Goal: Task Accomplishment & Management: Use online tool/utility

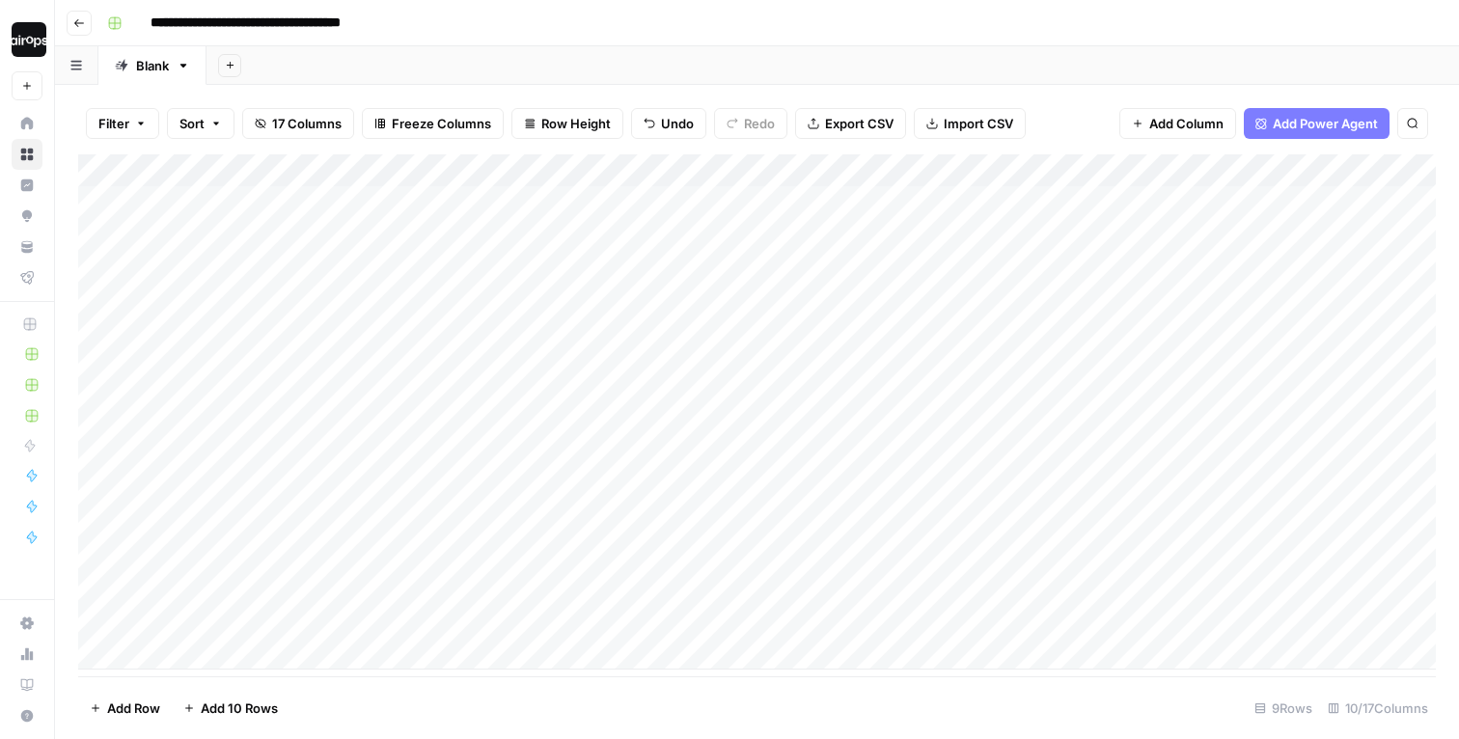
click at [648, 170] on div "Add Column" at bounding box center [757, 411] width 1358 height 515
click at [819, 198] on div "Add Column" at bounding box center [757, 411] width 1358 height 515
click at [811, 212] on div "Add Column" at bounding box center [757, 411] width 1358 height 515
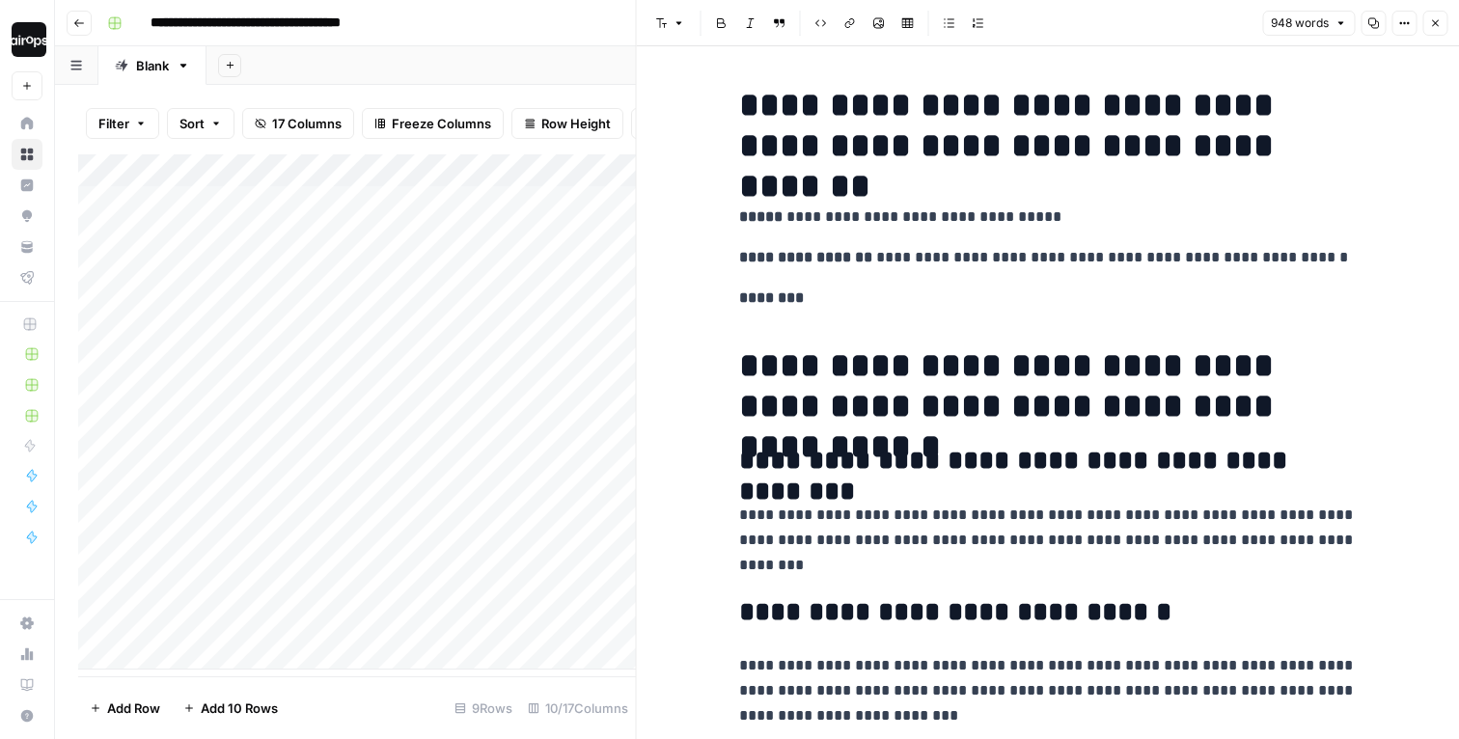
click at [1434, 17] on icon "button" at bounding box center [1435, 23] width 12 height 12
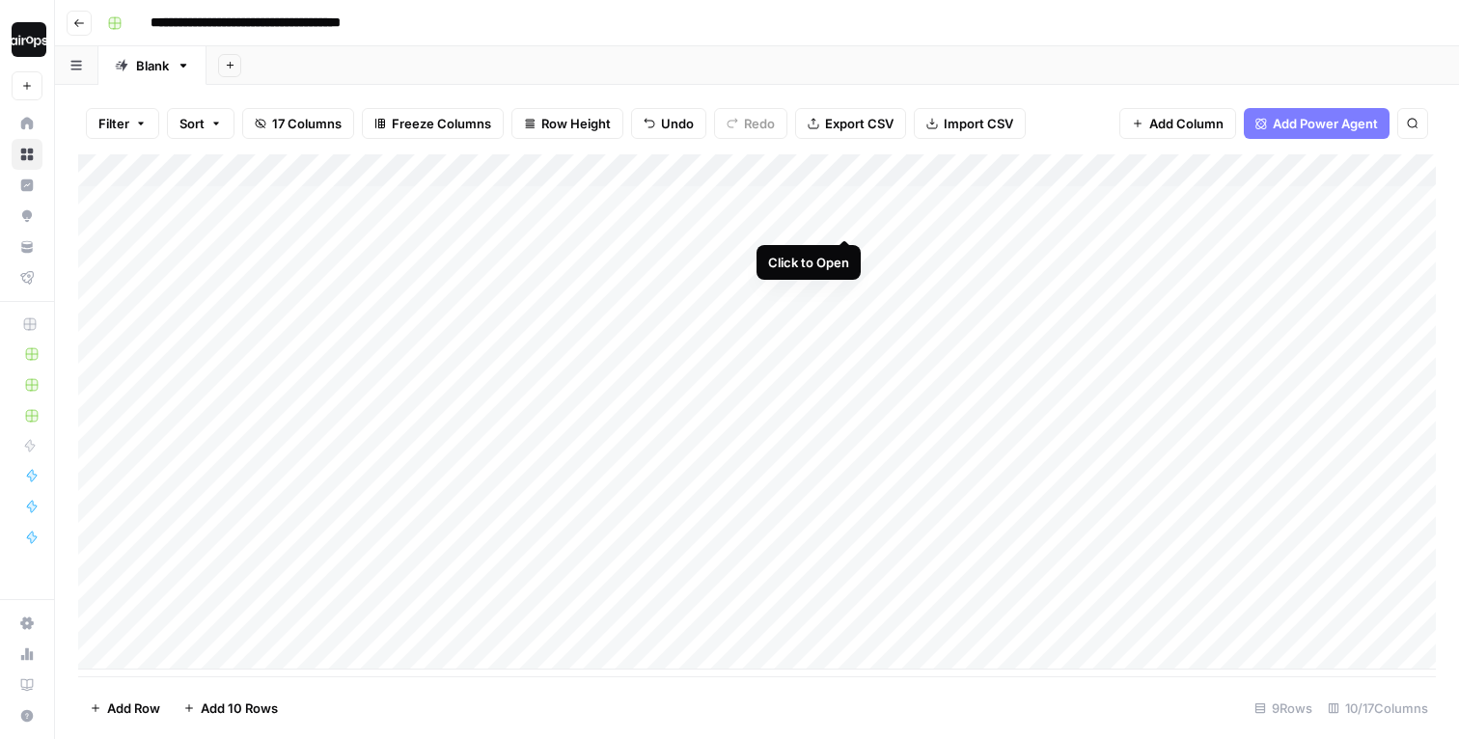
click at [844, 198] on div "Add Column" at bounding box center [757, 411] width 1358 height 515
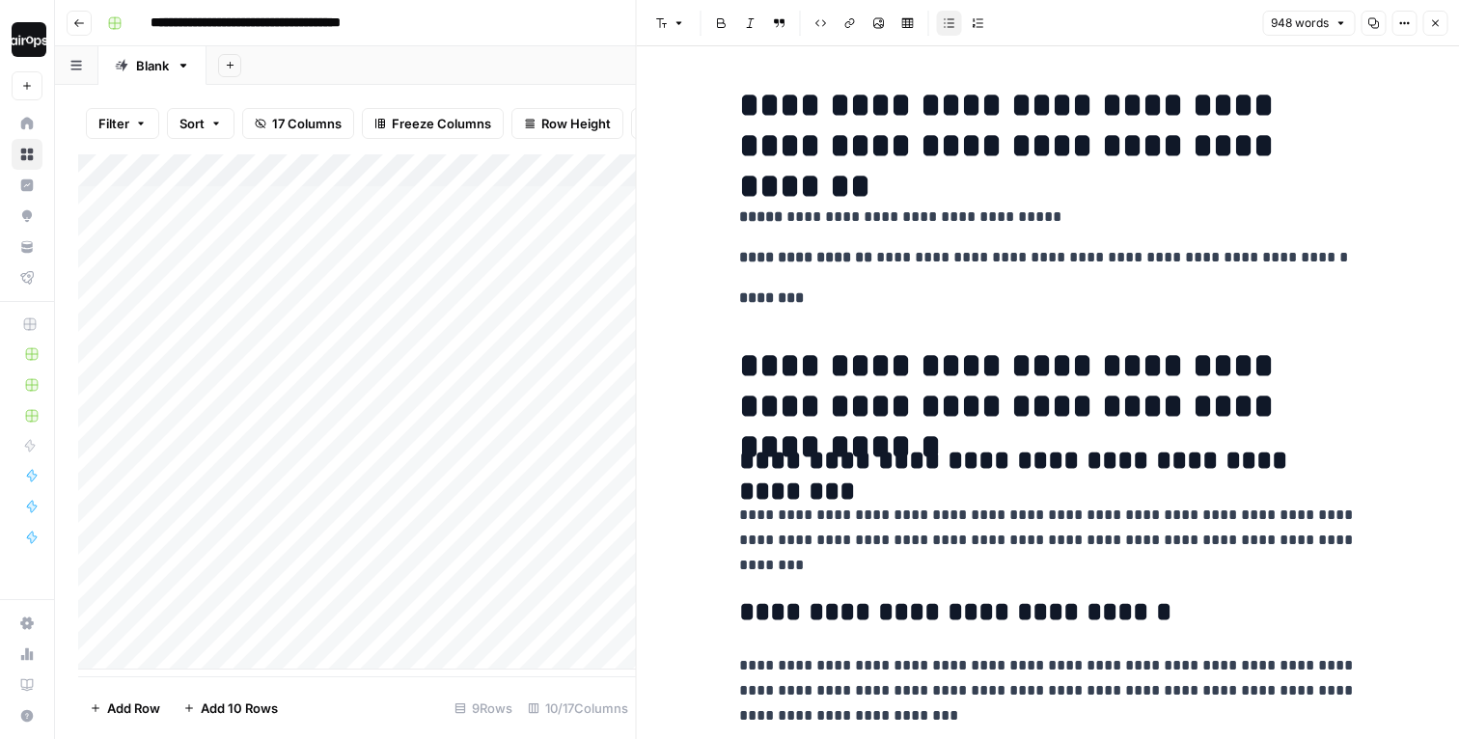
click at [1440, 30] on button "Close" at bounding box center [1434, 23] width 25 height 25
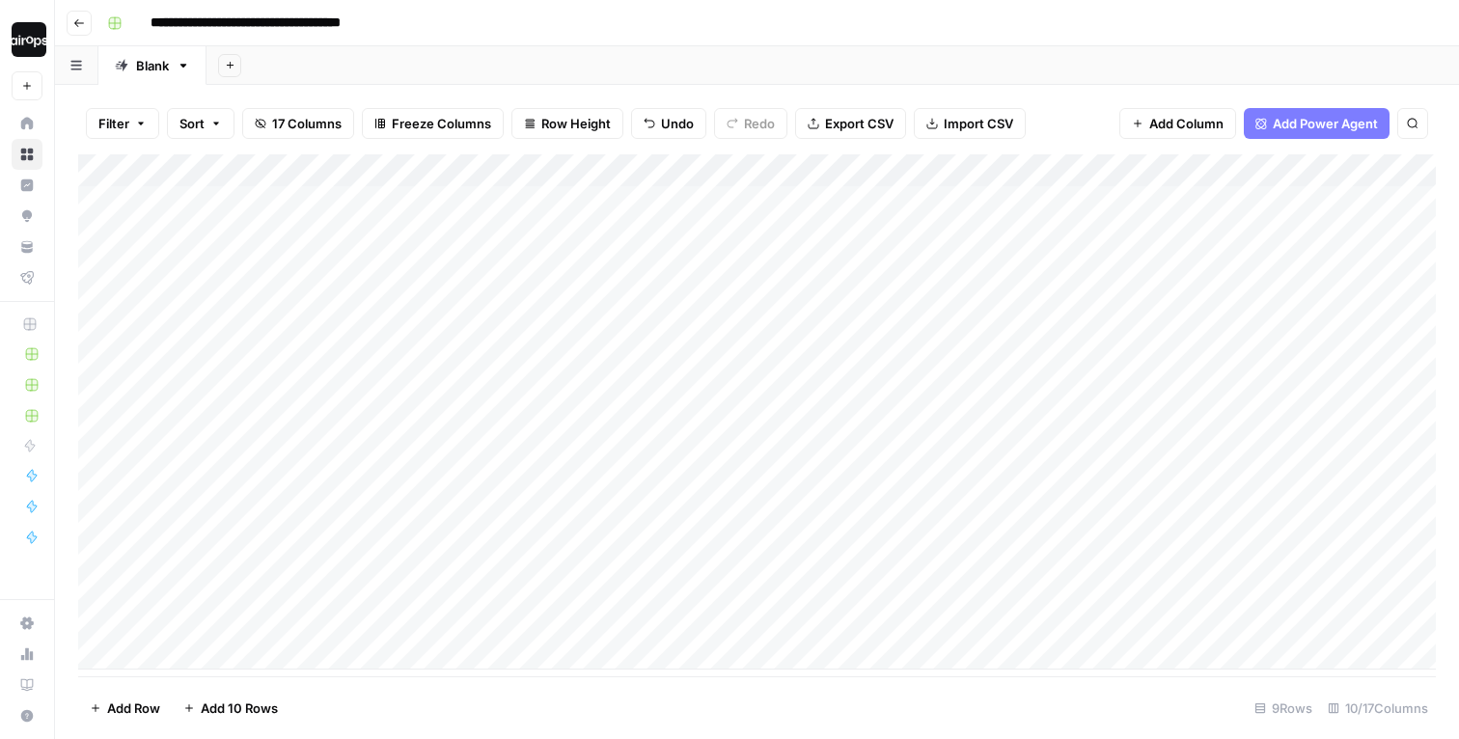
click at [849, 168] on div "Add Column" at bounding box center [757, 411] width 1358 height 515
click at [791, 69] on div "Add Sheet" at bounding box center [832, 65] width 1252 height 39
click at [846, 201] on div "Add Column" at bounding box center [757, 411] width 1358 height 515
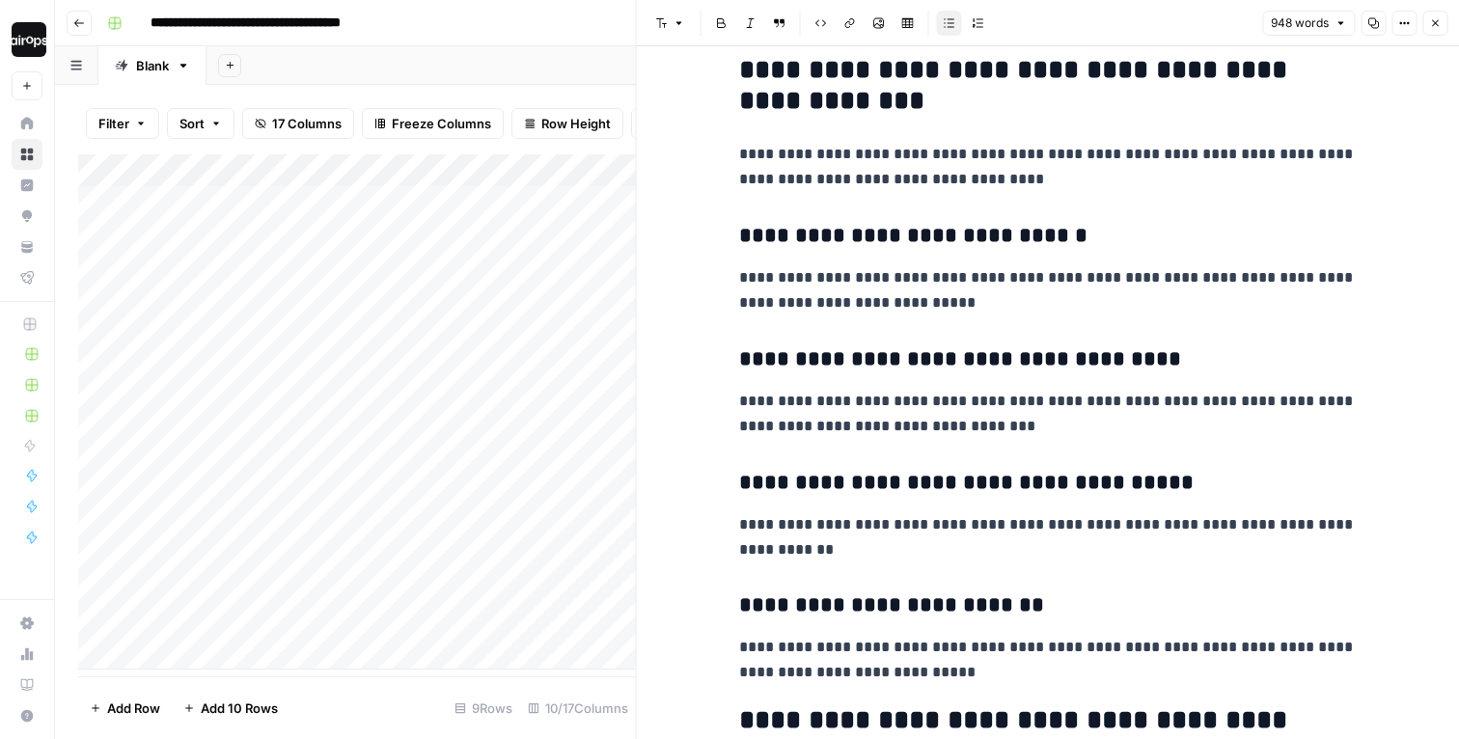
scroll to position [1353, 0]
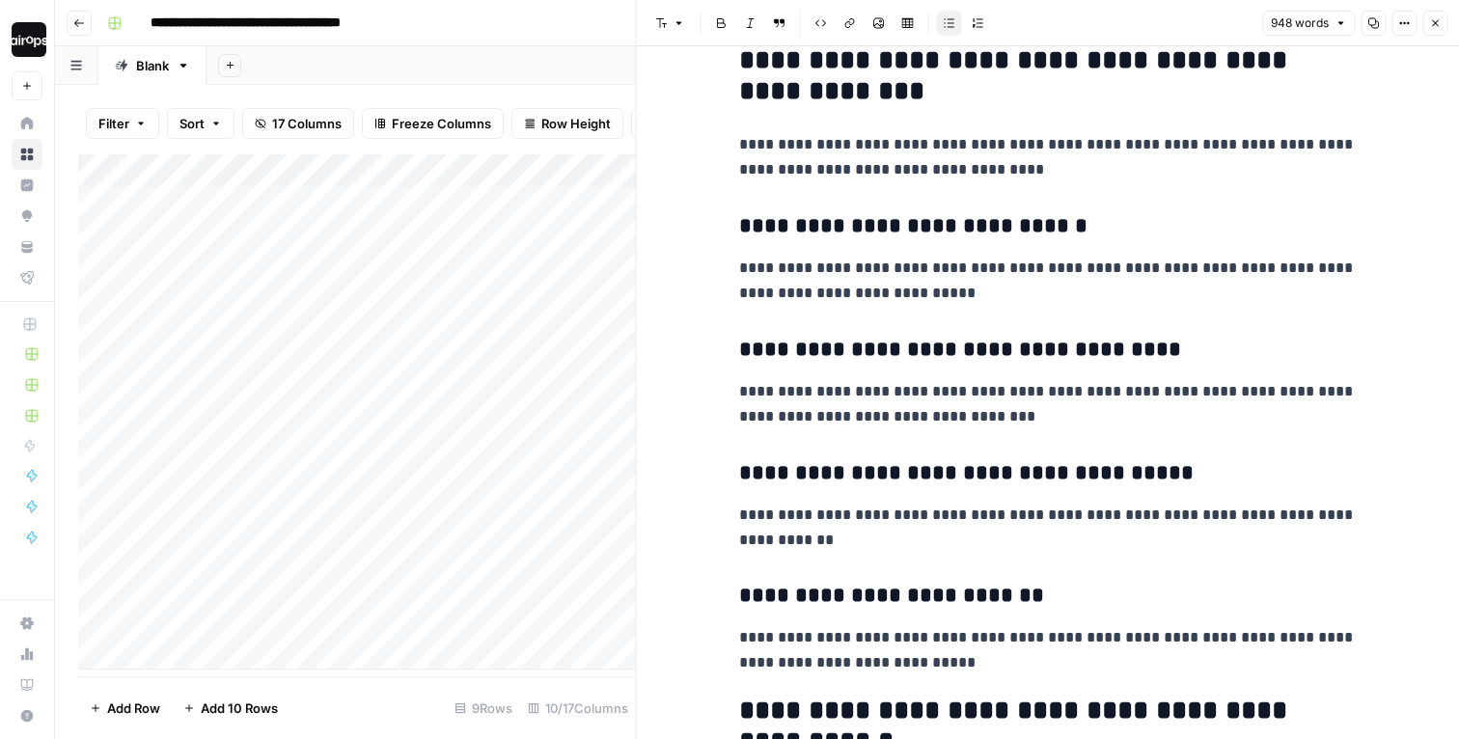
click at [1442, 27] on button "Close" at bounding box center [1434, 23] width 25 height 25
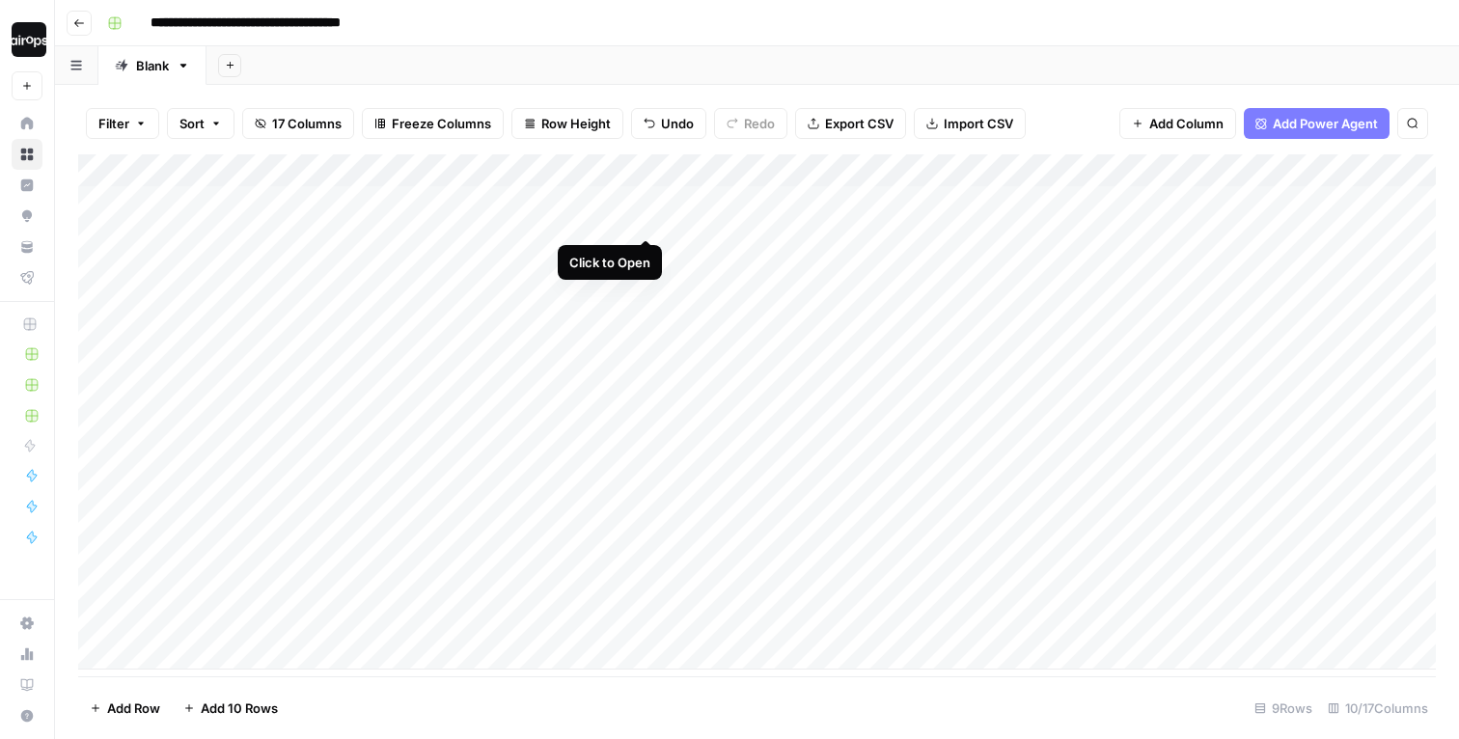
click at [646, 204] on div "Add Column" at bounding box center [757, 411] width 1358 height 515
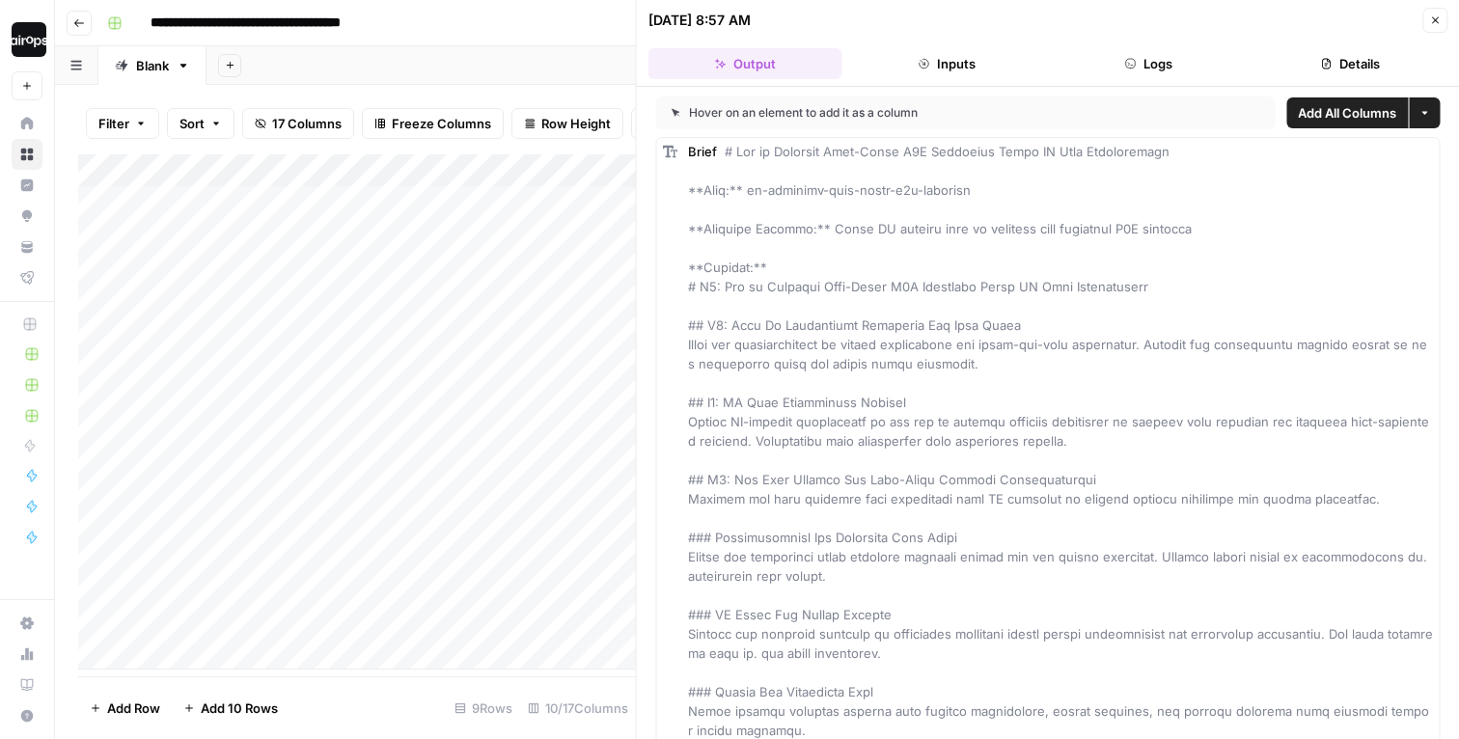
click at [960, 57] on button "Inputs" at bounding box center [947, 63] width 194 height 31
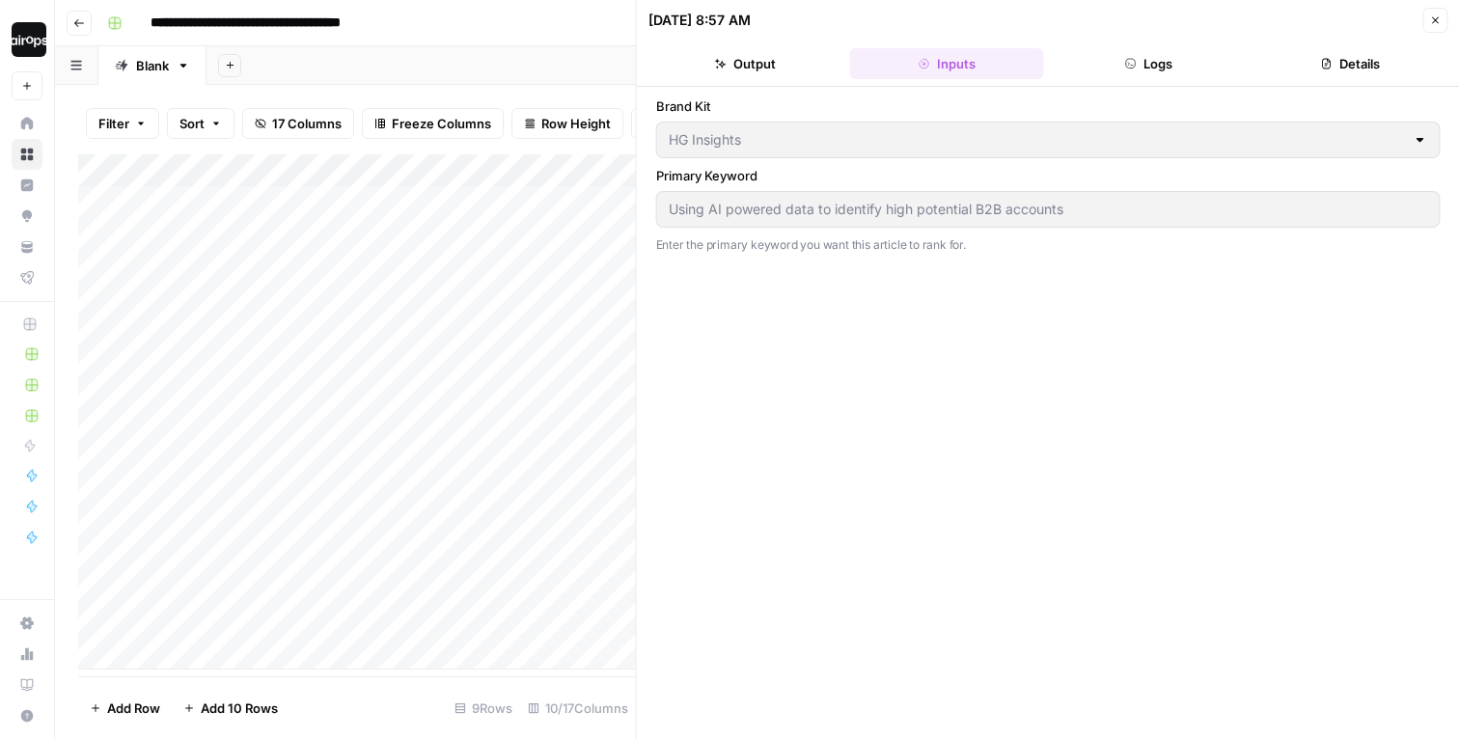
click at [1195, 63] on button "Logs" at bounding box center [1149, 63] width 194 height 31
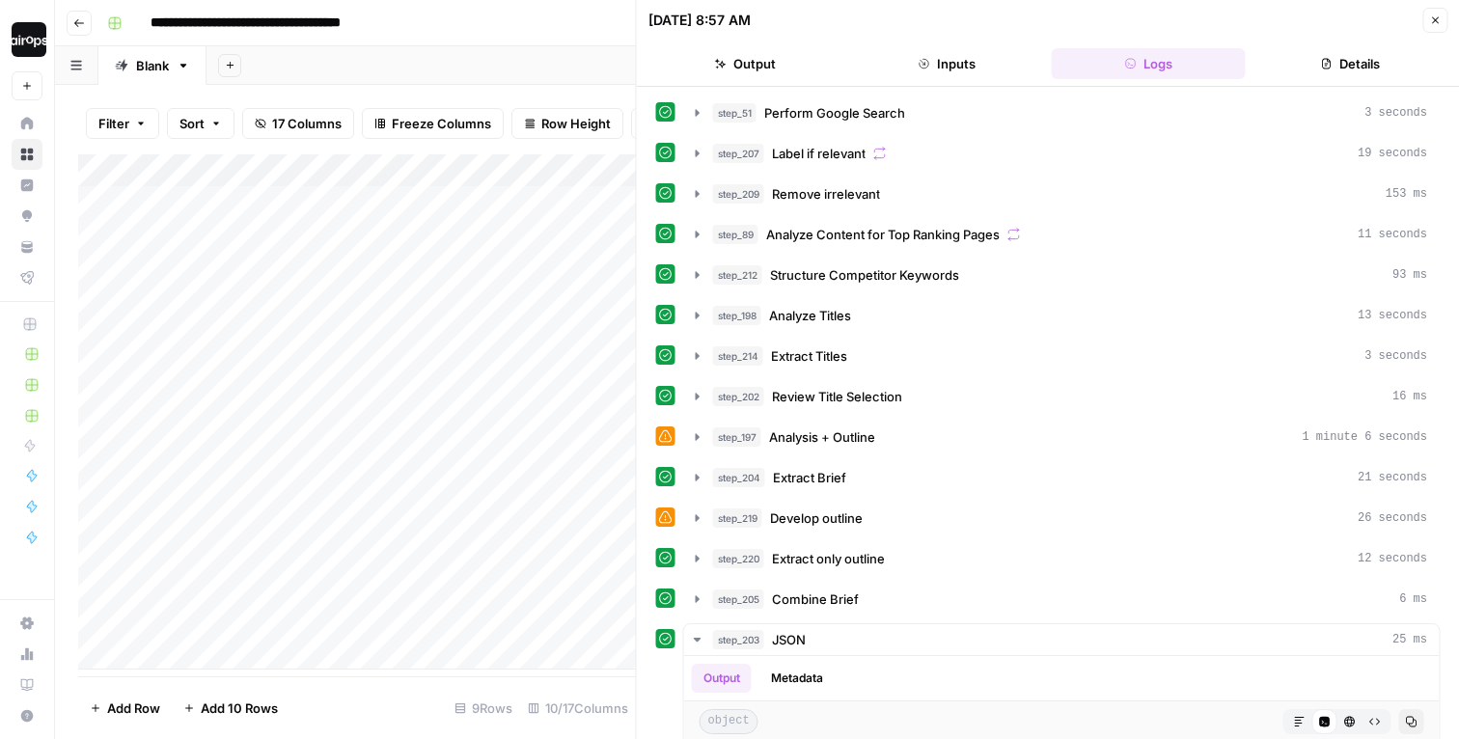
click at [1340, 57] on button "Details" at bounding box center [1350, 63] width 194 height 31
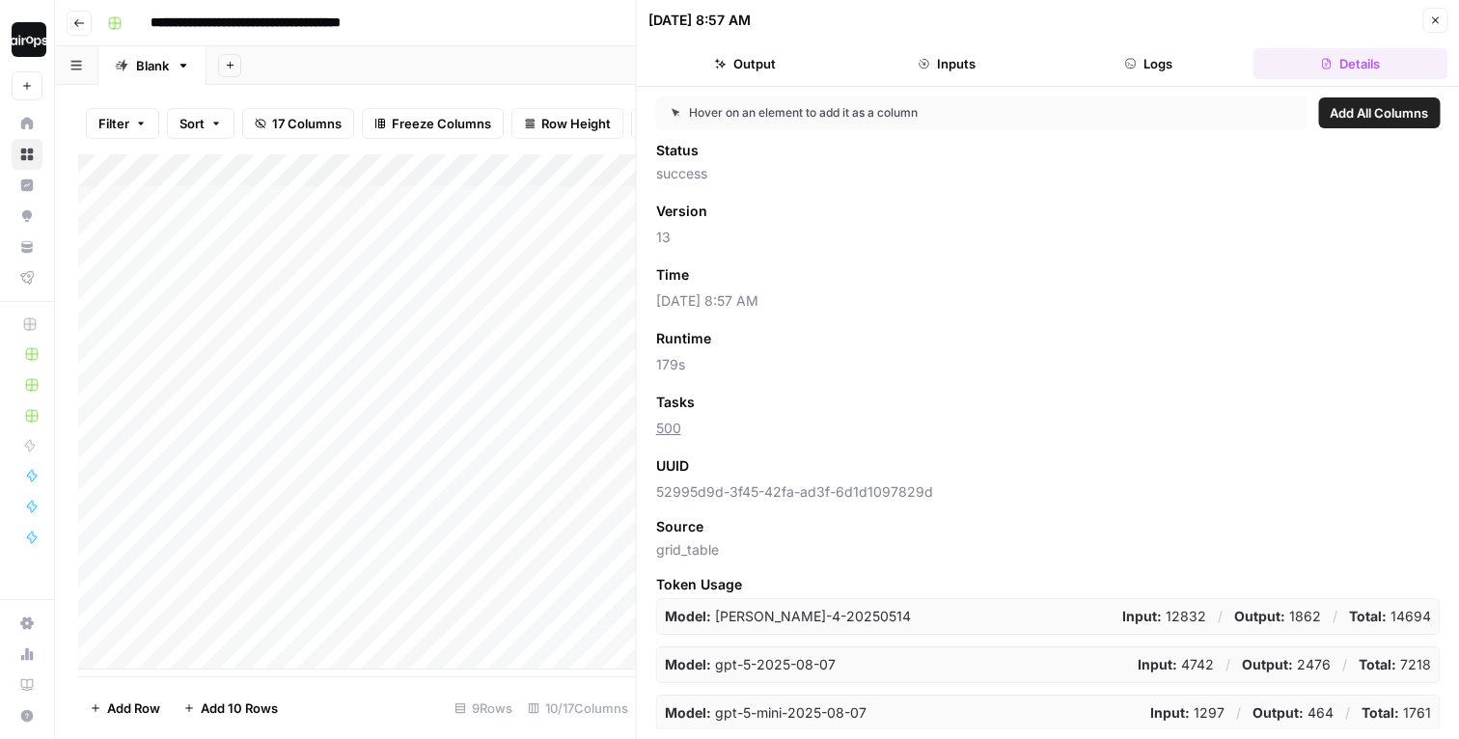
click at [1433, 30] on button "Close" at bounding box center [1434, 20] width 25 height 25
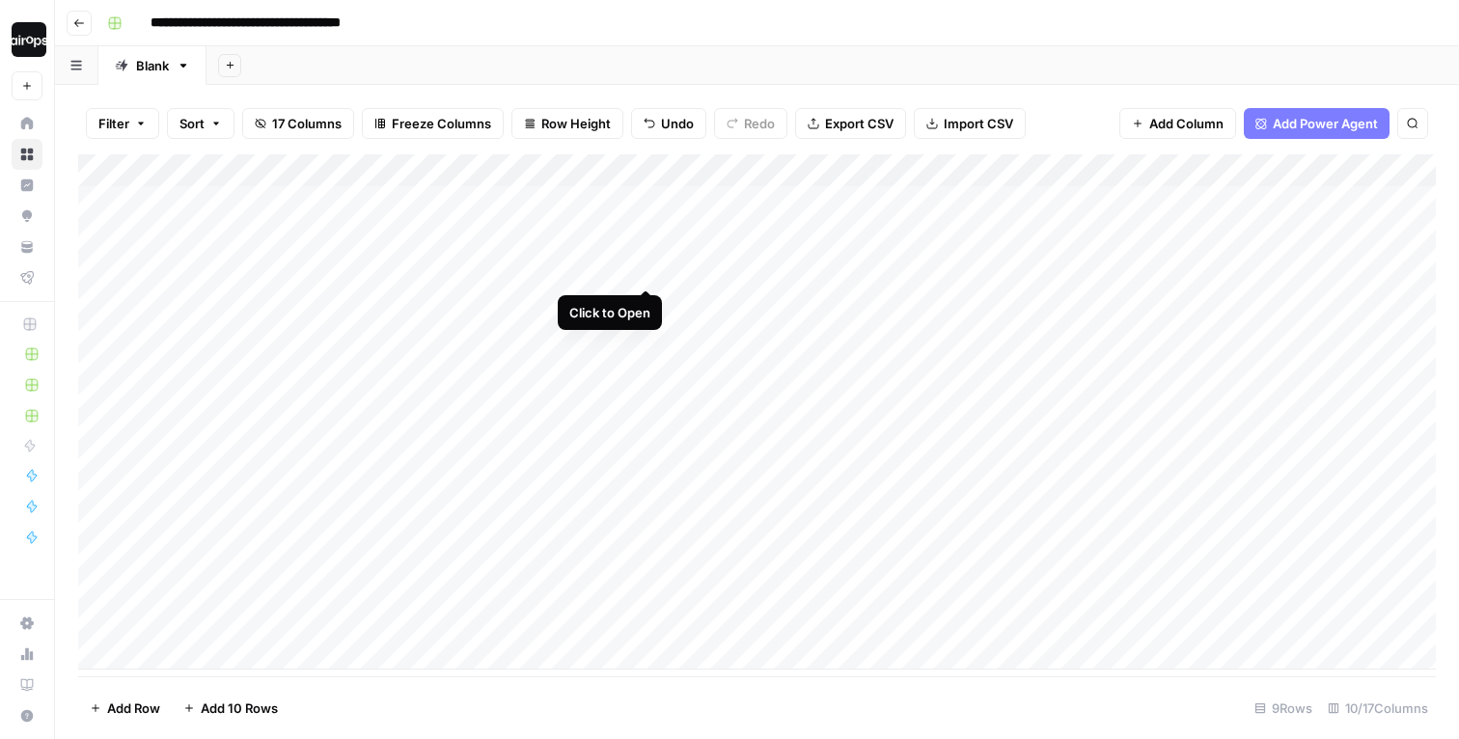
click at [649, 254] on div "Add Column" at bounding box center [757, 411] width 1358 height 515
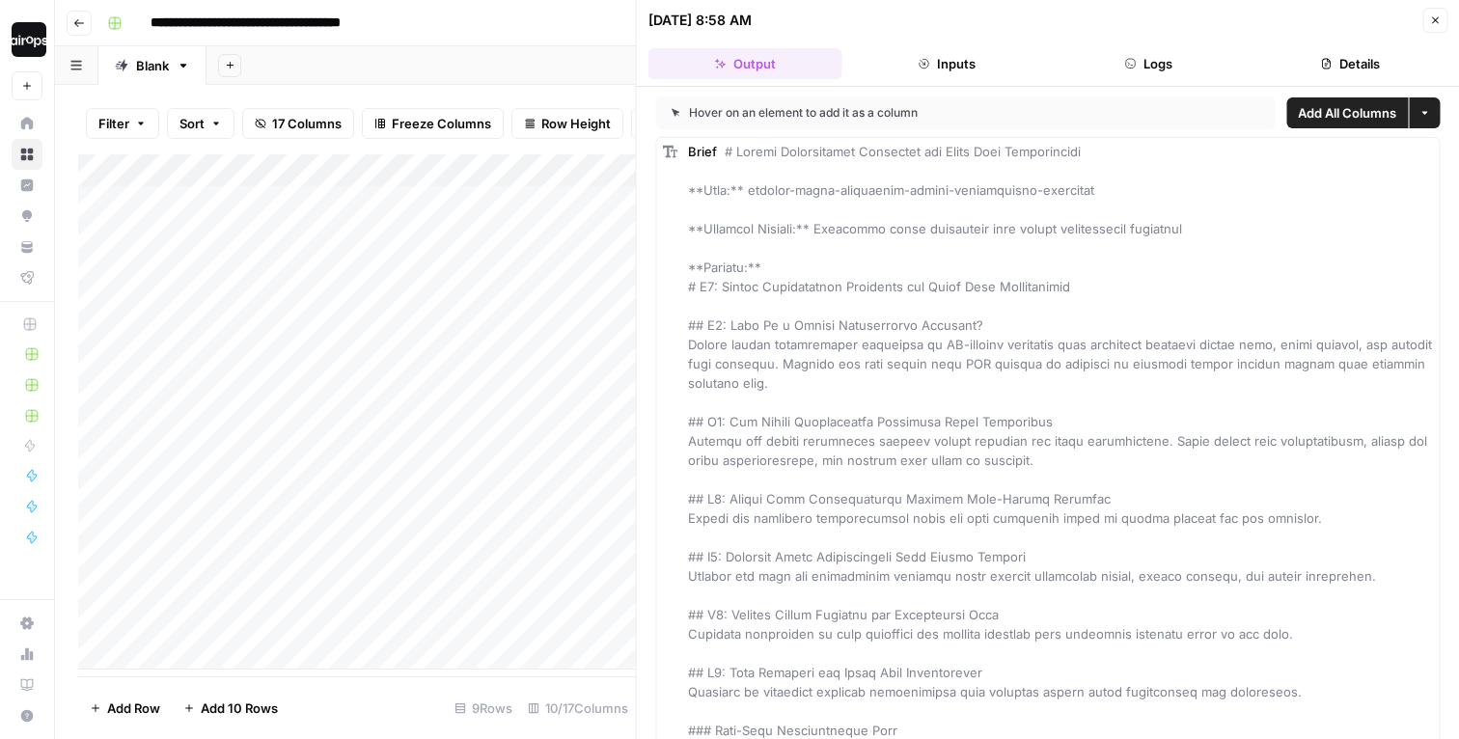
click at [1360, 67] on button "Details" at bounding box center [1350, 63] width 194 height 31
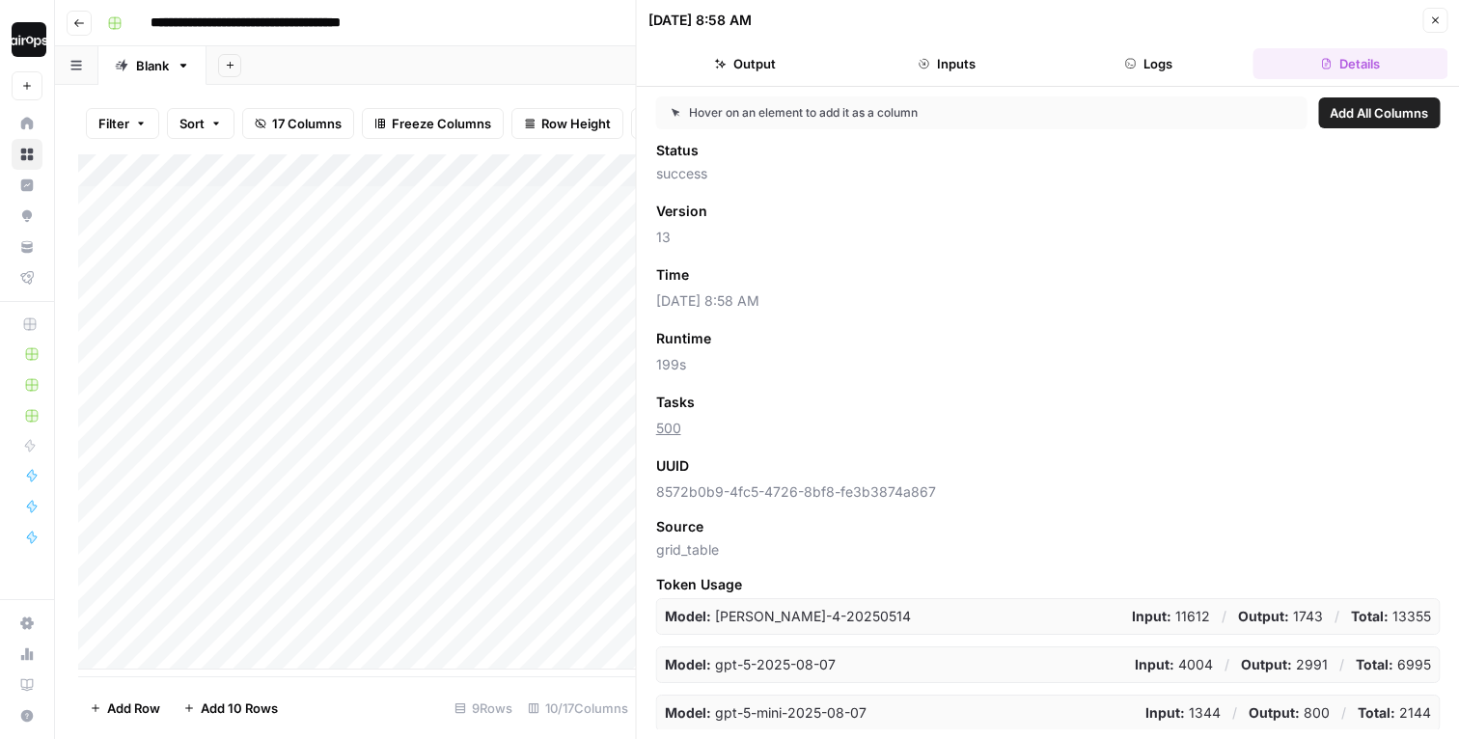
click at [1437, 25] on icon "button" at bounding box center [1435, 20] width 12 height 12
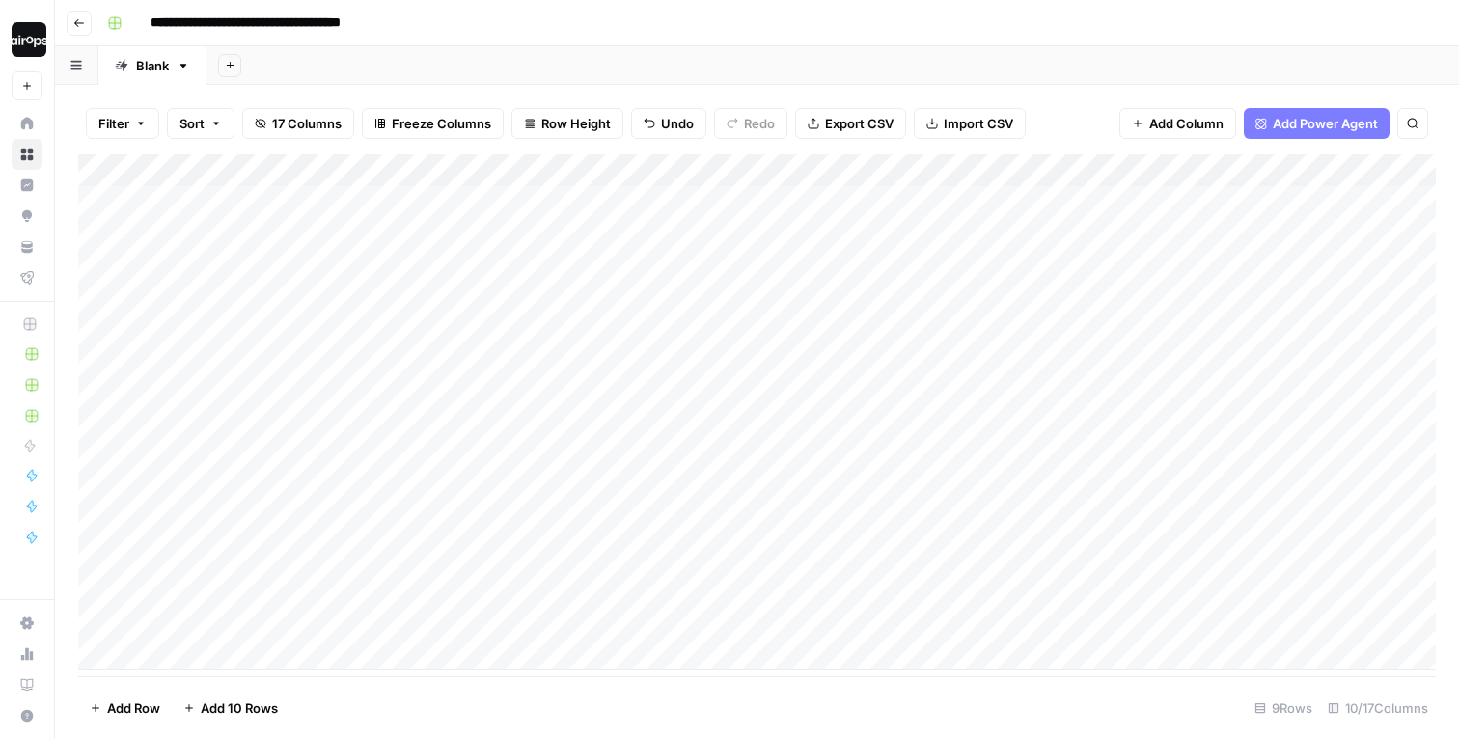
click at [732, 392] on div "Add Column" at bounding box center [757, 411] width 1358 height 515
click at [646, 205] on div "Add Column" at bounding box center [757, 411] width 1358 height 515
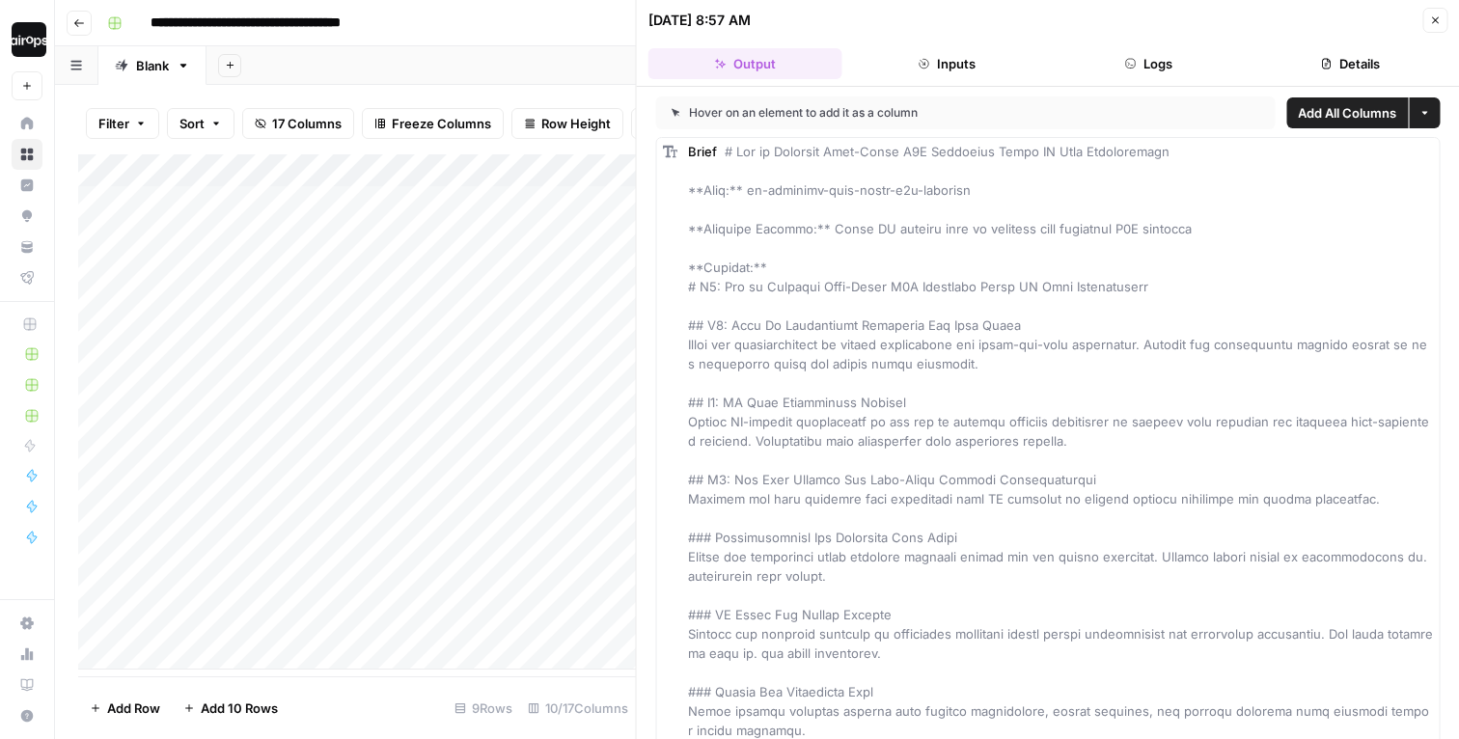
click at [1180, 74] on button "Logs" at bounding box center [1149, 63] width 194 height 31
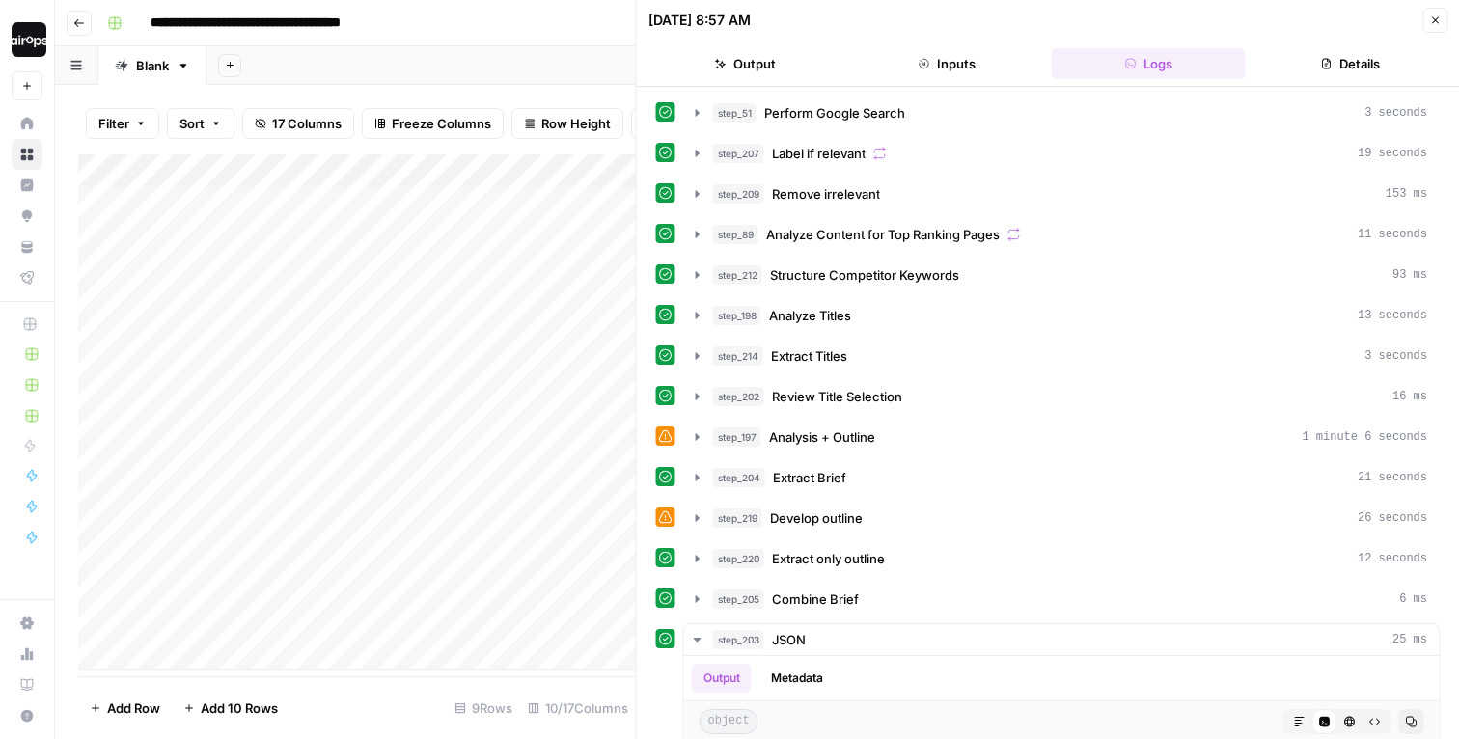
click at [1334, 71] on button "Details" at bounding box center [1350, 63] width 194 height 31
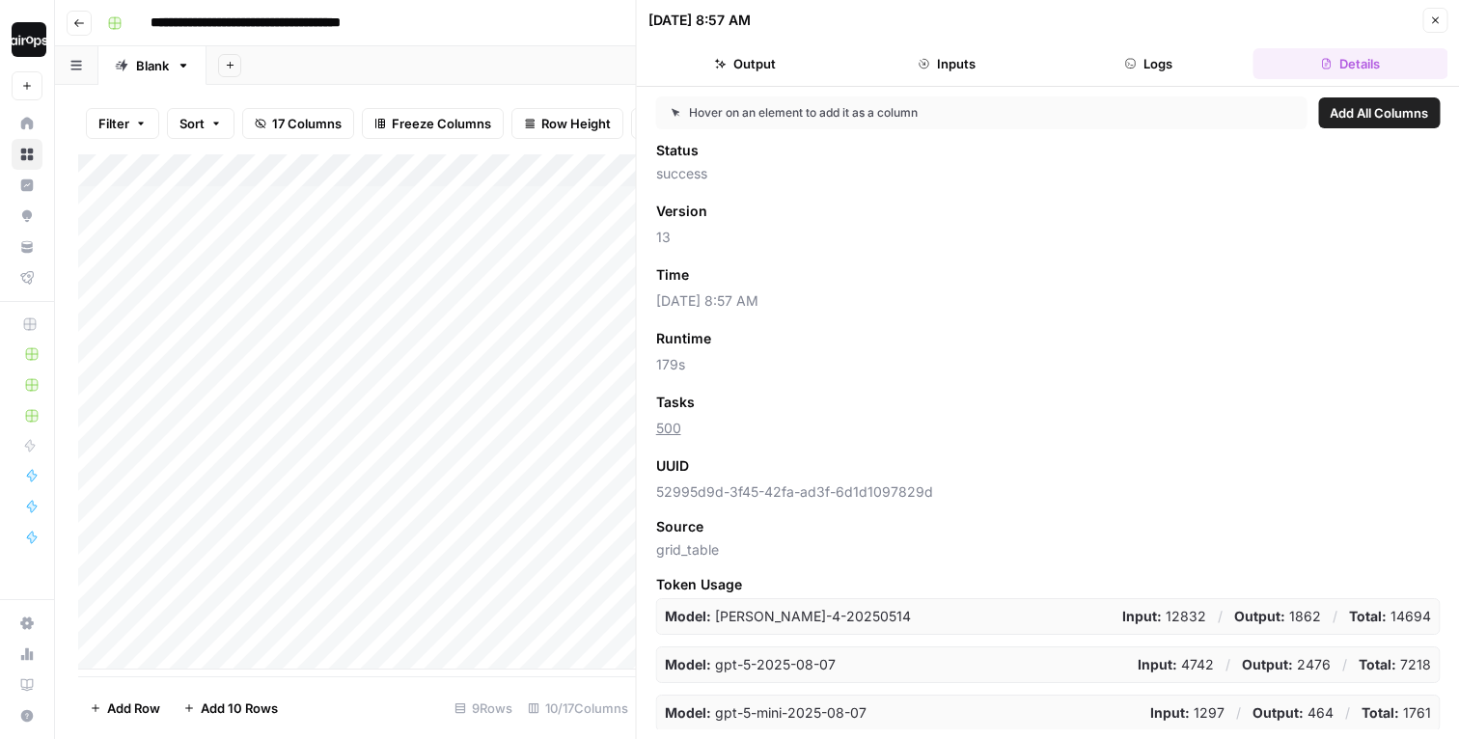
click at [699, 448] on div "Status success Version Add as Column 13 Time Add as Column 10/07/25 at 8:57 AM …" at bounding box center [1048, 435] width 784 height 589
drag, startPoint x: 699, startPoint y: 448, endPoint x: 670, endPoint y: 404, distance: 52.2
click at [670, 404] on div "Status success Version Add as Column 13 Time Add as Column 10/07/25 at 8:57 AM …" at bounding box center [1048, 435] width 784 height 589
click at [913, 428] on span "500" at bounding box center [1048, 428] width 784 height 19
click at [1022, 83] on header "10/07/25 at 8:57 AM Close Output Inputs Logs Details" at bounding box center [1048, 43] width 823 height 87
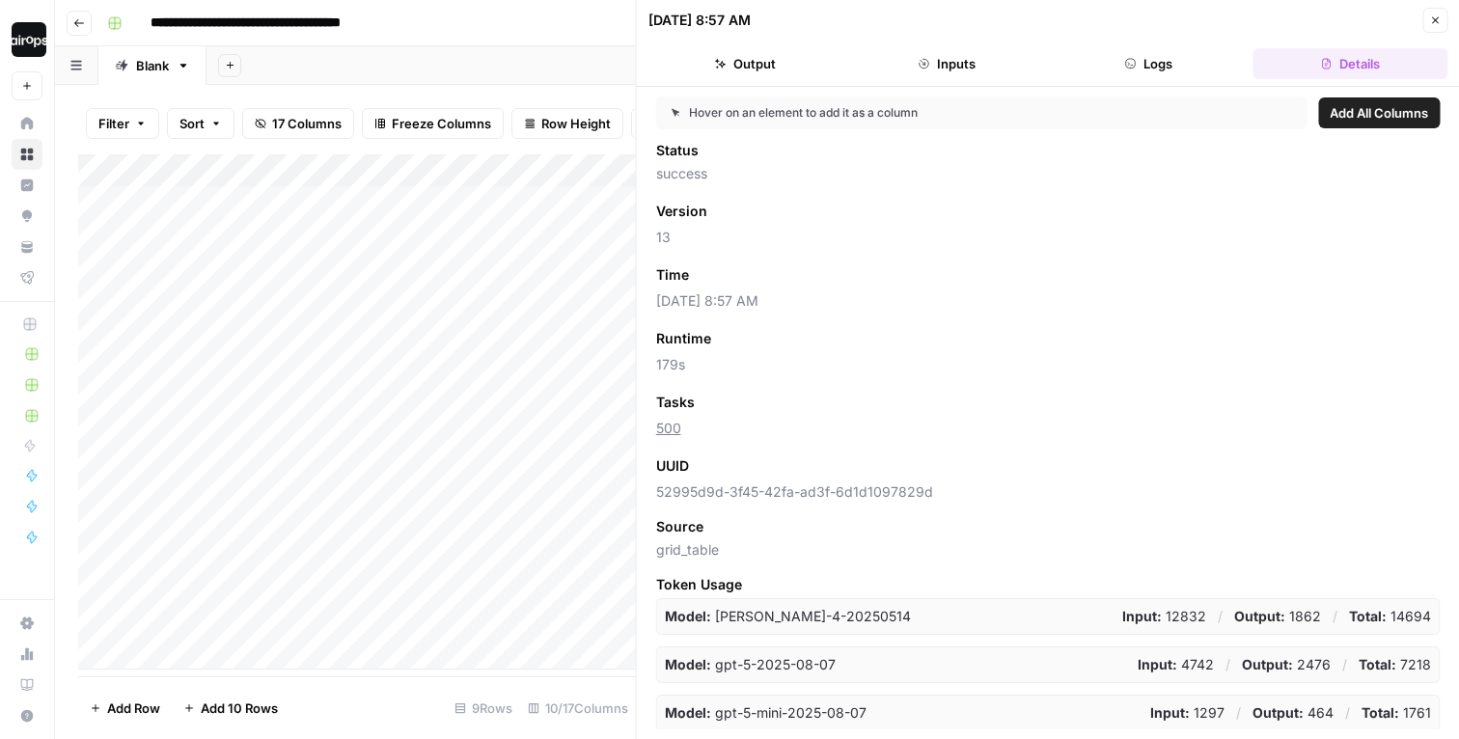
click at [1432, 18] on icon "button" at bounding box center [1435, 20] width 12 height 12
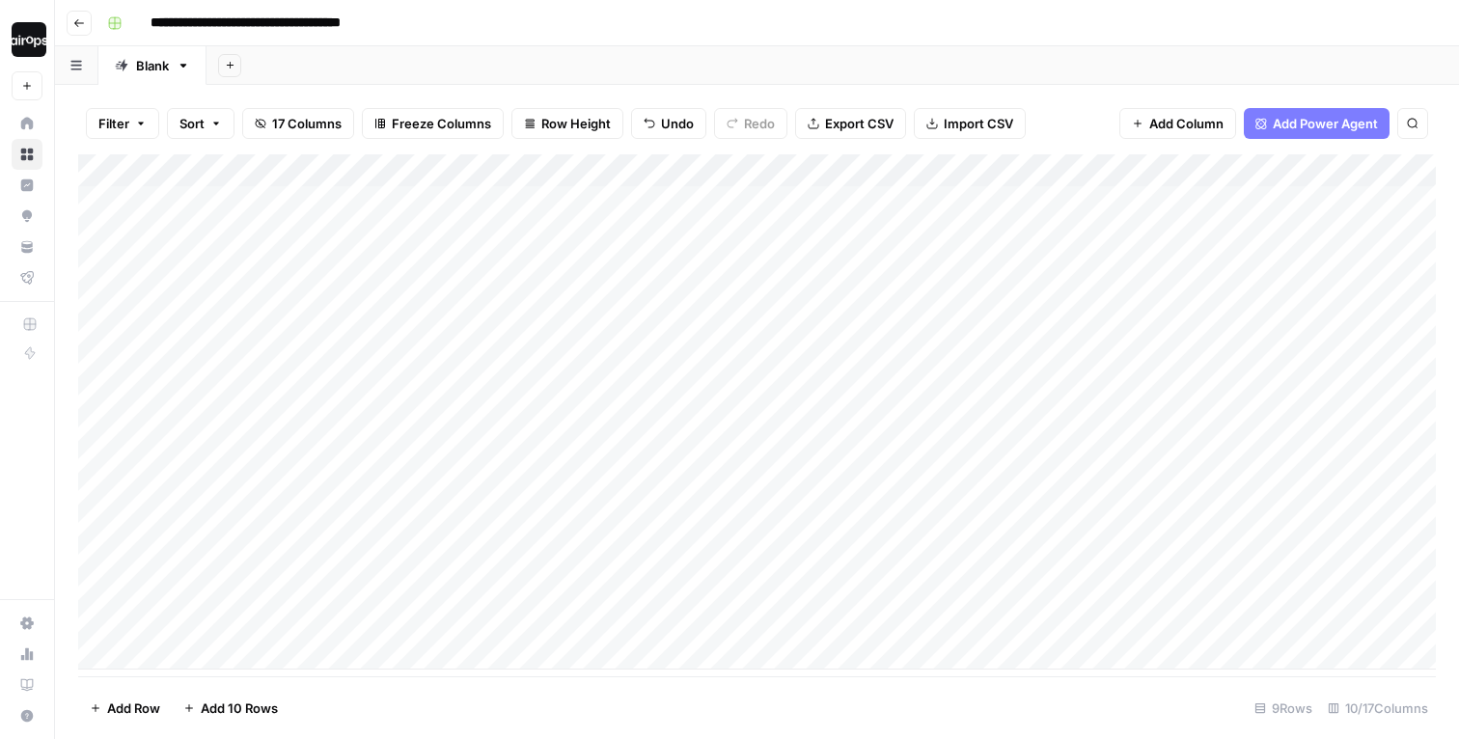
click at [522, 57] on div "Add Sheet" at bounding box center [832, 65] width 1252 height 39
drag, startPoint x: 580, startPoint y: 211, endPoint x: 549, endPoint y: 485, distance: 275.8
click at [549, 485] on div "Add Column" at bounding box center [757, 411] width 1358 height 515
click at [646, 202] on div "Add Column" at bounding box center [757, 411] width 1358 height 515
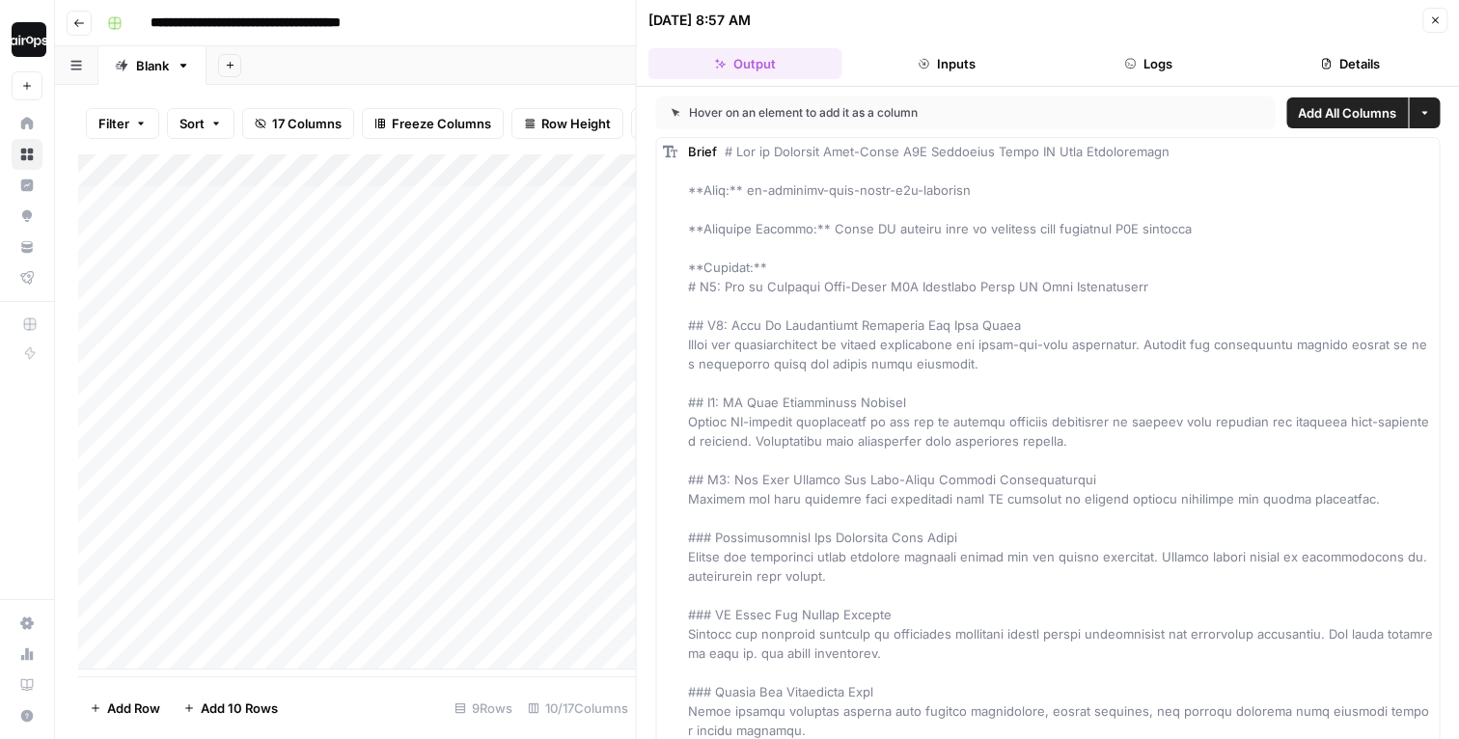
click at [1136, 62] on button "Logs" at bounding box center [1149, 63] width 194 height 31
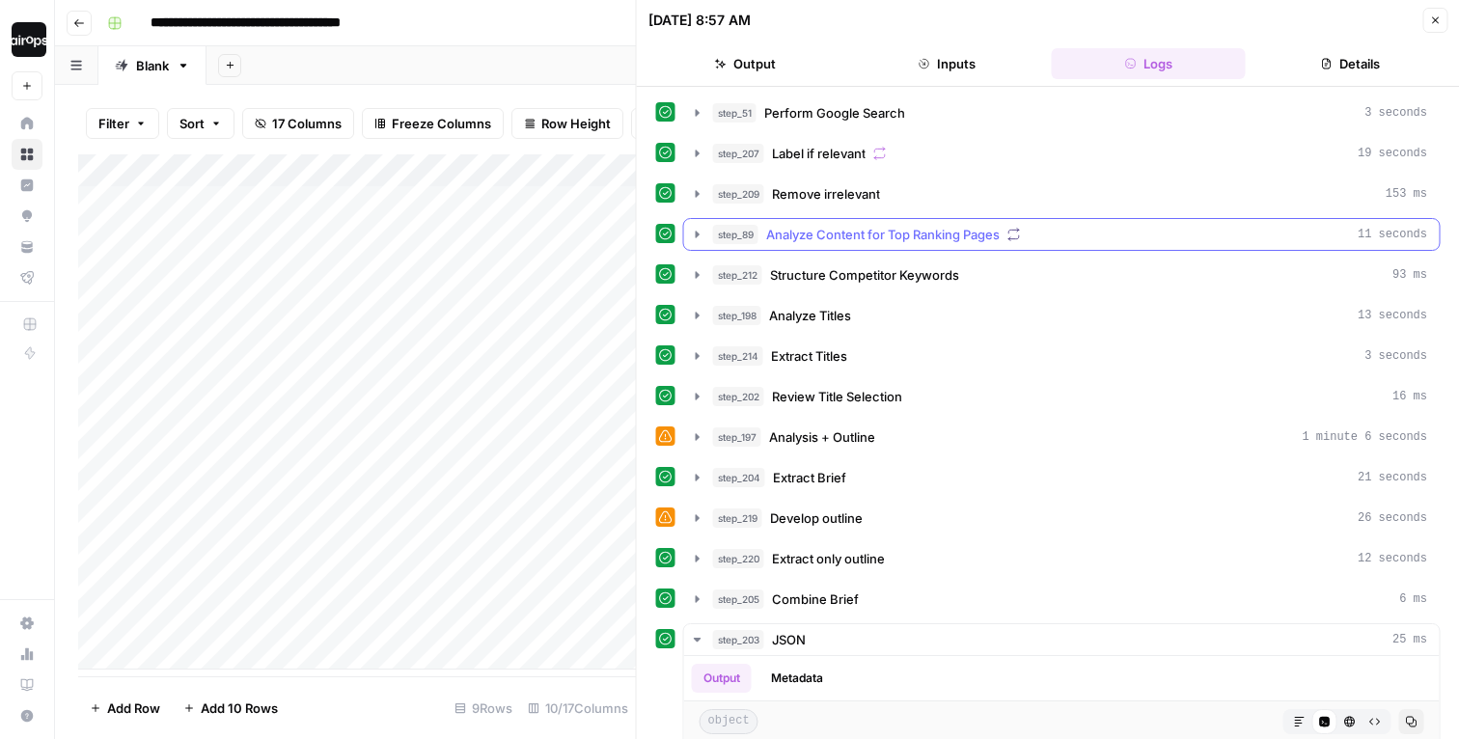
click at [699, 230] on icon "button" at bounding box center [697, 234] width 15 height 15
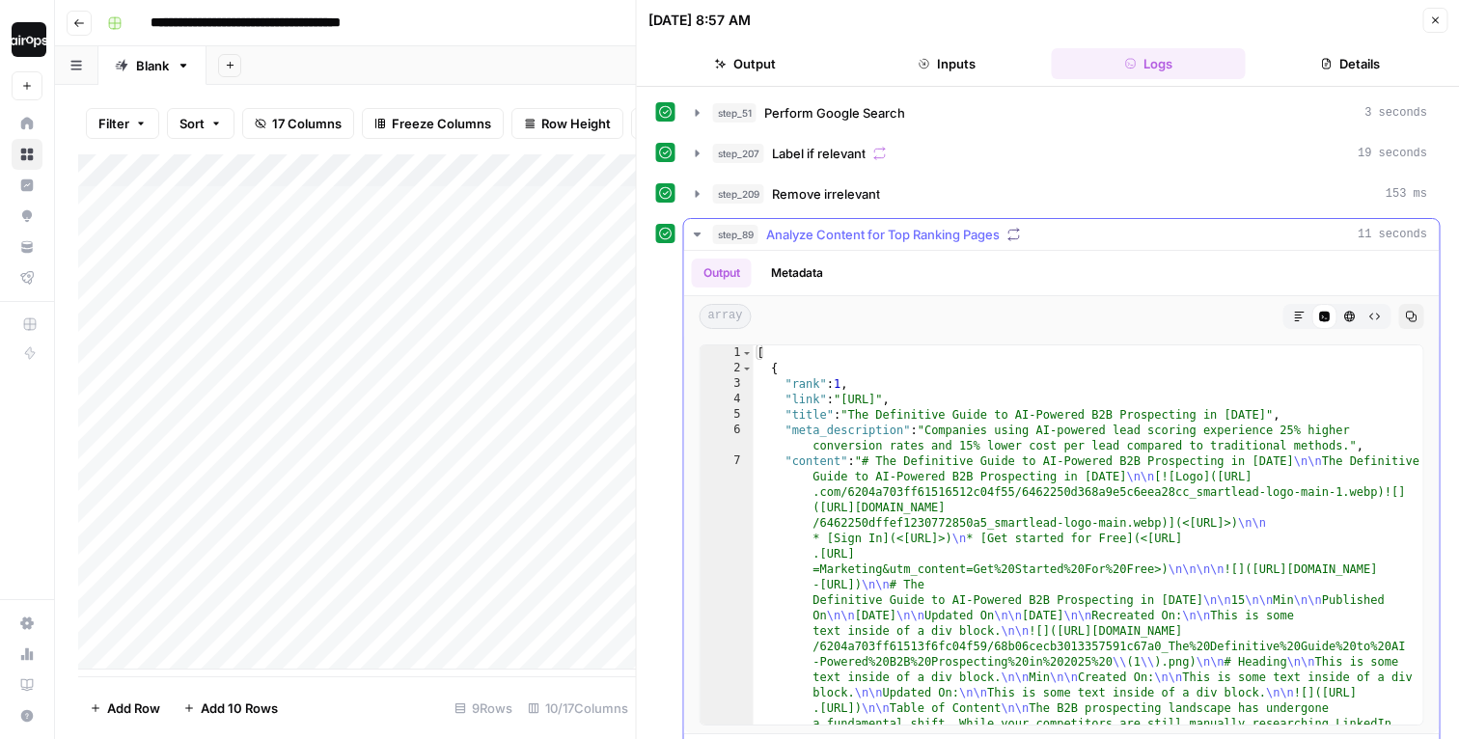
click at [699, 230] on icon "button" at bounding box center [697, 234] width 15 height 15
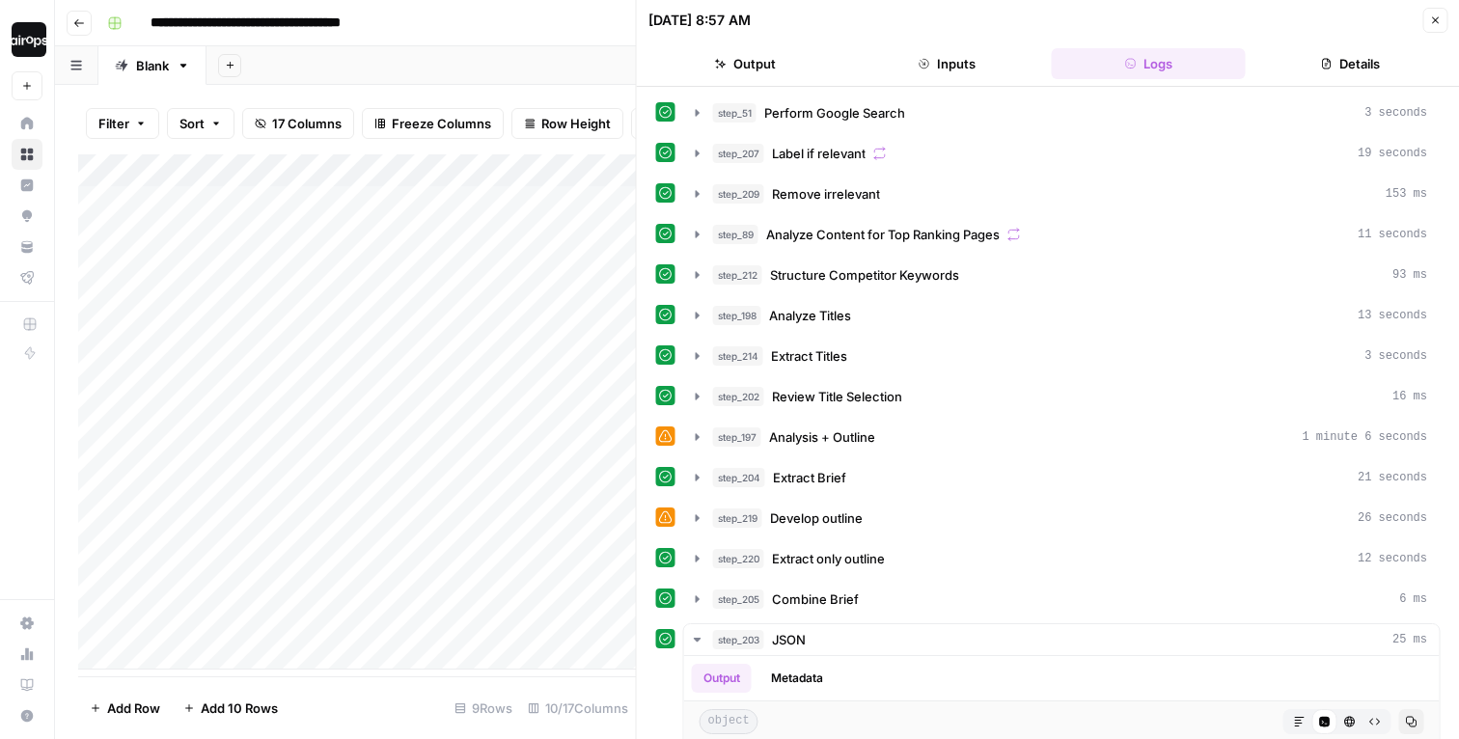
click at [1373, 69] on button "Details" at bounding box center [1350, 63] width 194 height 31
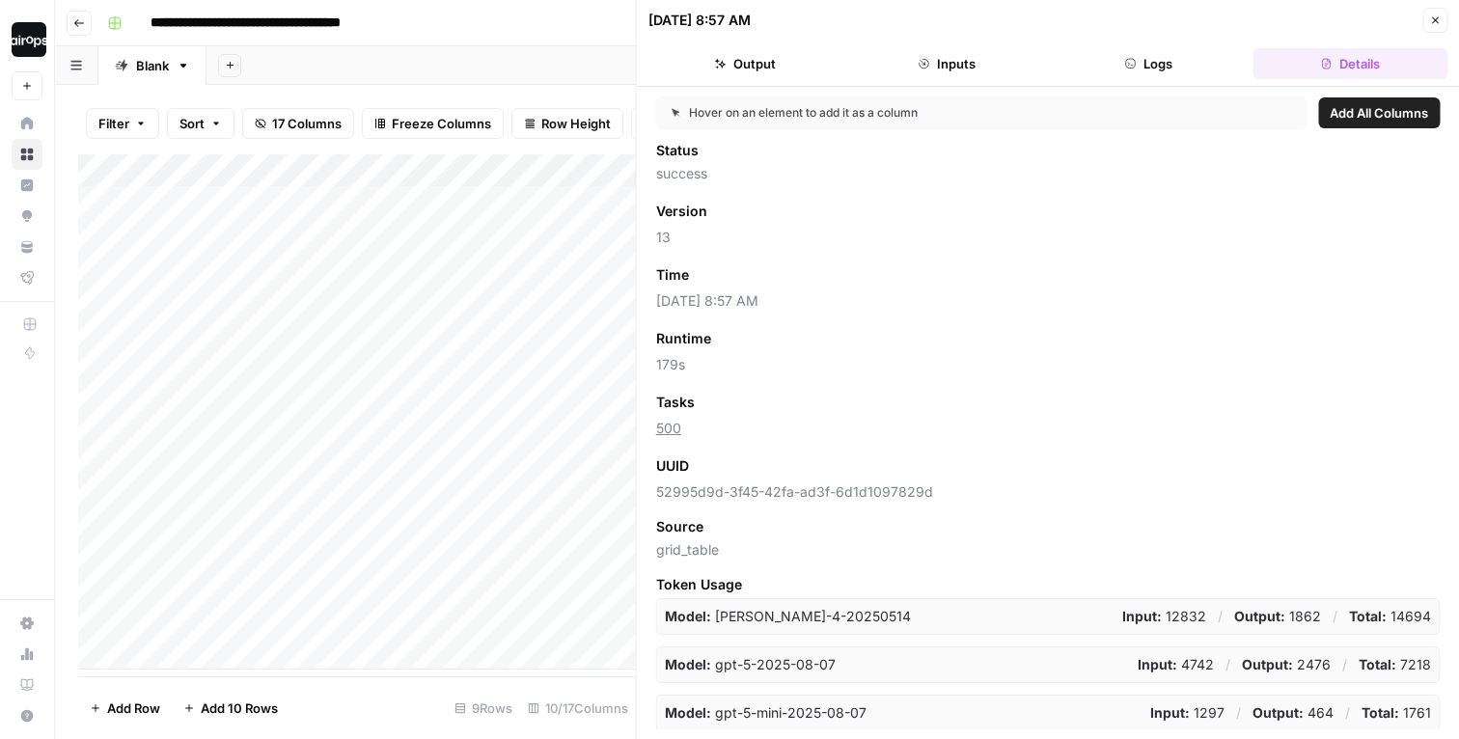
drag, startPoint x: 756, startPoint y: 436, endPoint x: 646, endPoint y: 403, distance: 113.9
click at [646, 403] on div "Hover on an element to add it as a column Add All Columns Status success Versio…" at bounding box center [1048, 413] width 823 height 652
click at [1436, 21] on icon "button" at bounding box center [1435, 20] width 7 height 7
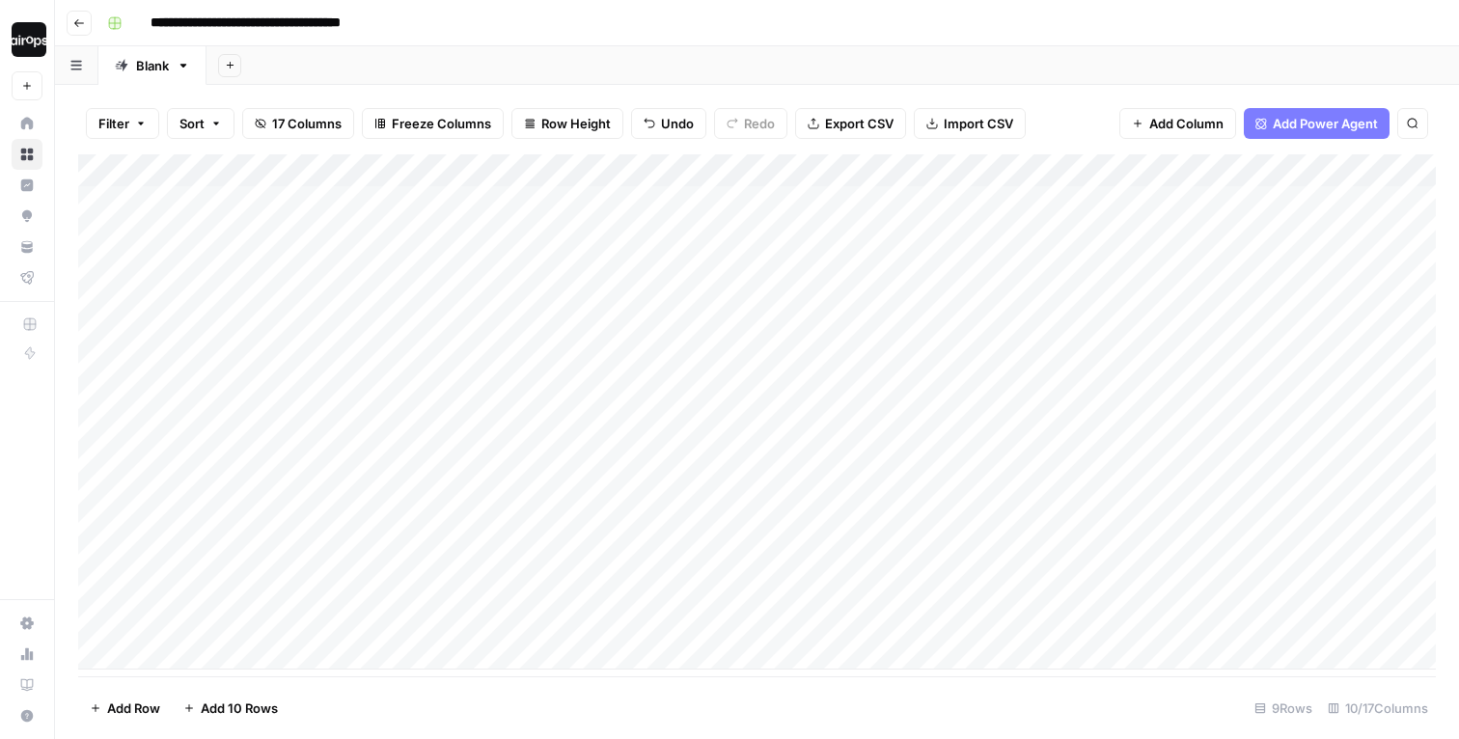
drag, startPoint x: 634, startPoint y: 211, endPoint x: 619, endPoint y: 344, distance: 133.0
click at [620, 344] on div "Add Column" at bounding box center [757, 411] width 1358 height 515
click at [306, 303] on div "Add Column" at bounding box center [757, 411] width 1358 height 515
click at [327, 201] on div "Add Column" at bounding box center [757, 411] width 1358 height 515
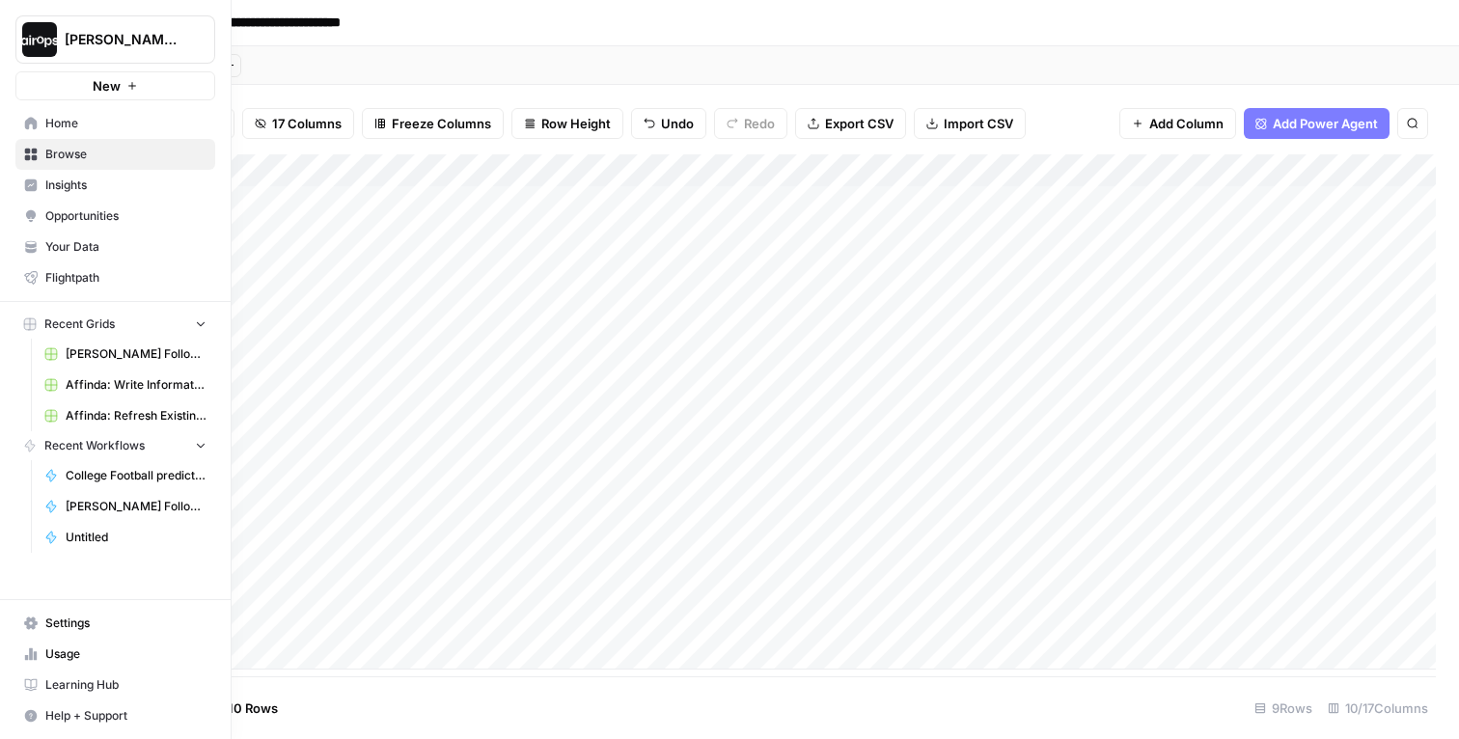
click at [35, 626] on icon at bounding box center [31, 624] width 14 height 14
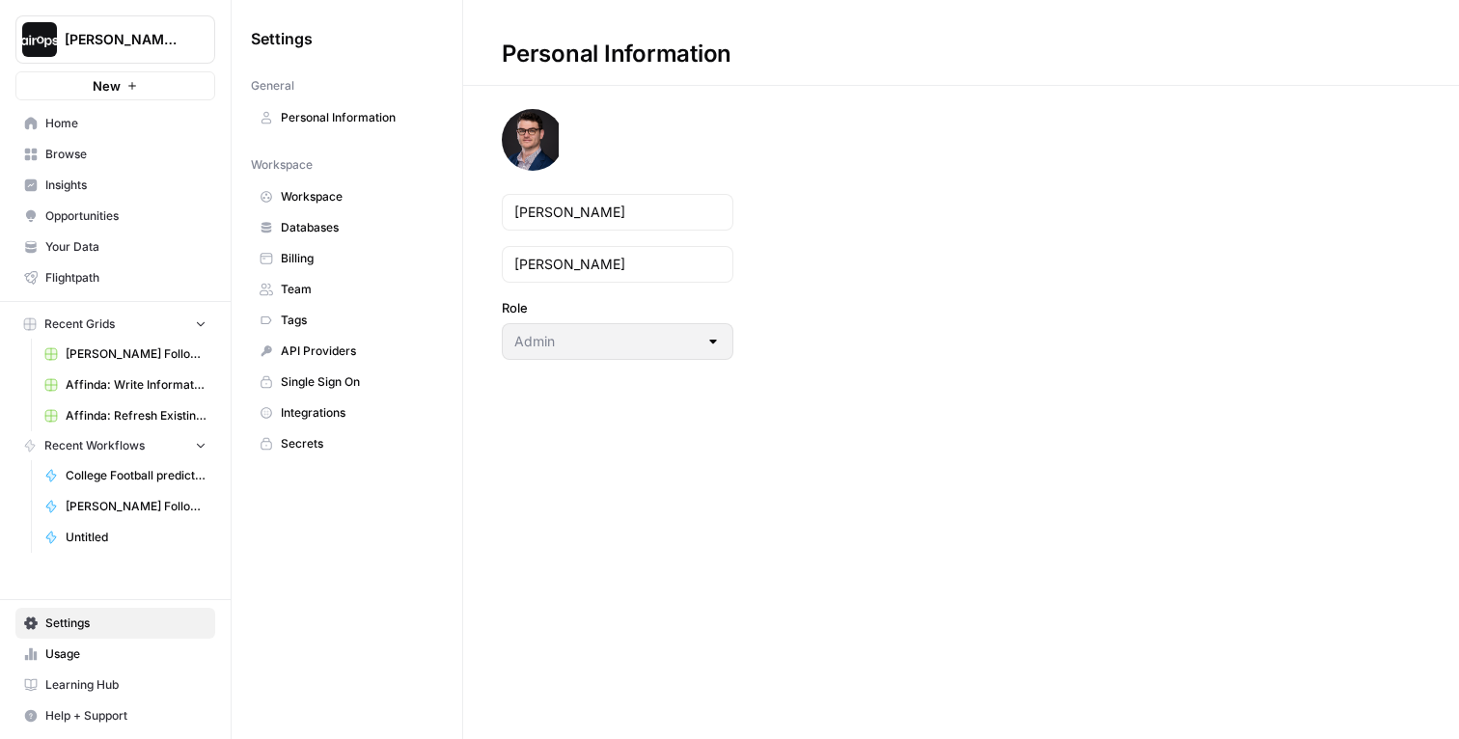
click at [328, 204] on span "Workspace" at bounding box center [357, 196] width 153 height 17
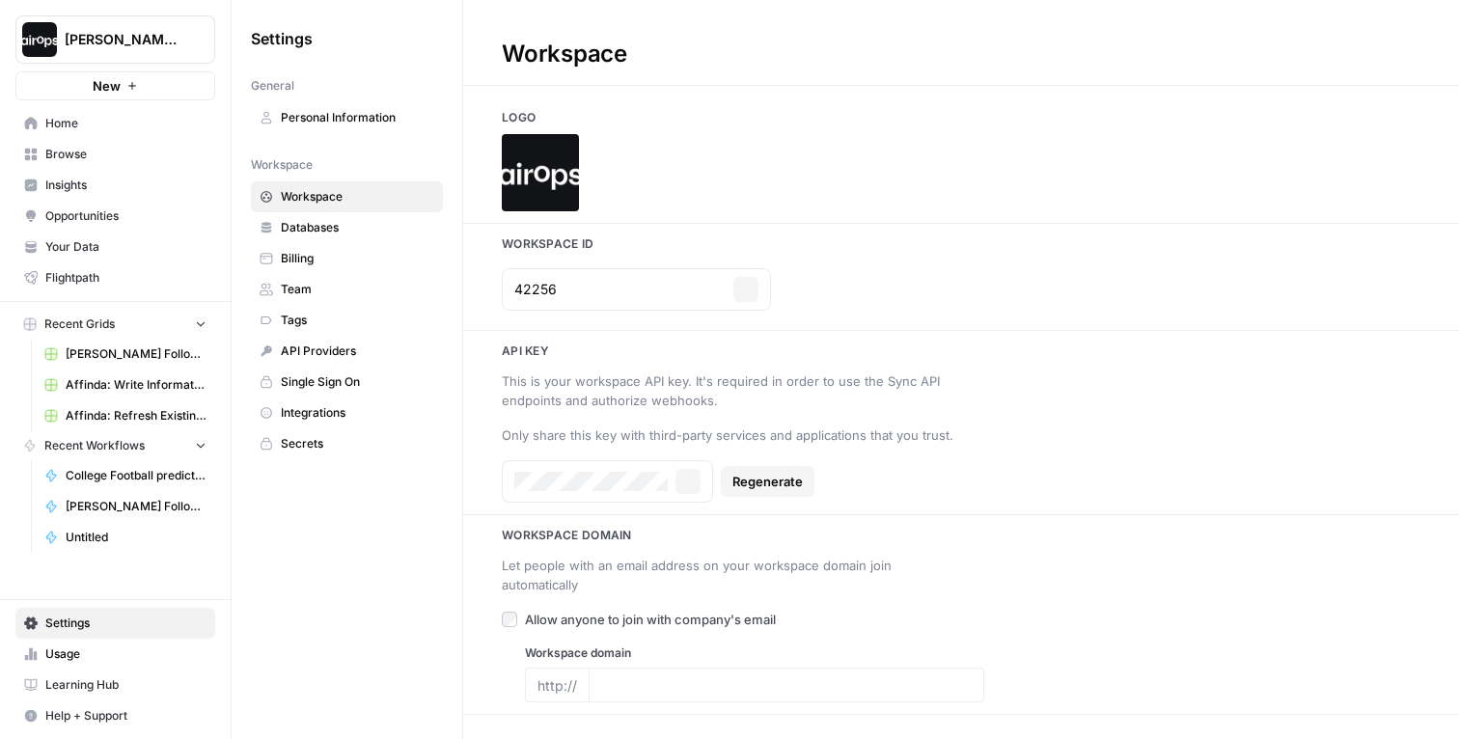
type input "https://airops.com/"
click at [69, 160] on span "Browse" at bounding box center [125, 154] width 161 height 17
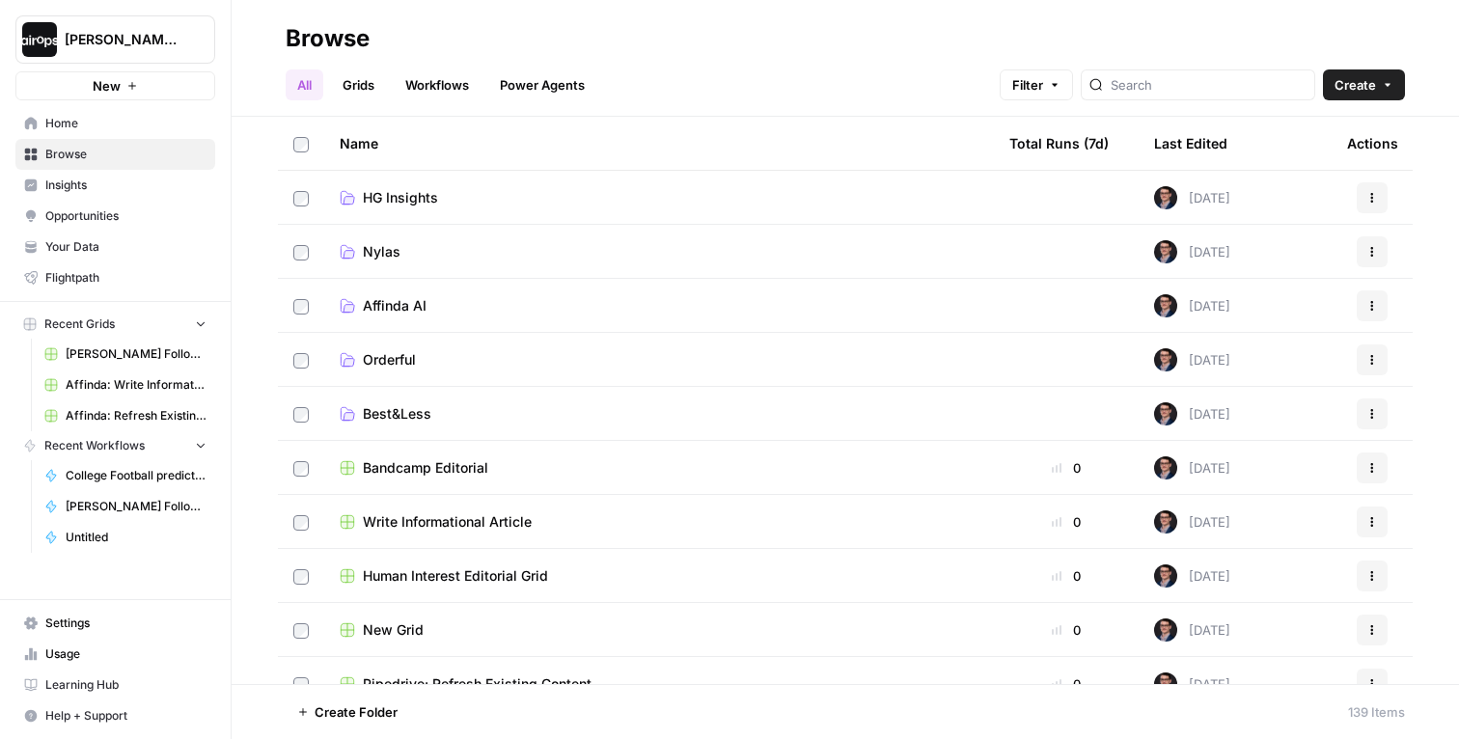
click at [108, 130] on span "Home" at bounding box center [125, 123] width 161 height 17
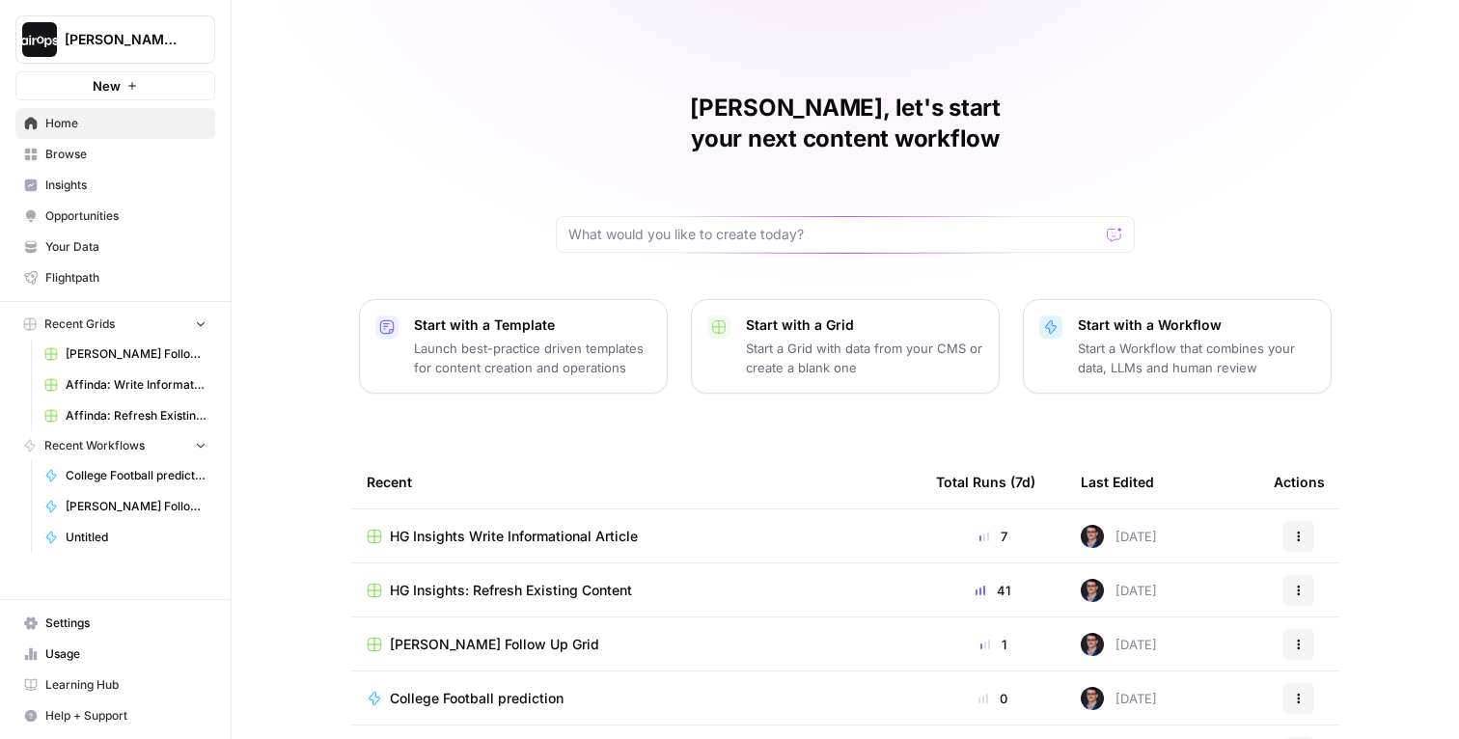
click at [490, 527] on span "HG Insights Write Informational Article" at bounding box center [514, 536] width 248 height 19
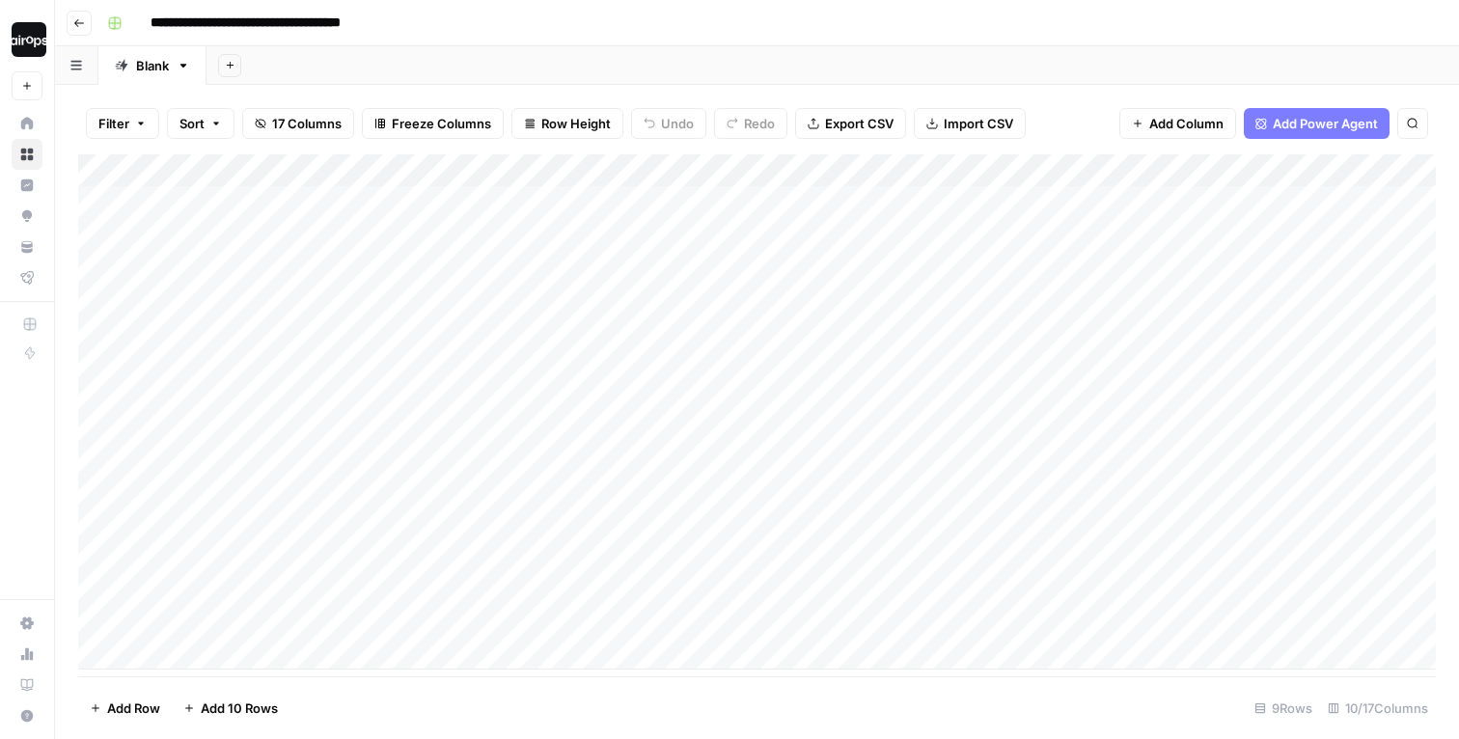
click at [646, 171] on div "Add Column" at bounding box center [757, 411] width 1358 height 515
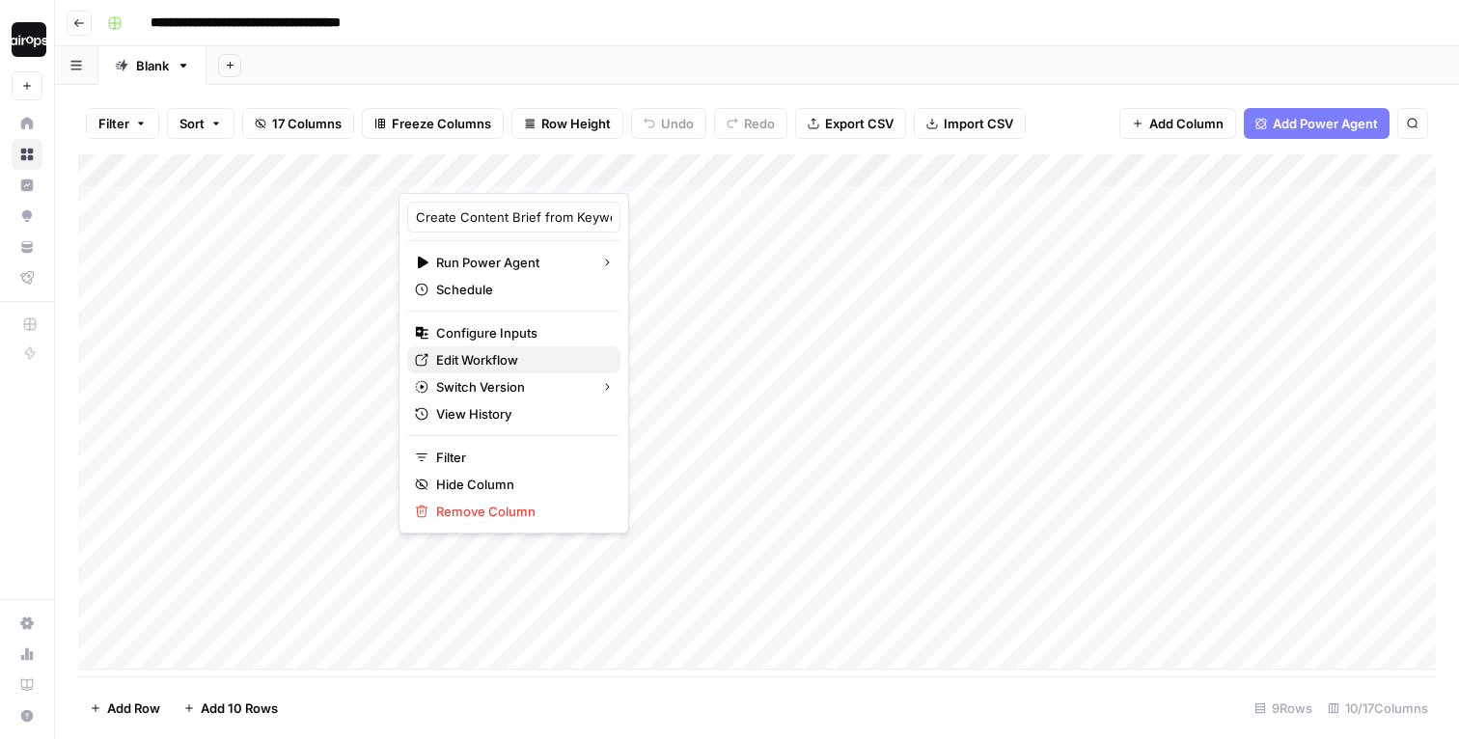
click at [485, 359] on span "Edit Workflow" at bounding box center [520, 359] width 169 height 19
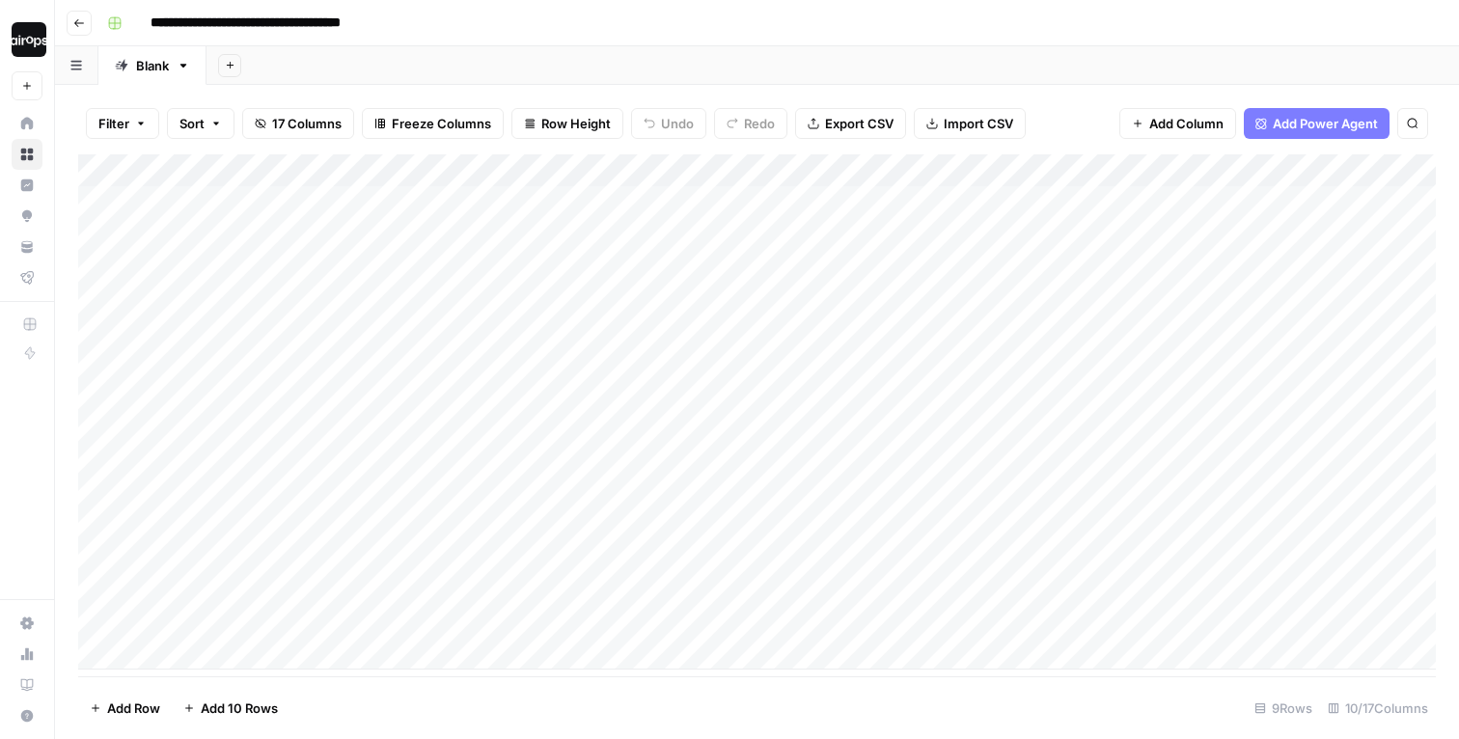
click at [673, 256] on div "Add Column" at bounding box center [757, 411] width 1358 height 515
click at [536, 60] on div "Add Sheet" at bounding box center [832, 65] width 1252 height 39
click at [822, 56] on div "Add Sheet" at bounding box center [832, 65] width 1252 height 39
click at [1154, 60] on div "Add Sheet" at bounding box center [832, 65] width 1252 height 39
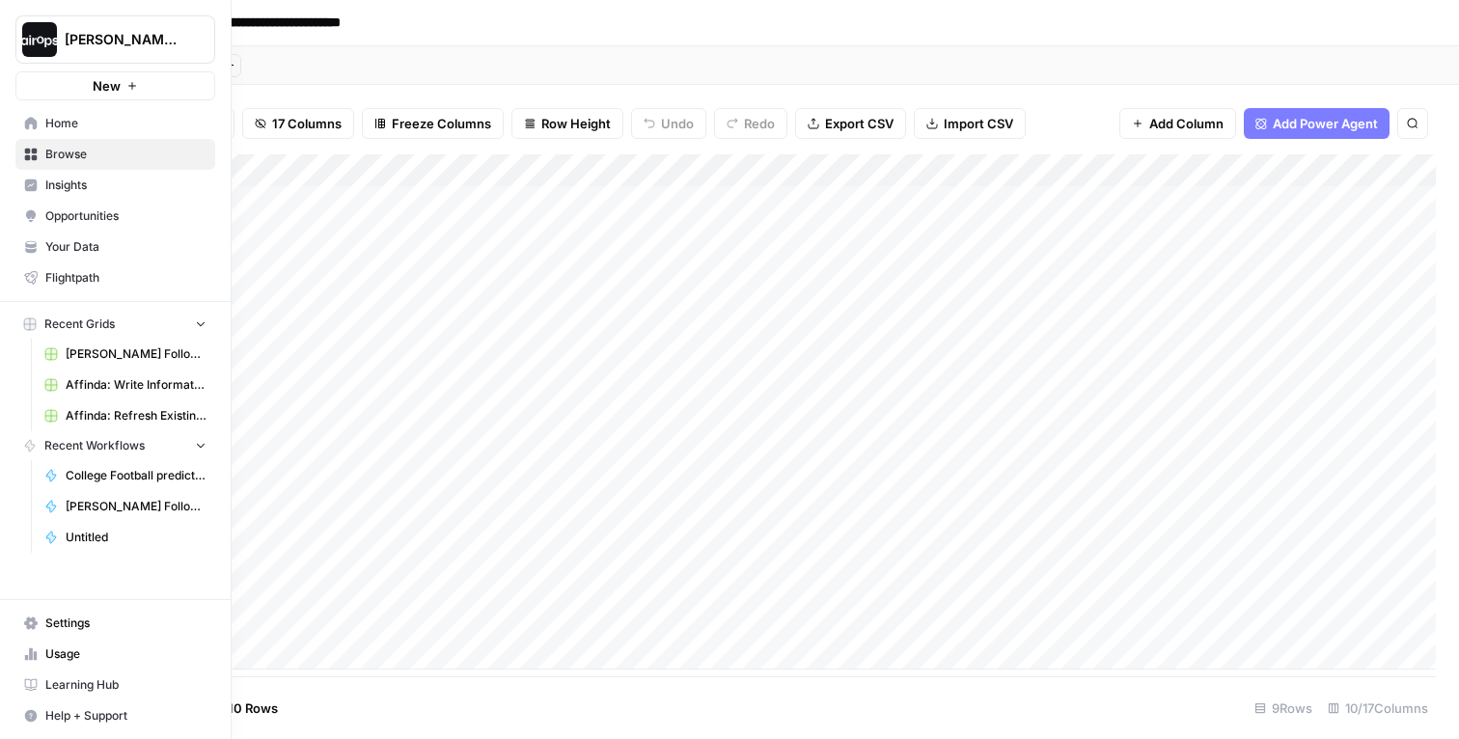
click at [57, 632] on link "Settings" at bounding box center [115, 623] width 200 height 31
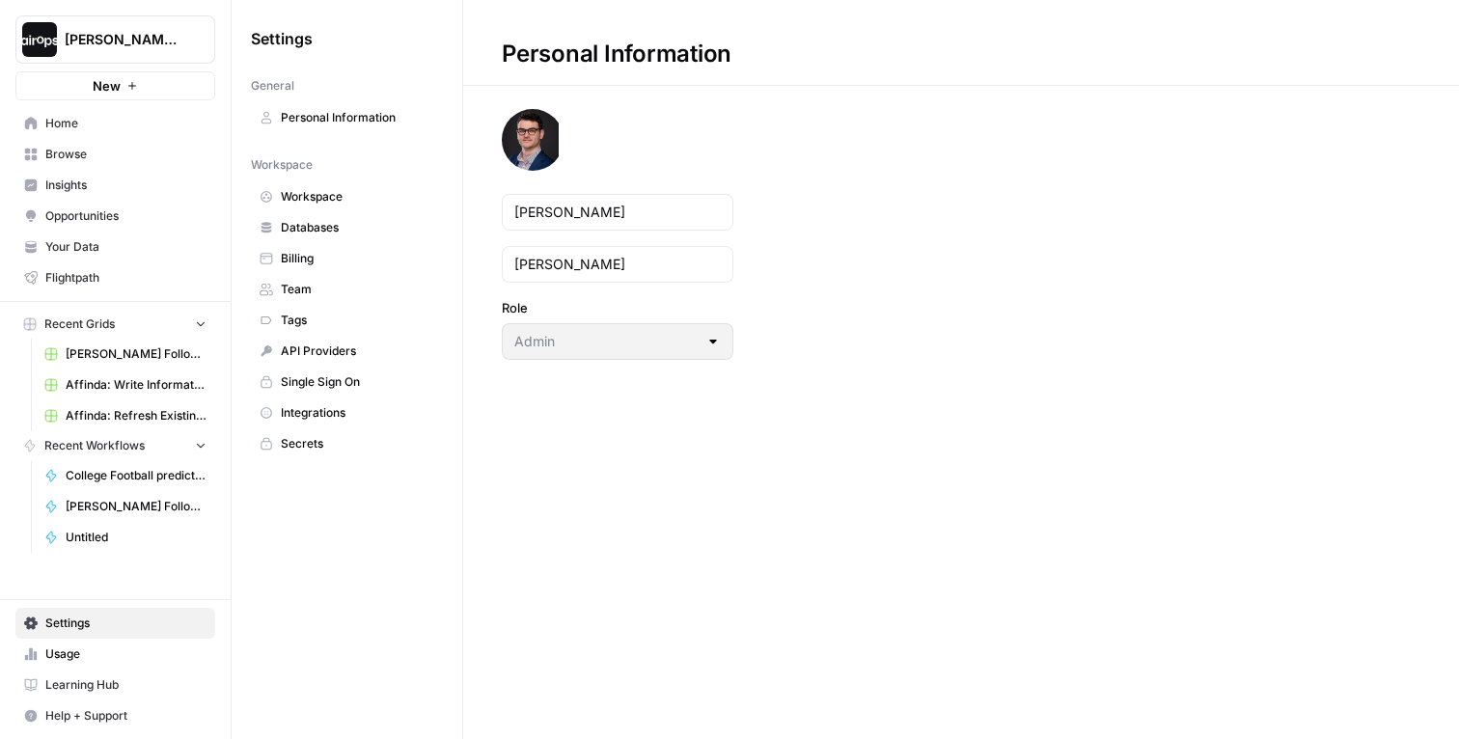
click at [309, 214] on link "Databases" at bounding box center [347, 227] width 192 height 31
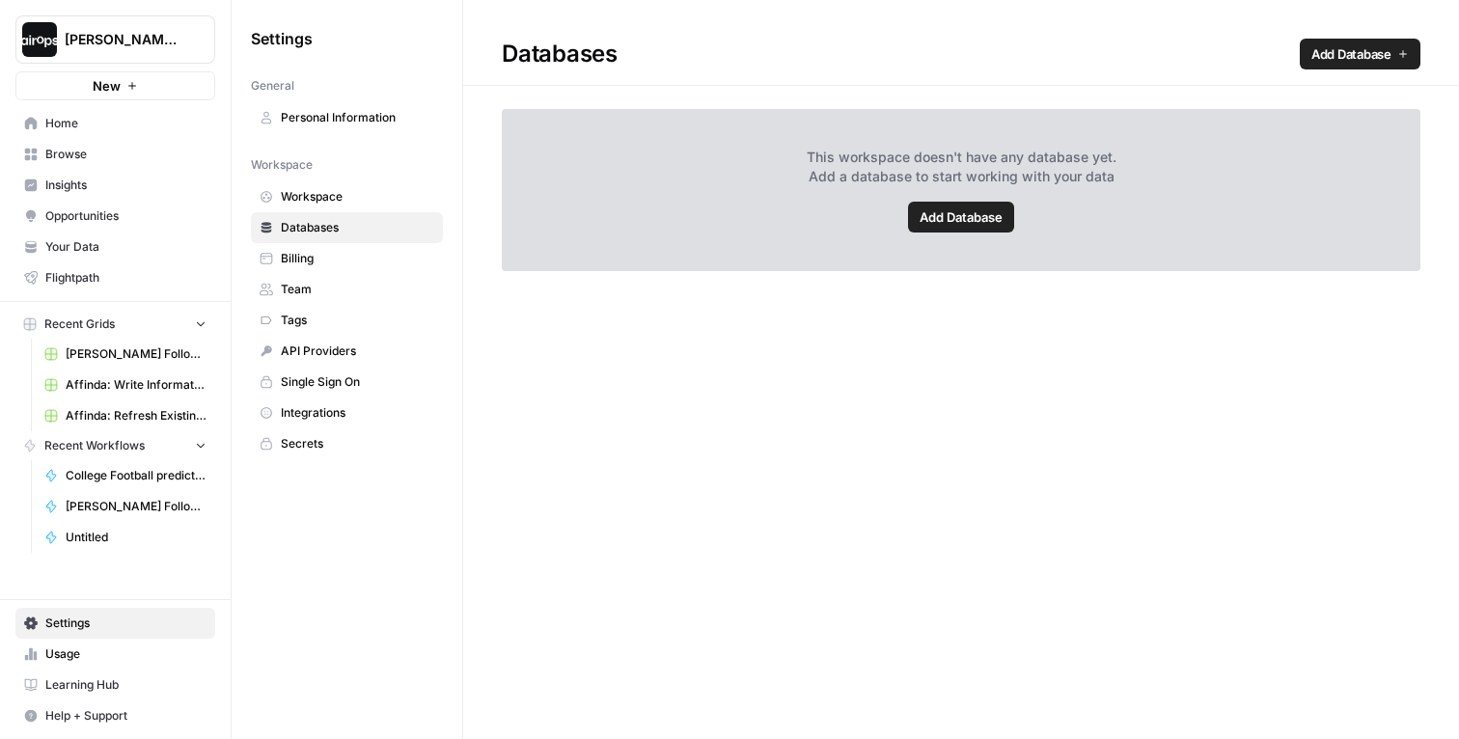
click at [316, 254] on span "Billing" at bounding box center [357, 258] width 153 height 17
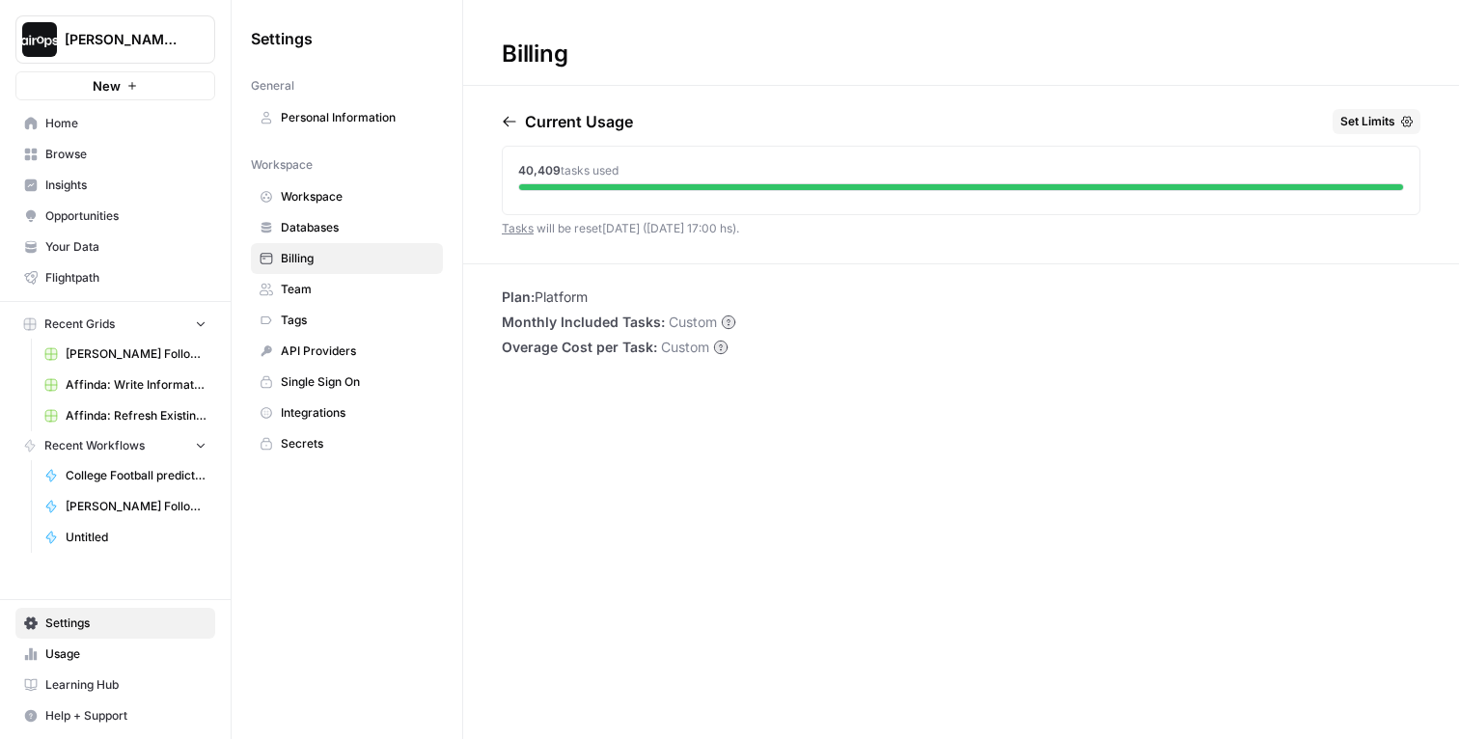
click at [53, 51] on img "Workspace: Dille-Sandbox" at bounding box center [39, 39] width 35 height 35
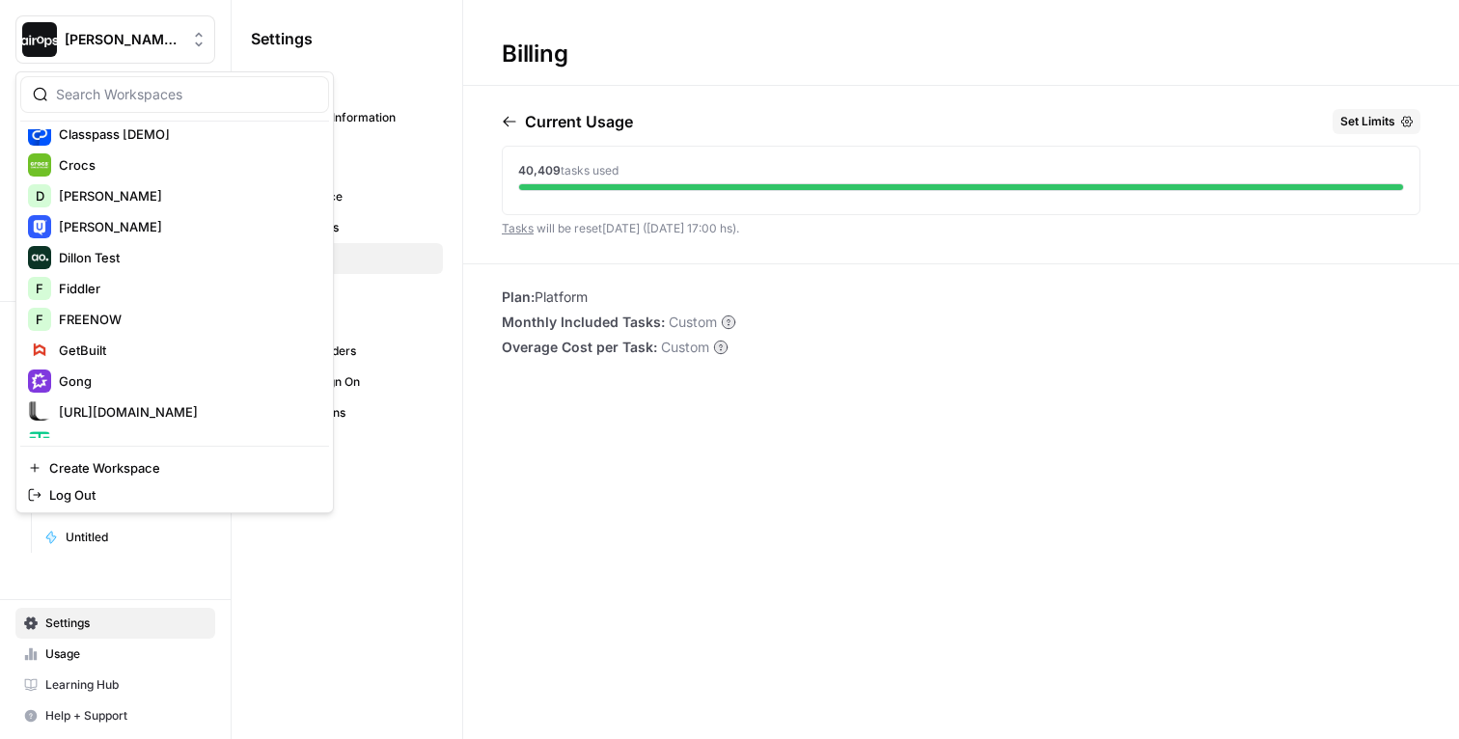
scroll to position [466, 0]
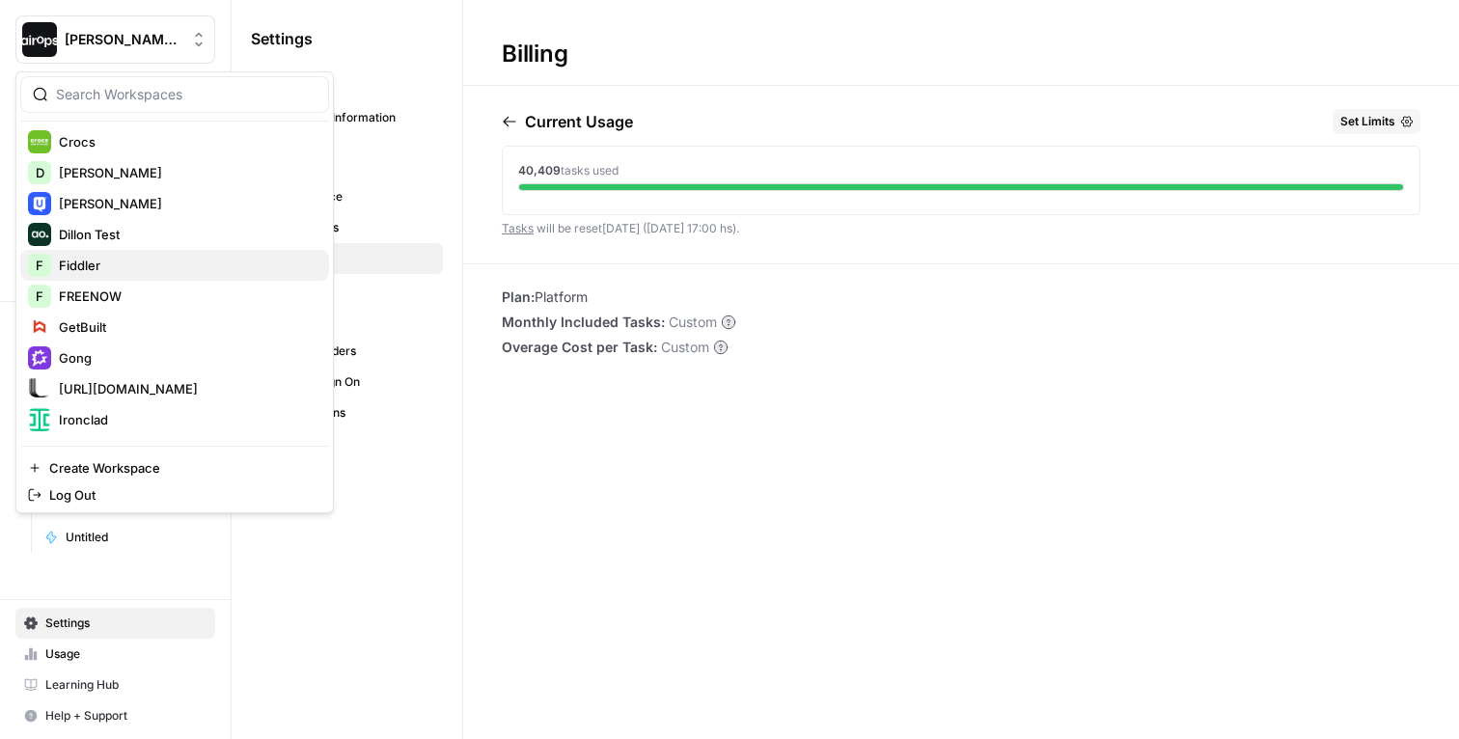
click at [111, 261] on span "Fiddler" at bounding box center [186, 265] width 255 height 19
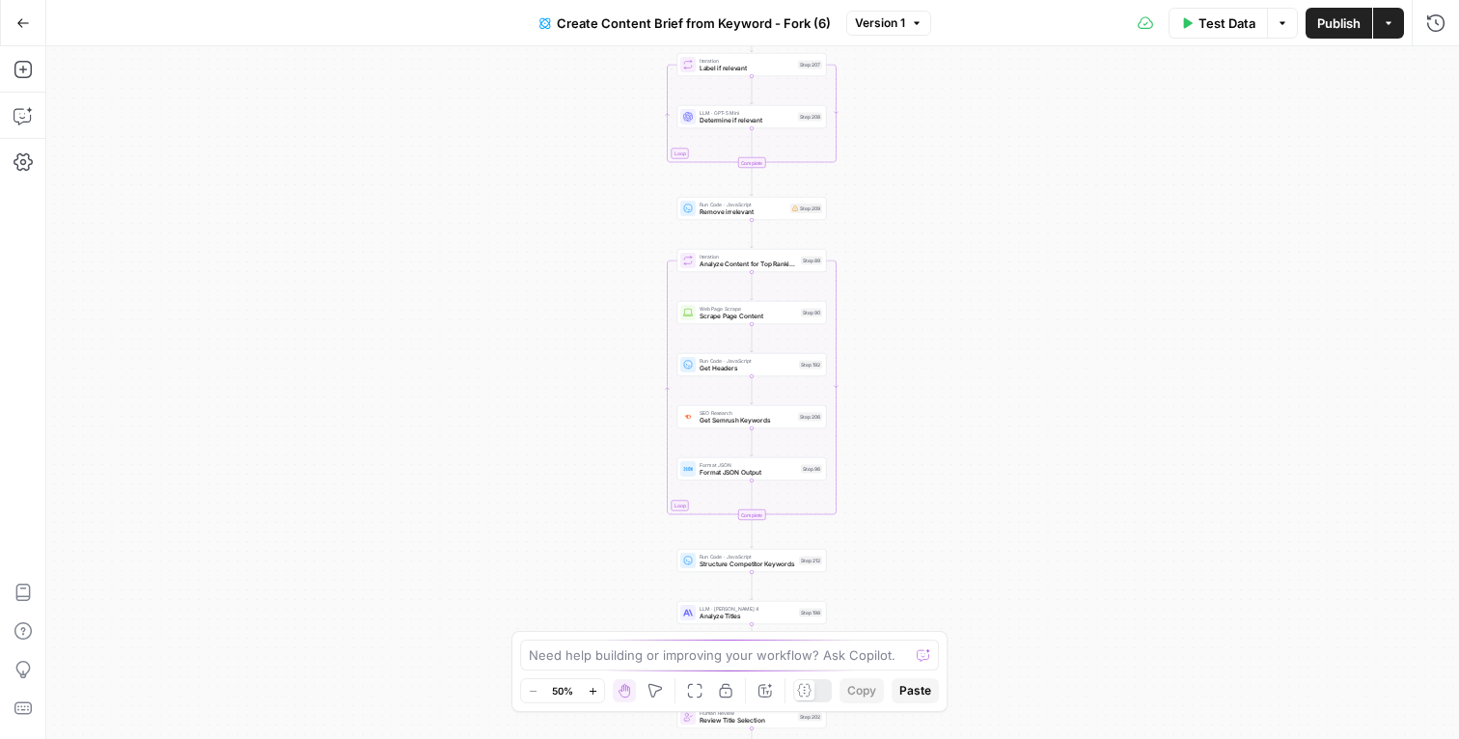
drag, startPoint x: 918, startPoint y: 227, endPoint x: 869, endPoint y: 508, distance: 285.8
click at [869, 508] on div "Workflow Input Settings Inputs Google Search Perform Google Search Step 51 Loop…" at bounding box center [752, 392] width 1413 height 693
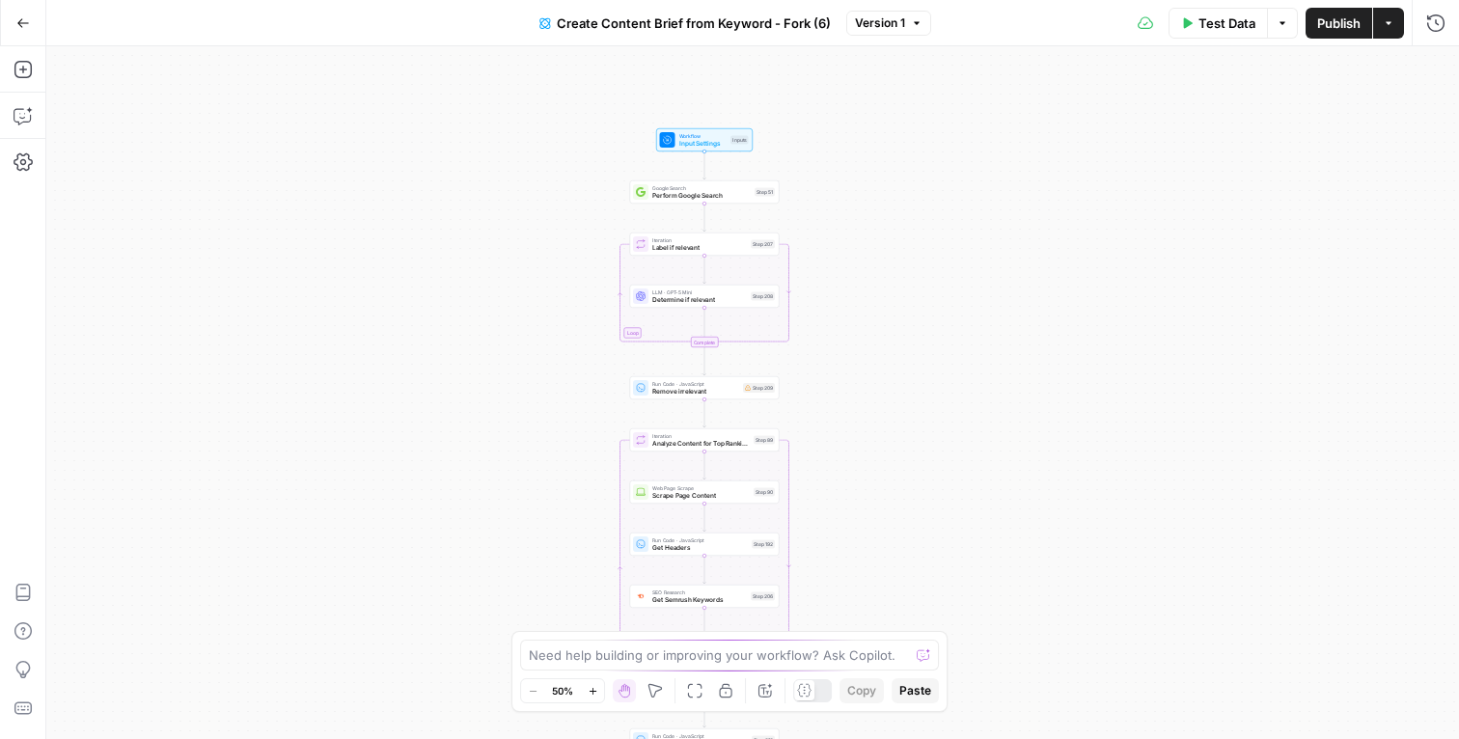
click at [1221, 29] on span "Test Data" at bounding box center [1226, 23] width 57 height 19
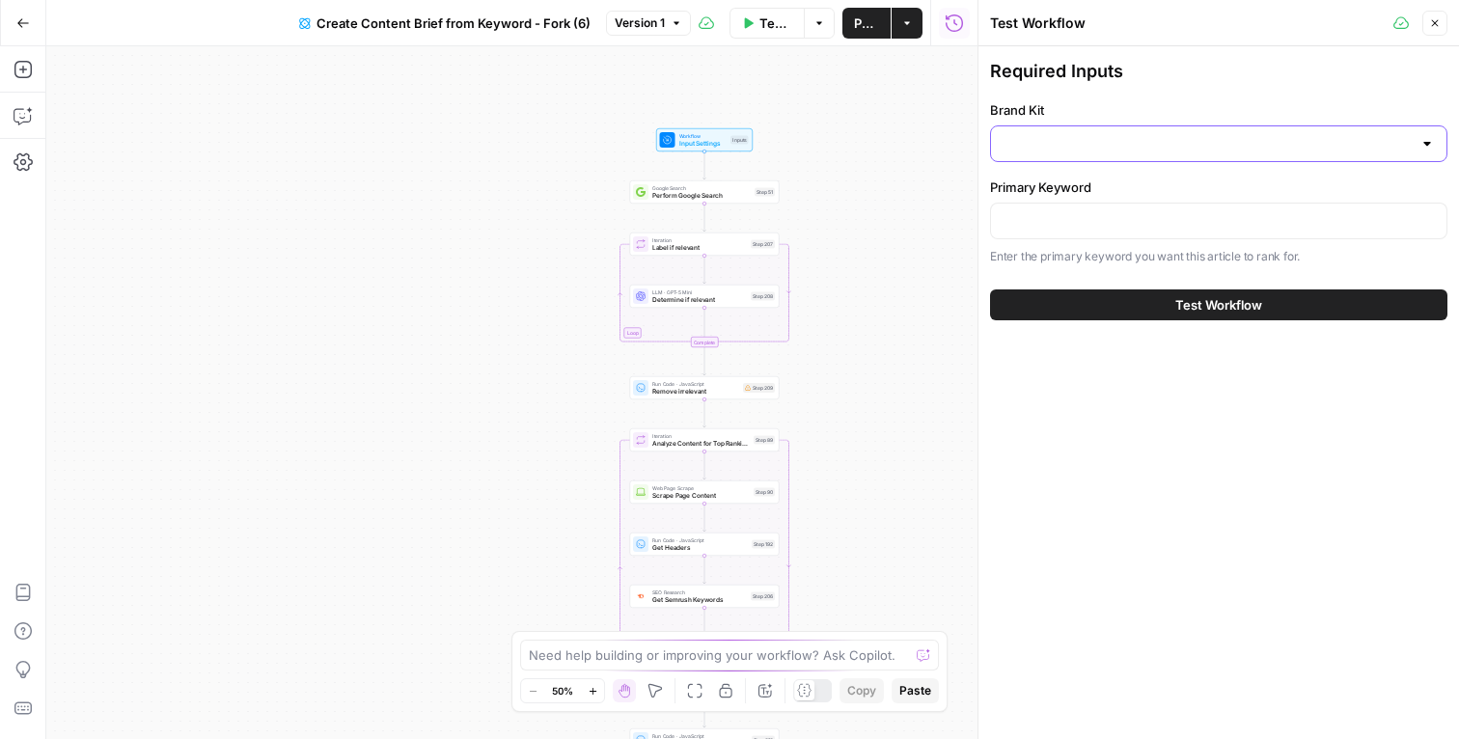
click at [1084, 143] on input "Brand Kit" at bounding box center [1207, 143] width 409 height 19
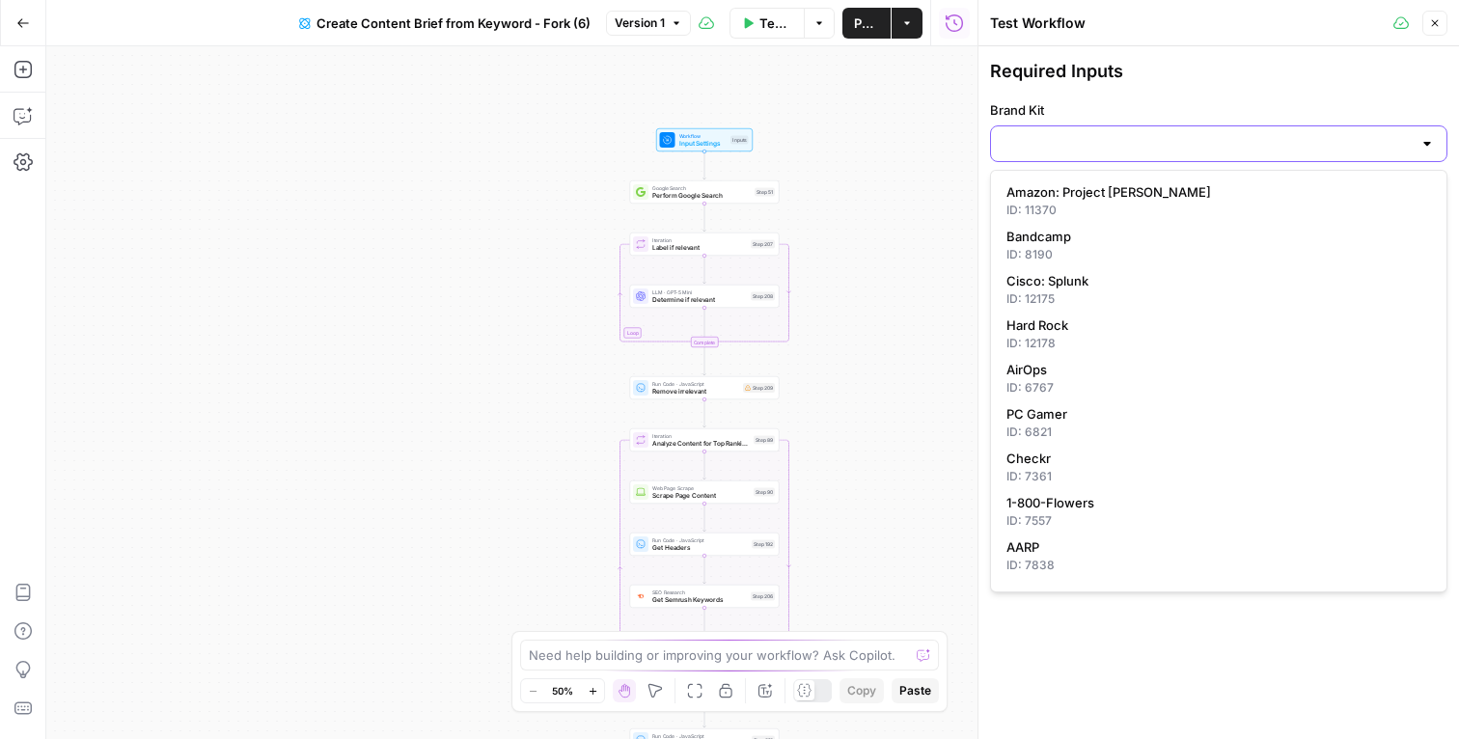
click at [1160, 135] on input "Brand Kit" at bounding box center [1207, 143] width 409 height 19
click at [1174, 106] on label "Brand Kit" at bounding box center [1218, 109] width 457 height 19
click at [1174, 134] on input "Brand Kit" at bounding box center [1207, 143] width 409 height 19
click at [1213, 46] on div "Required Inputs Brand Kit Primary Keyword Enter the primary keyword you want th…" at bounding box center [1218, 189] width 481 height 286
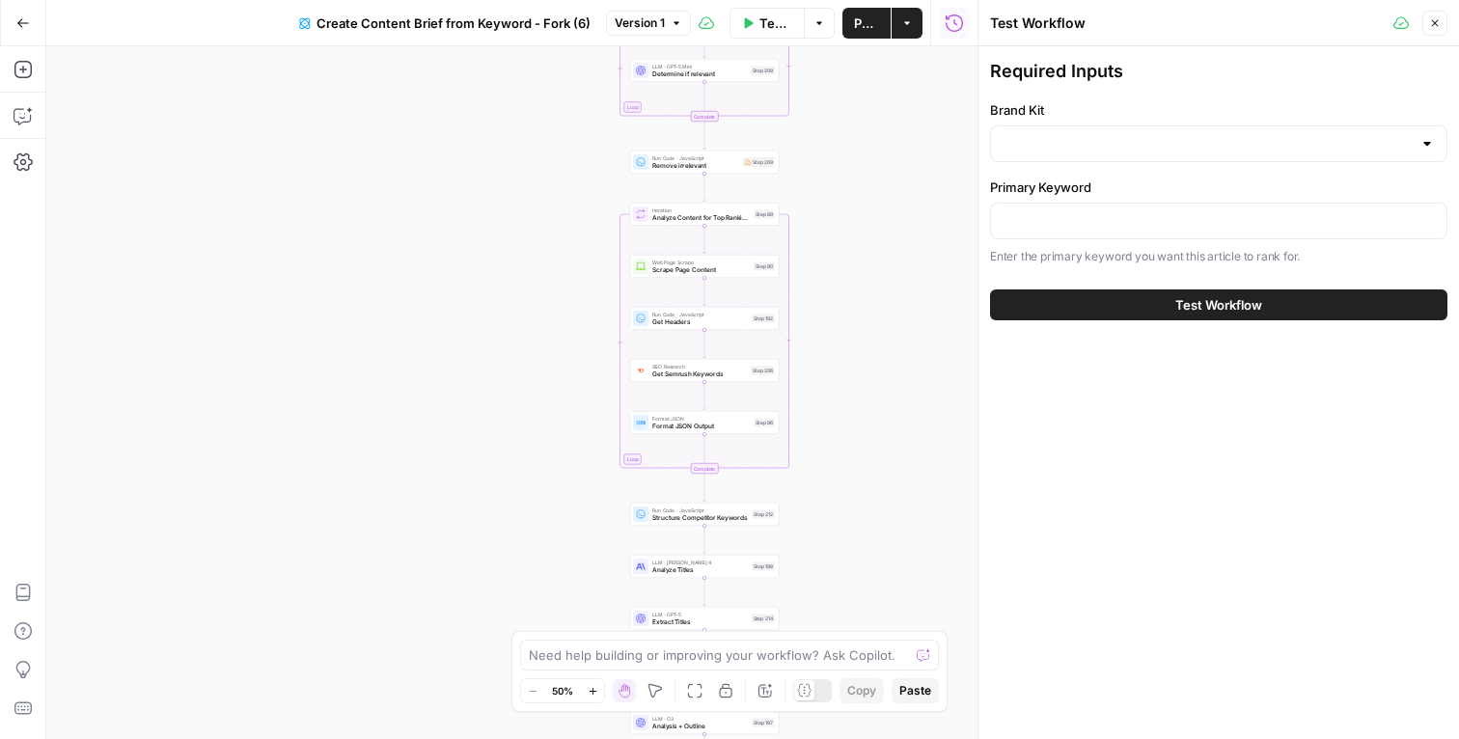
drag, startPoint x: 850, startPoint y: 456, endPoint x: 850, endPoint y: 230, distance: 226.7
click at [850, 229] on div "Workflow Input Settings Inputs Google Search Perform Google Search Step 51 Loop…" at bounding box center [511, 392] width 931 height 693
click at [1427, 20] on button "Close" at bounding box center [1434, 23] width 25 height 25
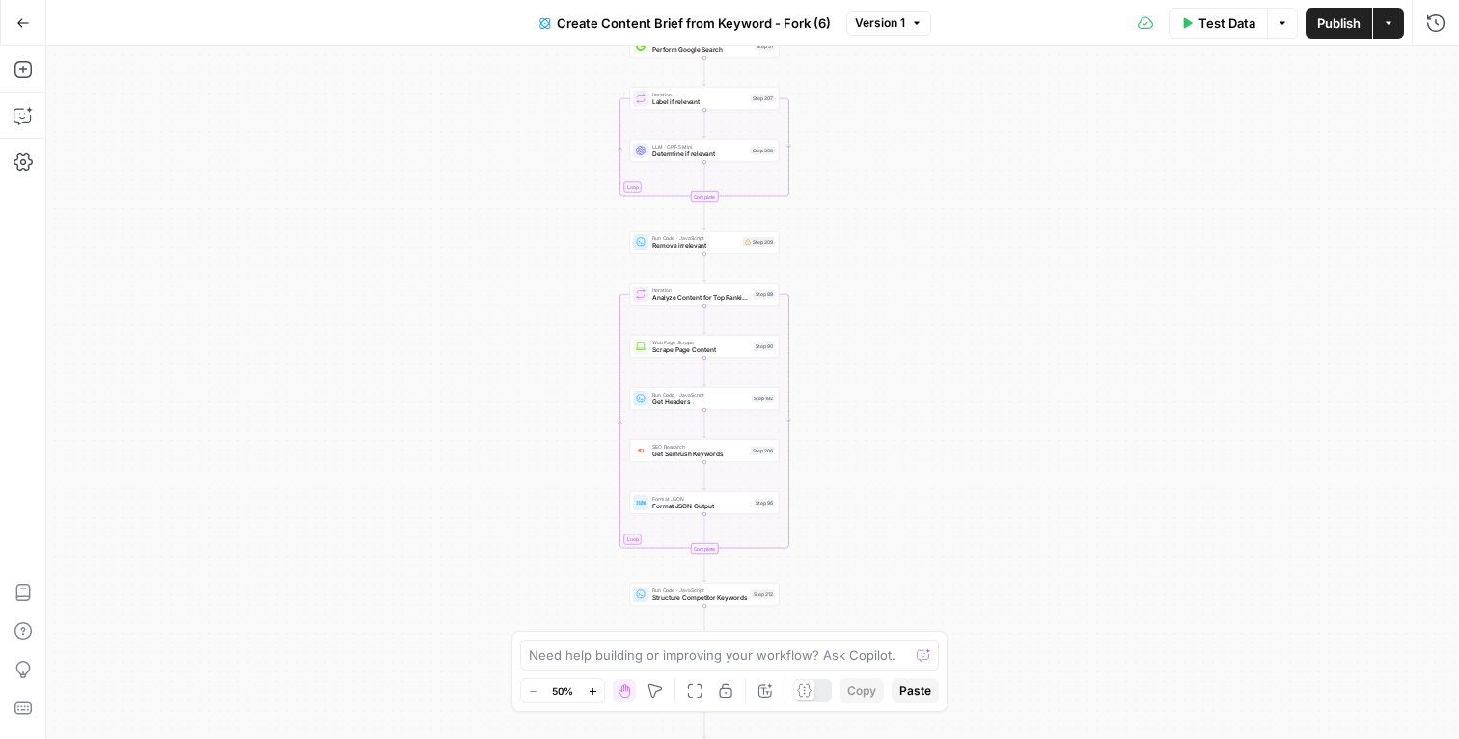
drag, startPoint x: 1068, startPoint y: 266, endPoint x: 1058, endPoint y: 505, distance: 238.5
click at [1058, 505] on div "Workflow Input Settings Inputs Google Search Perform Google Search Step 51 Loop…" at bounding box center [752, 392] width 1413 height 693
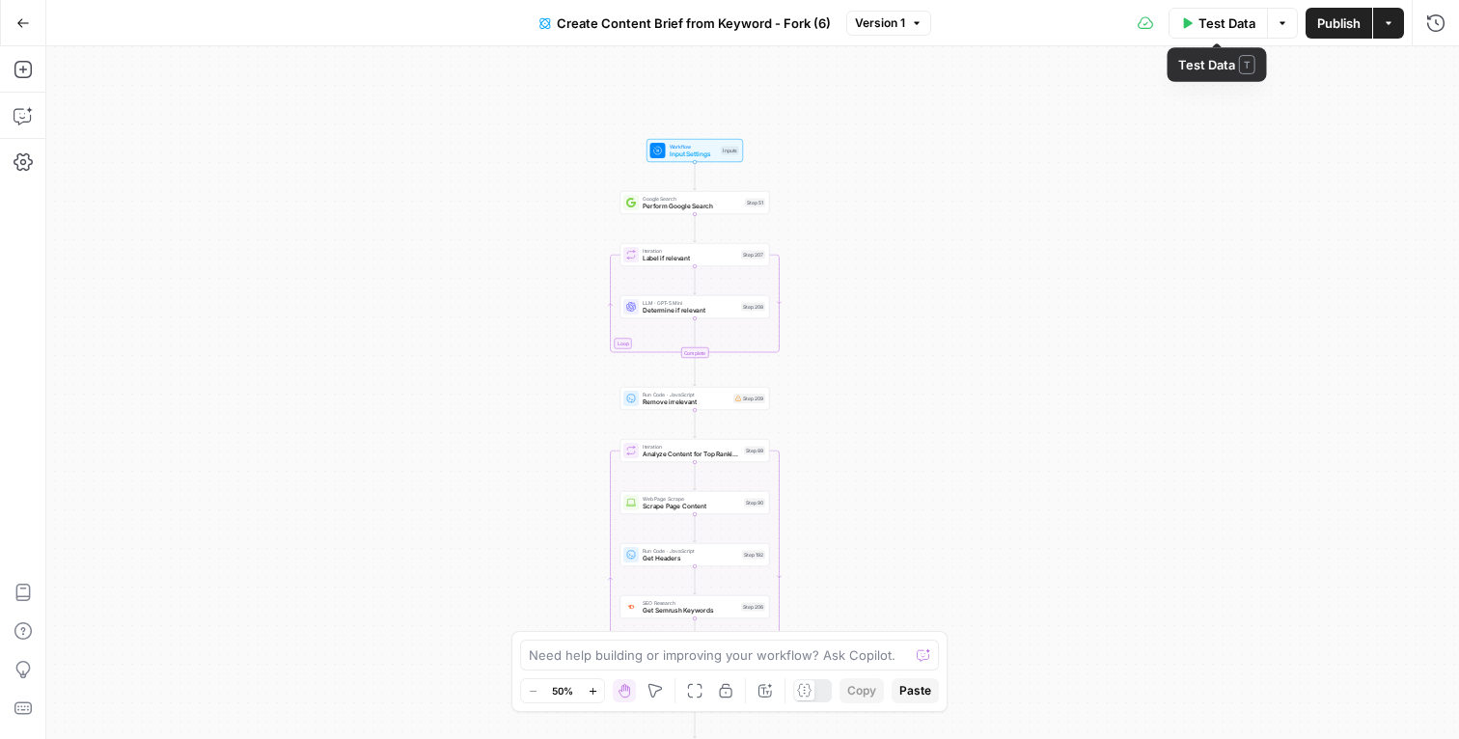
click at [1224, 26] on span "Test Data" at bounding box center [1226, 23] width 57 height 19
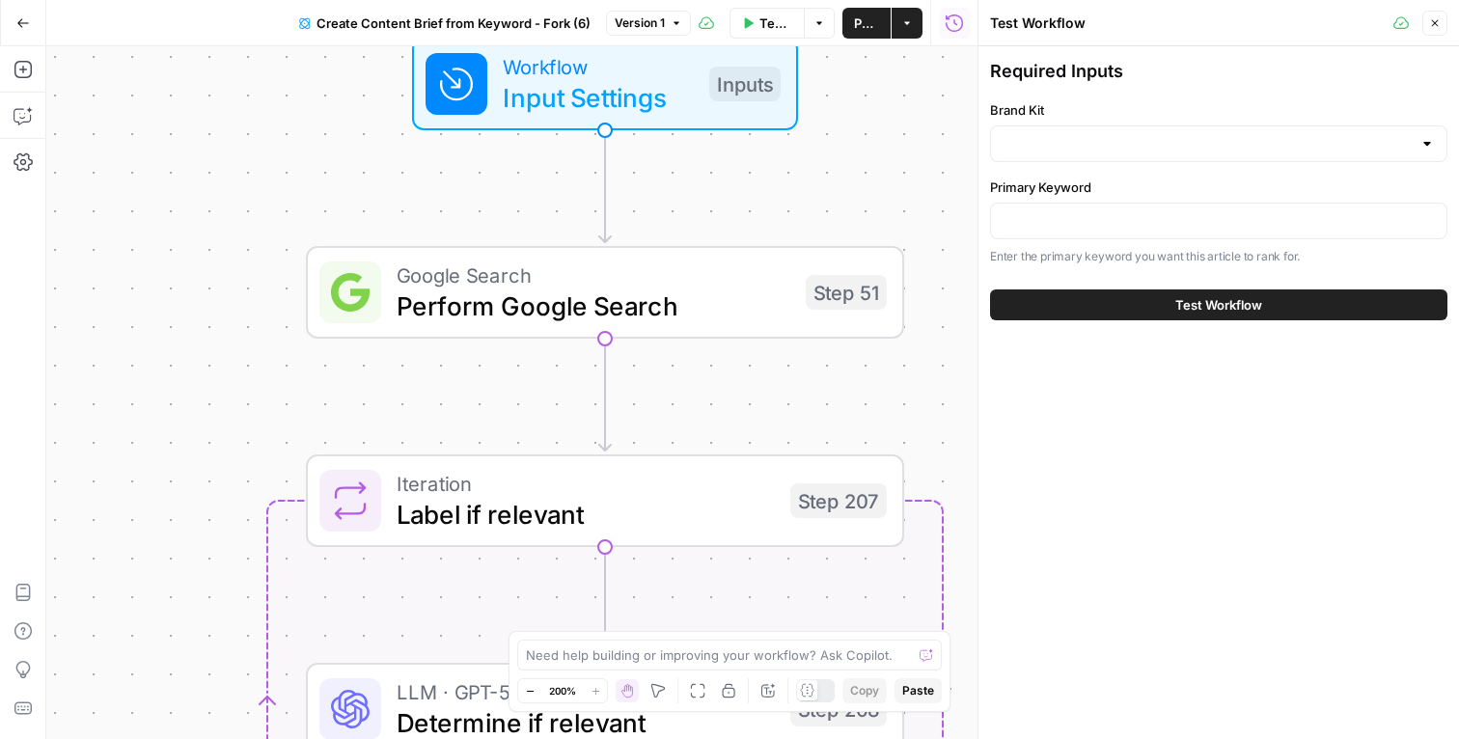
click at [653, 108] on span "Input Settings" at bounding box center [598, 97] width 191 height 39
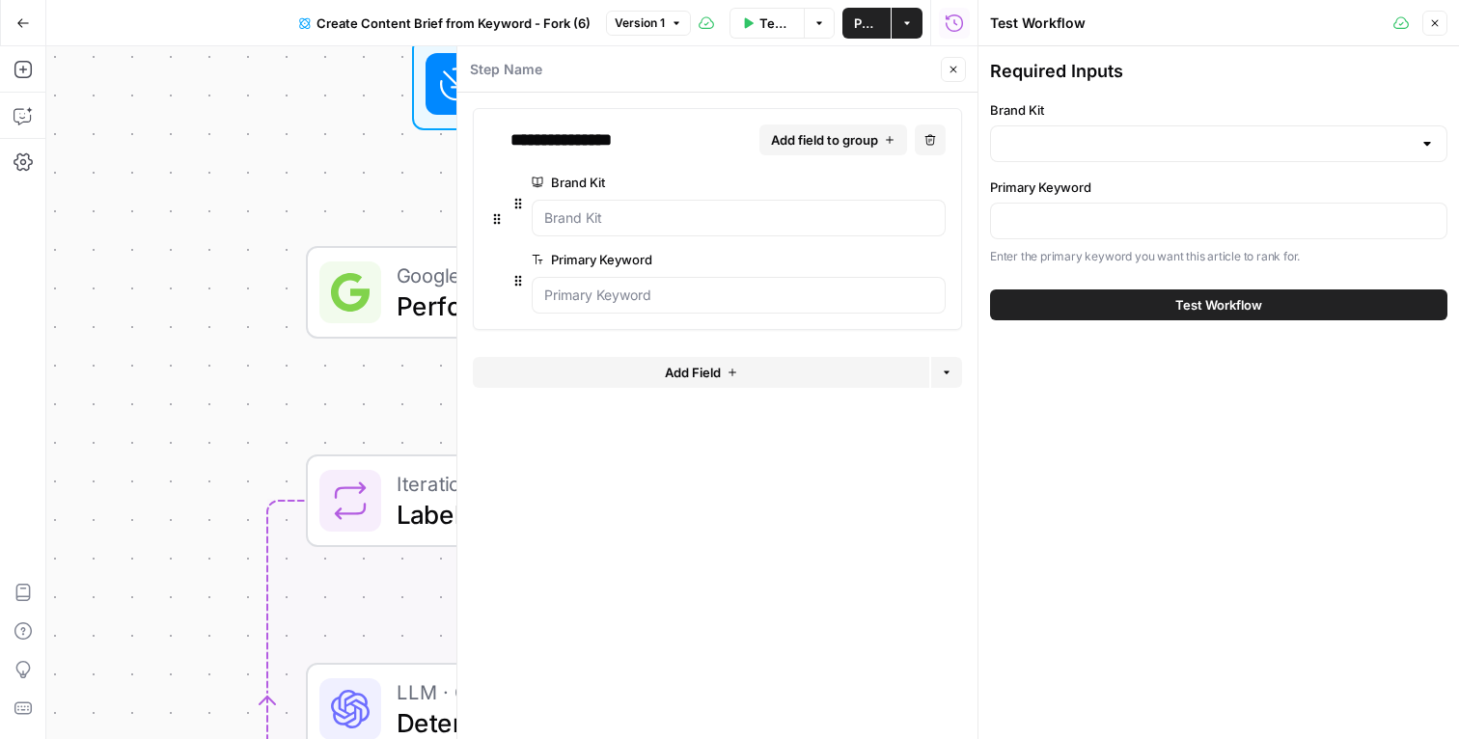
drag, startPoint x: 624, startPoint y: 176, endPoint x: 536, endPoint y: 176, distance: 88.8
click at [536, 176] on label "Brand Kit" at bounding box center [684, 182] width 305 height 19
click at [544, 208] on Kit "Brand Kit" at bounding box center [738, 217] width 389 height 19
click at [956, 69] on icon "button" at bounding box center [954, 70] width 12 height 12
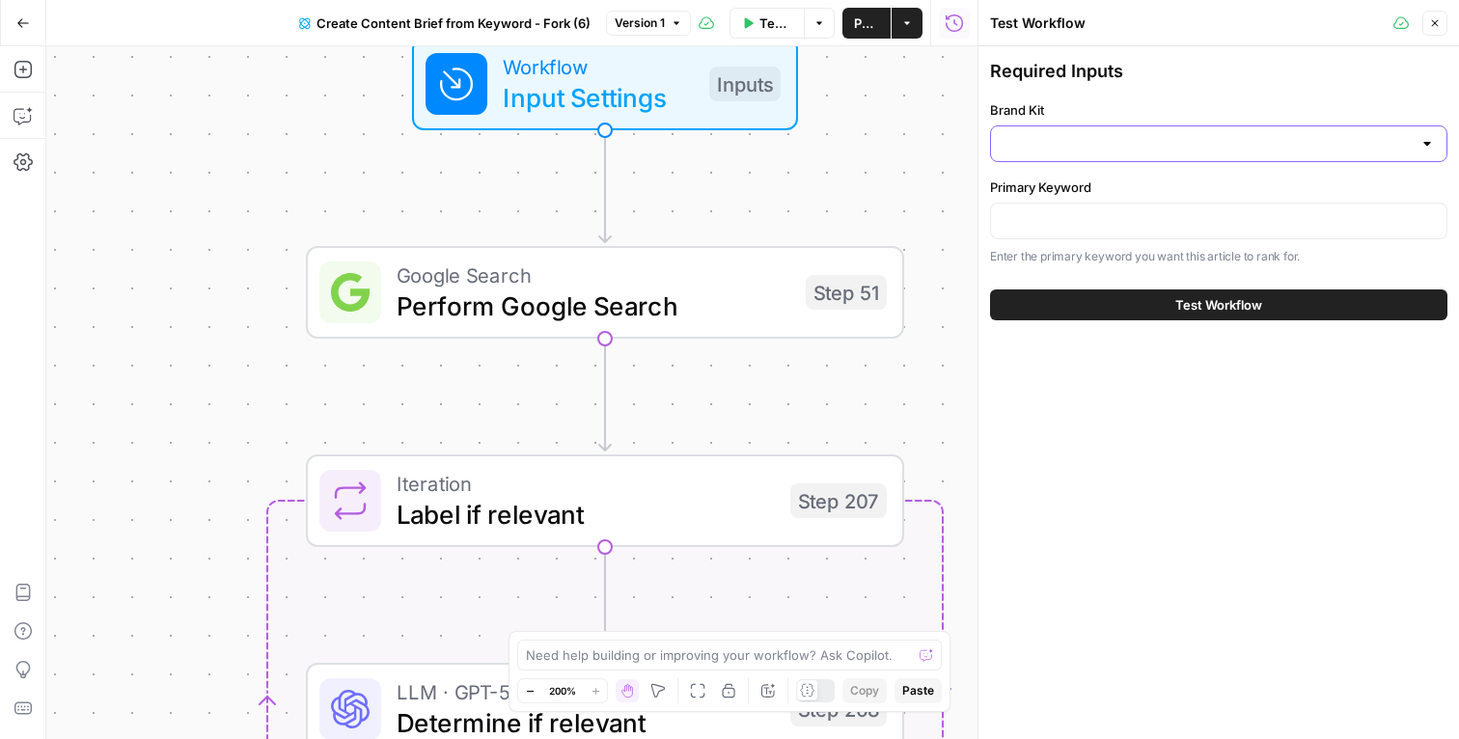
click at [1099, 139] on input "Brand Kit" at bounding box center [1207, 143] width 409 height 19
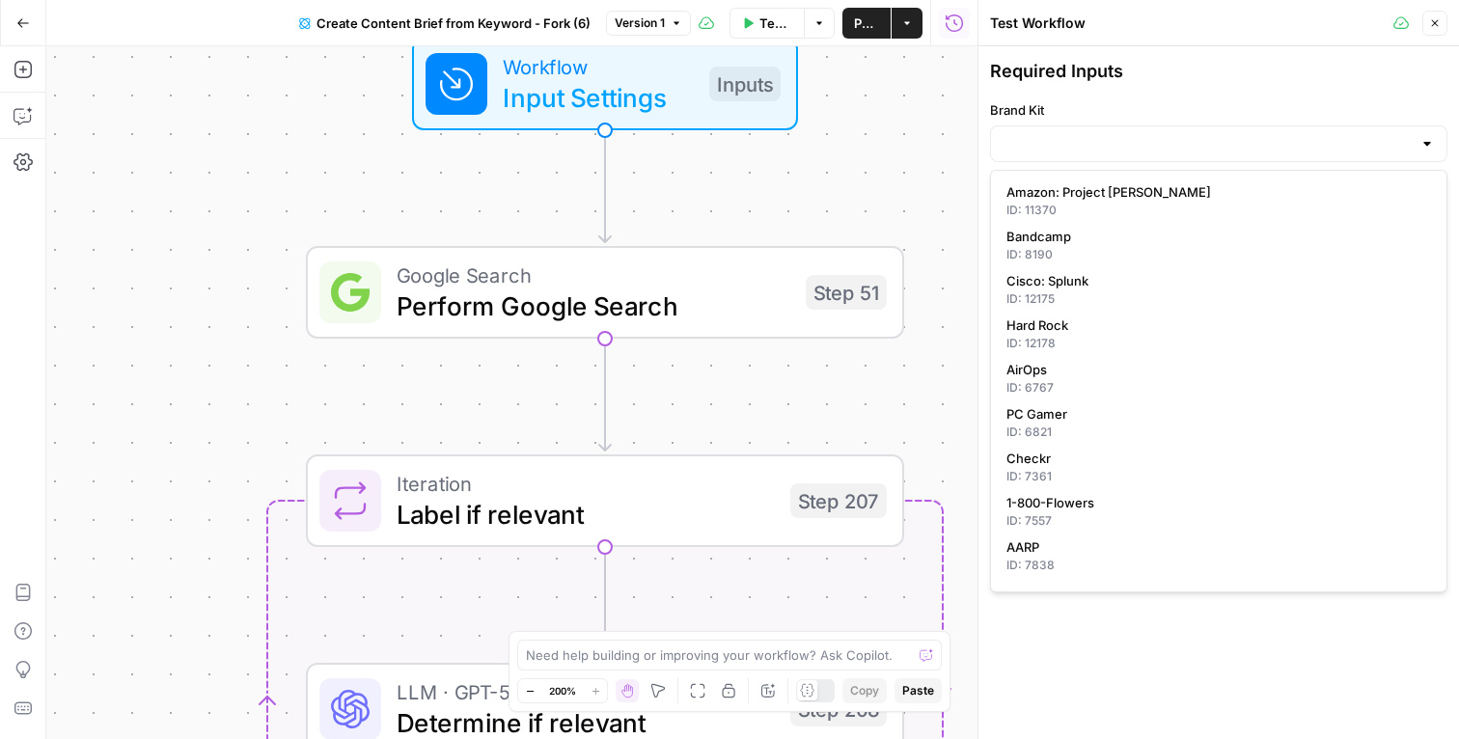
click at [1161, 50] on div "Required Inputs Brand Kit Primary Keyword Enter the primary keyword you want th…" at bounding box center [1218, 189] width 481 height 286
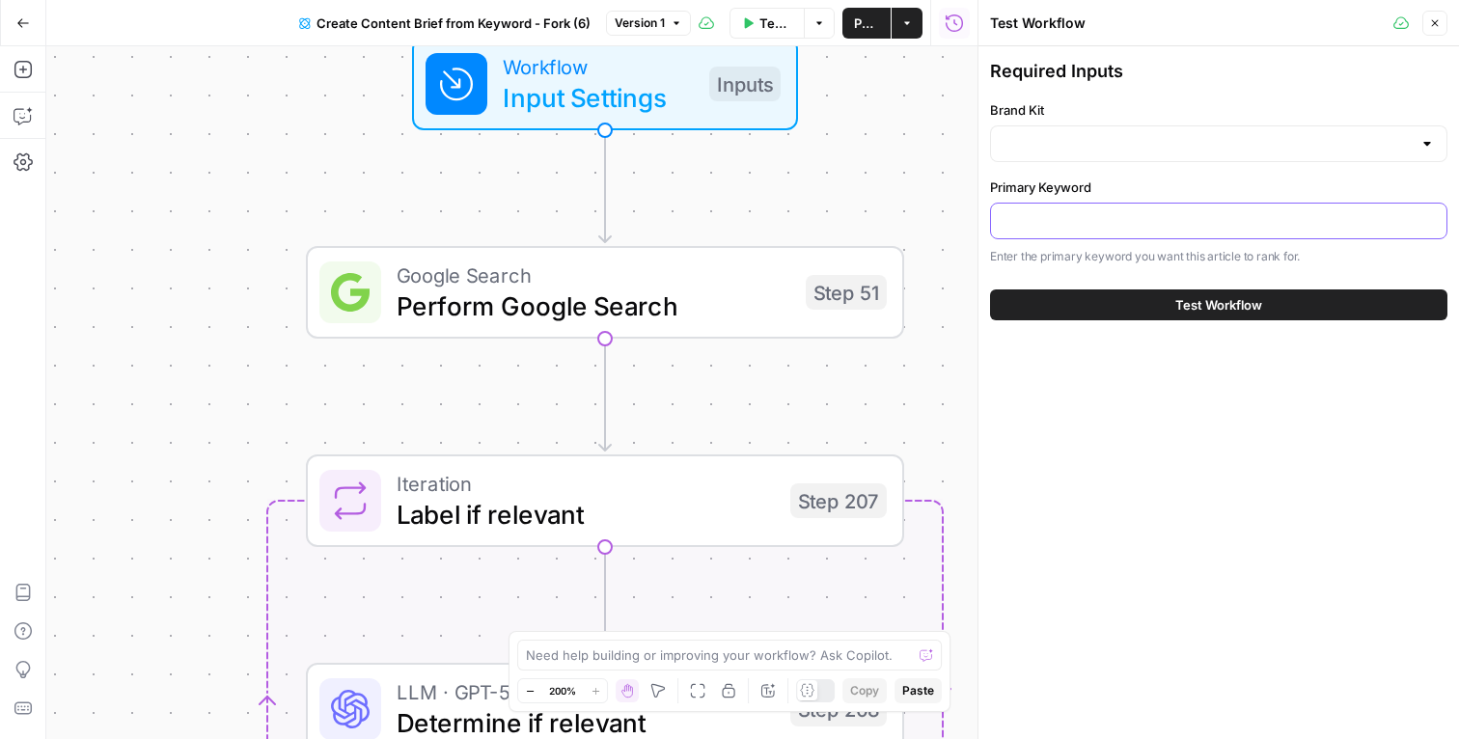
click at [1107, 220] on input "Primary Keyword" at bounding box center [1219, 220] width 432 height 19
click at [935, 245] on div "Workflow Input Settings Inputs Google Search Perform Google Search Step 51 Loop…" at bounding box center [511, 392] width 931 height 693
click at [1432, 23] on icon "button" at bounding box center [1435, 23] width 12 height 12
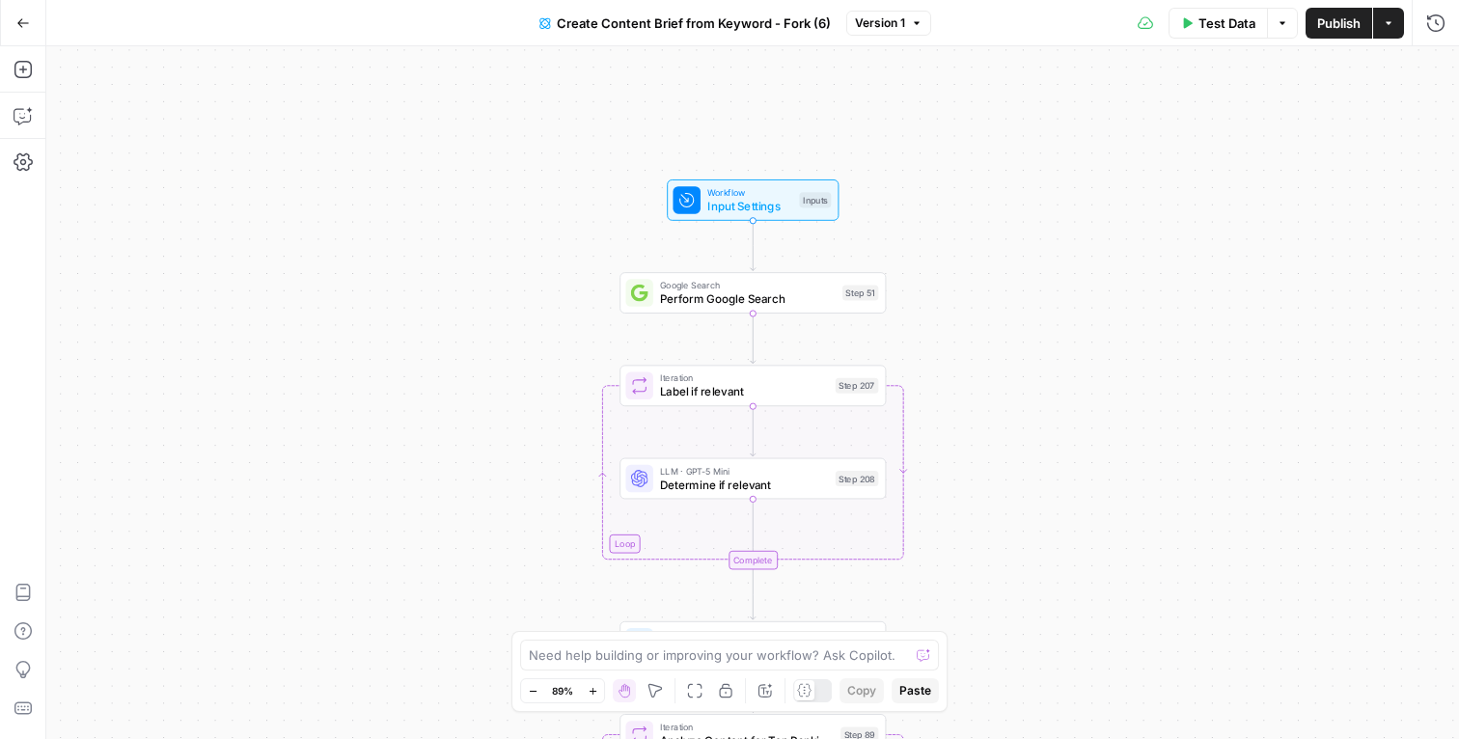
drag, startPoint x: 1109, startPoint y: 330, endPoint x: 996, endPoint y: 366, distance: 118.4
click at [996, 366] on div "Workflow Input Settings Inputs Google Search Perform Google Search Step 51 Loop…" at bounding box center [752, 392] width 1413 height 693
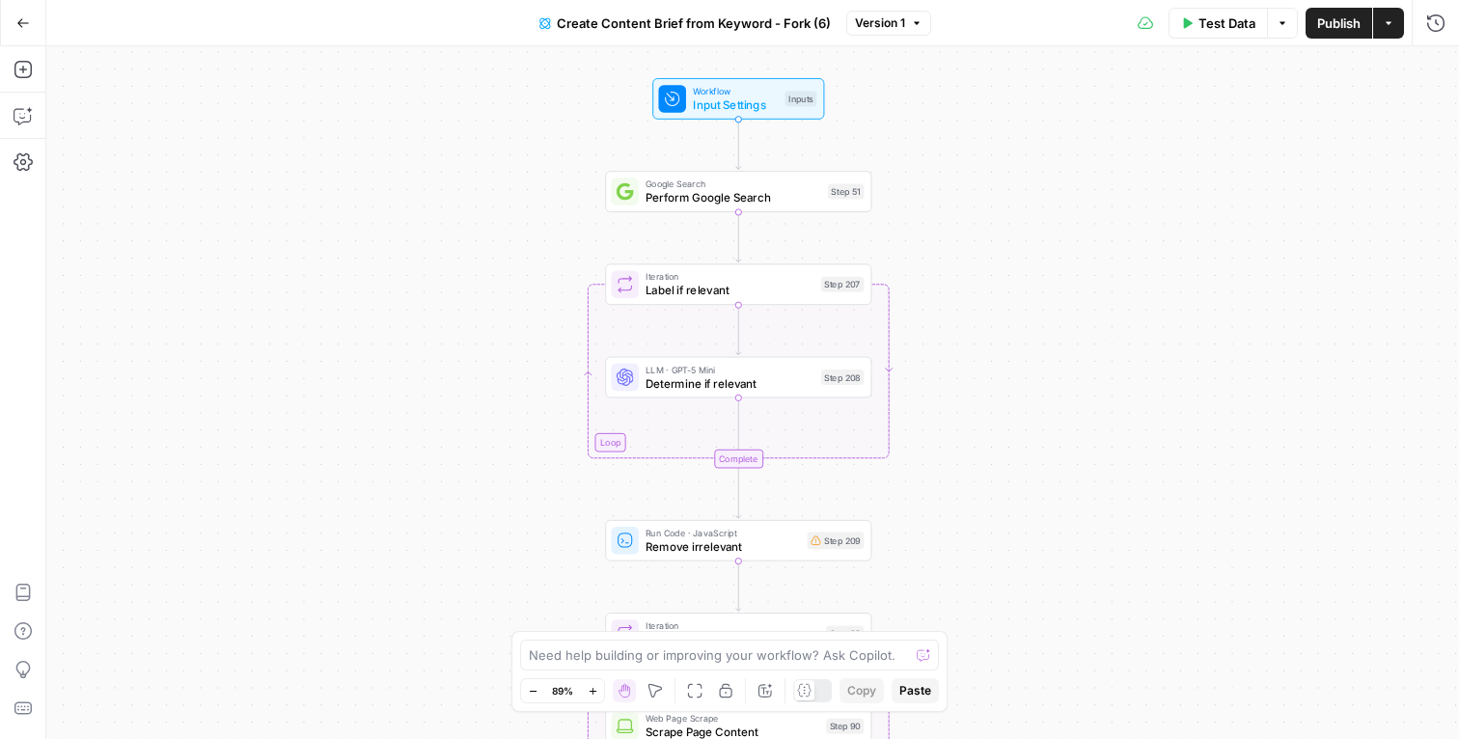
drag, startPoint x: 1056, startPoint y: 398, endPoint x: 1041, endPoint y: 296, distance: 103.3
click at [1041, 296] on div "Workflow Input Settings Inputs Google Search Perform Google Search Step 51 Loop…" at bounding box center [752, 392] width 1413 height 693
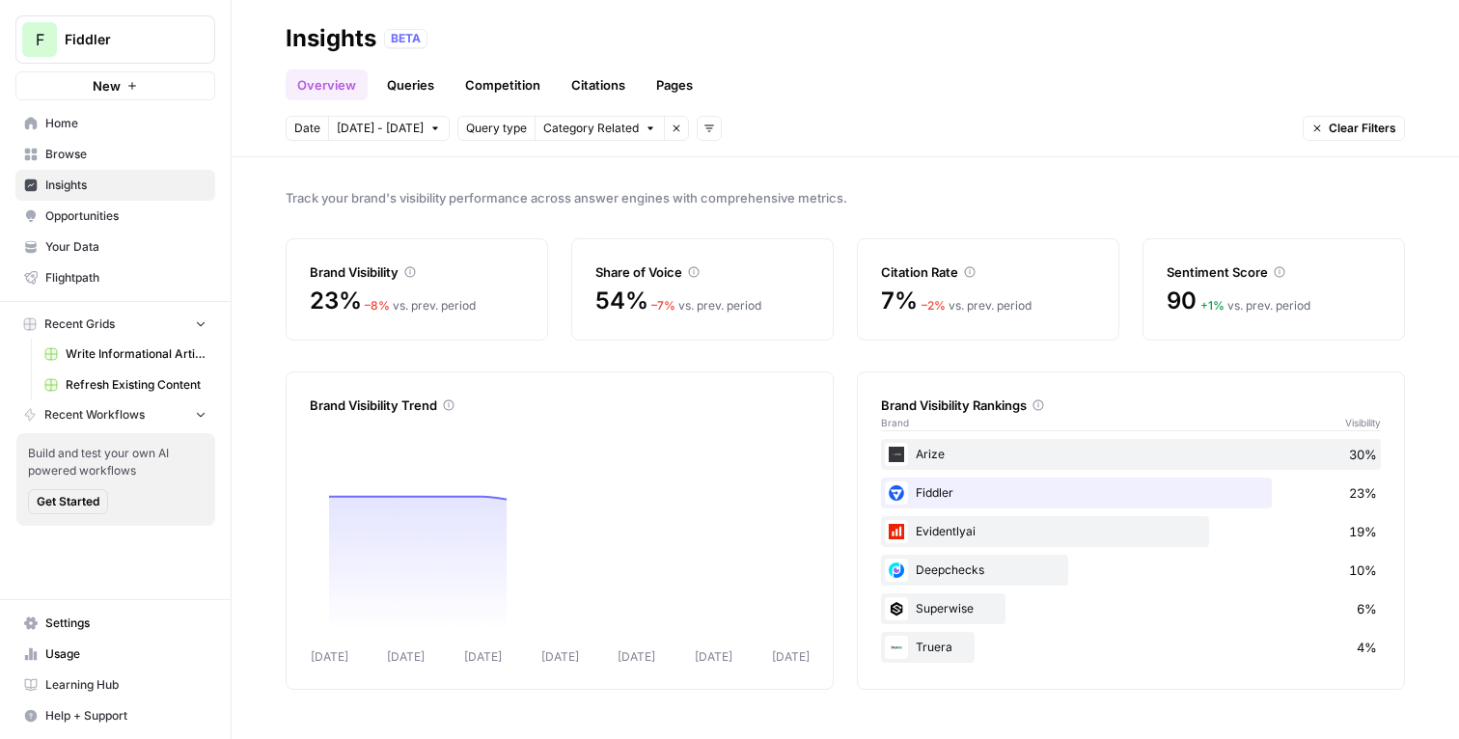
click at [839, 170] on div "Track your brand's visibility performance across answer engines with comprehens…" at bounding box center [845, 448] width 1227 height 582
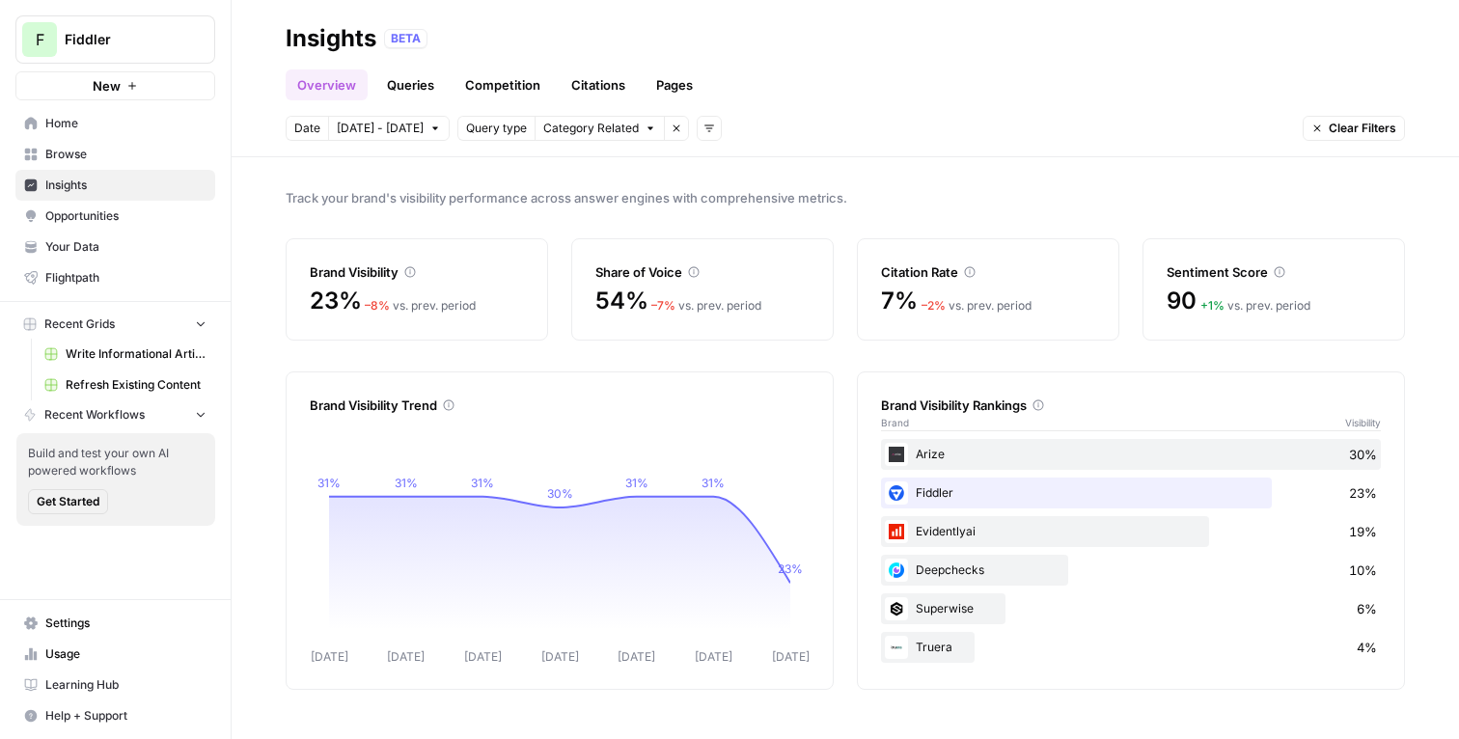
click at [754, 208] on div "Track your brand's visibility performance across answer engines with comprehens…" at bounding box center [845, 448] width 1227 height 582
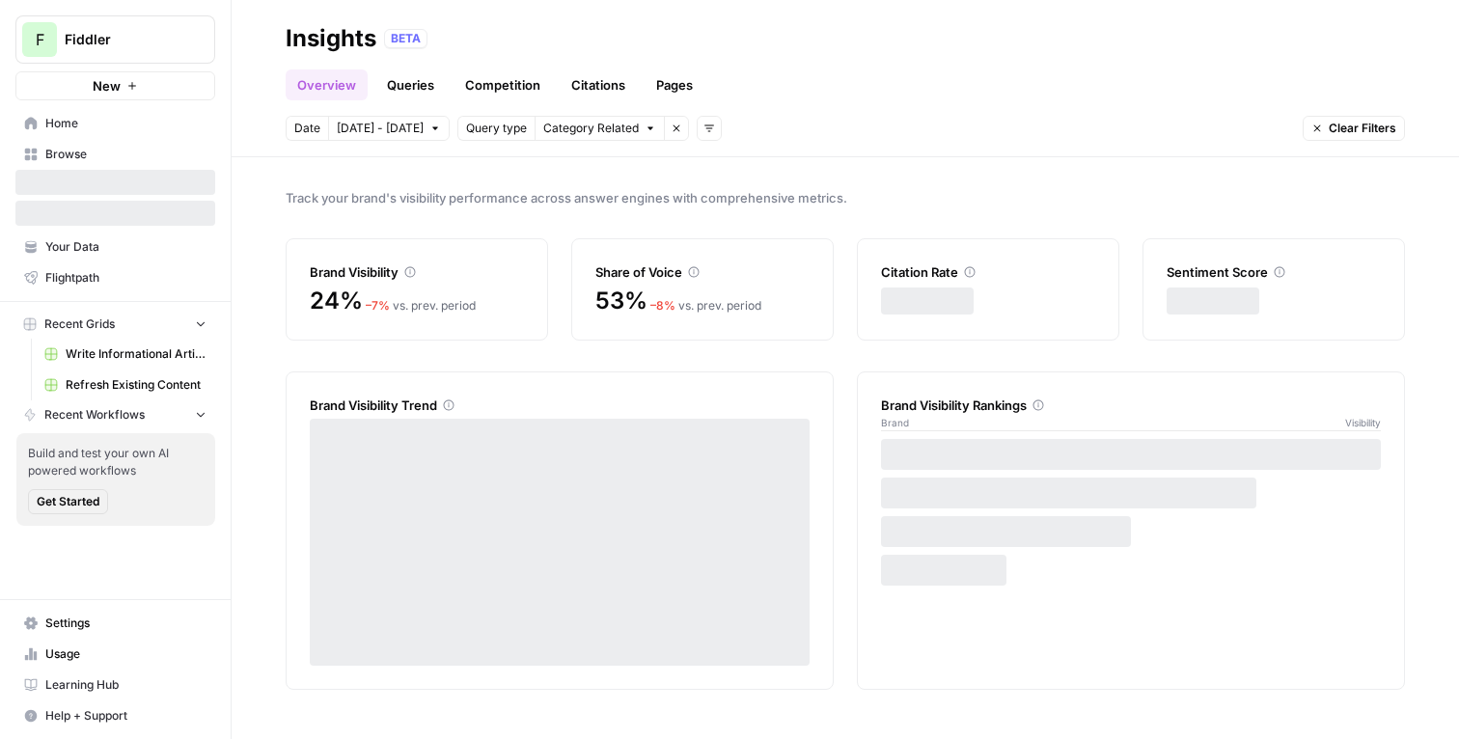
click at [997, 88] on div "Overview Queries Competition Citations Pages" at bounding box center [845, 77] width 1119 height 46
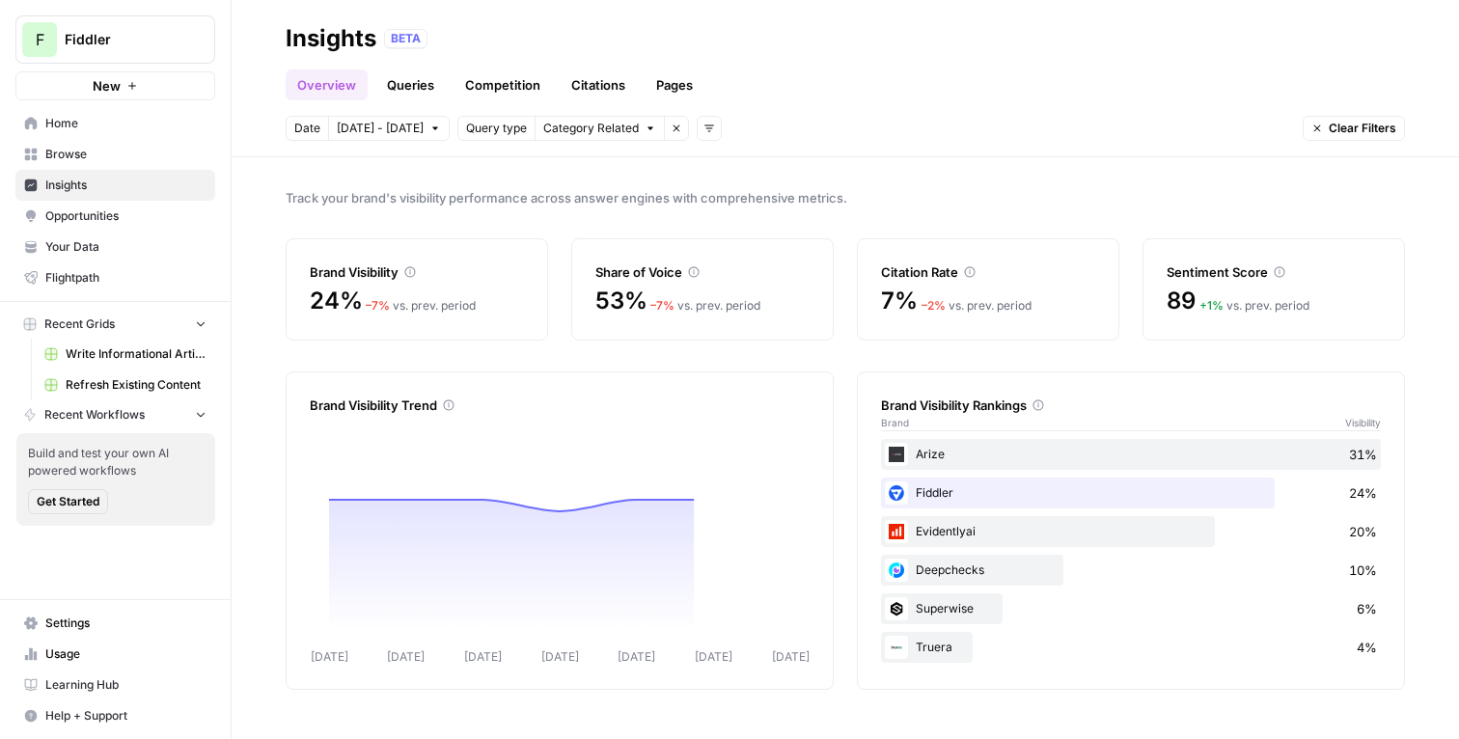
click at [108, 383] on span "Refresh Existing Content" at bounding box center [136, 384] width 141 height 17
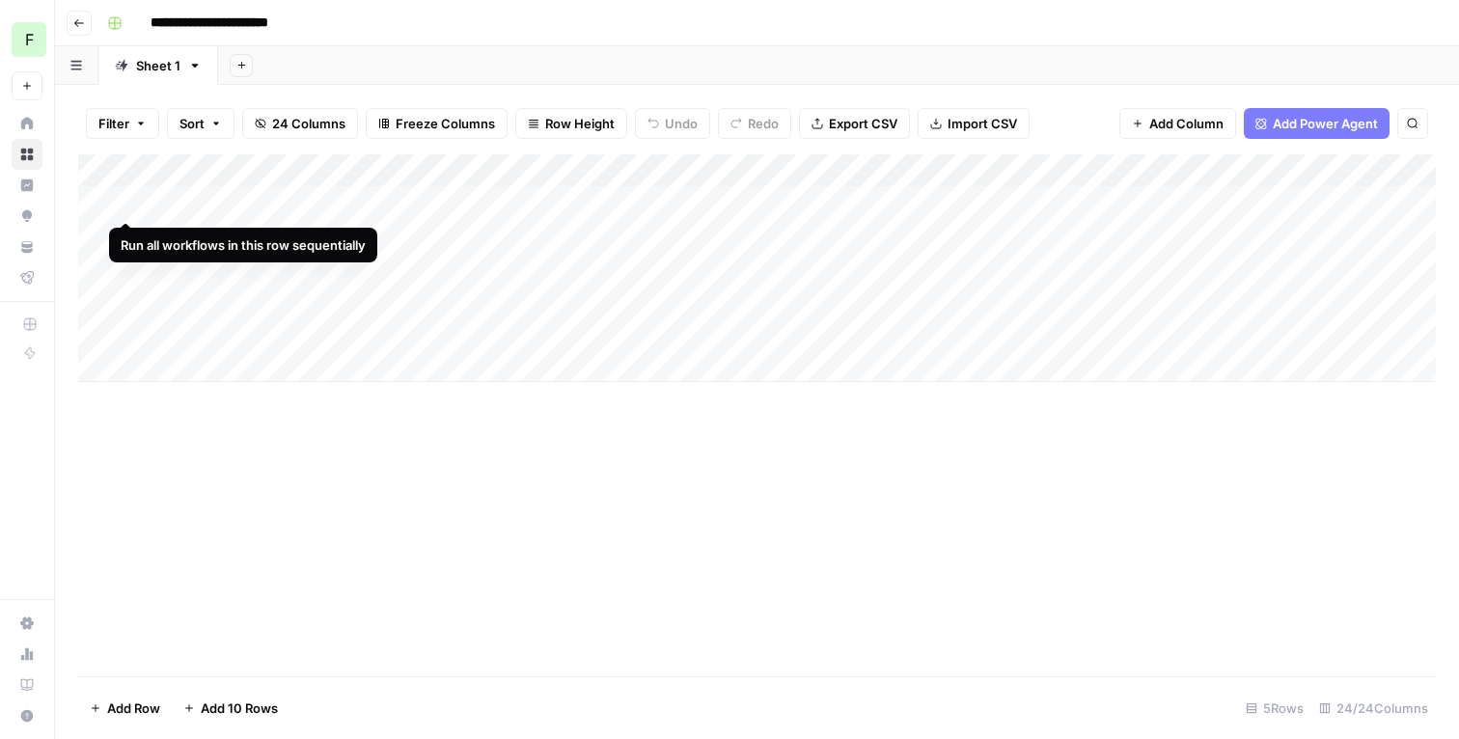
click at [126, 201] on div "Add Column" at bounding box center [757, 268] width 1358 height 228
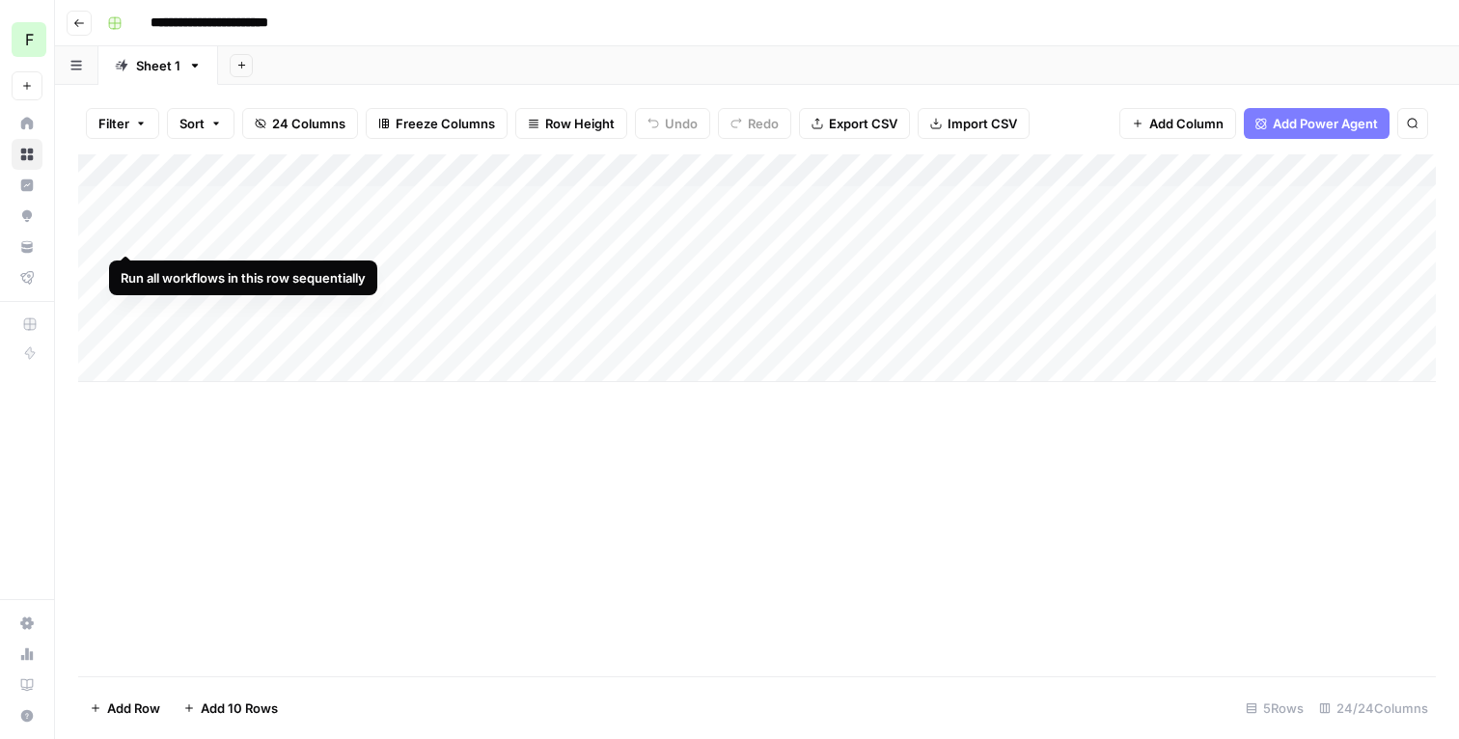
click at [126, 241] on div "Add Column" at bounding box center [757, 268] width 1358 height 228
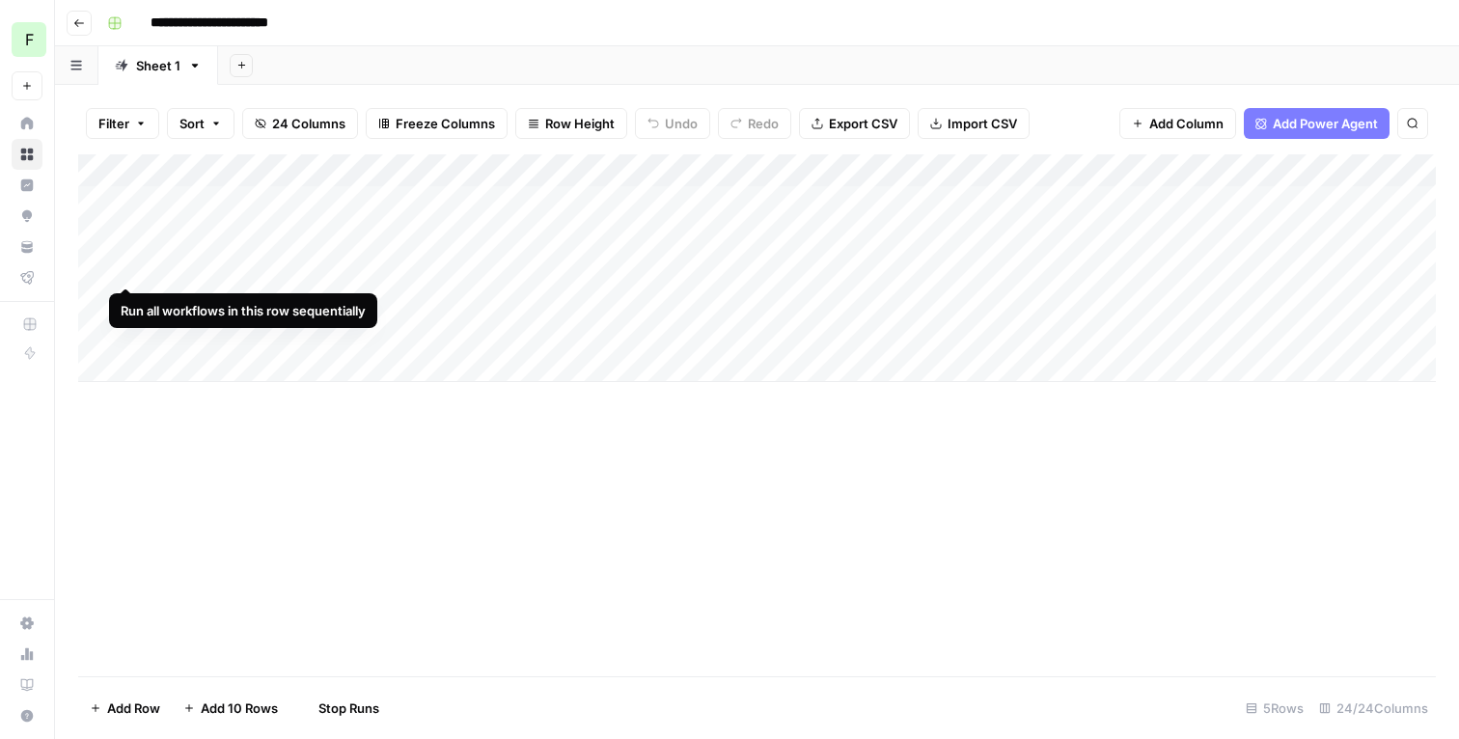
click at [126, 270] on div "Add Column" at bounding box center [757, 268] width 1358 height 228
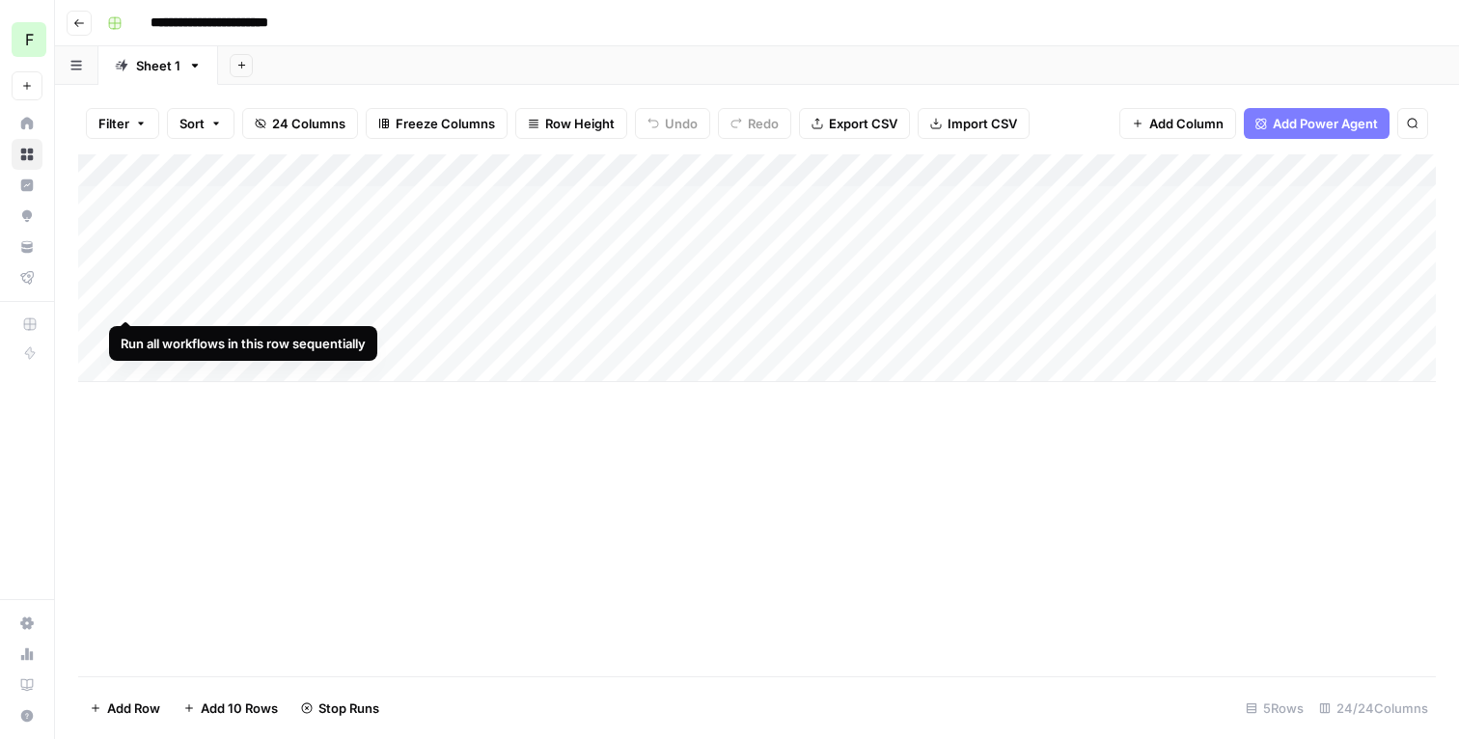
click at [126, 292] on div "Add Column" at bounding box center [757, 268] width 1358 height 228
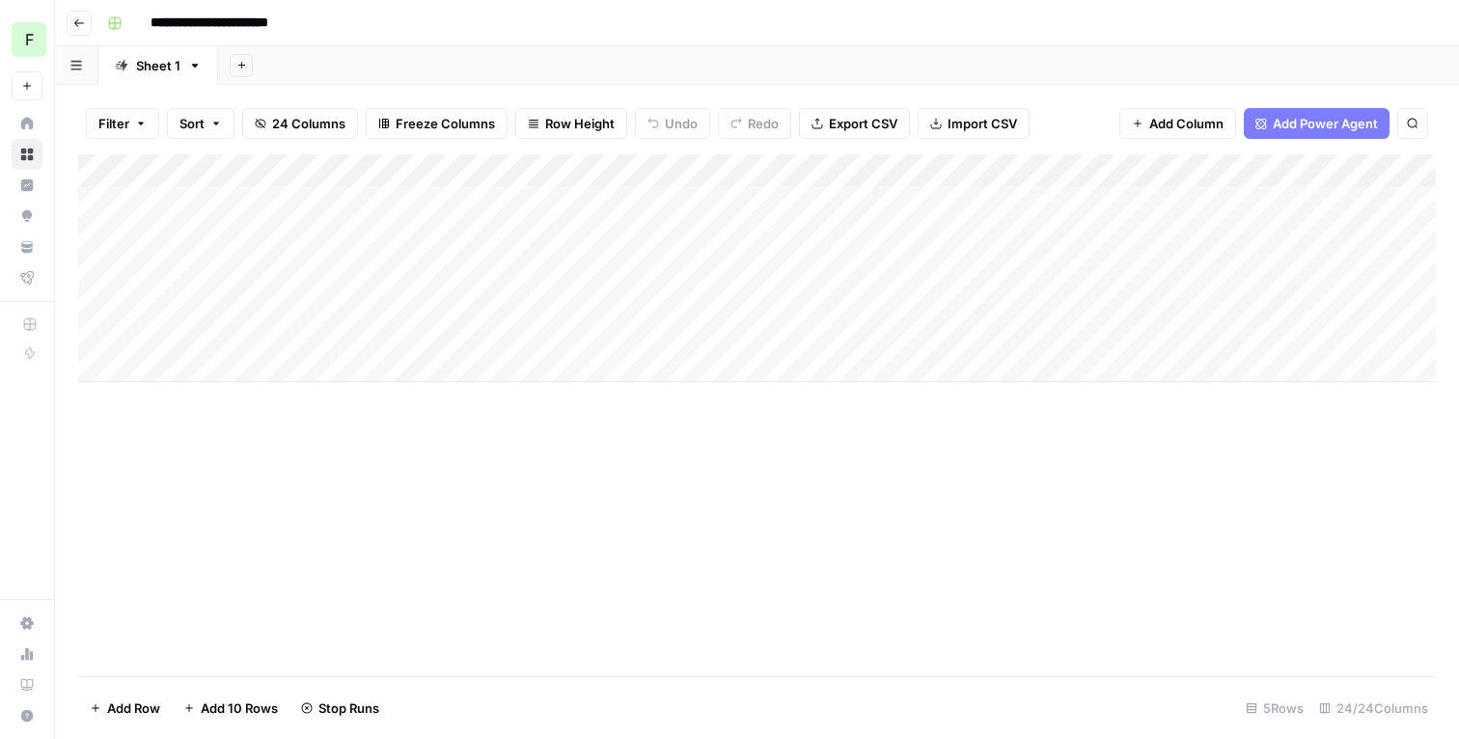
click at [126, 348] on div "Add Column" at bounding box center [757, 268] width 1358 height 228
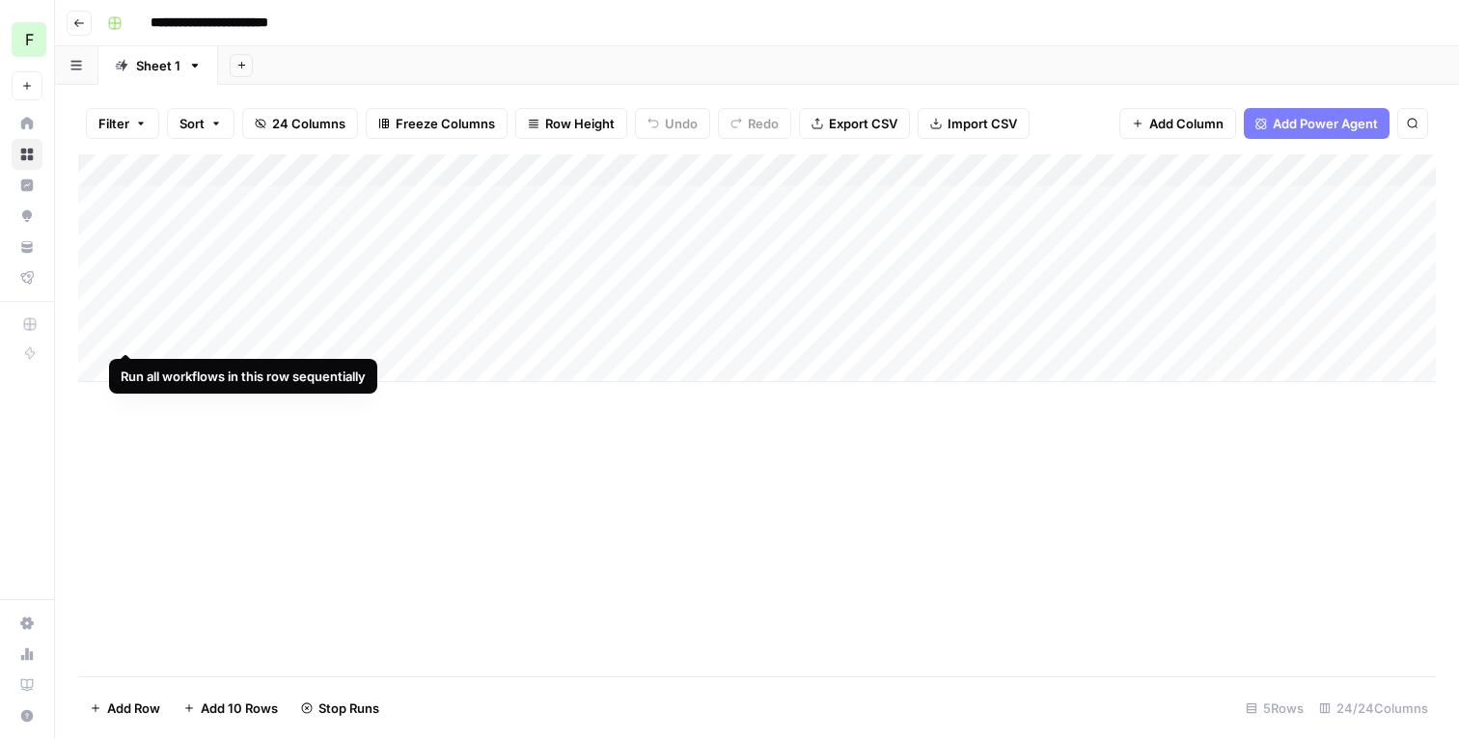
click at [126, 342] on div "Add Column" at bounding box center [757, 268] width 1358 height 228
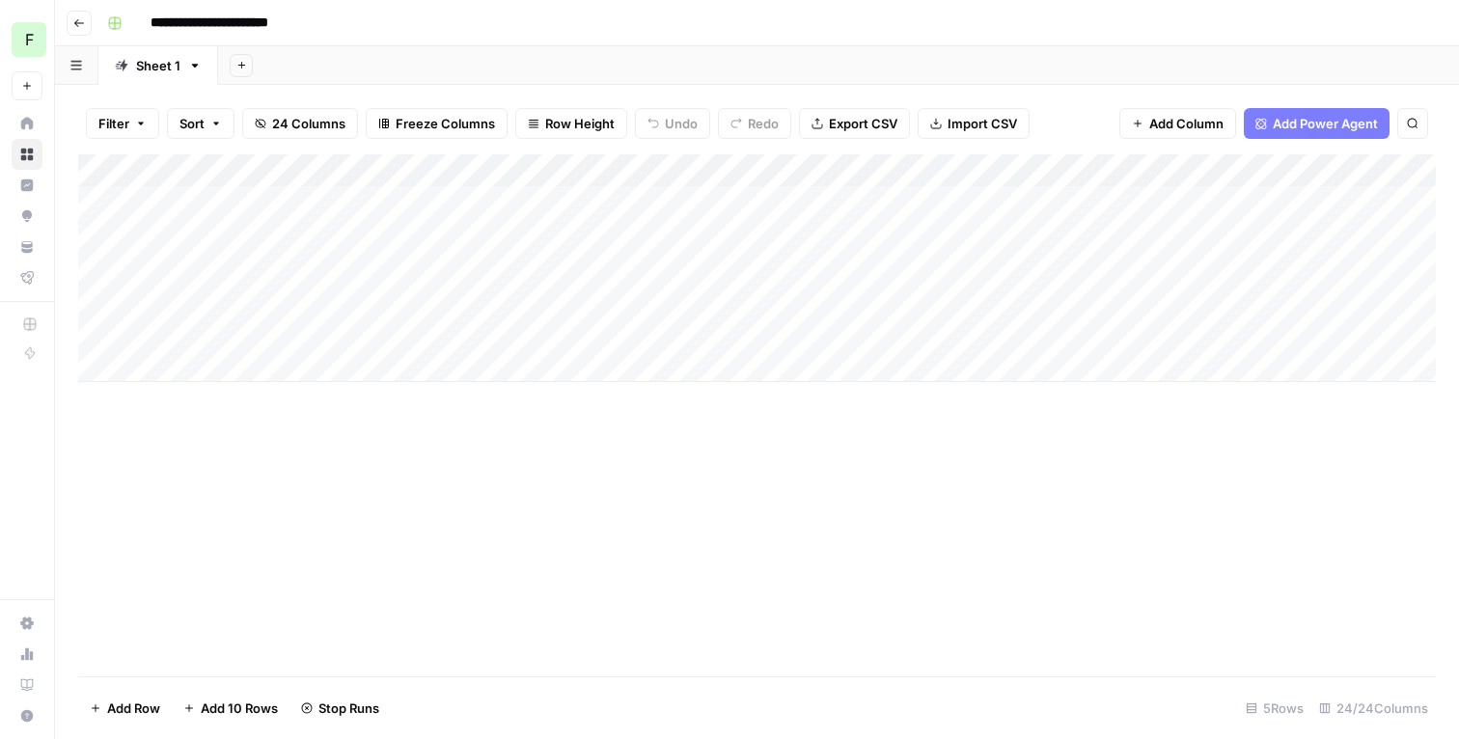
click at [626, 433] on div "Add Column" at bounding box center [757, 415] width 1358 height 522
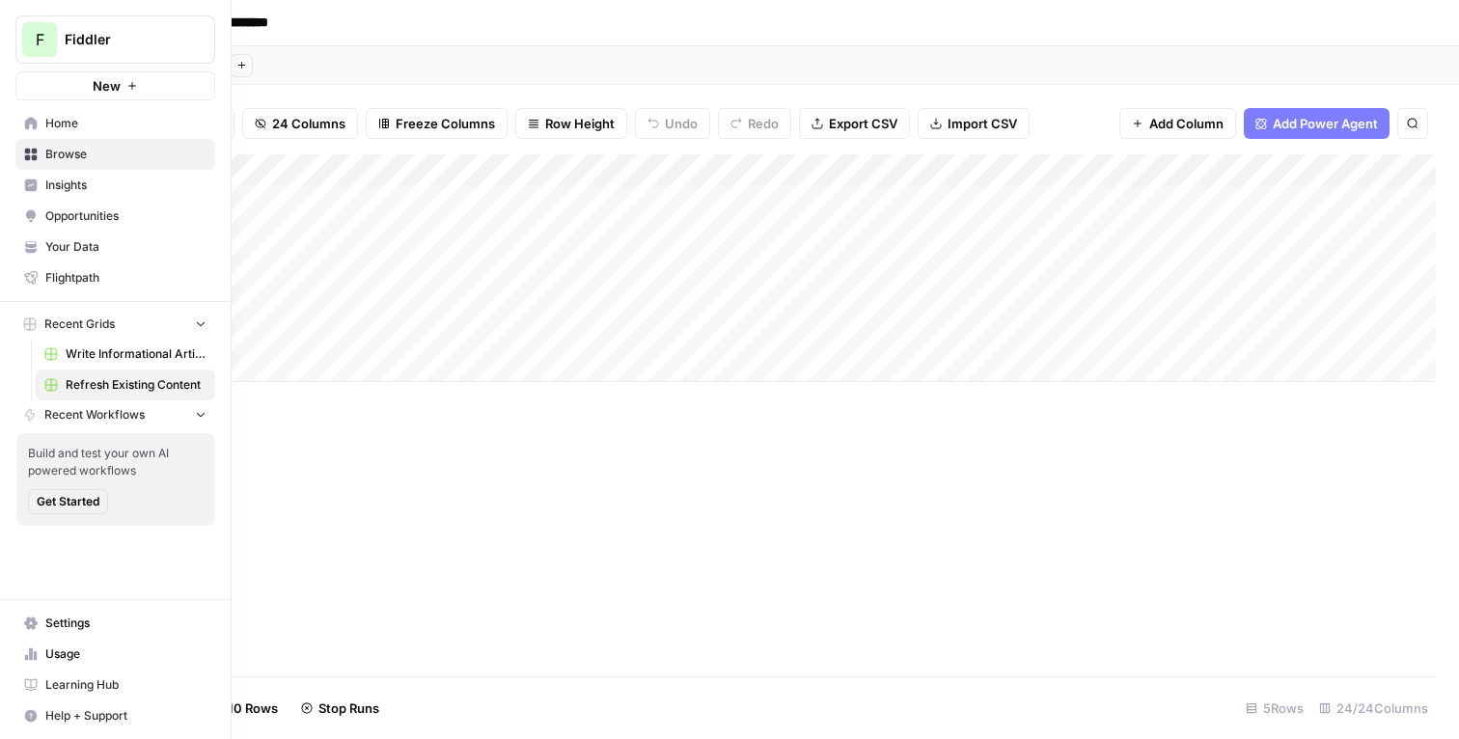
click at [76, 353] on span "Write Informational Article" at bounding box center [136, 353] width 141 height 17
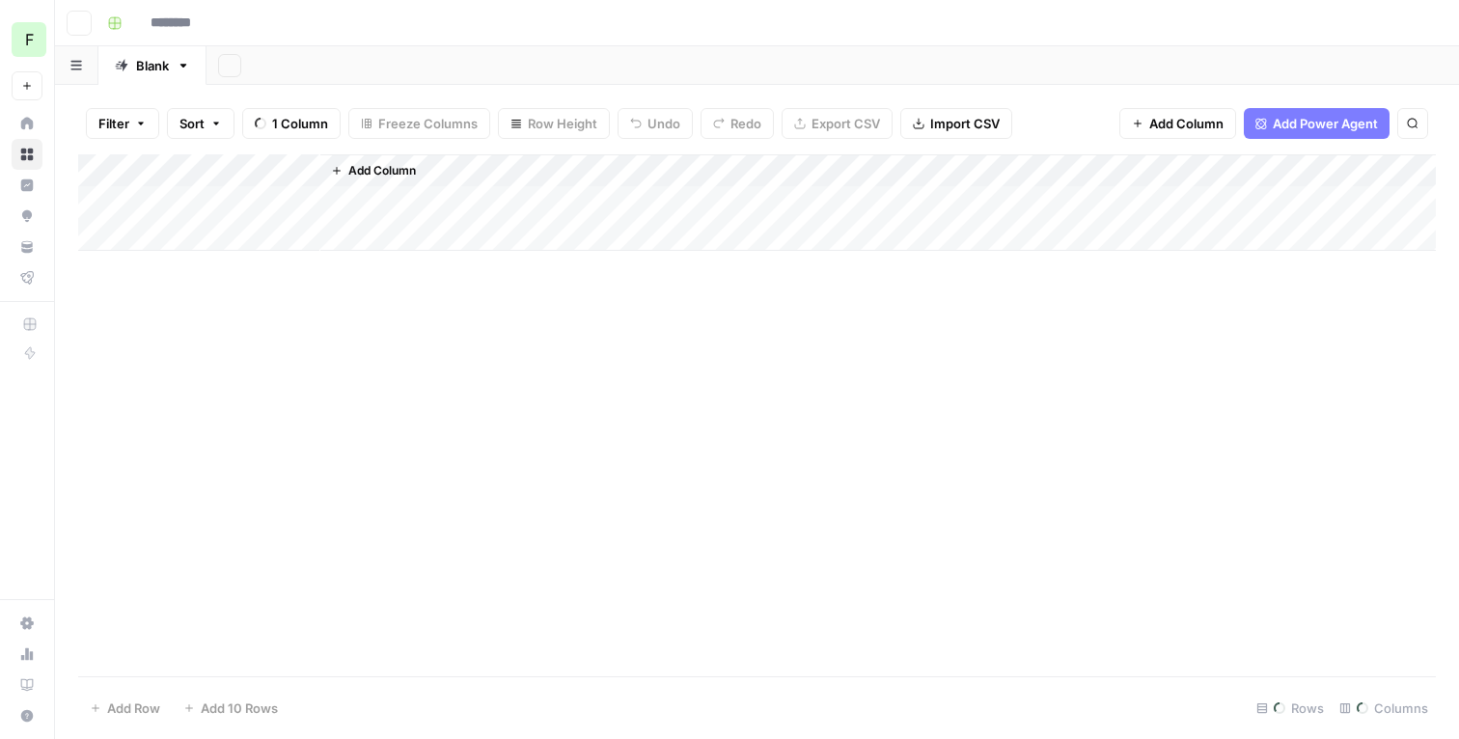
type input "**********"
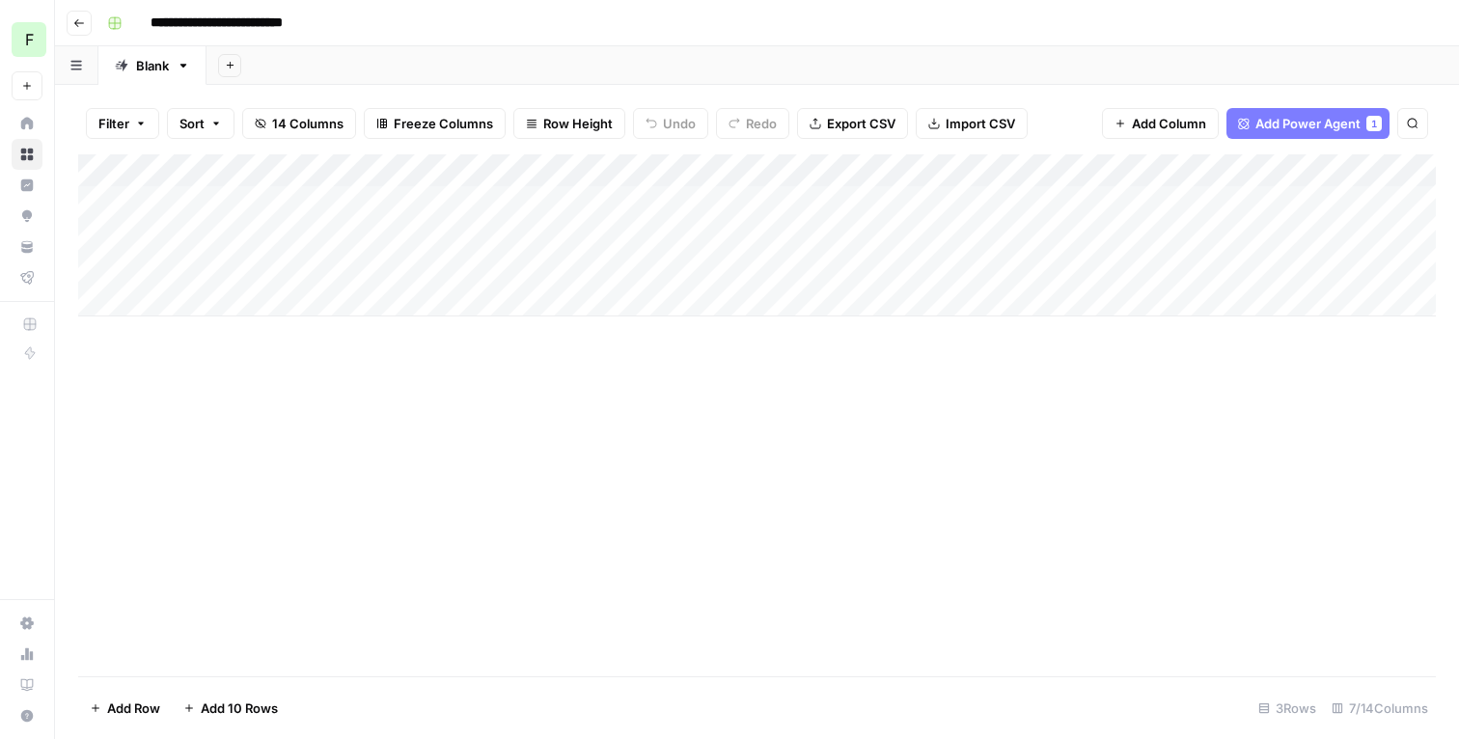
click at [218, 301] on div "Add Column" at bounding box center [757, 235] width 1358 height 162
paste textarea "**********"
type textarea "**********"
click at [182, 325] on div "Add Column" at bounding box center [757, 251] width 1358 height 195
paste textarea "**********"
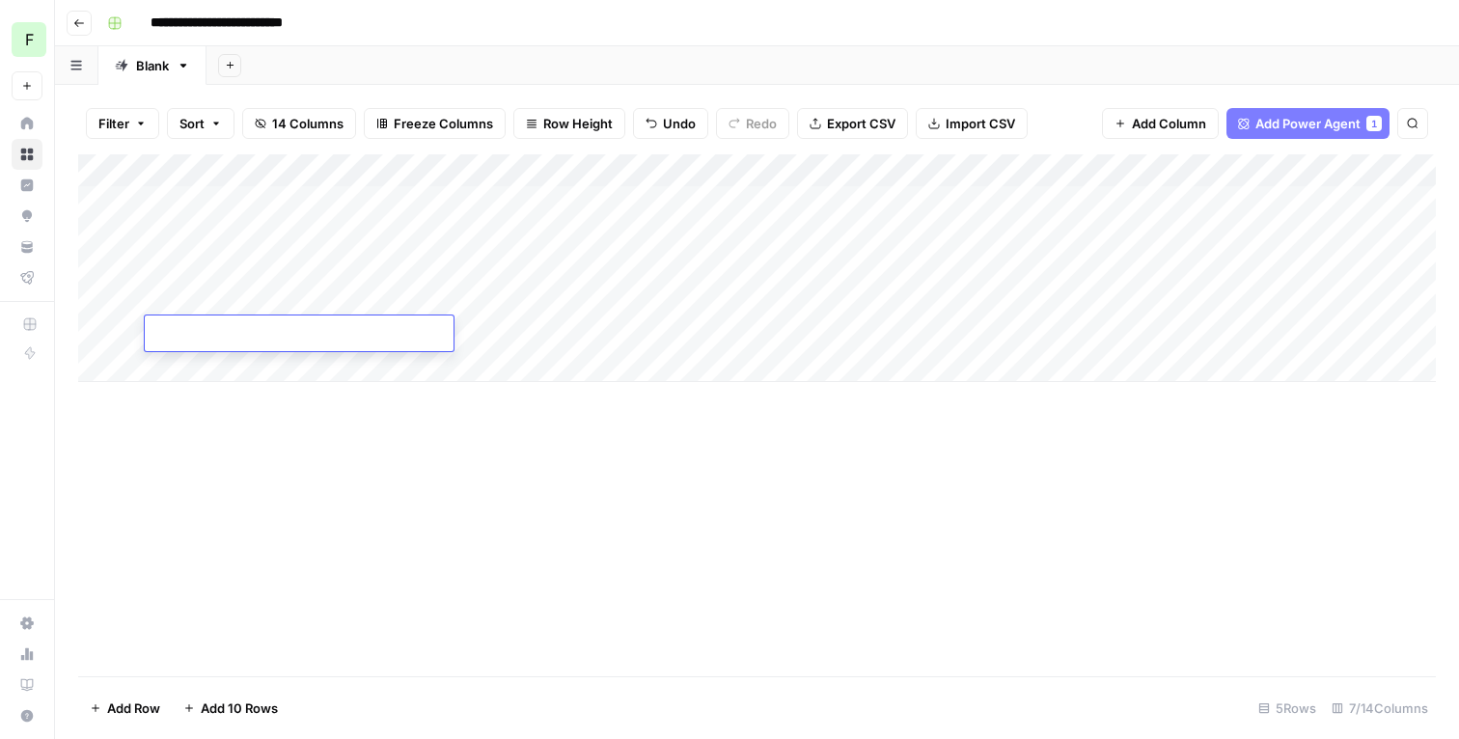
type textarea "**********"
click at [223, 369] on div "Add Column" at bounding box center [757, 268] width 1358 height 228
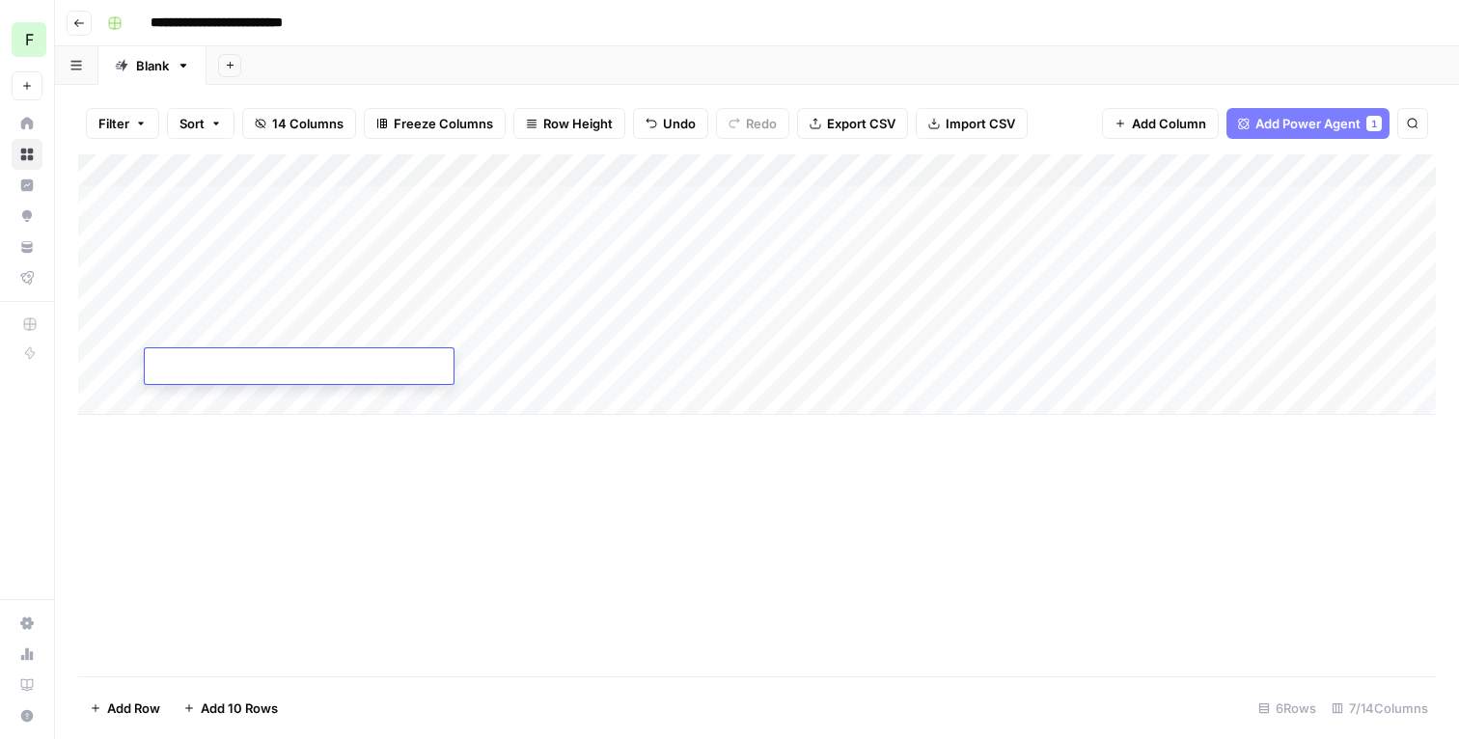
paste textarea "**********"
type textarea "**********"
click at [219, 404] on div "Add Column" at bounding box center [757, 284] width 1358 height 261
paste textarea "**********"
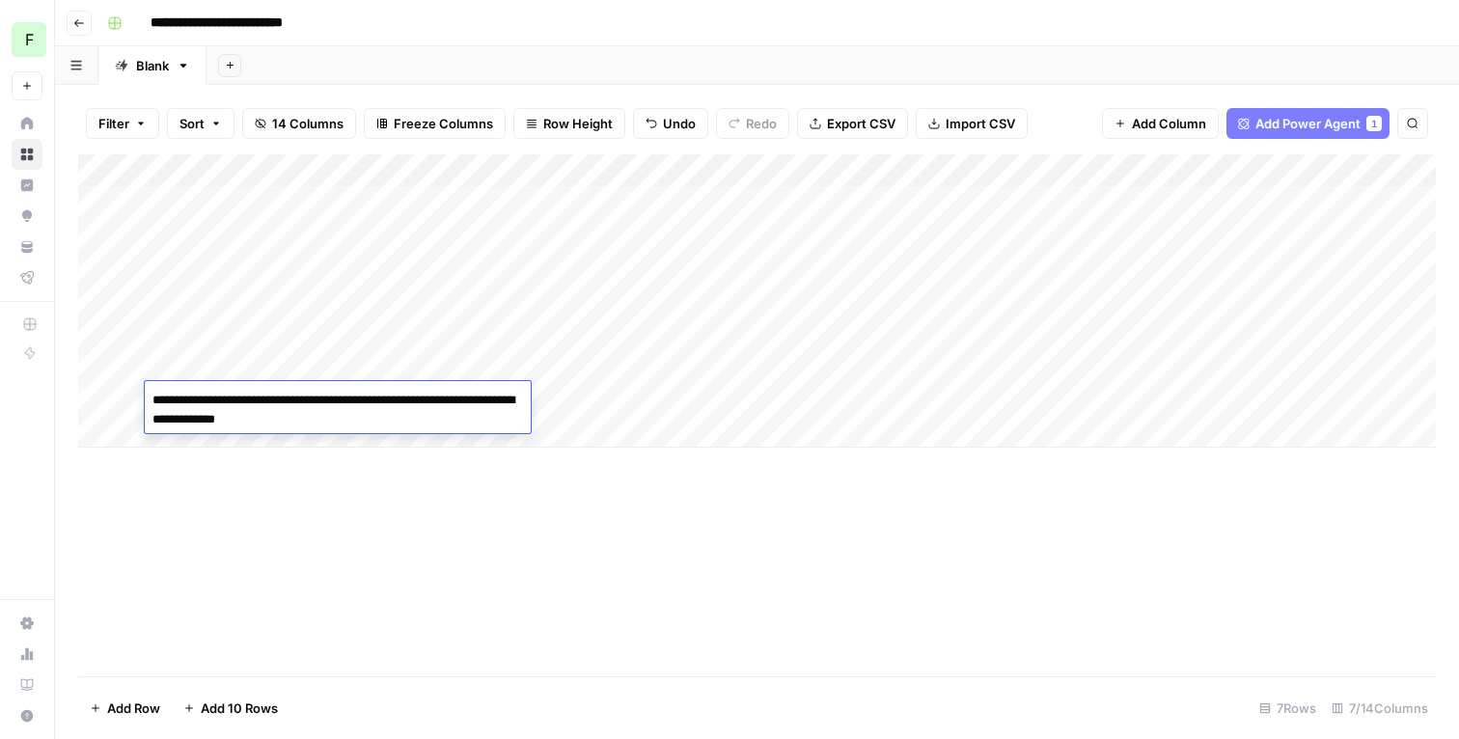
type textarea "**********"
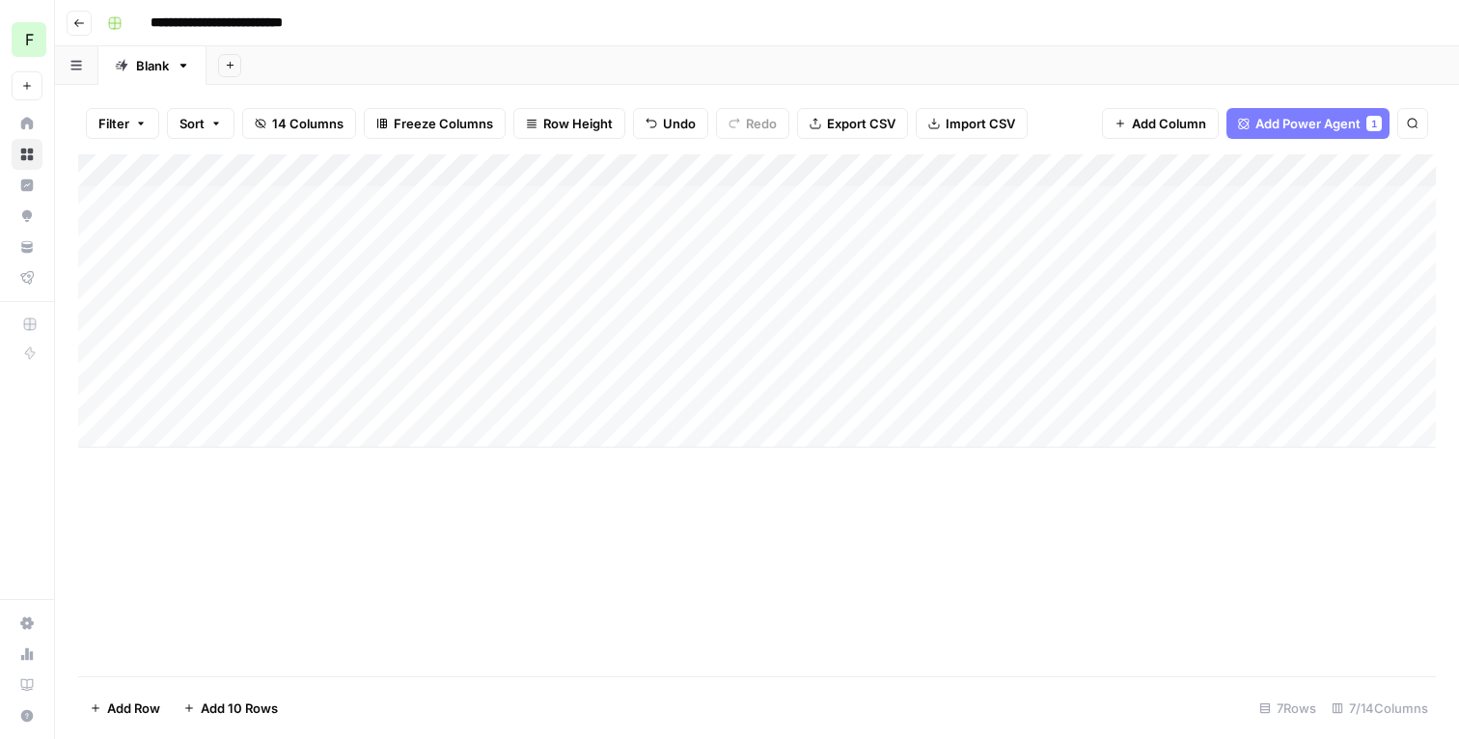
click at [170, 429] on div "Add Column" at bounding box center [757, 300] width 1358 height 293
paste textarea "**********"
type textarea "**********"
click at [194, 611] on div "Add Column" at bounding box center [757, 415] width 1358 height 522
click at [708, 28] on div "**********" at bounding box center [769, 23] width 1340 height 31
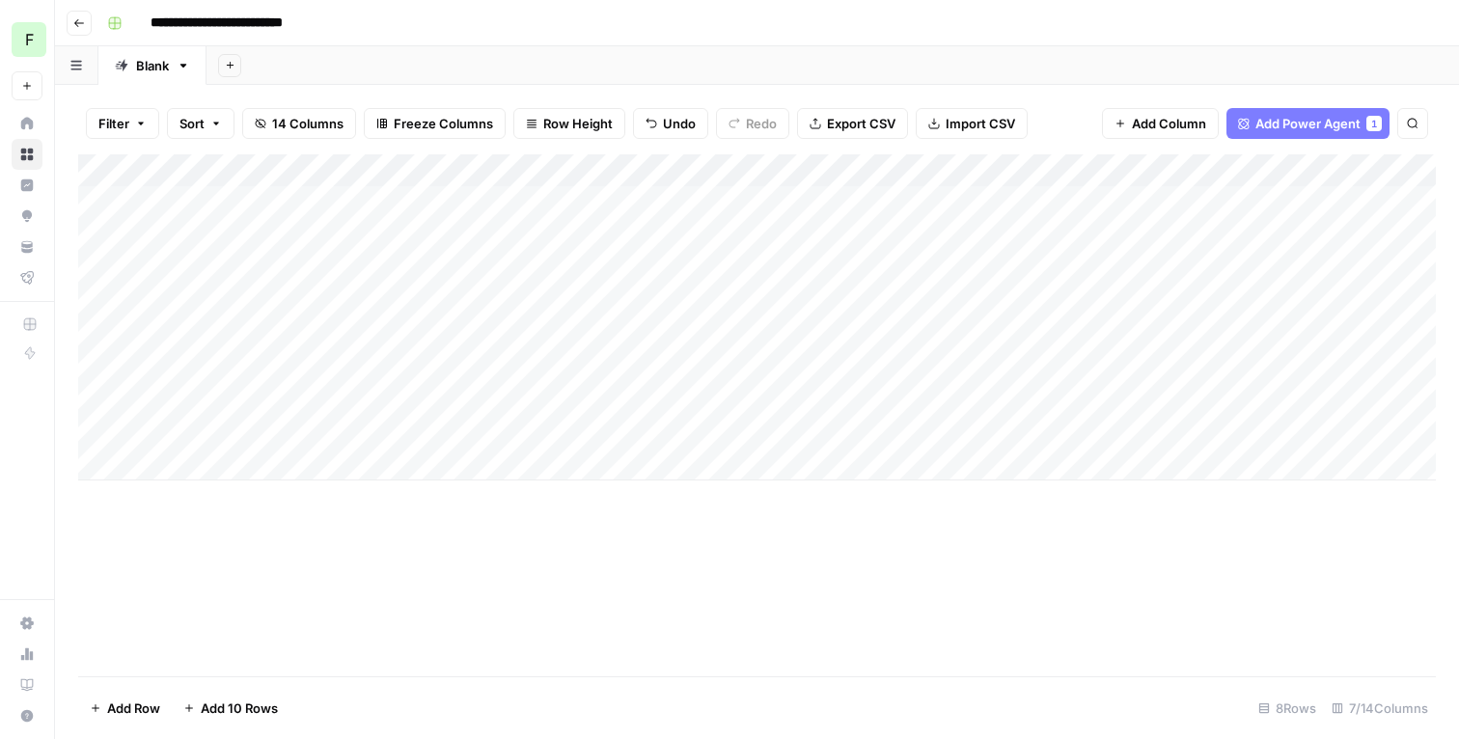
click at [551, 122] on span "Row Height" at bounding box center [577, 123] width 69 height 19
click at [561, 222] on span "Medium" at bounding box center [618, 216] width 139 height 19
click at [126, 197] on div "Add Column" at bounding box center [757, 386] width 1358 height 465
click at [127, 303] on div "Add Column" at bounding box center [757, 386] width 1358 height 465
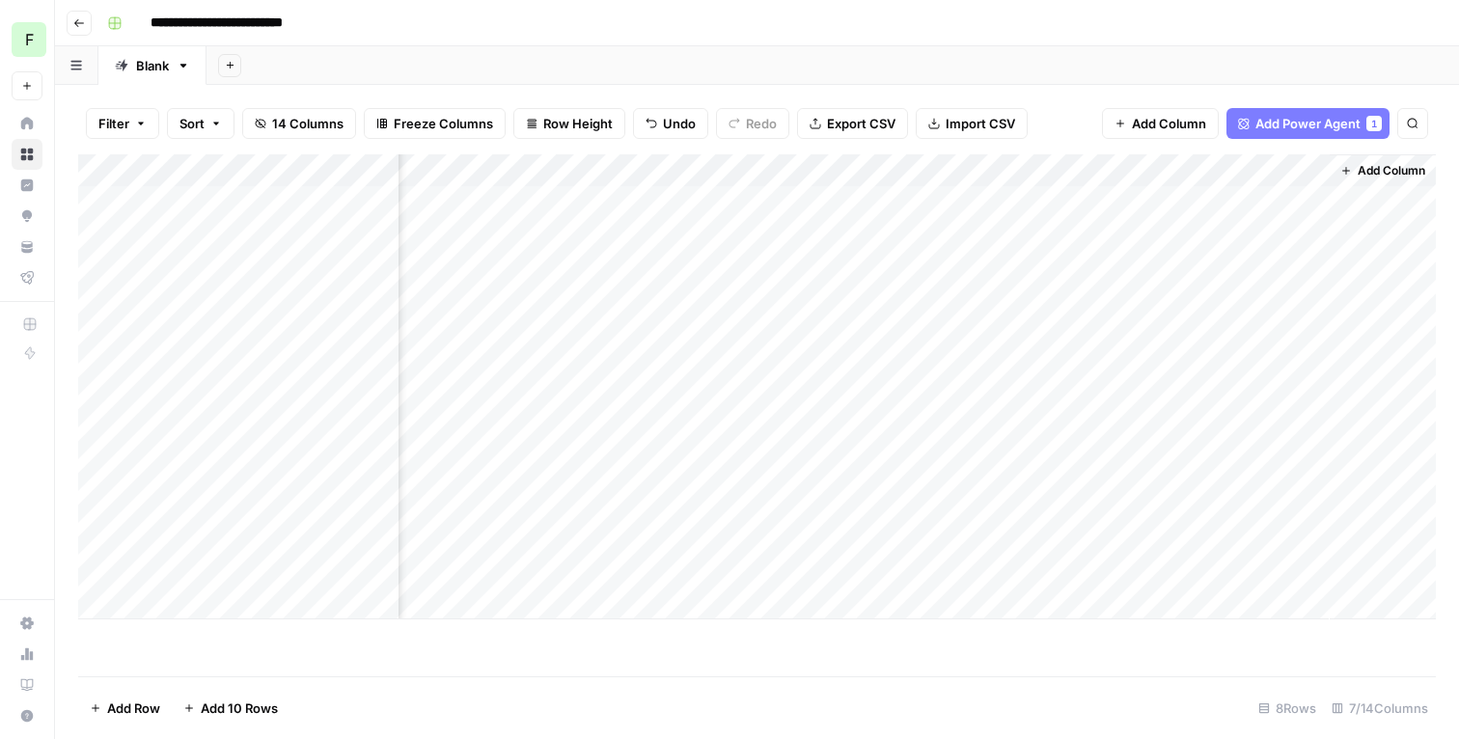
click at [1392, 173] on span "Add Column" at bounding box center [1392, 170] width 68 height 17
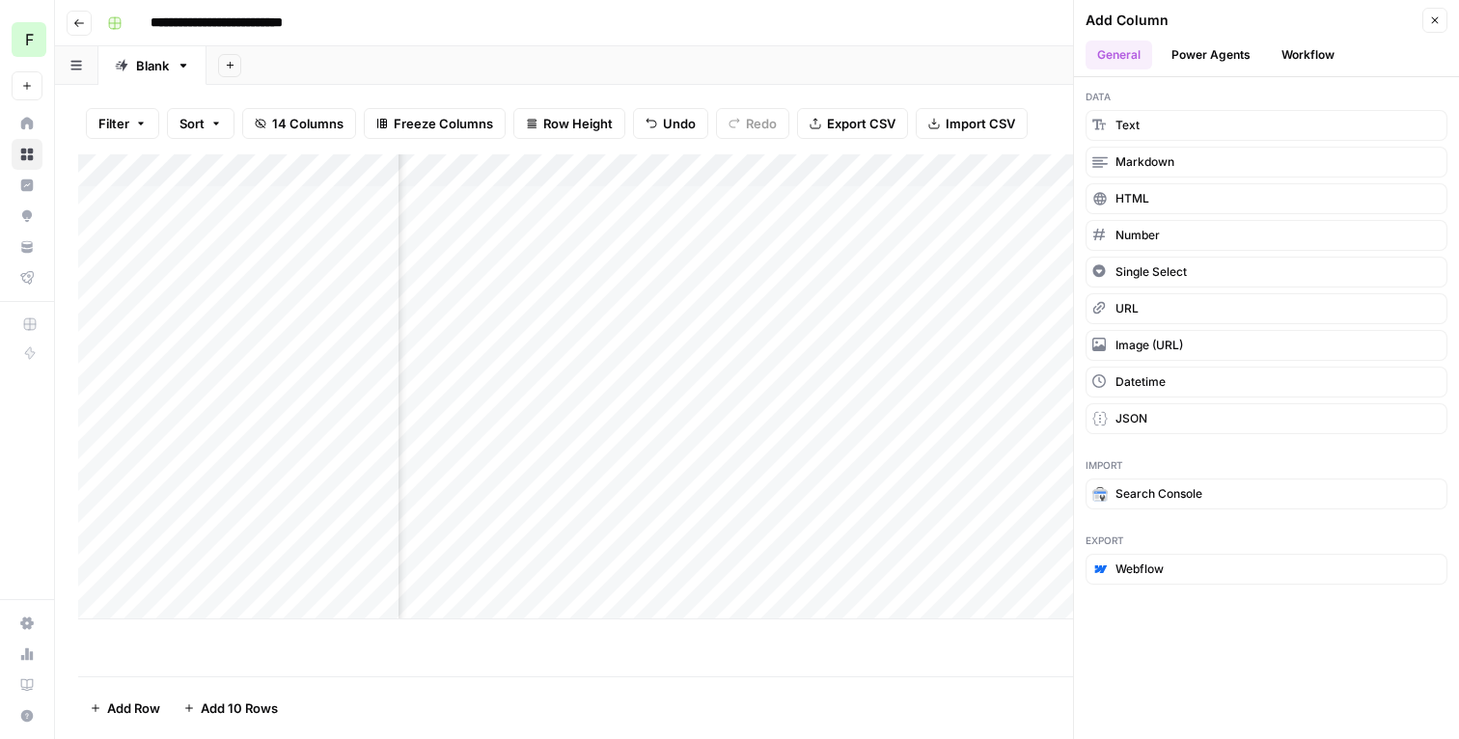
click at [1229, 69] on header "Add Column Close General Power Agents Workflow" at bounding box center [1266, 38] width 385 height 77
click at [1229, 67] on button "Power Agents" at bounding box center [1211, 55] width 102 height 29
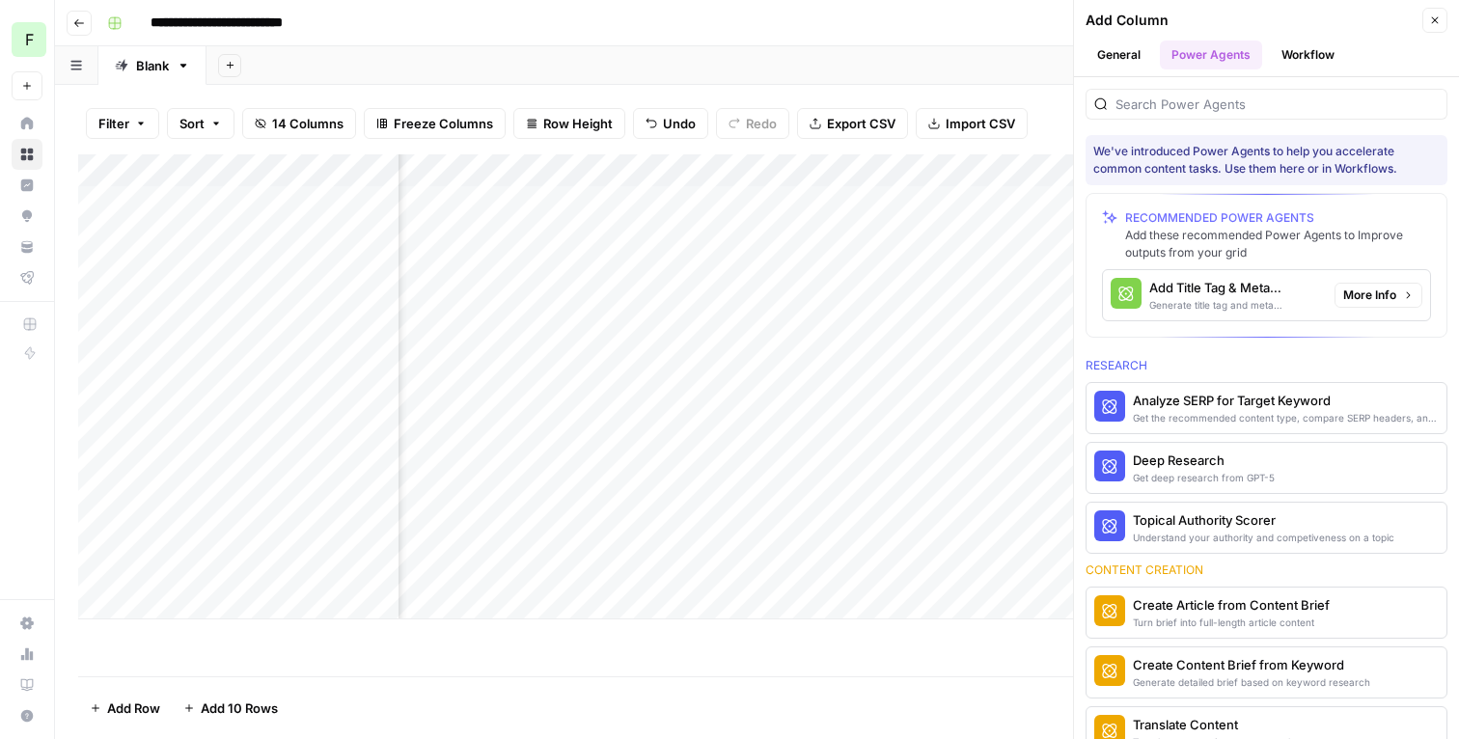
click at [1236, 307] on div "Generate title tag and meta descriptions for a page" at bounding box center [1234, 304] width 170 height 15
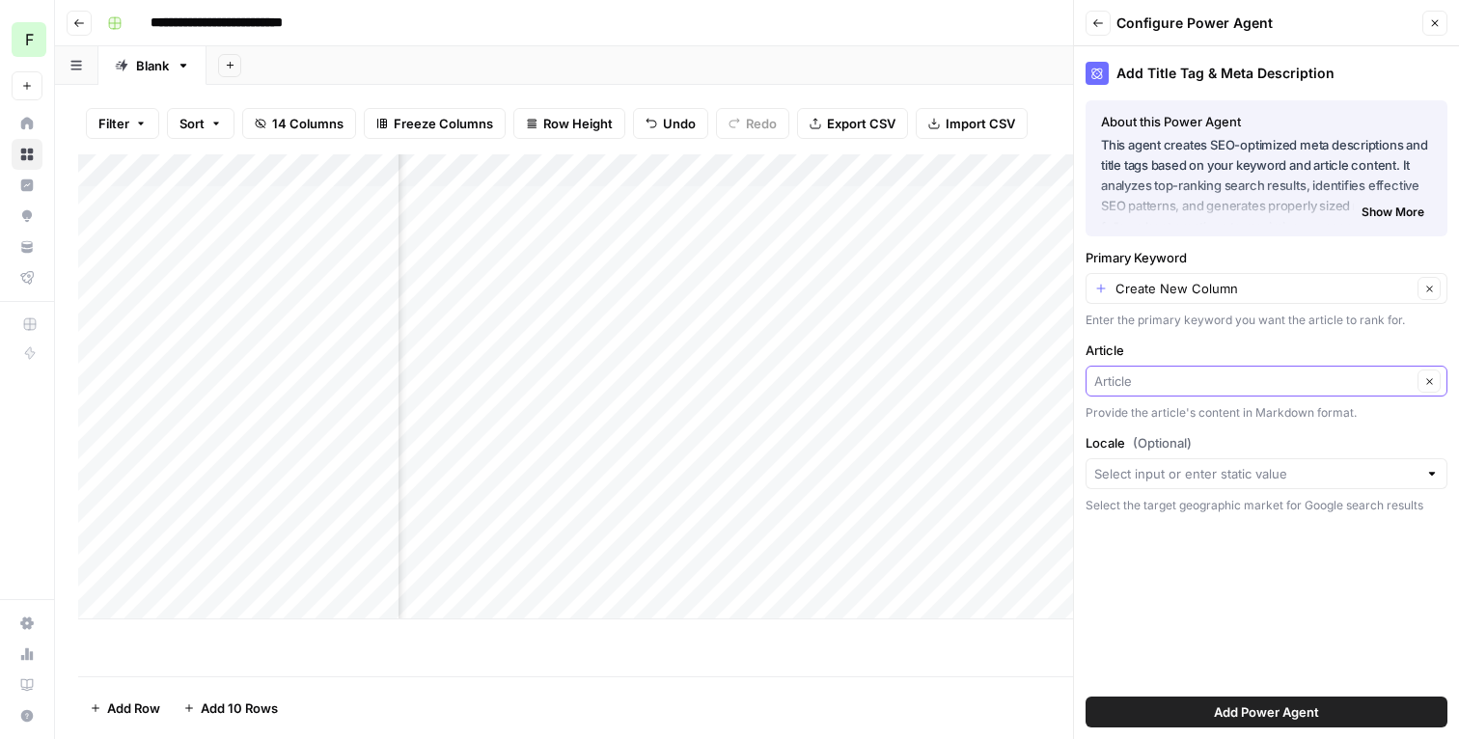
click at [1186, 382] on input "Article" at bounding box center [1252, 380] width 317 height 19
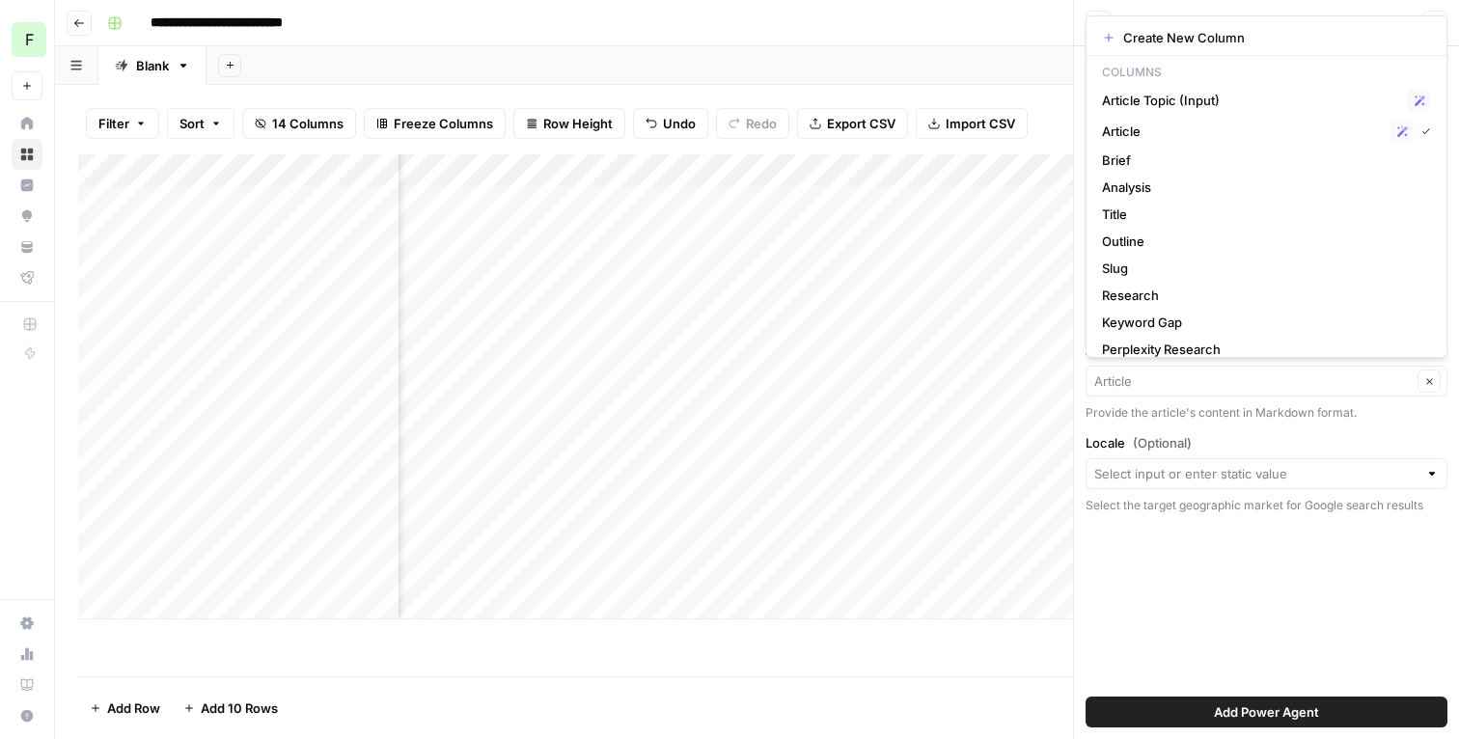
type input "Article"
click at [1033, 56] on div "Add Sheet" at bounding box center [832, 65] width 1252 height 39
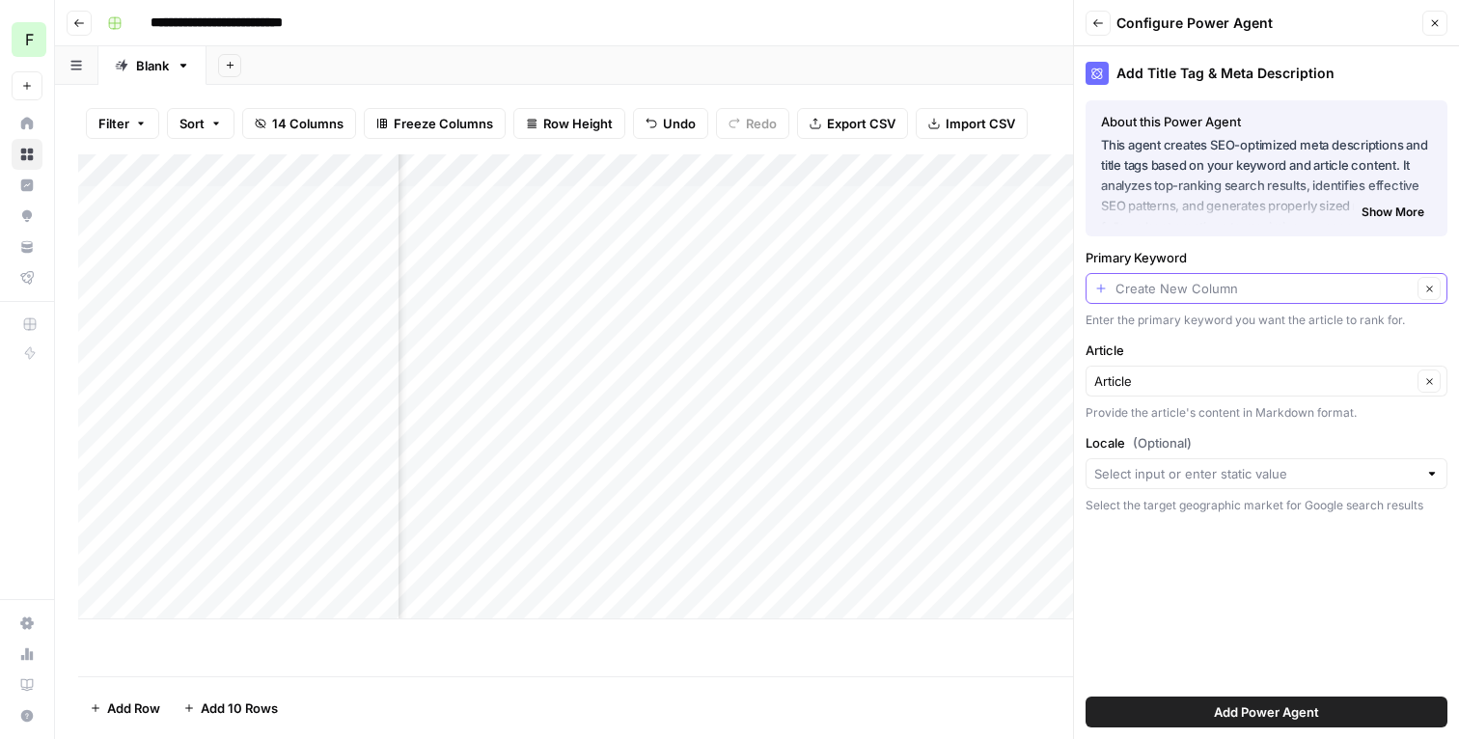
click at [1230, 292] on input "Primary Keyword" at bounding box center [1263, 288] width 296 height 19
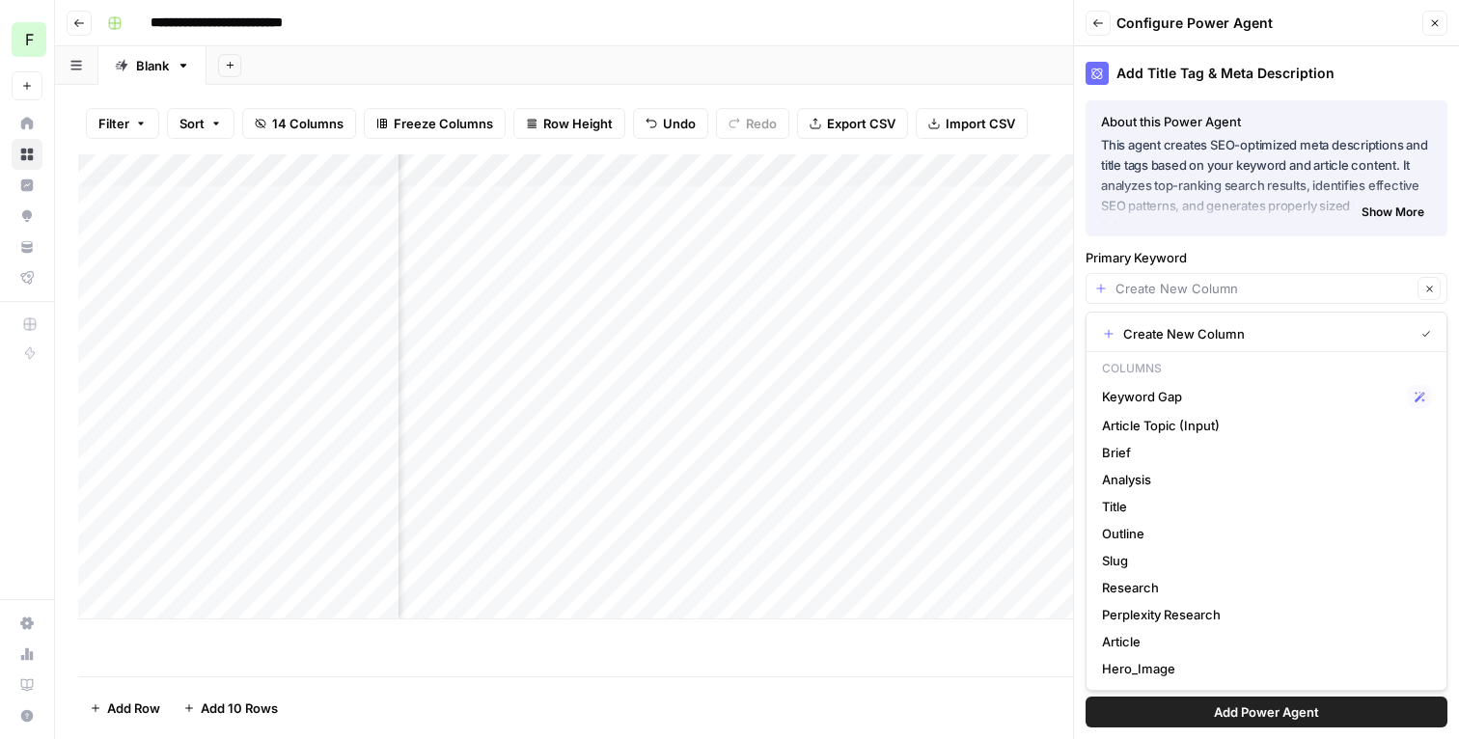
type input "Create New Column"
click at [1263, 205] on p "This agent creates SEO-optimized meta descriptions and title tags based on your…" at bounding box center [1266, 176] width 331 height 82
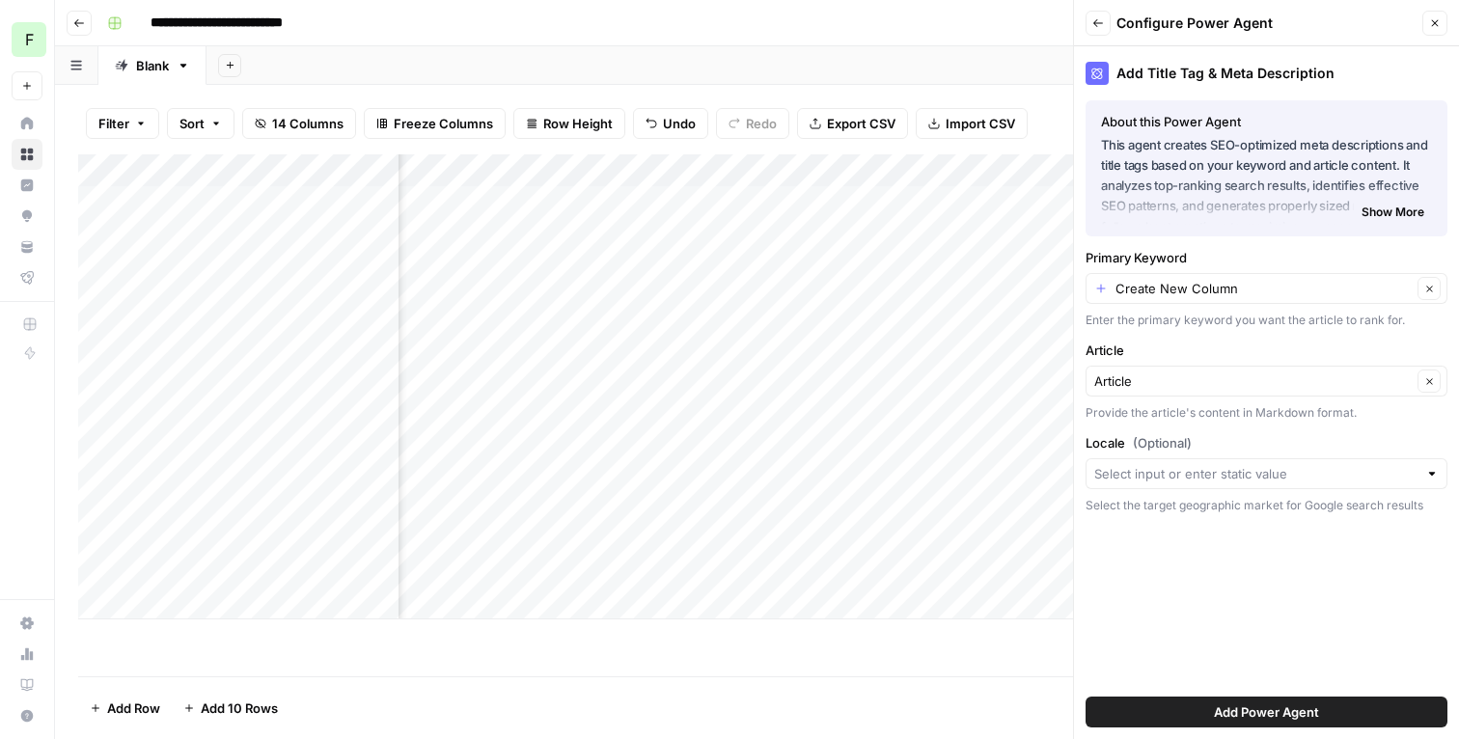
click at [1256, 707] on span "Add Power Agent" at bounding box center [1266, 711] width 105 height 19
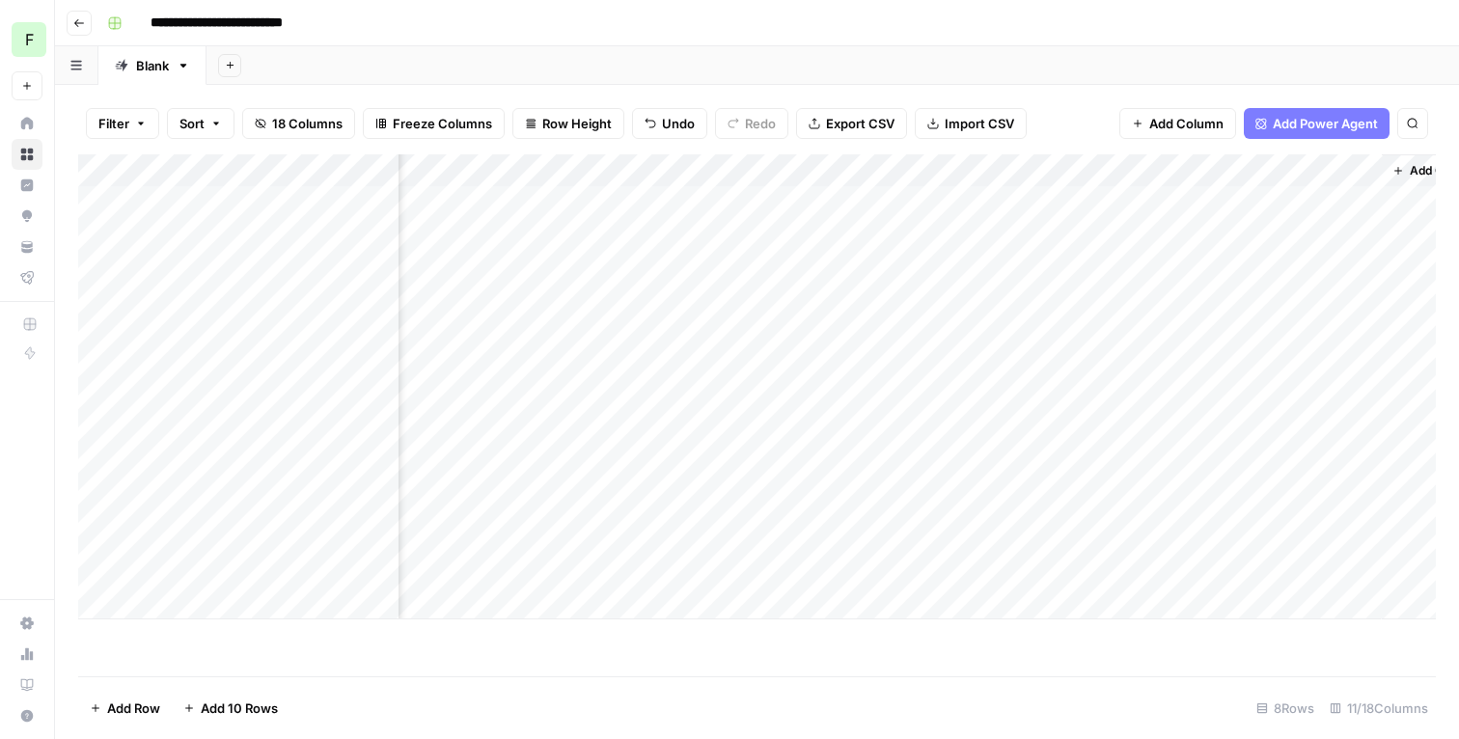
scroll to position [0, 1340]
click at [1383, 163] on span "Add Column" at bounding box center [1392, 170] width 68 height 17
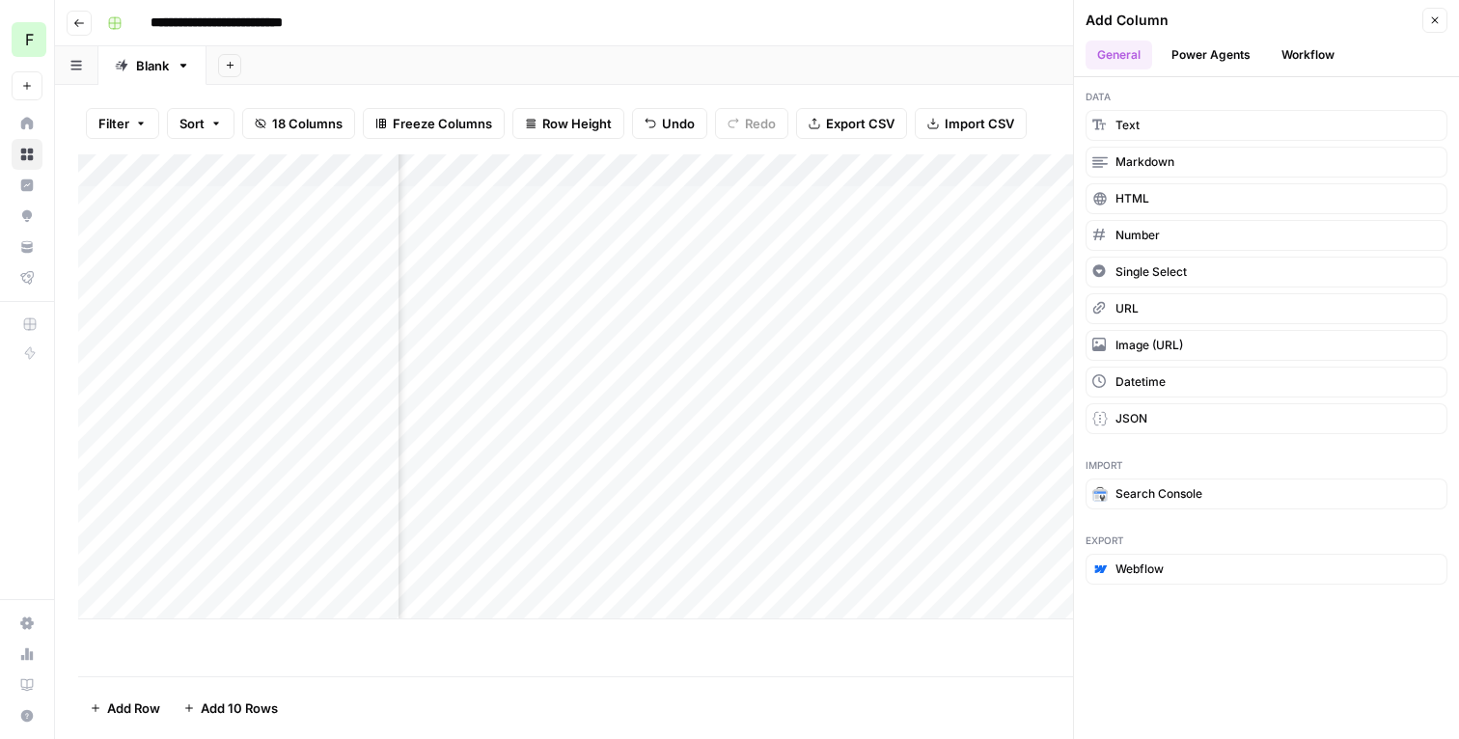
click at [1213, 52] on button "Power Agents" at bounding box center [1211, 55] width 102 height 29
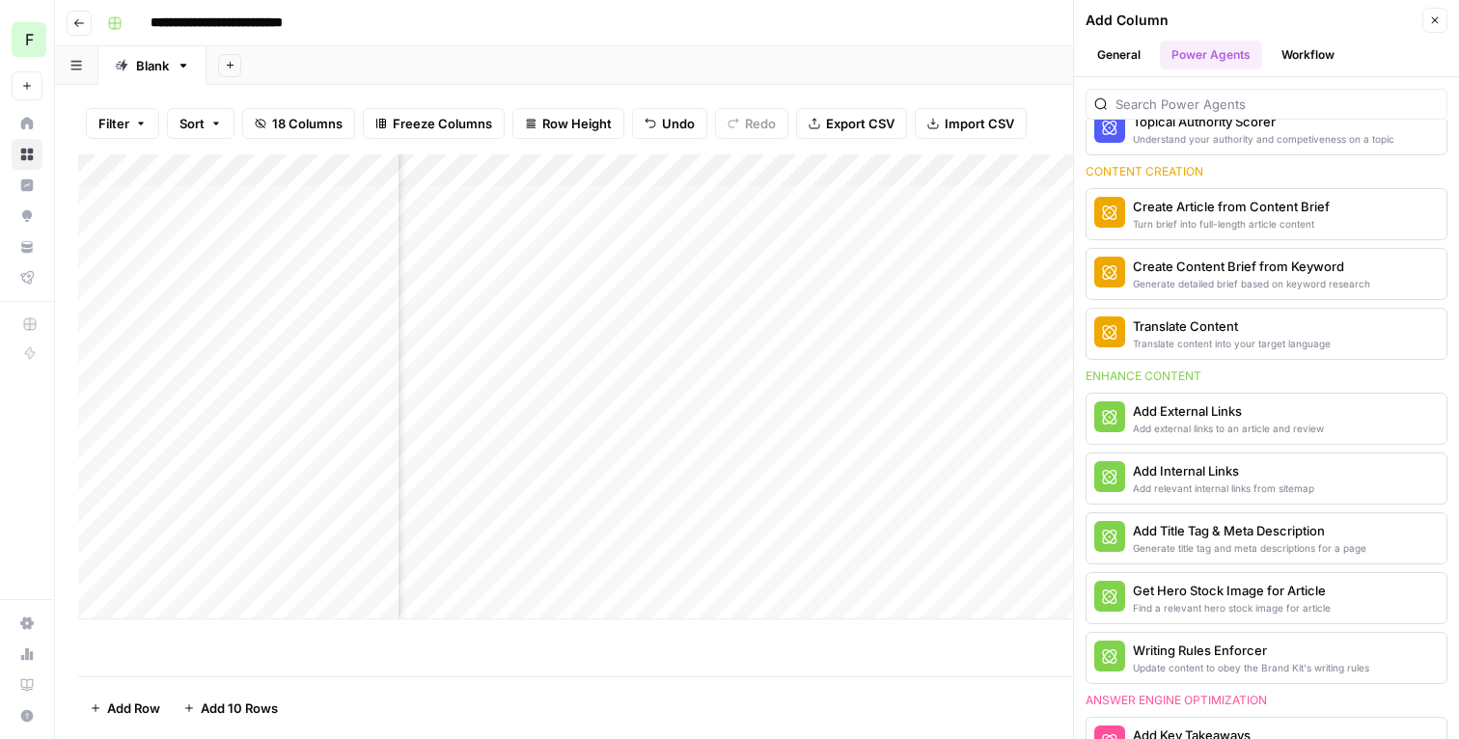
scroll to position [279, 0]
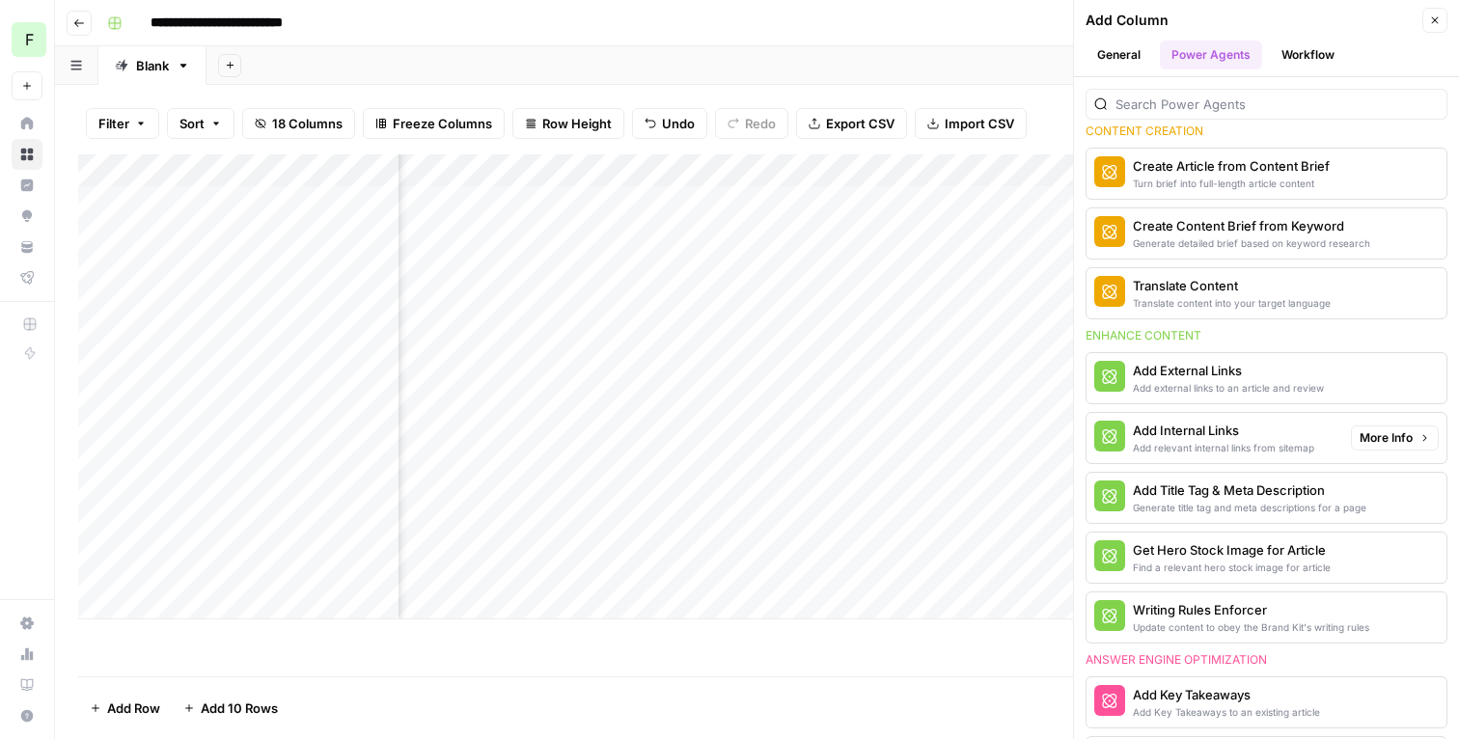
click at [1248, 431] on div "Add Internal Links" at bounding box center [1223, 430] width 181 height 19
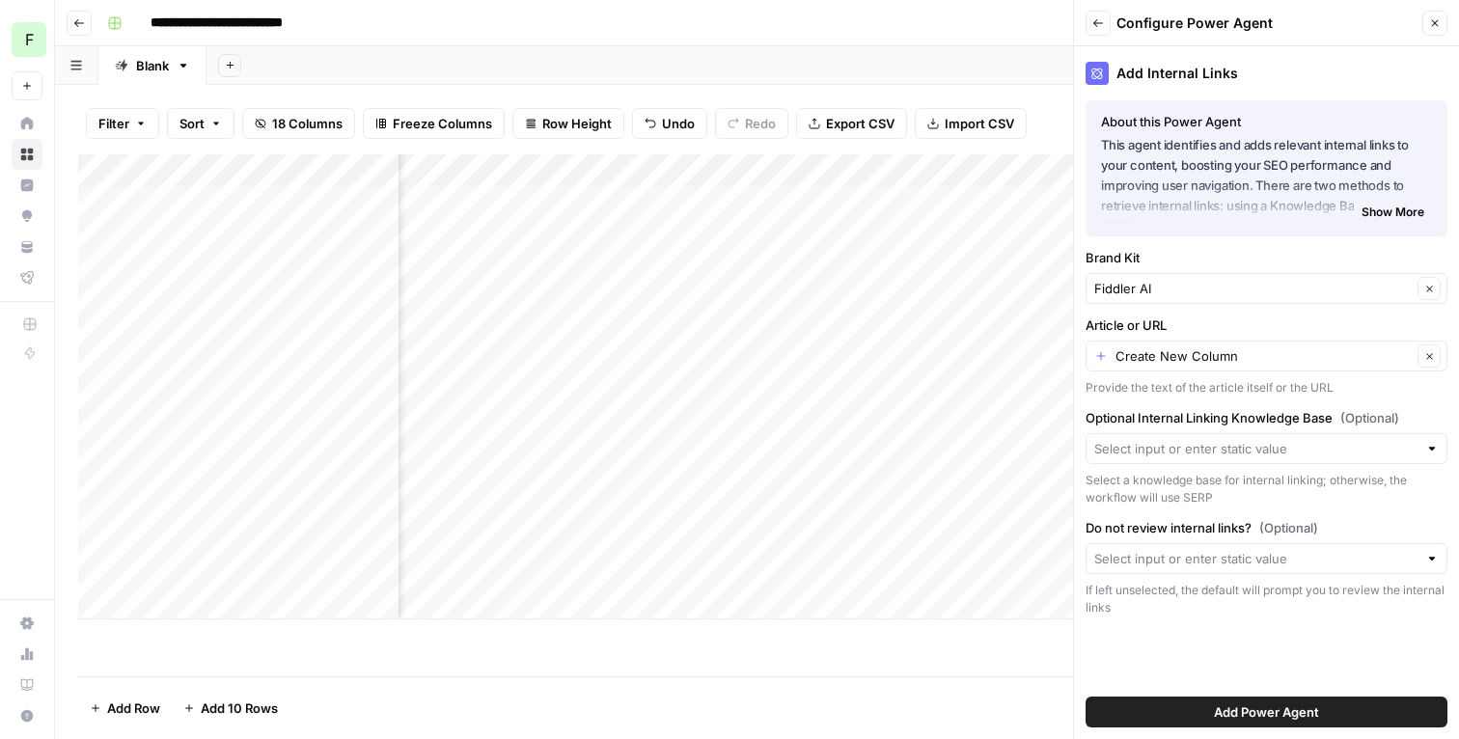
click at [1207, 712] on button "Add Power Agent" at bounding box center [1266, 712] width 362 height 31
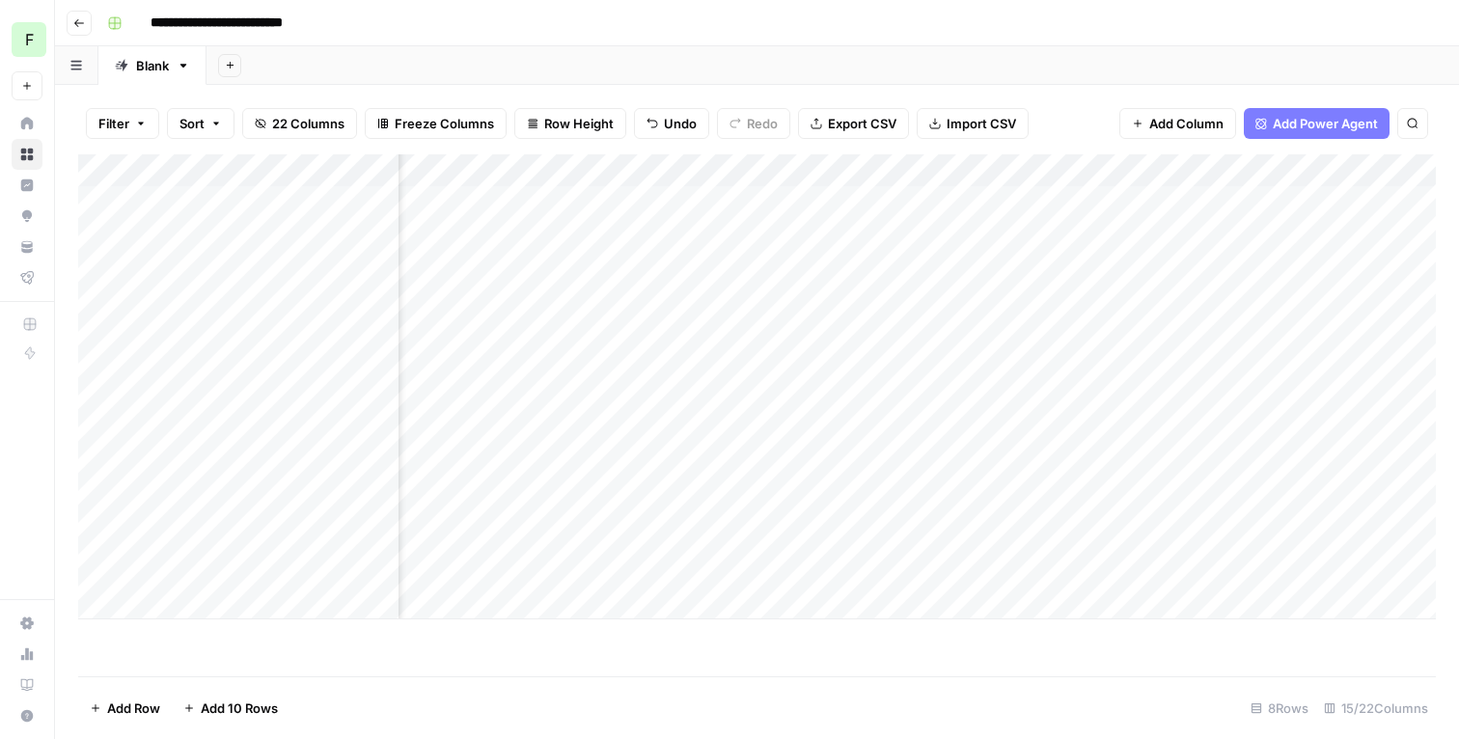
scroll to position [0, 0]
click at [353, 657] on div "Add Column" at bounding box center [757, 415] width 1358 height 522
click at [209, 563] on div "Add Column" at bounding box center [757, 386] width 1358 height 465
click at [550, 249] on div "Add Column" at bounding box center [757, 386] width 1358 height 465
click at [540, 404] on div "Add Column" at bounding box center [757, 386] width 1358 height 465
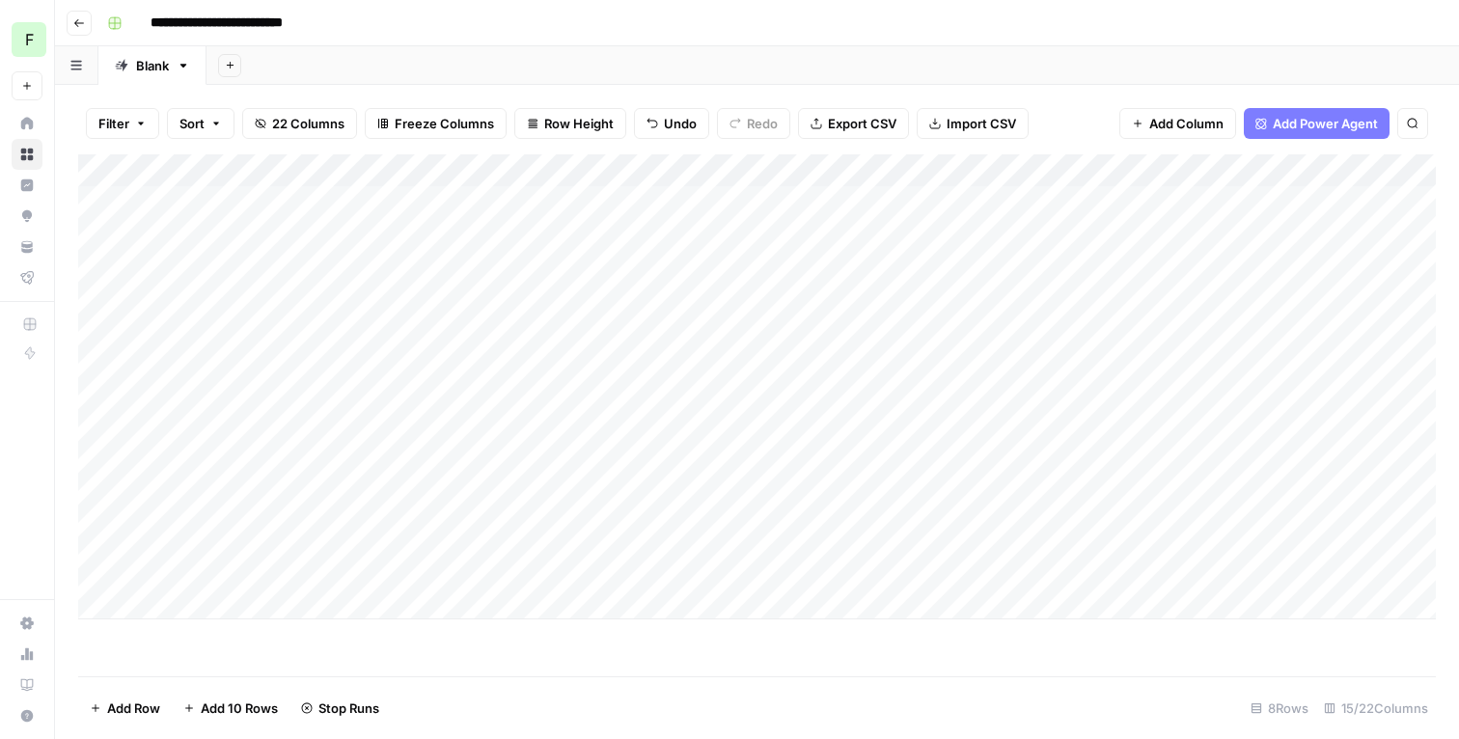
click at [533, 459] on div "Add Column" at bounding box center [757, 386] width 1358 height 465
click at [533, 504] on div "Add Column" at bounding box center [757, 386] width 1358 height 465
click at [535, 555] on div "Add Column" at bounding box center [757, 386] width 1358 height 465
click at [668, 50] on div "Add Sheet" at bounding box center [832, 65] width 1252 height 39
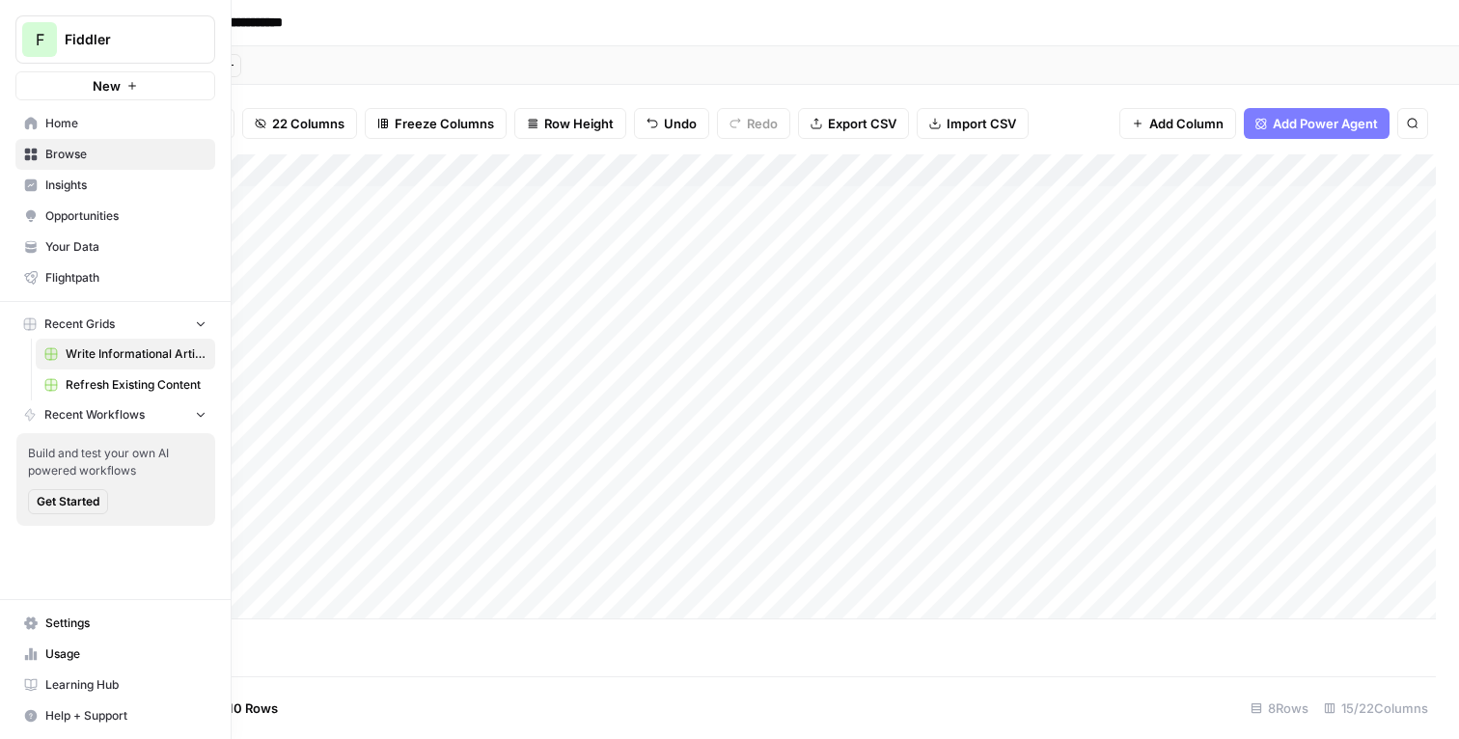
click at [70, 386] on span "Refresh Existing Content" at bounding box center [136, 384] width 141 height 17
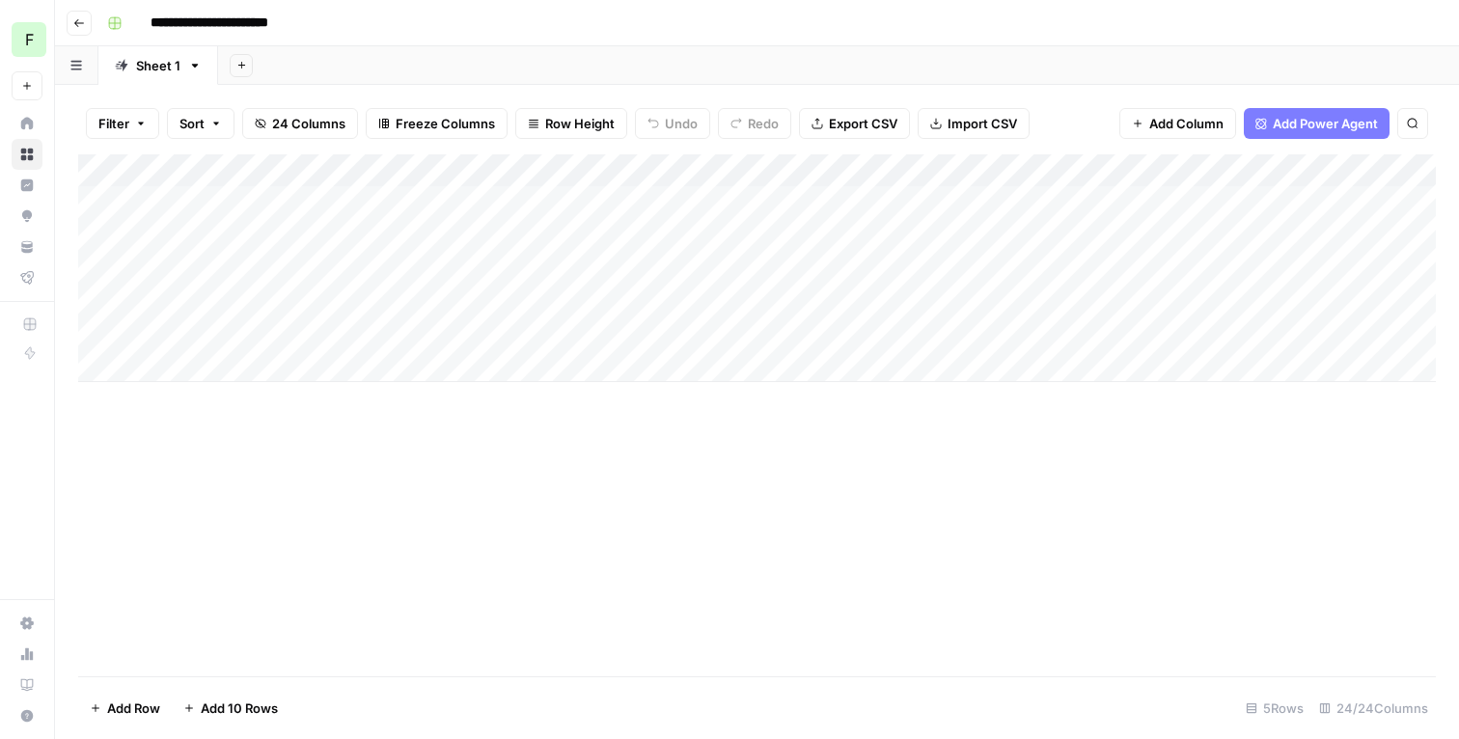
click at [562, 52] on div "Add Sheet" at bounding box center [838, 65] width 1241 height 39
click at [566, 122] on span "Row Height" at bounding box center [579, 123] width 69 height 19
click at [566, 224] on span "Medium" at bounding box center [620, 216] width 139 height 19
click at [593, 517] on div "Add Column" at bounding box center [757, 415] width 1358 height 522
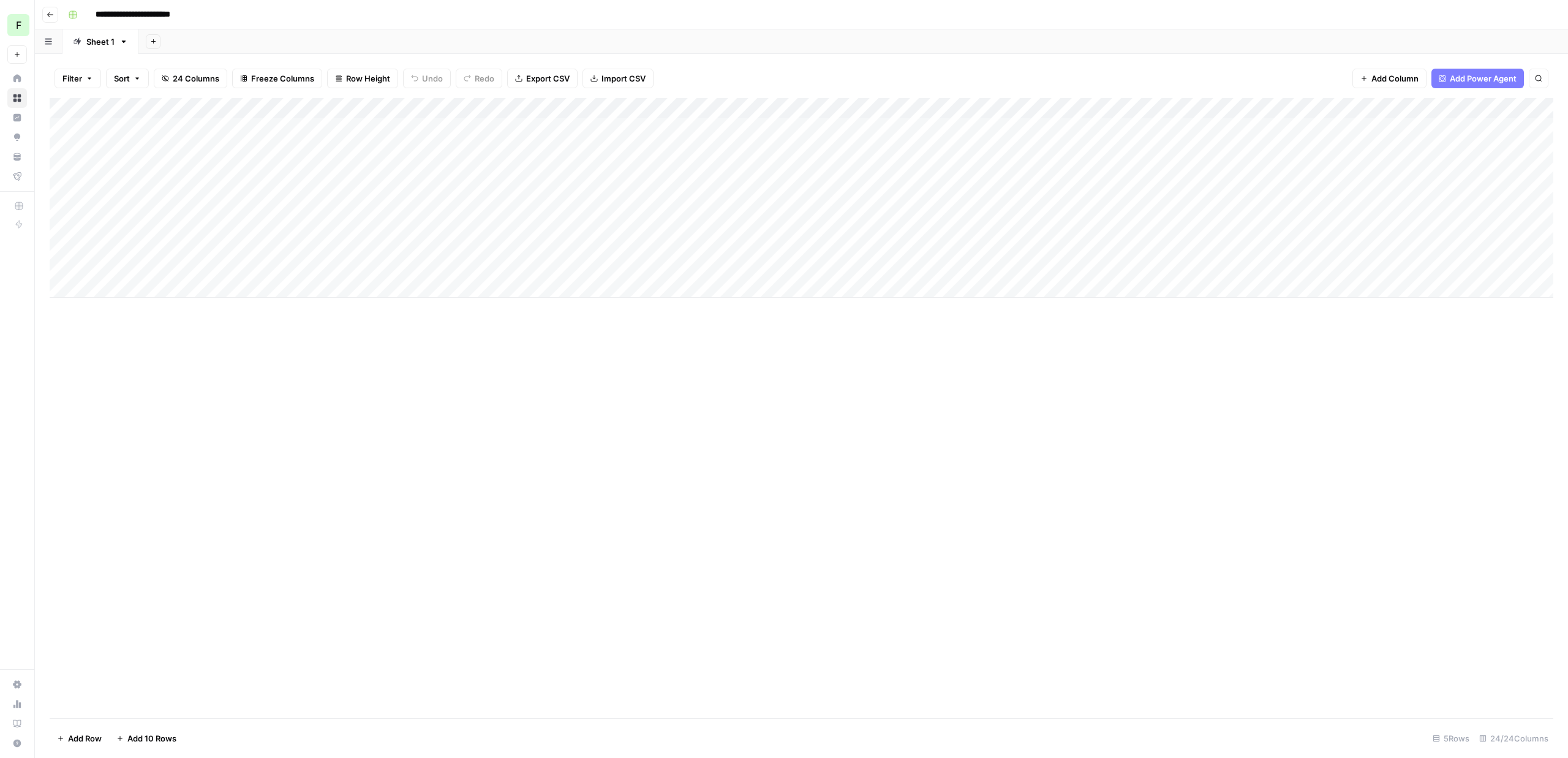
click at [515, 23] on div "**********" at bounding box center [809, 15] width 1492 height 20
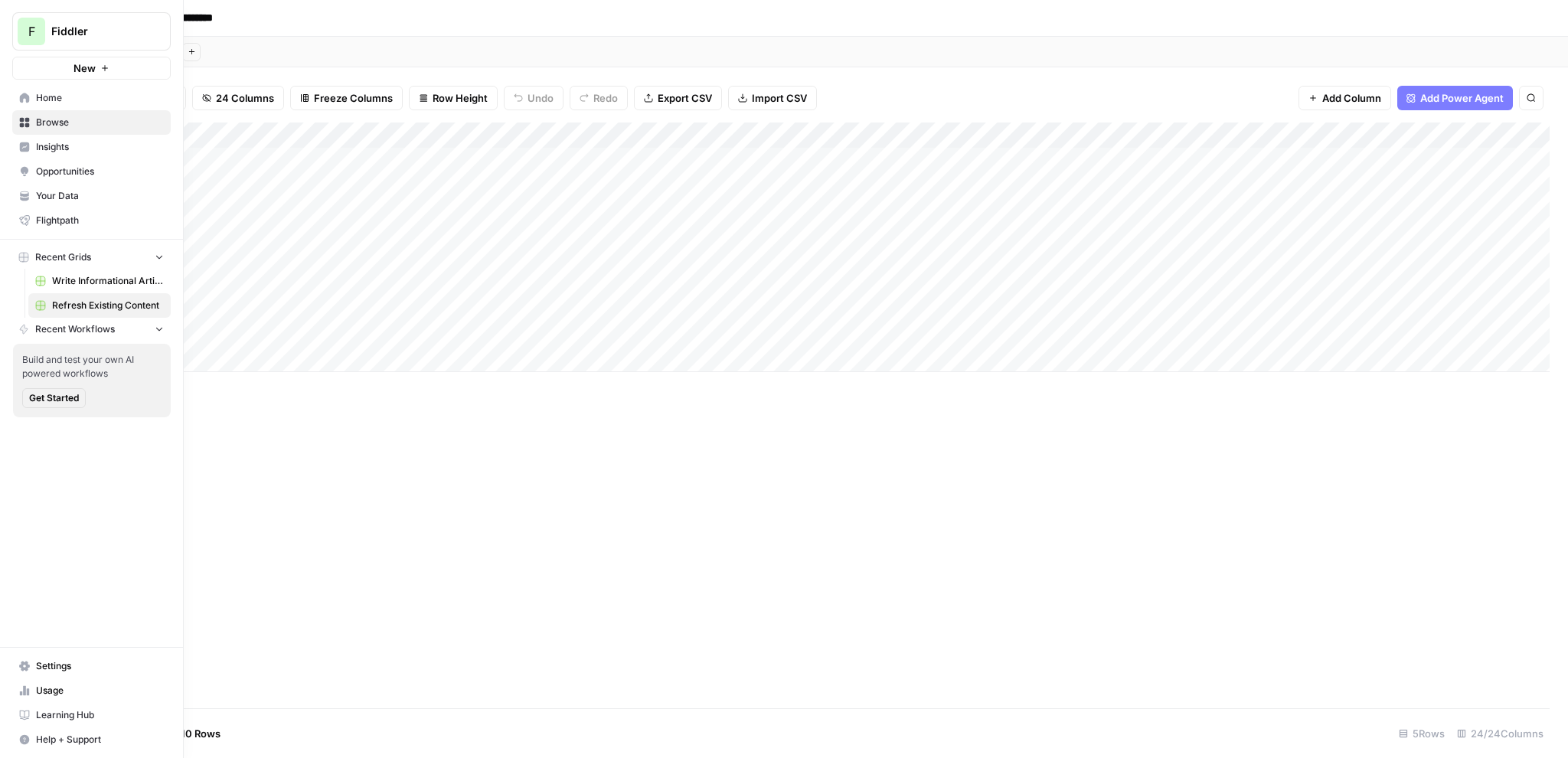
click at [51, 106] on link "Home" at bounding box center [91, 98] width 159 height 25
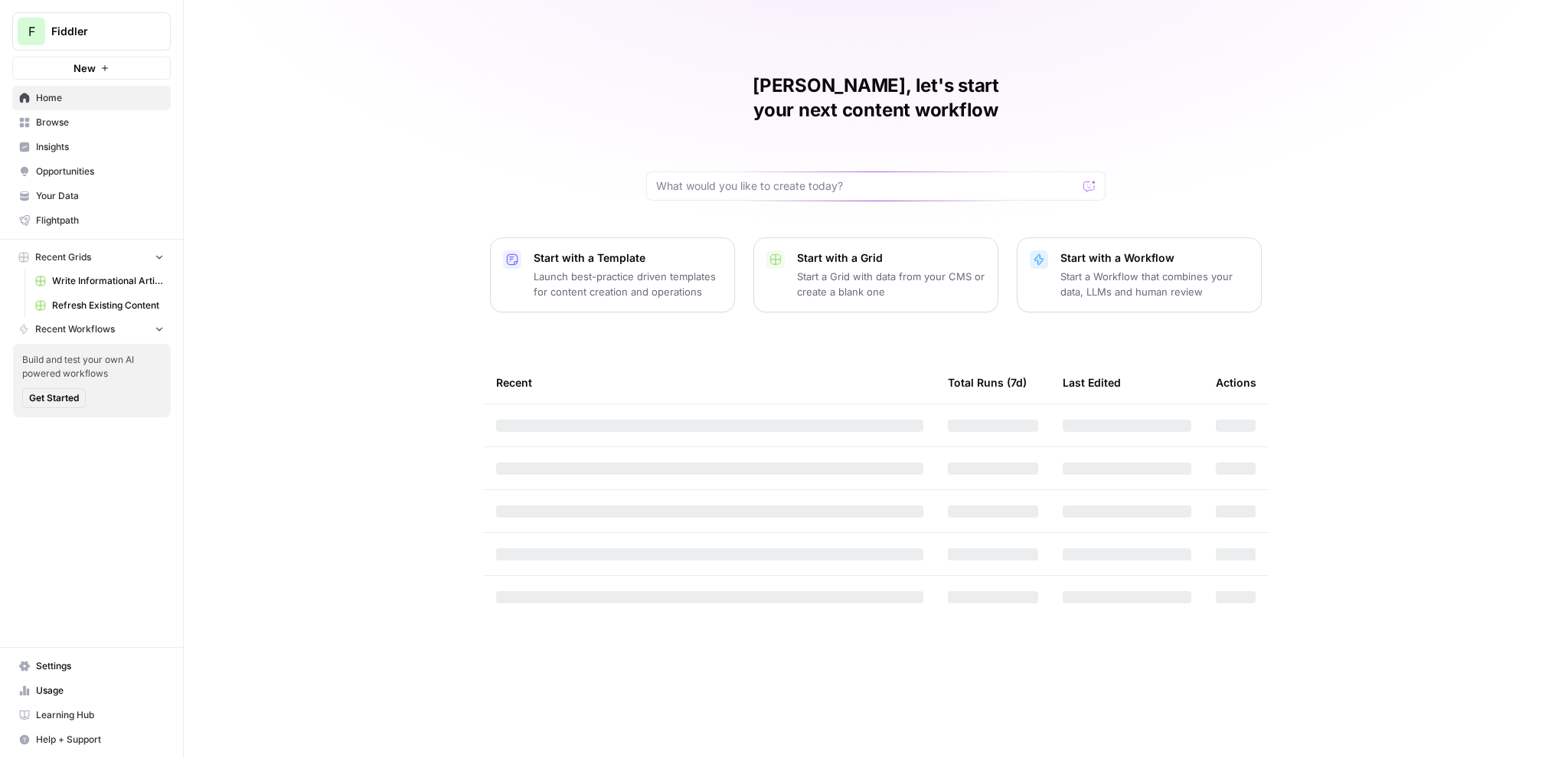
click at [110, 39] on button "F Fiddler" at bounding box center [91, 31] width 159 height 38
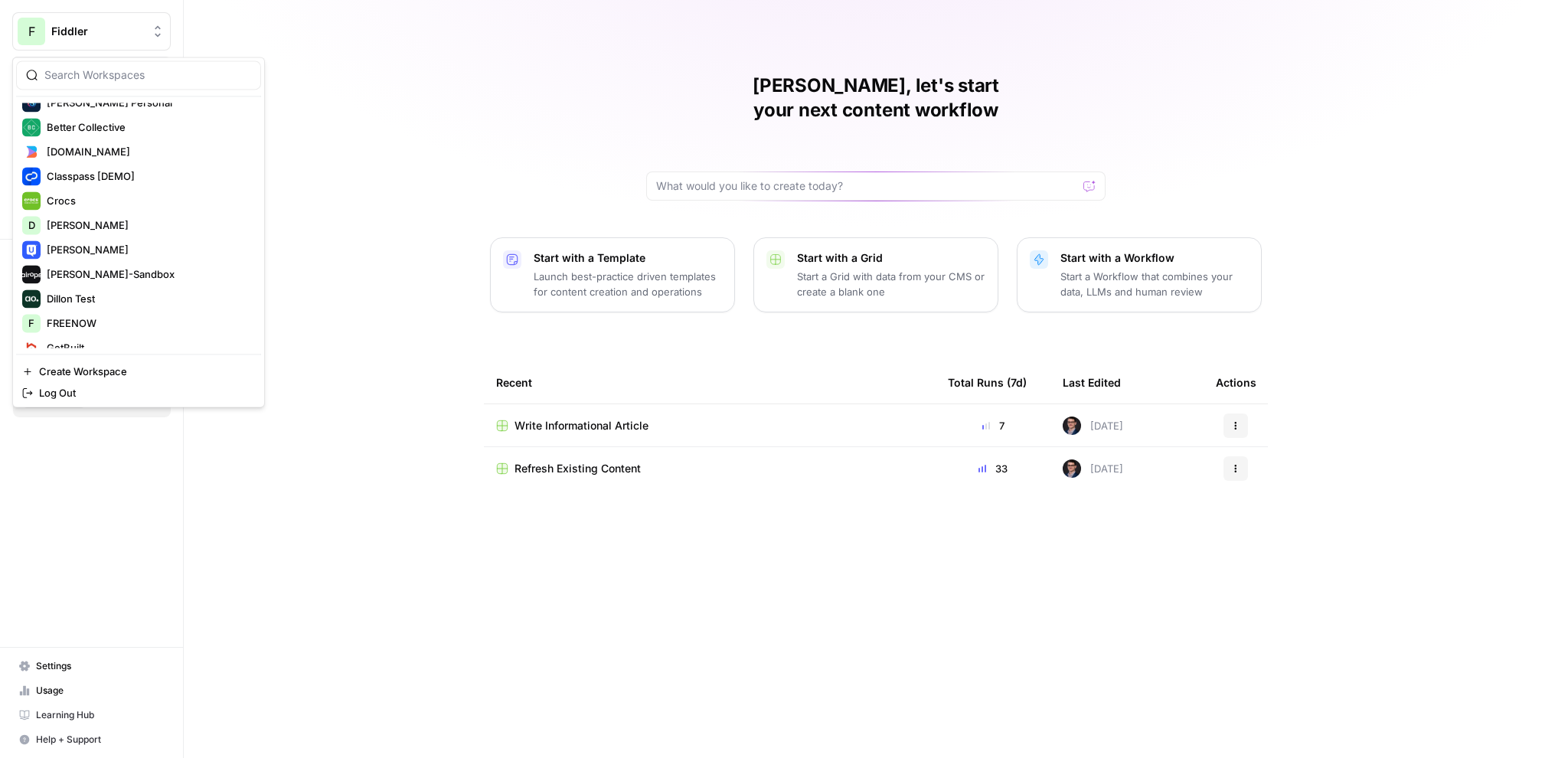
scroll to position [283, 0]
click at [98, 273] on span "[PERSON_NAME]-Sandbox" at bounding box center [148, 273] width 202 height 15
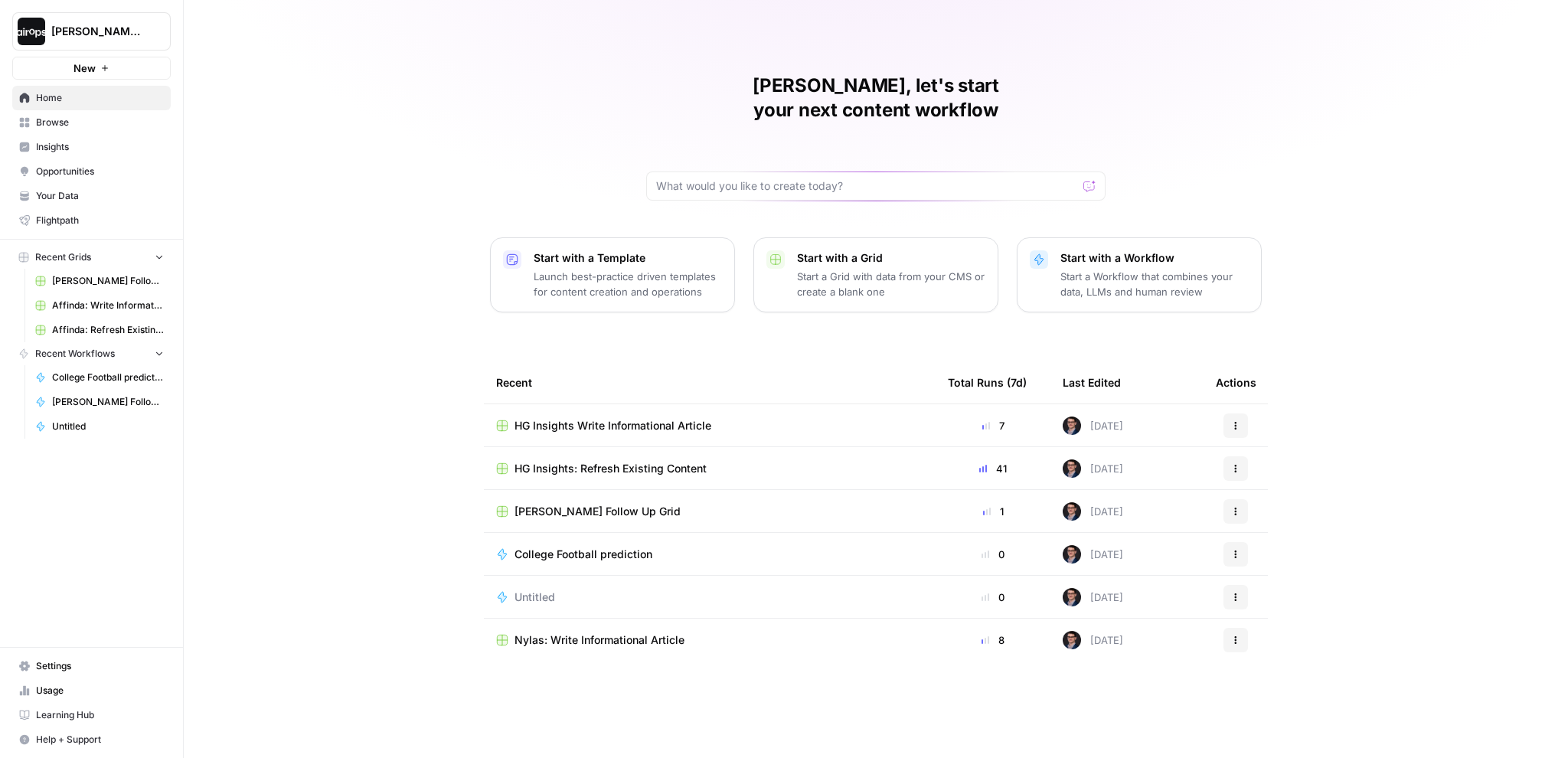
click at [619, 461] on span "HG Insights: Refresh Existing Content" at bounding box center [610, 468] width 192 height 15
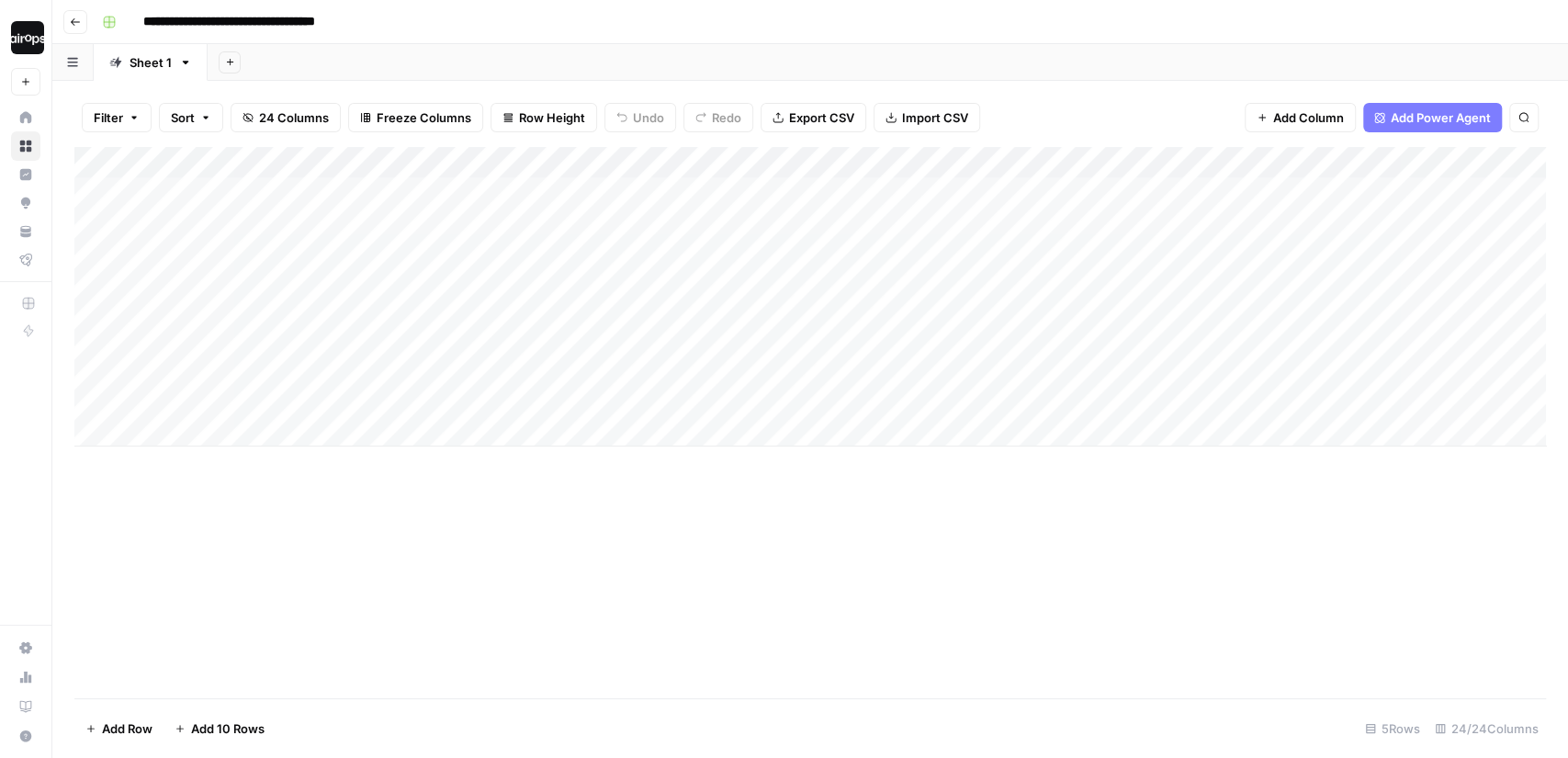
click at [597, 59] on div "Add Sheet" at bounding box center [887, 62] width 1360 height 37
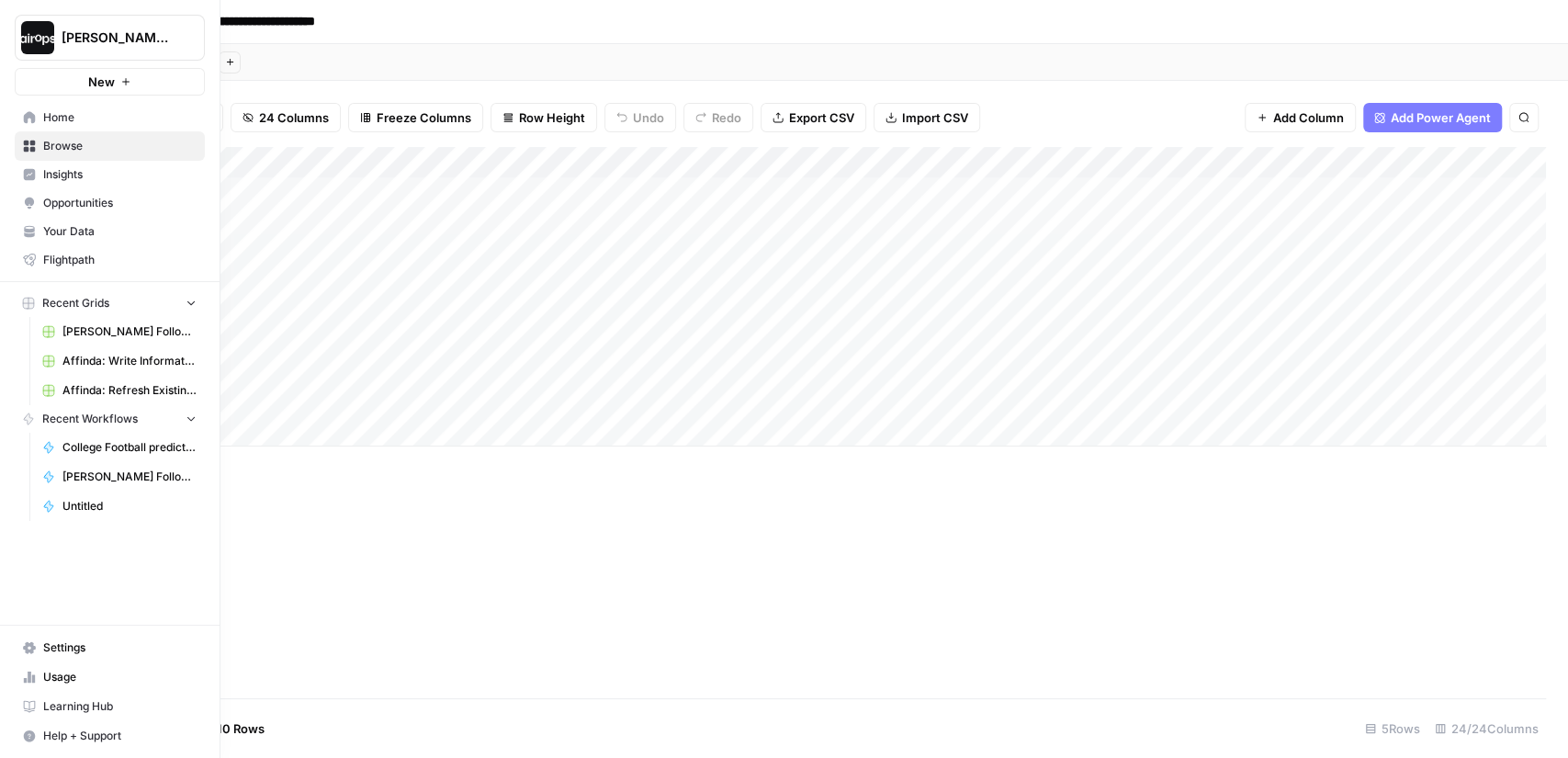
click at [34, 111] on icon at bounding box center [30, 118] width 13 height 13
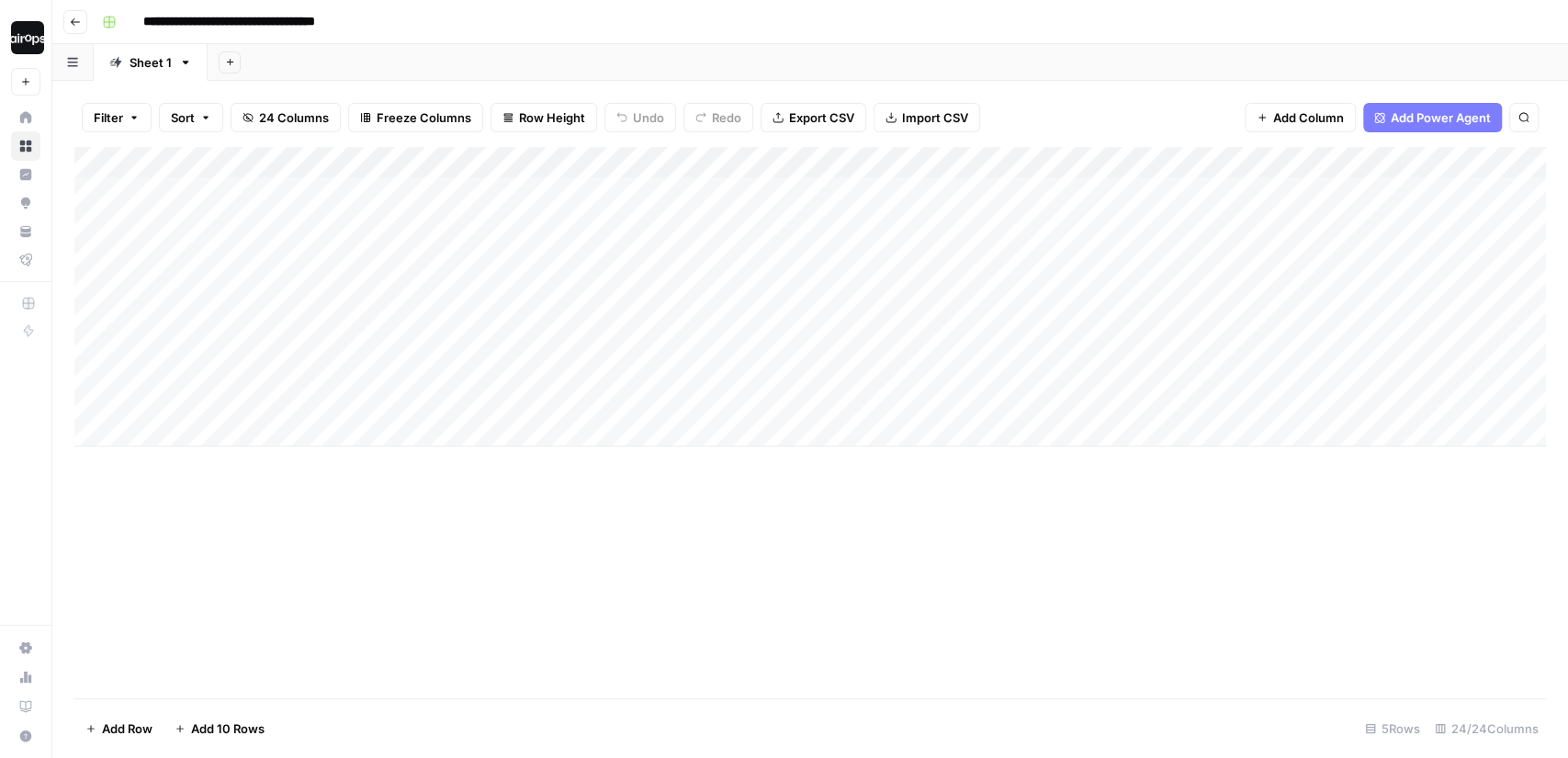
click at [761, 62] on div "Add Sheet" at bounding box center [887, 62] width 1360 height 37
drag, startPoint x: 471, startPoint y: 157, endPoint x: 614, endPoint y: 154, distance: 143.0
click at [614, 154] on div "Add Column" at bounding box center [810, 296] width 1472 height 300
click at [212, 431] on div "Add Column" at bounding box center [810, 296] width 1472 height 300
click at [206, 470] on div "Add Column" at bounding box center [810, 320] width 1472 height 348
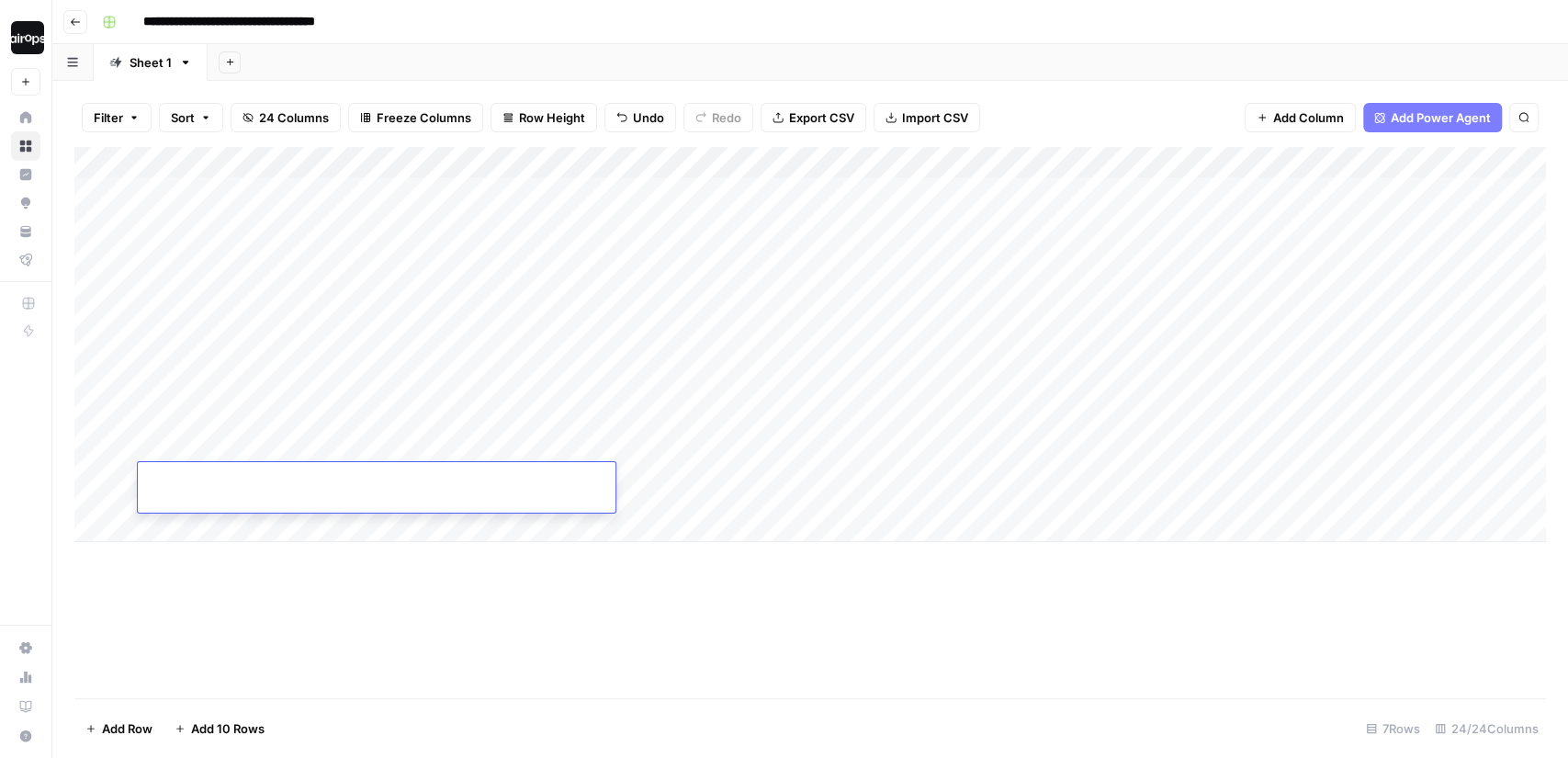
click at [225, 530] on div "Add Column" at bounding box center [810, 344] width 1472 height 395
click at [387, 648] on div "Add Column" at bounding box center [810, 422] width 1472 height 551
click at [732, 55] on div "Add Sheet" at bounding box center [887, 62] width 1360 height 37
click at [531, 75] on div "Add Sheet" at bounding box center [887, 62] width 1360 height 37
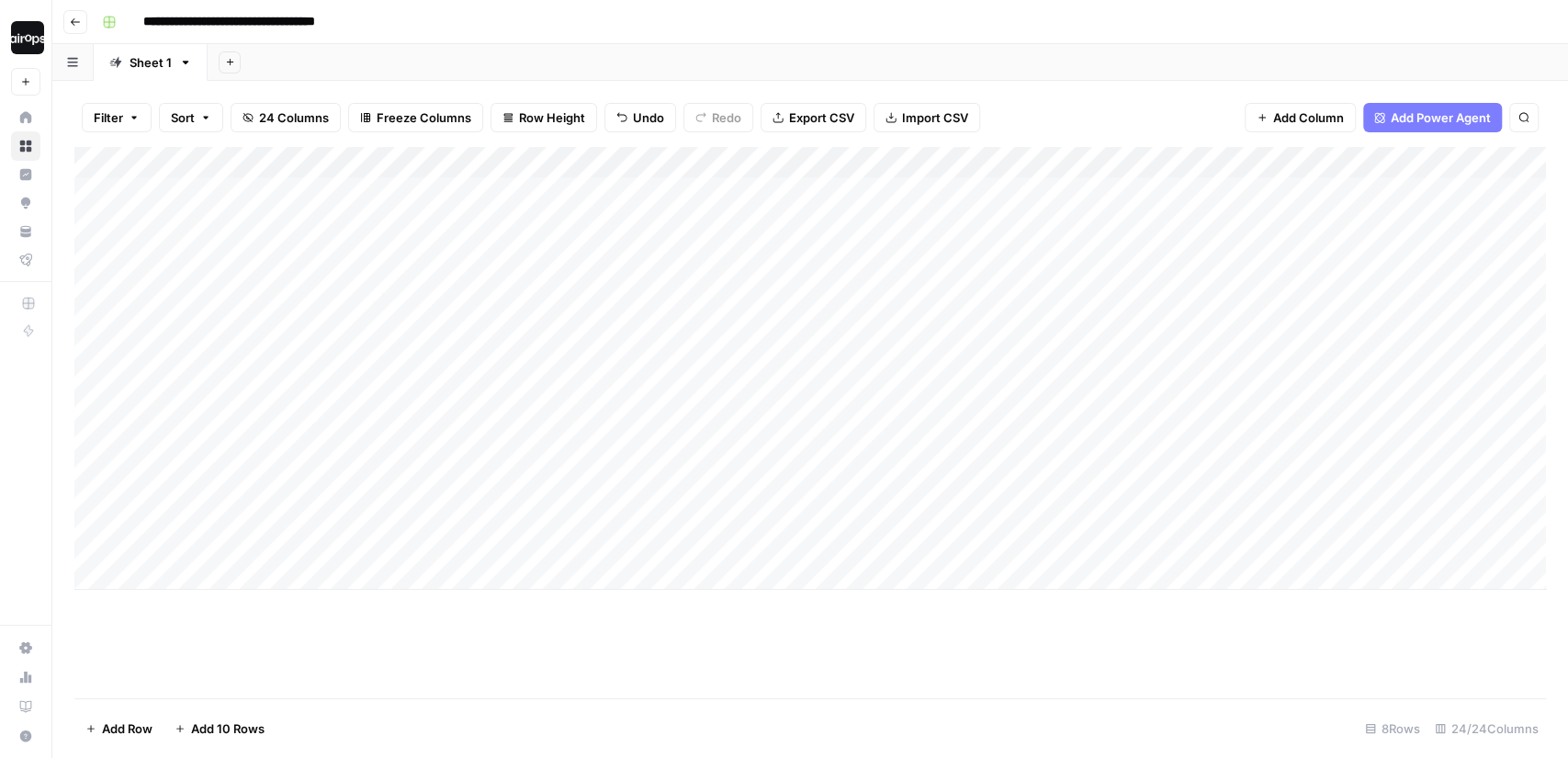
click at [545, 67] on div "Add Sheet" at bounding box center [887, 62] width 1360 height 37
click at [637, 55] on div "Add Sheet" at bounding box center [887, 62] width 1360 height 37
click at [794, 59] on div "Add Sheet" at bounding box center [887, 62] width 1360 height 37
click at [464, 444] on div "Add Column" at bounding box center [810, 368] width 1472 height 443
drag, startPoint x: 563, startPoint y: 200, endPoint x: 489, endPoint y: 397, distance: 210.4
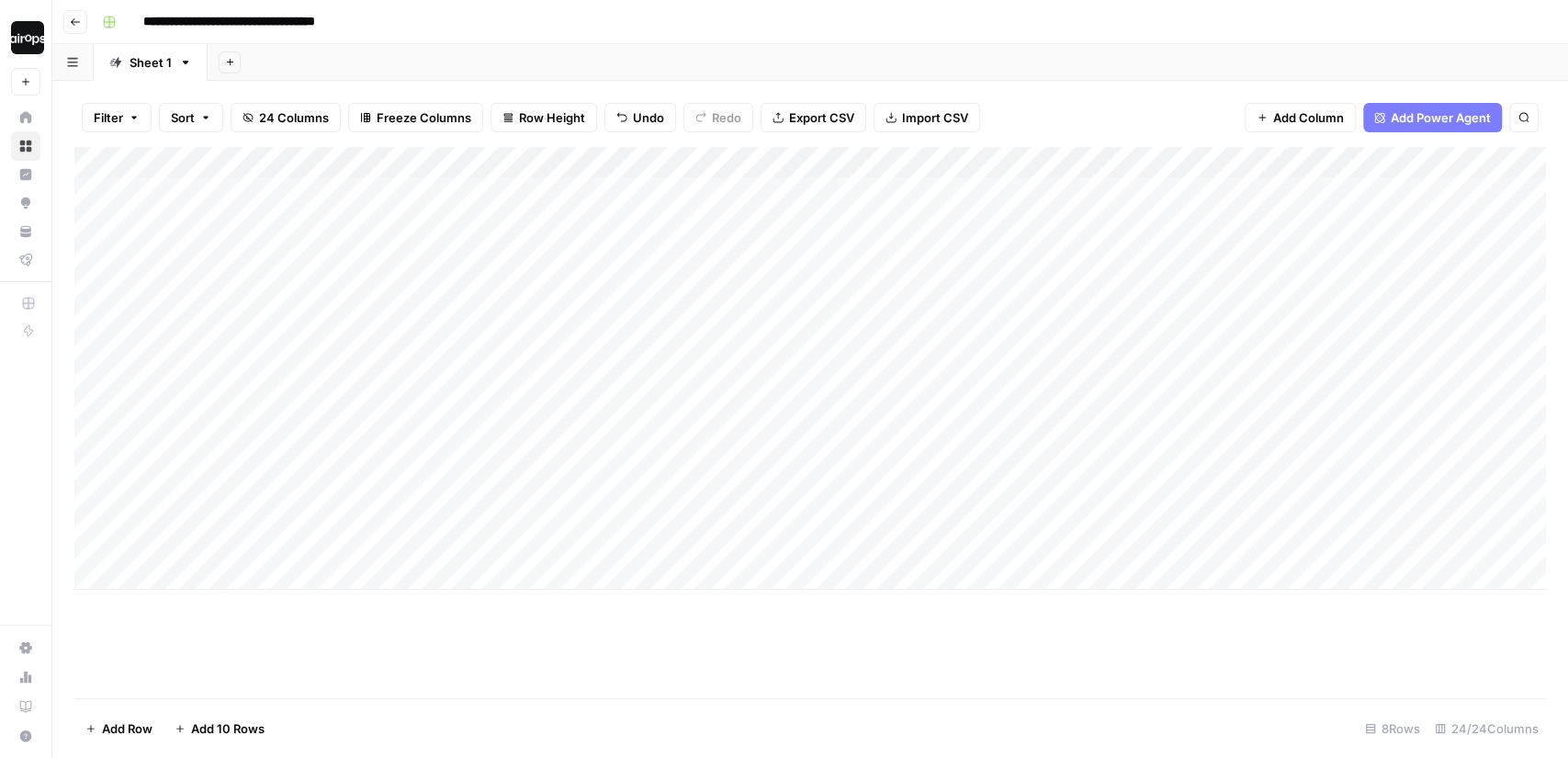
click at [489, 397] on div "Add Column" at bounding box center [810, 368] width 1472 height 443
drag, startPoint x: 447, startPoint y: 443, endPoint x: 403, endPoint y: 552, distance: 117.5
click at [403, 553] on div "Add Column" at bounding box center [810, 368] width 1472 height 443
drag, startPoint x: 554, startPoint y: 208, endPoint x: 479, endPoint y: 387, distance: 194.1
click at [479, 387] on div "Add Column" at bounding box center [810, 368] width 1472 height 443
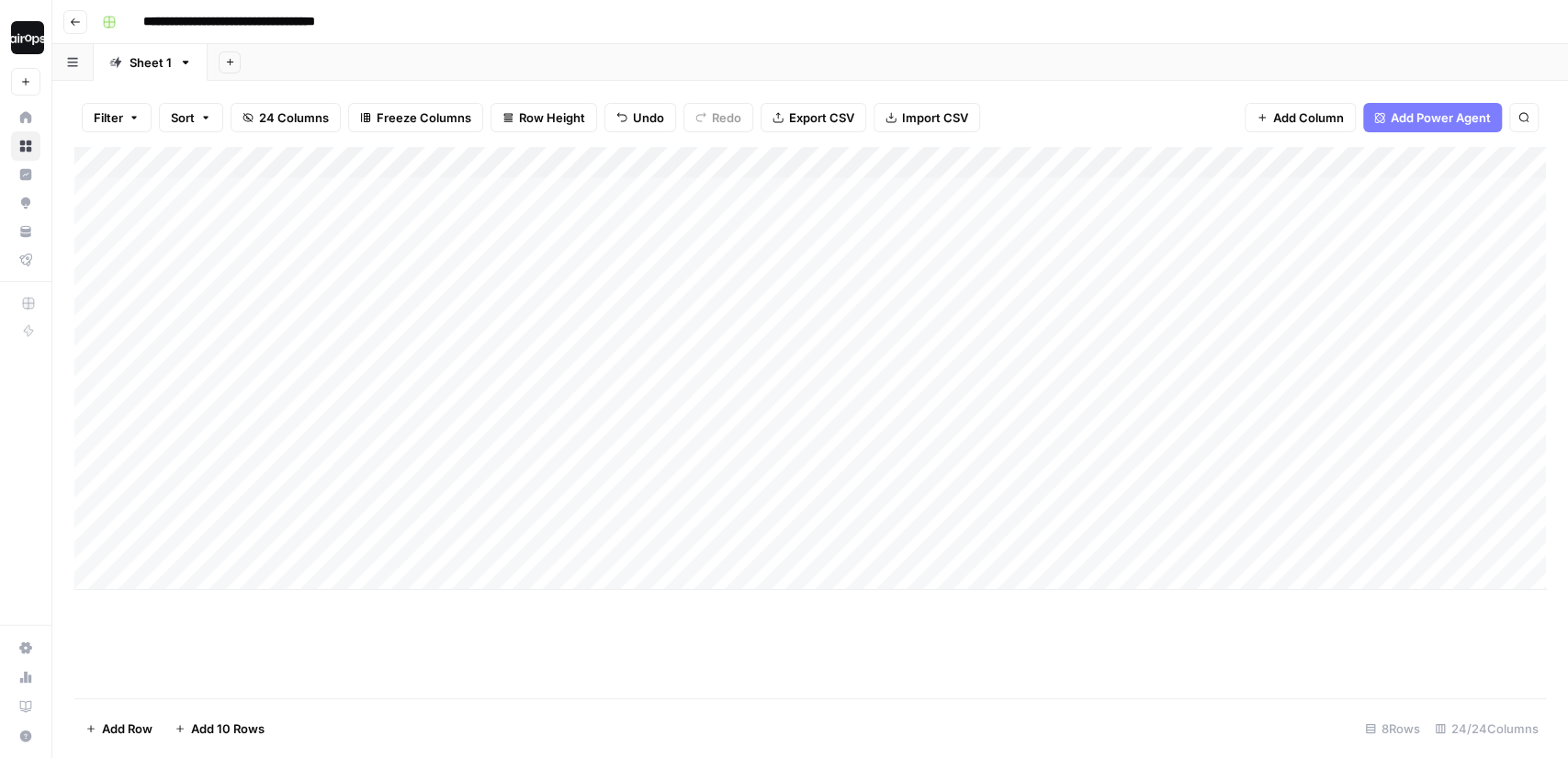
click at [552, 209] on div "Add Column" at bounding box center [810, 368] width 1472 height 443
click at [511, 424] on div "Add Column" at bounding box center [810, 368] width 1472 height 443
click at [963, 337] on div "Add Column" at bounding box center [810, 368] width 1472 height 443
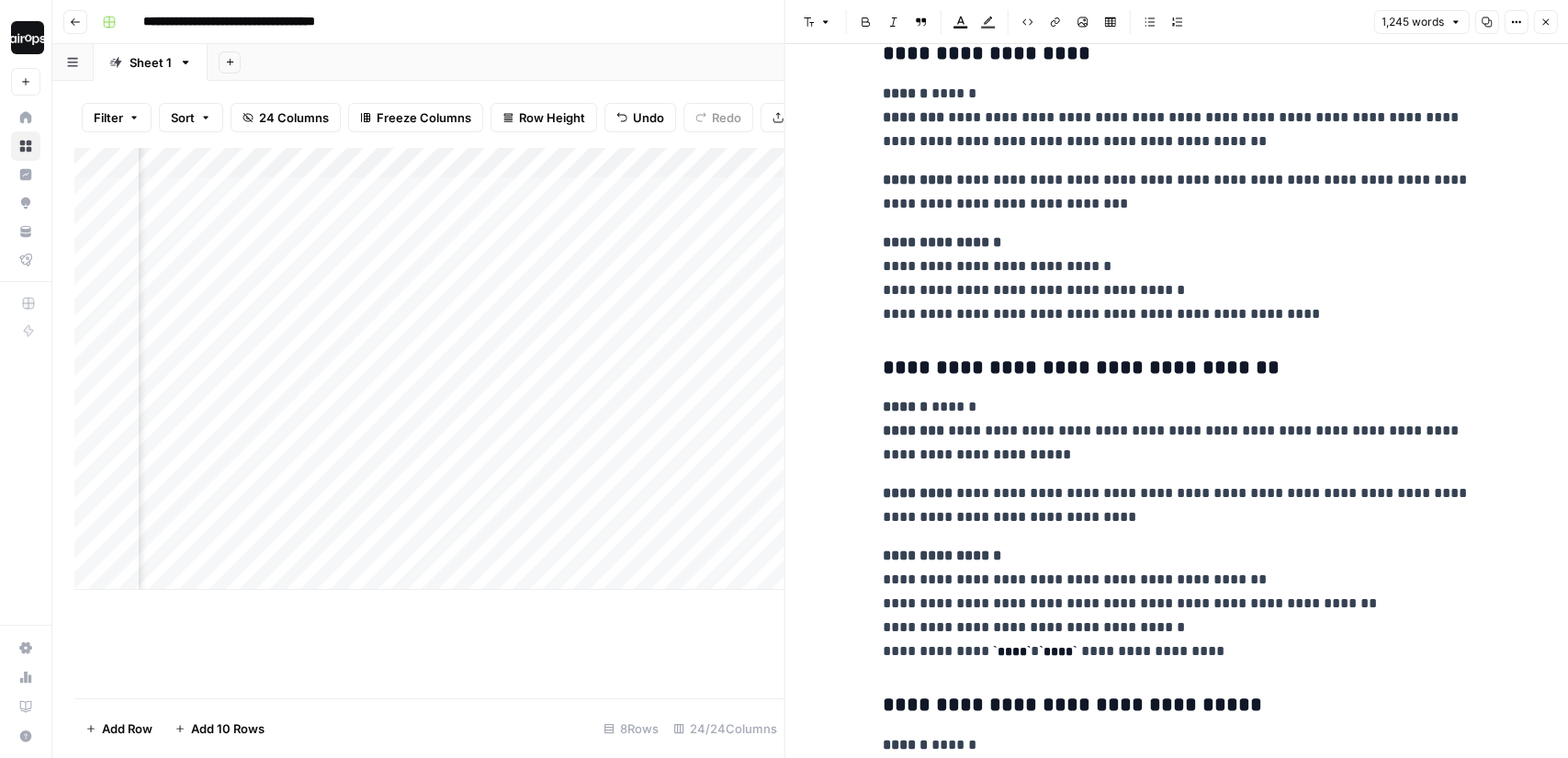
scroll to position [4236, 0]
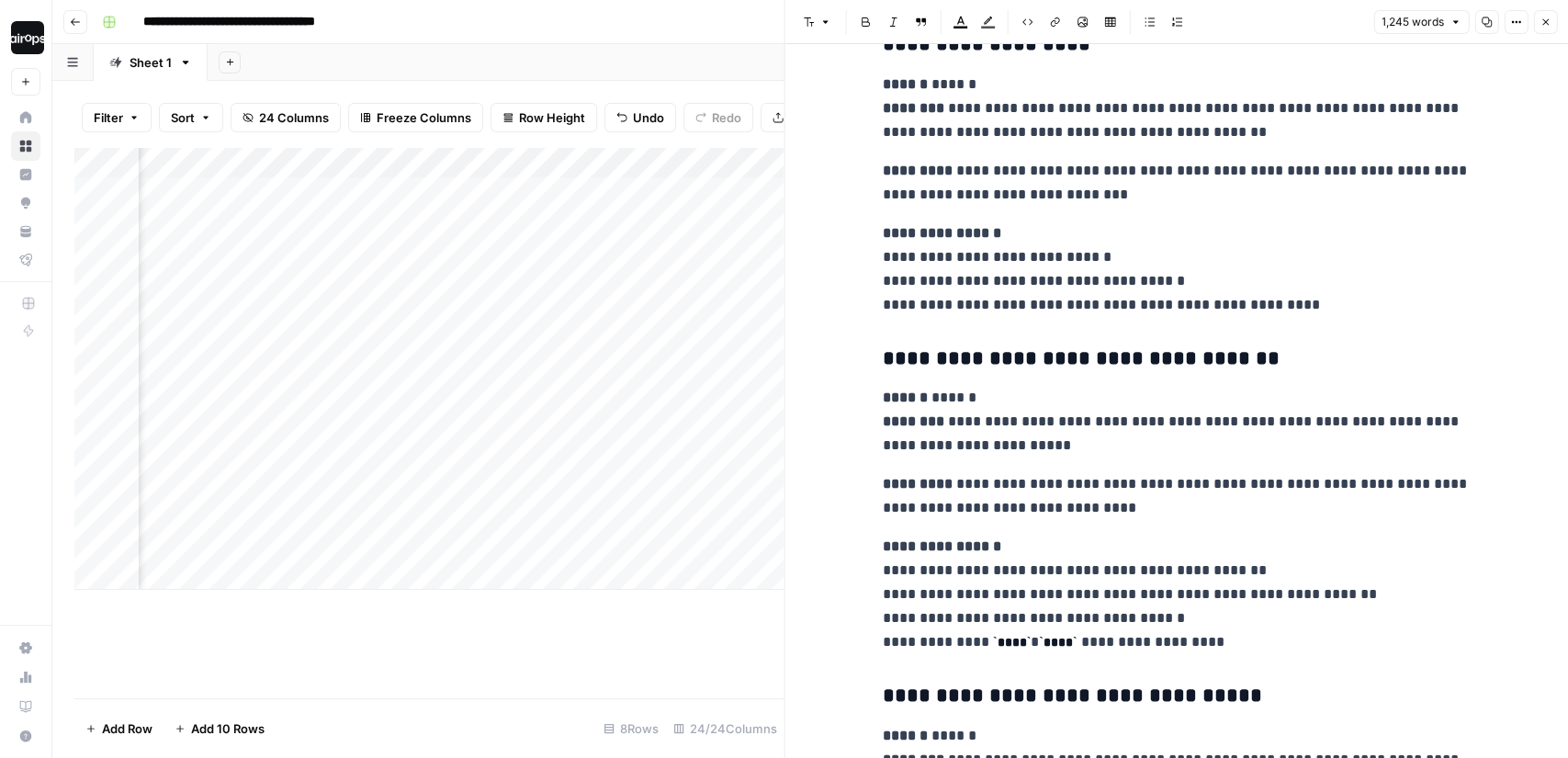
click at [1546, 21] on icon "button" at bounding box center [1545, 22] width 7 height 7
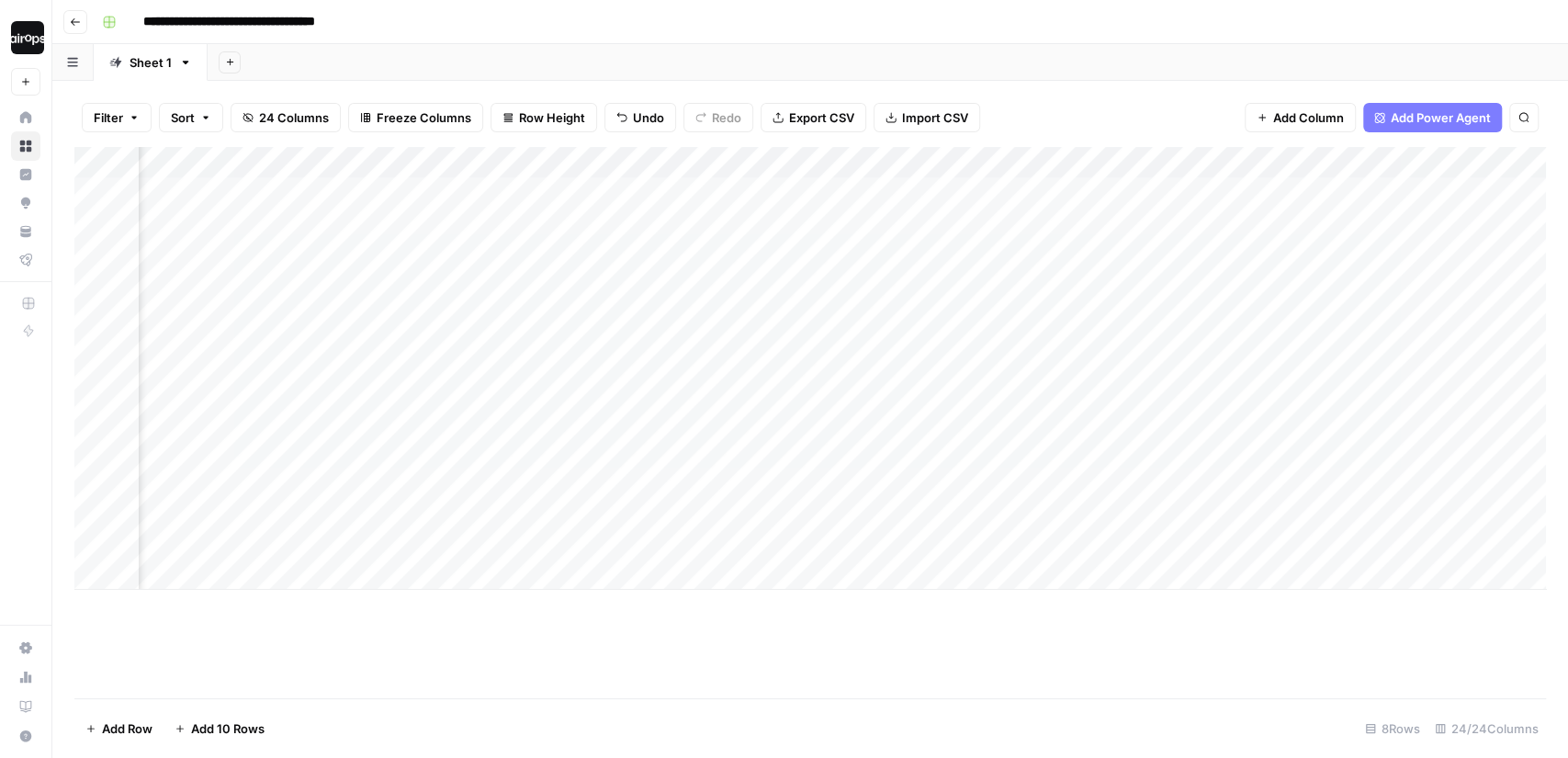
scroll to position [0, 1525]
drag, startPoint x: 661, startPoint y: 203, endPoint x: 644, endPoint y: 374, distance: 171.8
click at [644, 373] on div "Add Column" at bounding box center [810, 368] width 1472 height 443
click at [690, 157] on div "Add Column" at bounding box center [810, 368] width 1472 height 443
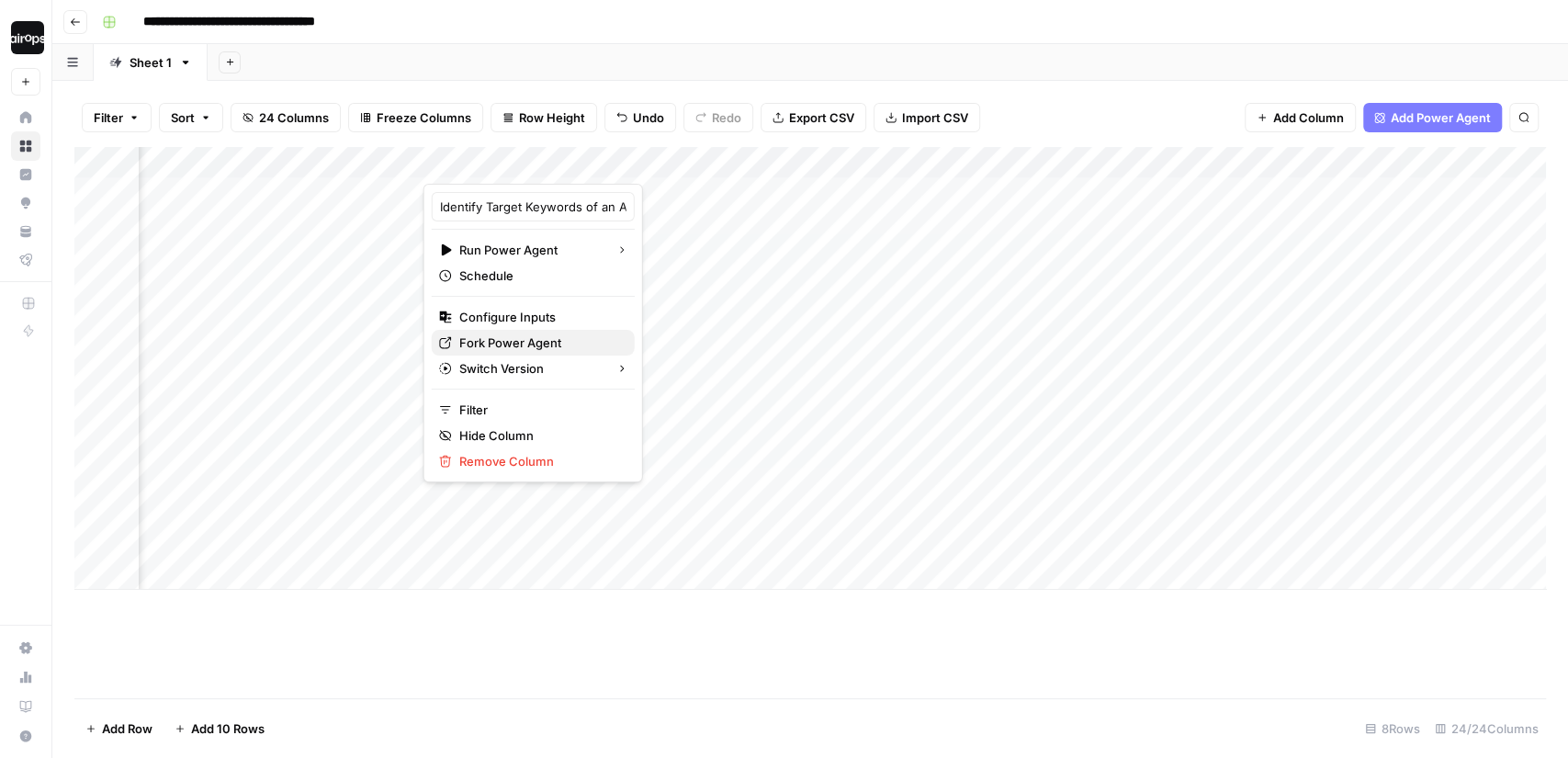
click at [513, 341] on span "Fork Power Agent" at bounding box center [539, 342] width 161 height 18
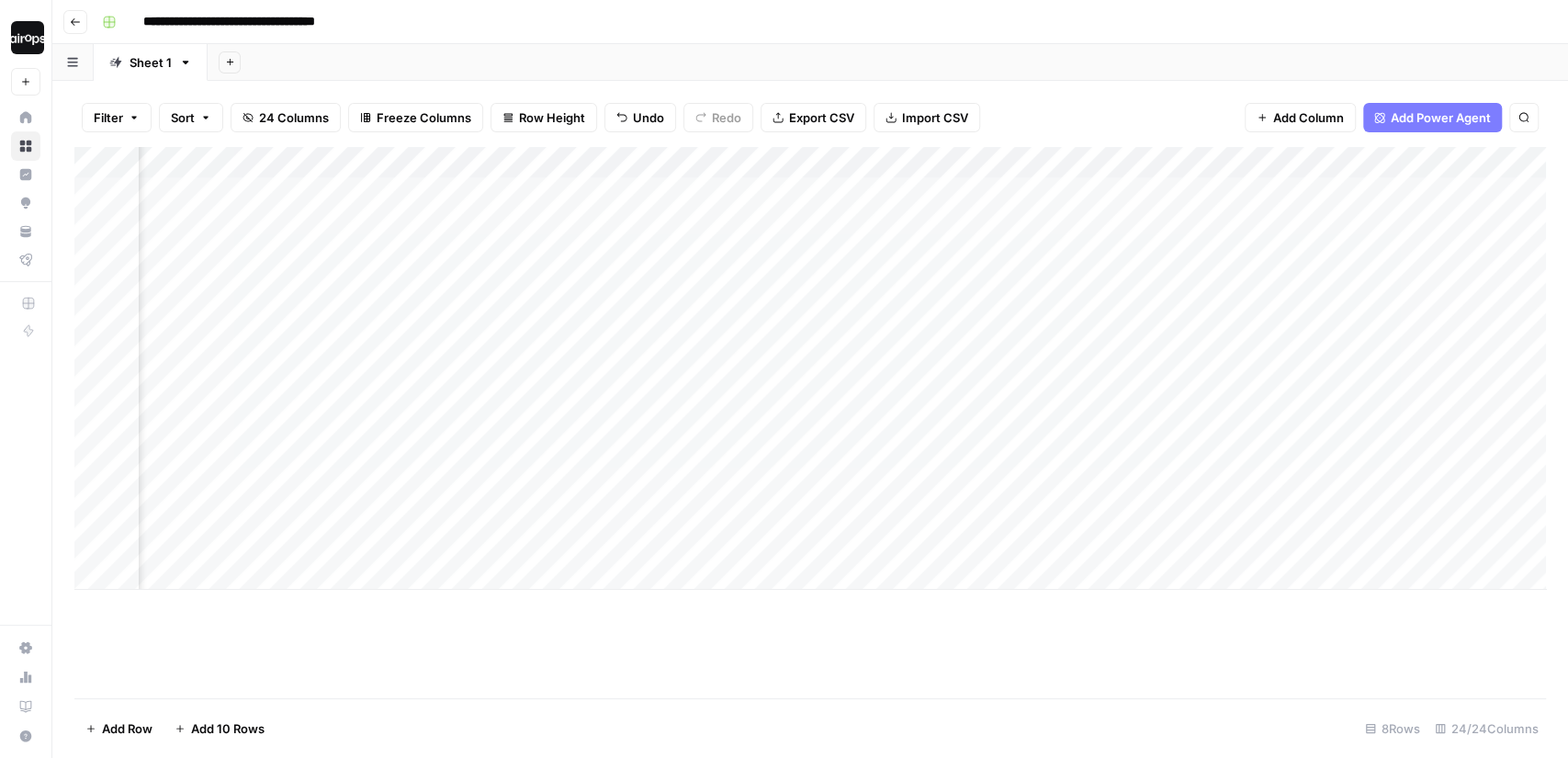
drag, startPoint x: 860, startPoint y: 192, endPoint x: 995, endPoint y: 406, distance: 253.0
click at [995, 406] on div "Add Column" at bounding box center [810, 368] width 1472 height 443
click at [923, 292] on div "Add Column" at bounding box center [810, 368] width 1472 height 443
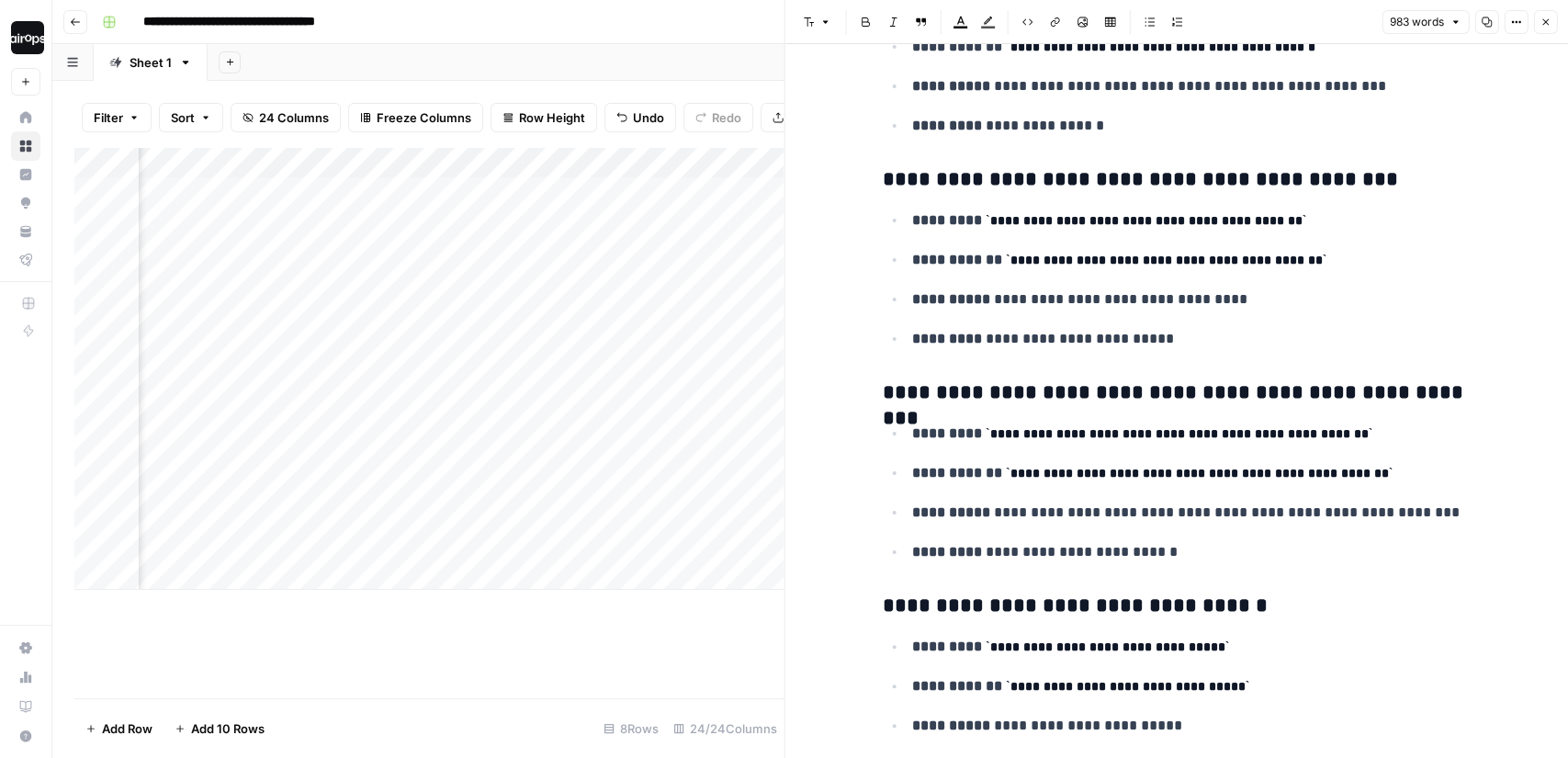
scroll to position [1135, 0]
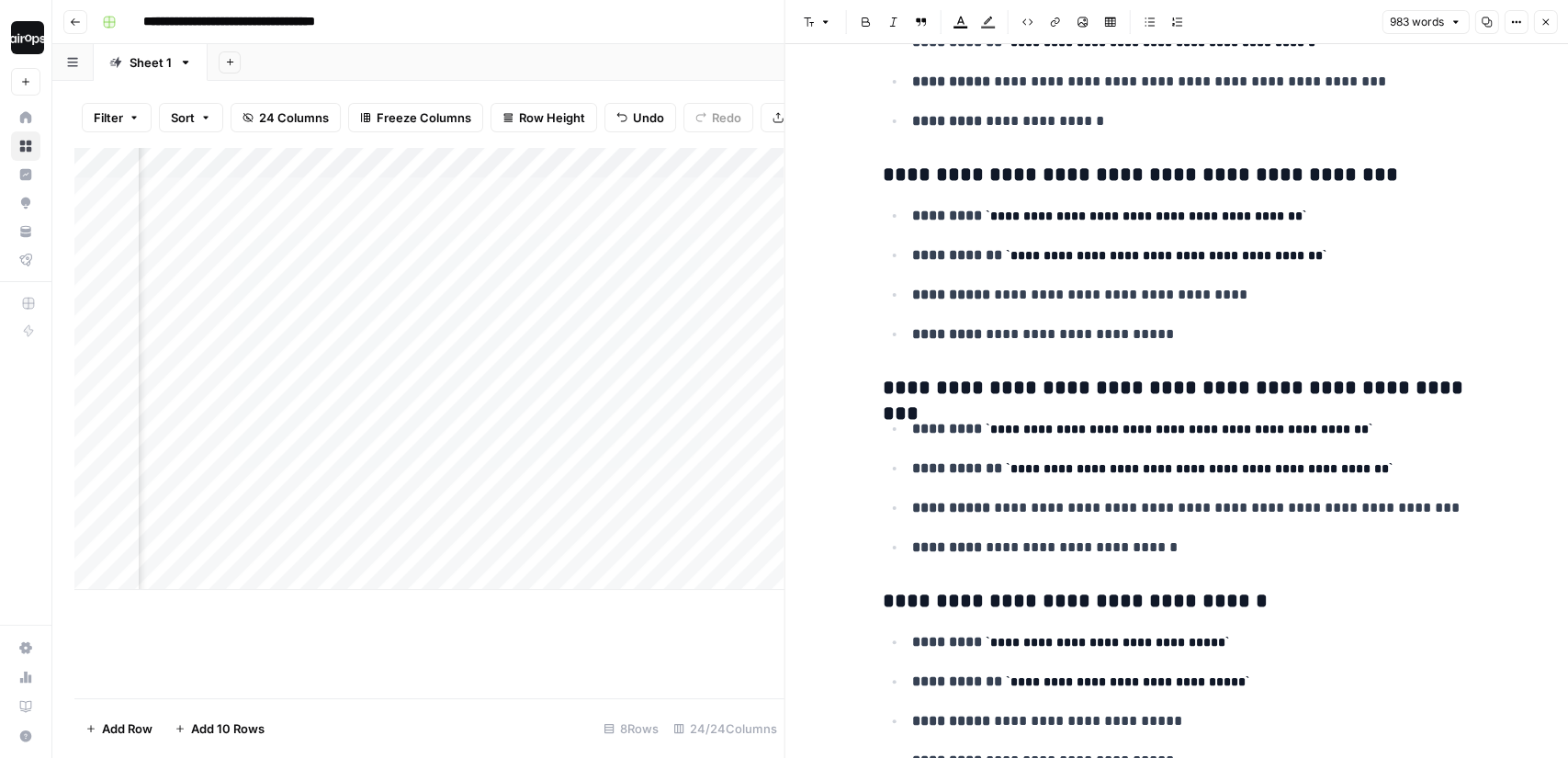
click at [1552, 25] on button "Close" at bounding box center [1544, 22] width 24 height 24
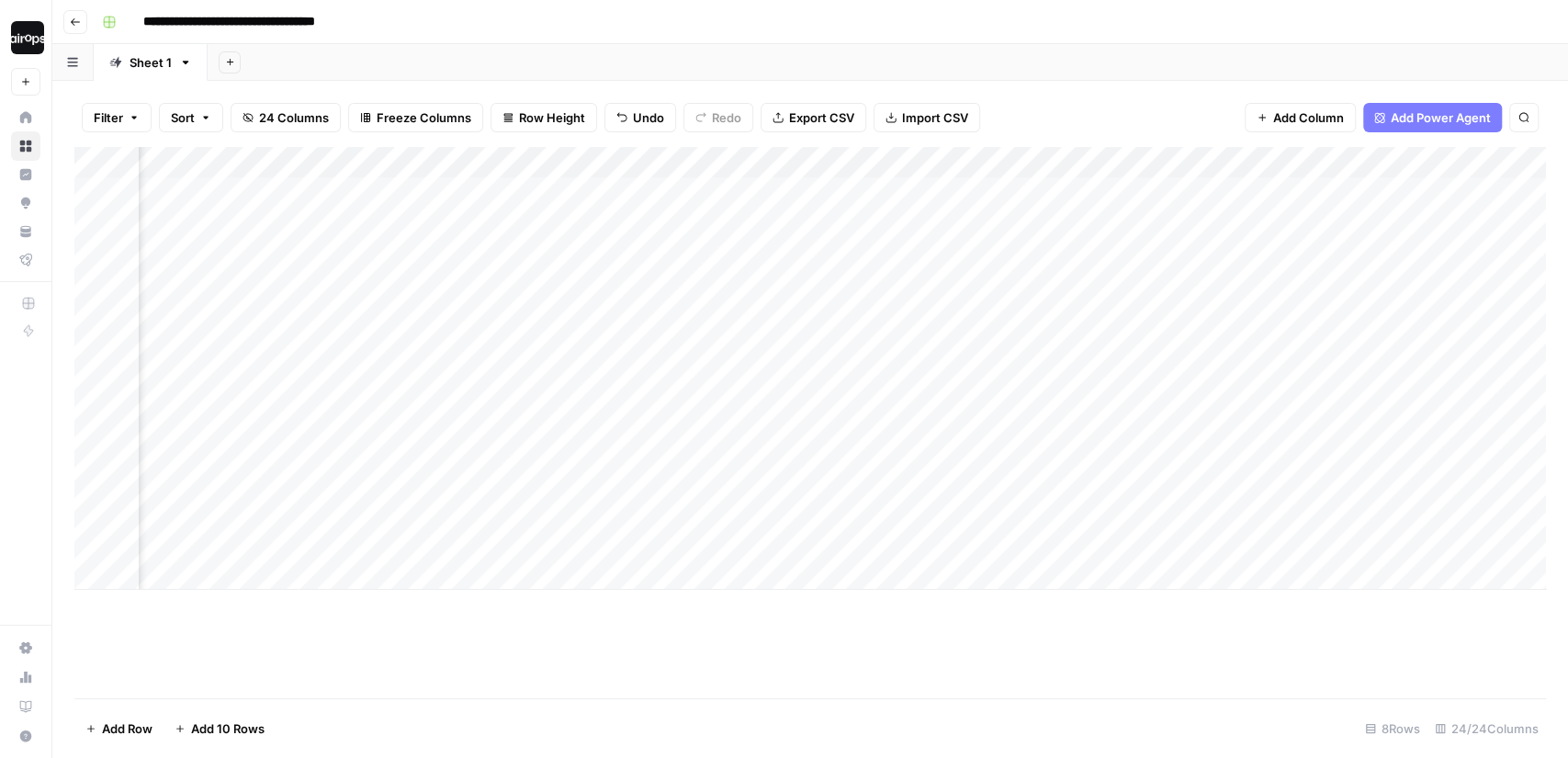
scroll to position [0, 2565]
drag, startPoint x: 926, startPoint y: 203, endPoint x: 890, endPoint y: 387, distance: 187.5
click at [890, 387] on div "Add Column" at bounding box center [810, 368] width 1472 height 443
click at [981, 241] on div "Add Column" at bounding box center [810, 368] width 1472 height 443
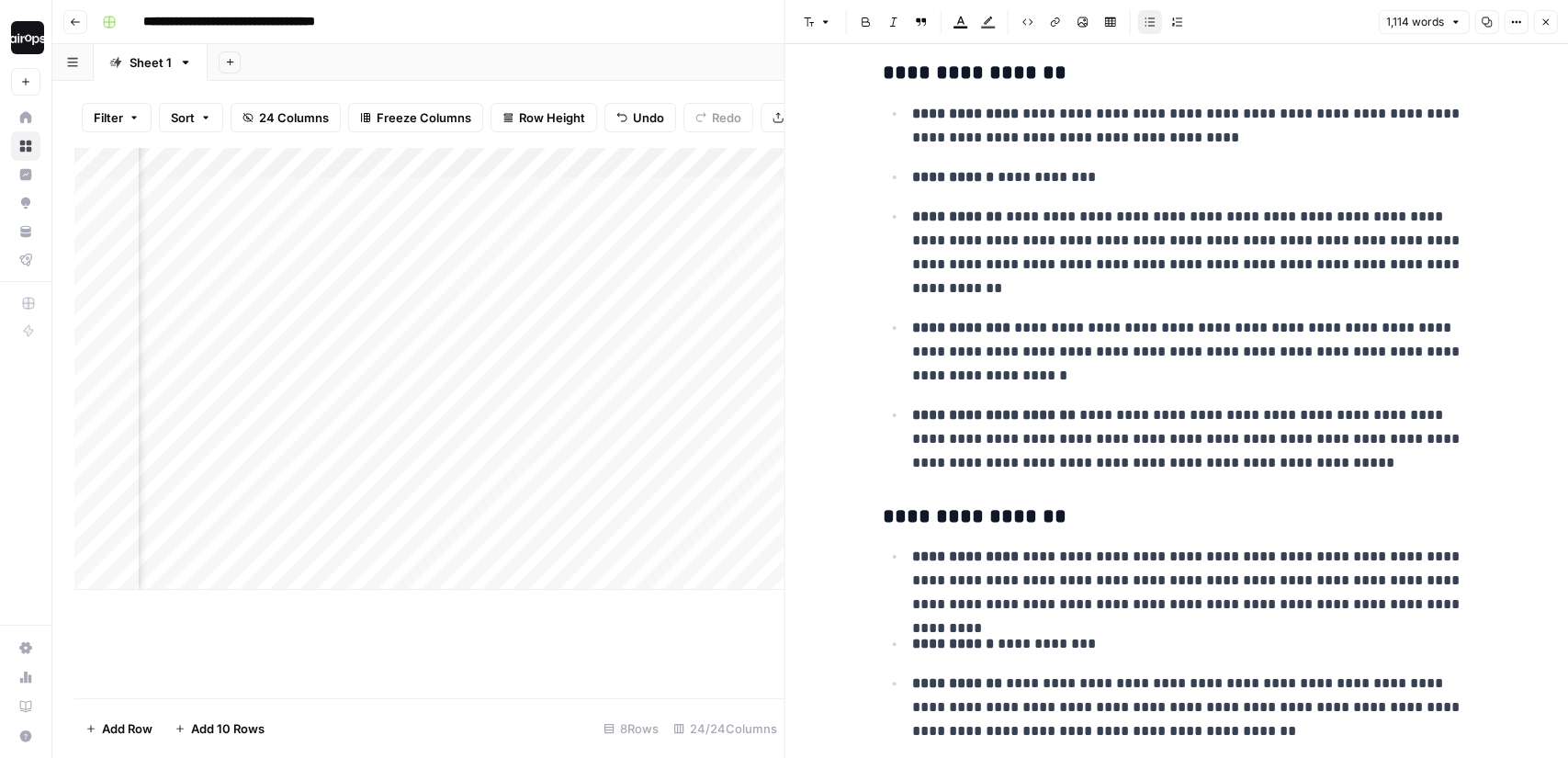
scroll to position [83, 0]
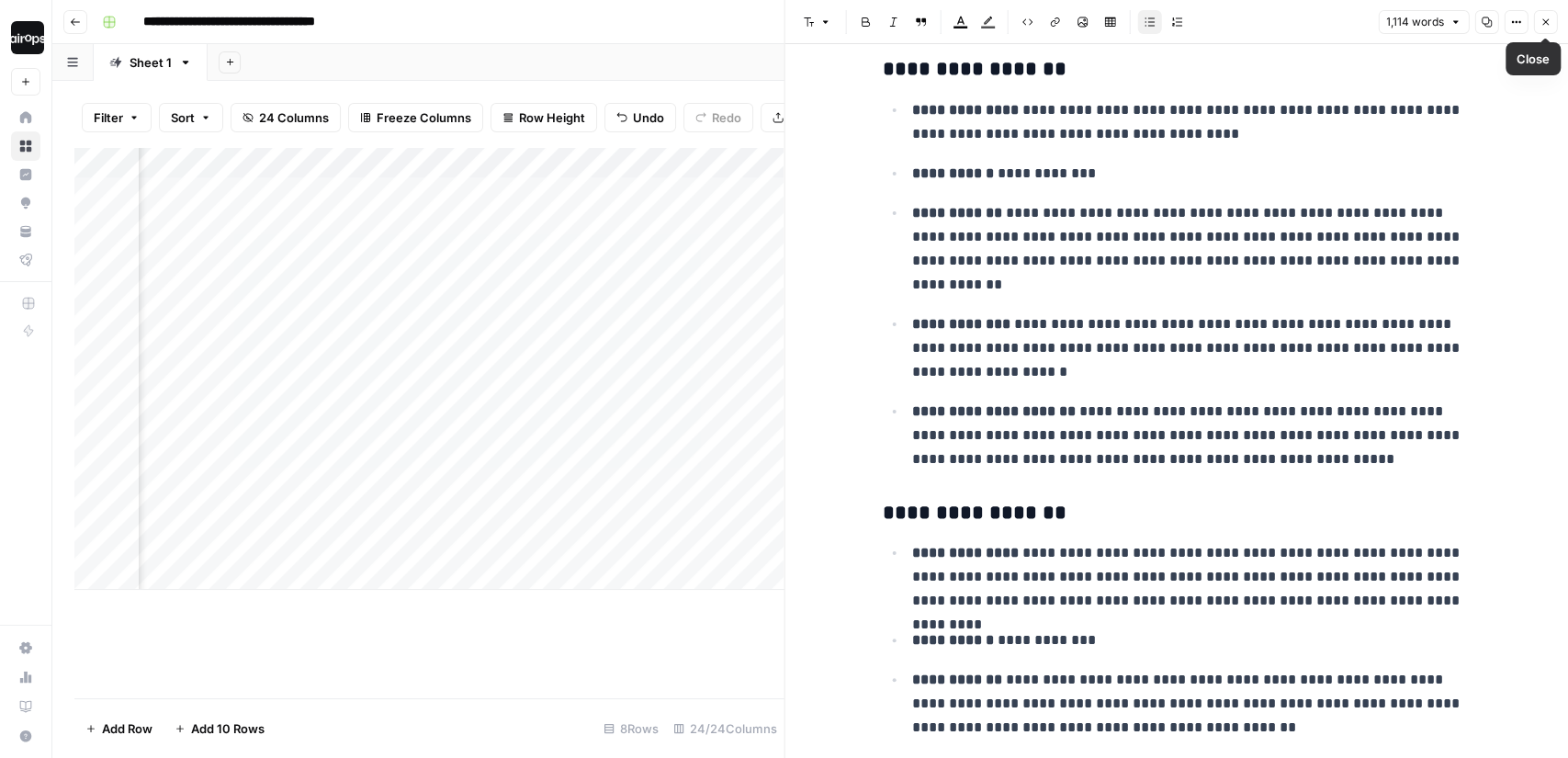
click at [1544, 19] on icon "button" at bounding box center [1545, 22] width 11 height 11
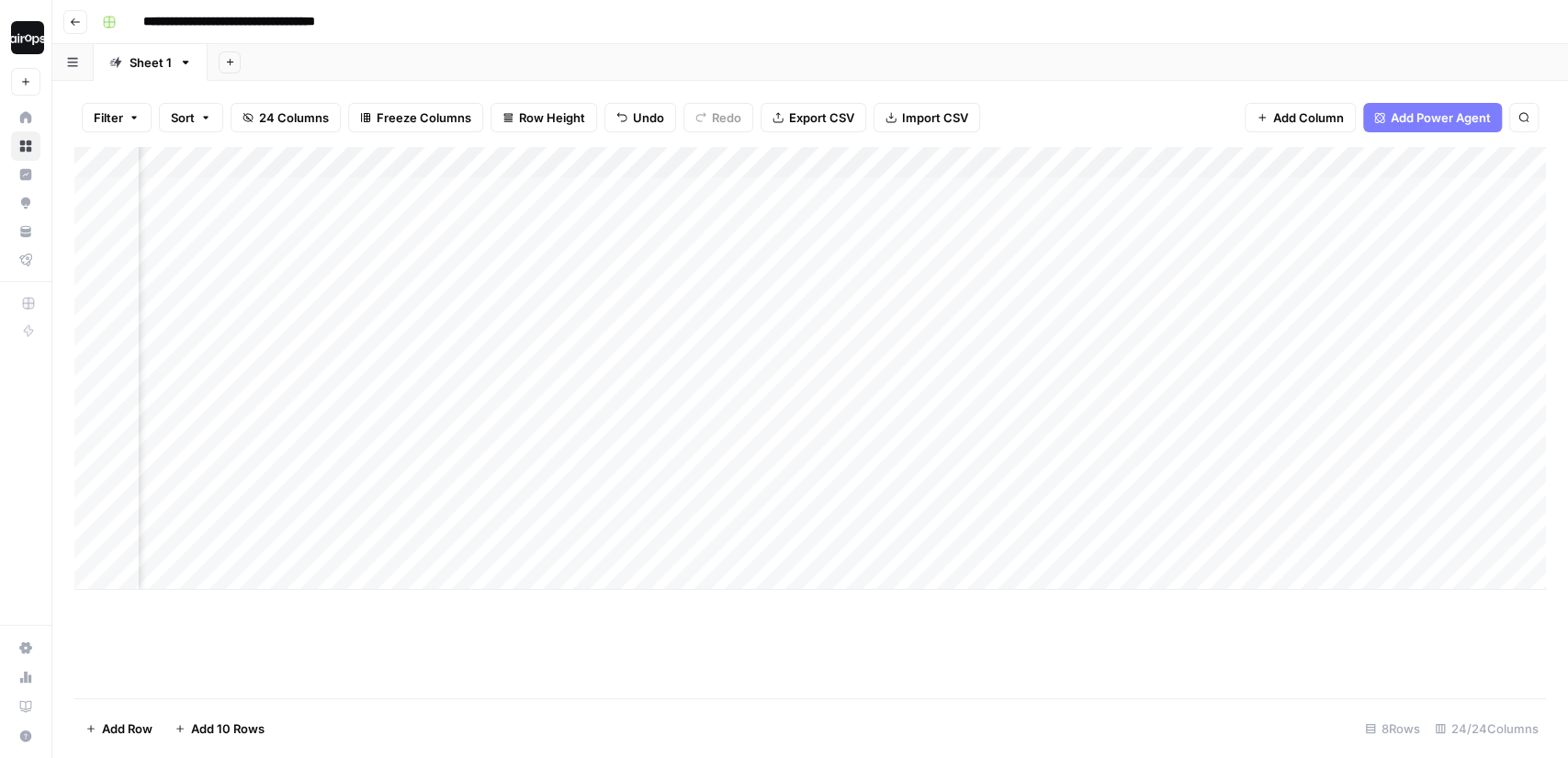
scroll to position [0, 2942]
drag, startPoint x: 793, startPoint y: 190, endPoint x: 754, endPoint y: 458, distance: 270.8
click at [753, 458] on div "Add Column" at bounding box center [810, 368] width 1472 height 443
click at [1028, 336] on div "Add Column" at bounding box center [810, 368] width 1472 height 443
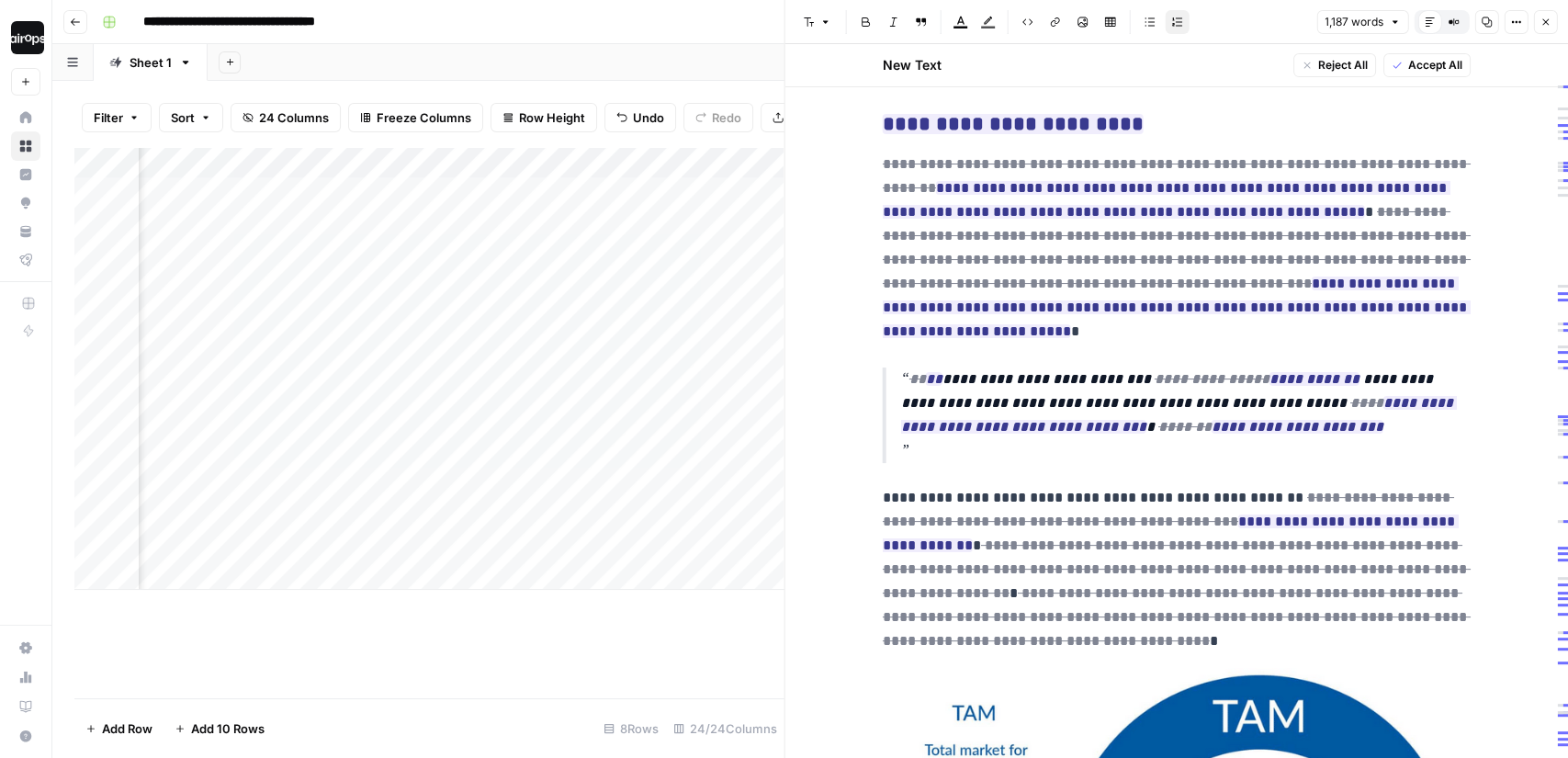
scroll to position [464, 0]
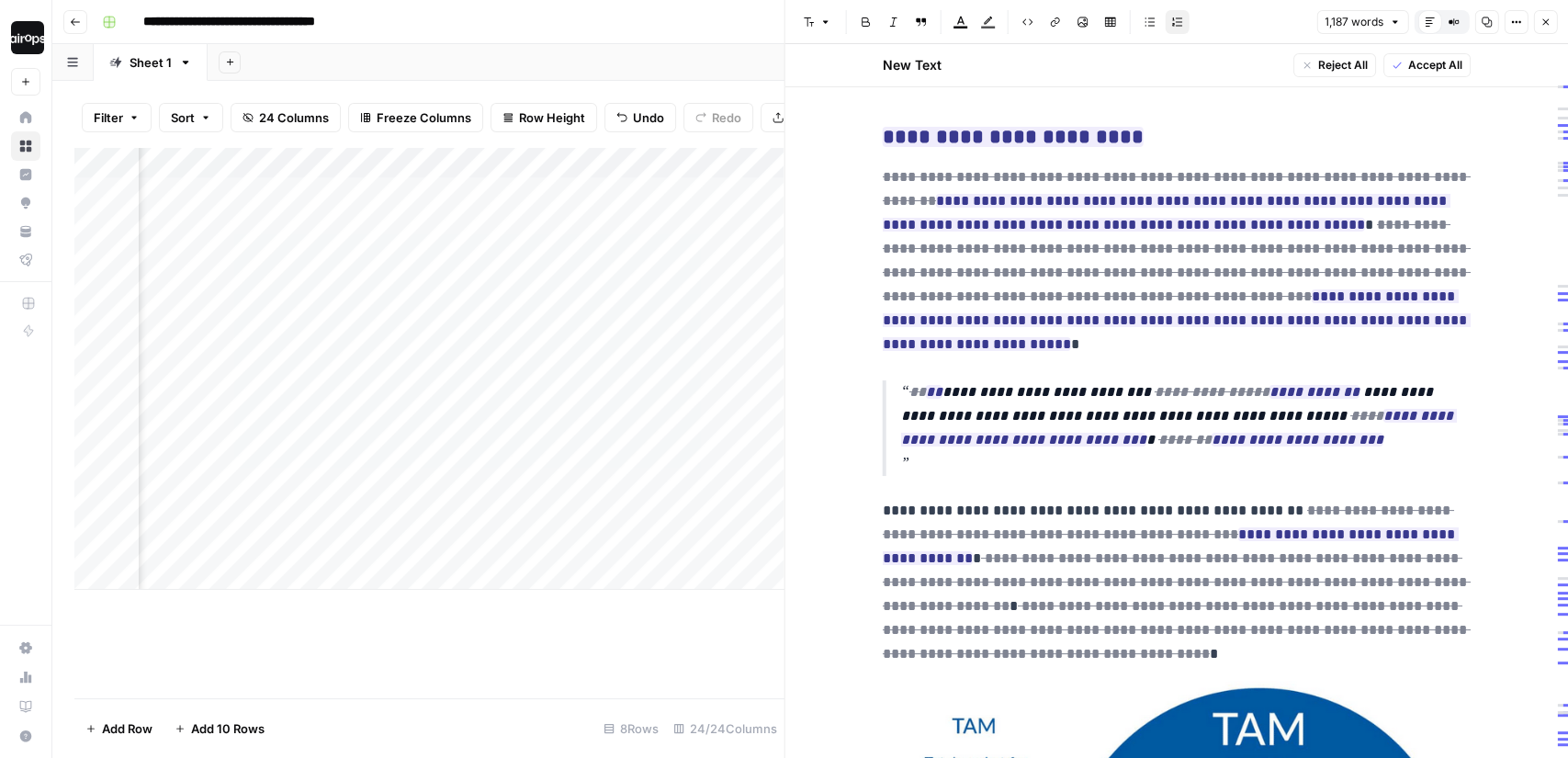
click at [1549, 20] on icon "button" at bounding box center [1545, 22] width 11 height 11
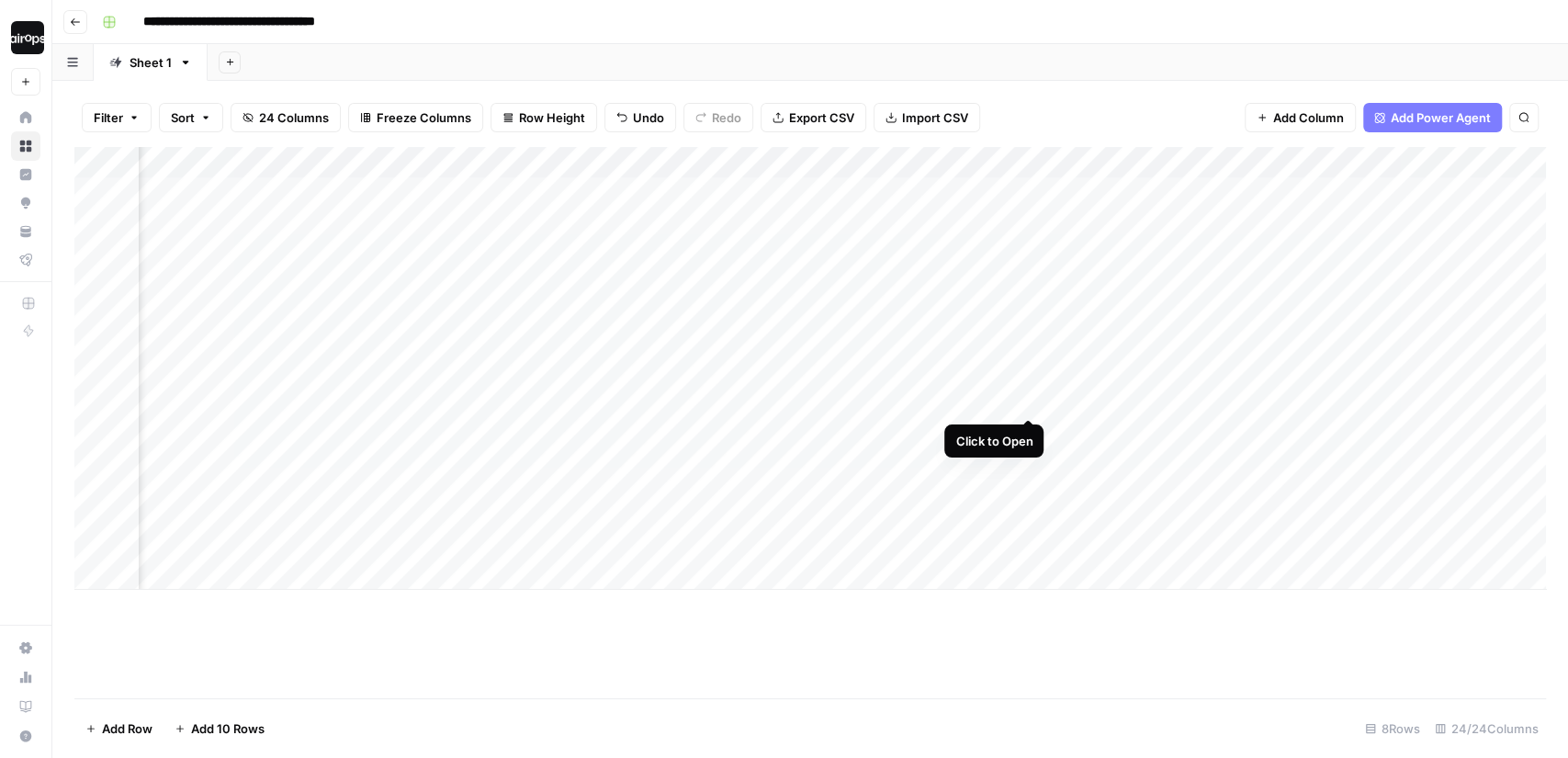
click at [1024, 379] on div "Add Column" at bounding box center [810, 368] width 1472 height 443
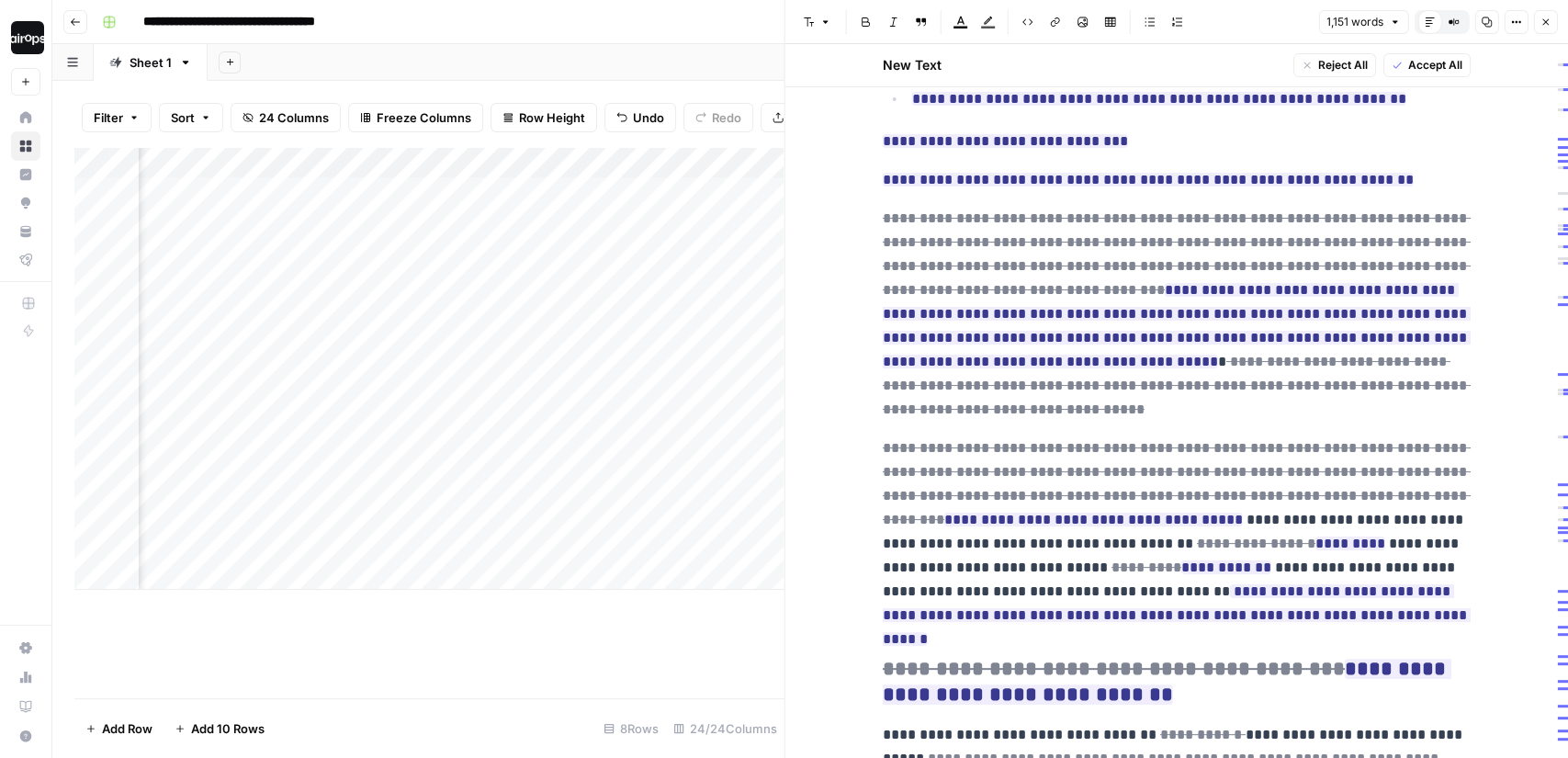
scroll to position [581, 0]
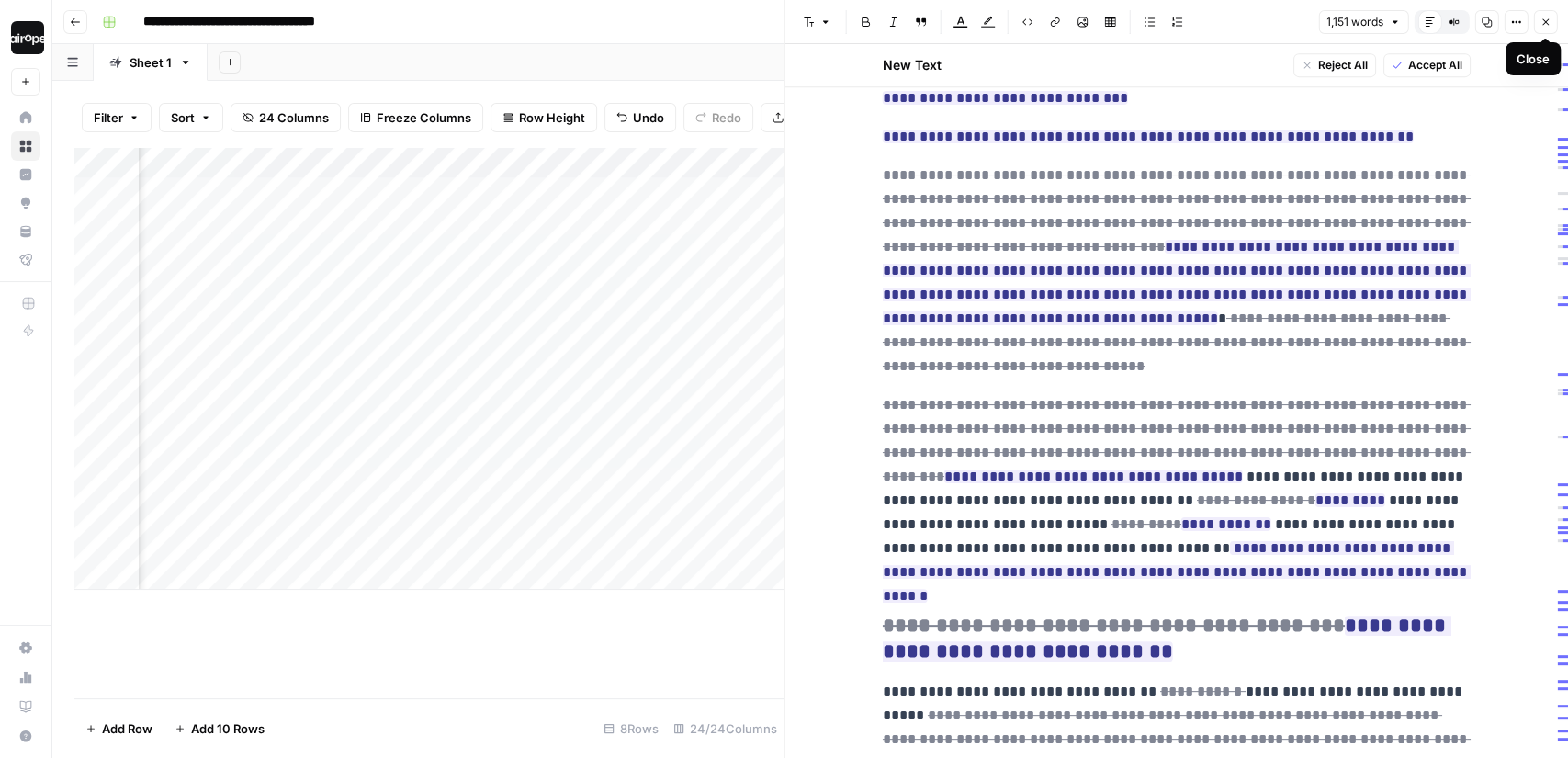
click at [1547, 21] on icon "button" at bounding box center [1545, 22] width 11 height 11
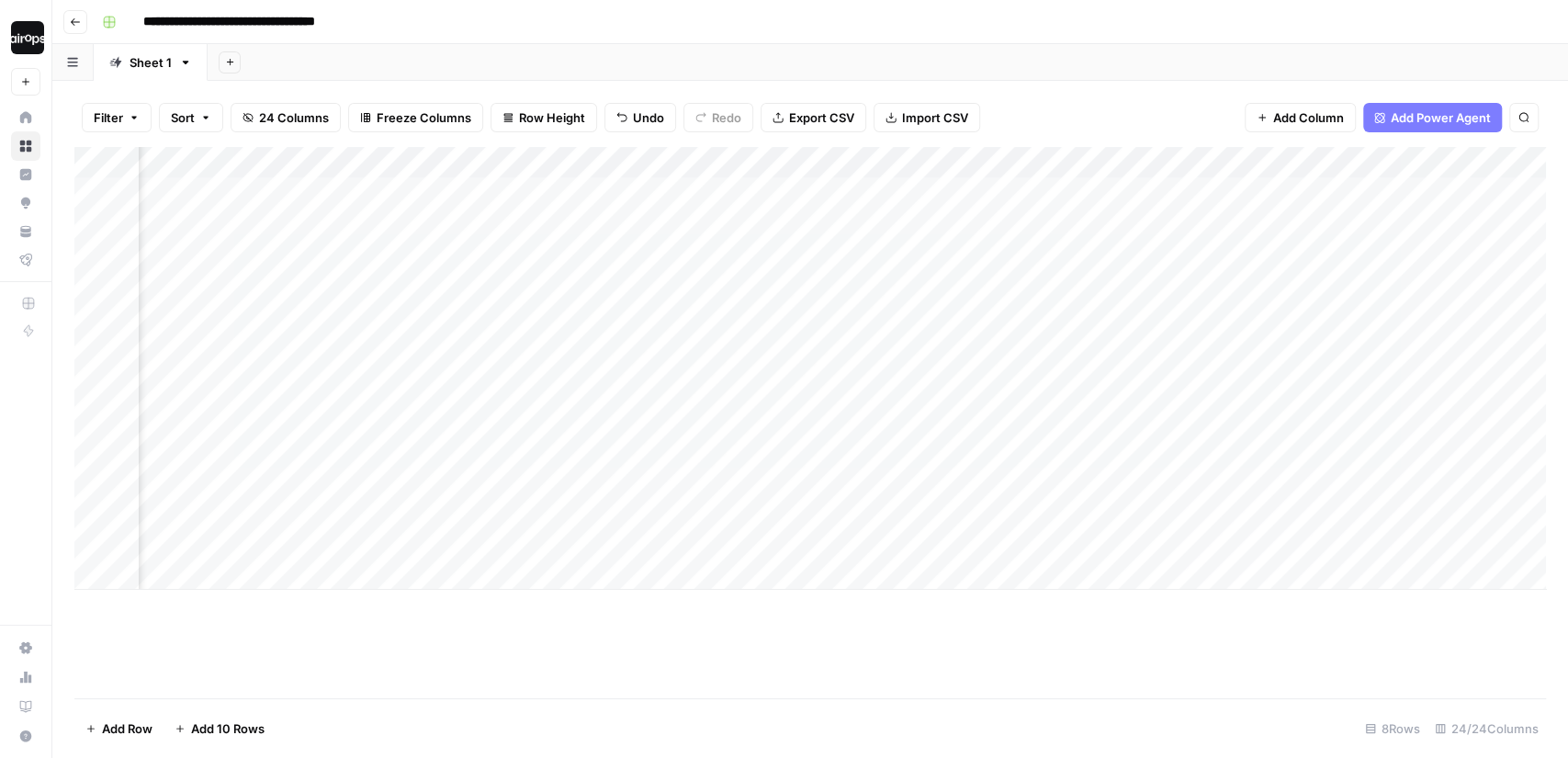
scroll to position [0, 3549]
drag, startPoint x: 607, startPoint y: 194, endPoint x: 589, endPoint y: 347, distance: 154.1
click at [589, 347] on div "Add Column" at bounding box center [810, 368] width 1472 height 443
drag, startPoint x: 1022, startPoint y: 190, endPoint x: 977, endPoint y: 380, distance: 195.3
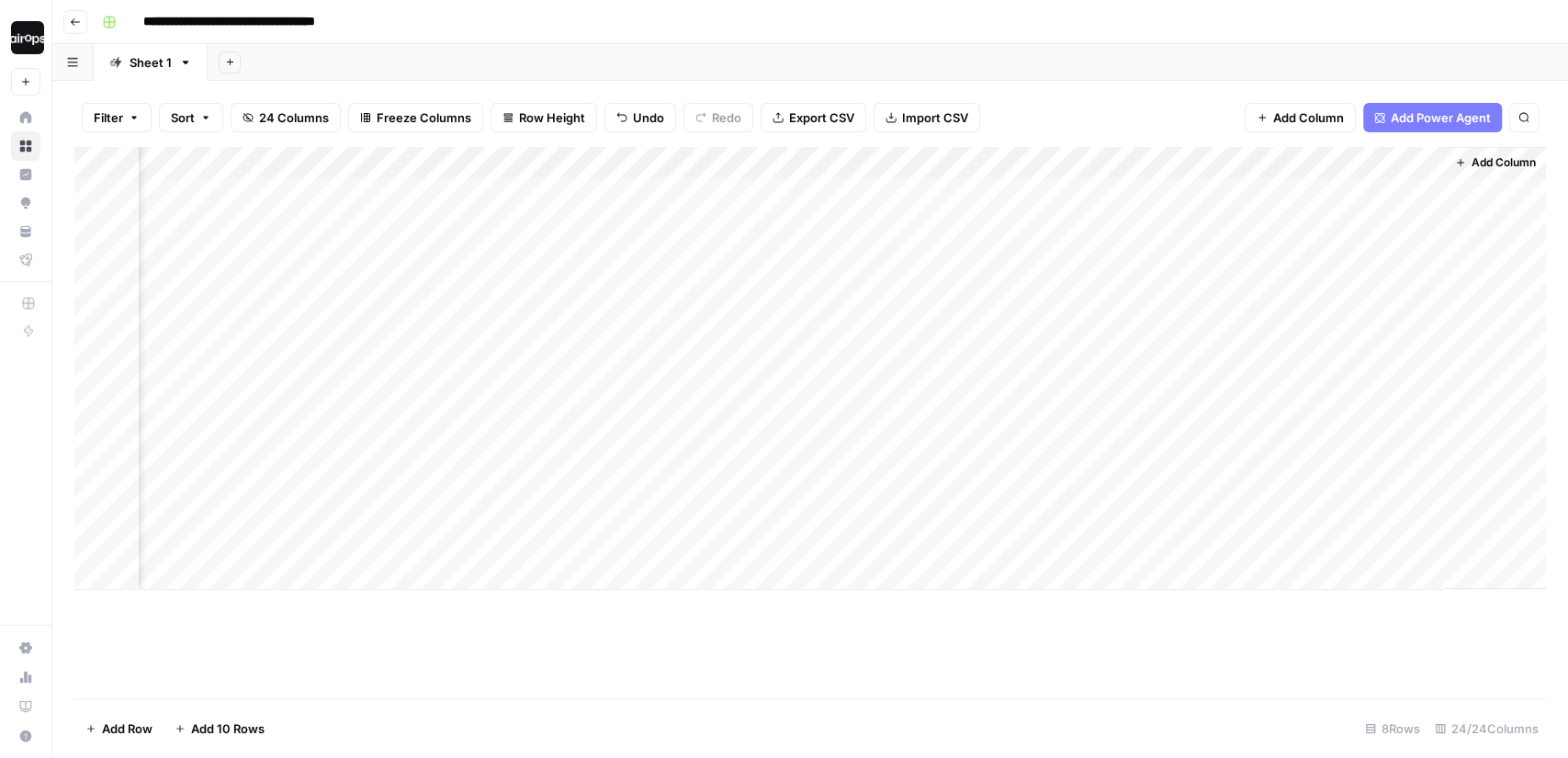
click at [978, 380] on div "Add Column" at bounding box center [810, 368] width 1472 height 443
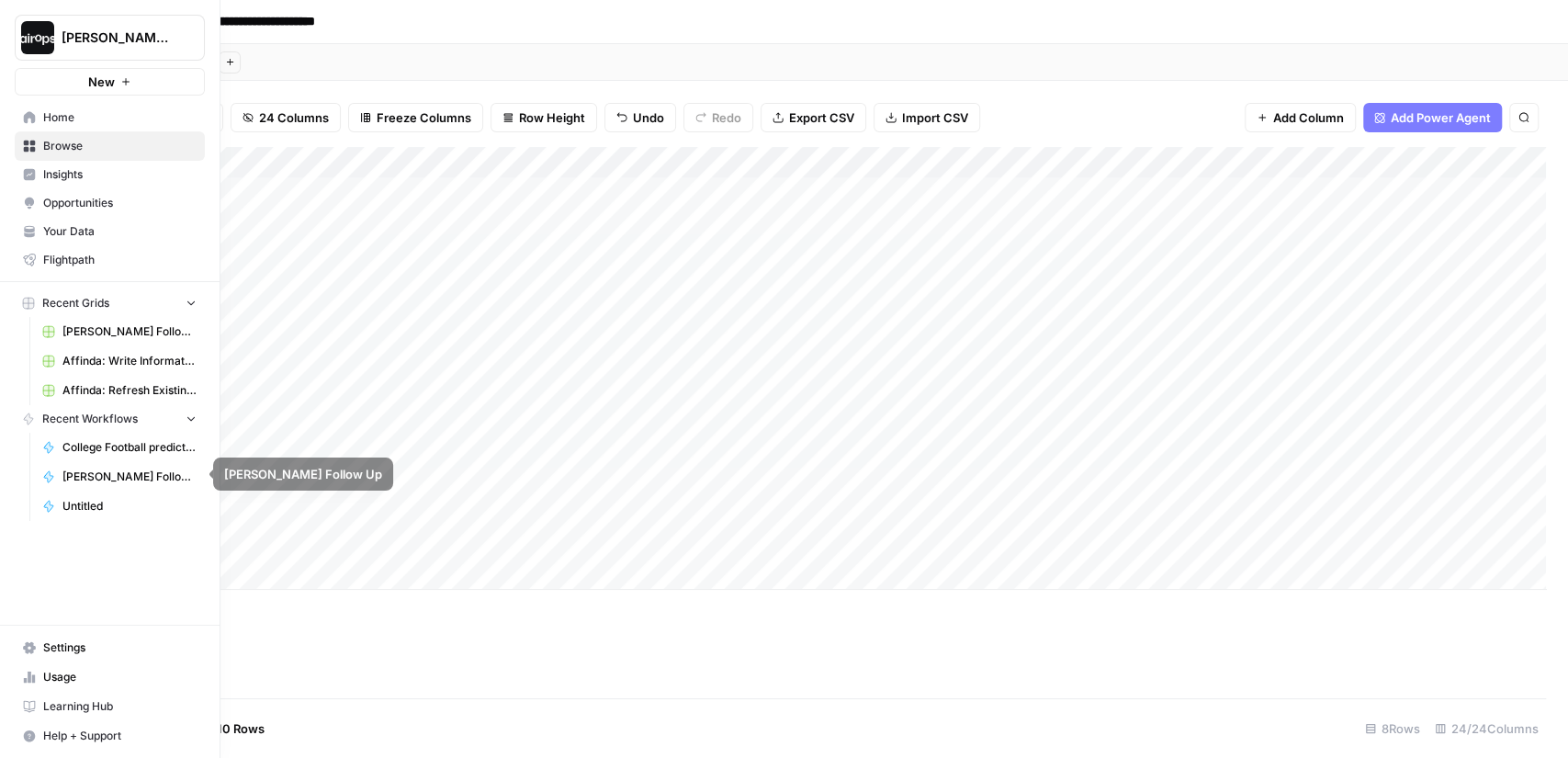
click at [89, 426] on button "Recent Workflows" at bounding box center [109, 419] width 190 height 28
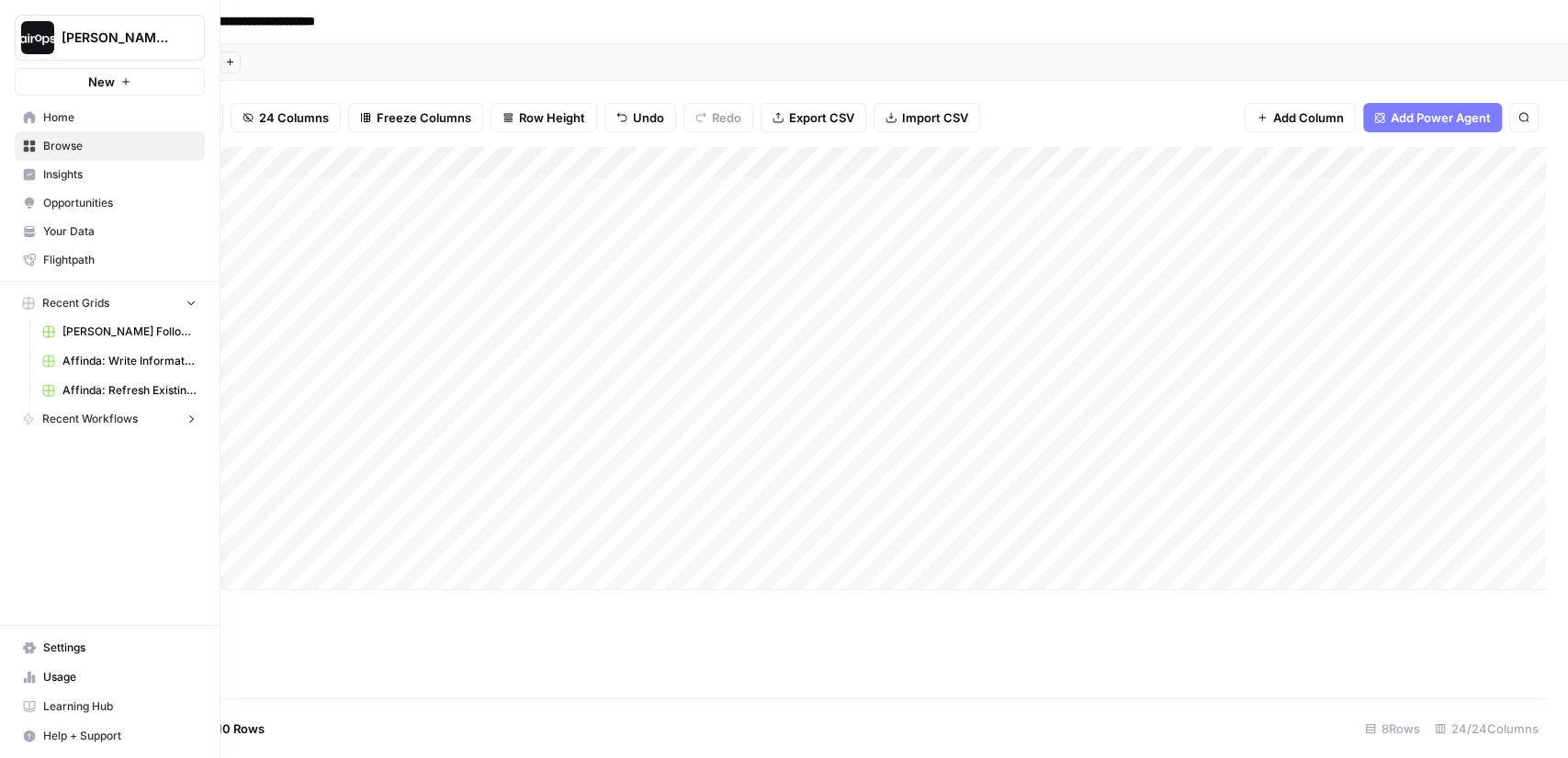
click at [69, 142] on span "Browse" at bounding box center [119, 146] width 153 height 16
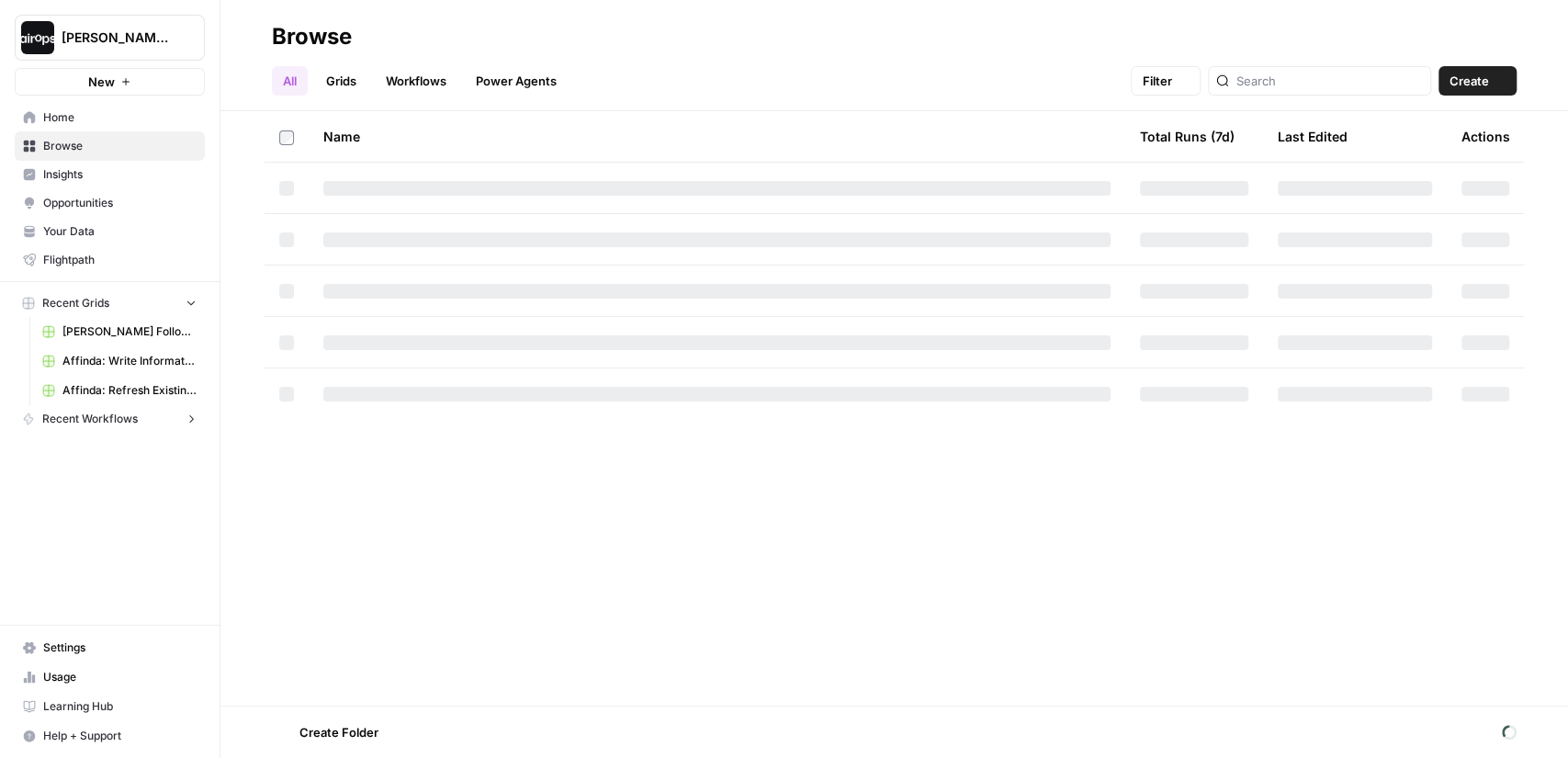
click at [69, 114] on span "Home" at bounding box center [119, 117] width 153 height 16
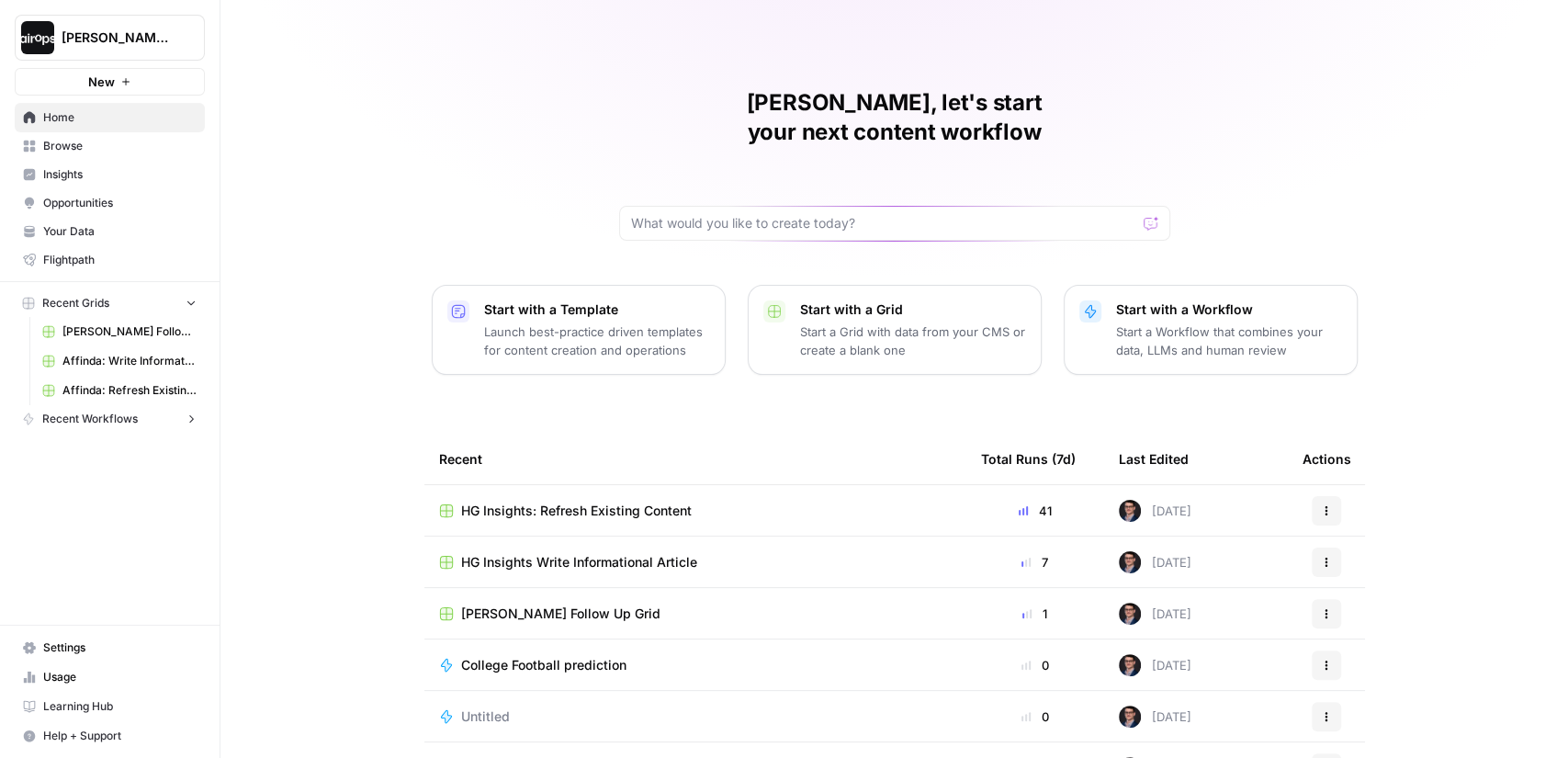
click at [436, 155] on div "Mike, let's start your next content workflow Start with a Template Launch best-…" at bounding box center [894, 437] width 1347 height 875
click at [1213, 323] on p "Start a Workflow that combines your data, LLMs and human review" at bounding box center [1228, 341] width 226 height 37
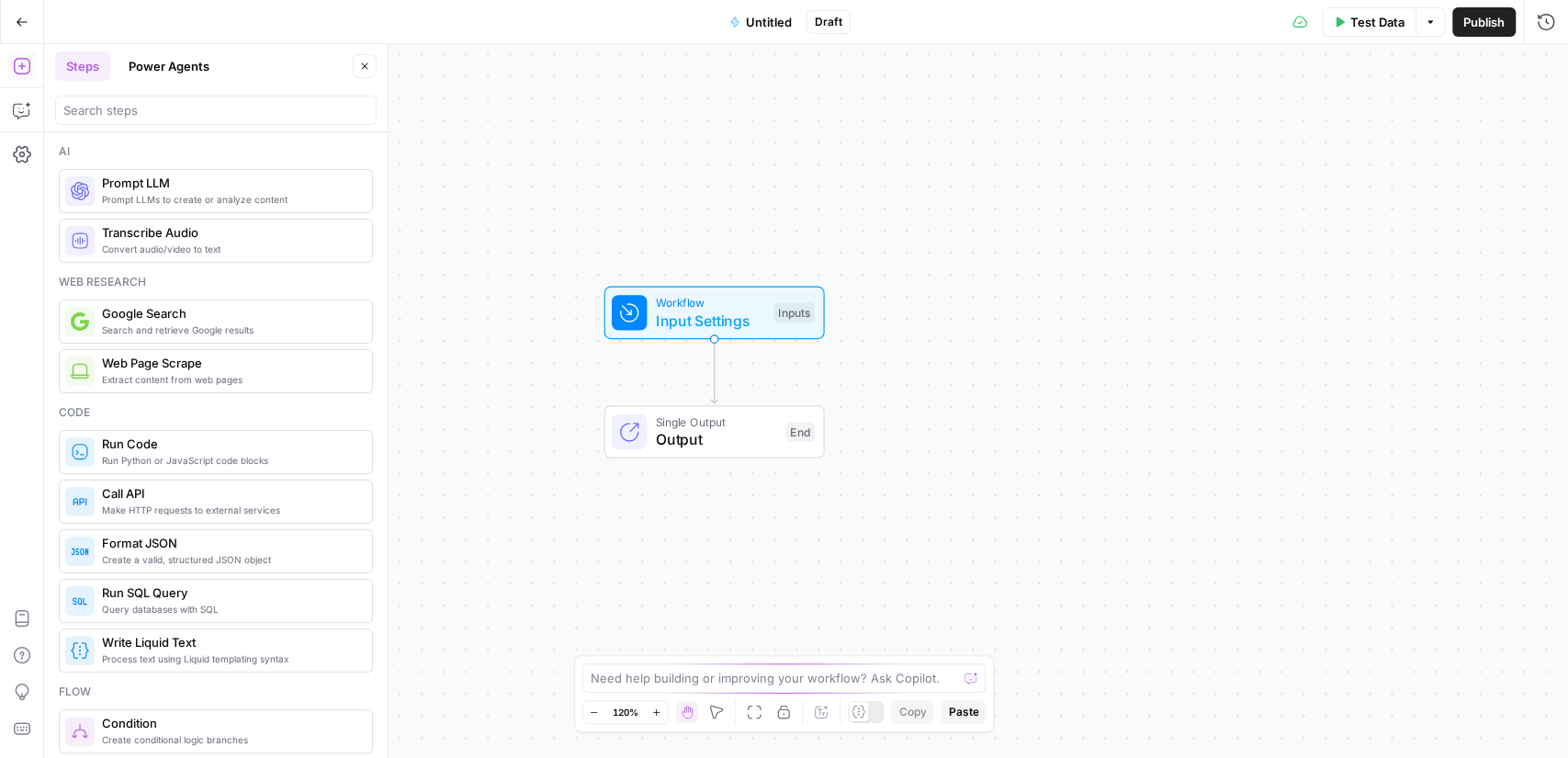
drag, startPoint x: 640, startPoint y: 361, endPoint x: 545, endPoint y: 330, distance: 99.9
click at [545, 330] on div "Workflow Input Settings Inputs" at bounding box center [714, 313] width 342 height 53
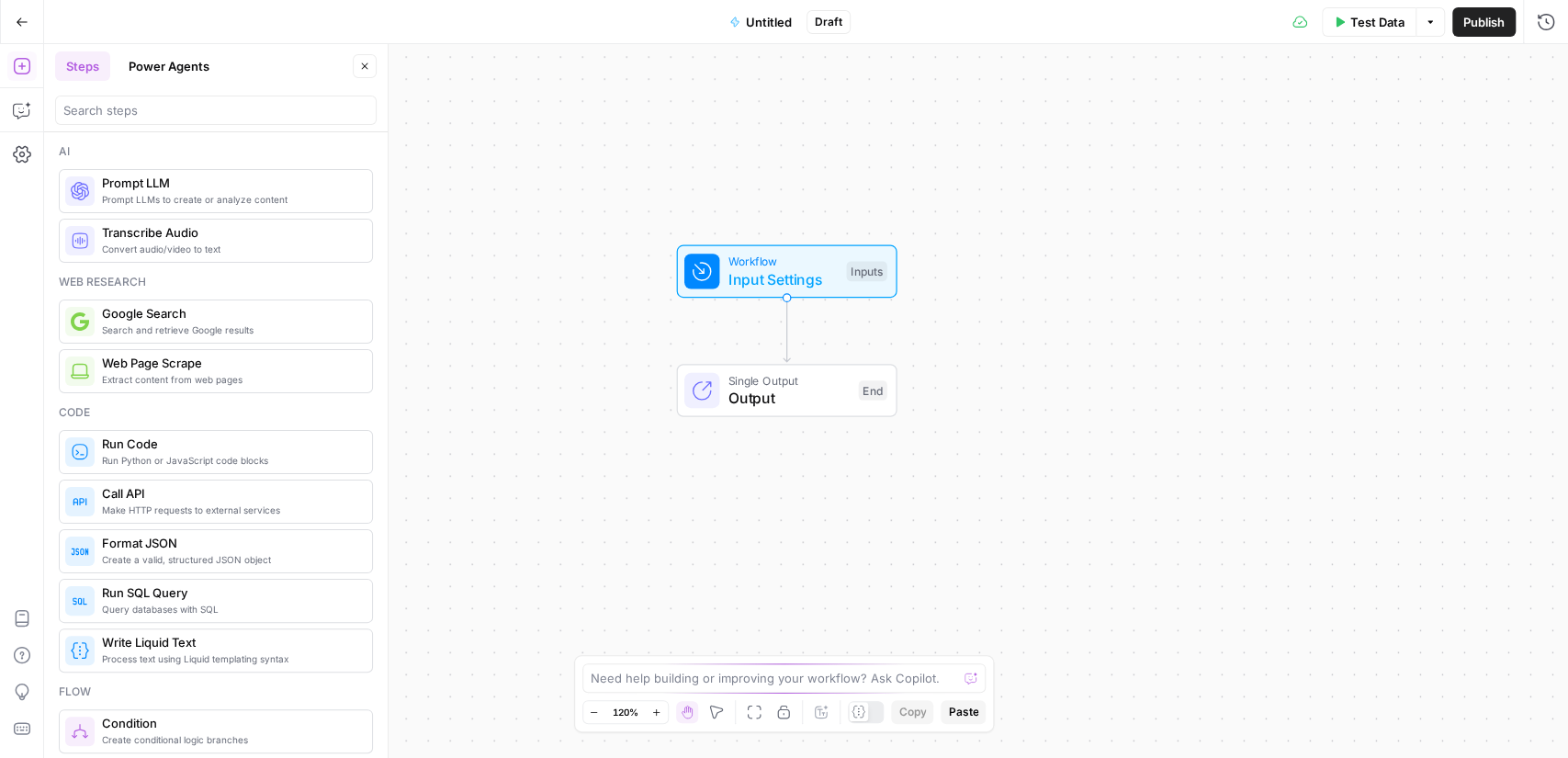
drag, startPoint x: 942, startPoint y: 436, endPoint x: 1017, endPoint y: 396, distance: 85.0
click at [1017, 396] on div "Workflow Input Settings Inputs Single Output Output End" at bounding box center [805, 401] width 1524 height 714
click at [297, 17] on div "Go Back Untitled Draft Test Data Options Publish Run History" at bounding box center [784, 21] width 1568 height 43
click at [24, 108] on icon "button" at bounding box center [22, 110] width 18 height 18
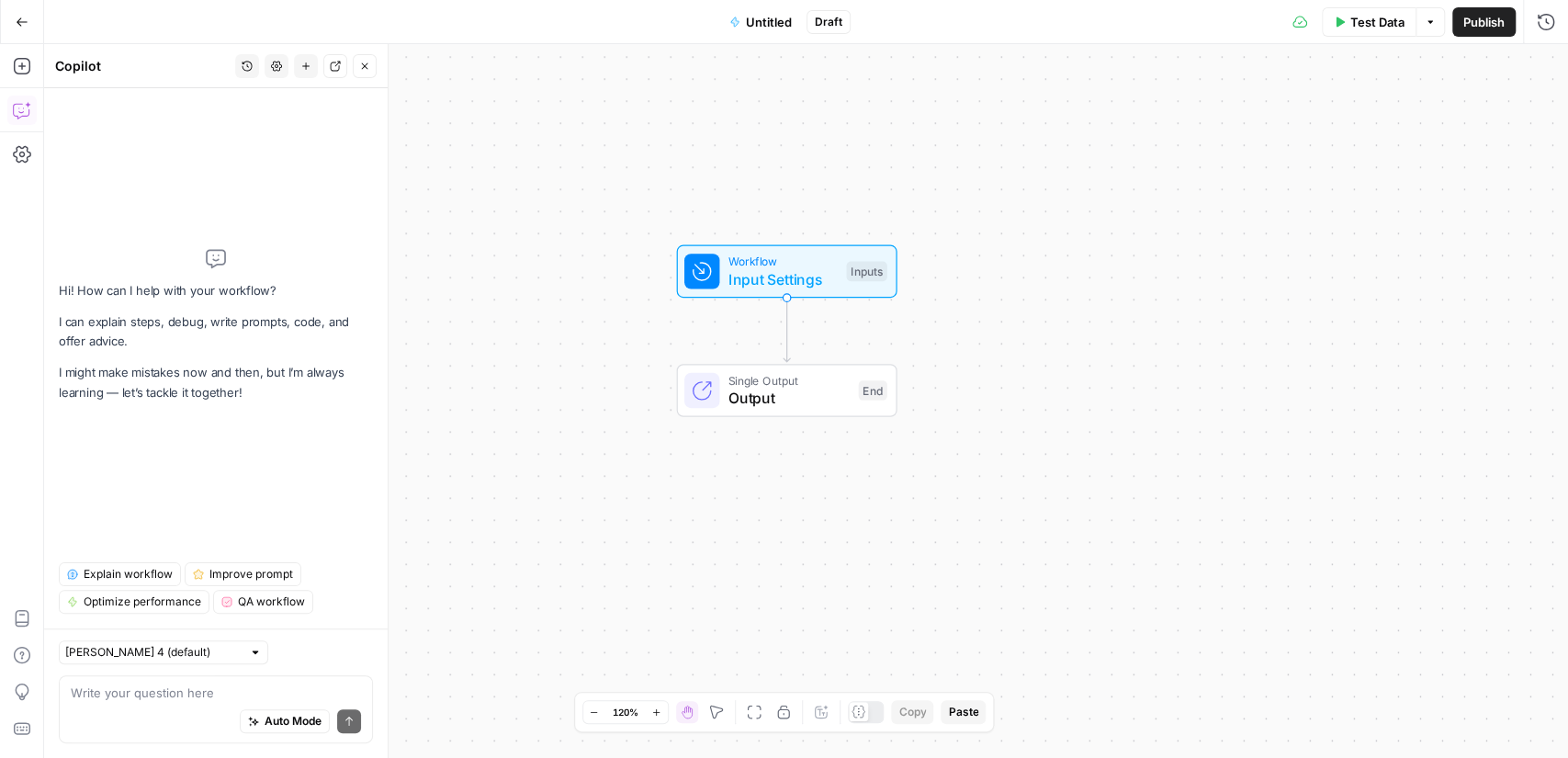
click at [152, 694] on textarea at bounding box center [215, 692] width 290 height 18
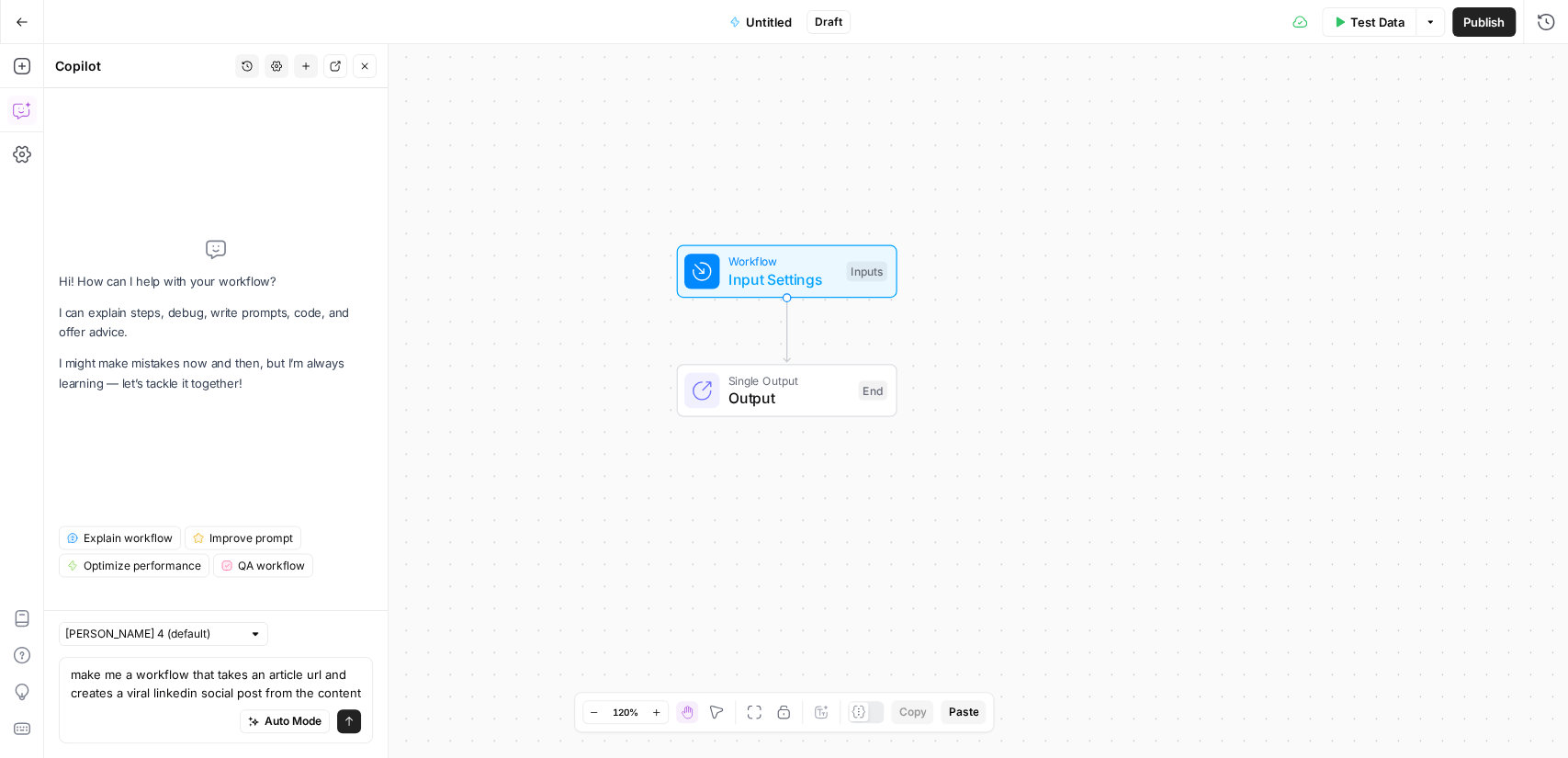
type textarea "make me a workflow that takes an article url and creates a viral linkedin socia…"
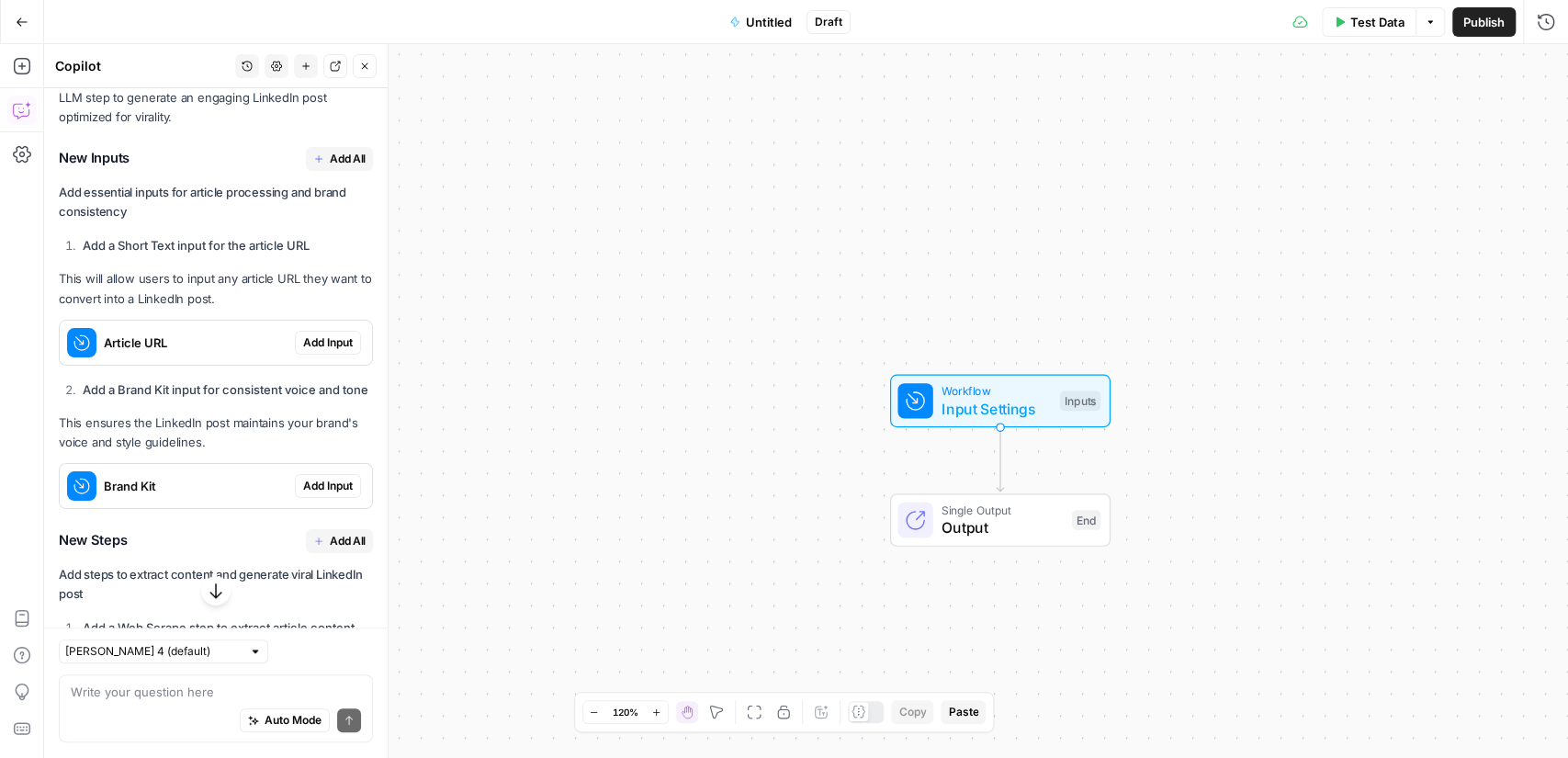
scroll to position [442, 0]
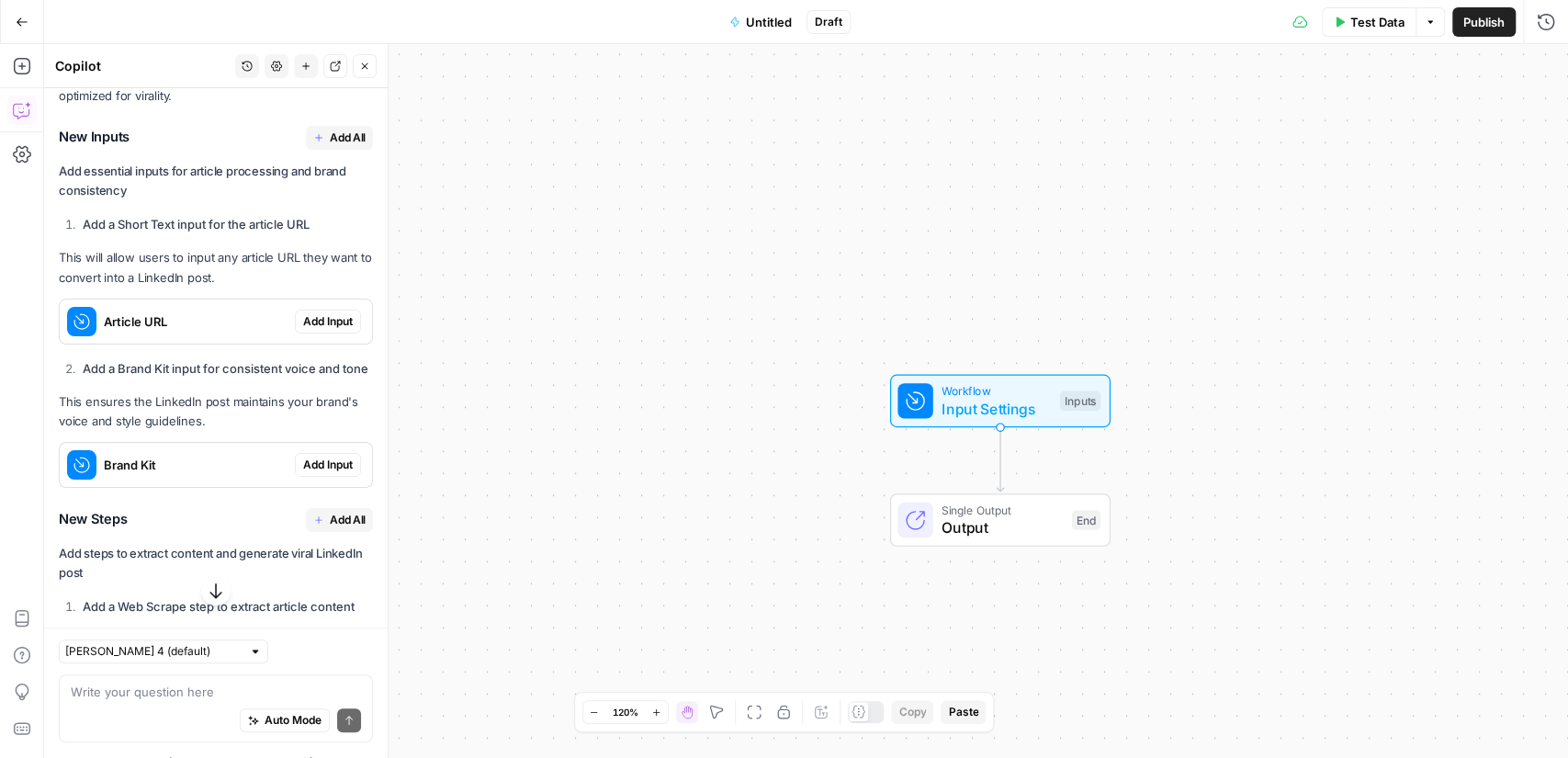
drag, startPoint x: 152, startPoint y: 141, endPoint x: 53, endPoint y: 142, distance: 99.0
click at [51, 142] on div "Hi! How can I help with your workflow? I can explain steps, debug, write prompt…" at bounding box center [215, 364] width 344 height 1435
click at [327, 325] on span "Add Input" at bounding box center [327, 321] width 50 height 16
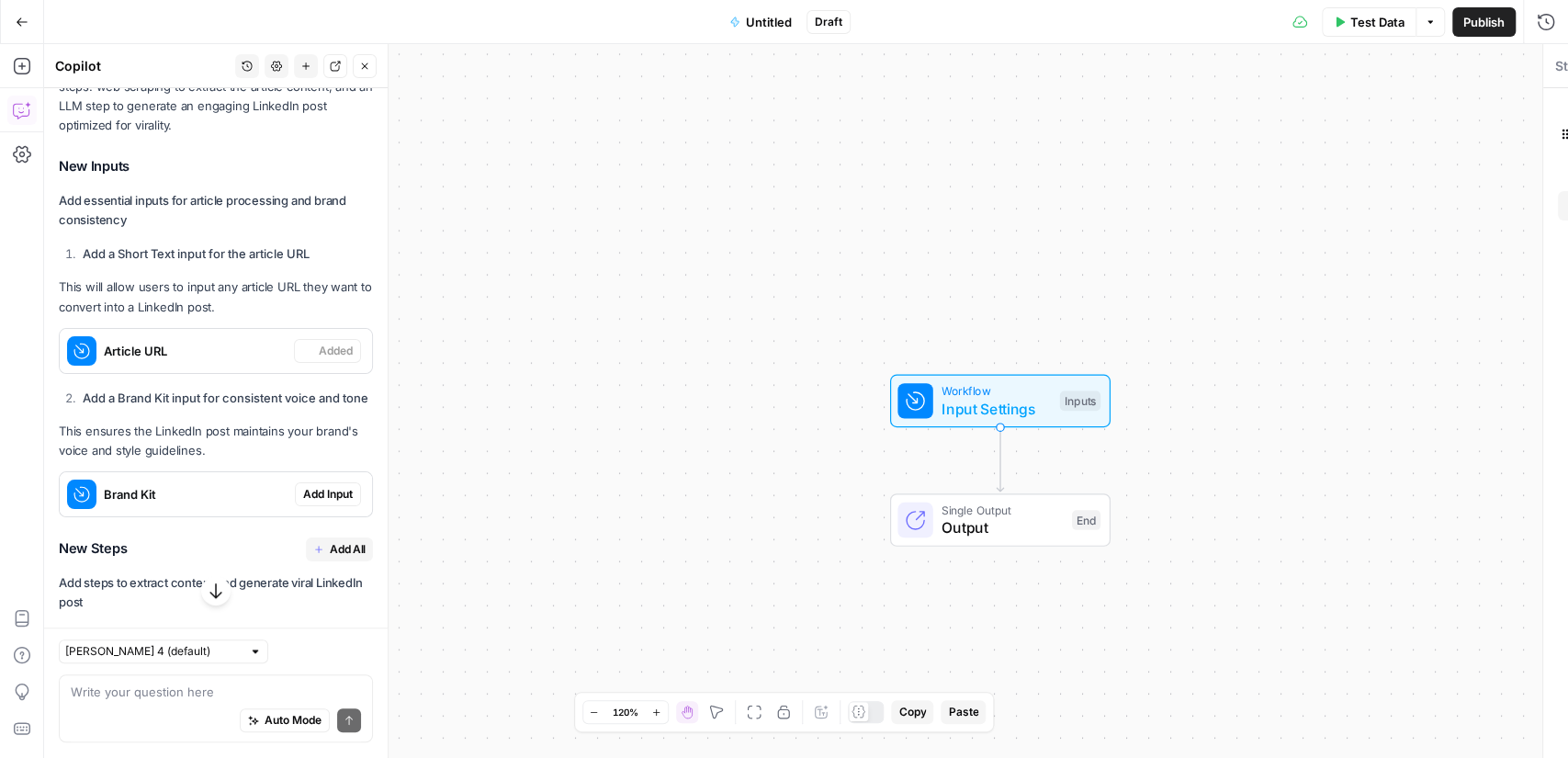
scroll to position [471, 0]
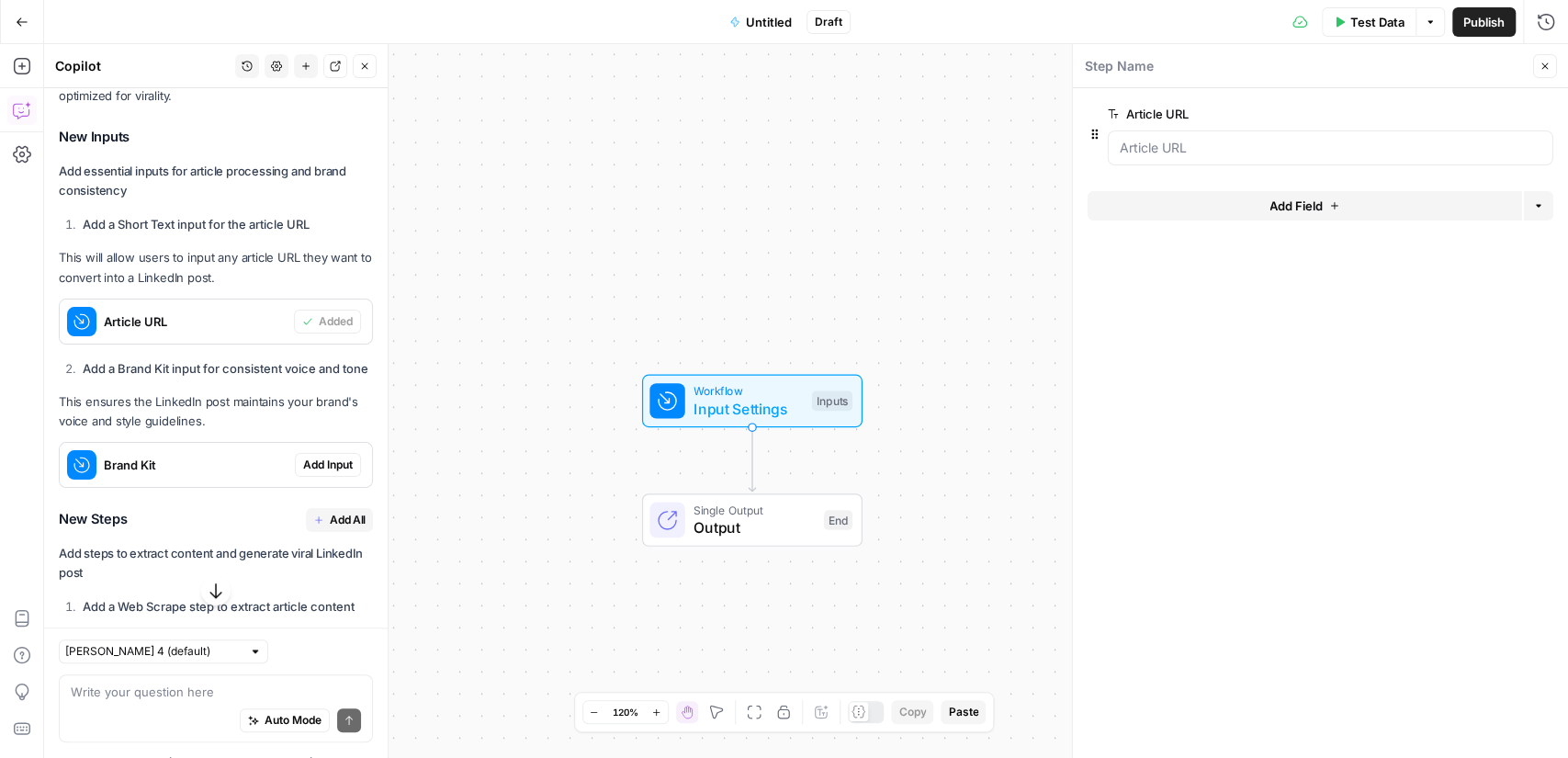
click at [255, 382] on div "I'll help you create a workflow that transforms article content into engaging L…" at bounding box center [216, 454] width 314 height 1167
click at [235, 383] on div "I'll help you create a workflow that transforms article content into engaging L…" at bounding box center [216, 454] width 314 height 1167
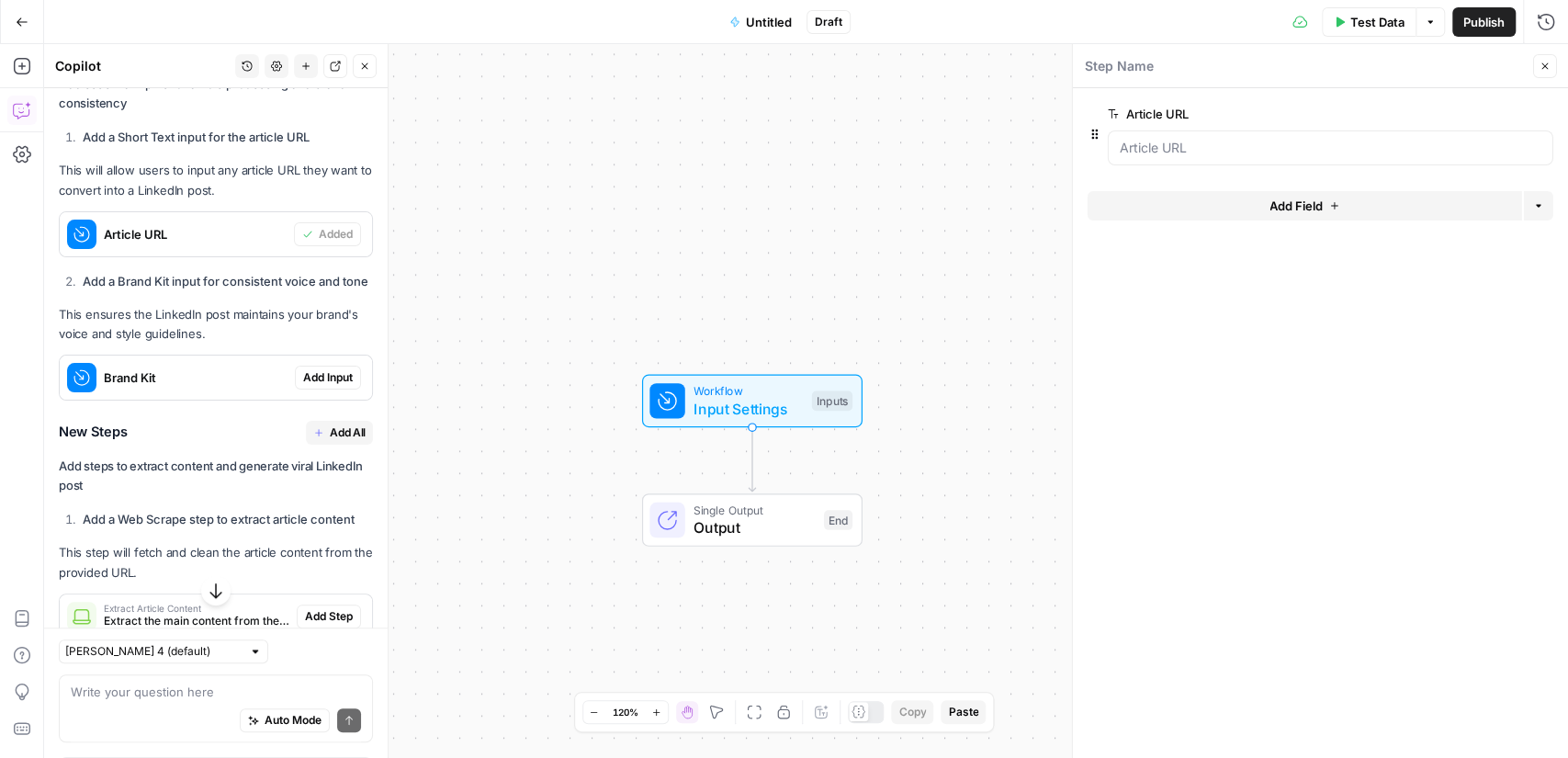
scroll to position [567, 0]
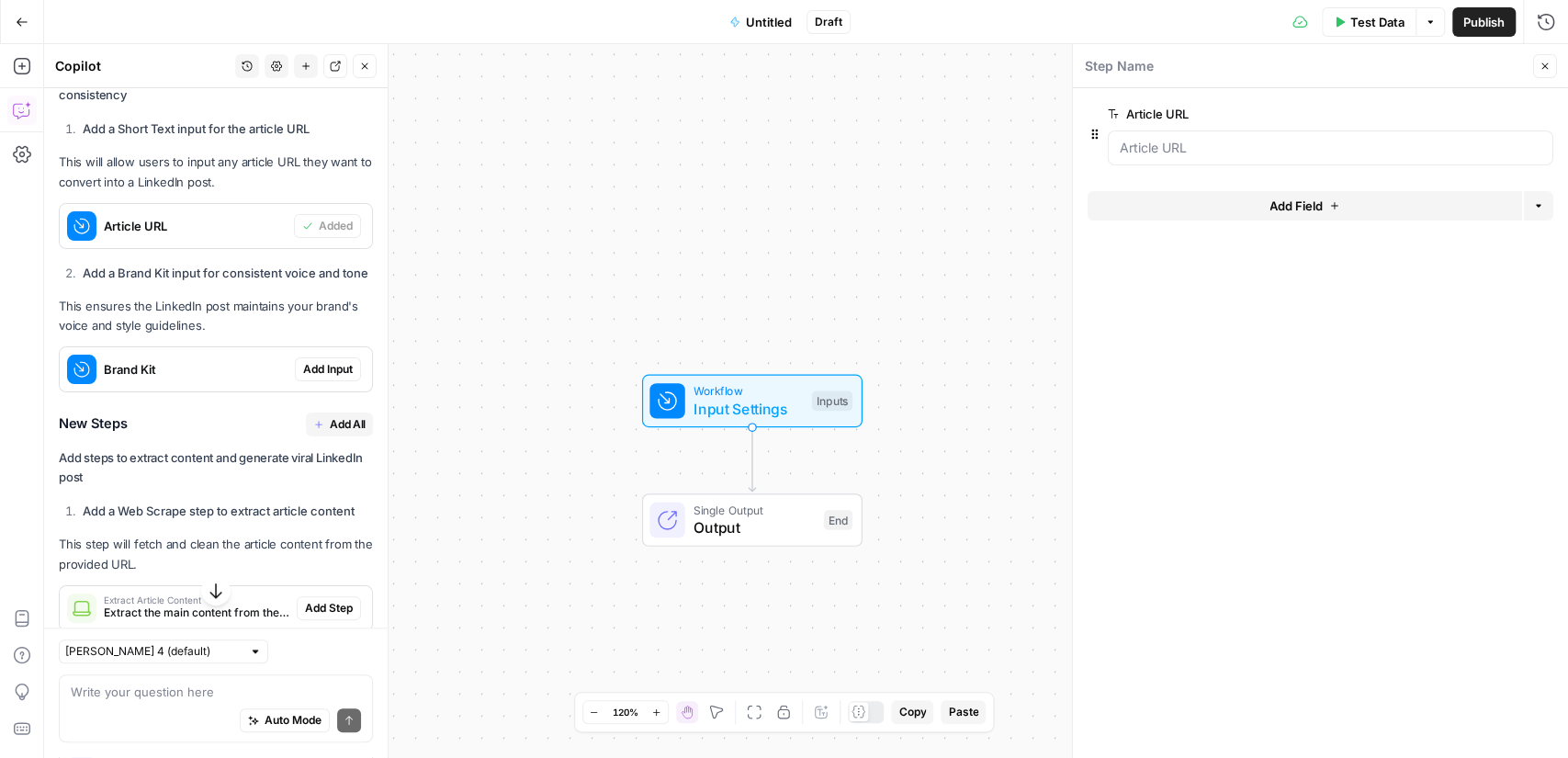
click at [327, 371] on span "Add Input" at bounding box center [327, 369] width 50 height 16
click at [1555, 63] on button "Close" at bounding box center [1544, 66] width 24 height 24
click at [744, 398] on span "Input Settings" at bounding box center [747, 409] width 109 height 22
click at [1549, 72] on button "Close" at bounding box center [1544, 66] width 24 height 24
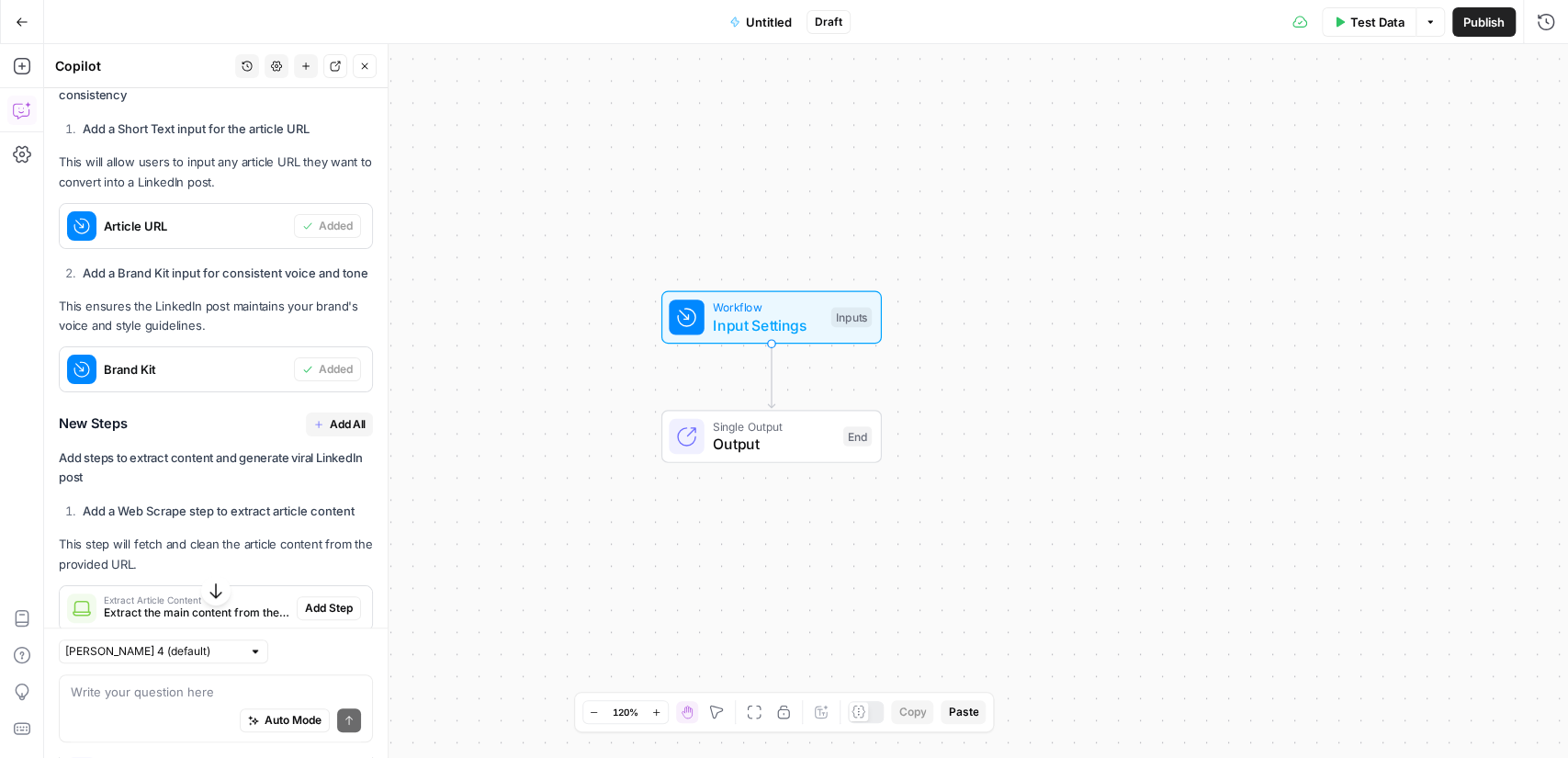
drag, startPoint x: 526, startPoint y: 453, endPoint x: 546, endPoint y: 353, distance: 102.0
click at [546, 353] on div "Workflow Input Settings Inputs Single Output Output End" at bounding box center [805, 401] width 1524 height 714
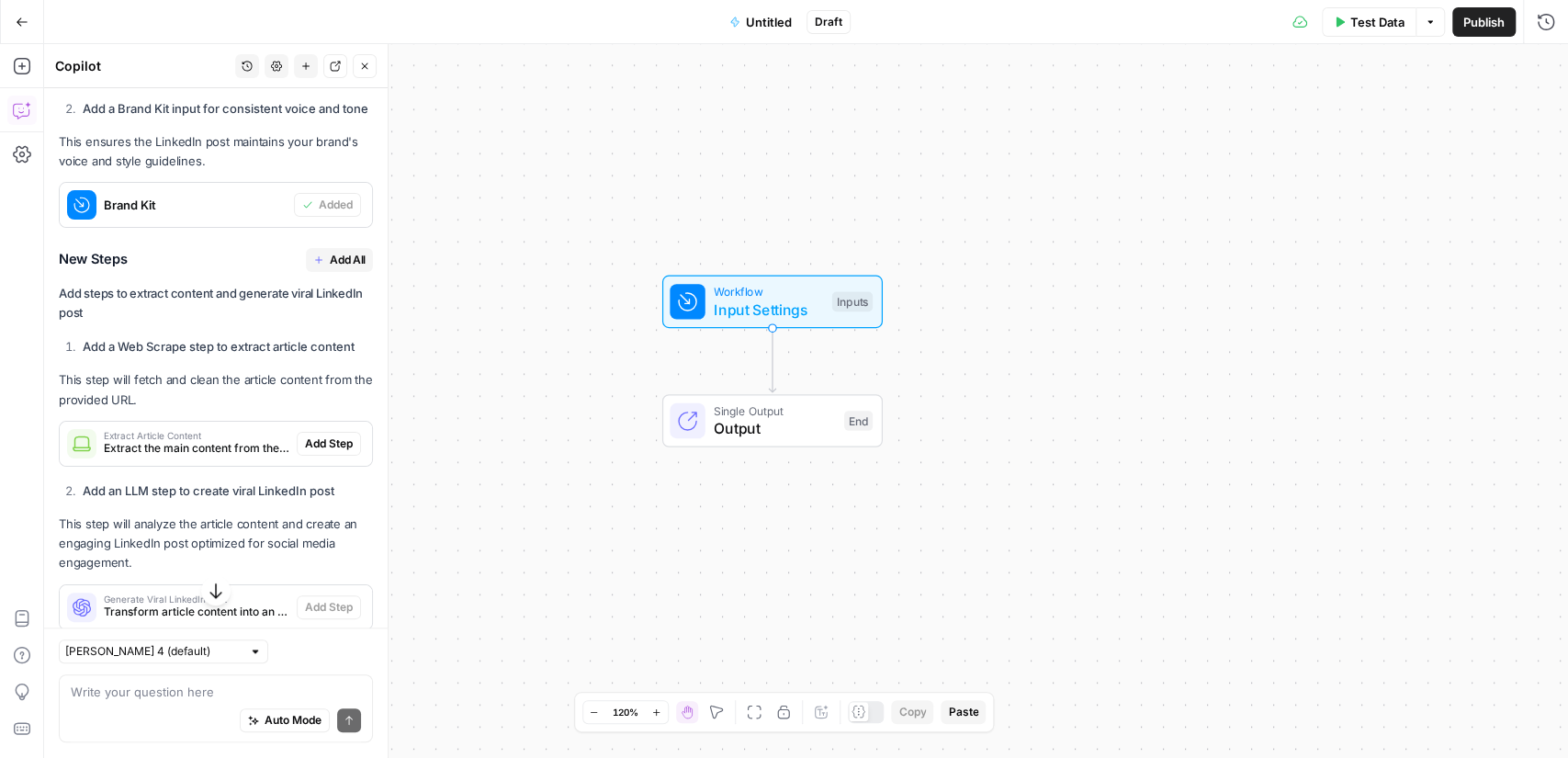
scroll to position [810, 0]
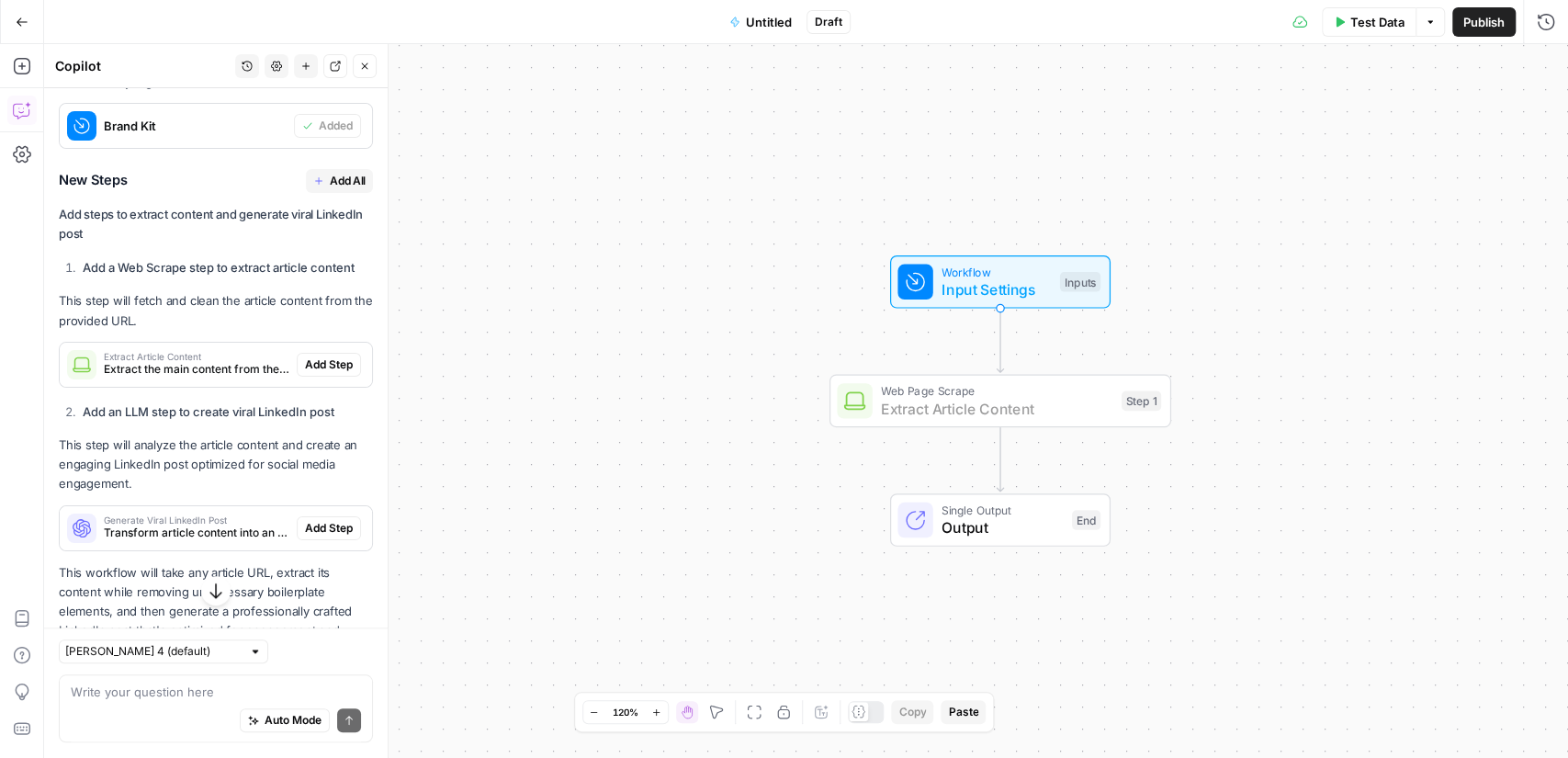
click at [340, 367] on span "Add Step" at bounding box center [328, 364] width 48 height 16
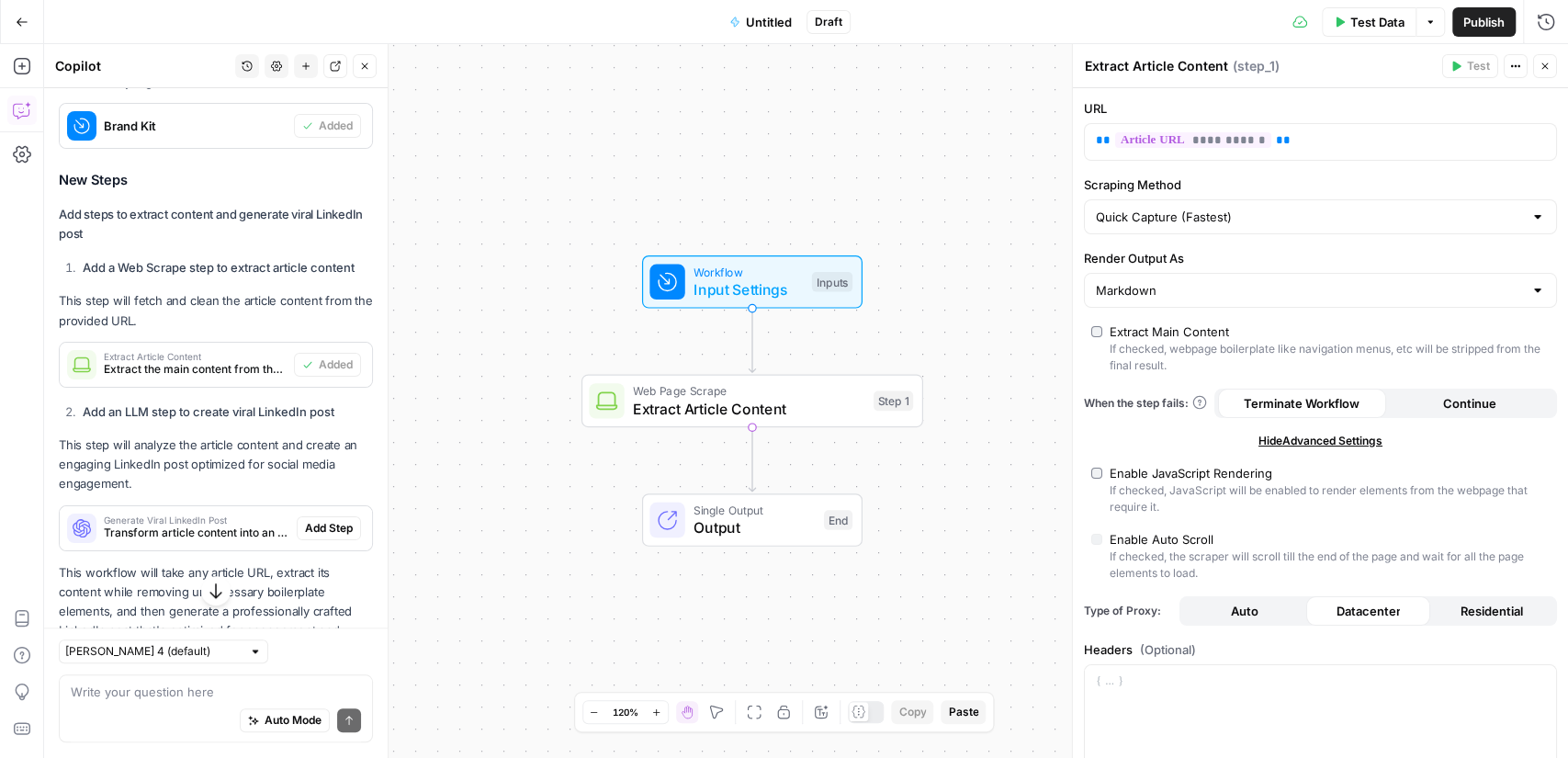
click at [1548, 69] on icon "button" at bounding box center [1545, 67] width 11 height 11
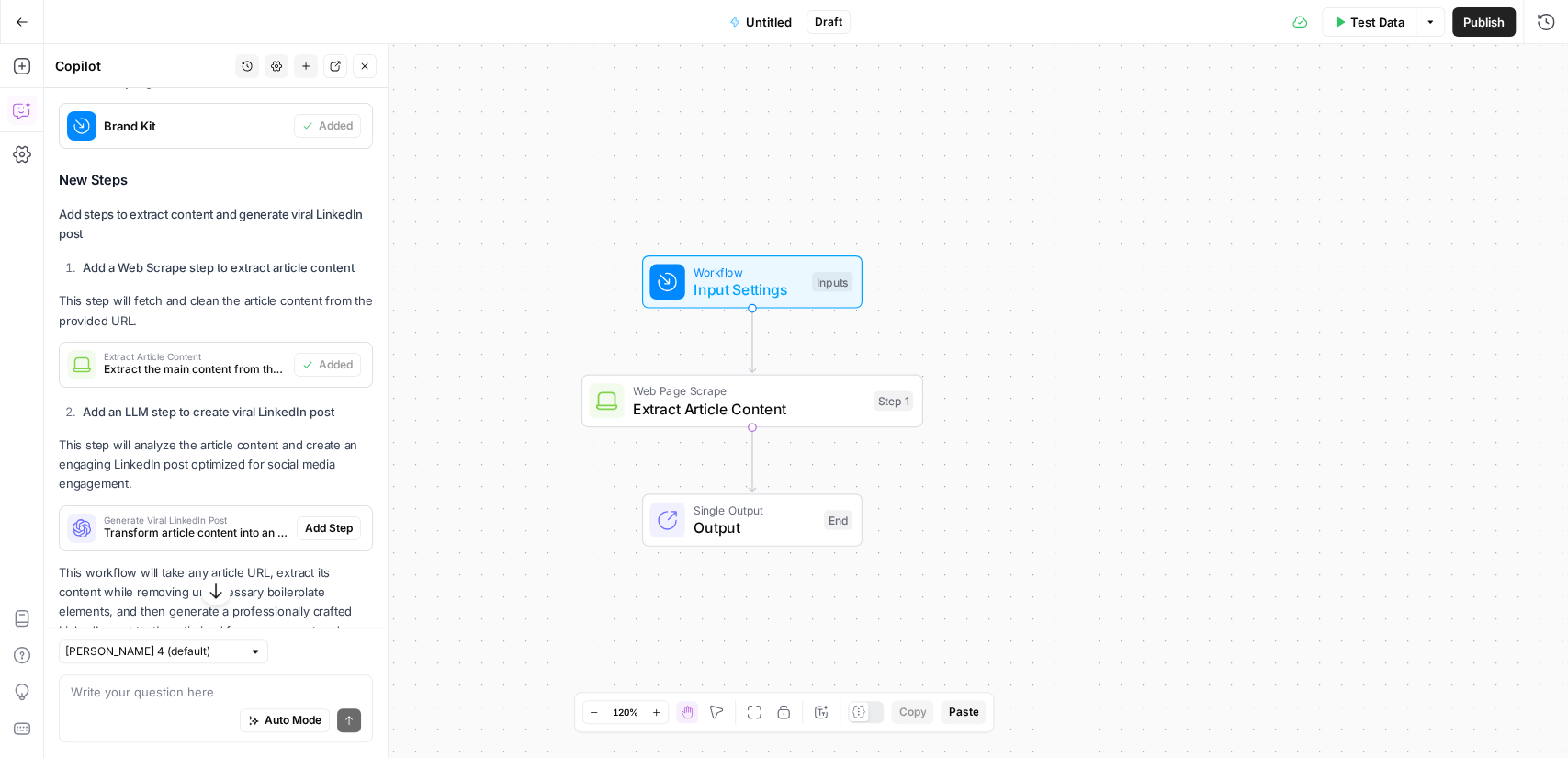
scroll to position [902, 0]
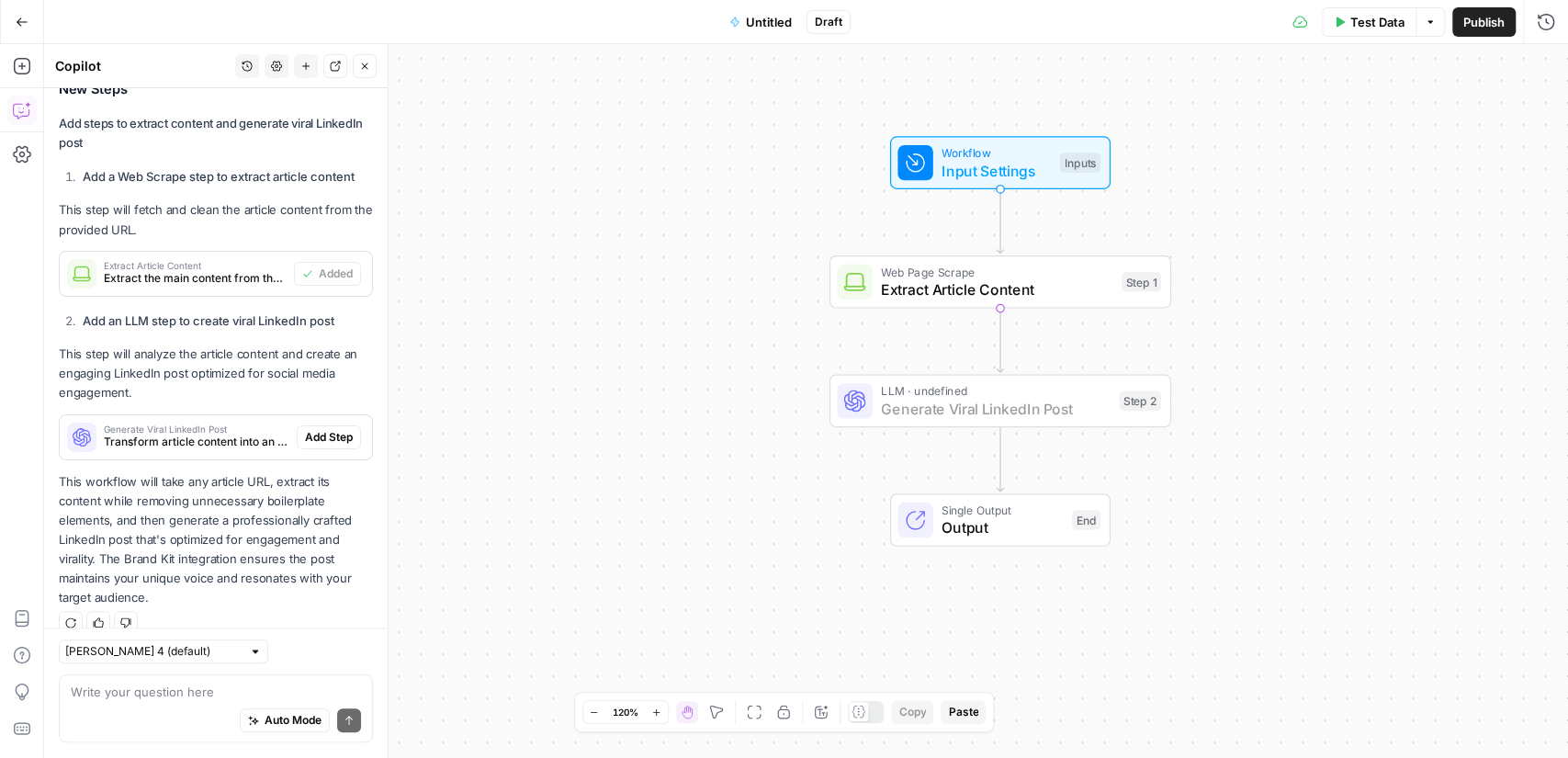
click at [316, 432] on span "Add Step" at bounding box center [328, 437] width 48 height 16
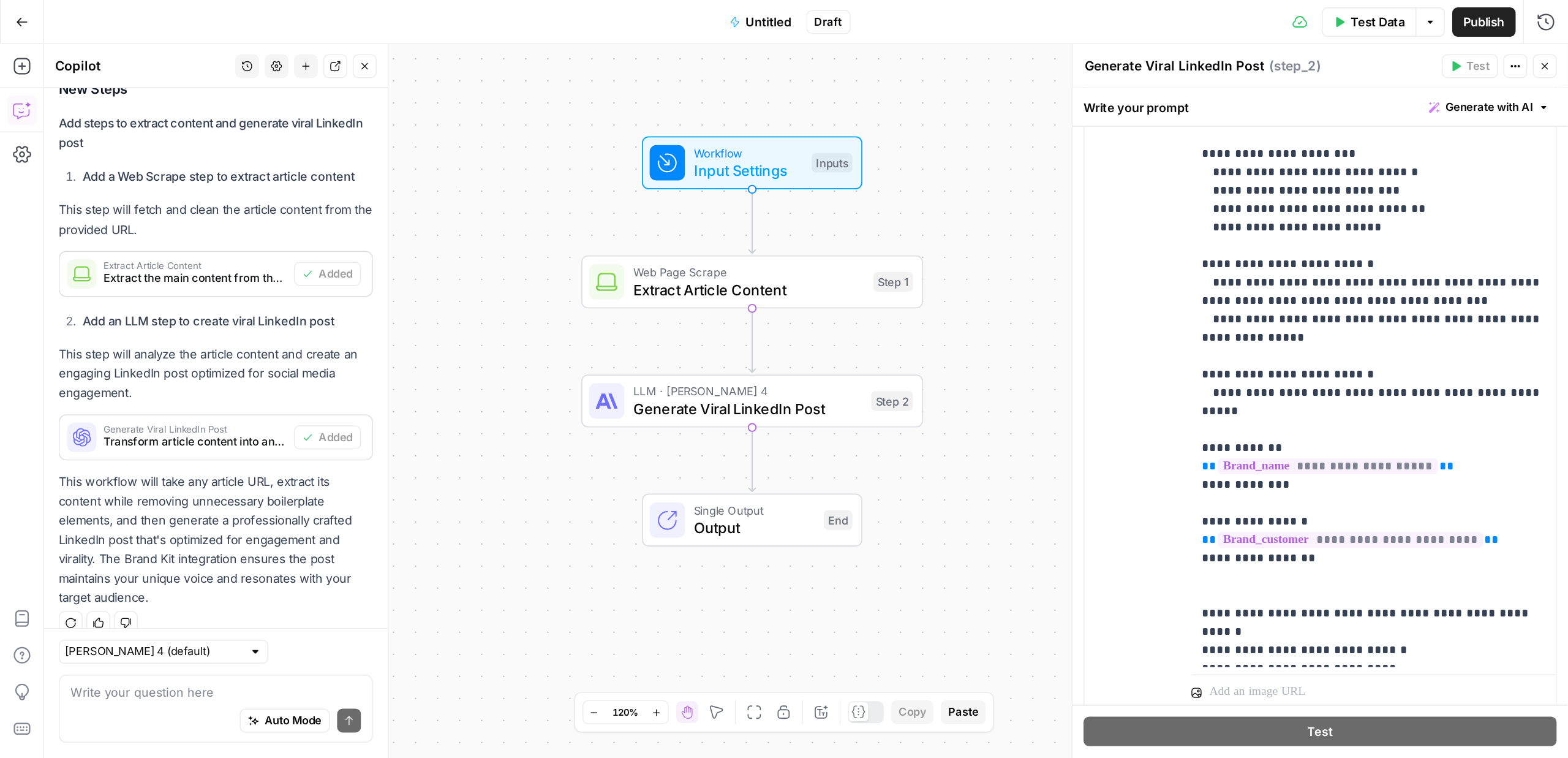
scroll to position [369, 0]
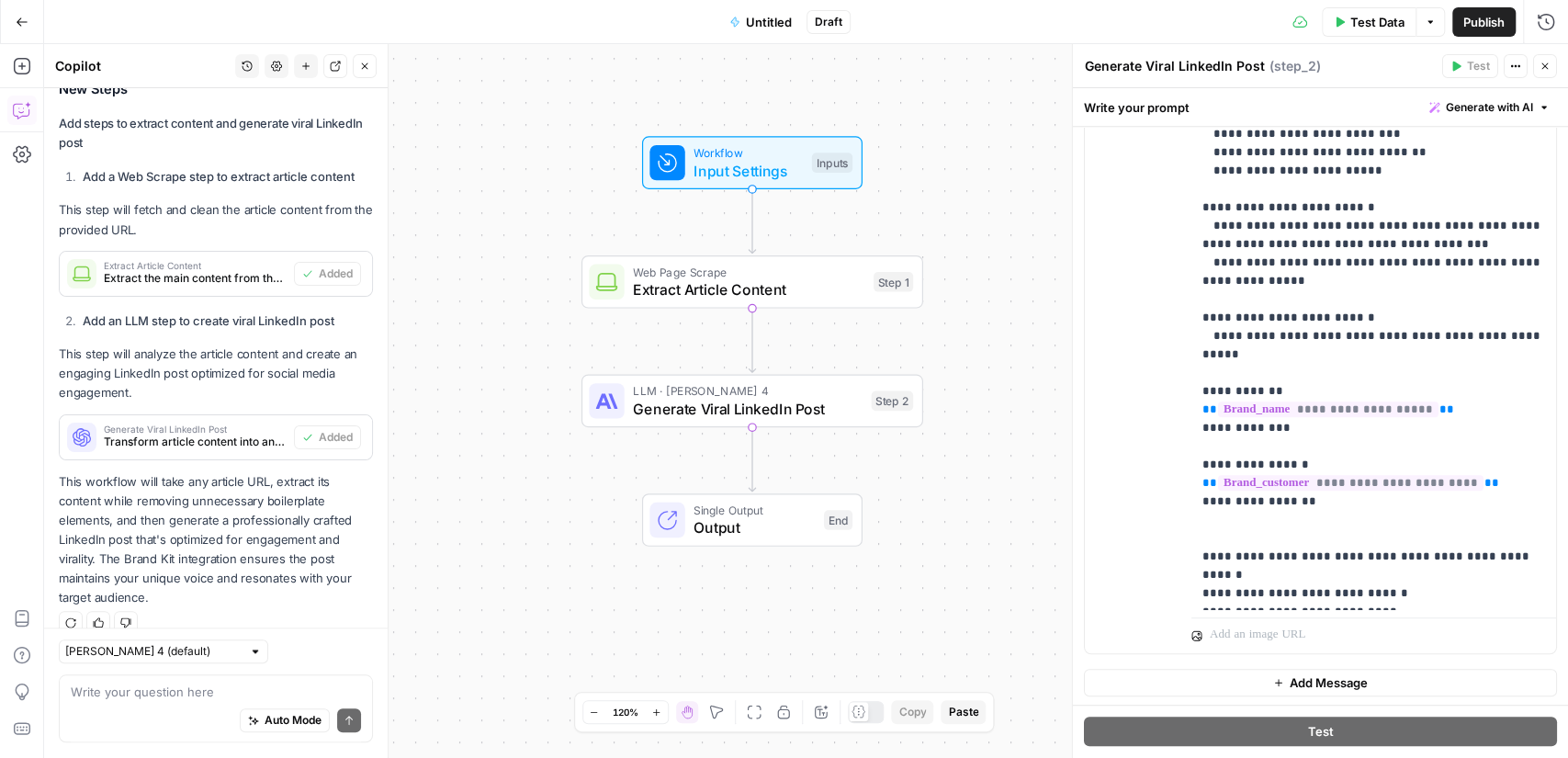
click at [1557, 64] on button "Close" at bounding box center [1544, 66] width 24 height 24
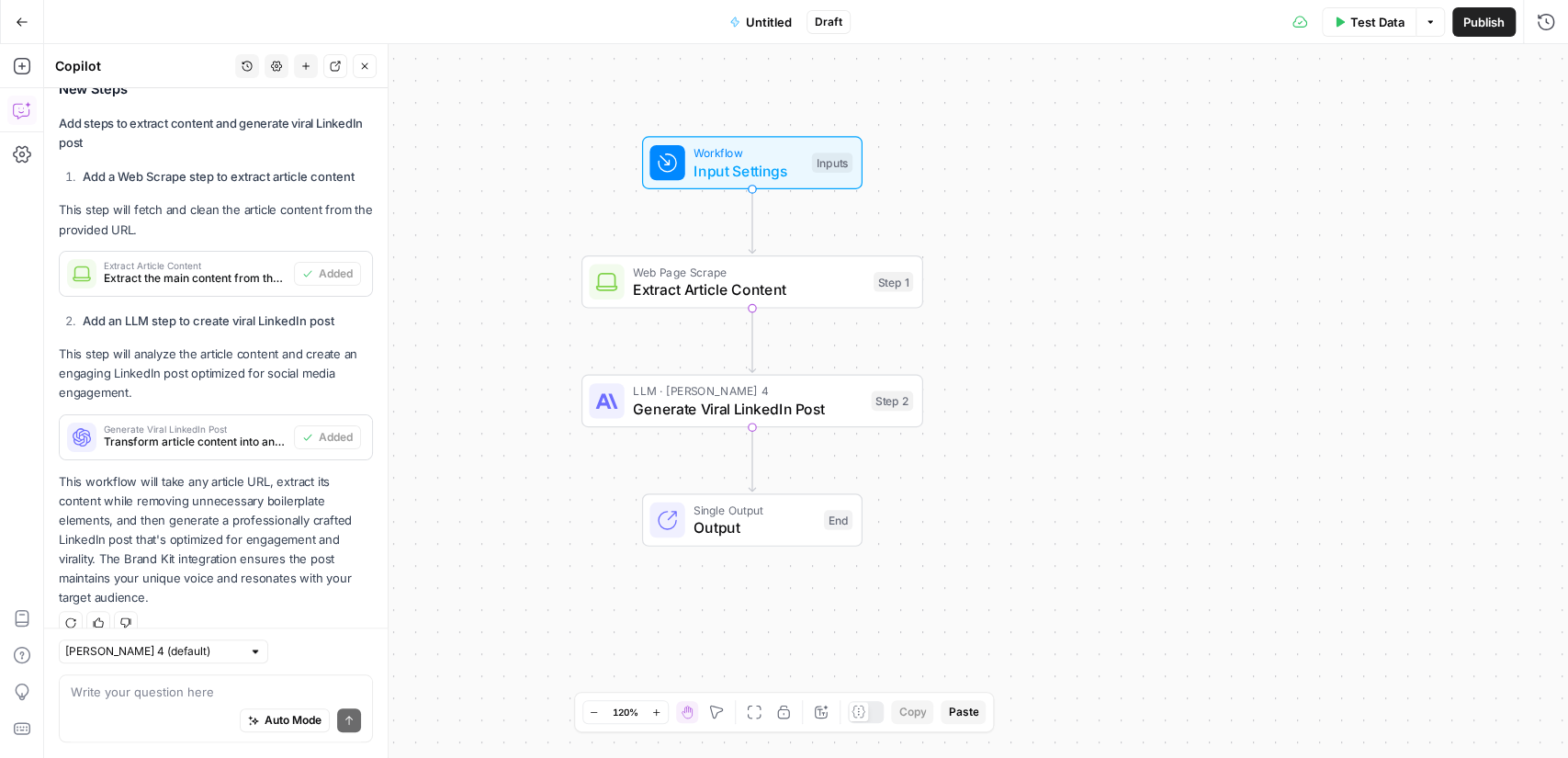
click at [366, 68] on icon "button" at bounding box center [365, 67] width 11 height 11
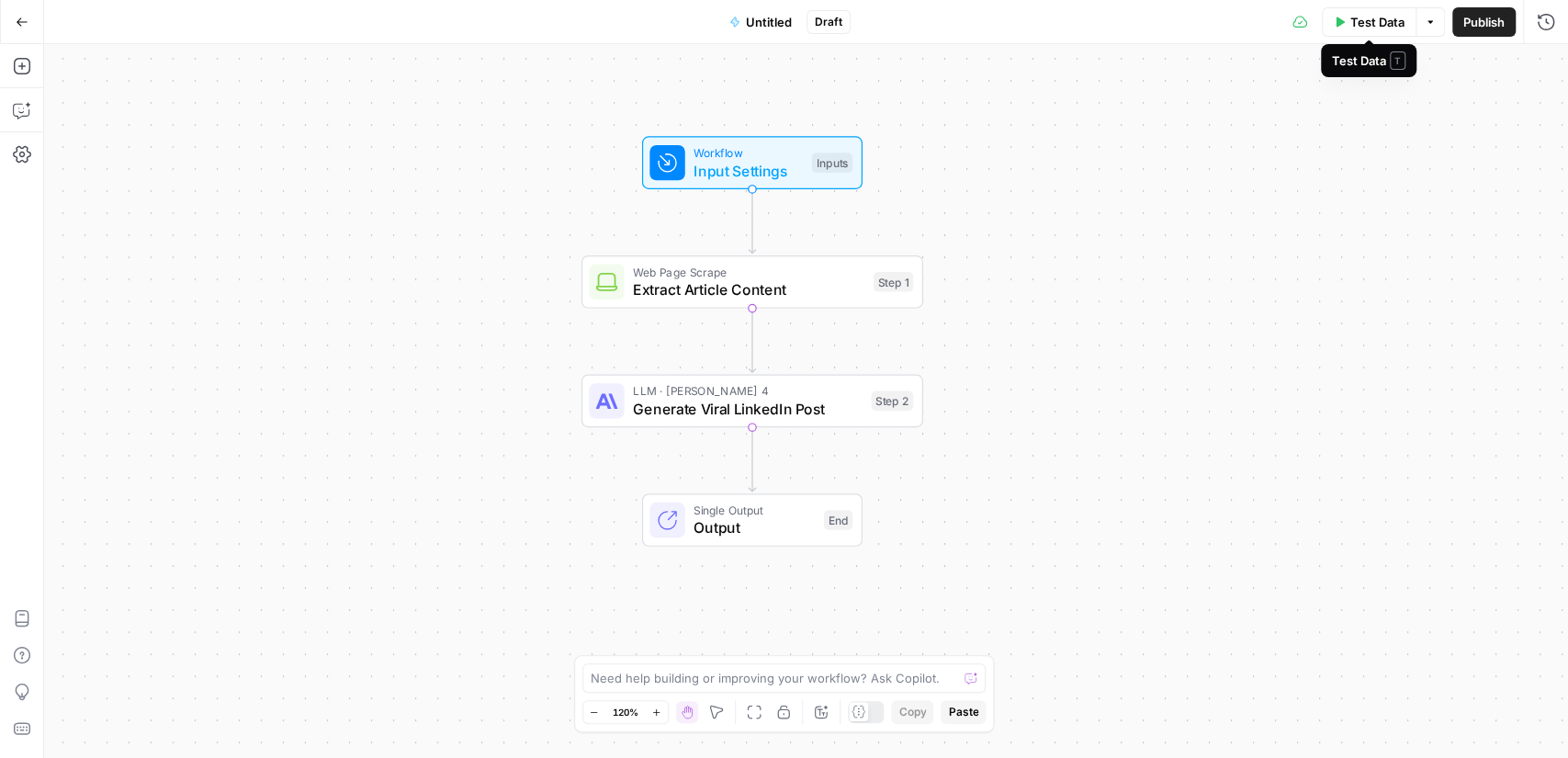
click at [1386, 13] on span "Test Data" at bounding box center [1377, 22] width 54 height 18
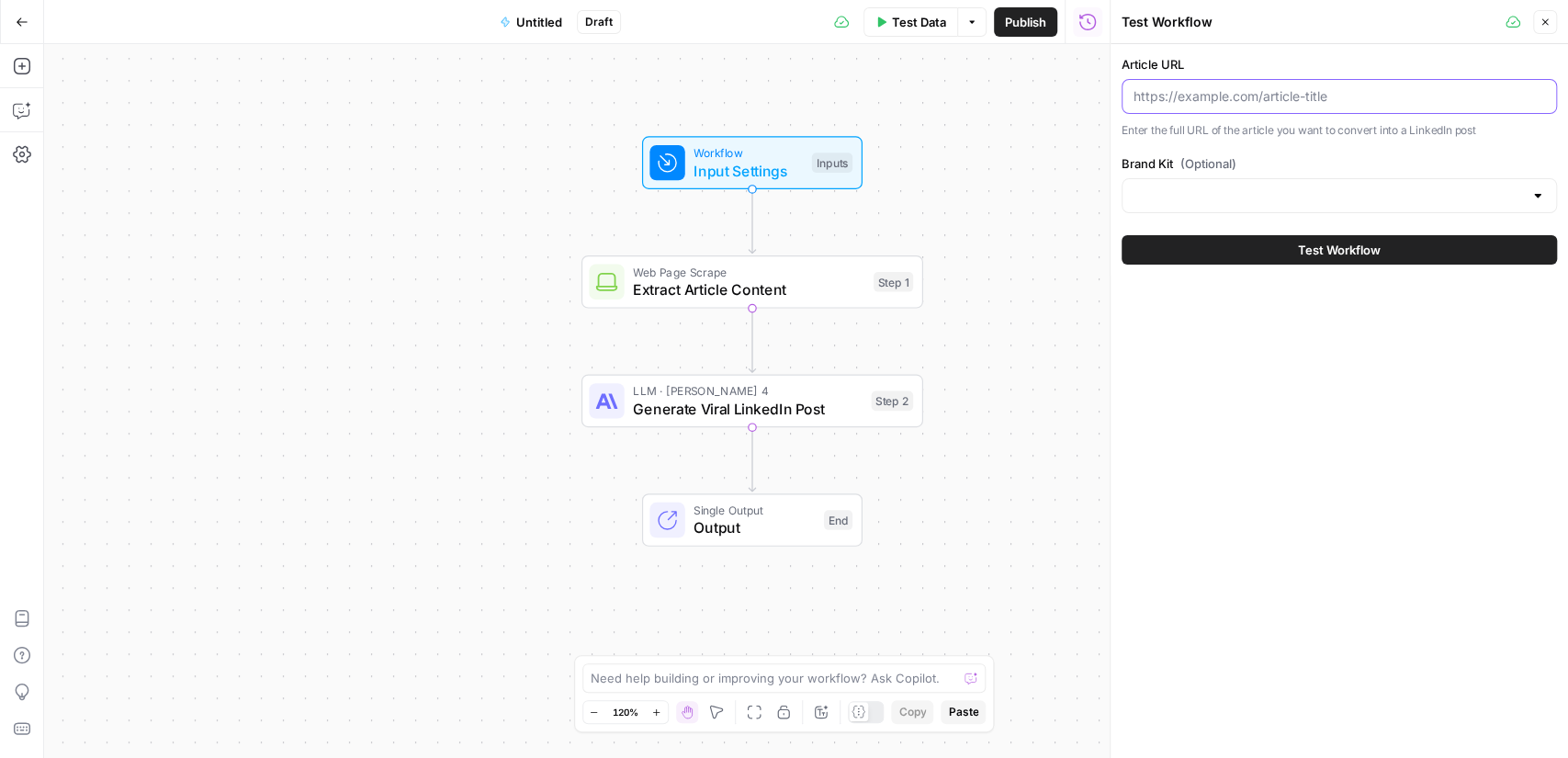
click at [1215, 98] on input "Article URL" at bounding box center [1340, 96] width 411 height 18
click at [1547, 15] on button "Close" at bounding box center [1544, 22] width 24 height 24
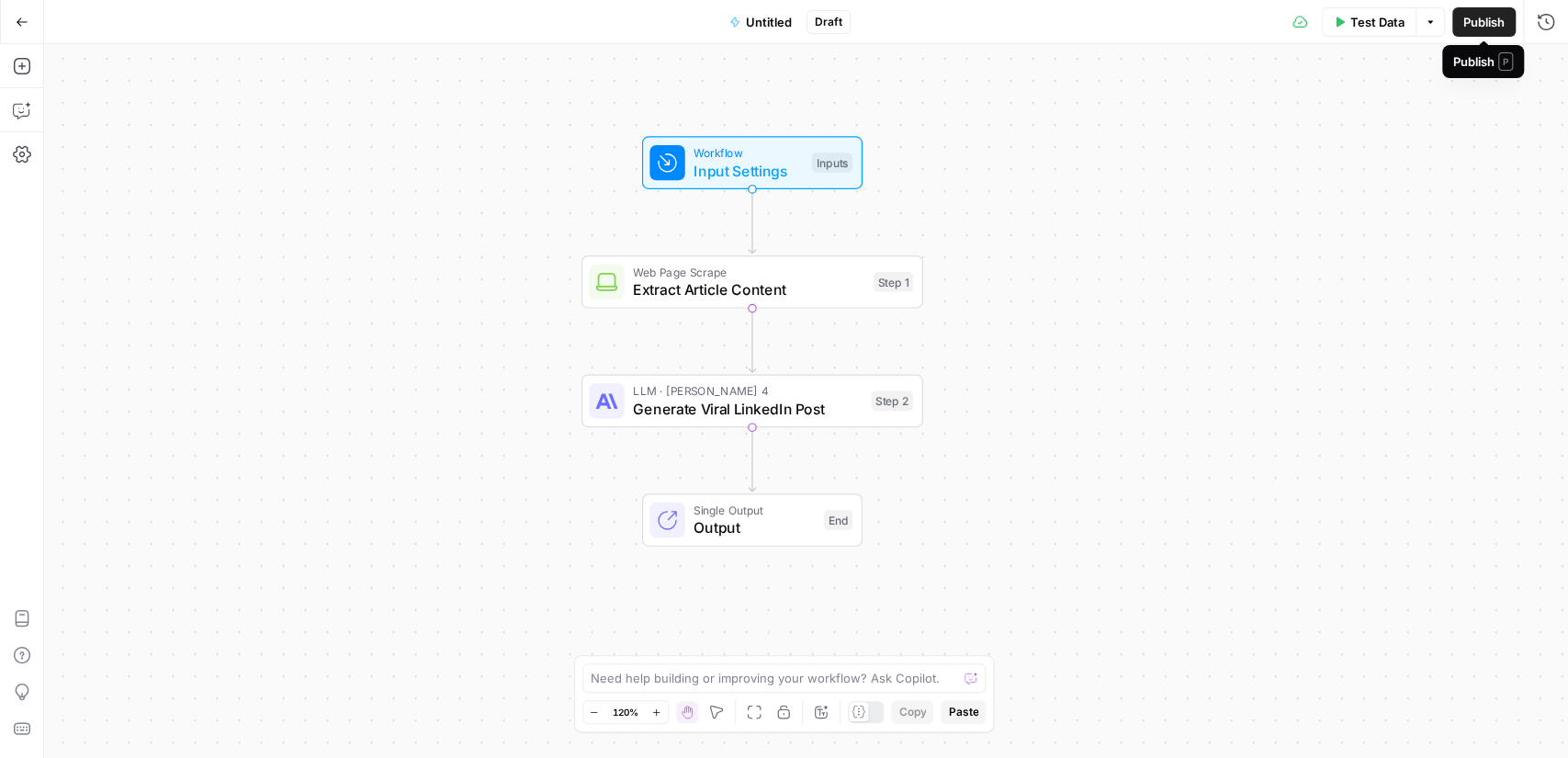
click at [1474, 25] on span "Publish" at bounding box center [1483, 22] width 41 height 18
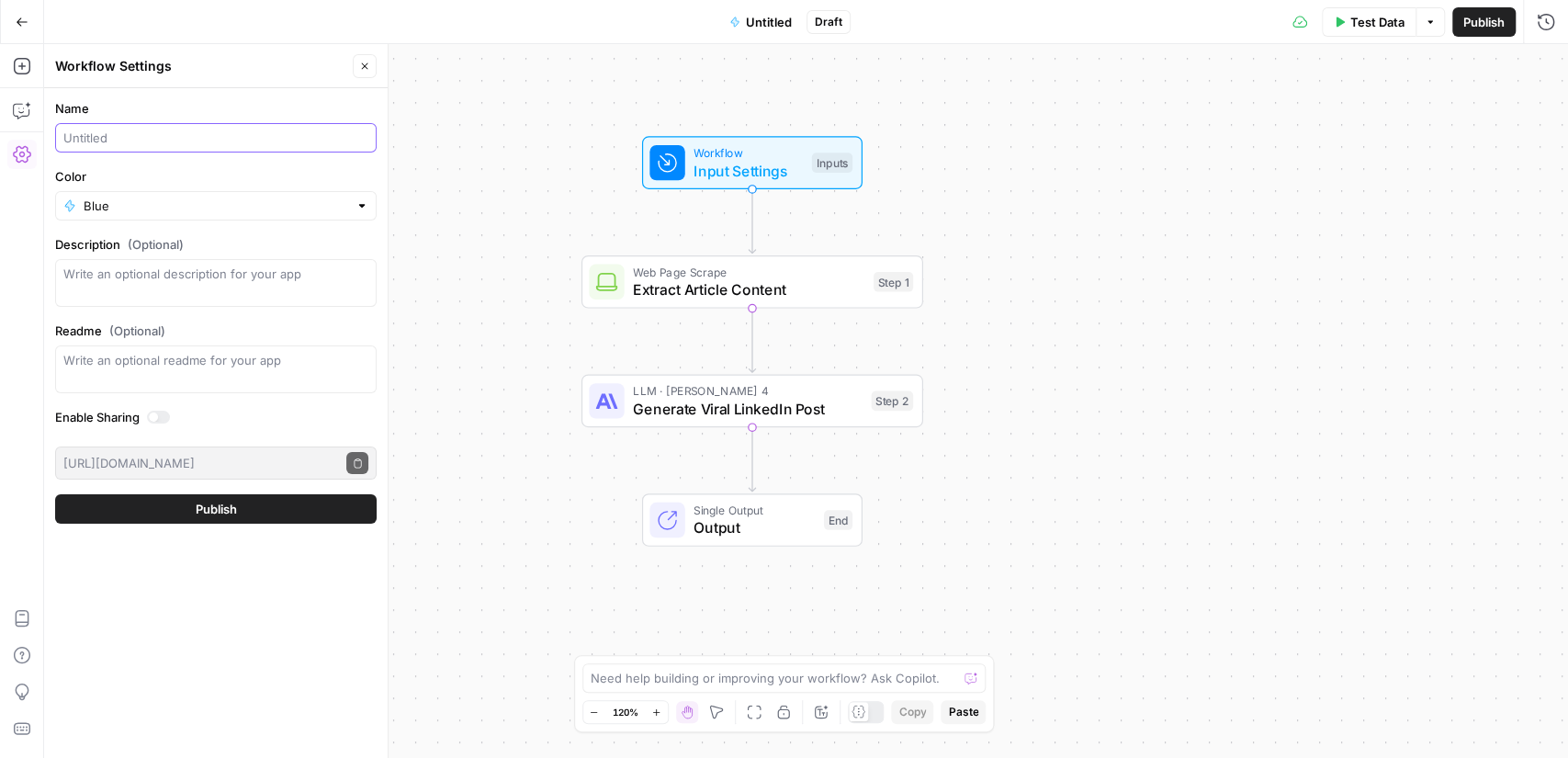
click at [140, 140] on input "Name" at bounding box center [216, 137] width 305 height 18
type input "linkedin test"
click at [208, 518] on button "Publish" at bounding box center [216, 509] width 322 height 30
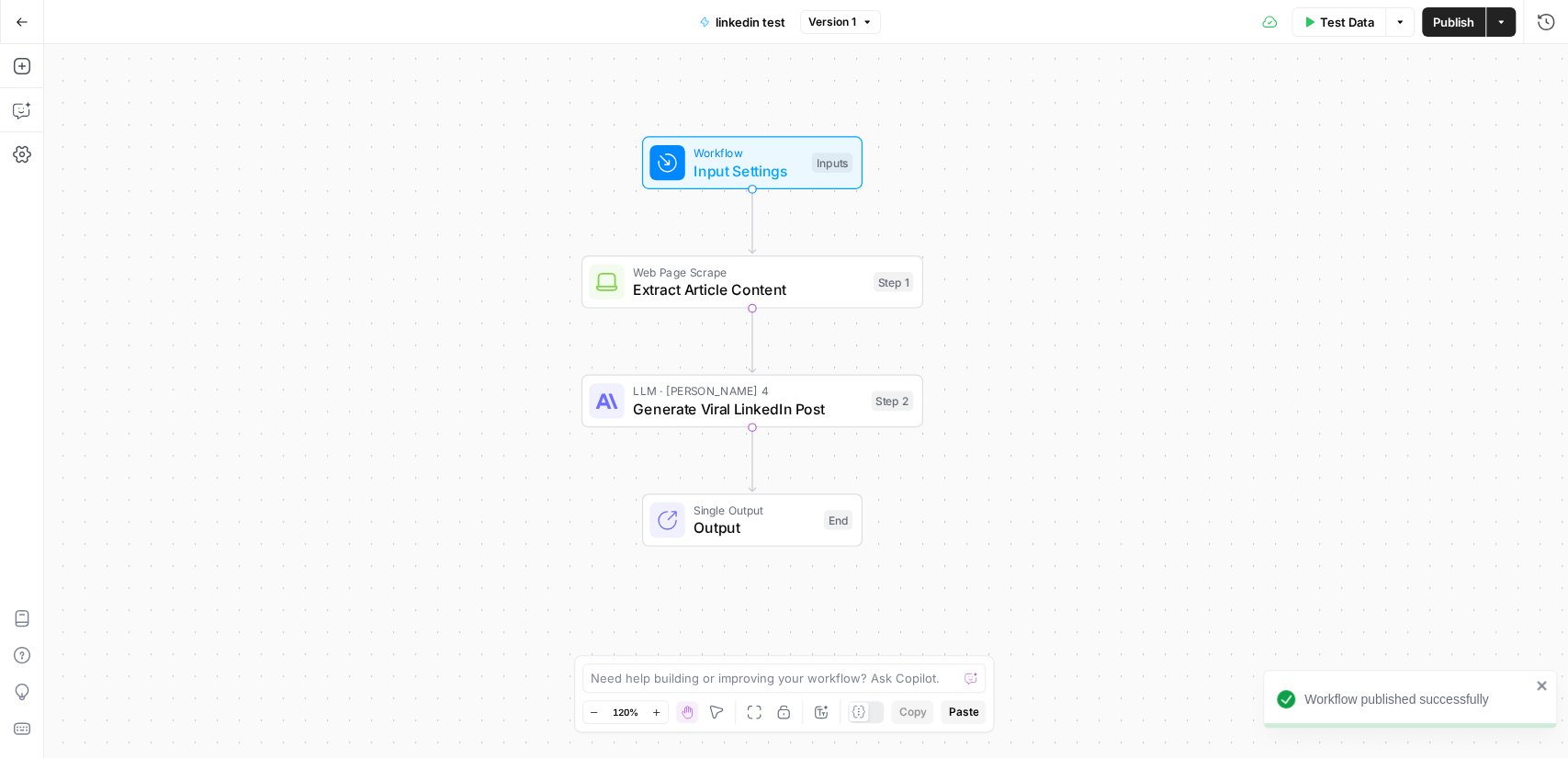
click at [1505, 27] on icon "button" at bounding box center [1501, 22] width 11 height 11
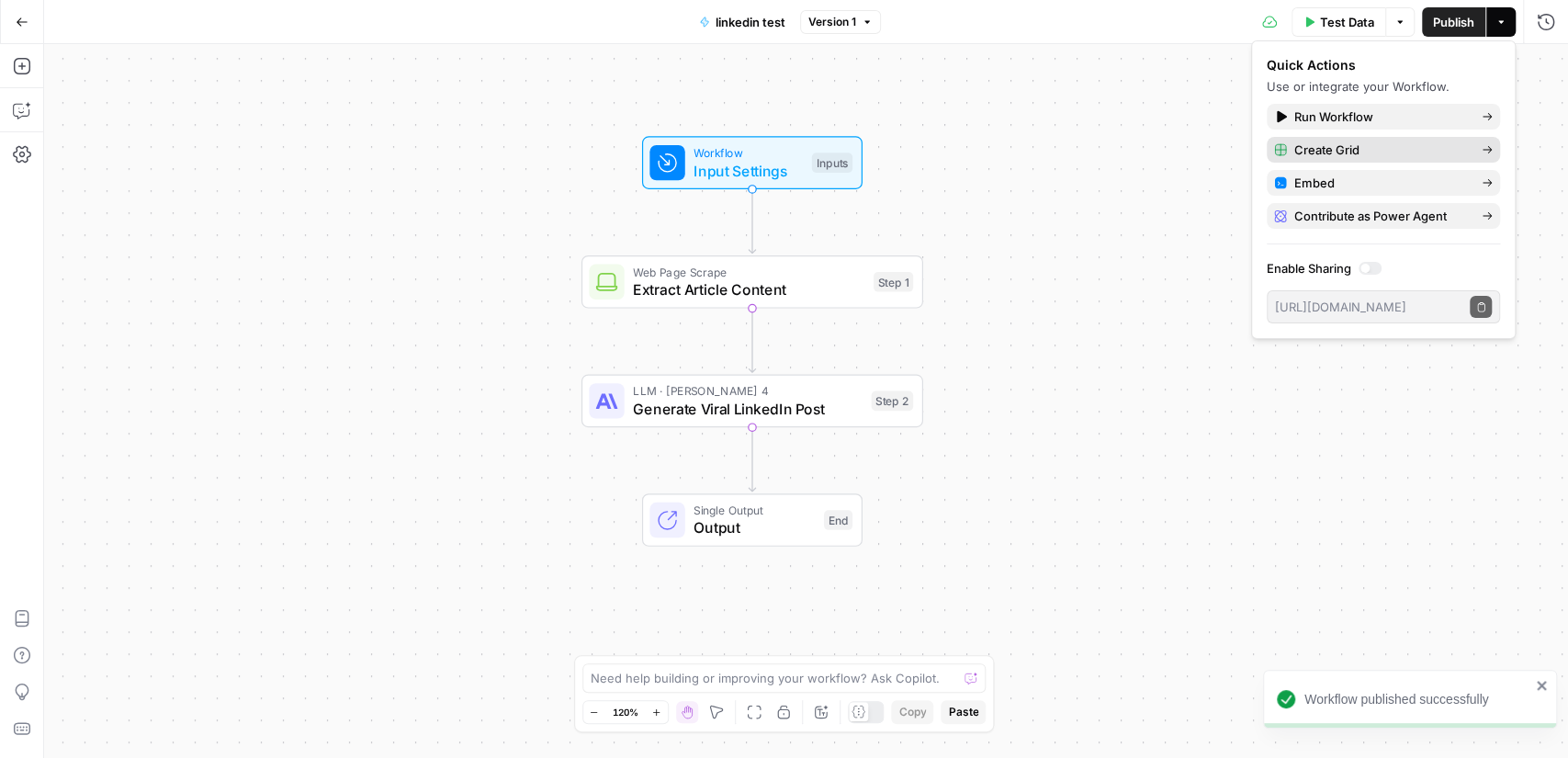
click at [1361, 150] on span "Create Grid" at bounding box center [1380, 150] width 172 height 18
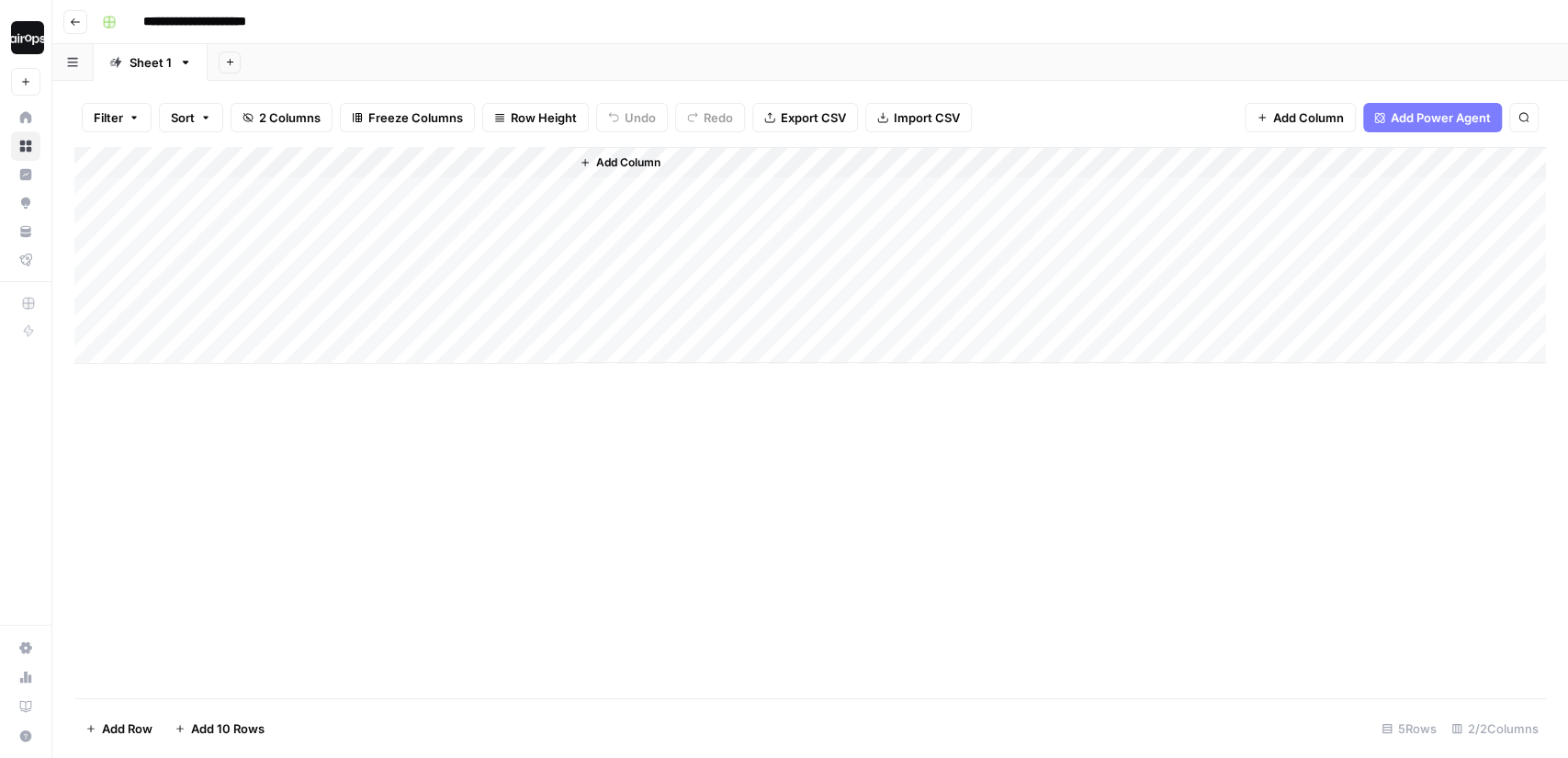
drag, startPoint x: 283, startPoint y: 196, endPoint x: 284, endPoint y: 296, distance: 100.0
click at [284, 296] on div "Add Column" at bounding box center [810, 255] width 1472 height 217
drag, startPoint x: 495, startPoint y: 199, endPoint x: 479, endPoint y: 343, distance: 144.9
click at [479, 343] on div "Add Column" at bounding box center [810, 255] width 1472 height 217
click at [577, 438] on div "Add Column" at bounding box center [810, 422] width 1472 height 551
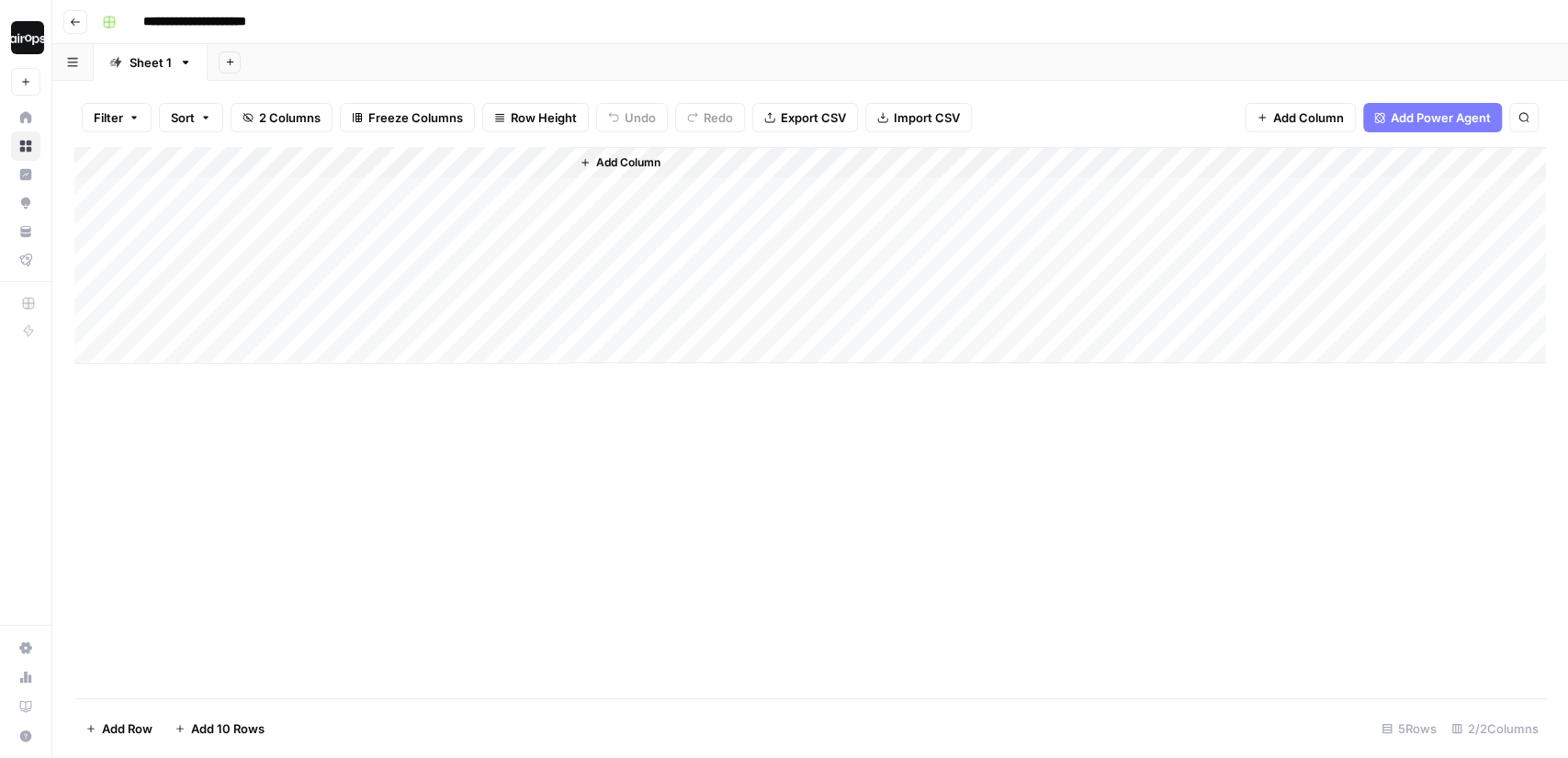
drag, startPoint x: 618, startPoint y: 185, endPoint x: 614, endPoint y: 281, distance: 96.1
click at [614, 281] on div "Add Column" at bounding box center [1058, 254] width 977 height 216
click at [624, 166] on span "Add Column" at bounding box center [628, 162] width 65 height 16
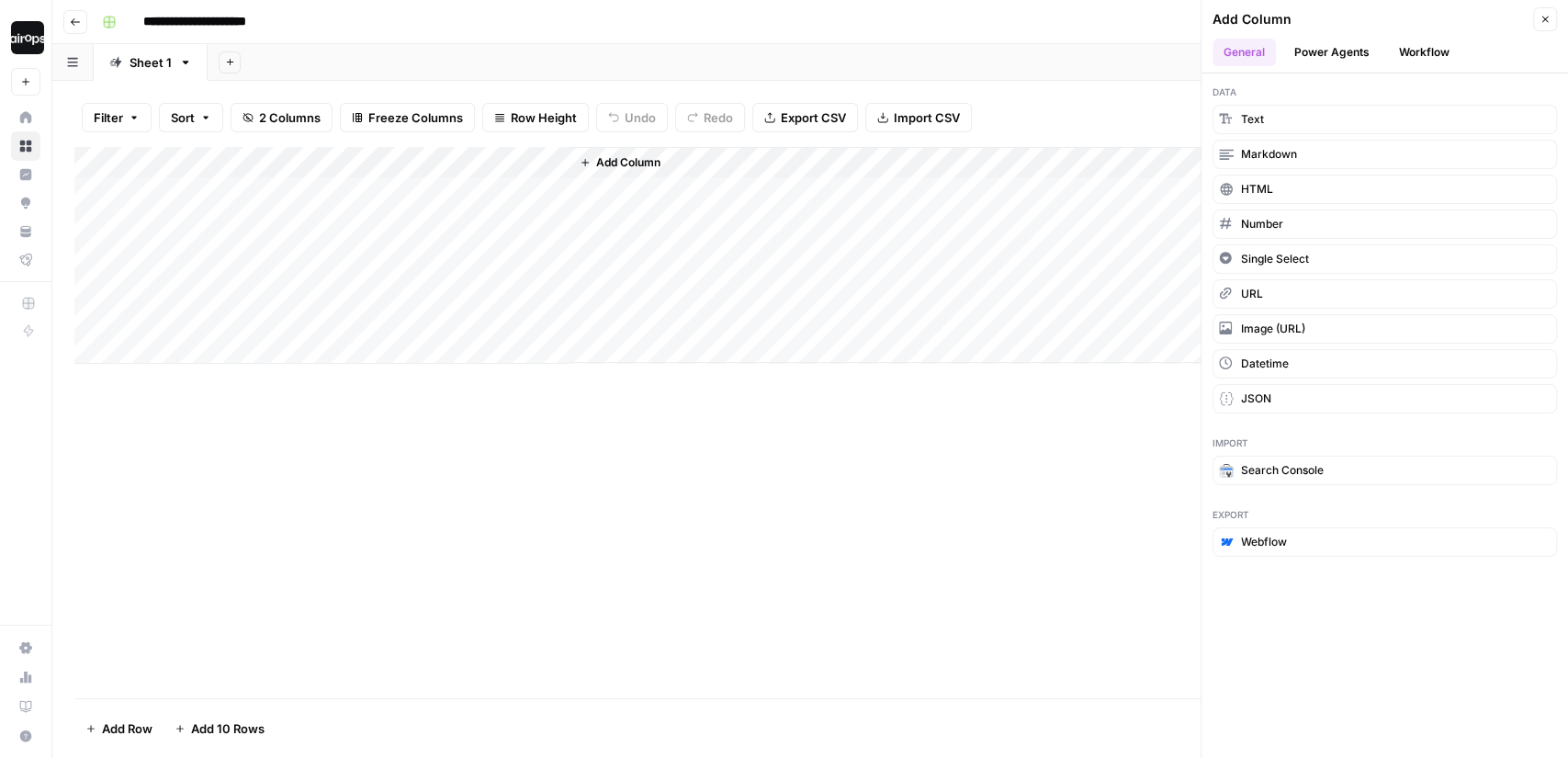
click at [1417, 56] on button "Workflow" at bounding box center [1424, 52] width 72 height 28
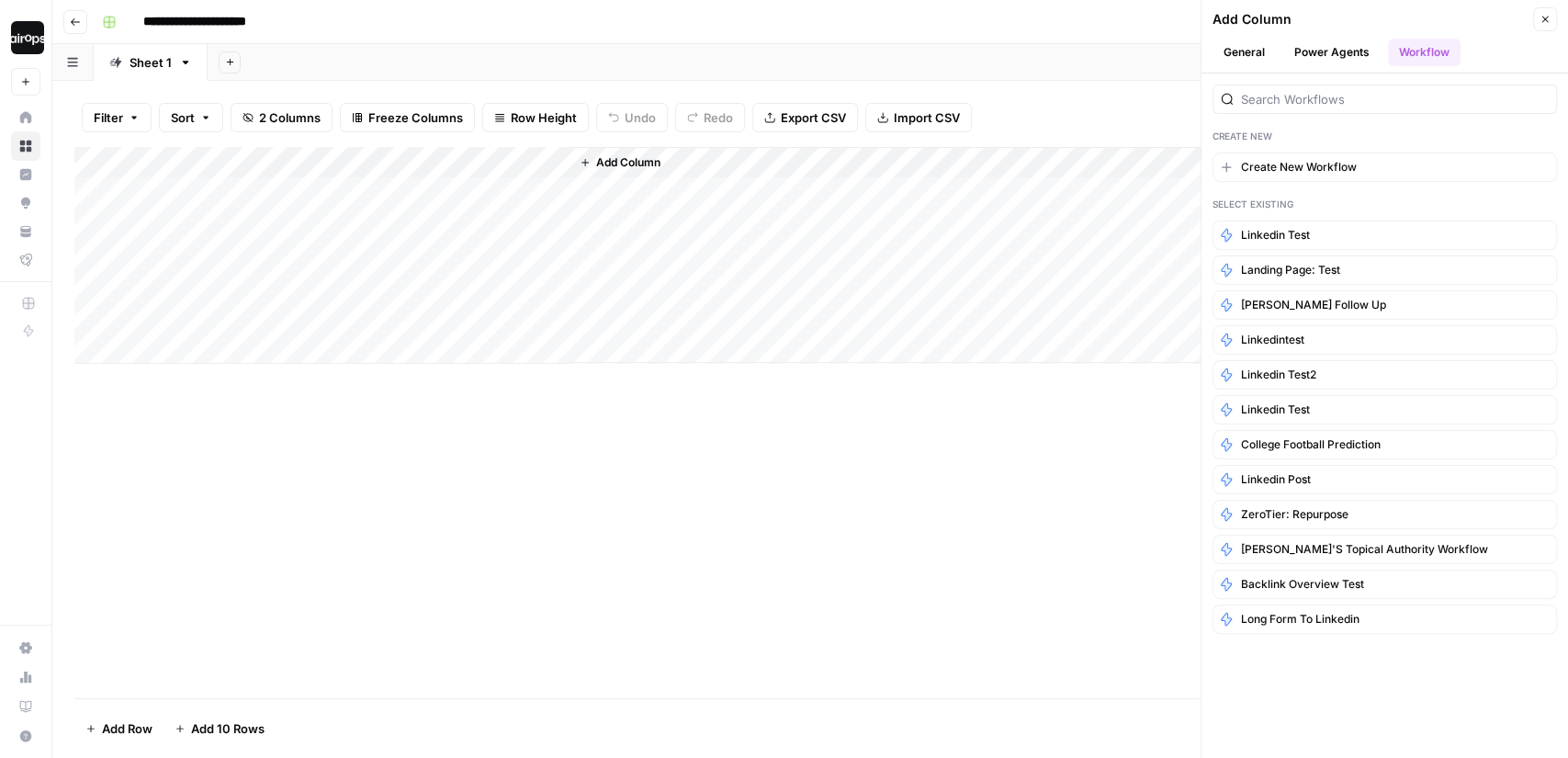
click at [1539, 16] on icon "button" at bounding box center [1545, 19] width 11 height 11
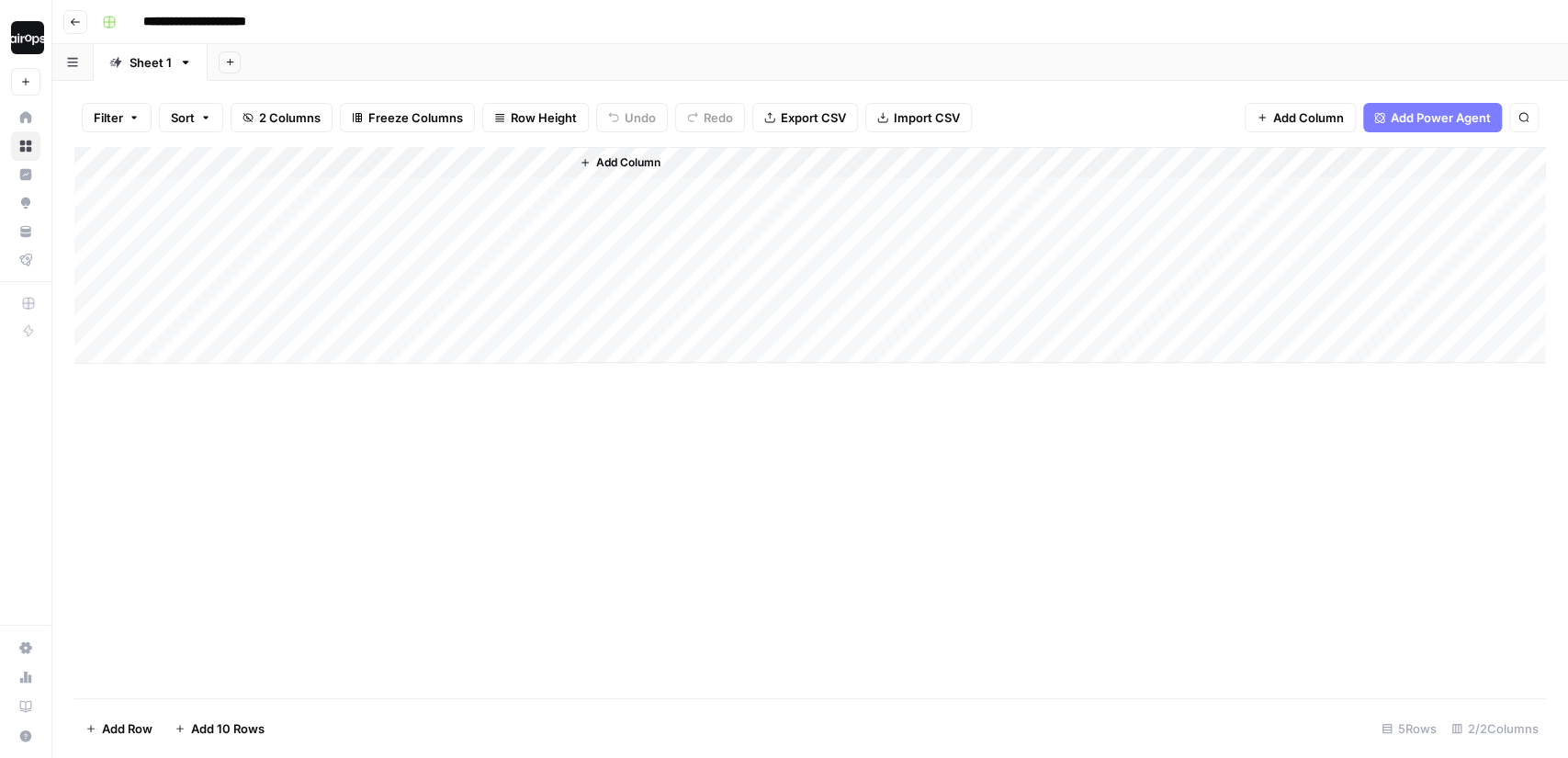
click at [947, 91] on div "Filter Sort 2 Columns Freeze Columns Row Height Undo Redo Export CSV Import CSV…" at bounding box center [810, 118] width 1472 height 59
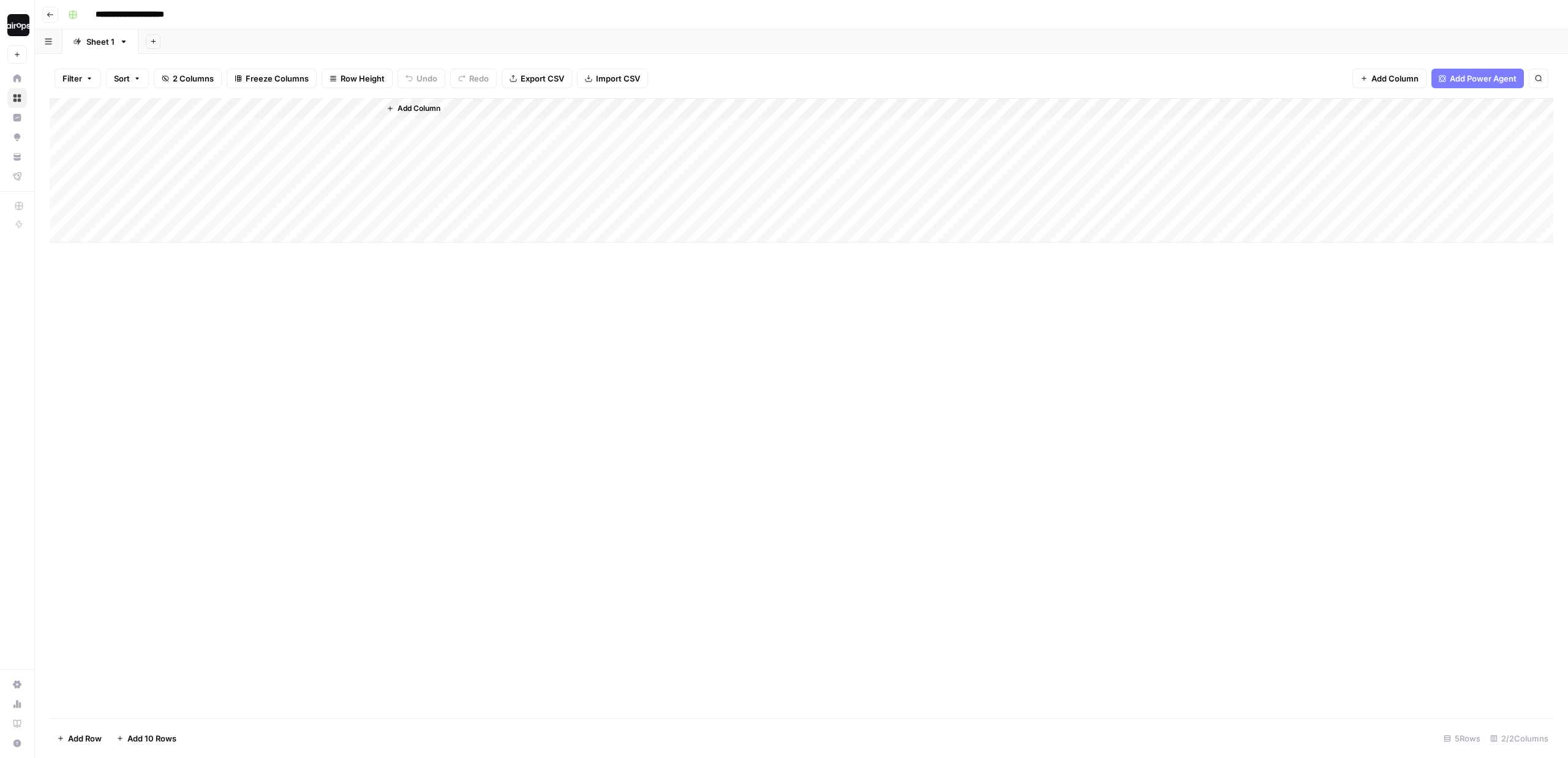
click at [498, 36] on div "Add Sheet" at bounding box center [853, 41] width 1430 height 25
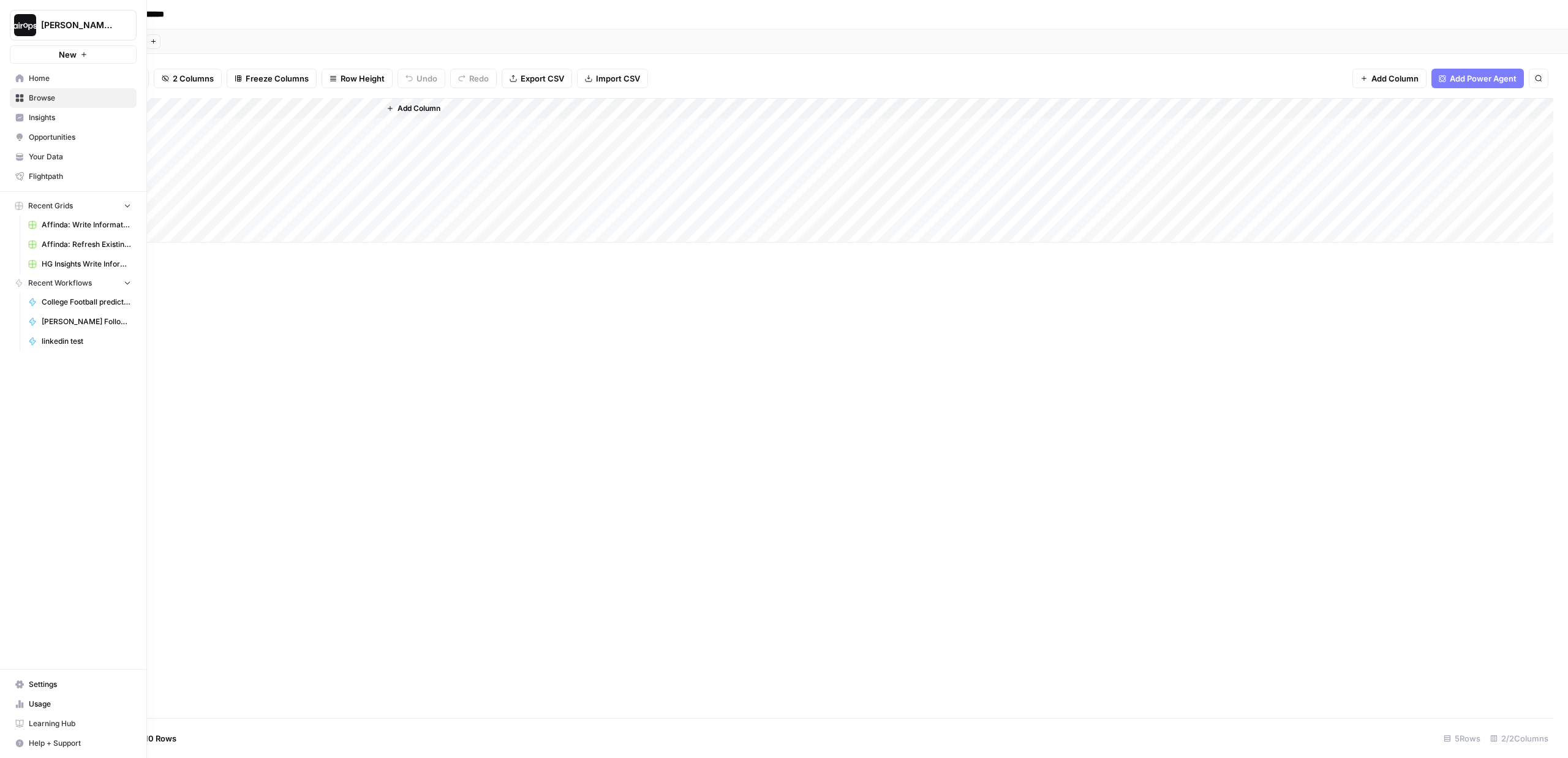
click at [22, 76] on icon at bounding box center [20, 78] width 8 height 8
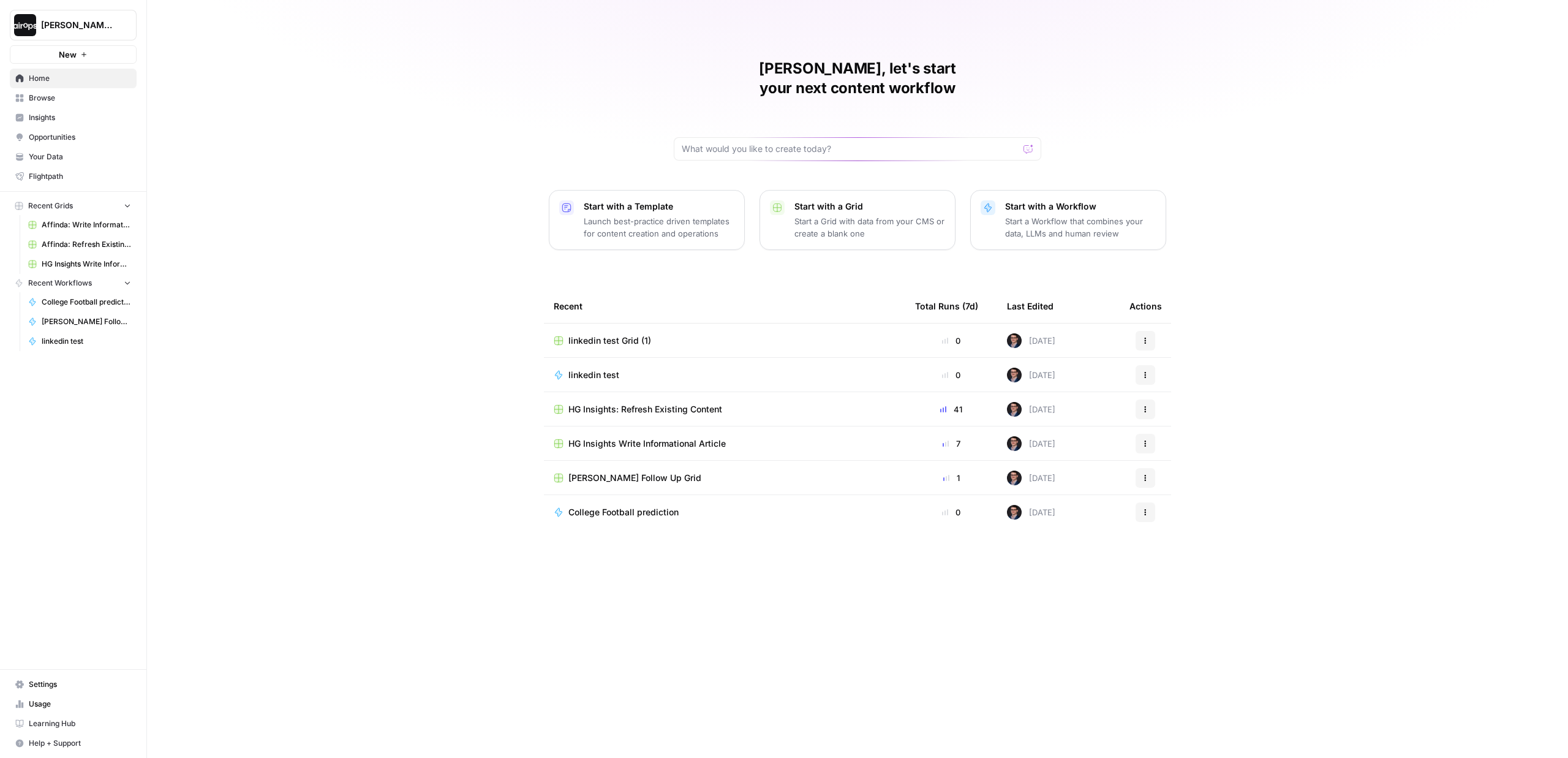
click at [65, 100] on span "Browse" at bounding box center [79, 98] width 102 height 11
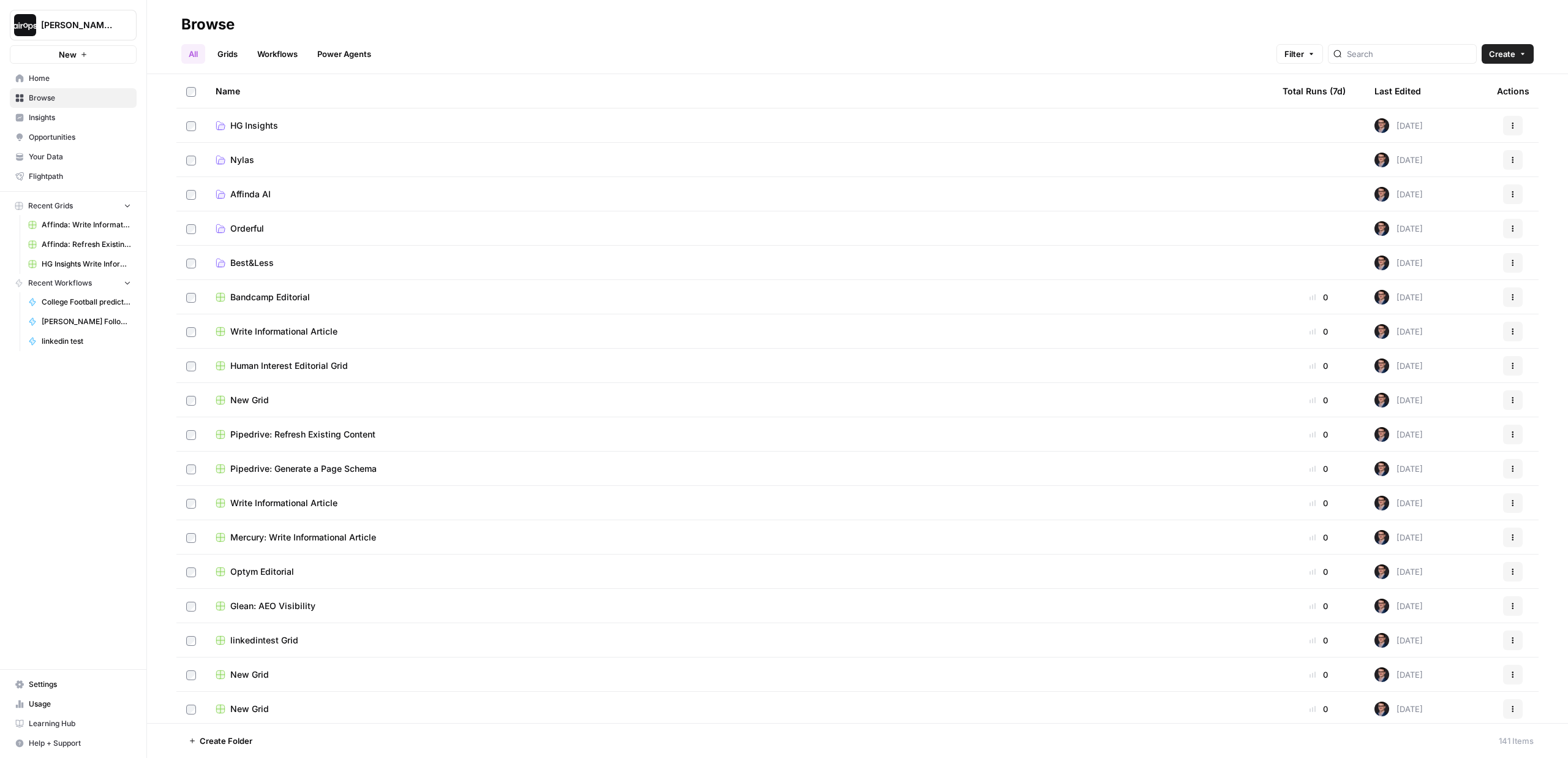
click at [524, 51] on div "All Grids Workflows Power Agents Filter Create" at bounding box center [858, 49] width 1352 height 29
click at [94, 25] on span "Dille-Sandbox" at bounding box center [78, 25] width 74 height 12
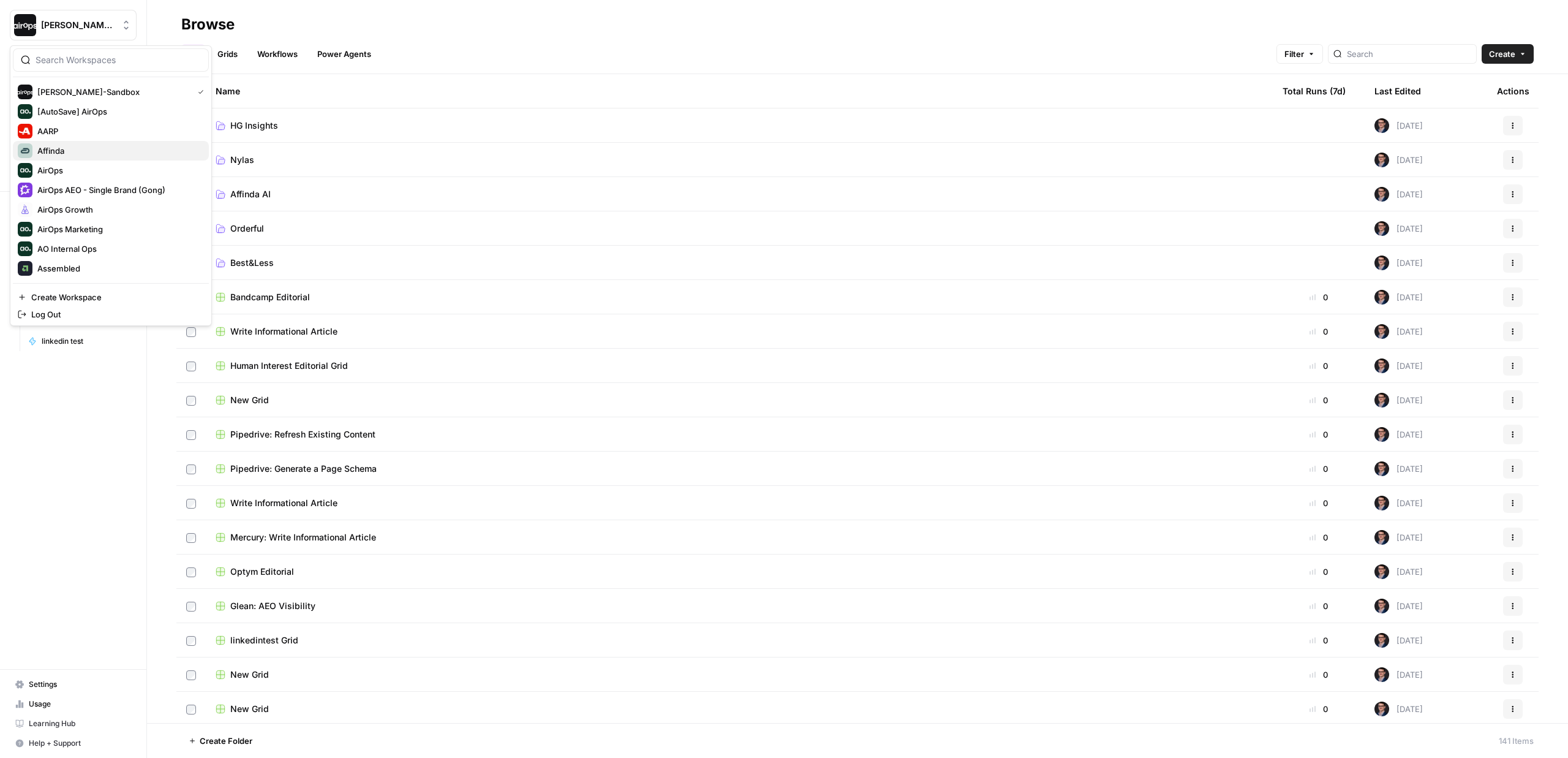
click at [61, 149] on span "Affinda" at bounding box center [118, 150] width 162 height 12
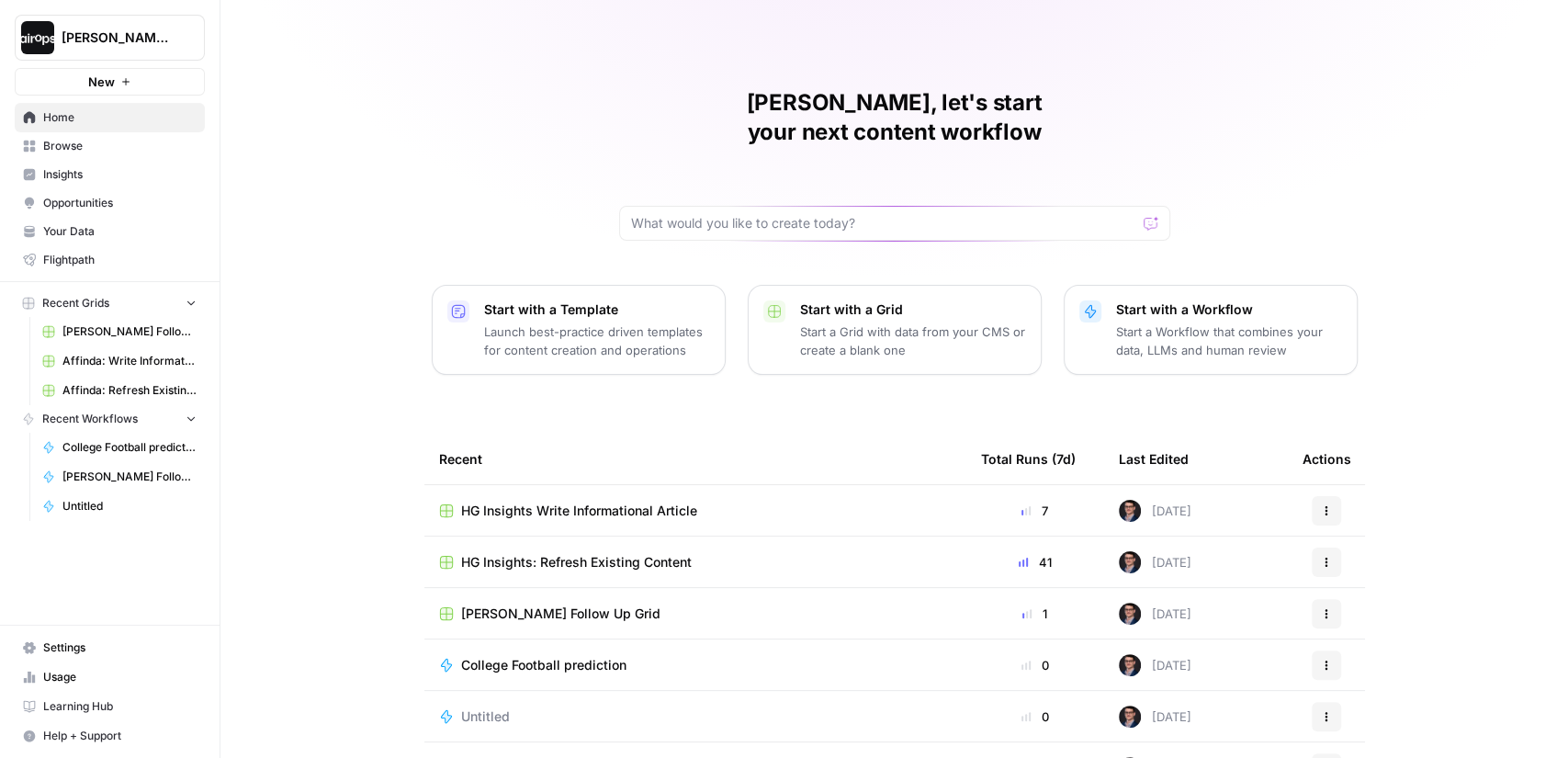
click at [344, 251] on div "[PERSON_NAME], let's start your next content workflow Start with a Template Lau…" at bounding box center [894, 437] width 1347 height 875
click at [143, 49] on button "[PERSON_NAME]-Sandbox" at bounding box center [109, 37] width 190 height 46
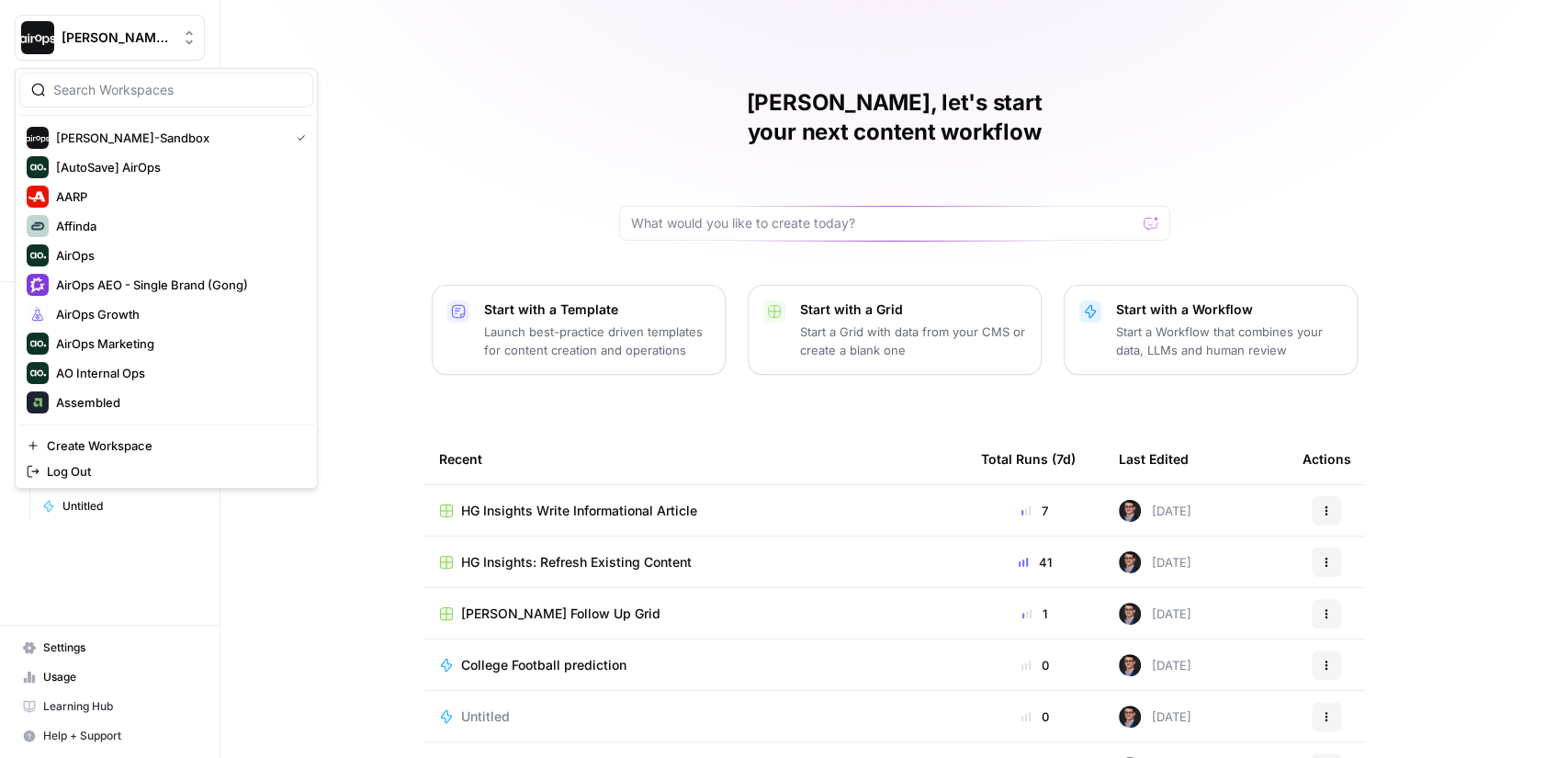
click at [550, 144] on div "[PERSON_NAME], let's start your next content workflow Start with a Template Lau…" at bounding box center [894, 437] width 1347 height 875
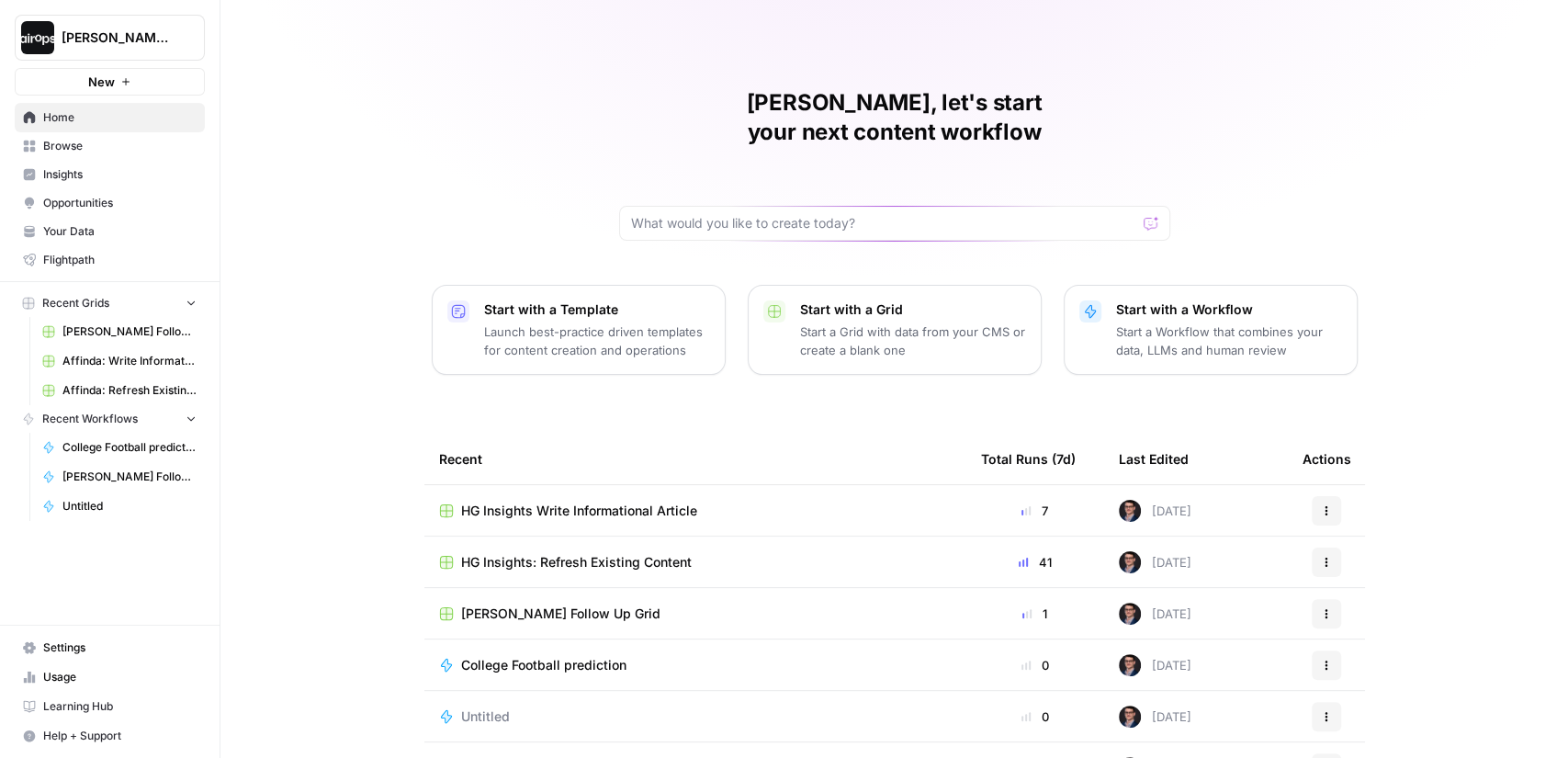
click at [550, 144] on div "[PERSON_NAME], let's start your next content workflow Start with a Template Lau…" at bounding box center [894, 437] width 1347 height 875
click at [351, 345] on div "[PERSON_NAME], let's start your next content workflow Start with a Template Lau…" at bounding box center [894, 437] width 1347 height 875
click at [343, 317] on div "[PERSON_NAME], let's start your next content workflow Start with a Template Lau…" at bounding box center [894, 437] width 1347 height 875
click at [629, 323] on p "Launch best-practice driven templates for content creation and operations" at bounding box center [596, 341] width 226 height 37
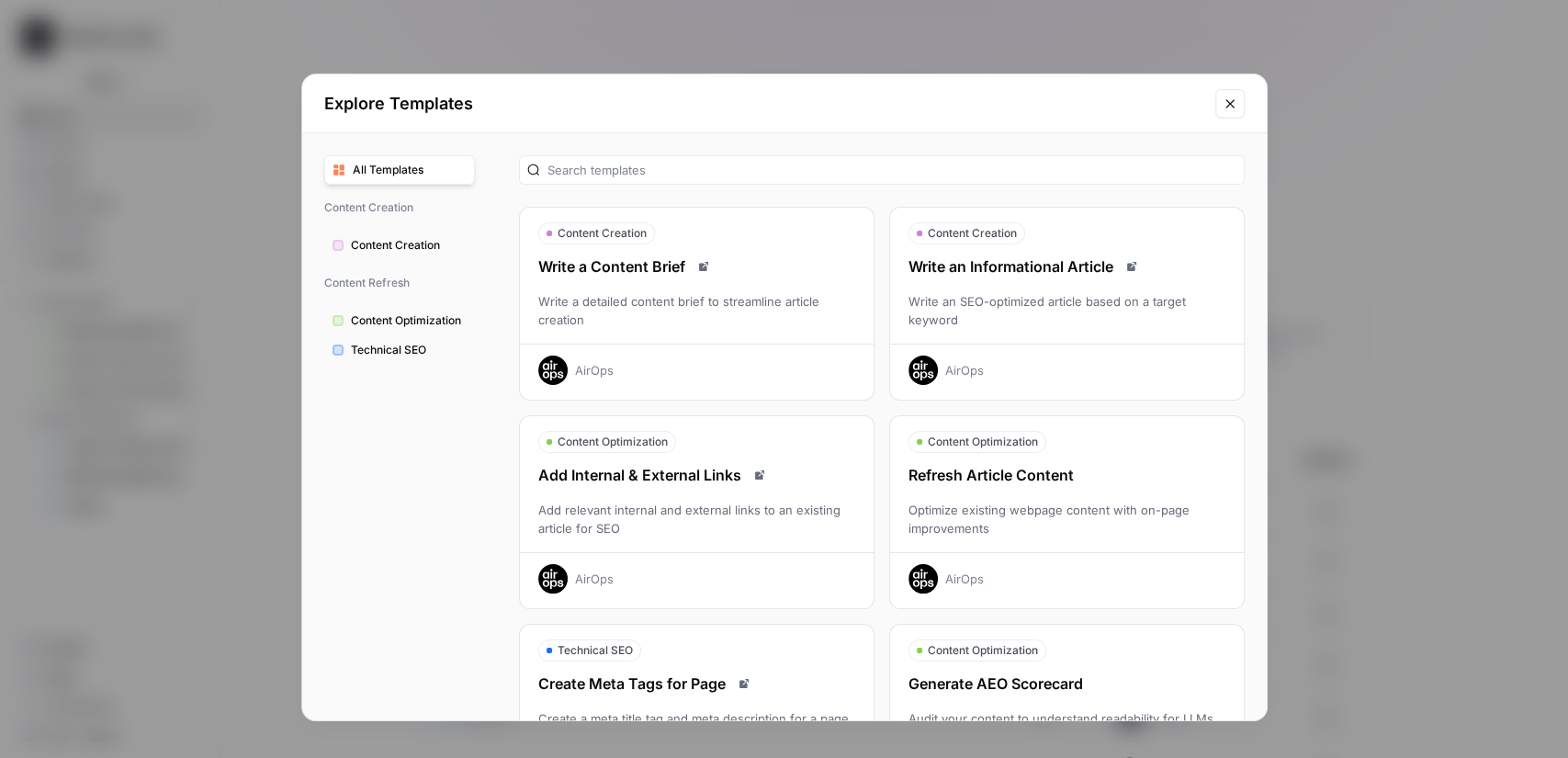
click at [881, 201] on div "Content Creation Write a Content Brief Write a detailed content brief to stream…" at bounding box center [882, 676] width 770 height 1087
click at [1227, 105] on icon "Close modal" at bounding box center [1229, 103] width 9 height 9
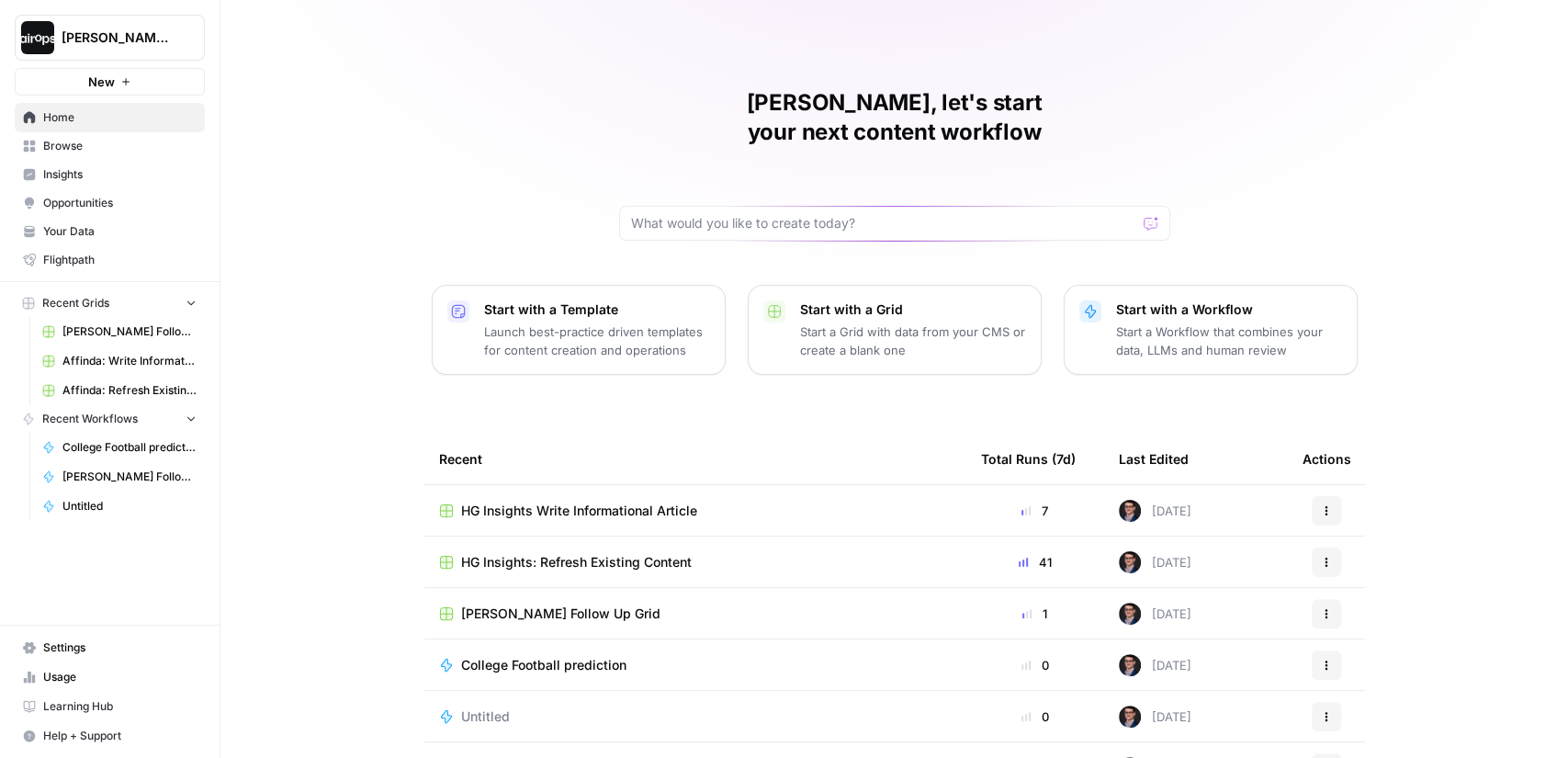
click at [418, 89] on div "[PERSON_NAME], let's start your next content workflow Start with a Template Lau…" at bounding box center [894, 437] width 1347 height 875
click at [69, 224] on span "Your Data" at bounding box center [119, 230] width 153 height 16
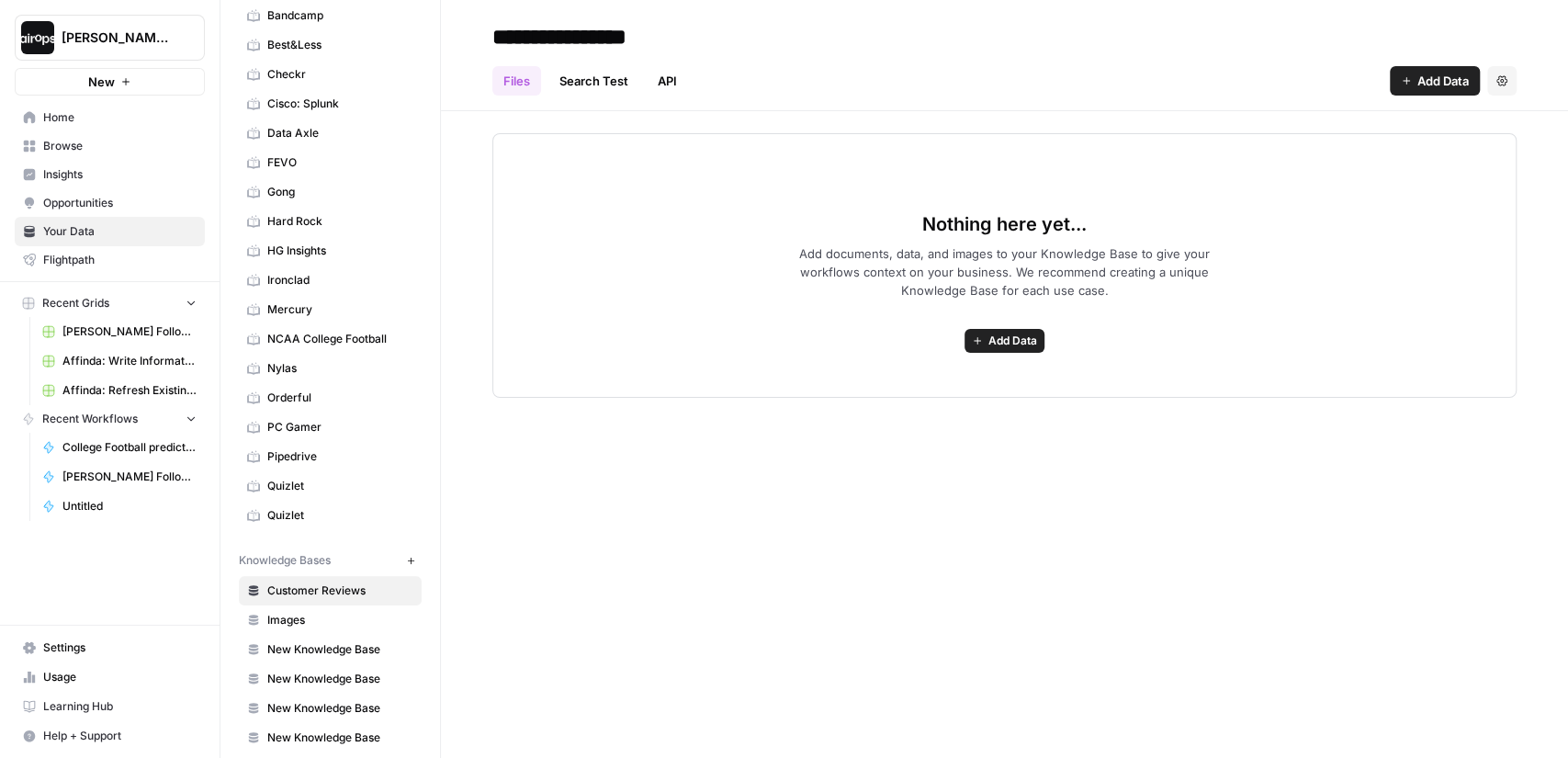
scroll to position [329, 0]
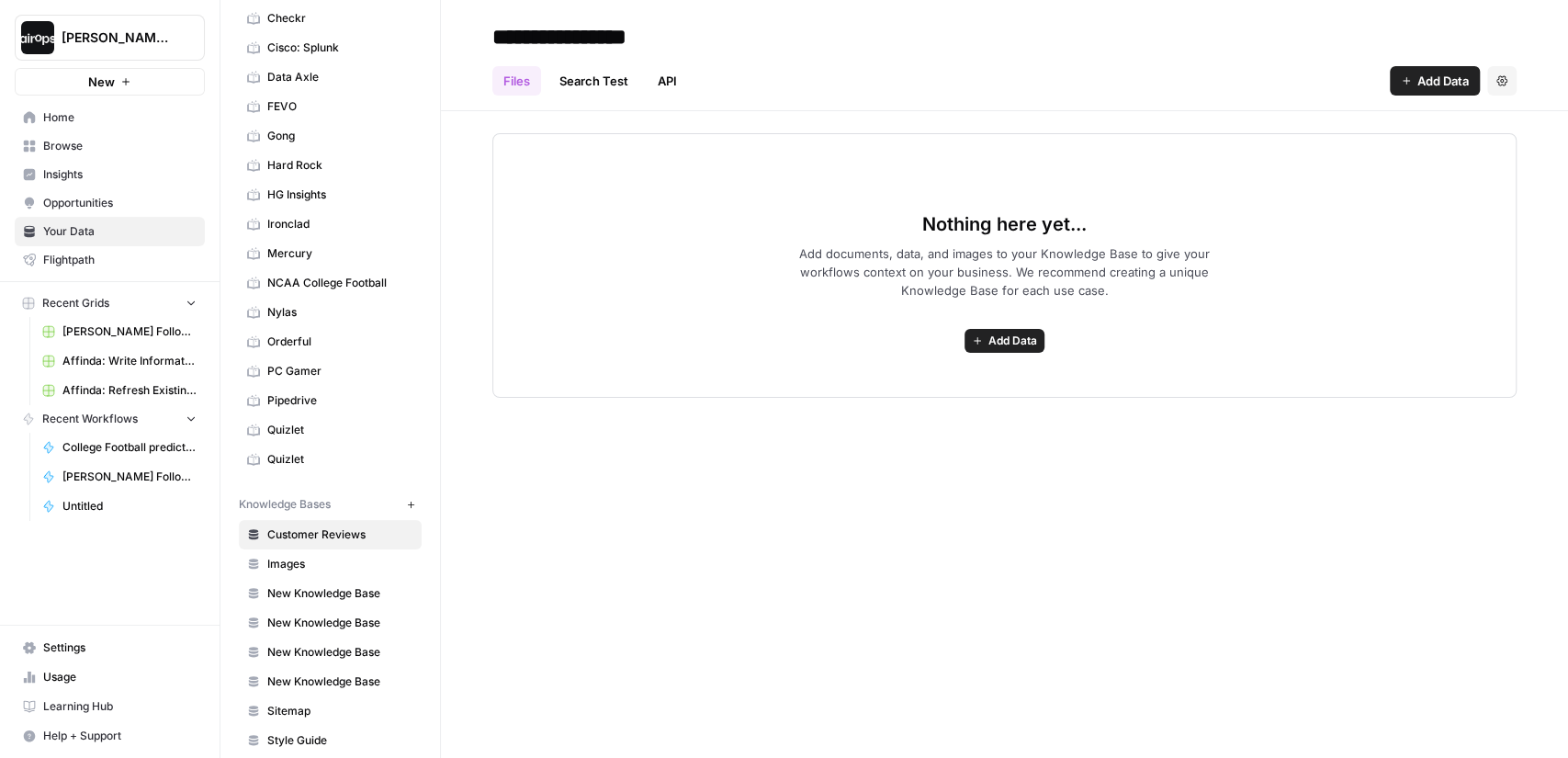
click at [327, 703] on span "Sitemap" at bounding box center [340, 710] width 146 height 16
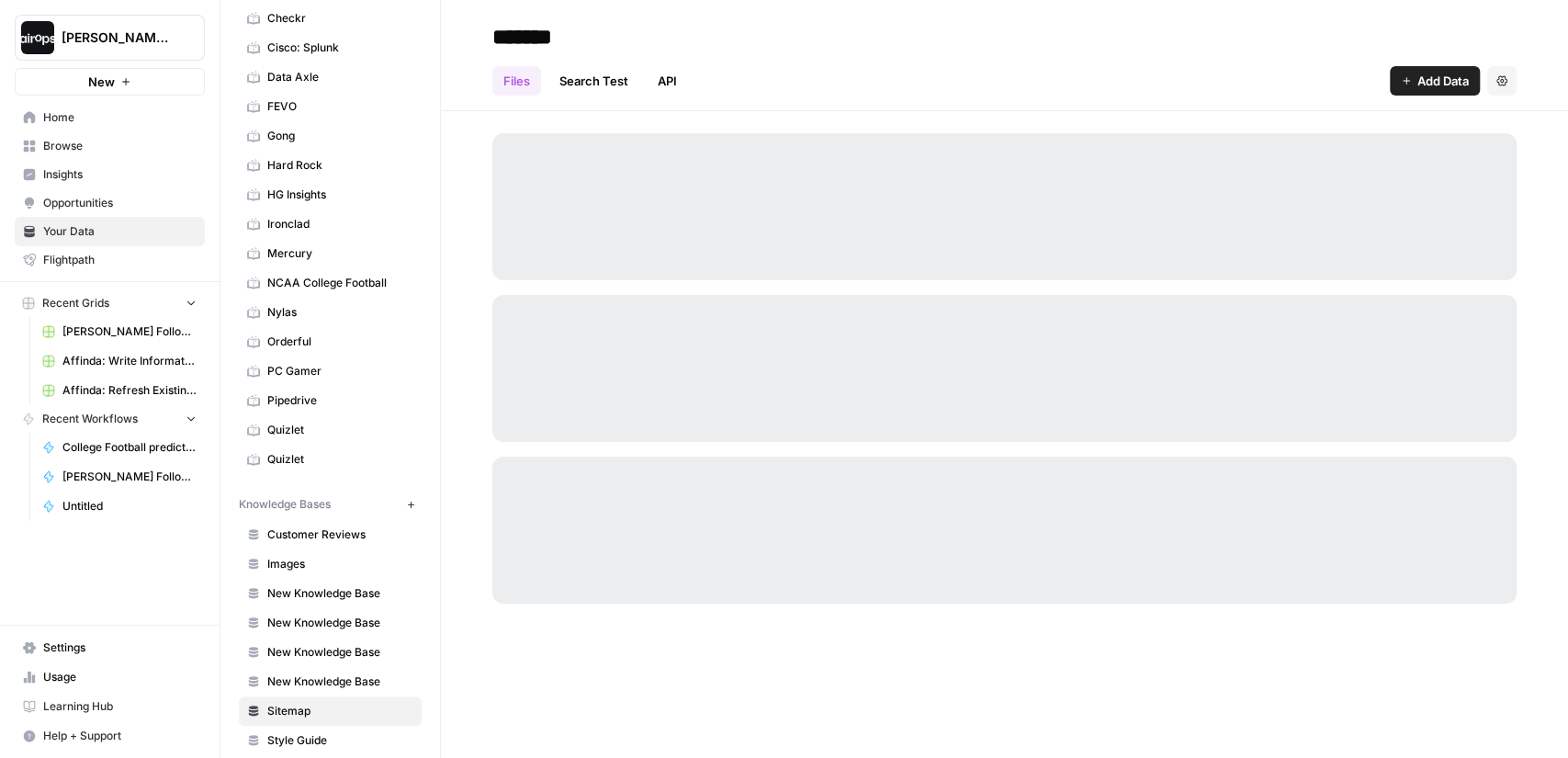
drag, startPoint x: 336, startPoint y: 488, endPoint x: 238, endPoint y: 486, distance: 98.0
click at [237, 486] on div "Your Data Add Data Brand Kits New 1-800-Flowers AARP Affinda AirOps AirOps Amaz…" at bounding box center [330, 379] width 220 height 758
click at [328, 586] on span "New Knowledge Base" at bounding box center [340, 593] width 146 height 16
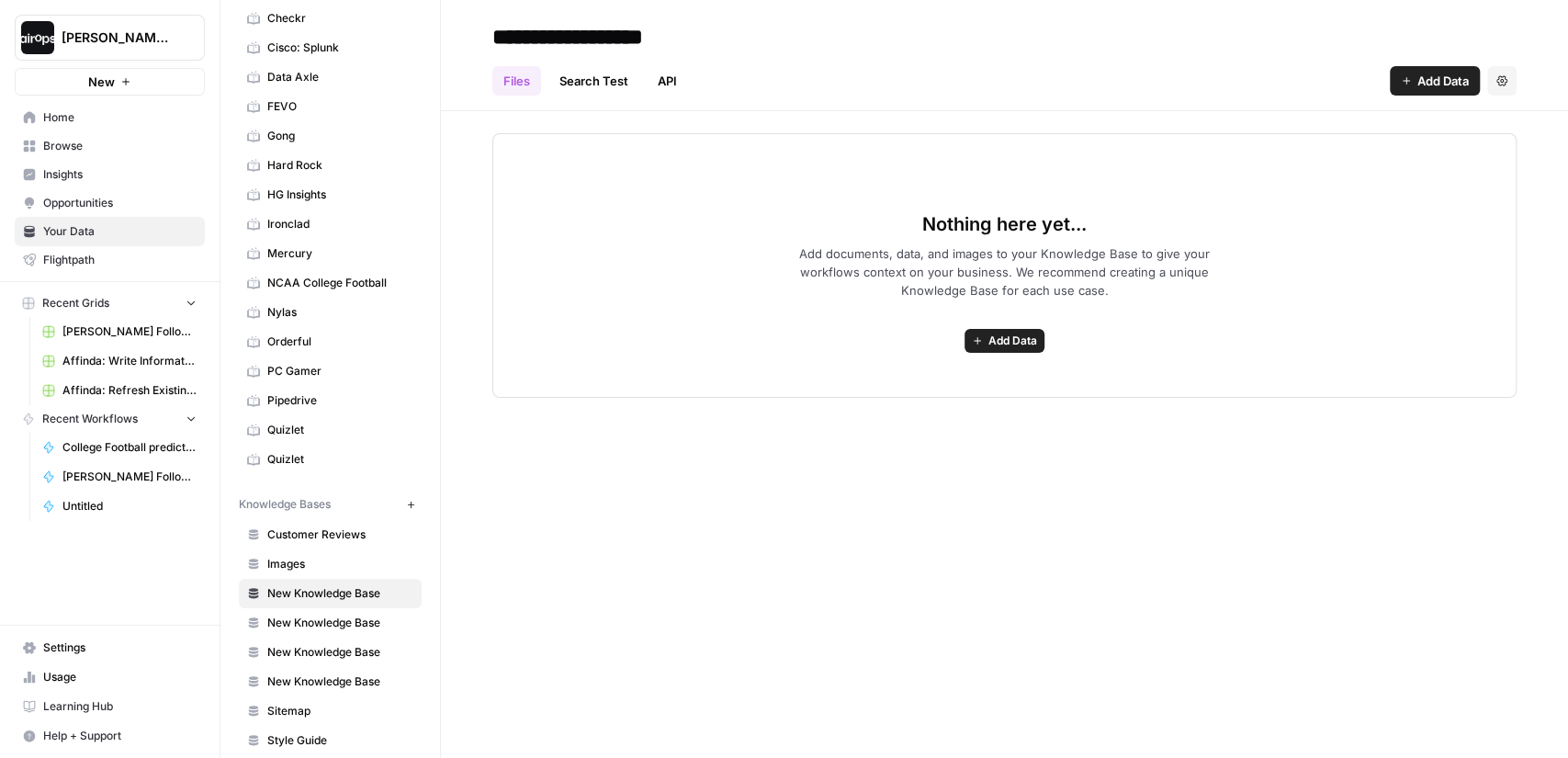
click at [1007, 346] on span "Add Data" at bounding box center [1012, 340] width 49 height 16
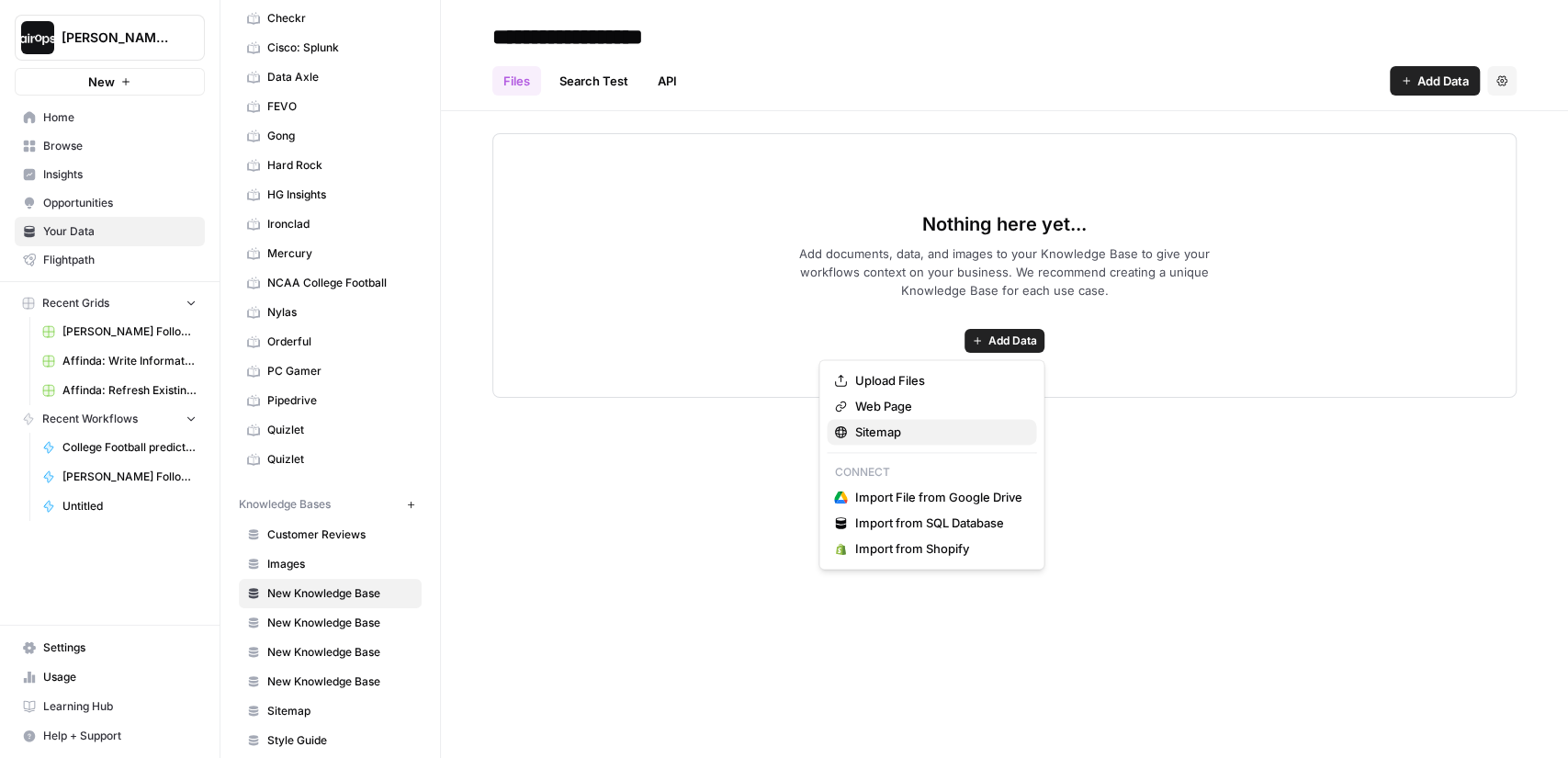
click at [901, 427] on span "Sitemap" at bounding box center [938, 431] width 168 height 18
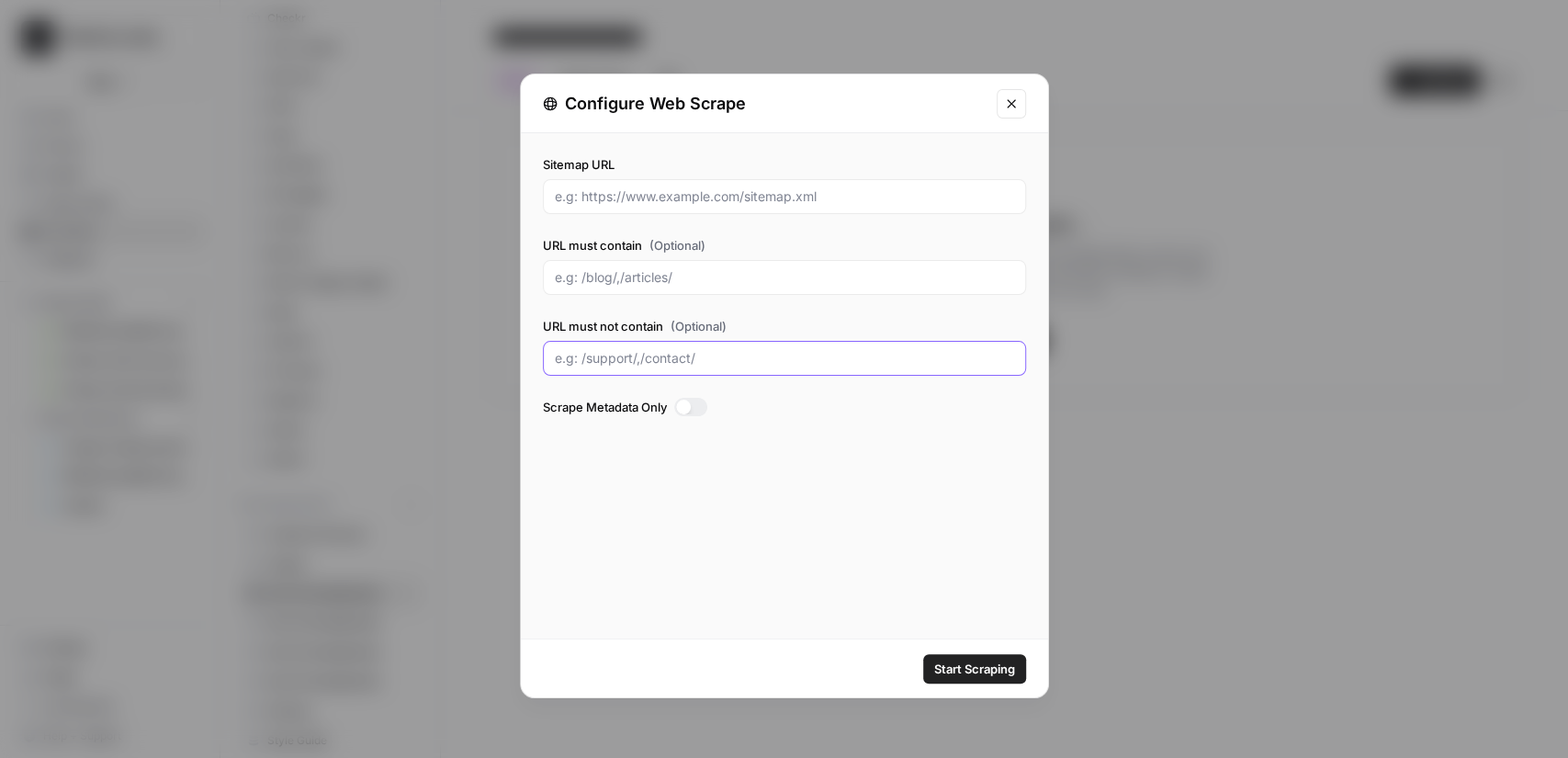
click at [609, 354] on input "URL must not contain (Optional)" at bounding box center [784, 358] width 459 height 18
click at [629, 279] on input "URL must contain (Optional)" at bounding box center [784, 277] width 459 height 18
click at [667, 197] on input "Sitemap URL" at bounding box center [784, 196] width 459 height 18
click at [1004, 101] on icon "Close modal" at bounding box center [1011, 103] width 14 height 14
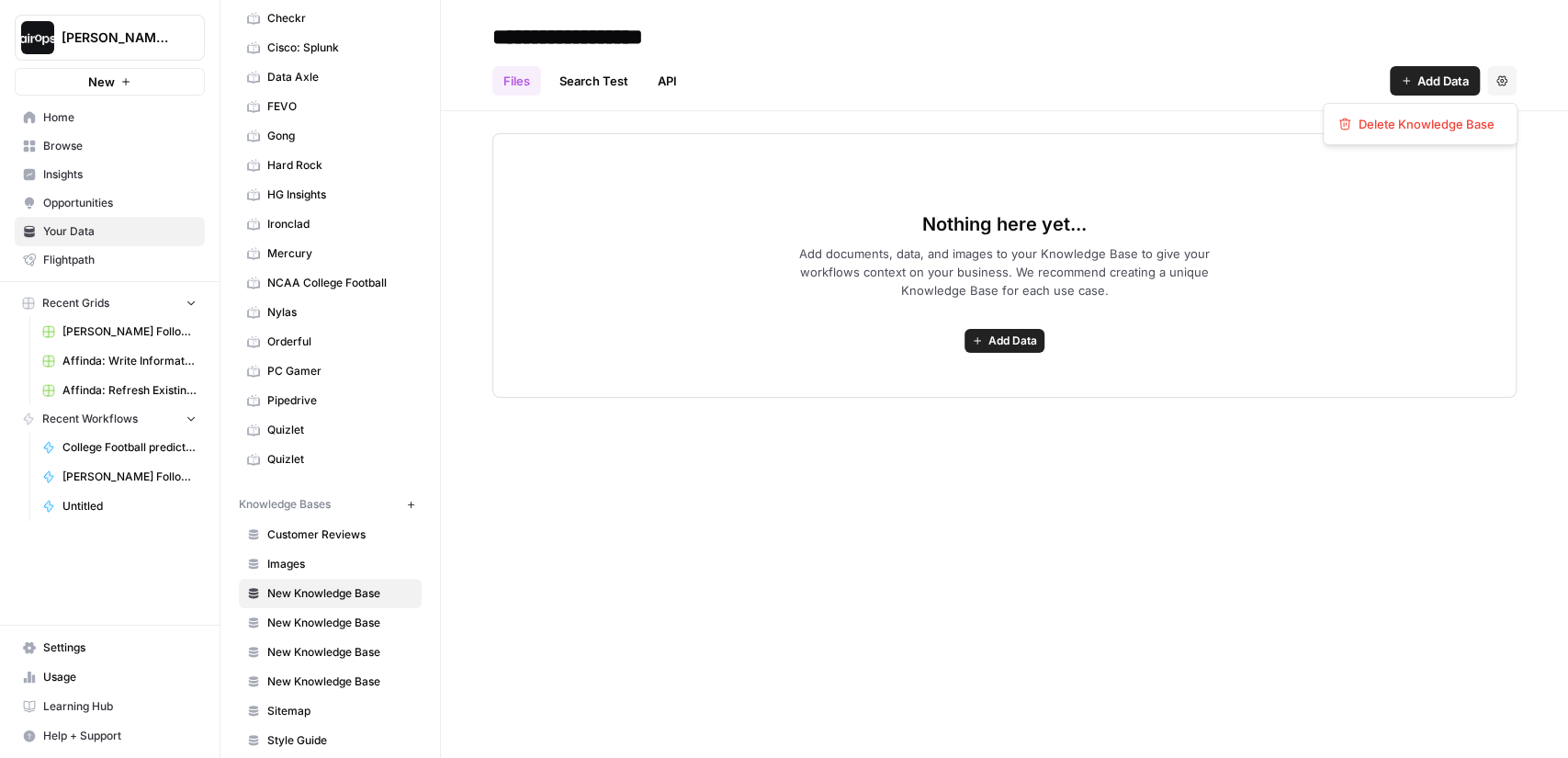
click at [1499, 82] on icon "button" at bounding box center [1502, 81] width 11 height 11
click at [1142, 68] on div "Files Search Test API Add Data Settings" at bounding box center [1004, 73] width 1024 height 44
click at [343, 527] on span "Customer Reviews" at bounding box center [340, 534] width 146 height 16
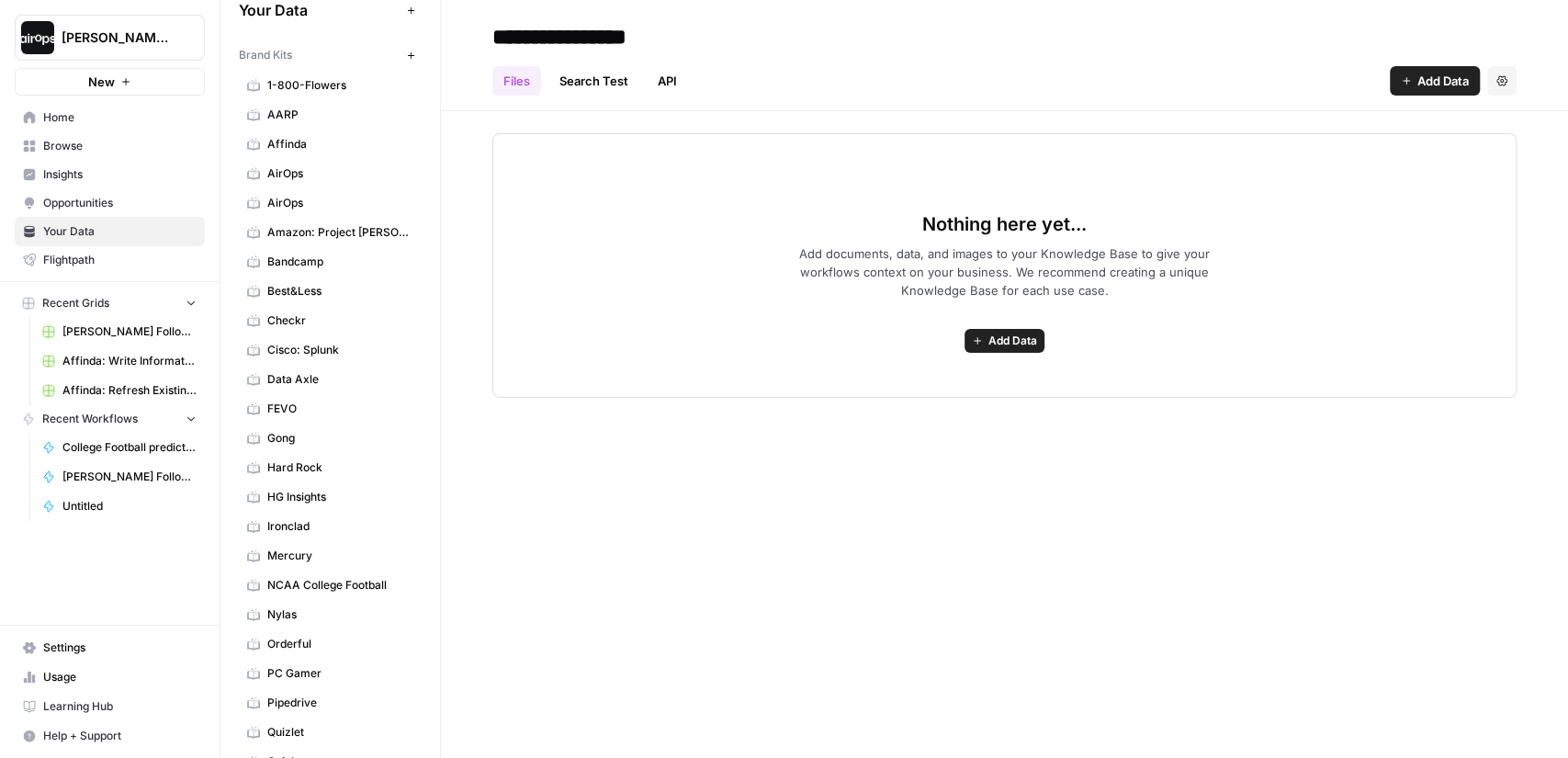
scroll to position [17, 0]
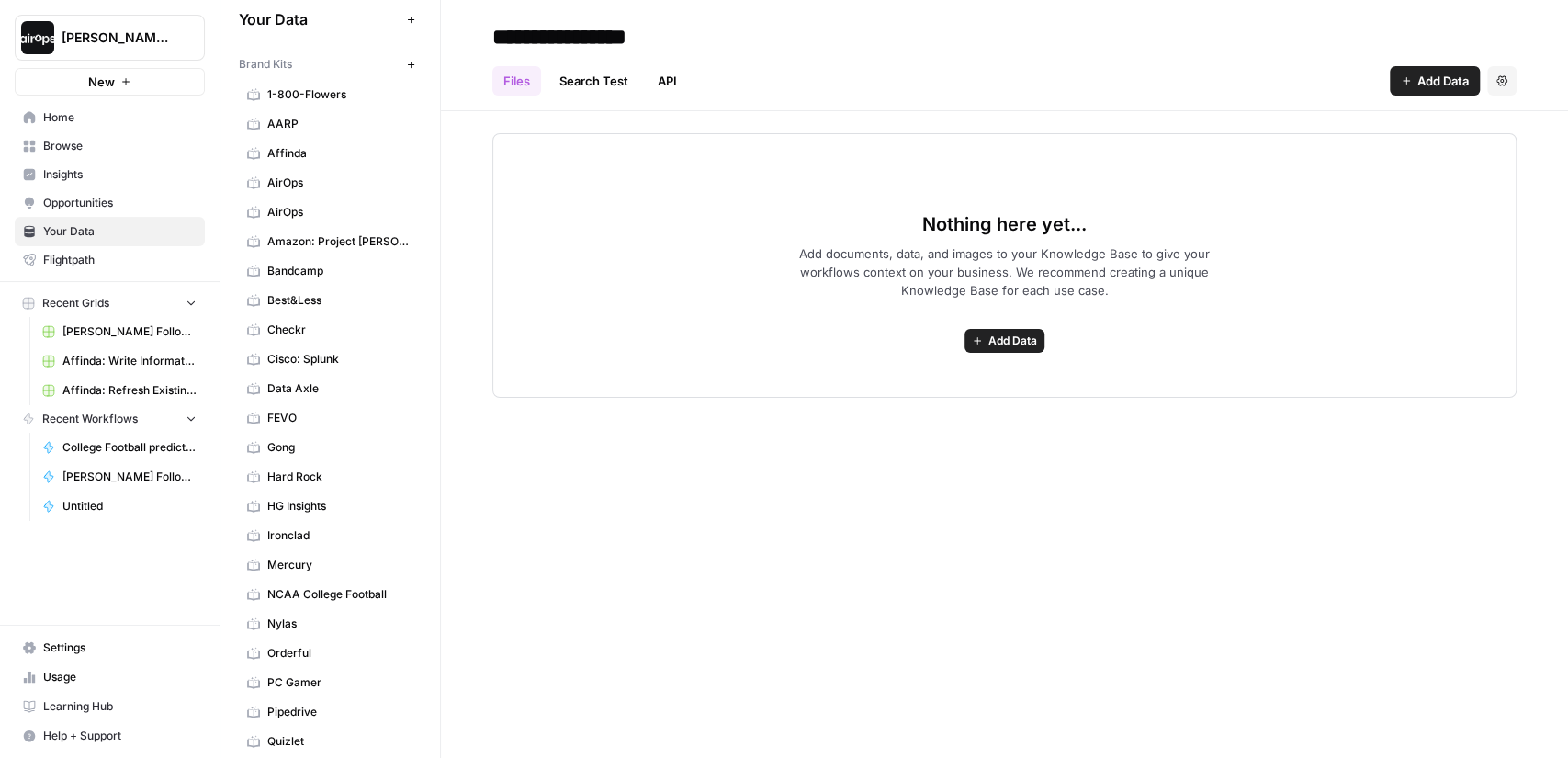
drag, startPoint x: 315, startPoint y: 63, endPoint x: 234, endPoint y: 63, distance: 81.0
click at [234, 63] on div "Your Data Add Data Brand Kits New 1-800-Flowers AARP Affinda AirOps AirOps Amaz…" at bounding box center [330, 379] width 220 height 758
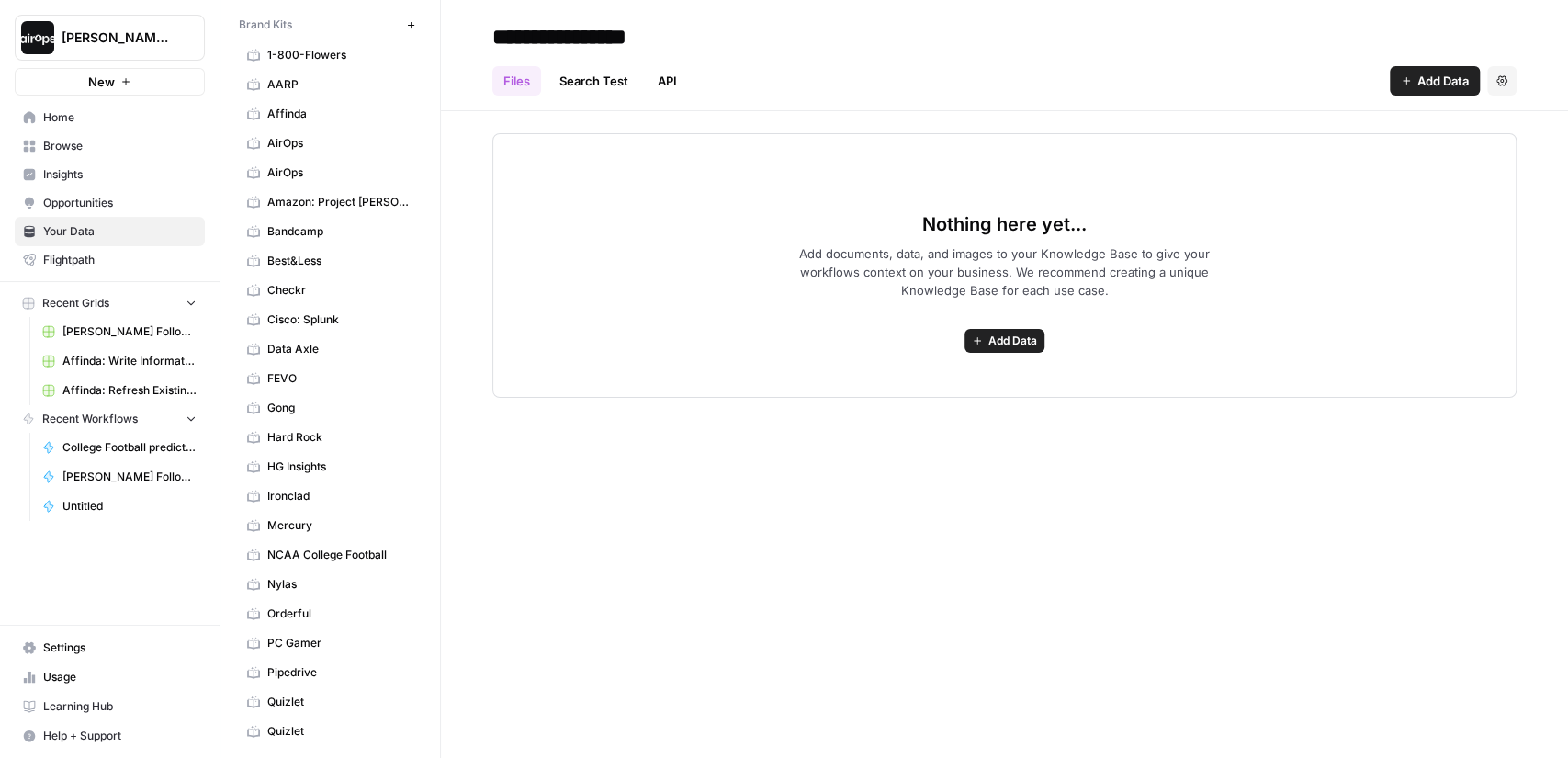
scroll to position [59, 0]
click at [64, 113] on span "Home" at bounding box center [119, 117] width 153 height 16
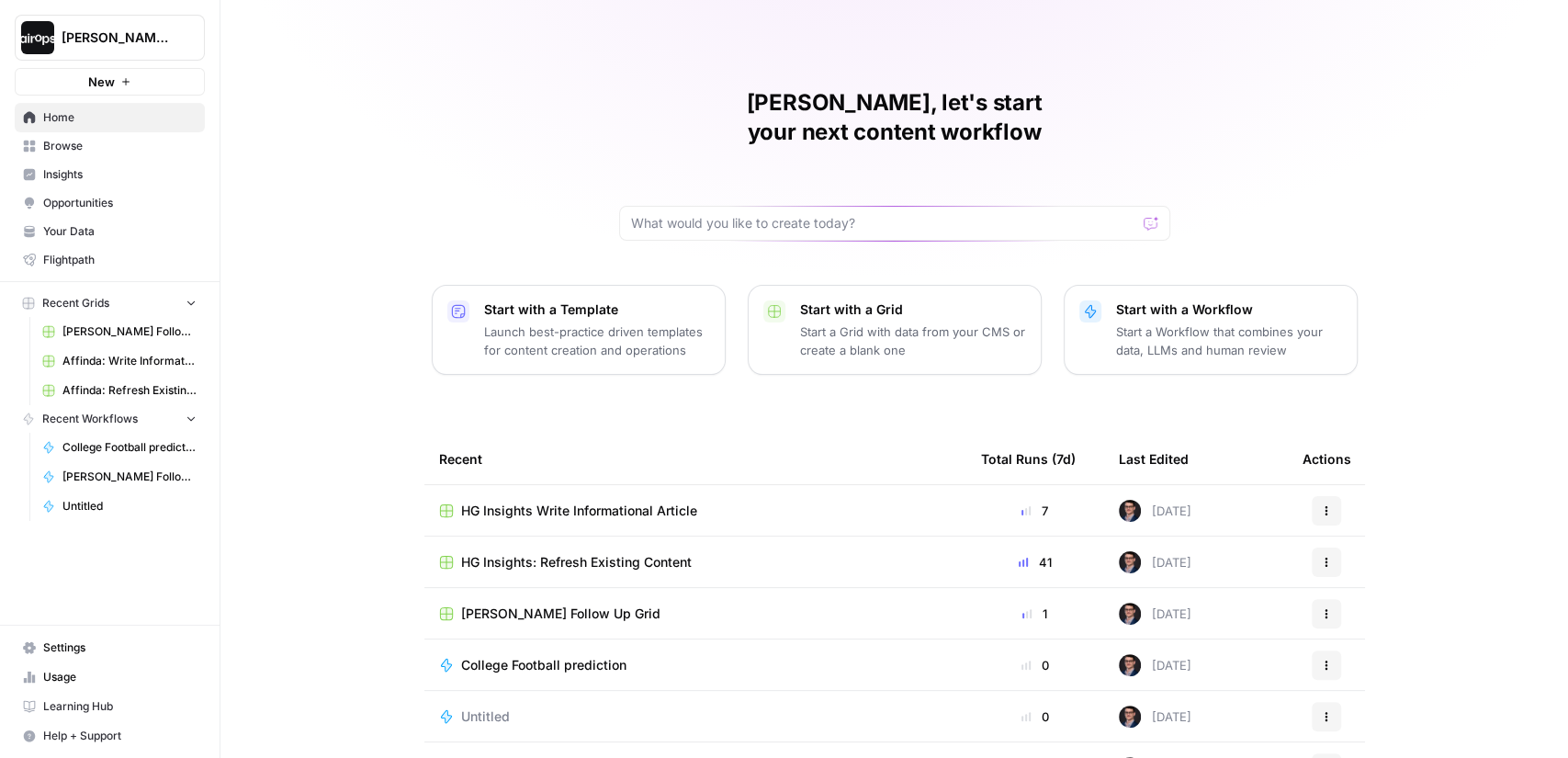
click at [562, 323] on p "Launch best-practice driven templates for content creation and operations" at bounding box center [596, 341] width 226 height 37
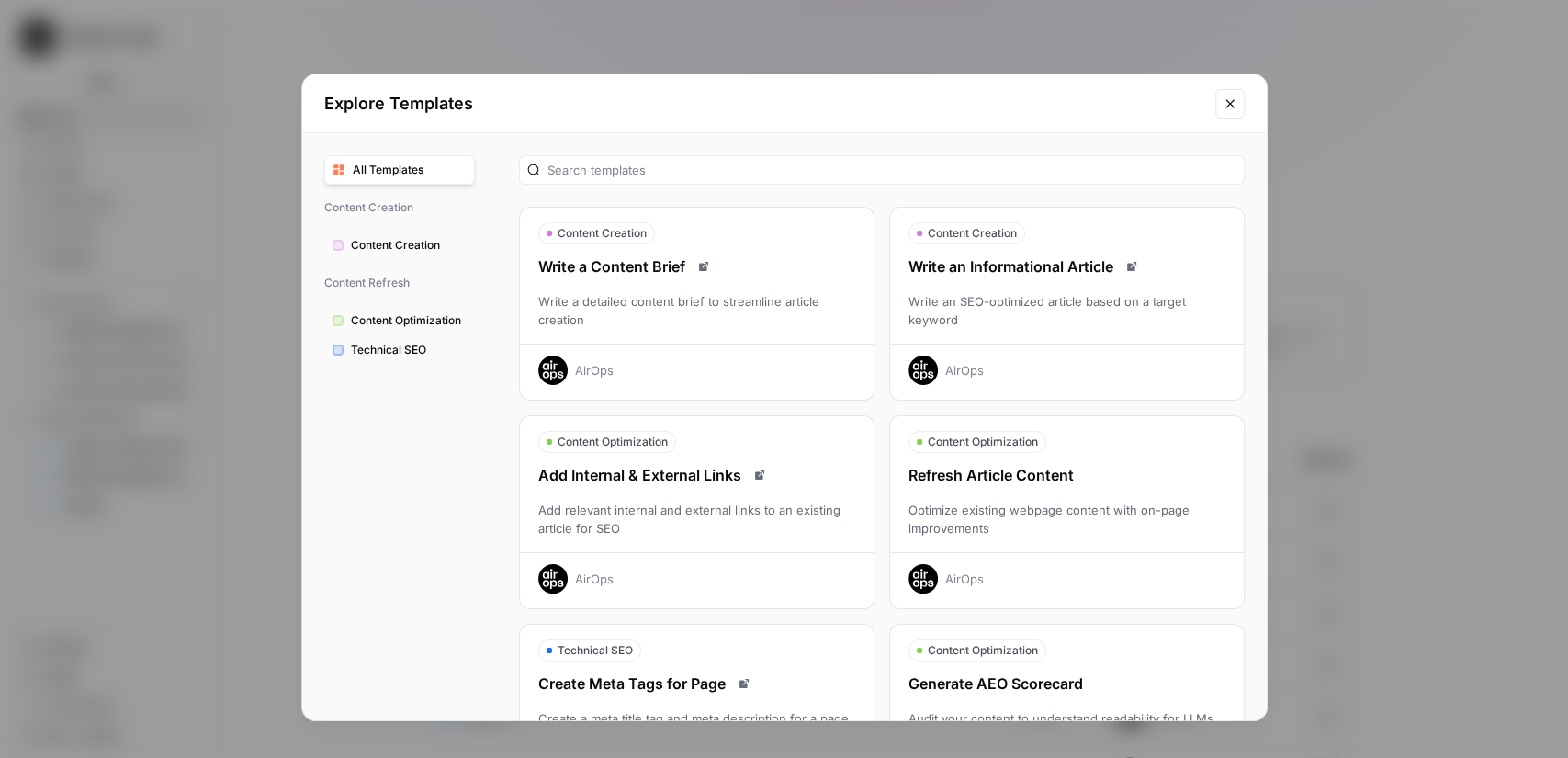
click at [882, 294] on div "Content Creation Write a Content Brief Write a detailed content brief to stream…" at bounding box center [882, 702] width 725 height 991
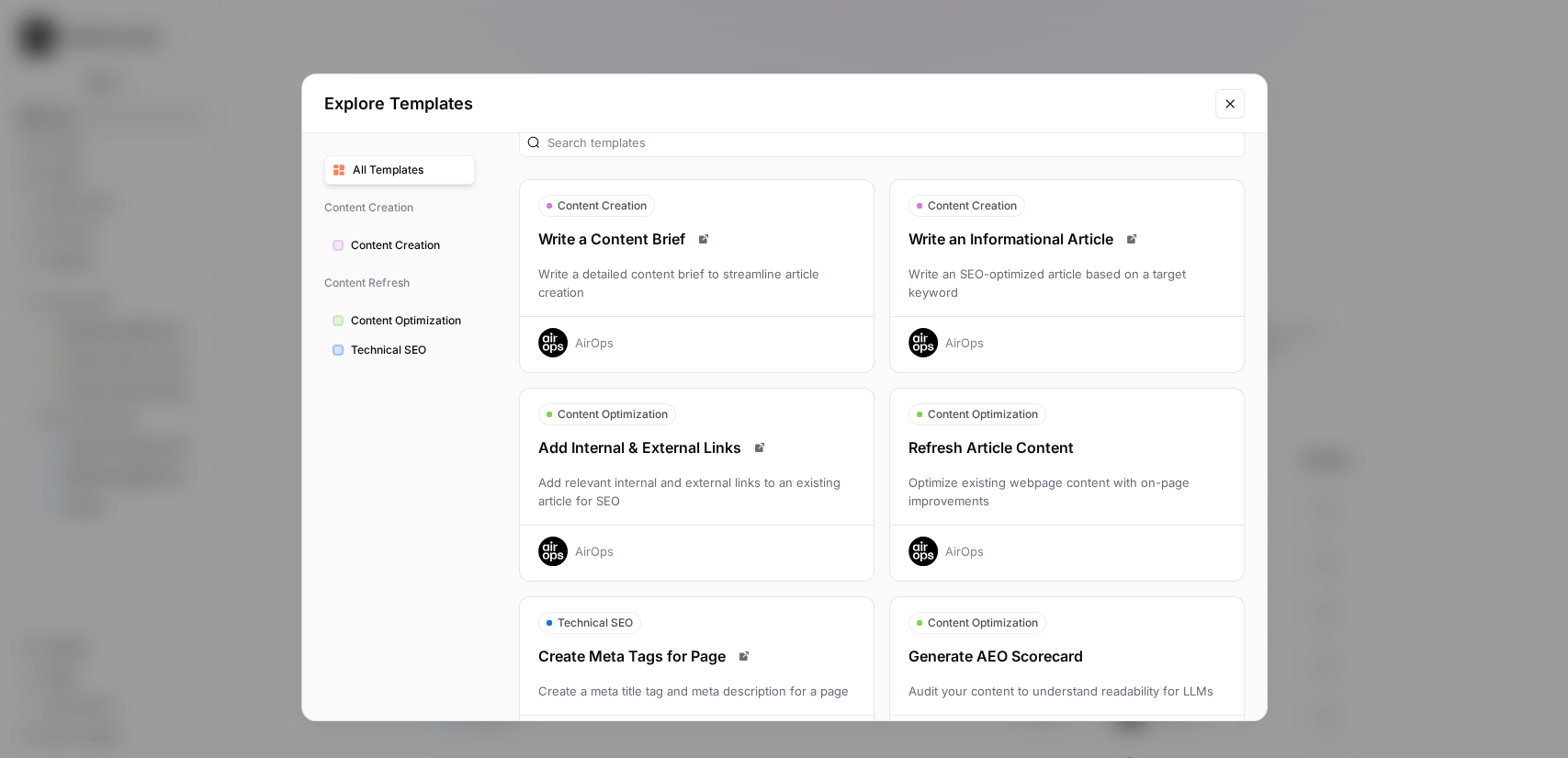
scroll to position [80, 0]
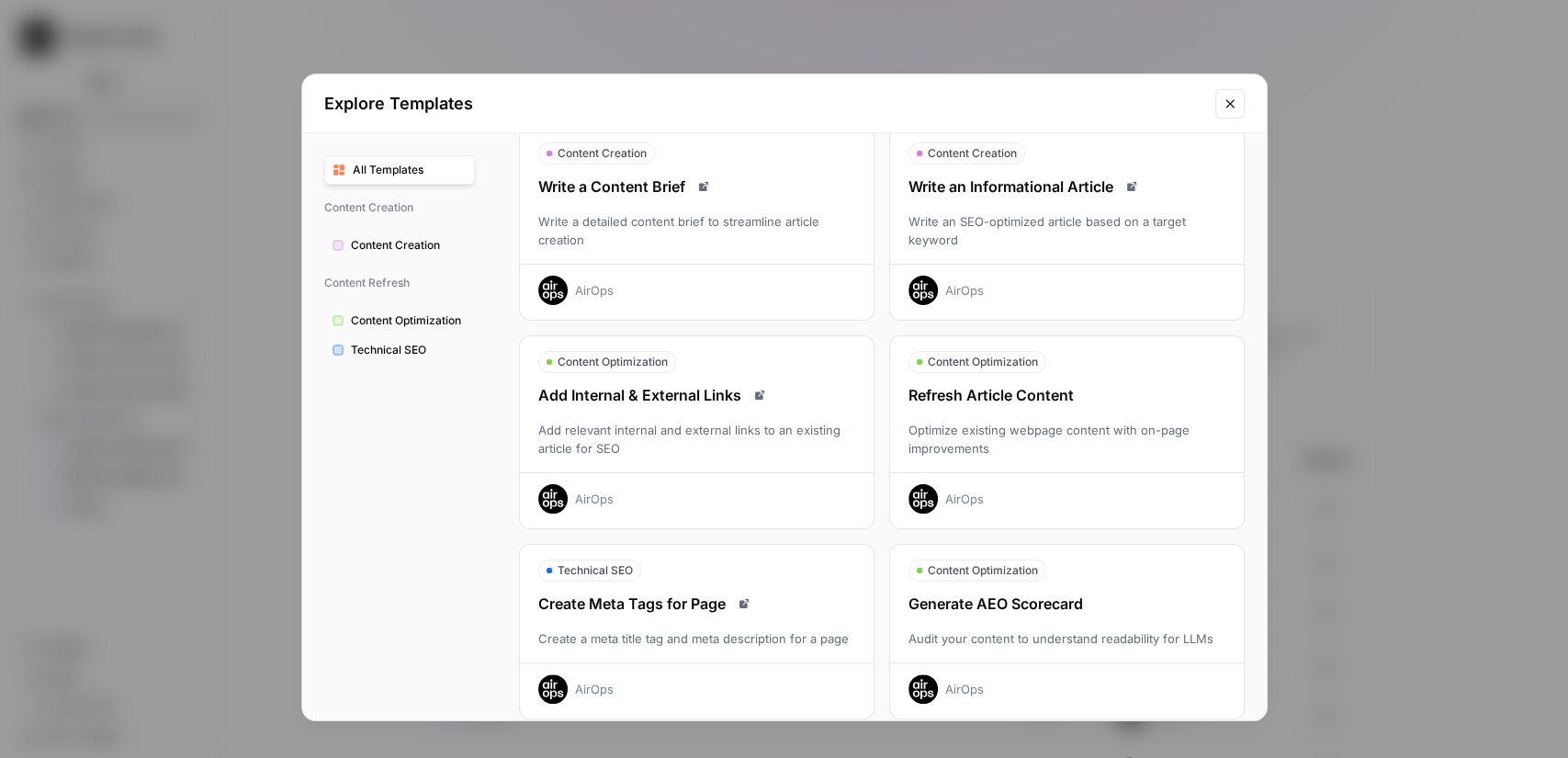
click at [1091, 449] on div "Optimize existing webpage content with on-page improvements" at bounding box center [1066, 439] width 353 height 37
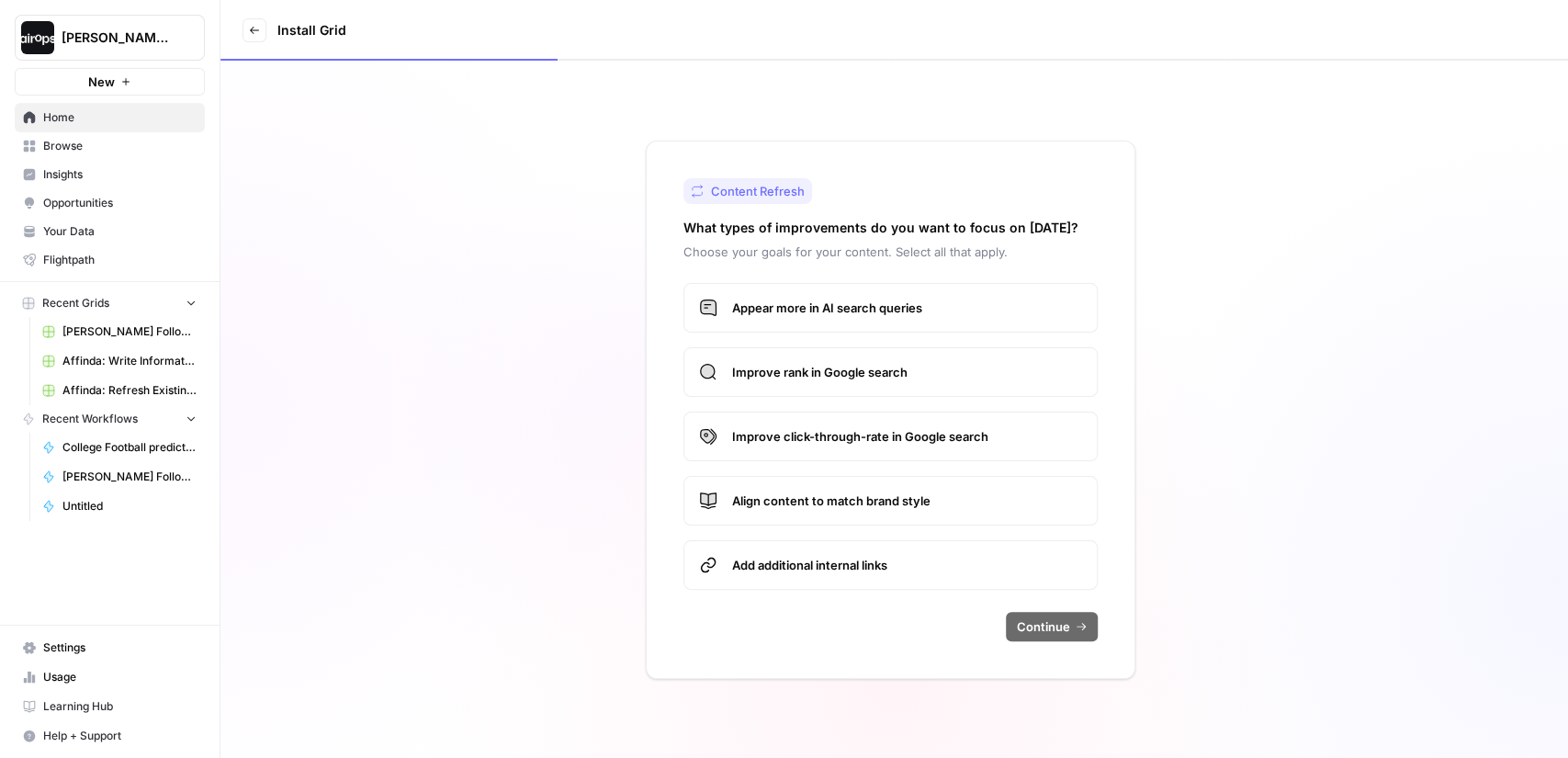
click at [719, 295] on label "Appear more in AI search queries" at bounding box center [890, 308] width 414 height 50
click at [729, 360] on label "Improve rank in Google search" at bounding box center [890, 372] width 414 height 50
click at [786, 442] on span "Improve click-through-rate in Google search" at bounding box center [907, 436] width 350 height 18
click at [780, 491] on span "Align content to match brand style" at bounding box center [907, 500] width 350 height 18
click at [784, 564] on span "Add additional internal links" at bounding box center [907, 565] width 350 height 18
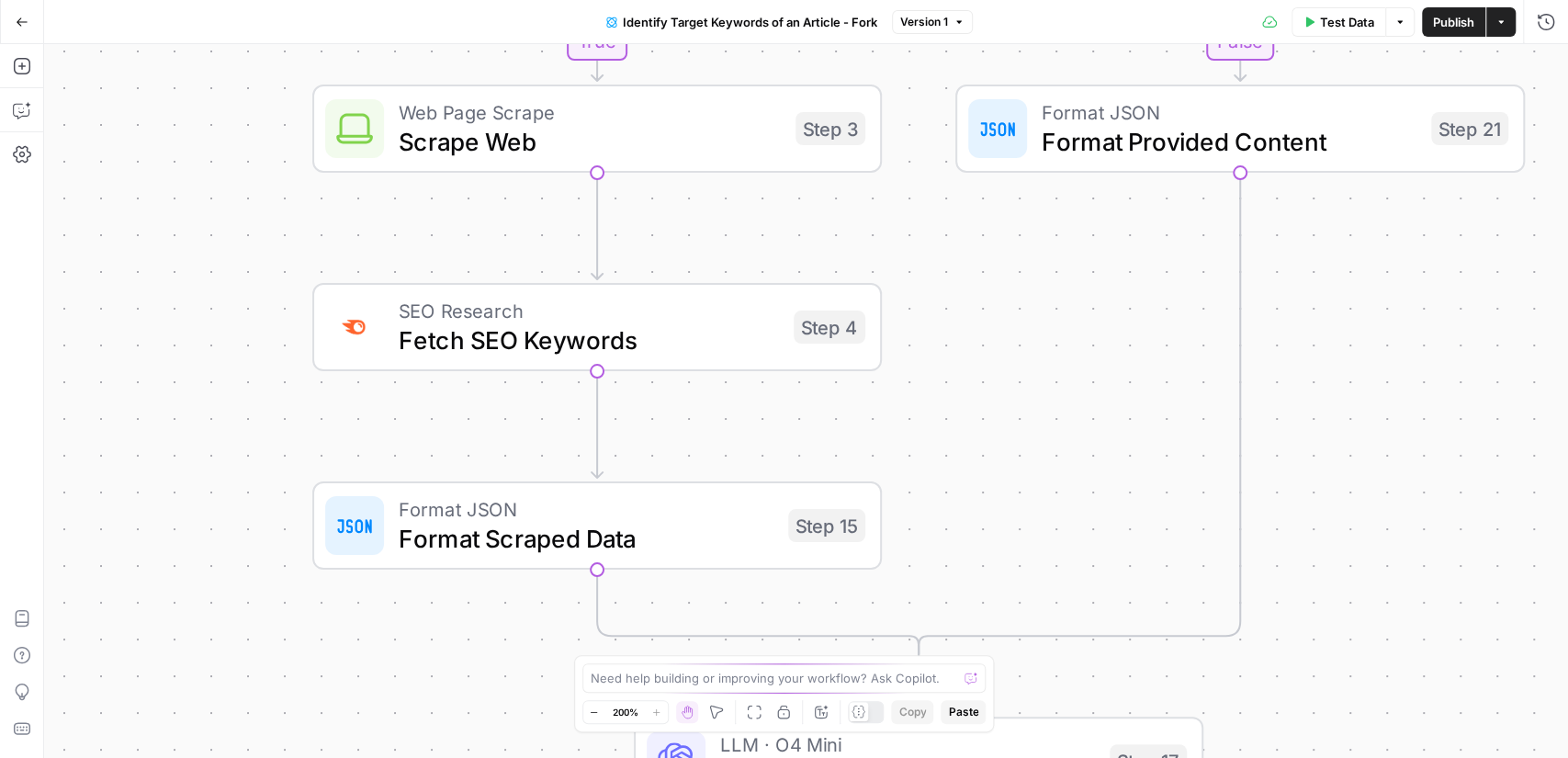
drag, startPoint x: 645, startPoint y: 345, endPoint x: 270, endPoint y: 369, distance: 375.8
click at [270, 368] on div "true false true false Workflow Input Settings Inputs Run Code · Python Validate…" at bounding box center [805, 401] width 1524 height 714
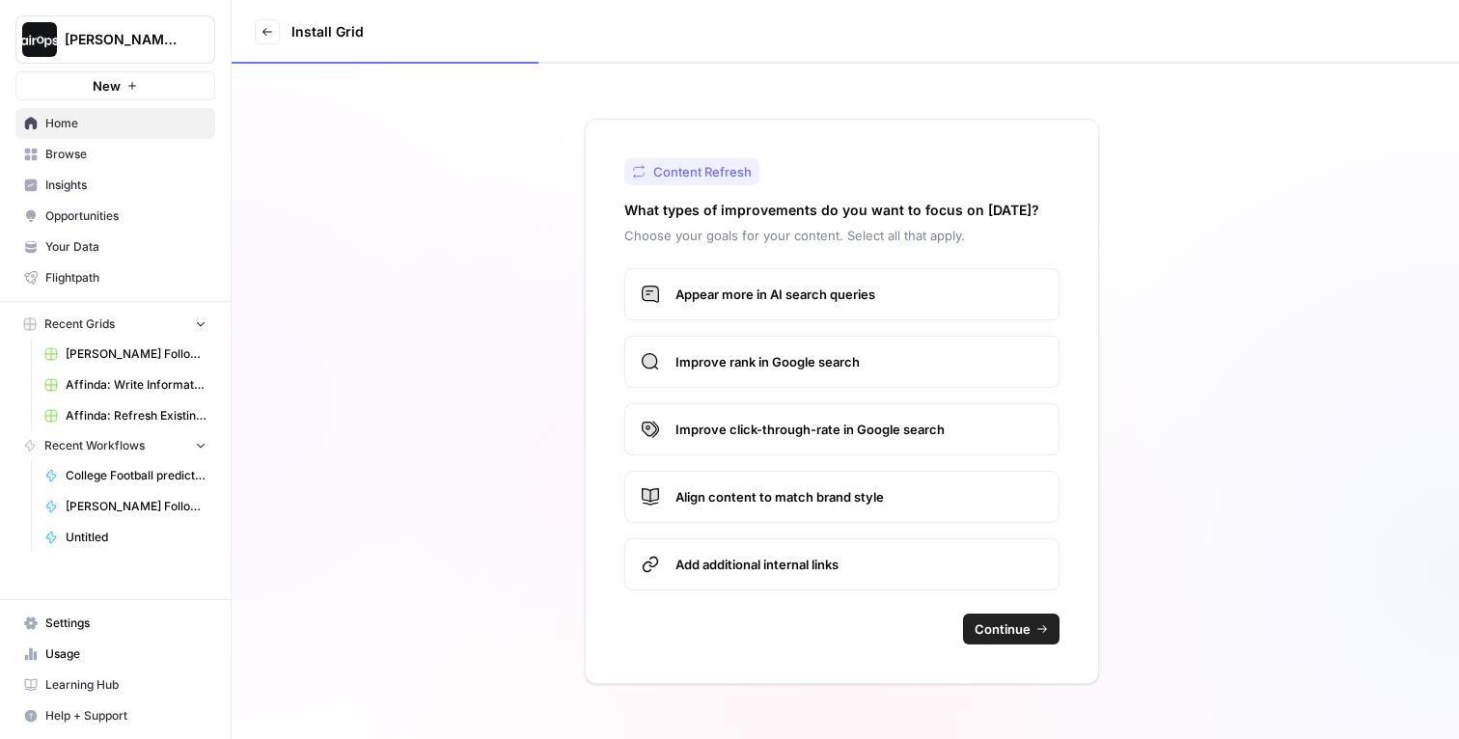
click at [114, 35] on span "[PERSON_NAME]-Sandbox" at bounding box center [123, 39] width 117 height 19
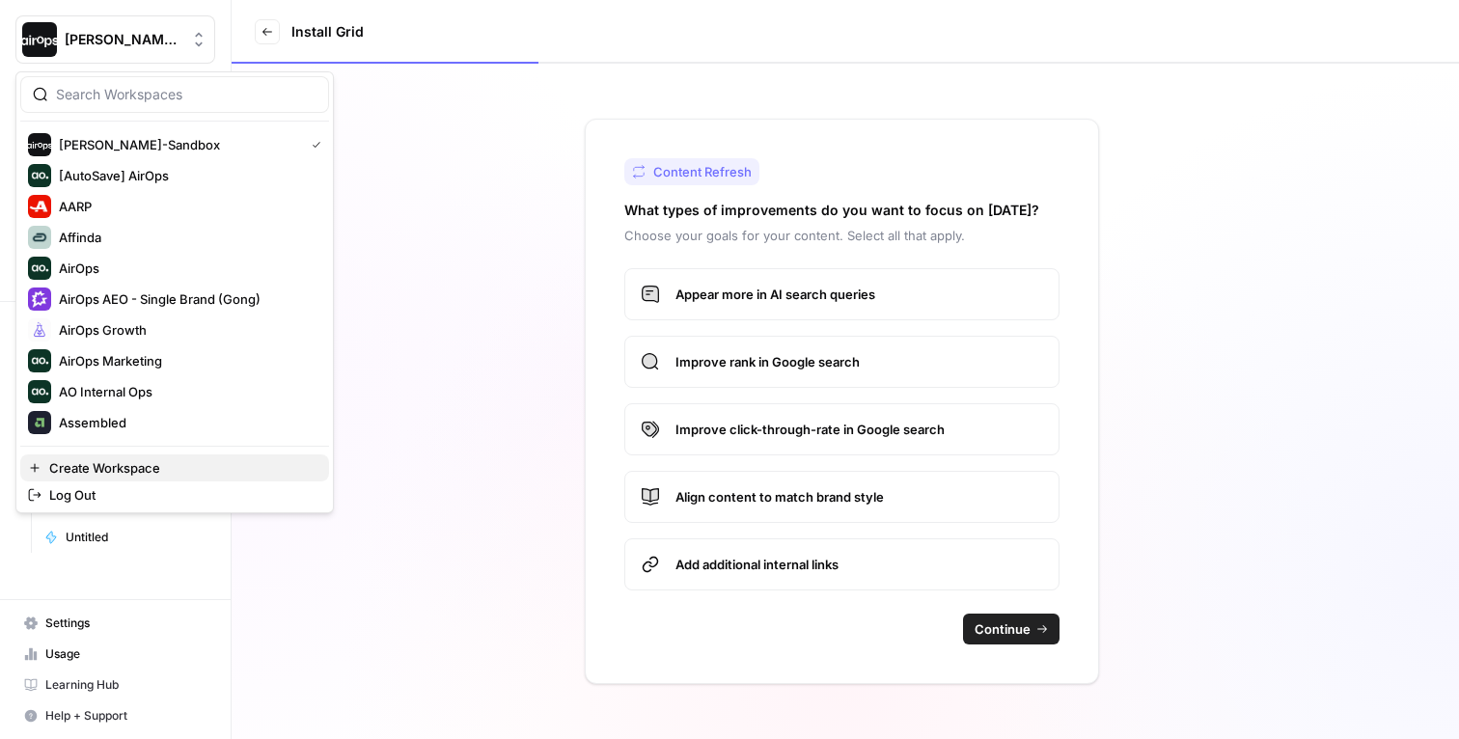
click at [107, 468] on span "Create Workspace" at bounding box center [181, 467] width 264 height 19
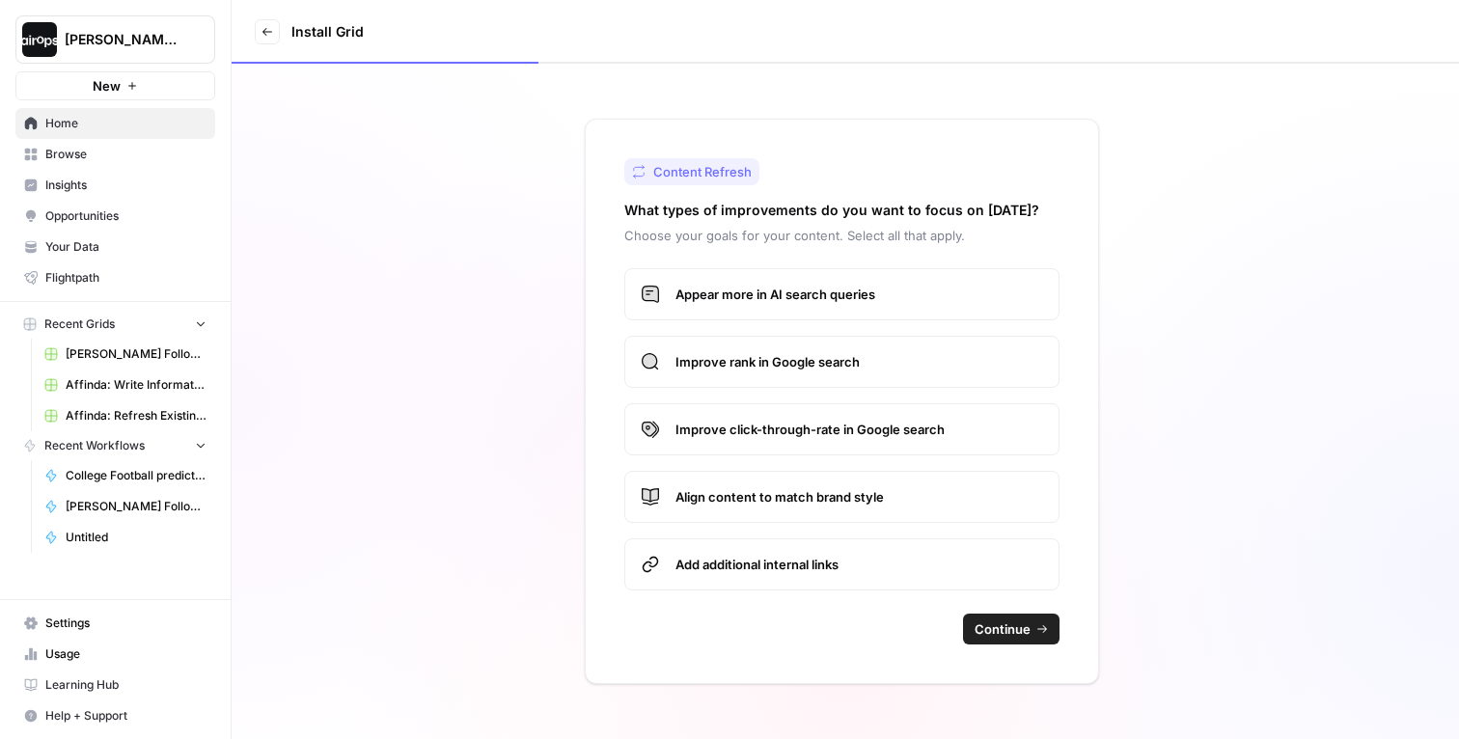
click at [159, 38] on span "Dille-Sandbox" at bounding box center [123, 39] width 117 height 19
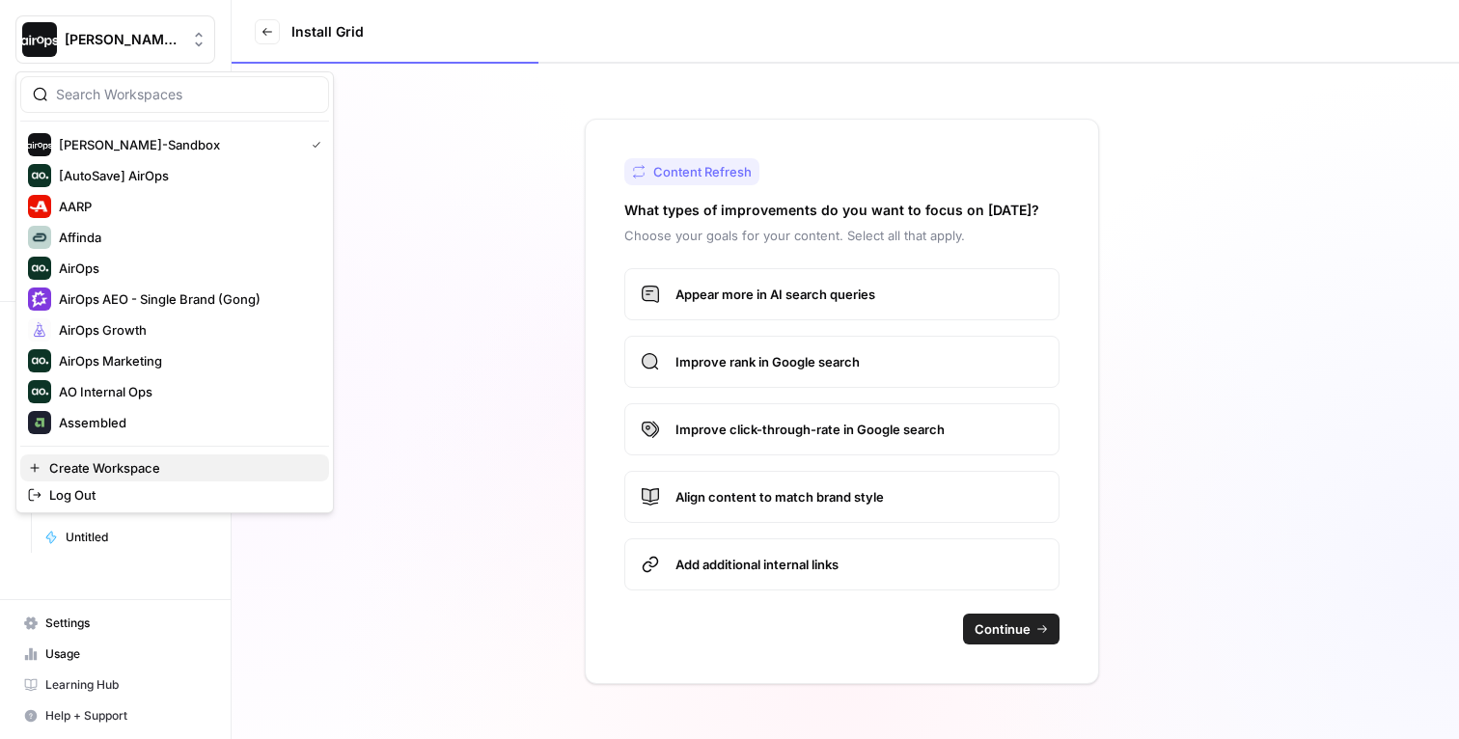
click at [99, 462] on span "Create Workspace" at bounding box center [181, 467] width 264 height 19
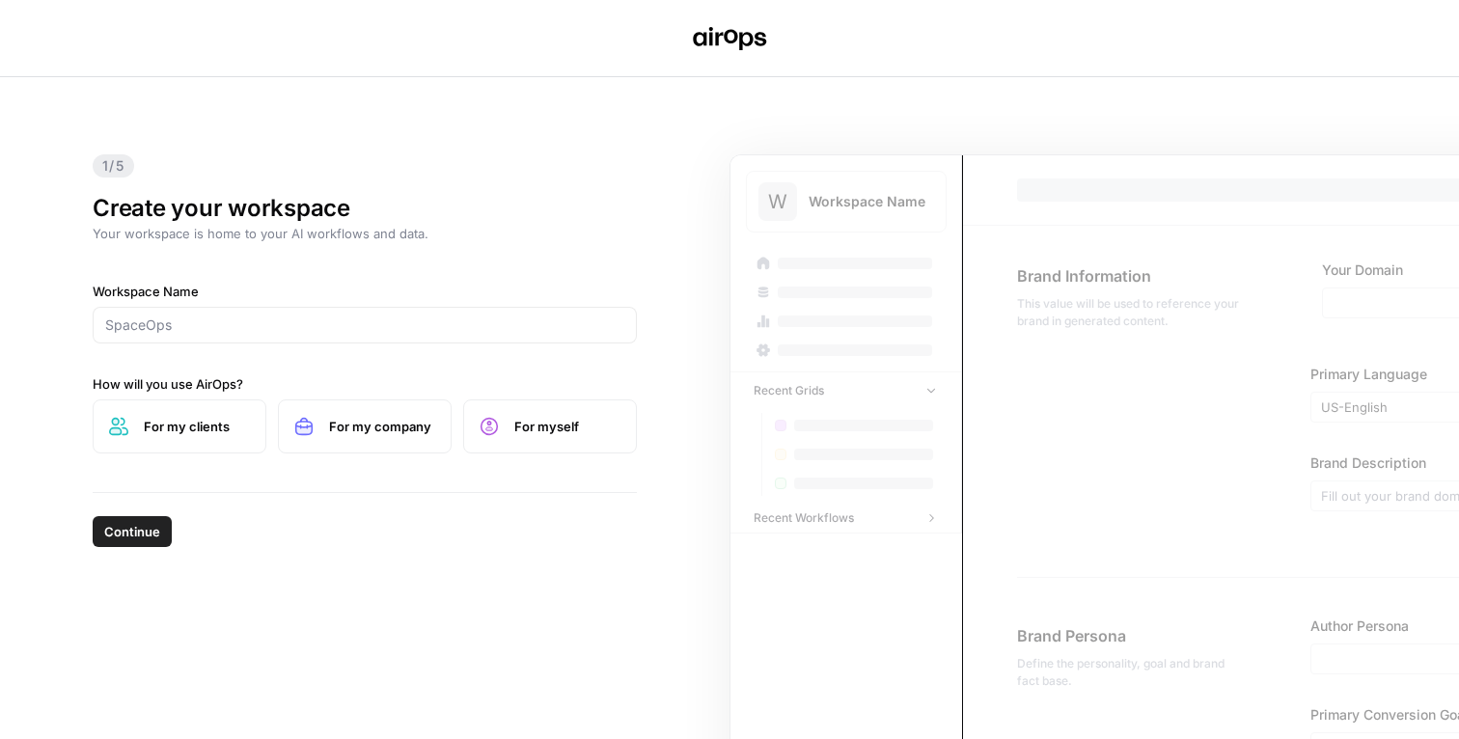
click at [340, 314] on div at bounding box center [365, 325] width 544 height 37
type input "HG Insights"
click at [365, 428] on span "For my company" at bounding box center [382, 426] width 106 height 19
click at [119, 523] on span "Continue" at bounding box center [132, 531] width 56 height 19
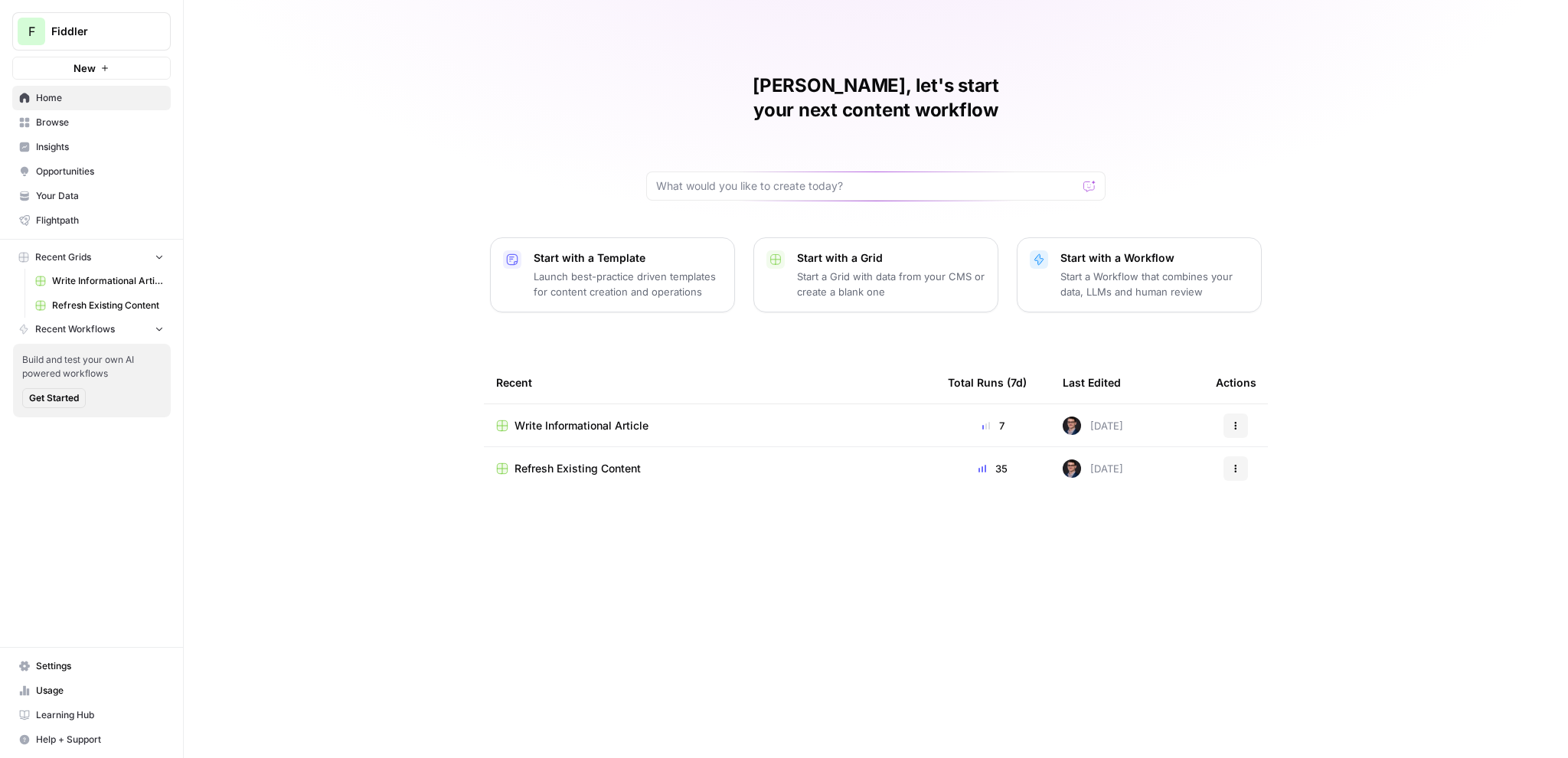
click at [82, 116] on span "Browse" at bounding box center [99, 122] width 128 height 13
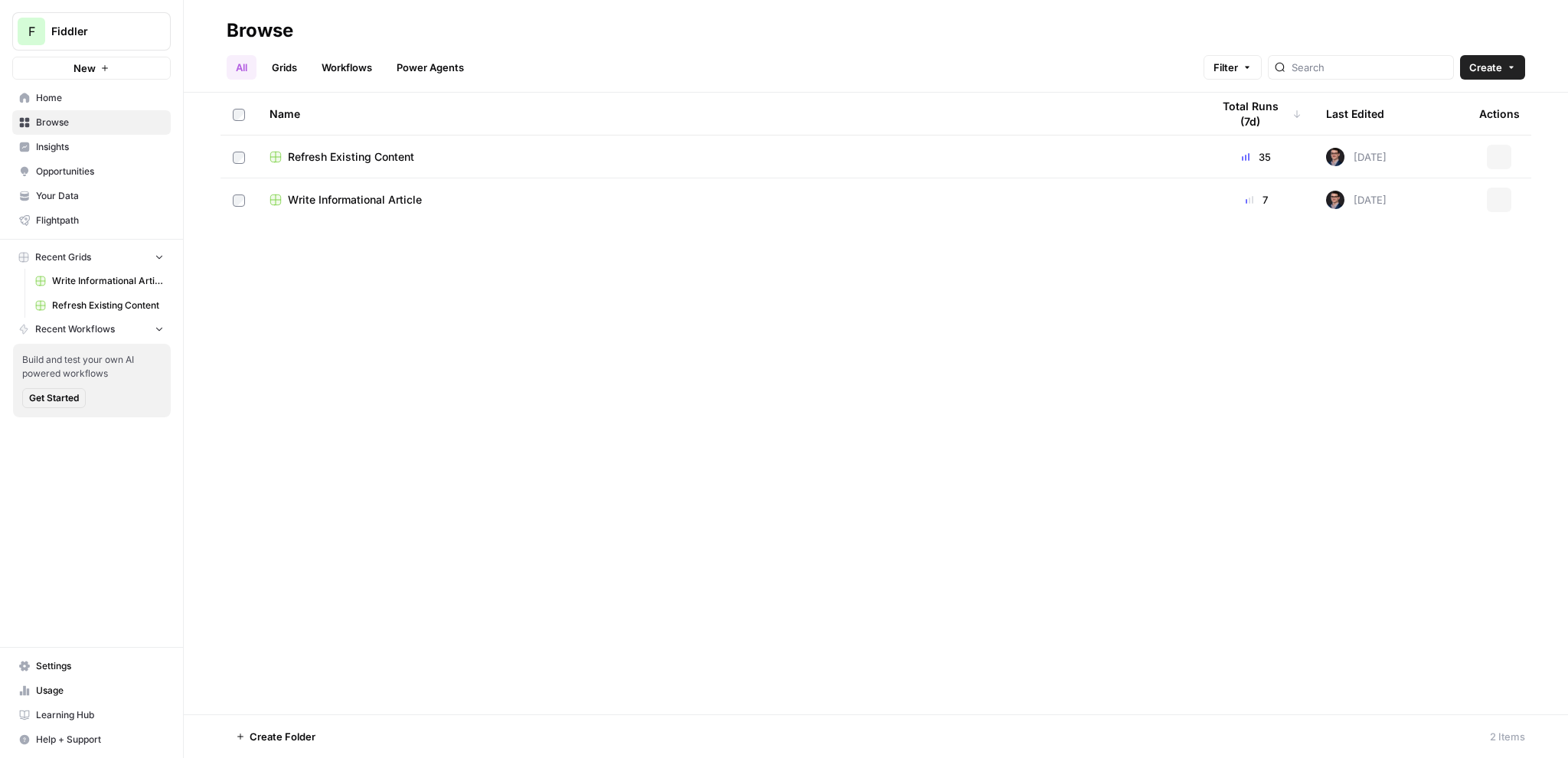
click at [84, 152] on span "Insights" at bounding box center [99, 147] width 128 height 13
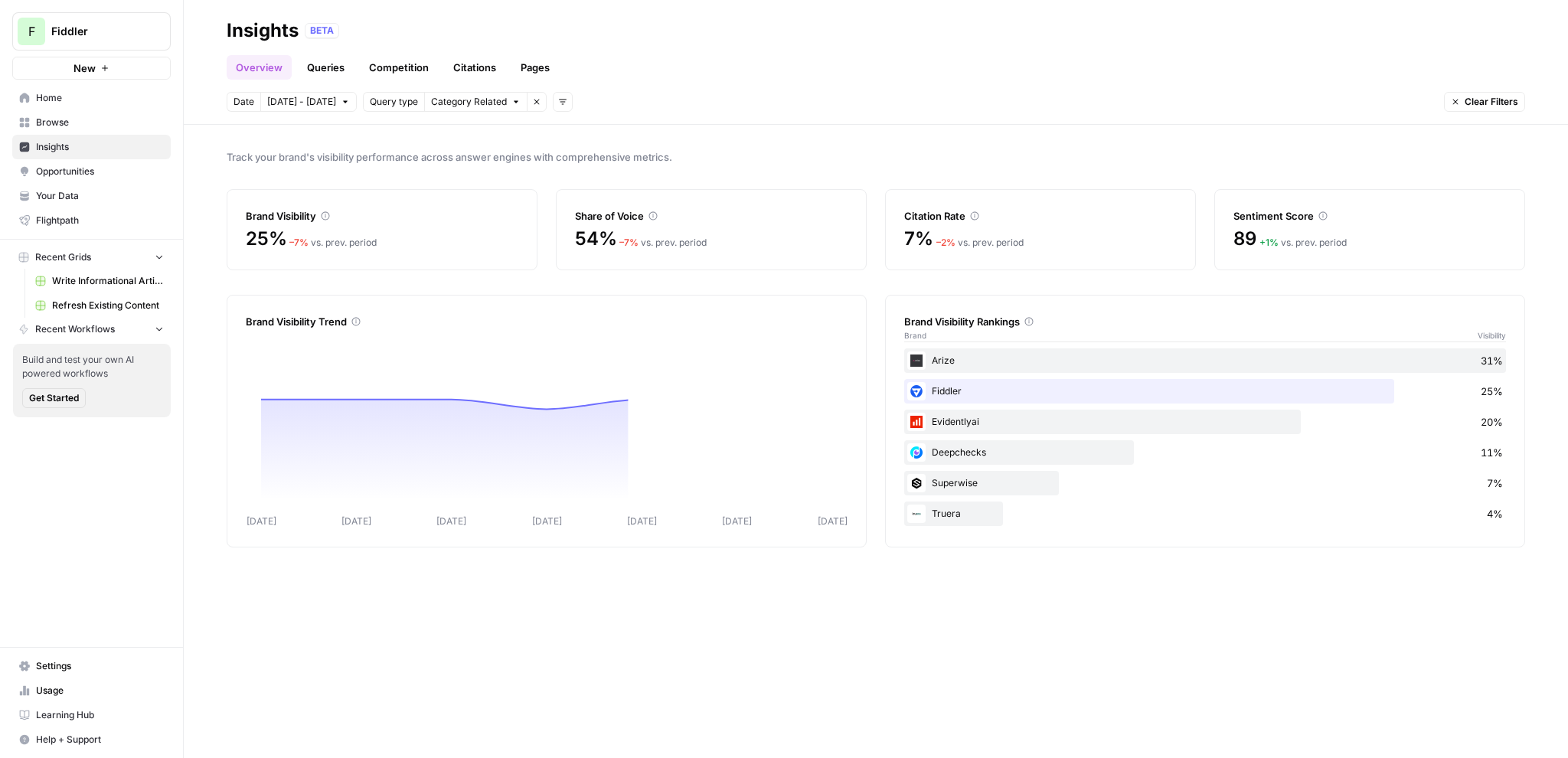
click at [694, 140] on div "Track your brand's visibility performance across answer engines with comprehens…" at bounding box center [876, 441] width 1385 height 633
click at [558, 102] on icon "button" at bounding box center [563, 102] width 10 height 10
click at [512, 102] on icon "button" at bounding box center [517, 102] width 10 height 10
click at [374, 109] on div "Query type" at bounding box center [394, 102] width 62 height 20
click at [376, 102] on span "Query type" at bounding box center [394, 102] width 48 height 13
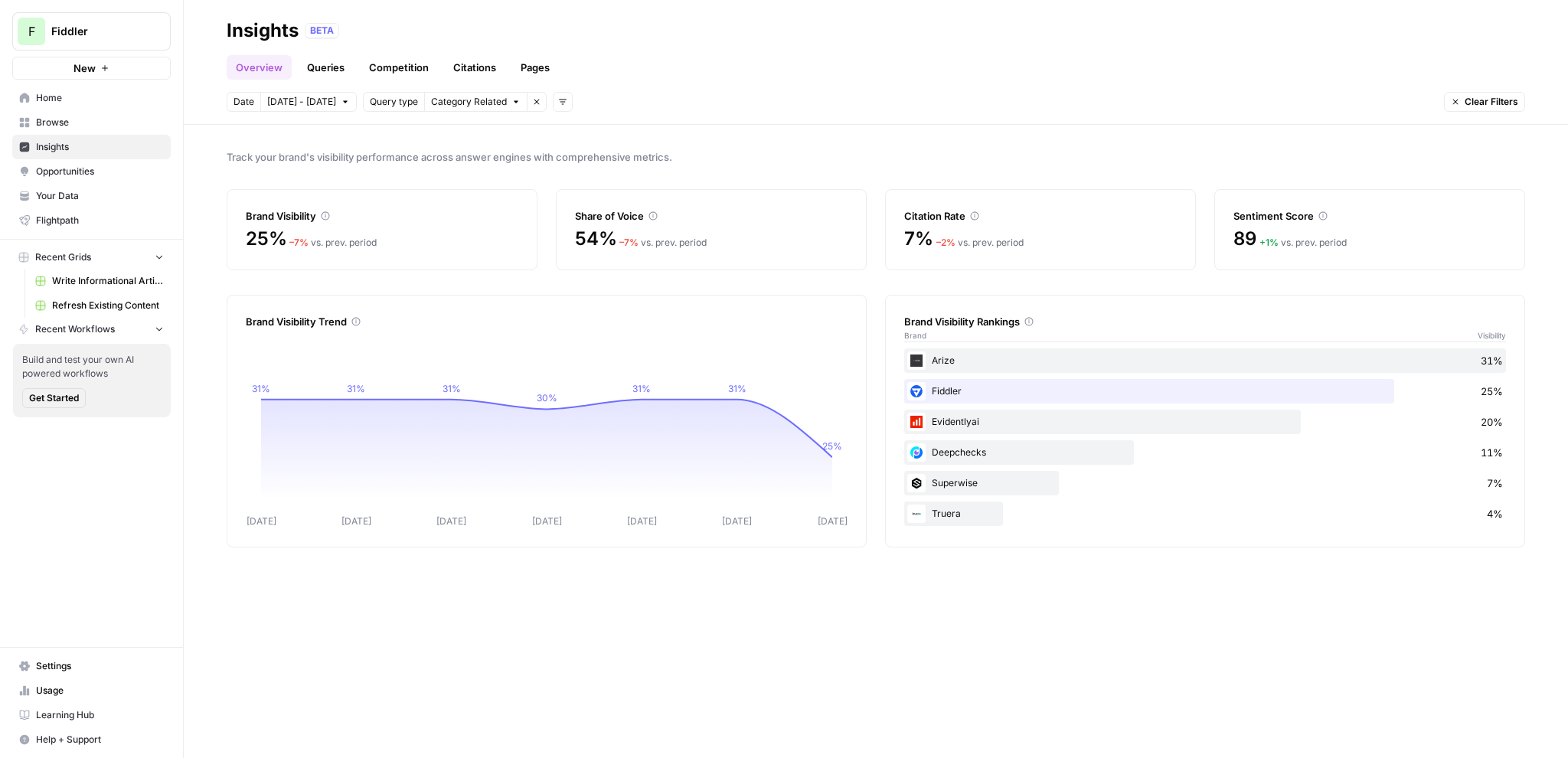
click at [556, 100] on button "Add filters" at bounding box center [563, 102] width 20 height 20
click at [328, 64] on link "Queries" at bounding box center [325, 67] width 56 height 25
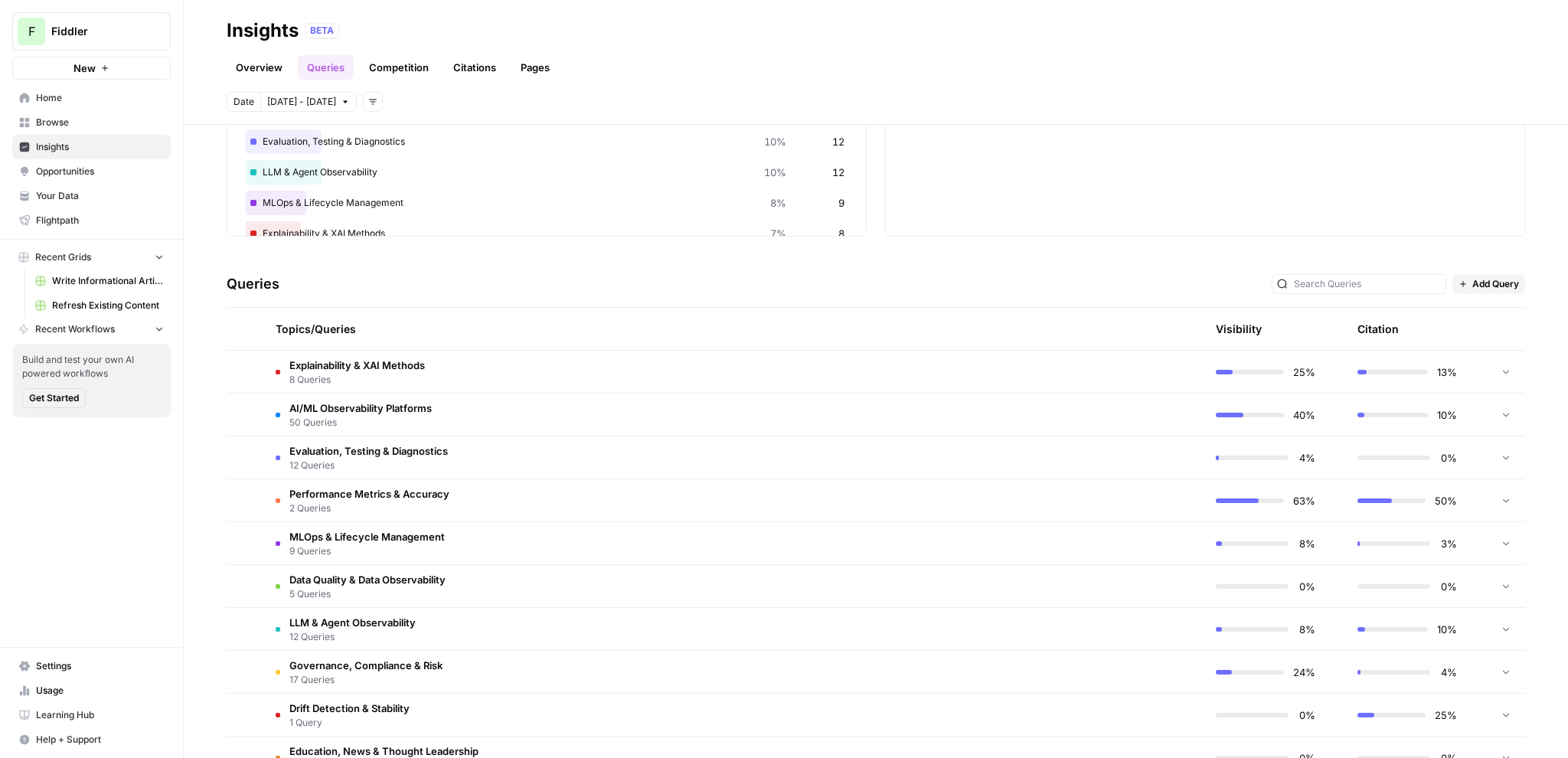
scroll to position [192, 0]
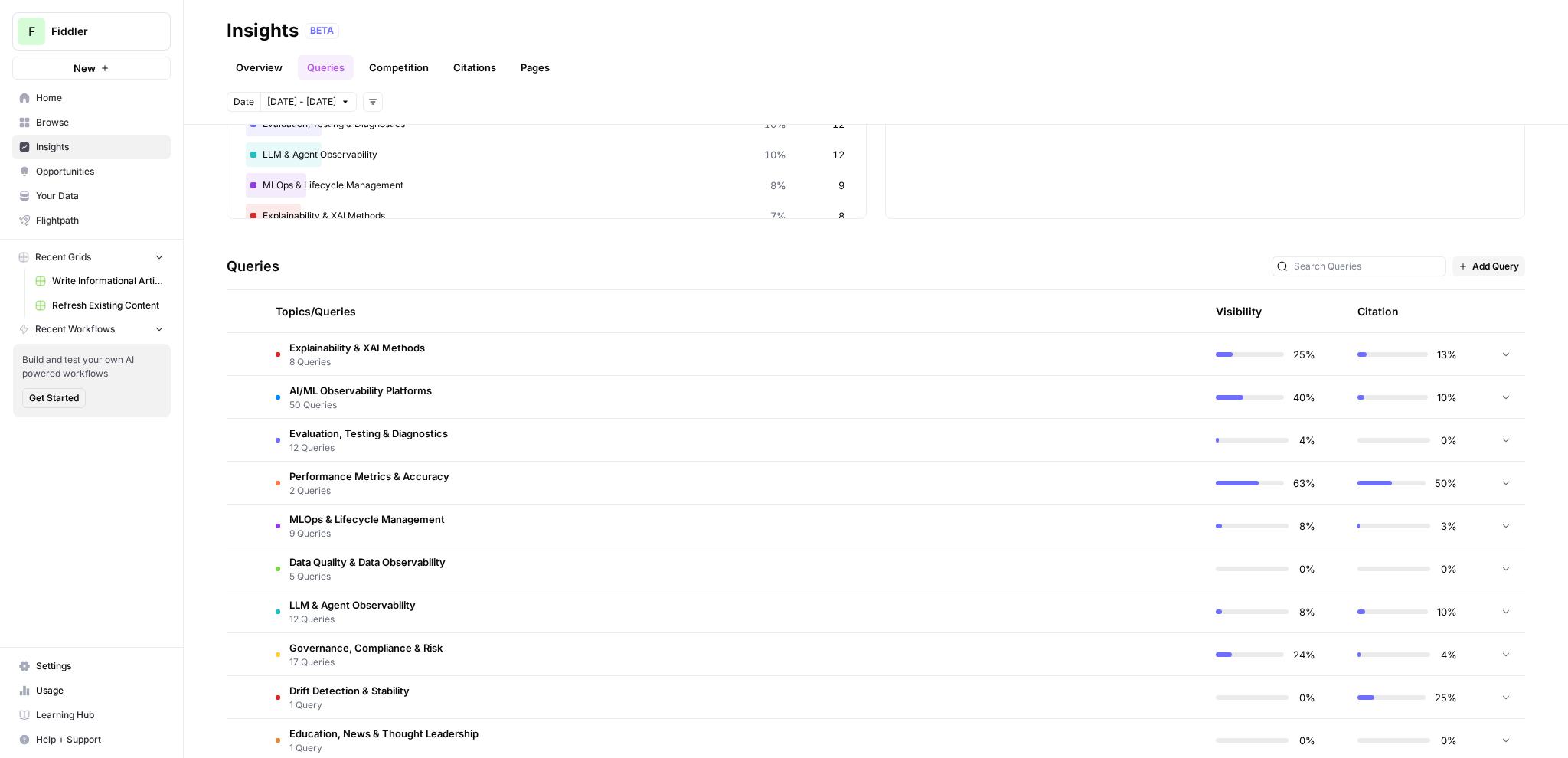
click at [402, 402] on span "50 Queries" at bounding box center [360, 405] width 142 height 13
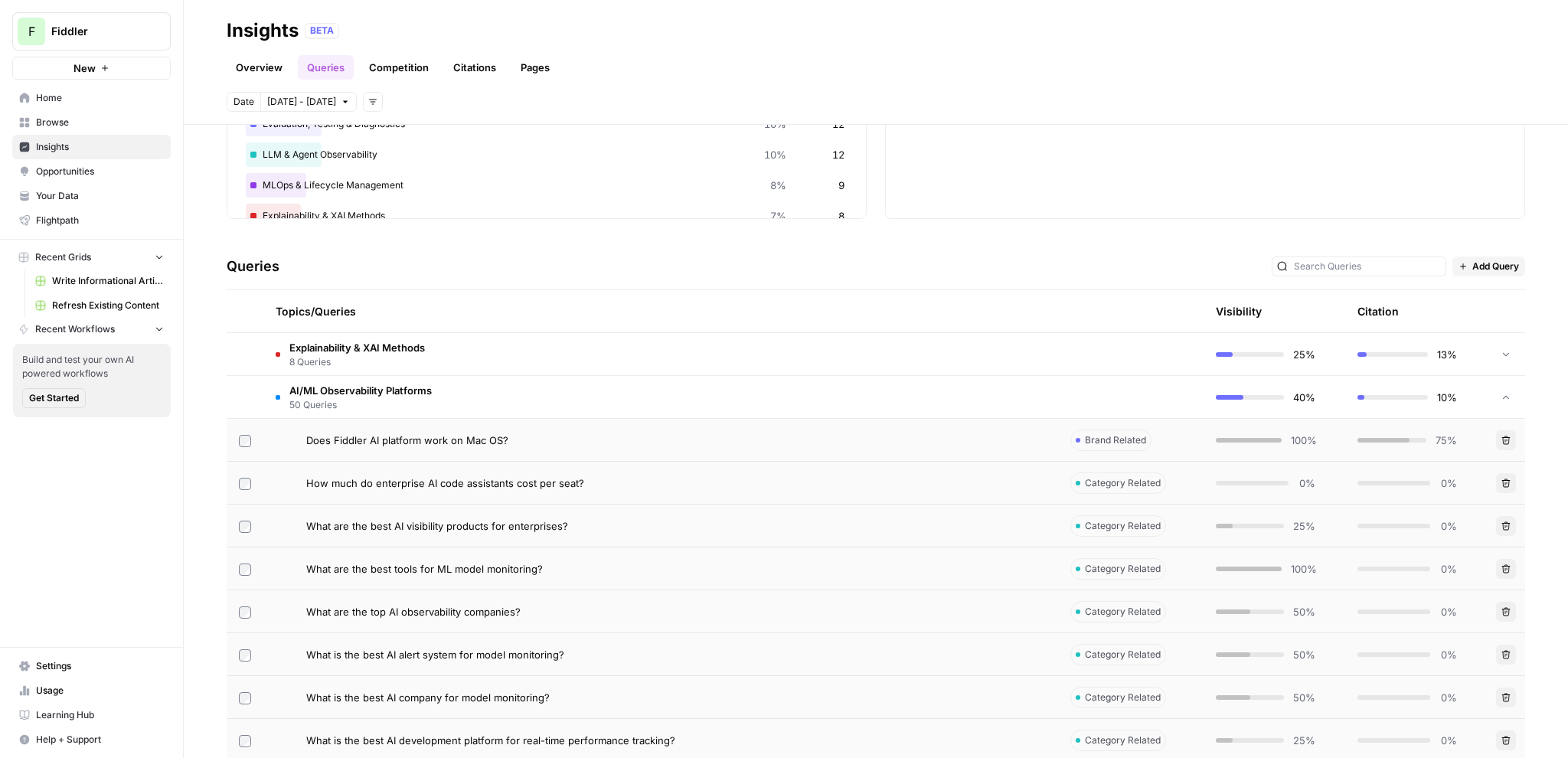
click at [402, 402] on span "50 Queries" at bounding box center [360, 405] width 142 height 13
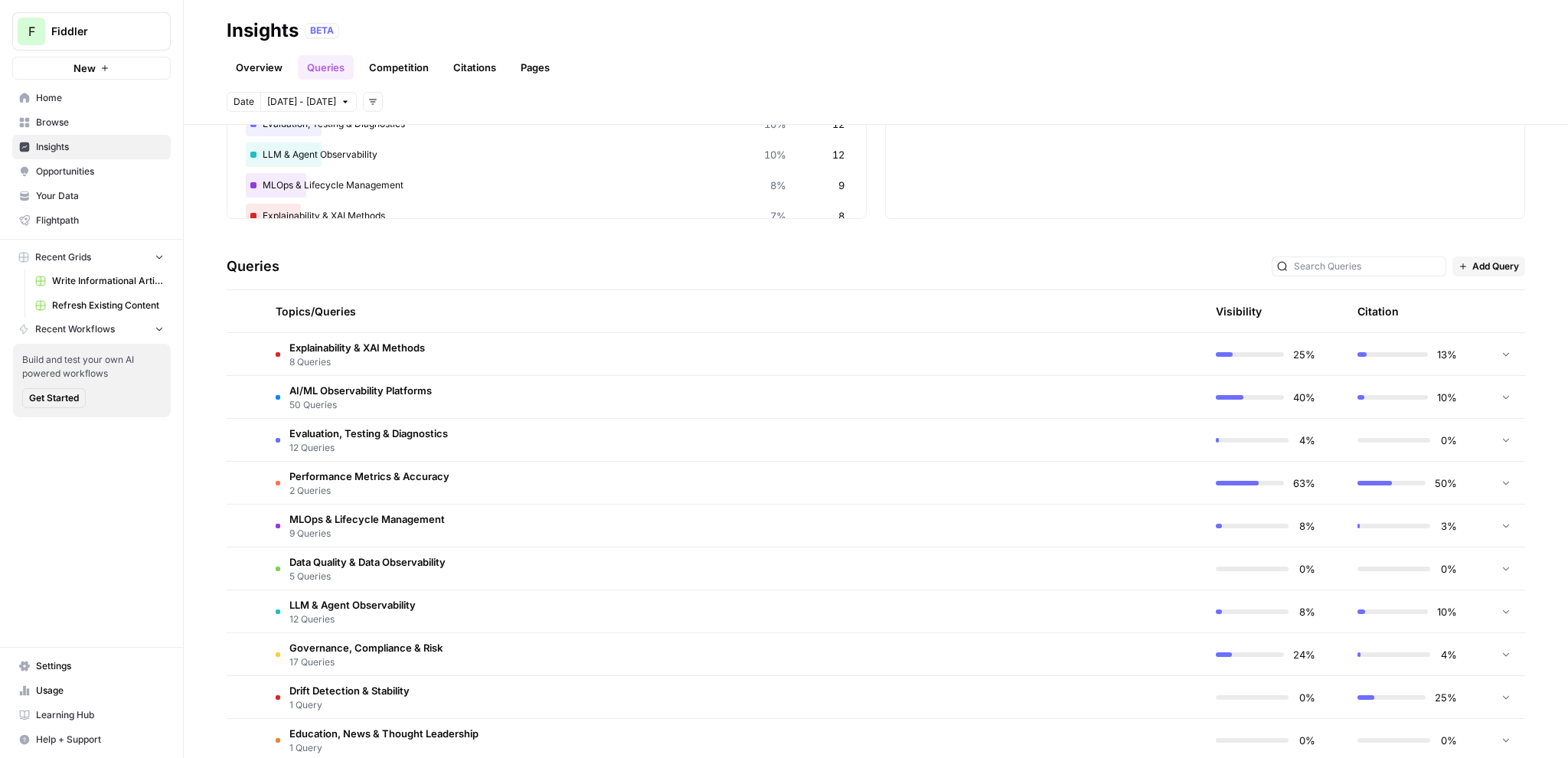
scroll to position [0, 0]
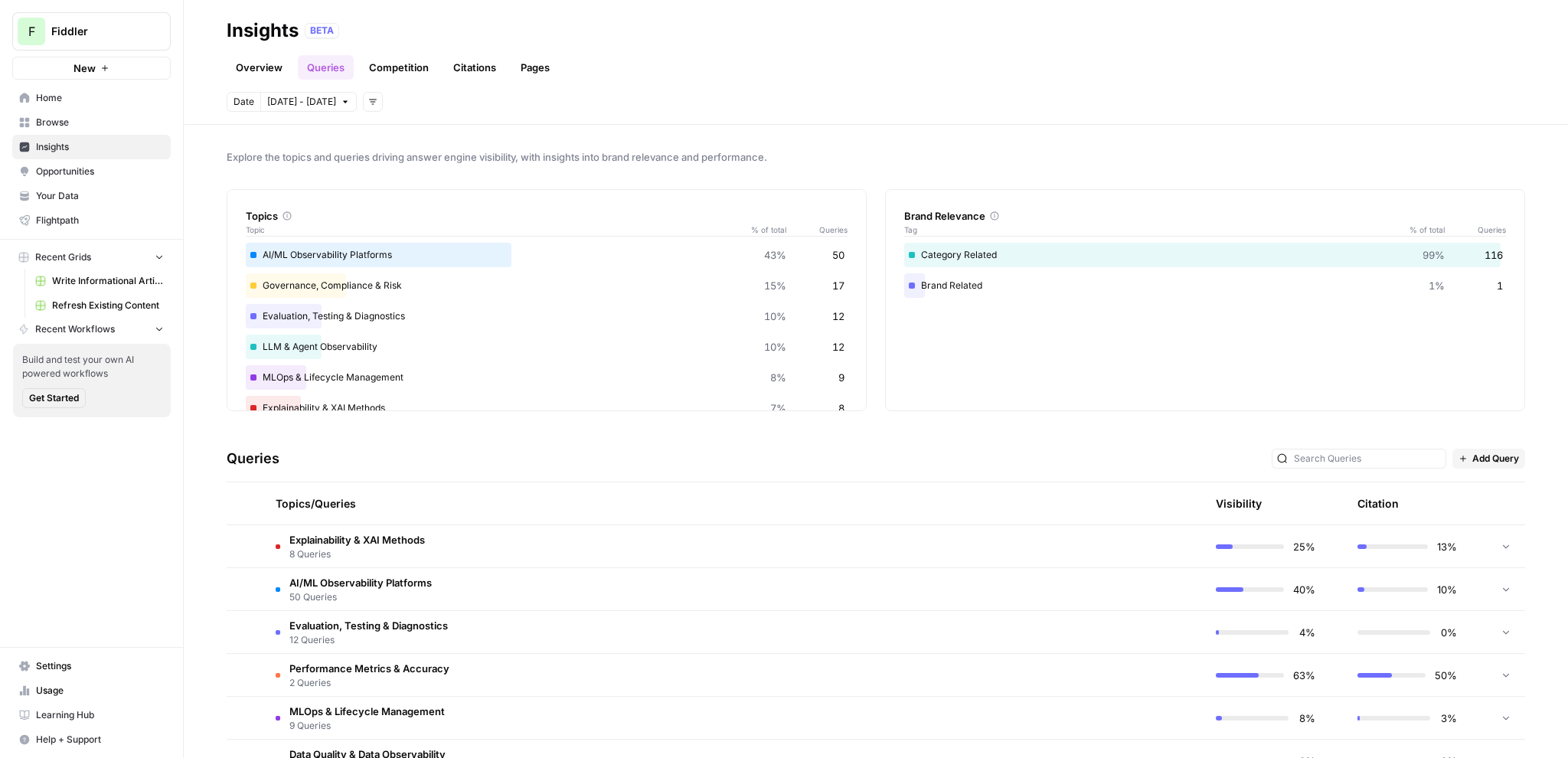
click at [75, 190] on span "Your Data" at bounding box center [99, 195] width 128 height 13
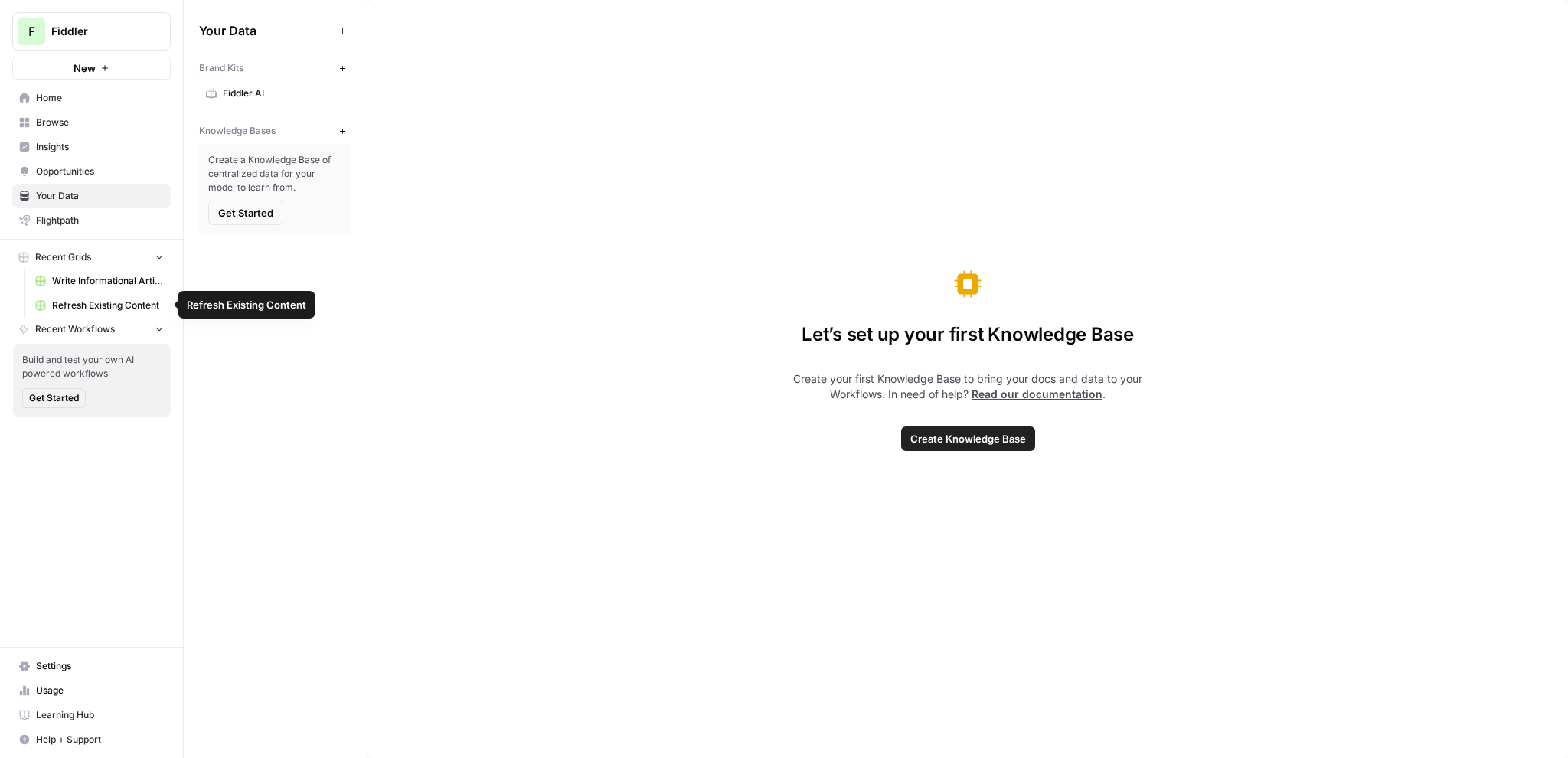
click at [98, 287] on span "Write Informational Article" at bounding box center [108, 280] width 112 height 13
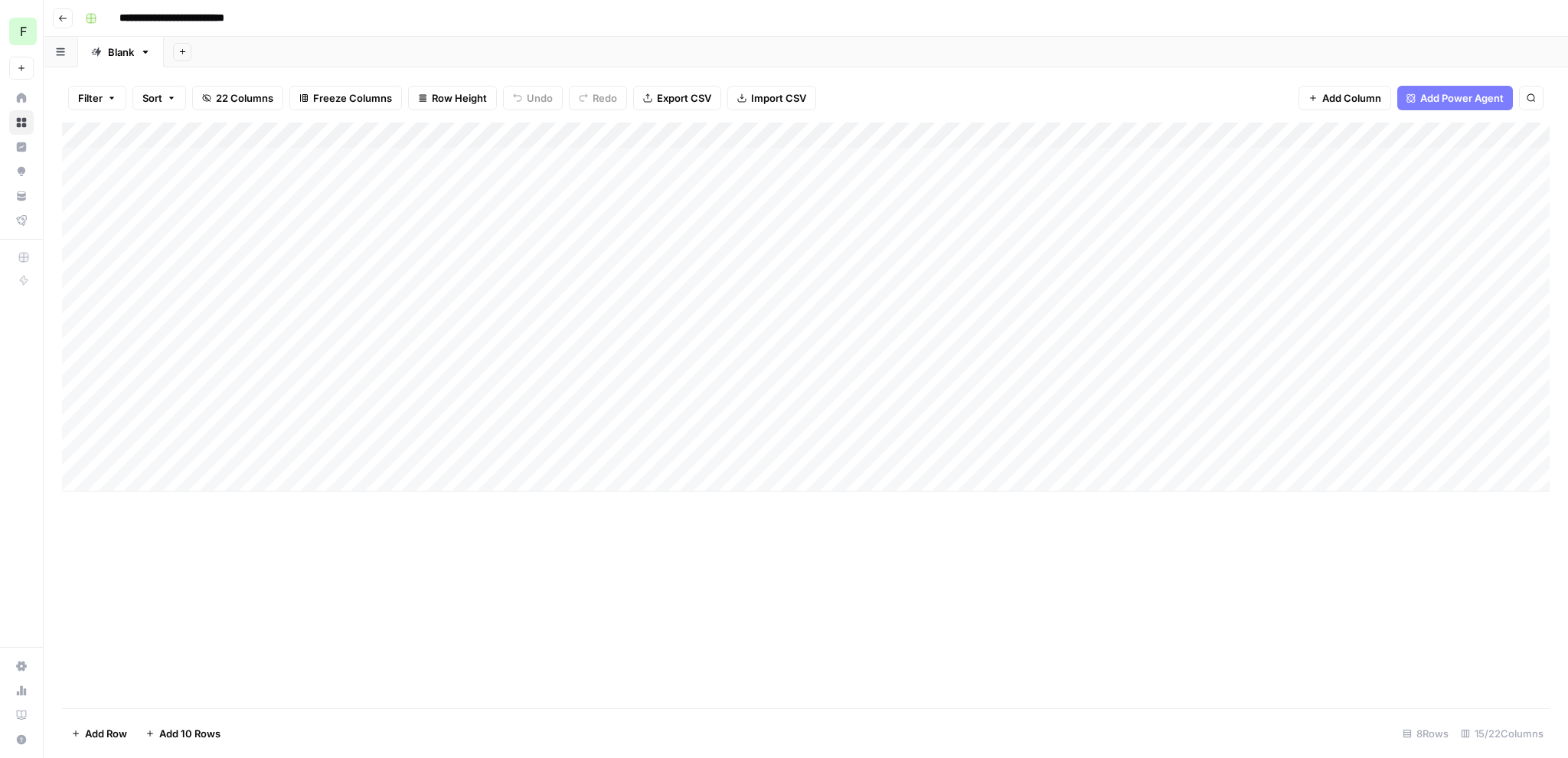
click at [551, 37] on div "Add Sheet" at bounding box center [866, 52] width 1405 height 31
click at [537, 159] on div "Add Column" at bounding box center [805, 306] width 1488 height 369
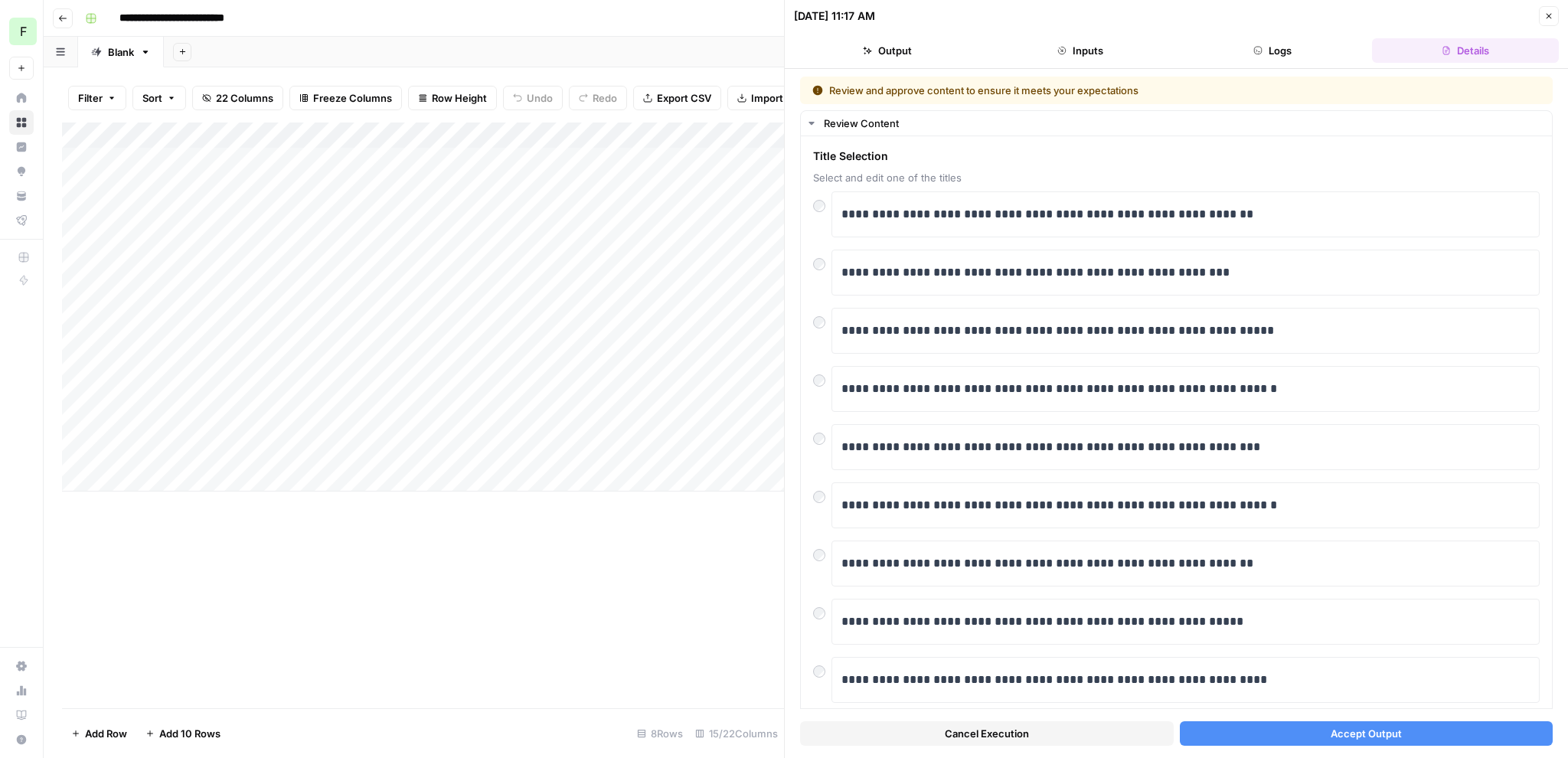
click at [1235, 734] on button "Accept Output" at bounding box center [1366, 733] width 374 height 25
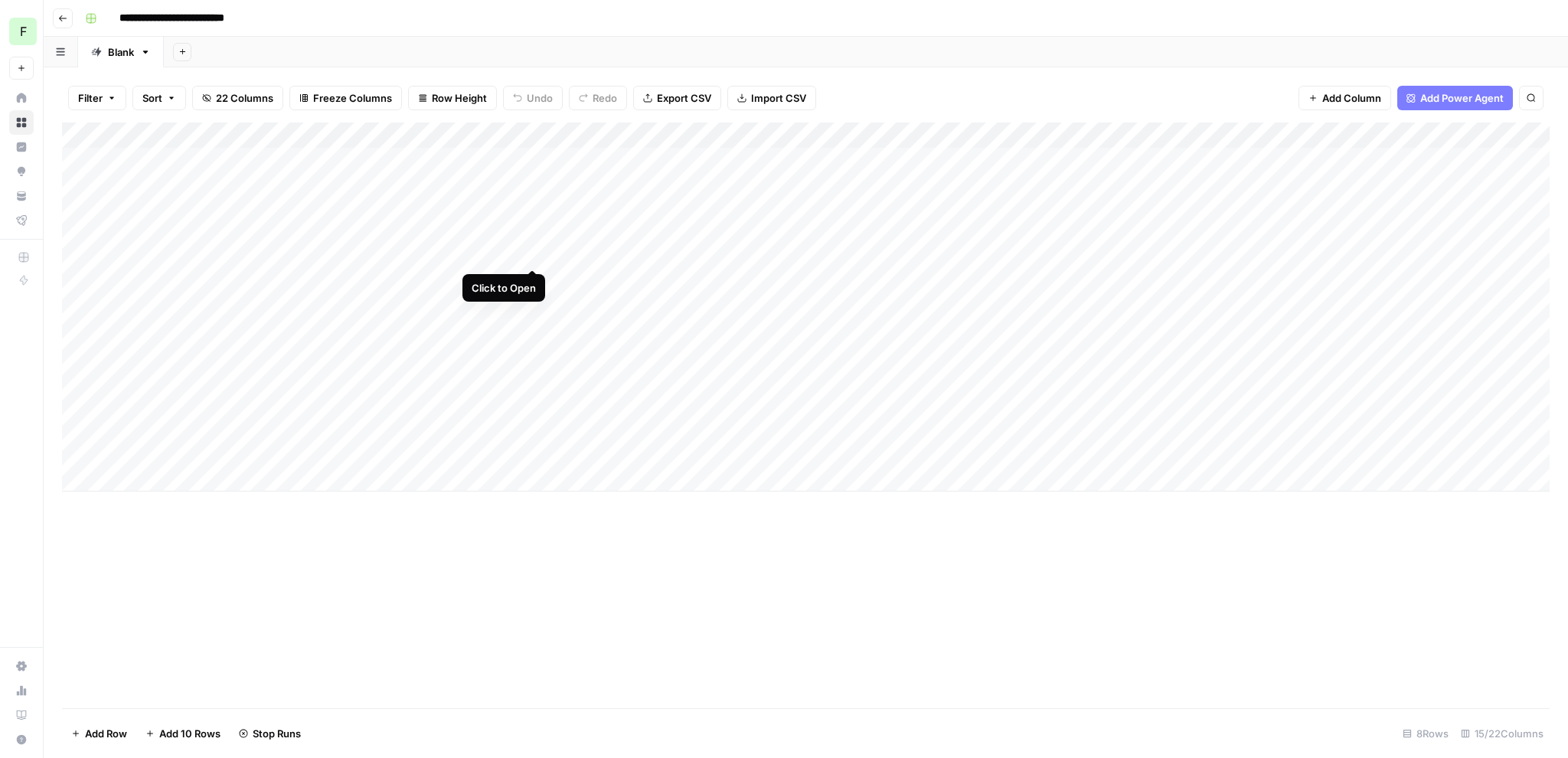
click at [532, 240] on div "Add Column" at bounding box center [805, 306] width 1488 height 369
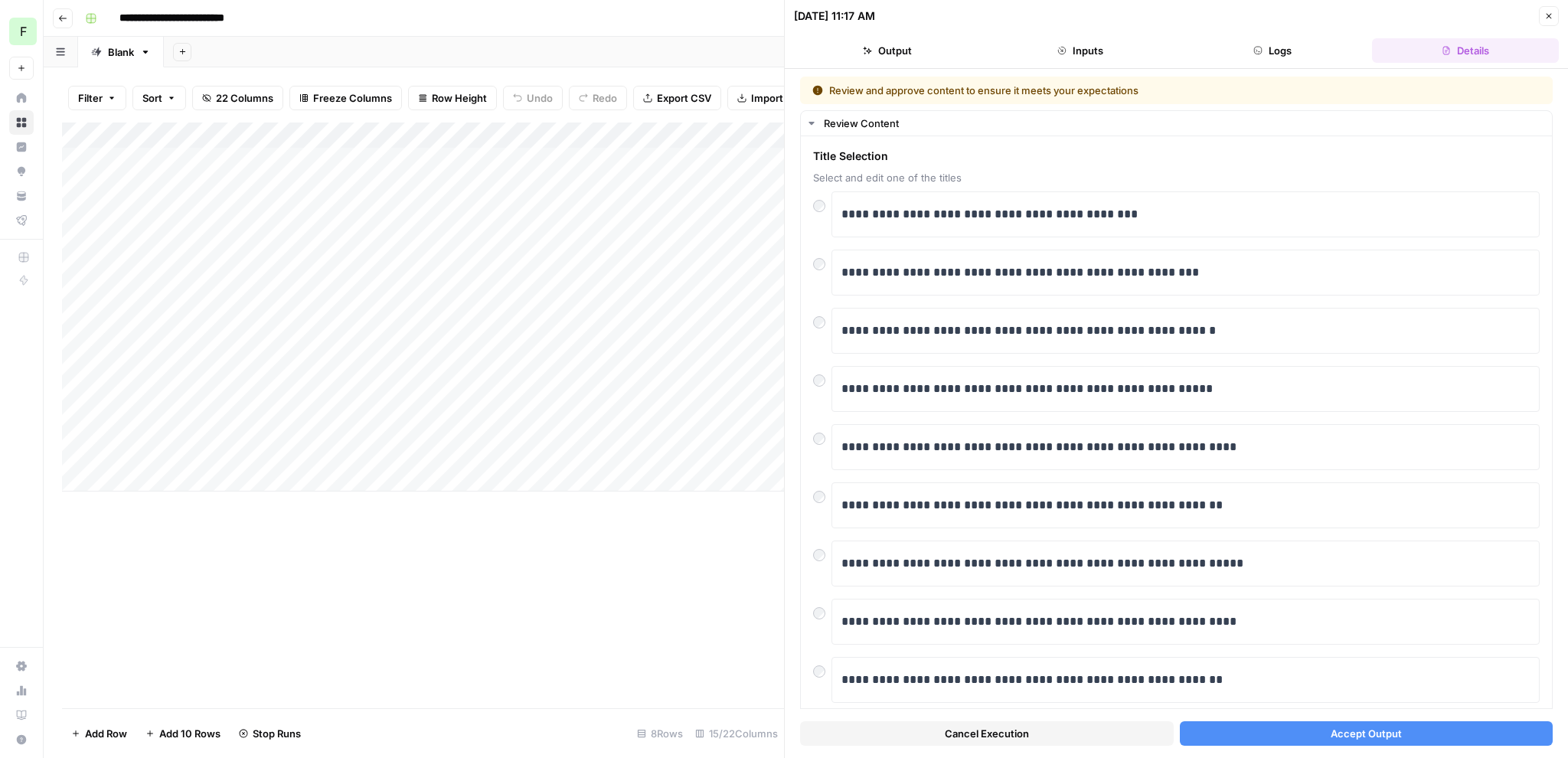
click at [1295, 740] on button "Accept Output" at bounding box center [1366, 733] width 374 height 25
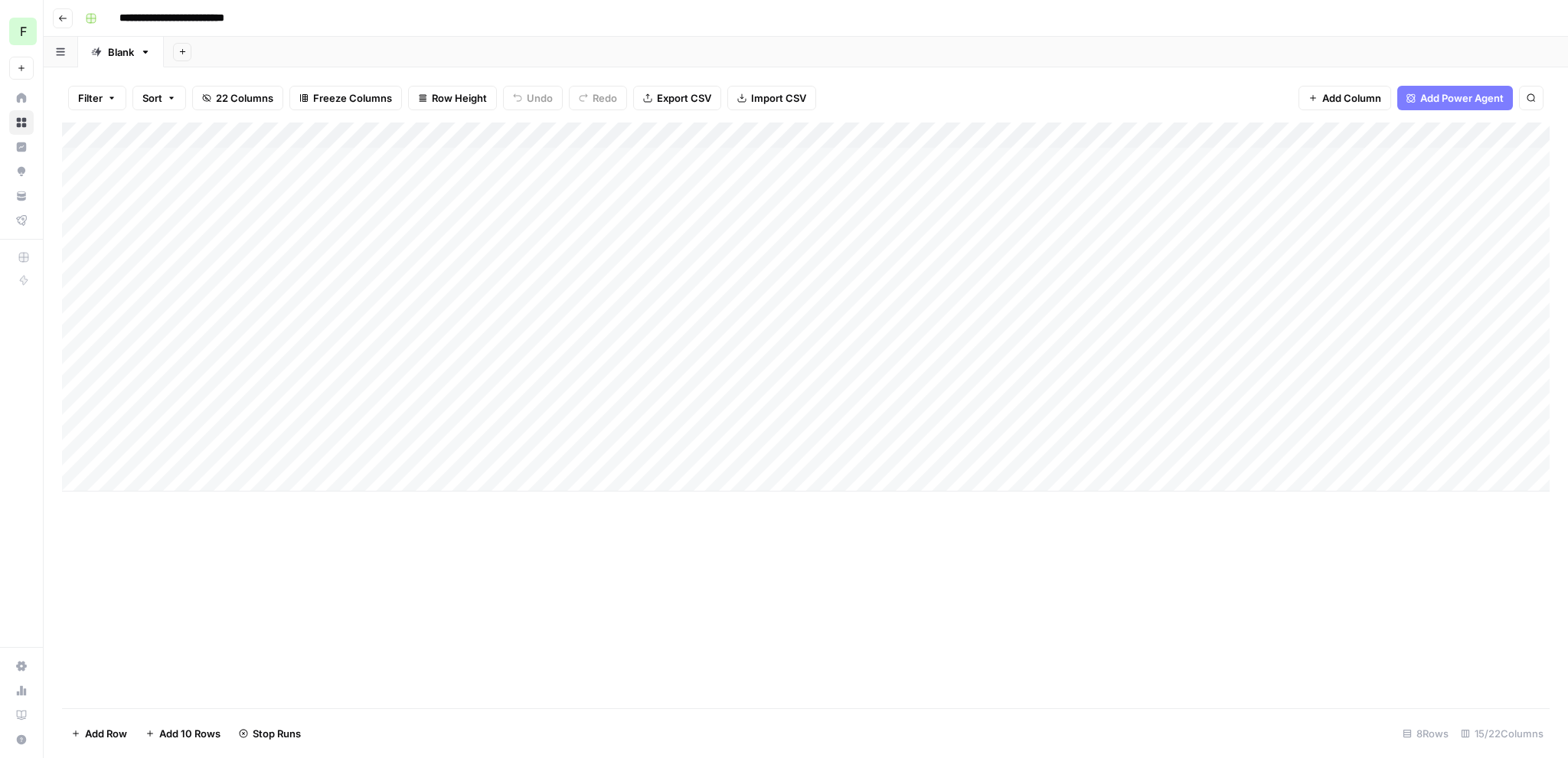
click at [532, 325] on div "Add Column" at bounding box center [805, 306] width 1488 height 369
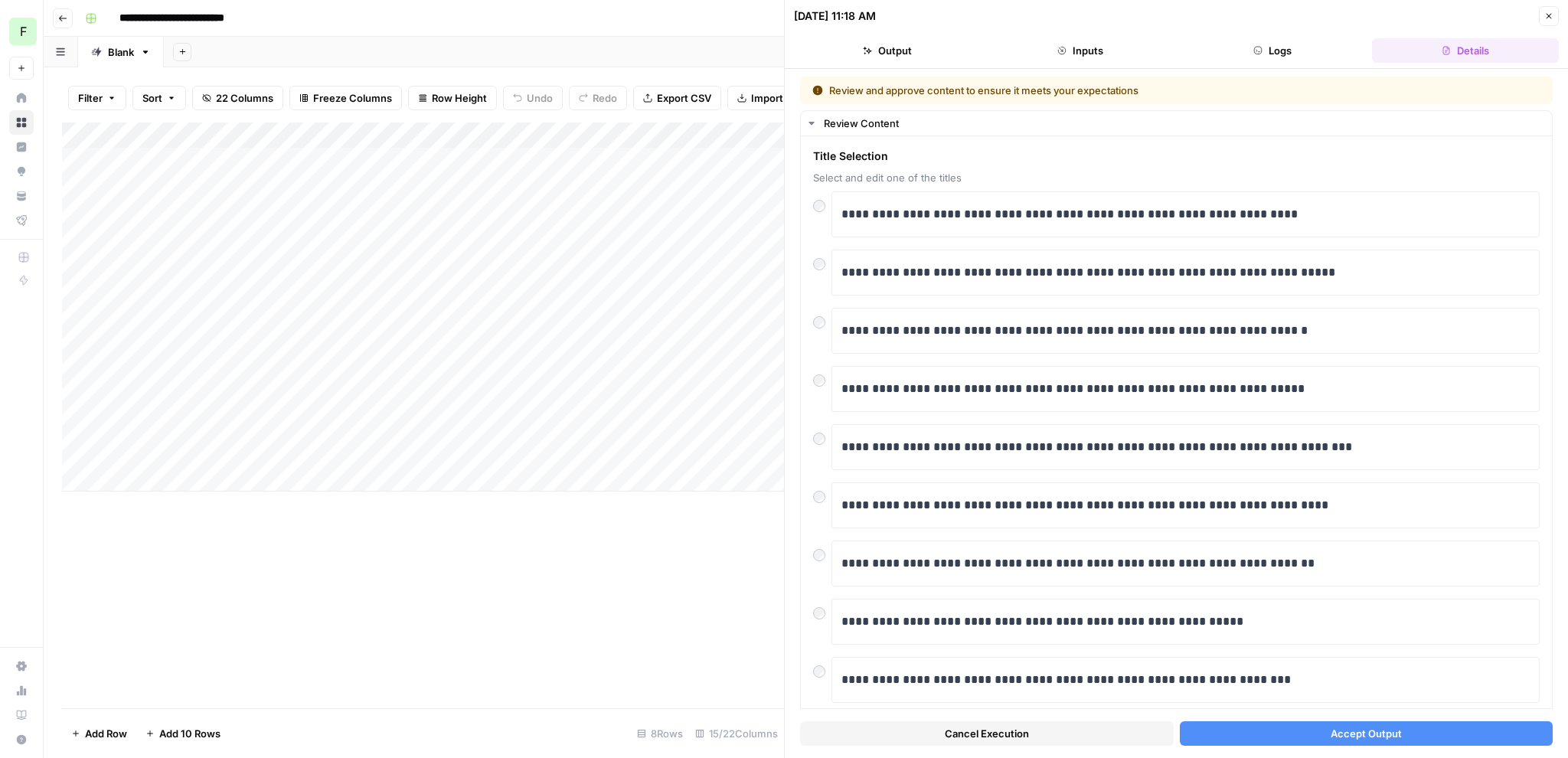
click at [1328, 737] on button "Accept Output" at bounding box center [1366, 733] width 374 height 25
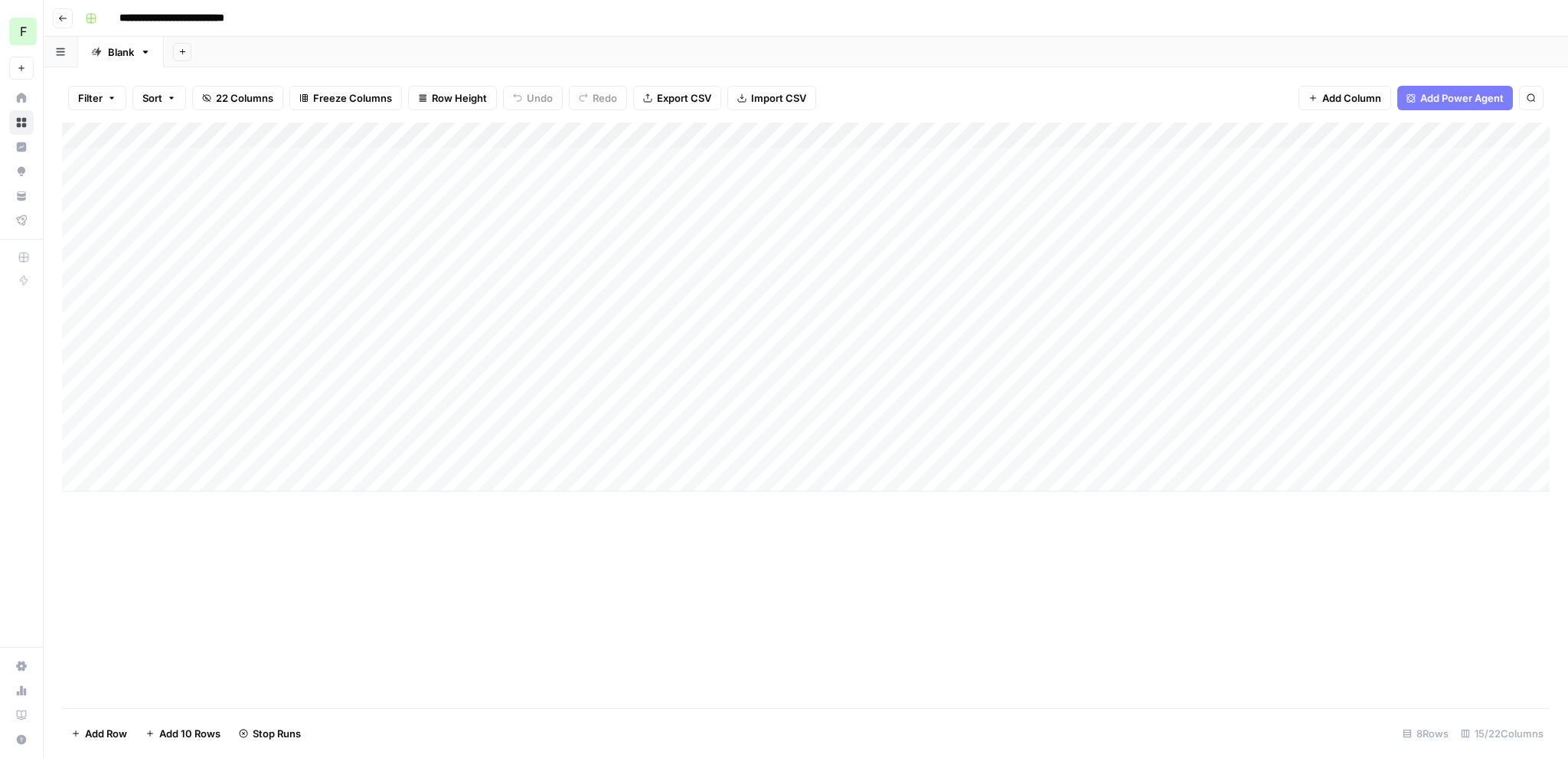
click at [531, 357] on div "Add Column" at bounding box center [805, 306] width 1488 height 369
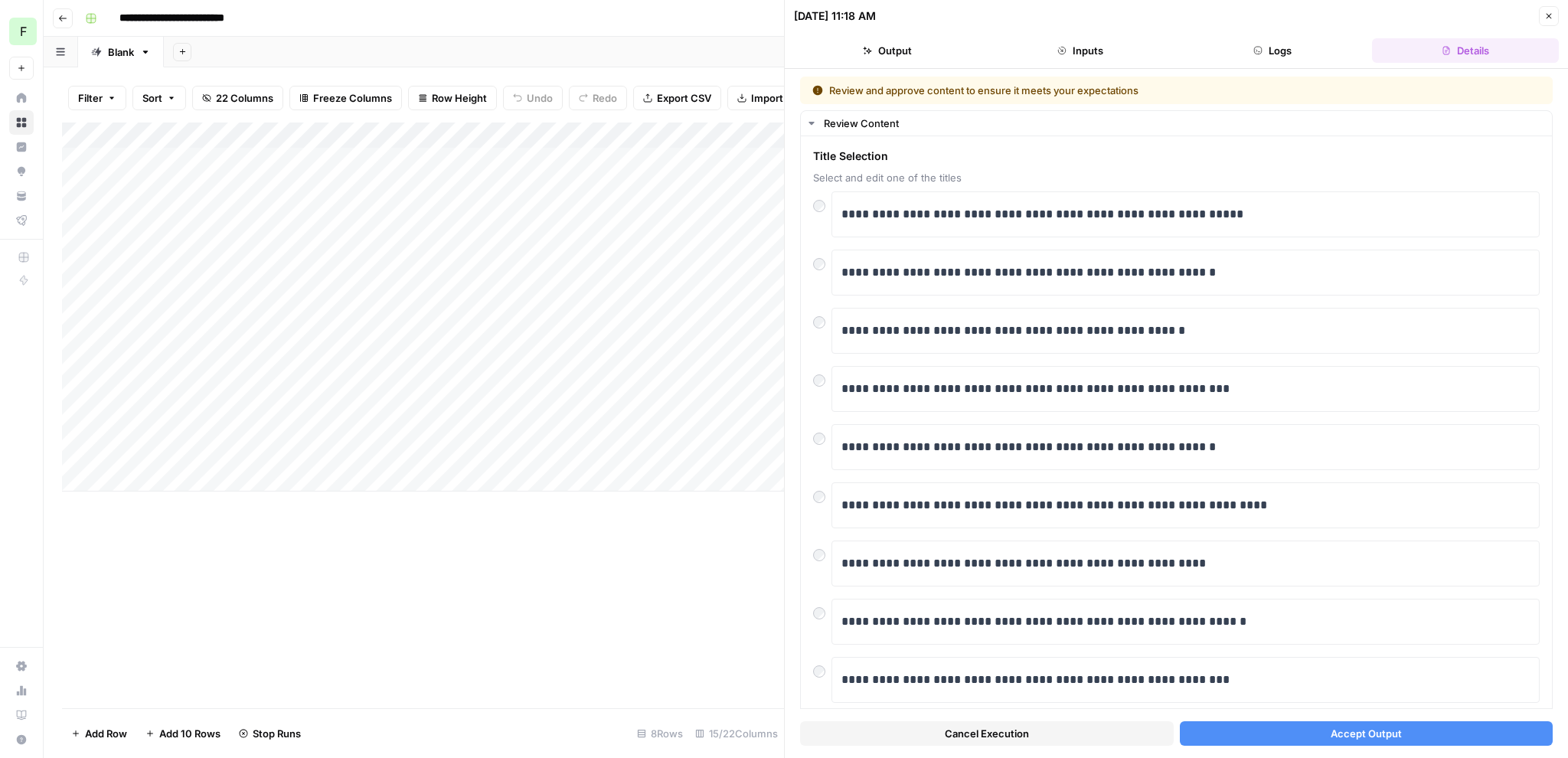
click at [1276, 735] on button "Accept Output" at bounding box center [1366, 733] width 374 height 25
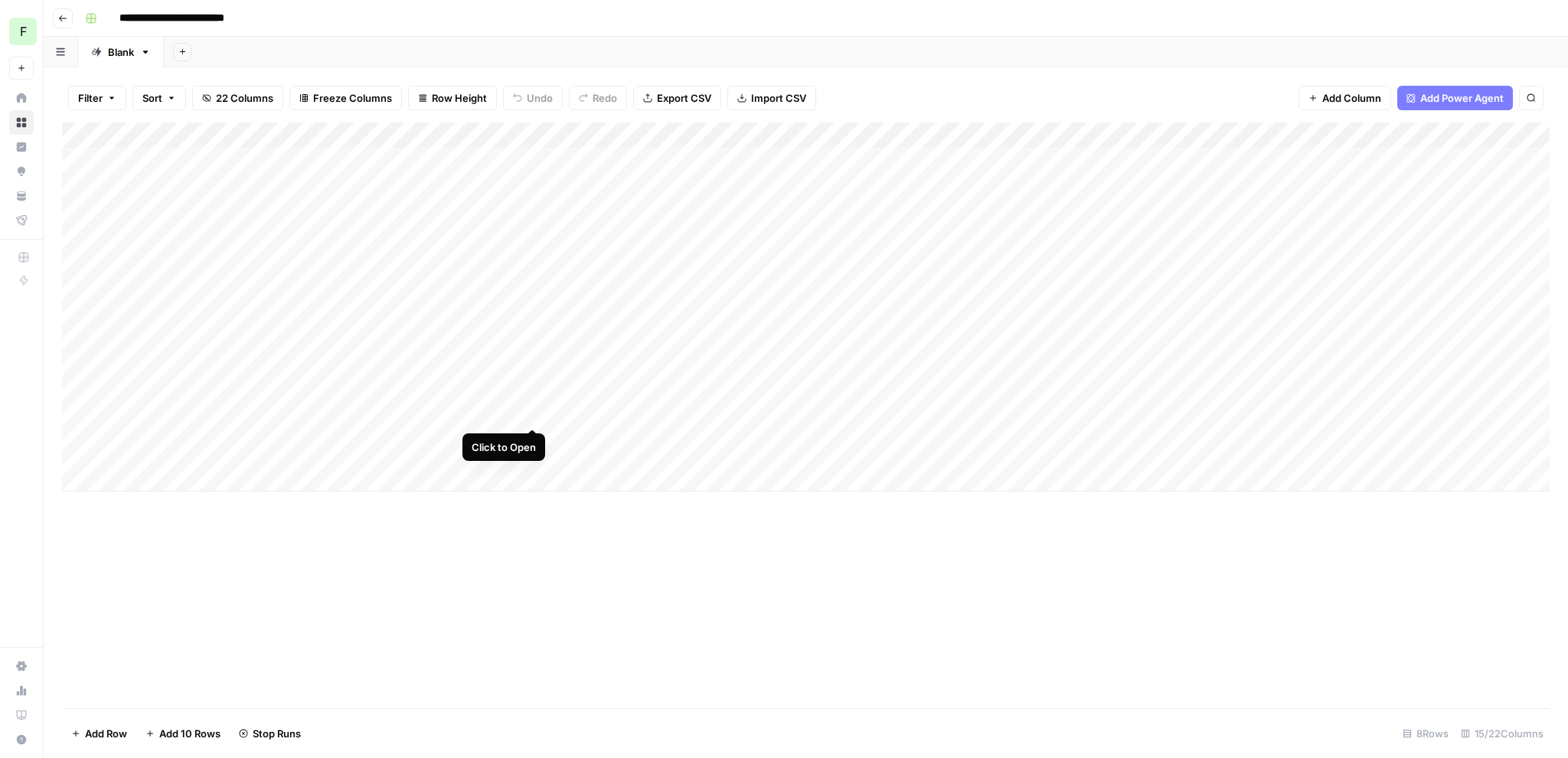
click at [534, 396] on div "Add Column" at bounding box center [805, 306] width 1488 height 369
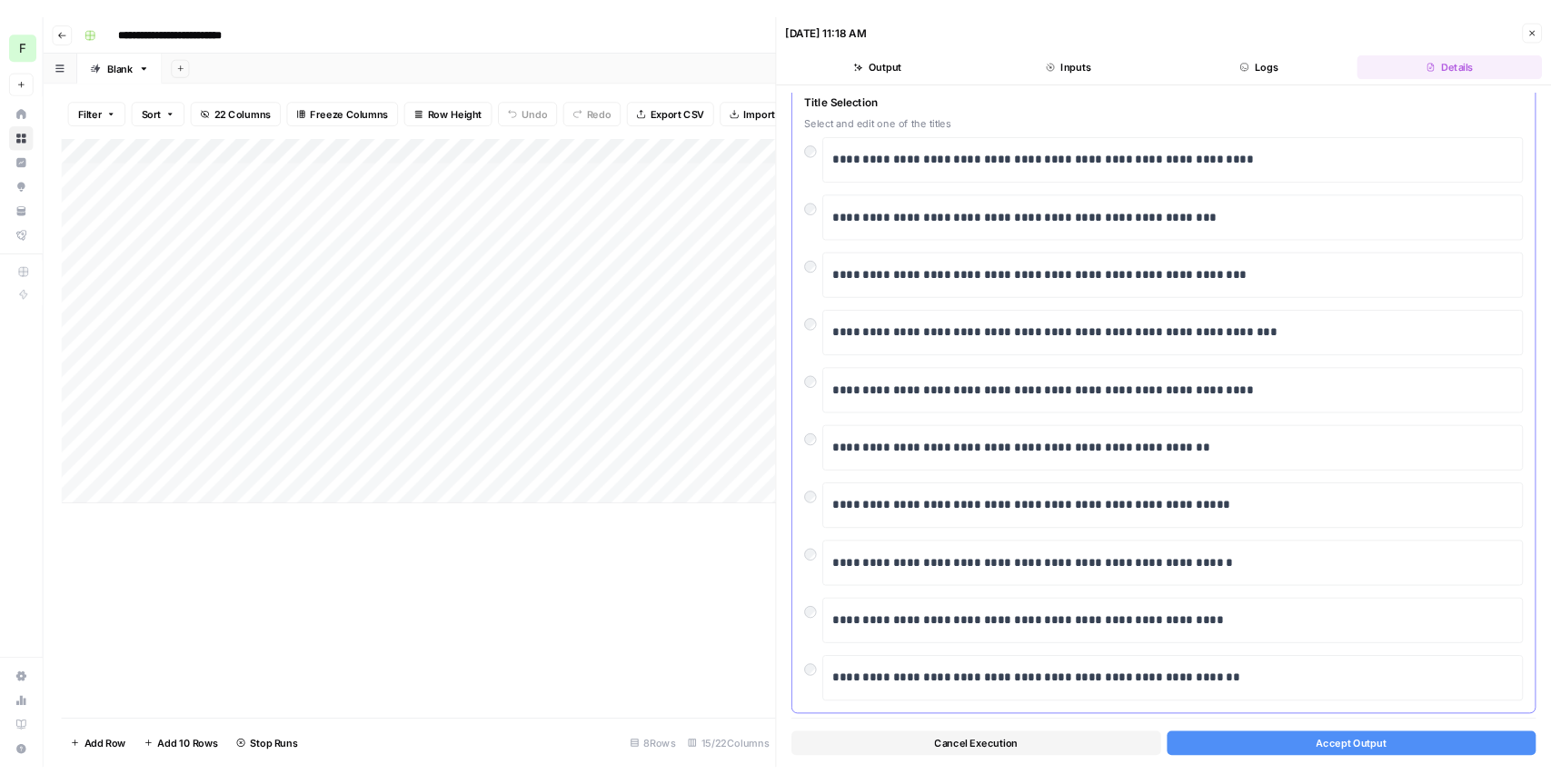
scroll to position [97, 0]
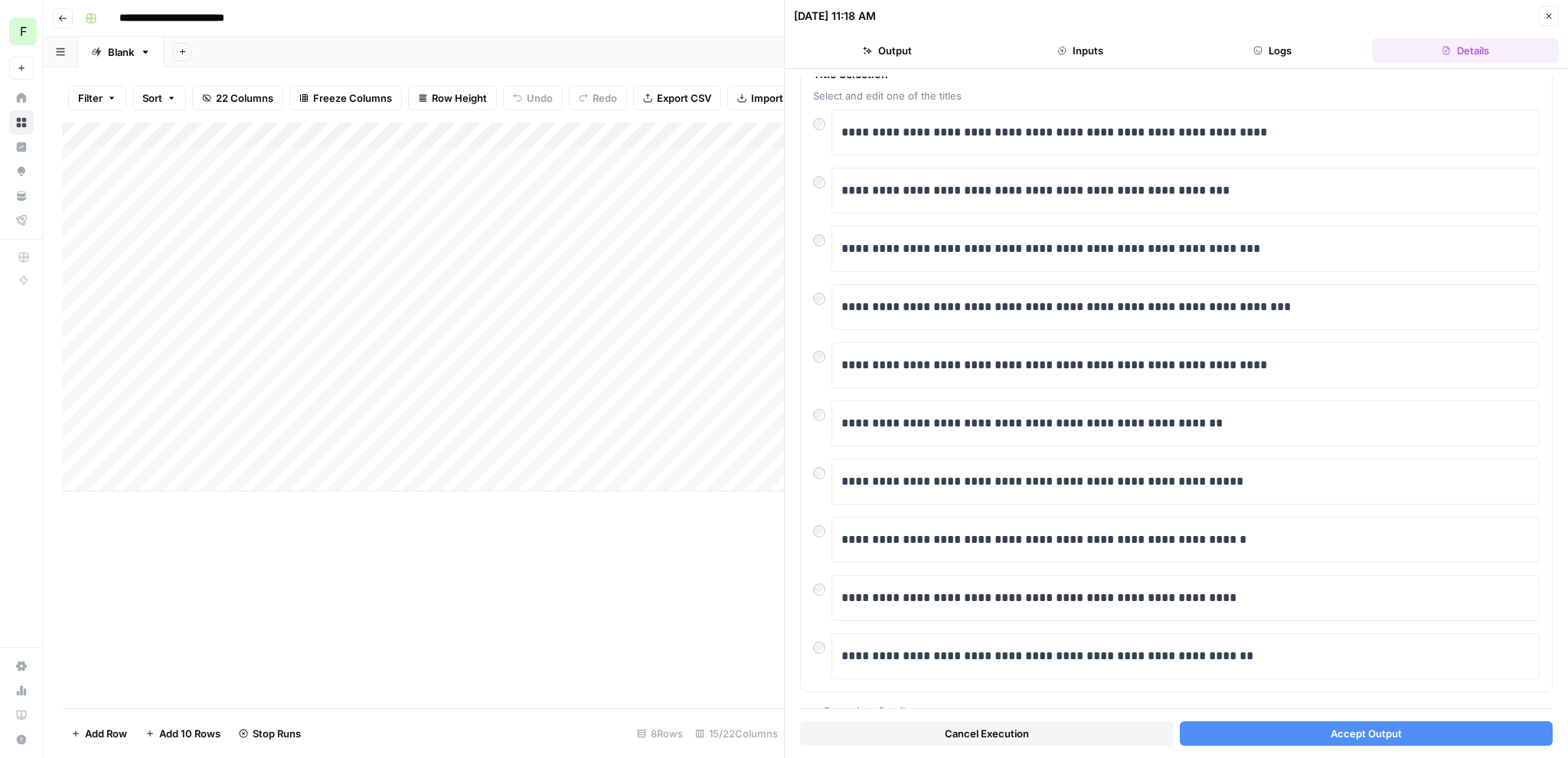
click at [1262, 731] on button "Accept Output" at bounding box center [1366, 733] width 374 height 25
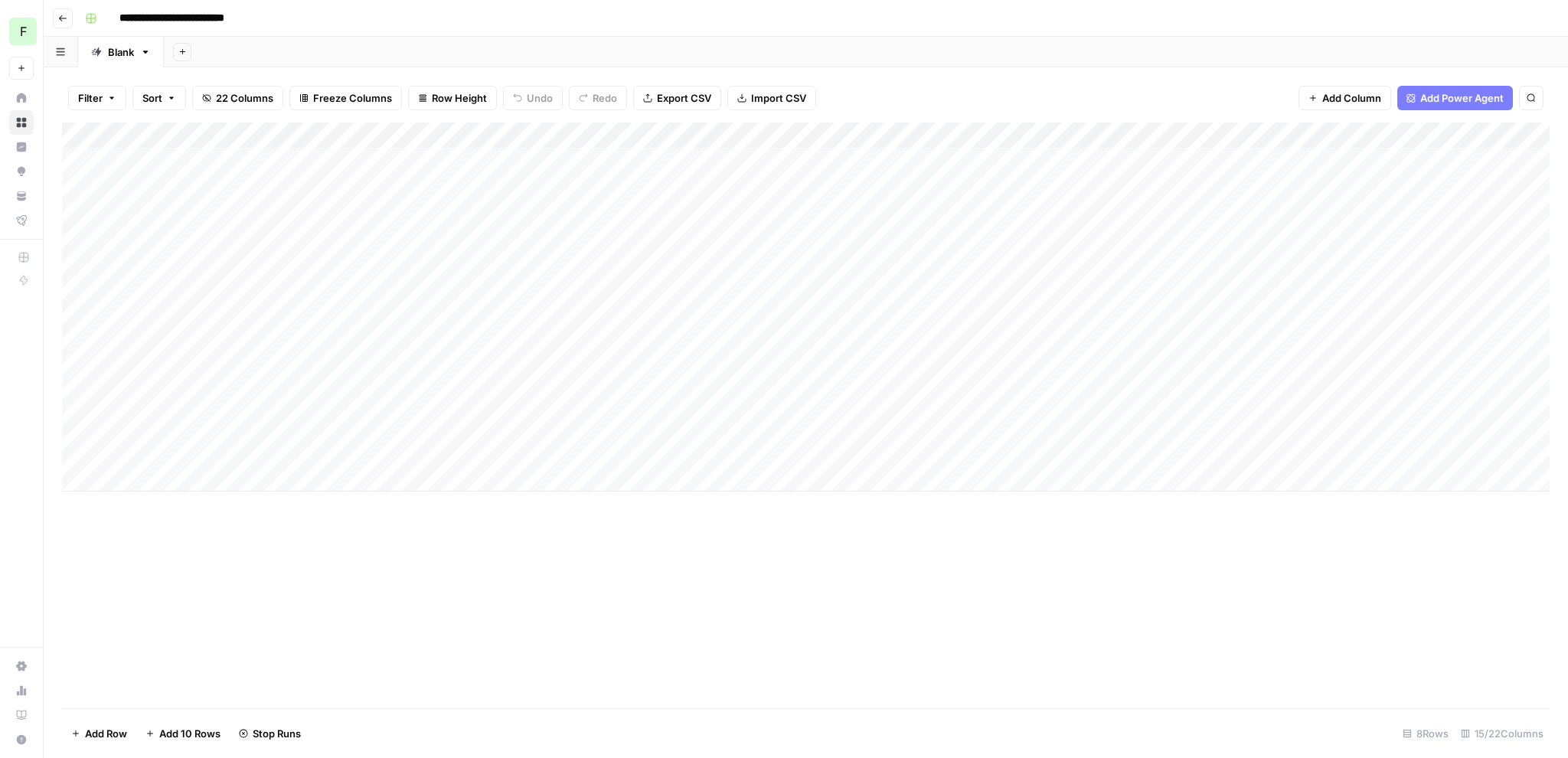
click at [532, 437] on div "Add Column" at bounding box center [805, 306] width 1488 height 369
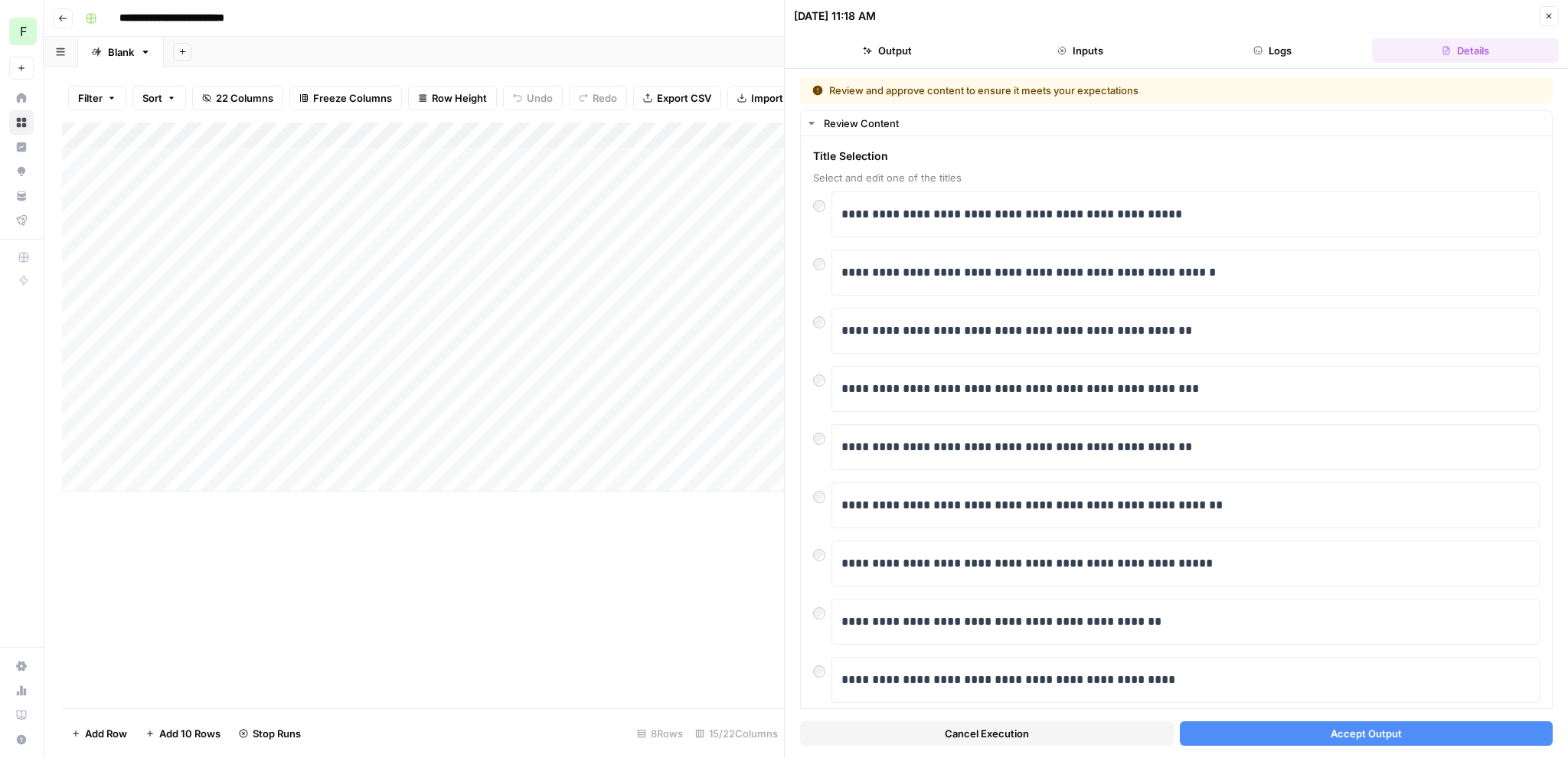
click at [1262, 737] on button "Accept Output" at bounding box center [1366, 733] width 374 height 25
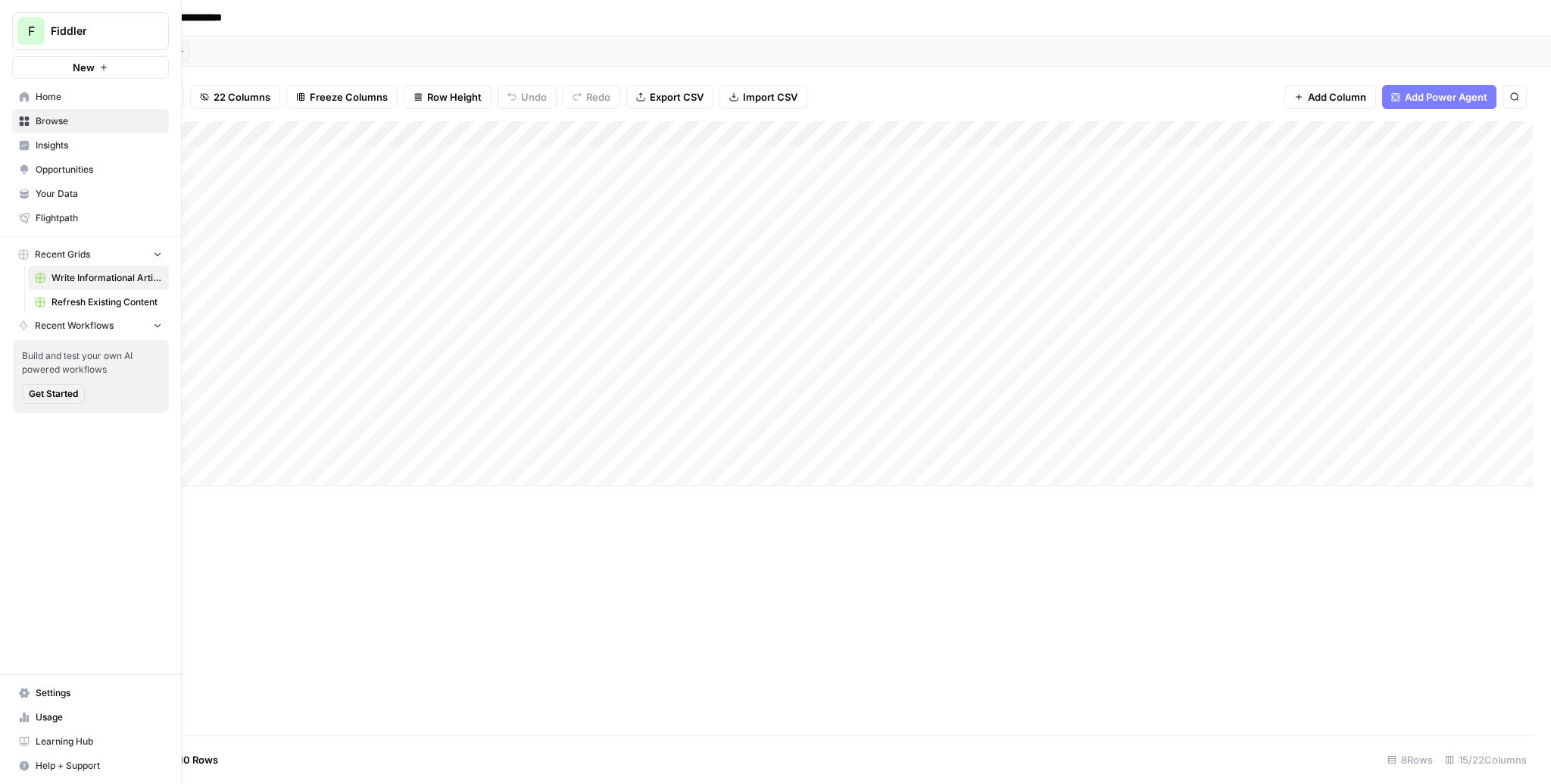
click at [68, 297] on span "Refresh Existing Content" at bounding box center [107, 301] width 111 height 13
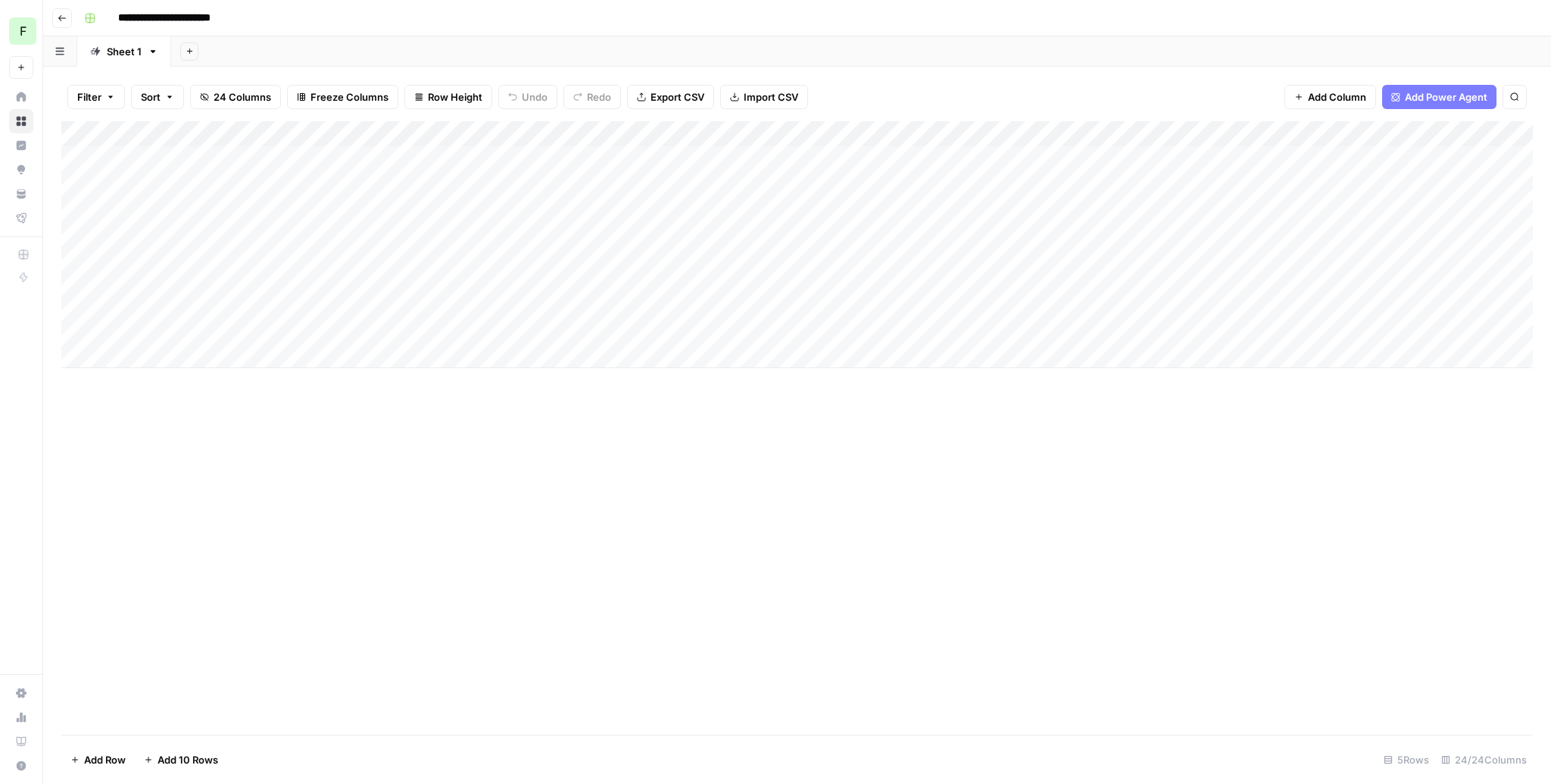
click at [374, 46] on div "Add Sheet" at bounding box center [861, 51] width 1380 height 31
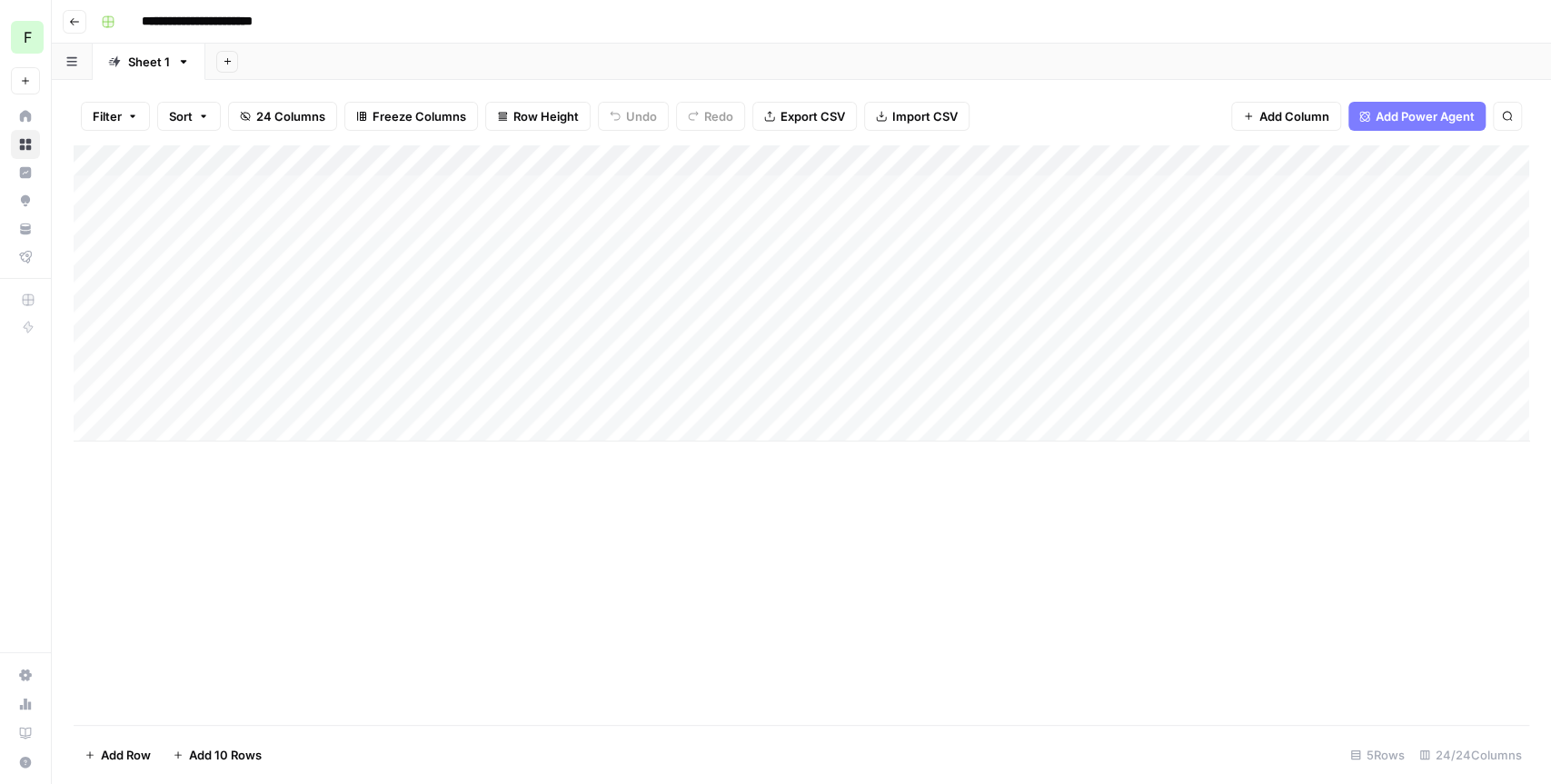
drag, startPoint x: 519, startPoint y: 207, endPoint x: 516, endPoint y: 399, distance: 192.0
click at [516, 399] on div "Add Column" at bounding box center [801, 293] width 1456 height 296
drag, startPoint x: 652, startPoint y: 200, endPoint x: 648, endPoint y: 390, distance: 190.0
click at [647, 390] on div "Add Column" at bounding box center [801, 293] width 1456 height 296
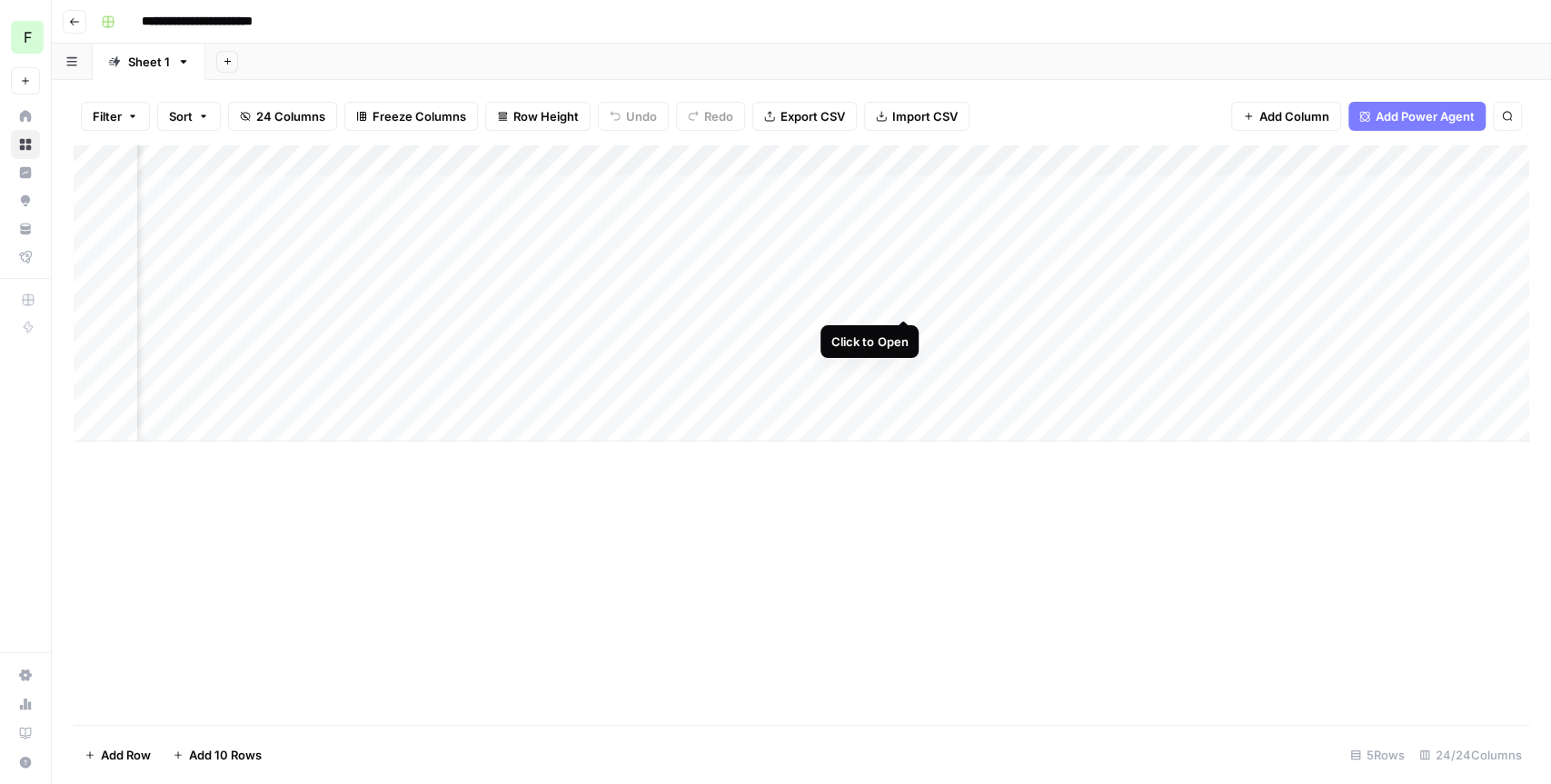
click at [897, 284] on div "Add Column" at bounding box center [801, 293] width 1456 height 296
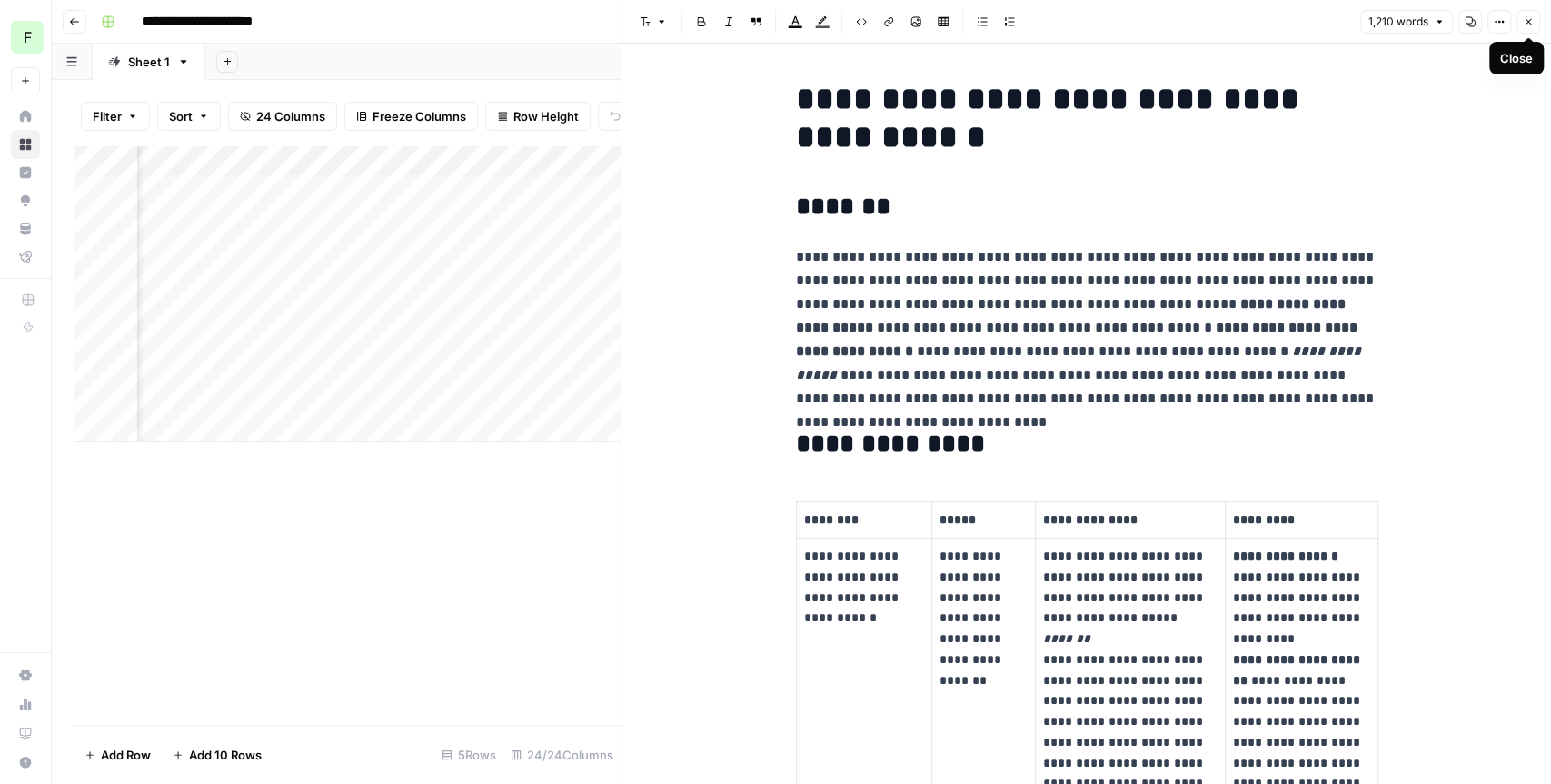
click at [1530, 23] on icon "button" at bounding box center [1528, 22] width 7 height 7
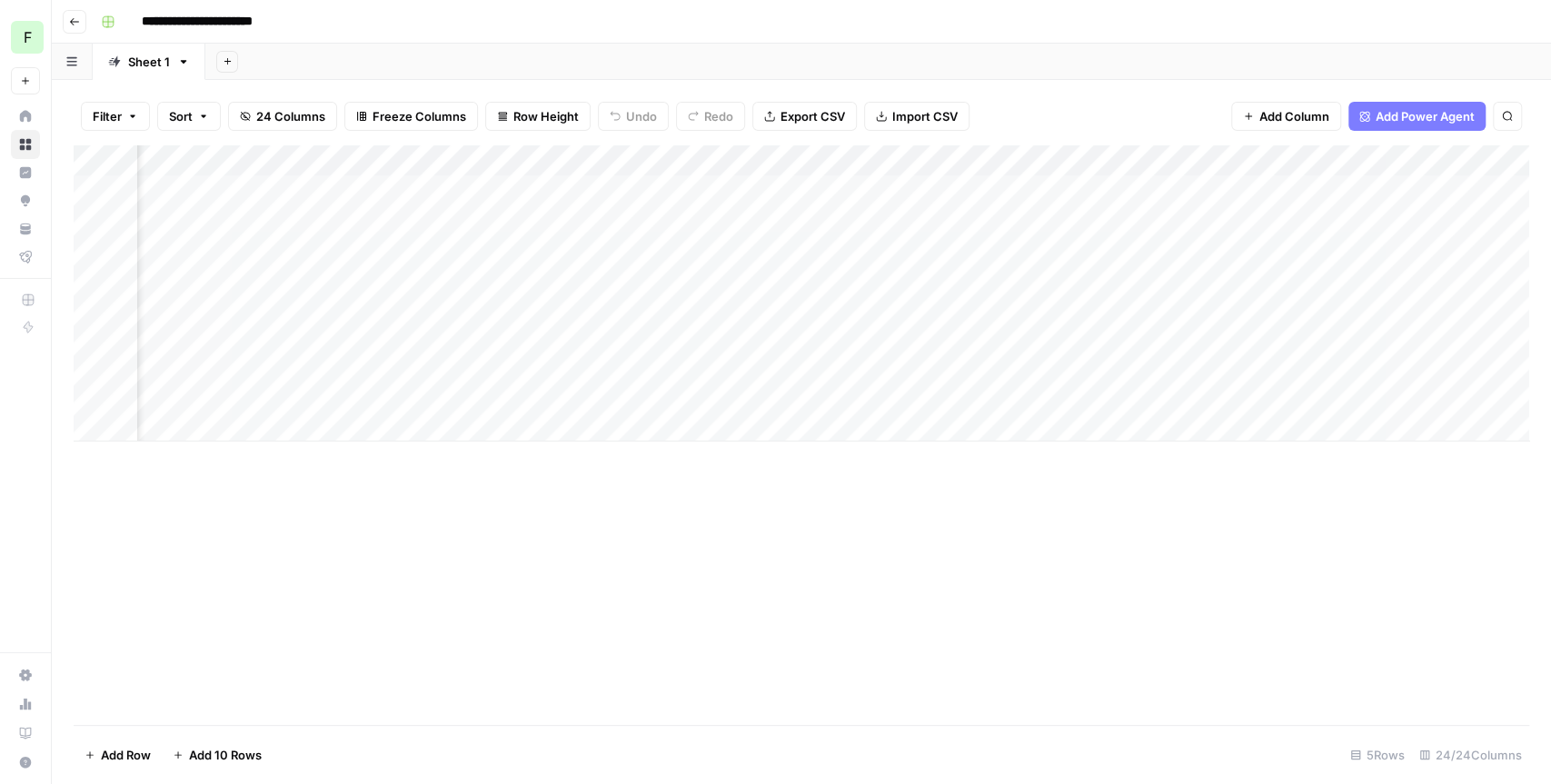
click at [1088, 106] on div "Filter Sort 24 Columns Freeze Columns Row Height Undo Redo Export CSV Import CS…" at bounding box center [801, 117] width 1456 height 58
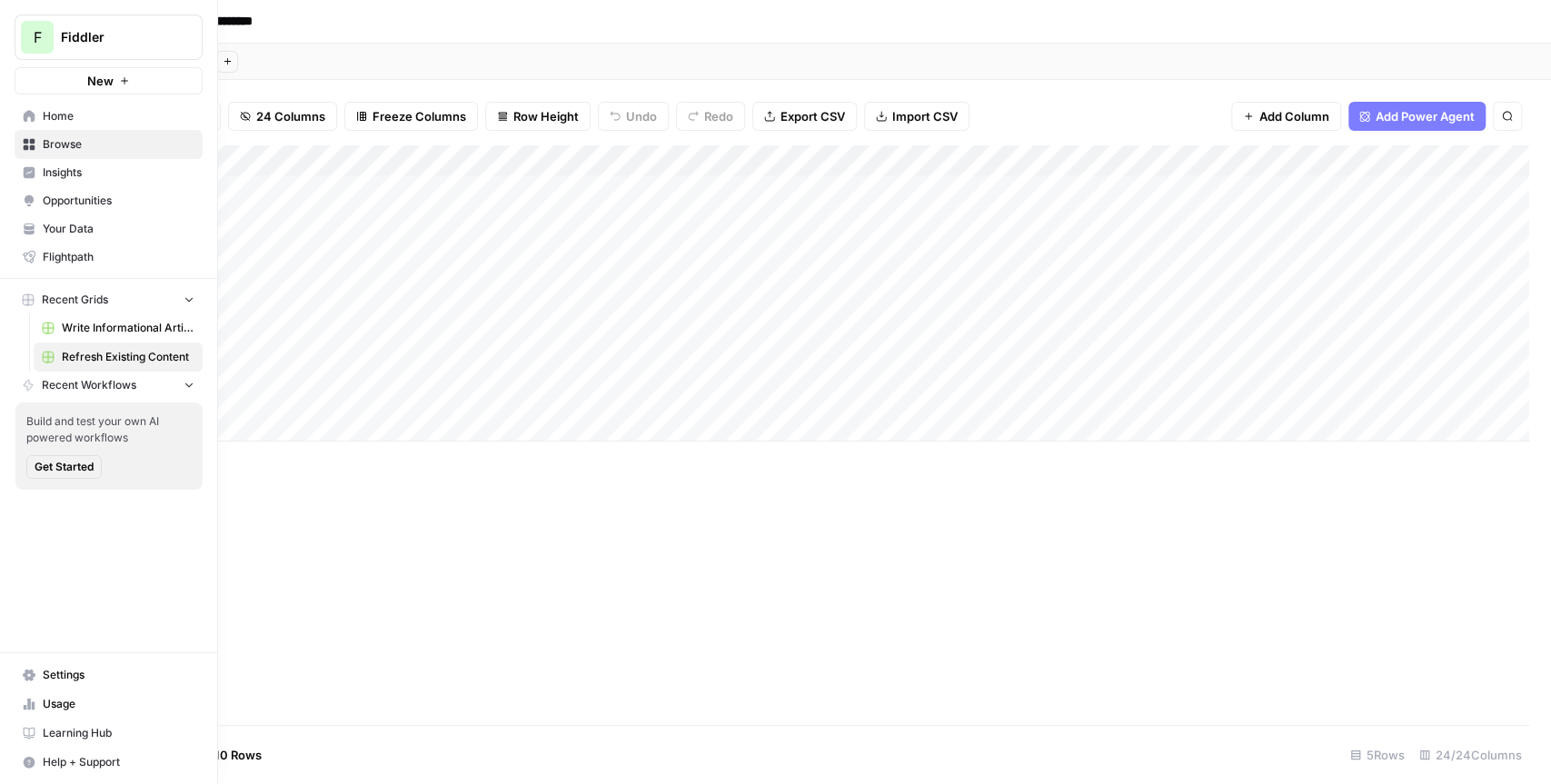
click at [40, 167] on link "Insights" at bounding box center [108, 172] width 188 height 29
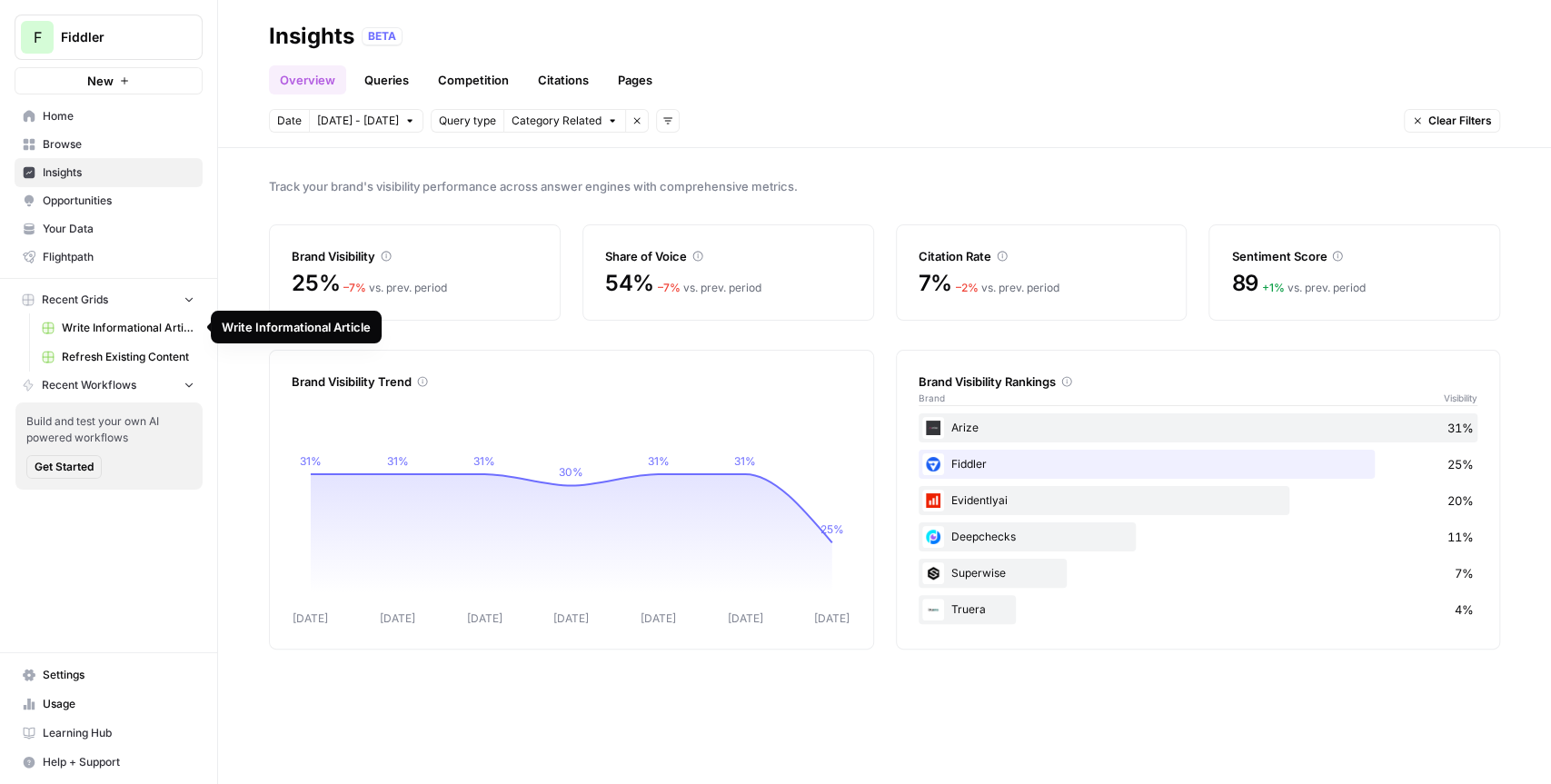
click at [137, 330] on span "Write Informational Article" at bounding box center [128, 328] width 133 height 16
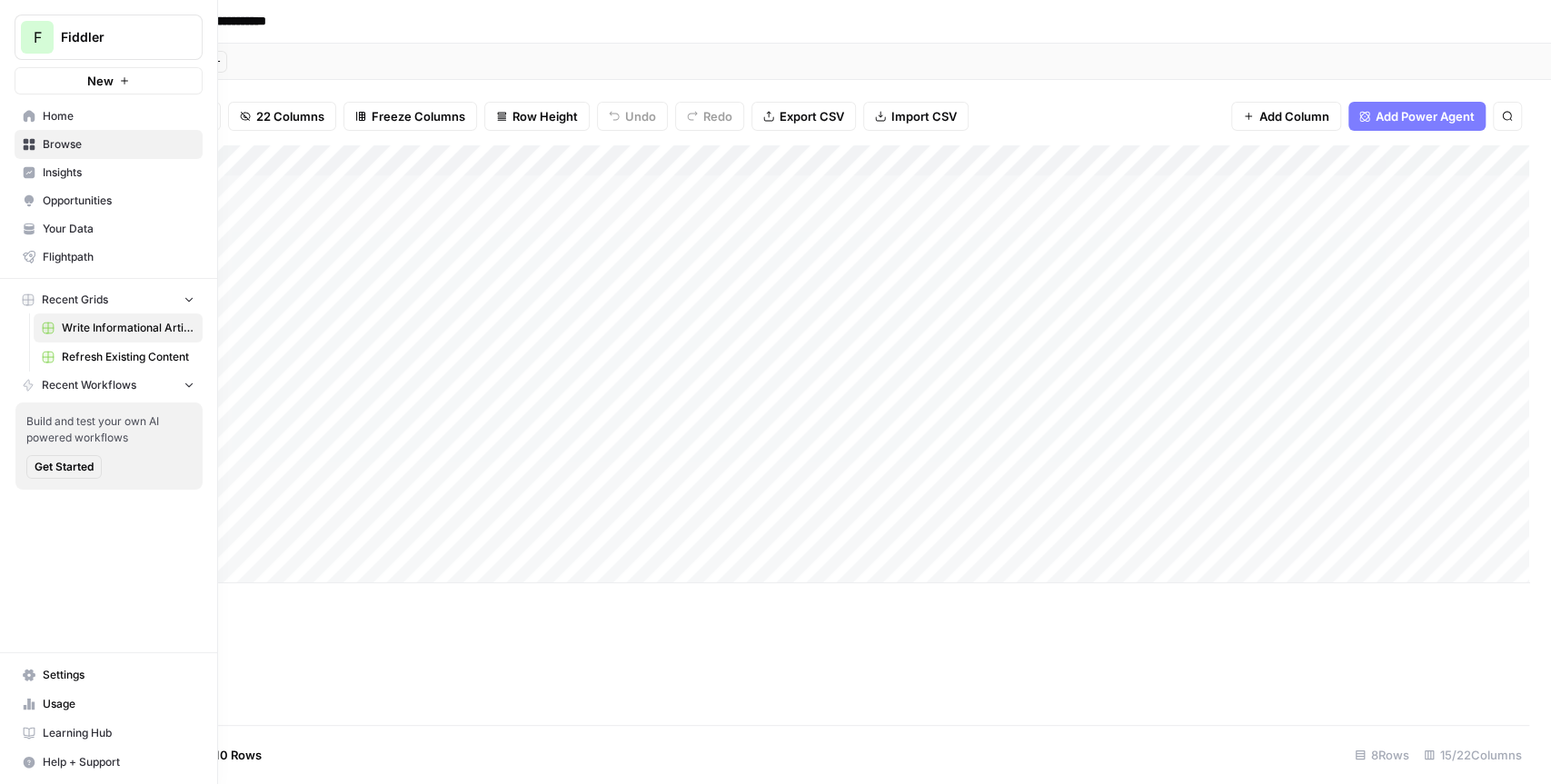
click at [85, 176] on span "Insights" at bounding box center [118, 172] width 152 height 16
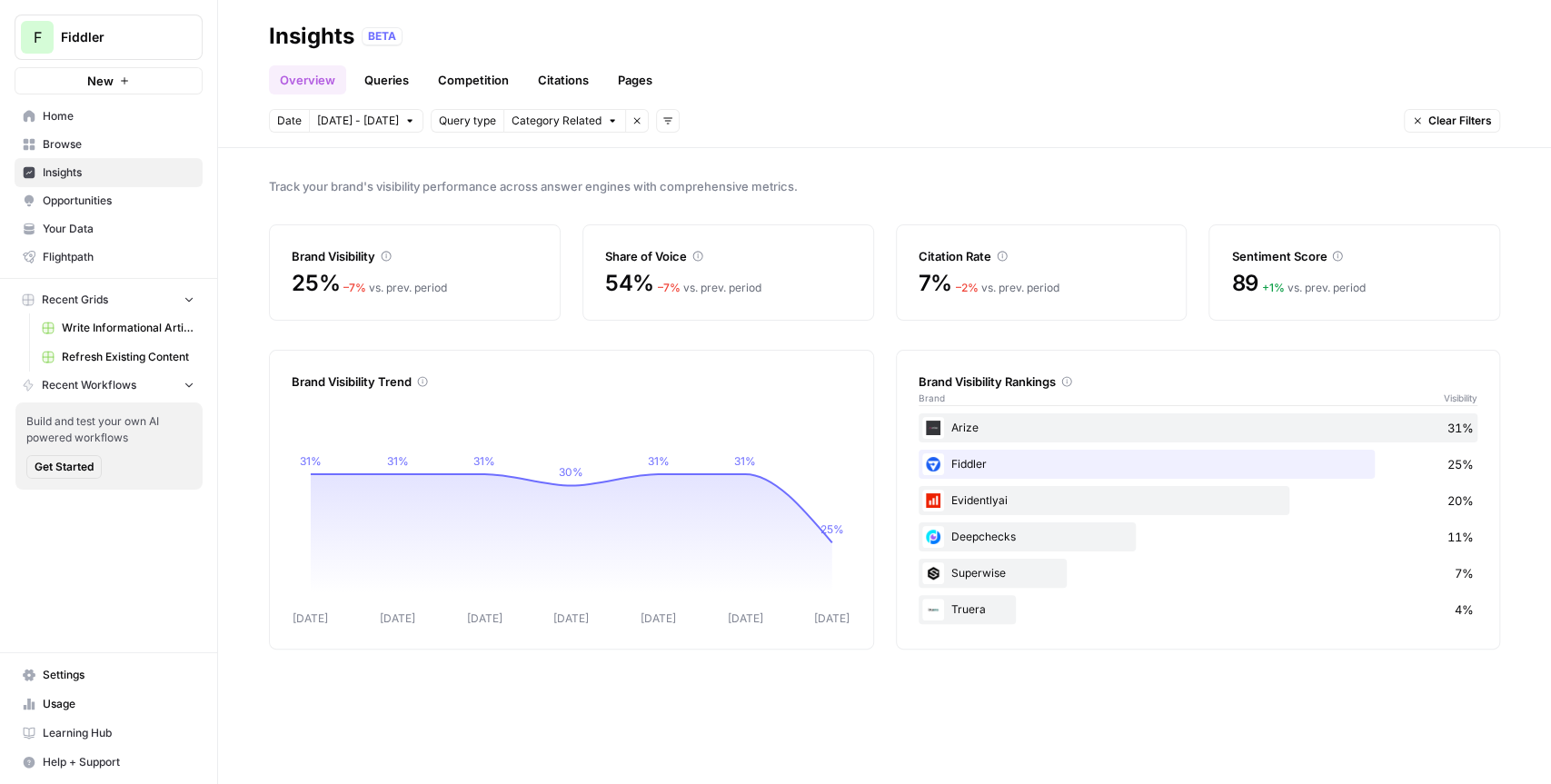
click at [403, 87] on link "Queries" at bounding box center [386, 79] width 66 height 29
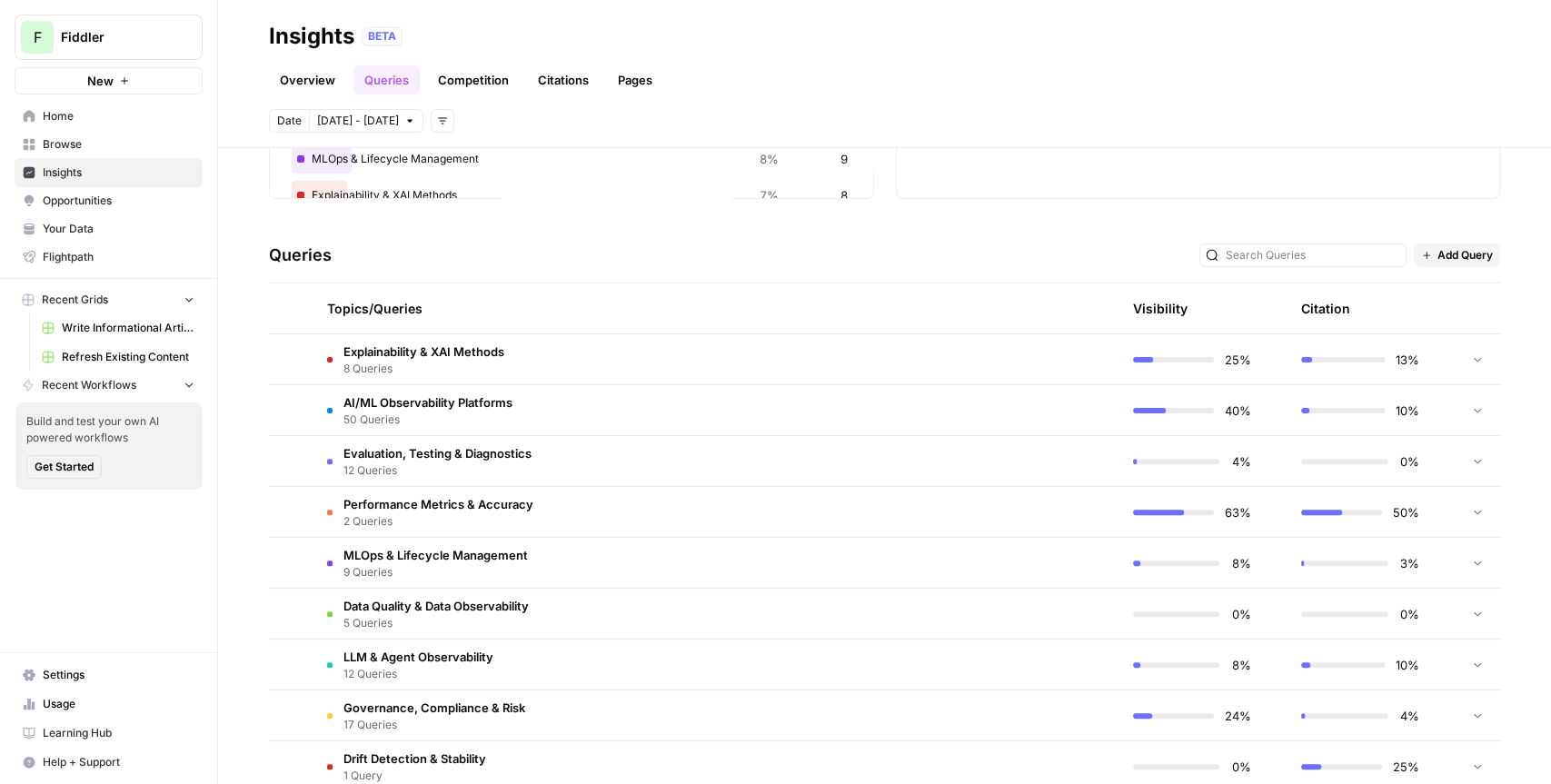
scroll to position [292, 0]
click at [474, 403] on span "AI/ML Observability Platforms" at bounding box center [428, 399] width 169 height 18
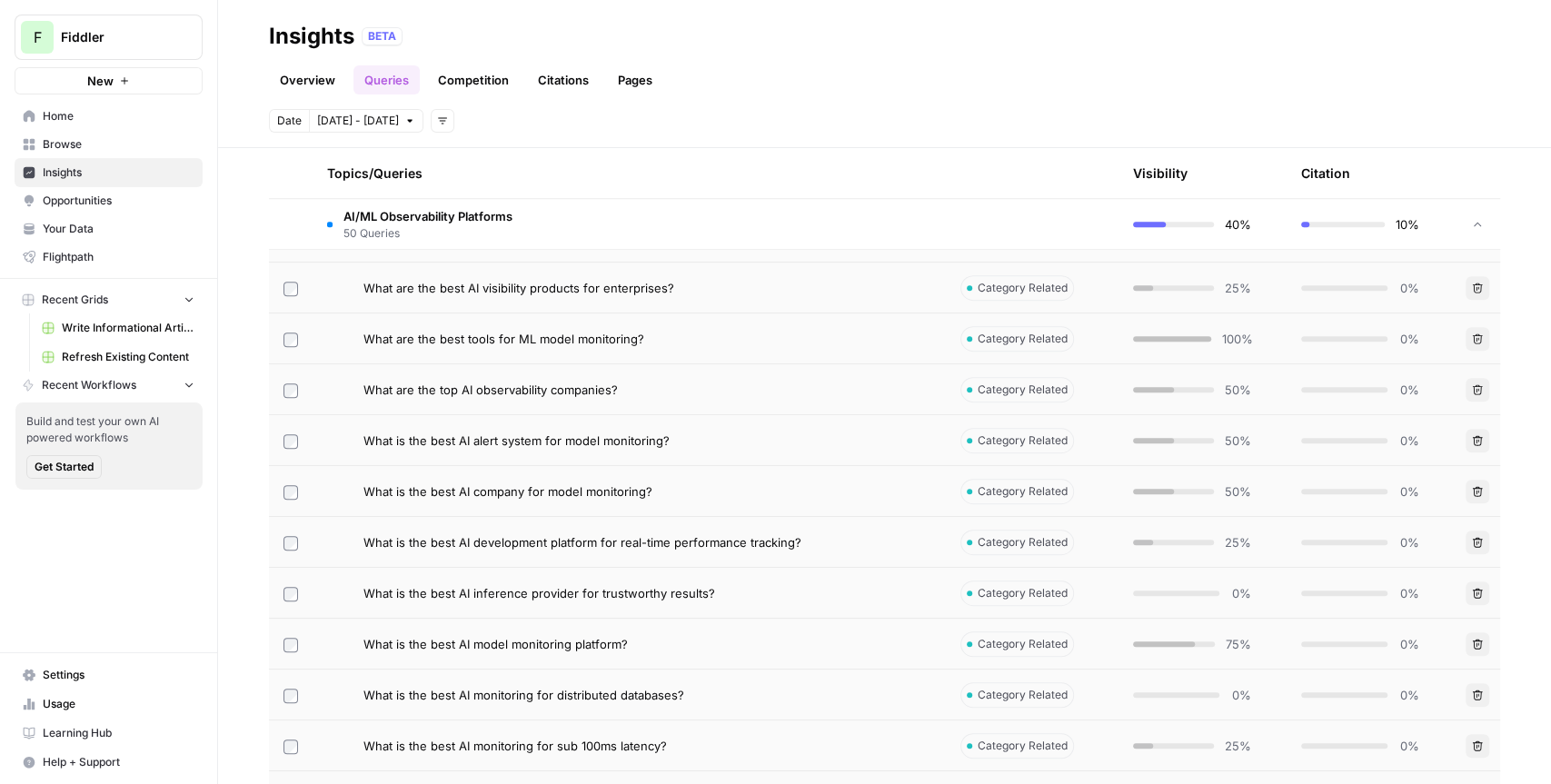
scroll to position [572, 0]
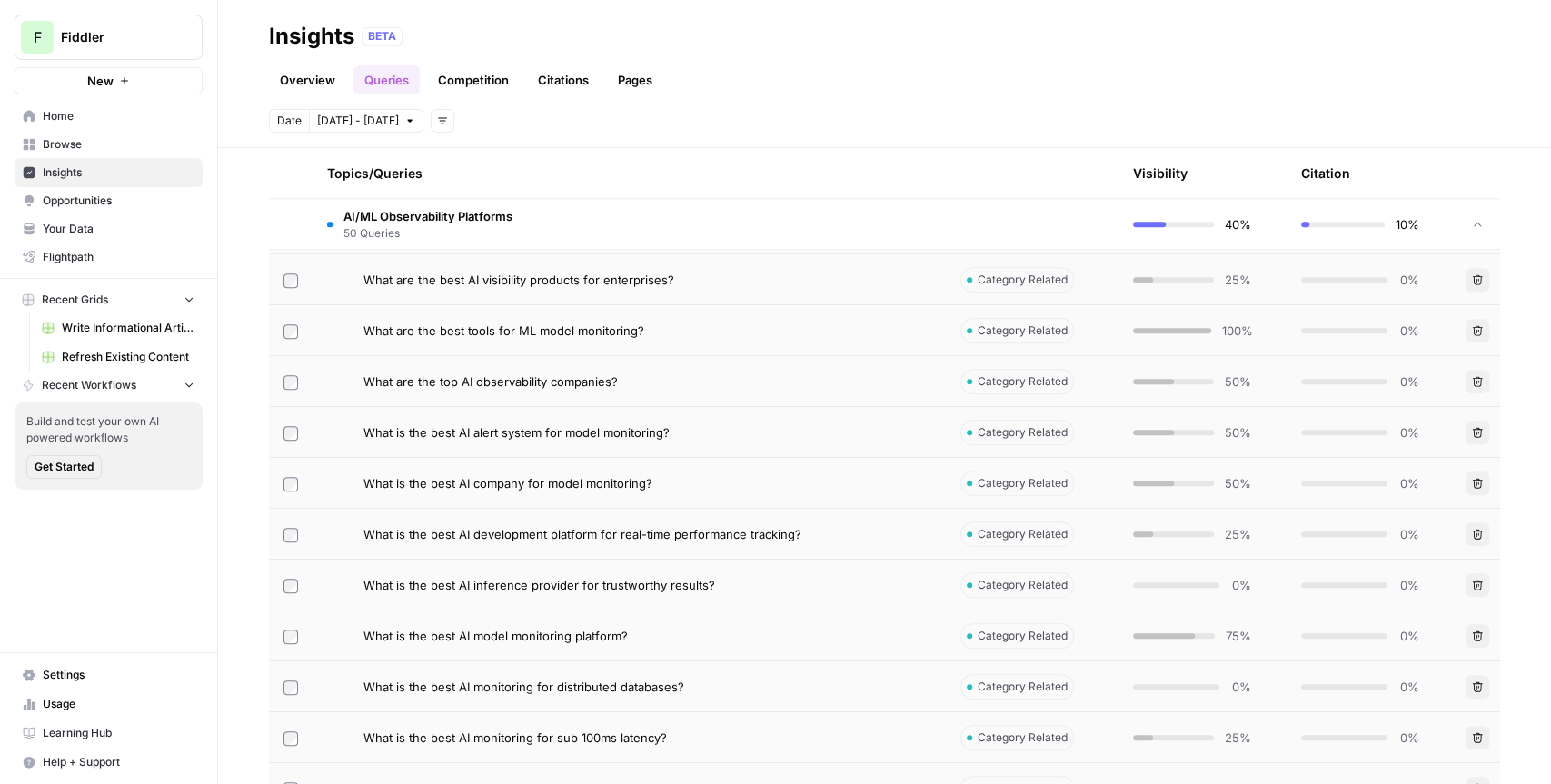
click at [561, 440] on td "What is the best AI alert system for model monitoring?" at bounding box center [629, 431] width 634 height 50
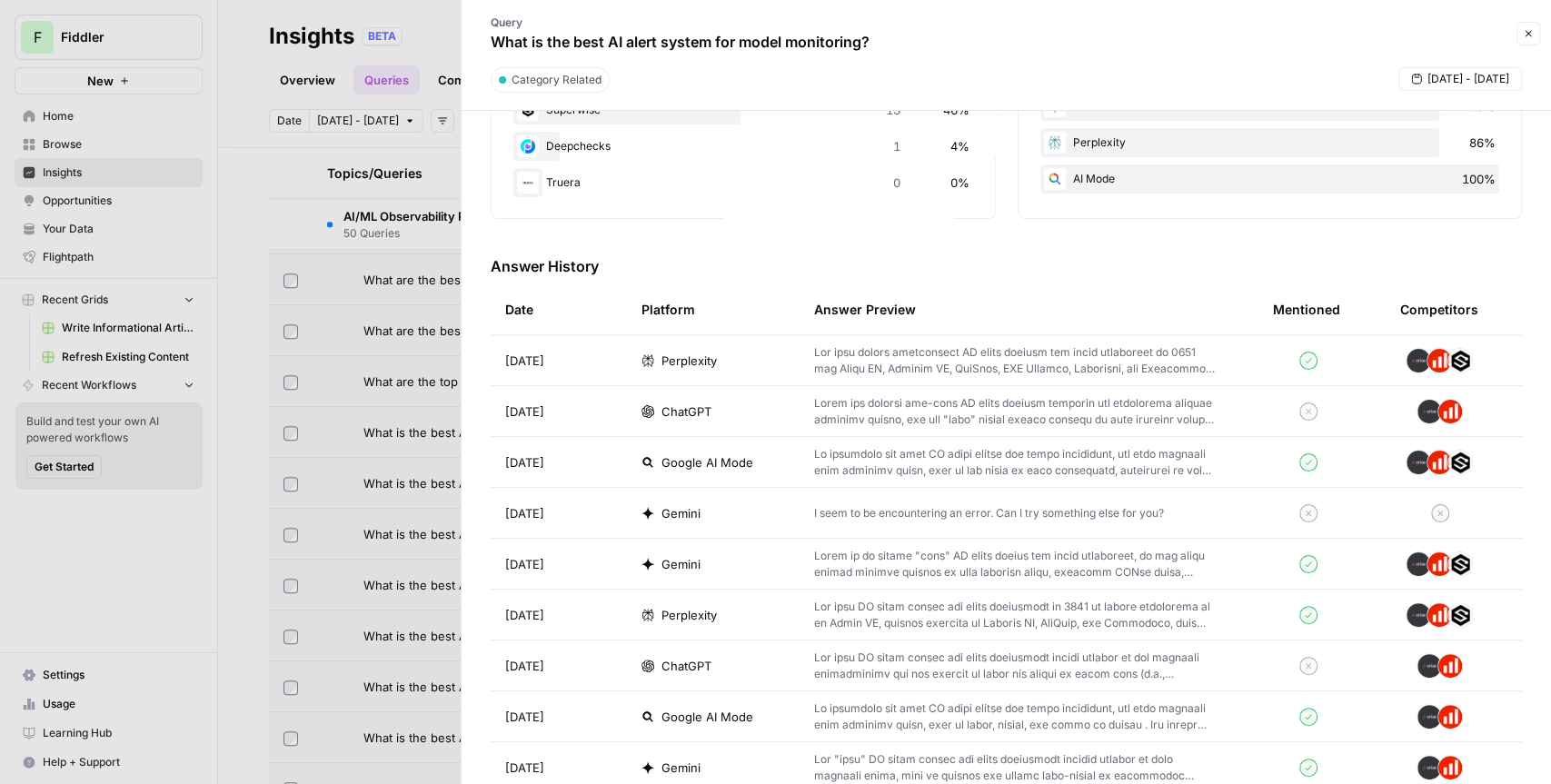
scroll to position [444, 0]
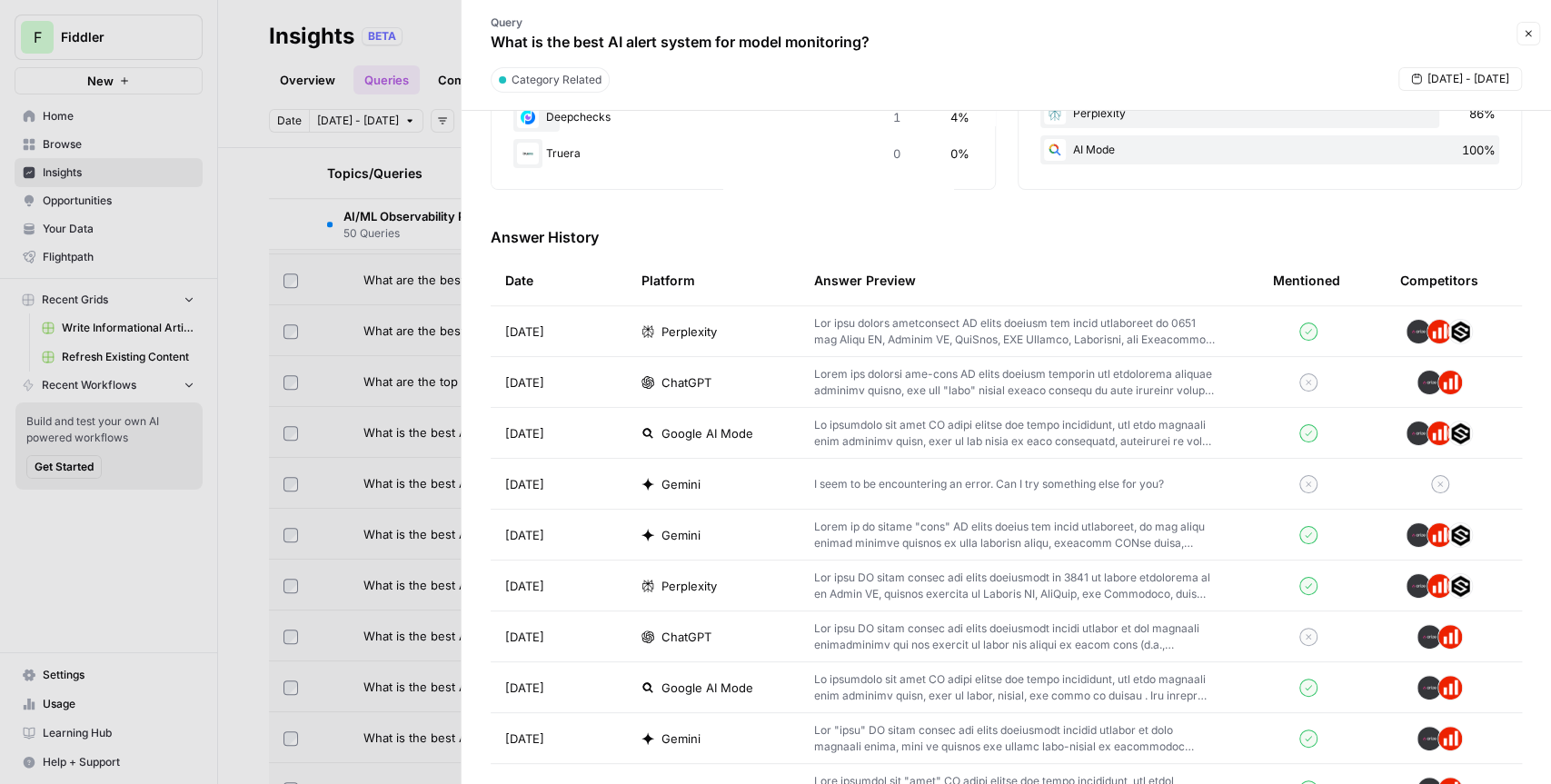
click at [786, 377] on td "ChatGPT" at bounding box center [713, 381] width 172 height 50
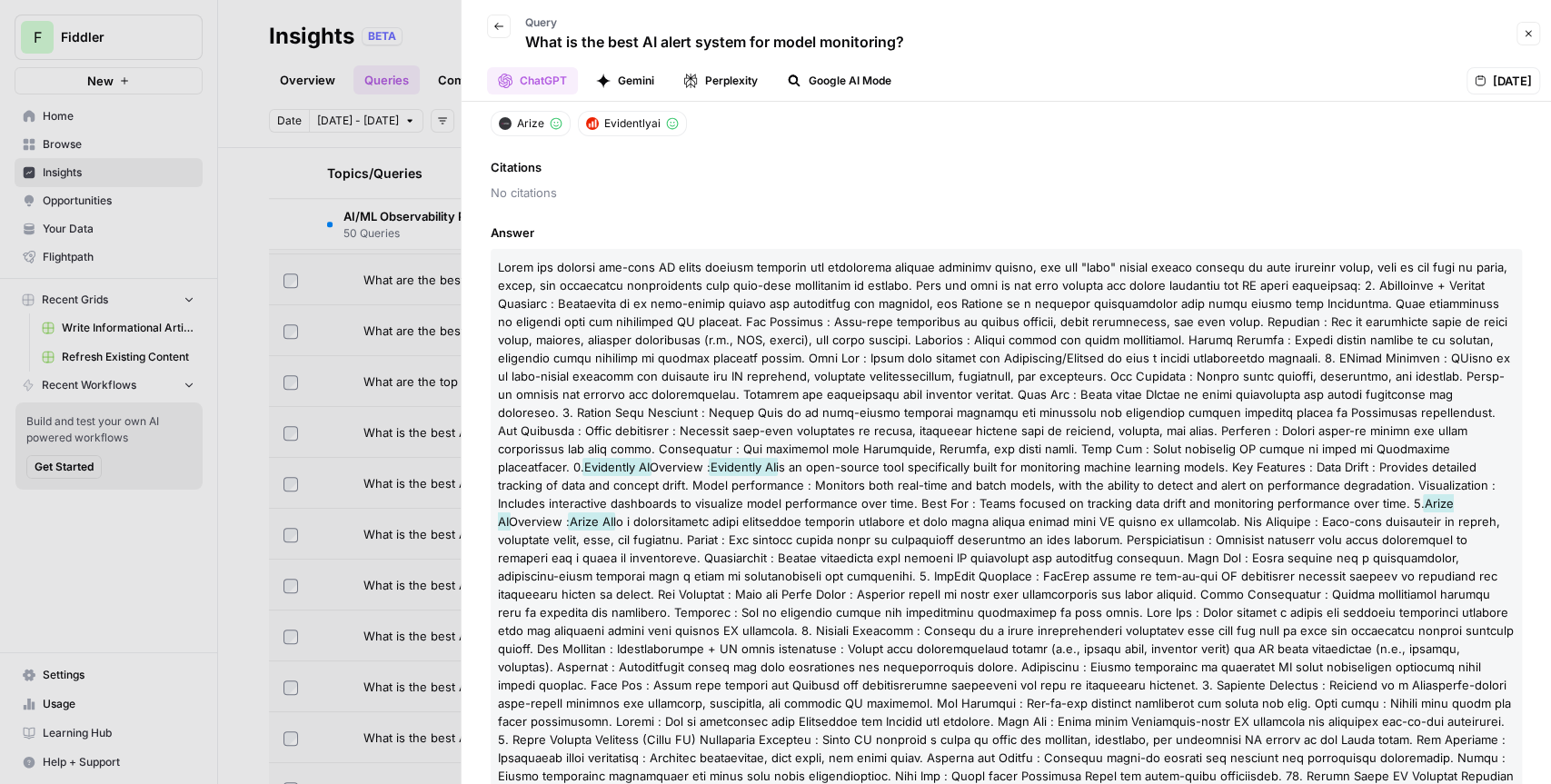
scroll to position [109, 0]
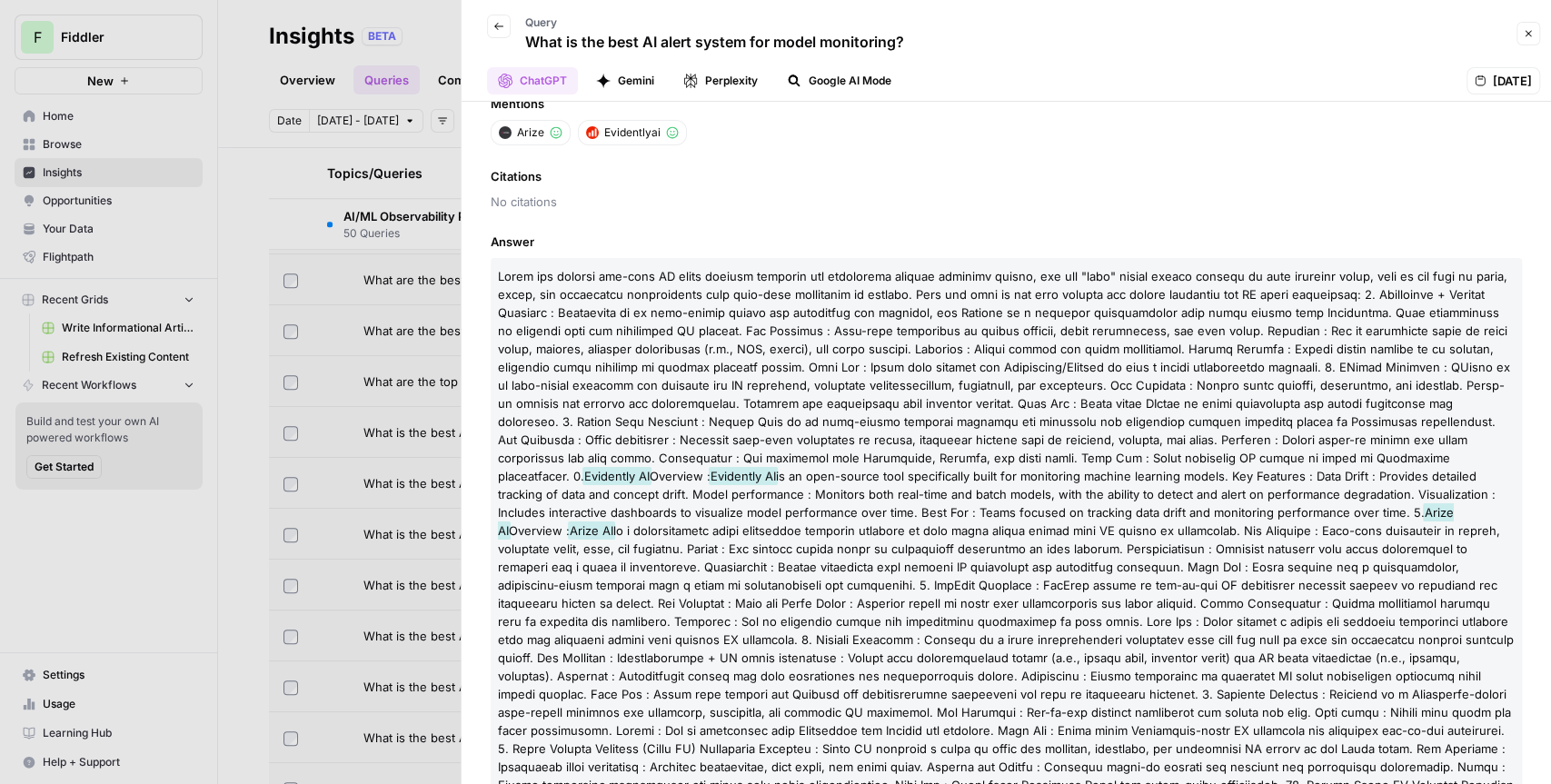
drag, startPoint x: 1149, startPoint y: 447, endPoint x: 1381, endPoint y: 544, distance: 251.5
click at [1381, 544] on p "Evidently AI Overview : Evidently AI is an open-source tool specifically built …" at bounding box center [1006, 594] width 1031 height 672
click at [955, 435] on span at bounding box center [1004, 376] width 1012 height 215
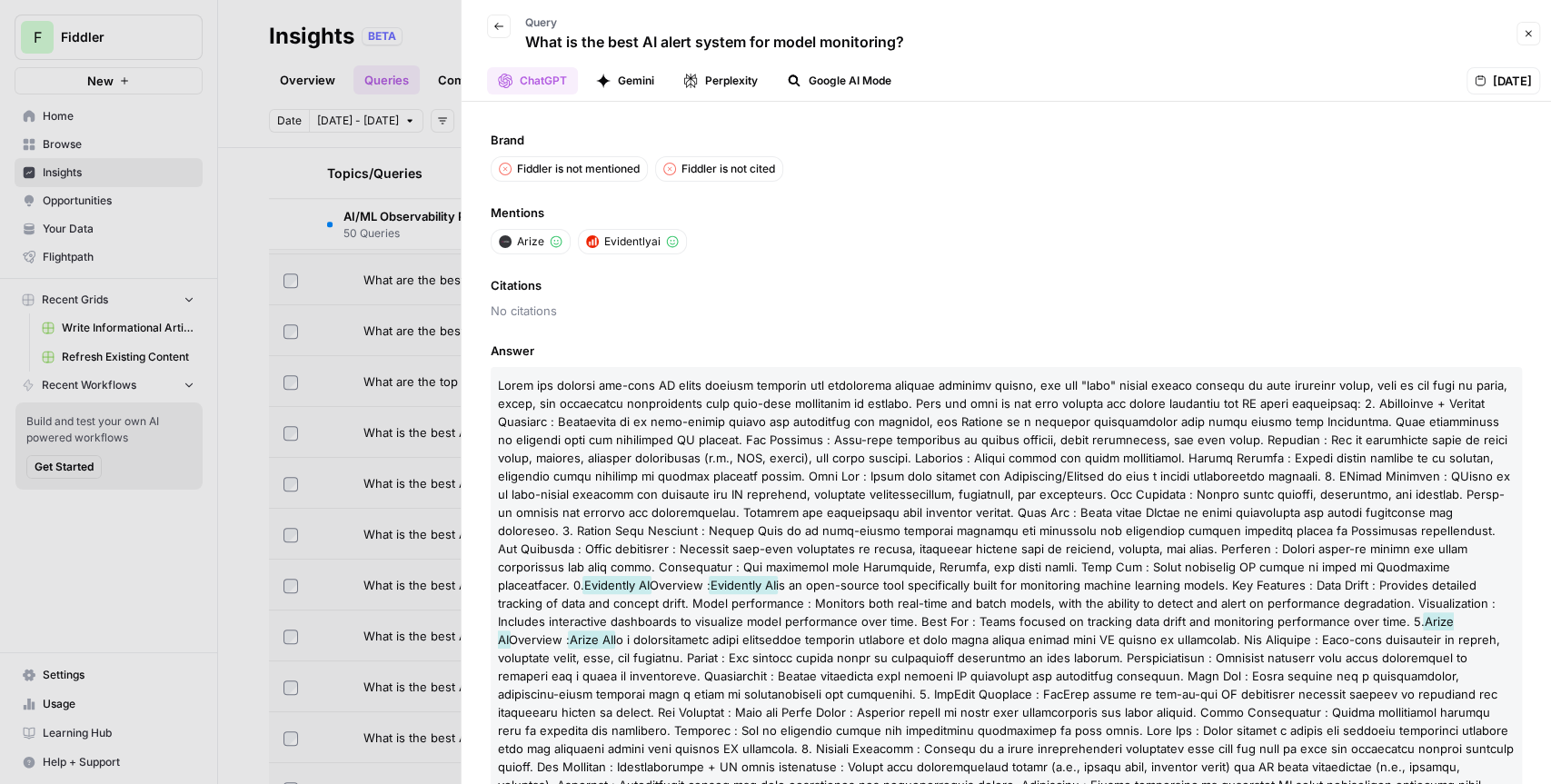
scroll to position [0, 0]
click at [647, 79] on button "Gemini" at bounding box center [624, 80] width 80 height 27
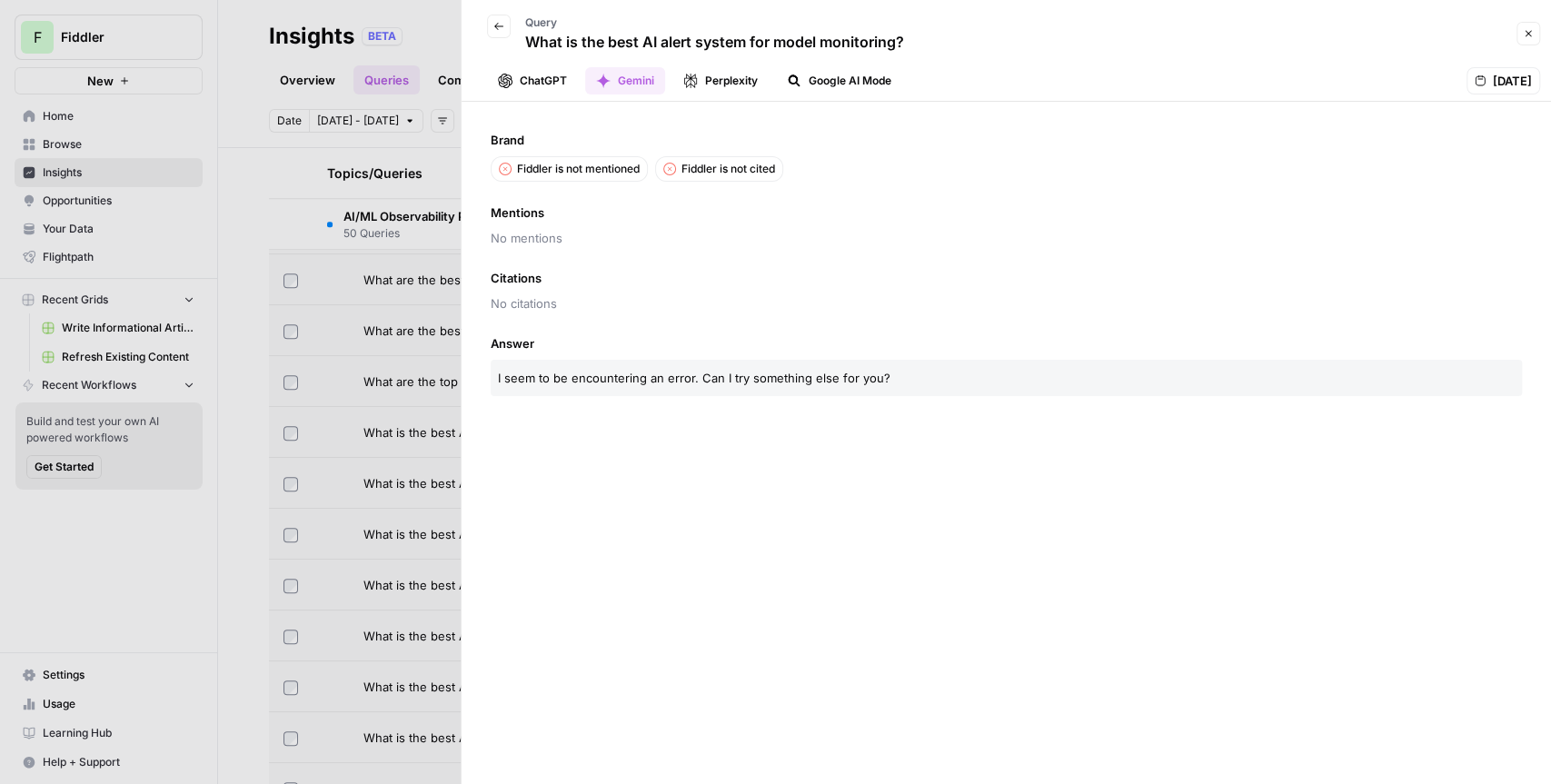
click at [542, 86] on button "ChatGPT" at bounding box center [532, 80] width 90 height 27
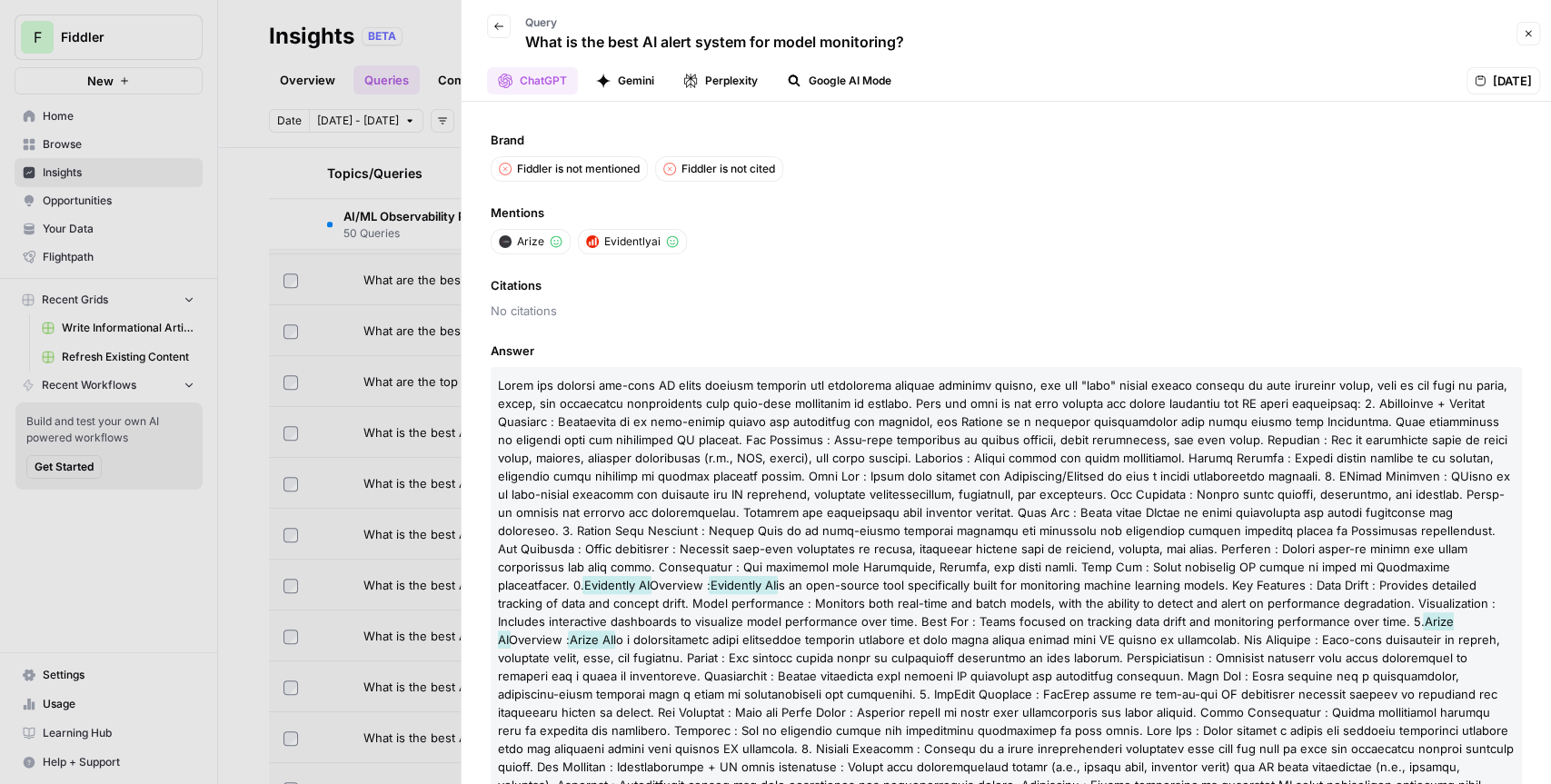
click at [1539, 30] on button "Close" at bounding box center [1527, 33] width 24 height 24
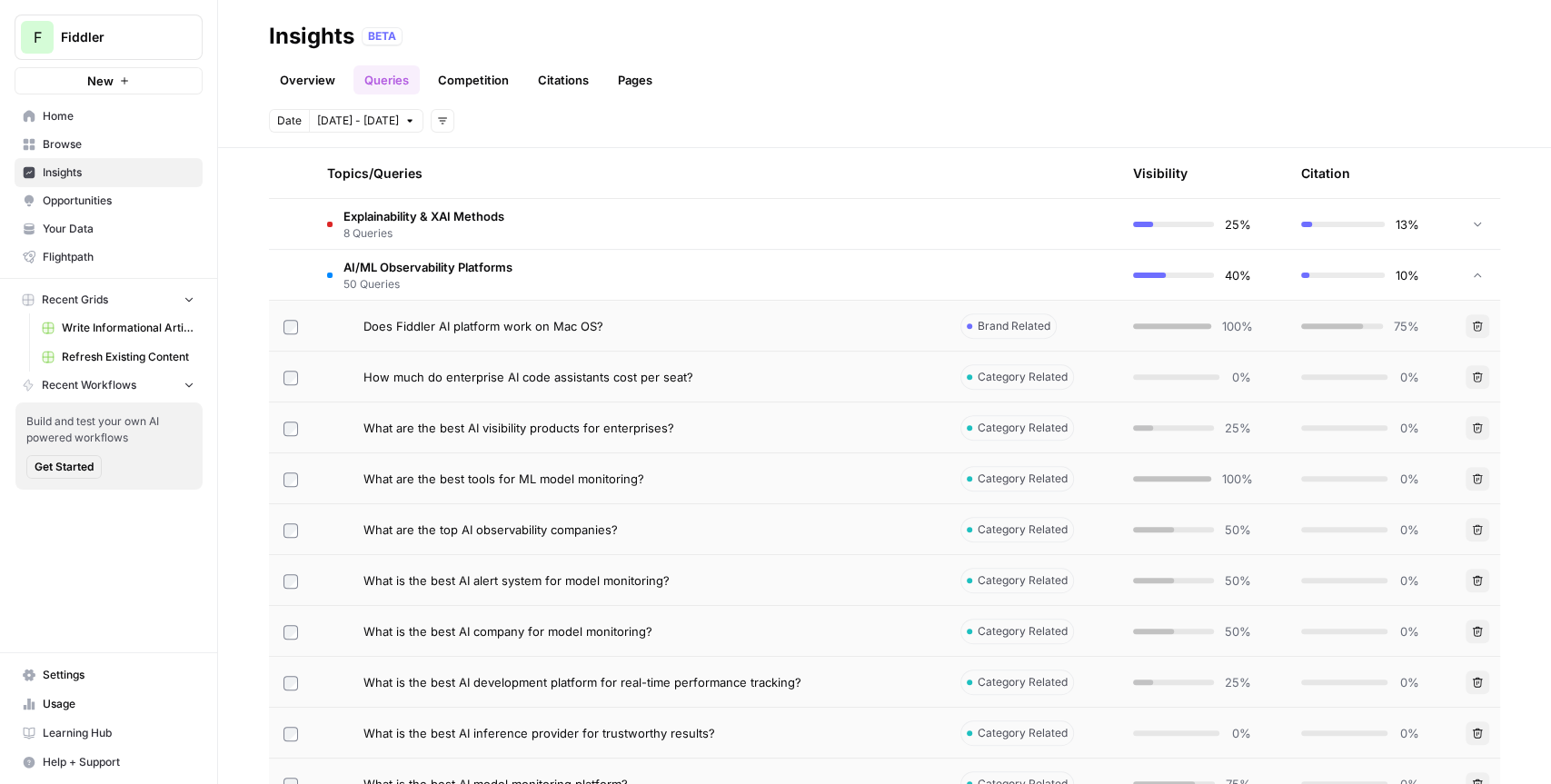
scroll to position [400, 0]
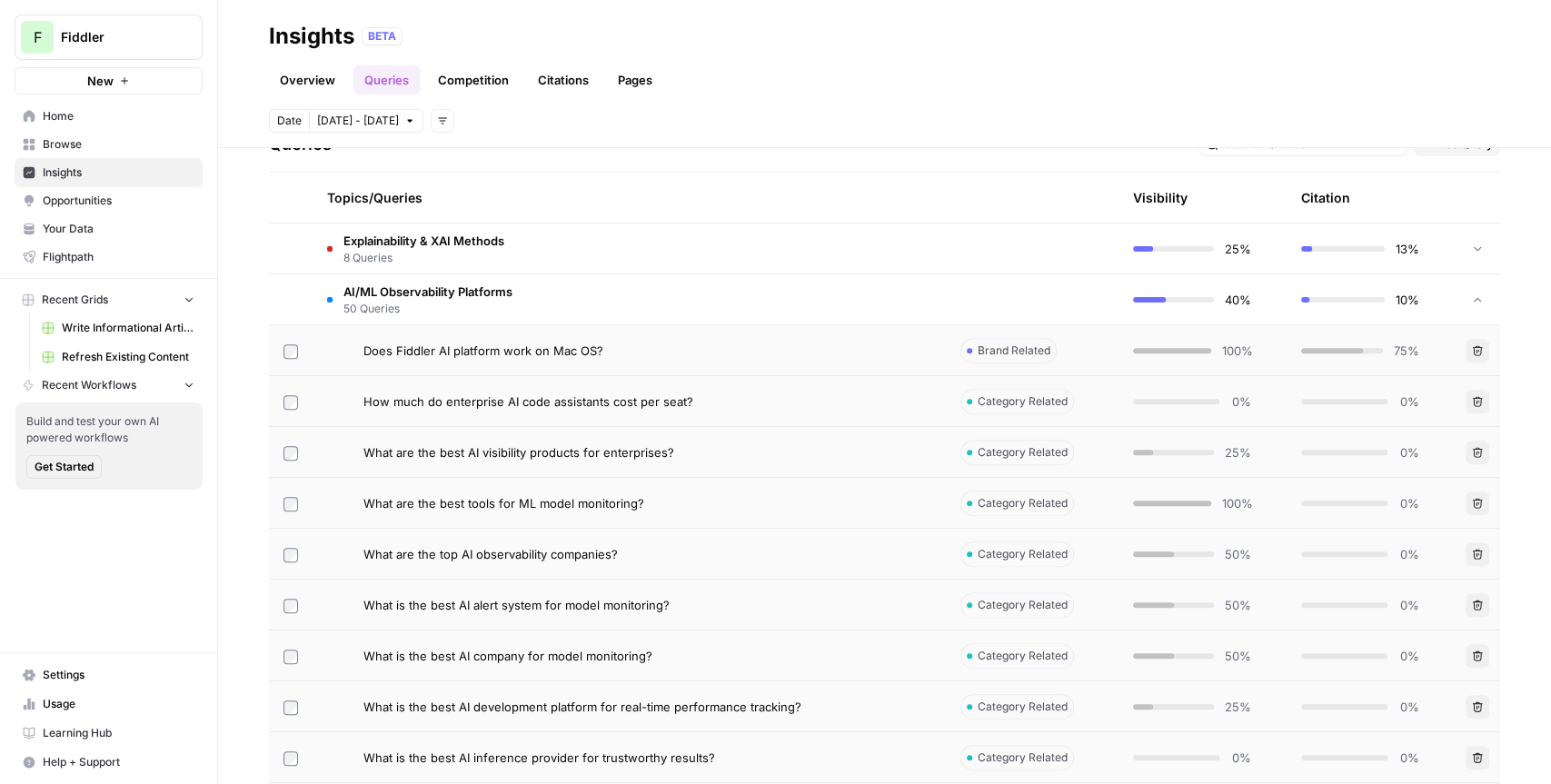
click at [915, 308] on td "AI/ML Observability Platforms 50 Queries" at bounding box center [629, 298] width 634 height 50
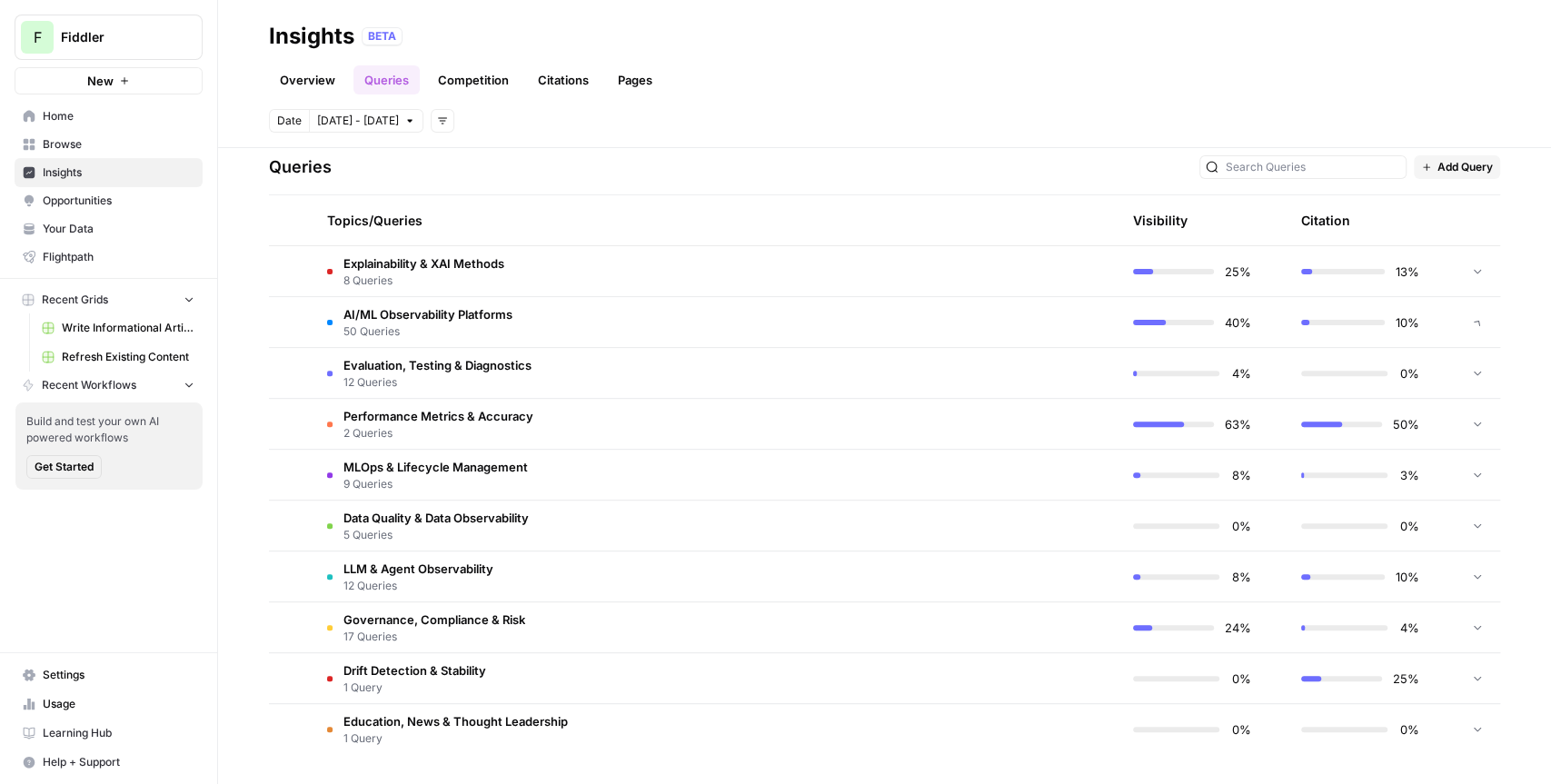
scroll to position [376, 0]
click at [891, 168] on div "Queries Add Query" at bounding box center [884, 168] width 1231 height 56
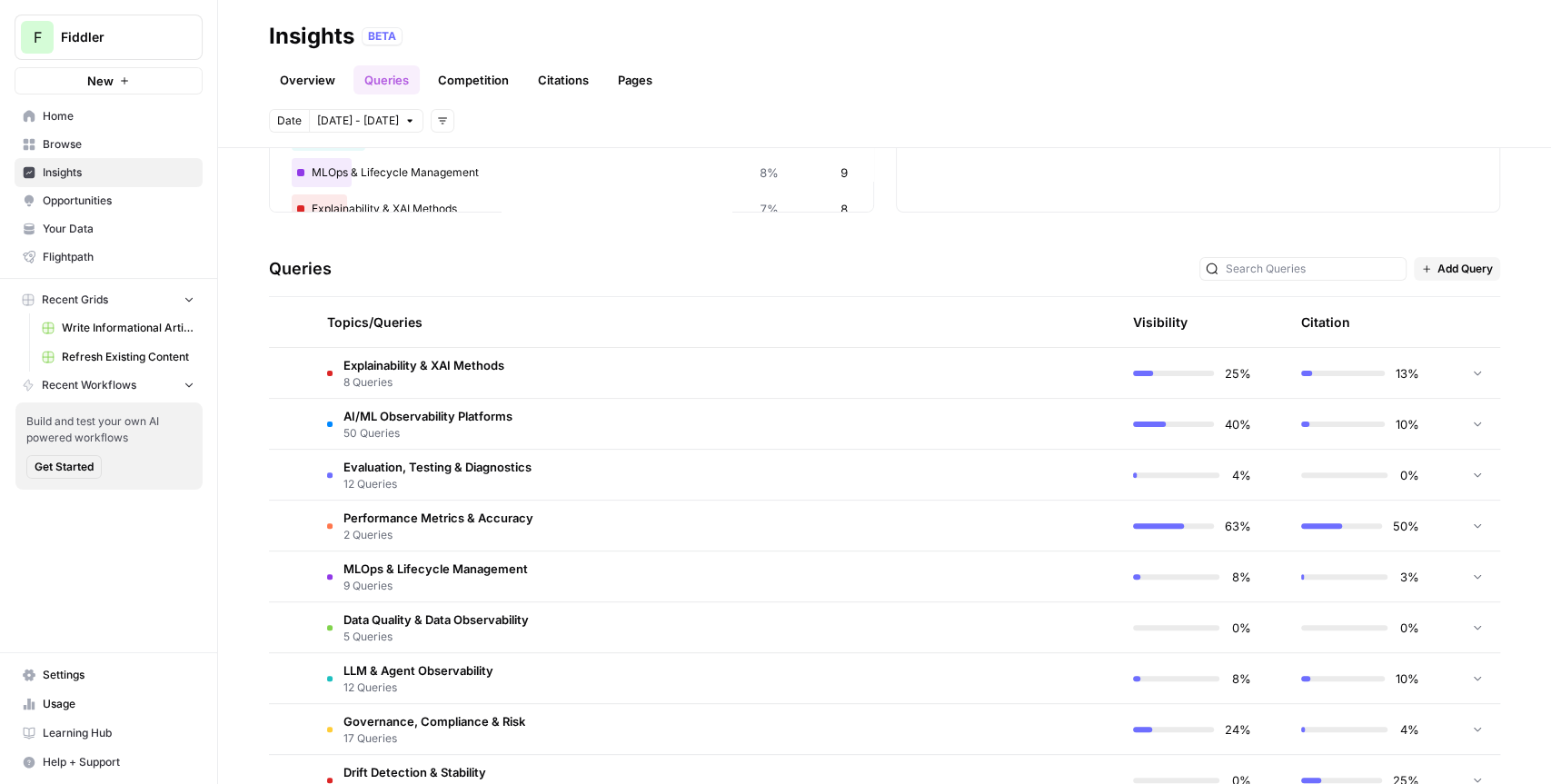
scroll to position [278, 0]
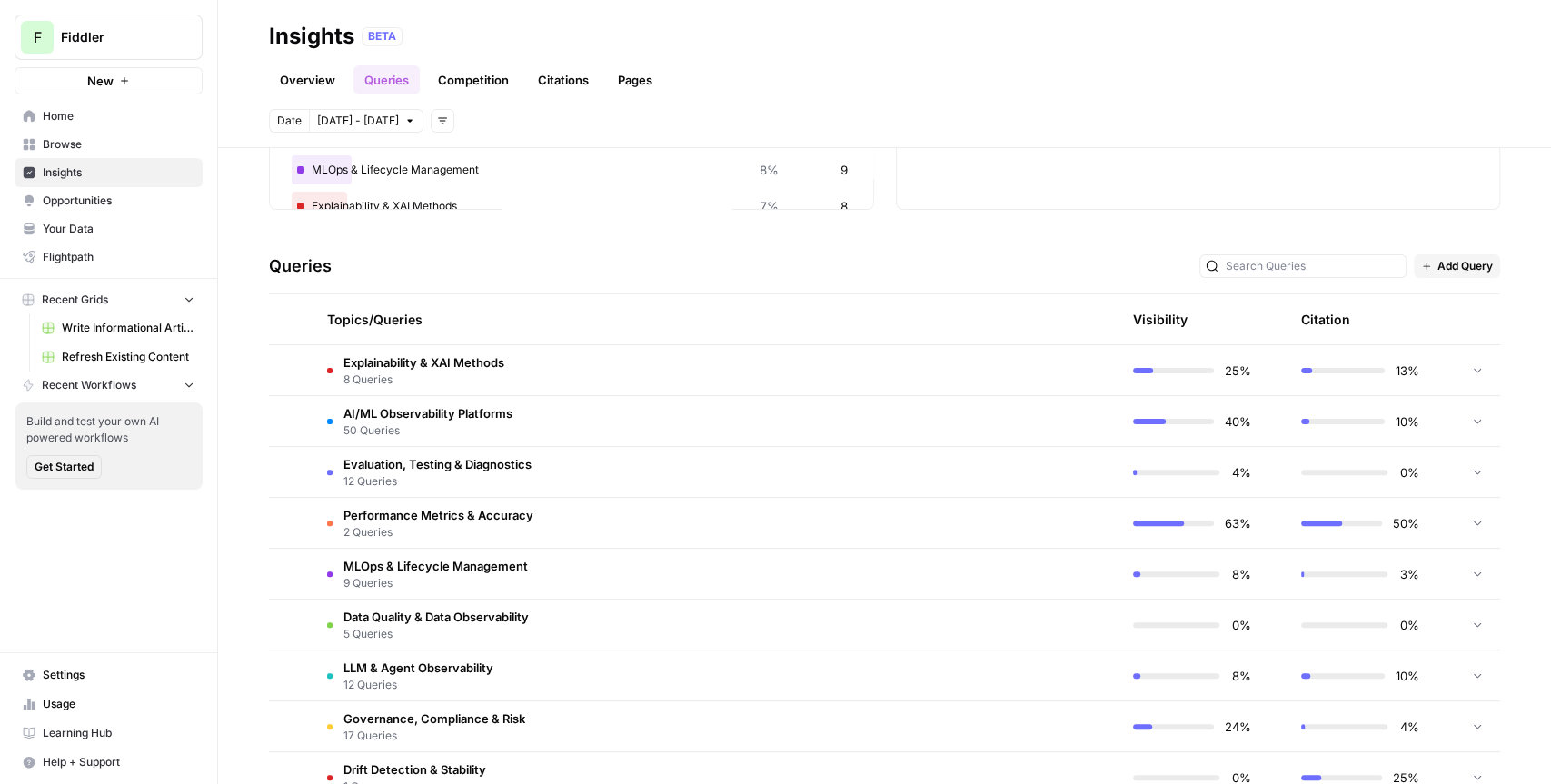
click at [883, 426] on td "AI/ML Observability Platforms 50 Queries" at bounding box center [629, 421] width 634 height 50
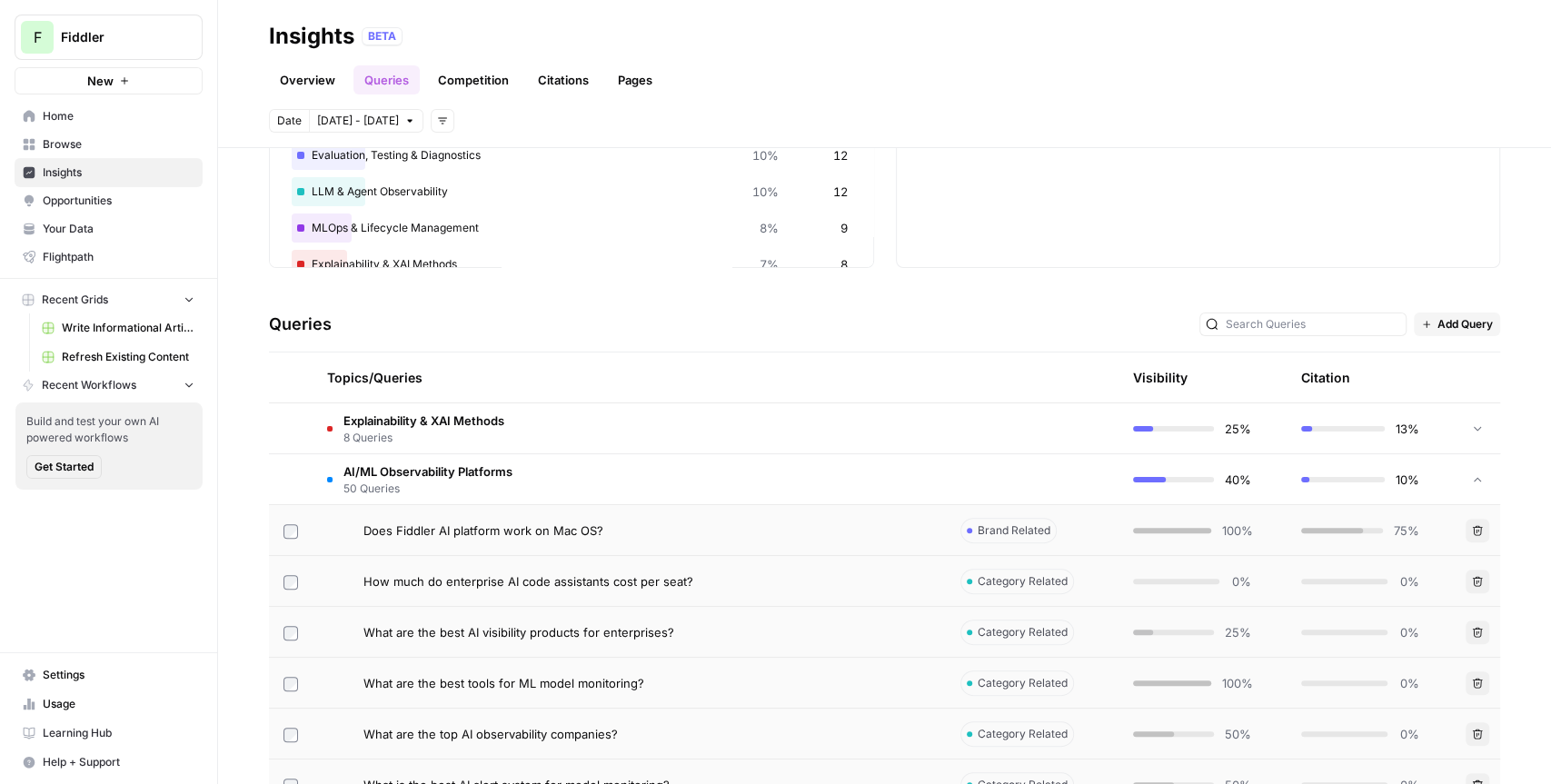
scroll to position [216, 0]
click at [864, 464] on td "AI/ML Observability Platforms 50 Queries" at bounding box center [629, 482] width 634 height 50
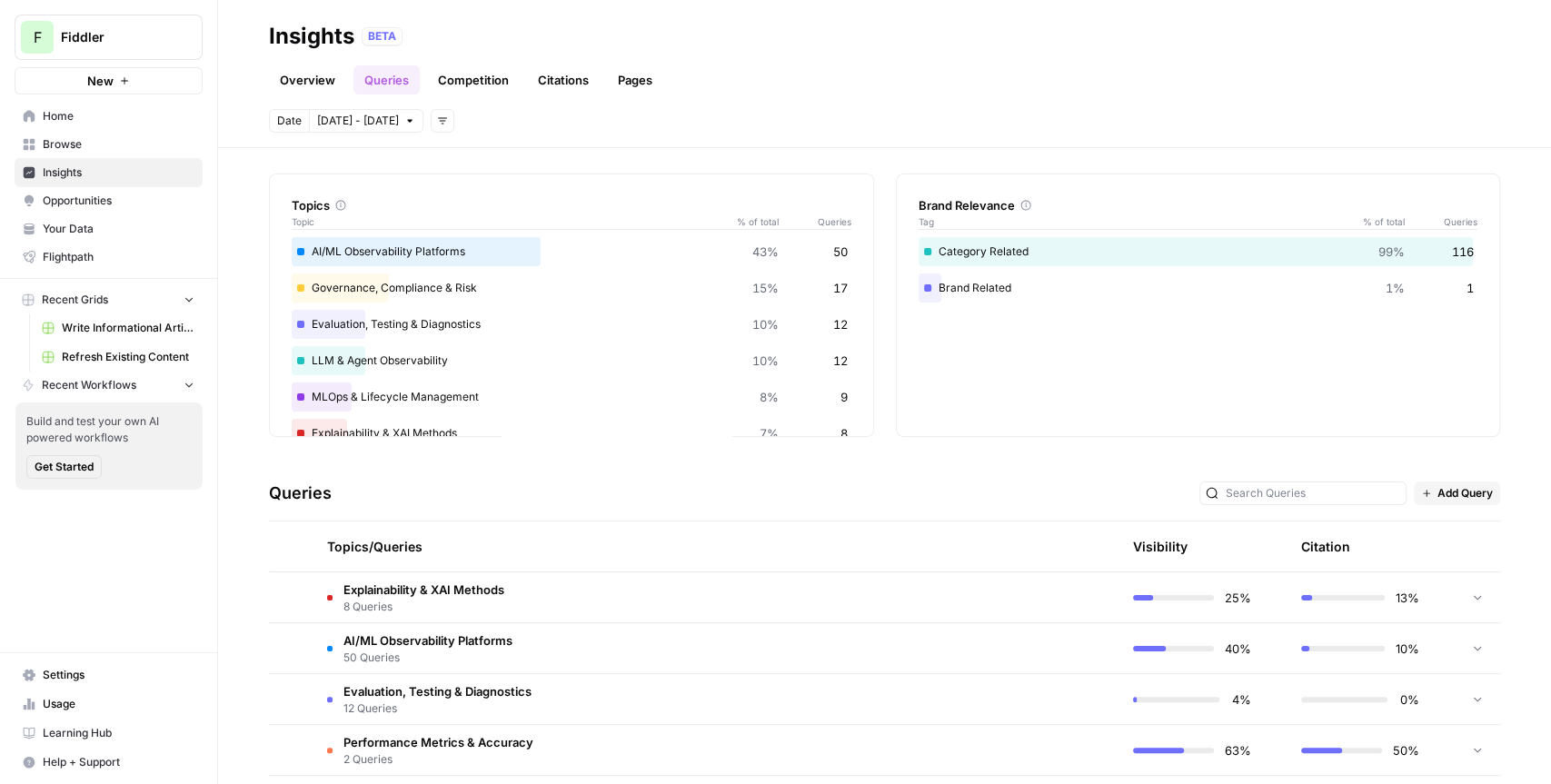
scroll to position [0, 0]
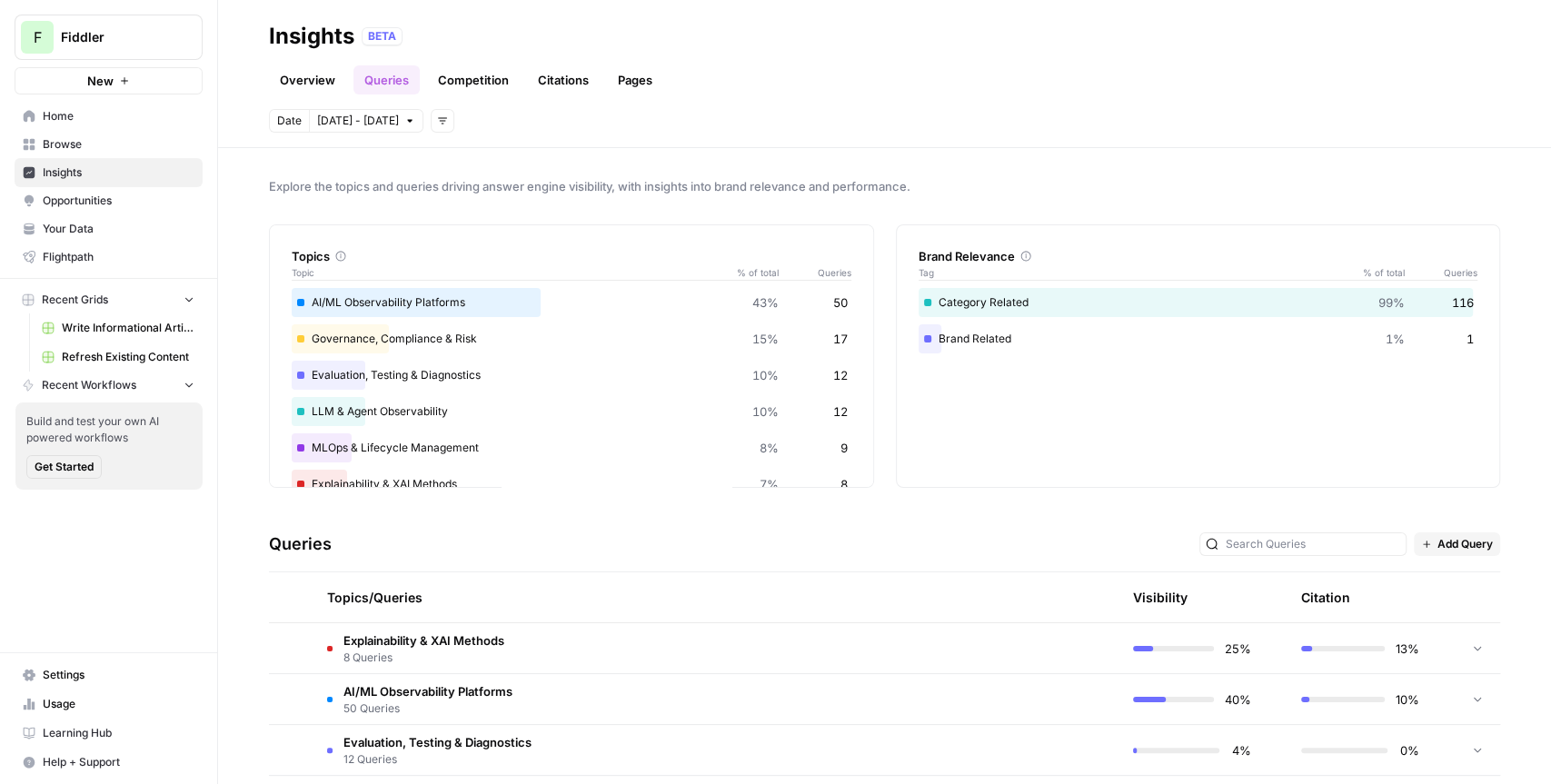
click at [107, 200] on span "Opportunities" at bounding box center [118, 200] width 152 height 16
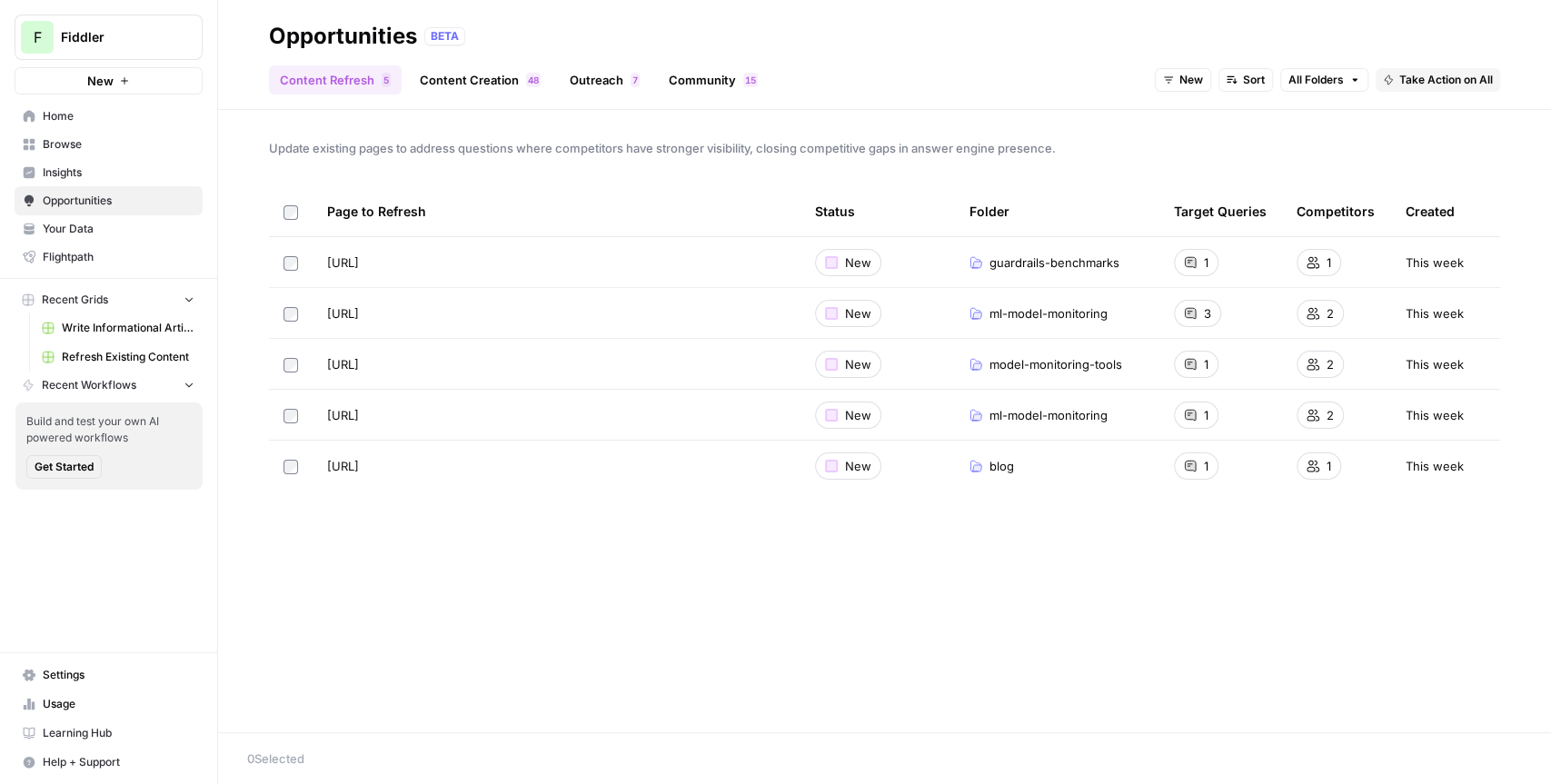
drag, startPoint x: 327, startPoint y: 204, endPoint x: 589, endPoint y: 340, distance: 295.2
click at [589, 340] on table "Page to Refresh Status Folder Target Queries Competitors Created https://www.fi…" at bounding box center [884, 339] width 1231 height 305
click at [704, 153] on span "Update existing pages to address questions where competitors have stronger visi…" at bounding box center [884, 148] width 1231 height 18
click at [473, 78] on link "Content Creation 8 4" at bounding box center [479, 79] width 142 height 29
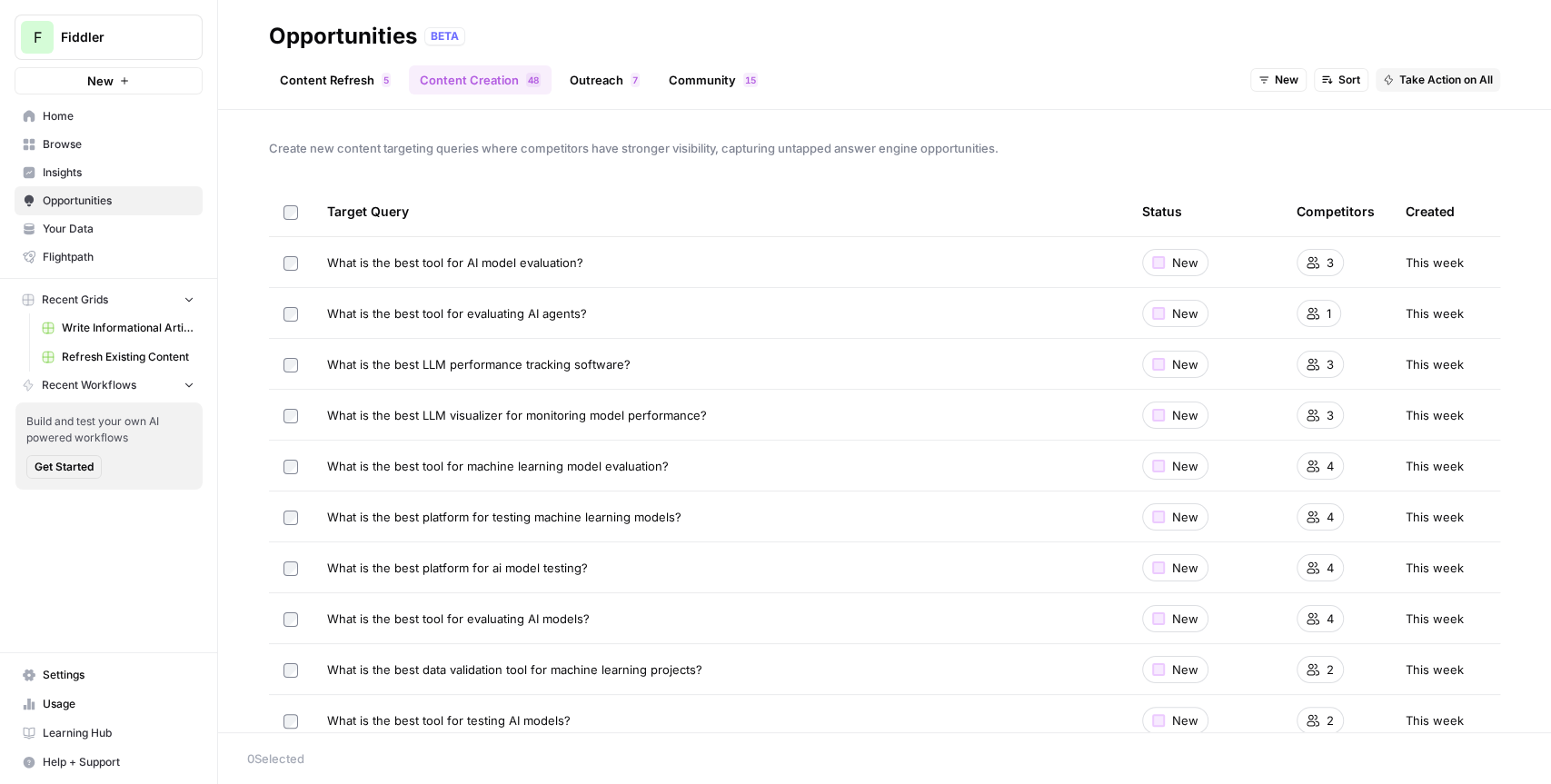
click at [699, 184] on div "Create new content targeting queries where competitors have stronger visibility…" at bounding box center [884, 421] width 1333 height 622
click at [697, 184] on div "Create new content targeting queries where competitors have stronger visibility…" at bounding box center [884, 421] width 1333 height 622
click at [713, 152] on span "Create new content targeting queries where competitors have stronger visibility…" at bounding box center [884, 148] width 1231 height 18
click at [105, 108] on span "Home" at bounding box center [118, 116] width 152 height 16
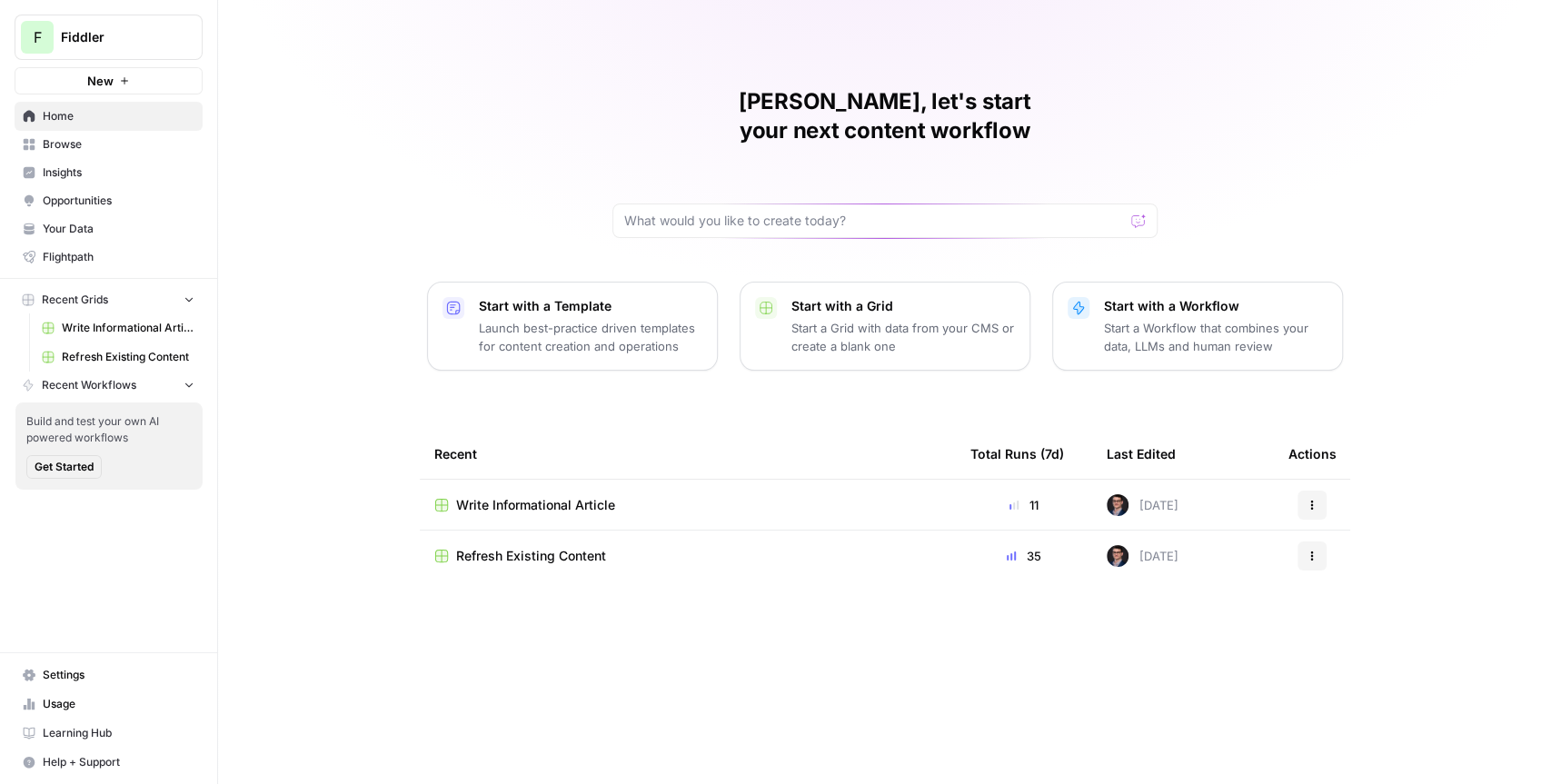
click at [117, 681] on span "Settings" at bounding box center [118, 674] width 152 height 16
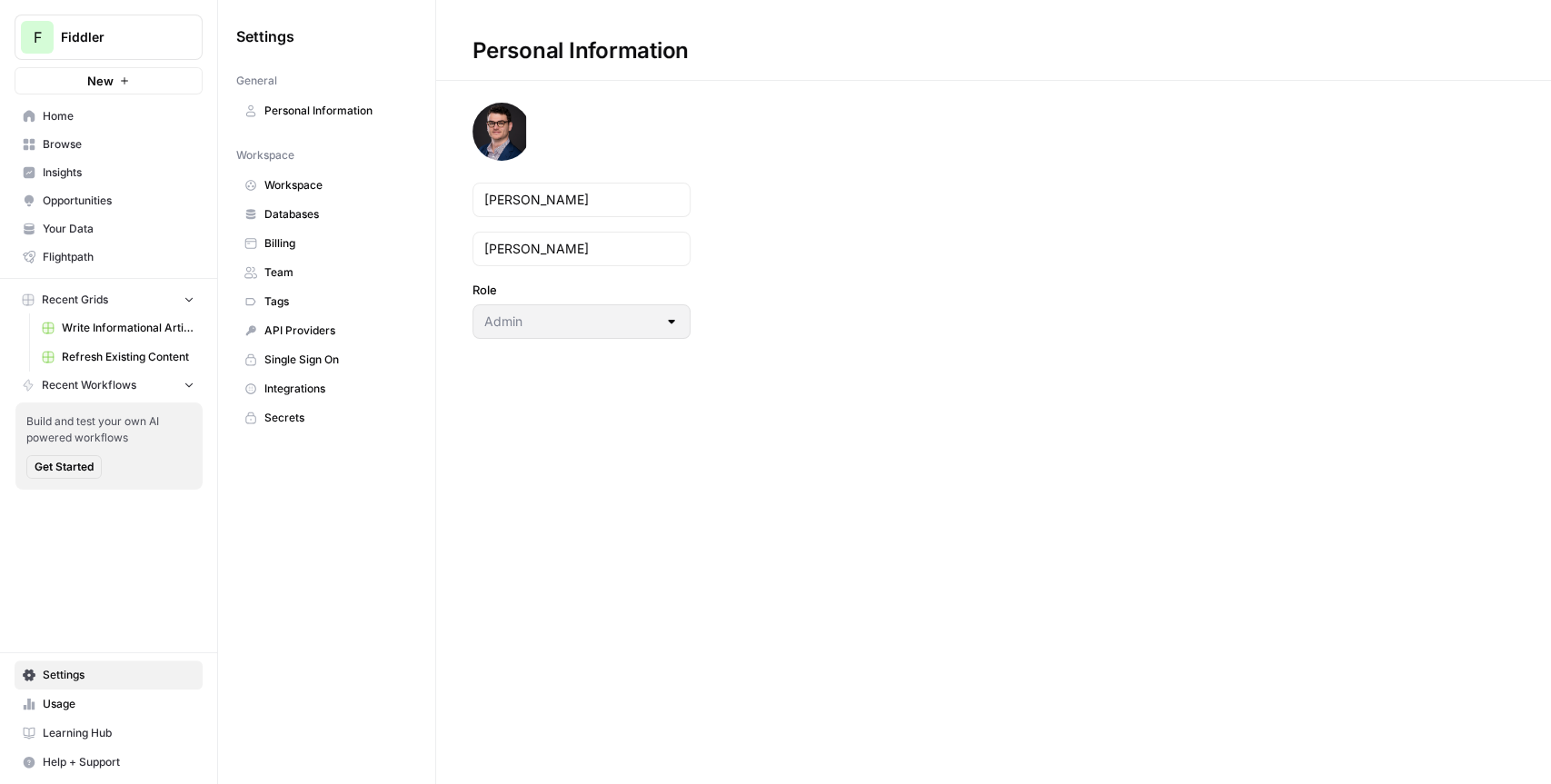
click at [315, 217] on span "Databases" at bounding box center [336, 214] width 144 height 16
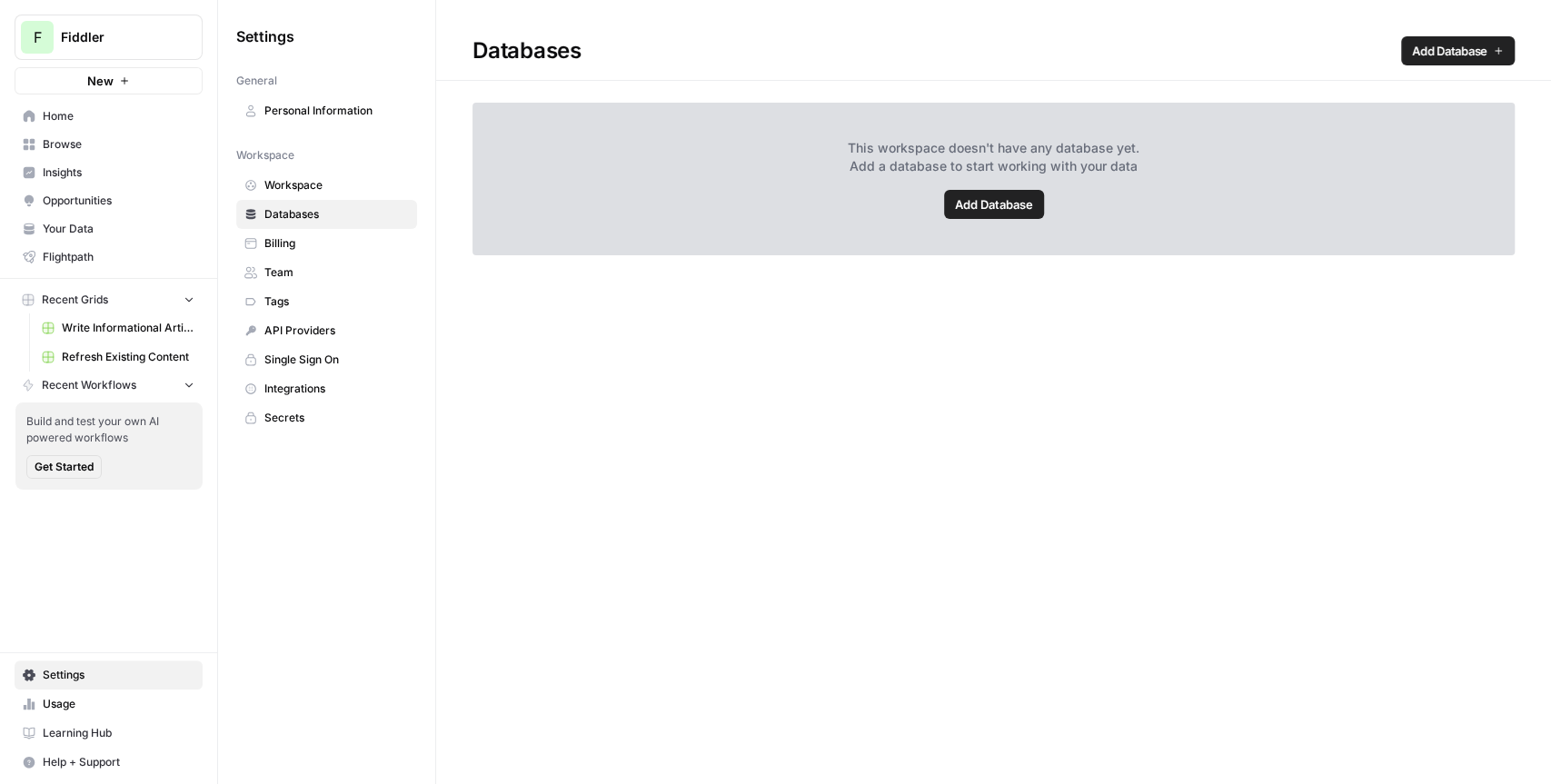
click at [325, 181] on span "Workspace" at bounding box center [336, 184] width 144 height 16
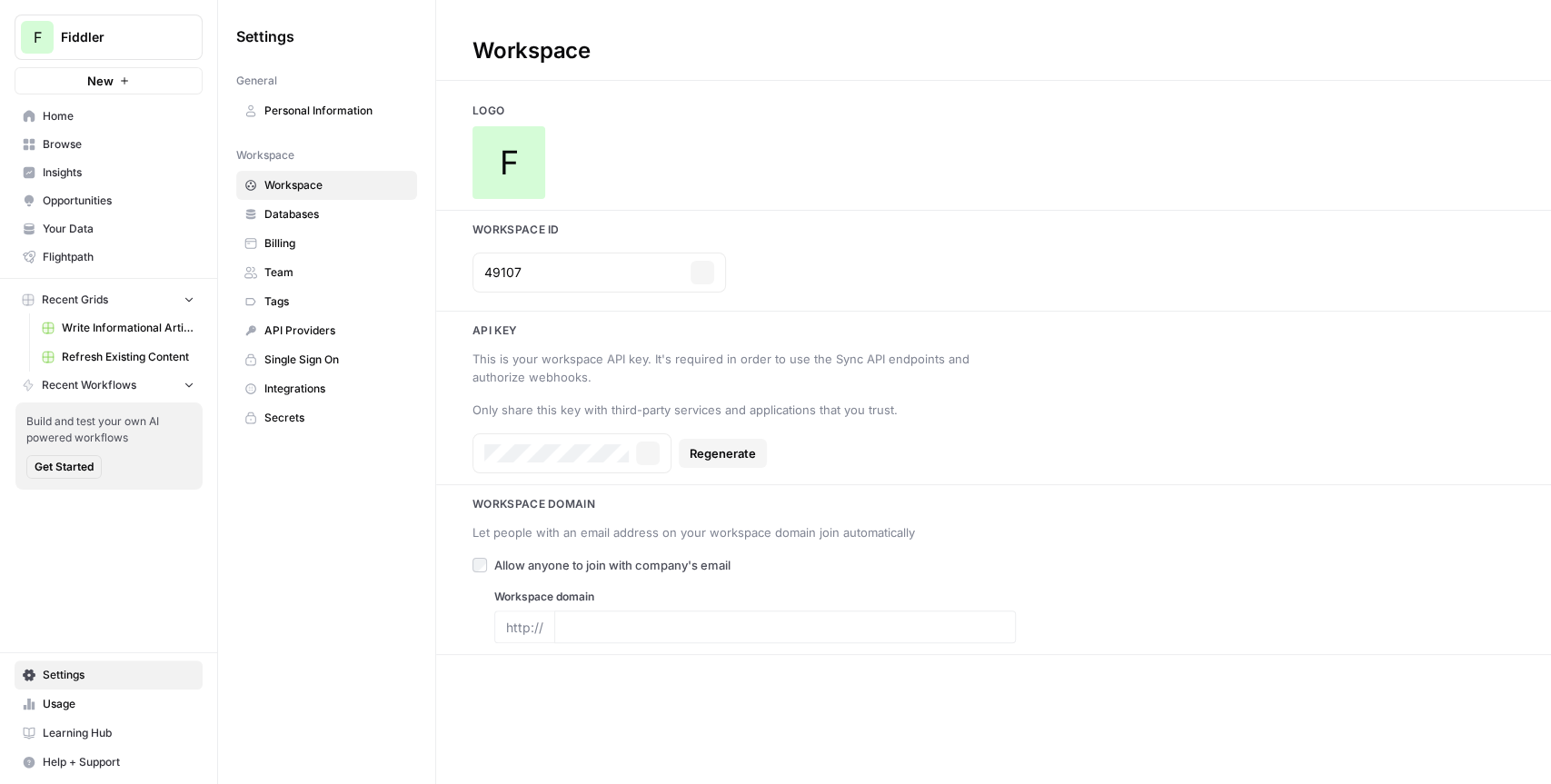
type input "fiddler.ai"
click at [509, 156] on span "F" at bounding box center [509, 162] width 19 height 37
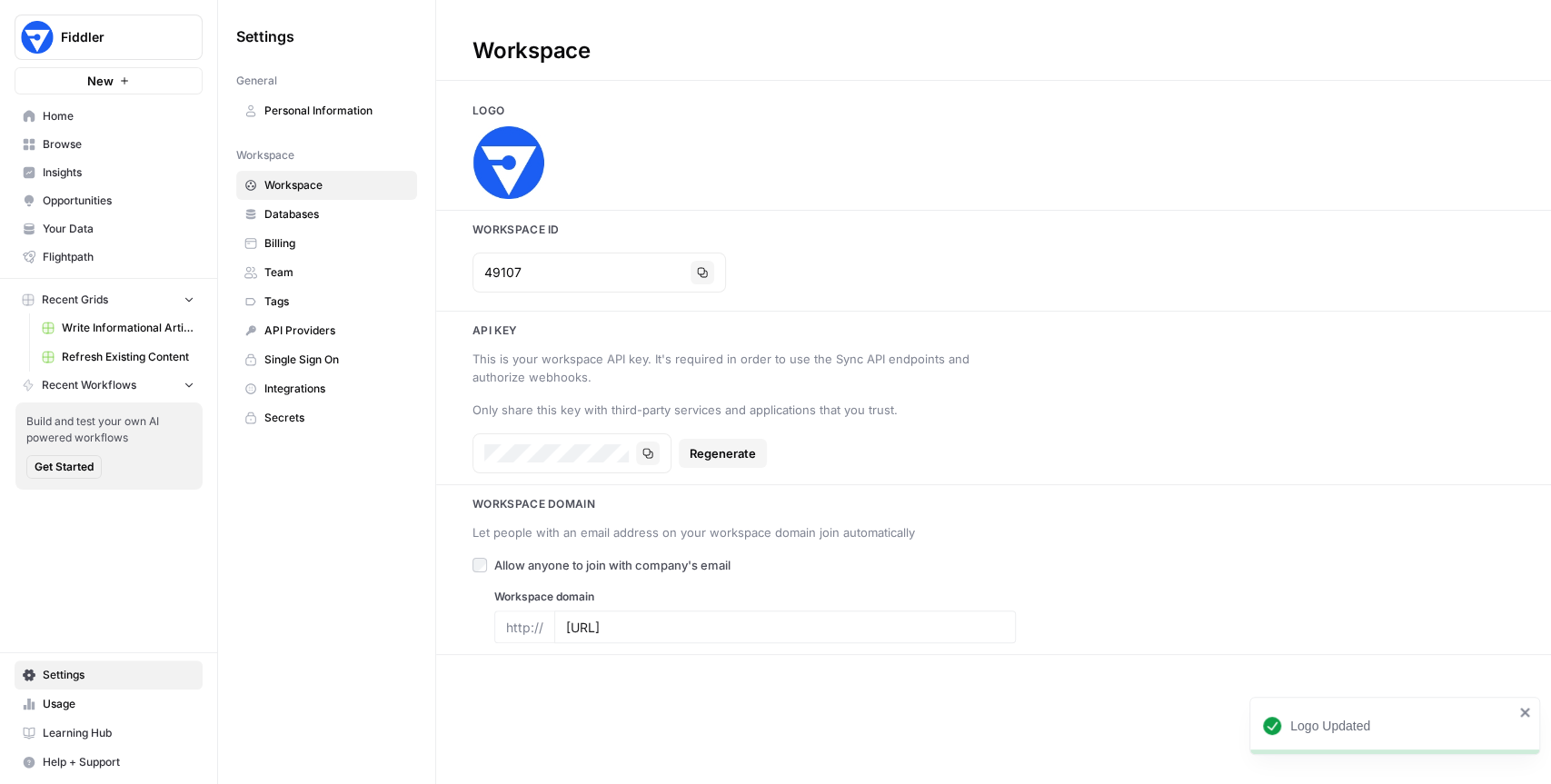
click at [83, 120] on span "Home" at bounding box center [118, 116] width 152 height 16
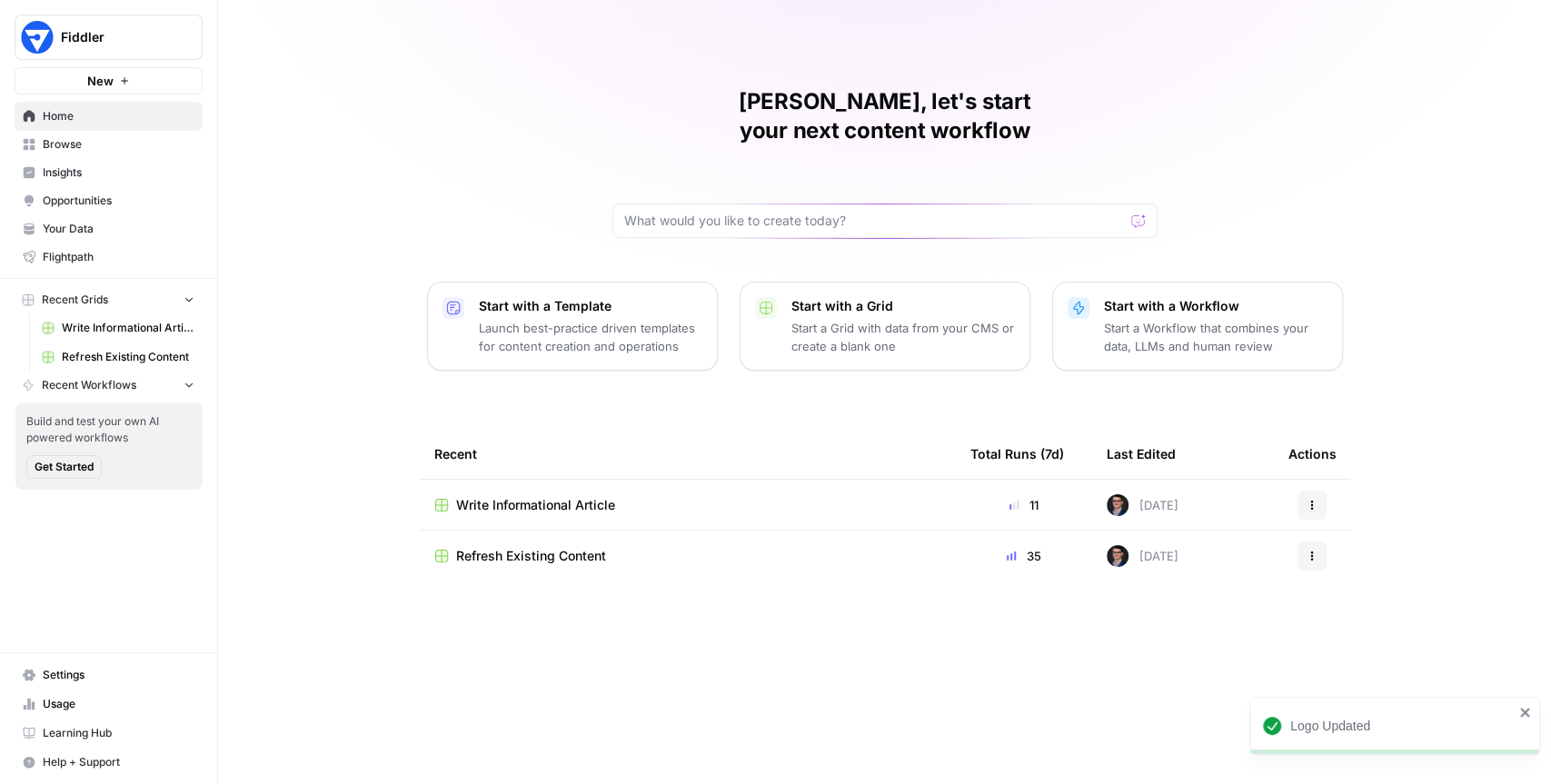
click at [298, 227] on div "Mike, let's start your next content workflow Start with a Template Launch best-…" at bounding box center [884, 392] width 1333 height 784
click at [346, 231] on div "Mike, let's start your next content workflow Start with a Template Launch best-…" at bounding box center [884, 392] width 1333 height 784
click at [268, 387] on div "Mike, let's start your next content workflow Start with a Template Launch best-…" at bounding box center [884, 392] width 1333 height 784
click at [104, 360] on span "Refresh Existing Content" at bounding box center [128, 357] width 133 height 16
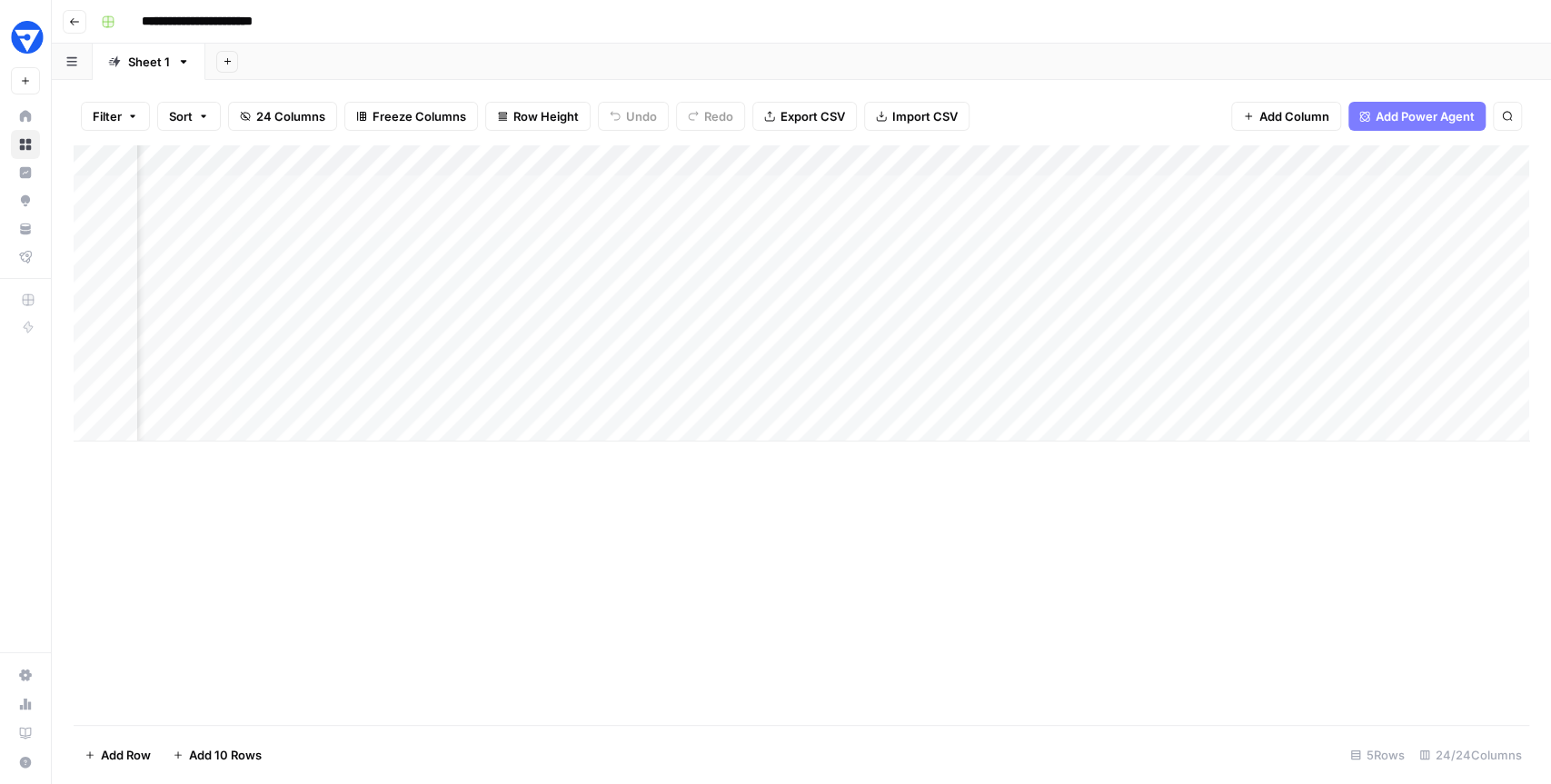
scroll to position [0, 2754]
click at [994, 190] on div "Add Column" at bounding box center [801, 293] width 1456 height 296
click at [987, 233] on div "Add Column" at bounding box center [801, 293] width 1456 height 296
click at [993, 376] on div "Add Column" at bounding box center [801, 293] width 1456 height 296
click at [989, 191] on div "Add Column" at bounding box center [801, 293] width 1456 height 296
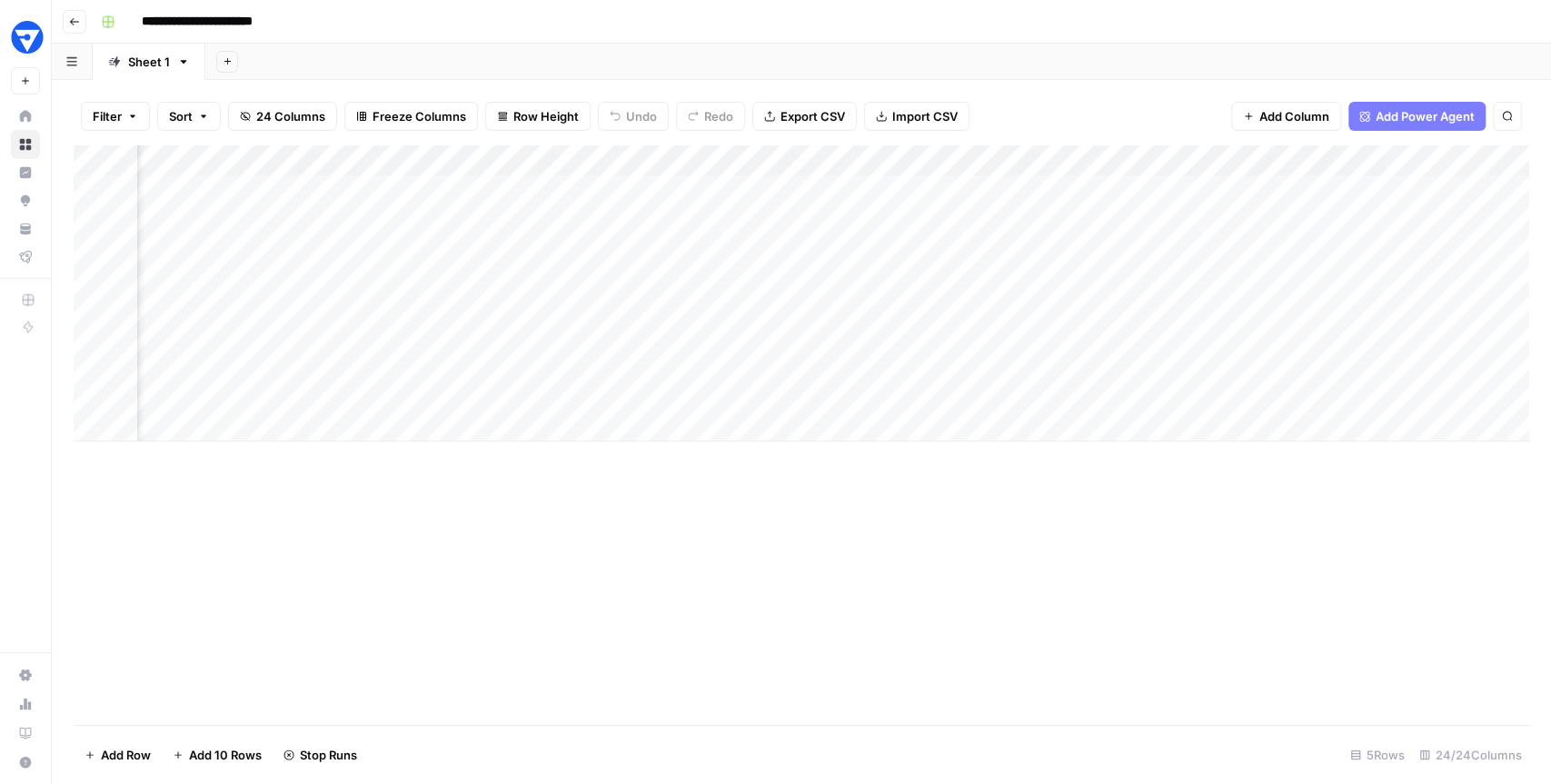
click at [1026, 85] on div "Filter Sort 24 Columns Freeze Columns Row Height Undo Redo Export CSV Import CS…" at bounding box center [801, 432] width 1499 height 704
click at [1133, 284] on div "Add Column" at bounding box center [801, 293] width 1456 height 296
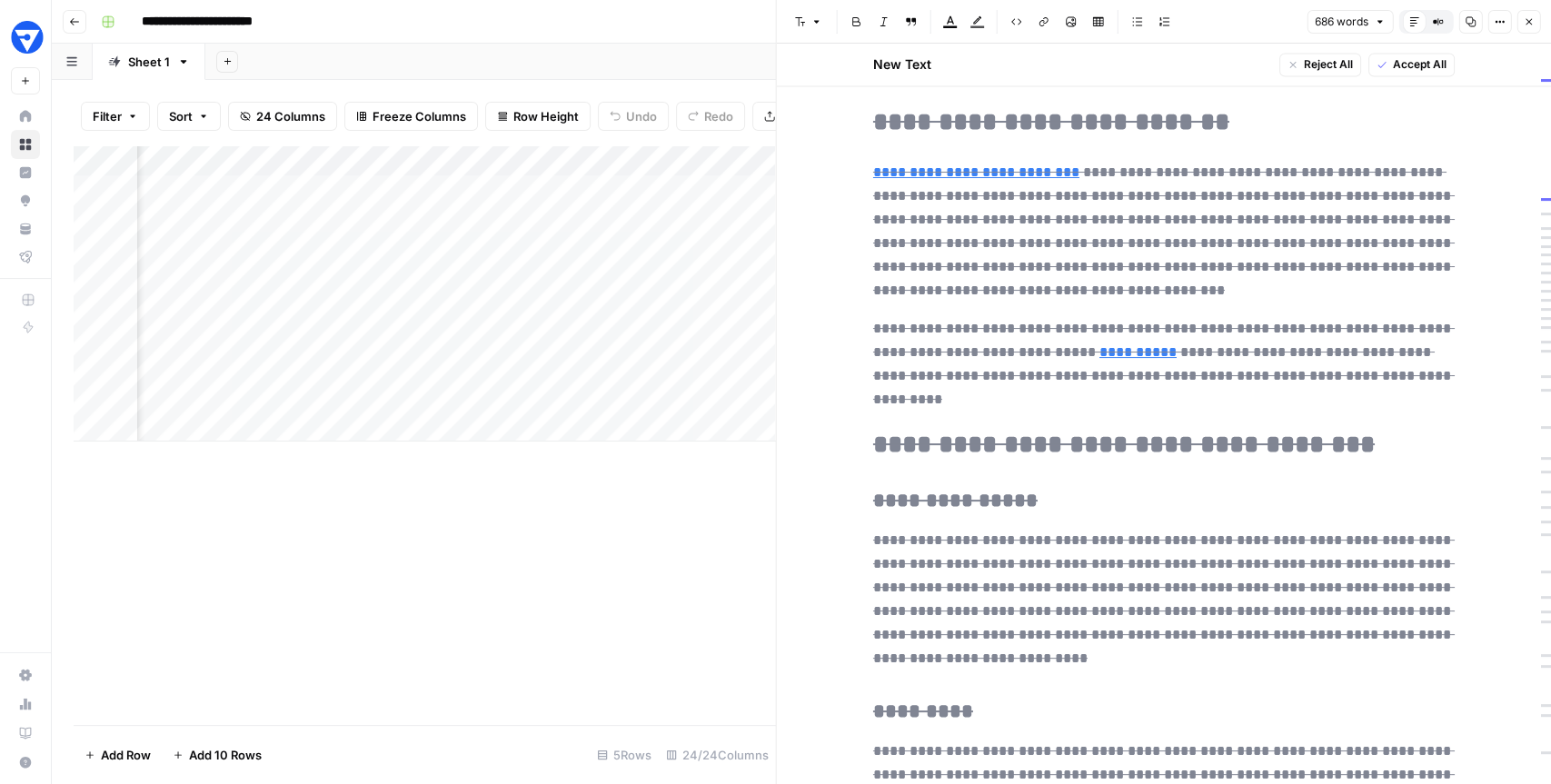
scroll to position [2392, 0]
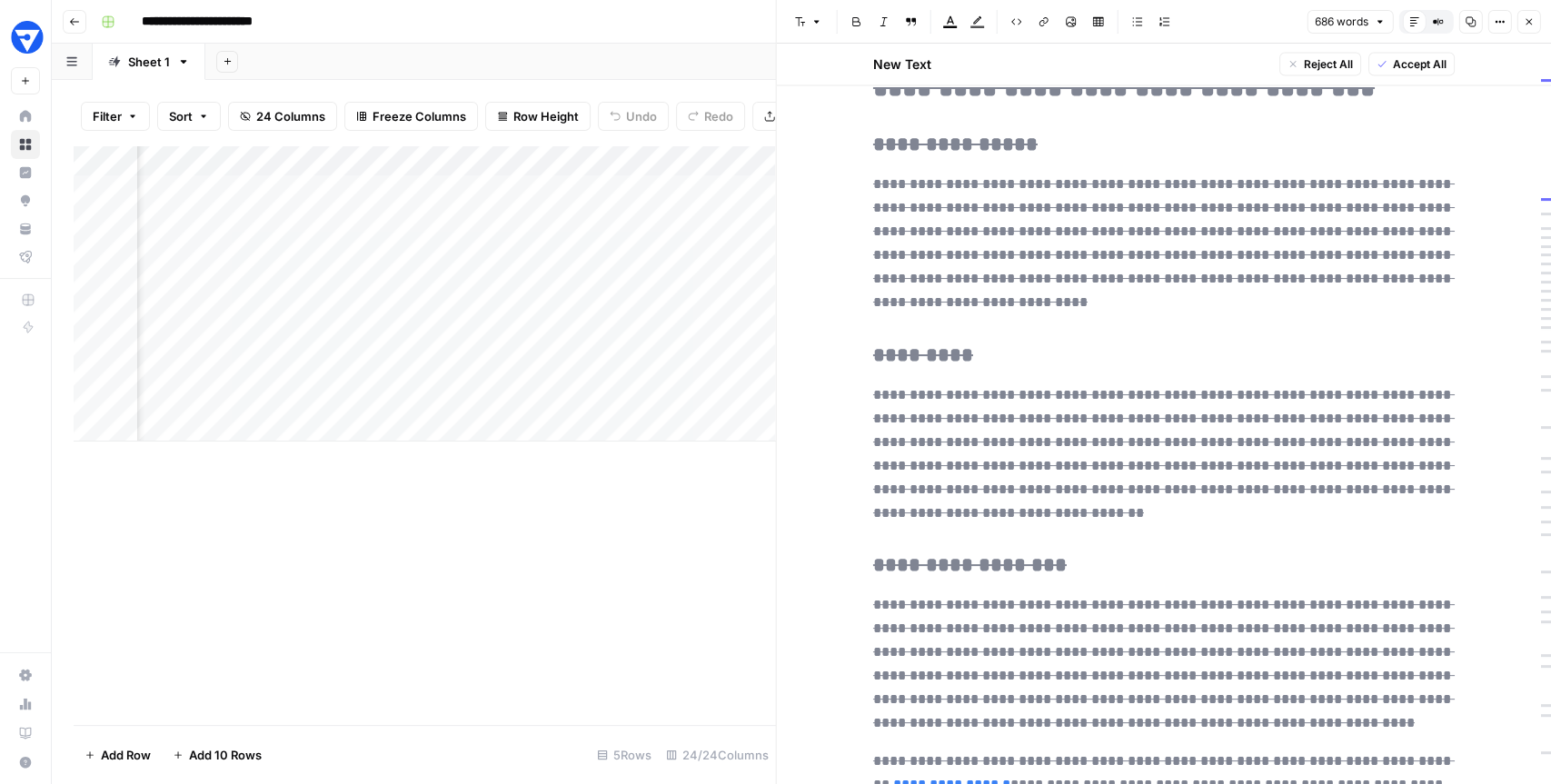
click at [1529, 20] on icon "button" at bounding box center [1528, 22] width 7 height 7
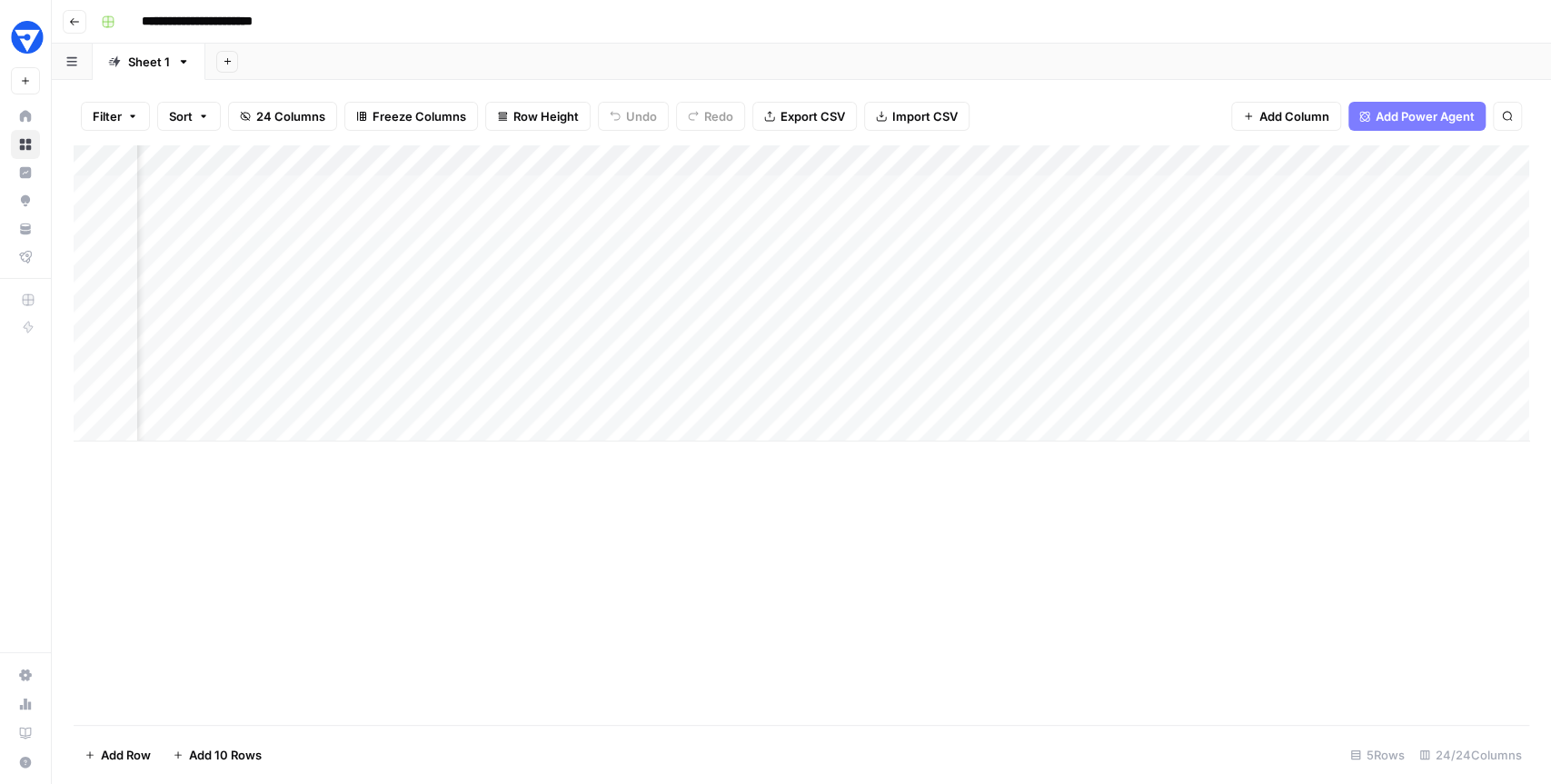
click at [1133, 328] on div "Add Column" at bounding box center [801, 293] width 1456 height 296
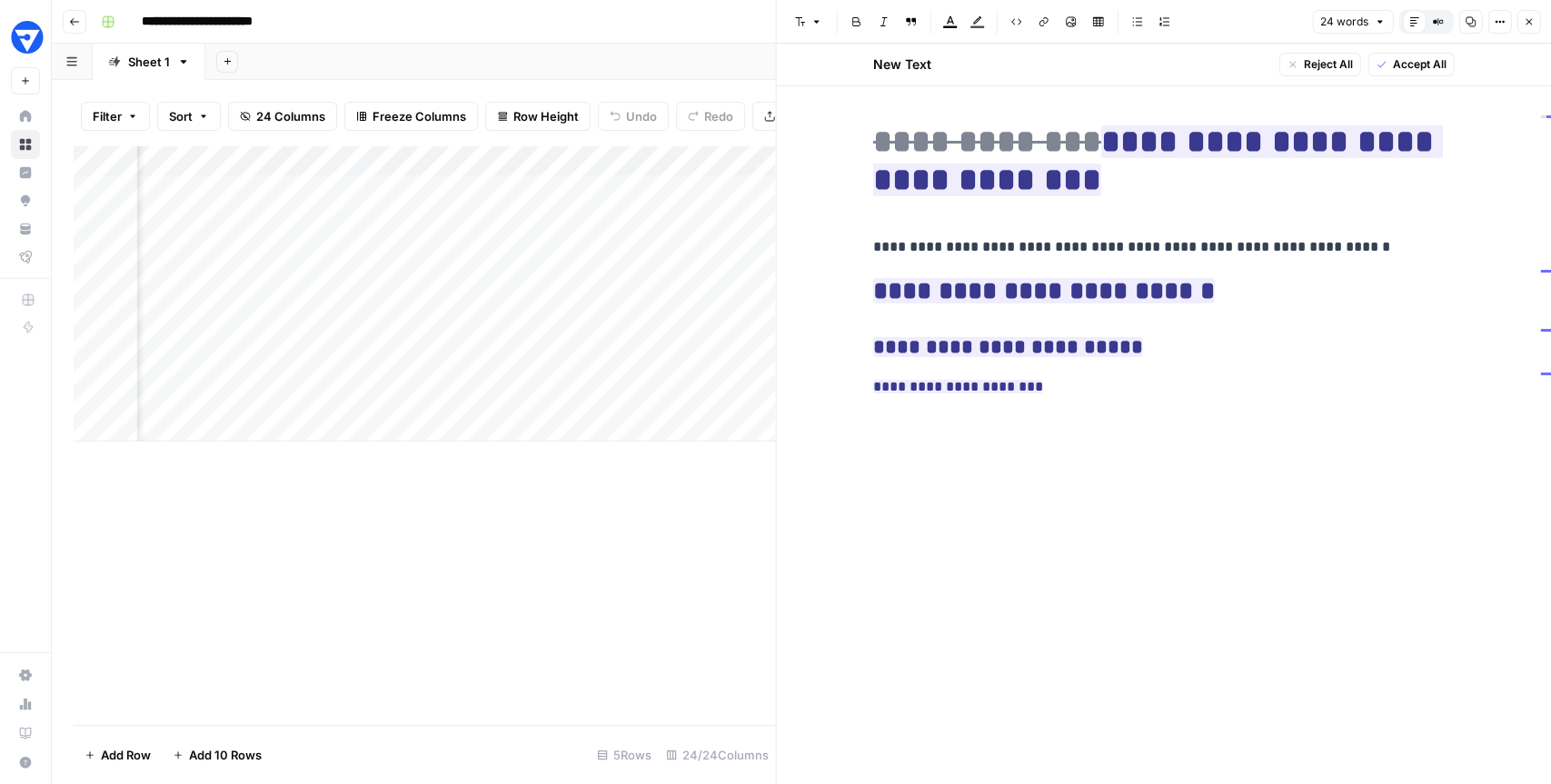
click at [1520, 27] on button "Close" at bounding box center [1527, 22] width 24 height 24
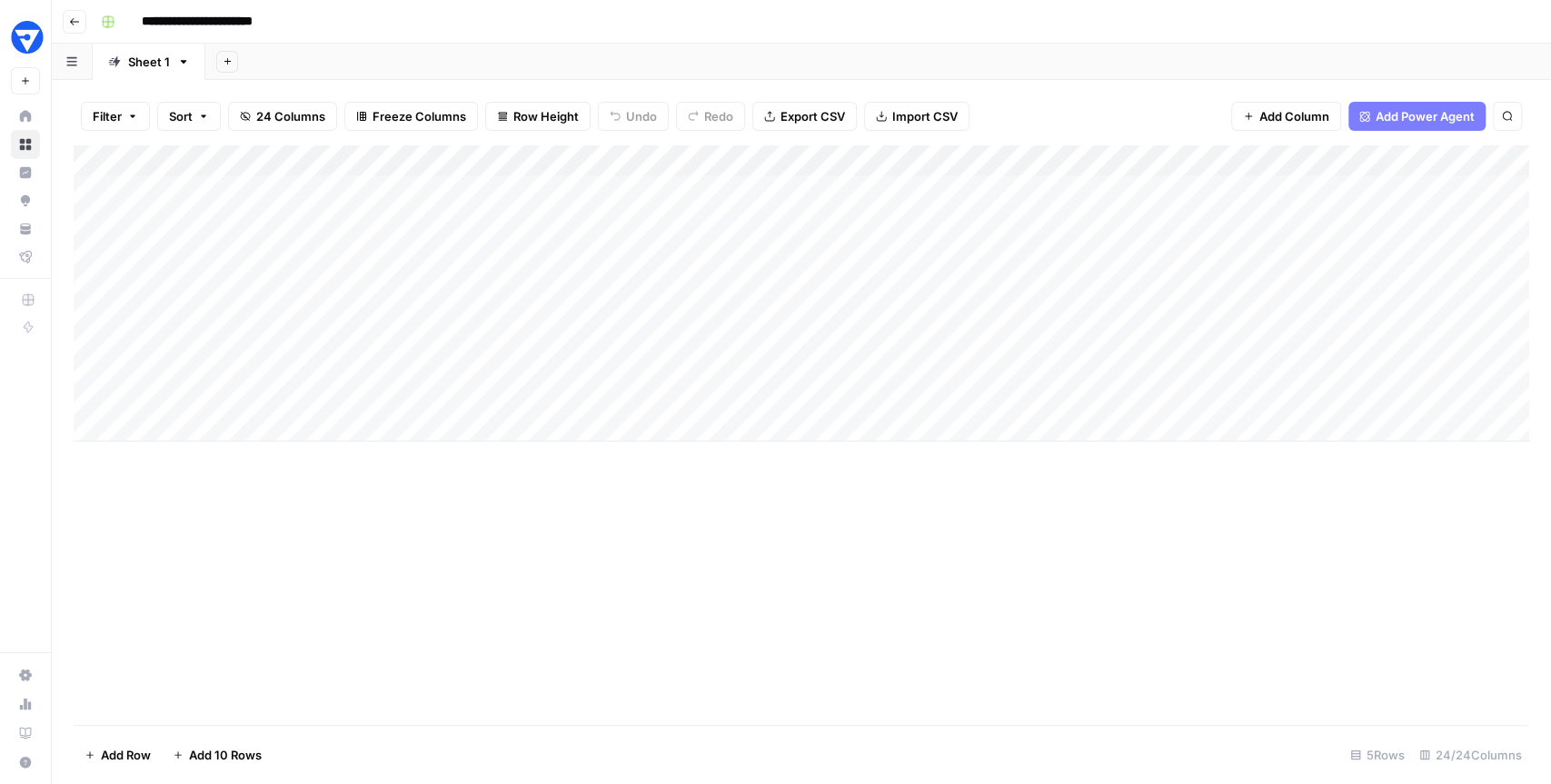
click at [214, 423] on div "Add Column" at bounding box center [801, 293] width 1456 height 296
type input "**********"
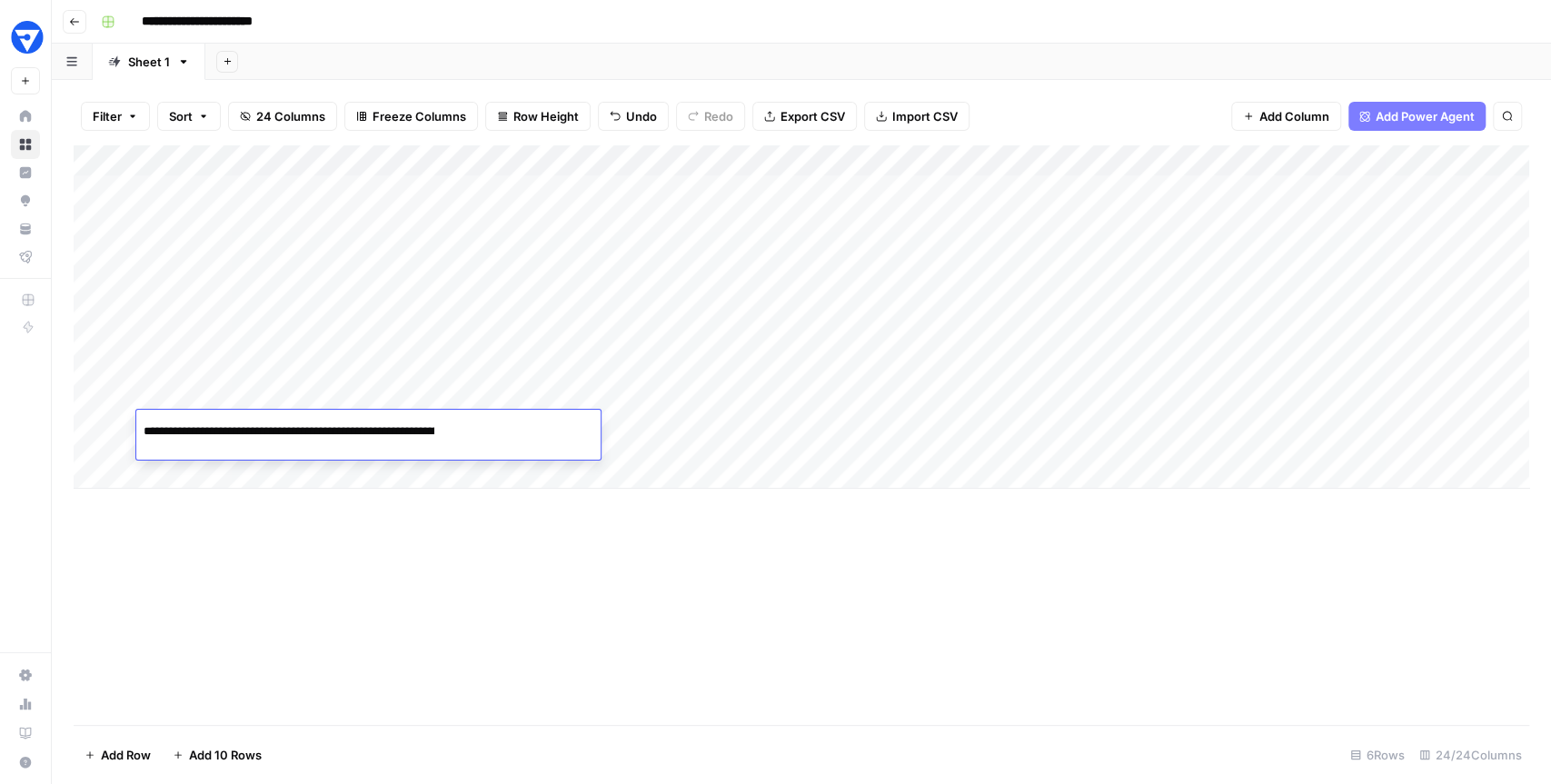
scroll to position [0, 1669]
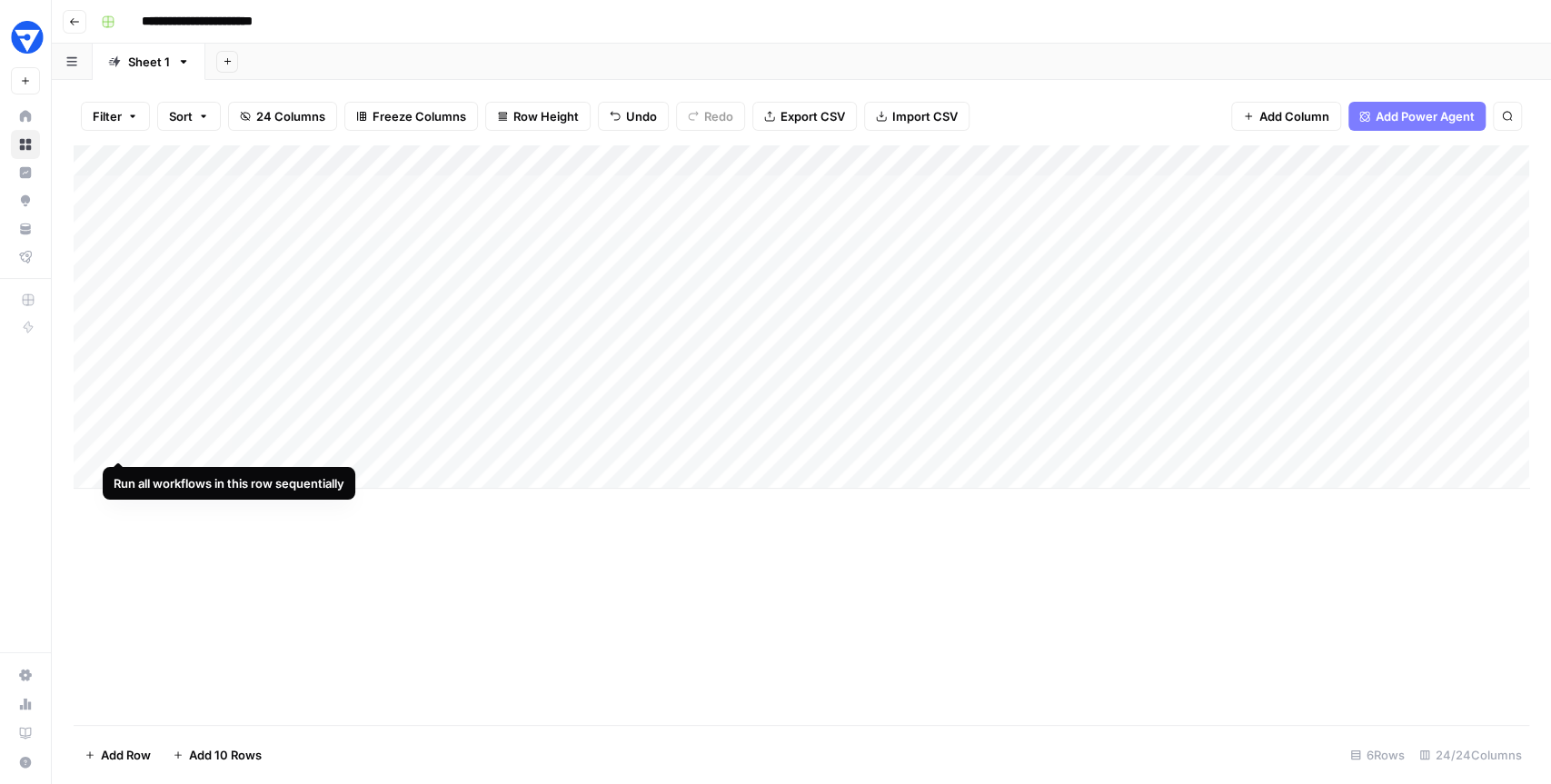
click at [119, 426] on div "Add Column" at bounding box center [801, 316] width 1456 height 344
click at [195, 479] on div "Add Column" at bounding box center [801, 316] width 1456 height 344
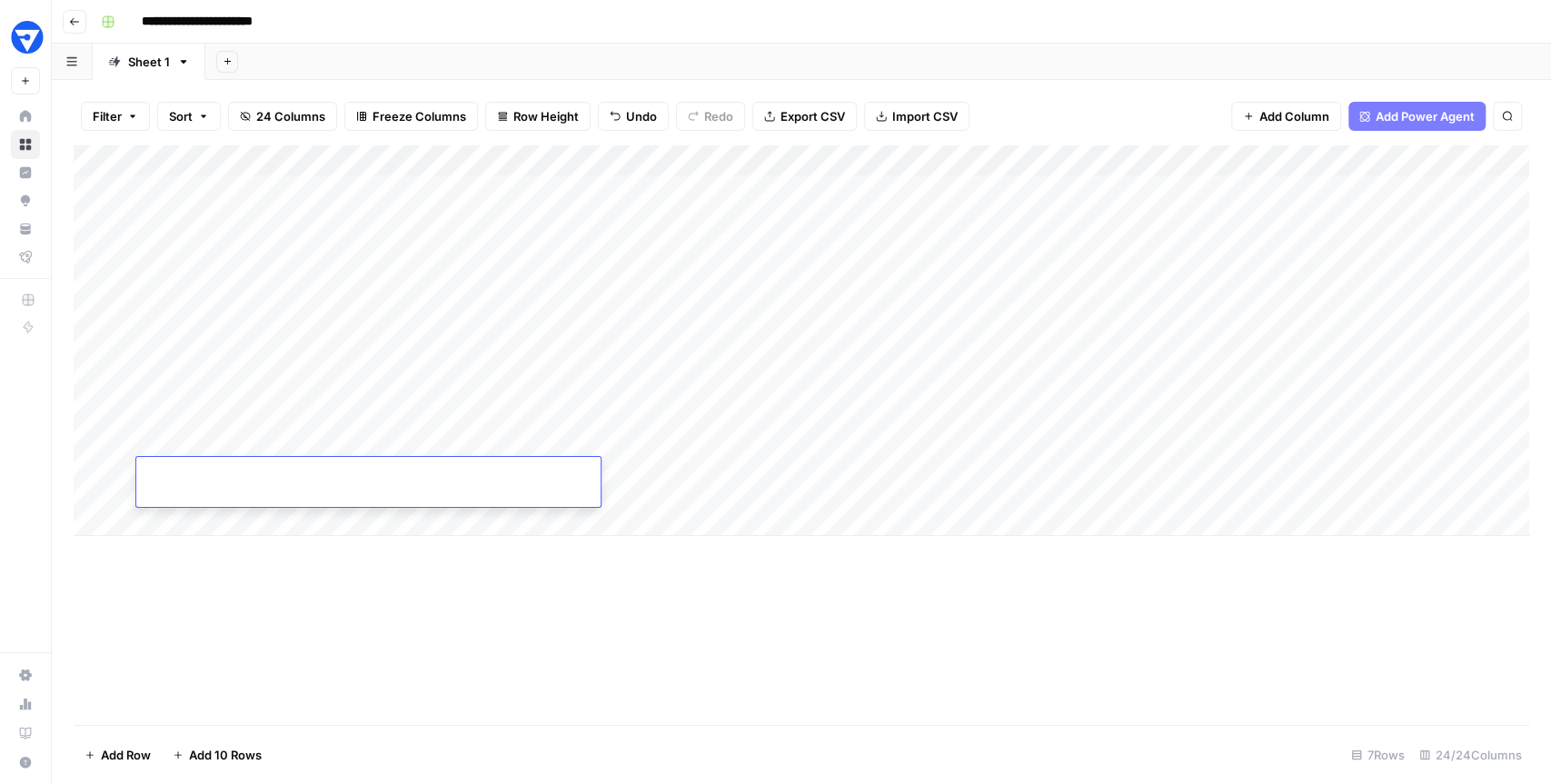
type input "**********"
click at [121, 472] on div "Add Column" at bounding box center [801, 340] width 1456 height 391
click at [190, 516] on div "Add Column" at bounding box center [801, 340] width 1456 height 391
click at [245, 525] on div "Add Column" at bounding box center [801, 363] width 1456 height 438
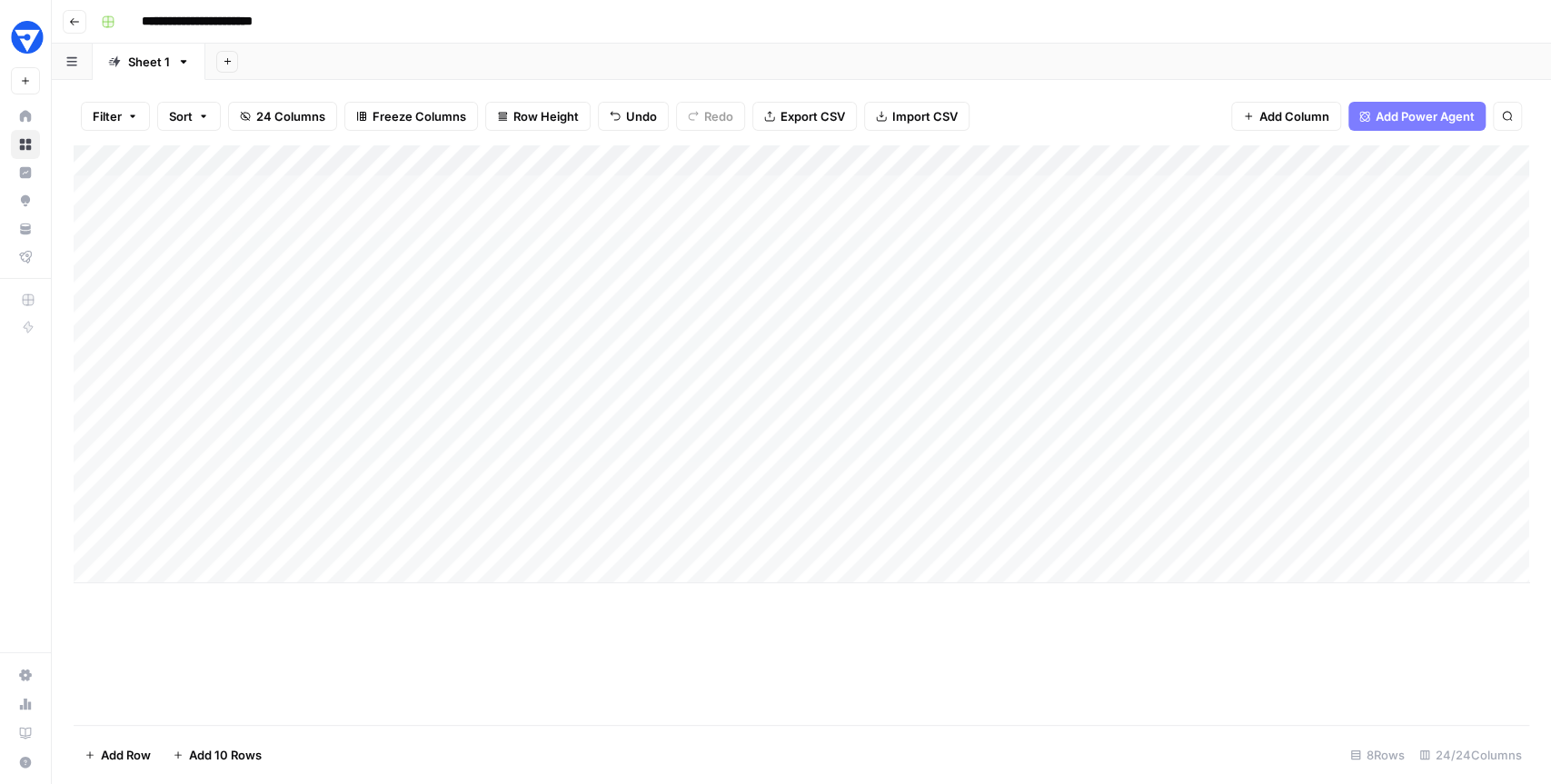
click at [245, 525] on div "Add Column" at bounding box center [801, 363] width 1456 height 438
click at [245, 525] on input at bounding box center [288, 525] width 291 height 22
type input "**********"
click at [121, 522] on div "Add Column" at bounding box center [801, 363] width 1456 height 438
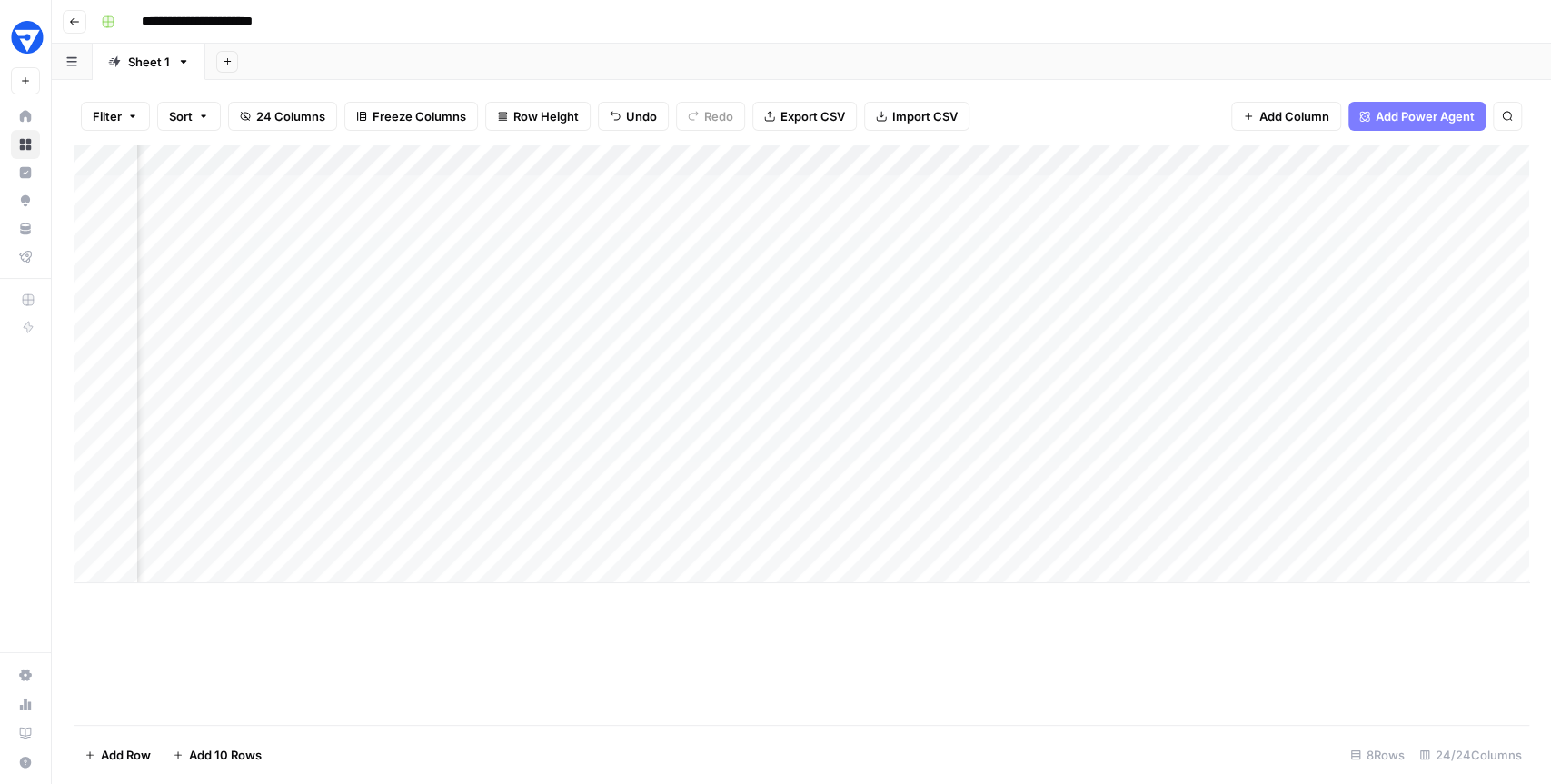
scroll to position [0, 2967]
click at [772, 189] on div "Add Column" at bounding box center [801, 363] width 1456 height 438
click at [774, 237] on div "Add Column" at bounding box center [801, 363] width 1456 height 438
click at [773, 377] on div "Add Column" at bounding box center [801, 363] width 1456 height 438
click at [772, 378] on div "Add Column" at bounding box center [801, 363] width 1456 height 438
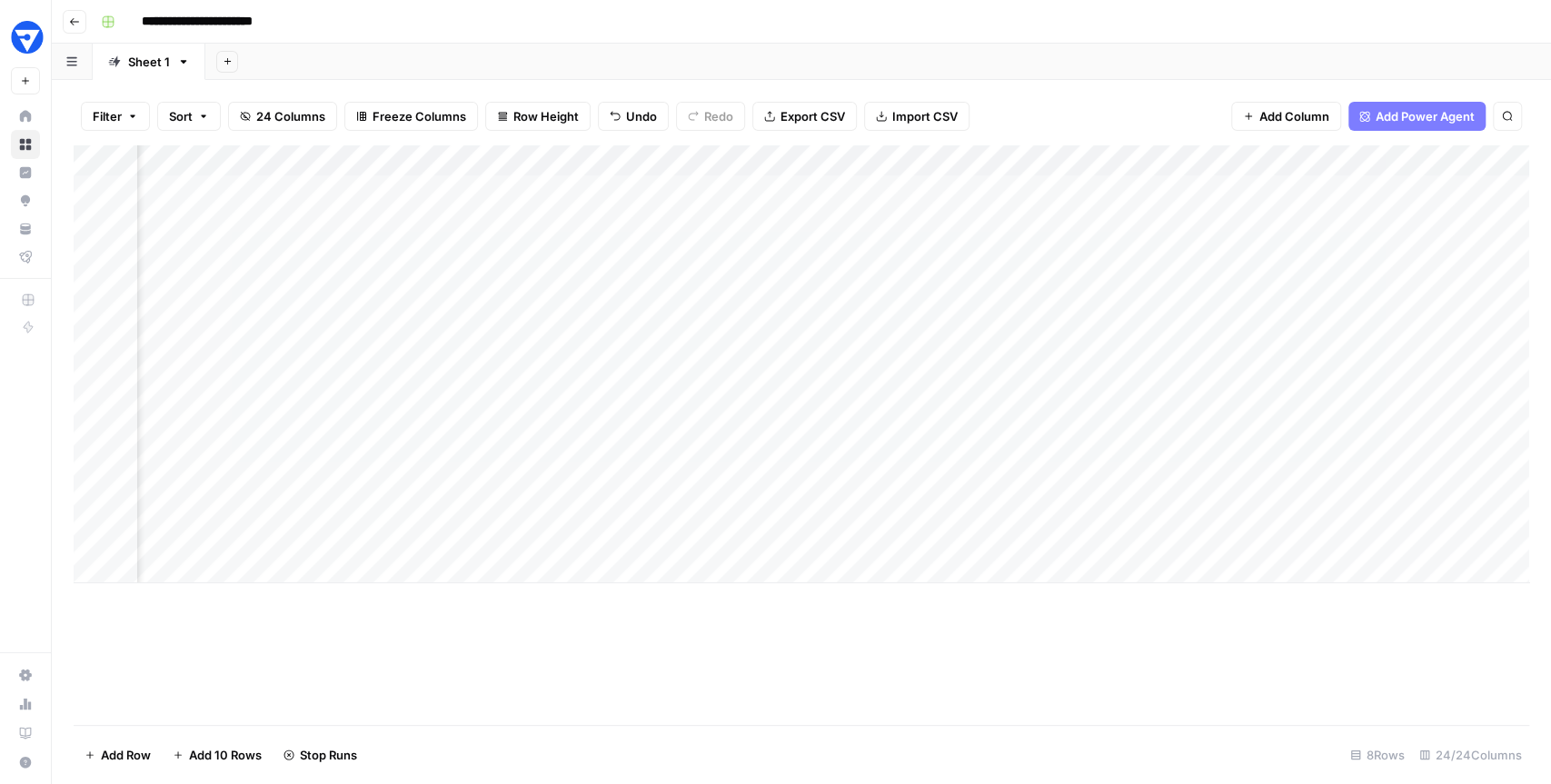
click at [772, 379] on div "Add Column" at bounding box center [801, 363] width 1456 height 438
click at [996, 117] on div "Filter Sort 24 Columns Freeze Columns Row Height Undo Redo Export CSV Import CS…" at bounding box center [801, 117] width 1456 height 58
click at [840, 400] on div "Add Column" at bounding box center [801, 363] width 1456 height 438
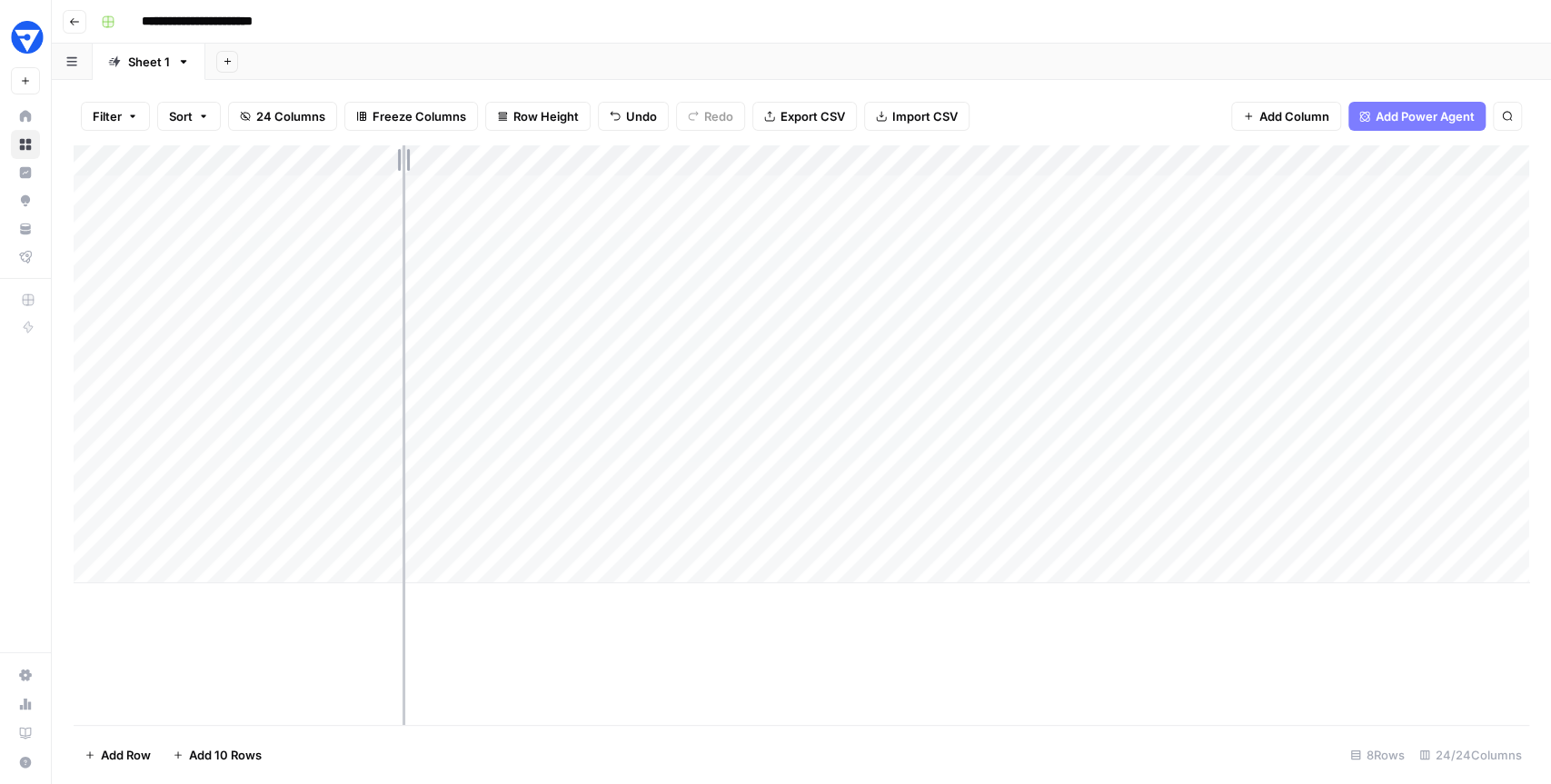
drag, startPoint x: 602, startPoint y: 160, endPoint x: 403, endPoint y: 153, distance: 199.1
click at [402, 153] on div "Add Column" at bounding box center [801, 363] width 1456 height 438
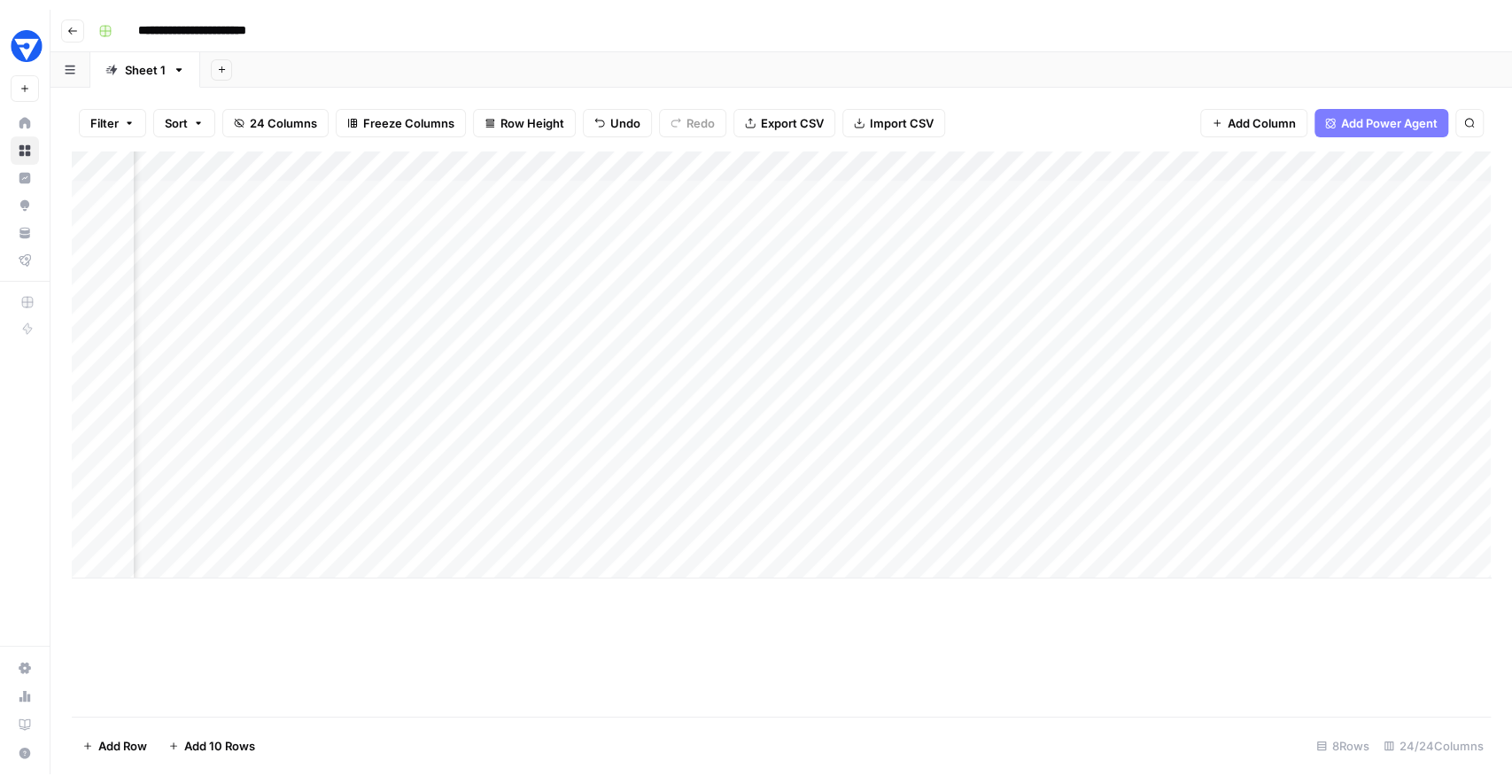
scroll to position [0, 604]
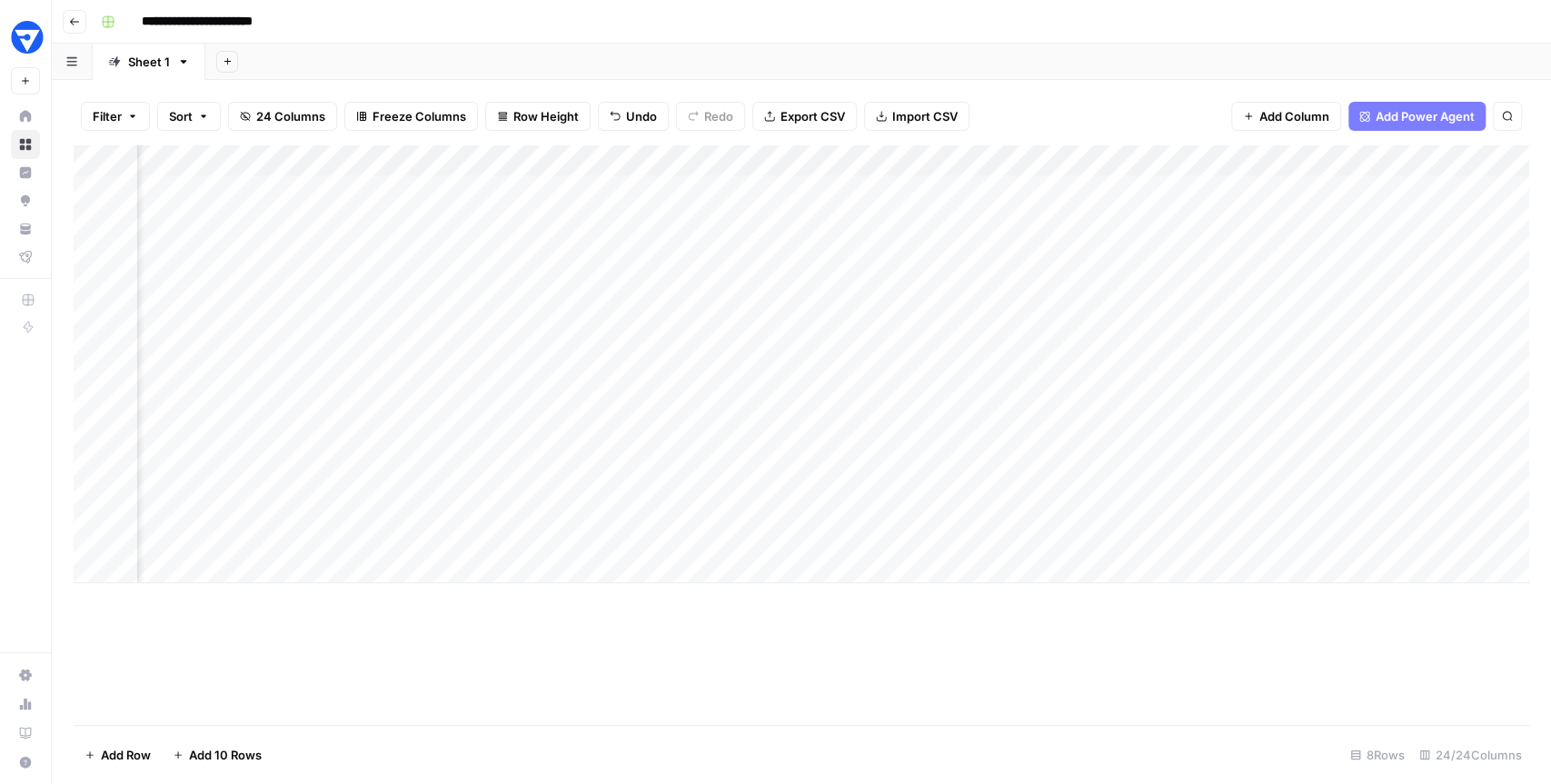
click at [758, 34] on div "**********" at bounding box center [813, 22] width 1439 height 29
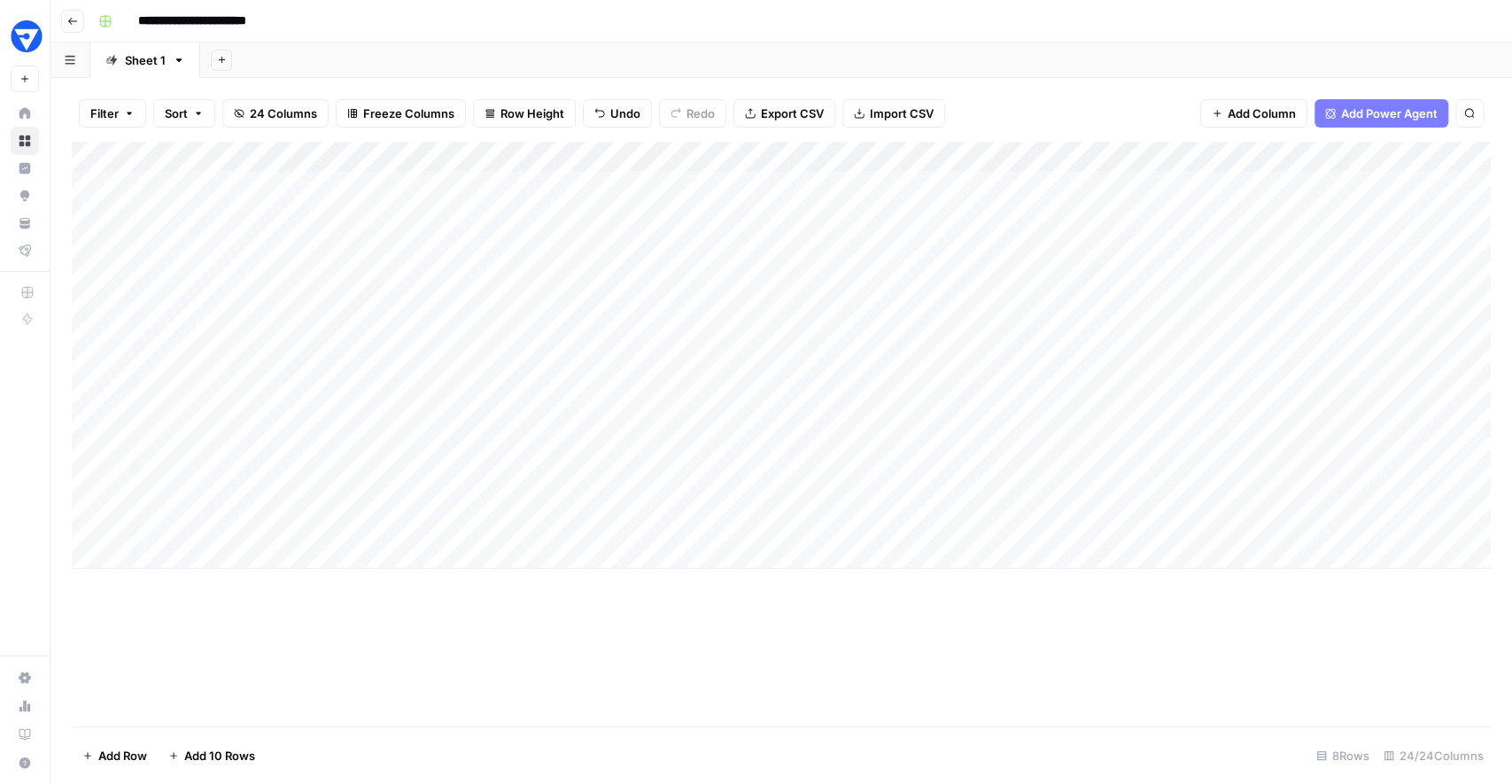
scroll to position [0, 0]
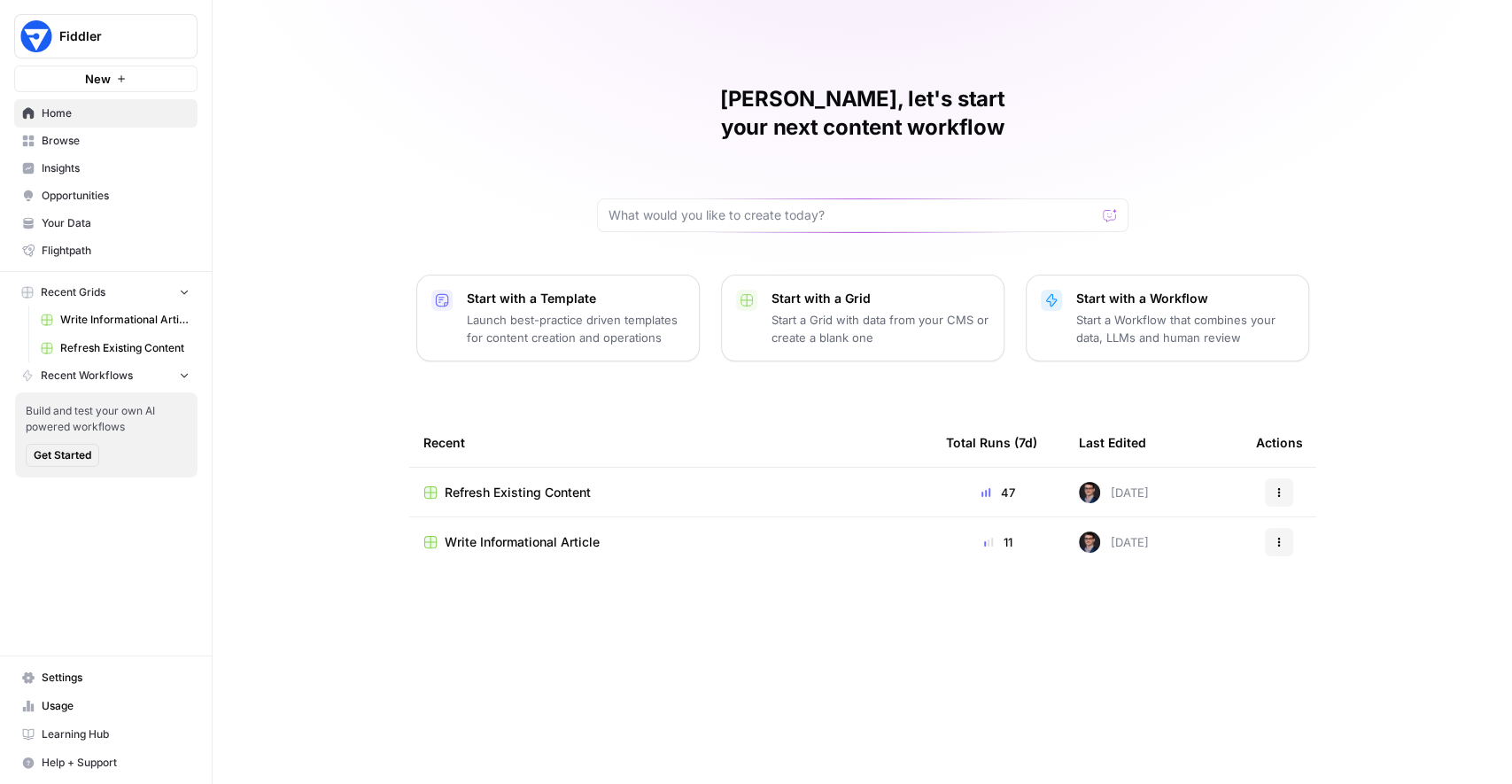
click at [513, 533] on span "Write Informational Article" at bounding box center [521, 542] width 155 height 17
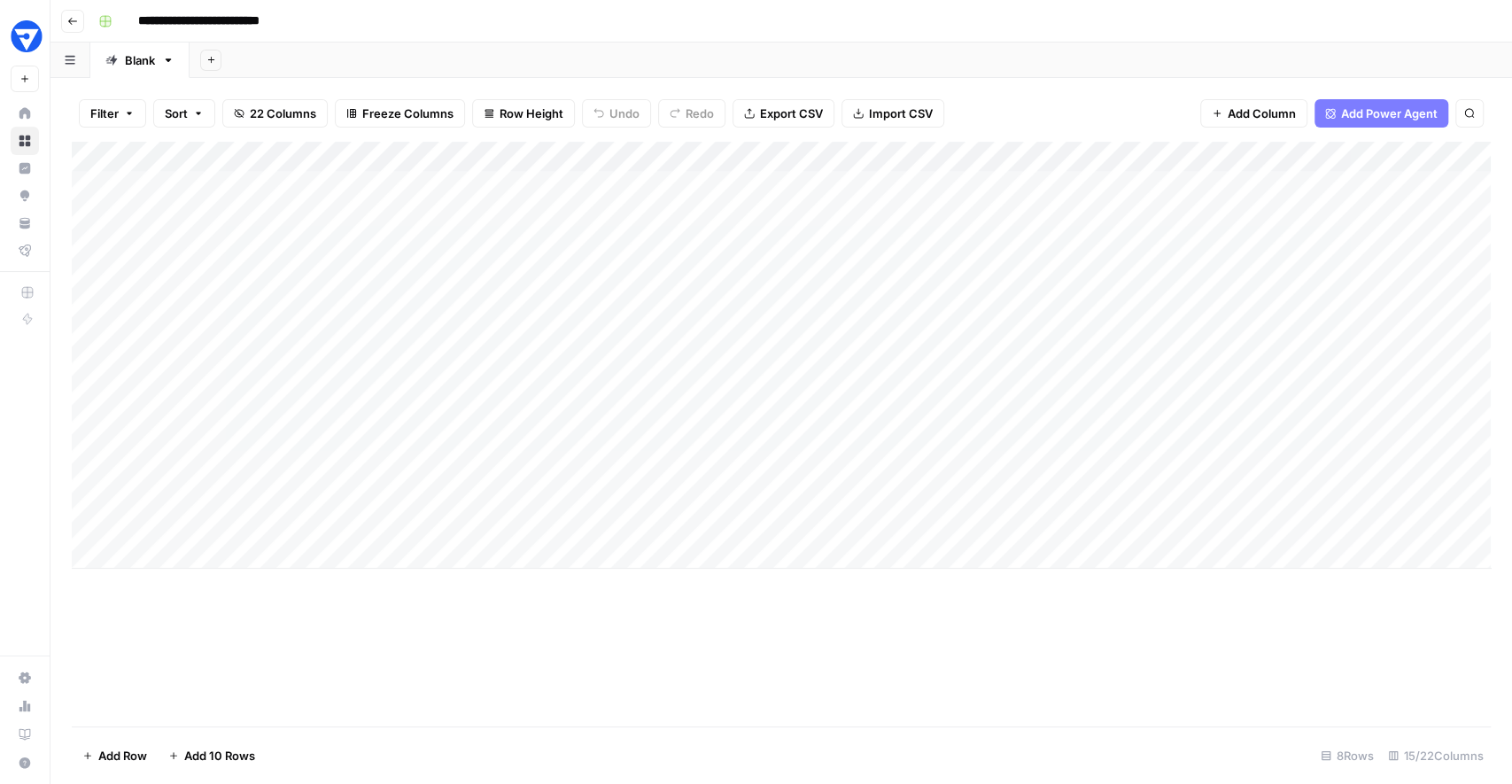
click at [918, 507] on div "Add Column" at bounding box center [781, 354] width 1419 height 427
click at [919, 461] on div "Add Column" at bounding box center [781, 354] width 1419 height 427
click at [915, 415] on div "Add Column" at bounding box center [781, 354] width 1419 height 427
click at [917, 365] on div "Add Column" at bounding box center [781, 354] width 1419 height 427
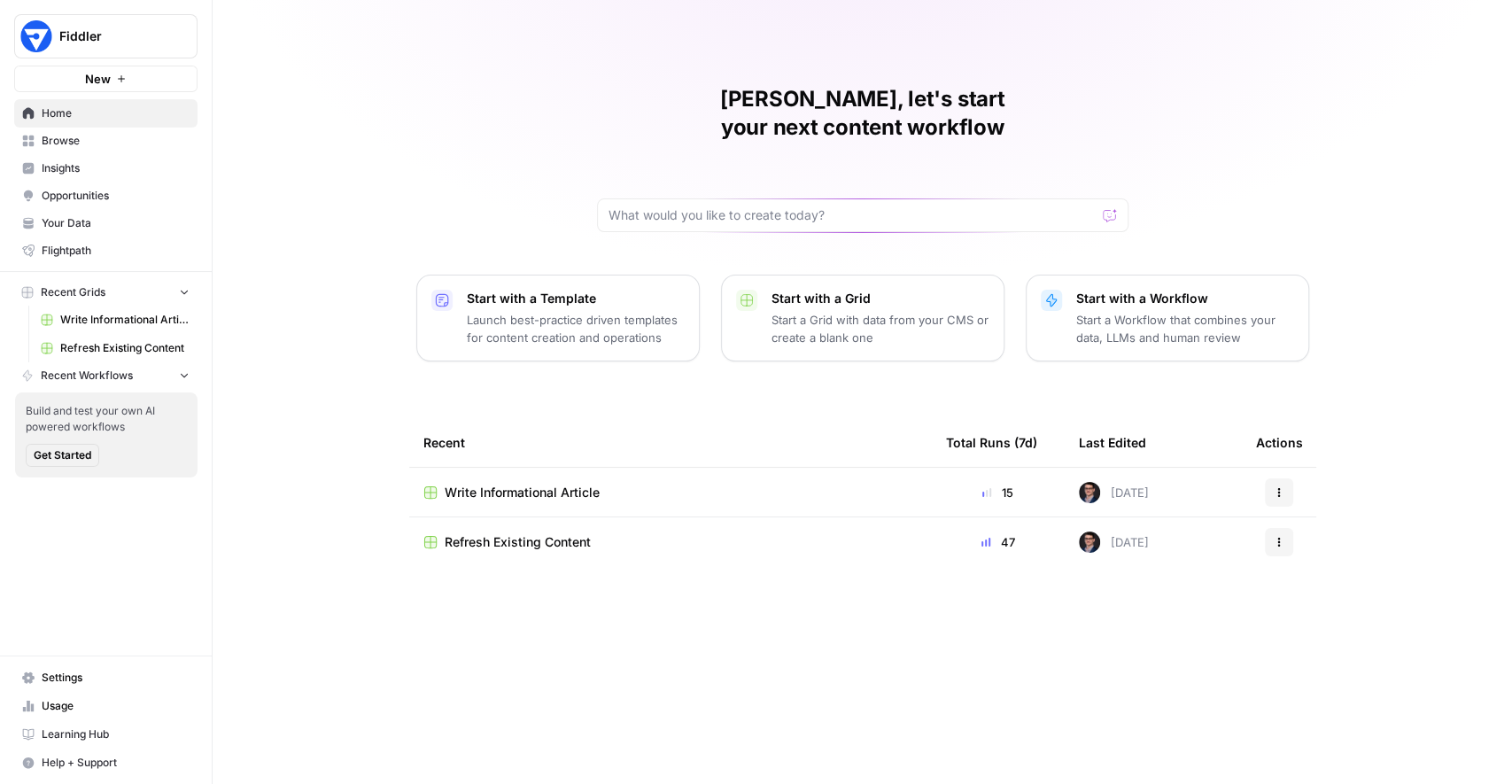
click at [484, 533] on span "Refresh Existing Content" at bounding box center [517, 542] width 146 height 17
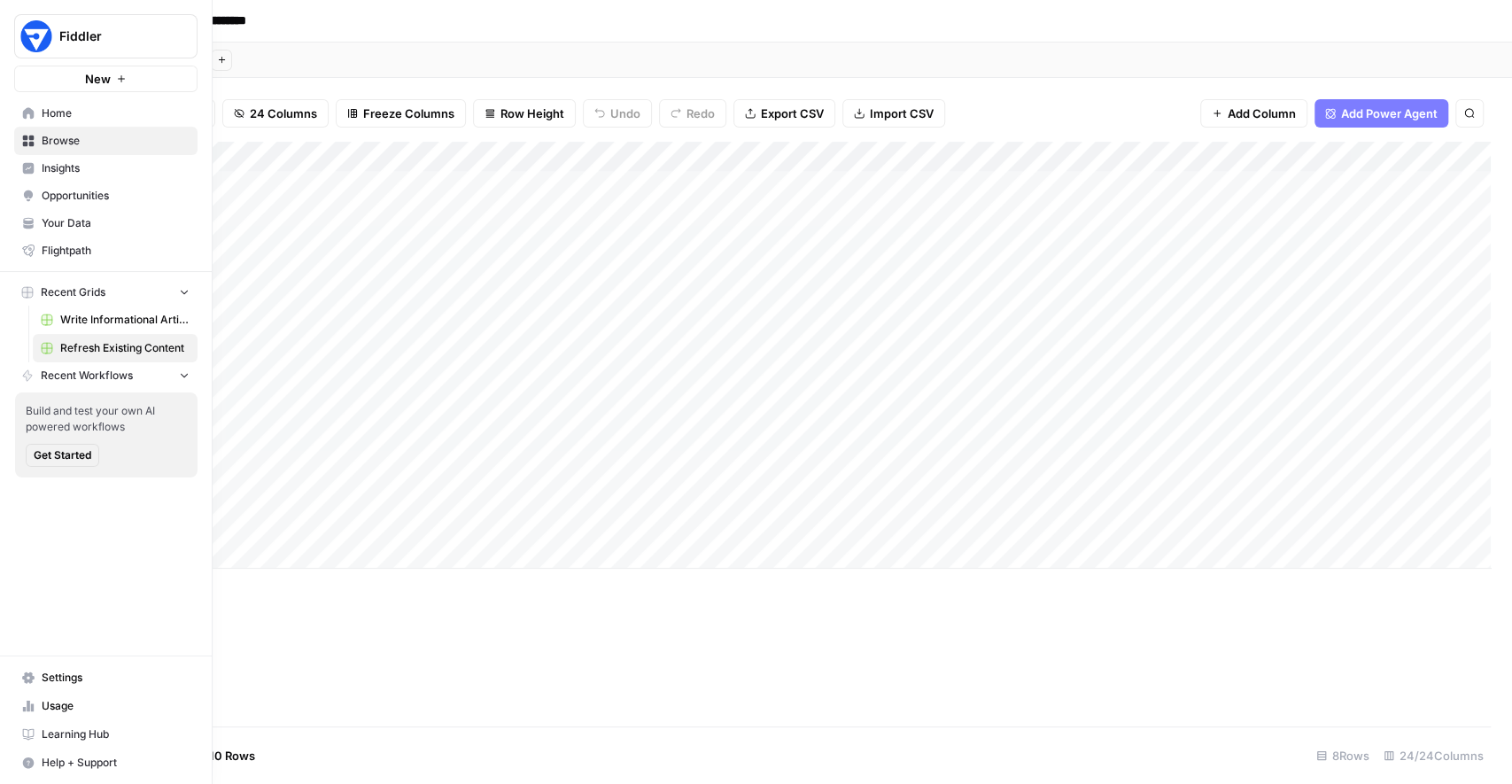
click at [71, 312] on span "Write Informational Article" at bounding box center [125, 319] width 129 height 16
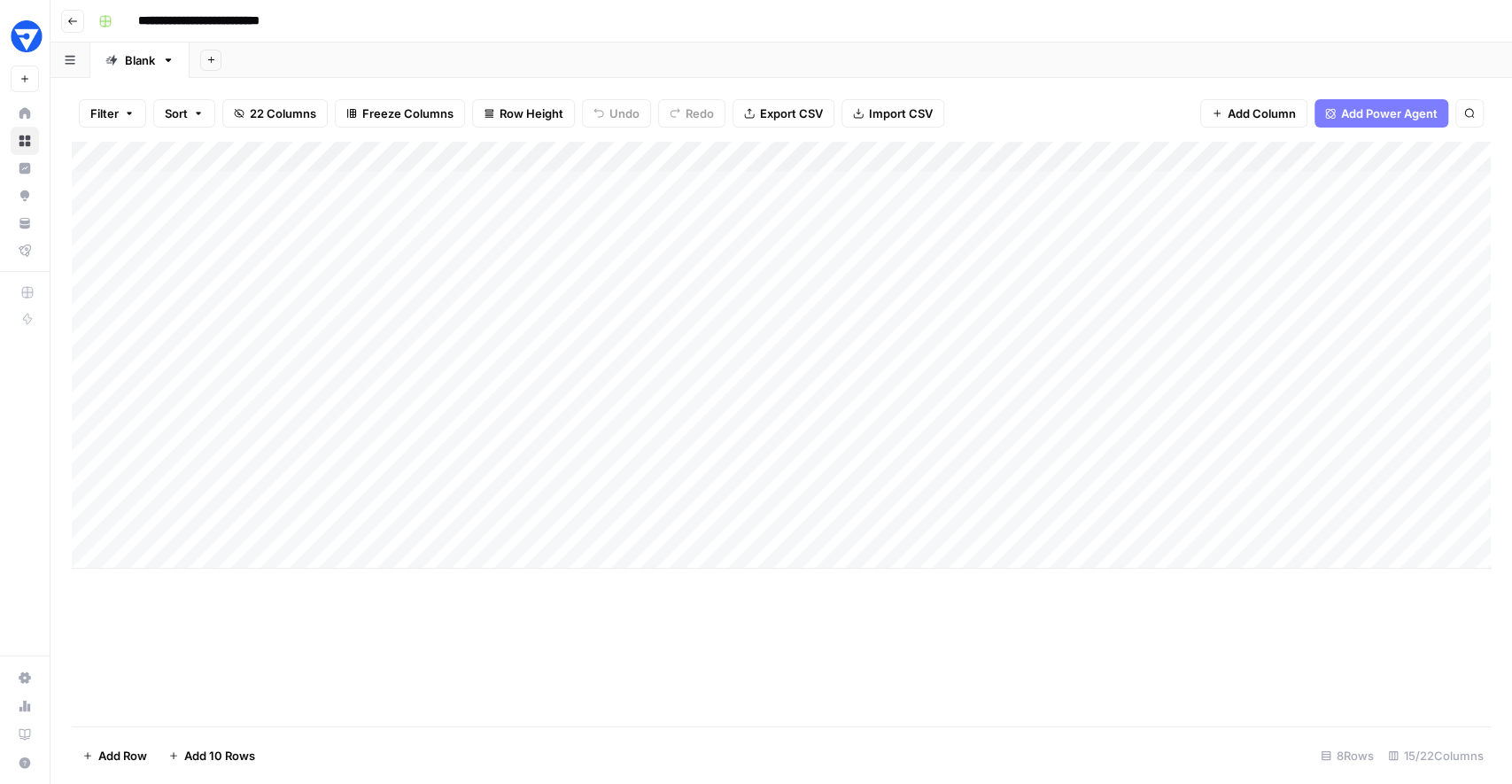
click at [983, 668] on div "Add Column" at bounding box center [781, 433] width 1419 height 585
click at [1009, 724] on div "Add Column" at bounding box center [781, 433] width 1419 height 585
click at [755, 662] on div "Add Column" at bounding box center [781, 433] width 1419 height 585
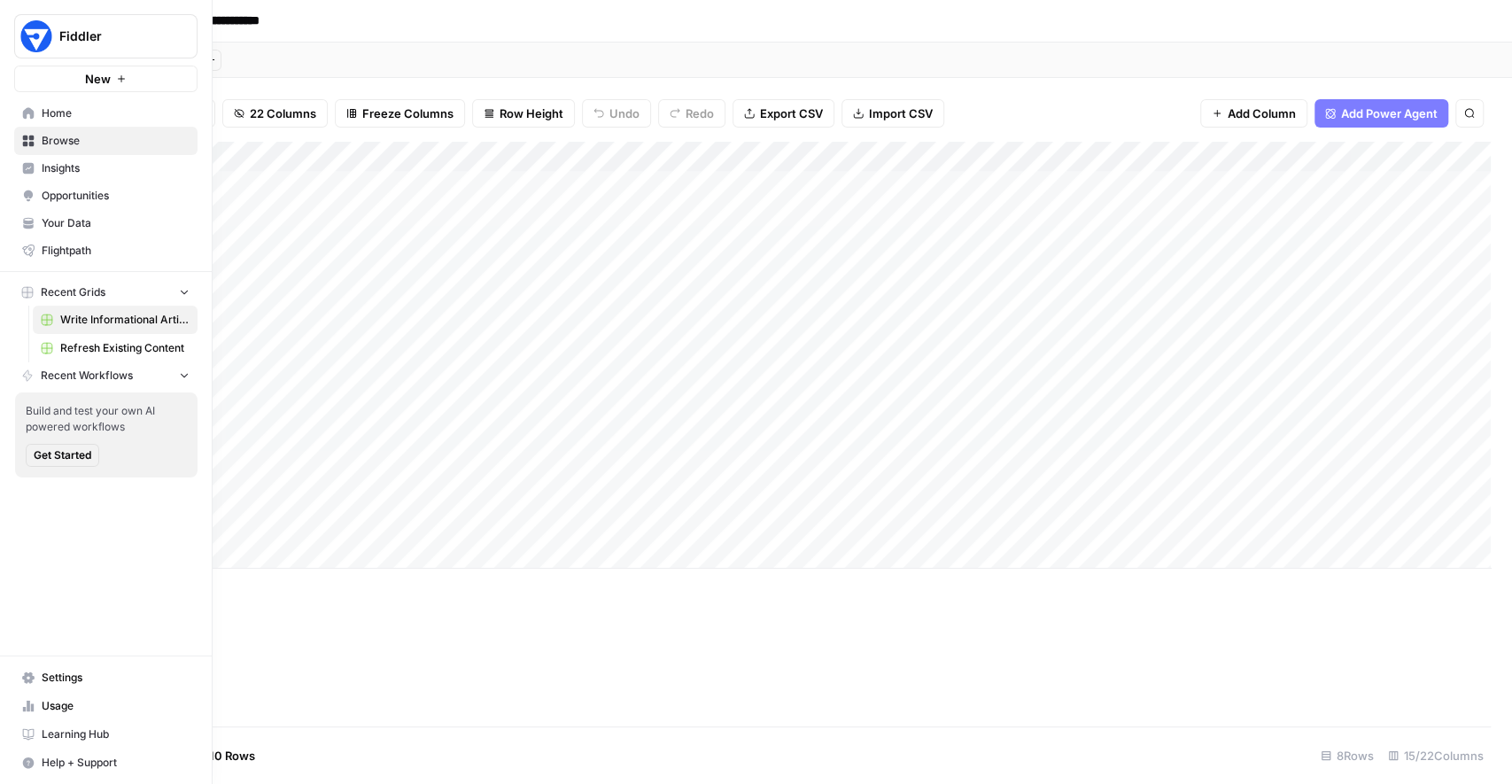
click at [59, 106] on span "Home" at bounding box center [115, 113] width 148 height 16
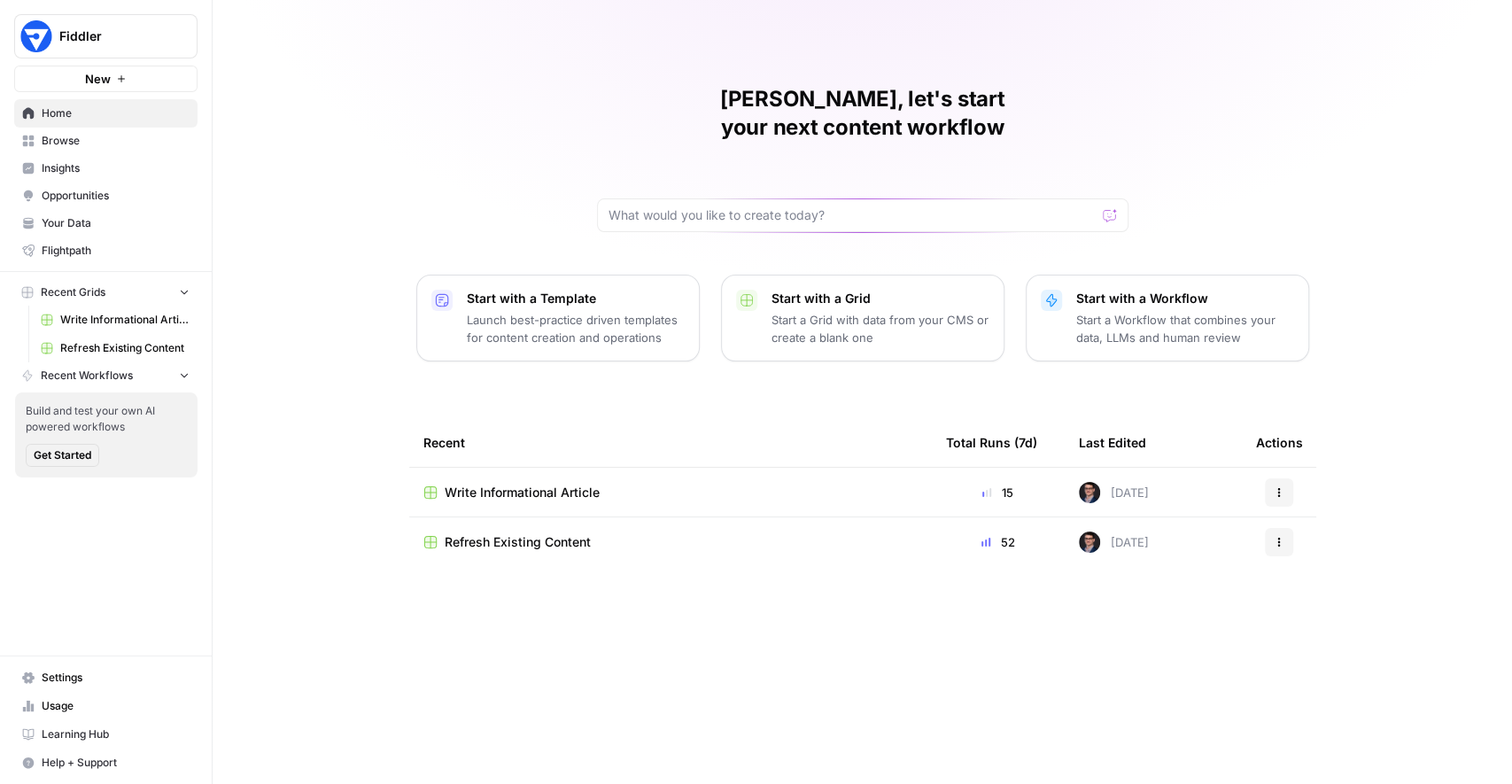
click at [88, 228] on span "Your Data" at bounding box center [115, 222] width 148 height 16
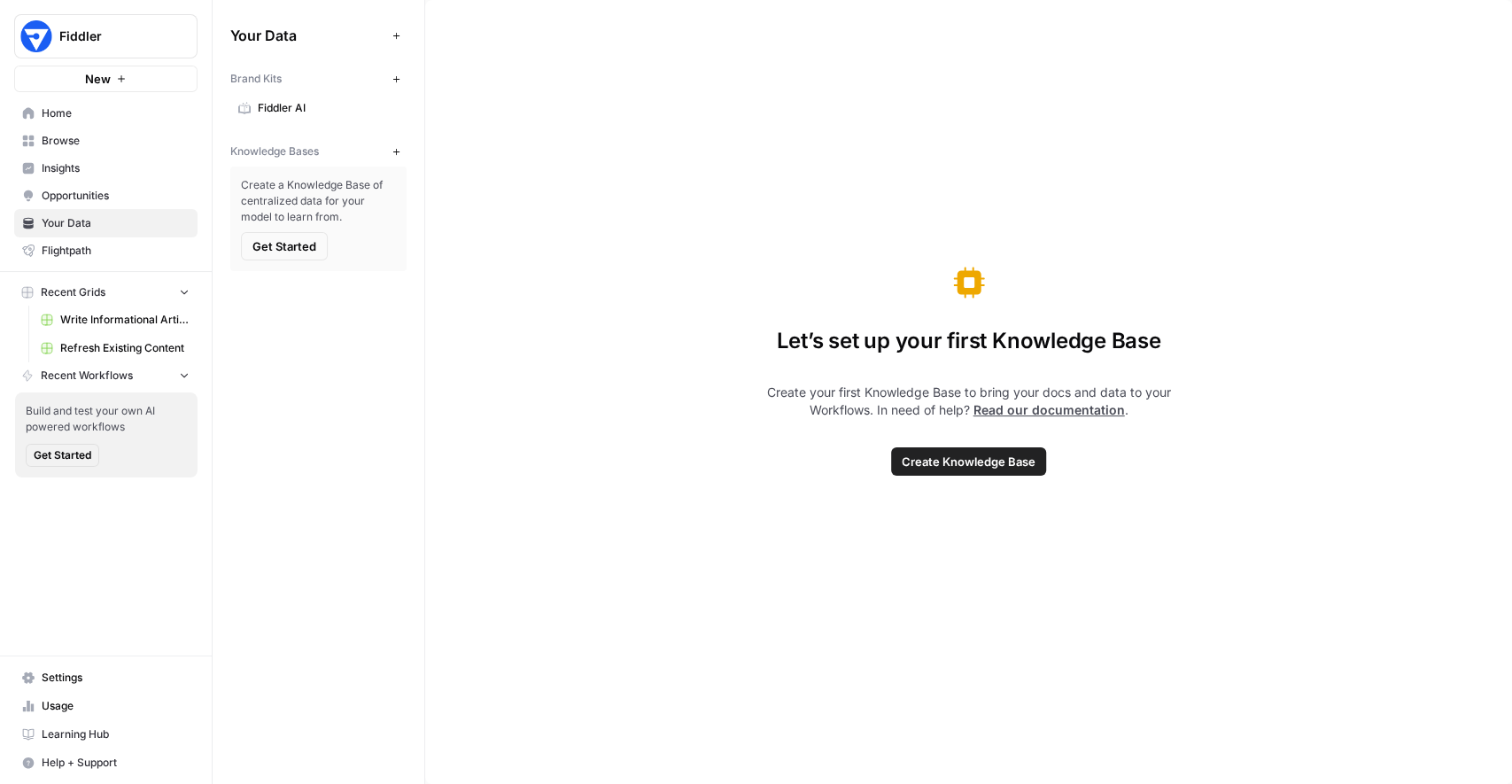
click at [286, 106] on span "Fiddler AI" at bounding box center [328, 107] width 140 height 16
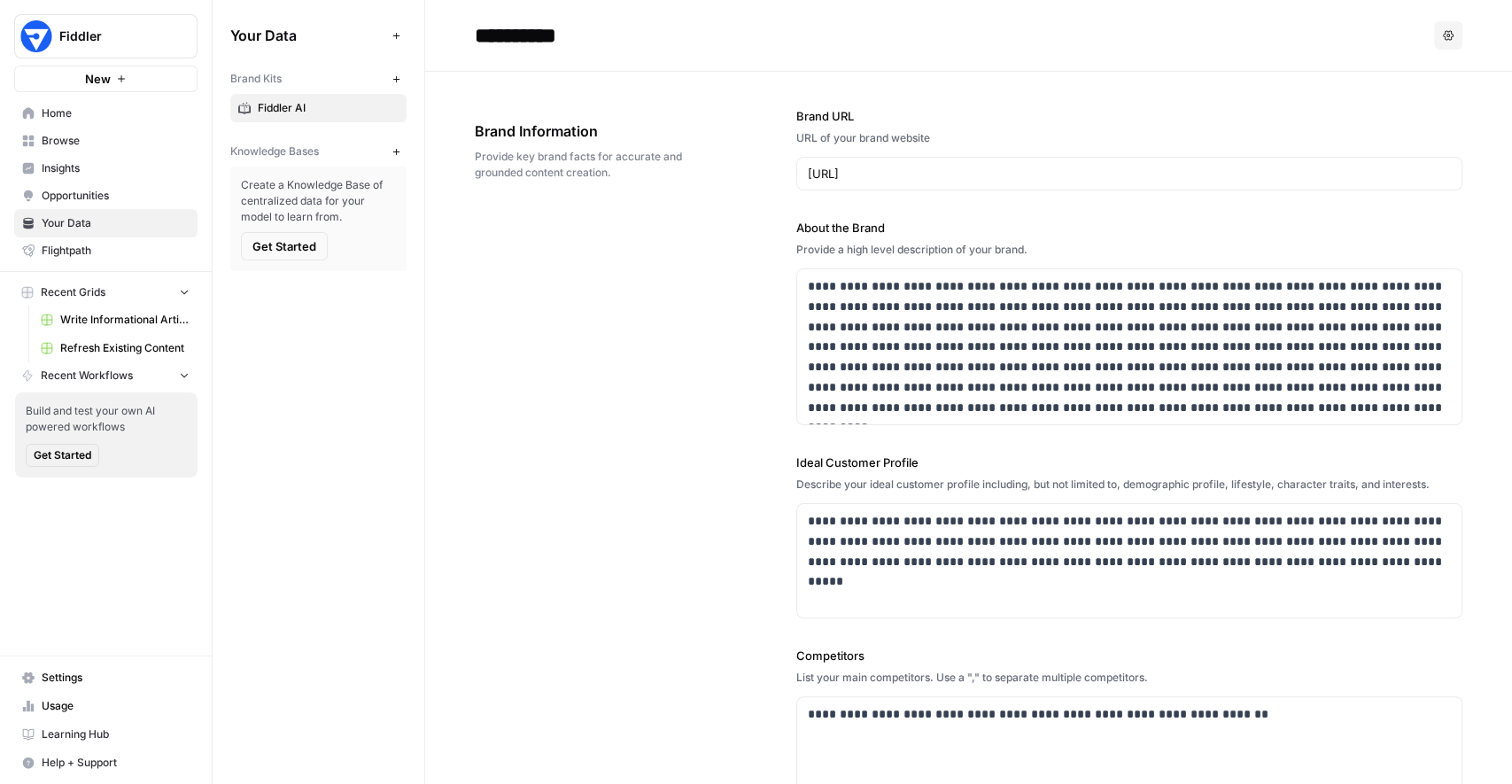
drag, startPoint x: 308, startPoint y: 80, endPoint x: 230, endPoint y: 77, distance: 78.1
click at [229, 77] on div "Your Data Add Data Brand Kits New Fiddler AI Knowledge Bases New Create a Knowl…" at bounding box center [319, 146] width 212 height 292
drag, startPoint x: 326, startPoint y: 150, endPoint x: 218, endPoint y: 151, distance: 108.0
click at [218, 151] on div "Your Data Add Data Brand Kits New Fiddler AI Knowledge Bases New Create a Knowl…" at bounding box center [319, 146] width 212 height 292
click at [295, 110] on span "Fiddler AI" at bounding box center [328, 107] width 140 height 16
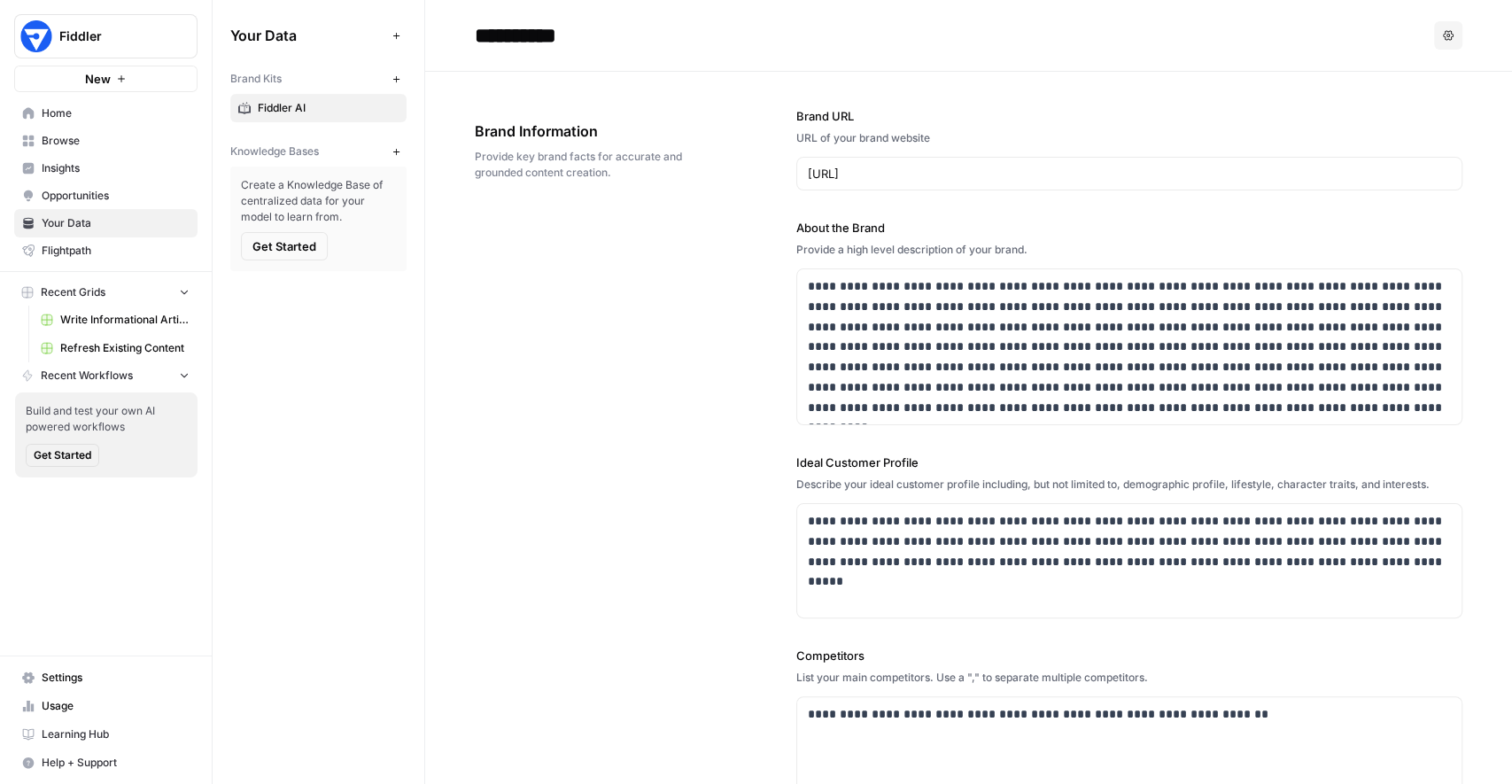
click at [391, 82] on icon "button" at bounding box center [396, 79] width 10 height 10
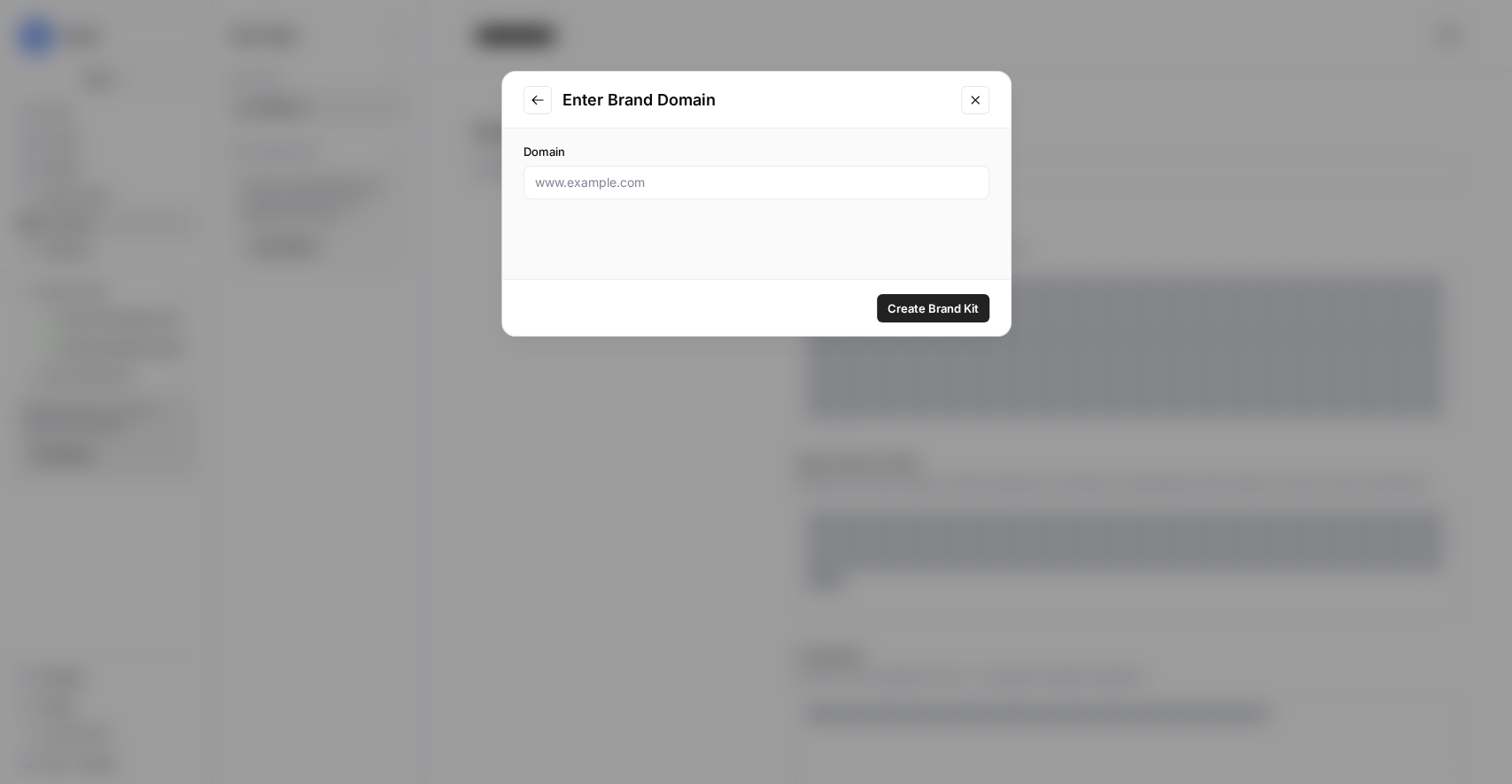
click at [826, 194] on div at bounding box center [756, 182] width 466 height 34
click at [974, 98] on icon "Close modal" at bounding box center [975, 99] width 8 height 8
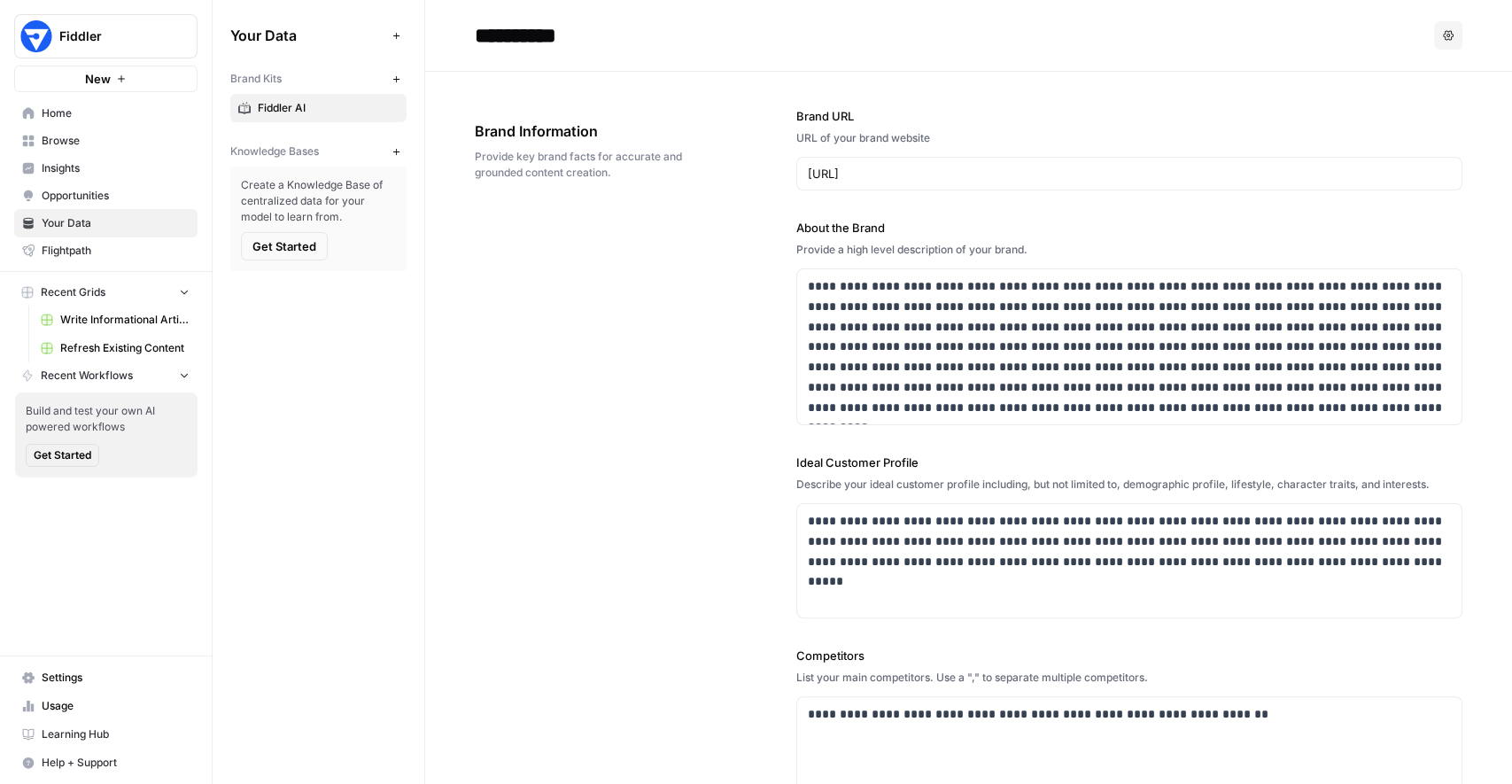
click at [715, 327] on div "**********" at bounding box center [969, 556] width 988 height 969
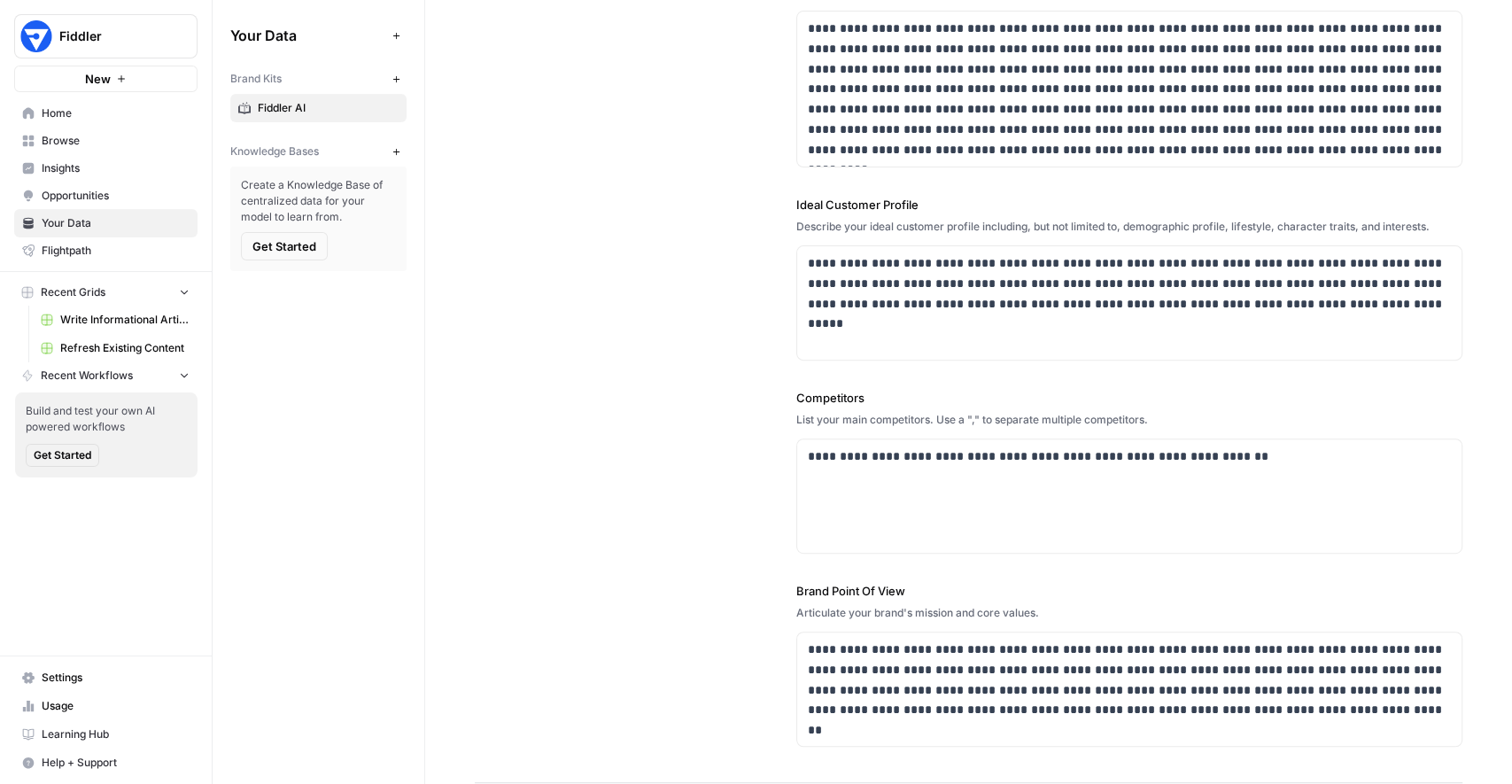
scroll to position [283, 0]
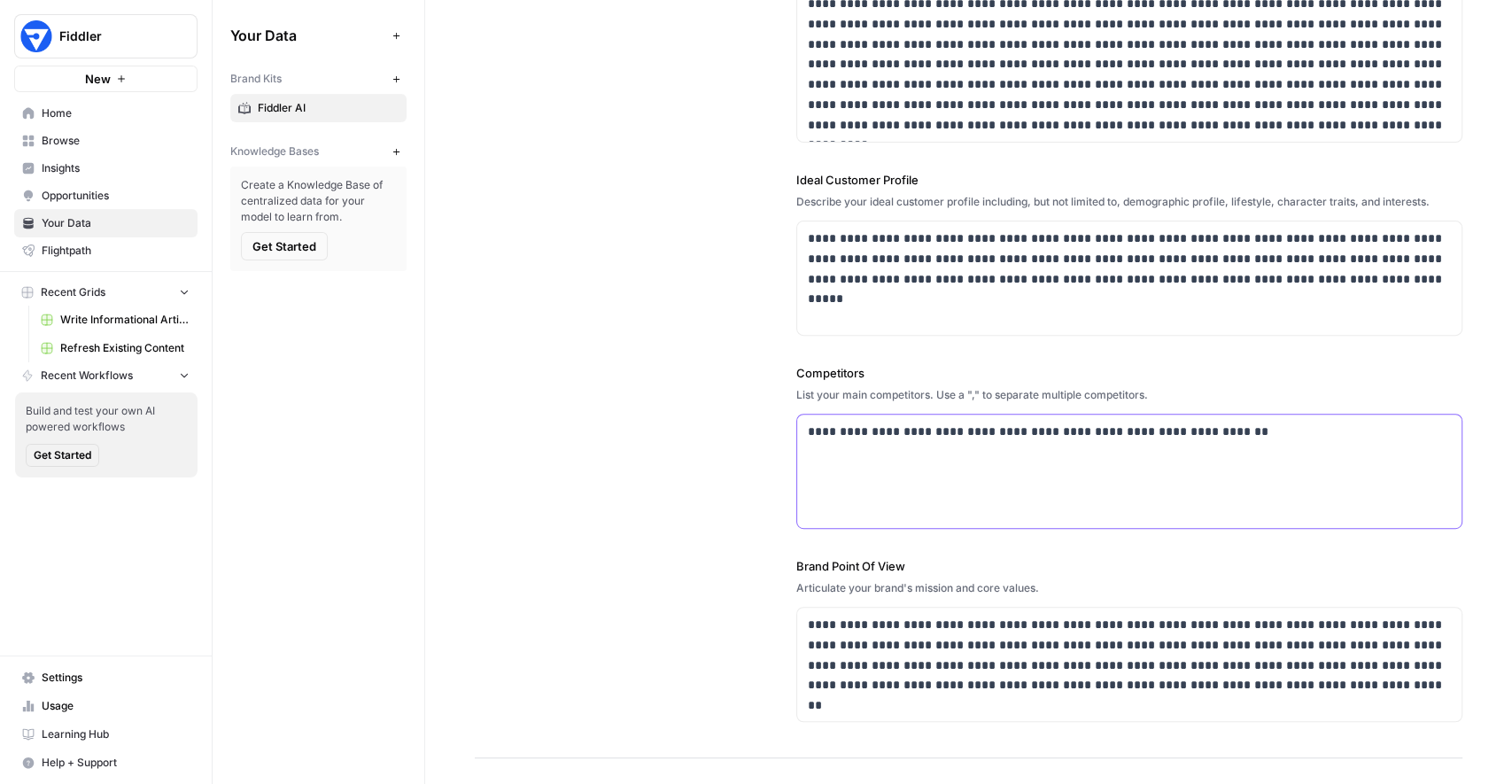
click at [1294, 431] on p "**********" at bounding box center [1129, 431] width 644 height 20
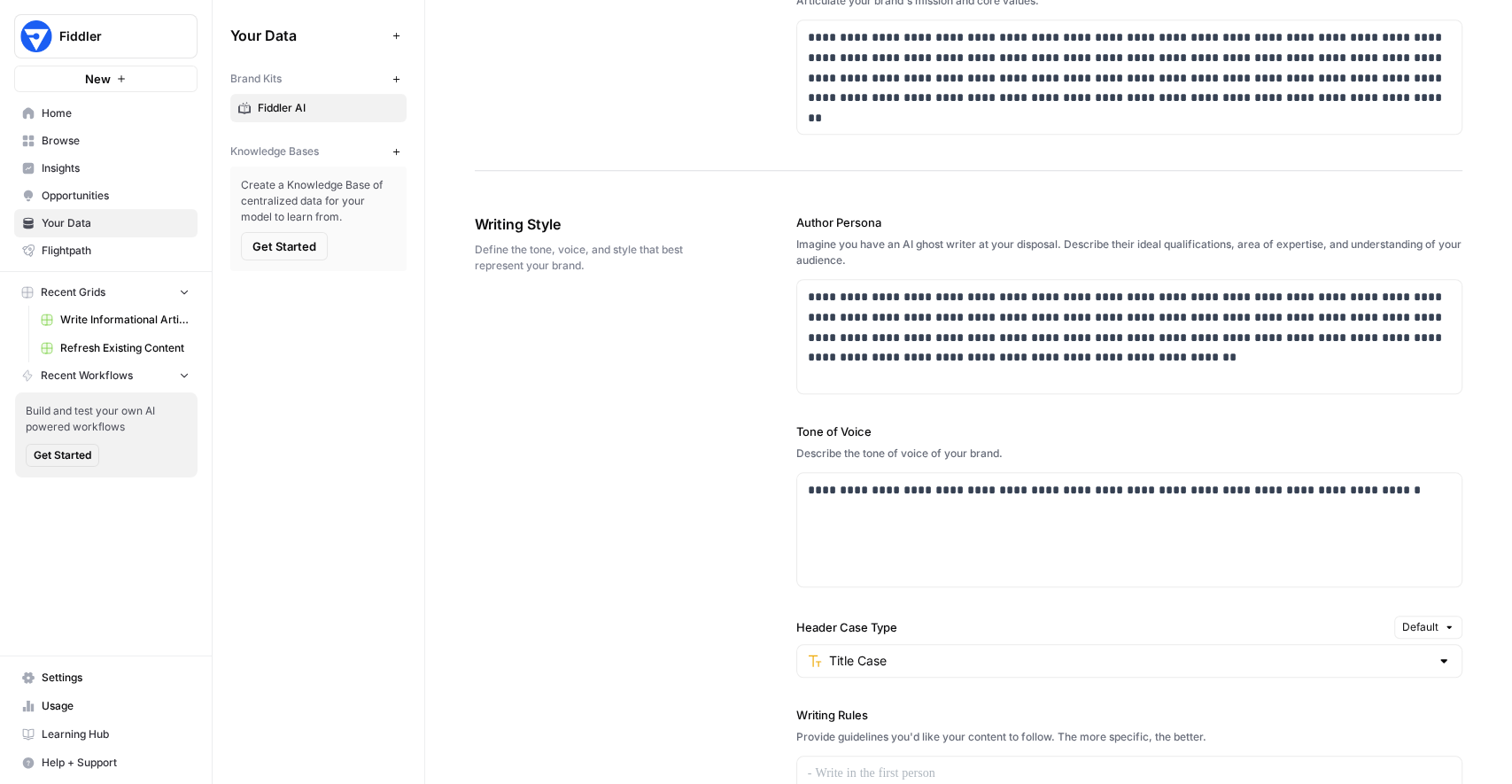
scroll to position [870, 0]
click at [1386, 511] on div "**********" at bounding box center [1129, 529] width 665 height 114
click at [941, 543] on div "**********" at bounding box center [1129, 529] width 665 height 114
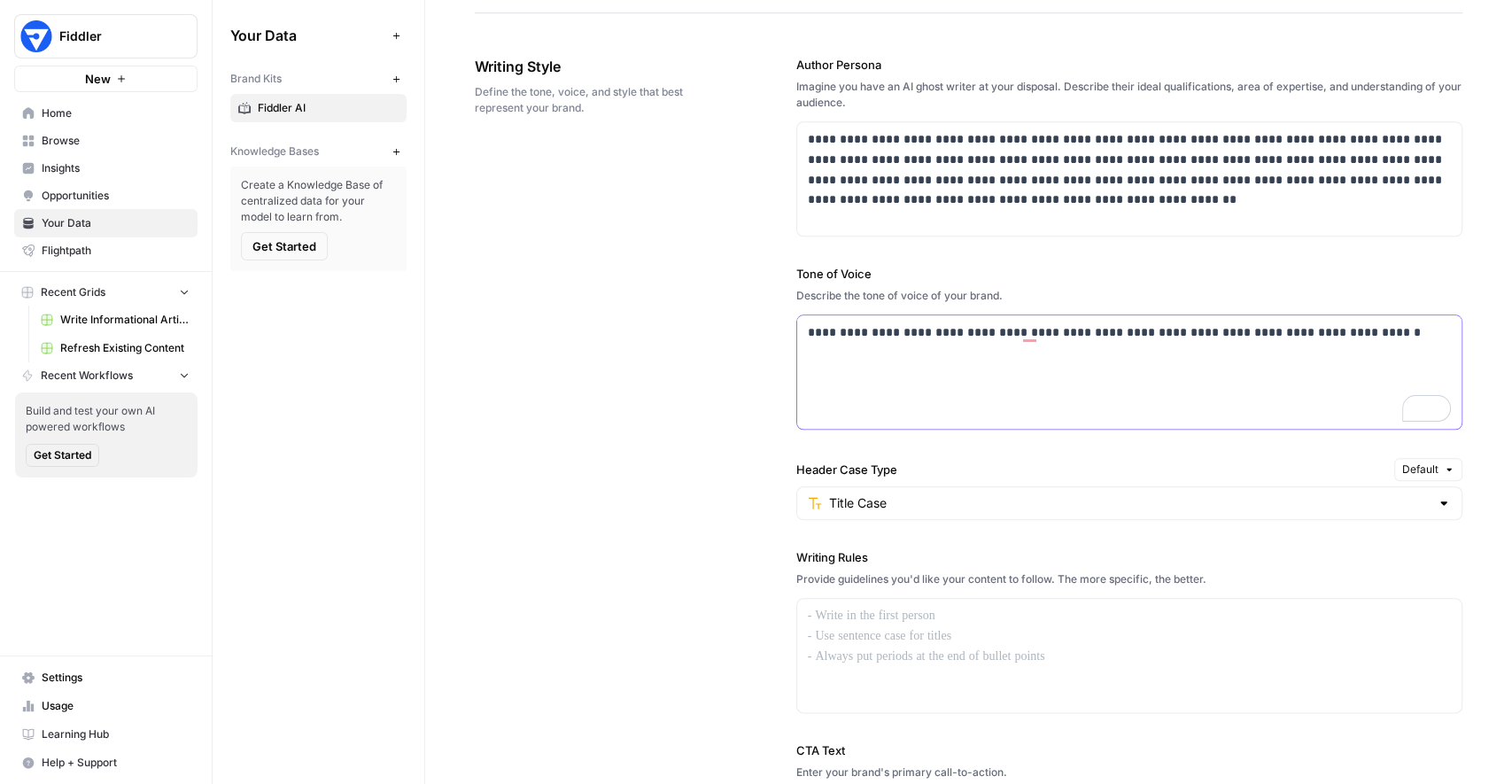
scroll to position [0, 0]
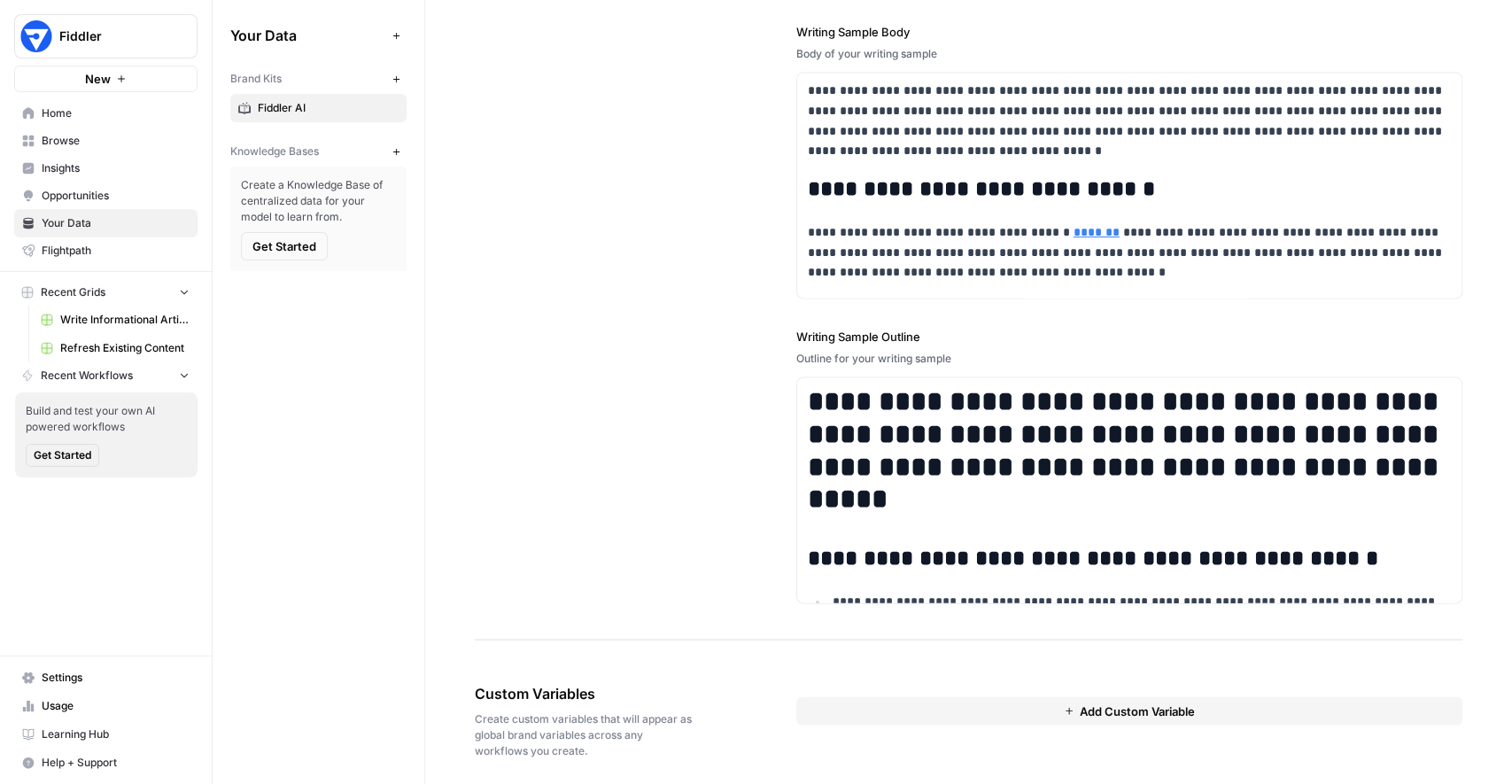
click at [850, 700] on button "Add Custom Variable" at bounding box center [1129, 710] width 666 height 28
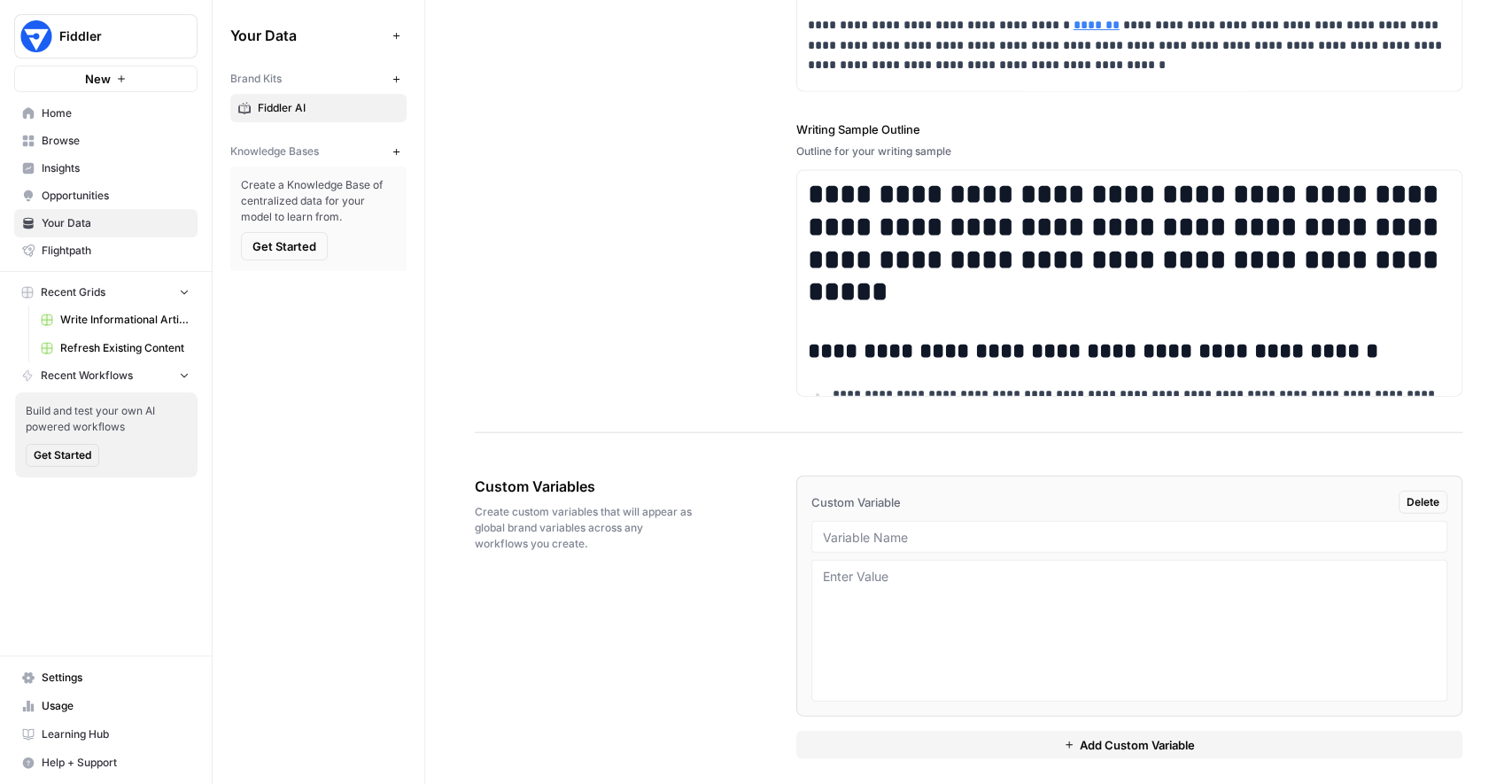
click at [395, 151] on icon "button" at bounding box center [395, 151] width 6 height 6
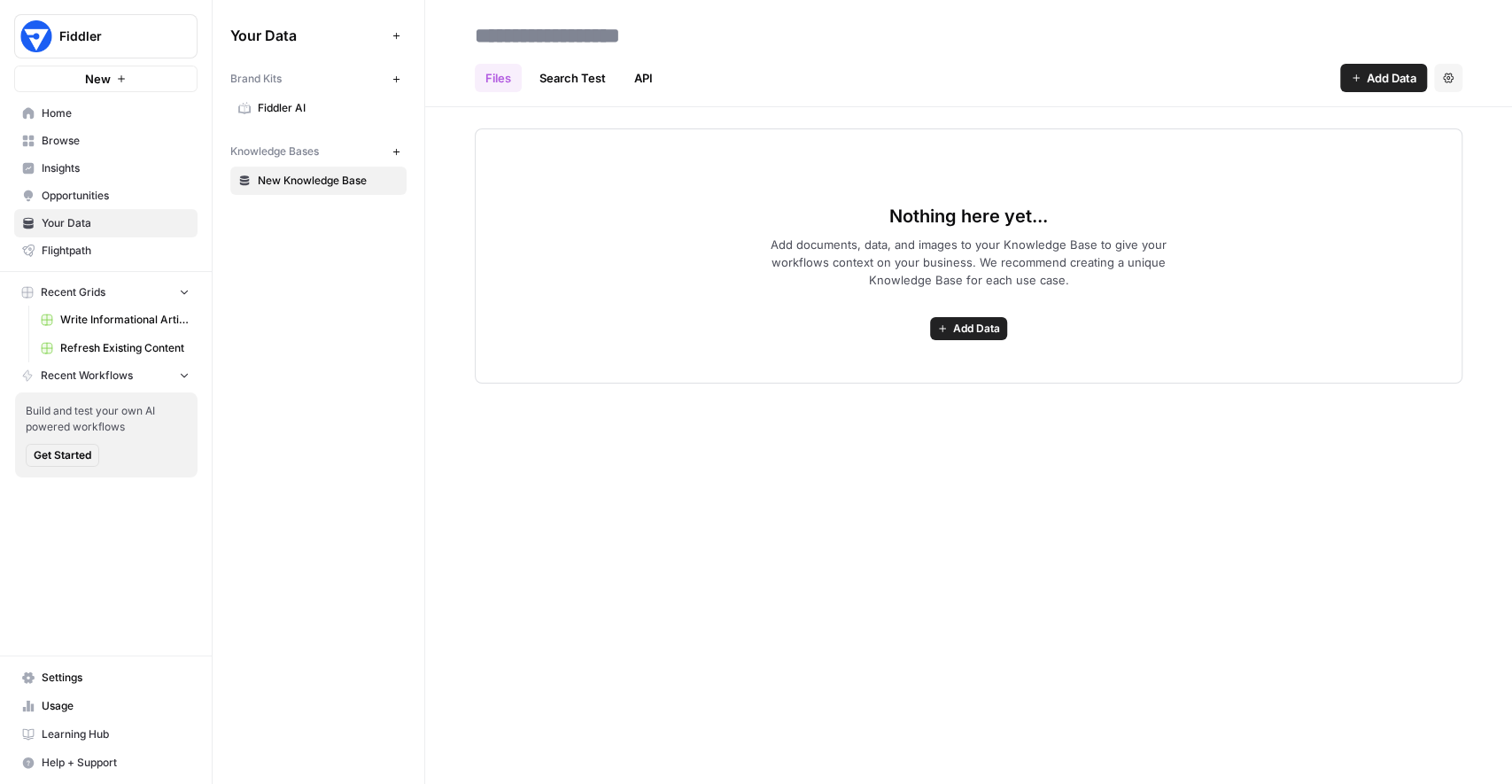
click at [953, 327] on span "Add Data" at bounding box center [976, 328] width 47 height 16
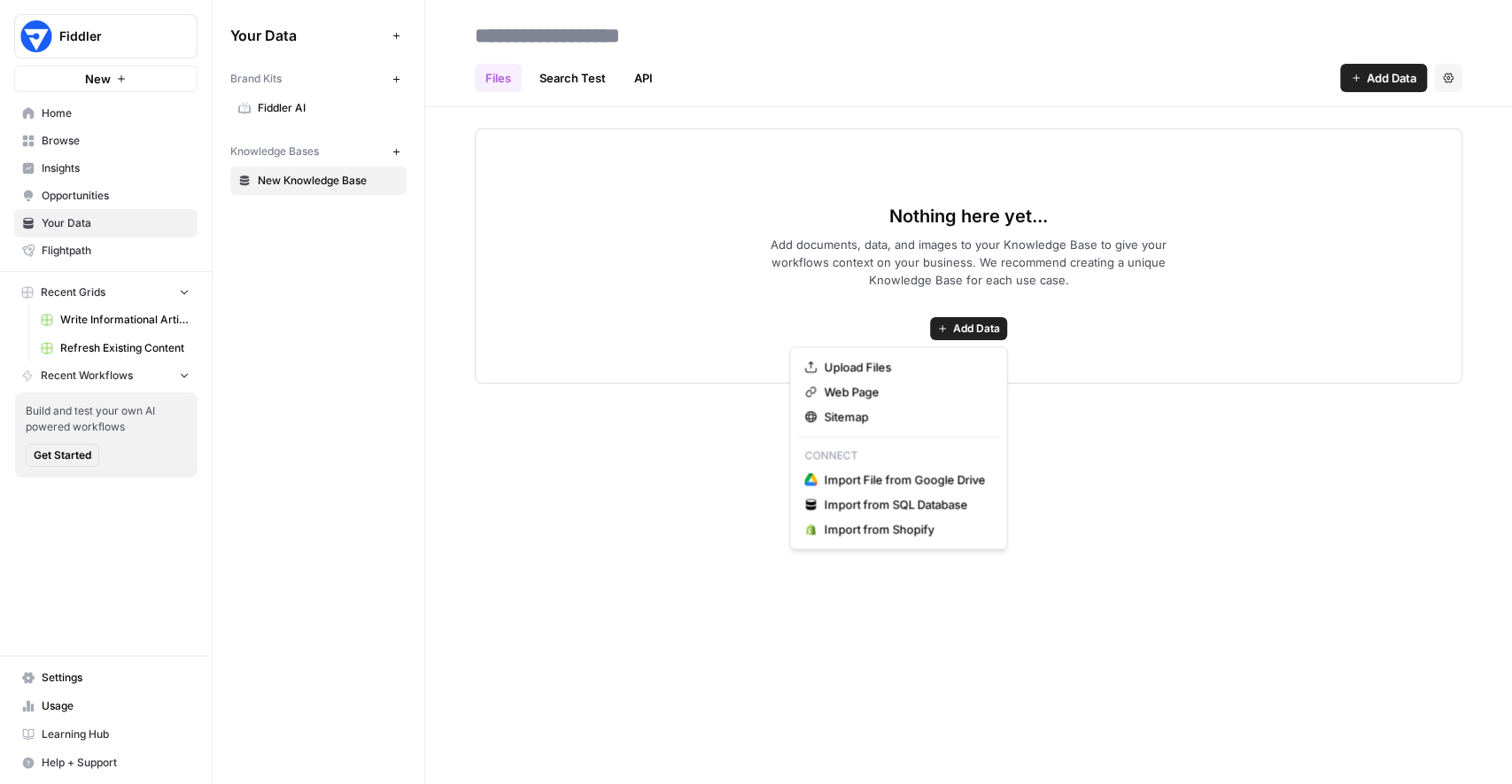
click at [99, 316] on span "Write Informational Article" at bounding box center [125, 319] width 129 height 16
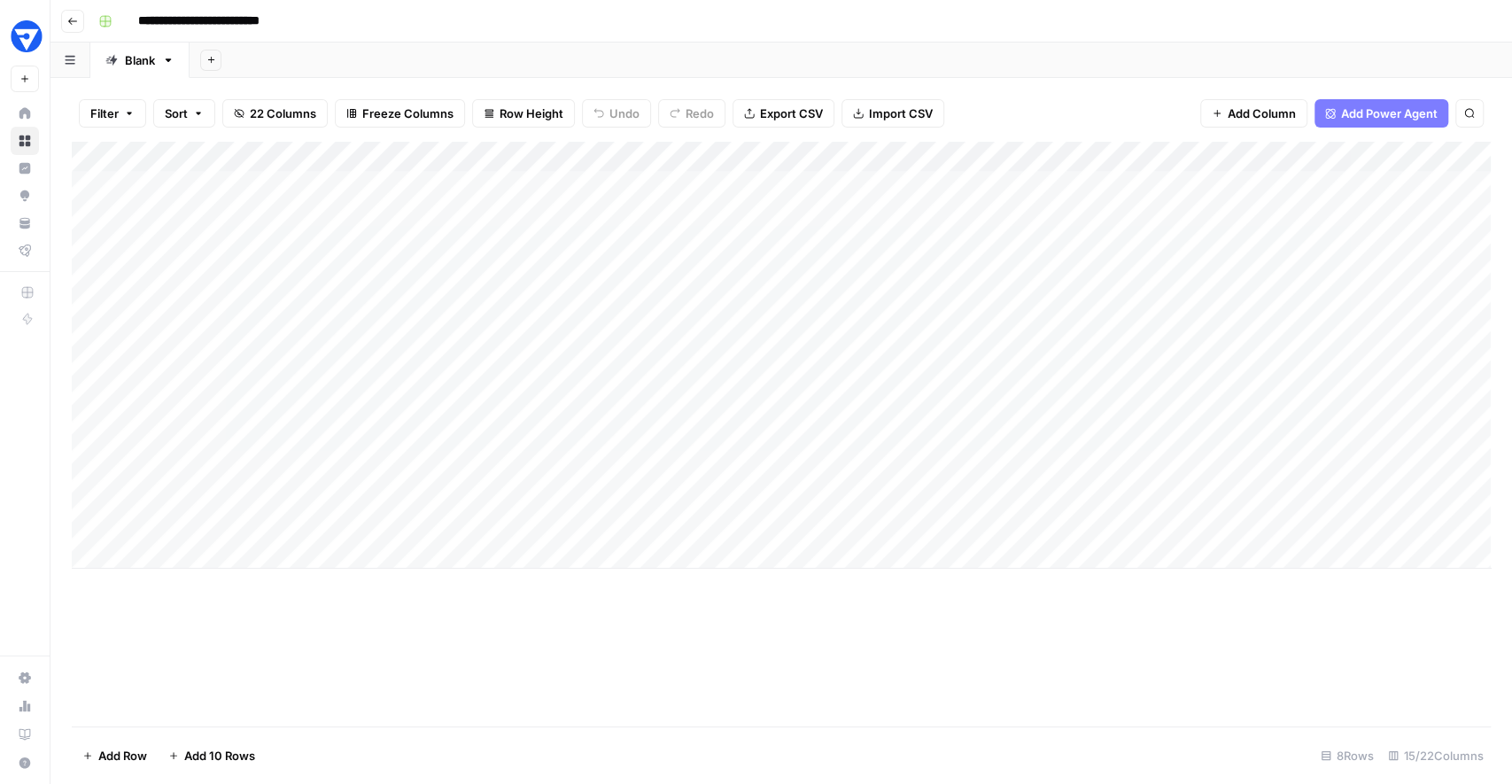
click at [446, 50] on div "Add Sheet" at bounding box center [850, 60] width 1323 height 36
click at [184, 556] on div "Add Column" at bounding box center [781, 354] width 1419 height 427
click at [277, 687] on div "Add Column" at bounding box center [781, 433] width 1419 height 585
drag, startPoint x: 286, startPoint y: 201, endPoint x: 264, endPoint y: 517, distance: 316.8
click at [264, 517] on div "Add Column" at bounding box center [781, 377] width 1419 height 473
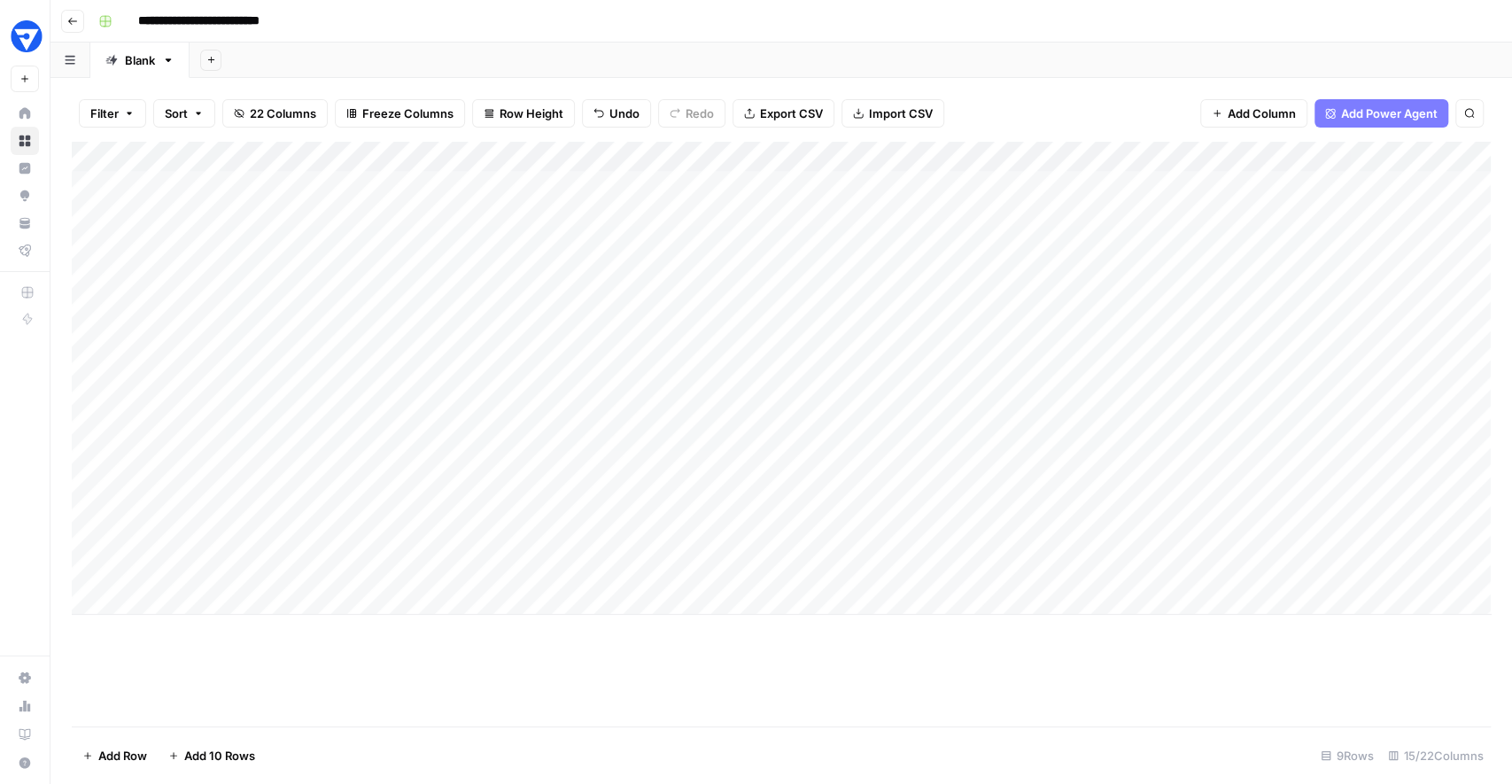
click at [293, 576] on div "Add Column" at bounding box center [781, 377] width 1419 height 473
drag, startPoint x: 538, startPoint y: 185, endPoint x: 519, endPoint y: 487, distance: 302.6
click at [519, 487] on div "Add Column" at bounding box center [781, 377] width 1419 height 473
click at [494, 602] on div "Add Column" at bounding box center [781, 377] width 1419 height 473
click at [618, 459] on div "Add Column" at bounding box center [781, 400] width 1419 height 519
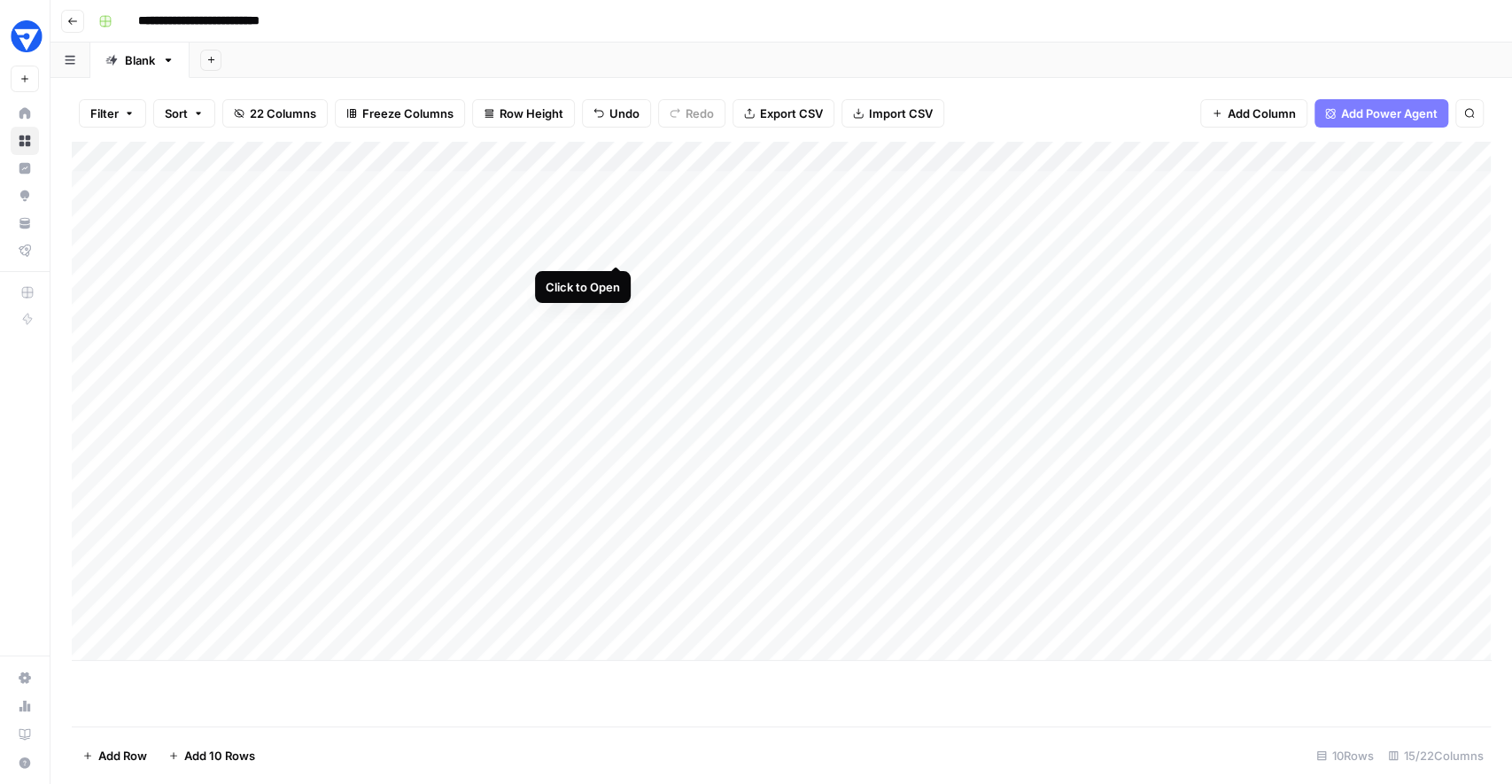
click at [617, 231] on div "Add Column" at bounding box center [781, 400] width 1419 height 519
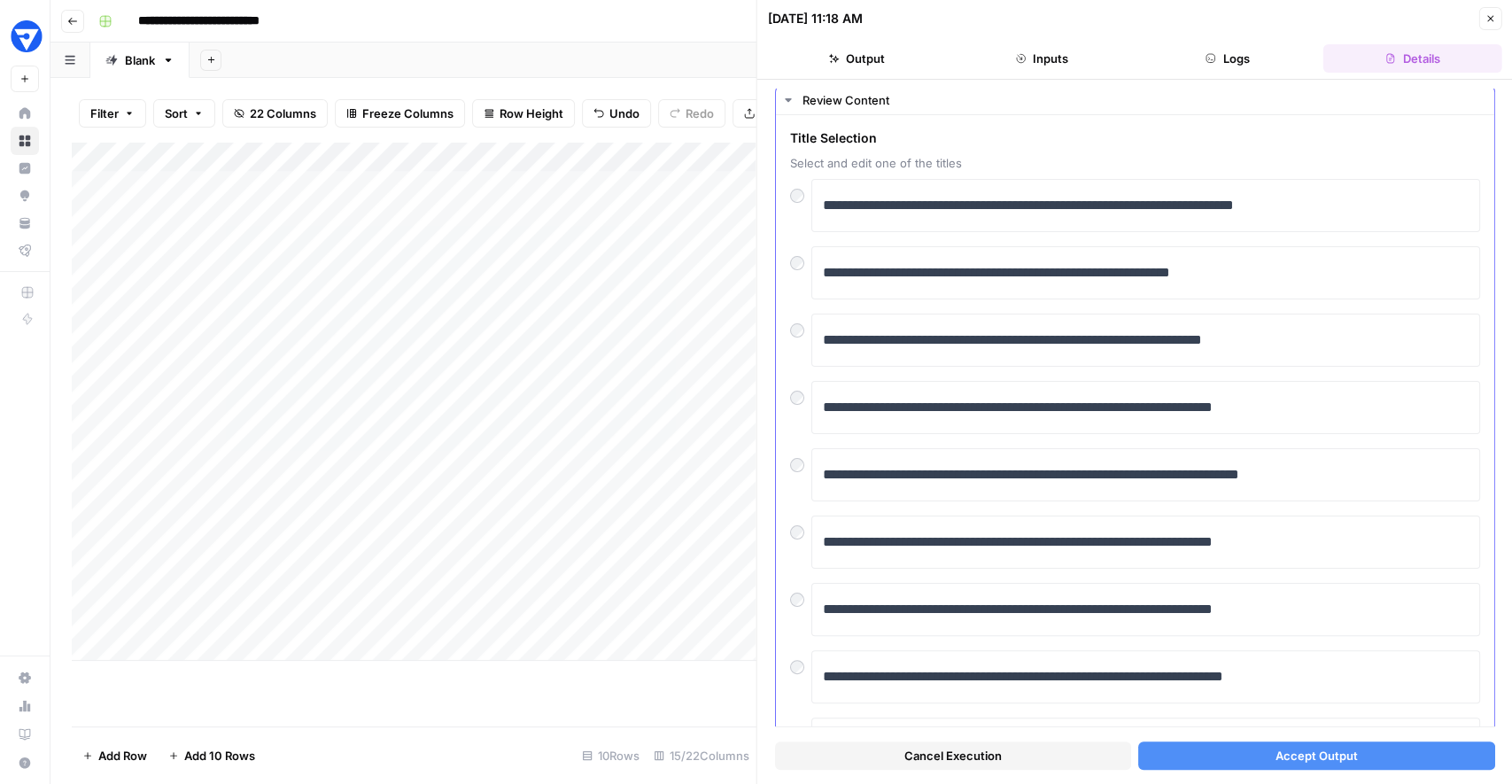
scroll to position [44, 0]
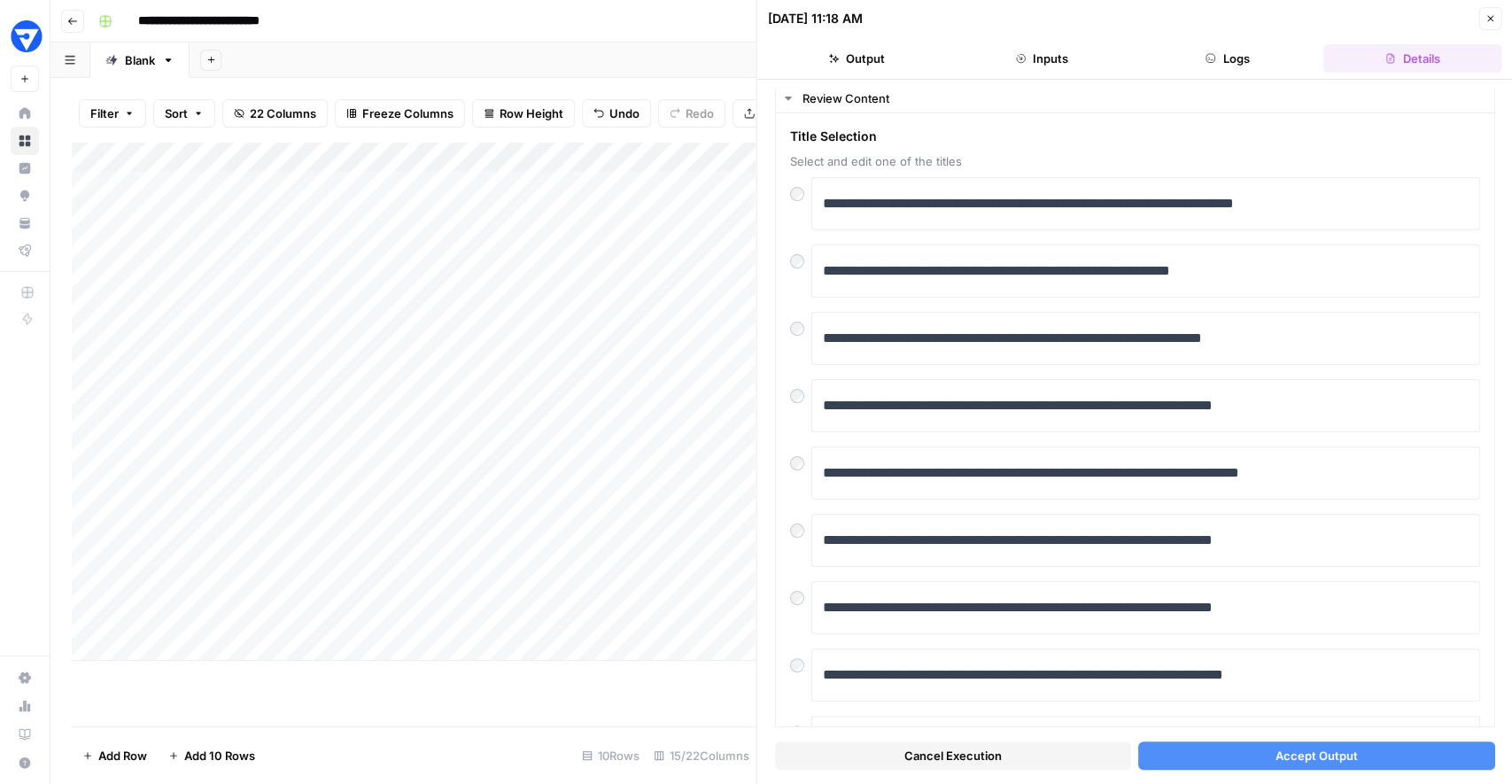
click at [1294, 755] on span "Accept Output" at bounding box center [1316, 755] width 83 height 17
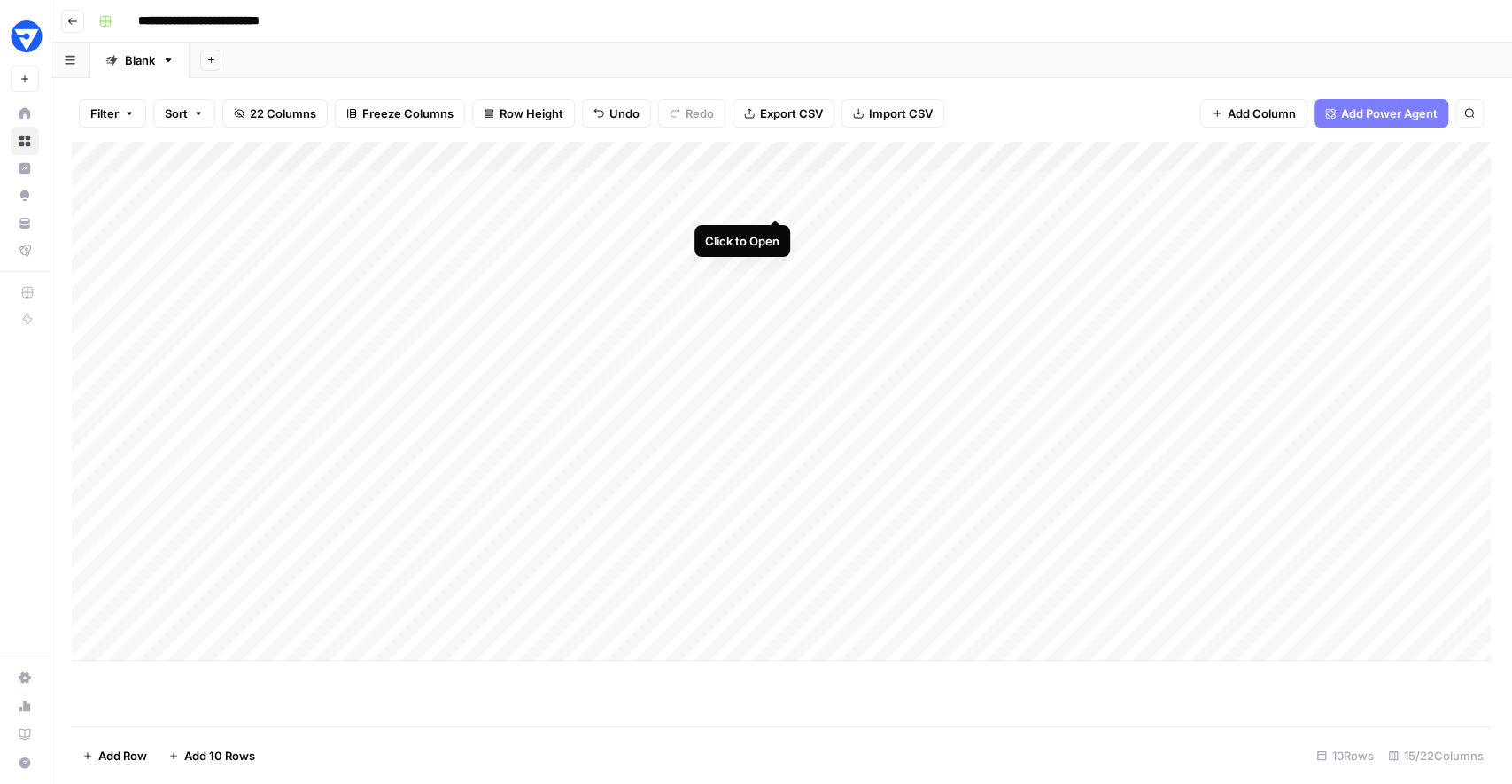
click at [777, 182] on div "Add Column" at bounding box center [781, 400] width 1419 height 519
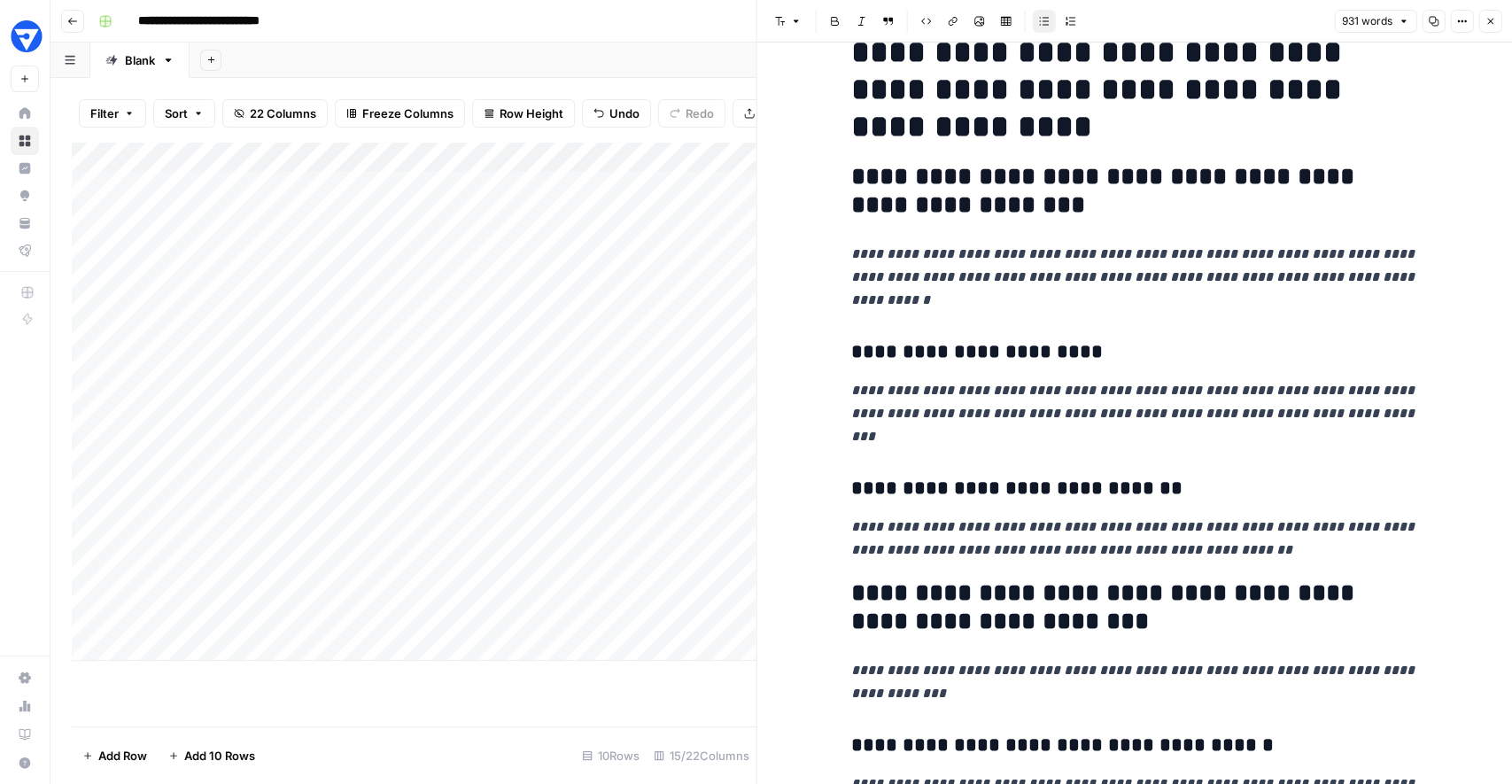
scroll to position [286, 0]
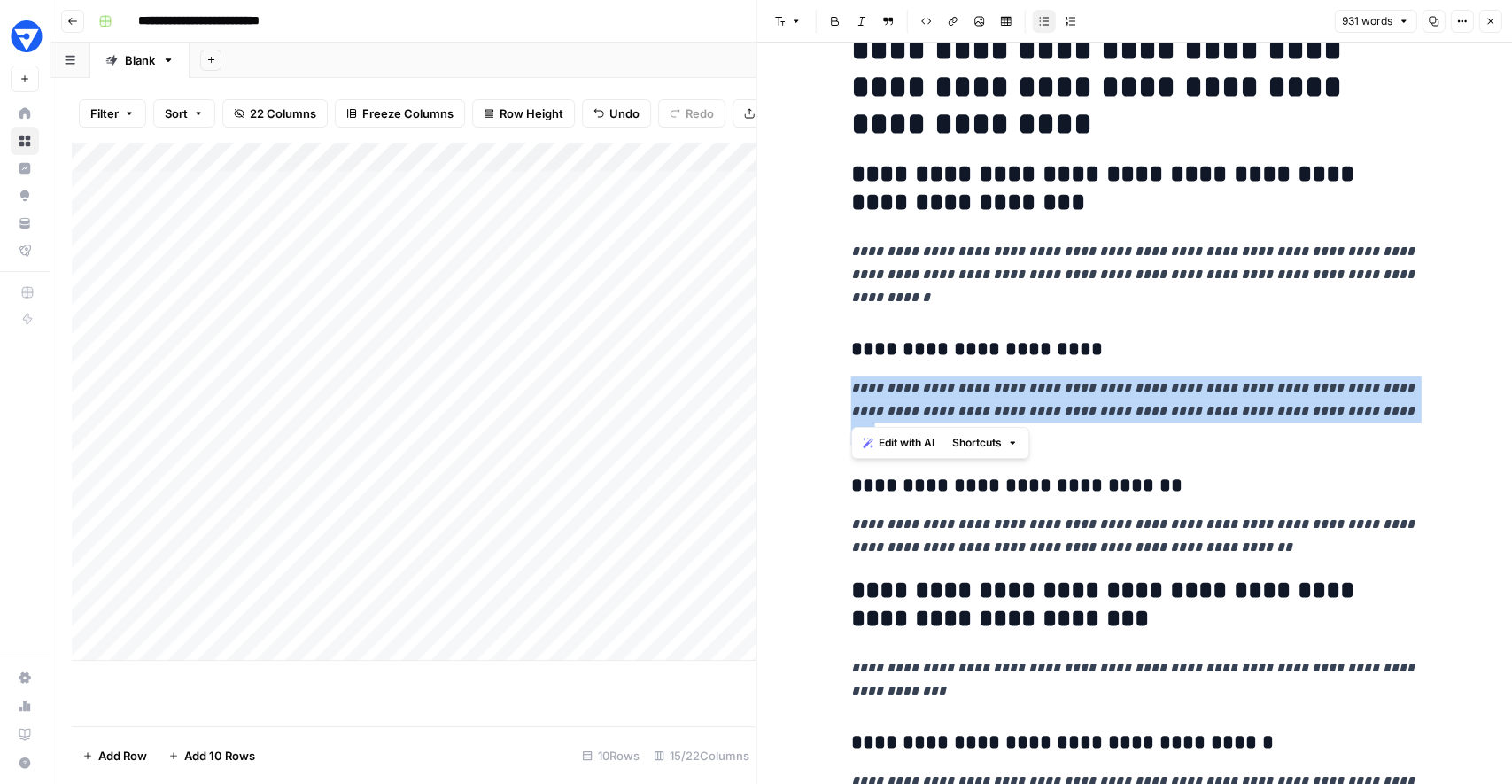
drag, startPoint x: 1415, startPoint y: 409, endPoint x: 1157, endPoint y: 365, distance: 261.7
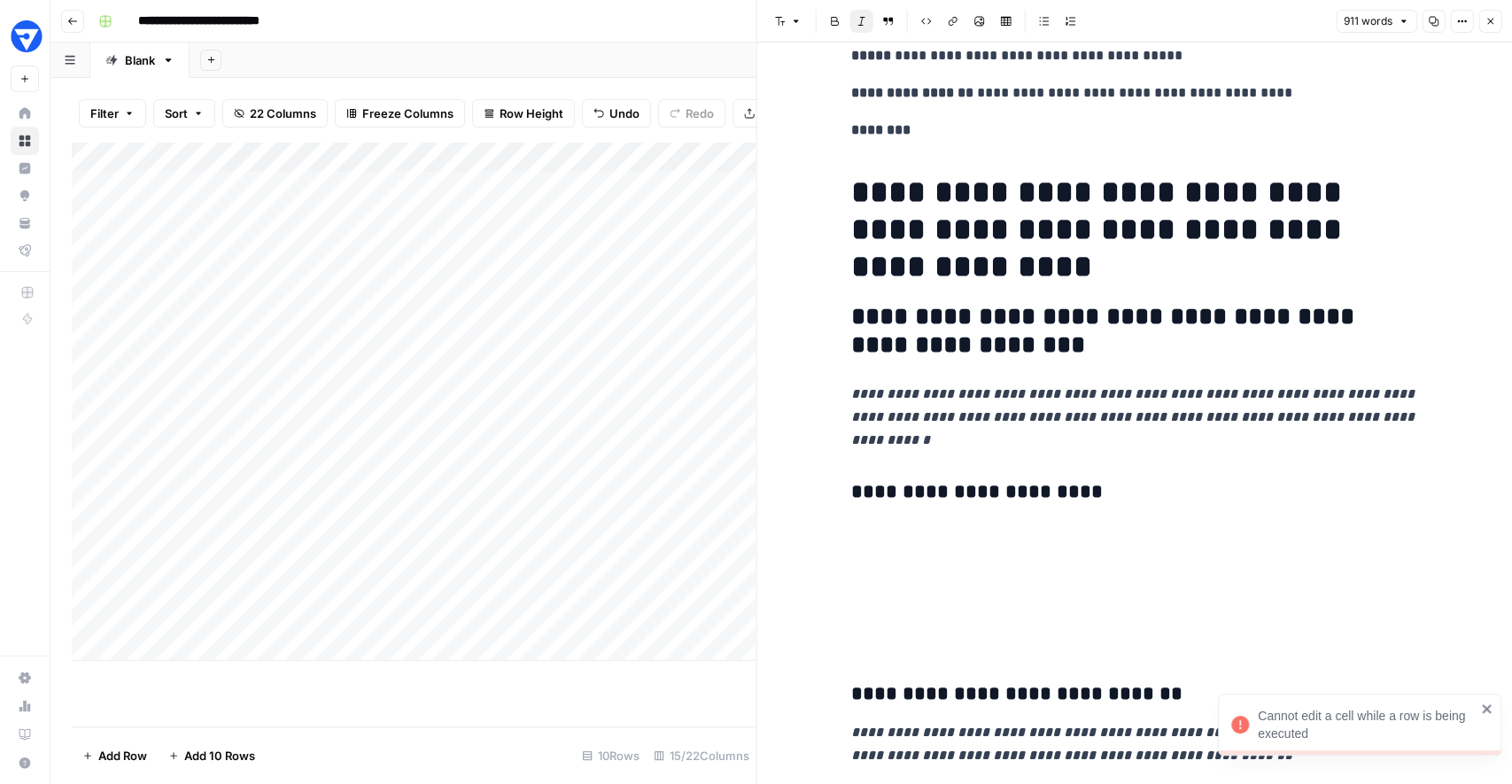
scroll to position [137, 0]
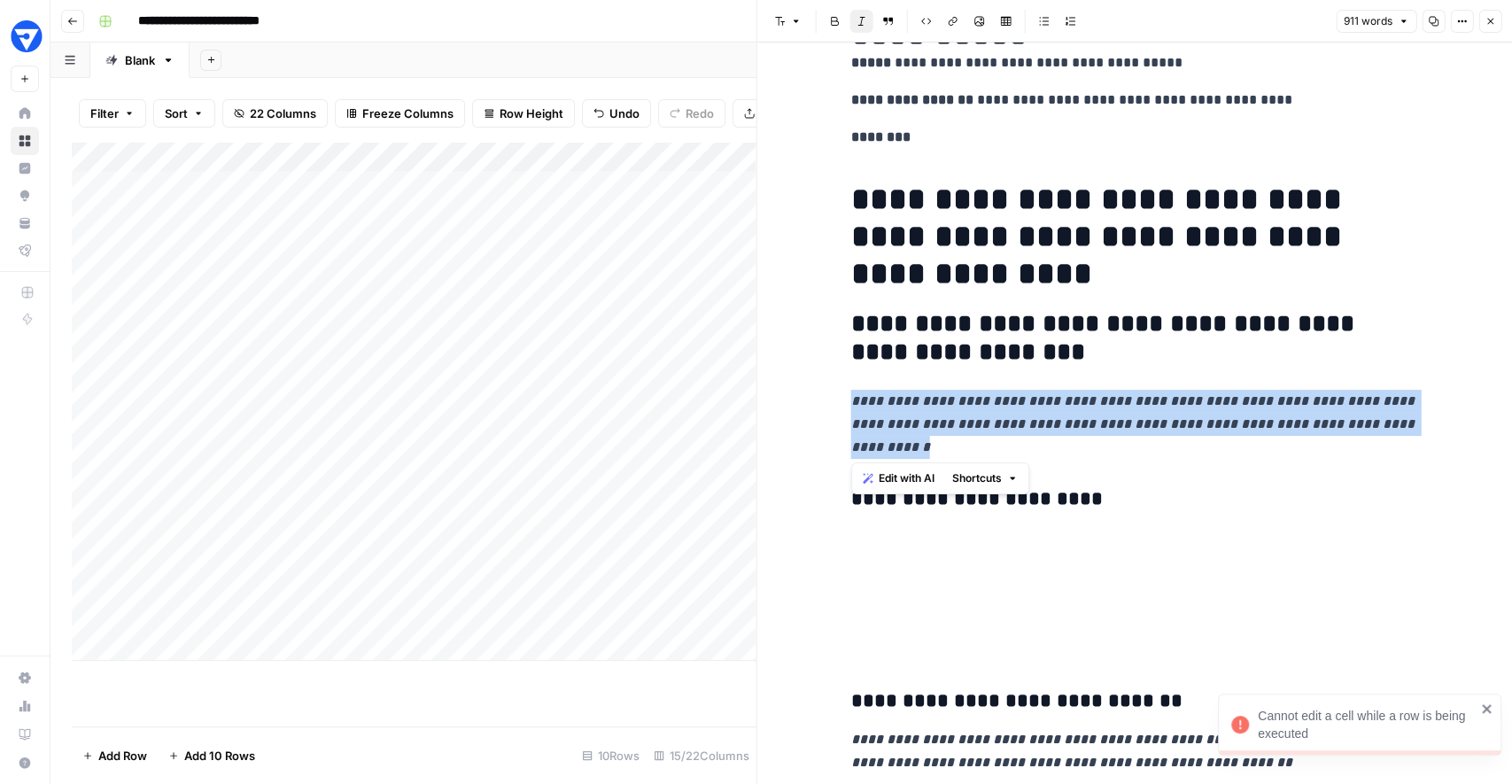
drag, startPoint x: 961, startPoint y: 454, endPoint x: 849, endPoint y: 403, distance: 123.1
click at [894, 480] on span "Edit with AI" at bounding box center [906, 477] width 56 height 16
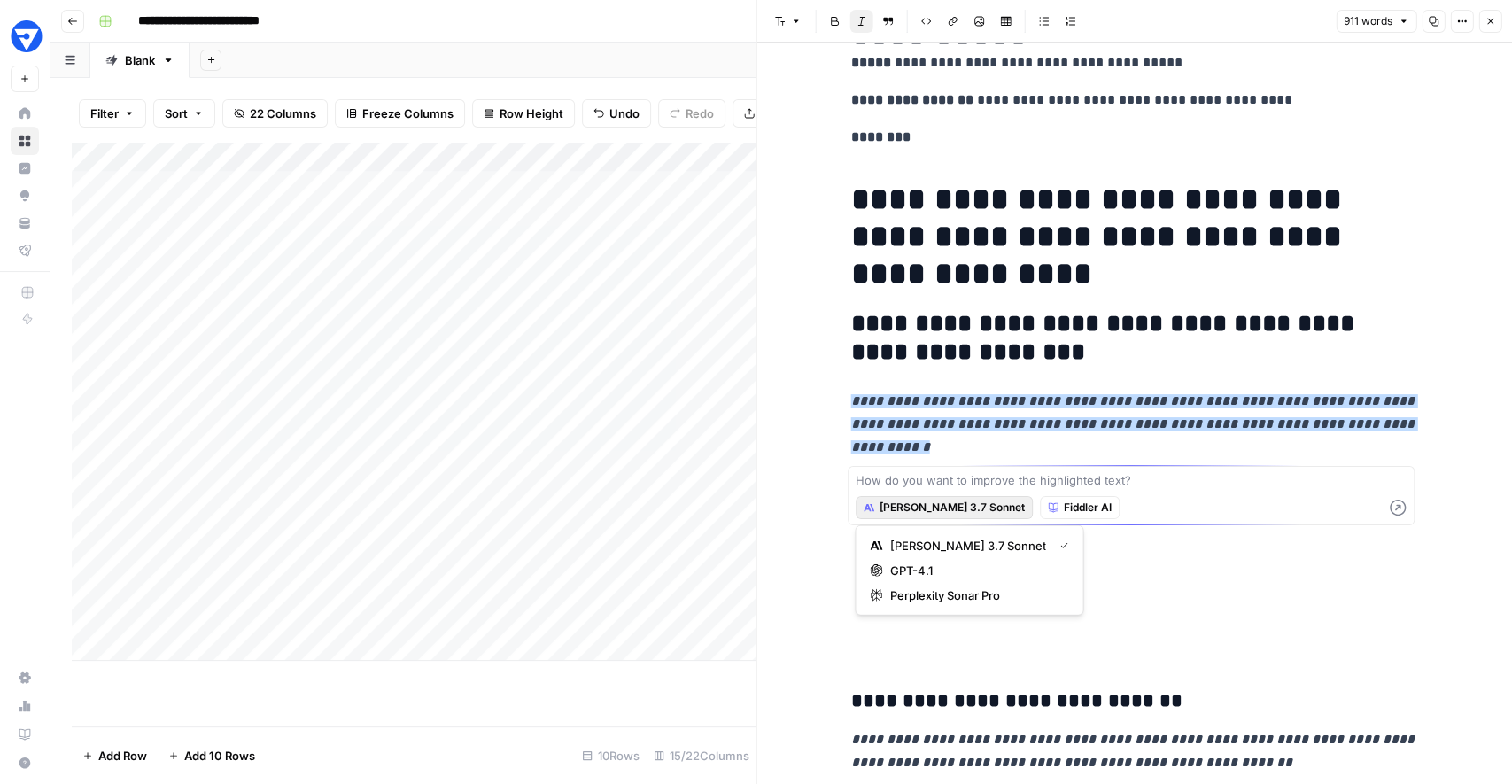
click at [904, 503] on span "[PERSON_NAME] 3.7 Sonnet" at bounding box center [952, 507] width 145 height 16
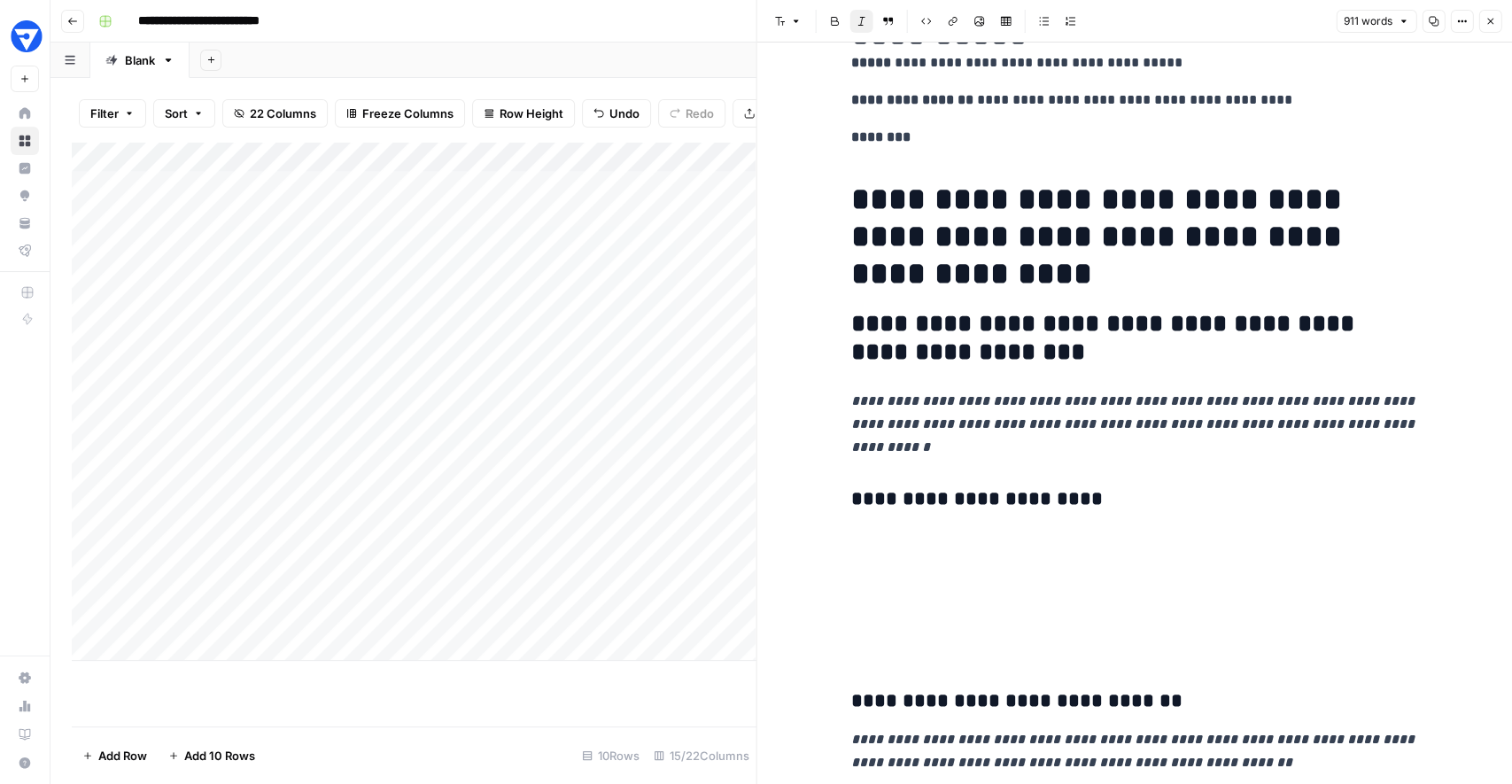
click at [1491, 23] on icon "button" at bounding box center [1490, 21] width 11 height 11
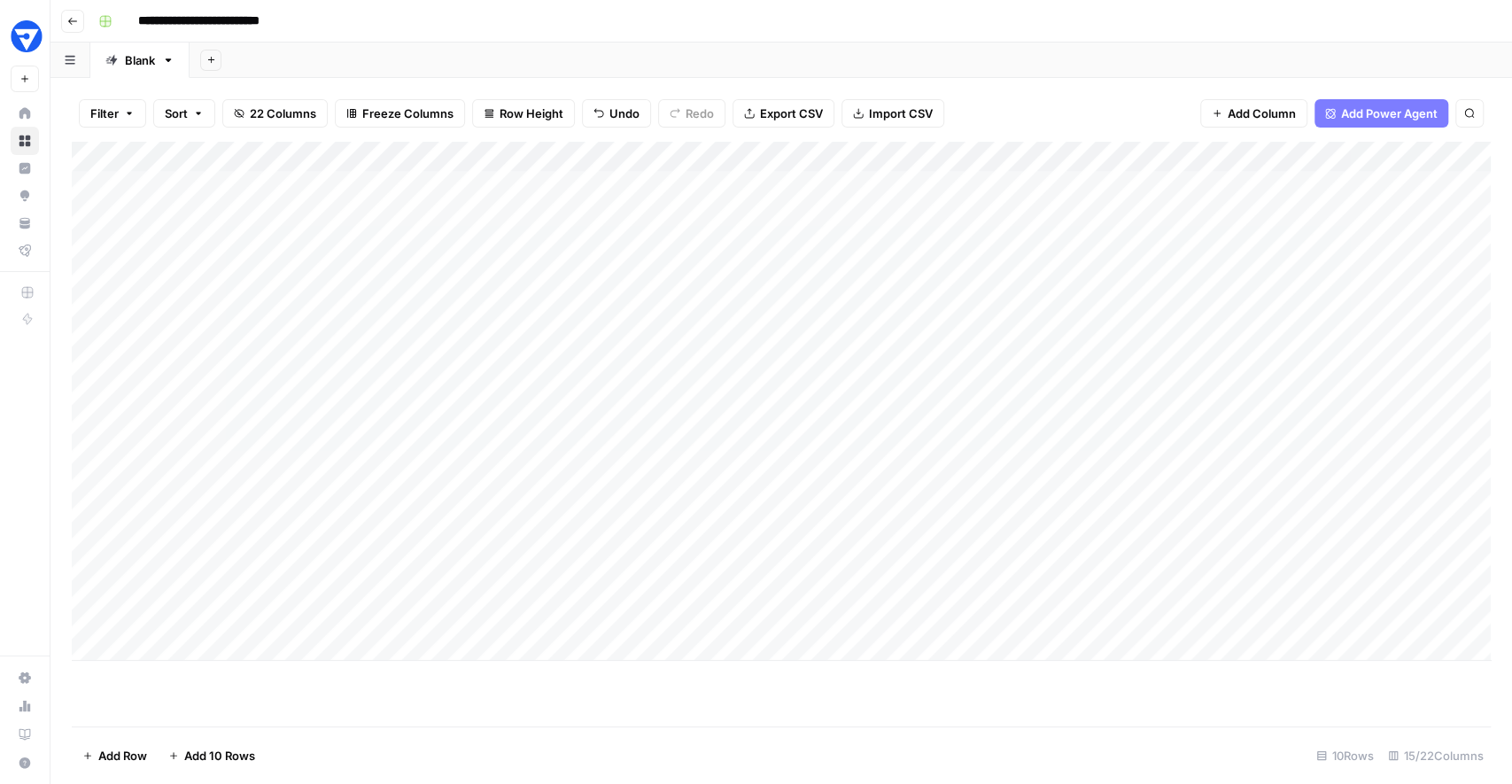
drag, startPoint x: 727, startPoint y: 188, endPoint x: 727, endPoint y: 361, distance: 173.0
click at [727, 361] on div "Add Column" at bounding box center [781, 400] width 1419 height 519
drag, startPoint x: 946, startPoint y: 200, endPoint x: 924, endPoint y: 444, distance: 245.0
click at [924, 444] on div "Add Column" at bounding box center [781, 400] width 1419 height 519
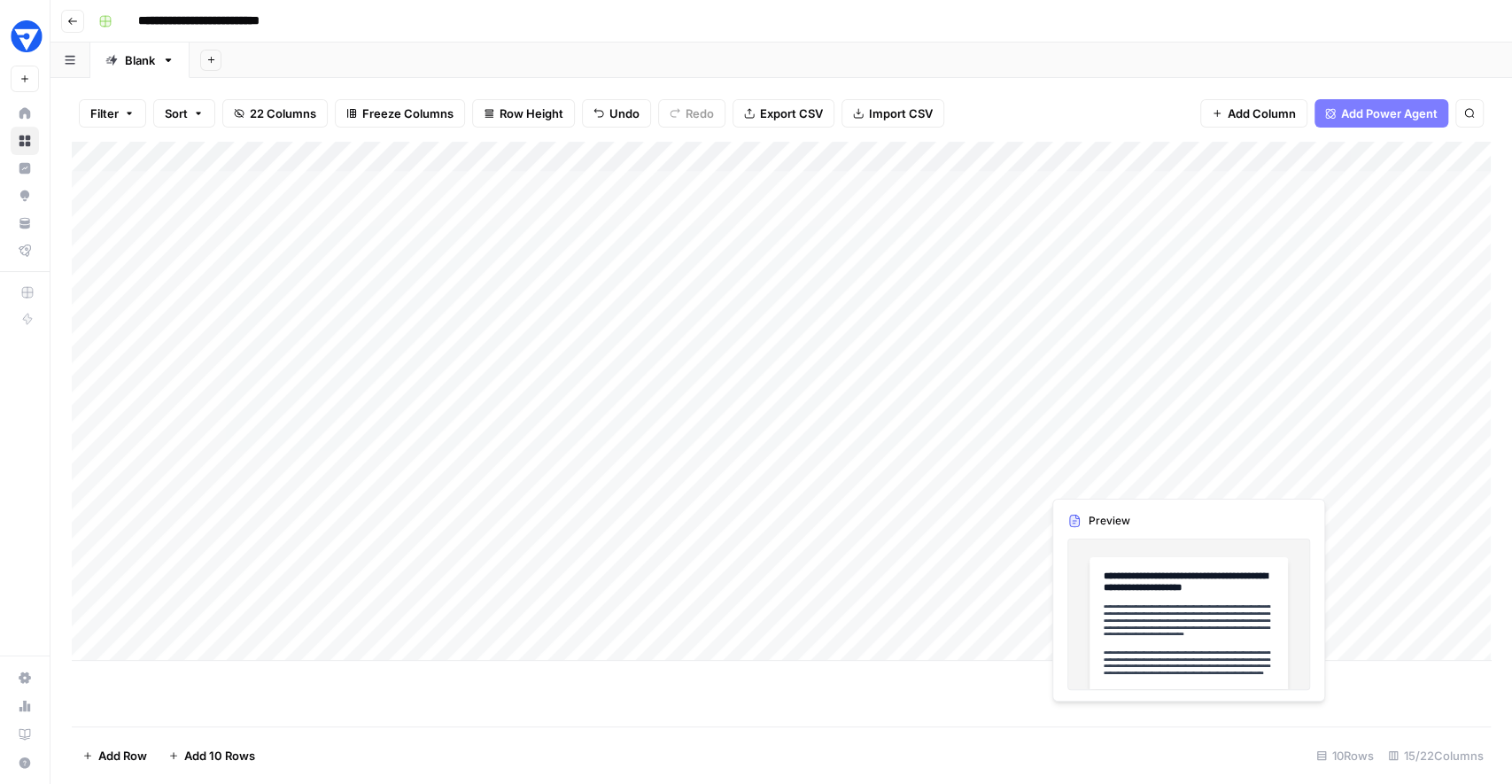
click at [1097, 469] on div "Add Column" at bounding box center [781, 400] width 1419 height 519
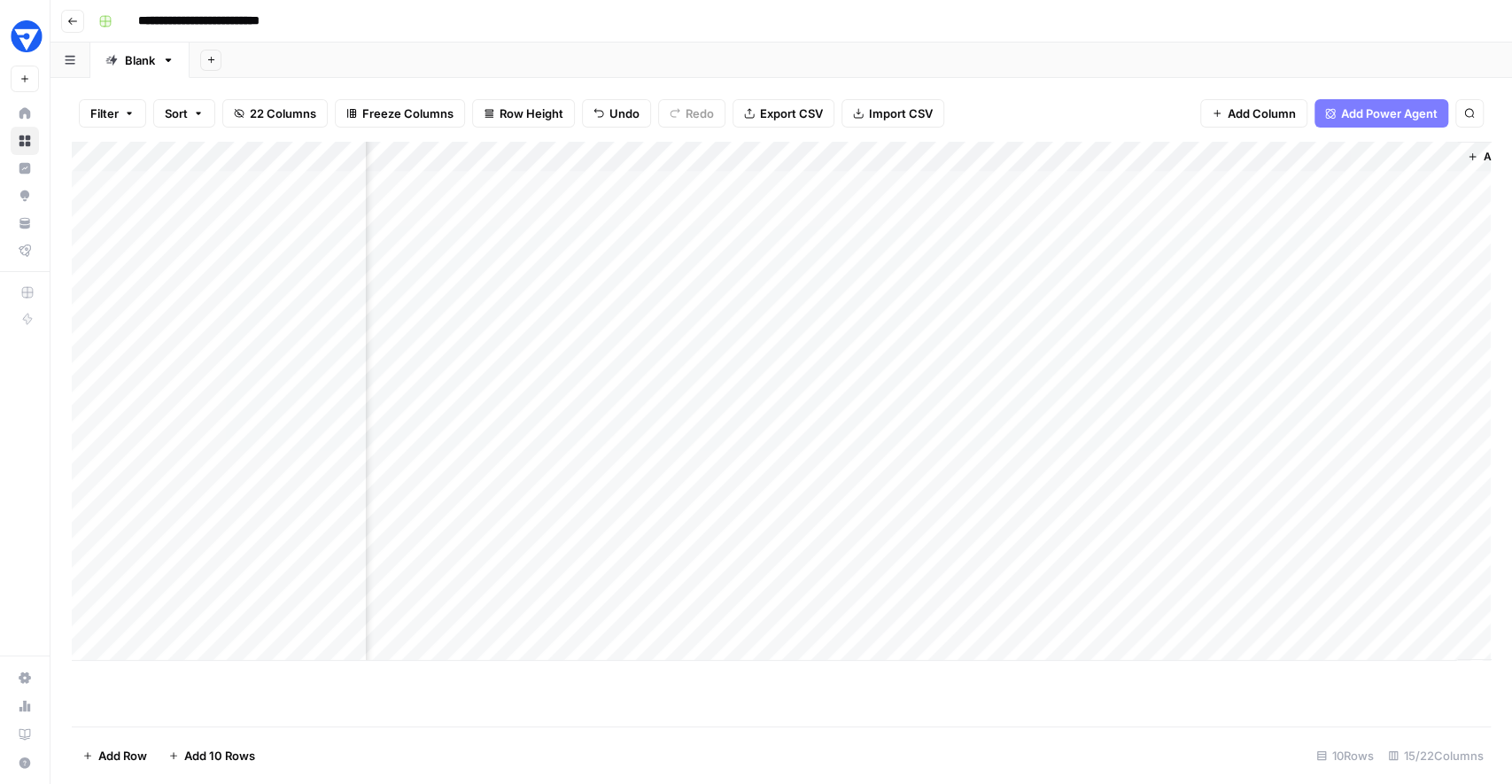
scroll to position [0, 1791]
drag, startPoint x: 1033, startPoint y: 201, endPoint x: 1018, endPoint y: 514, distance: 313.4
click at [1018, 514] on div "Add Column" at bounding box center [781, 400] width 1419 height 519
click at [1049, 121] on div "Filter Sort 22 Columns Freeze Columns Row Height Undo Redo Export CSV Import CS…" at bounding box center [781, 114] width 1419 height 57
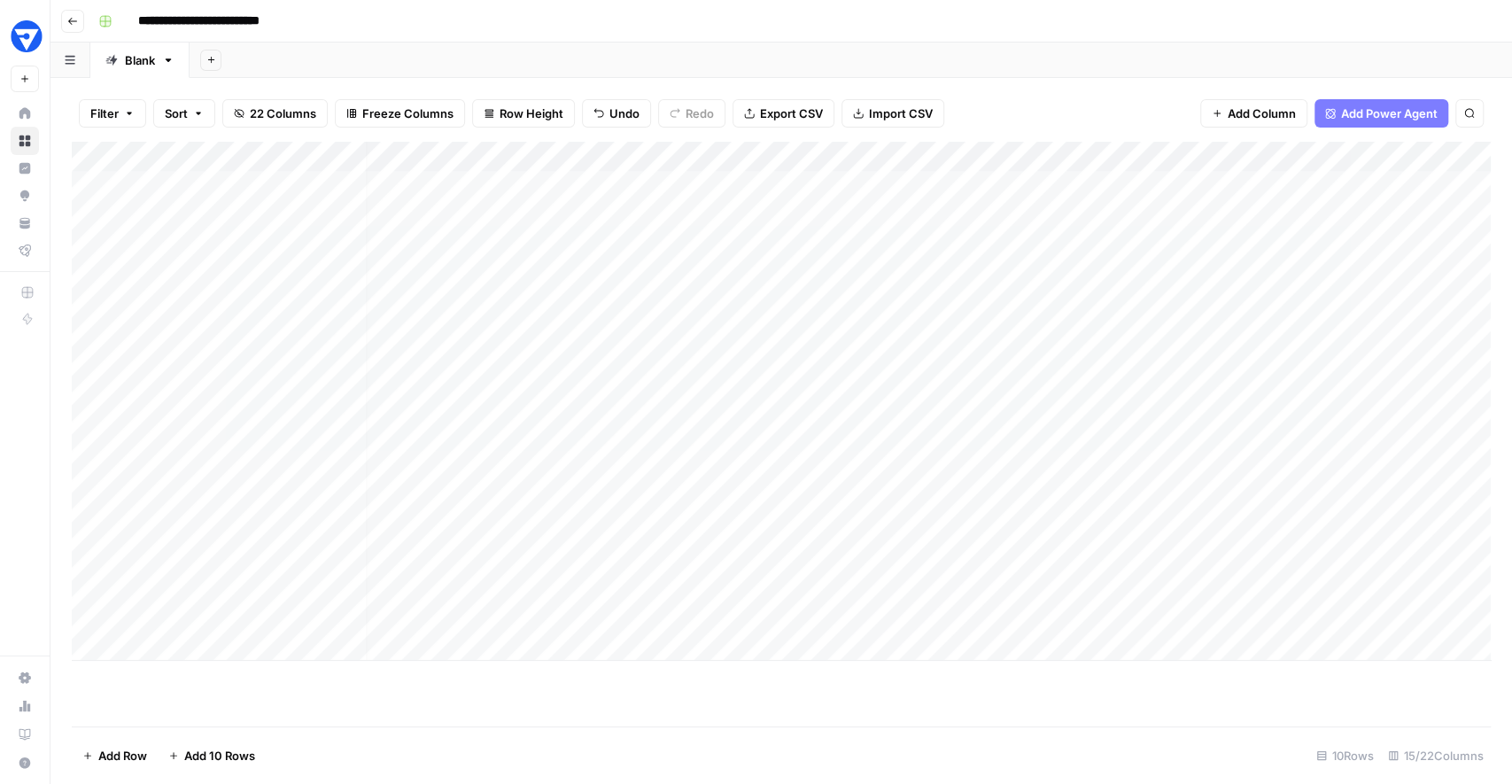
scroll to position [0, 0]
click at [596, 158] on div "Add Column" at bounding box center [781, 400] width 1419 height 519
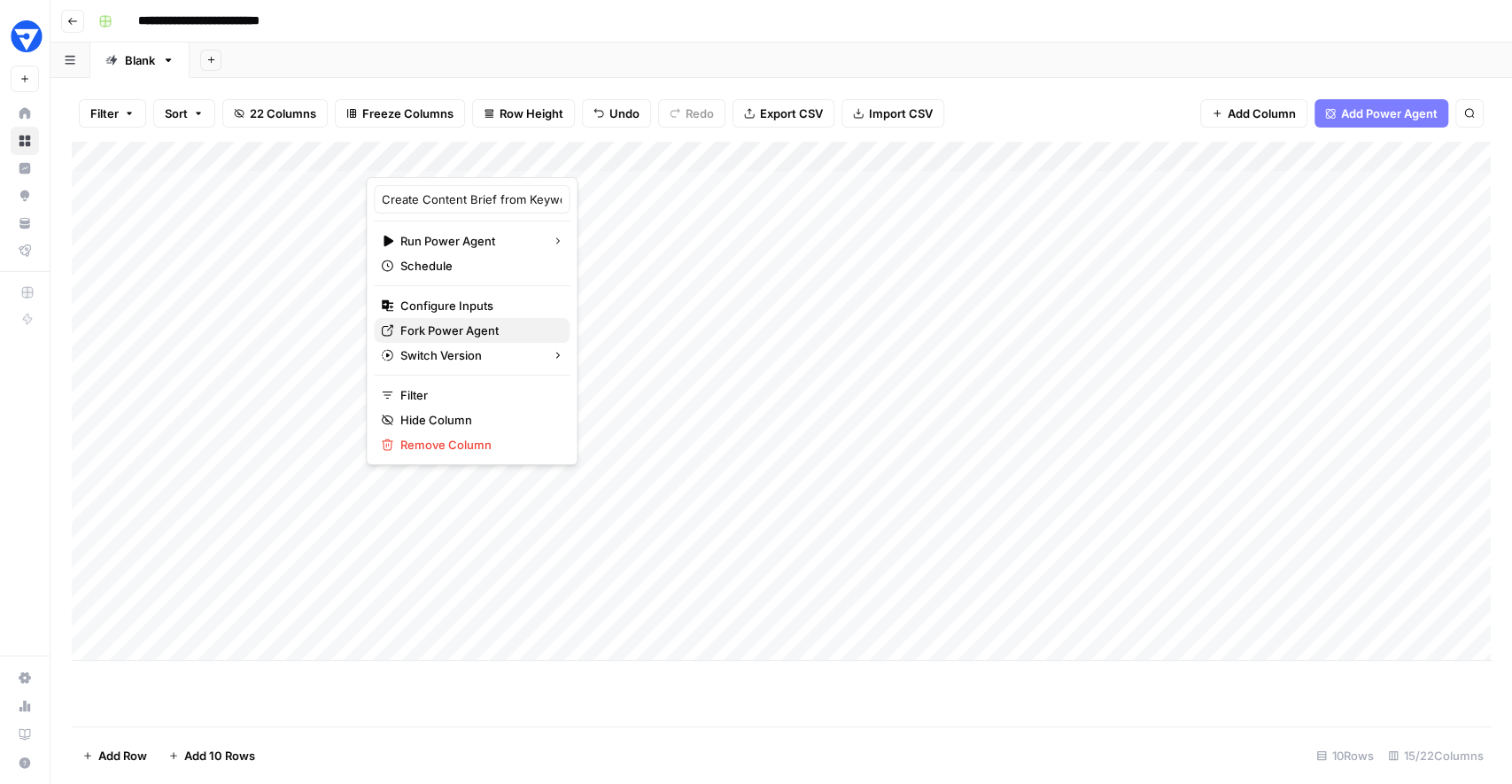
click at [459, 325] on span "Fork Power Agent" at bounding box center [477, 330] width 155 height 17
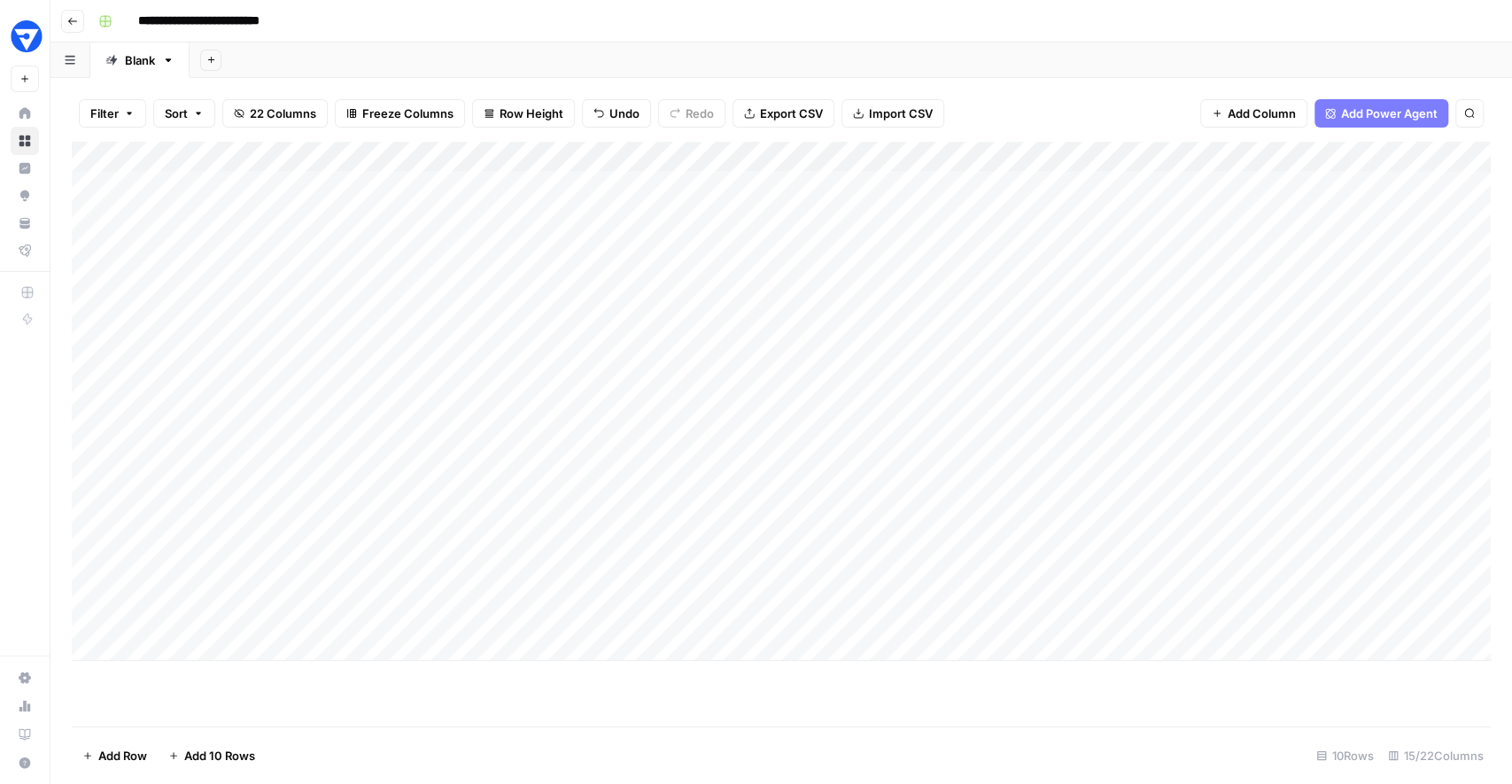
click at [626, 64] on div "Add Sheet" at bounding box center [850, 60] width 1323 height 36
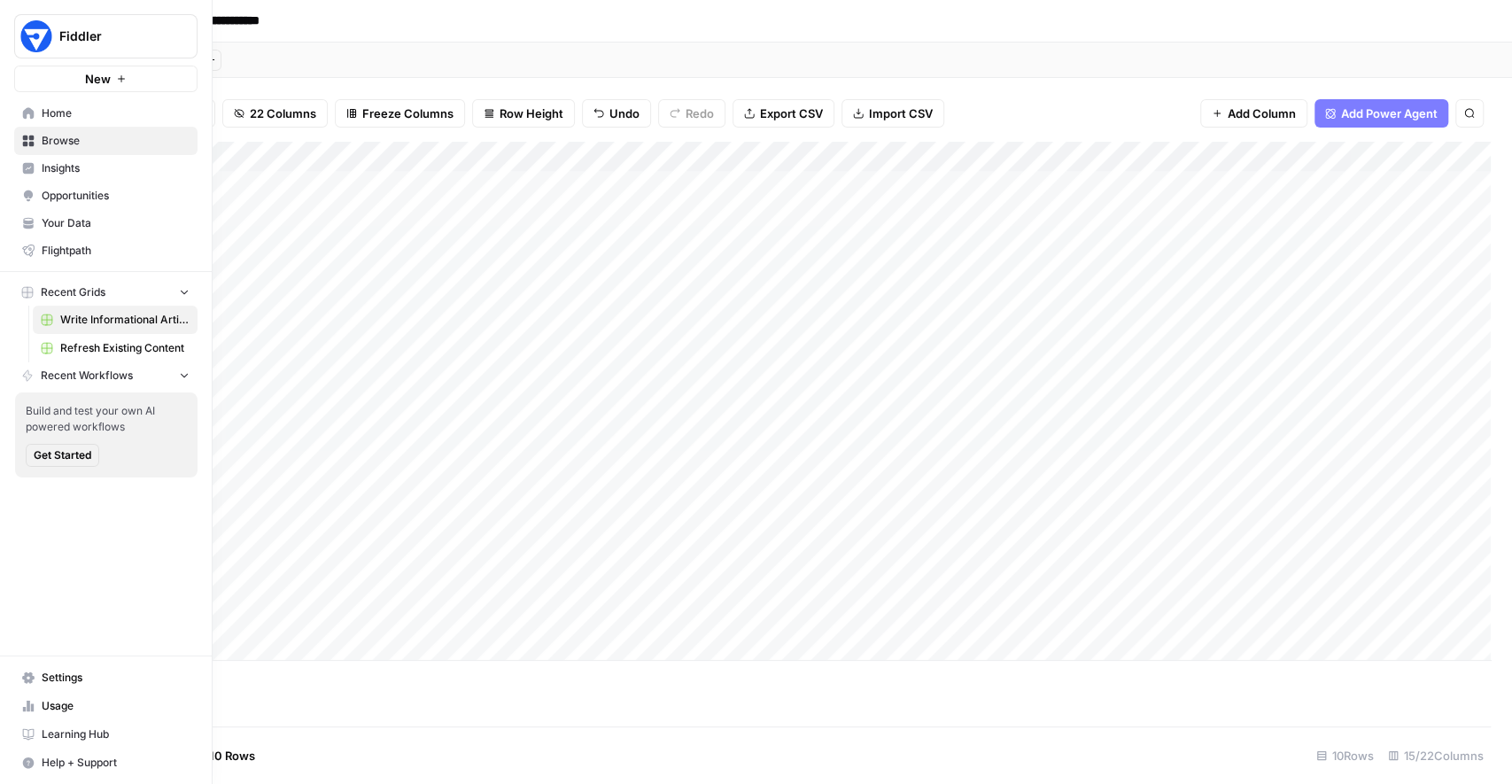
click at [34, 165] on icon at bounding box center [28, 169] width 13 height 13
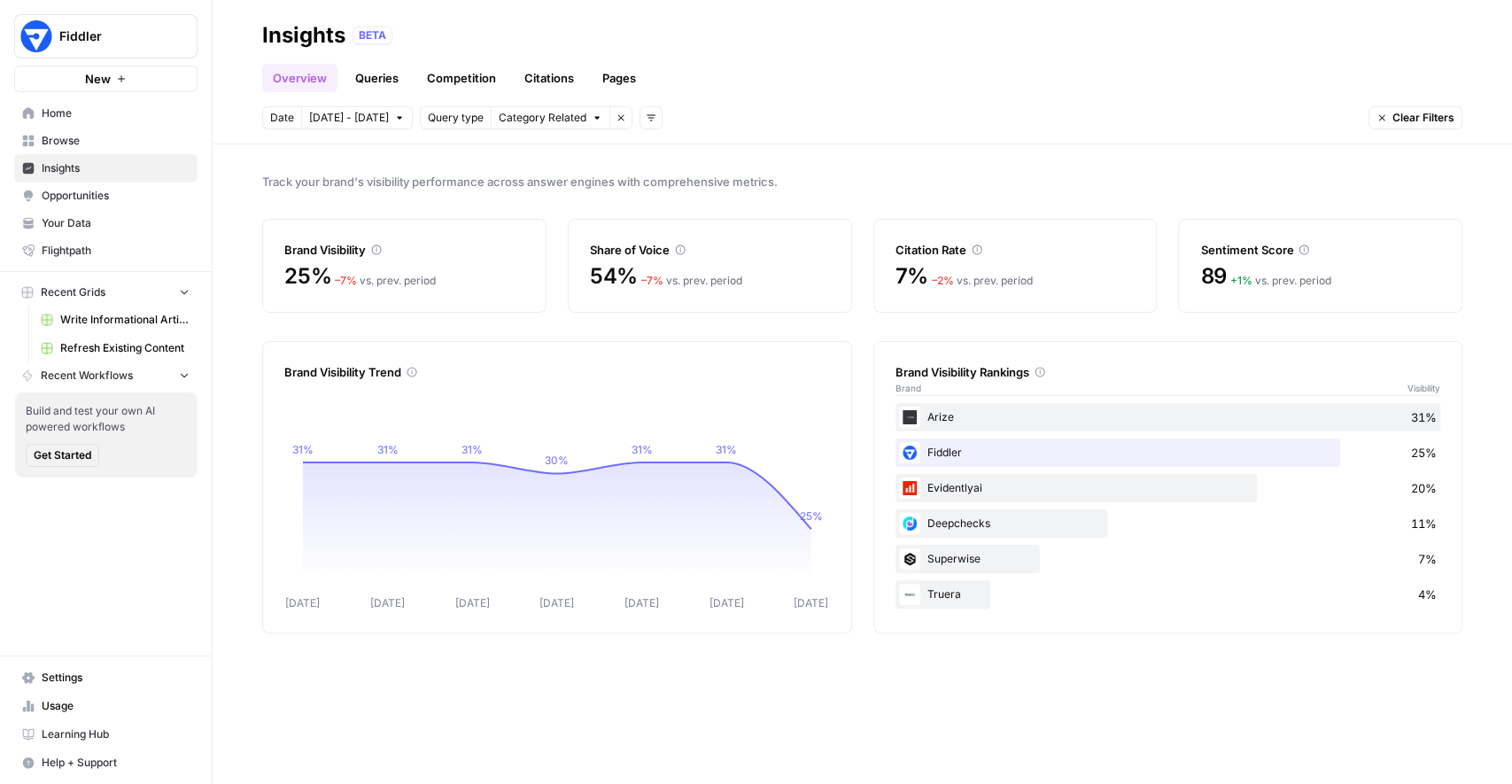
click at [377, 76] on link "Queries" at bounding box center [376, 77] width 64 height 28
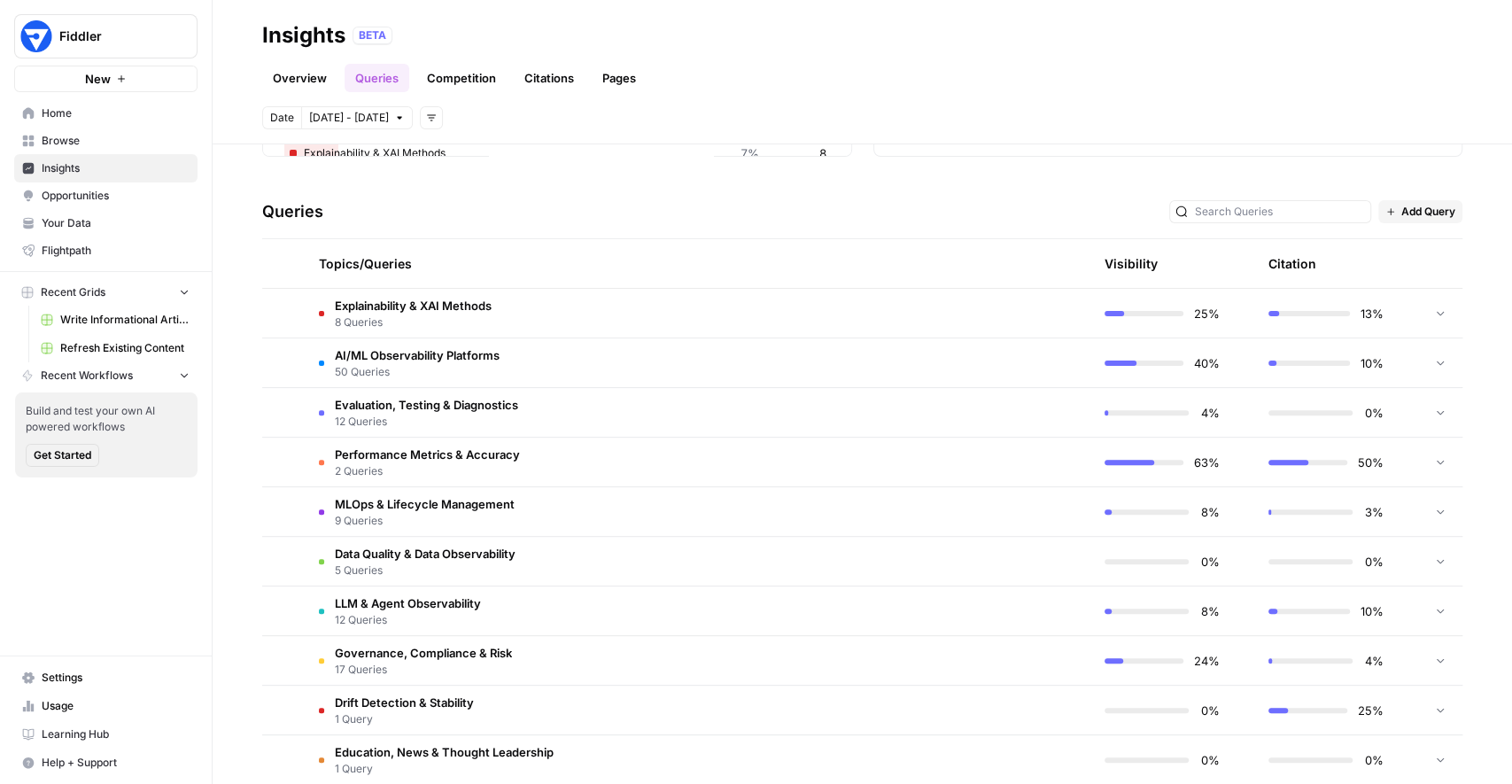
scroll to position [318, 0]
click at [1424, 208] on span "Add Query" at bounding box center [1428, 212] width 54 height 16
click at [1417, 252] on span "Add Query" at bounding box center [1444, 250] width 65 height 17
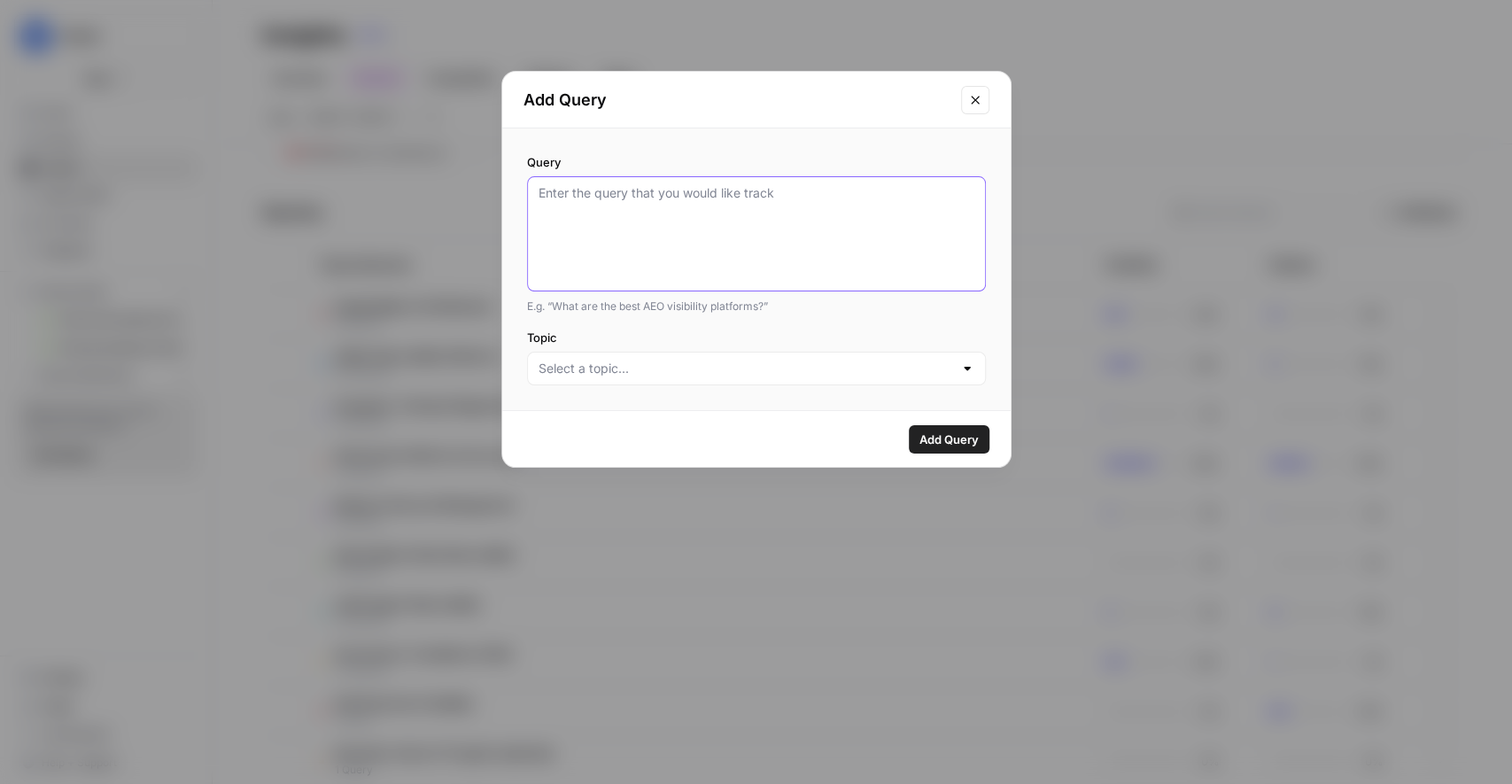
click at [740, 224] on textarea "Query" at bounding box center [756, 234] width 436 height 99
click at [821, 377] on div at bounding box center [756, 368] width 459 height 34
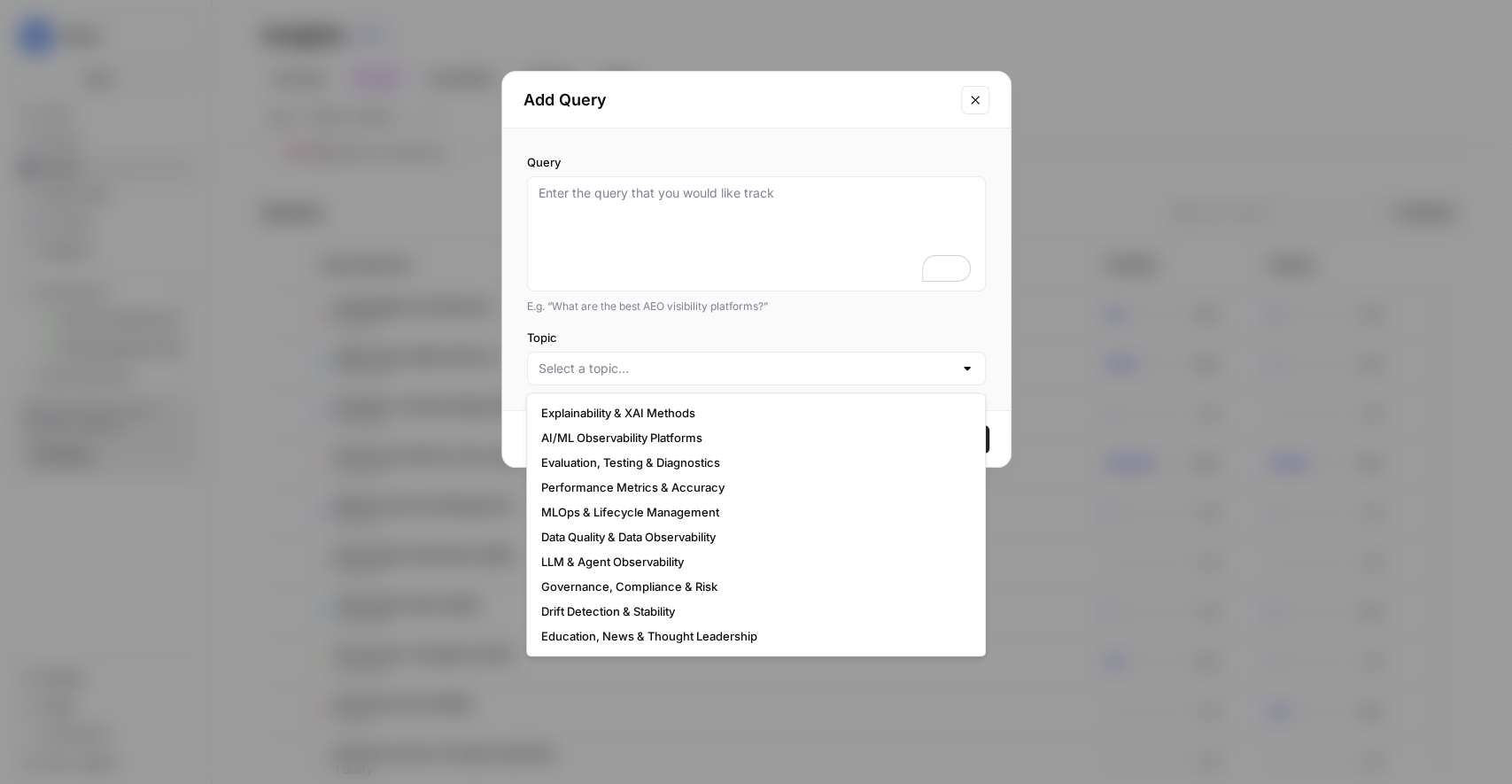
click at [972, 101] on icon "Close modal" at bounding box center [975, 99] width 8 height 8
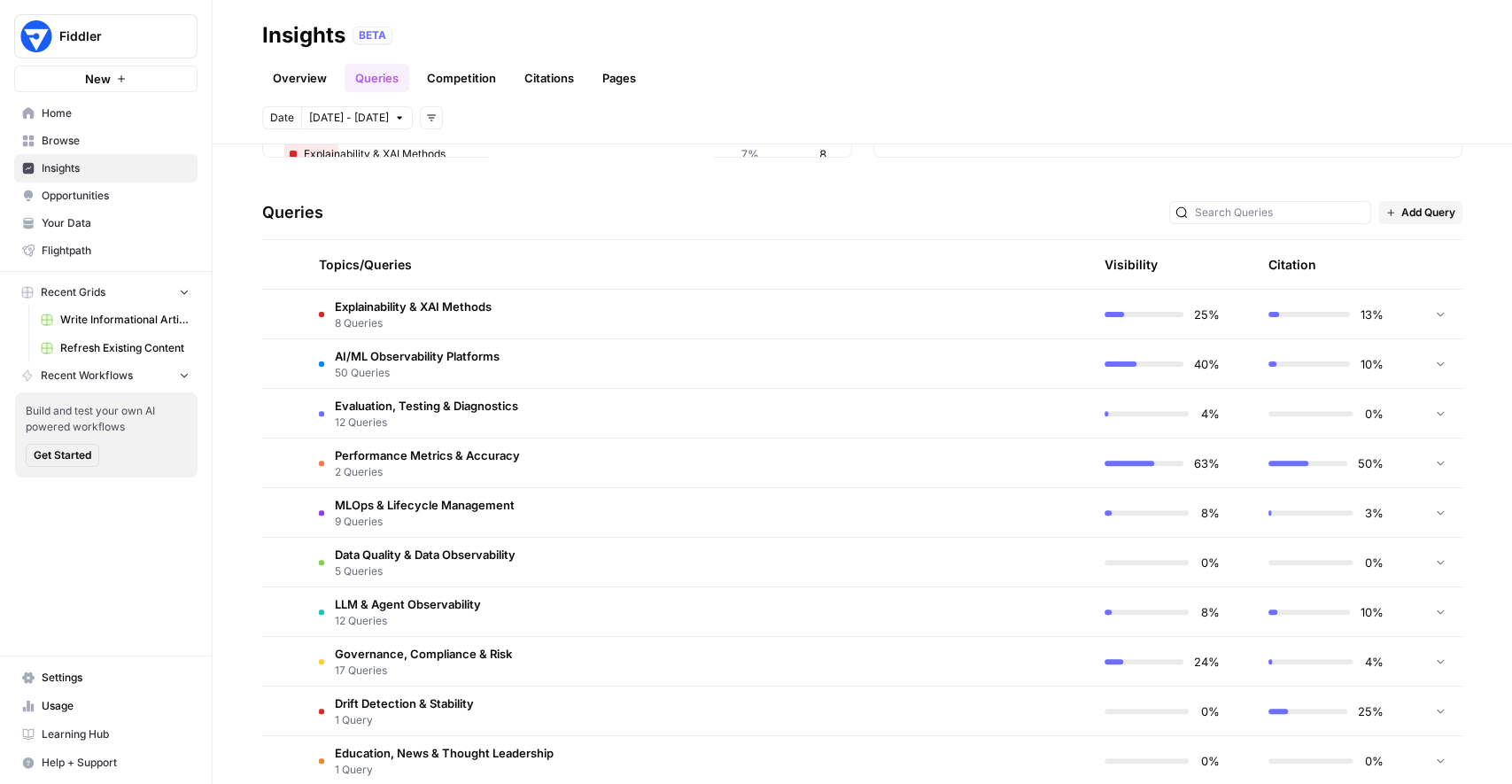
click at [527, 350] on td "AI/ML Observability Platforms 50 Queries" at bounding box center [613, 364] width 618 height 49
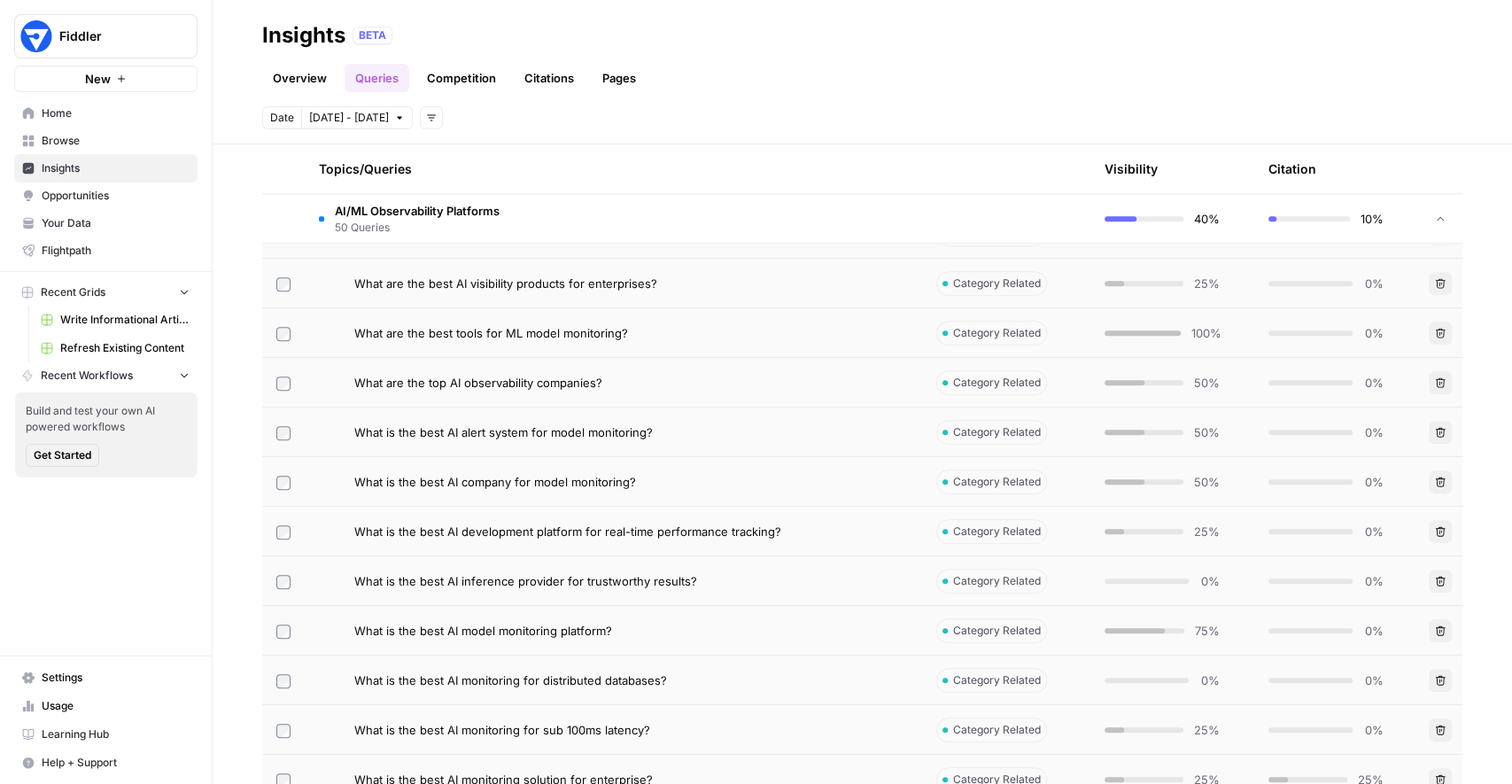
scroll to position [566, 0]
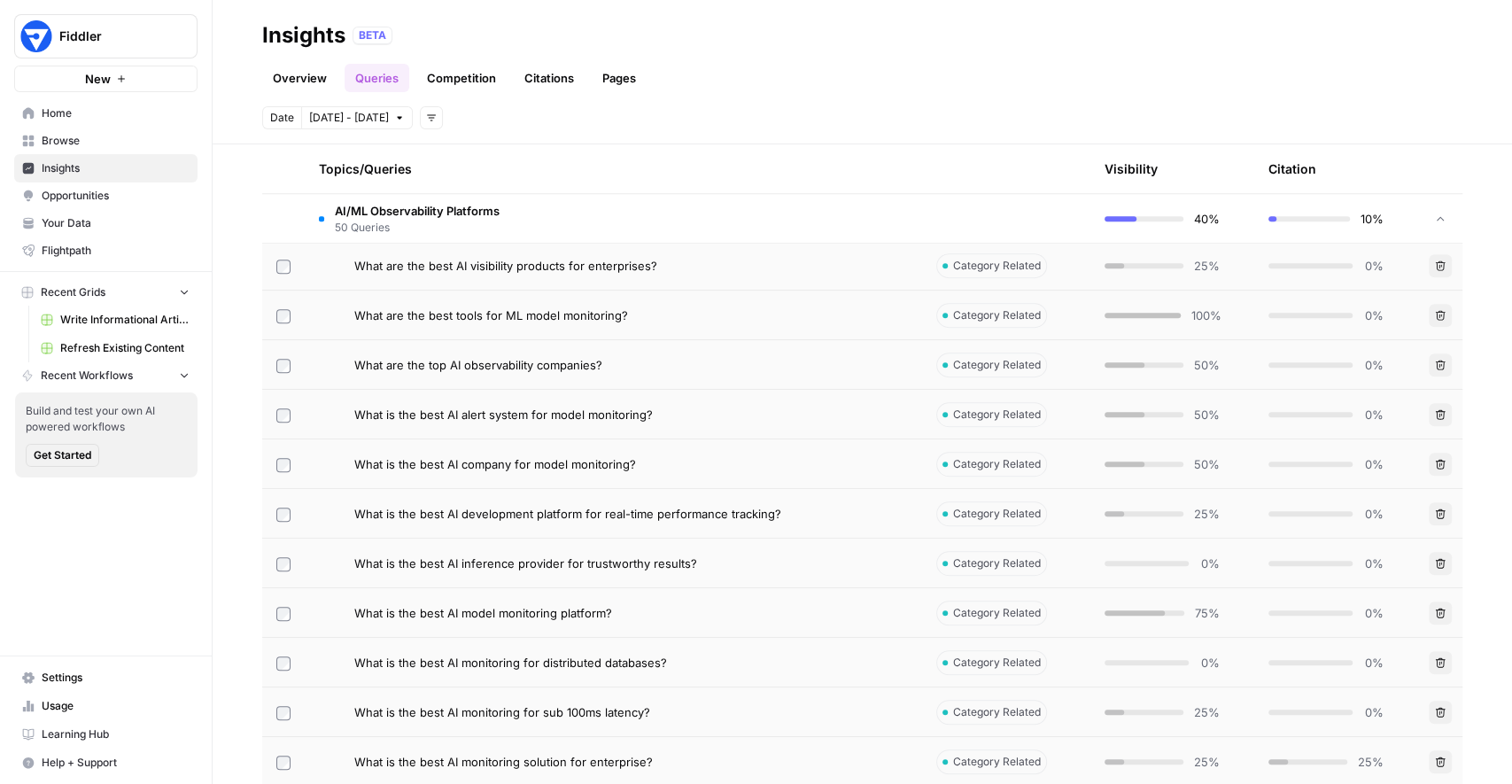
click at [569, 599] on td "What is the best AI model monitoring platform?" at bounding box center [613, 612] width 618 height 49
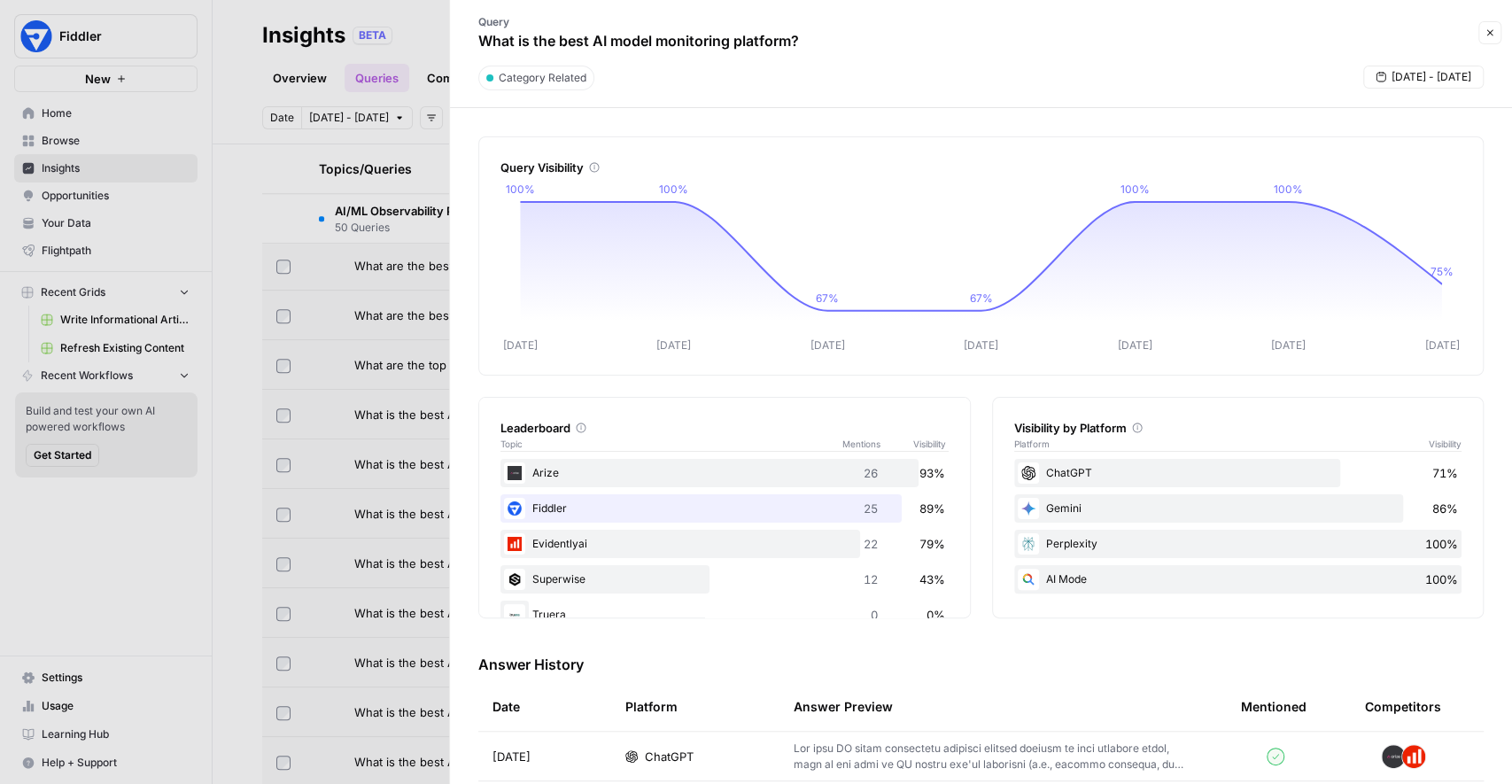
drag, startPoint x: 1009, startPoint y: 423, endPoint x: 1133, endPoint y: 622, distance: 234.5
click at [980, 573] on div "Leaderboard Topic Mentions Visibility Arize 26 93% Fiddler 25 89% Evidentlyai 2…" at bounding box center [980, 507] width 1005 height 221
drag, startPoint x: 809, startPoint y: 40, endPoint x: 482, endPoint y: 41, distance: 327.0
click at [482, 41] on div "Query What is the best AI model monitoring platform?" at bounding box center [639, 33] width 356 height 51
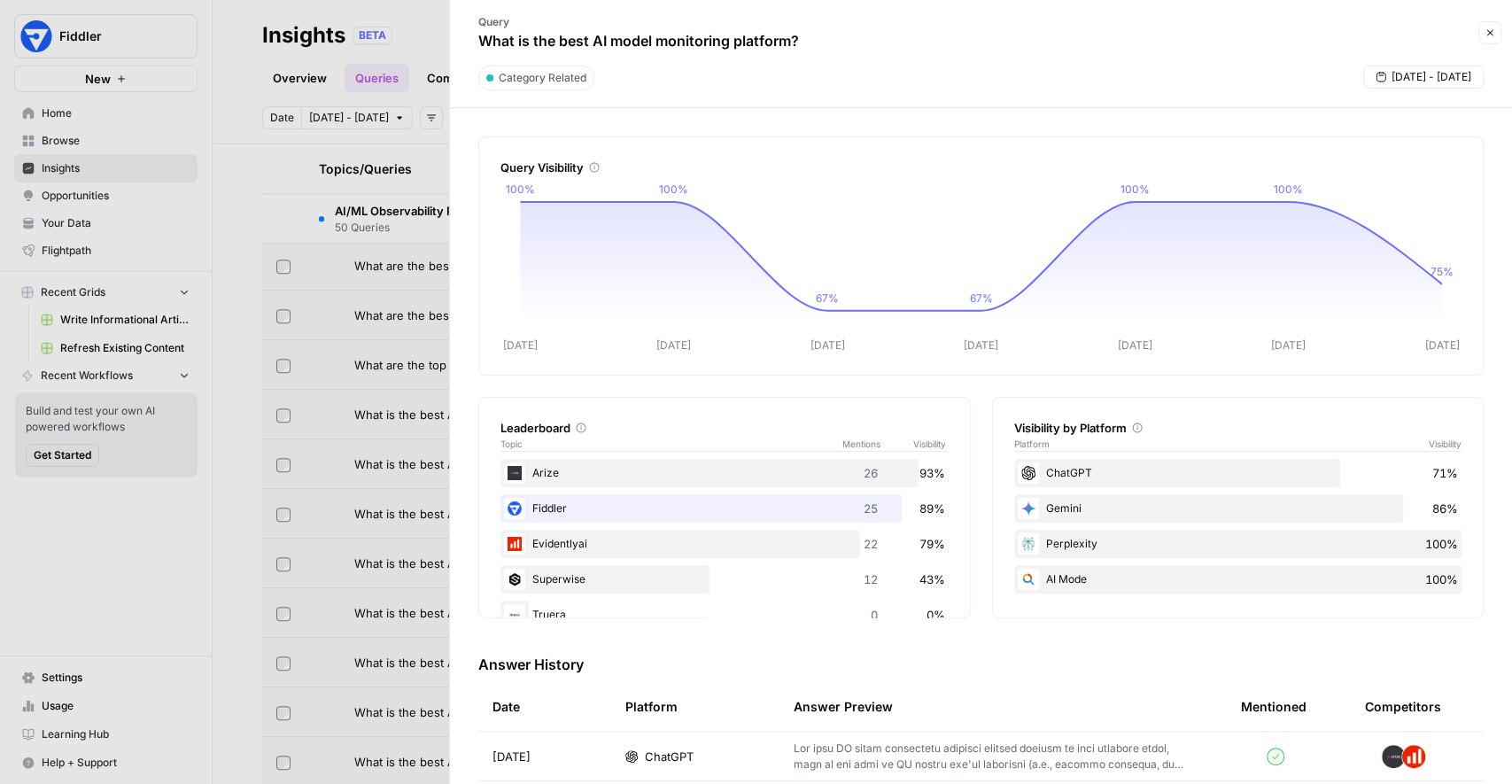
click at [826, 108] on div "Query Visibility Oct 02 Oct 03 Oct 04 Oct 05 Oct 06 Oct 07 Oct 08 100% 100% 67%…" at bounding box center [980, 446] width 1062 height 676
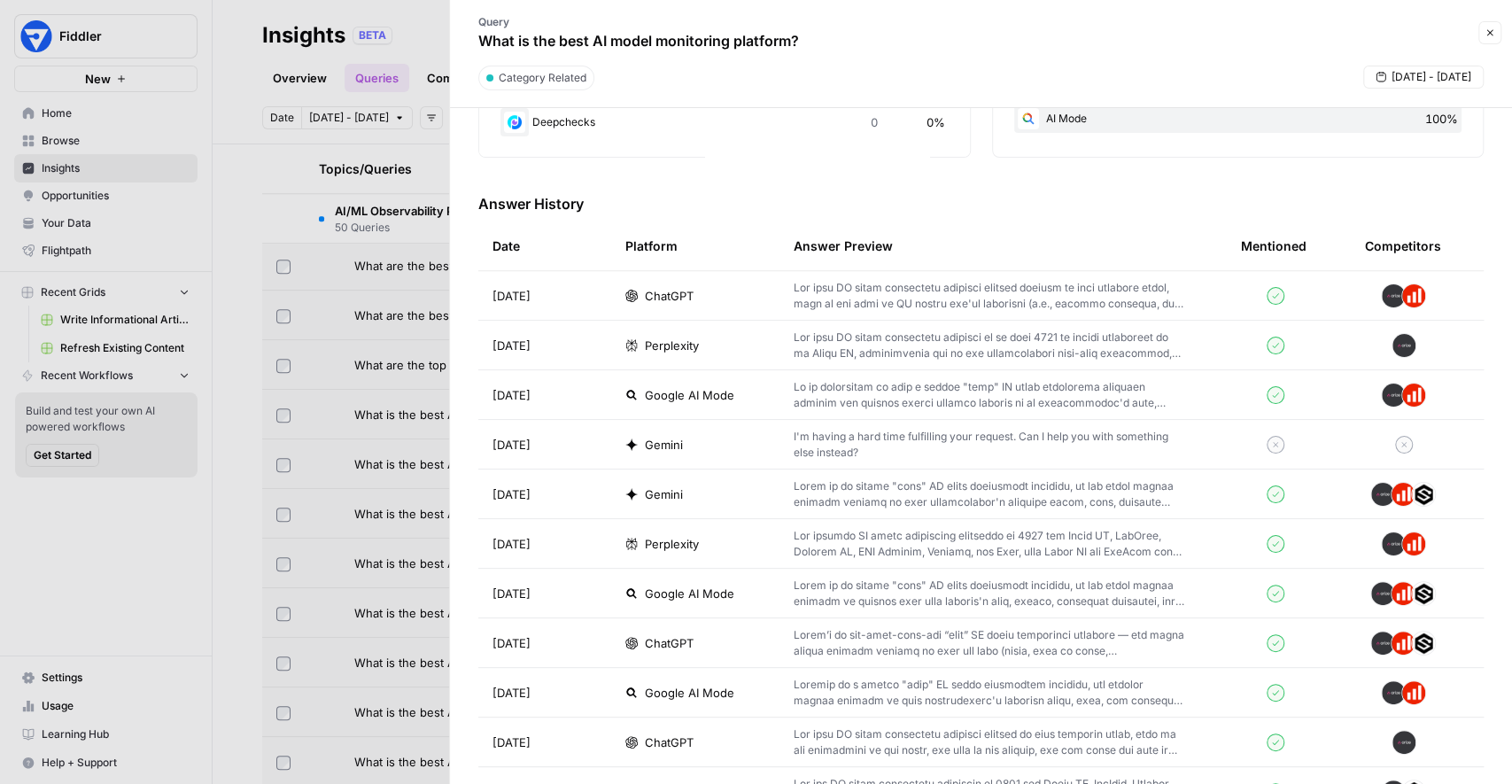
scroll to position [477, 0]
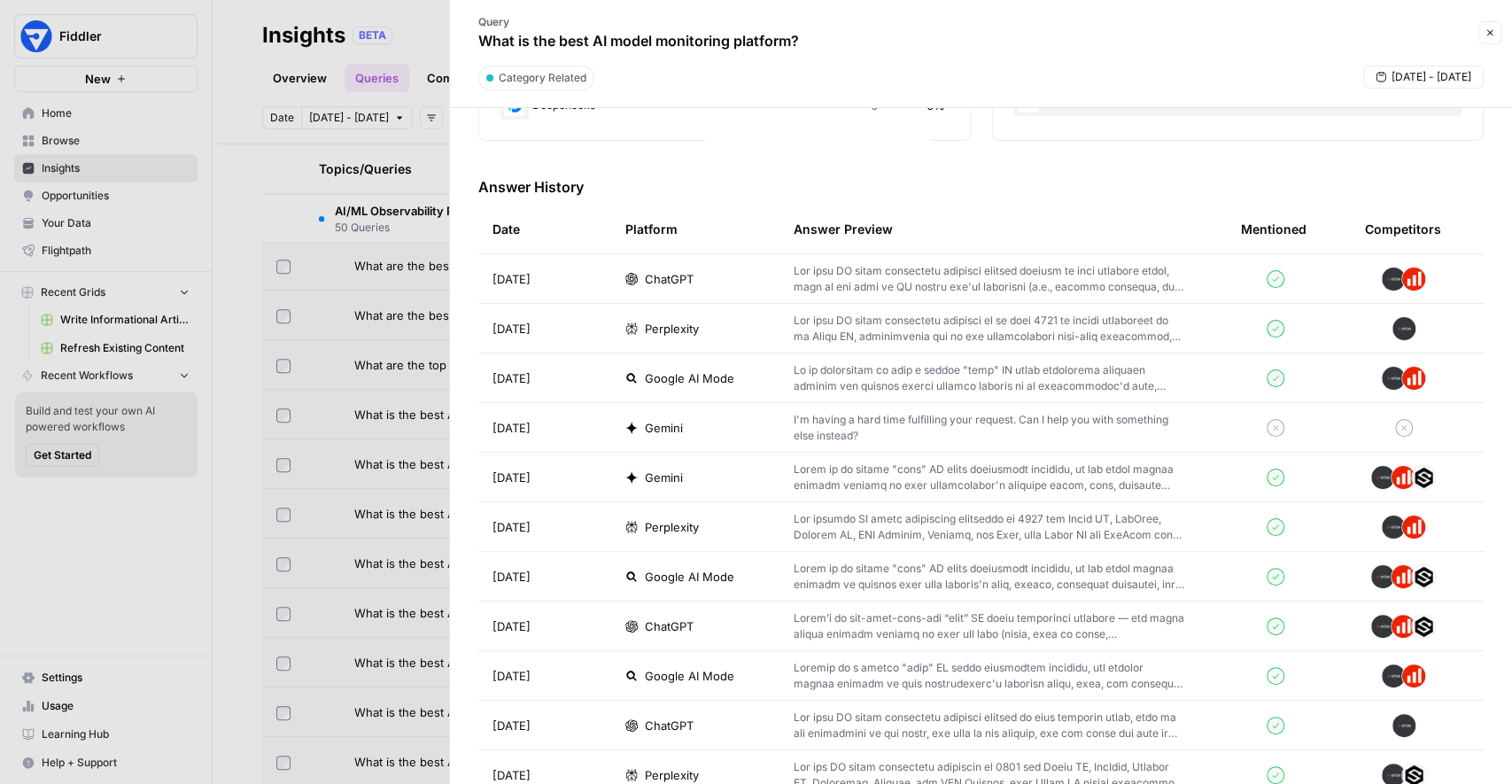
click at [569, 279] on td "Oct 8, 2025" at bounding box center [544, 278] width 133 height 49
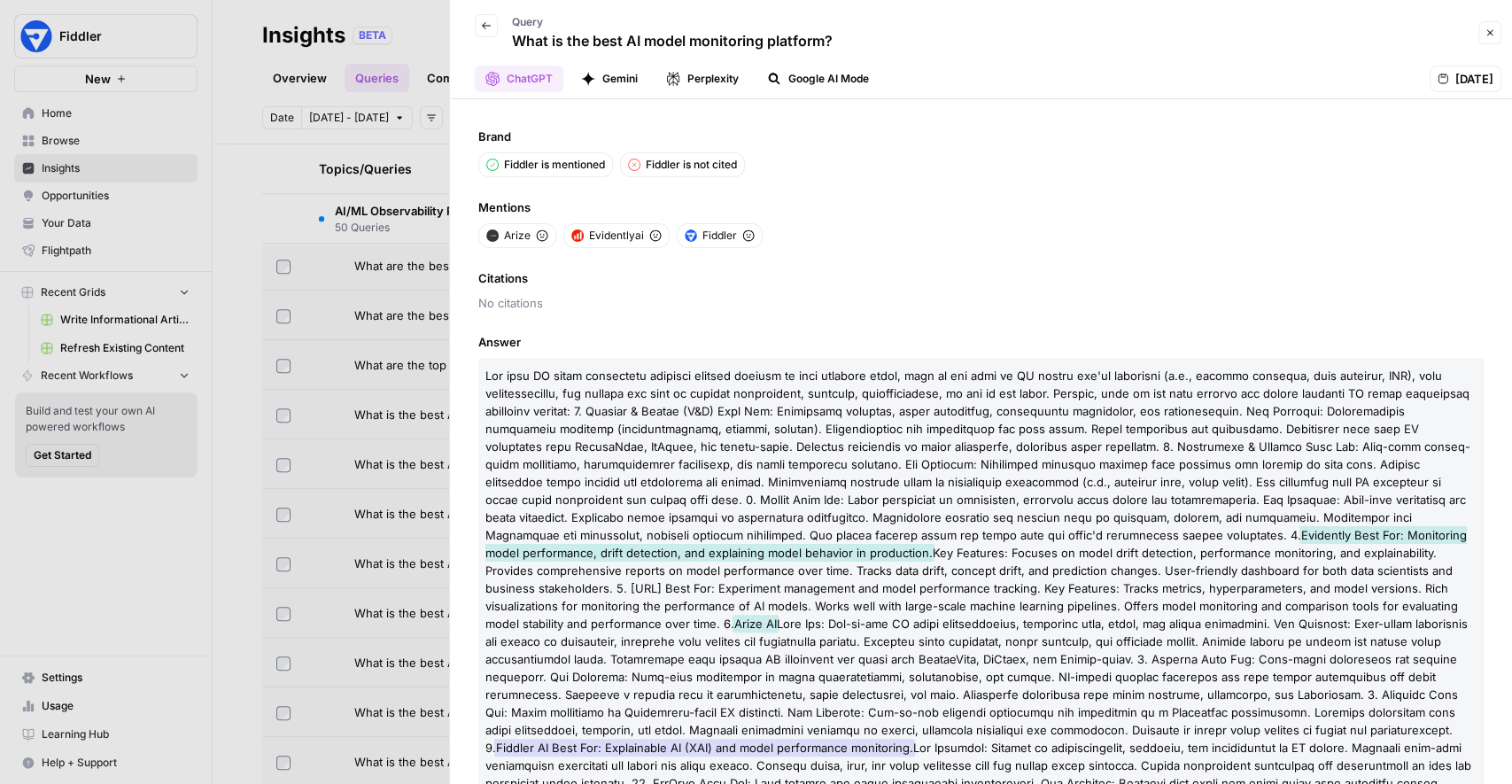
drag, startPoint x: 497, startPoint y: 164, endPoint x: 624, endPoint y: 161, distance: 127.0
click at [624, 161] on div "Fiddler is mentioned Fiddler is not cited" at bounding box center [980, 164] width 1005 height 25
drag, startPoint x: 646, startPoint y: 162, endPoint x: 799, endPoint y: 162, distance: 153.0
click at [799, 162] on div "Fiddler is mentioned Fiddler is not cited" at bounding box center [980, 164] width 1005 height 25
click at [488, 28] on icon "button" at bounding box center [487, 26] width 11 height 11
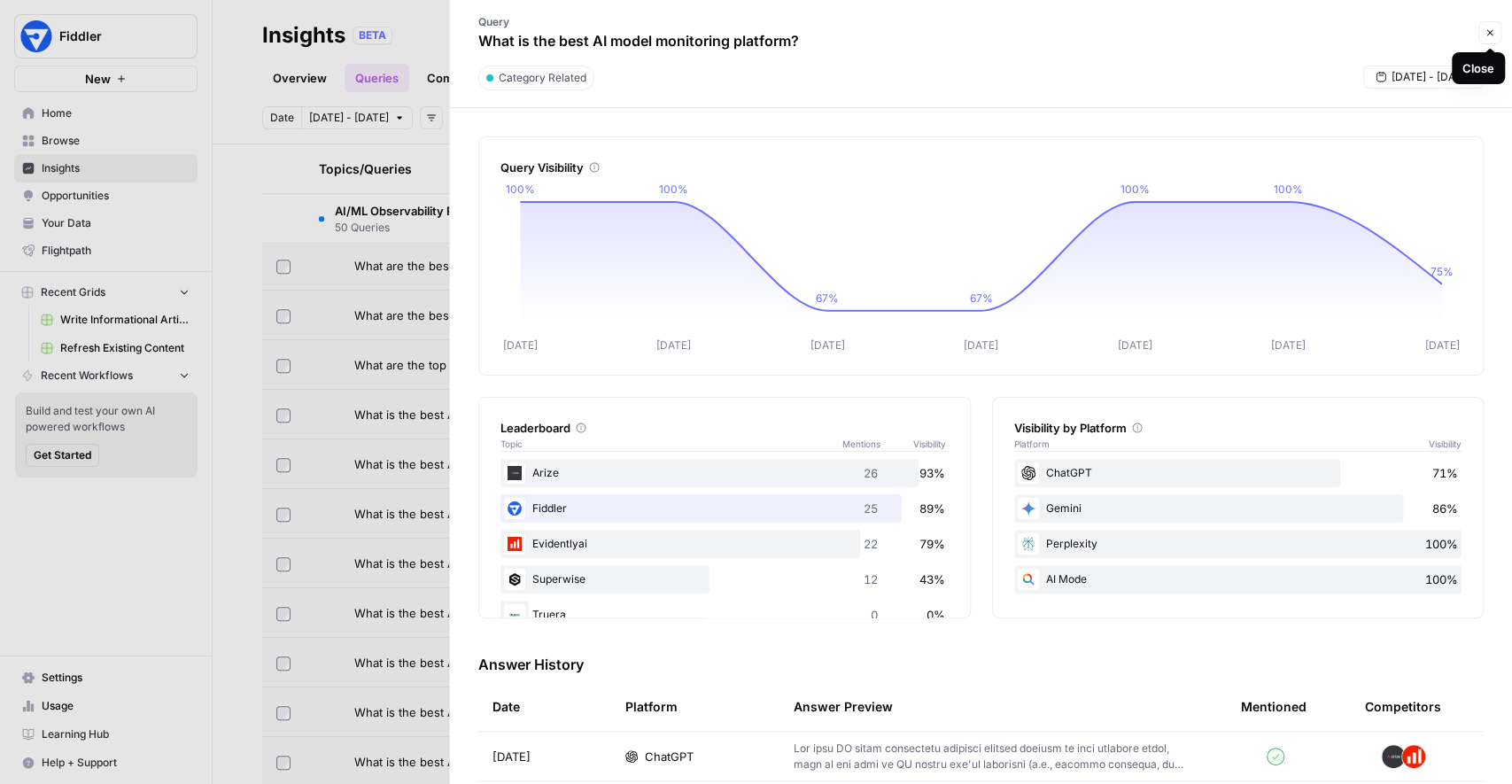
click at [1490, 33] on icon "button" at bounding box center [1490, 33] width 6 height 6
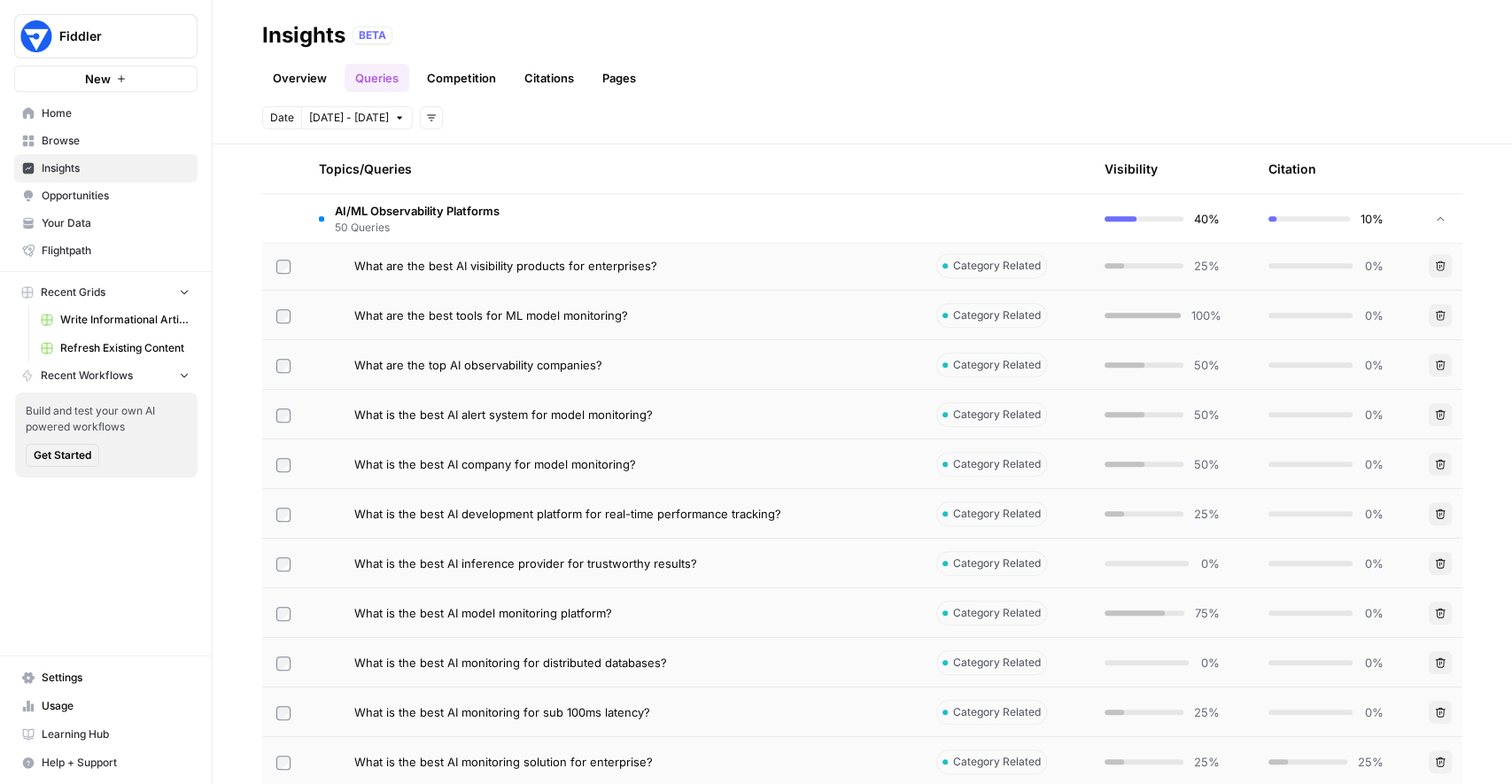
click at [806, 211] on td "AI/ML Observability Platforms 50 Queries" at bounding box center [613, 218] width 618 height 49
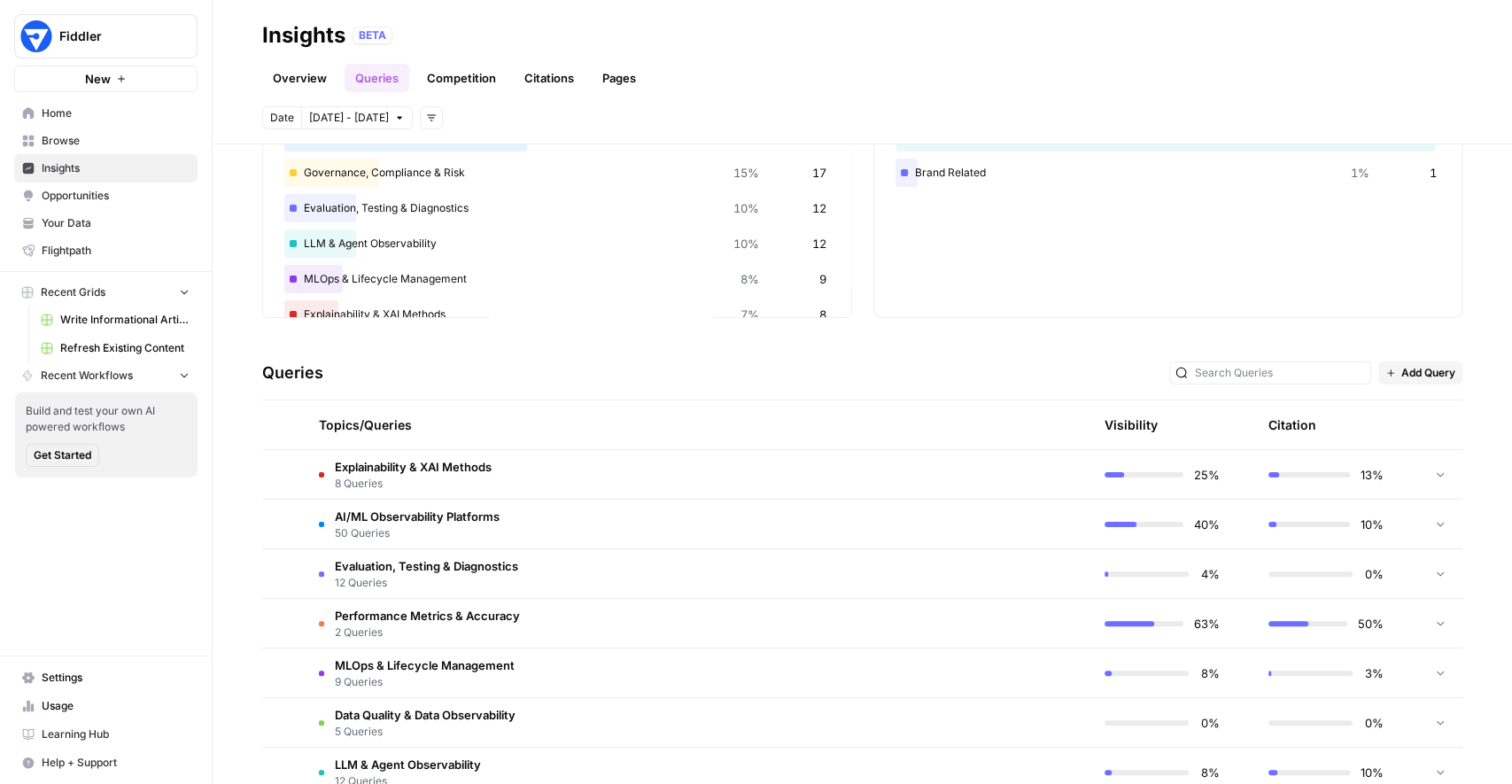
scroll to position [178, 0]
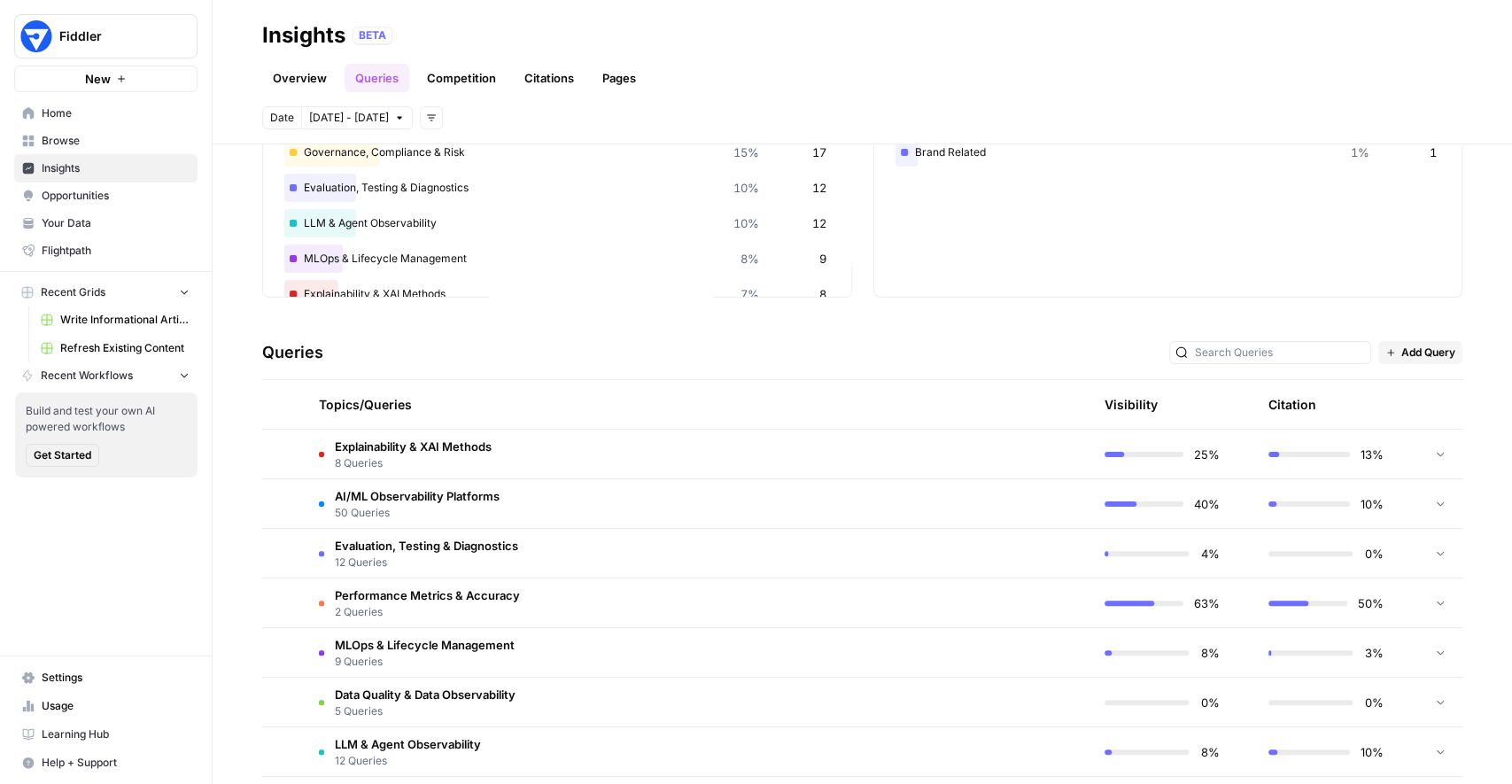
click at [709, 487] on td "AI/ML Observability Platforms 50 Queries" at bounding box center [613, 503] width 618 height 49
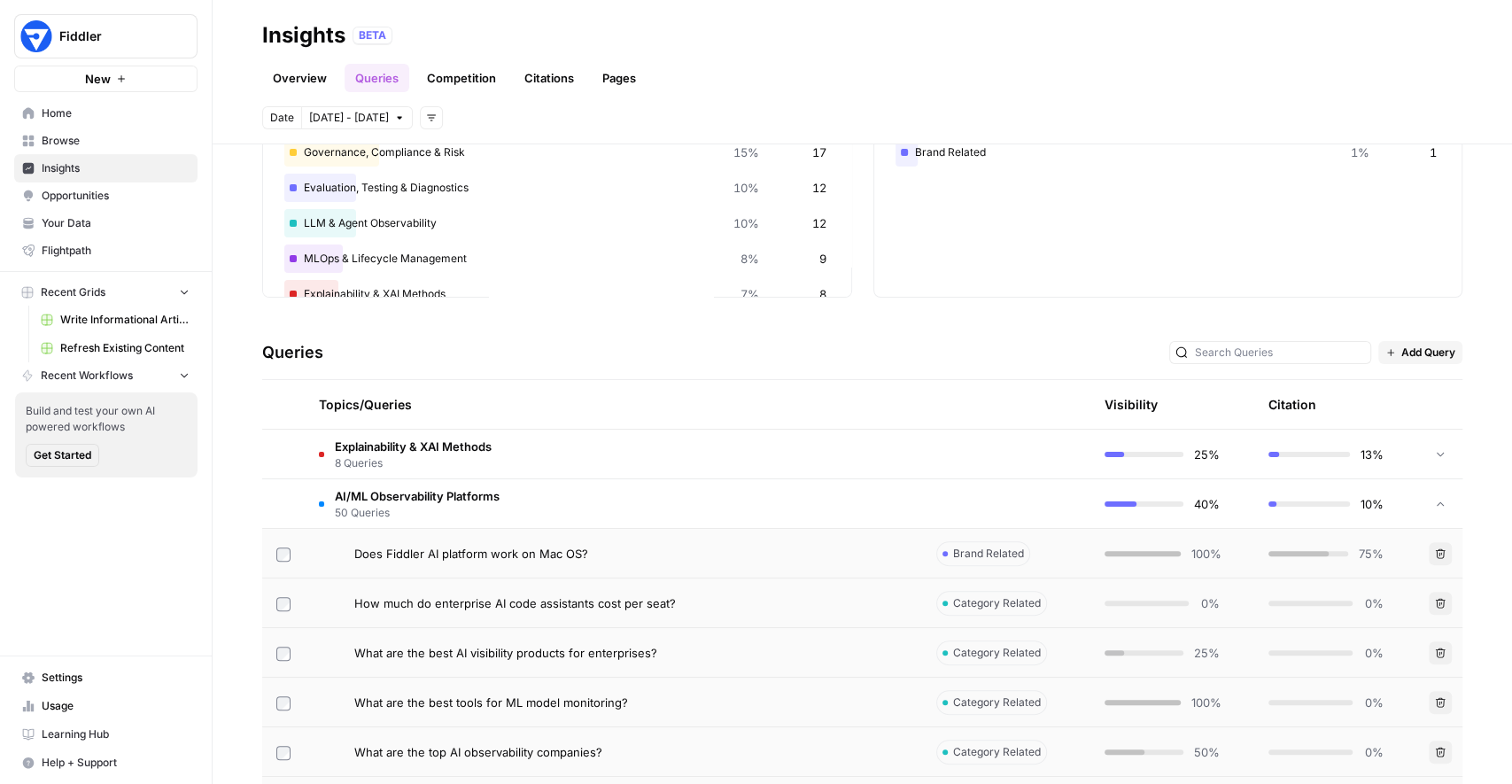
click at [144, 194] on span "Opportunities" at bounding box center [115, 196] width 148 height 16
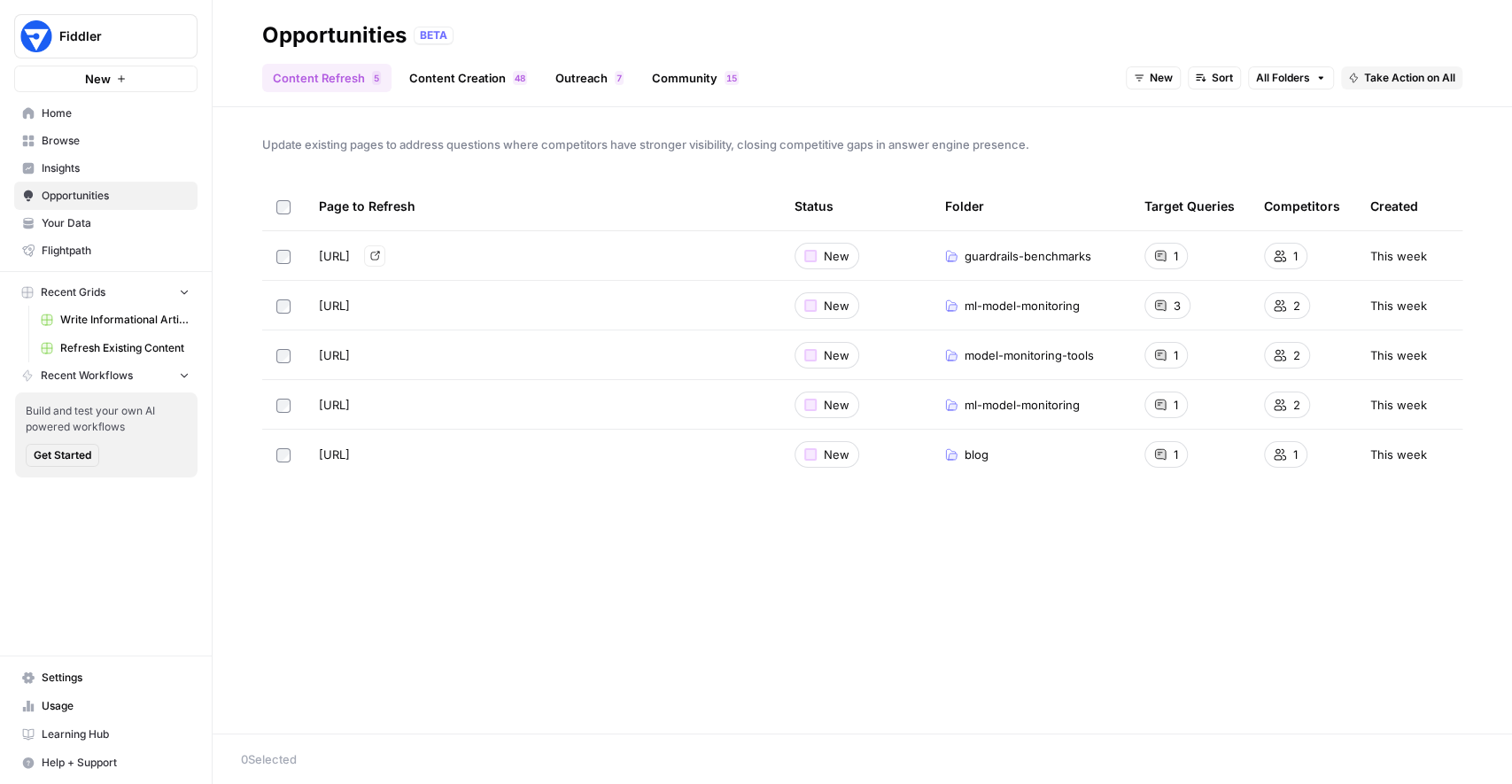
drag, startPoint x: 616, startPoint y: 251, endPoint x: 352, endPoint y: 258, distance: 264.1
click at [352, 258] on div "https://www.fiddler.ai/guardrails-benchmarks Go to page" at bounding box center [542, 255] width 447 height 21
click at [478, 184] on div "Page to Refresh" at bounding box center [542, 206] width 447 height 49
click at [458, 81] on link "Content Creation 8 4" at bounding box center [467, 77] width 139 height 28
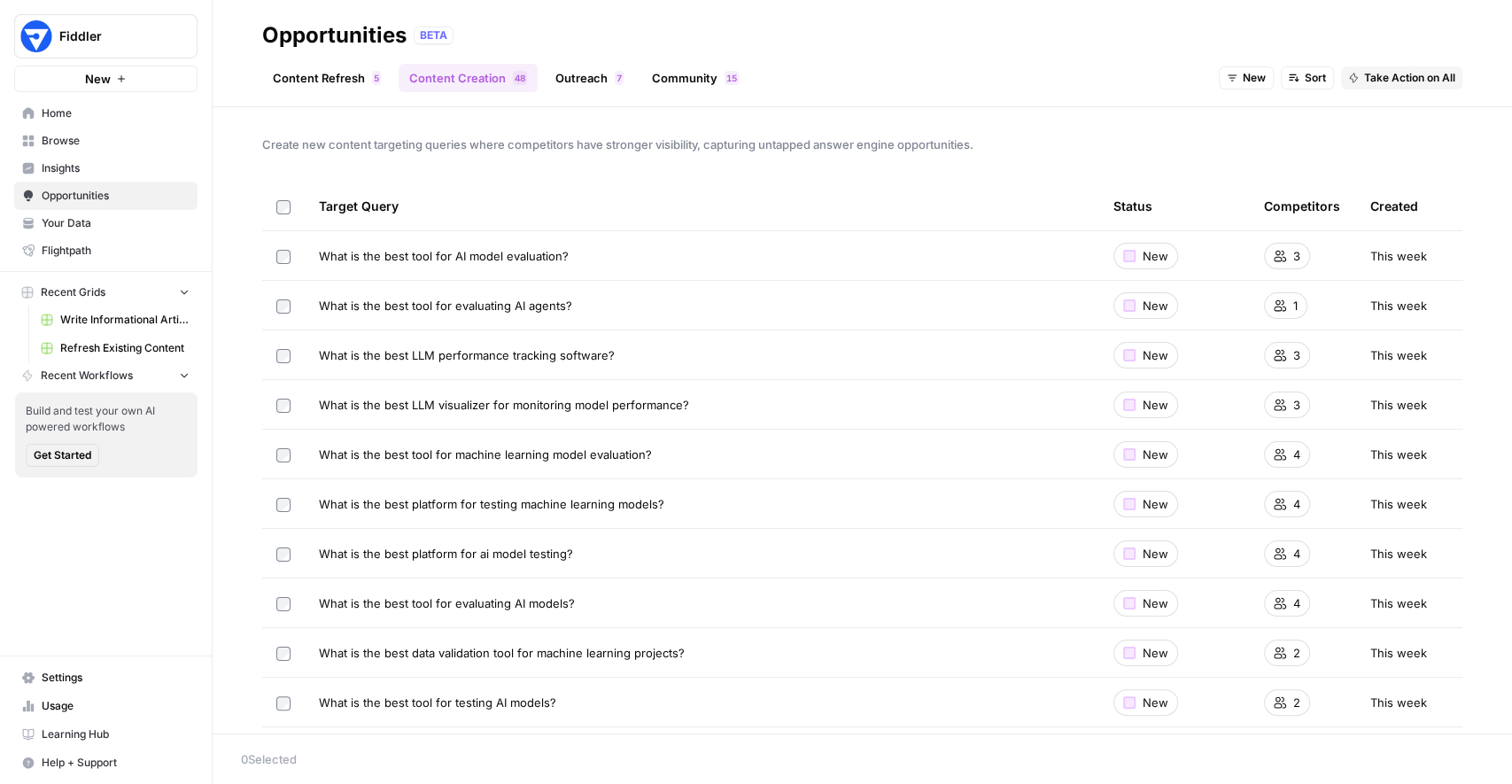
drag, startPoint x: 723, startPoint y: 258, endPoint x: 372, endPoint y: 257, distance: 351.0
click at [374, 253] on div "What is the best tool for AI model evaluation?" at bounding box center [701, 255] width 767 height 17
click at [629, 174] on div "Create new content targeting queries where competitors have stronger visibility…" at bounding box center [862, 420] width 1299 height 626
click at [286, 313] on td at bounding box center [284, 305] width 42 height 49
click at [1384, 86] on button "Take Action on All" at bounding box center [1402, 77] width 121 height 23
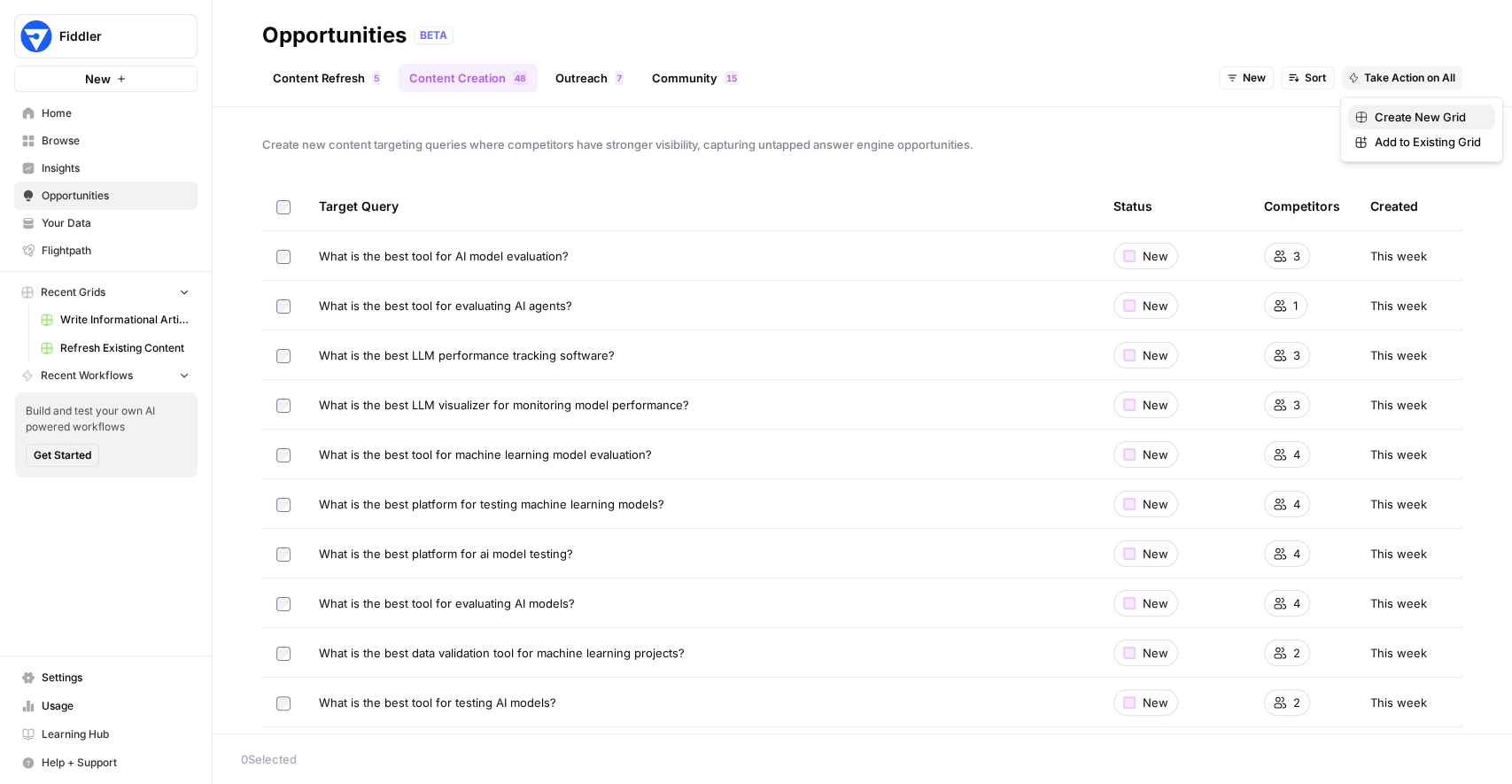
click at [1383, 113] on span "Create New Grid" at bounding box center [1428, 117] width 106 height 17
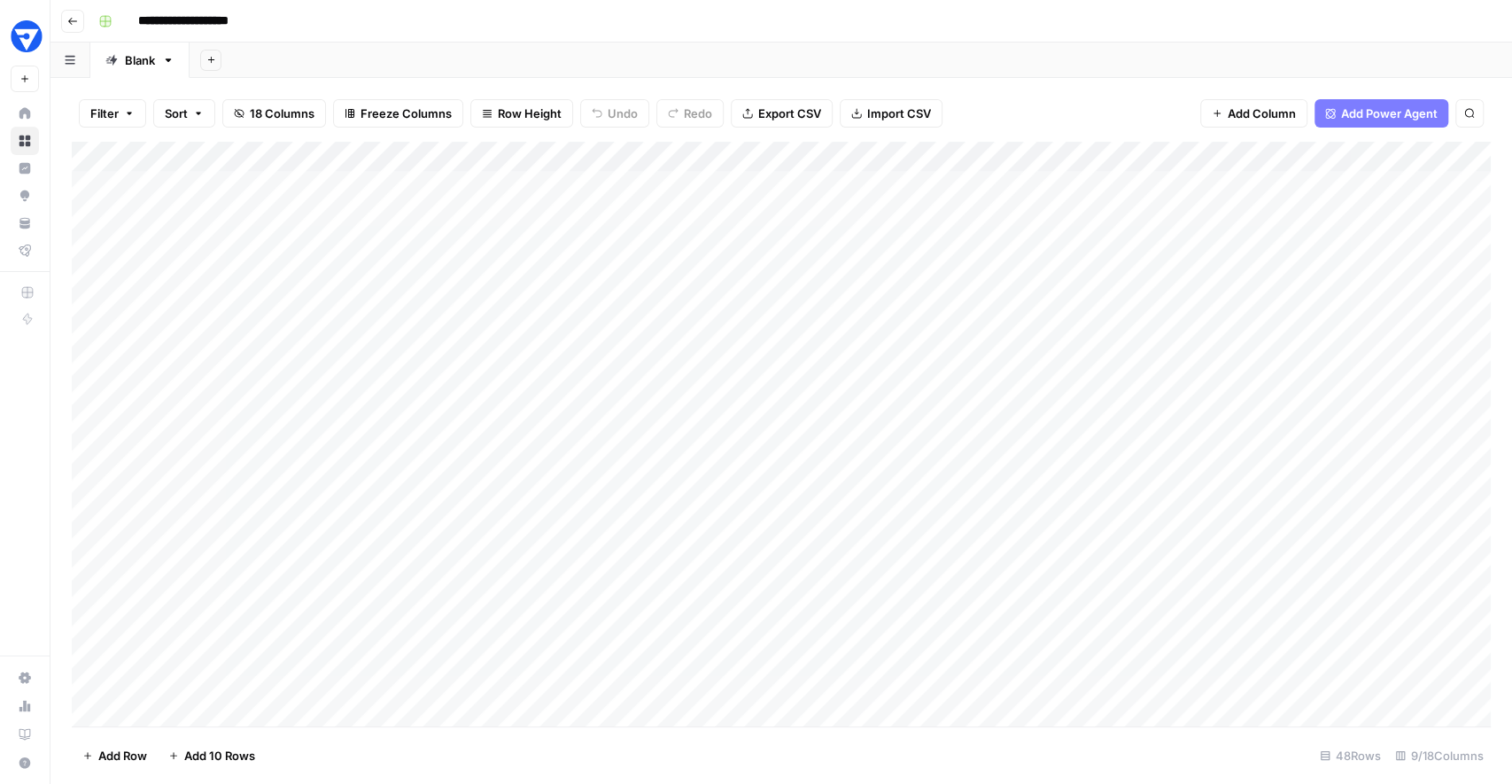
drag, startPoint x: 746, startPoint y: 192, endPoint x: 717, endPoint y: 493, distance: 302.4
click at [717, 493] on div "Add Column" at bounding box center [781, 434] width 1419 height 586
drag, startPoint x: 1069, startPoint y: 192, endPoint x: 1062, endPoint y: 557, distance: 365.1
click at [1062, 557] on div "Add Column" at bounding box center [781, 434] width 1419 height 586
click at [896, 229] on div "Add Column" at bounding box center [781, 434] width 1419 height 586
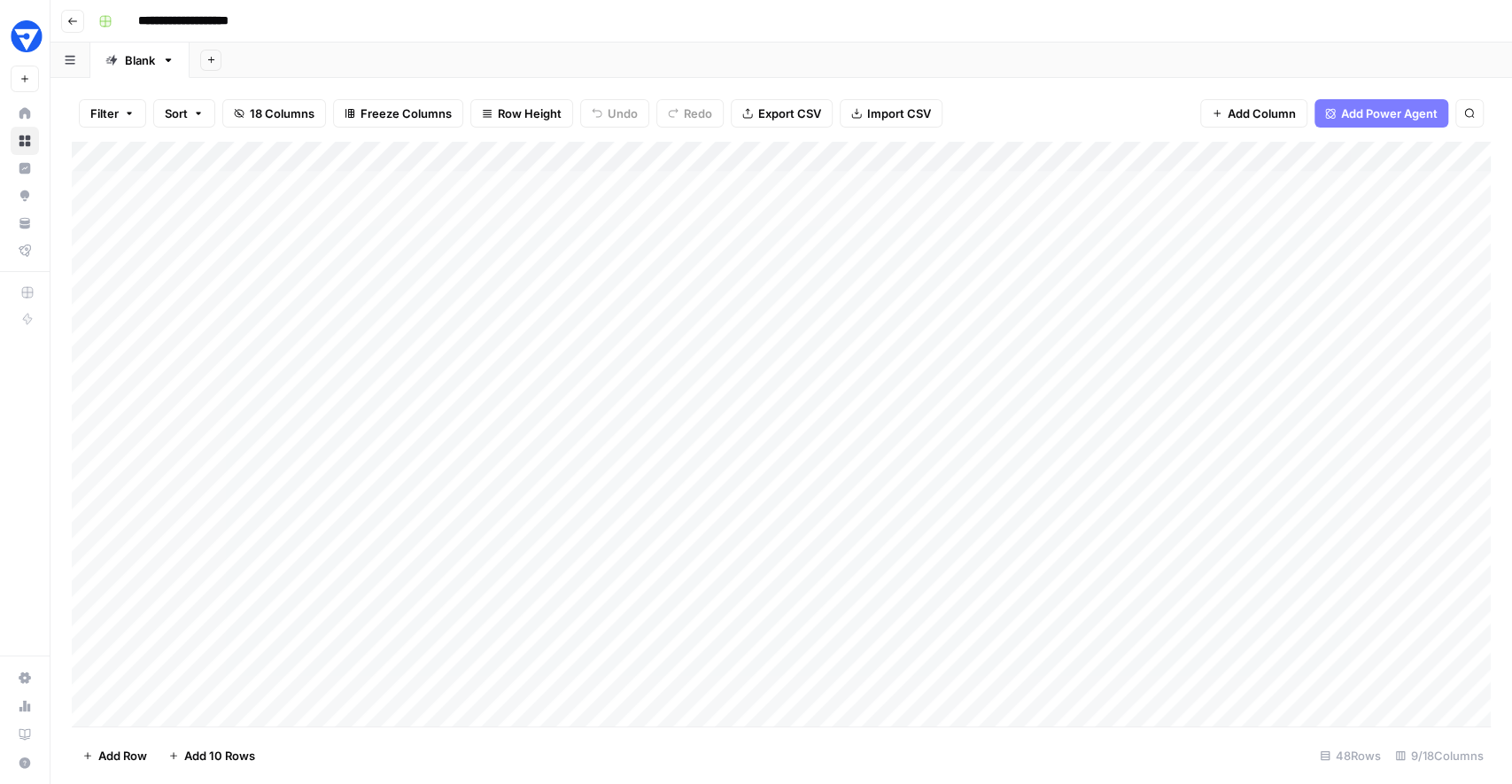
click at [608, 49] on div "Add Sheet" at bounding box center [850, 60] width 1323 height 36
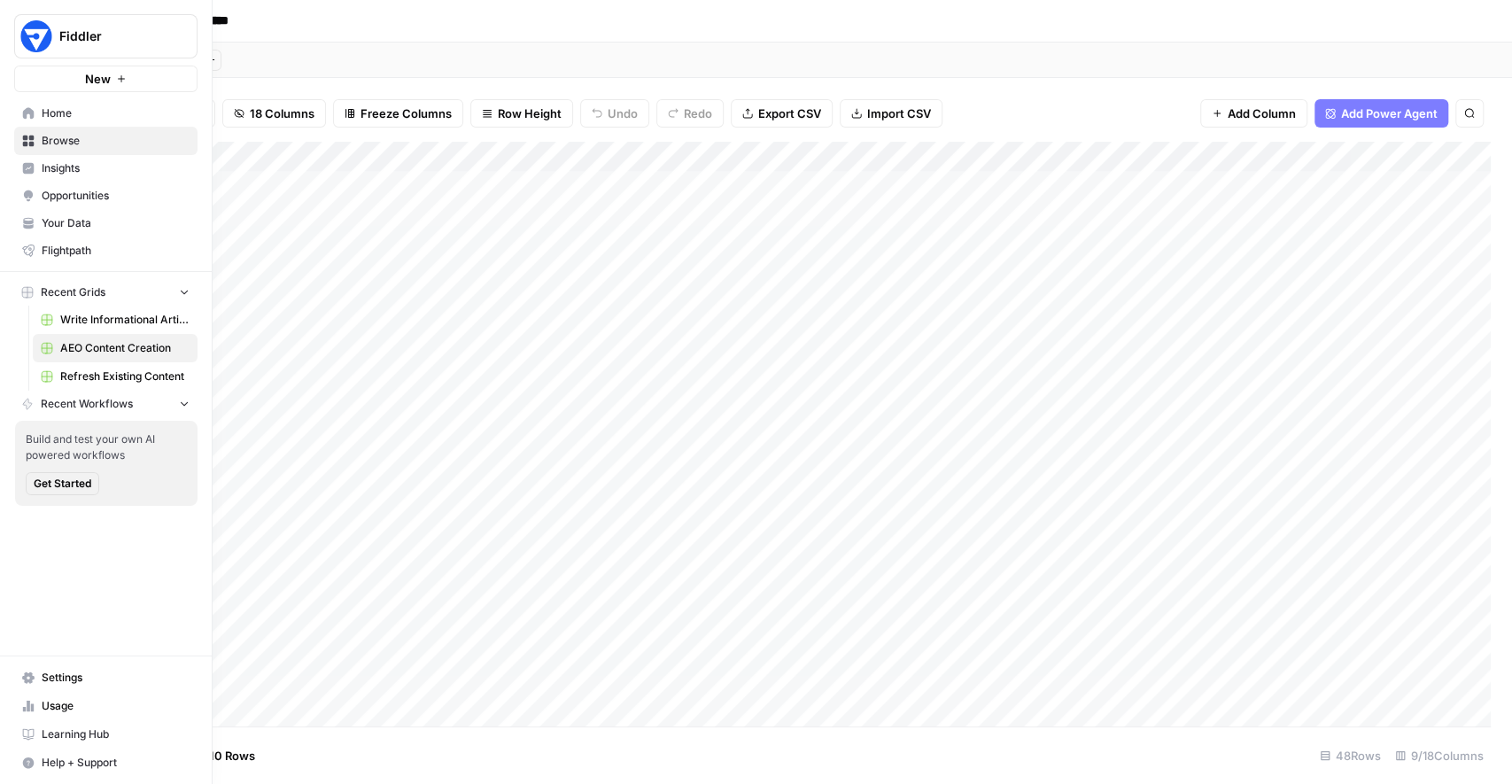
click at [45, 193] on span "Opportunities" at bounding box center [115, 196] width 148 height 16
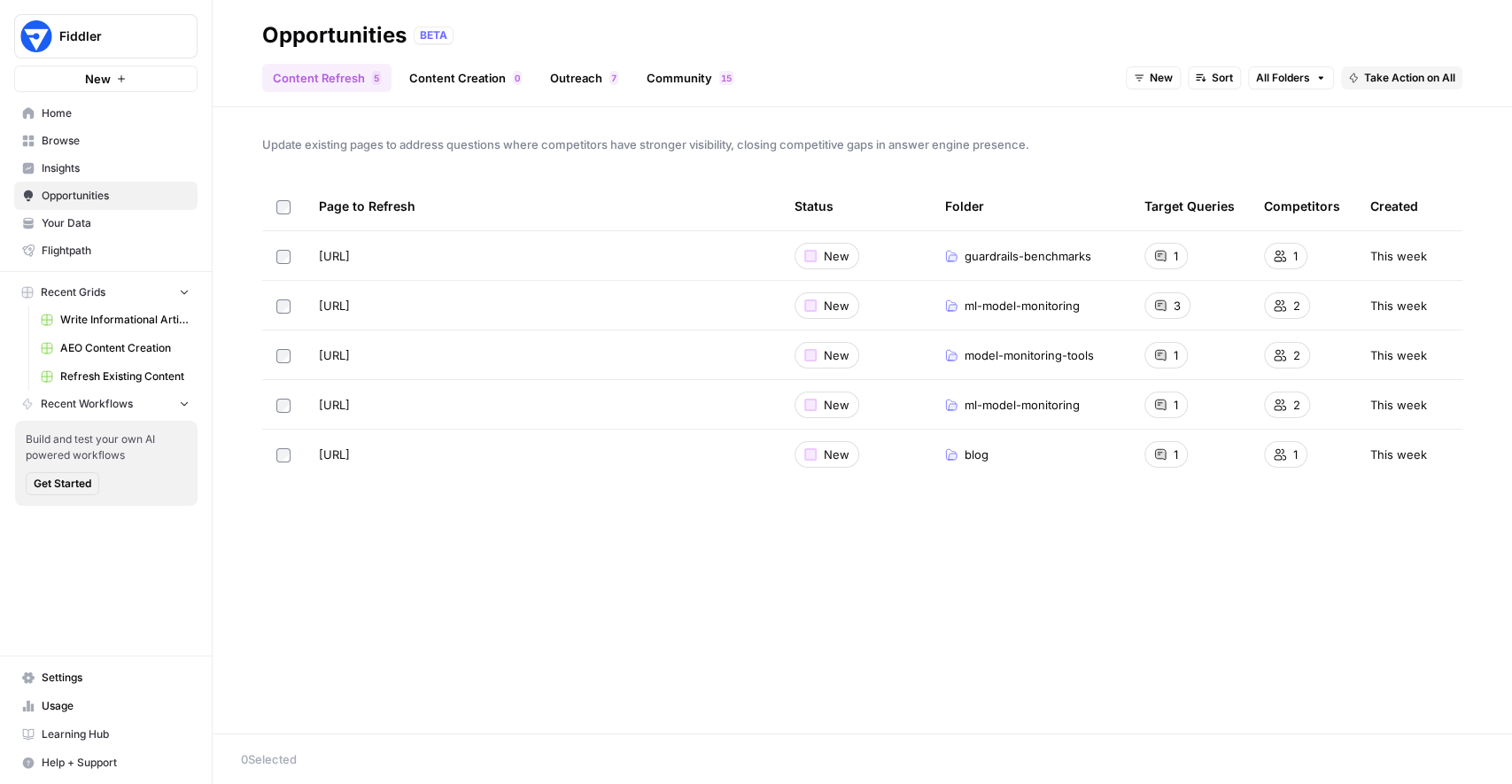
click at [543, 129] on div "Update existing pages to address questions where competitors have stronger visi…" at bounding box center [862, 420] width 1299 height 626
click at [655, 141] on span "Update existing pages to address questions where competitors have stronger visi…" at bounding box center [862, 144] width 1200 height 17
click at [907, 150] on span "Update existing pages to address questions where competitors have stronger visi…" at bounding box center [862, 144] width 1200 height 17
click at [122, 319] on span "Write Informational Article" at bounding box center [125, 319] width 129 height 16
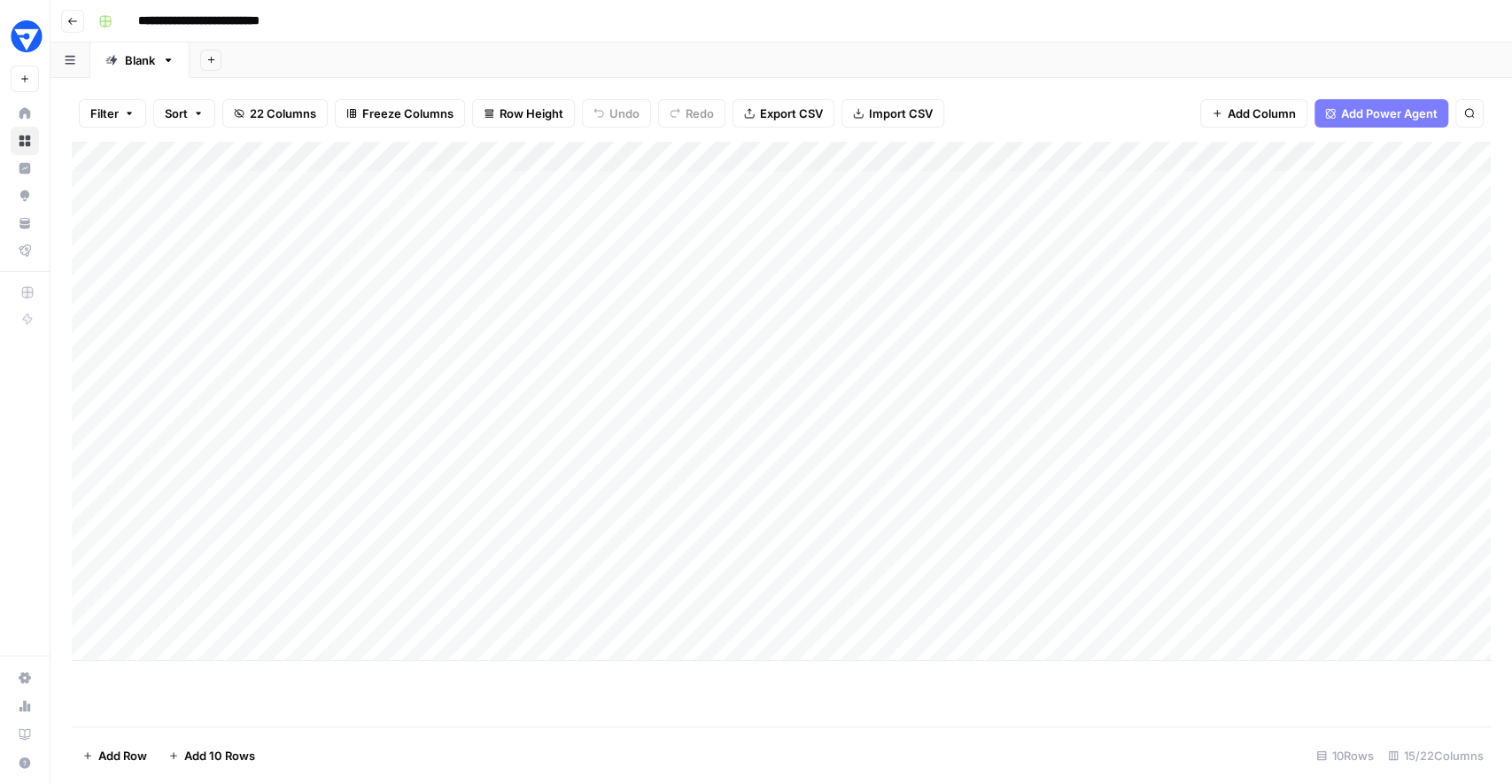
click at [64, 22] on button "Go back" at bounding box center [73, 21] width 23 height 23
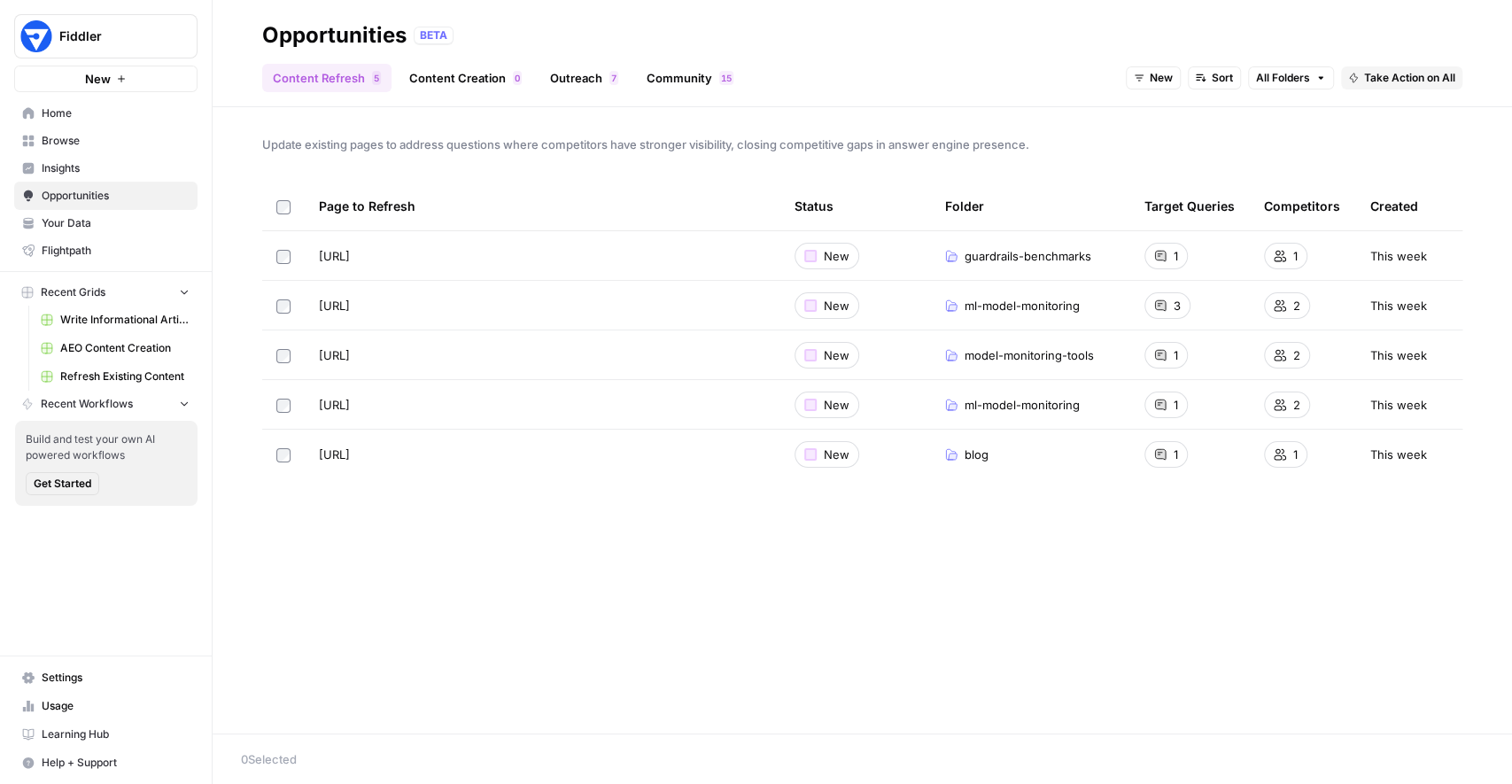
click at [59, 139] on span "Browse" at bounding box center [115, 140] width 148 height 16
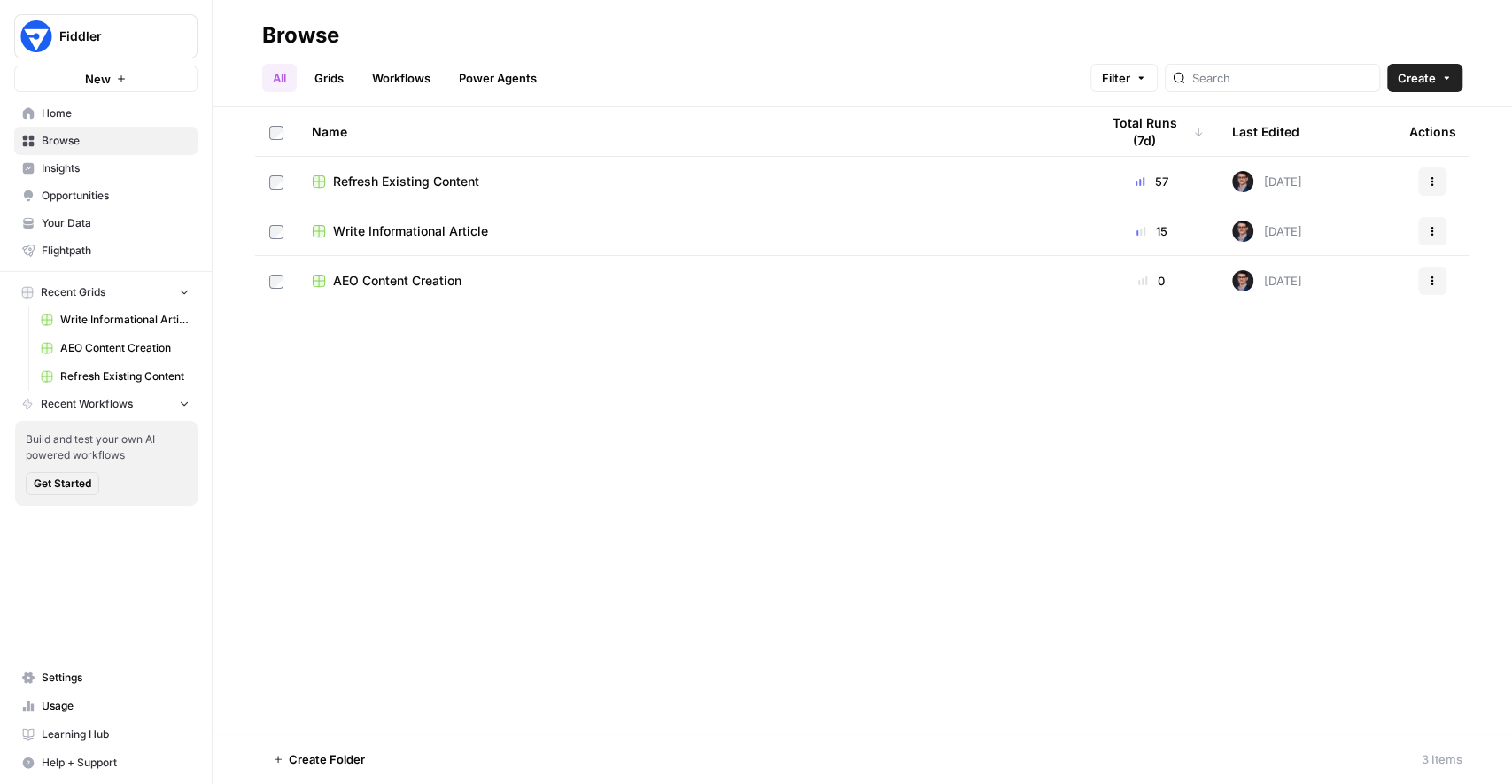
click at [131, 346] on span "AEO Content Creation" at bounding box center [125, 348] width 129 height 16
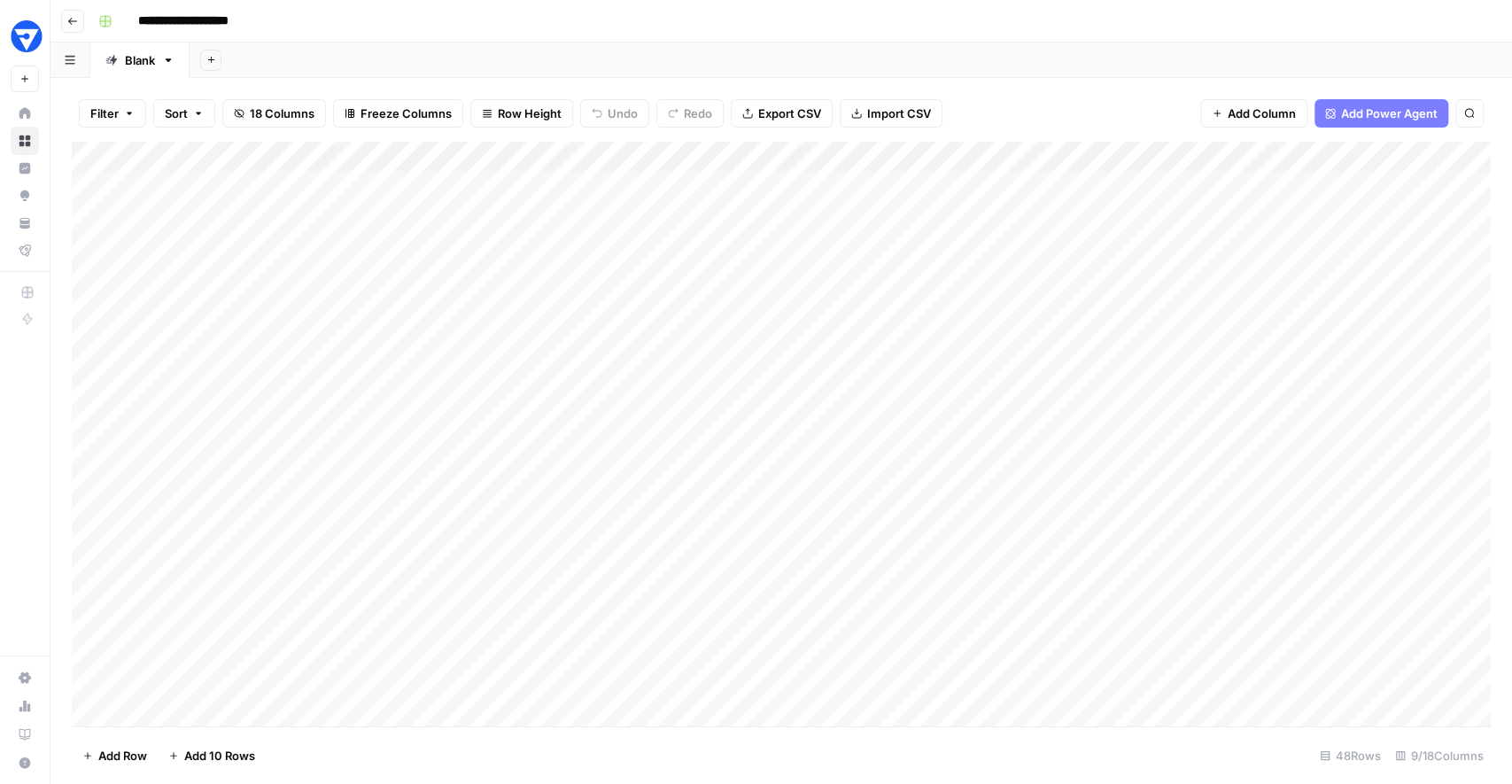
click at [649, 13] on div "**********" at bounding box center [792, 21] width 1403 height 28
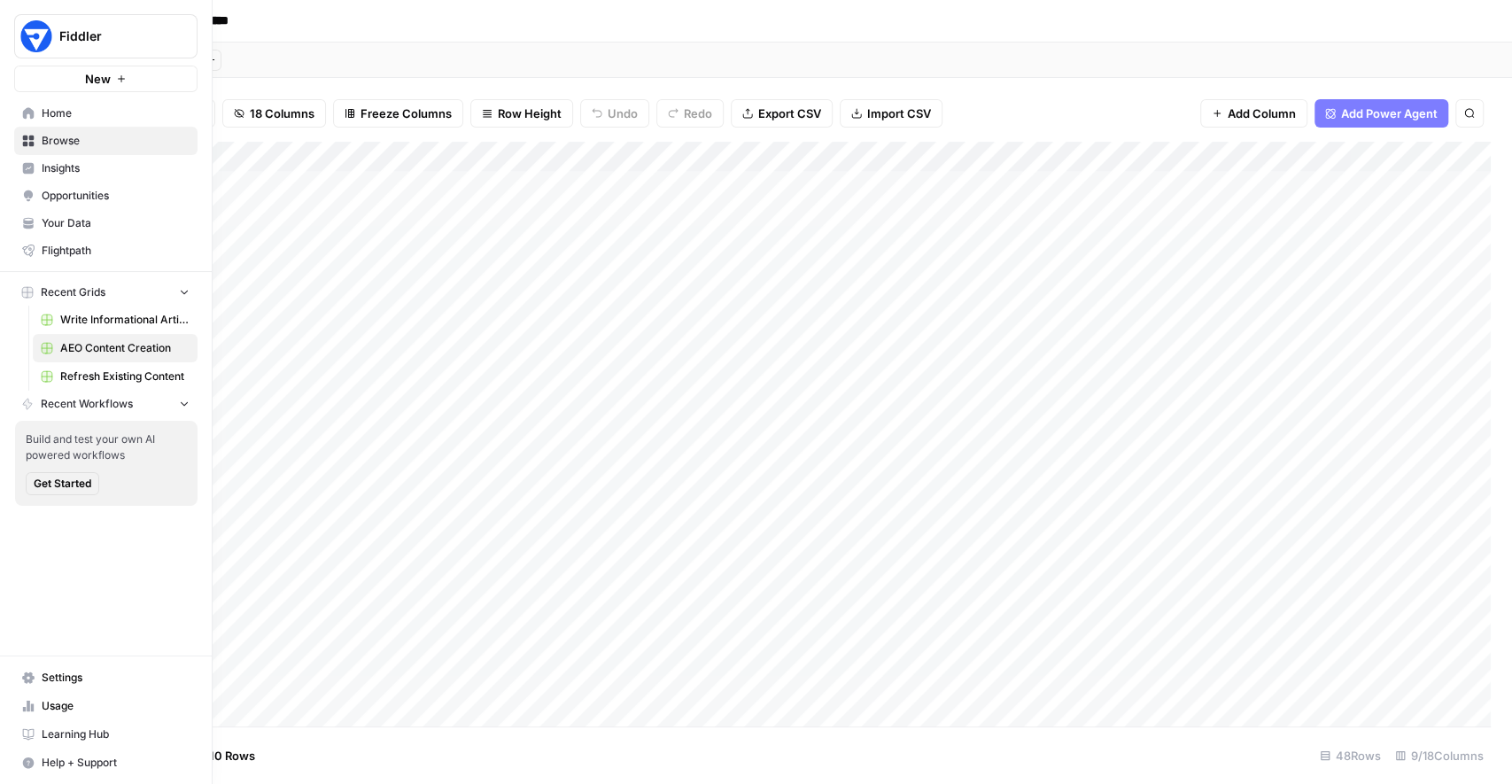
click at [89, 319] on span "Write Informational Article" at bounding box center [125, 319] width 129 height 16
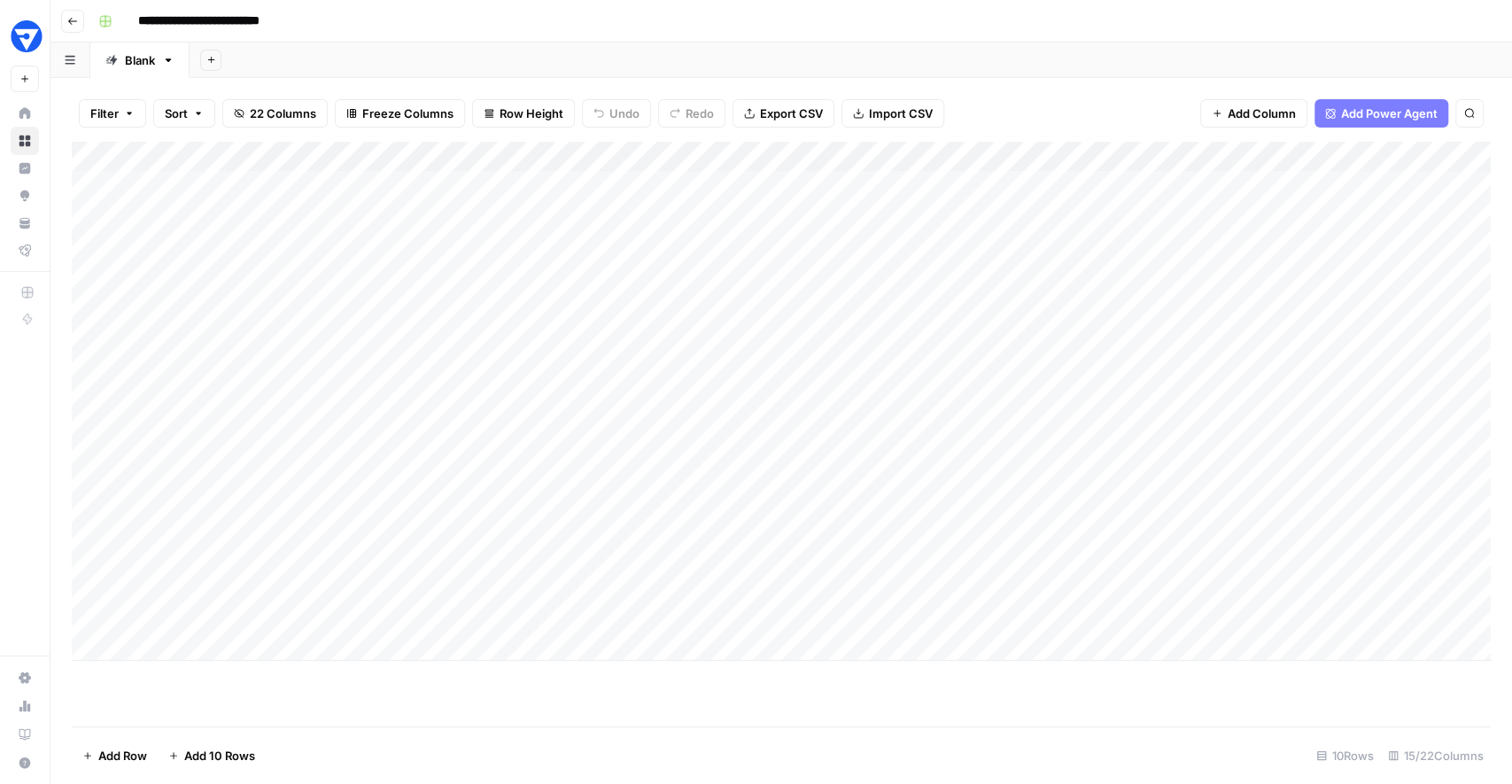
click at [562, 466] on div "Add Column" at bounding box center [781, 400] width 1419 height 519
click at [1451, 162] on span "Add Column" at bounding box center [1450, 156] width 62 height 16
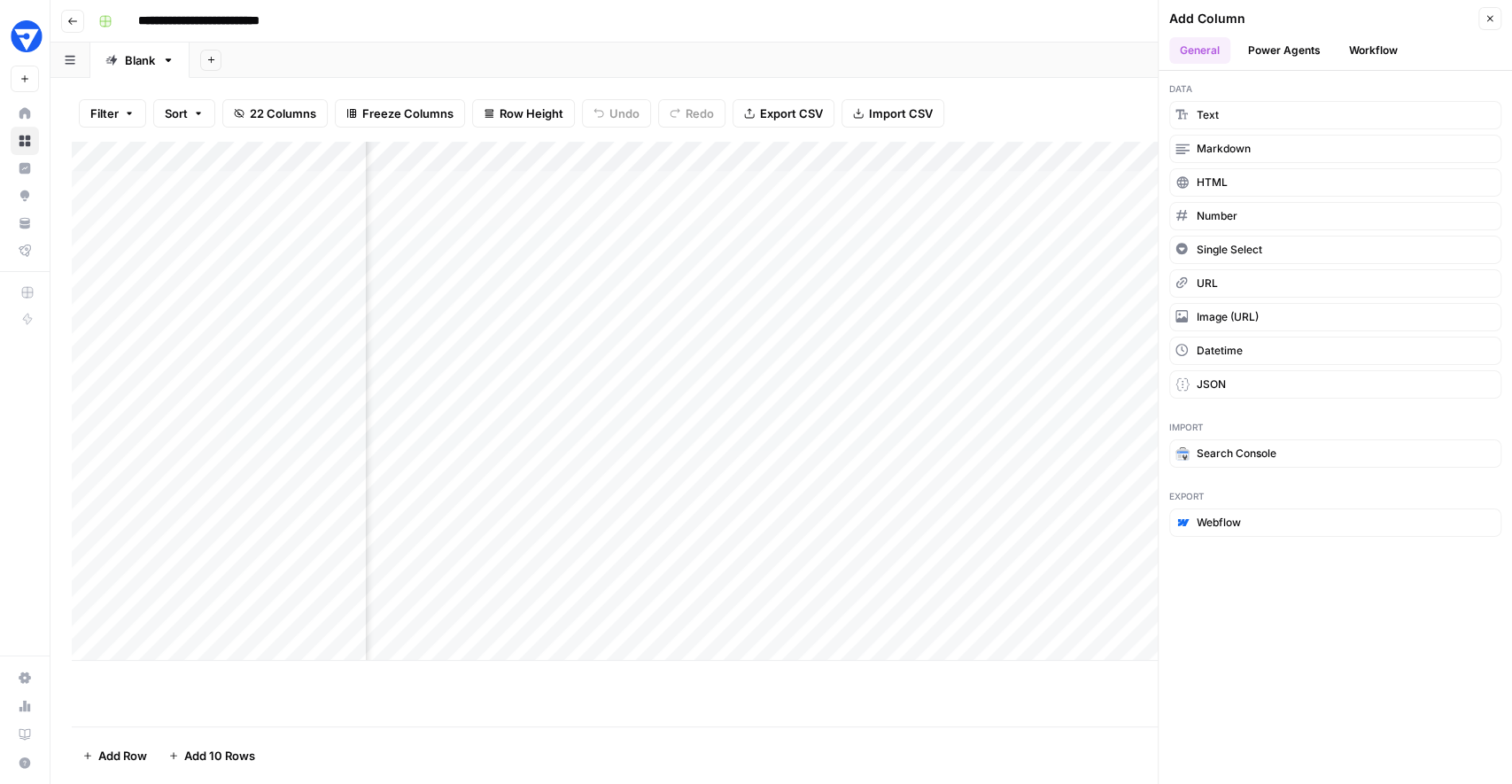
drag, startPoint x: 1220, startPoint y: 489, endPoint x: 1164, endPoint y: 488, distance: 56.0
click at [1163, 488] on div "Export Webflow" at bounding box center [1335, 512] width 353 height 69
click at [1236, 516] on span "Webflow" at bounding box center [1219, 522] width 44 height 16
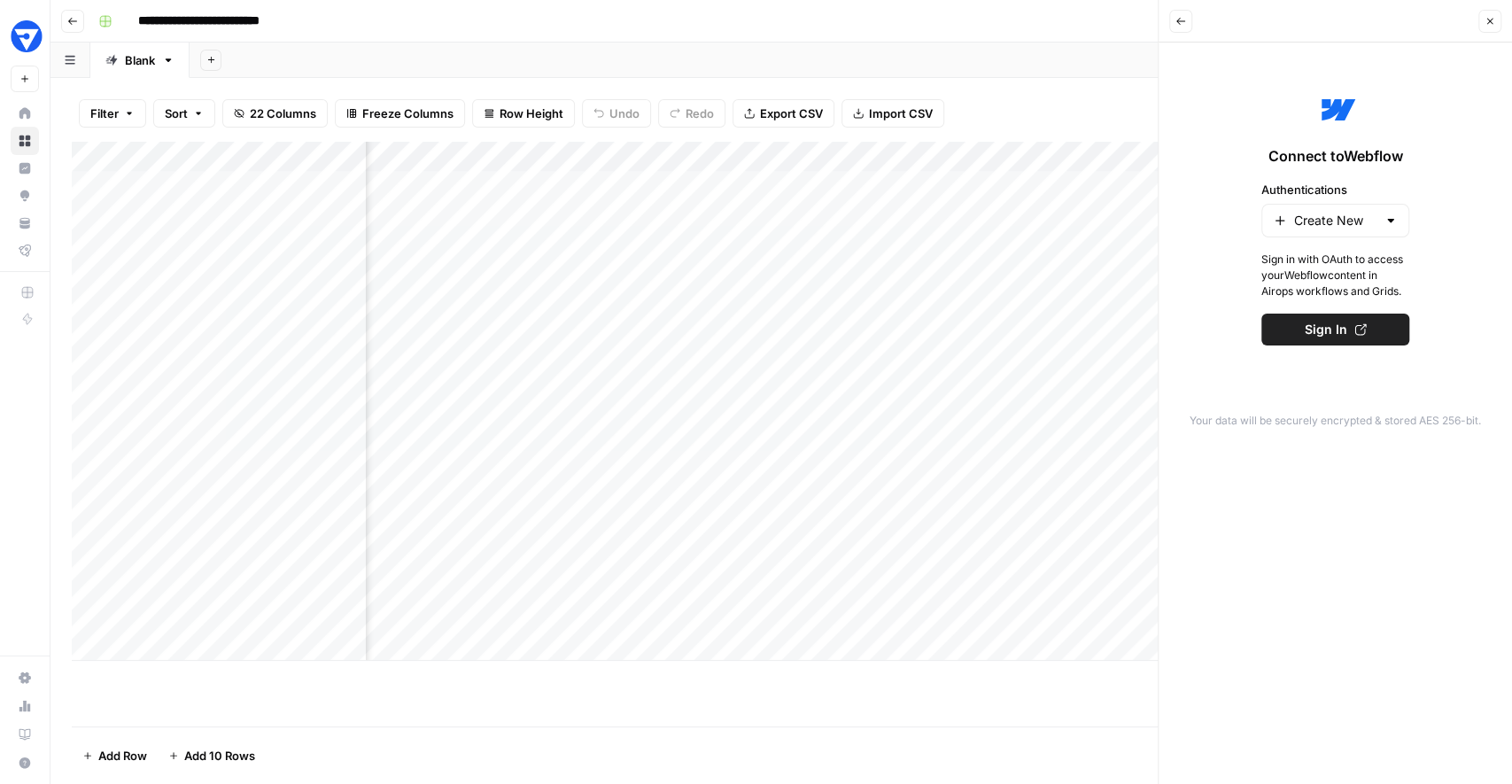
click at [1182, 22] on icon "button" at bounding box center [1181, 21] width 11 height 11
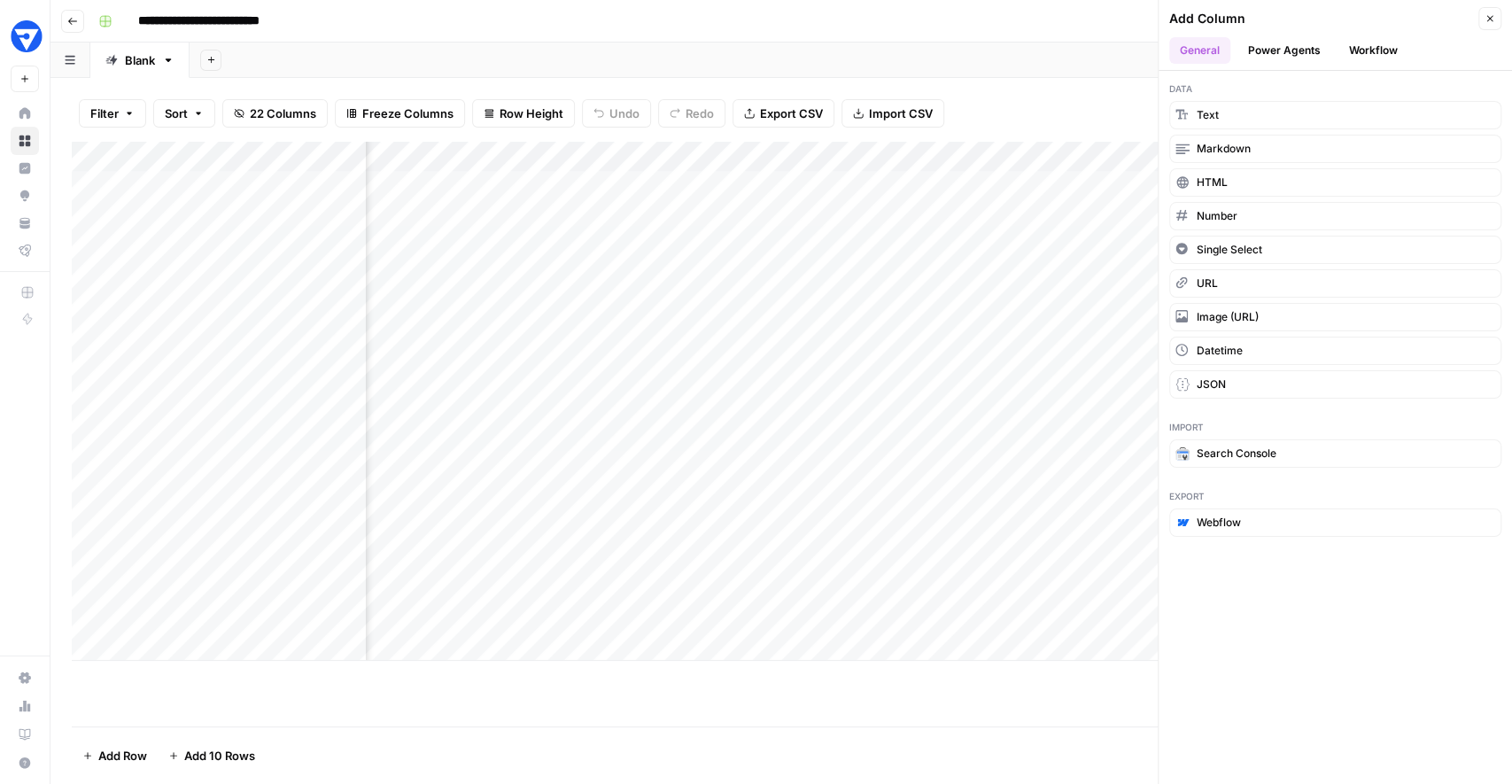
click at [1495, 21] on icon "button" at bounding box center [1490, 18] width 11 height 11
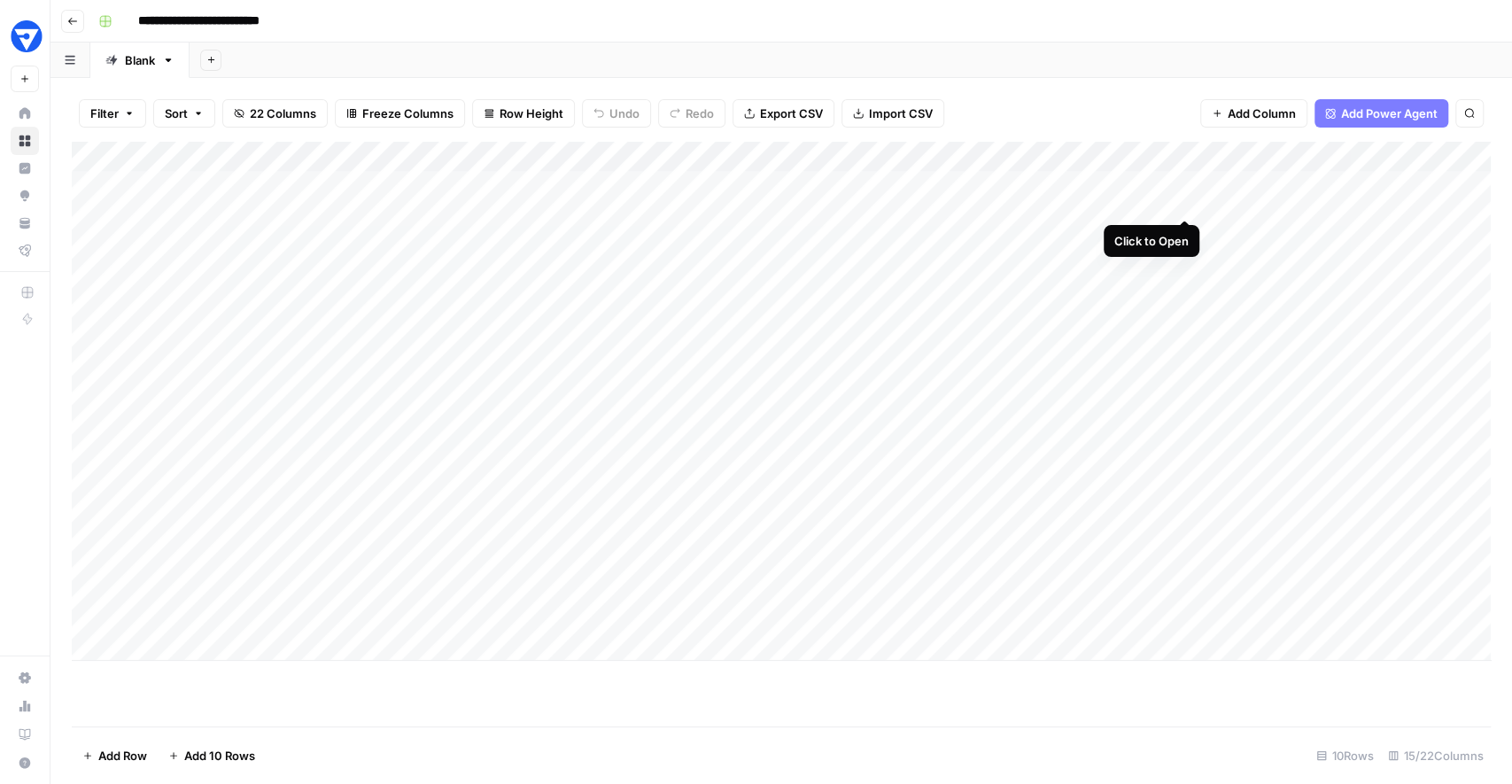
click at [1185, 185] on div "Add Column" at bounding box center [781, 400] width 1419 height 519
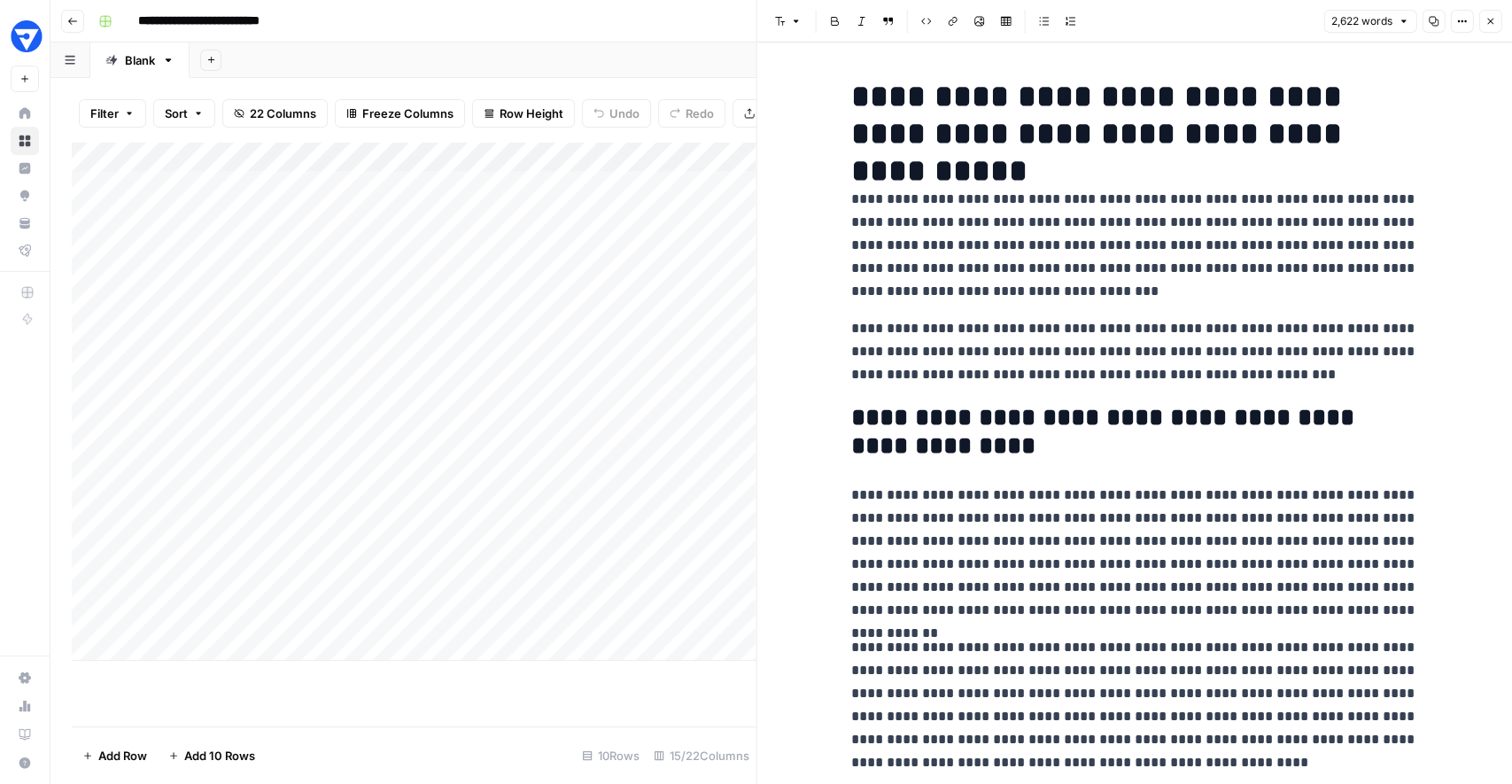
scroll to position [8, 0]
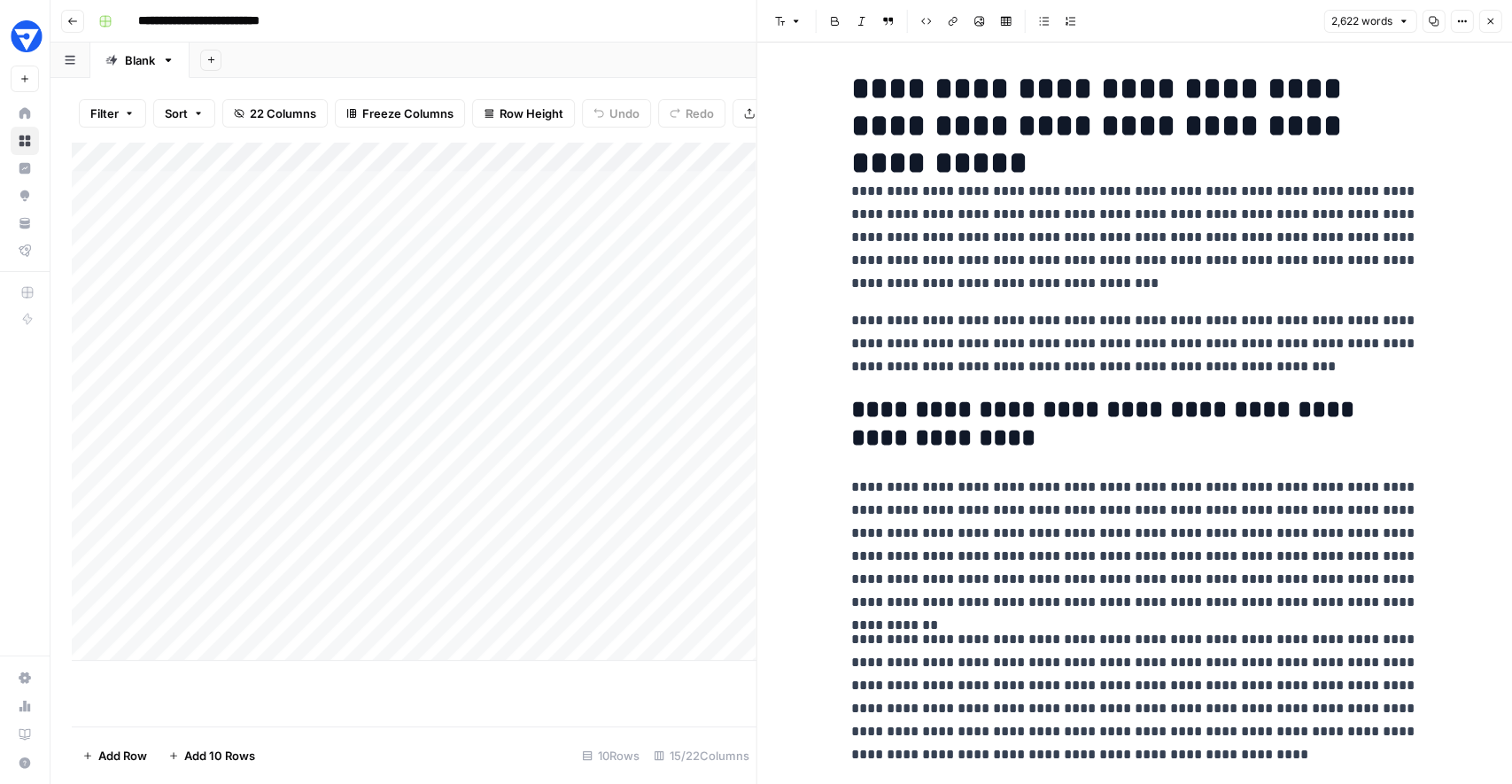
click at [1495, 23] on icon "button" at bounding box center [1490, 21] width 11 height 11
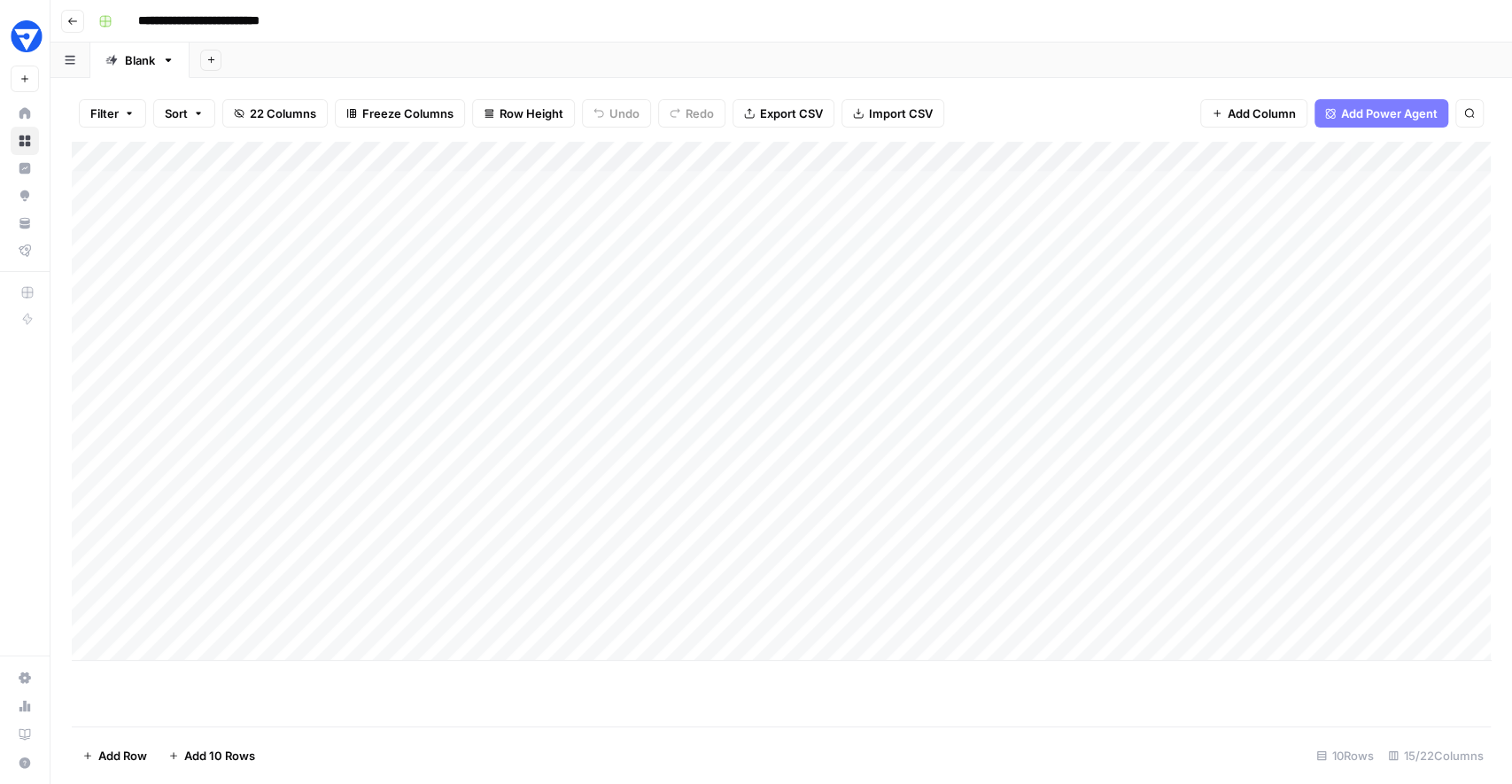
click at [1004, 151] on div "Add Column" at bounding box center [781, 400] width 1419 height 519
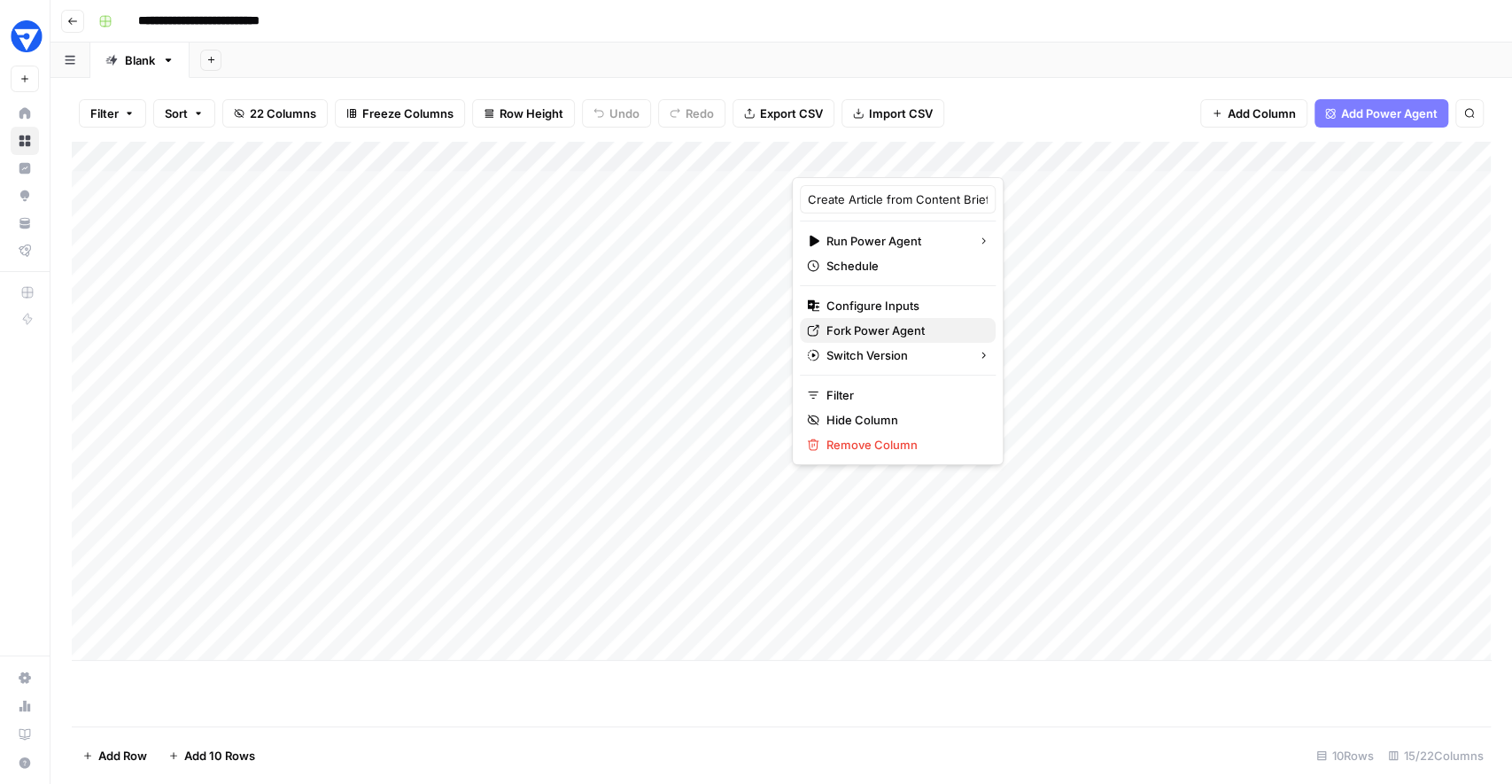
click at [880, 329] on span "Fork Power Agent" at bounding box center [903, 330] width 155 height 17
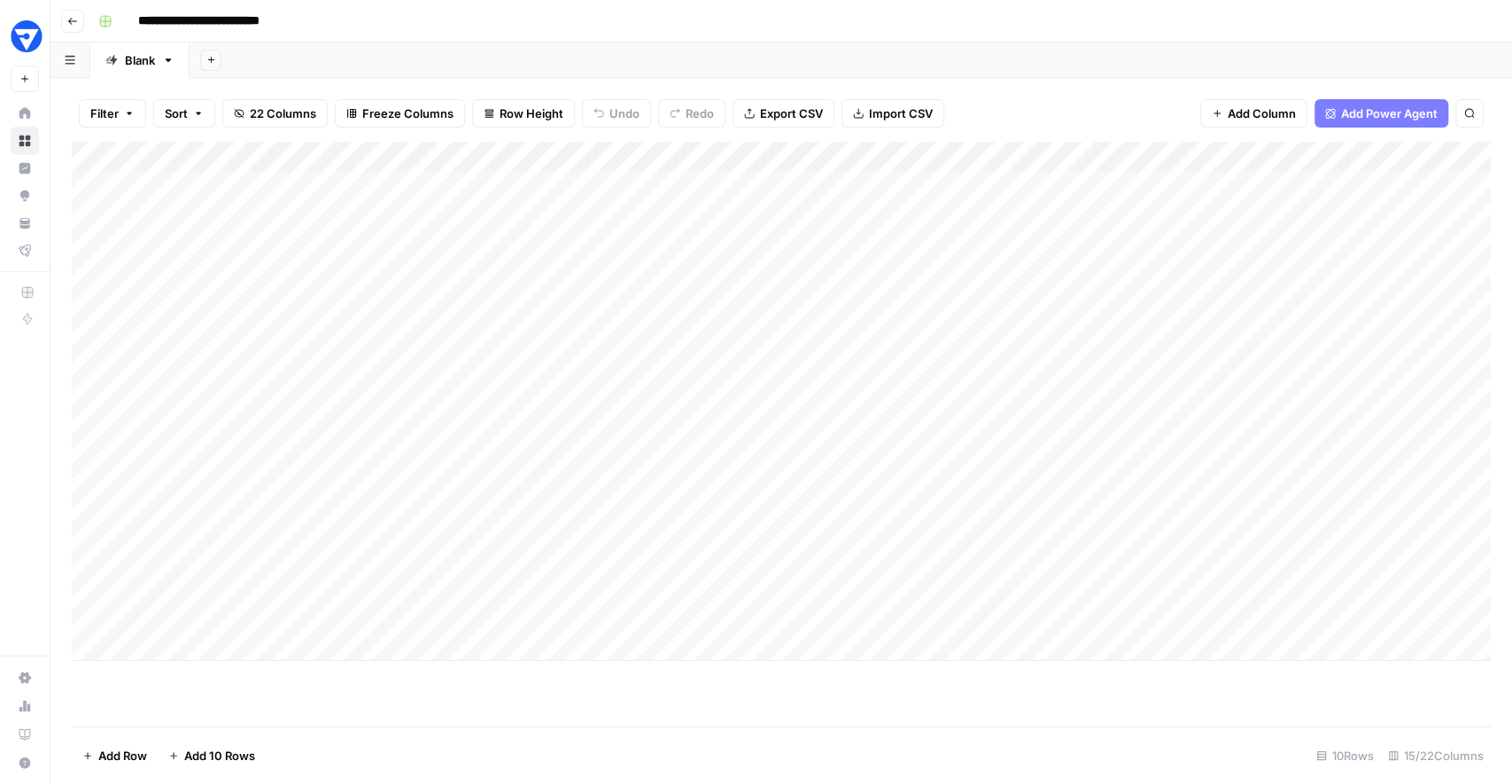
click at [638, 72] on div "Add Sheet" at bounding box center [850, 60] width 1323 height 36
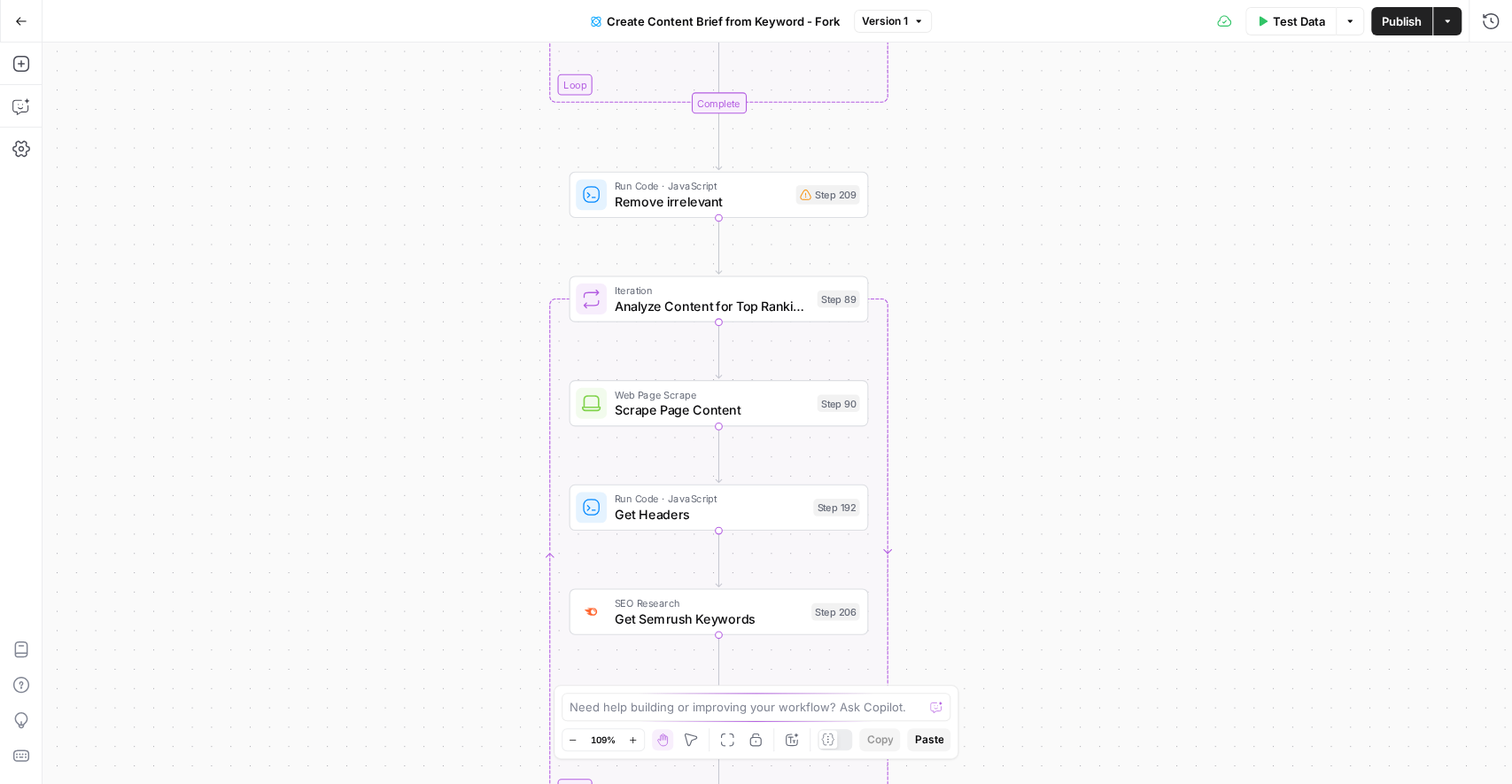
drag, startPoint x: 857, startPoint y: 172, endPoint x: 920, endPoint y: 243, distance: 94.9
click at [920, 243] on div "Workflow Input Settings Inputs Google Search Perform Google Search Step 51 Loop…" at bounding box center [777, 413] width 1470 height 742
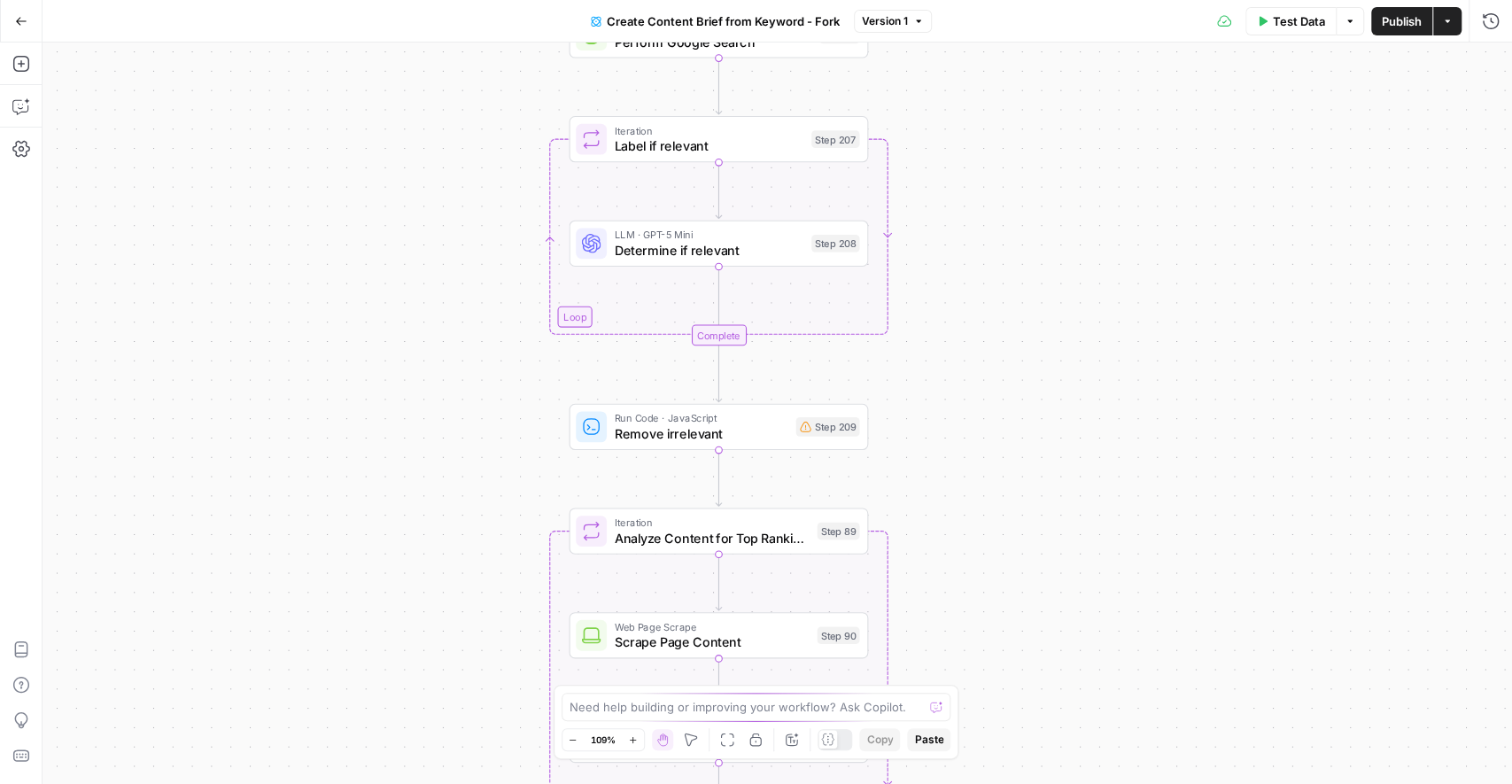
drag, startPoint x: 915, startPoint y: 68, endPoint x: 916, endPoint y: 316, distance: 248.0
click at [916, 316] on div "Workflow Input Settings Inputs Google Search Perform Google Search Step 51 Loop…" at bounding box center [777, 413] width 1470 height 742
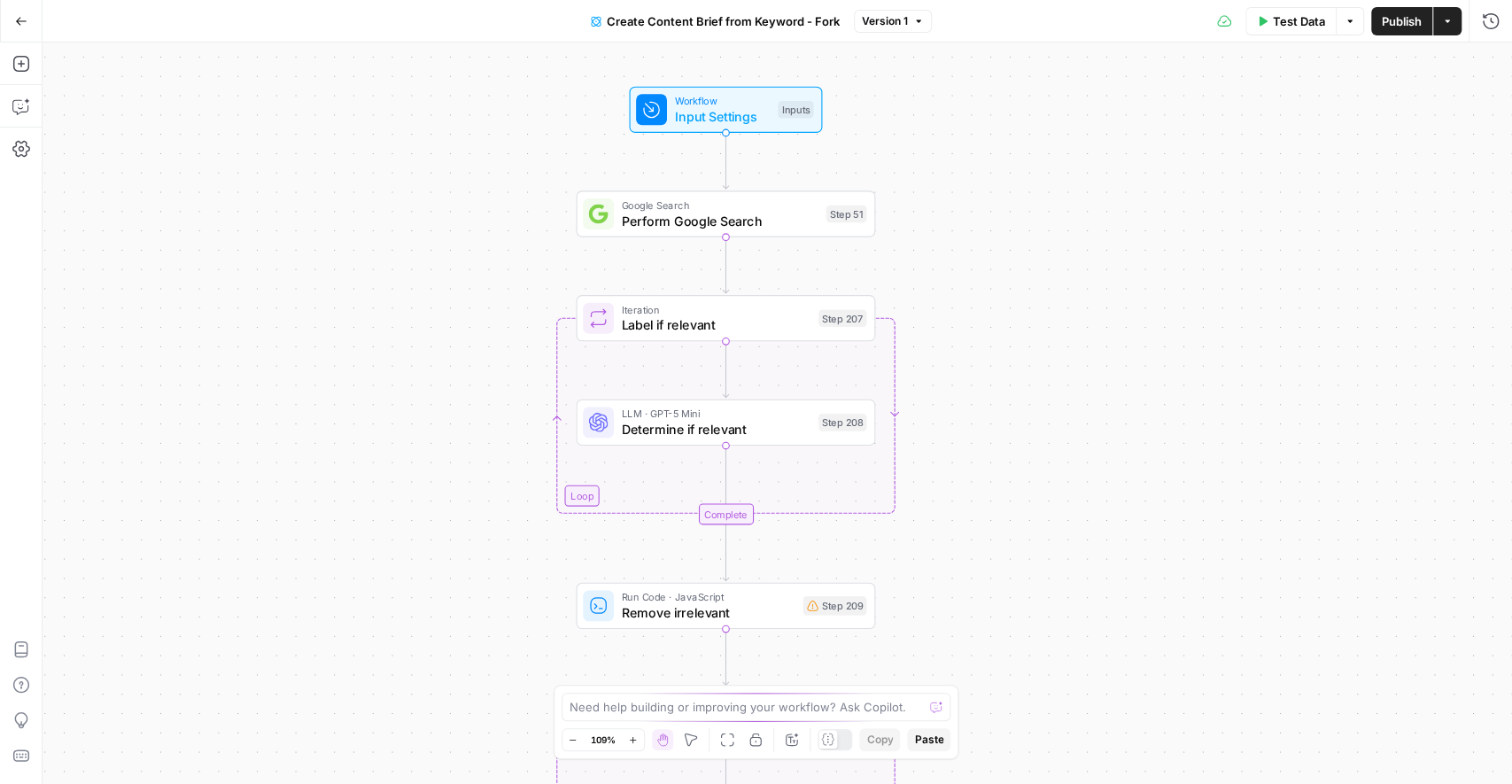
drag, startPoint x: 930, startPoint y: 178, endPoint x: 936, endPoint y: 341, distance: 163.1
click at [936, 341] on div "Workflow Input Settings Inputs Google Search Perform Google Search Step 51 Loop…" at bounding box center [777, 413] width 1470 height 742
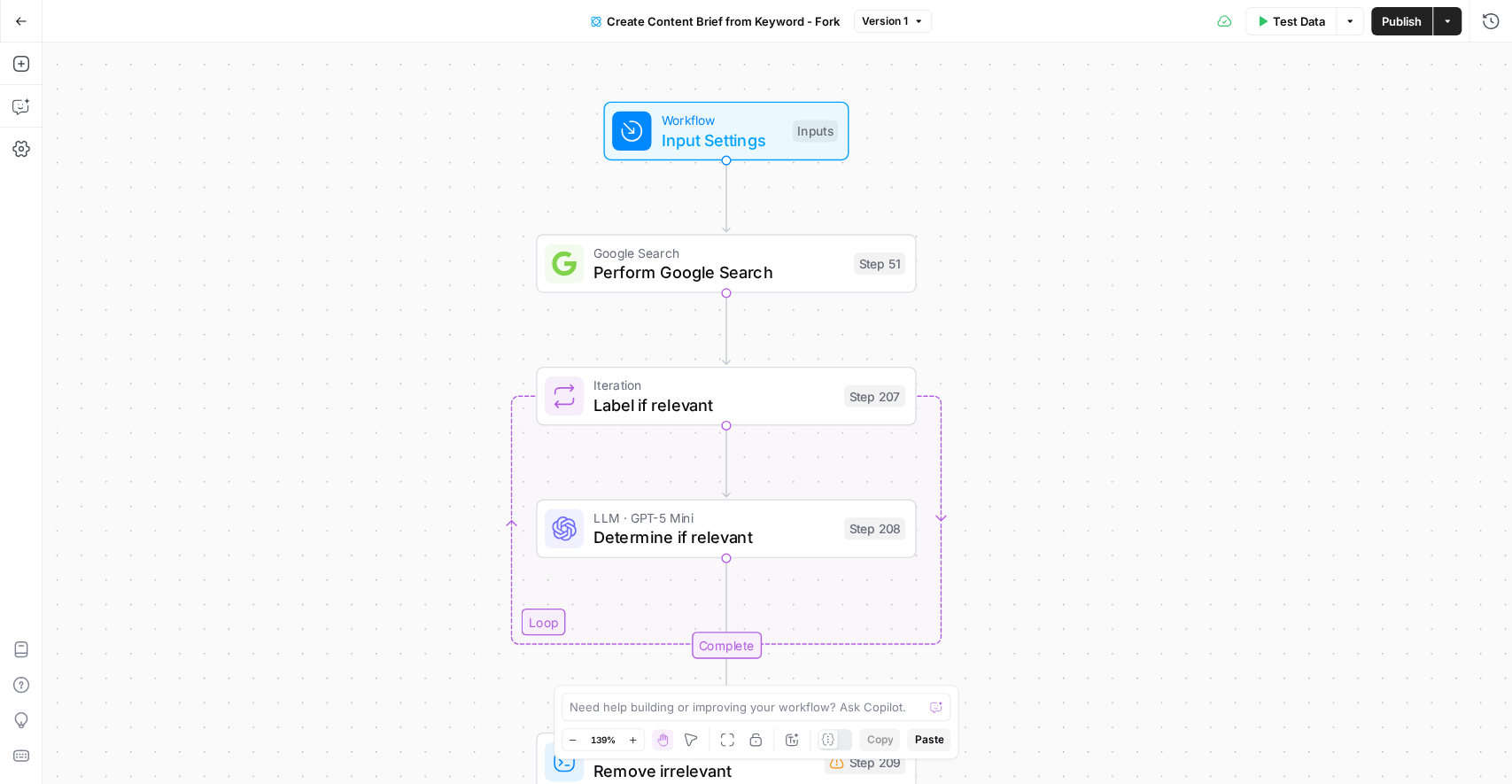
drag, startPoint x: 911, startPoint y: 289, endPoint x: 974, endPoint y: 373, distance: 105.0
click at [974, 373] on div "Workflow Input Settings Inputs Google Search Perform Google Search Step 51 Loop…" at bounding box center [777, 413] width 1470 height 742
click at [17, 66] on icon "button" at bounding box center [21, 63] width 17 height 17
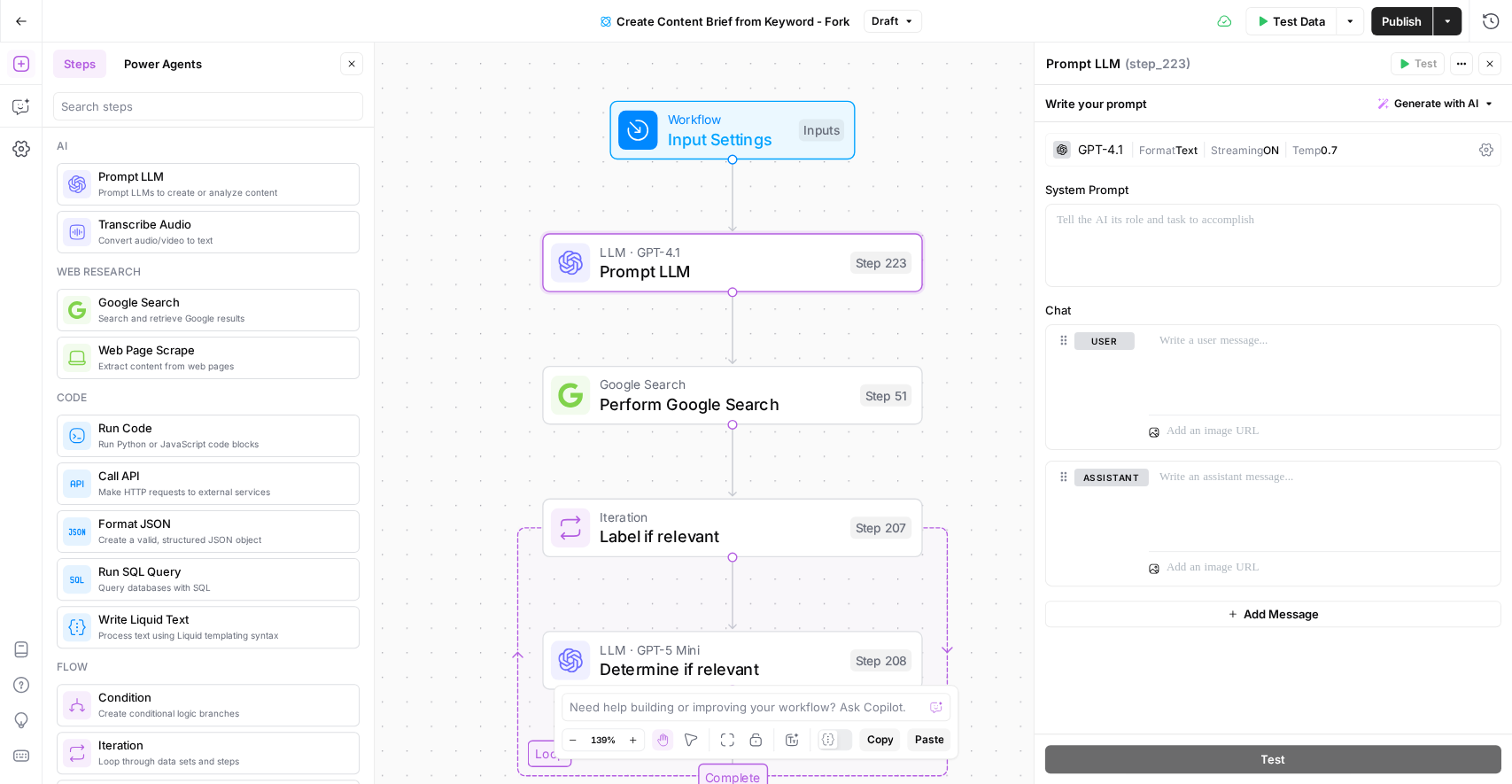
click at [1487, 60] on icon "button" at bounding box center [1490, 64] width 11 height 11
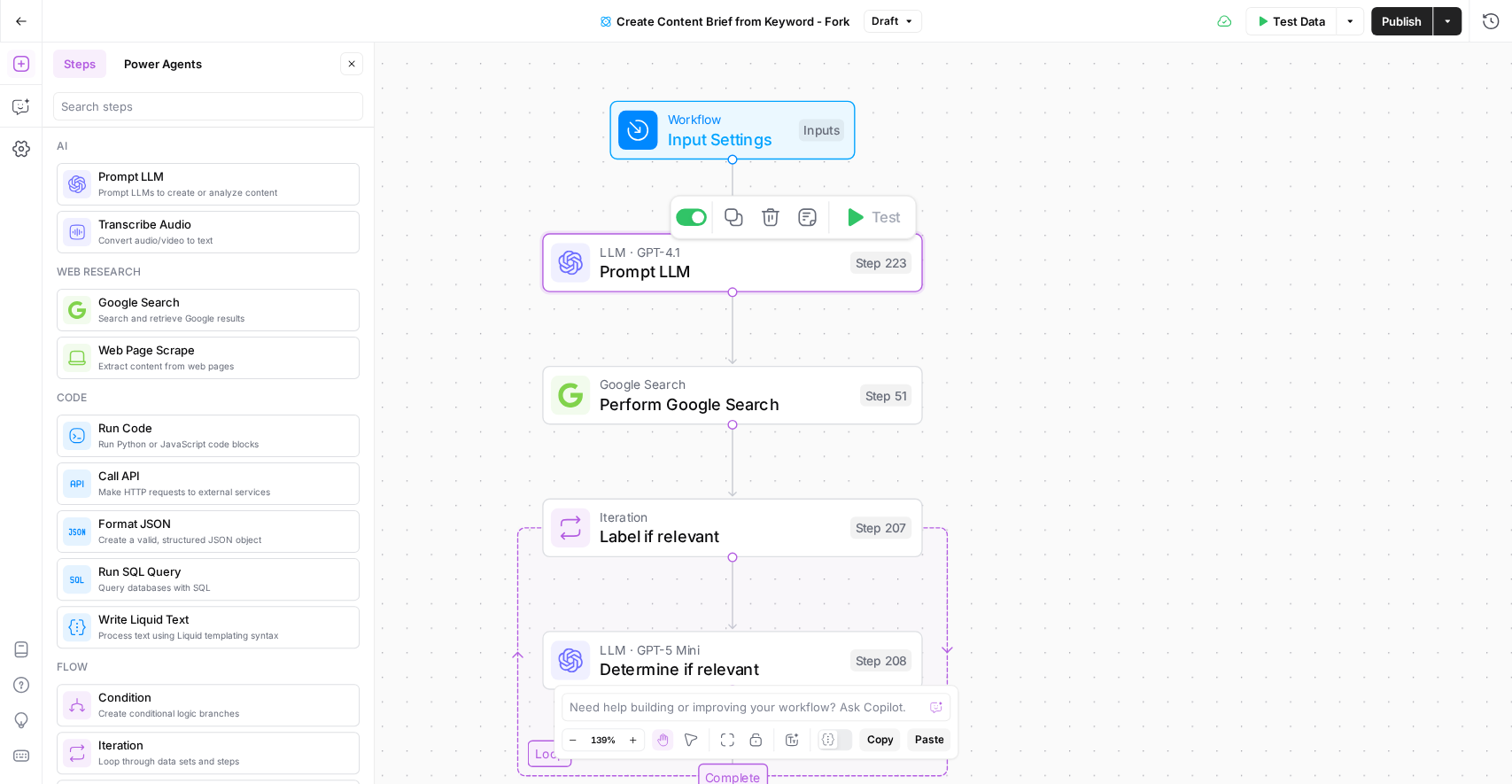
click at [778, 217] on span "Delete step" at bounding box center [778, 217] width 1 height 1
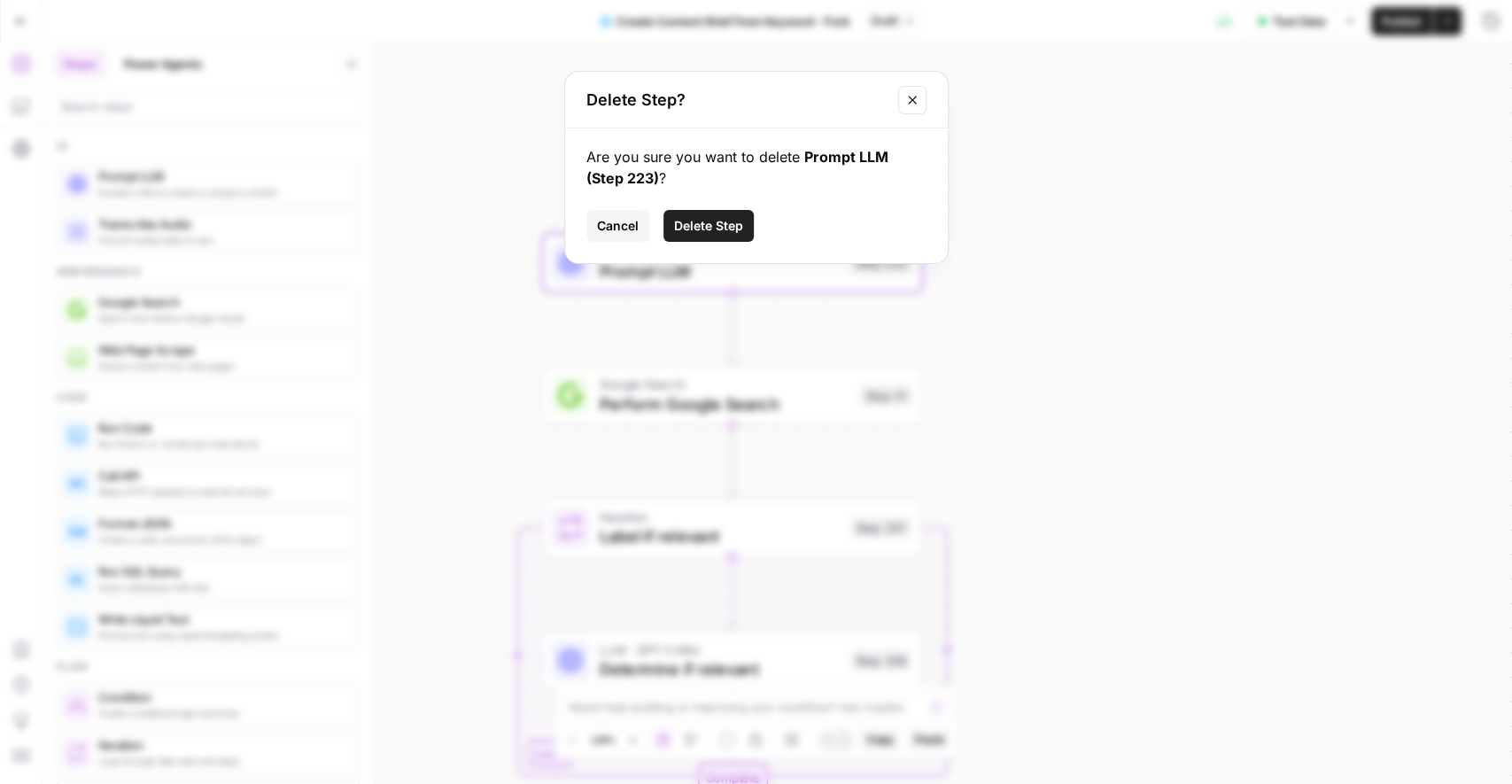
click at [717, 221] on span "Delete Step" at bounding box center [708, 225] width 69 height 17
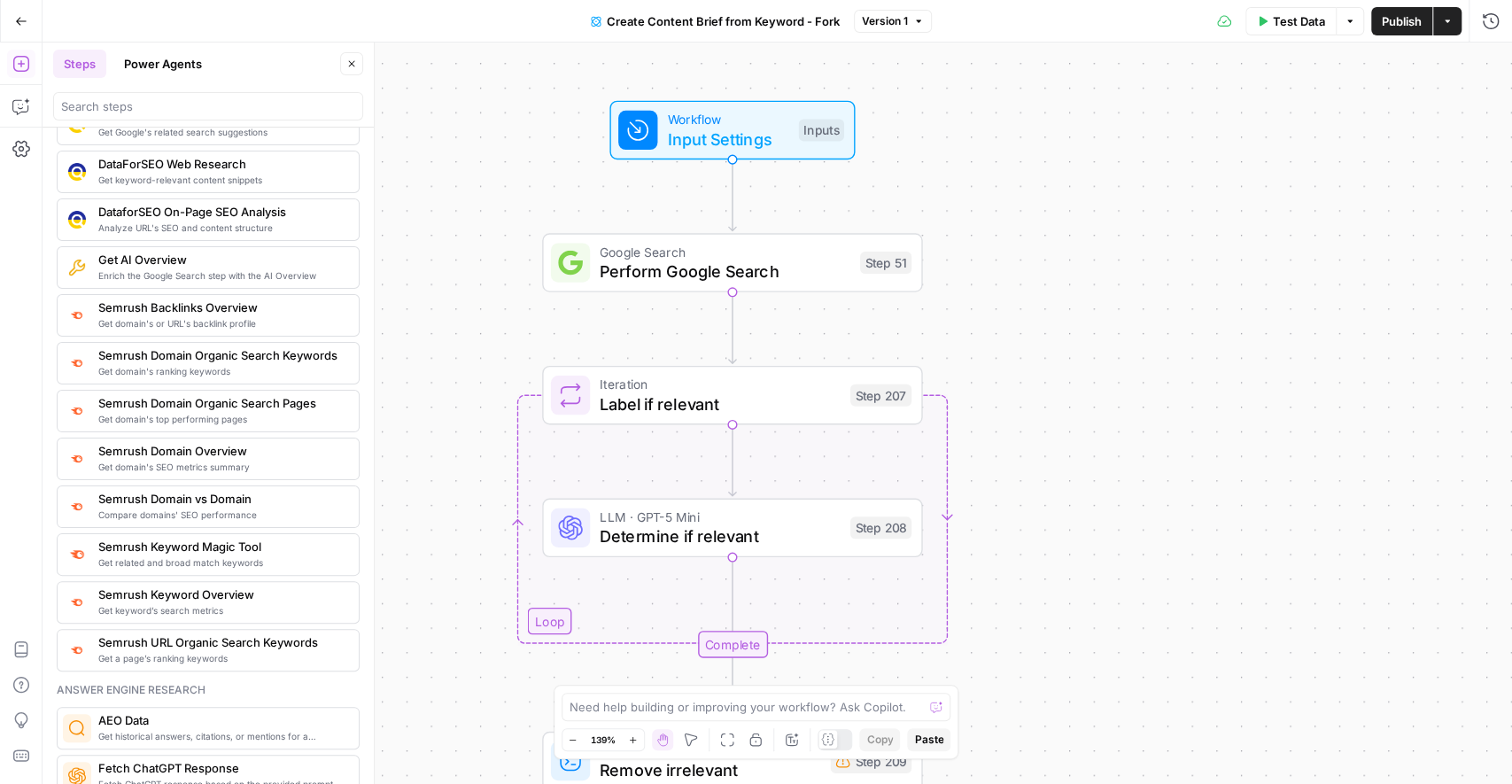
scroll to position [1852, 0]
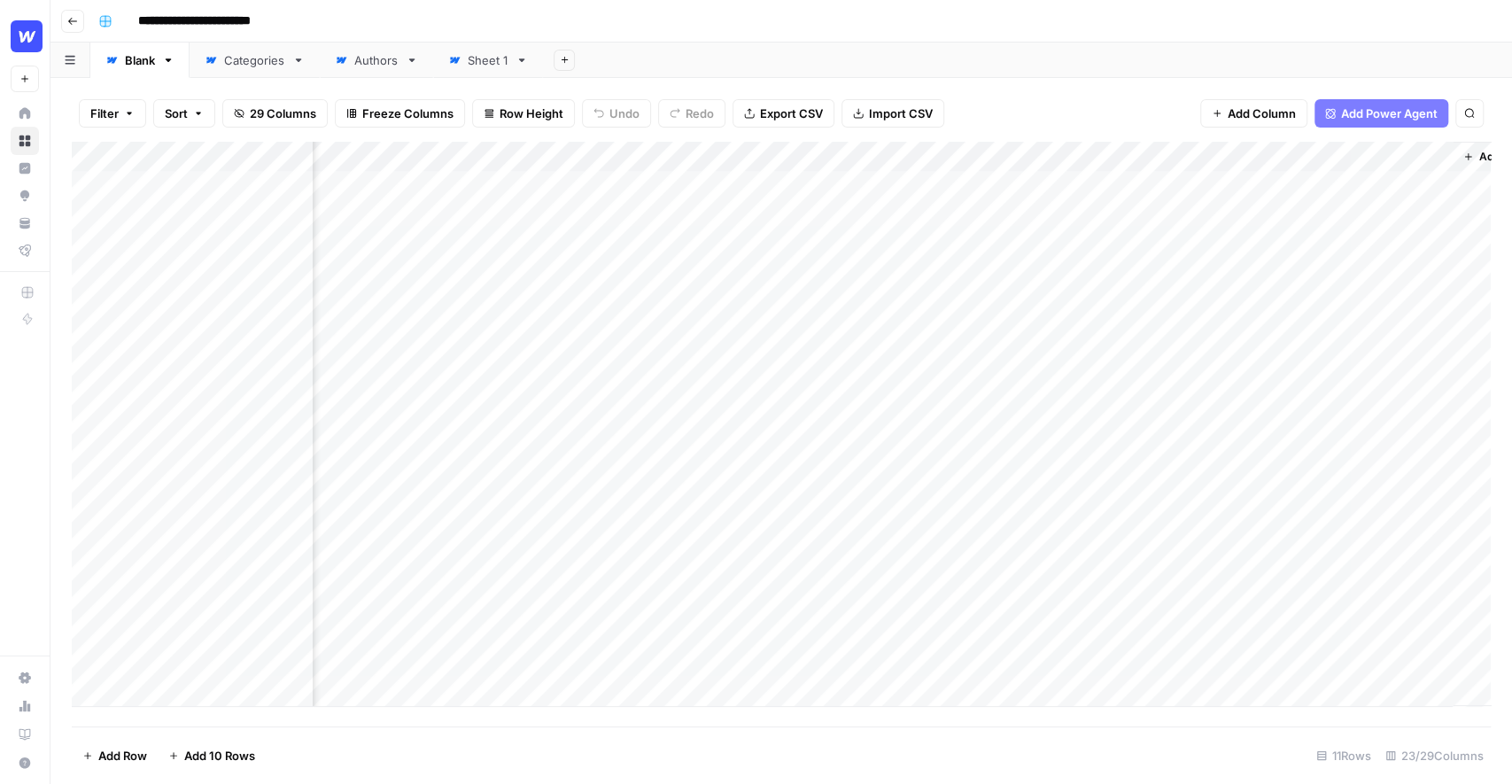
scroll to position [0, 2622]
drag, startPoint x: 1138, startPoint y: 195, endPoint x: 1129, endPoint y: 562, distance: 367.1
click at [1129, 562] on div "Add Column" at bounding box center [781, 424] width 1419 height 566
click at [1215, 552] on div "Add Column" at bounding box center [781, 424] width 1419 height 566
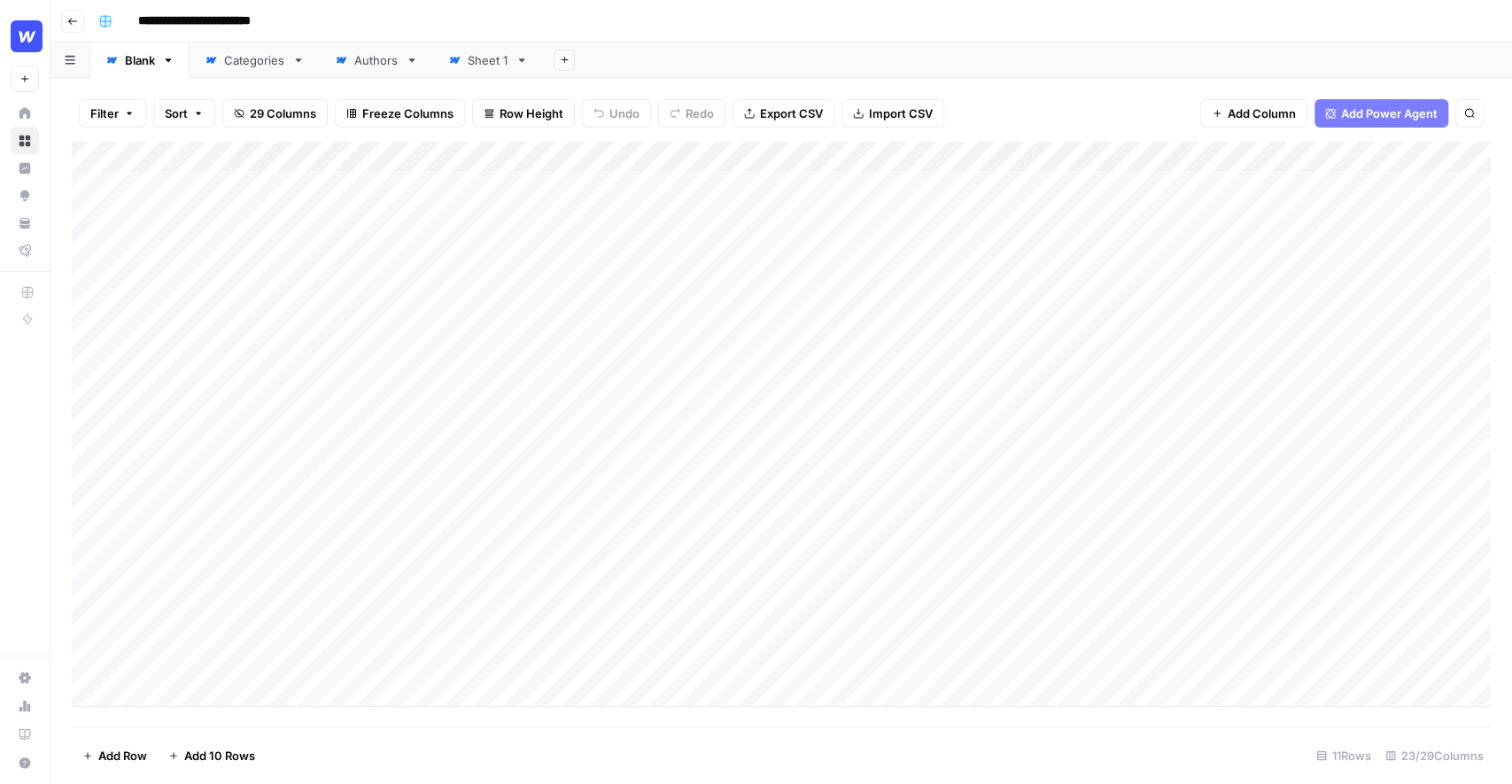
click at [1122, 114] on div "Filter Sort 29 Columns Freeze Columns Row Height Undo Redo Export CSV Import CS…" at bounding box center [781, 114] width 1419 height 57
click at [1089, 95] on div "Filter Sort 29 Columns Freeze Columns Row Height Undo Redo Export CSV Import CS…" at bounding box center [781, 114] width 1419 height 57
click at [1081, 115] on div "Filter Sort 29 Columns Freeze Columns Row Height Undo Redo Export CSV Import CS…" at bounding box center [781, 114] width 1419 height 57
click at [1084, 110] on div "Filter Sort 29 Columns Freeze Columns Row Height Undo Redo Export CSV Import CS…" at bounding box center [781, 114] width 1419 height 57
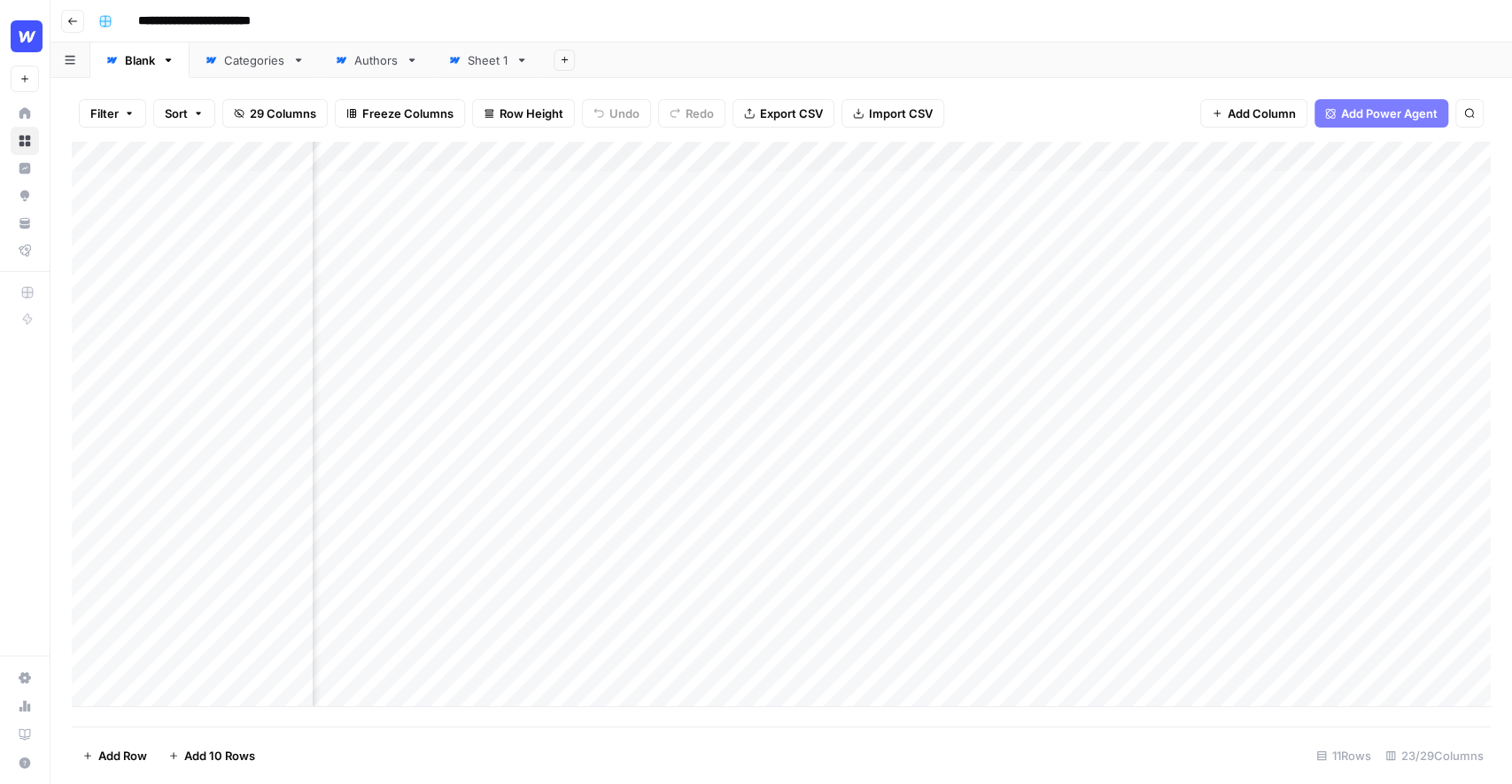
click at [981, 157] on div "Add Column" at bounding box center [781, 424] width 1419 height 566
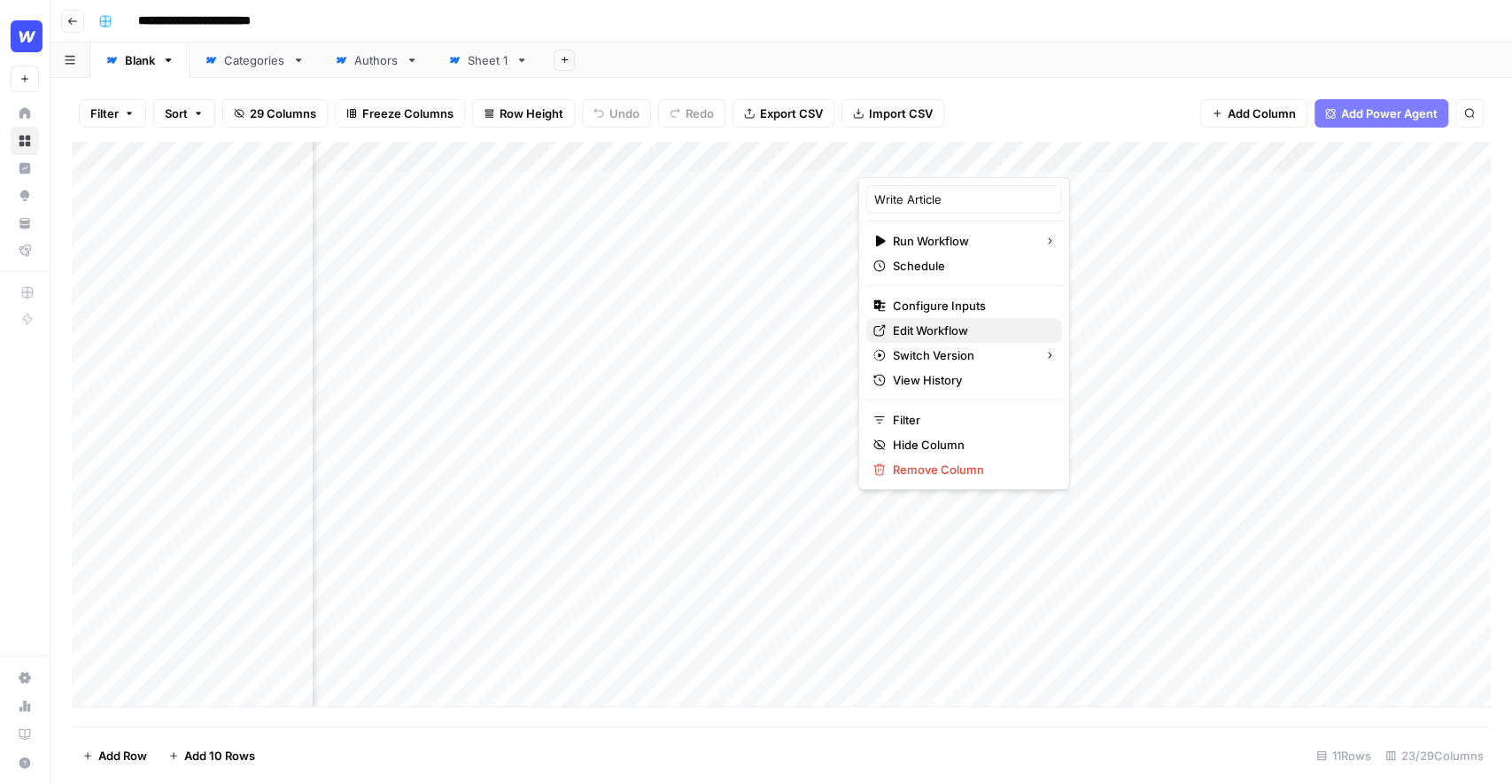
click at [943, 326] on span "Edit Workflow" at bounding box center [970, 330] width 155 height 17
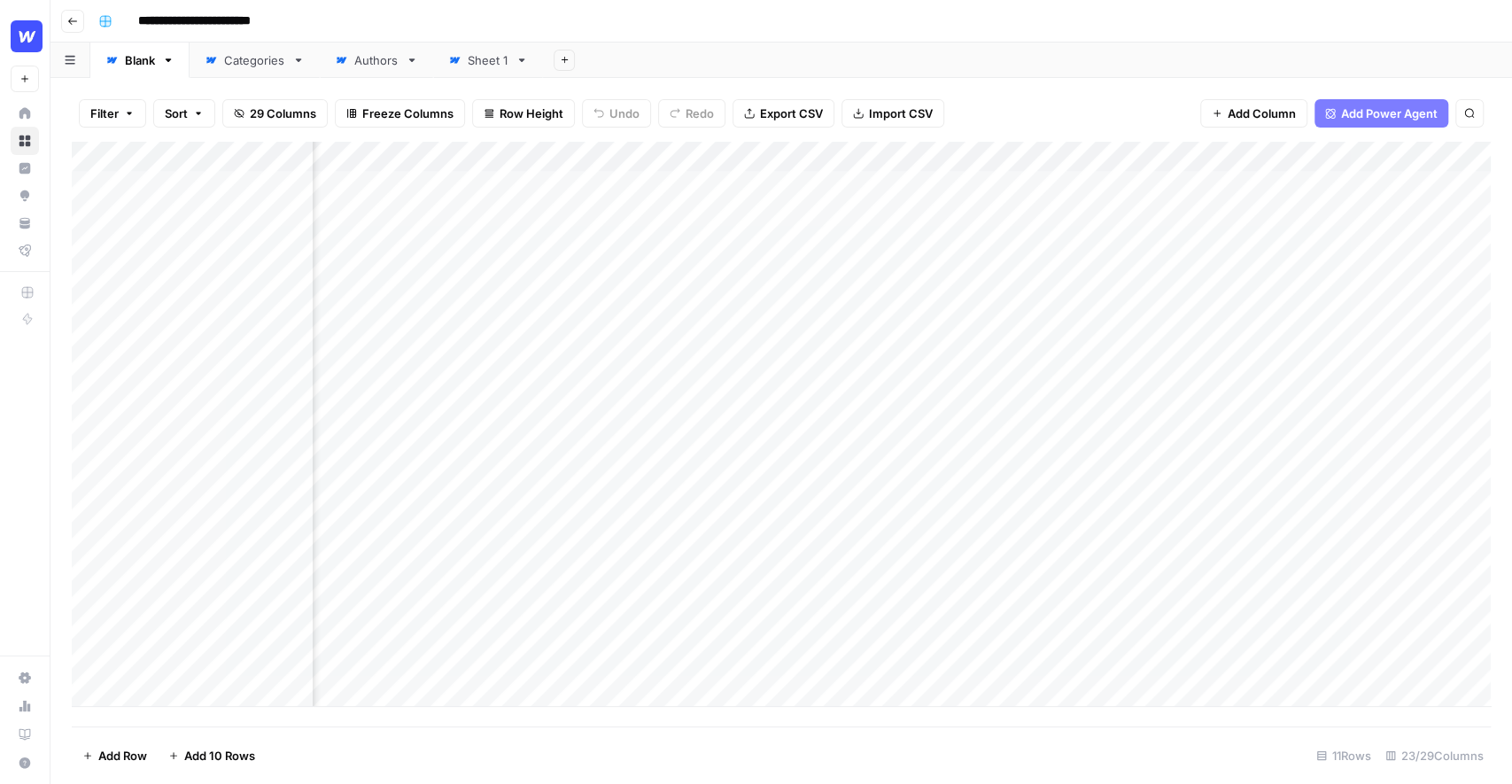
click at [1287, 59] on div "Add Sheet" at bounding box center [1027, 60] width 969 height 36
click at [778, 337] on div "Add Column" at bounding box center [781, 424] width 1419 height 566
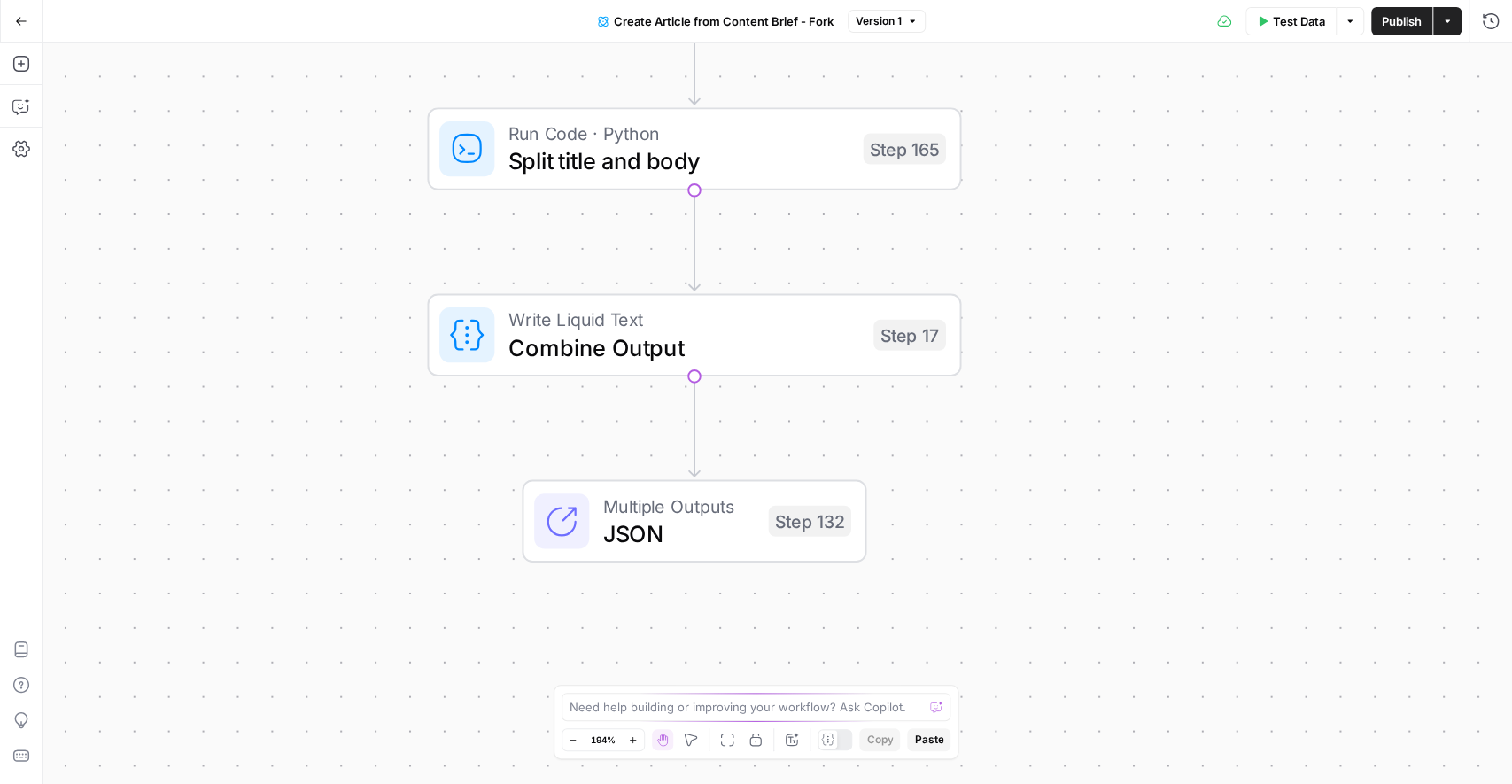
drag, startPoint x: 711, startPoint y: 554, endPoint x: 446, endPoint y: 517, distance: 267.6
click at [442, 517] on div "true false Workflow Input Settings Inputs Google Search Google Search Step 139 …" at bounding box center [777, 413] width 1470 height 742
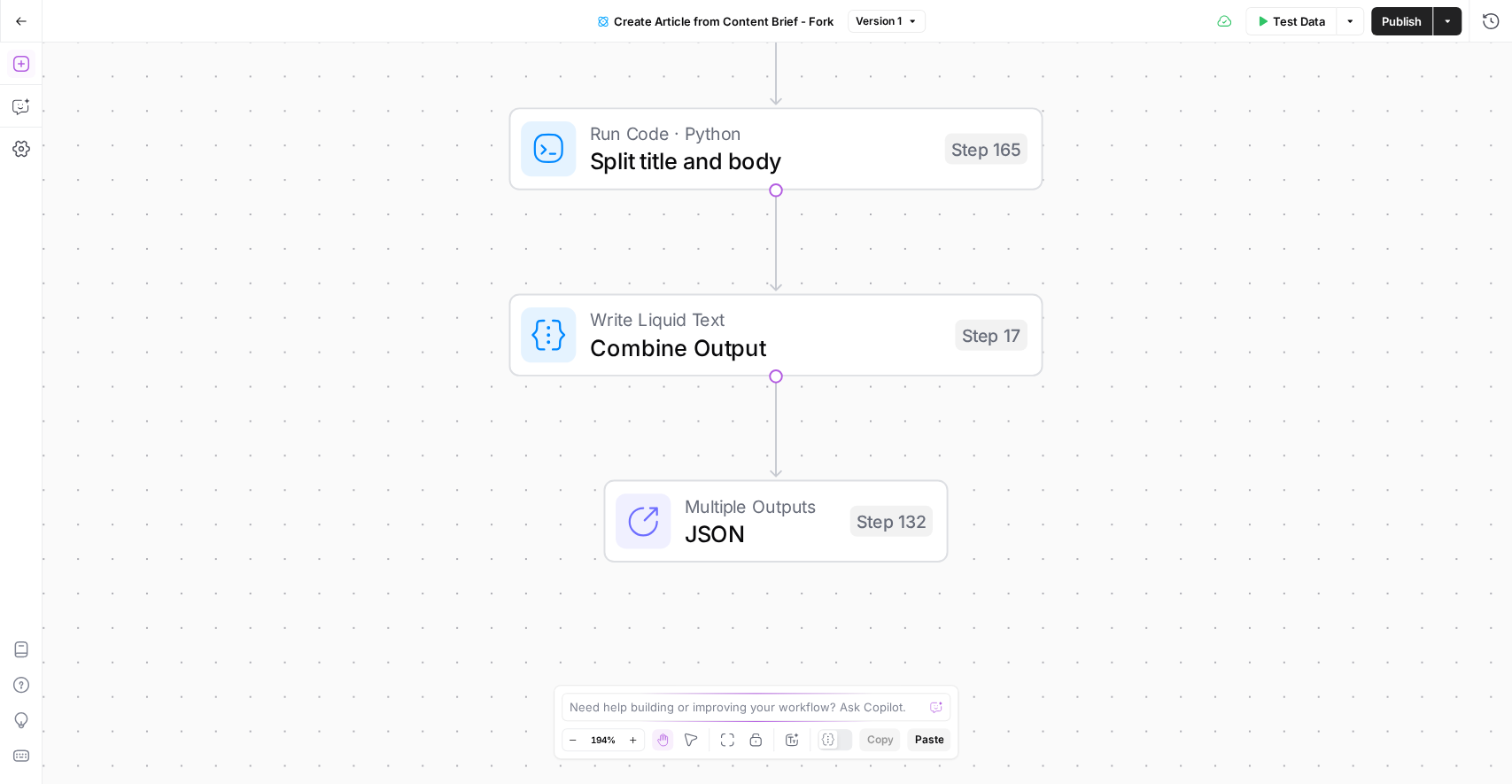
click at [24, 65] on icon "button" at bounding box center [21, 63] width 17 height 17
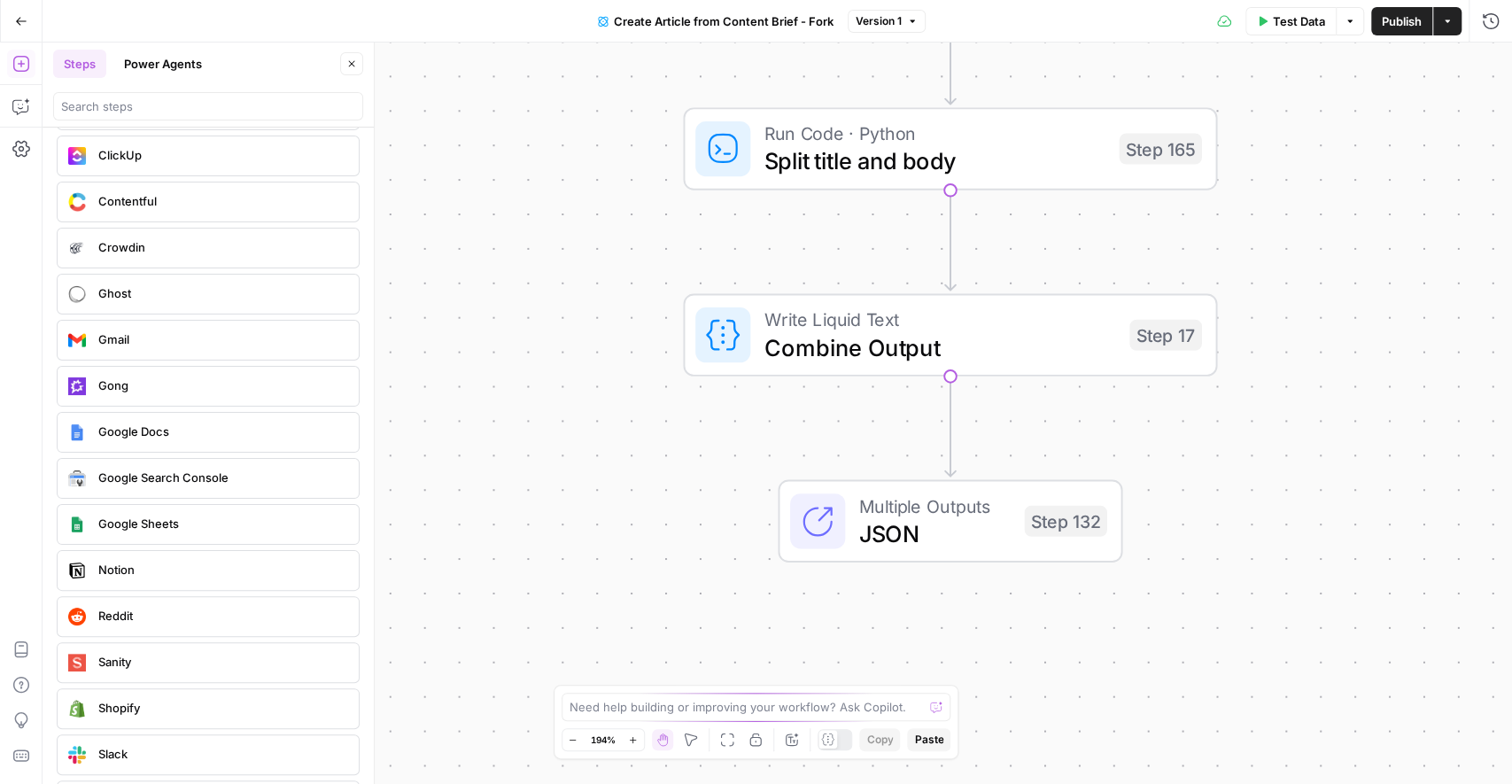
scroll to position [3483, 0]
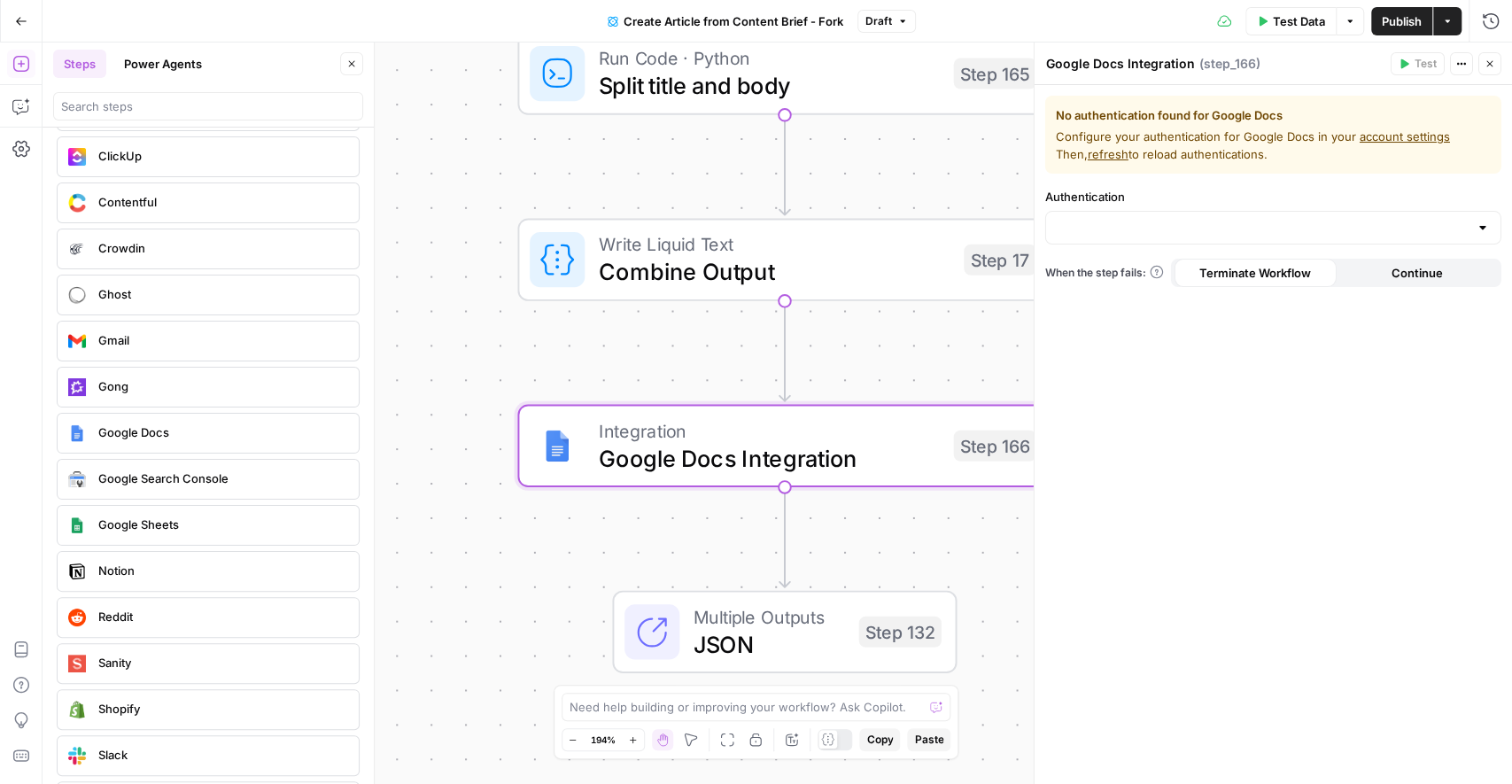
drag, startPoint x: 631, startPoint y: 492, endPoint x: 466, endPoint y: 415, distance: 182.1
click at [465, 416] on div "true false Workflow Input Settings Inputs Google Search Google Search Step 139 …" at bounding box center [777, 413] width 1470 height 742
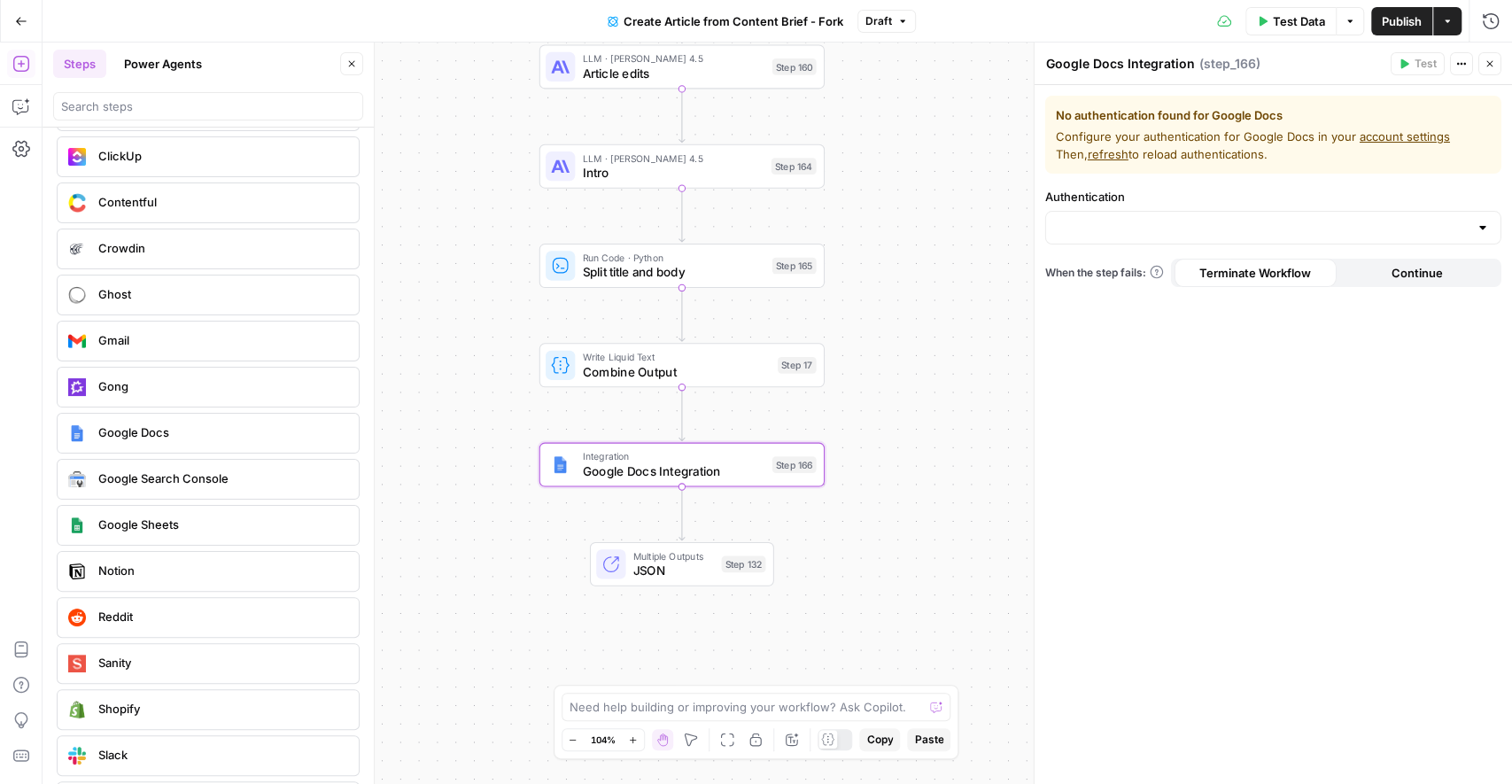
drag, startPoint x: 466, startPoint y: 409, endPoint x: 513, endPoint y: 445, distance: 59.2
click at [512, 445] on div "true false Workflow Input Settings Inputs Google Search Google Search Step 139 …" at bounding box center [777, 413] width 1470 height 742
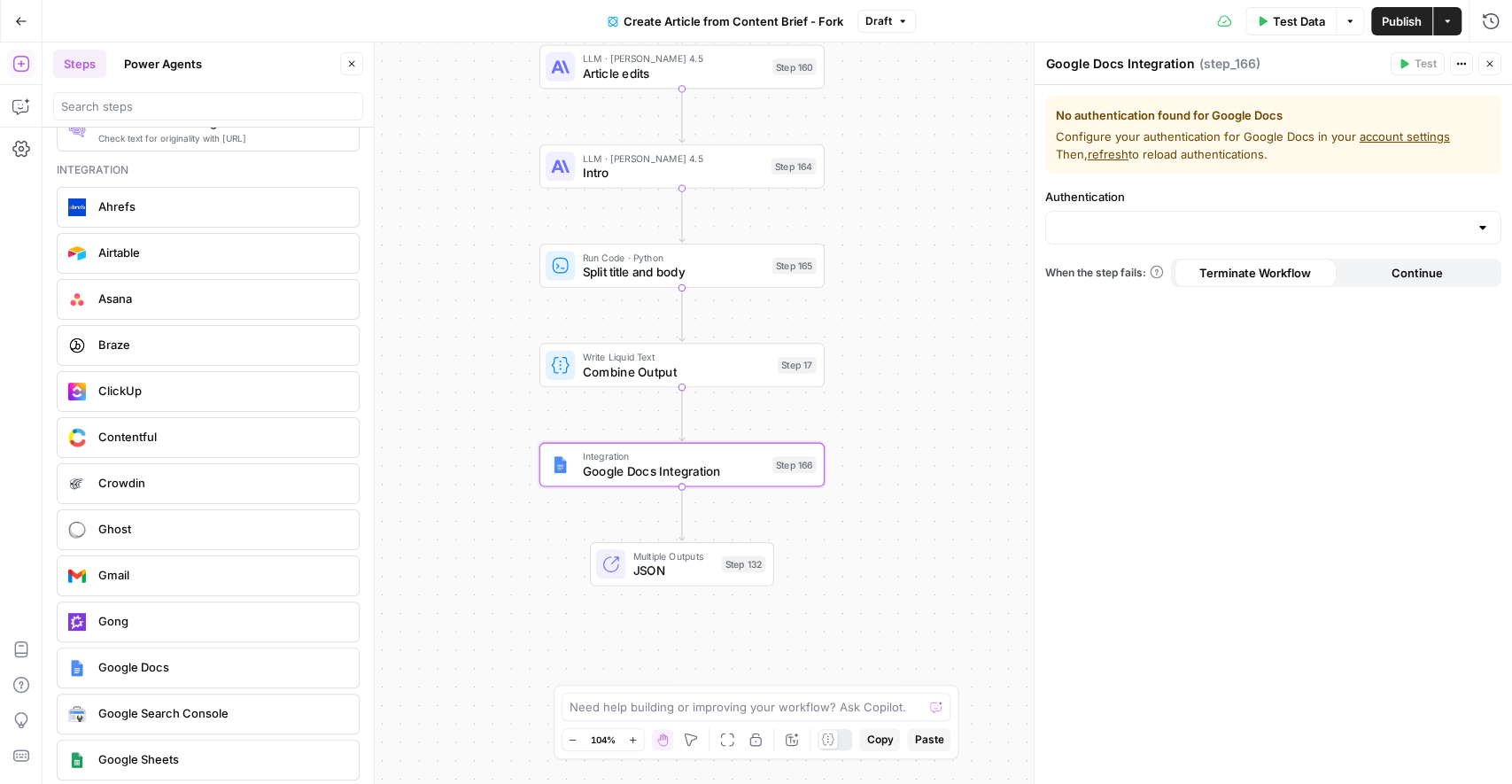
scroll to position [3243, 0]
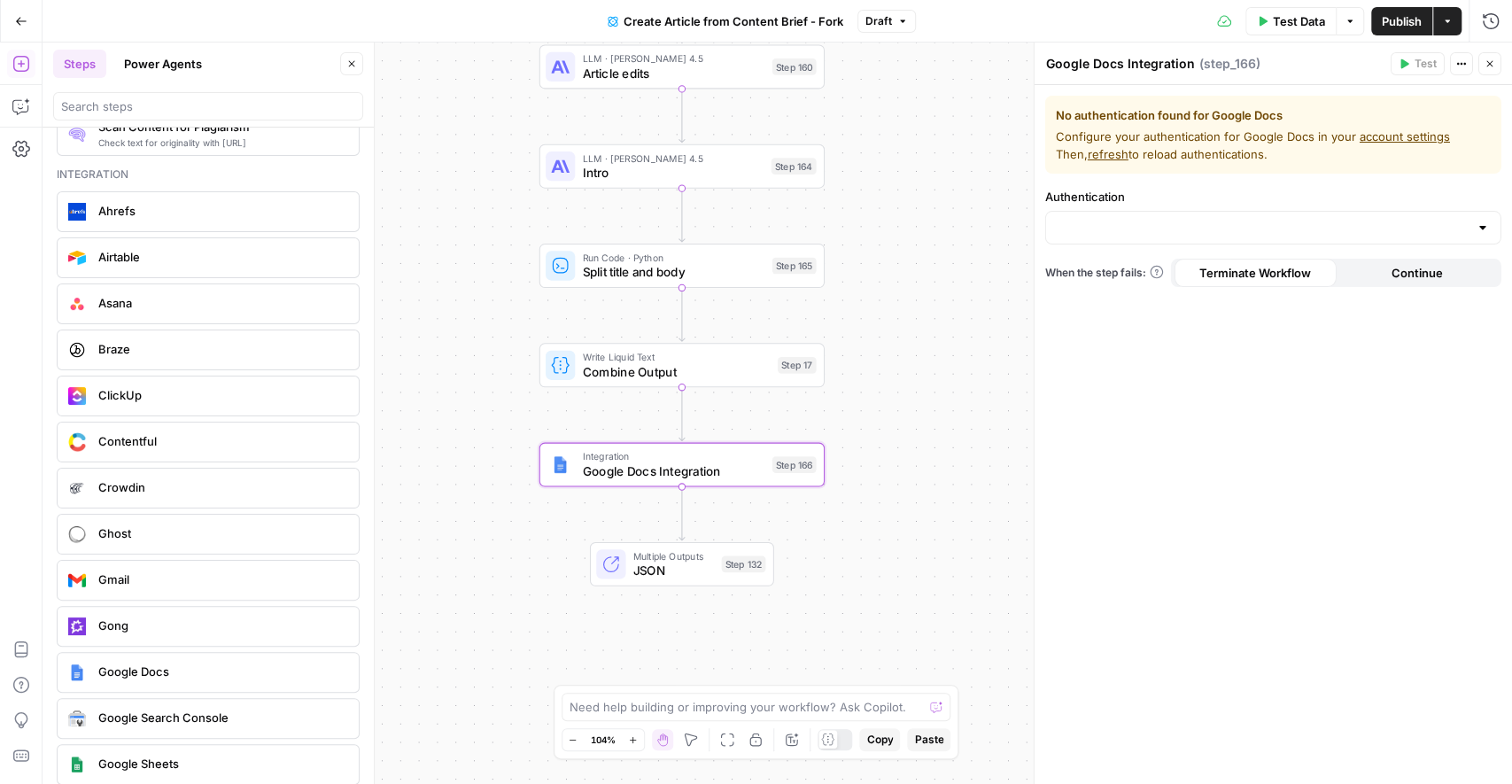
click at [1491, 63] on icon "button" at bounding box center [1490, 64] width 11 height 11
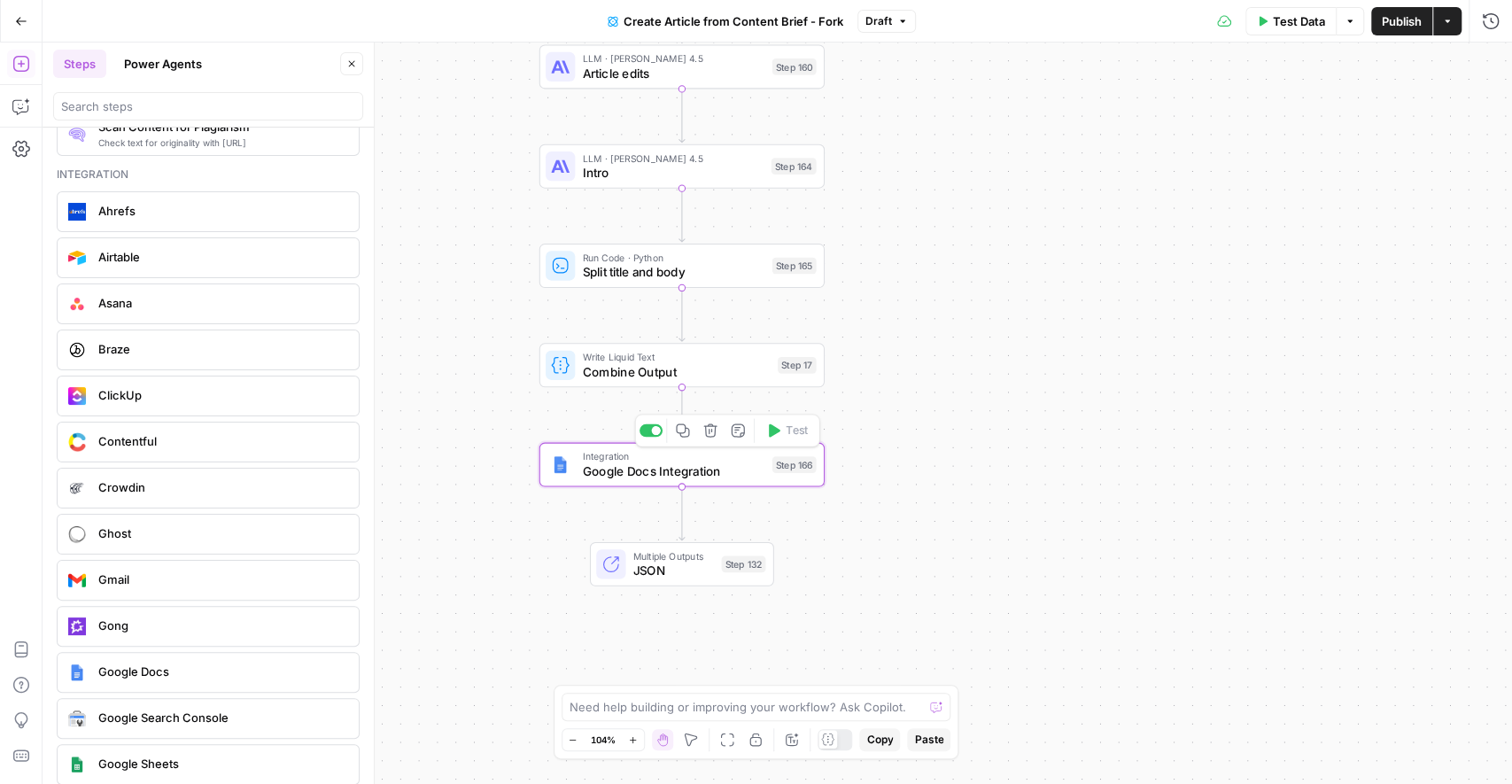
click at [713, 432] on icon "button" at bounding box center [711, 431] width 15 height 15
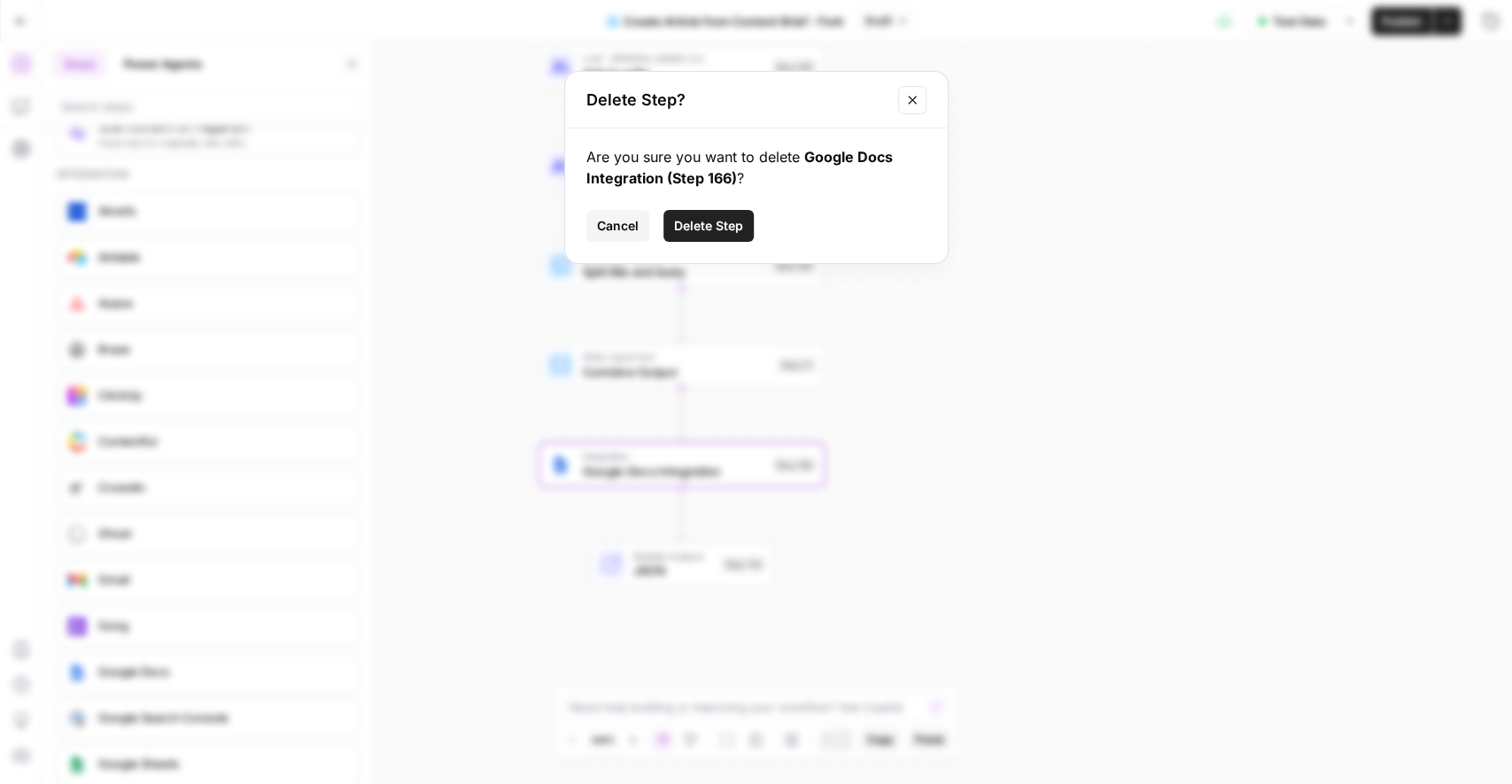
click at [720, 218] on span "Delete Step" at bounding box center [708, 225] width 69 height 17
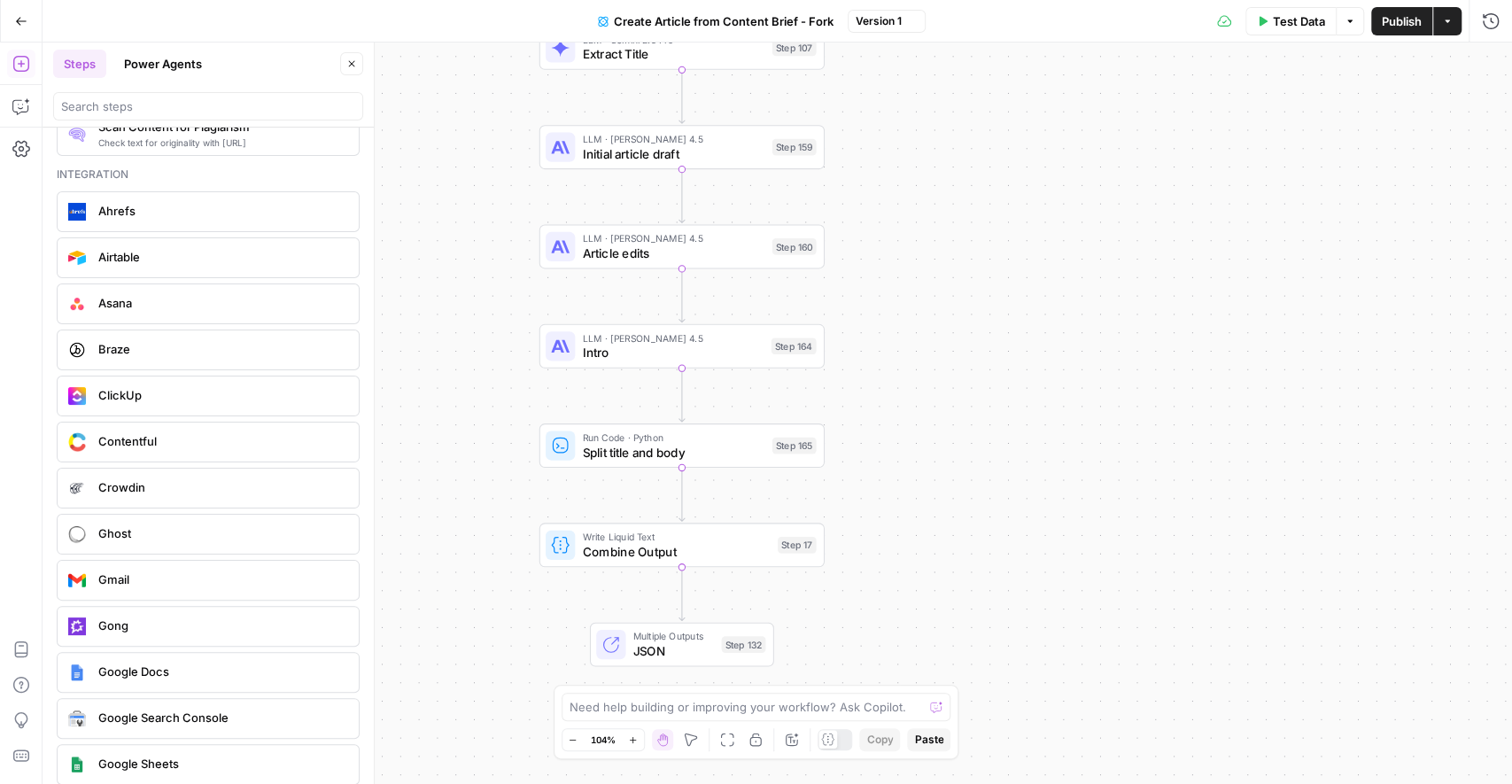
drag, startPoint x: 477, startPoint y: 352, endPoint x: 477, endPoint y: 532, distance: 180.0
click at [477, 532] on div "true false Workflow Input Settings Inputs Google Search Google Search Step 139 …" at bounding box center [777, 413] width 1470 height 742
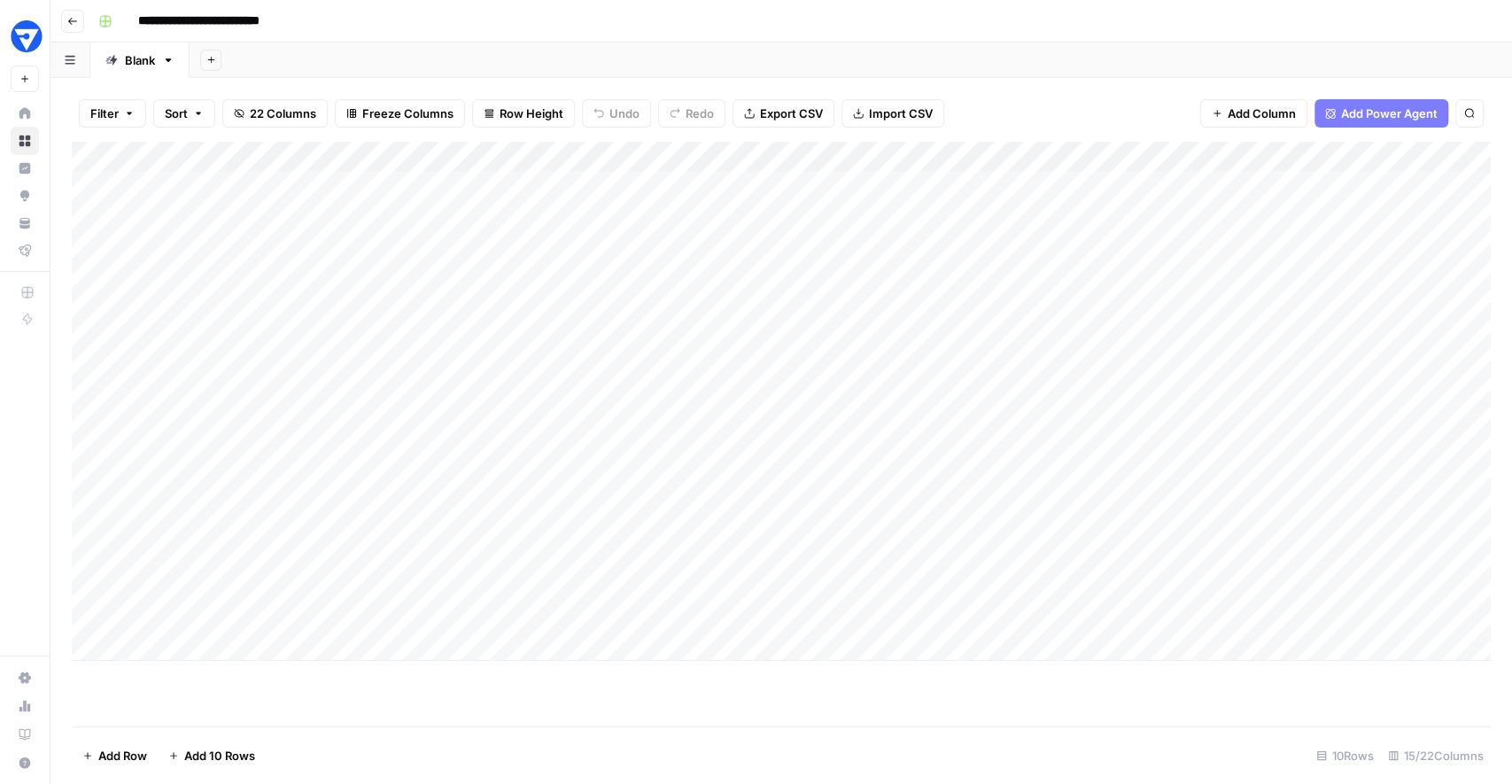
click at [693, 339] on div "Add Column" at bounding box center [781, 400] width 1419 height 519
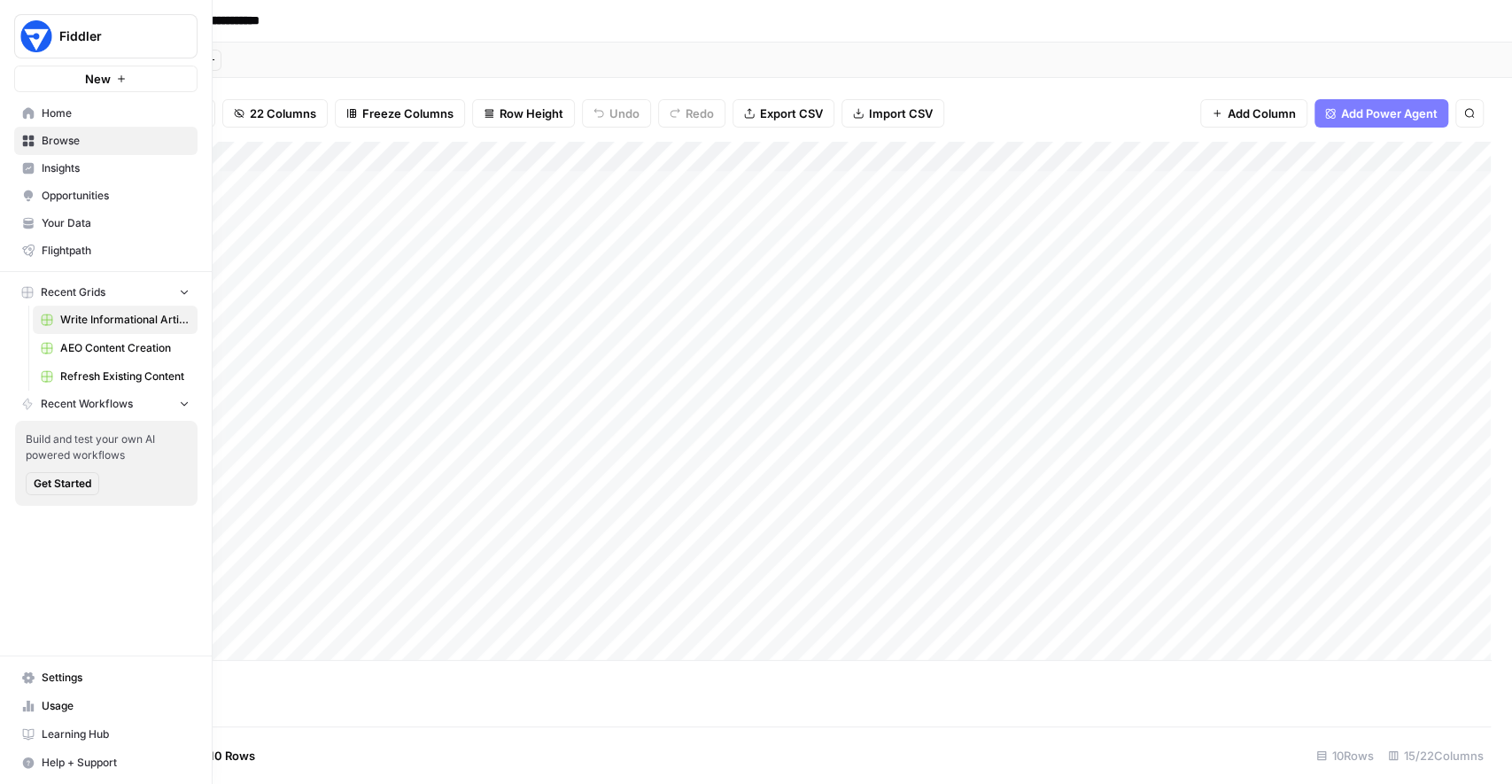
click at [41, 218] on span "Your Data" at bounding box center [115, 222] width 148 height 16
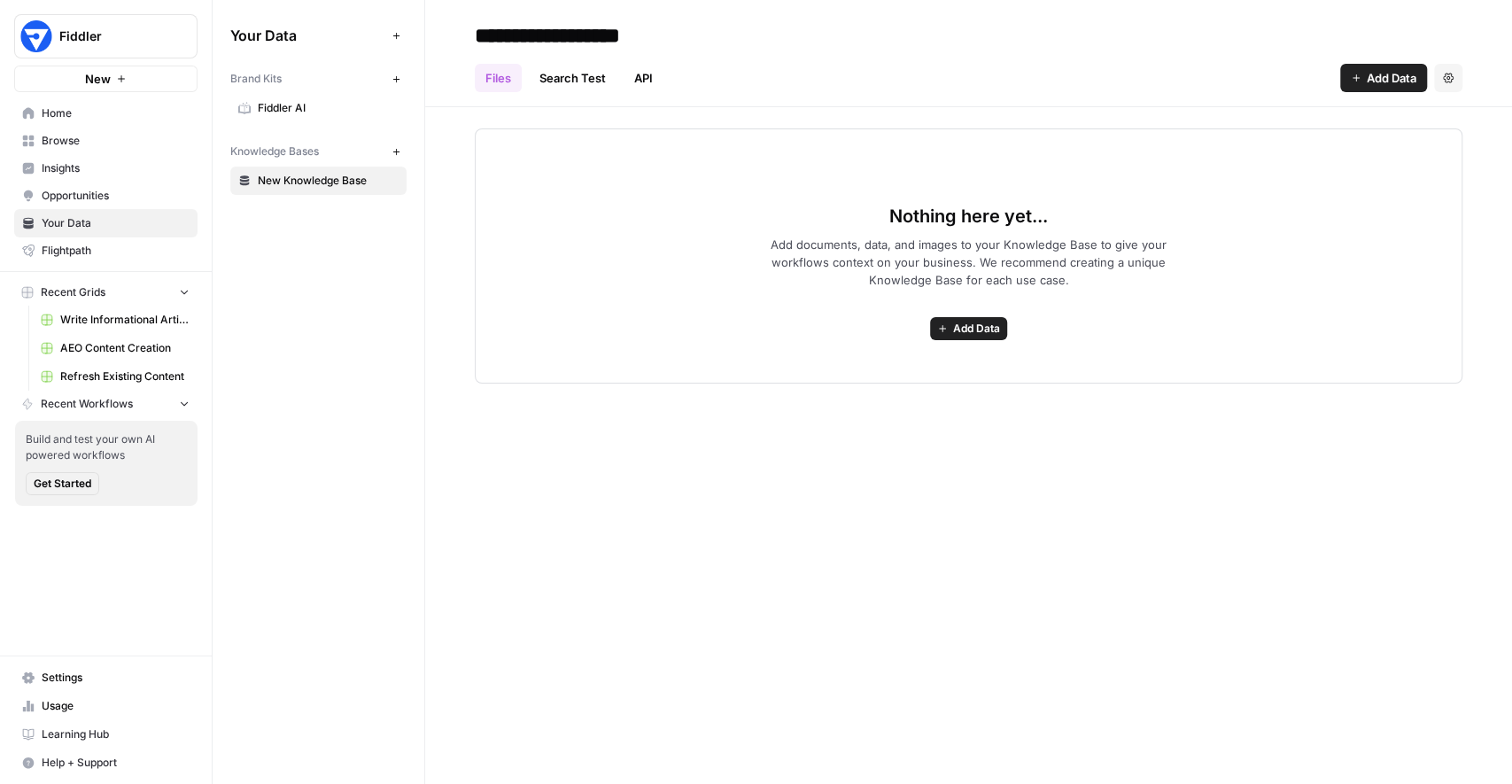
click at [610, 216] on div "Nothing here yet... Add documents, data, and images to your Knowledge Base to g…" at bounding box center [969, 256] width 988 height 255
click at [118, 332] on link "Write Informational Article" at bounding box center [115, 319] width 164 height 28
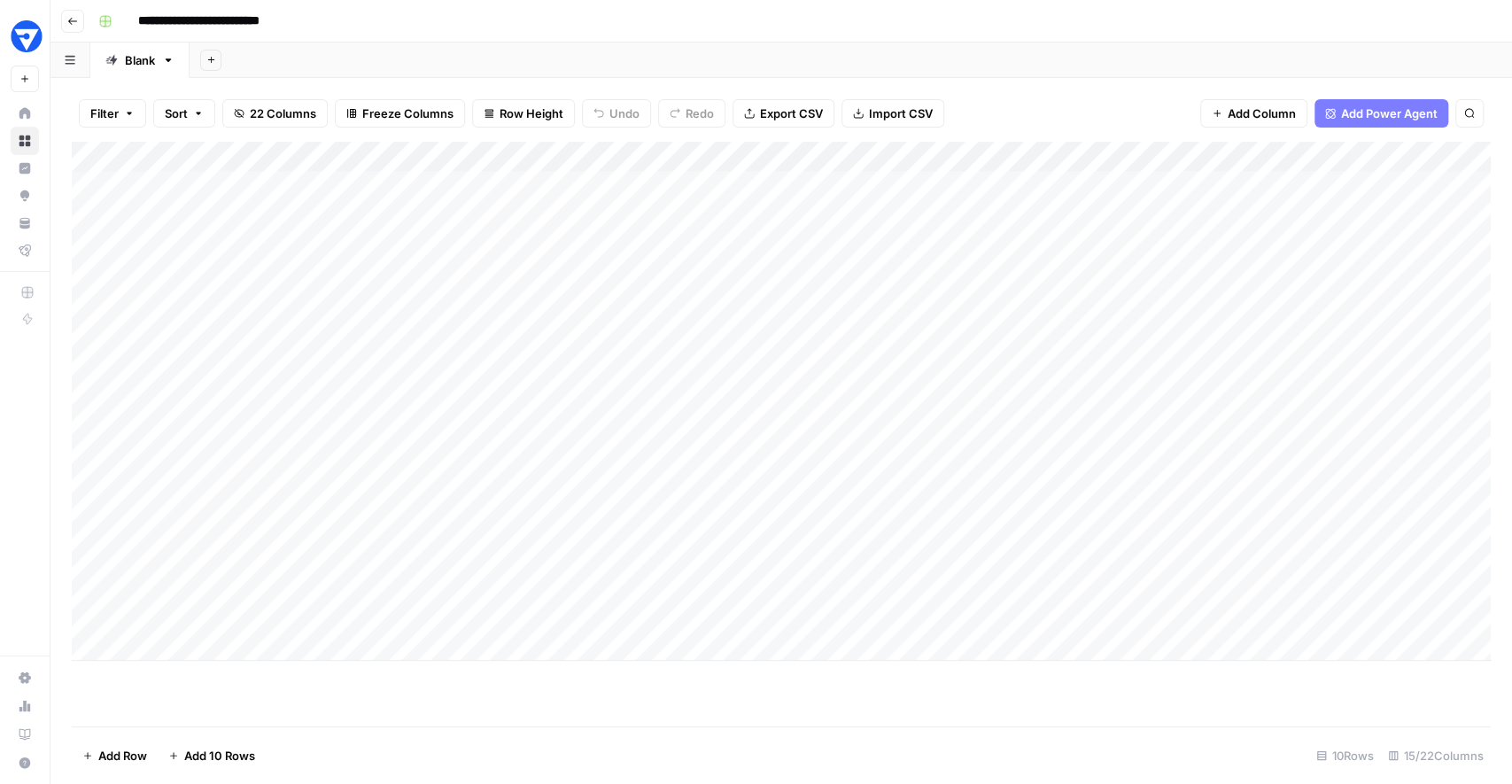
click at [1382, 26] on div "**********" at bounding box center [792, 21] width 1403 height 28
click at [659, 13] on div "**********" at bounding box center [792, 21] width 1403 height 28
click at [1262, 23] on div "**********" at bounding box center [792, 21] width 1403 height 28
click at [556, 56] on div "Add Sheet" at bounding box center [850, 60] width 1323 height 36
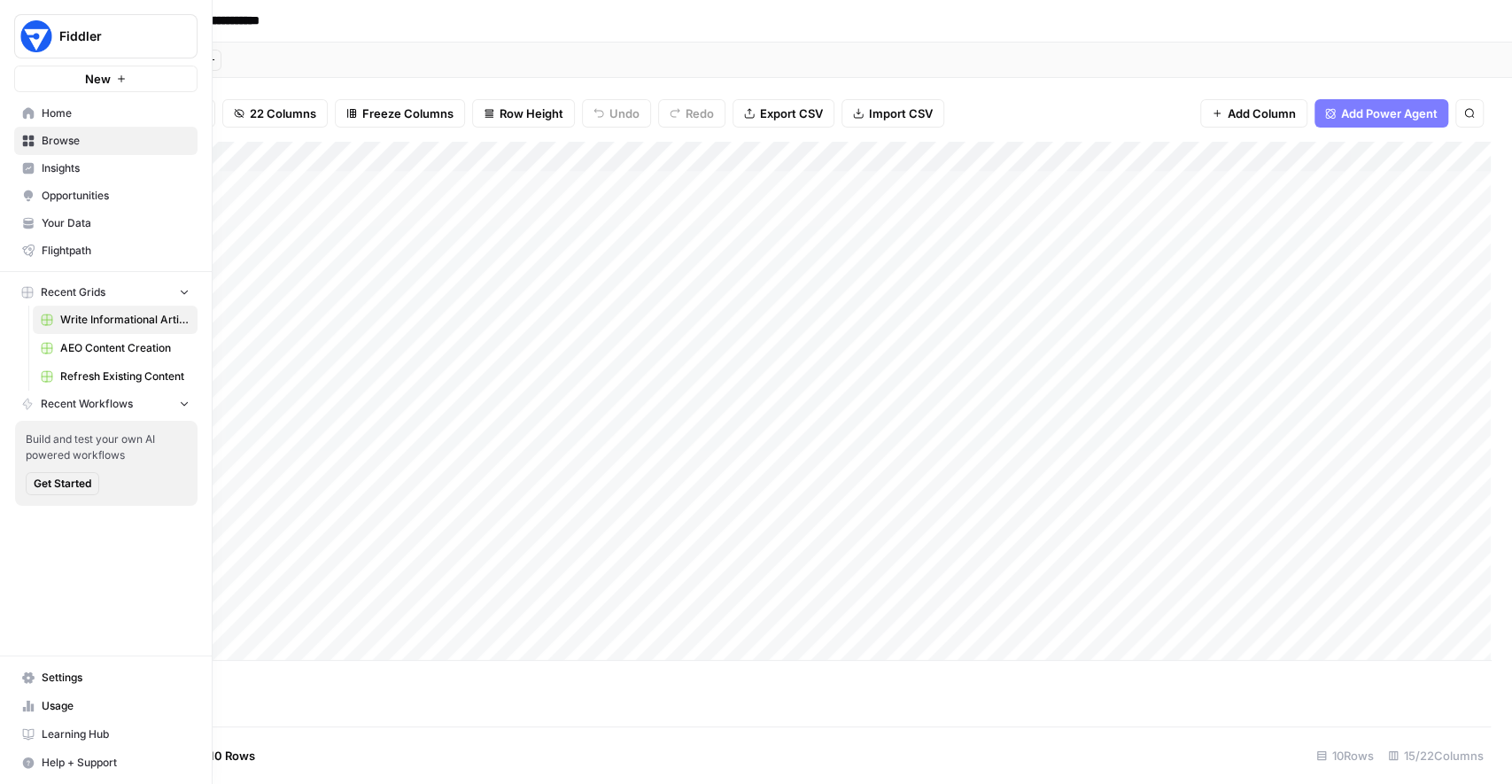
click at [27, 164] on icon at bounding box center [28, 169] width 12 height 12
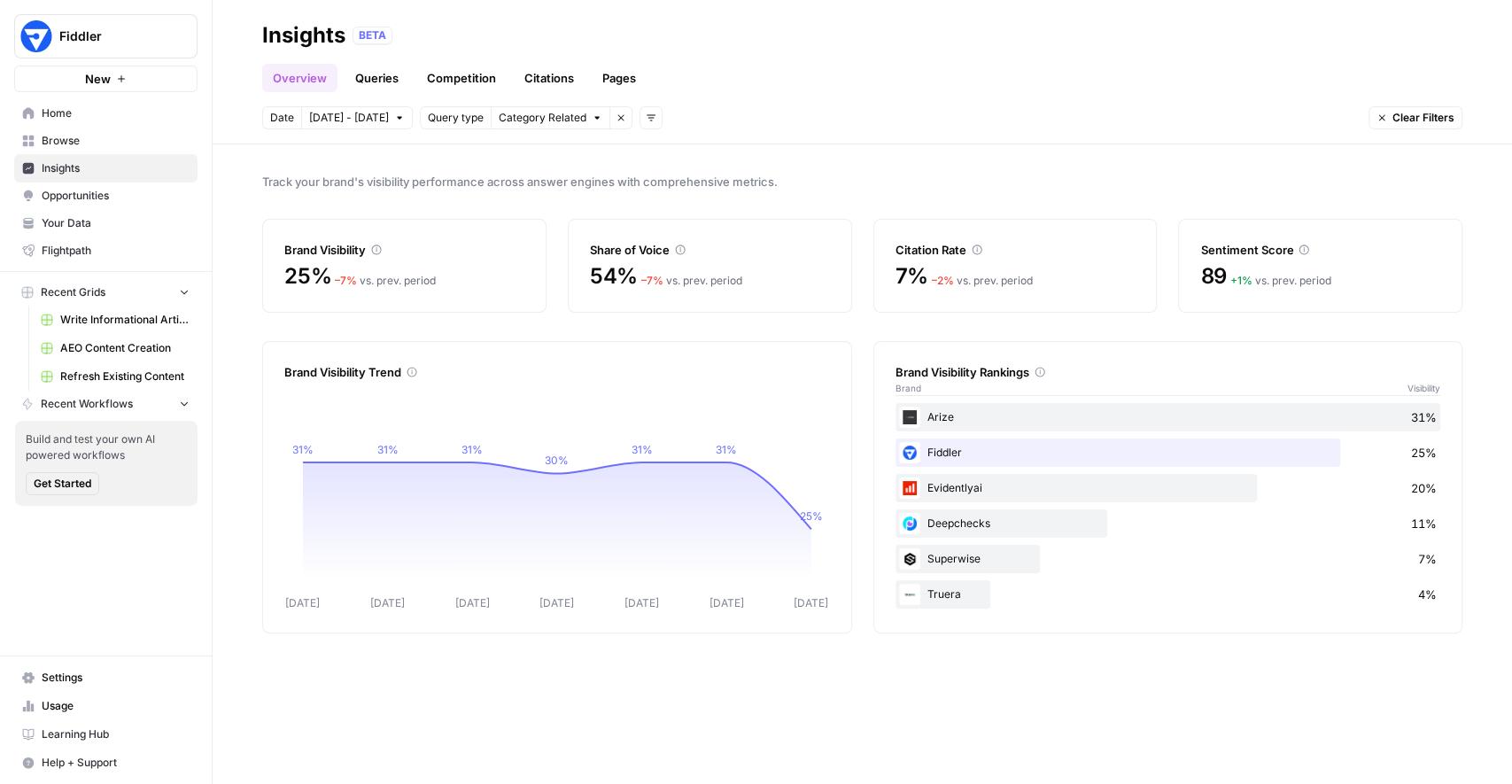
click at [538, 73] on link "Citations" at bounding box center [549, 77] width 71 height 28
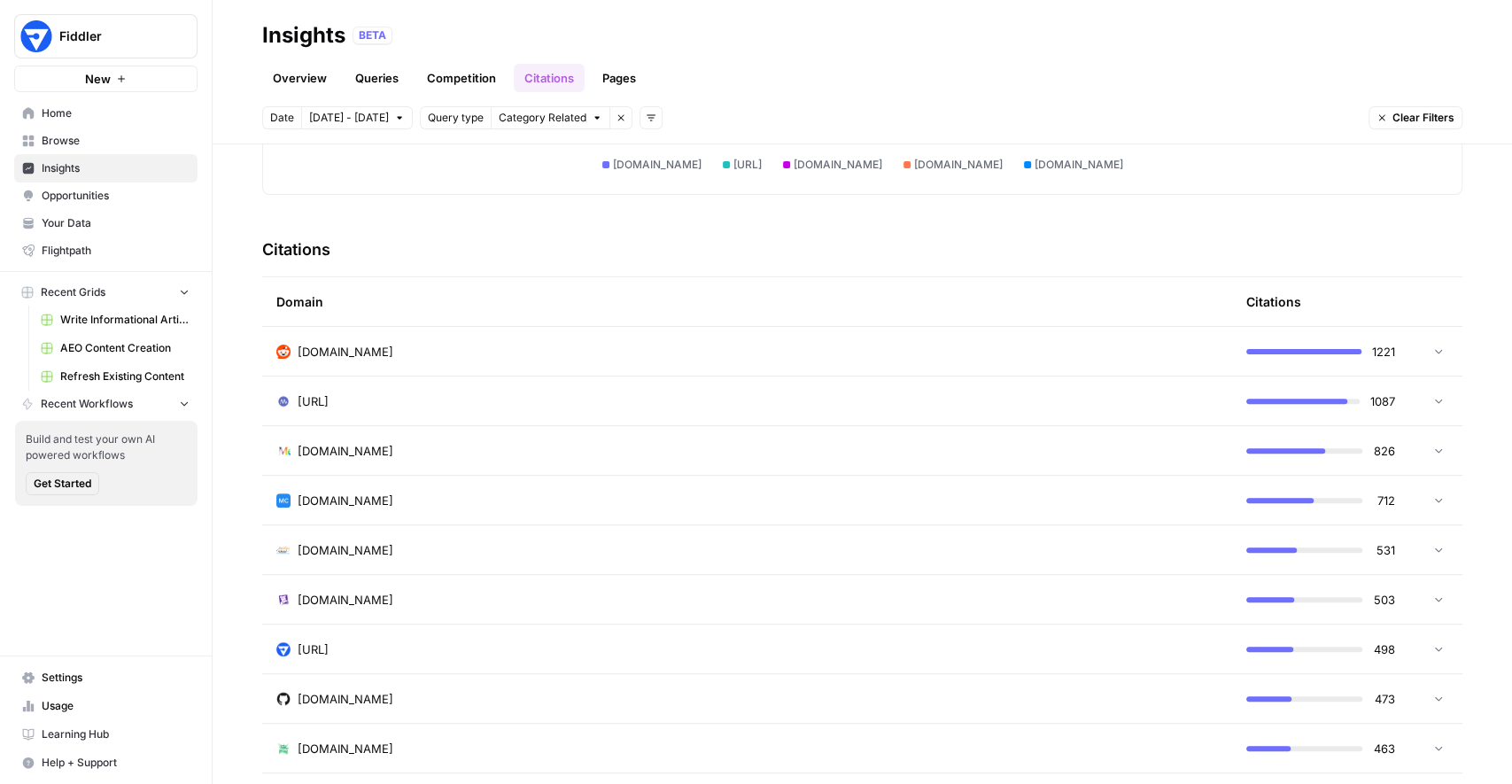
scroll to position [336, 0]
click at [1438, 351] on icon at bounding box center [1439, 349] width 13 height 13
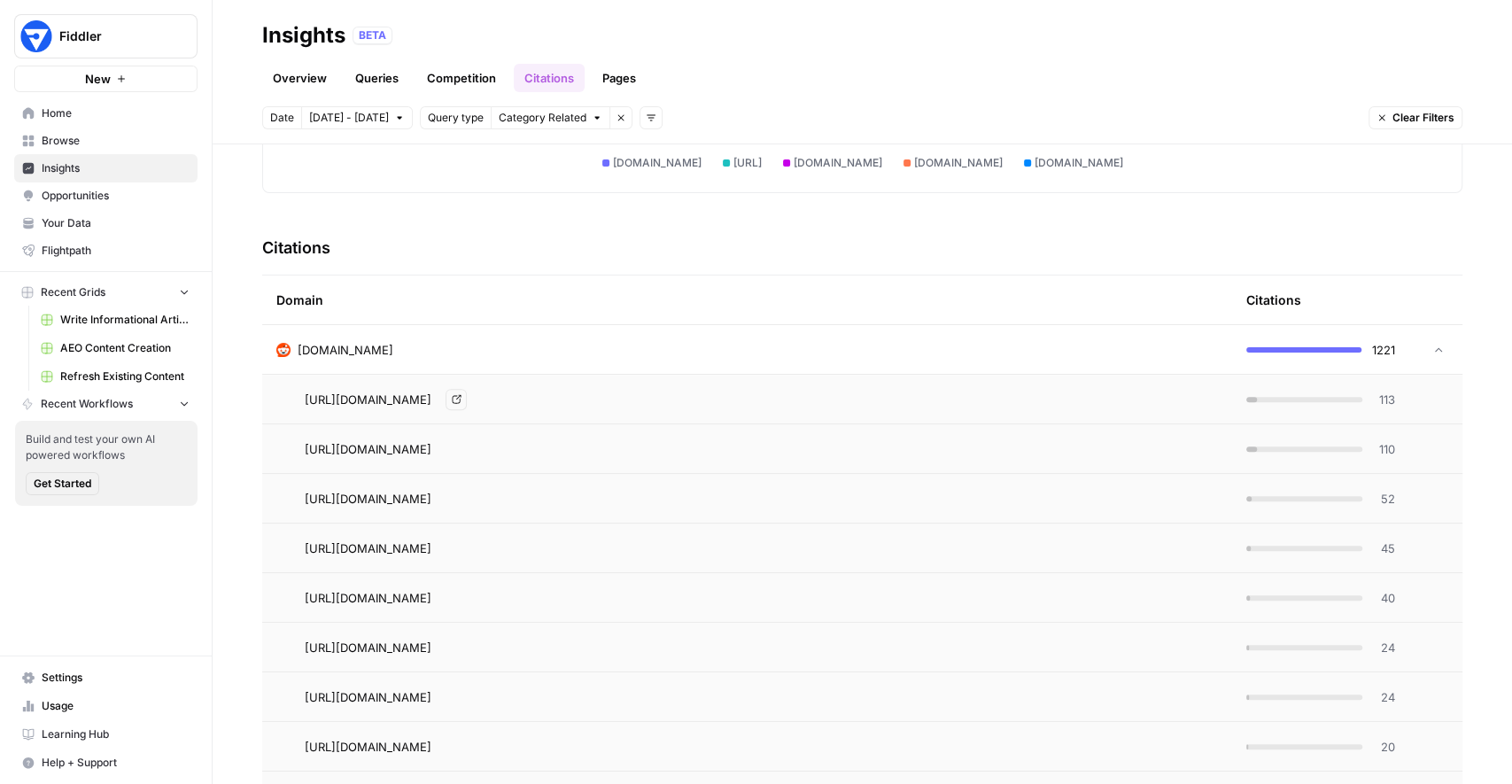
click at [462, 398] on icon "Go to page https://www.reddit.com/r/mlops/comments/r7fp91/what_machine_learning…" at bounding box center [456, 398] width 10 height 10
click at [1432, 346] on icon at bounding box center [1439, 350] width 13 height 13
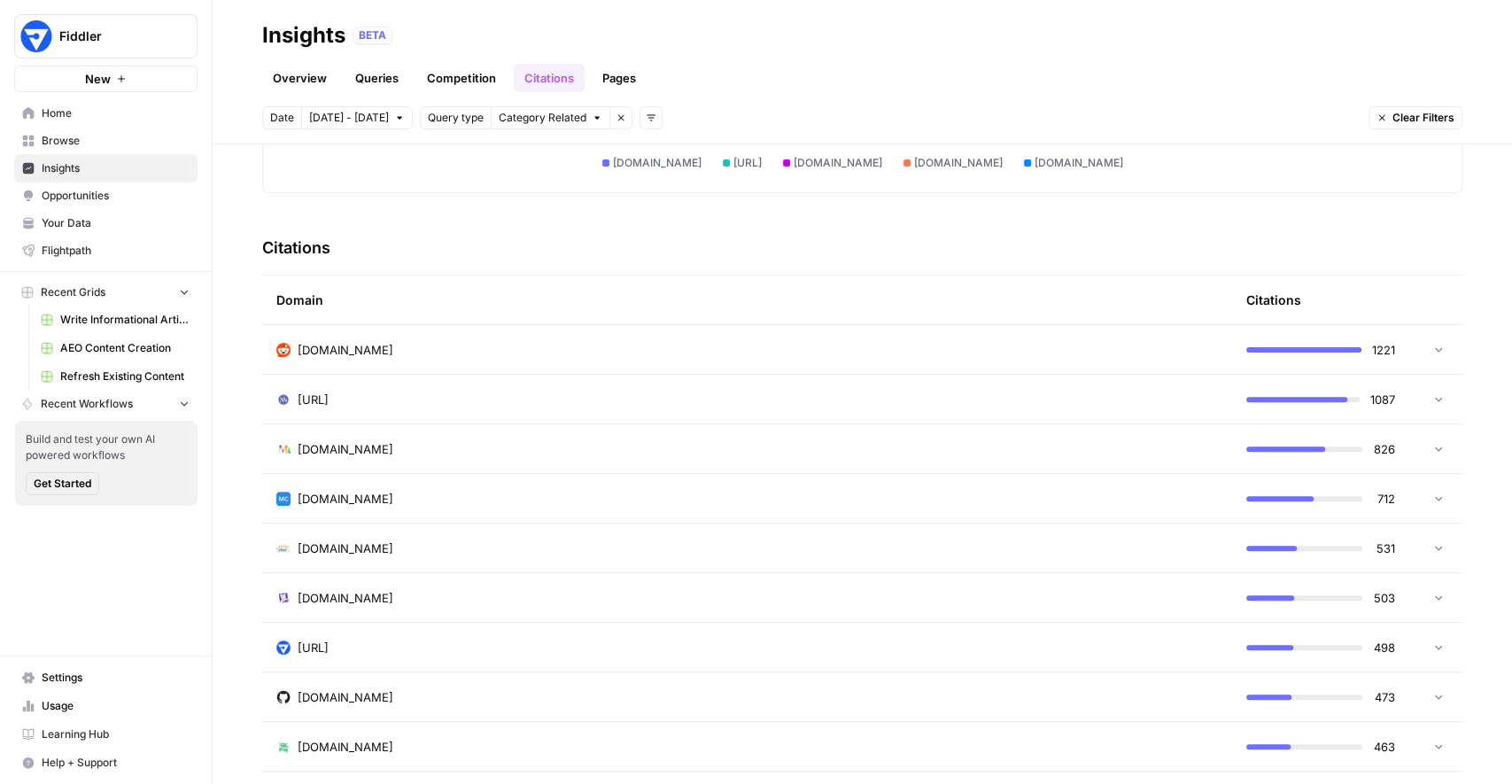
click at [483, 173] on div "Oct 2 Oct 3 Oct 4 Oct 5 Oct 6 Oct 7 Oct 8 0 50 100 150 200 reddit.com neptune.a…" at bounding box center [862, 59] width 1156 height 265
click at [118, 196] on span "Opportunities" at bounding box center [115, 196] width 148 height 16
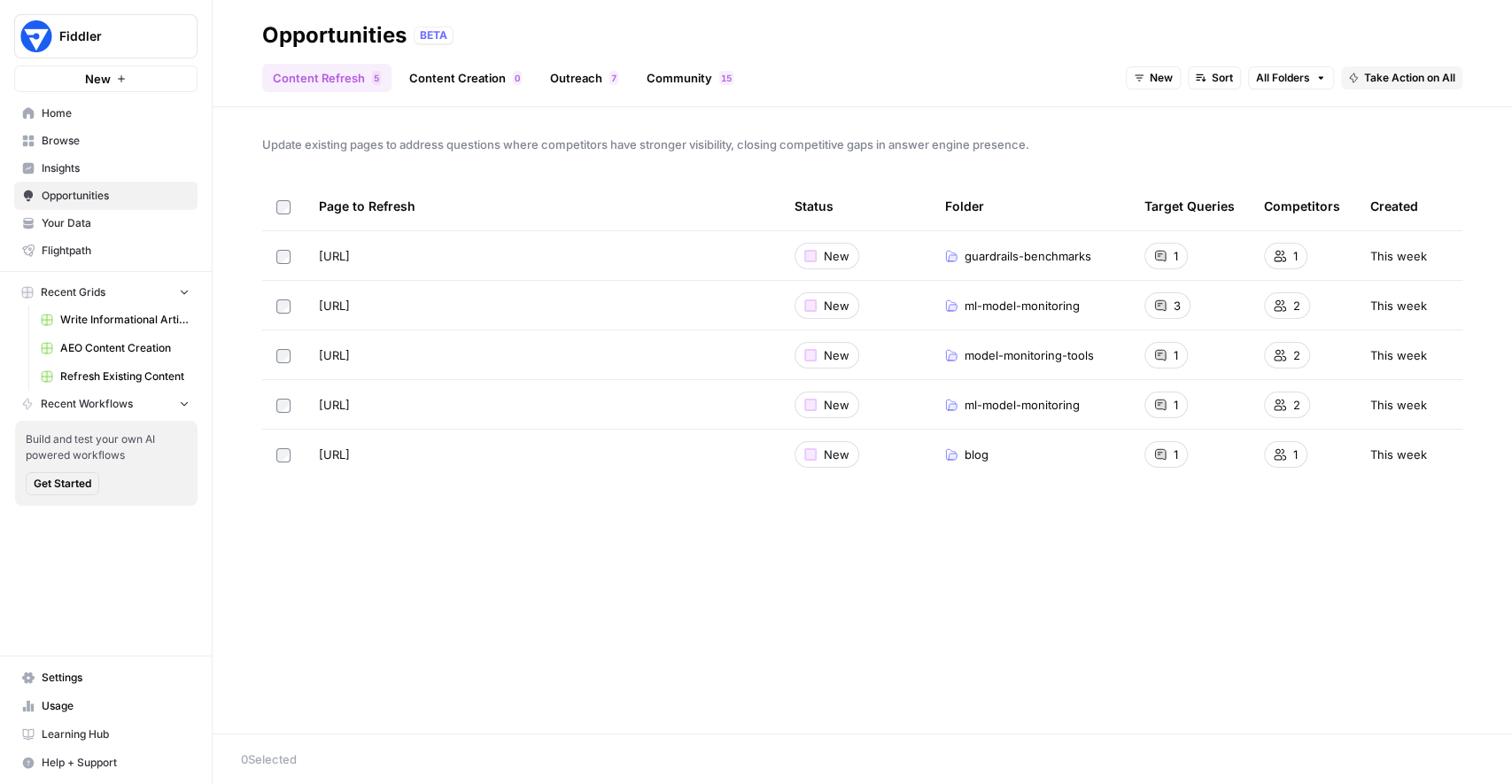
click at [670, 73] on link "Community 5 1" at bounding box center [690, 77] width 108 height 28
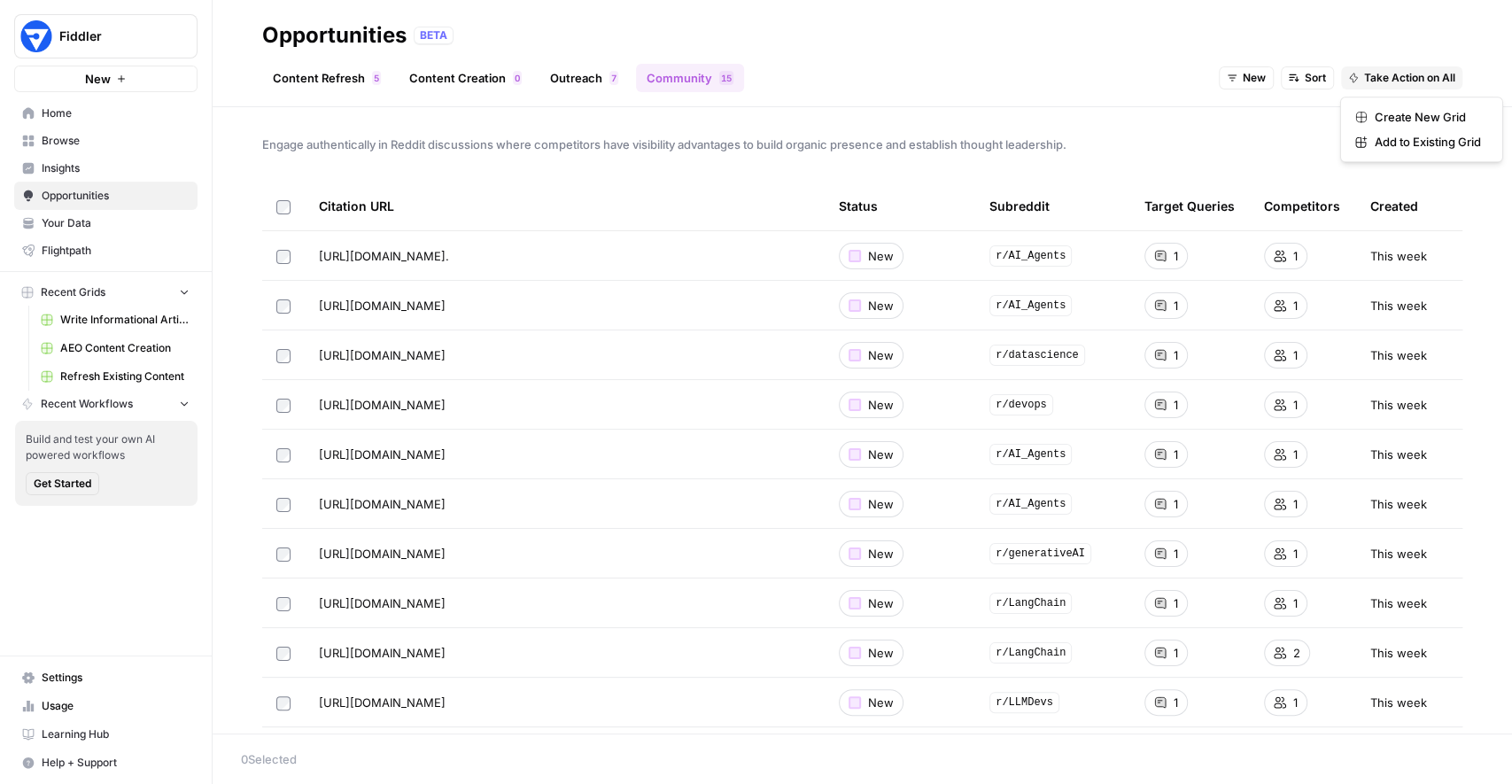
click at [1357, 75] on icon "button" at bounding box center [1354, 78] width 11 height 11
click at [1366, 109] on div "Create New Grid" at bounding box center [1421, 117] width 133 height 17
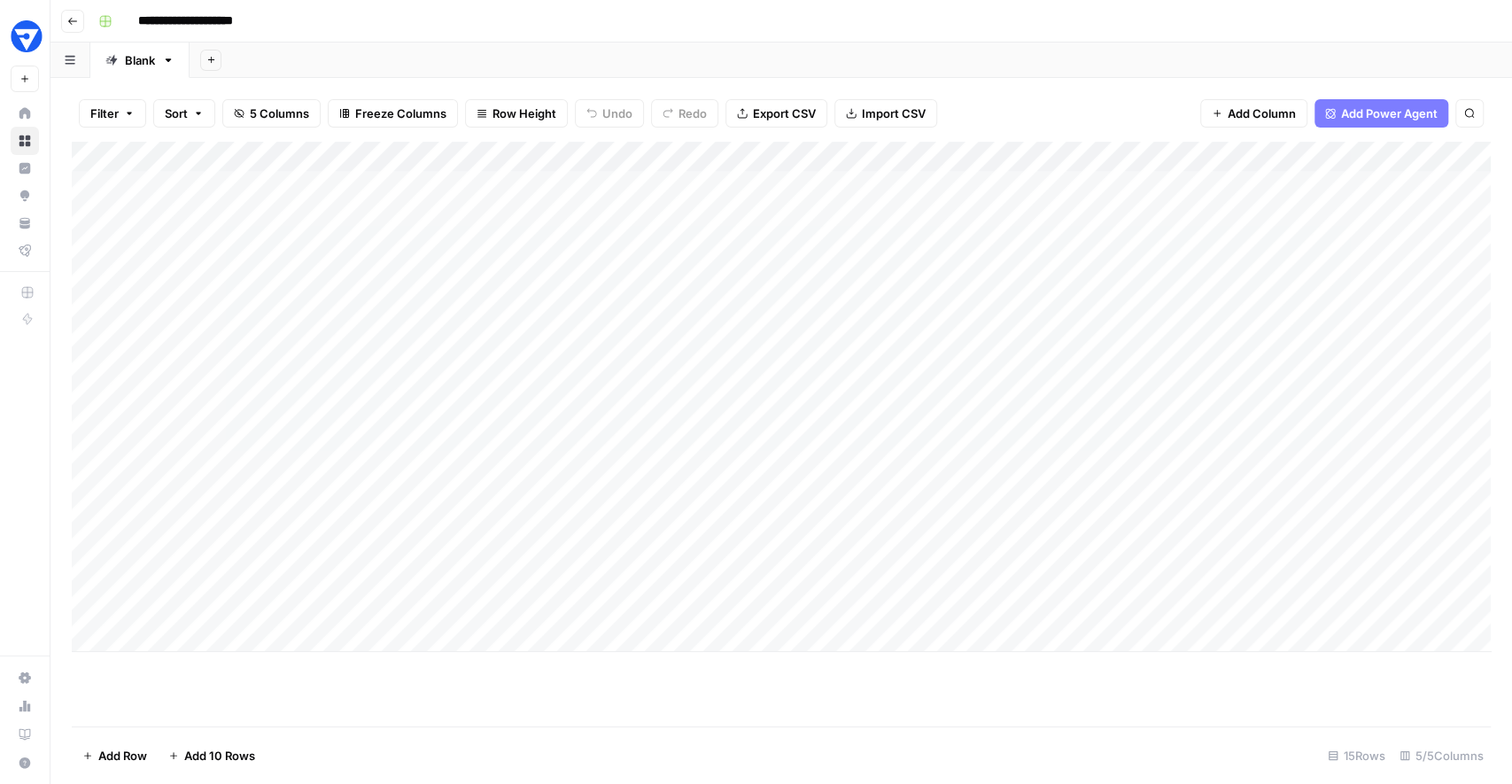
drag, startPoint x: 633, startPoint y: 190, endPoint x: 555, endPoint y: 525, distance: 344.0
click at [555, 525] on div "Add Column" at bounding box center [781, 397] width 1419 height 510
drag, startPoint x: 461, startPoint y: 193, endPoint x: 427, endPoint y: 444, distance: 253.3
click at [427, 444] on div "Add Column" at bounding box center [781, 397] width 1419 height 510
click at [792, 202] on div "Add Column" at bounding box center [781, 397] width 1419 height 510
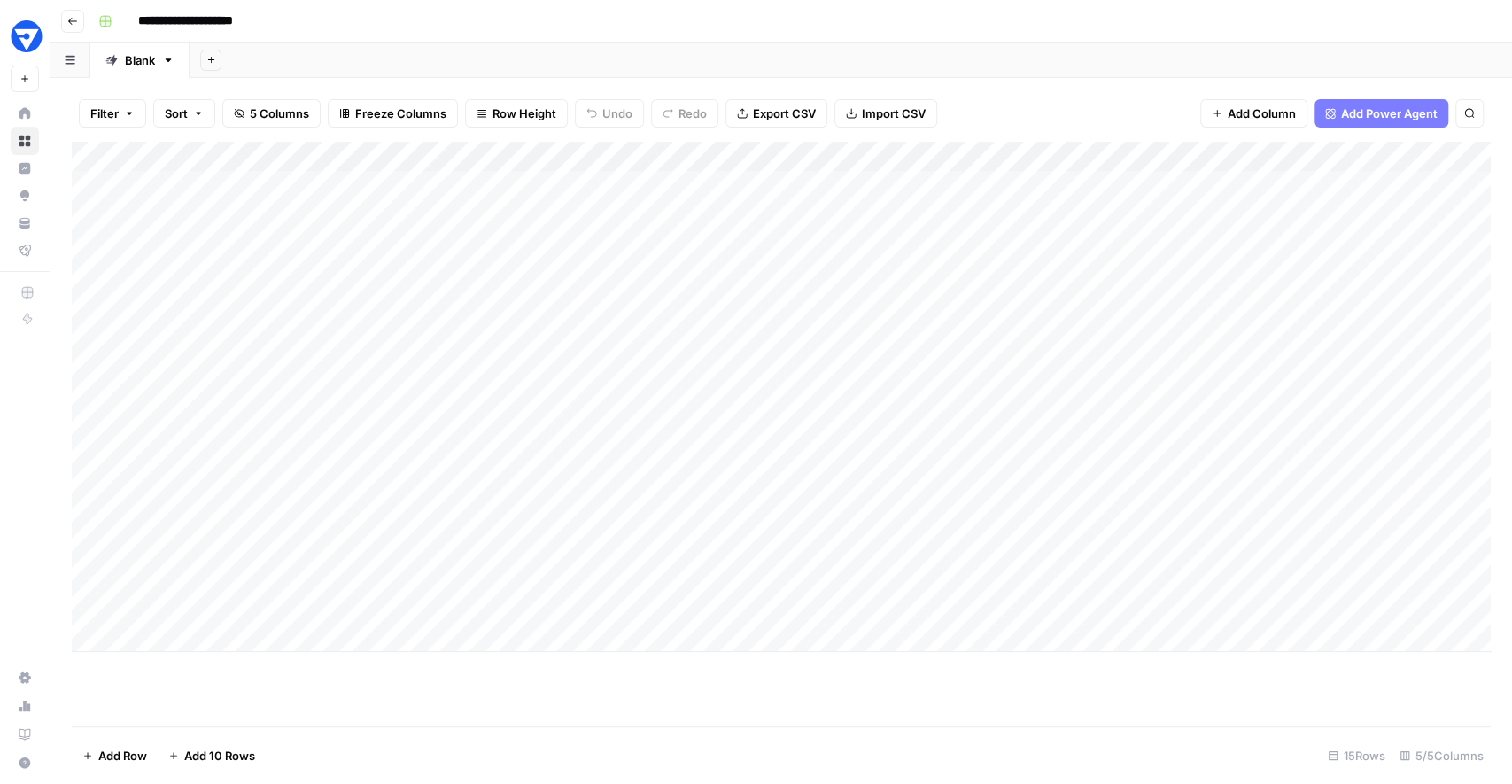
click at [815, 304] on div "Add Column" at bounding box center [781, 397] width 1419 height 510
click at [797, 425] on div "Add Column" at bounding box center [781, 397] width 1419 height 510
click at [554, 53] on div "Add Sheet" at bounding box center [850, 60] width 1323 height 36
click at [749, 607] on div "Add Column" at bounding box center [781, 397] width 1419 height 510
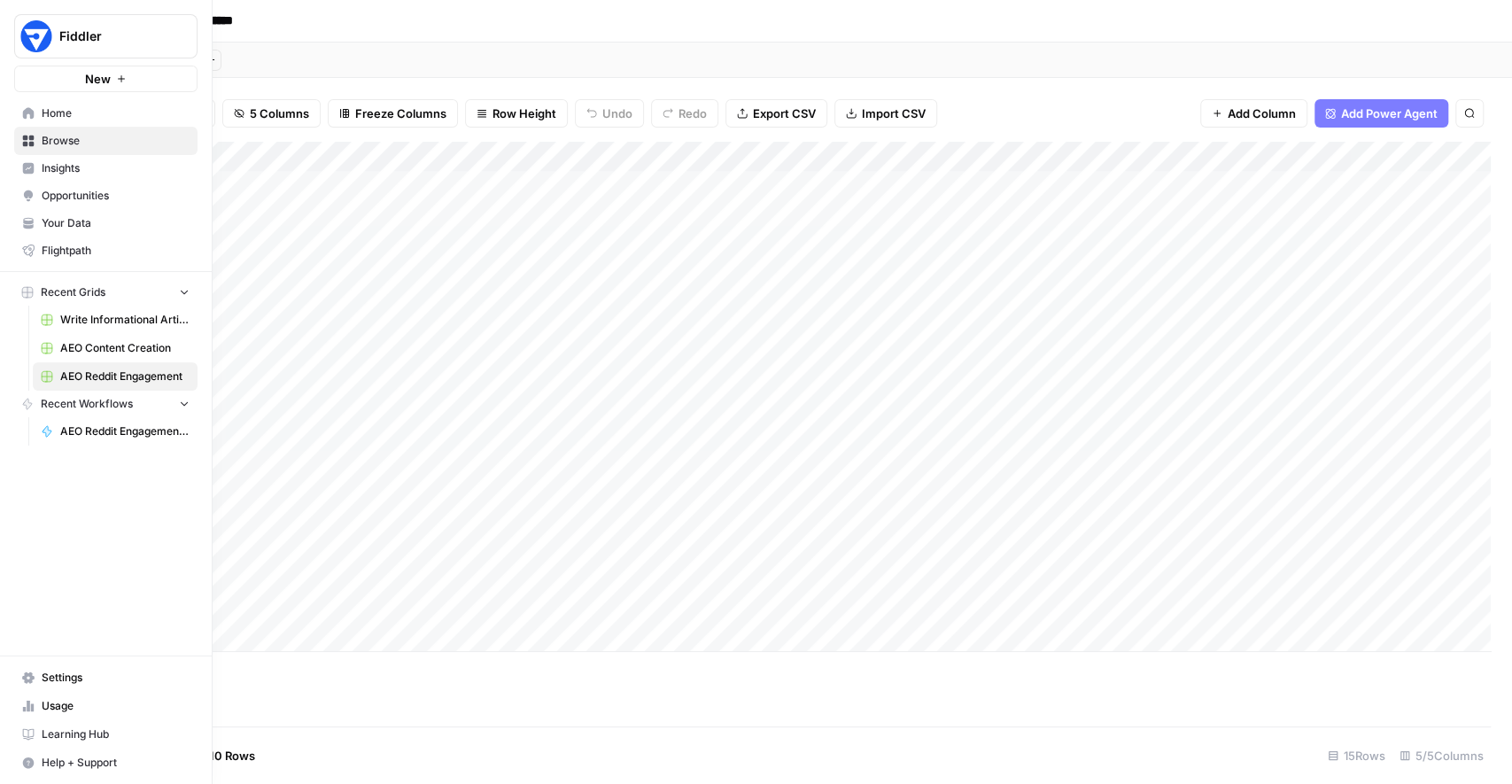
click at [45, 142] on span "Browse" at bounding box center [115, 140] width 148 height 16
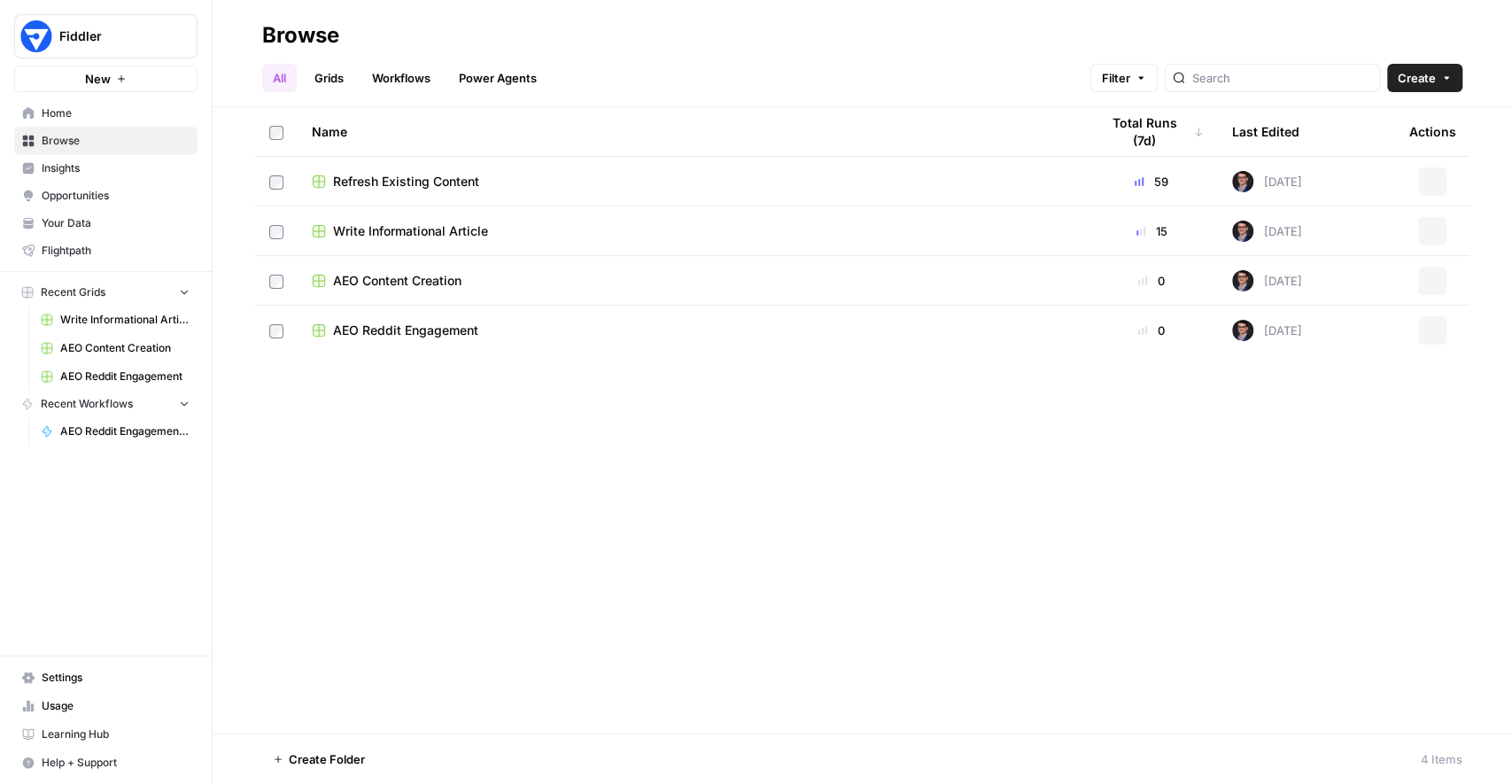
click at [49, 189] on span "Opportunities" at bounding box center [115, 196] width 148 height 16
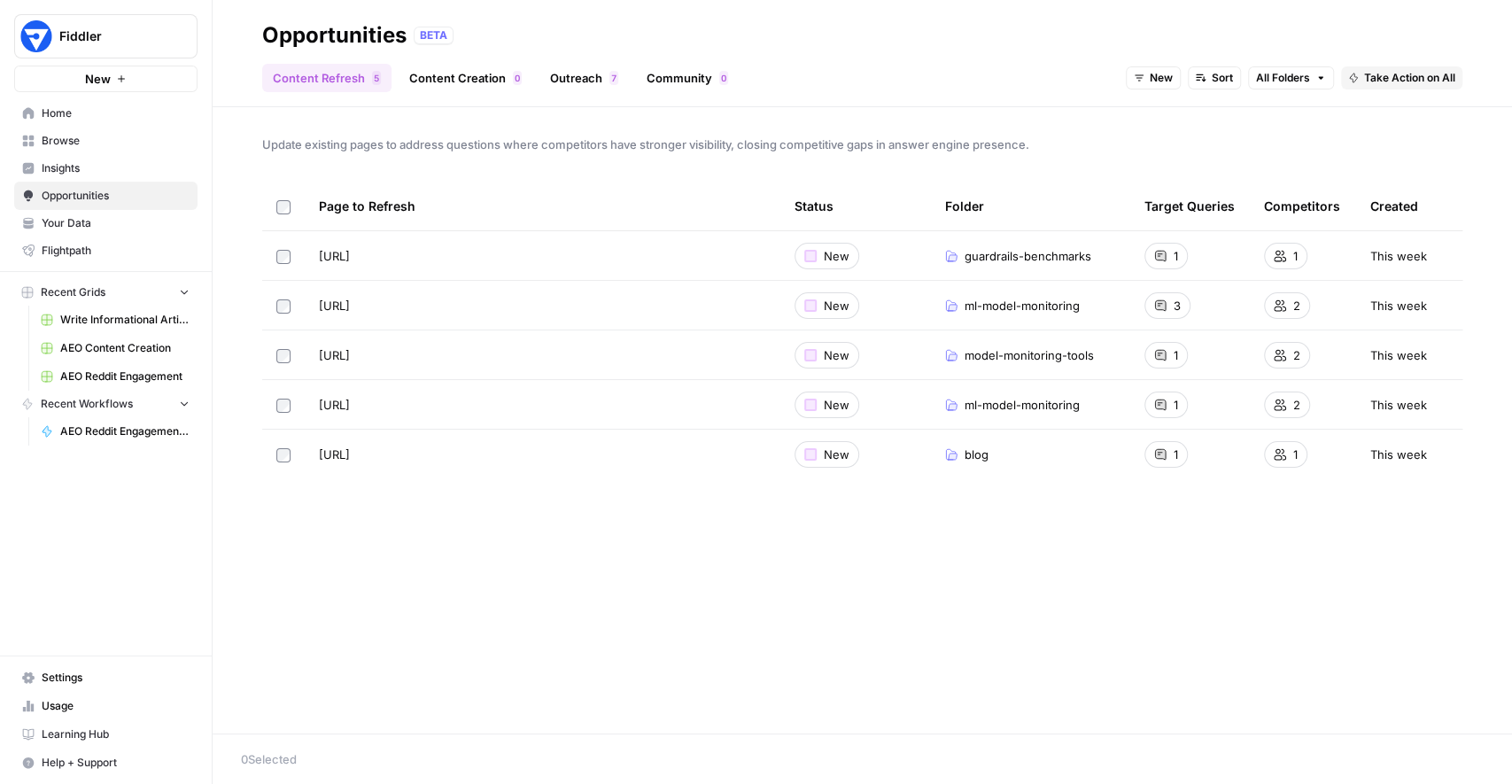
click at [104, 174] on span "Insights" at bounding box center [115, 168] width 148 height 16
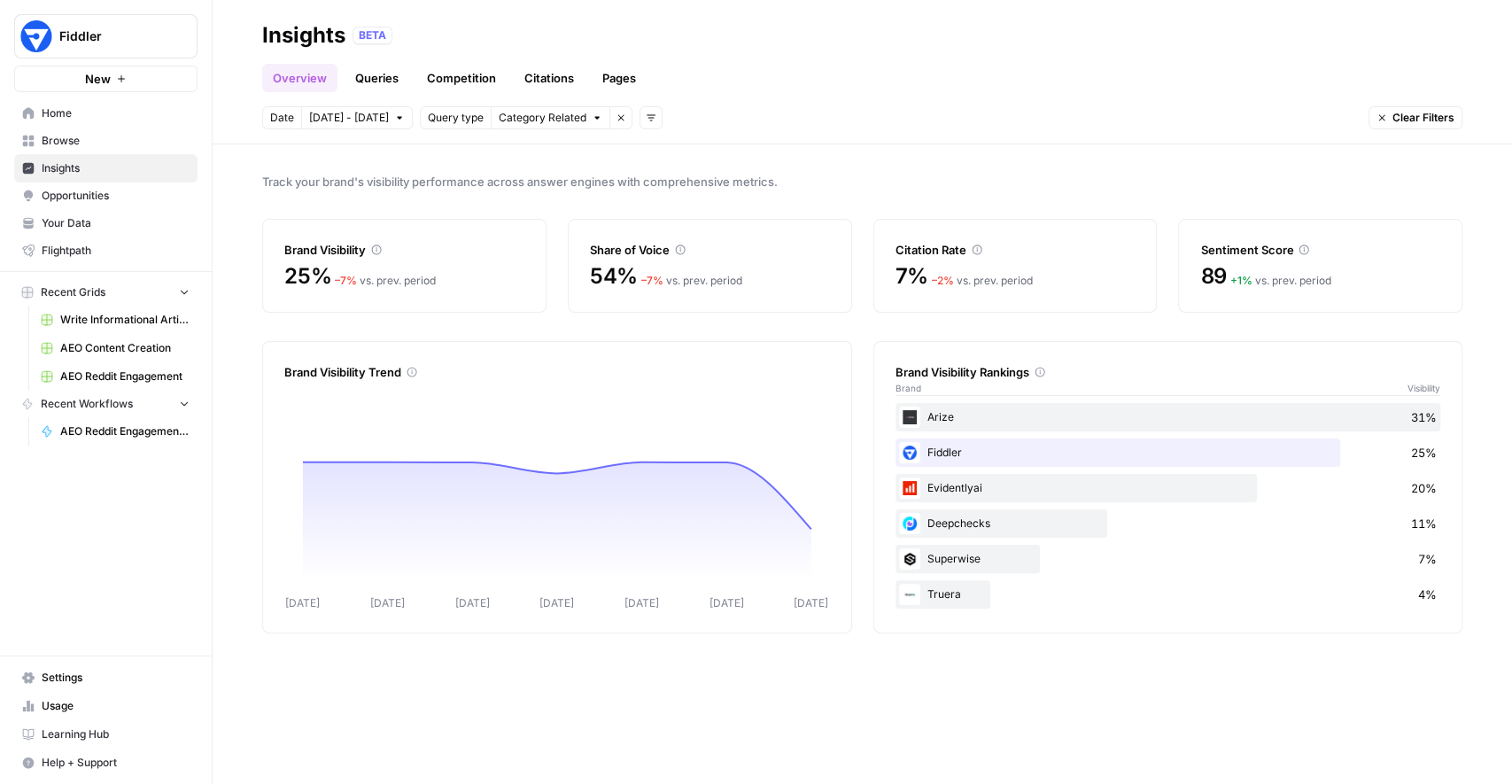
click at [566, 83] on link "Citations" at bounding box center [549, 77] width 71 height 28
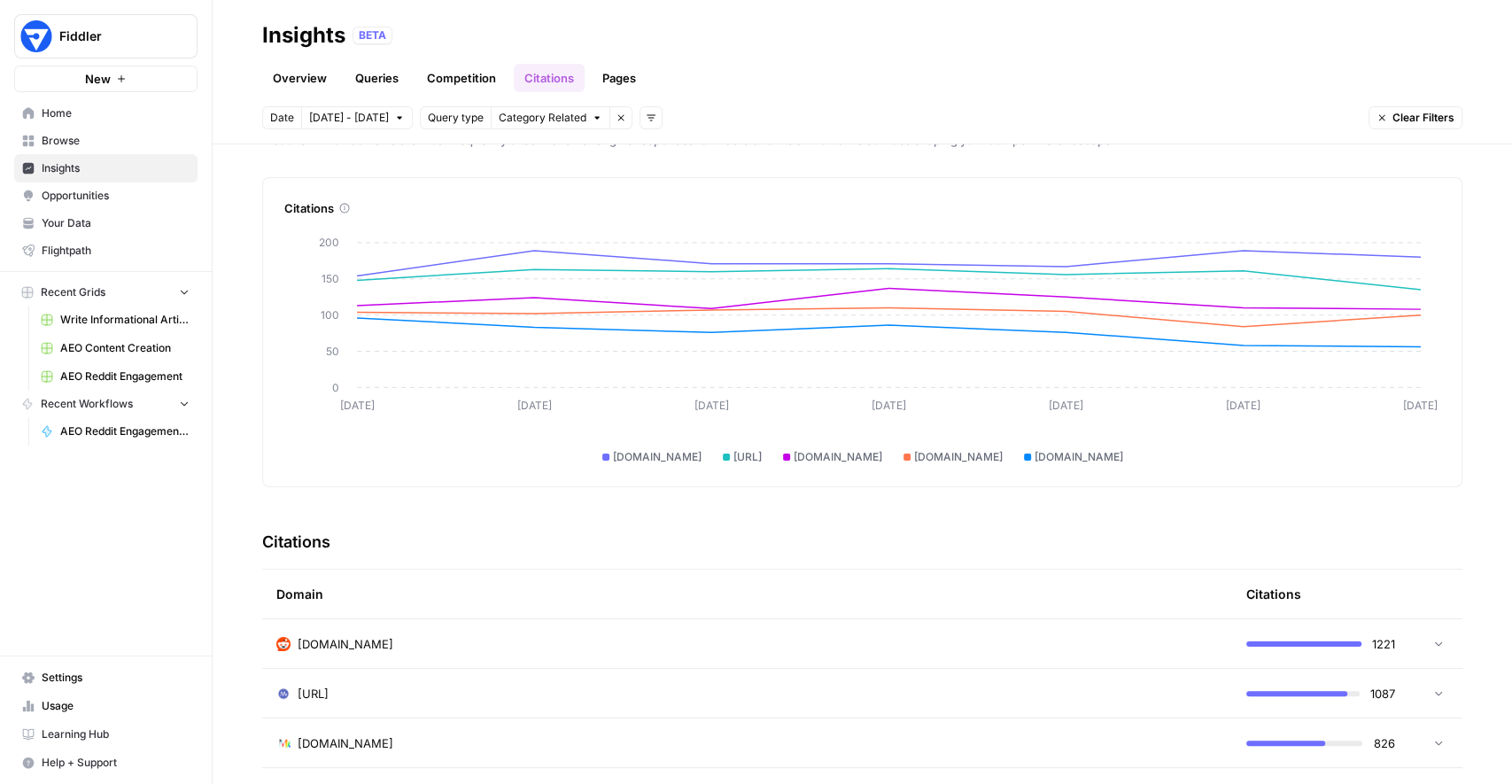
scroll to position [39, 0]
click at [99, 202] on span "Opportunities" at bounding box center [115, 196] width 148 height 16
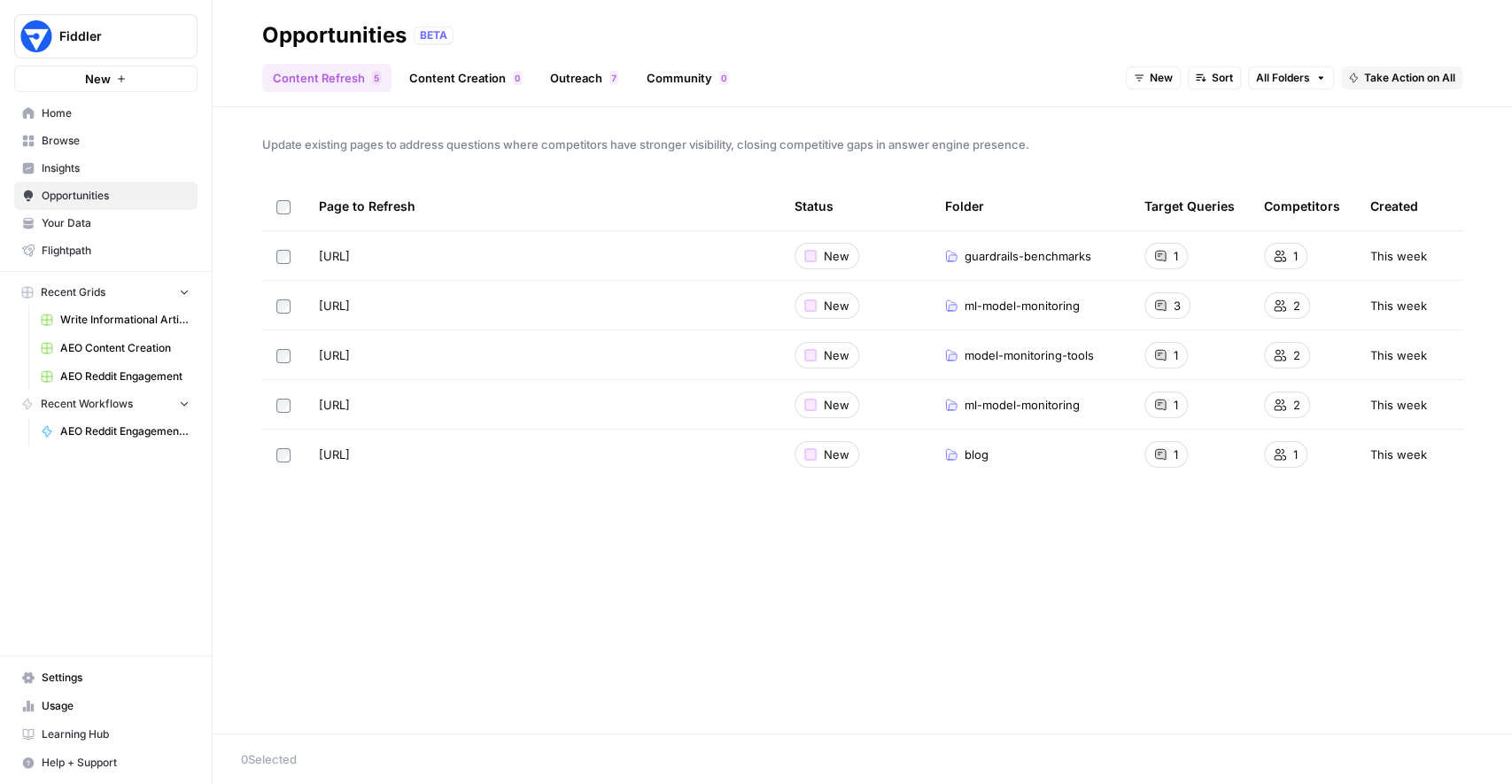
click at [581, 69] on link "Outreach 7" at bounding box center [584, 77] width 89 height 28
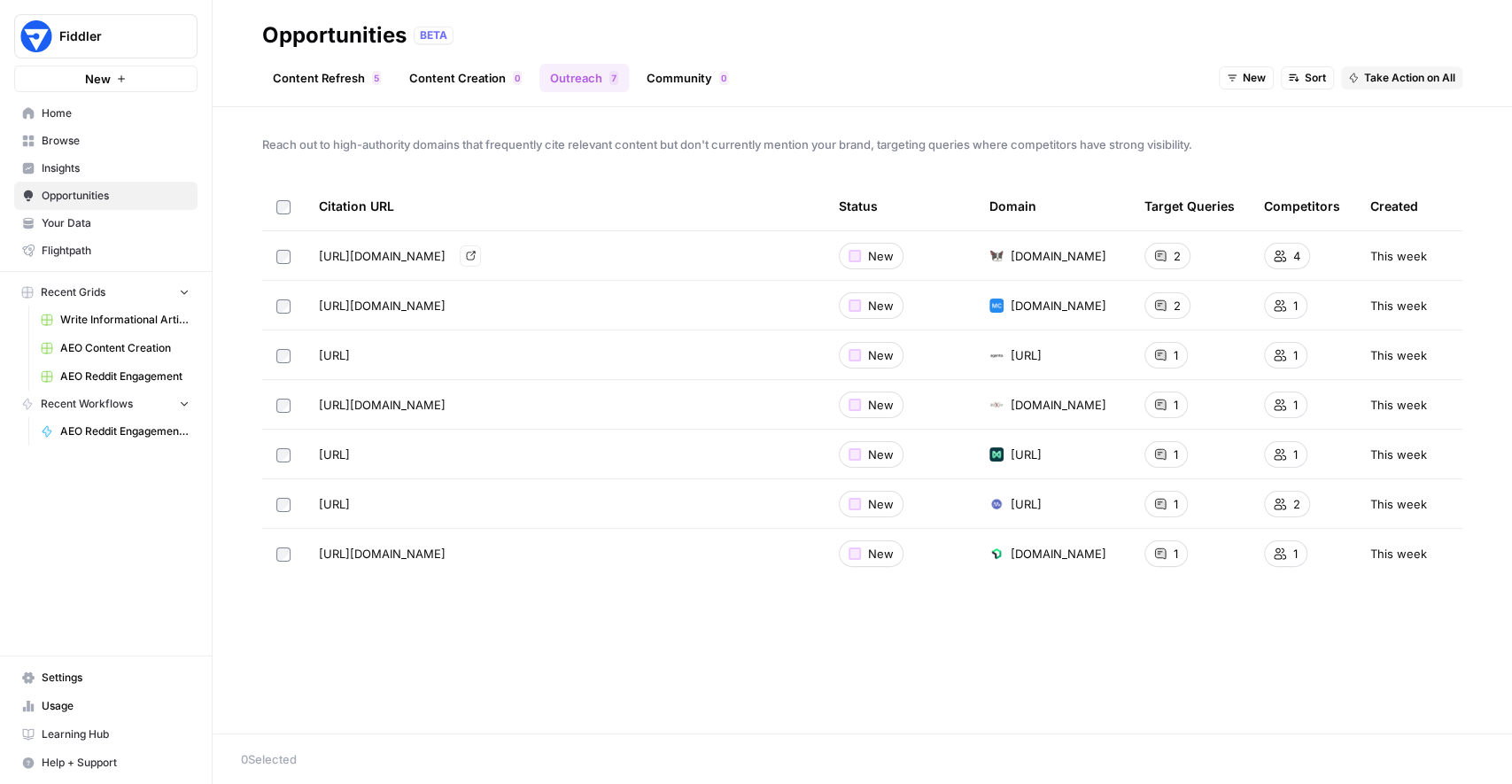
click at [475, 255] on icon "Go to page https://dagshub.com/blog/top-machine-learning-model-testing-tools/" at bounding box center [471, 256] width 9 height 9
click at [1372, 70] on span "Take Action on All" at bounding box center [1409, 77] width 91 height 16
click at [1372, 120] on div "Create New Grid" at bounding box center [1421, 117] width 133 height 17
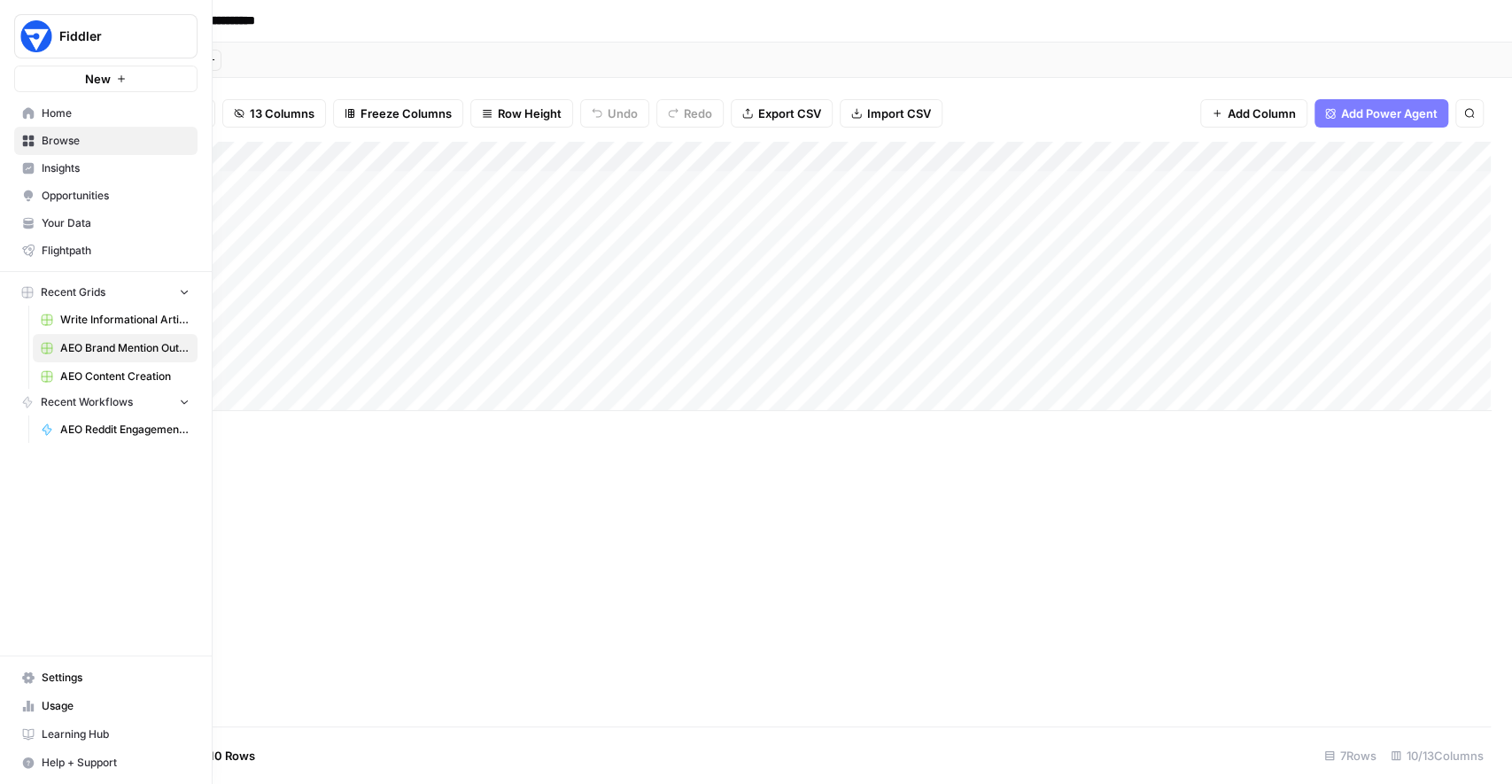
click at [23, 173] on icon at bounding box center [28, 169] width 12 height 12
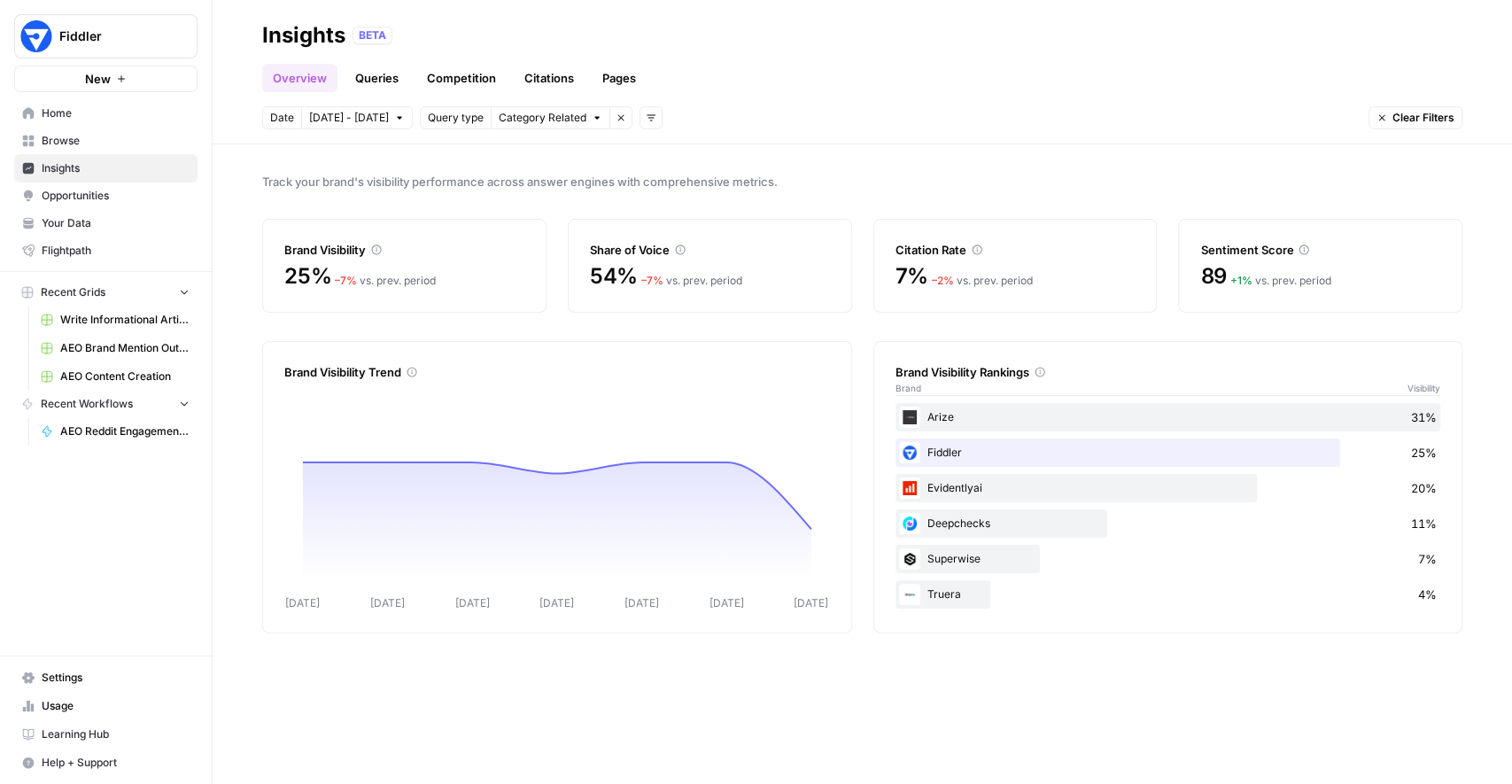
click at [694, 162] on div "Track your brand's visibility performance across answer engines with comprehens…" at bounding box center [862, 464] width 1299 height 640
click at [243, 177] on div "Track your brand's visibility performance across answer engines with comprehens…" at bounding box center [862, 464] width 1299 height 640
click at [74, 190] on span "Opportunities" at bounding box center [115, 196] width 148 height 16
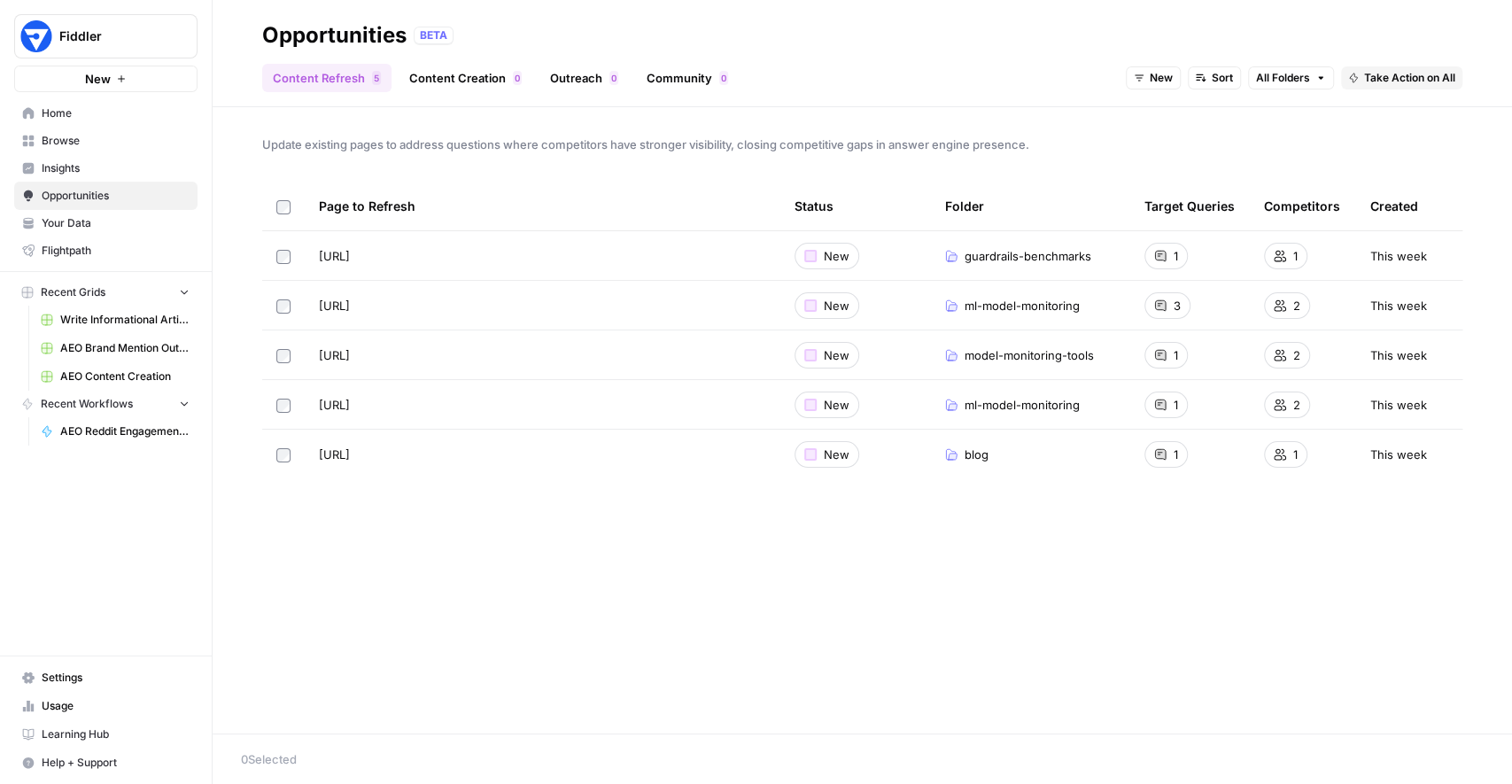
click at [655, 84] on link "Community 0" at bounding box center [688, 77] width 103 height 28
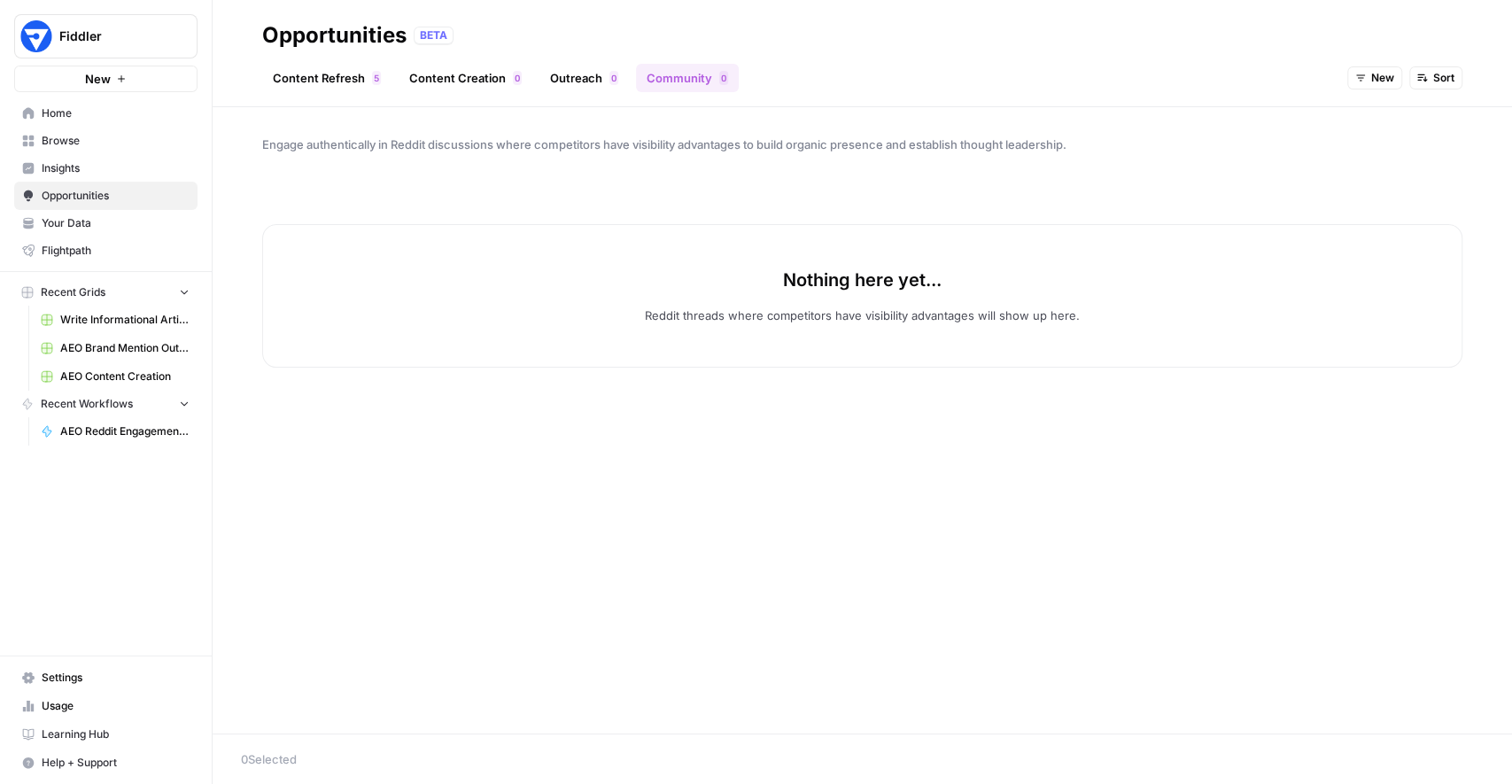
click at [95, 159] on link "Insights" at bounding box center [106, 168] width 184 height 28
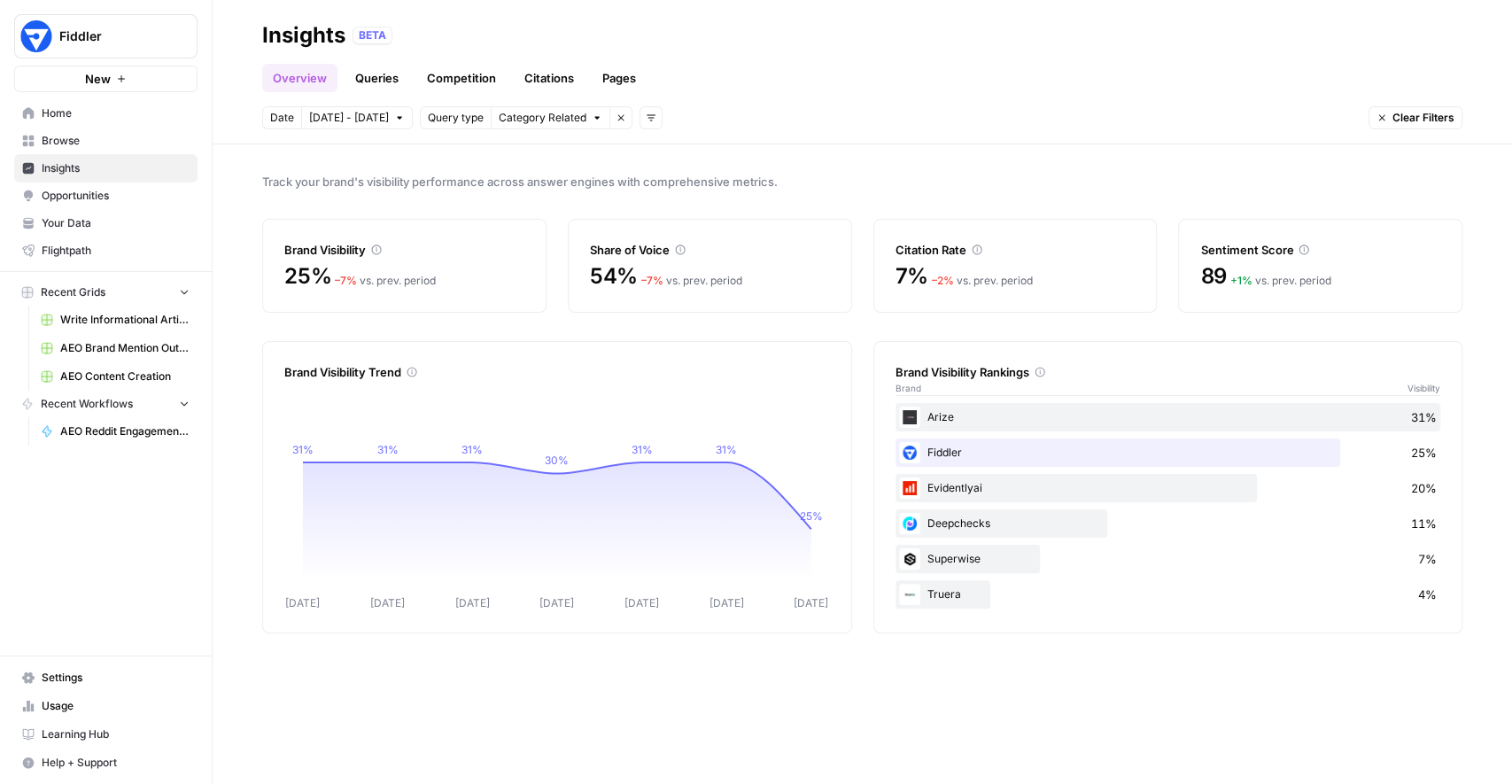
click at [600, 79] on link "Pages" at bounding box center [620, 77] width 55 height 28
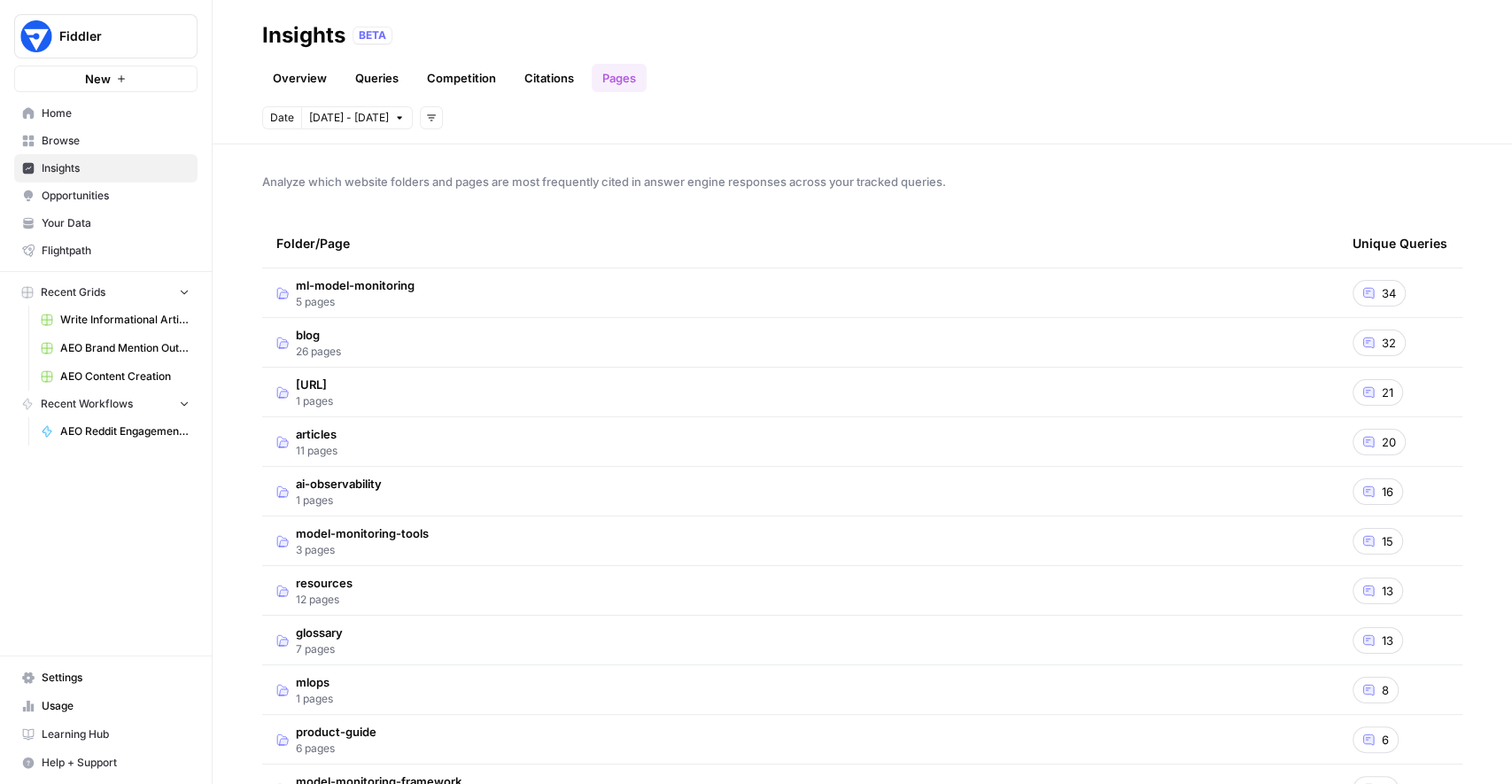
click at [549, 82] on link "Citations" at bounding box center [549, 77] width 71 height 28
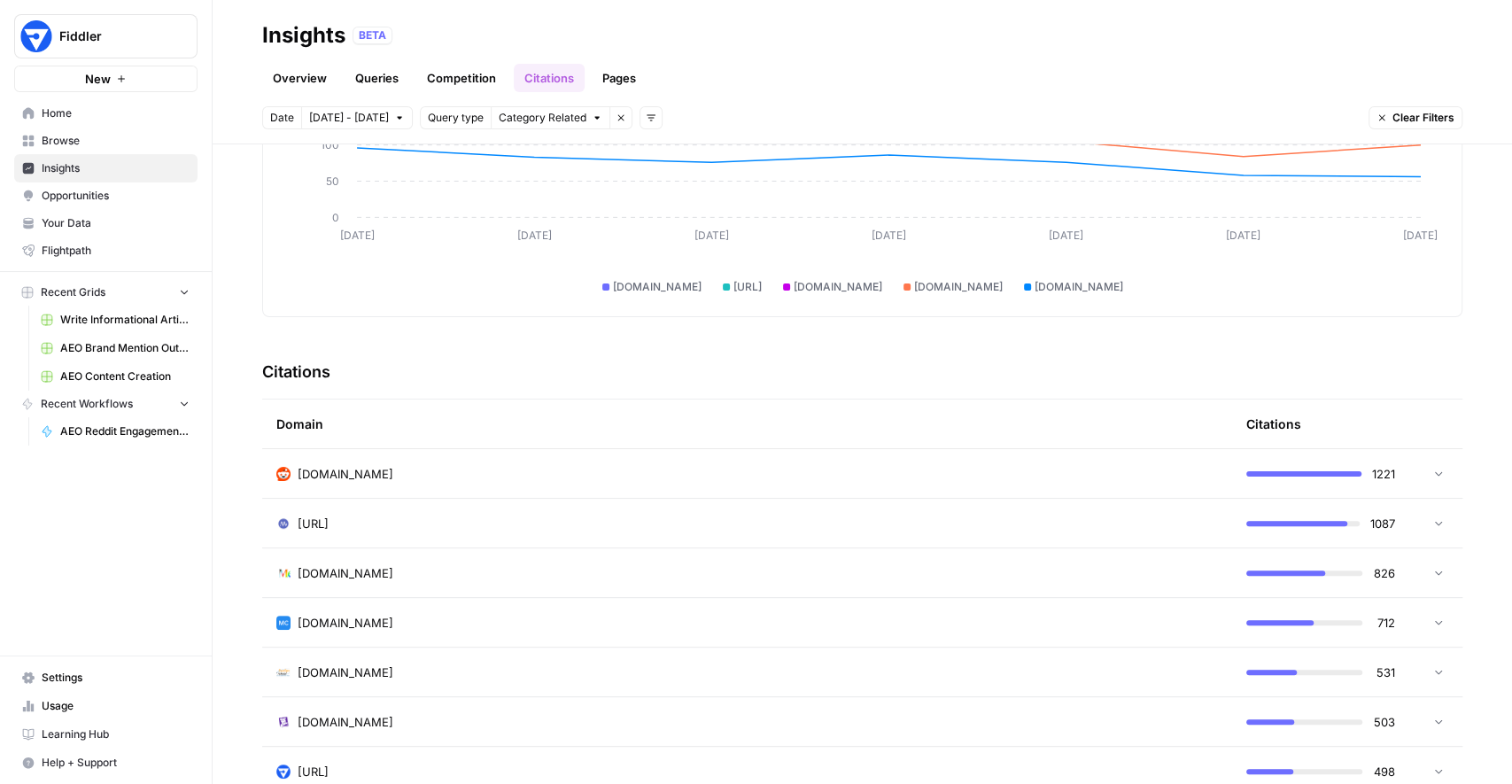
scroll to position [269, 0]
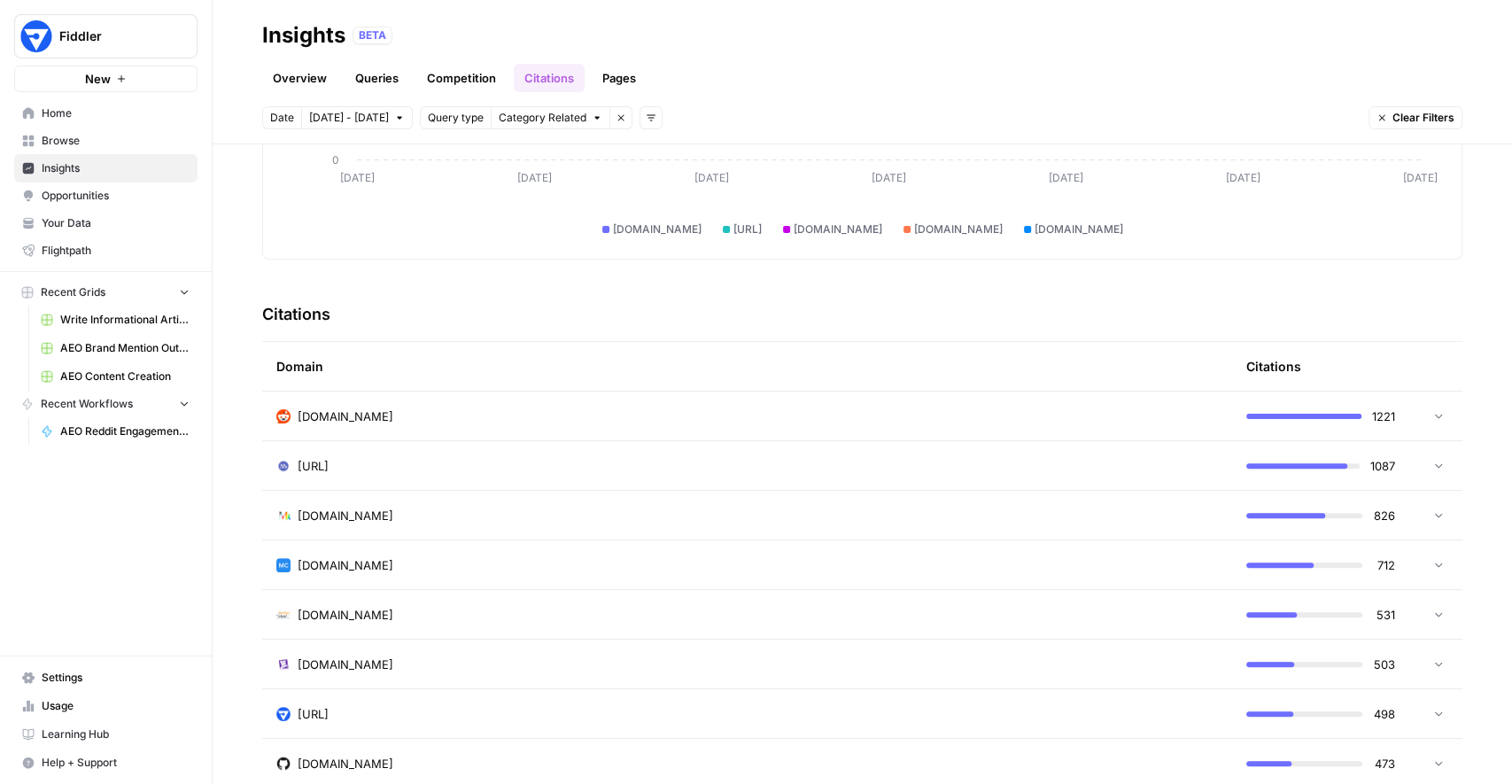
click at [420, 409] on div "reddit.com" at bounding box center [747, 416] width 942 height 17
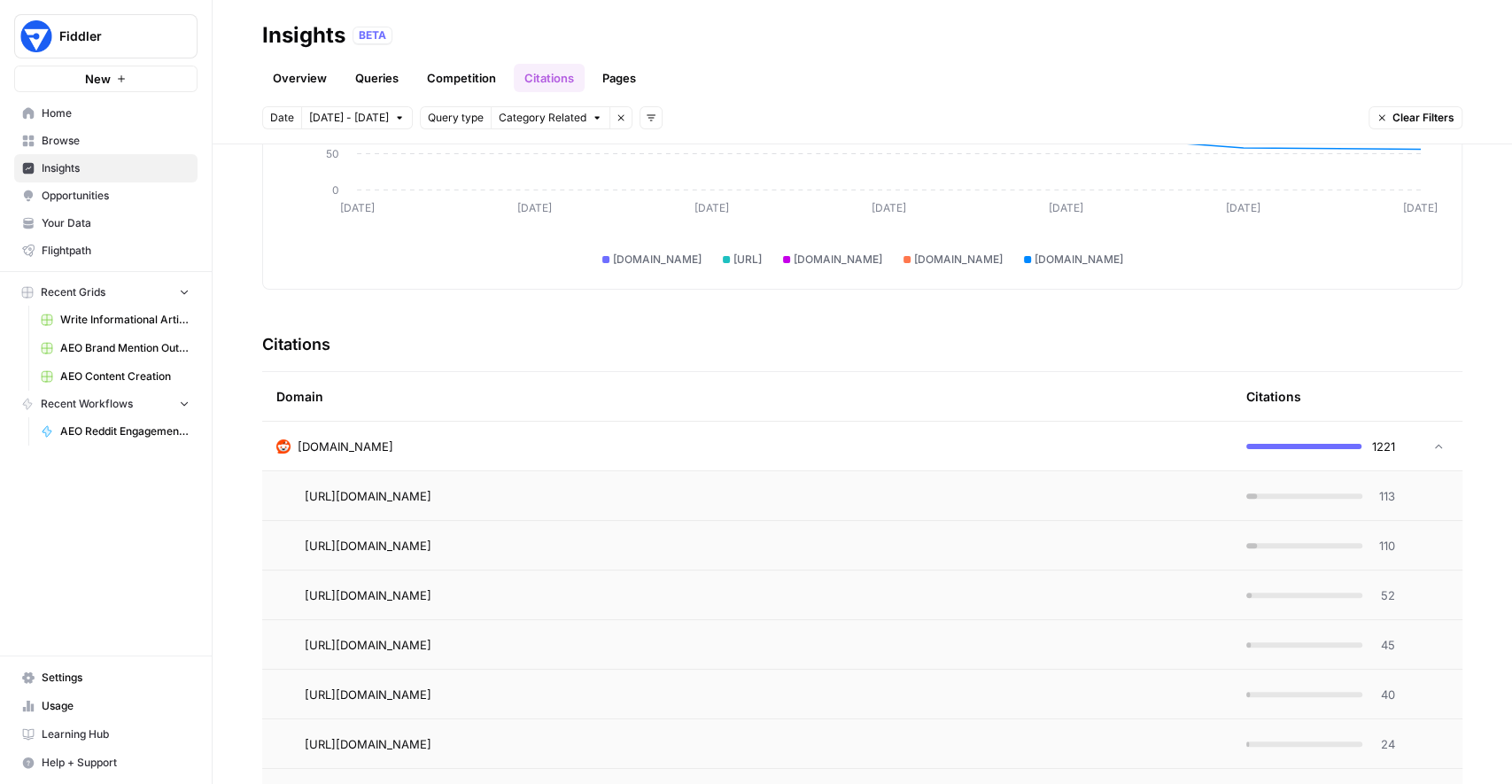
scroll to position [238, 0]
click at [115, 197] on span "Opportunities" at bounding box center [115, 196] width 148 height 16
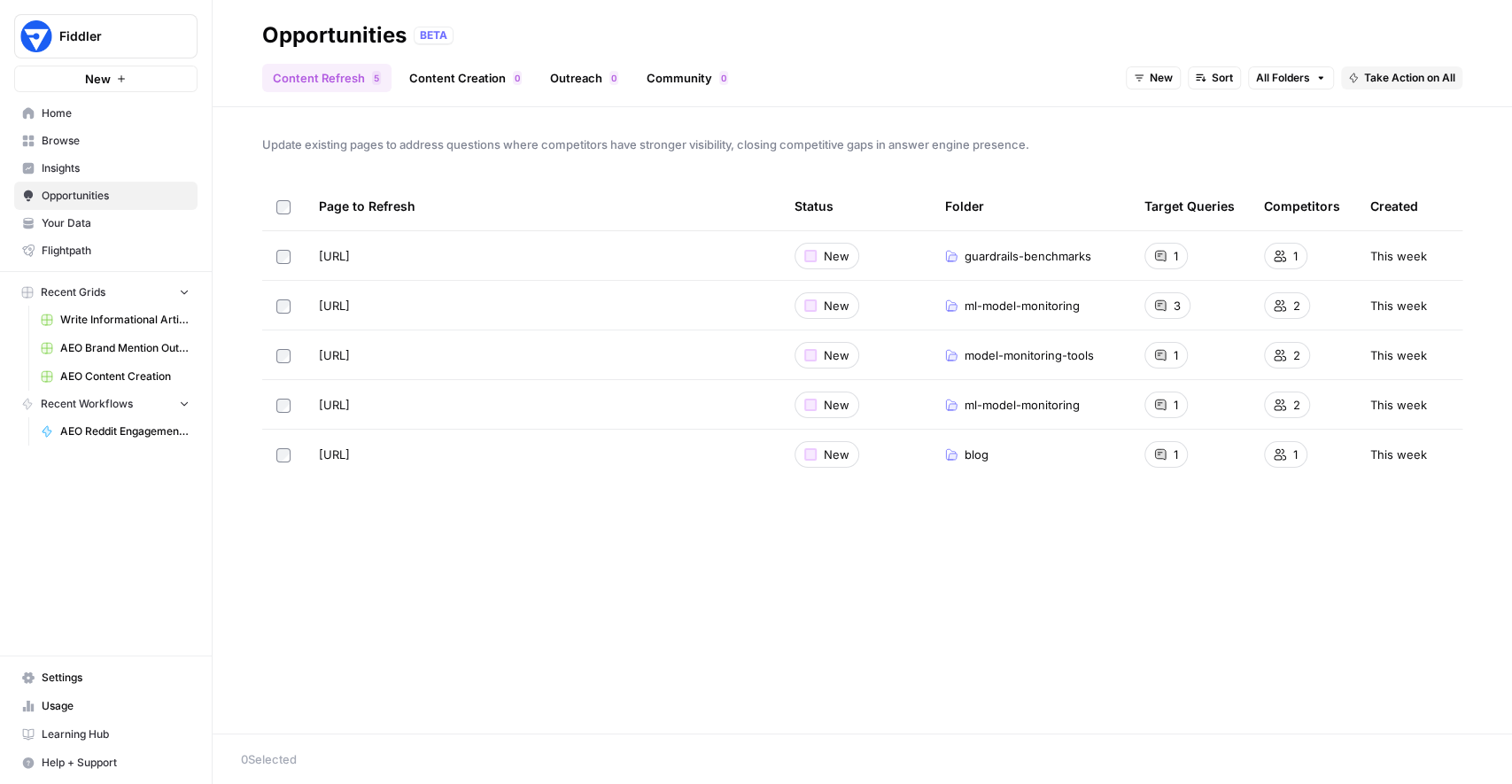
click at [138, 167] on span "Insights" at bounding box center [115, 168] width 148 height 16
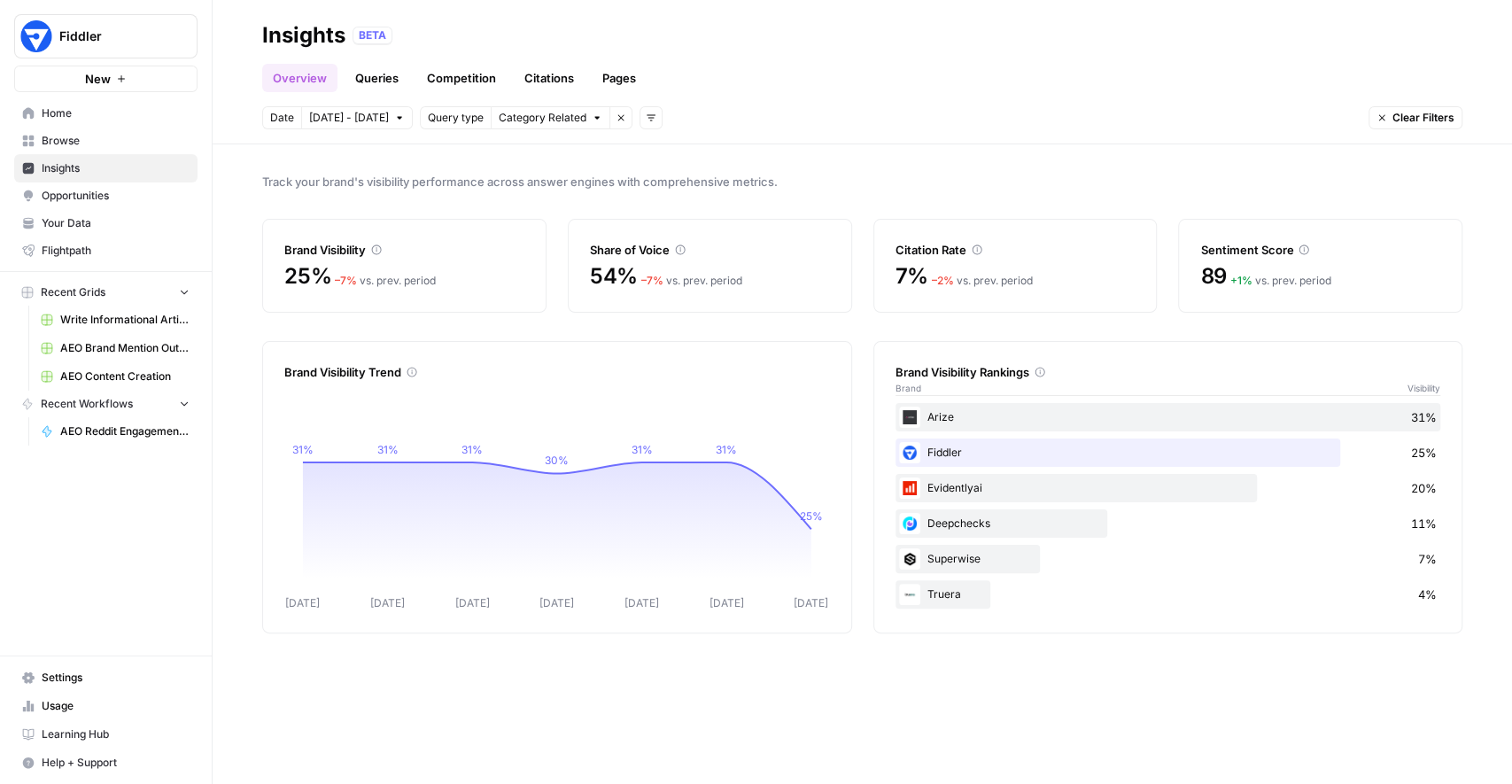
click at [543, 82] on link "Citations" at bounding box center [549, 77] width 71 height 28
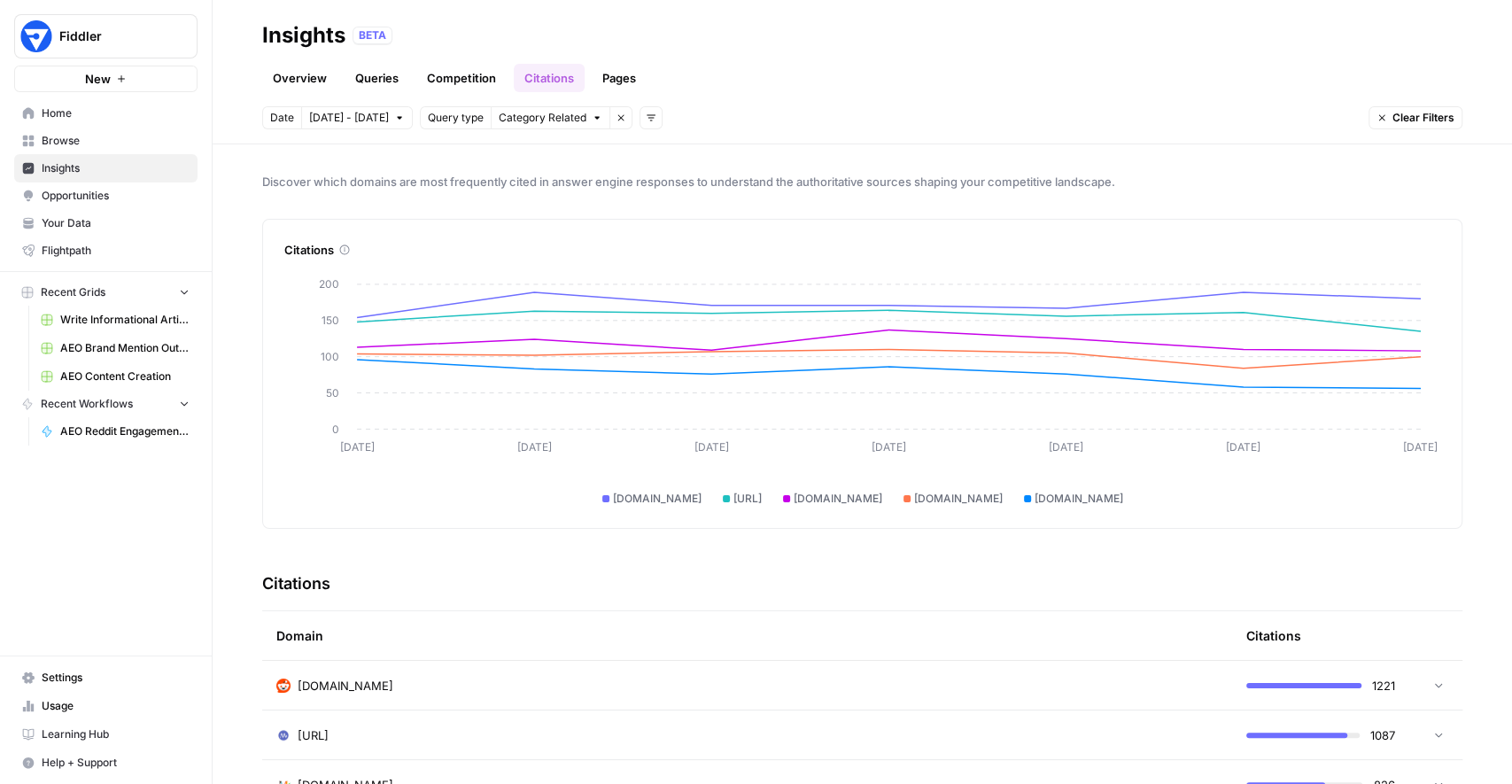
click at [117, 196] on span "Opportunities" at bounding box center [115, 196] width 148 height 16
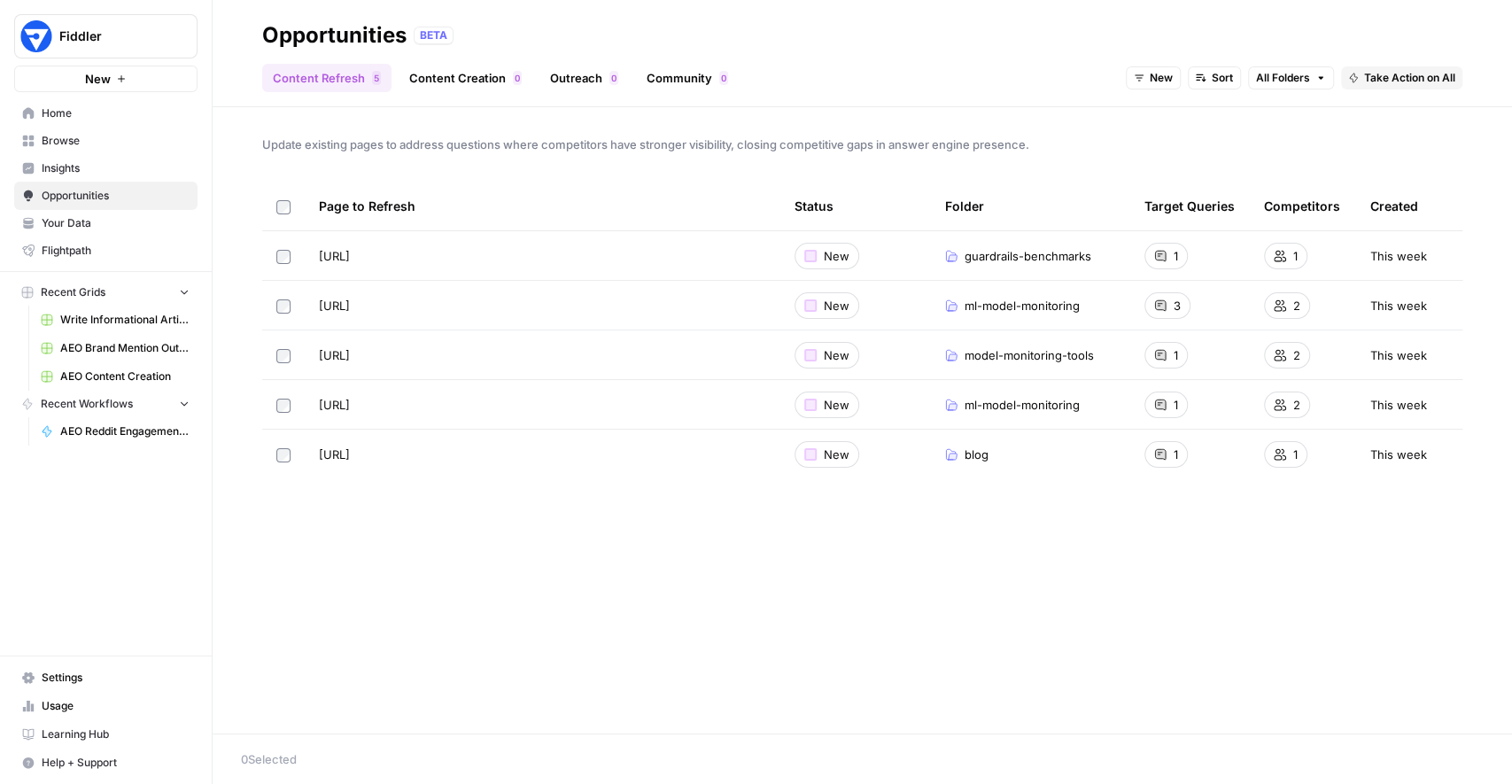
click at [62, 118] on span "Home" at bounding box center [115, 113] width 148 height 16
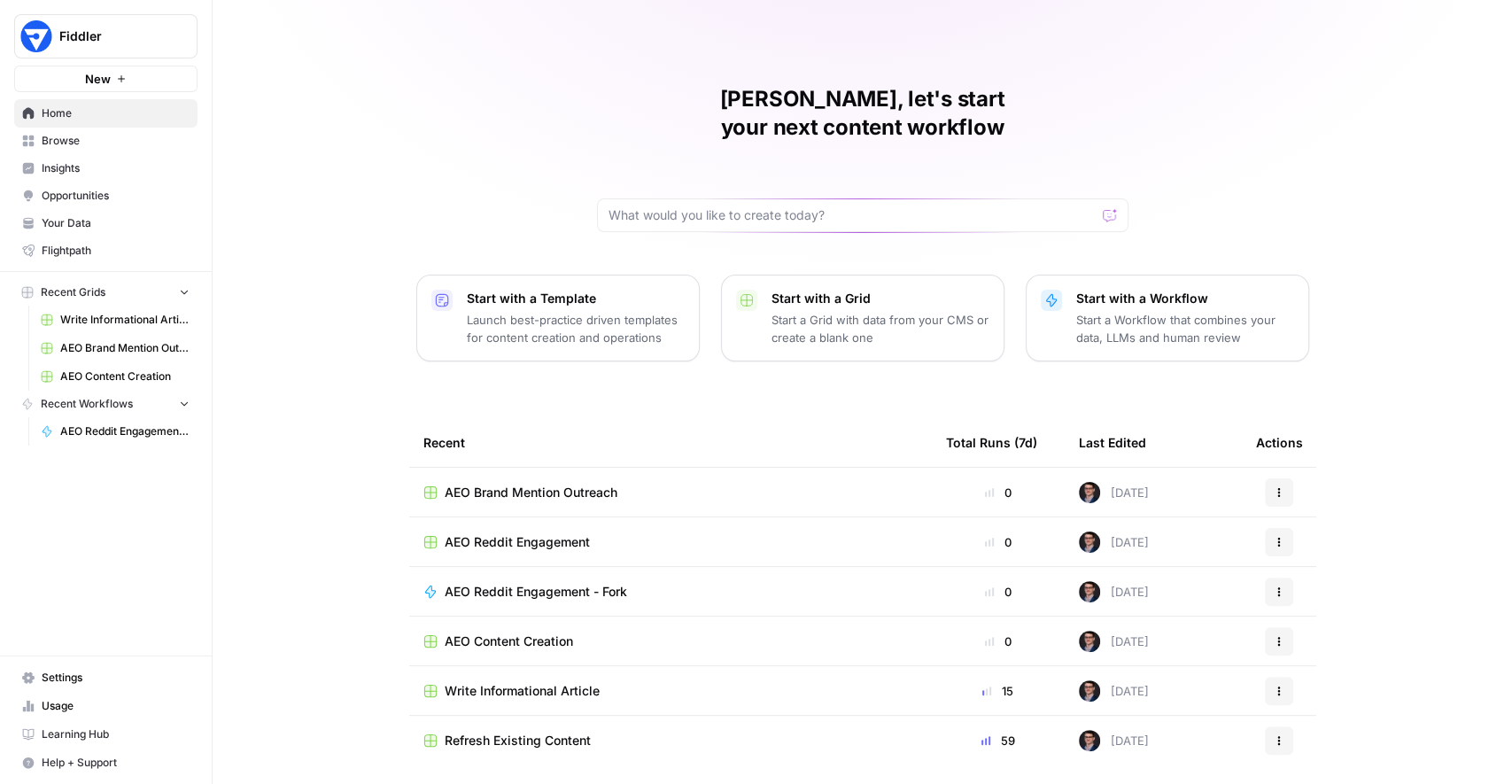
click at [579, 484] on span "AEO Brand Mention Outreach" at bounding box center [531, 492] width 173 height 17
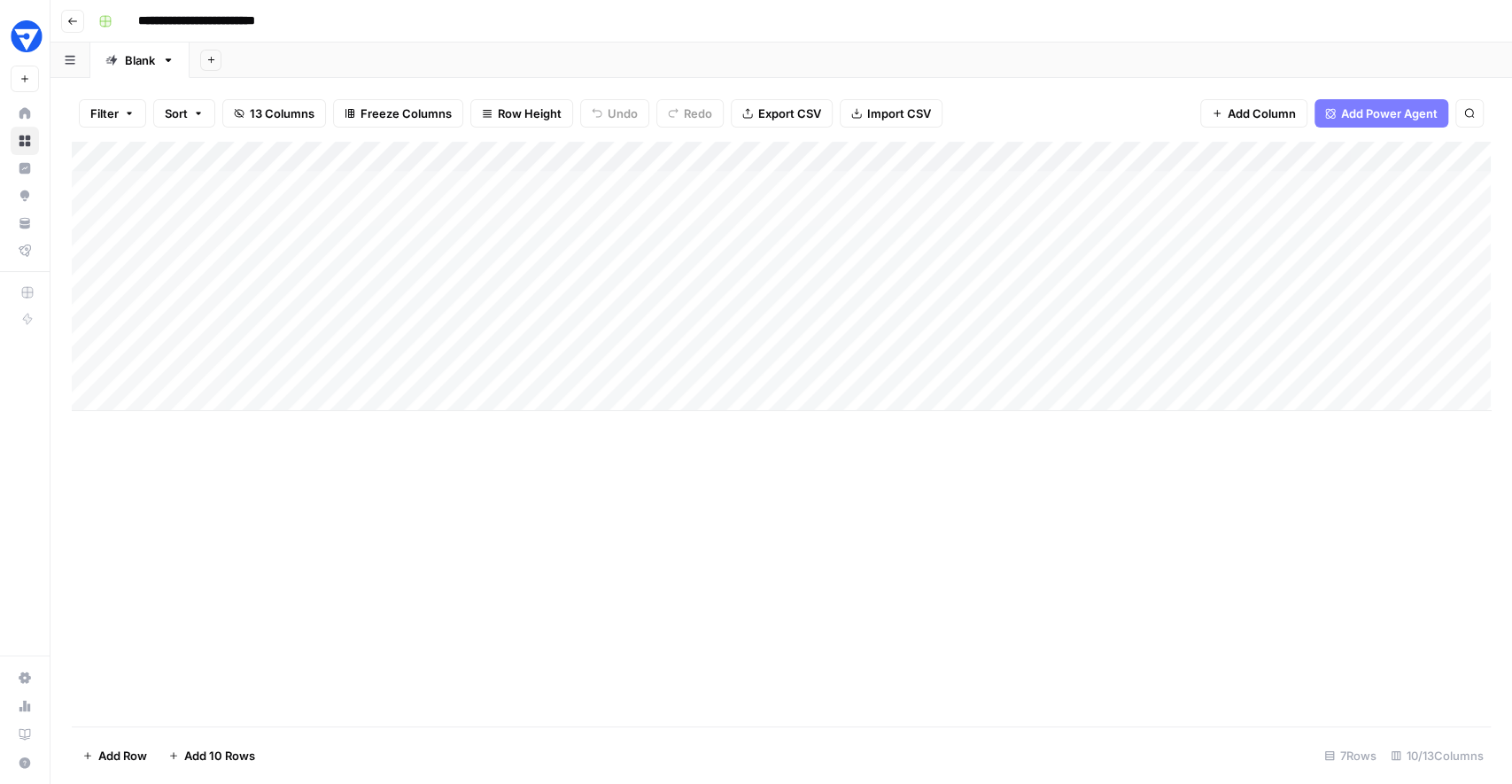
click at [541, 119] on span "Row Height" at bounding box center [529, 113] width 63 height 17
click at [531, 189] on button "Medium" at bounding box center [558, 199] width 168 height 25
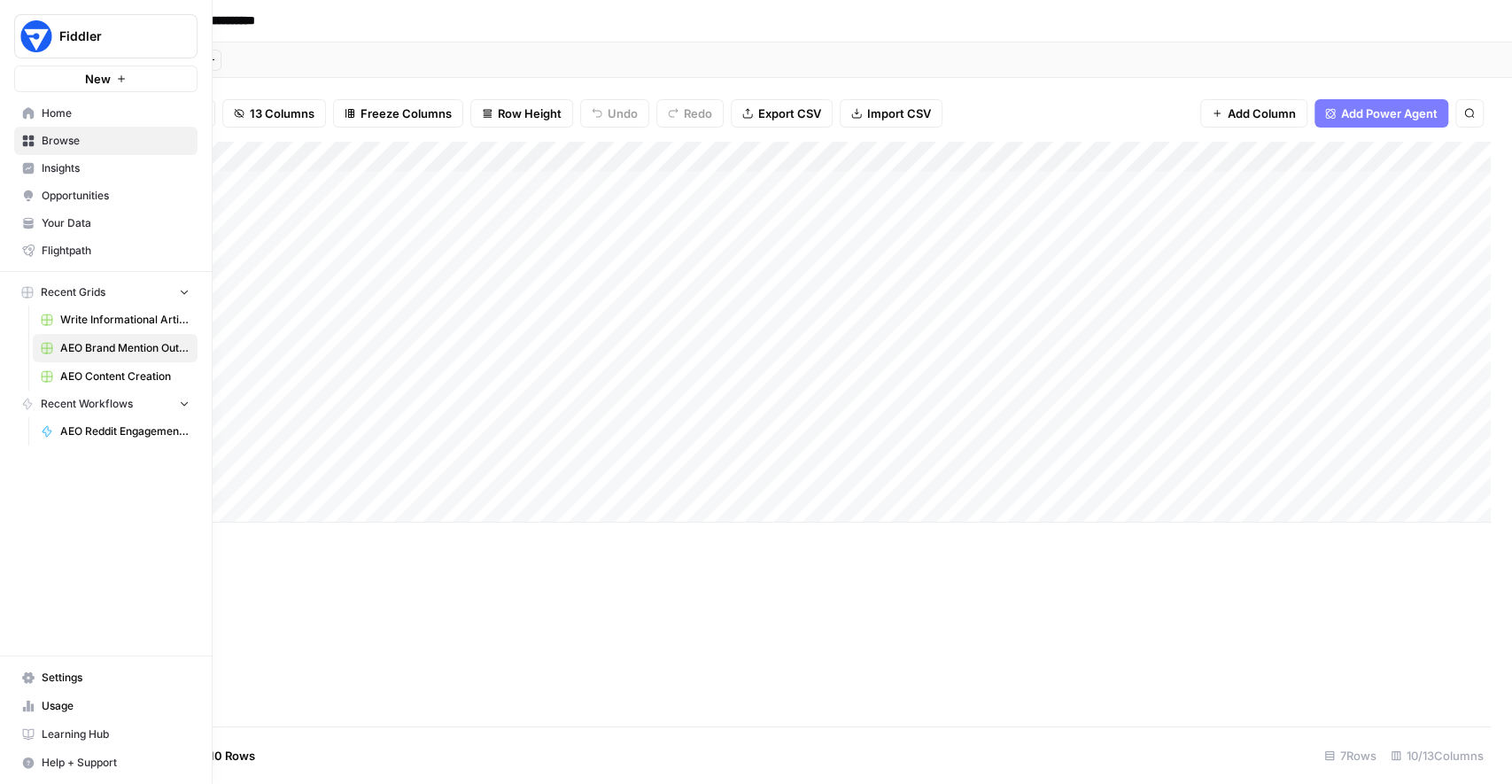
click at [60, 121] on link "Home" at bounding box center [106, 113] width 184 height 28
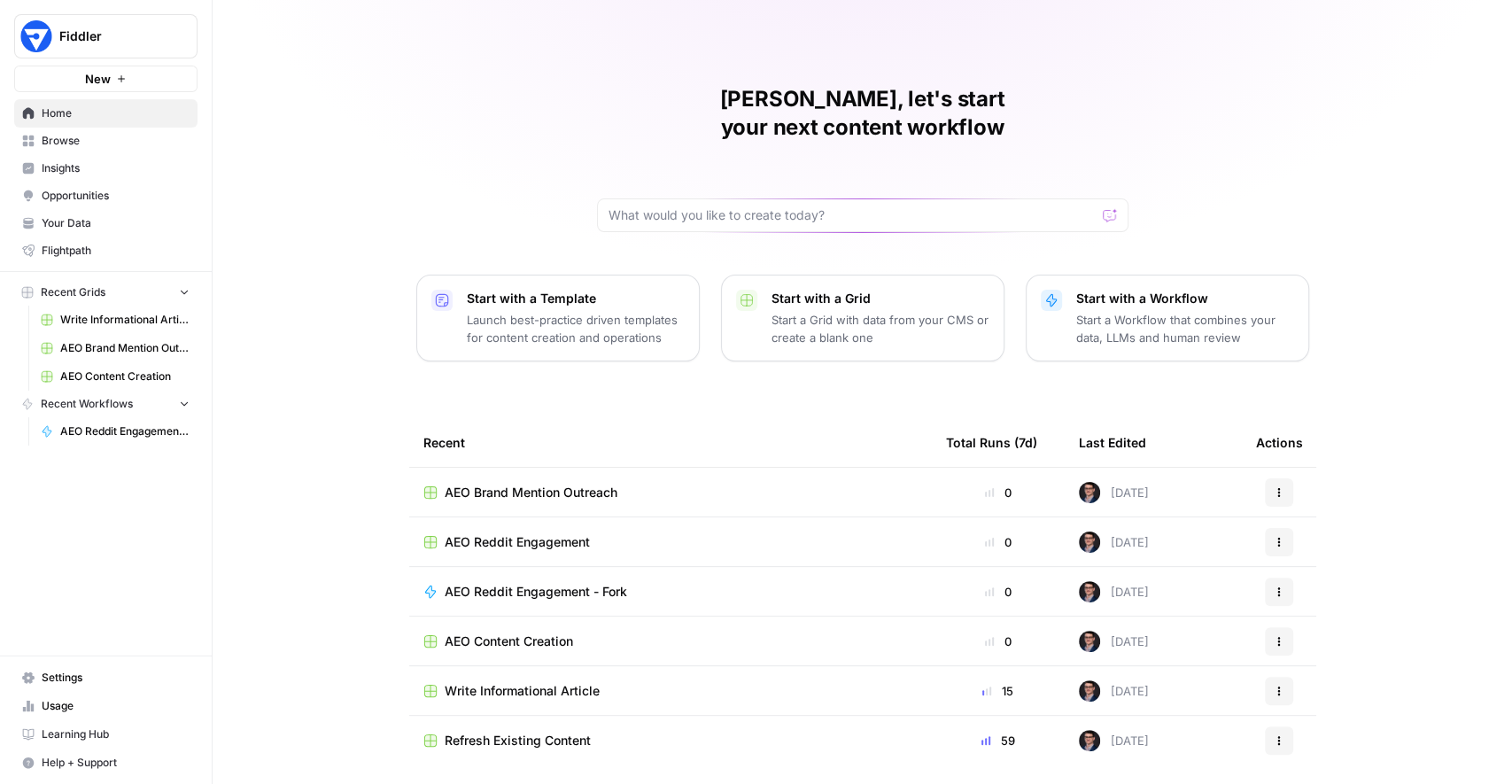
click at [521, 533] on span "AEO Reddit Engagement" at bounding box center [517, 542] width 145 height 17
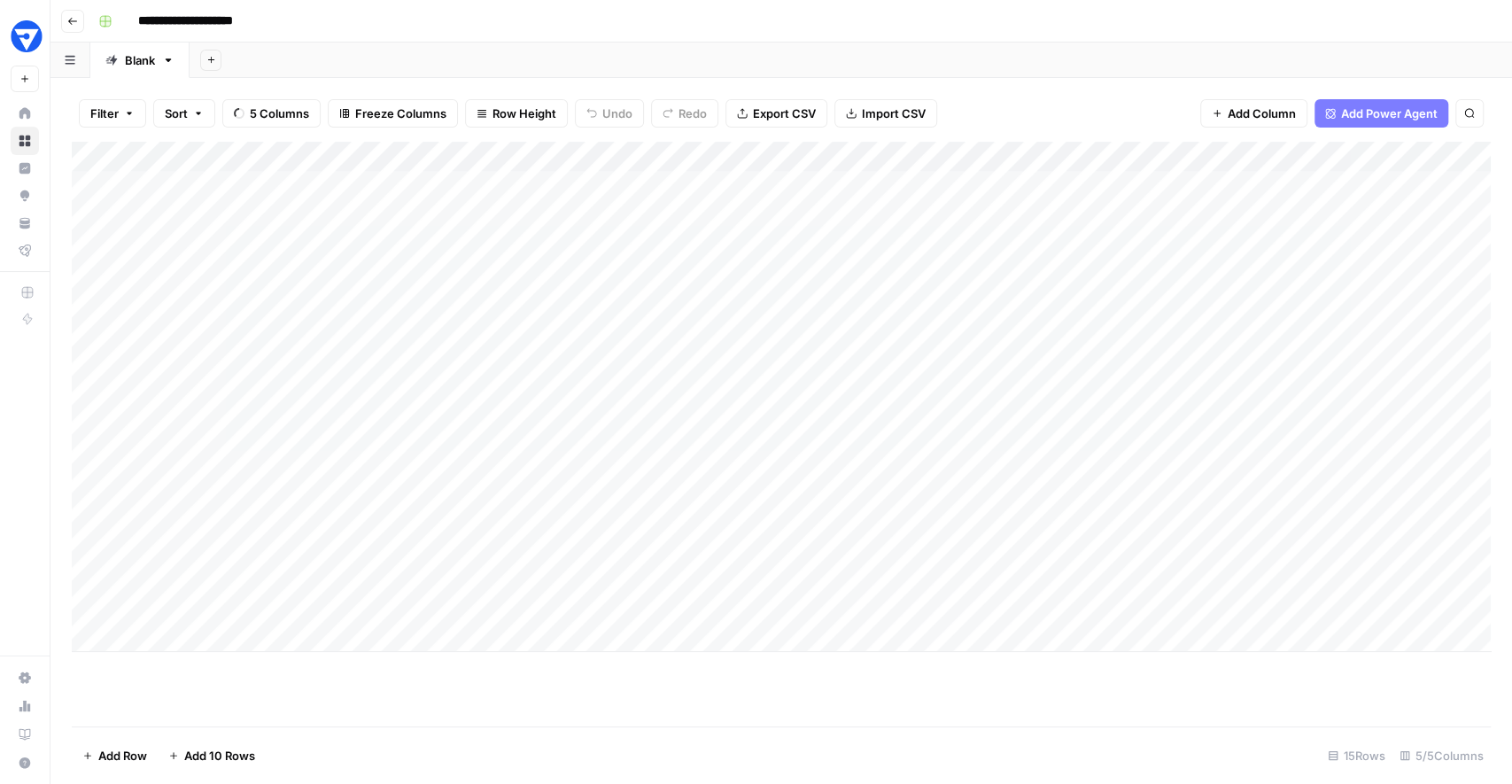
click at [521, 106] on span "Row Height" at bounding box center [523, 113] width 63 height 17
click at [512, 190] on span "Medium" at bounding box center [559, 198] width 128 height 17
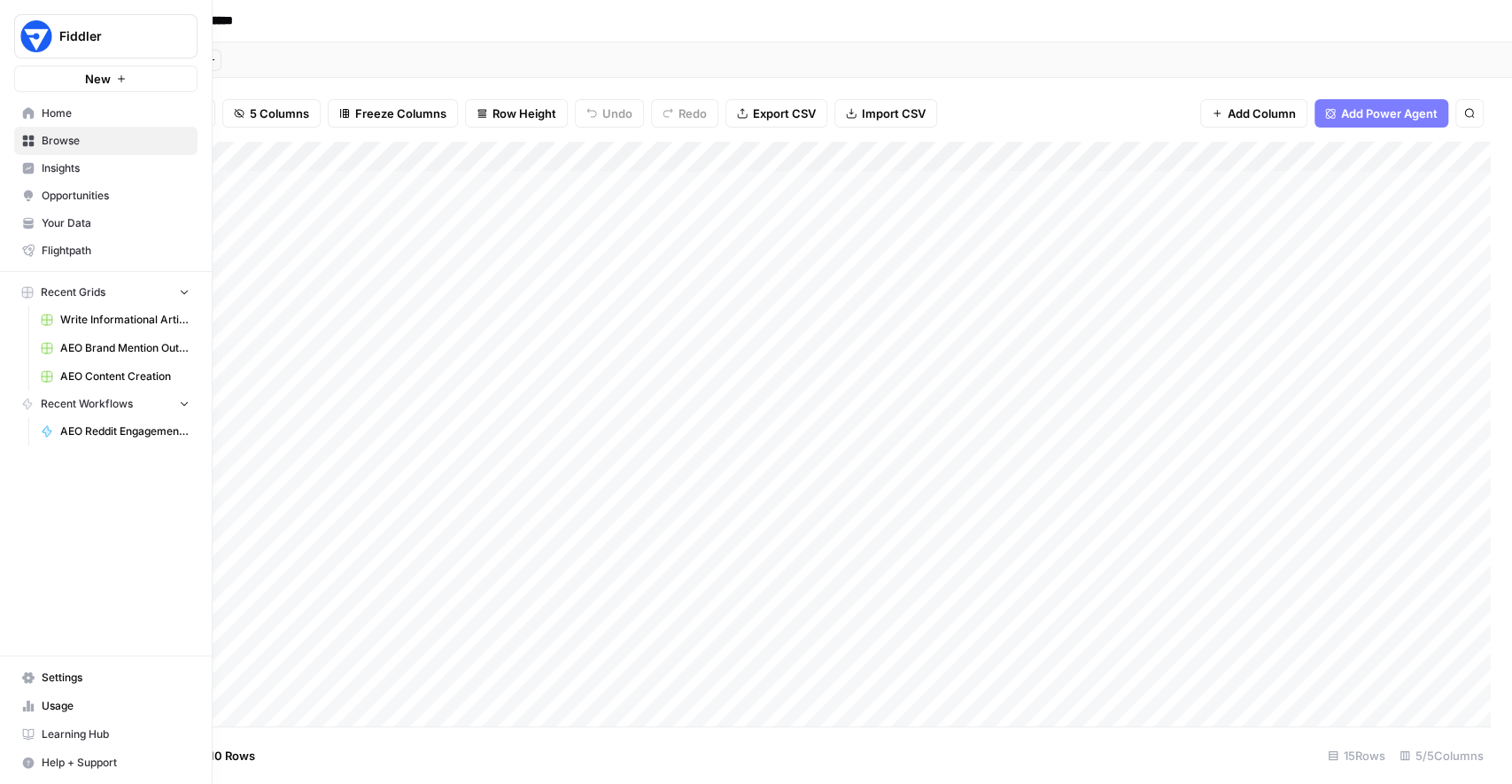
click at [30, 120] on link "Home" at bounding box center [106, 113] width 184 height 28
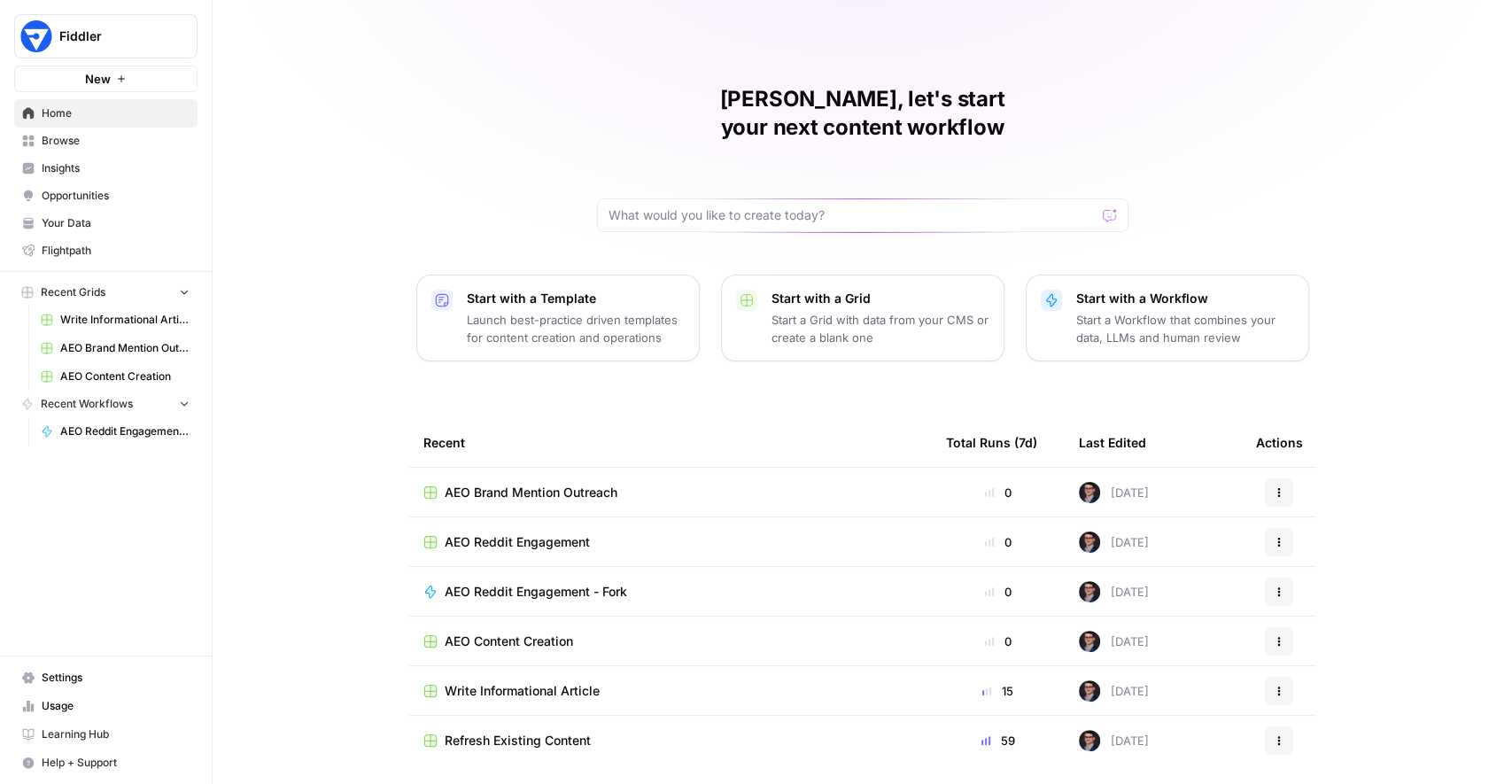
click at [376, 657] on div "Mike, let's start your next content workflow Start with a Template Launch best-…" at bounding box center [862, 397] width 1299 height 794
click at [378, 655] on div "Mike, let's start your next content workflow Start with a Template Launch best-…" at bounding box center [862, 397] width 1299 height 794
click at [91, 174] on span "Insights" at bounding box center [115, 168] width 148 height 16
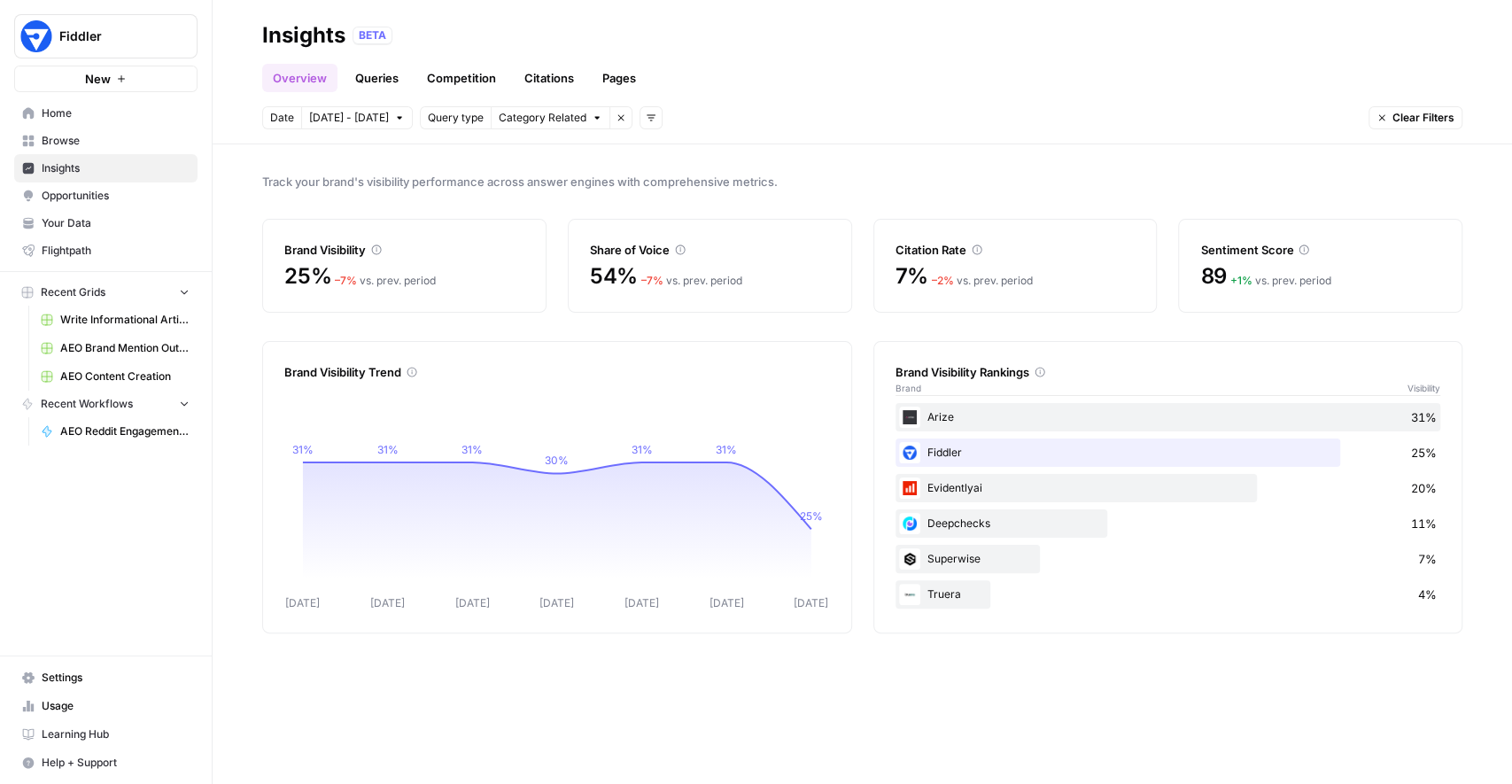
click at [94, 188] on span "Opportunities" at bounding box center [115, 196] width 148 height 16
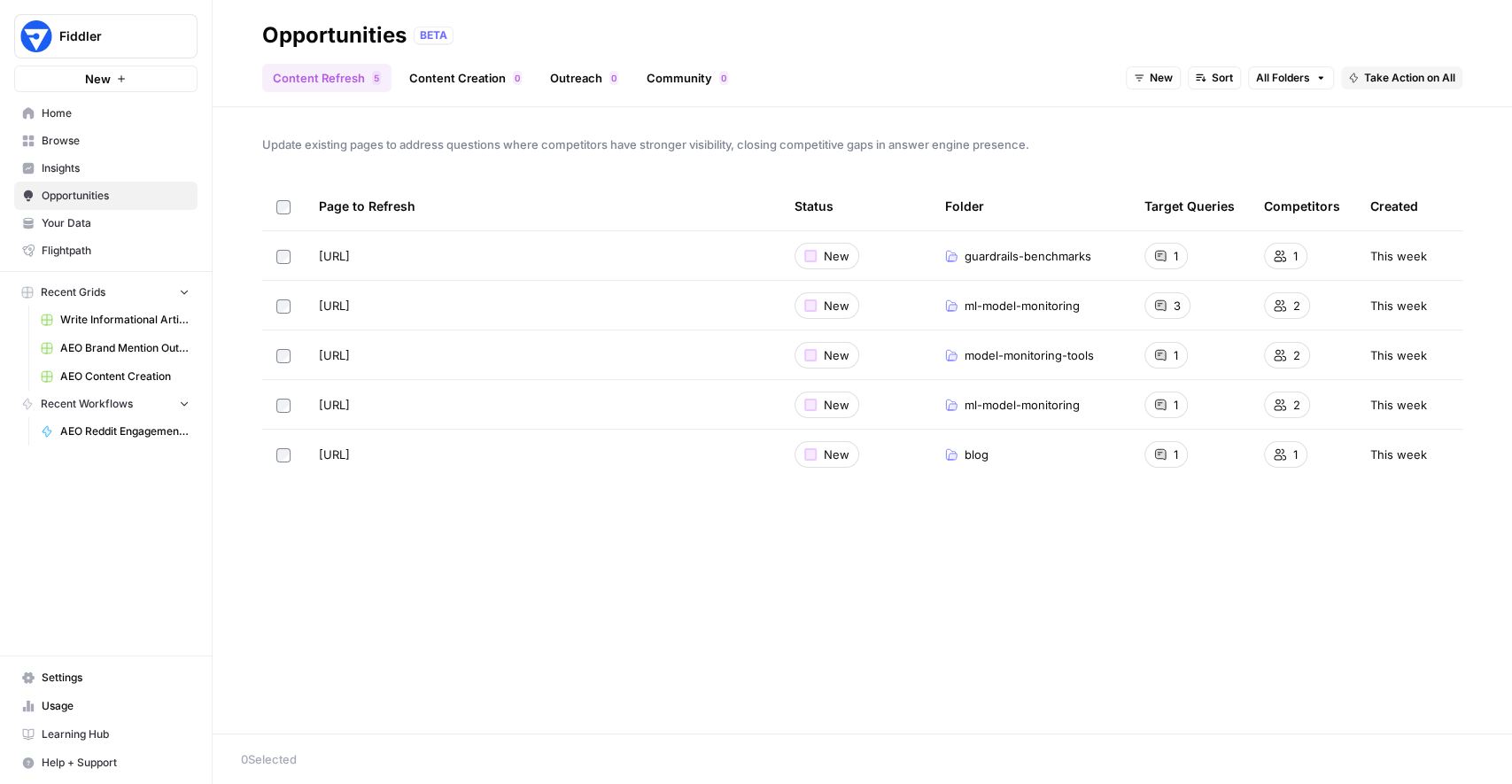
click at [108, 164] on span "Insights" at bounding box center [115, 168] width 148 height 16
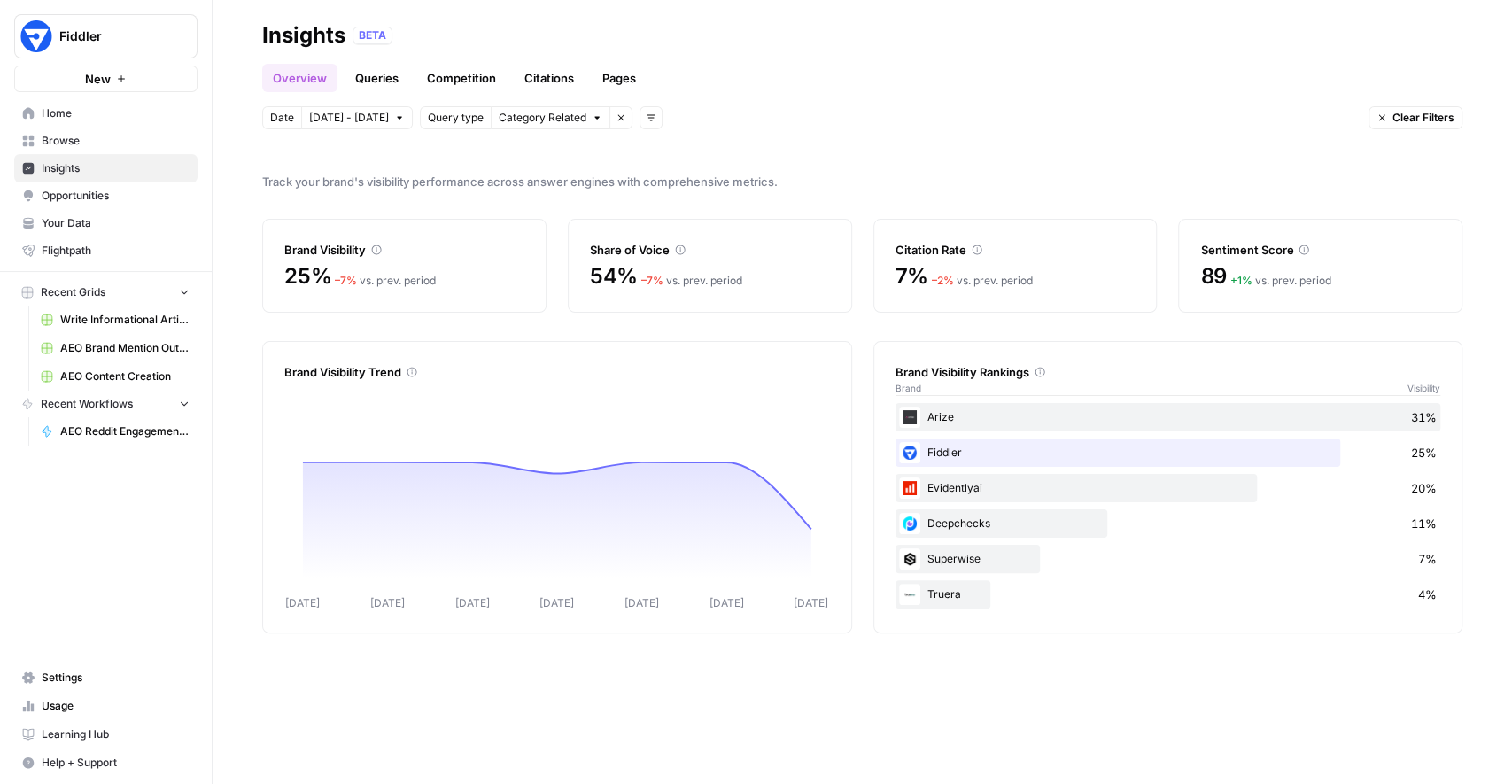
click at [578, 76] on link "Citations" at bounding box center [549, 77] width 71 height 28
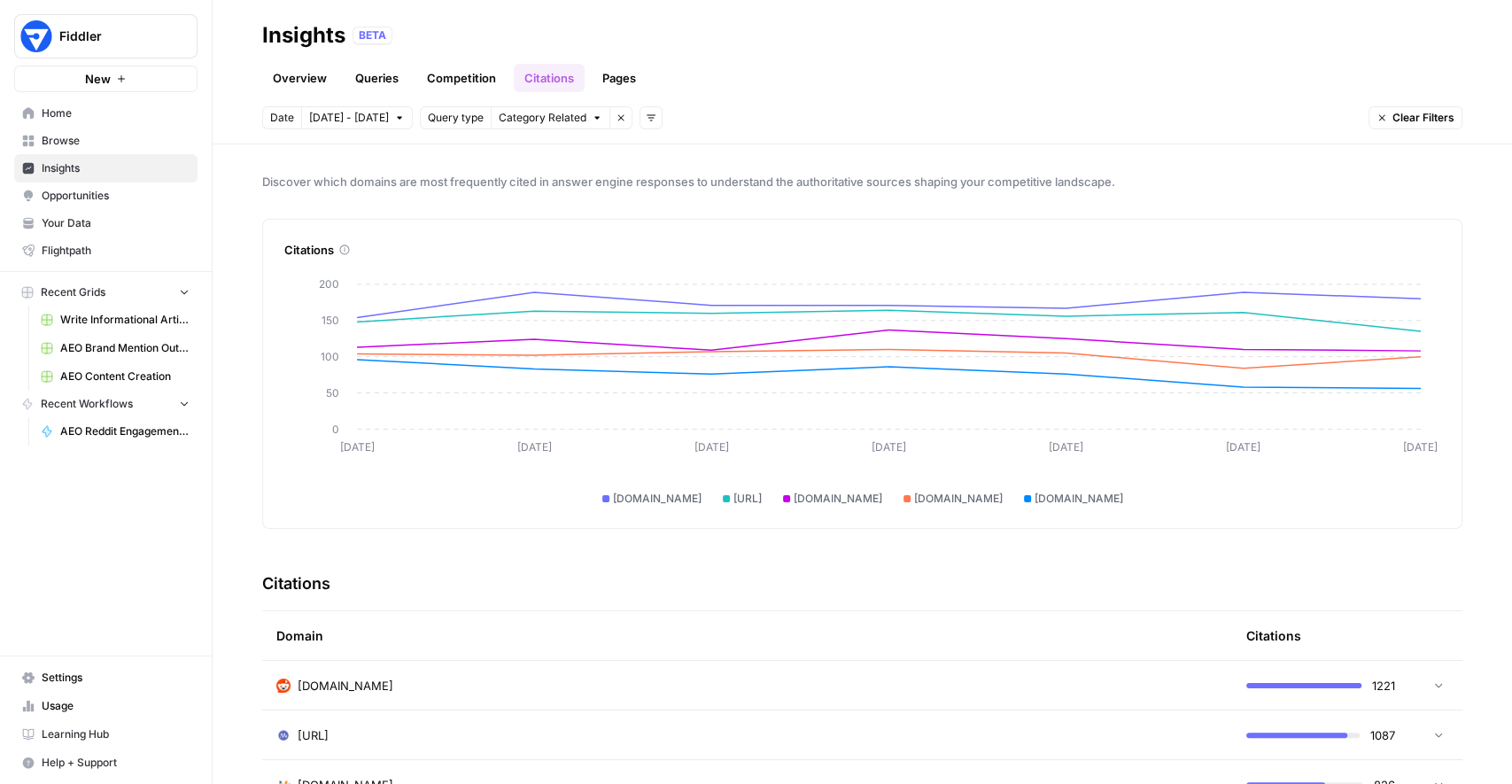
click at [110, 200] on span "Opportunities" at bounding box center [115, 196] width 148 height 16
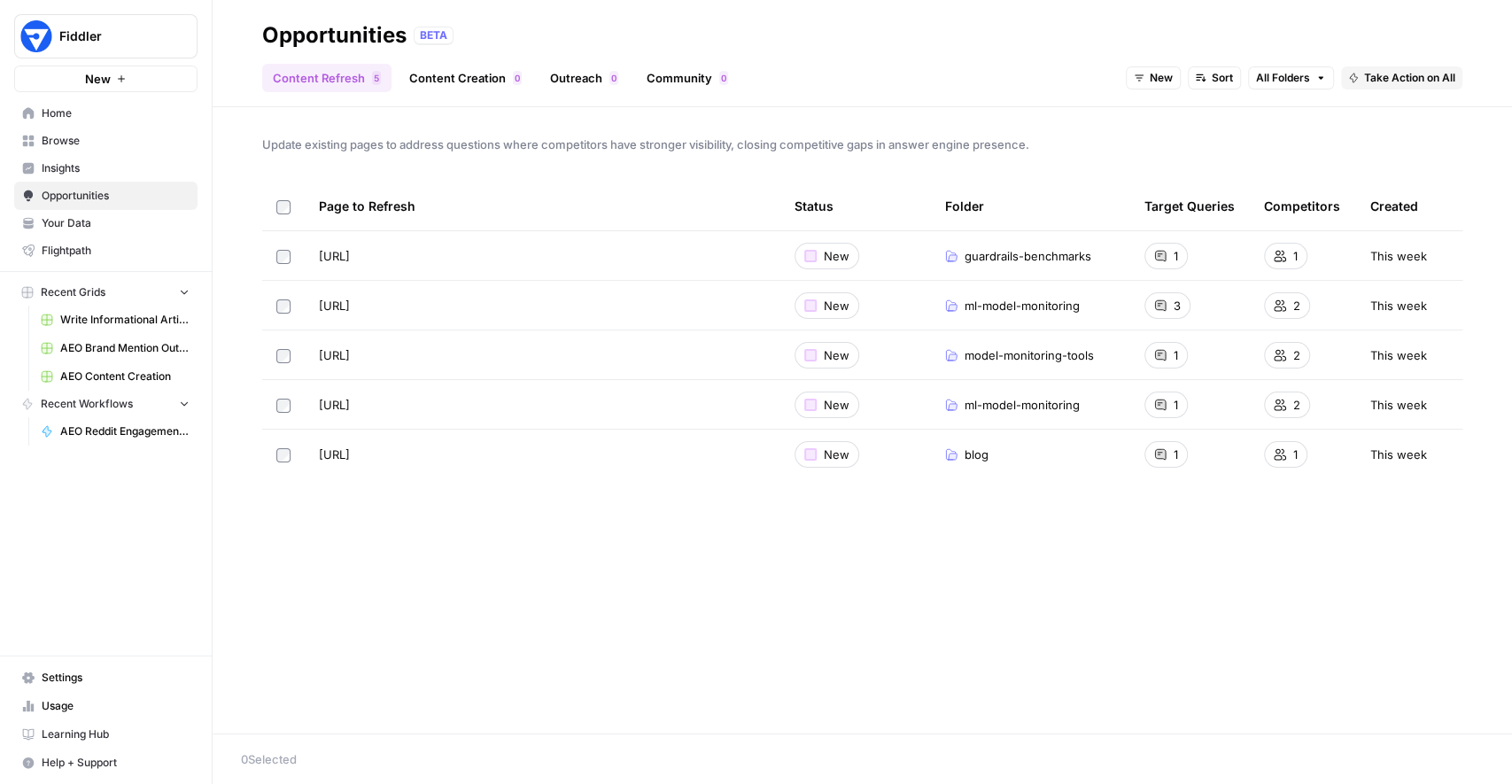
click at [566, 78] on link "Outreach 0" at bounding box center [584, 77] width 89 height 28
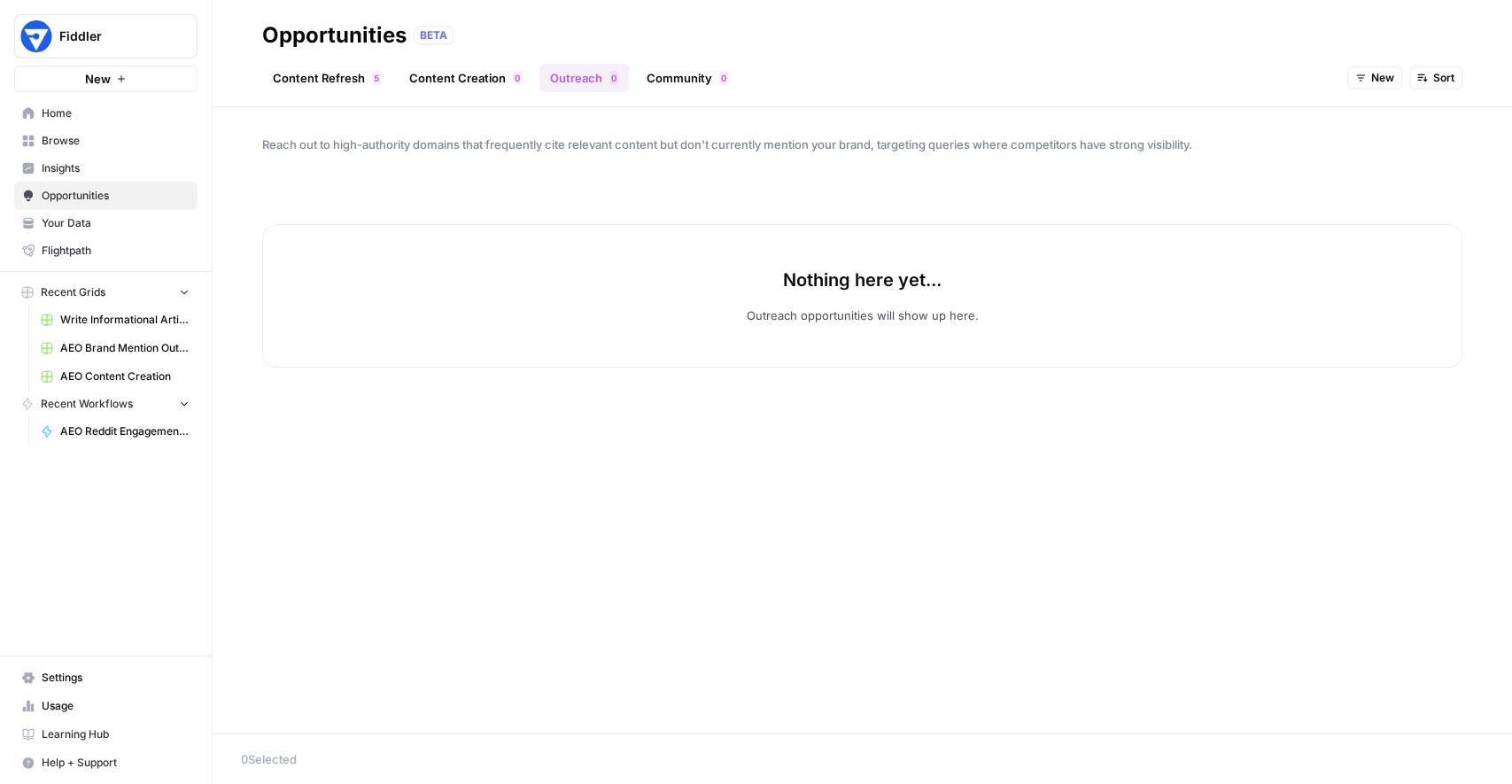
click at [1433, 75] on span "Sort" at bounding box center [1443, 77] width 21 height 16
click at [1388, 74] on span "New" at bounding box center [1383, 77] width 23 height 16
click at [1388, 162] on span "In Progress" at bounding box center [1417, 166] width 71 height 17
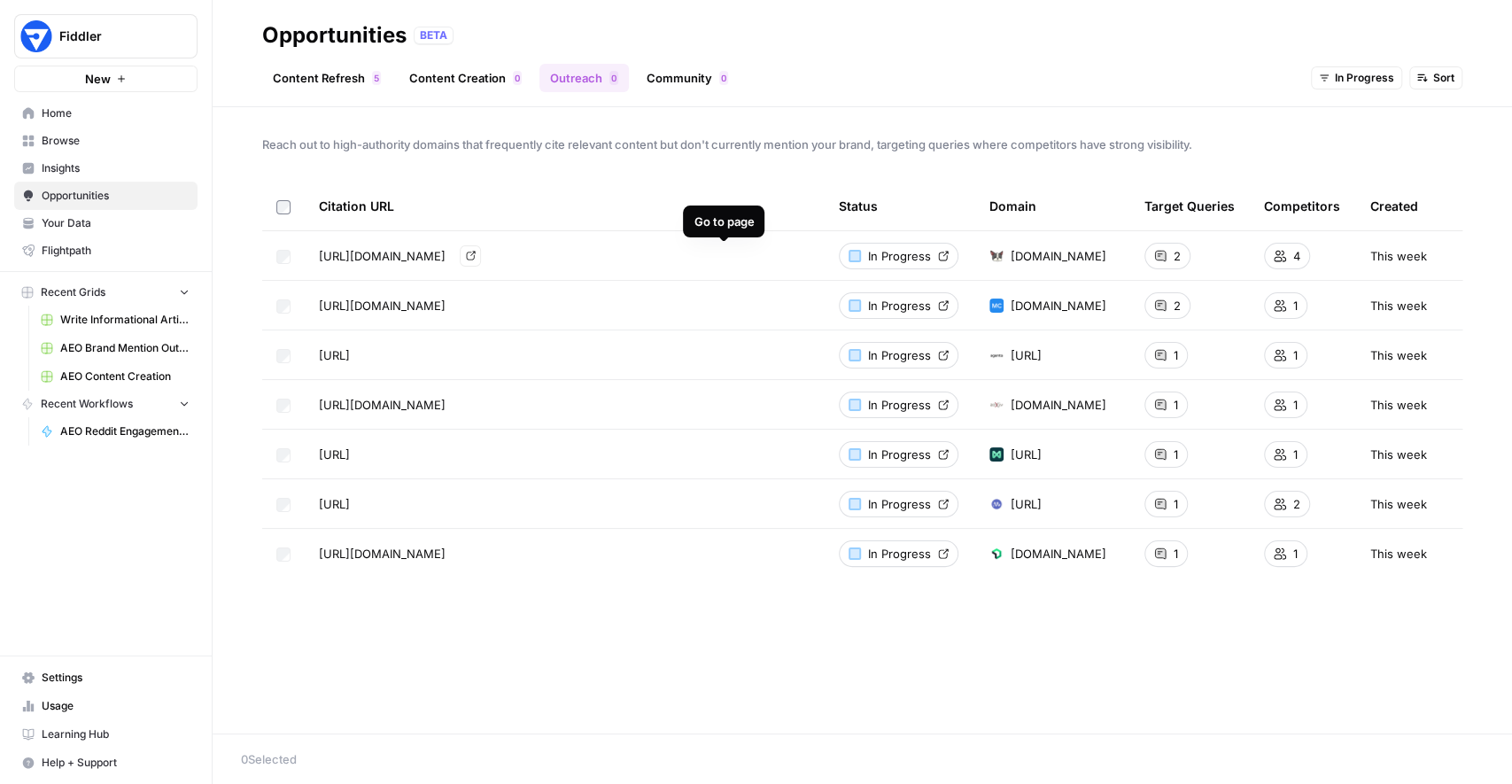
click at [476, 258] on icon "Go to page https://dagshub.com/blog/top-machine-learning-model-testing-tools/" at bounding box center [471, 255] width 10 height 10
click at [241, 210] on div "Reach out to high-authority domains that frequently cite relevant content but d…" at bounding box center [862, 420] width 1299 height 626
click at [63, 118] on span "Home" at bounding box center [115, 113] width 148 height 16
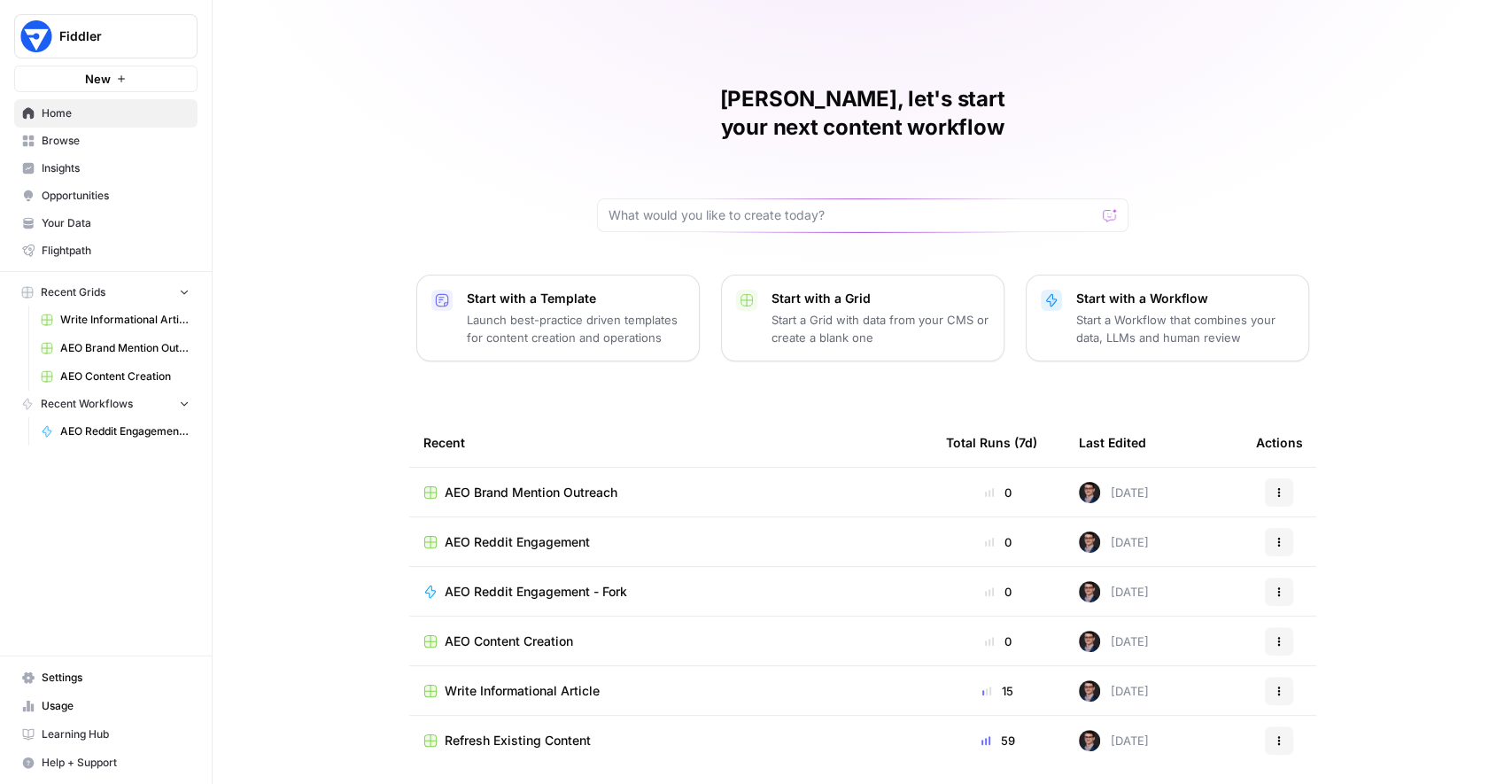
click at [494, 732] on span "Refresh Existing Content" at bounding box center [517, 740] width 146 height 17
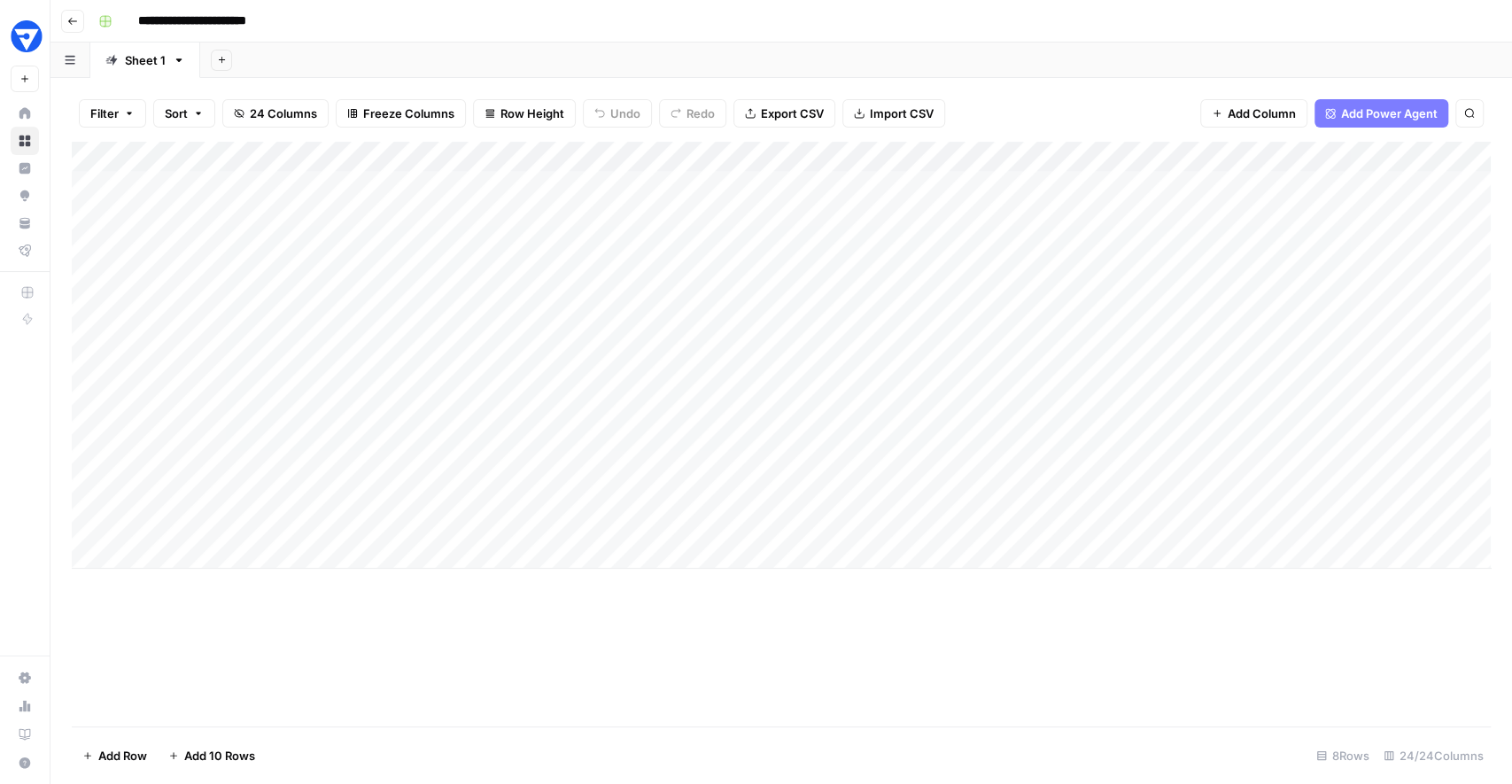
click at [642, 60] on div "Add Sheet" at bounding box center [856, 60] width 1312 height 36
click at [466, 62] on div "Add Sheet" at bounding box center [856, 60] width 1312 height 36
drag, startPoint x: 319, startPoint y: 205, endPoint x: 308, endPoint y: 537, distance: 332.2
click at [308, 537] on div "Add Column" at bounding box center [781, 354] width 1419 height 427
click at [308, 554] on div "Add Column" at bounding box center [781, 354] width 1419 height 427
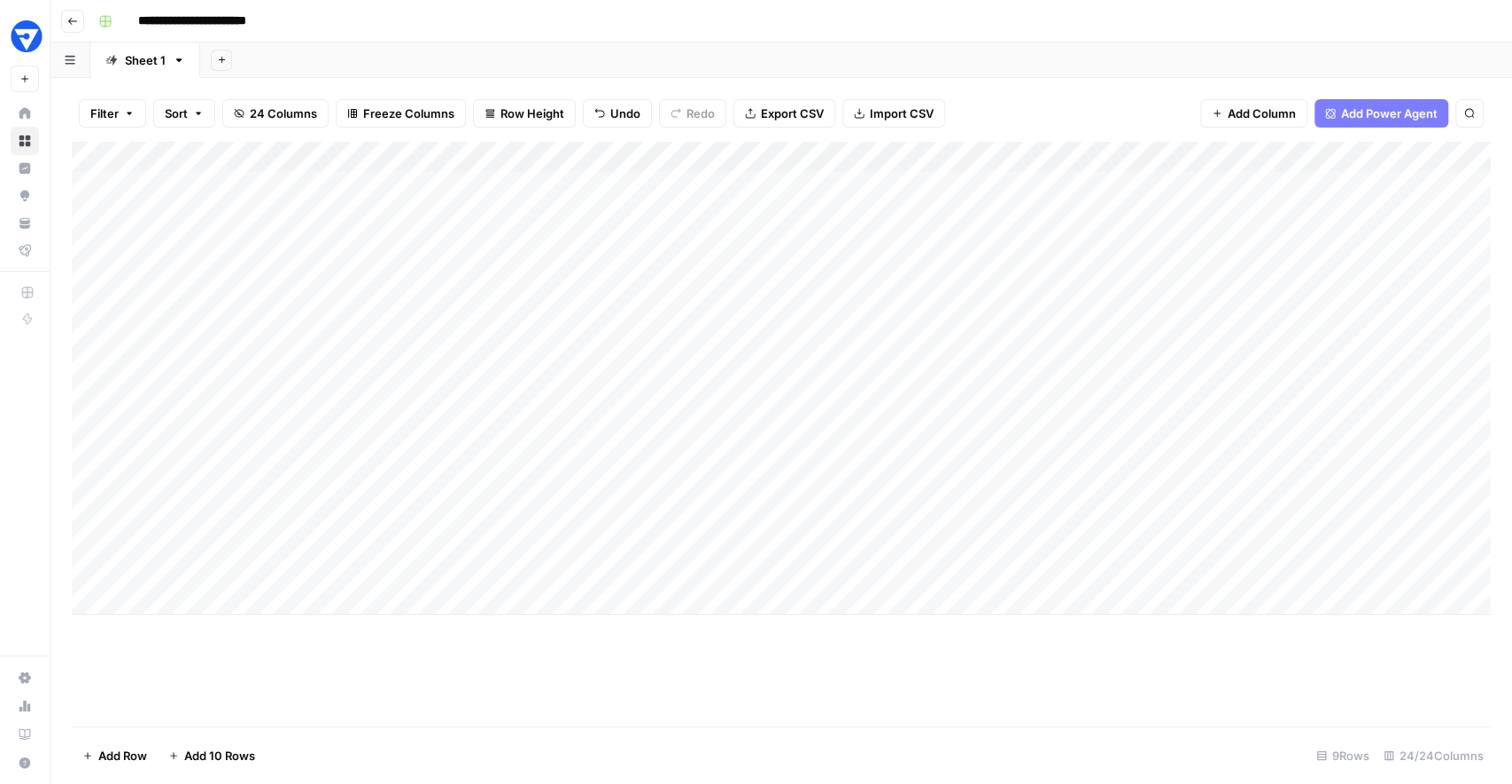
click at [532, 629] on div "Add Column" at bounding box center [781, 433] width 1419 height 585
drag, startPoint x: 302, startPoint y: 412, endPoint x: 297, endPoint y: 510, distance: 98.1
click at [297, 510] on div "Add Column" at bounding box center [781, 377] width 1419 height 473
drag, startPoint x: 327, startPoint y: 189, endPoint x: 312, endPoint y: 324, distance: 135.8
click at [312, 324] on div "Add Column" at bounding box center [781, 377] width 1419 height 473
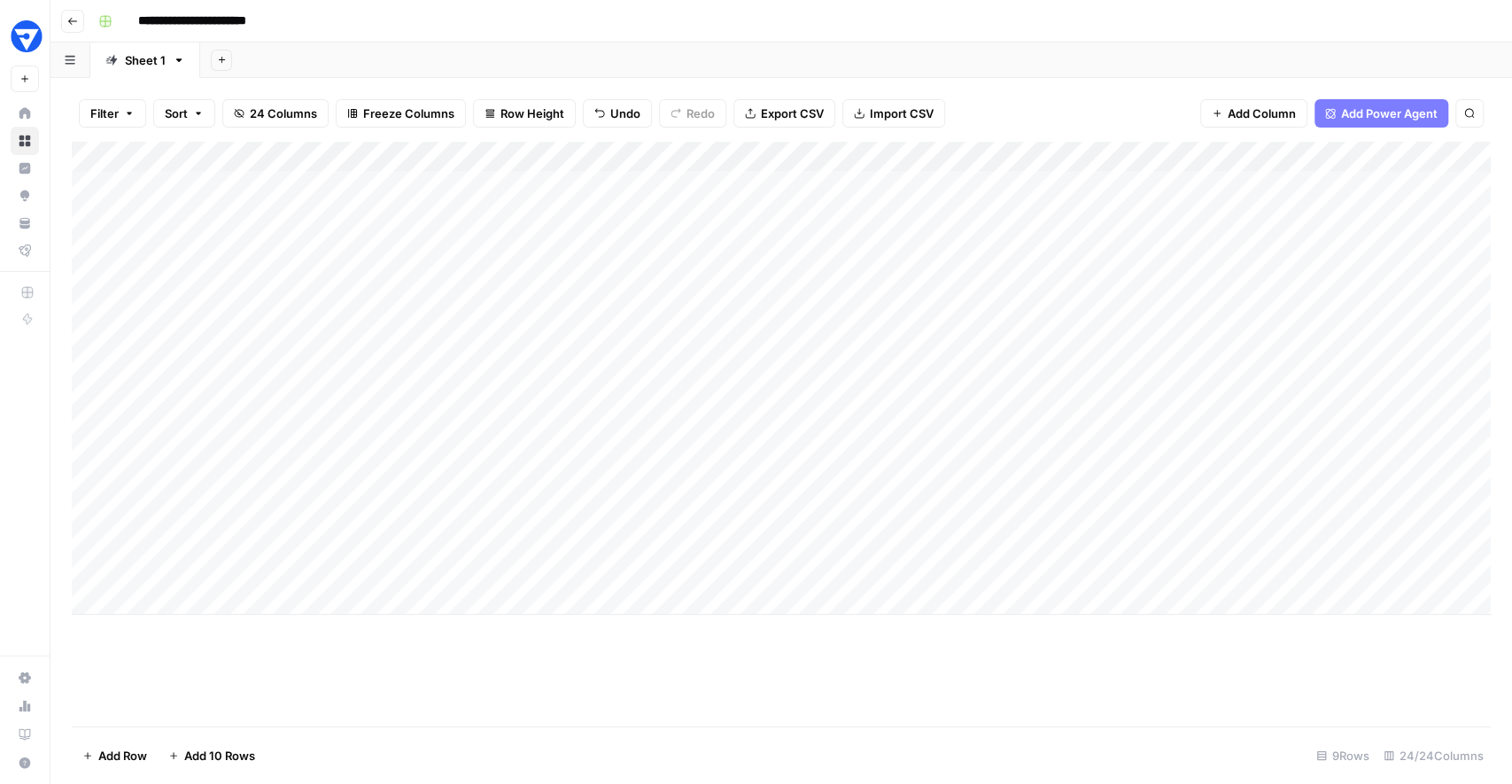
drag, startPoint x: 323, startPoint y: 525, endPoint x: 314, endPoint y: 411, distance: 114.4
click at [314, 411] on div "Add Column" at bounding box center [781, 377] width 1419 height 473
drag, startPoint x: 293, startPoint y: 183, endPoint x: 287, endPoint y: 484, distance: 301.1
click at [287, 484] on div "Add Column" at bounding box center [781, 377] width 1419 height 473
click at [286, 601] on div "Add Column" at bounding box center [781, 377] width 1419 height 473
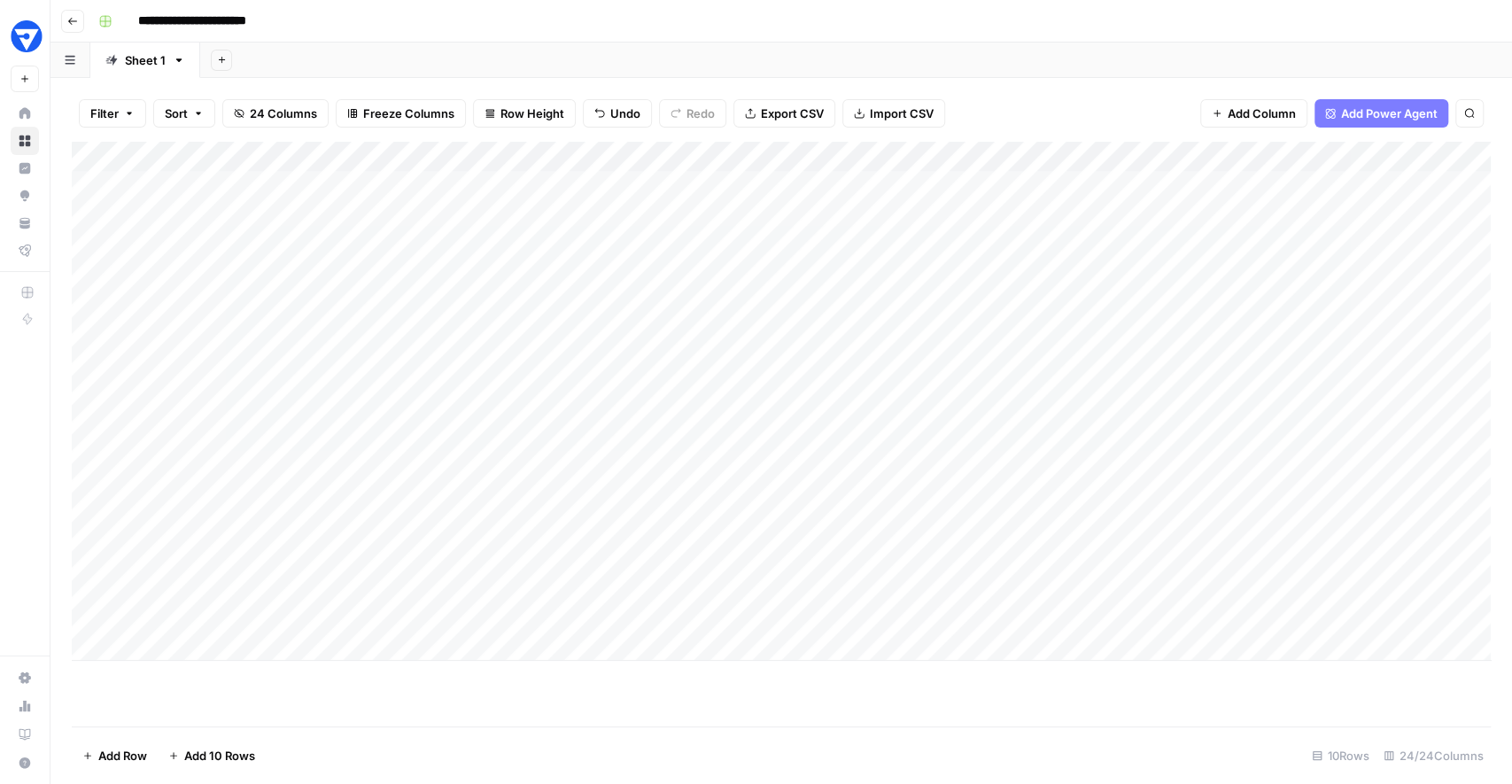
click at [252, 645] on div "Add Column" at bounding box center [781, 400] width 1419 height 519
click at [559, 566] on div "Add Column" at bounding box center [781, 424] width 1419 height 566
click at [743, 510] on div "Add Column" at bounding box center [781, 424] width 1419 height 566
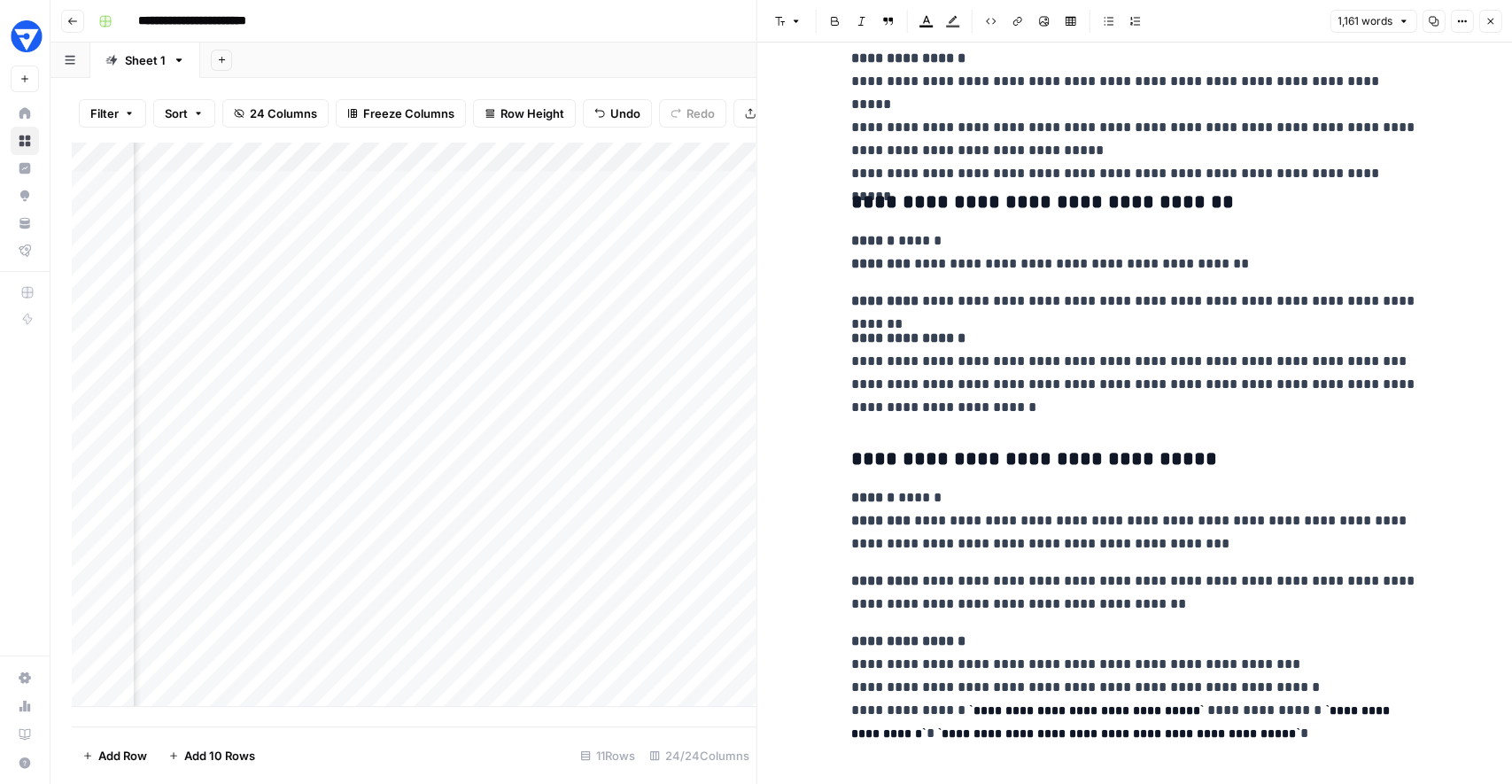
scroll to position [3480, 0]
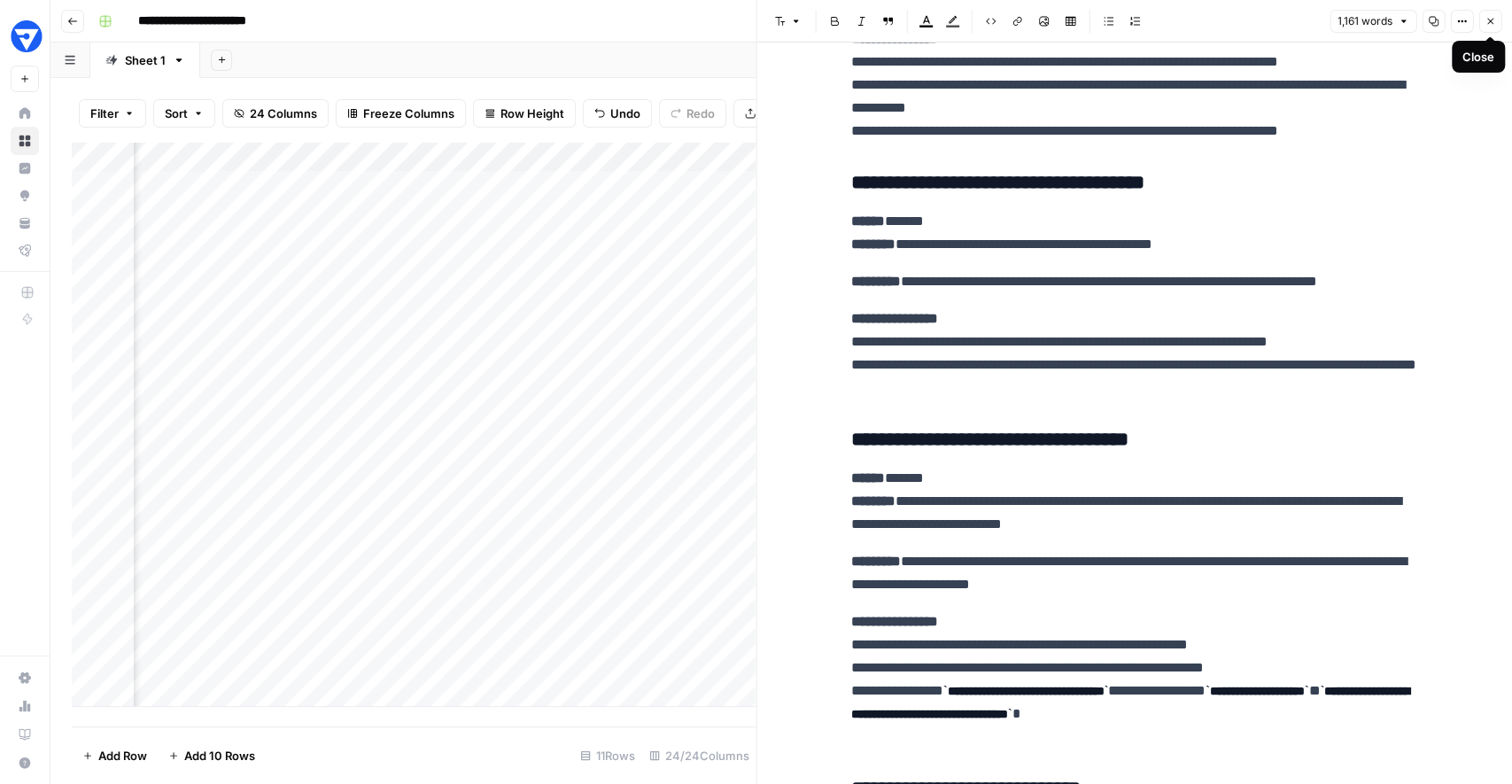
click at [1489, 22] on icon "button" at bounding box center [1490, 21] width 11 height 11
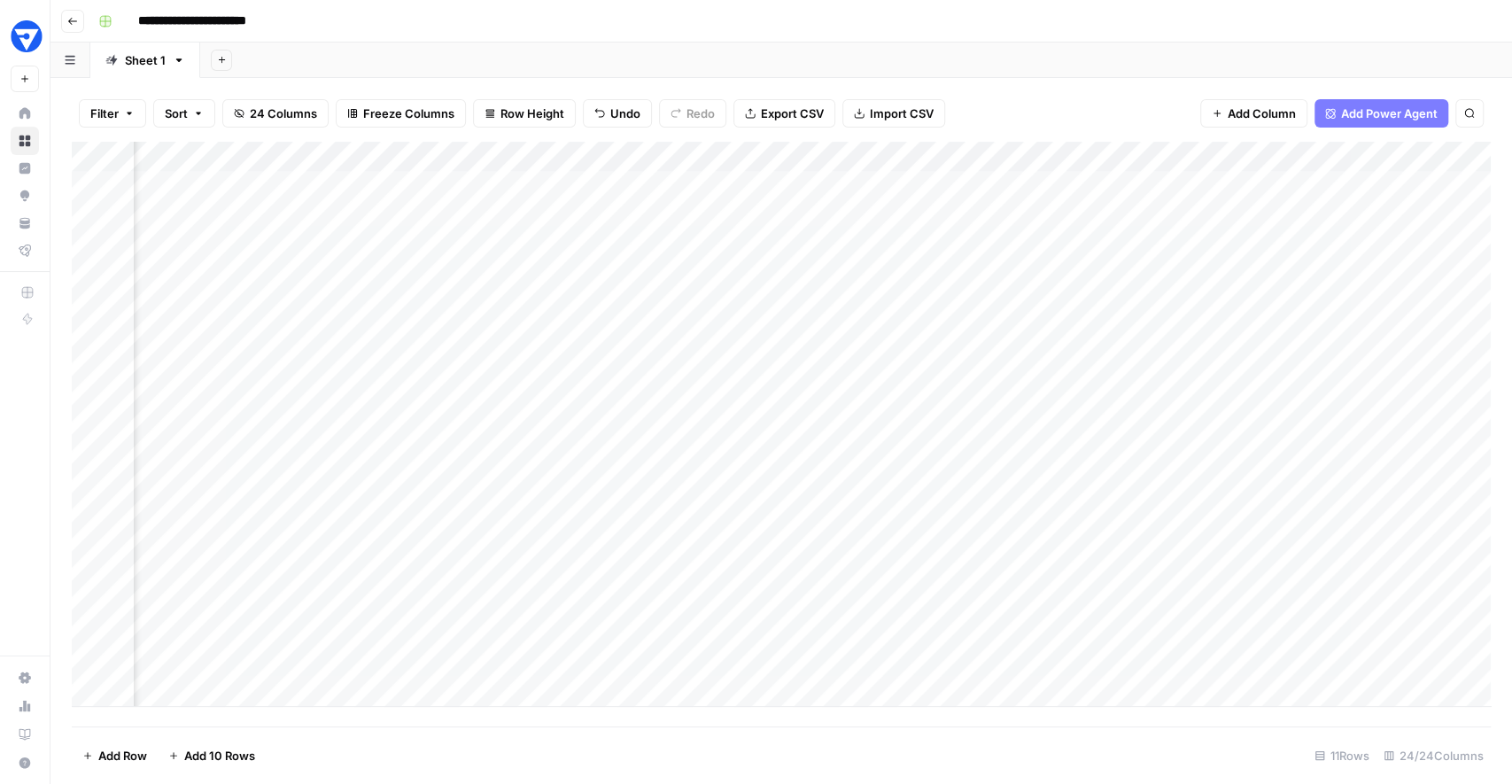
scroll to position [0, 2002]
click at [732, 508] on div "Add Column" at bounding box center [781, 424] width 1419 height 566
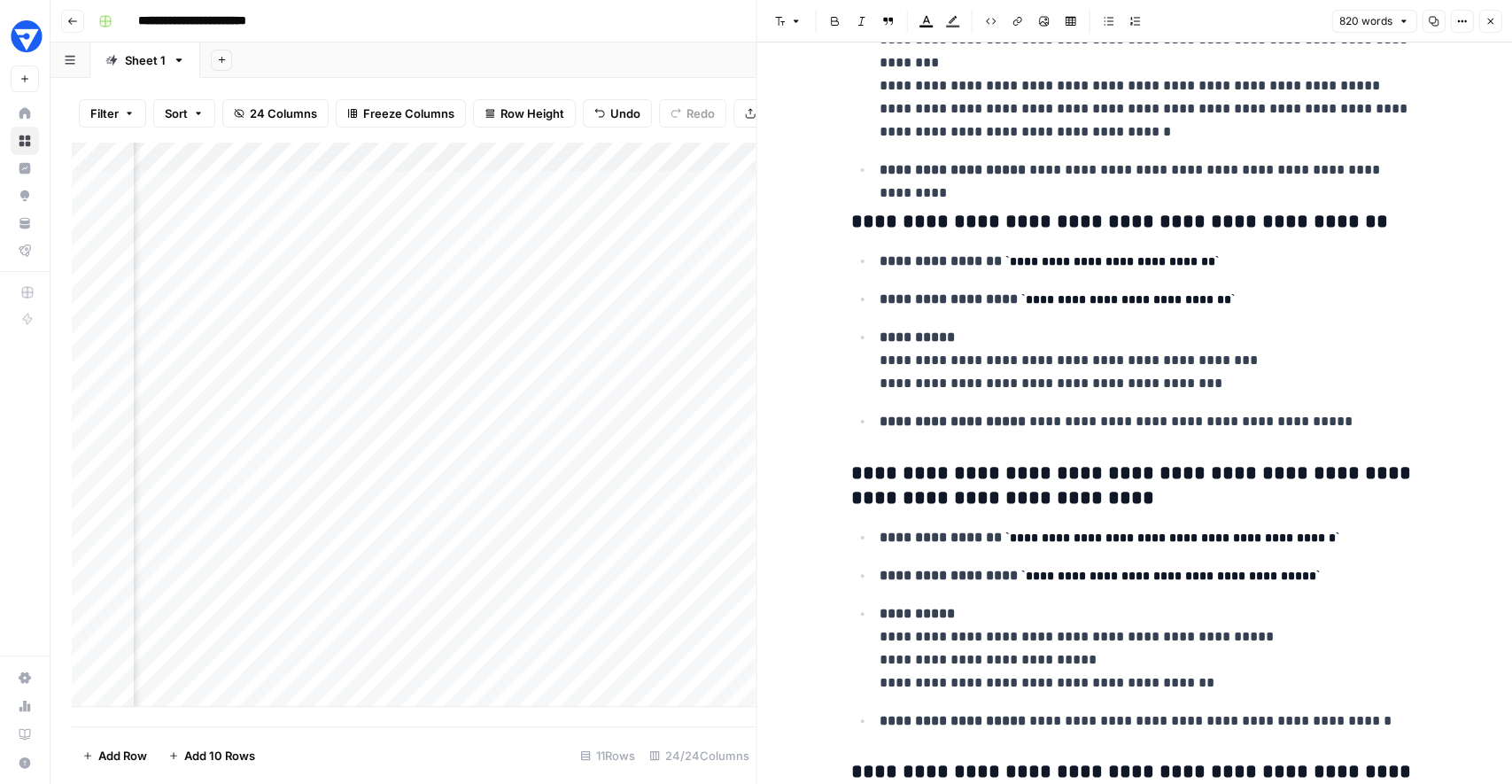
scroll to position [989, 0]
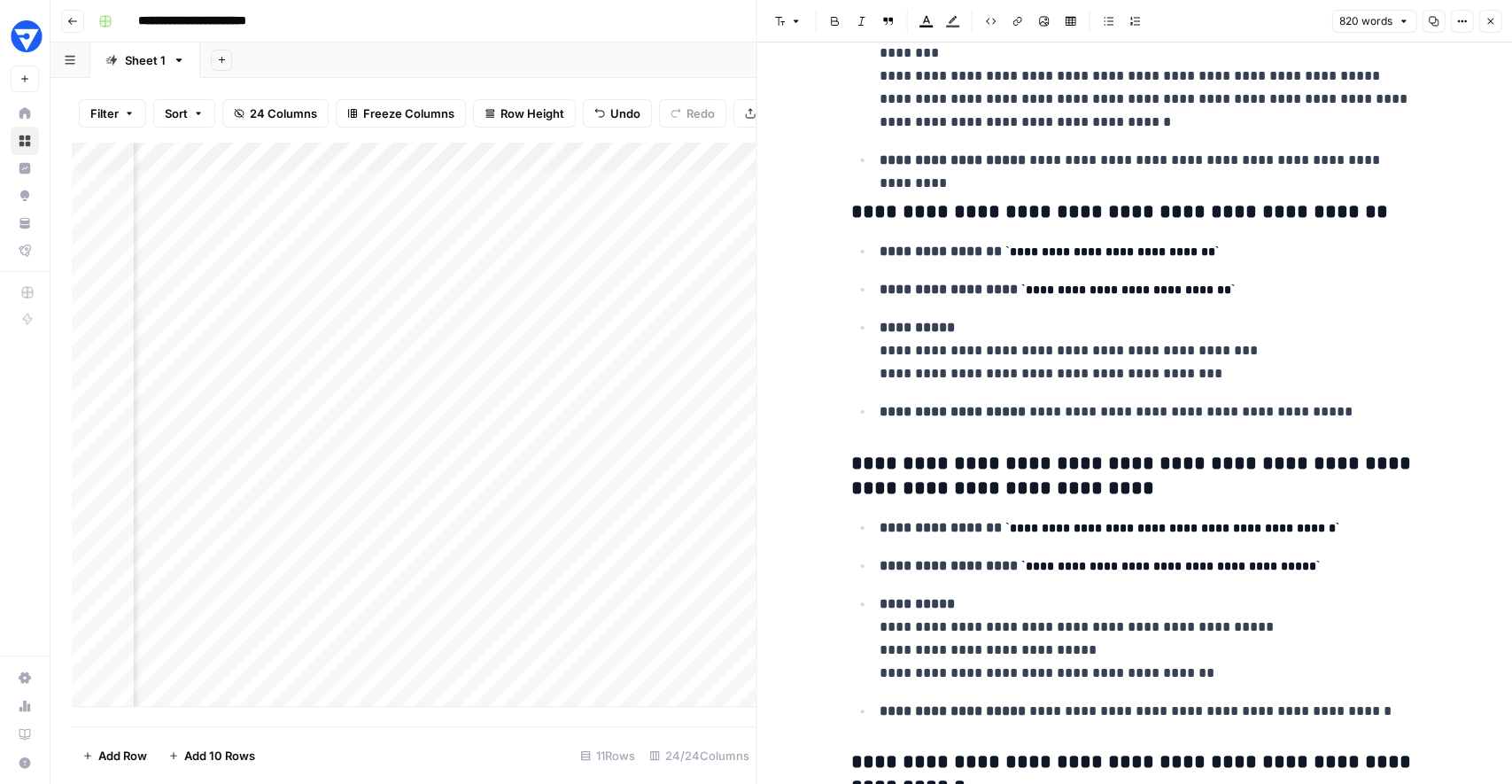
click at [1492, 23] on icon "button" at bounding box center [1490, 21] width 11 height 11
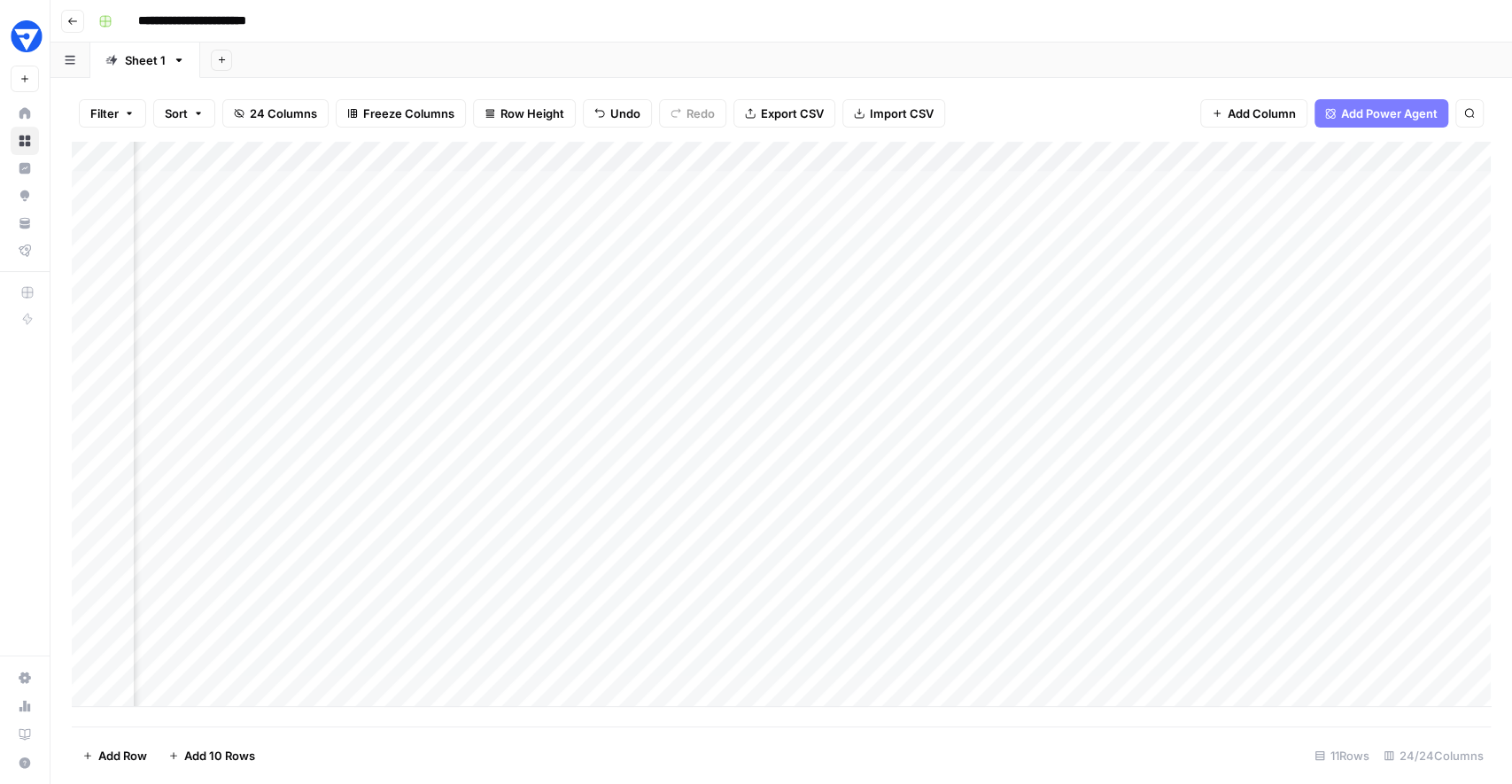
scroll to position [0, 2380]
drag, startPoint x: 723, startPoint y: 203, endPoint x: 677, endPoint y: 506, distance: 306.5
click at [677, 506] on div "Add Column" at bounding box center [781, 424] width 1419 height 566
click at [800, 507] on div "Add Column" at bounding box center [781, 424] width 1419 height 566
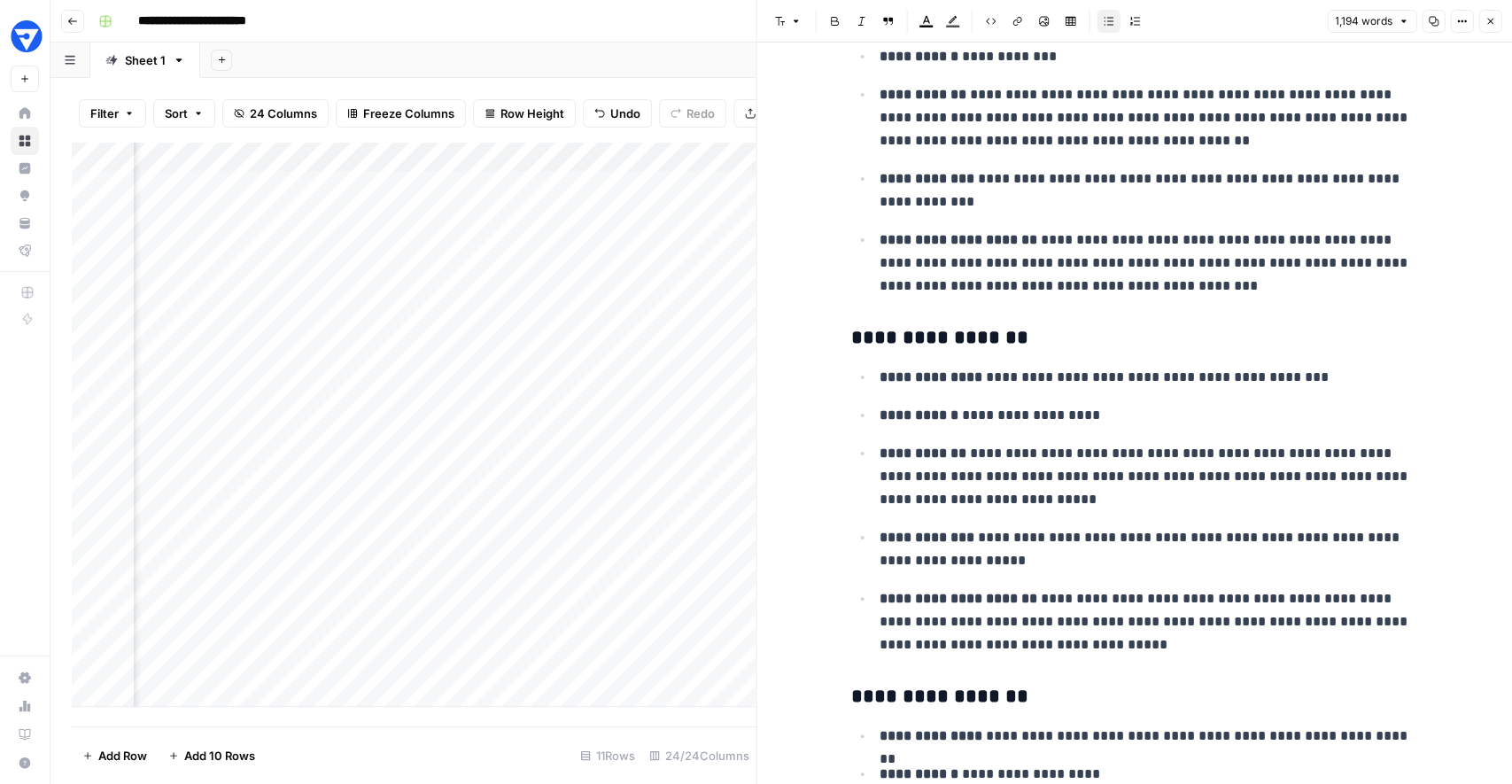
scroll to position [576, 0]
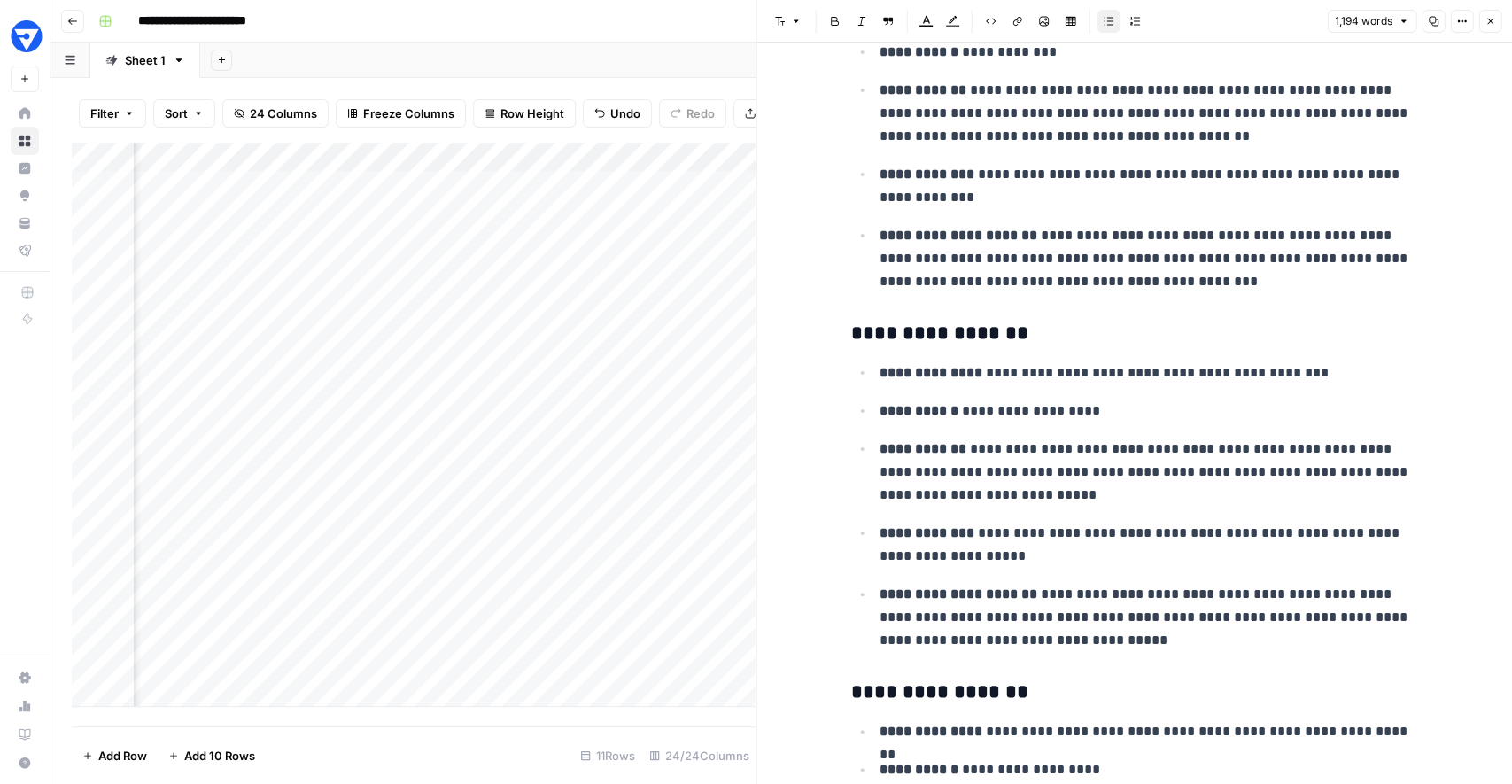
click at [1485, 24] on icon "button" at bounding box center [1490, 21] width 11 height 11
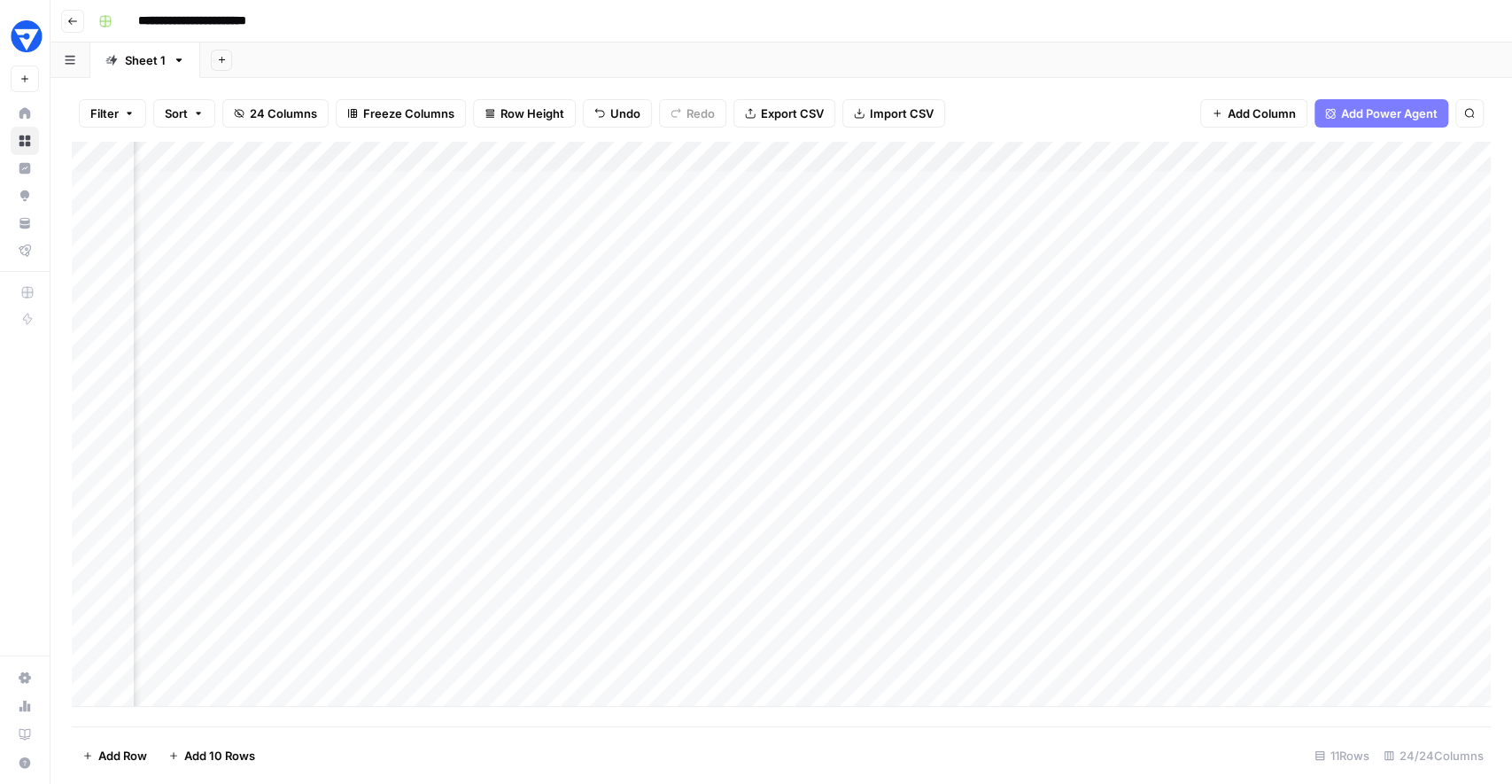
drag, startPoint x: 1021, startPoint y: 274, endPoint x: 994, endPoint y: 542, distance: 269.4
click at [994, 542] on div "Add Column" at bounding box center [781, 424] width 1419 height 566
click at [1140, 691] on div "Add Column" at bounding box center [781, 424] width 1419 height 566
click at [1213, 510] on div "Add Column" at bounding box center [781, 434] width 1419 height 586
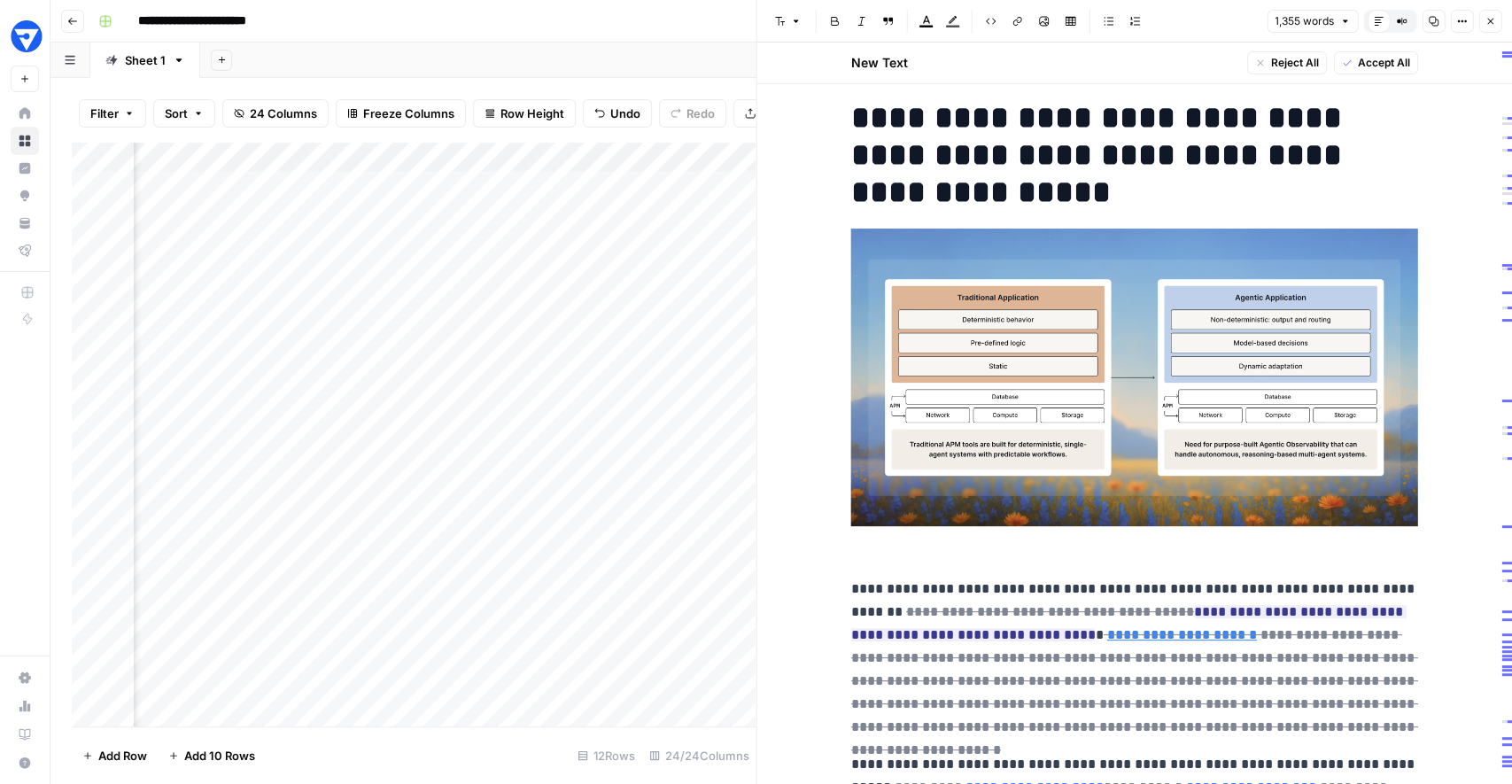
scroll to position [112, 0]
click at [1493, 20] on icon "button" at bounding box center [1490, 21] width 11 height 11
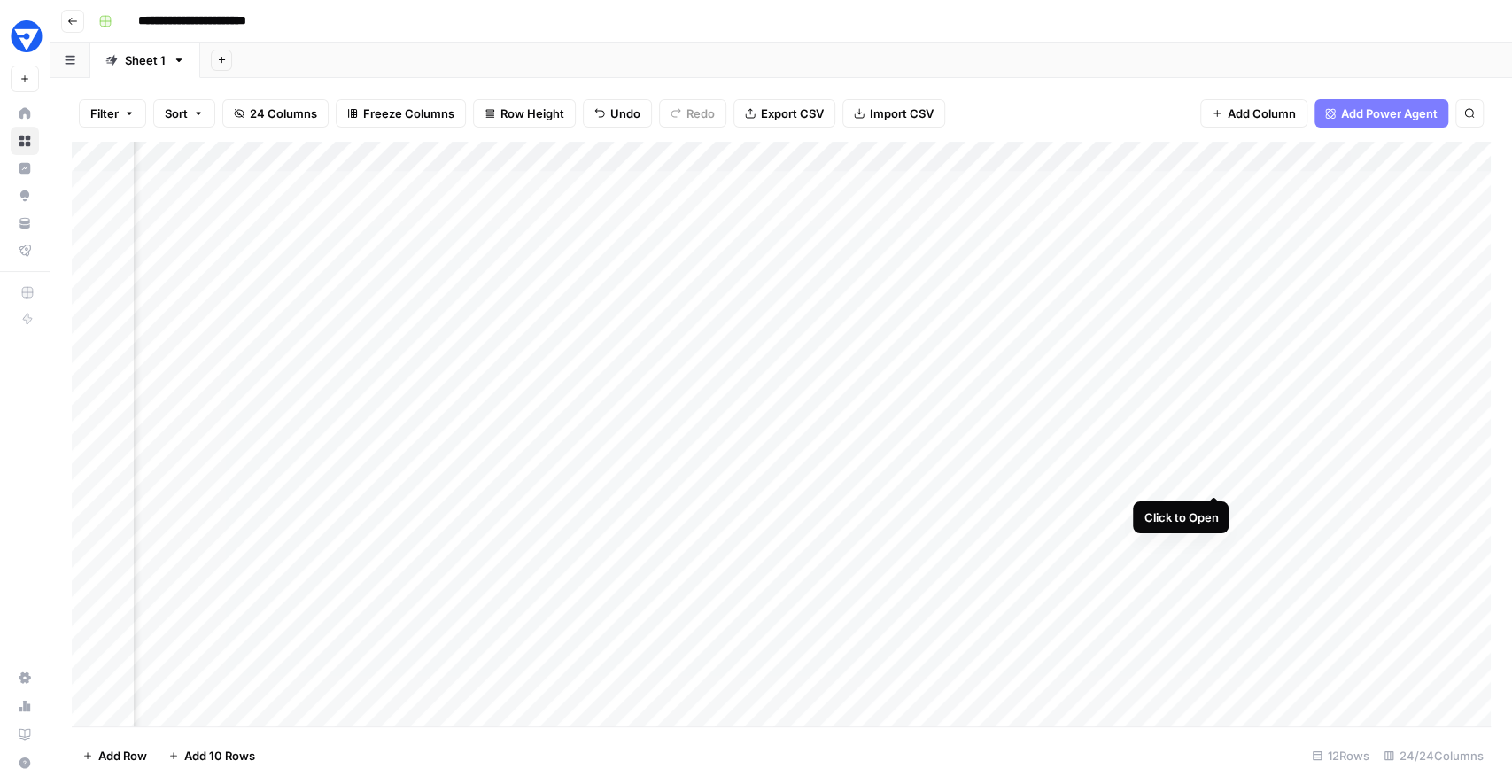
click at [1215, 460] on div "Add Column" at bounding box center [781, 434] width 1419 height 586
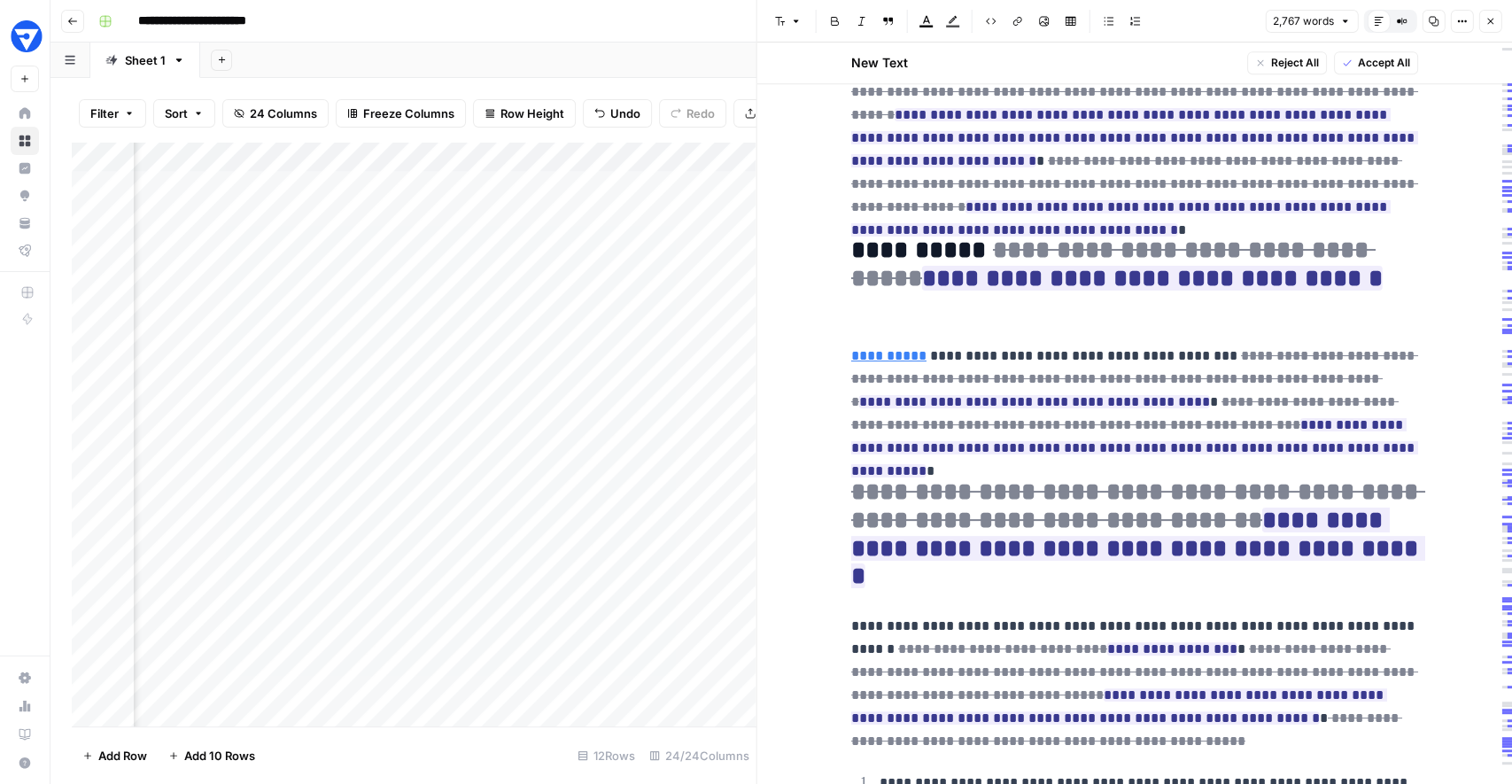
scroll to position [579, 0]
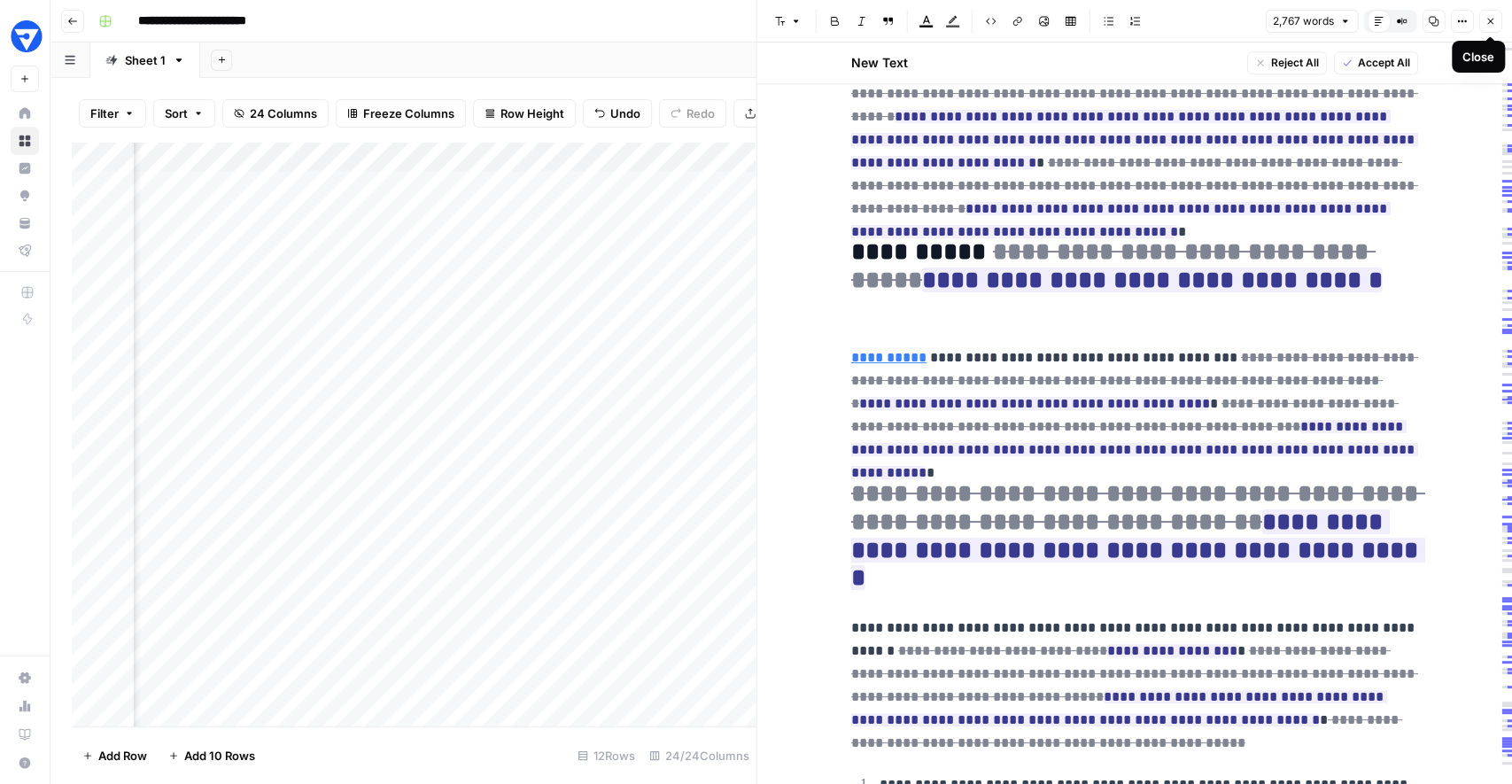
click at [1492, 21] on icon "button" at bounding box center [1490, 21] width 11 height 11
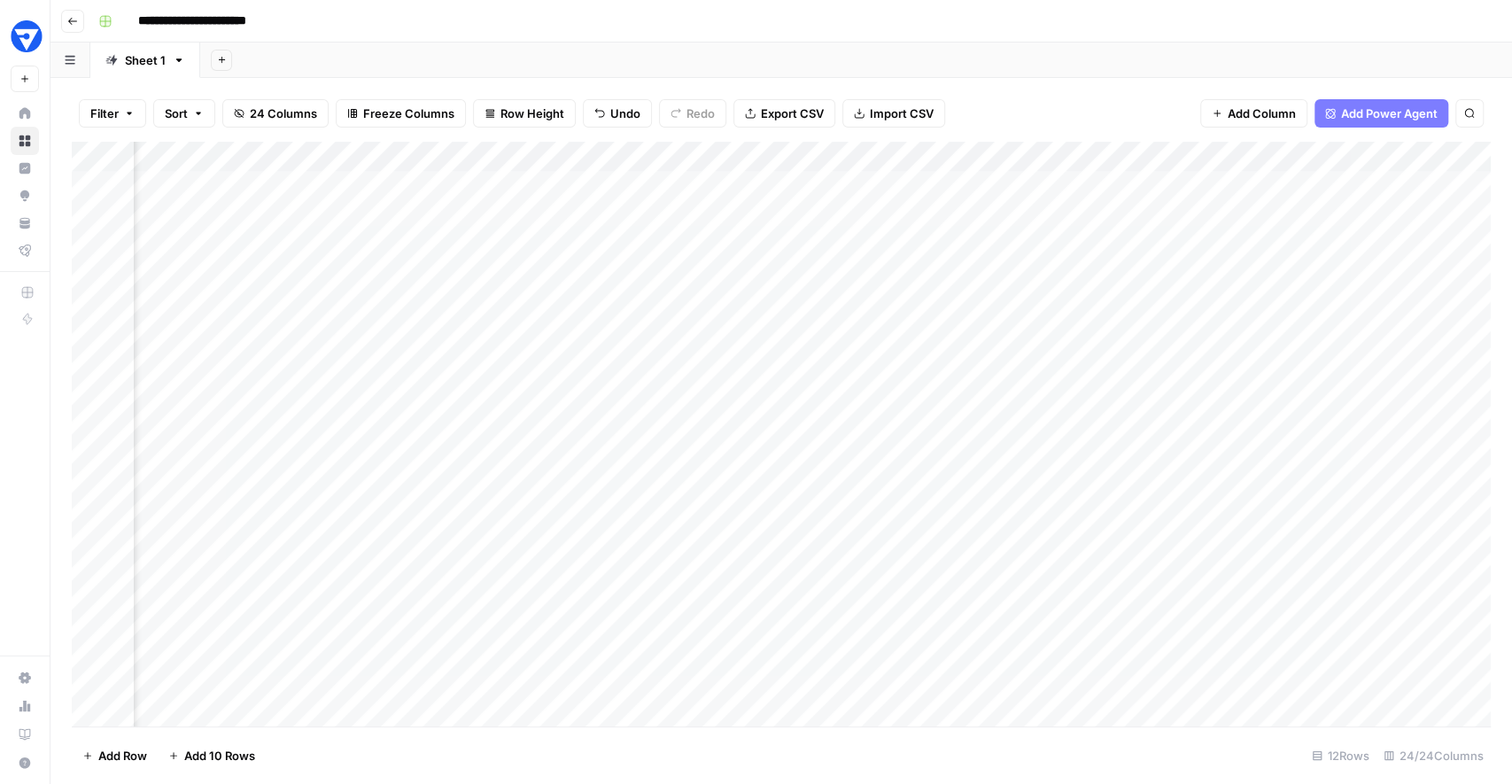
click at [622, 155] on div "Add Column" at bounding box center [781, 434] width 1419 height 586
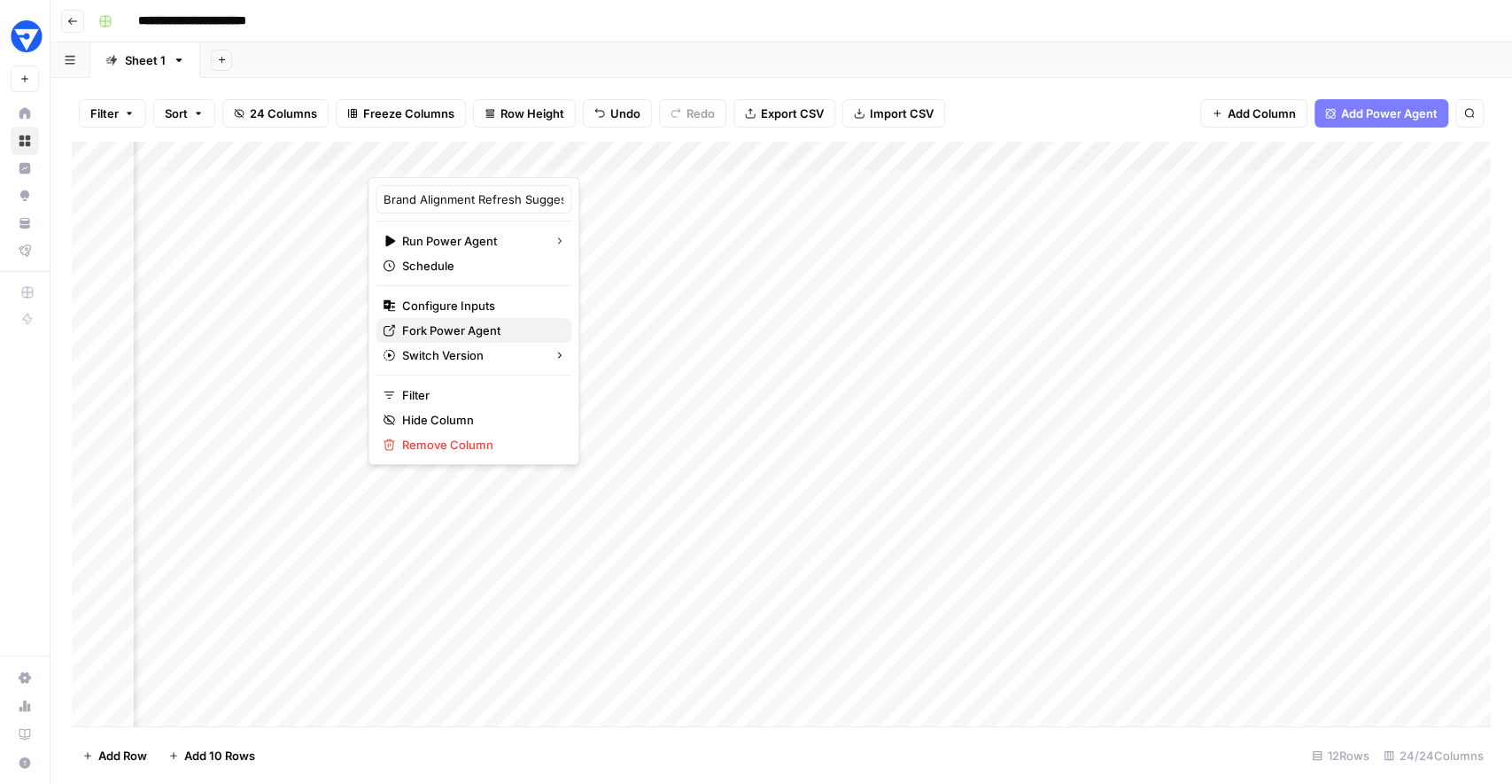
click at [440, 330] on span "Fork Power Agent" at bounding box center [479, 330] width 155 height 17
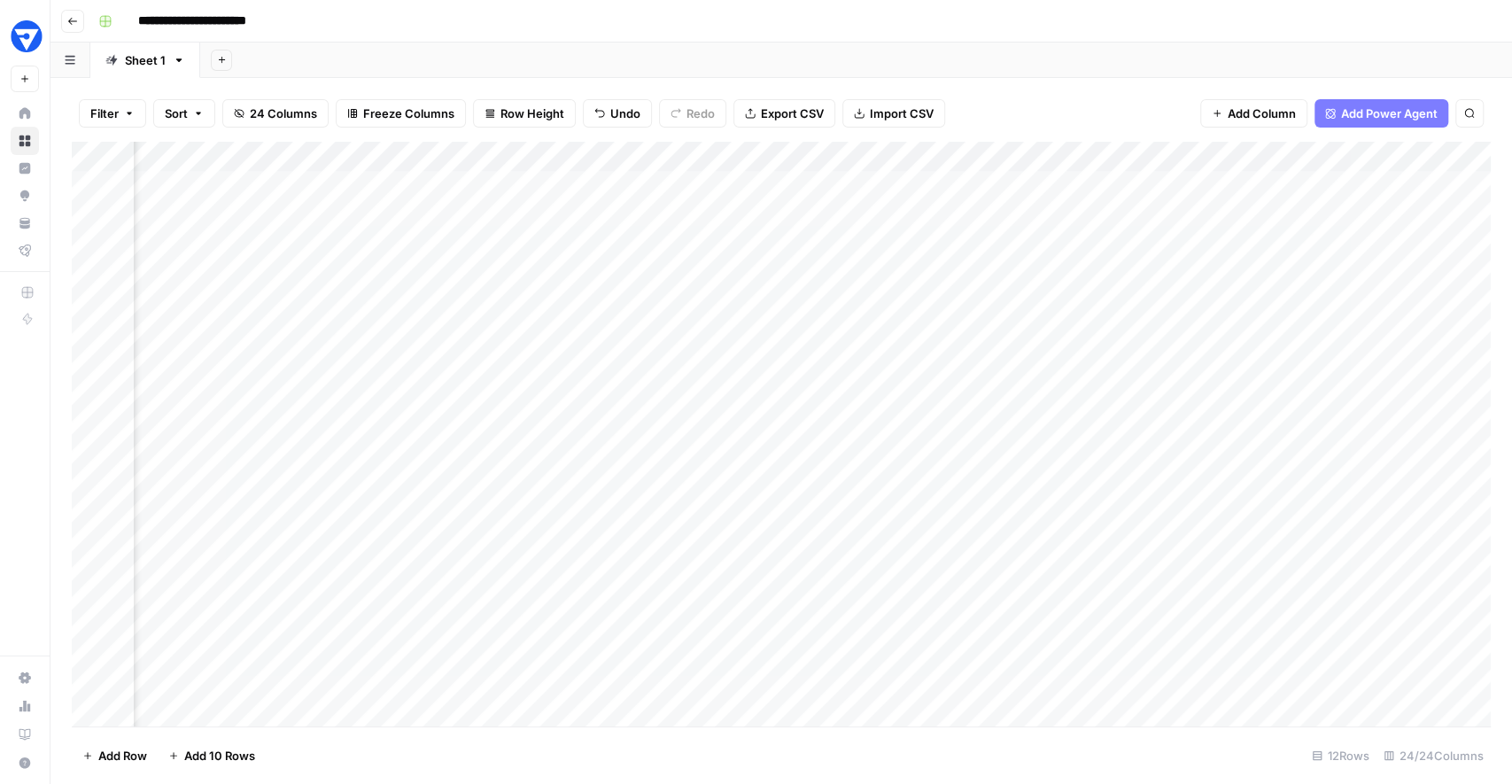
click at [530, 73] on div "Add Sheet" at bounding box center [856, 60] width 1312 height 36
drag, startPoint x: 596, startPoint y: 206, endPoint x: 574, endPoint y: 506, distance: 300.8
click at [574, 506] on div "Add Column" at bounding box center [781, 434] width 1419 height 586
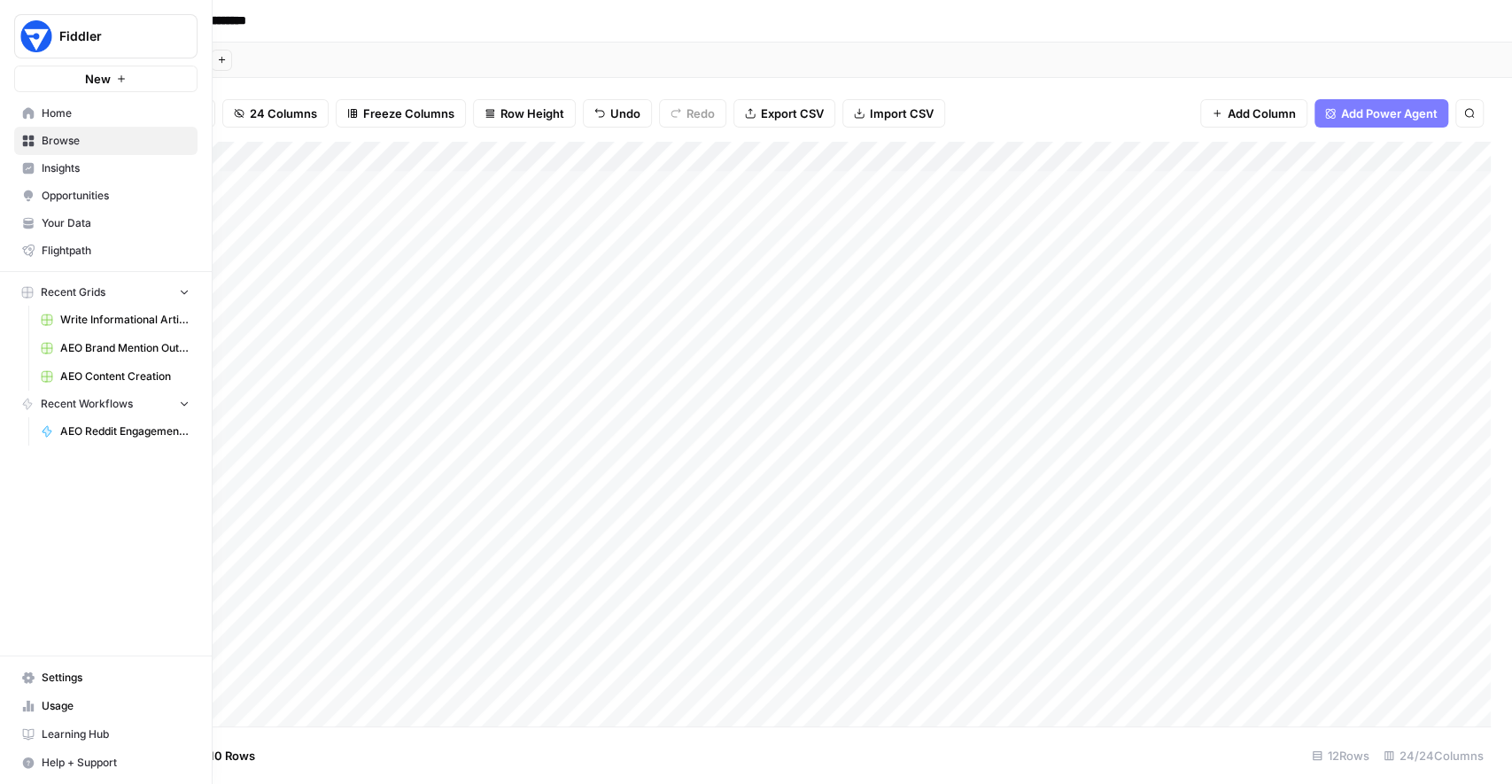
click at [72, 125] on link "Home" at bounding box center [106, 113] width 184 height 28
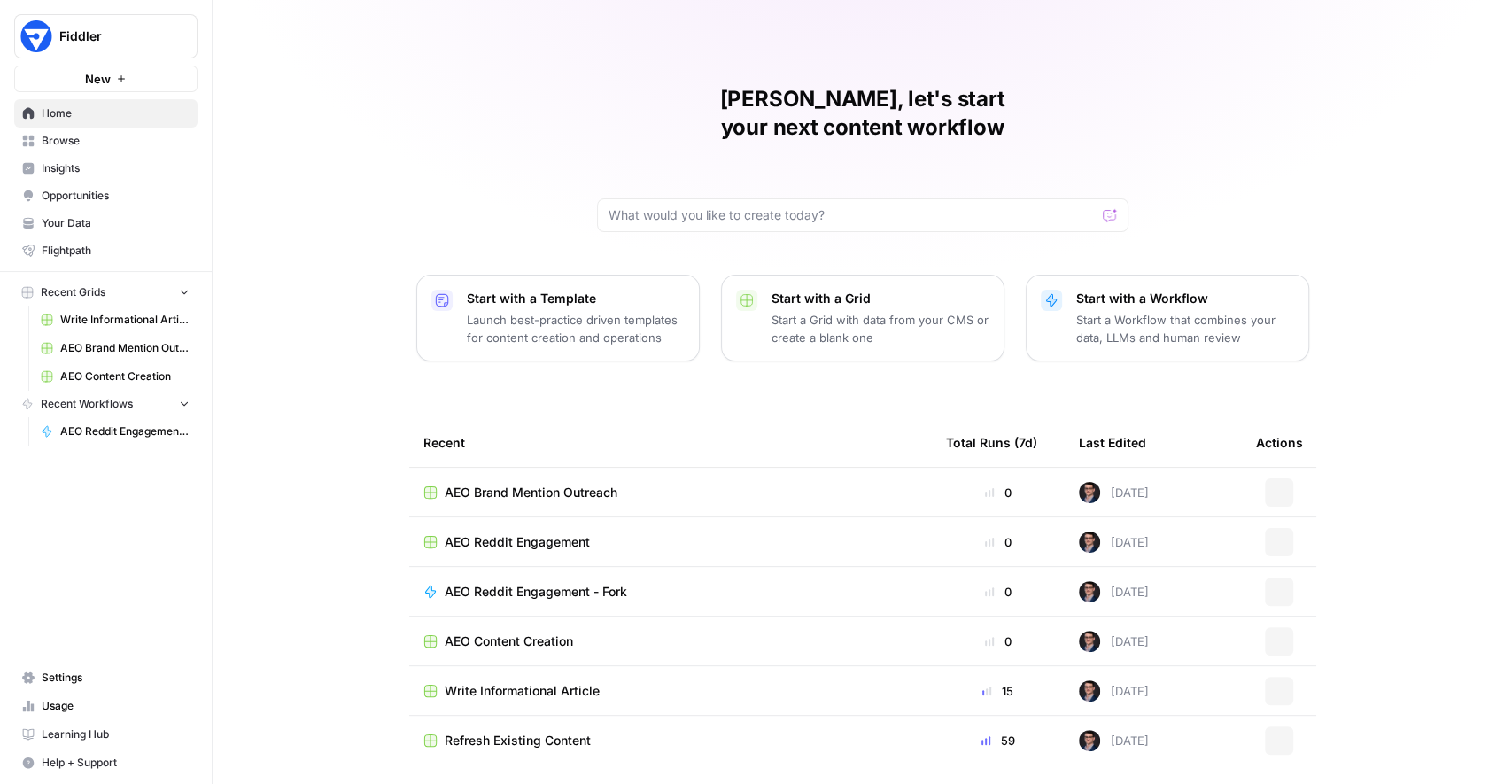
click at [70, 137] on span "Browse" at bounding box center [115, 140] width 148 height 16
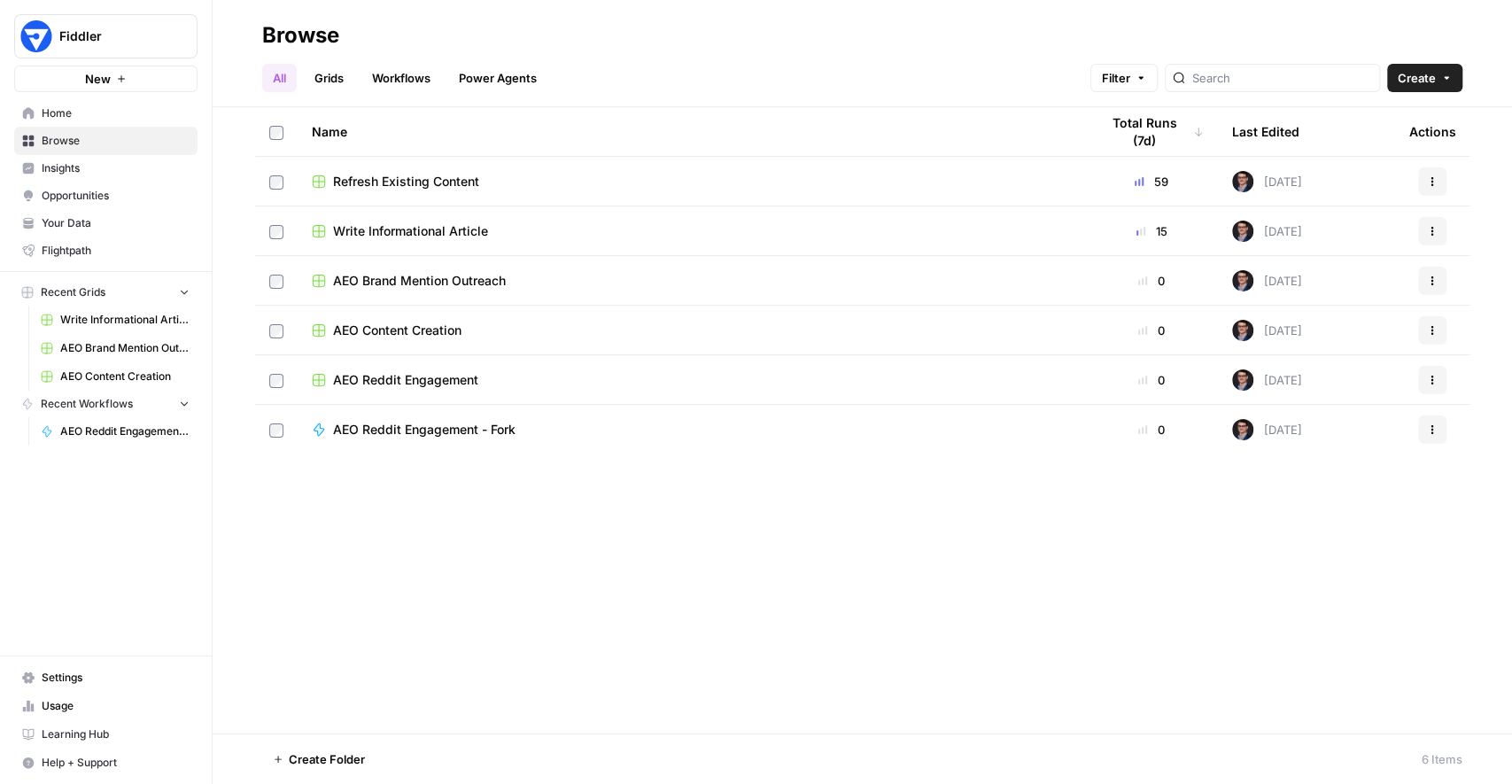
click at [427, 333] on span "AEO Content Creation" at bounding box center [398, 330] width 129 height 17
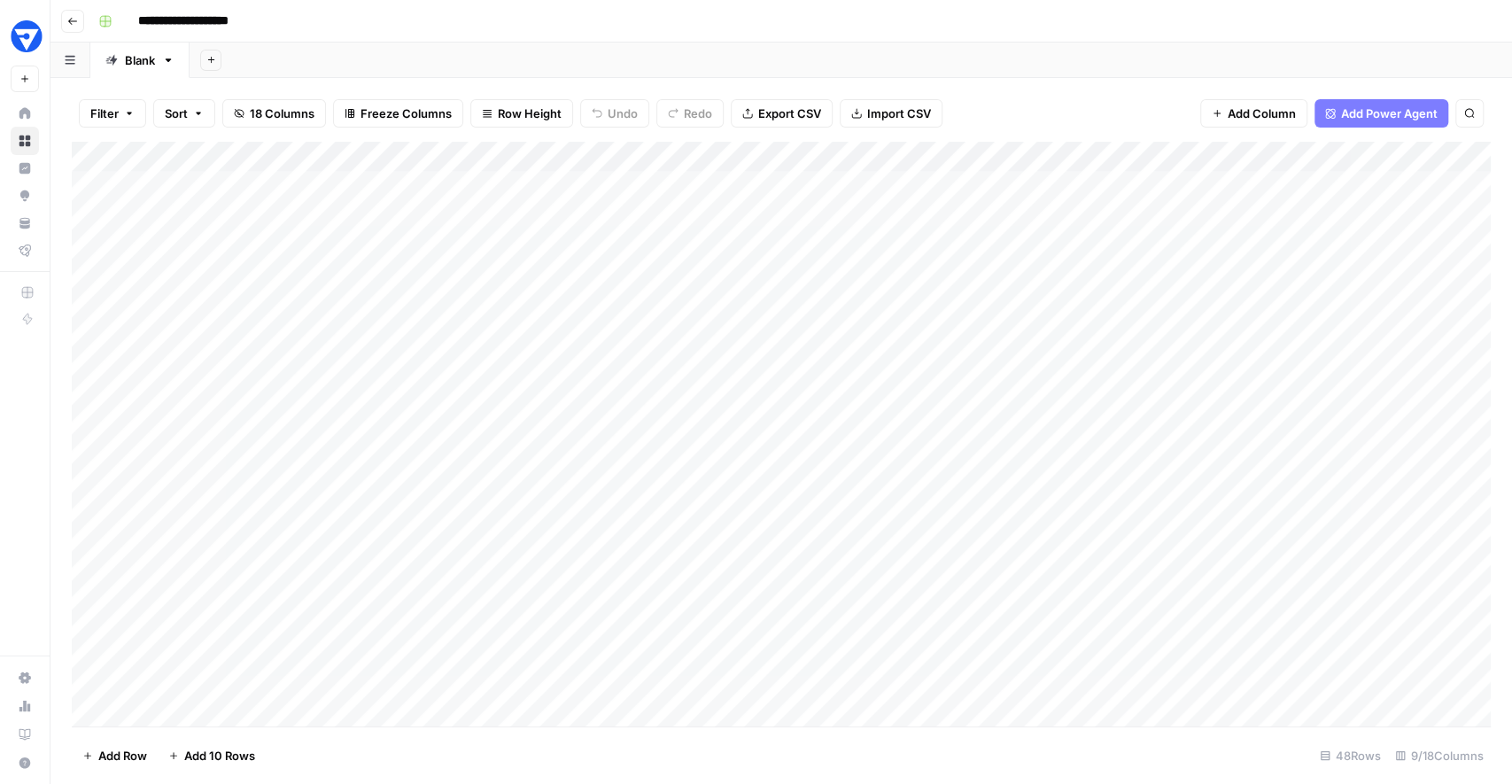
click at [759, 159] on div "Add Column" at bounding box center [781, 434] width 1419 height 586
click at [800, 81] on div "Filter Sort 18 Columns Freeze Columns Row Height Undo Redo Export CSV Import CS…" at bounding box center [781, 431] width 1462 height 706
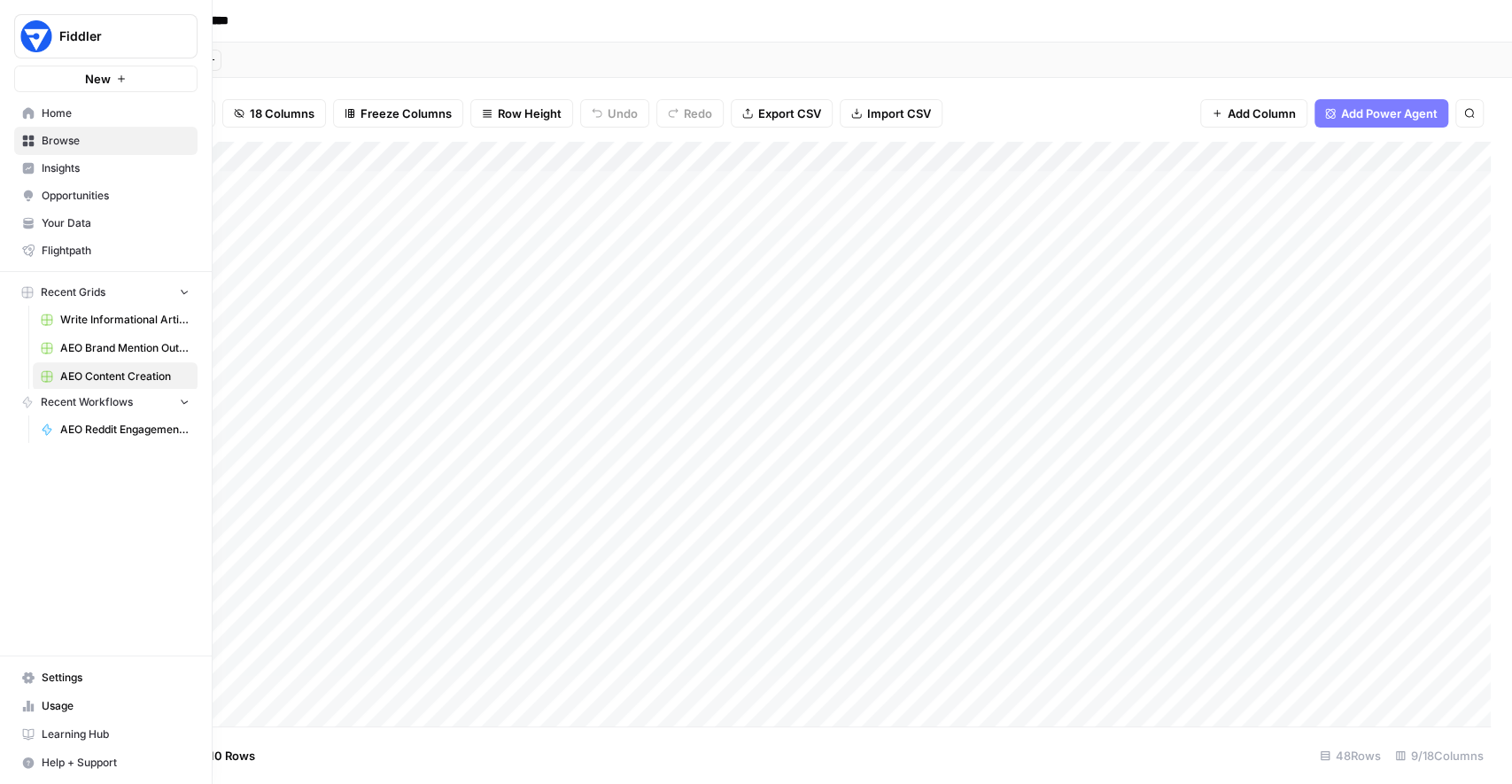
click at [17, 114] on link "Home" at bounding box center [106, 113] width 184 height 28
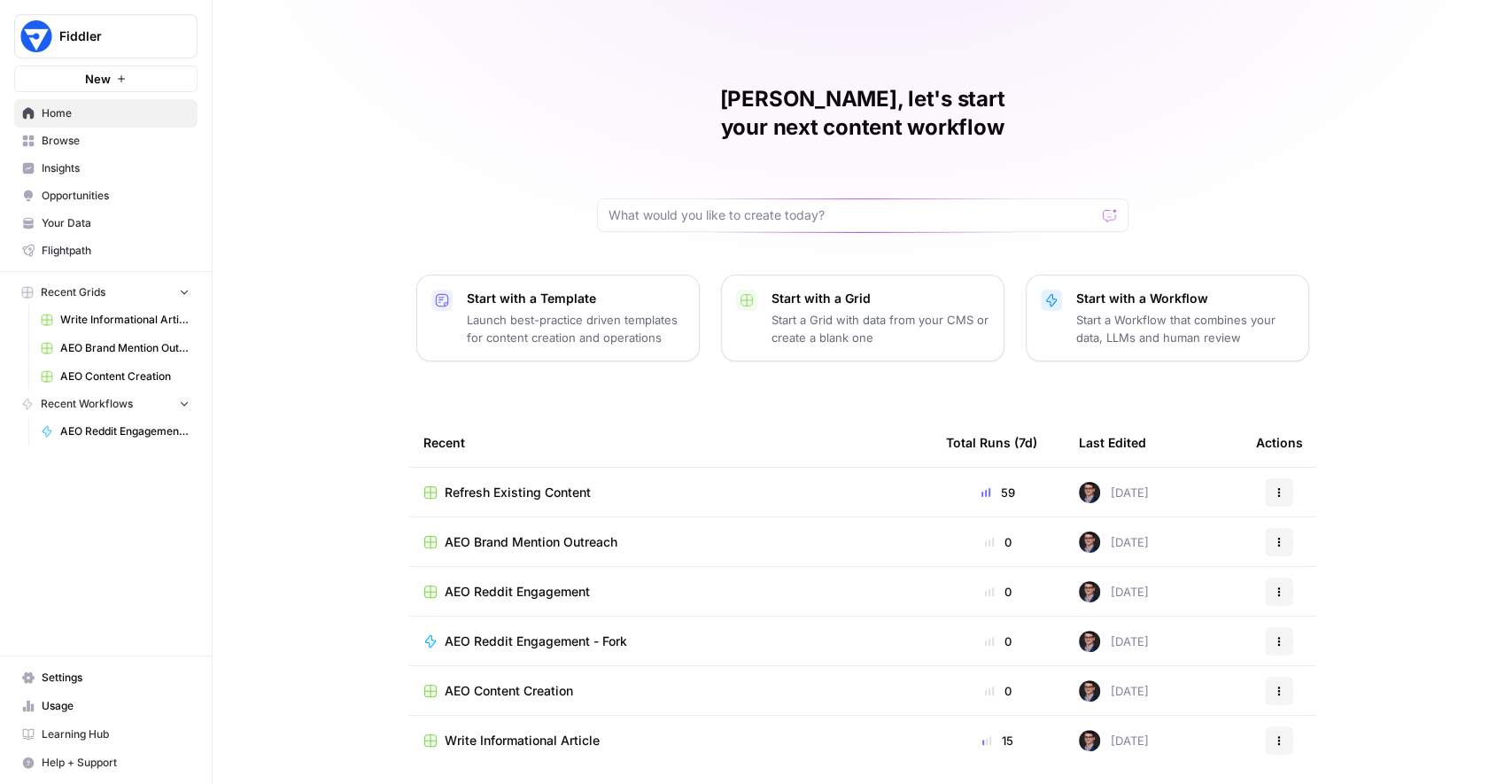
click at [504, 732] on span "Write Informational Article" at bounding box center [521, 740] width 155 height 17
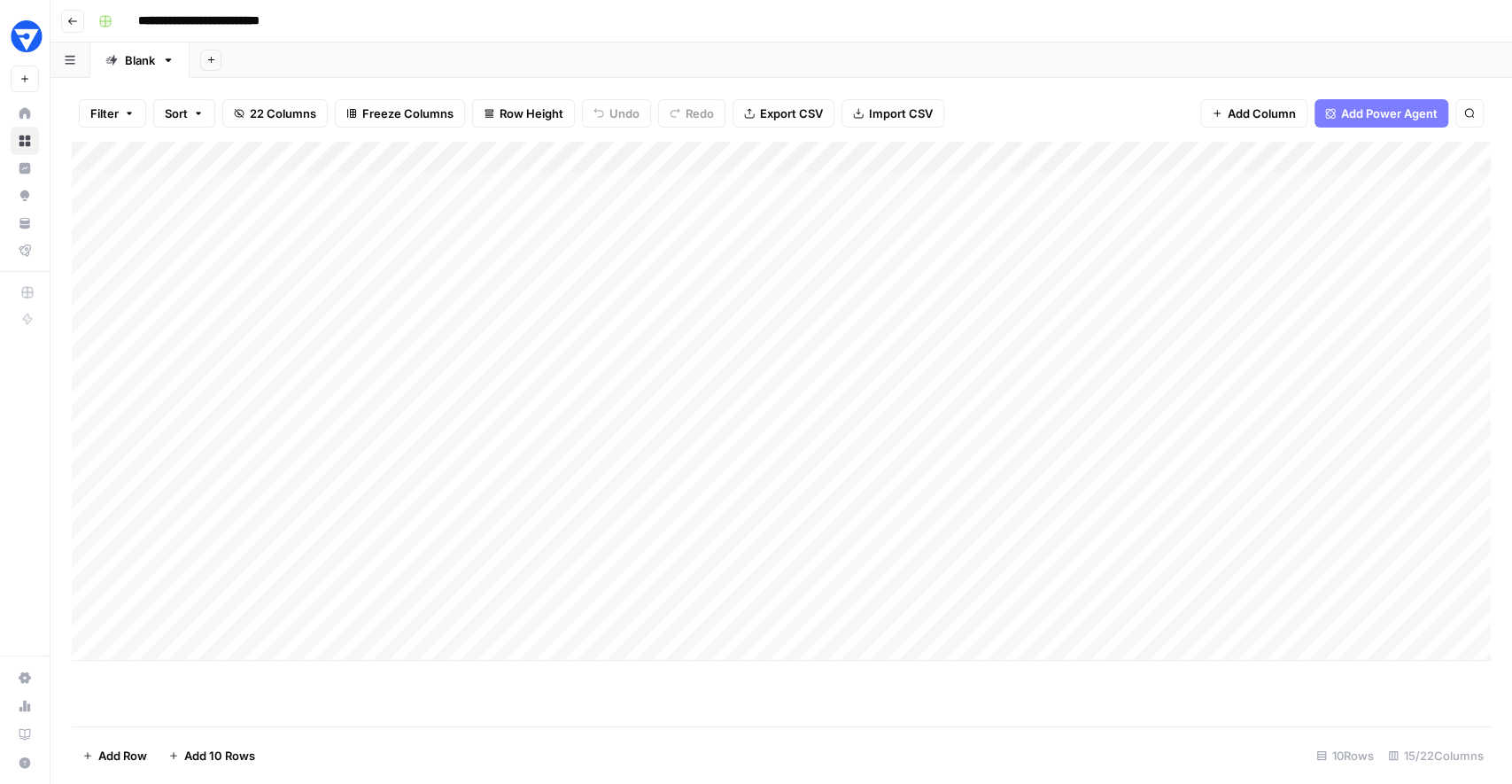
click at [597, 155] on div "Add Column" at bounding box center [781, 400] width 1419 height 519
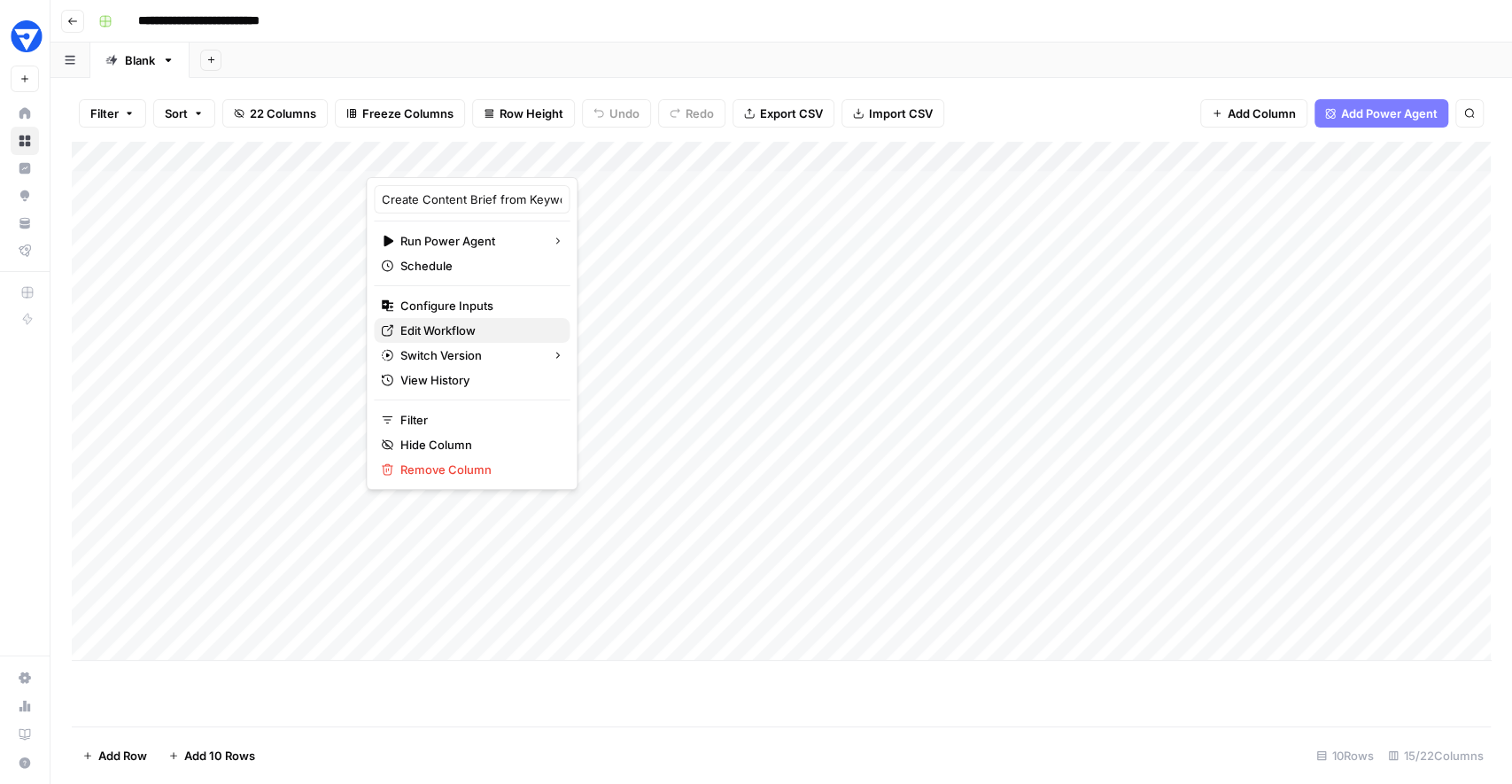
click at [460, 321] on span "Edit Workflow" at bounding box center [477, 330] width 155 height 17
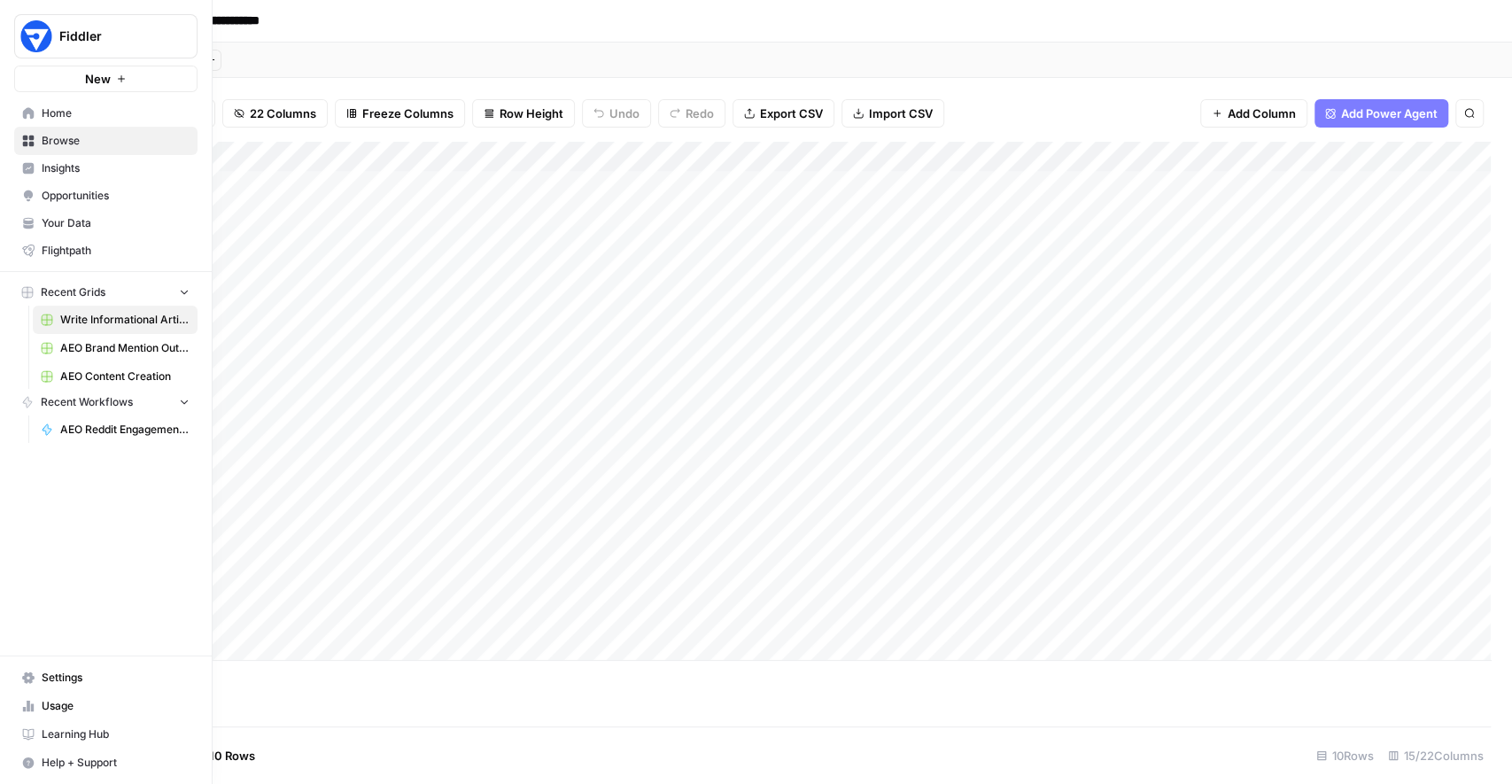
click at [27, 172] on icon at bounding box center [28, 169] width 12 height 12
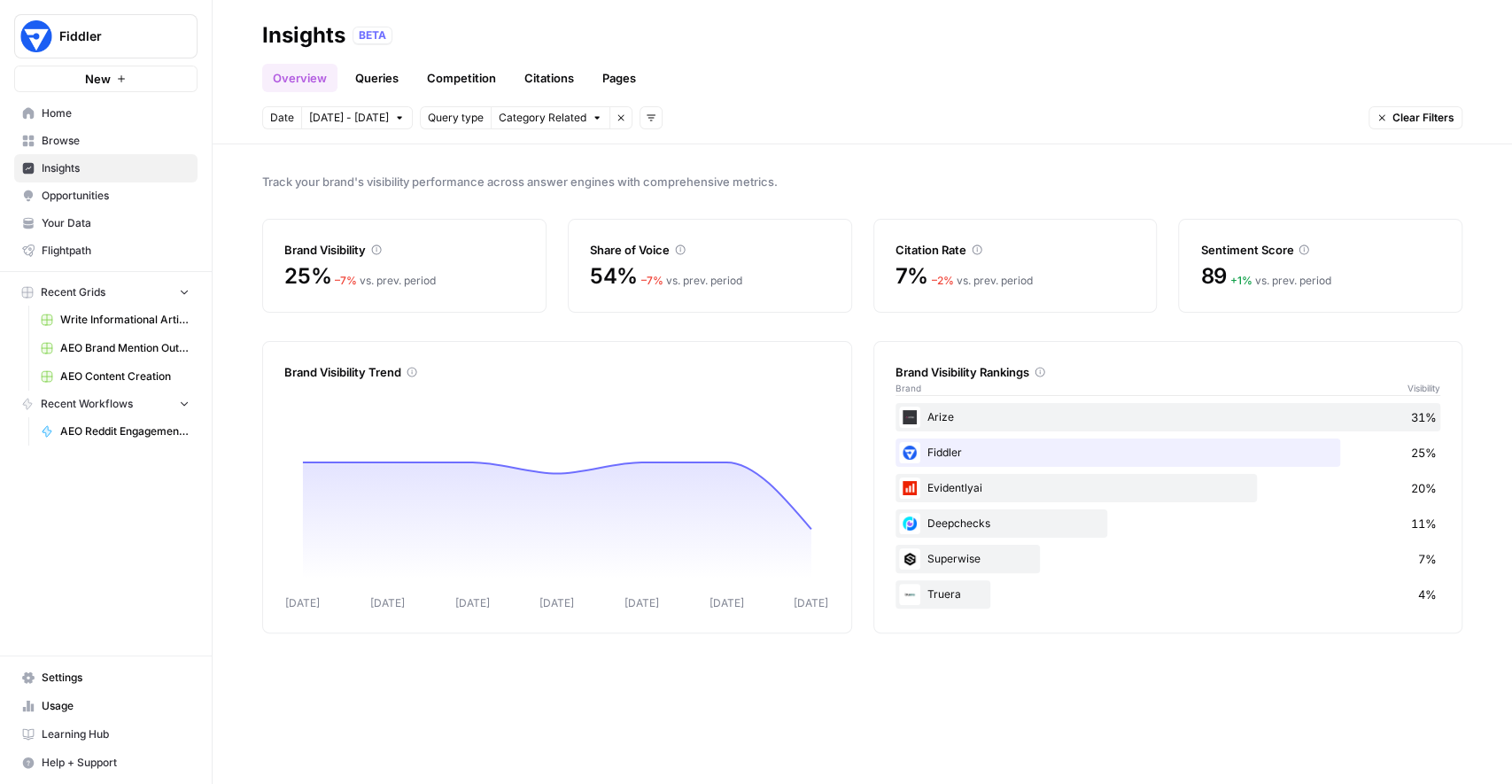
click at [879, 189] on span "Track your brand's visibility performance across answer engines with comprehens…" at bounding box center [862, 181] width 1200 height 17
click at [855, 228] on div "Brand Visibility 25% – 7 % vs. prev. period Share of Voice 54% – 7 % vs. prev. …" at bounding box center [862, 265] width 1200 height 94
click at [858, 228] on div "Brand Visibility 25% – 7 % vs. prev. period Share of Voice 54% – 7 % vs. prev. …" at bounding box center [862, 265] width 1200 height 94
click at [597, 141] on header "Insights BETA Overview Queries Competition Citations Pages Date Oct 2 - Oct 8 Q…" at bounding box center [862, 72] width 1299 height 144
click at [394, 114] on icon "button" at bounding box center [399, 118] width 11 height 11
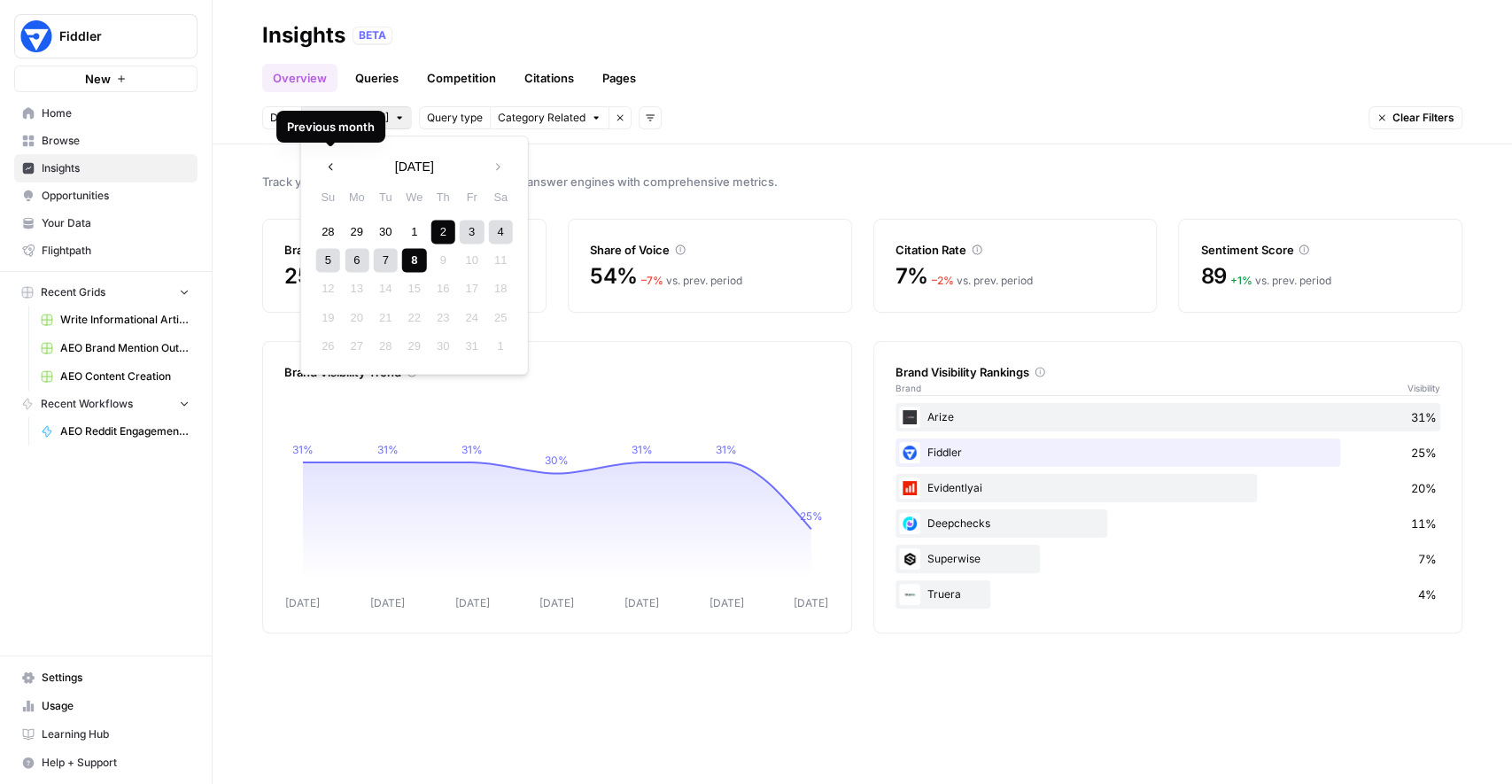
click at [327, 165] on icon "button" at bounding box center [331, 167] width 13 height 13
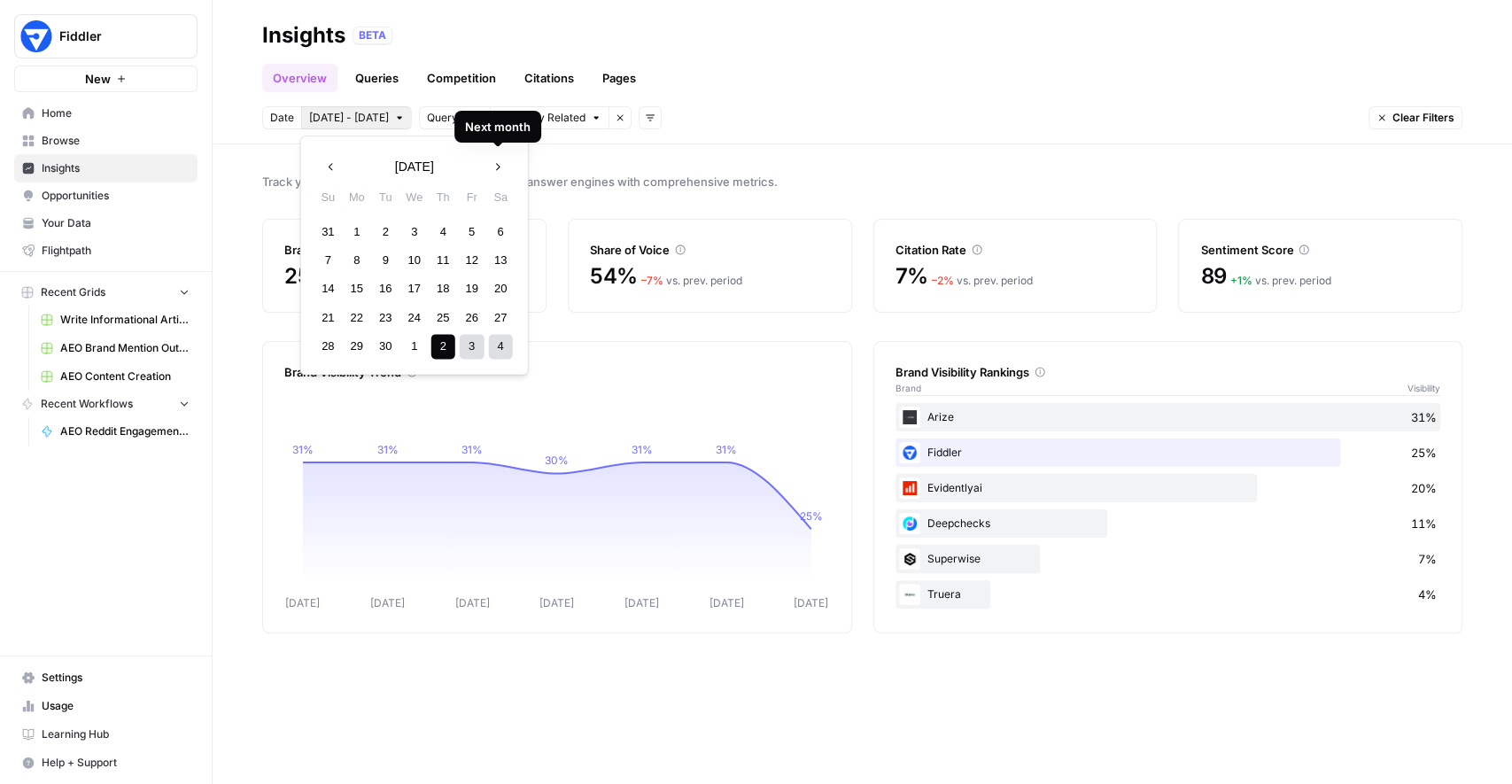
click at [498, 165] on icon "button" at bounding box center [498, 167] width 5 height 7
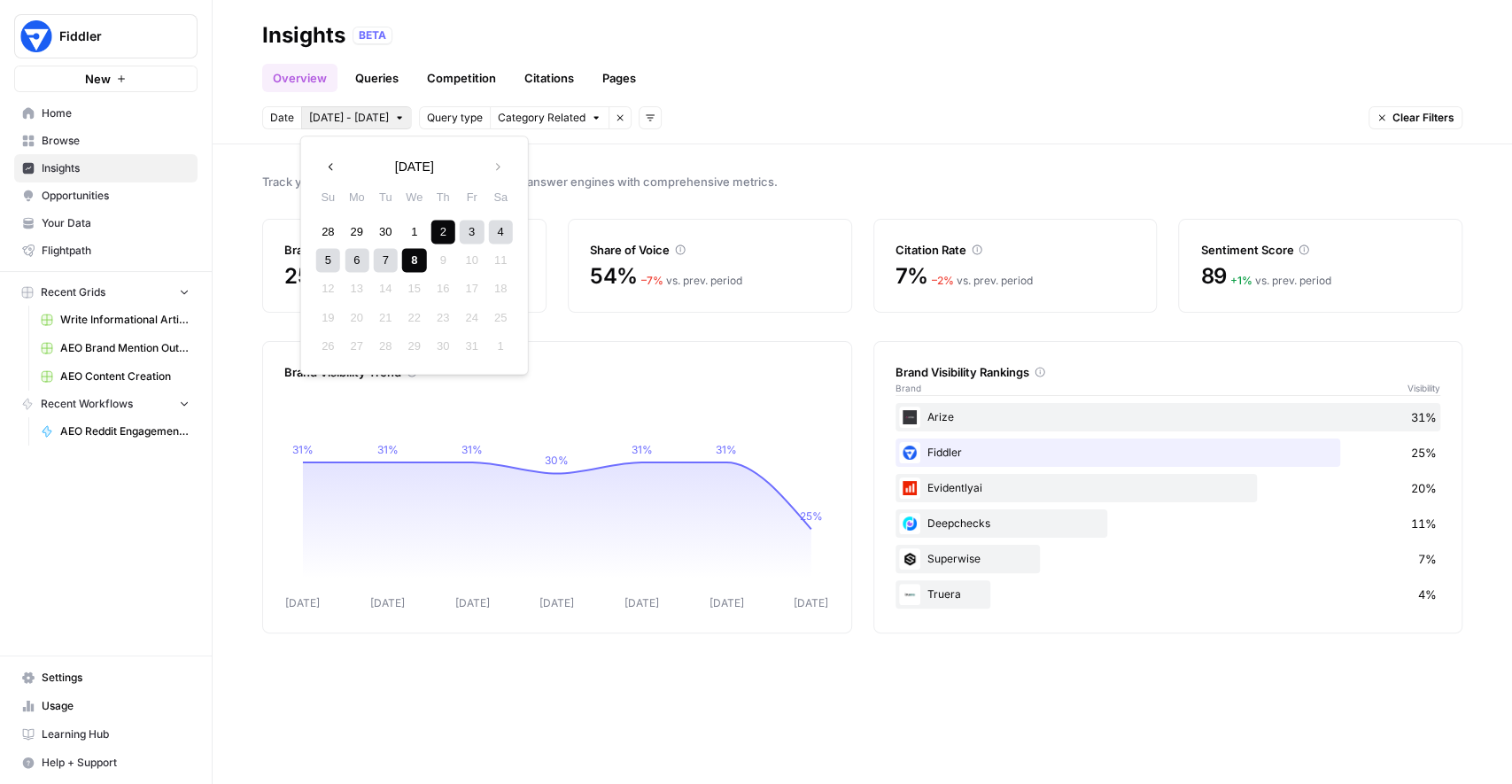
click at [593, 162] on div "Track your brand's visibility performance across answer engines with comprehens…" at bounding box center [862, 464] width 1299 height 640
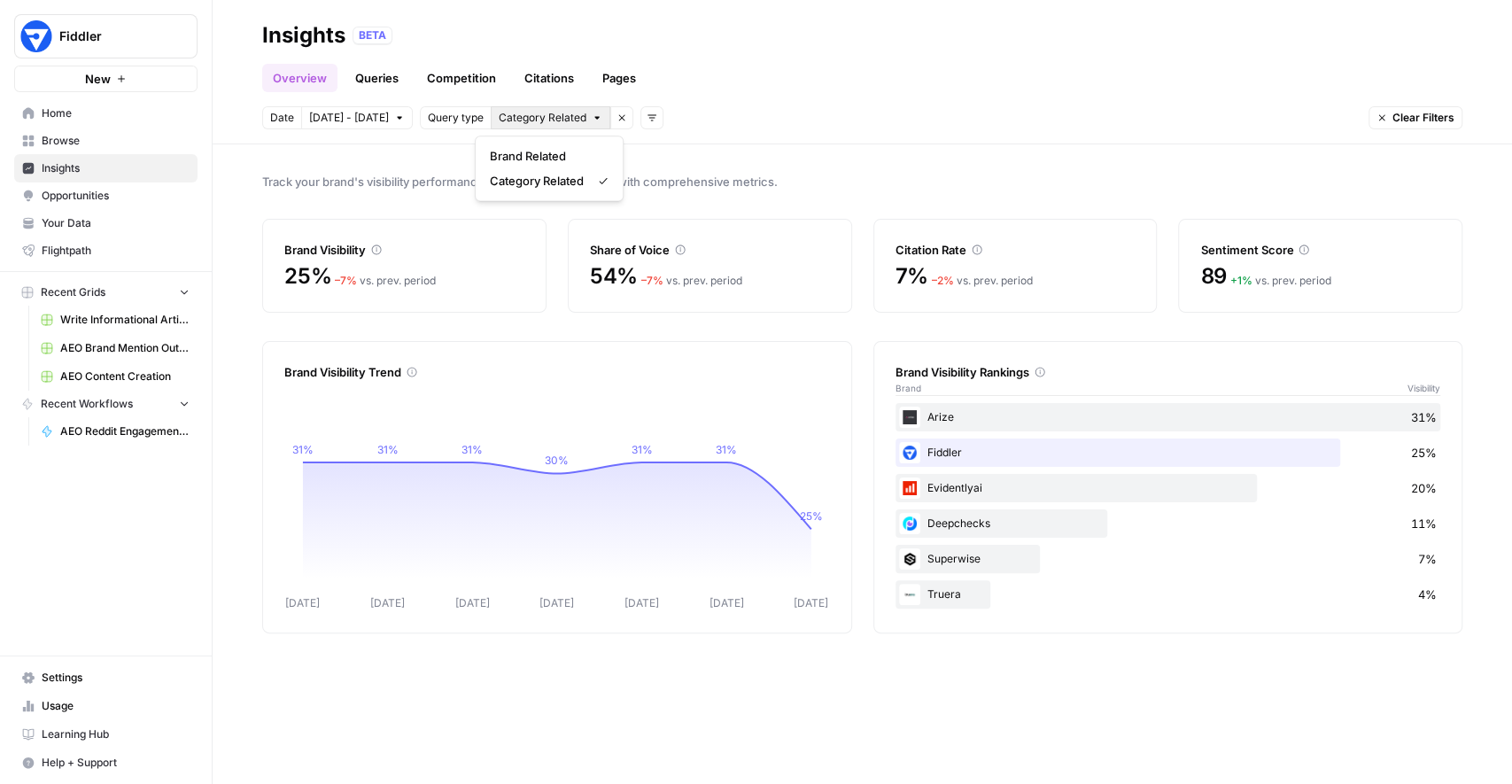
click at [524, 114] on span "Category Related" at bounding box center [543, 118] width 88 height 16
click at [672, 173] on span "Track your brand's visibility performance across answer engines with comprehens…" at bounding box center [862, 181] width 1200 height 17
click at [645, 116] on icon "button" at bounding box center [651, 118] width 11 height 11
click at [655, 157] on span "Topic" at bounding box center [660, 155] width 46 height 17
click at [760, 115] on icon "button" at bounding box center [766, 118] width 11 height 11
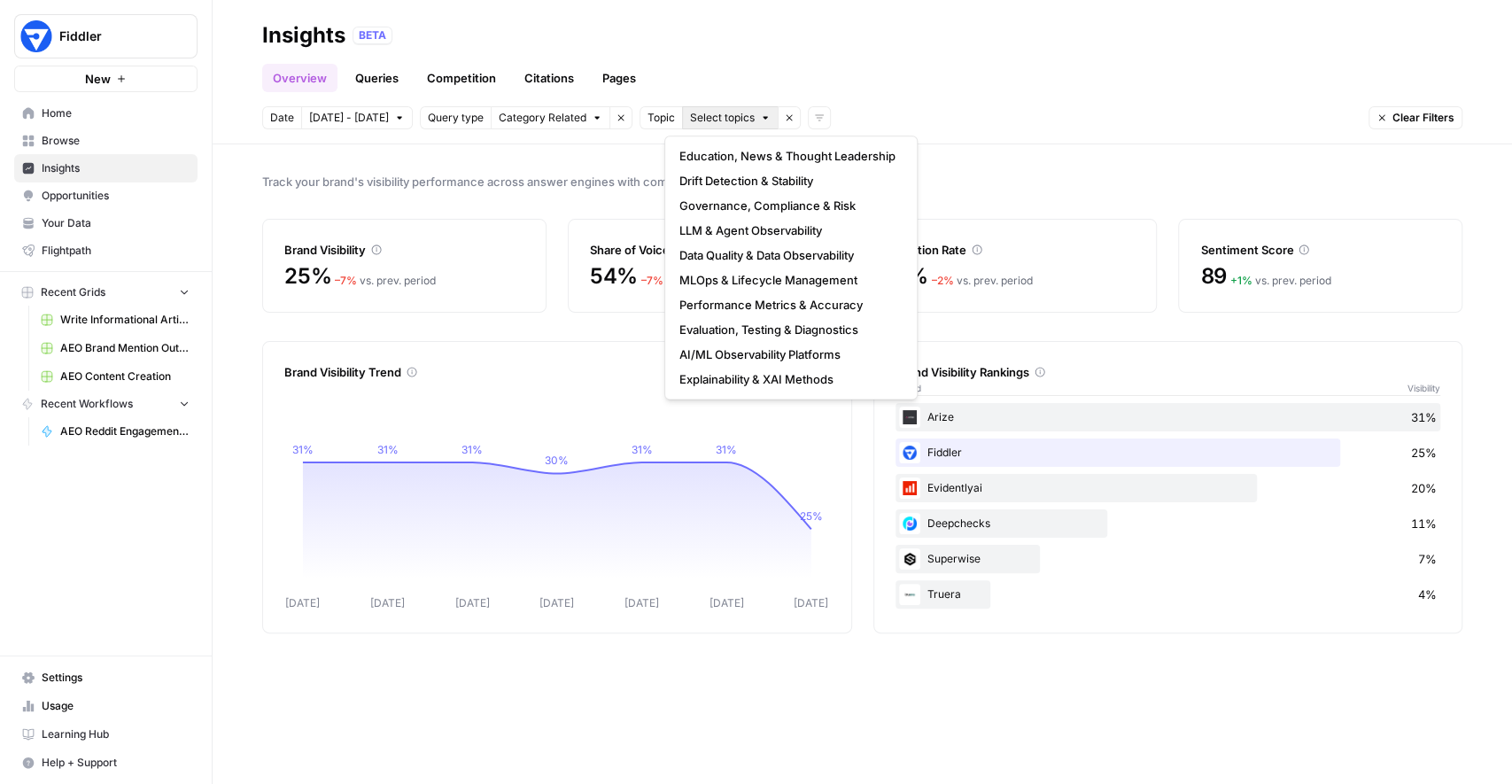
click at [859, 104] on header "Insights BETA Overview Queries Competition Citations Pages Date Oct 2 - Oct 8 Q…" at bounding box center [862, 72] width 1299 height 144
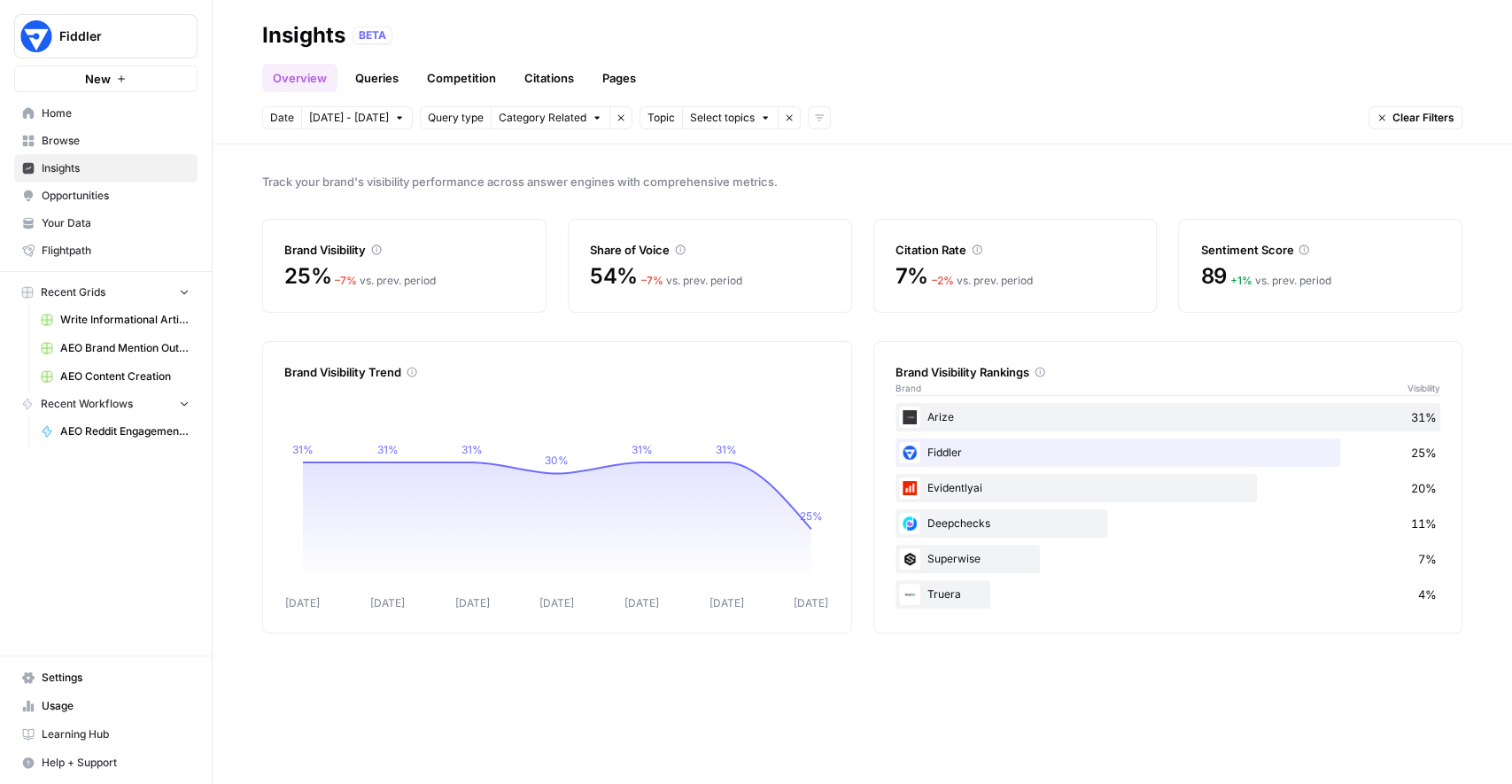
click at [731, 120] on span "Select topics" at bounding box center [722, 118] width 64 height 16
click at [565, 150] on div "Track your brand's visibility performance across answer engines with comprehens…" at bounding box center [862, 464] width 1299 height 640
click at [370, 73] on link "Queries" at bounding box center [376, 77] width 64 height 28
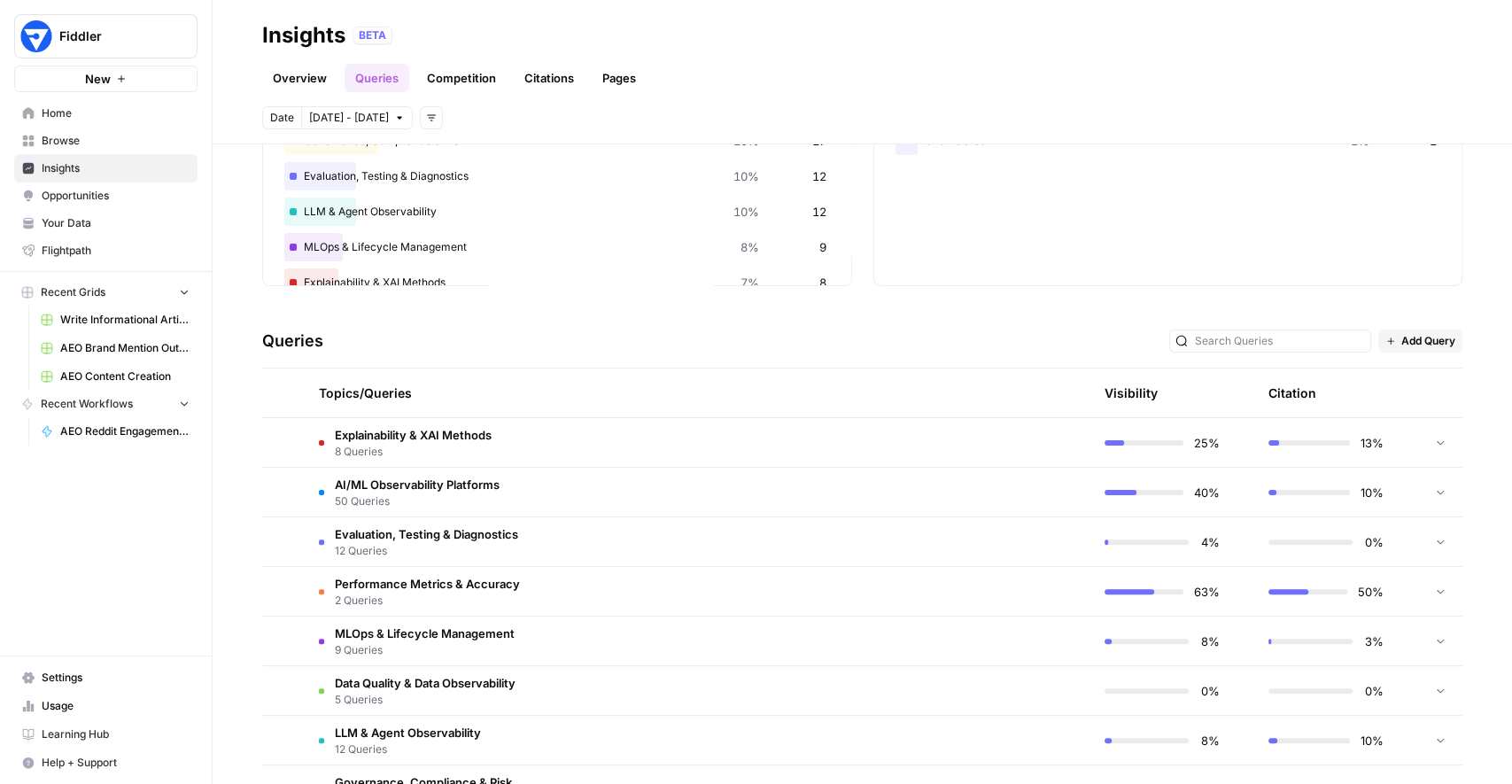
scroll to position [191, 0]
click at [488, 483] on span "AI/ML Observability Platforms" at bounding box center [417, 482] width 164 height 17
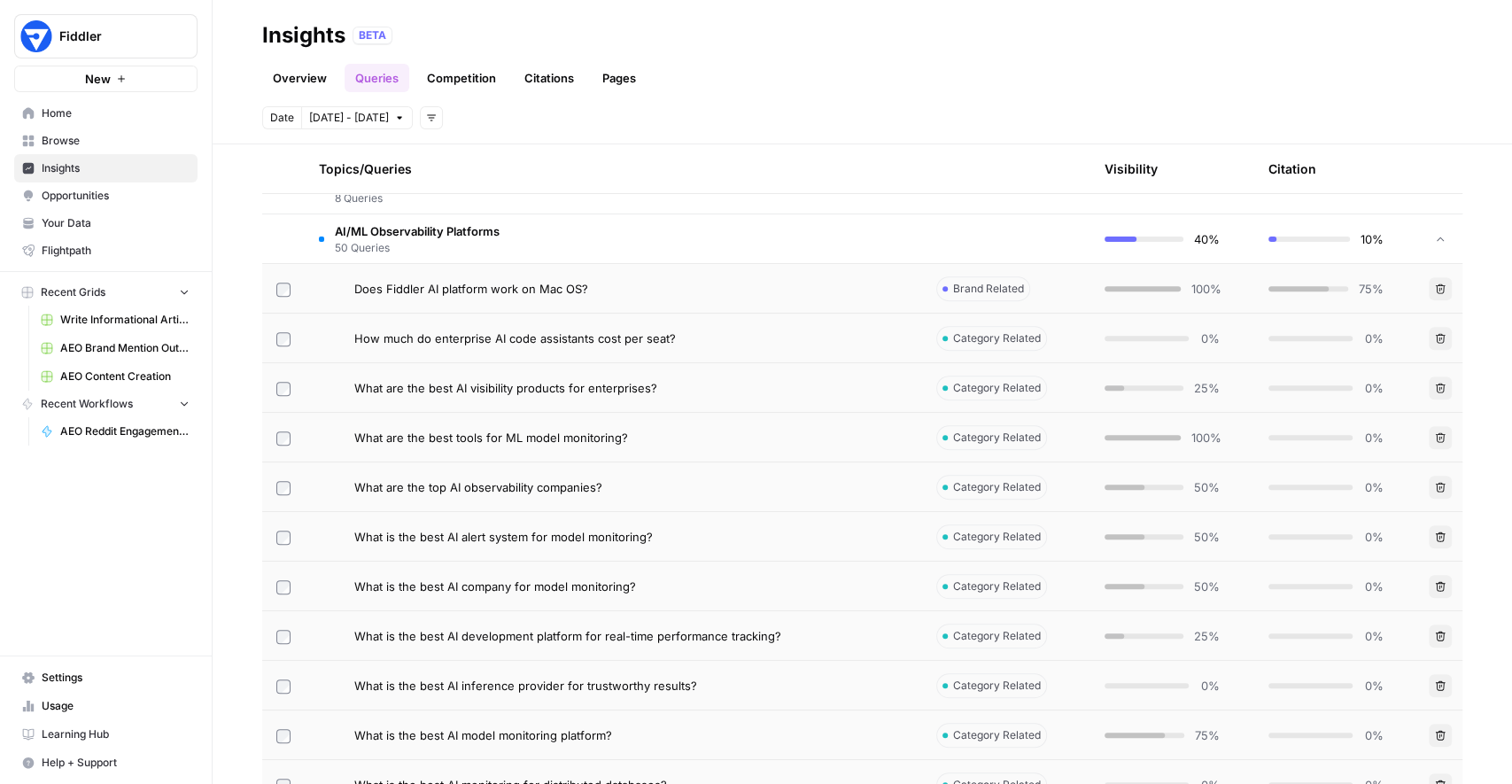
scroll to position [460, 0]
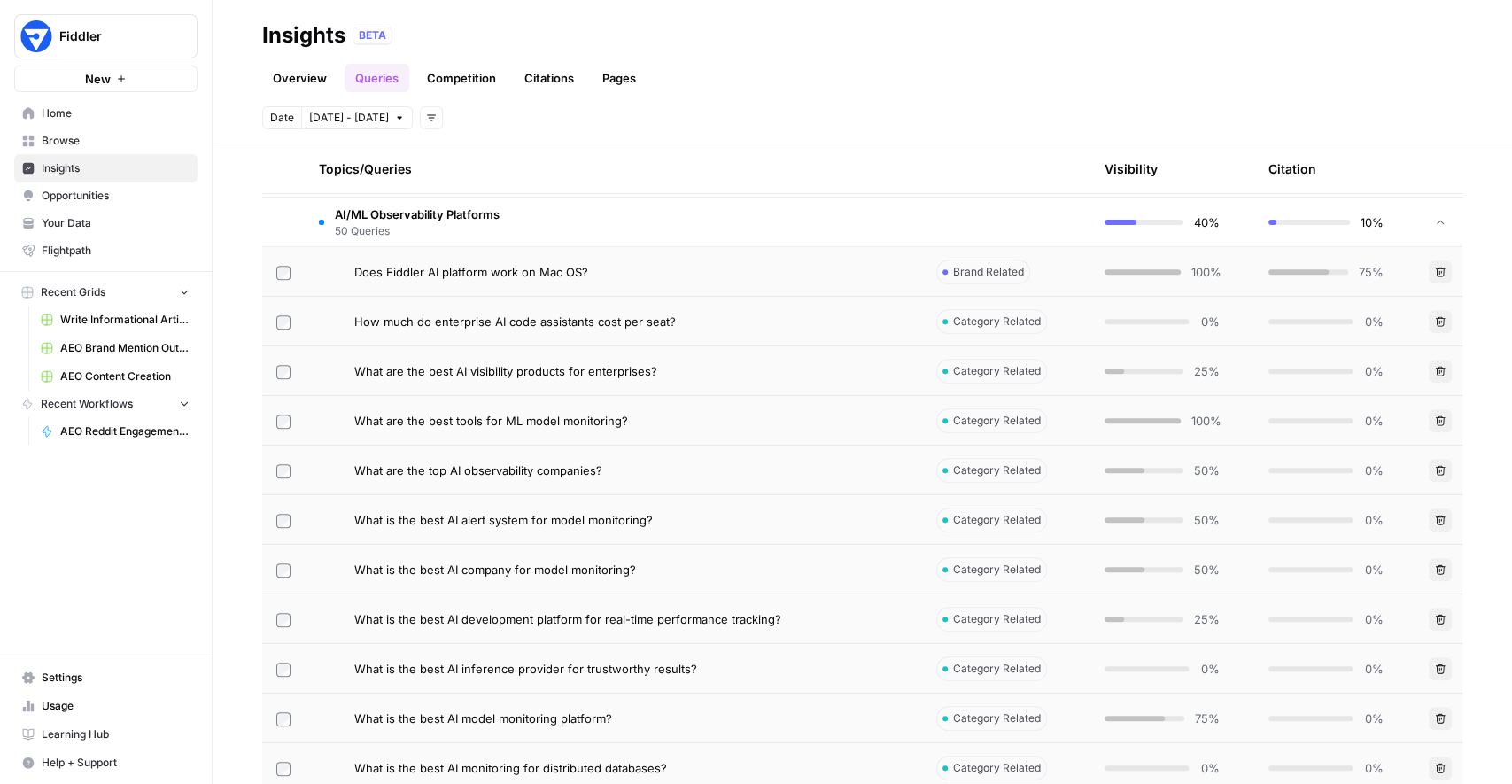
click at [860, 474] on div "What are the top AI observability companies?" at bounding box center [631, 470] width 554 height 17
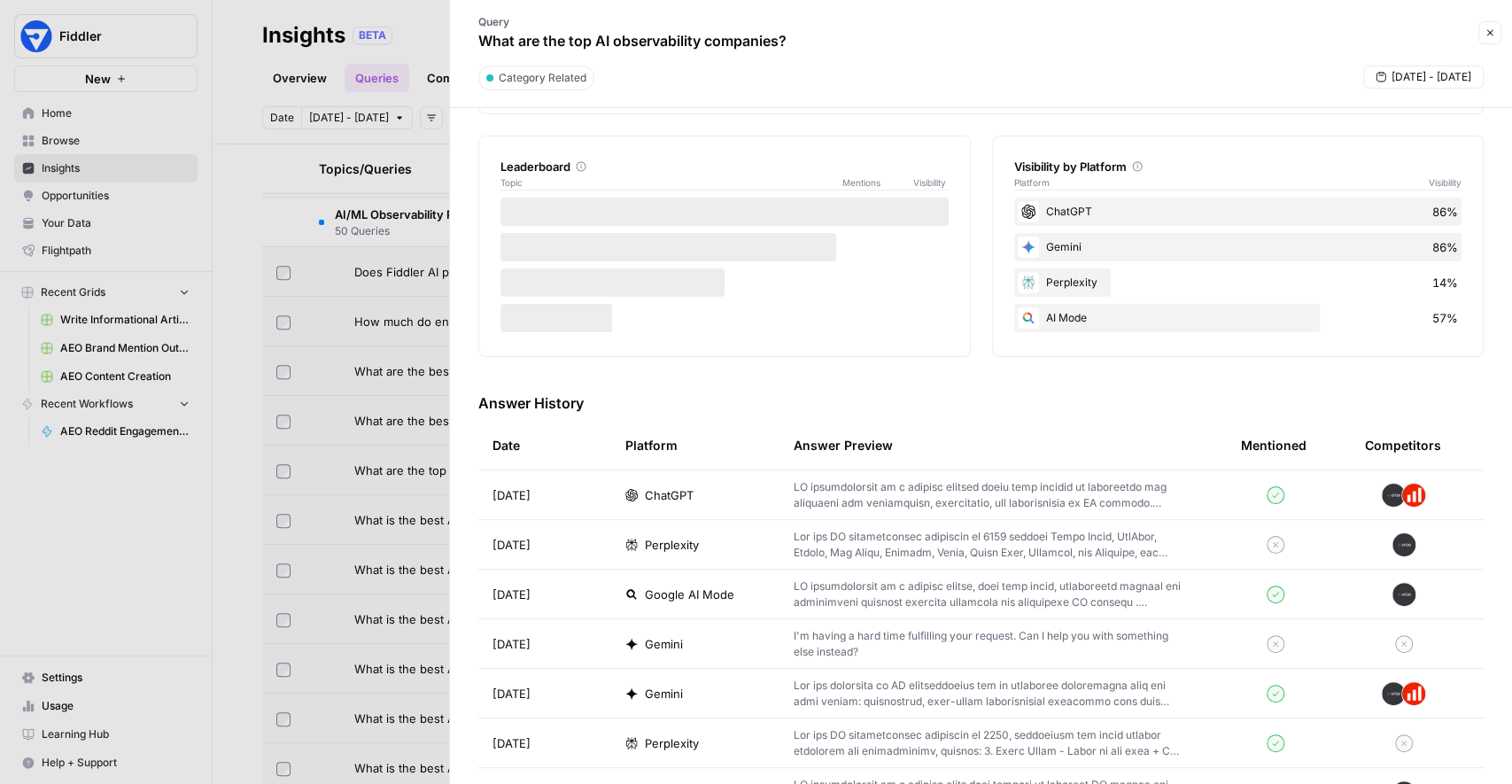
scroll to position [263, 0]
click at [1493, 34] on icon "button" at bounding box center [1490, 33] width 11 height 11
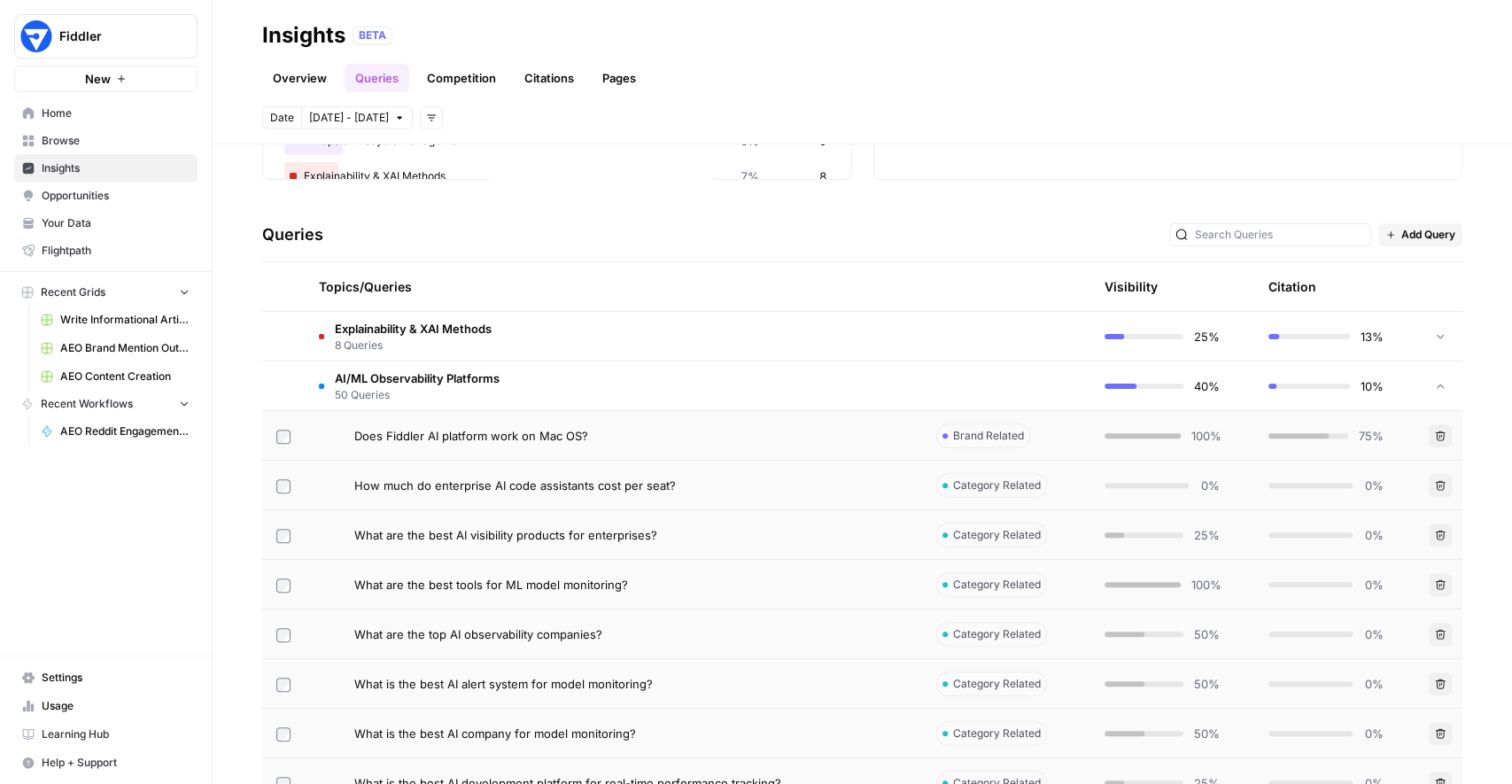
scroll to position [238, 0]
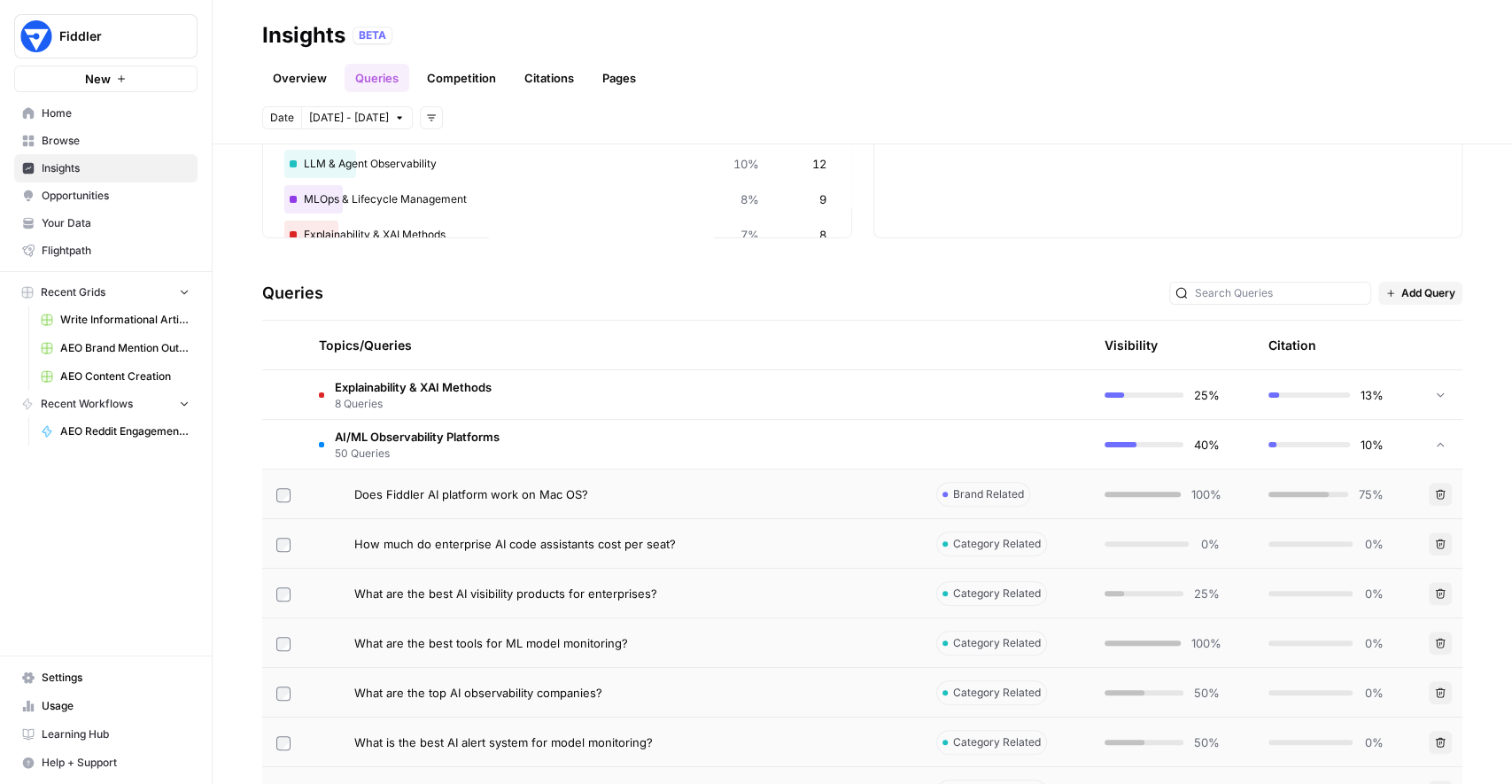
drag, startPoint x: 517, startPoint y: 387, endPoint x: 323, endPoint y: 398, distance: 194.3
click at [323, 398] on td "Explainability & XAI Methods 8 Queries" at bounding box center [613, 394] width 618 height 49
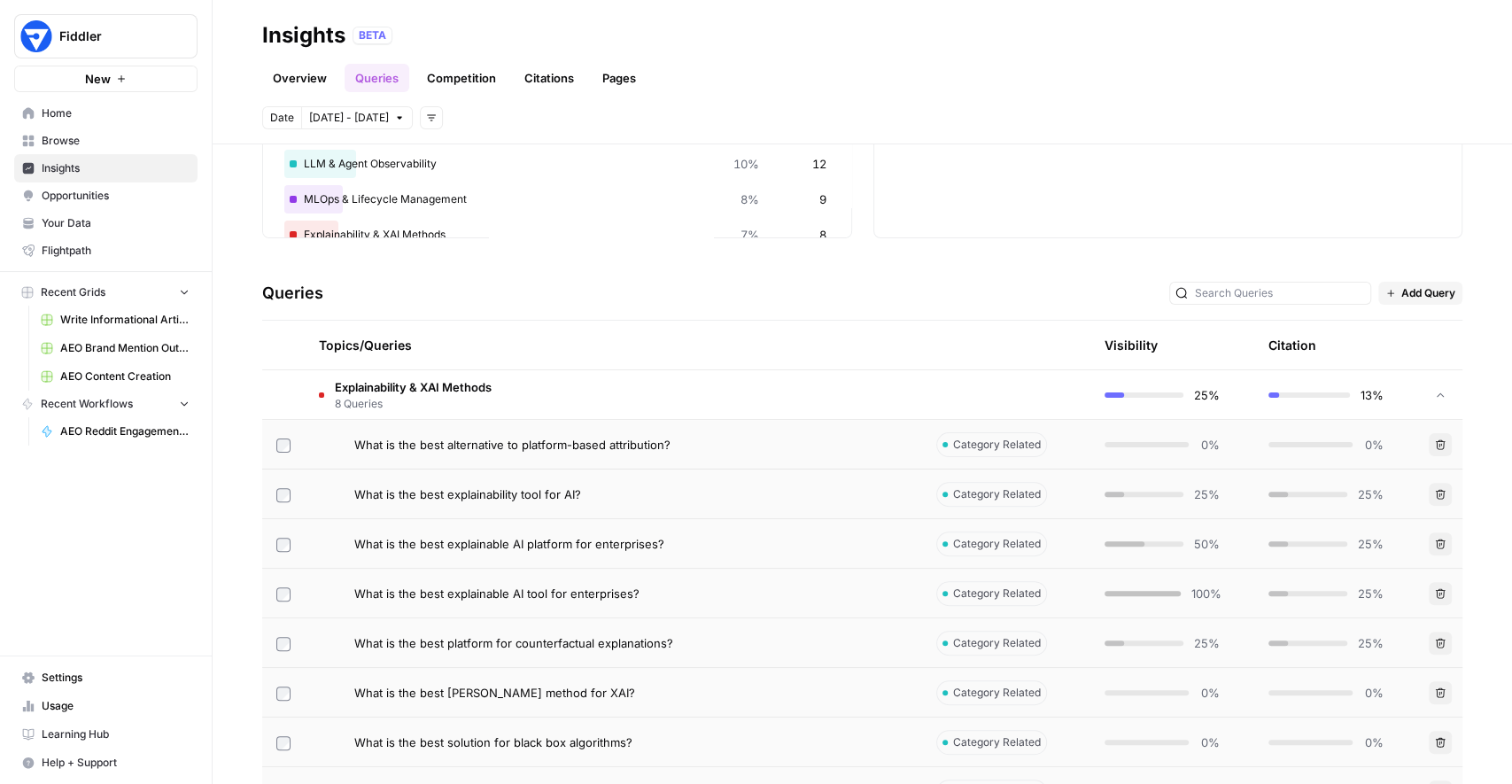
click at [531, 374] on td "Explainability & XAI Methods 8 Queries" at bounding box center [613, 394] width 618 height 49
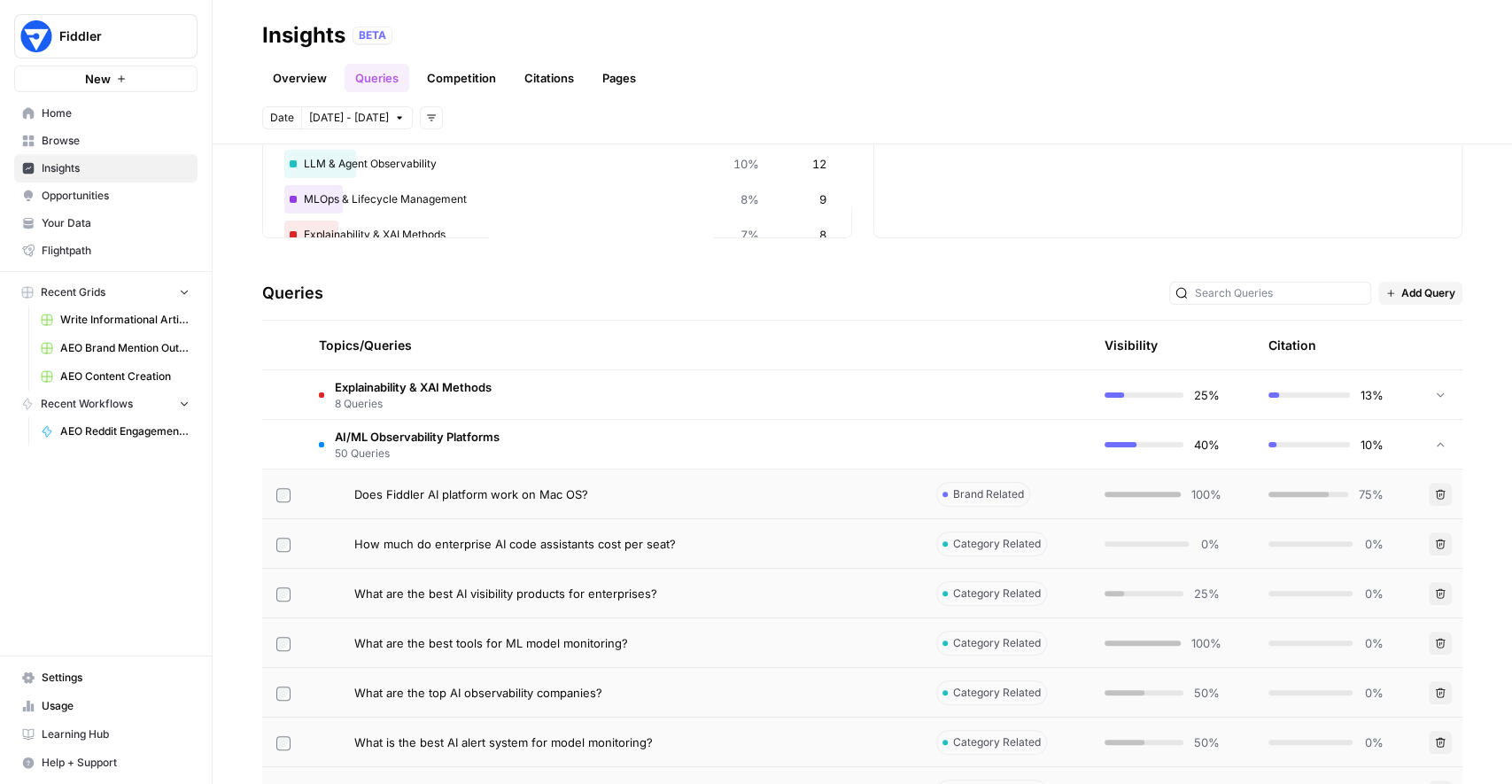
click at [476, 440] on span "AI/ML Observability Platforms" at bounding box center [417, 436] width 164 height 17
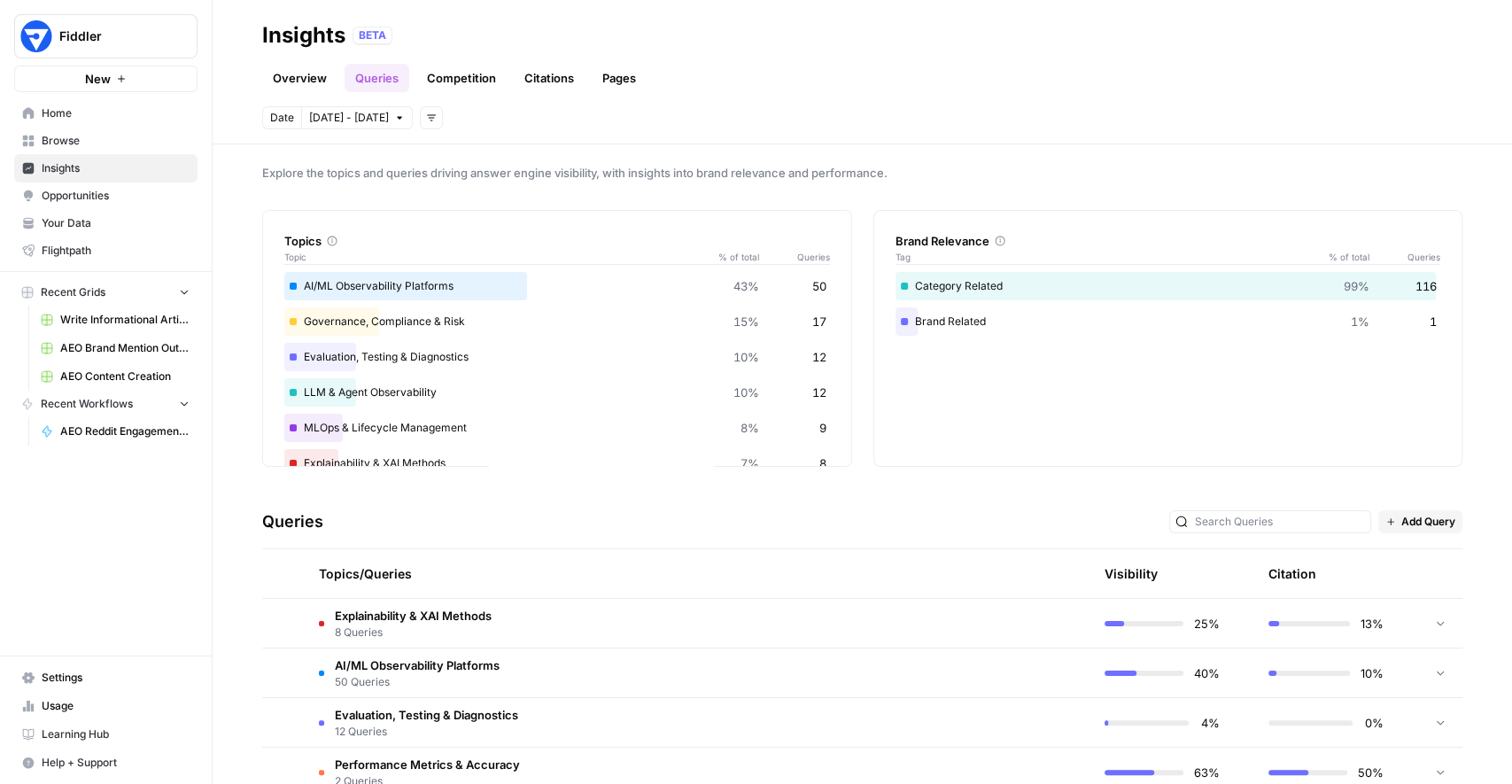
scroll to position [0, 0]
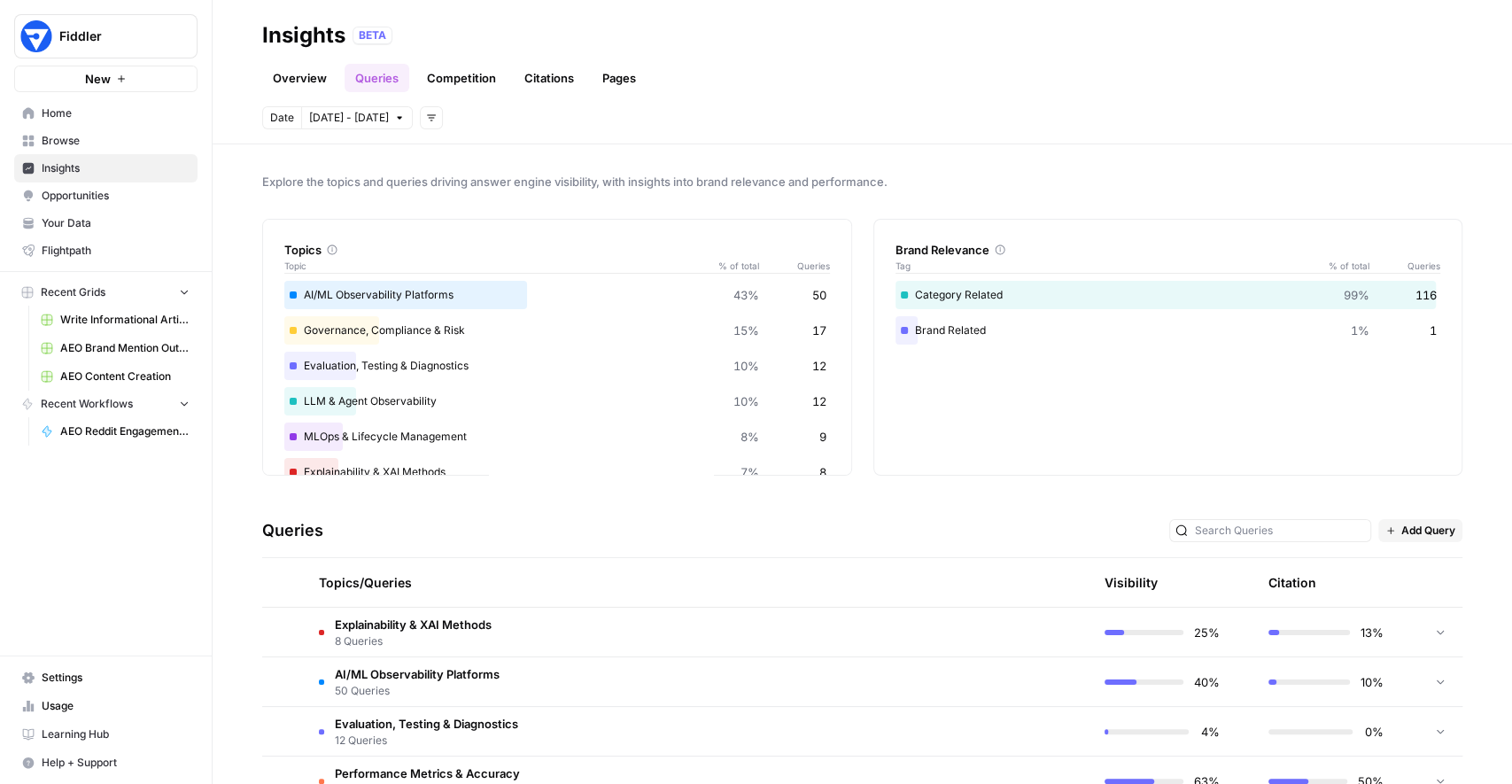
click at [311, 84] on link "Overview" at bounding box center [300, 77] width 75 height 28
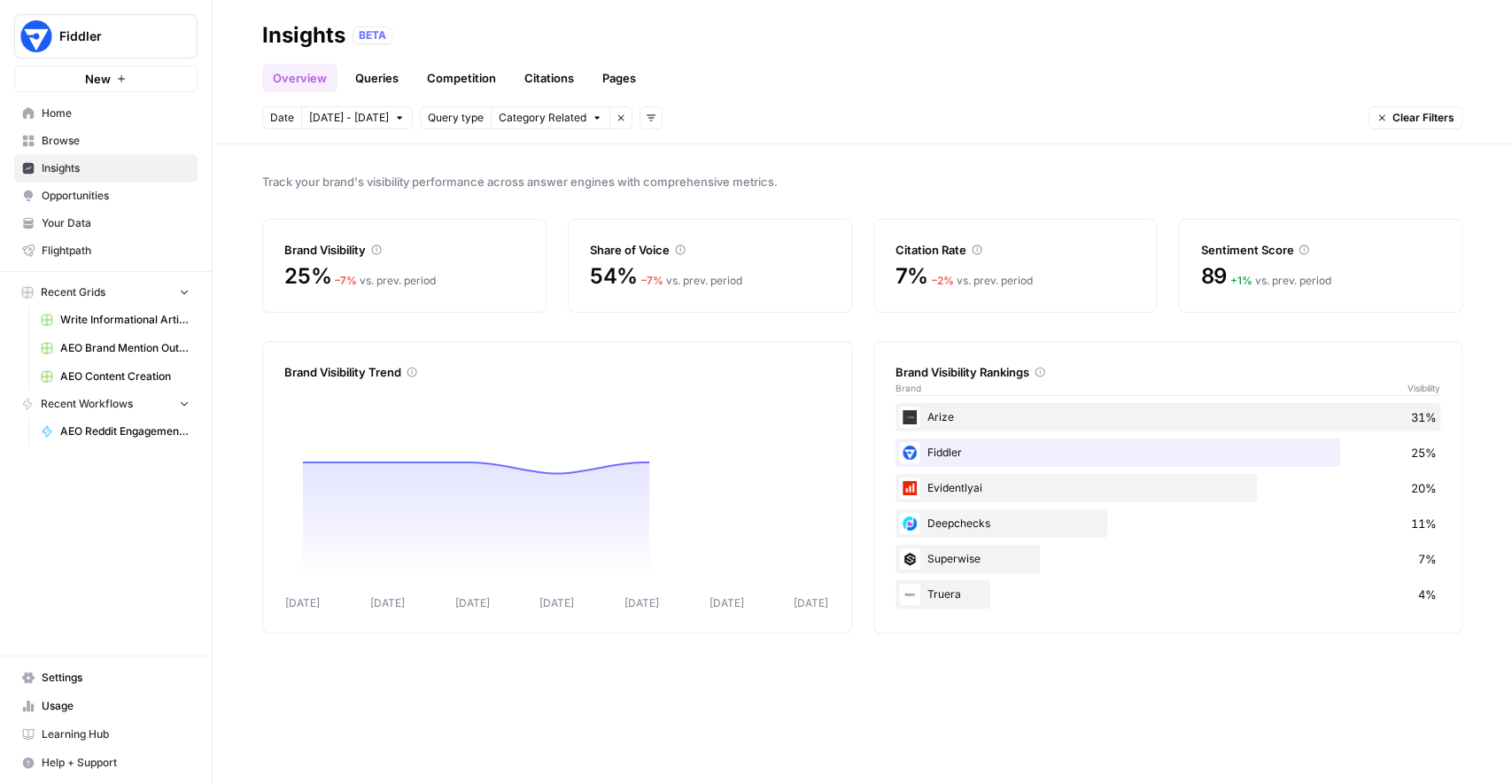
click at [577, 39] on div "BETA" at bounding box center [907, 35] width 1110 height 17
click at [1274, 114] on div "Date Oct 2 - Oct 8 Query type Category Related Remove filter Add filters Clear …" at bounding box center [862, 118] width 1200 height 23
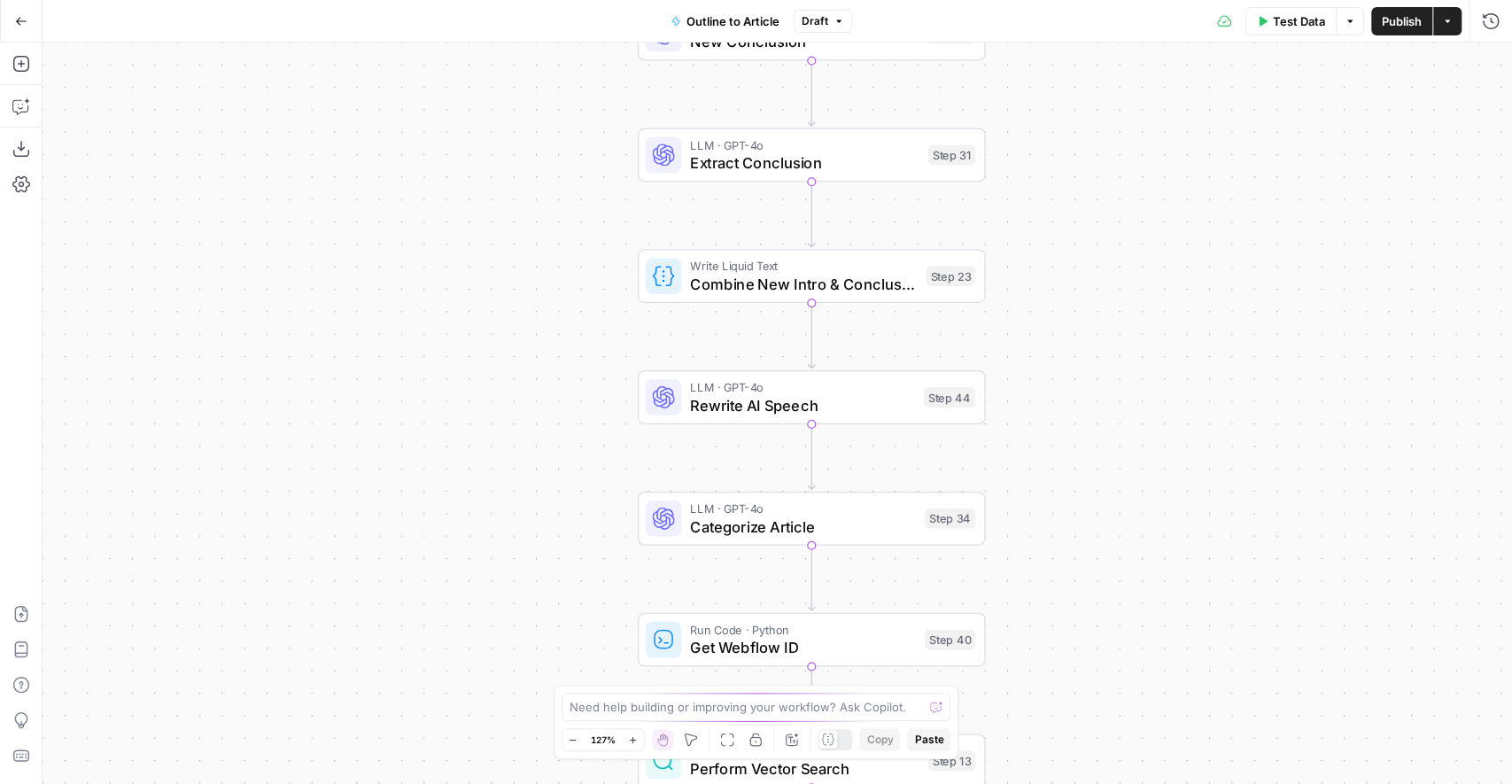
drag, startPoint x: 875, startPoint y: 365, endPoint x: 1020, endPoint y: 235, distance: 194.7
click at [1021, 236] on div "true false Workflow Input Settings Inputs LLM · GPT-4o Extract Outline Structur…" at bounding box center [777, 413] width 1470 height 742
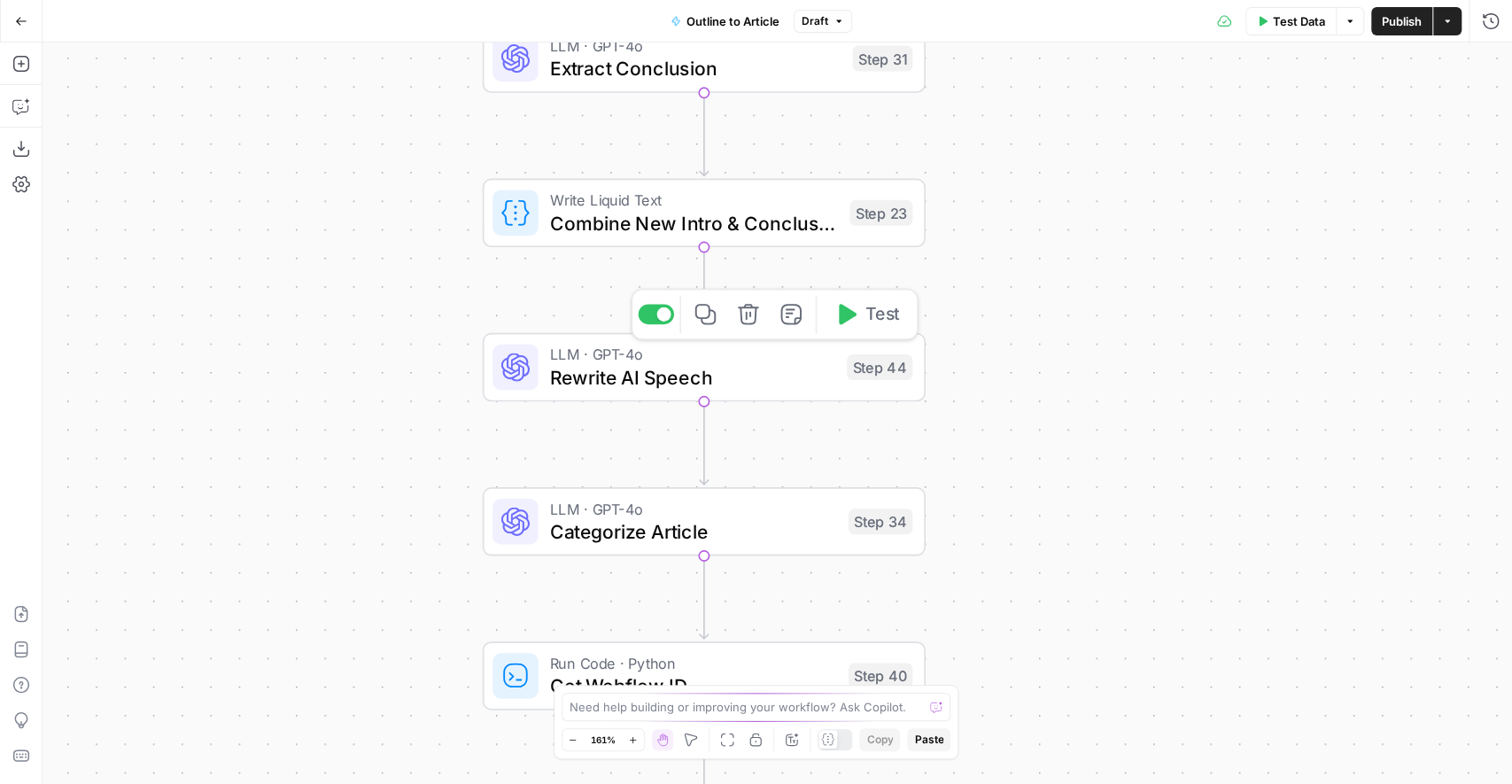
click at [725, 378] on span "Rewrite AI Speech" at bounding box center [693, 377] width 286 height 28
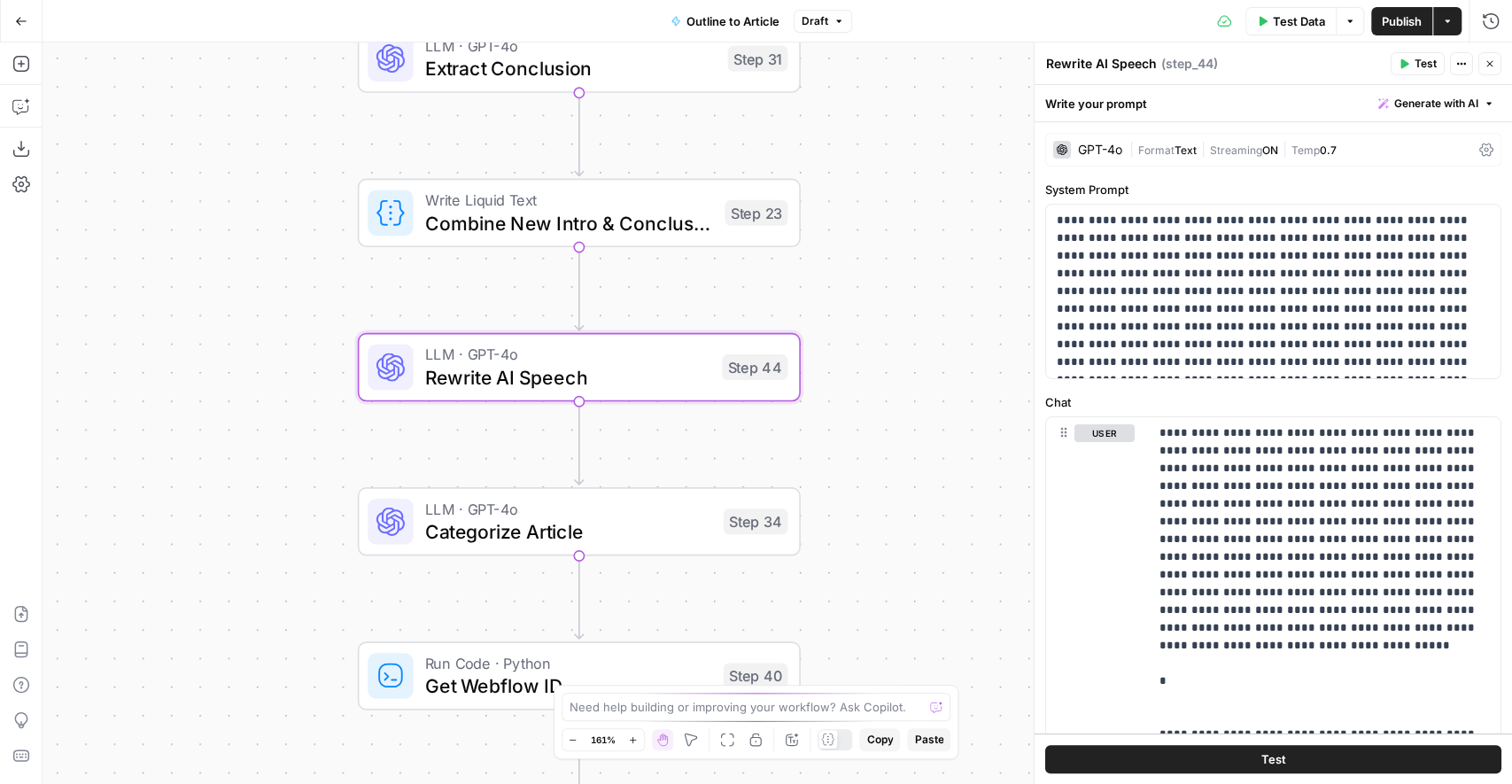
drag, startPoint x: 748, startPoint y: 442, endPoint x: 622, endPoint y: 442, distance: 126.0
click at [622, 442] on div "true false Workflow Input Settings Inputs LLM · GPT-4o Extract Outline Structur…" at bounding box center [777, 413] width 1470 height 742
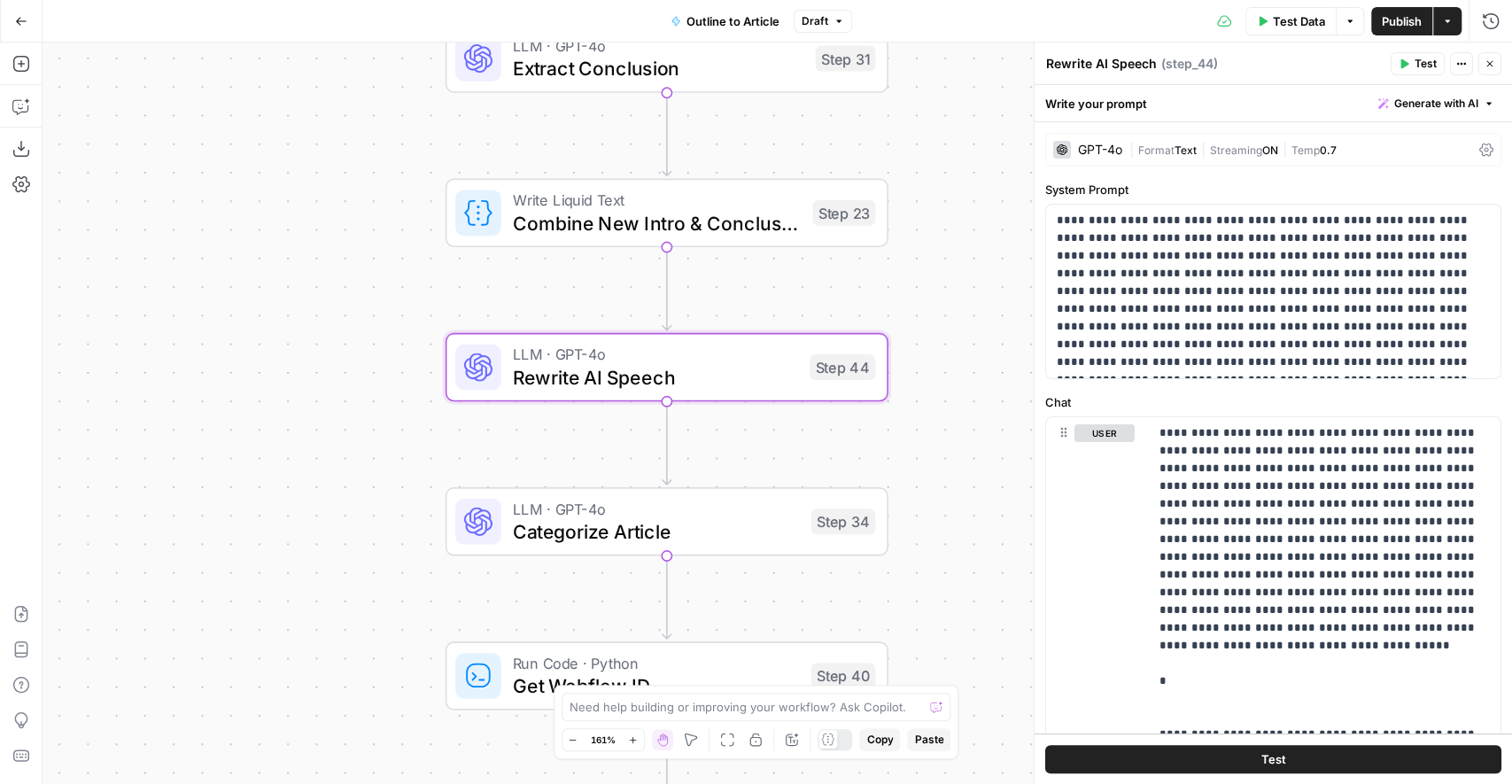
drag, startPoint x: 906, startPoint y: 346, endPoint x: 997, endPoint y: 346, distance: 91.0
click at [997, 346] on div "true false Workflow Input Settings Inputs LLM · GPT-4o Extract Outline Structur…" at bounding box center [777, 413] width 1470 height 742
click at [1298, 360] on p "**********" at bounding box center [1273, 292] width 434 height 160
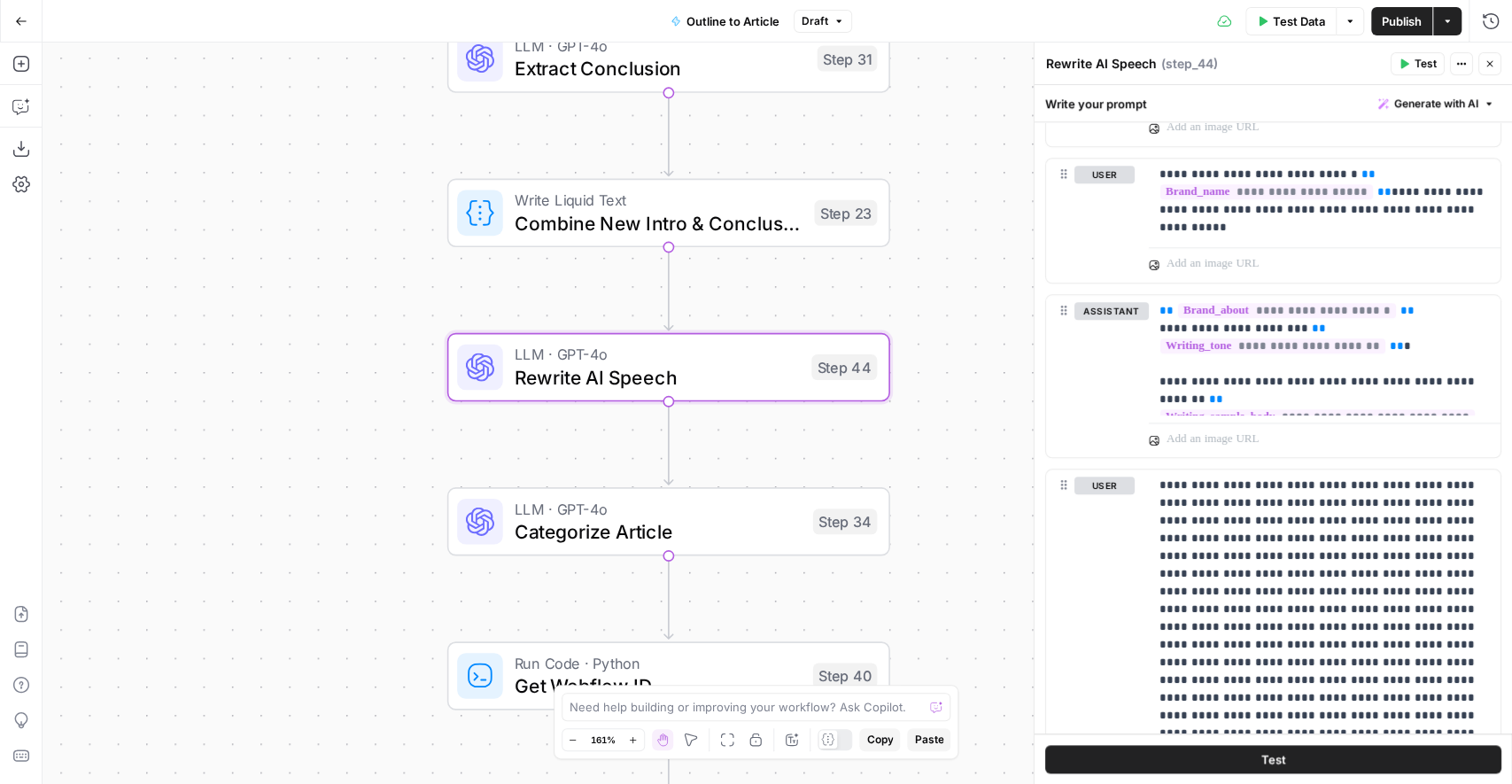
click at [1493, 69] on button "Close" at bounding box center [1489, 63] width 23 height 23
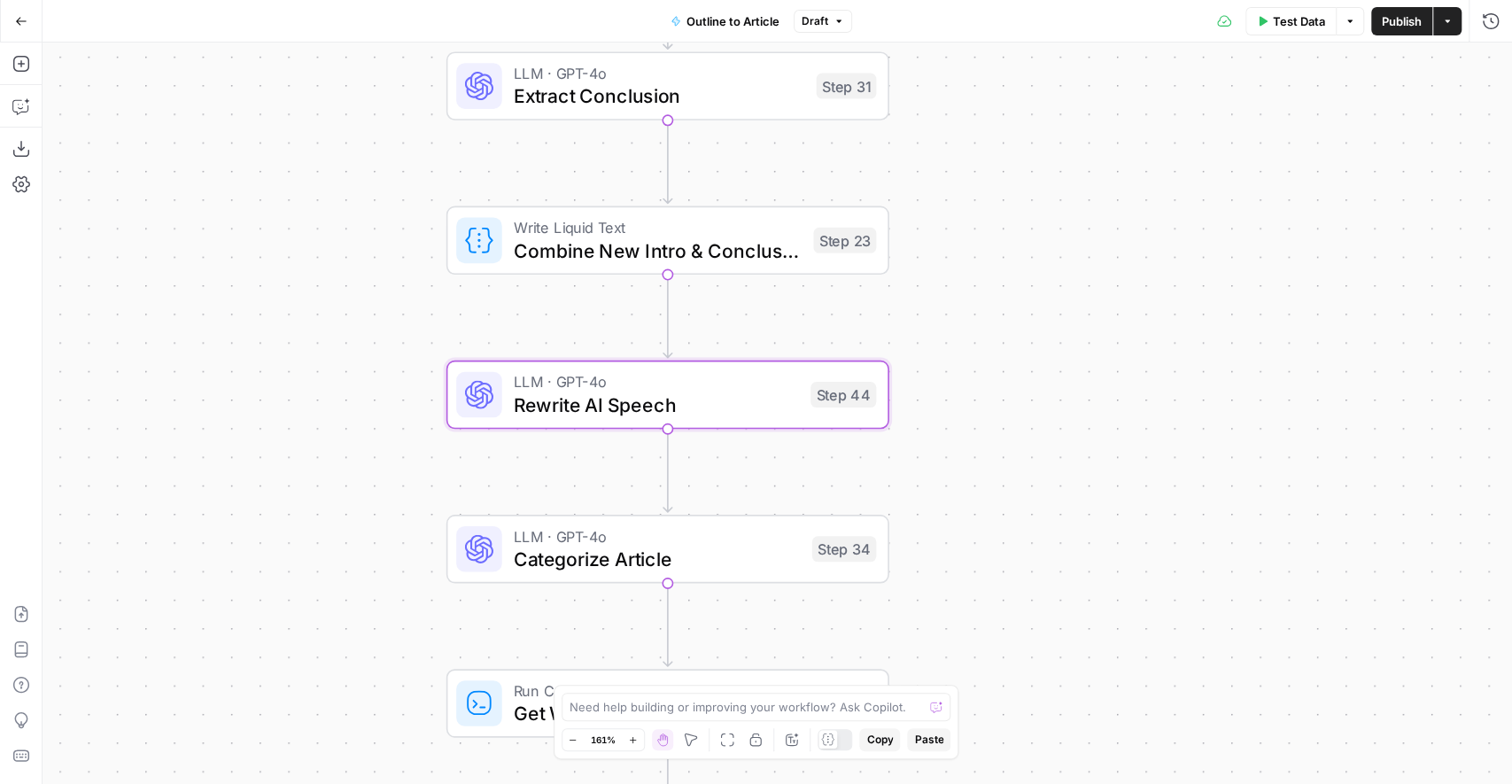
drag, startPoint x: 1105, startPoint y: 183, endPoint x: 1111, endPoint y: 333, distance: 150.1
click at [1111, 333] on div "true false Workflow Input Settings Inputs LLM · GPT-4o Extract Outline Structur…" at bounding box center [777, 413] width 1470 height 742
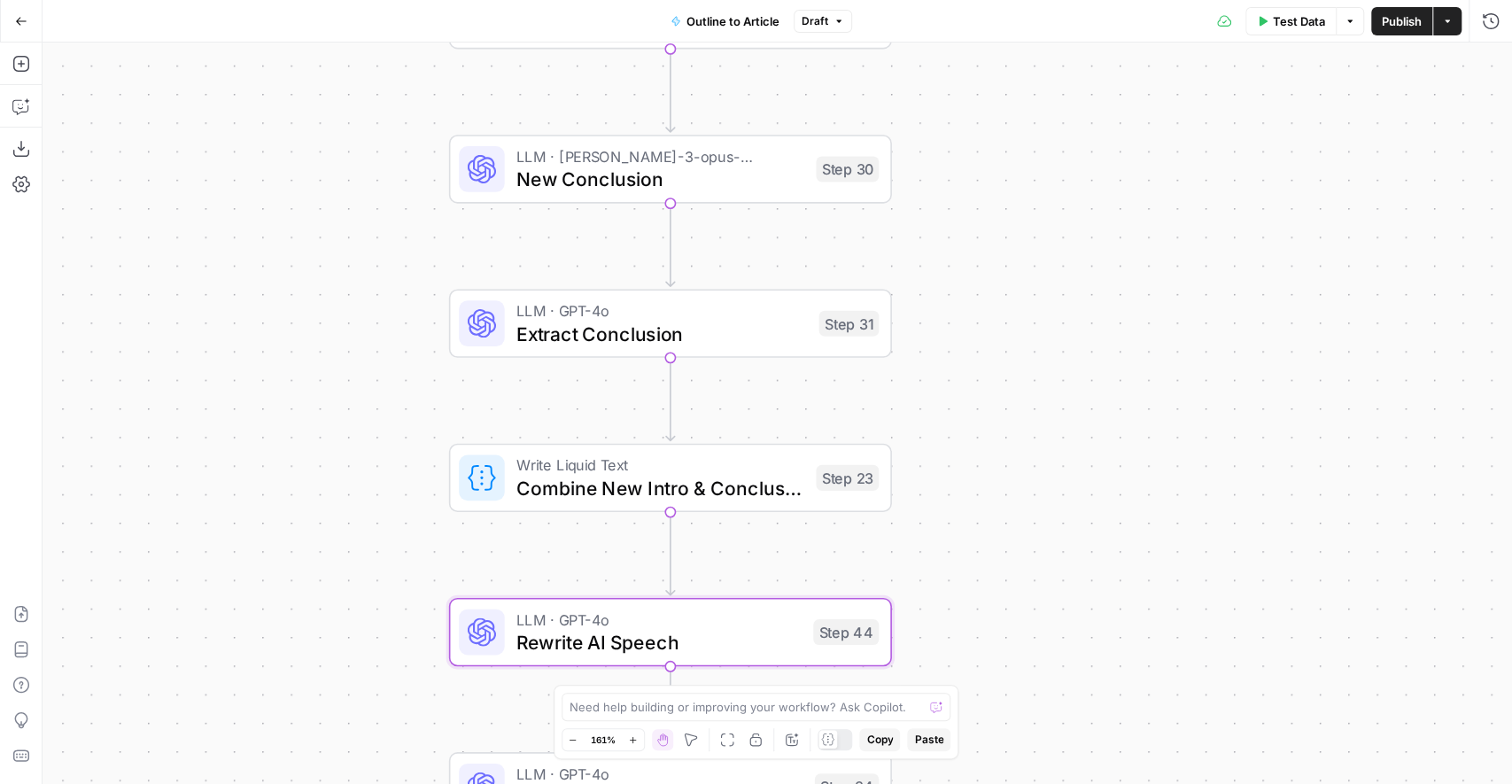
drag, startPoint x: 1082, startPoint y: 129, endPoint x: 1073, endPoint y: 295, distance: 166.2
click at [1073, 295] on div "true false Workflow Input Settings Inputs LLM · GPT-4o Extract Outline Structur…" at bounding box center [777, 413] width 1470 height 742
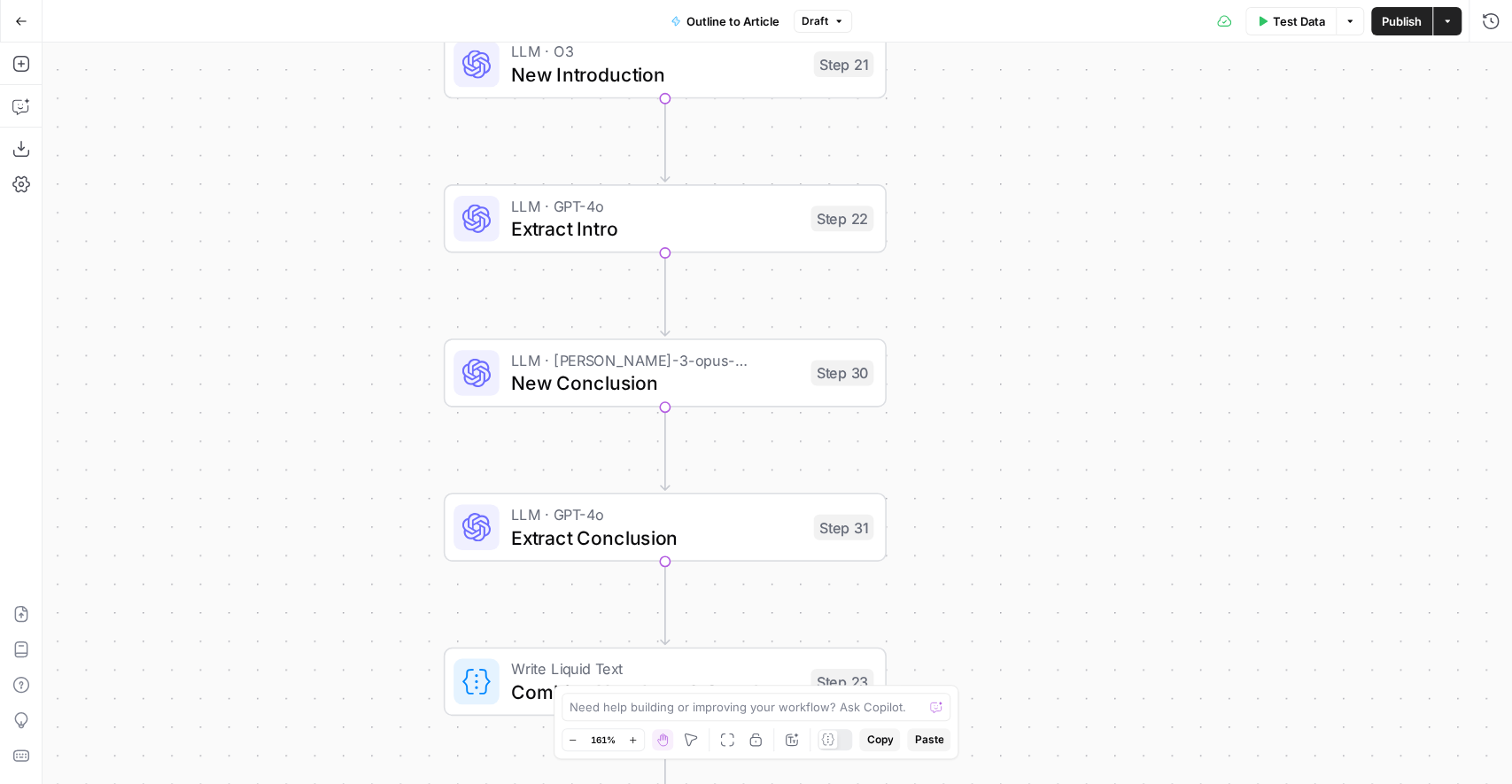
drag, startPoint x: 1062, startPoint y: 151, endPoint x: 1063, endPoint y: 307, distance: 156.0
click at [1063, 307] on div "true false Workflow Input Settings Inputs LLM · GPT-4o Extract Outline Structur…" at bounding box center [777, 413] width 1470 height 742
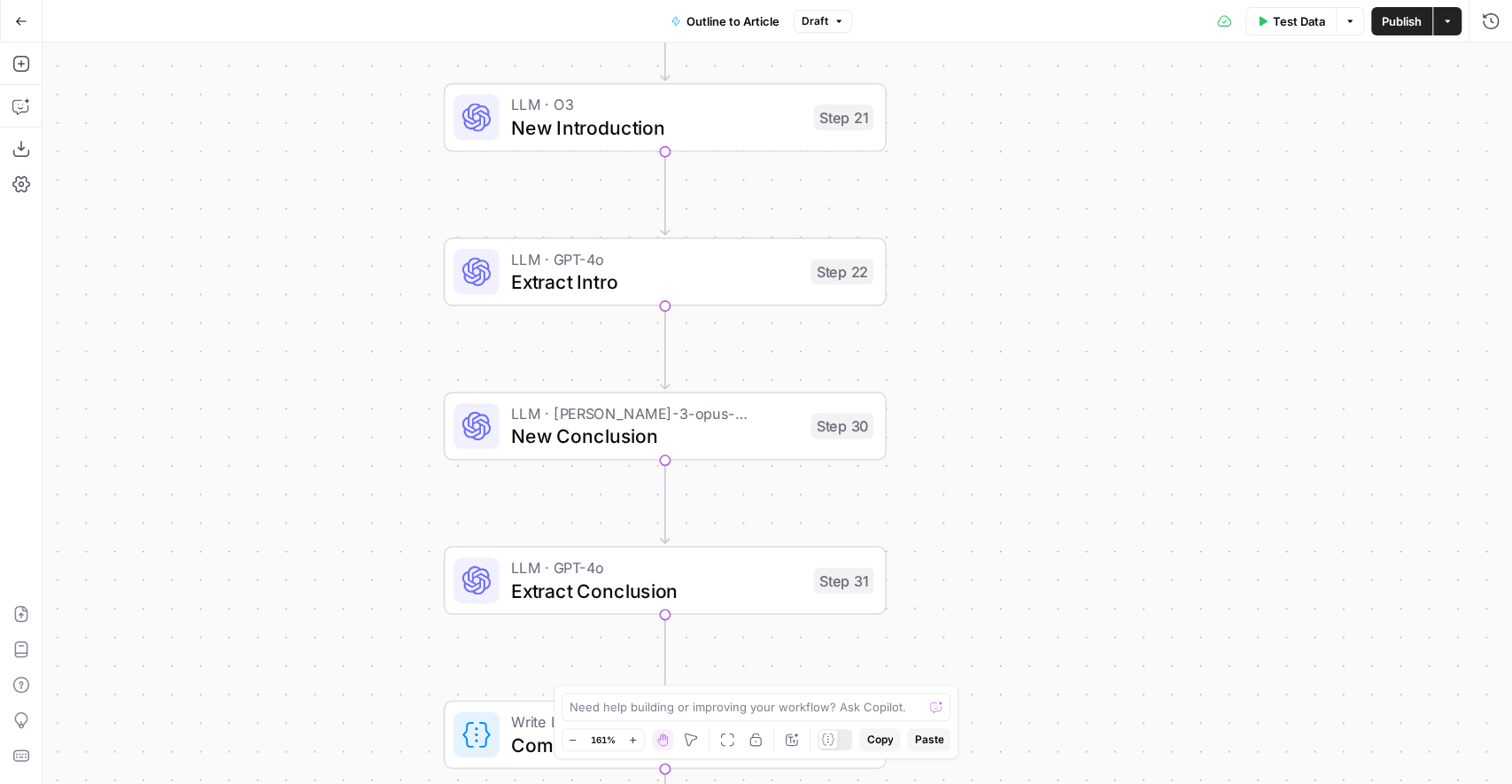
drag, startPoint x: 1064, startPoint y: 418, endPoint x: 1064, endPoint y: 517, distance: 99.0
click at [1064, 517] on div "true false Workflow Input Settings Inputs LLM · GPT-4o Extract Outline Structur…" at bounding box center [777, 413] width 1470 height 742
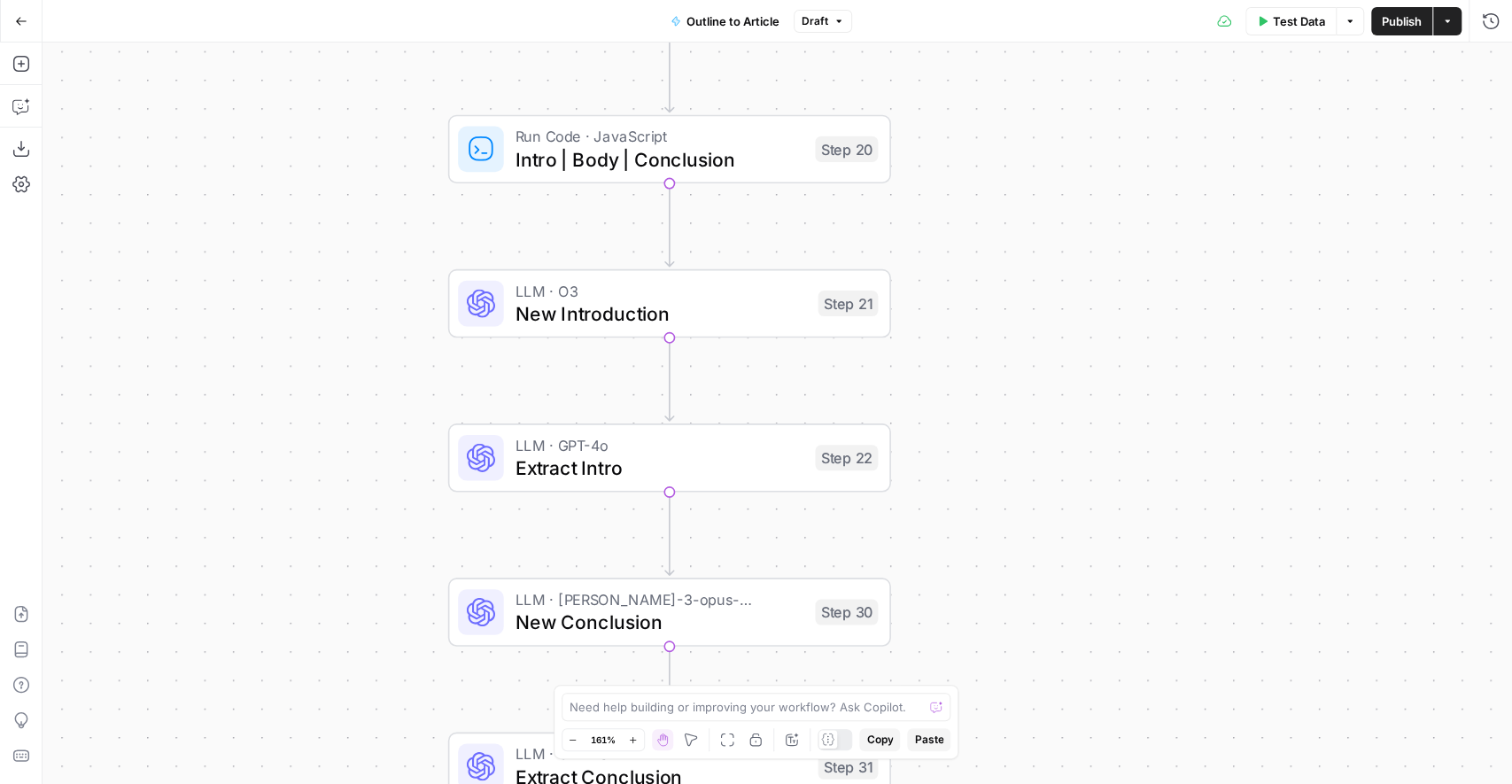
drag, startPoint x: 1054, startPoint y: 202, endPoint x: 1063, endPoint y: 382, distance: 180.2
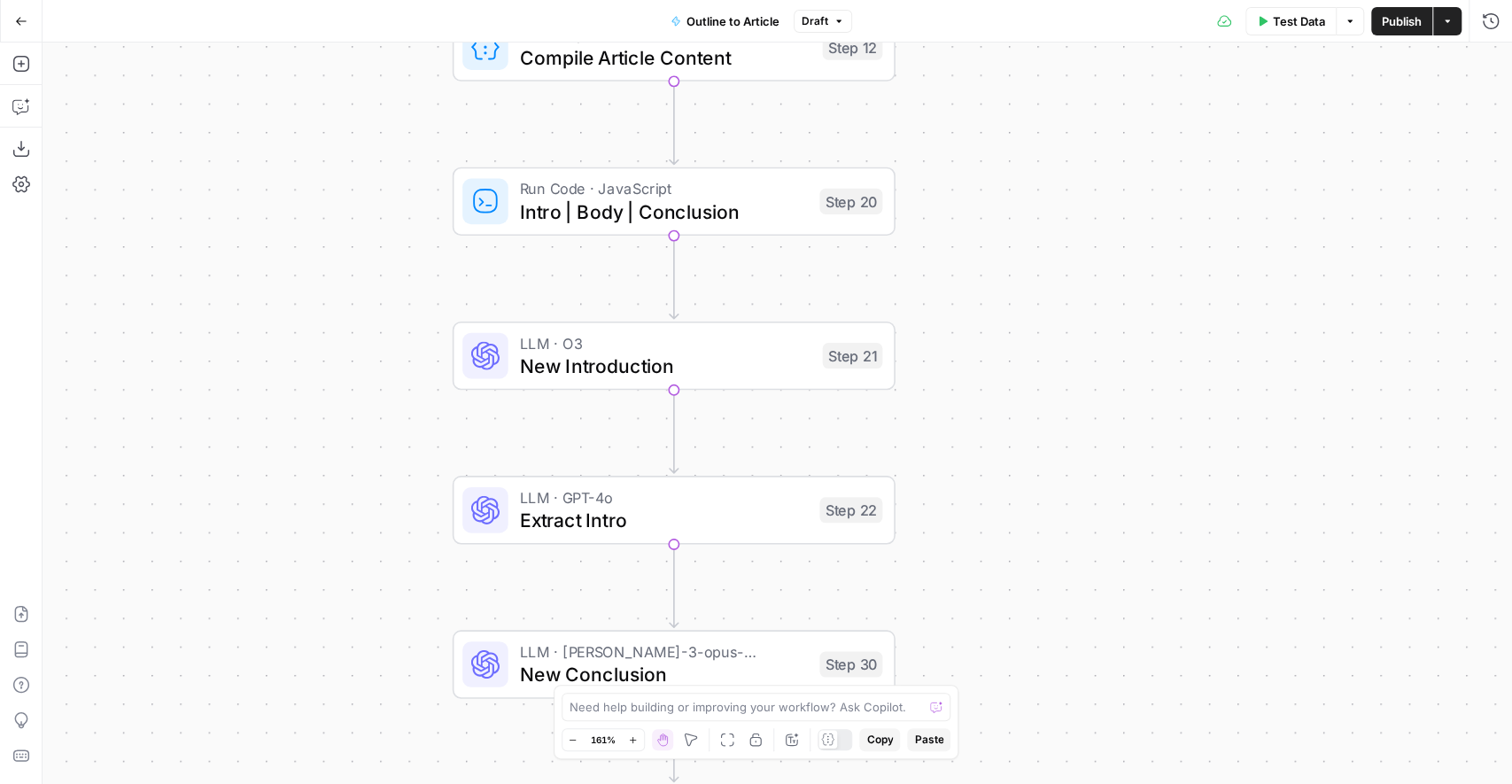
click at [1063, 382] on div "true false Workflow Input Settings Inputs LLM · GPT-4o Extract Outline Structur…" at bounding box center [777, 413] width 1470 height 742
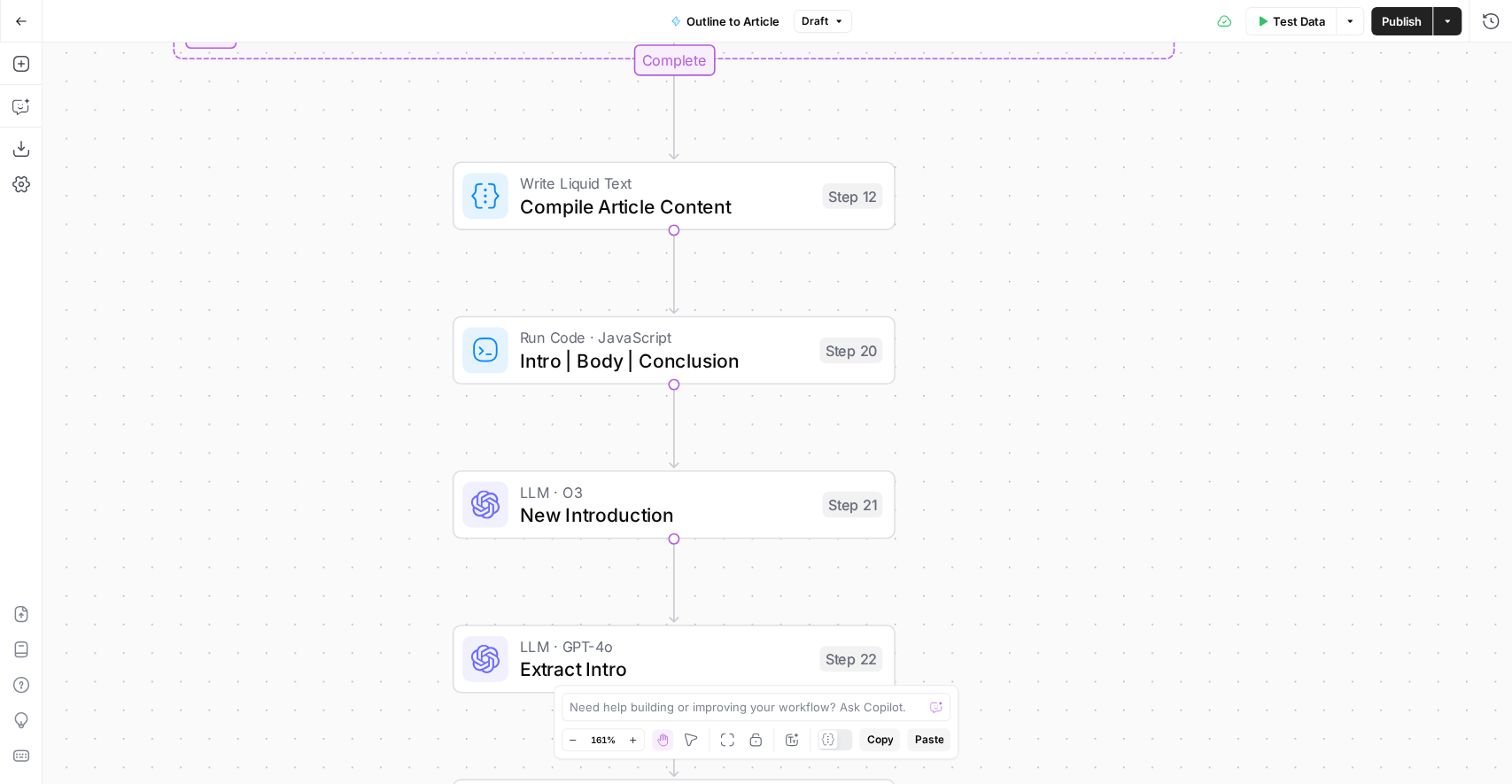
drag, startPoint x: 1062, startPoint y: 189, endPoint x: 1062, endPoint y: 365, distance: 176.0
click at [1062, 365] on div "true false Workflow Input Settings Inputs LLM · GPT-4o Extract Outline Structur…" at bounding box center [777, 413] width 1470 height 742
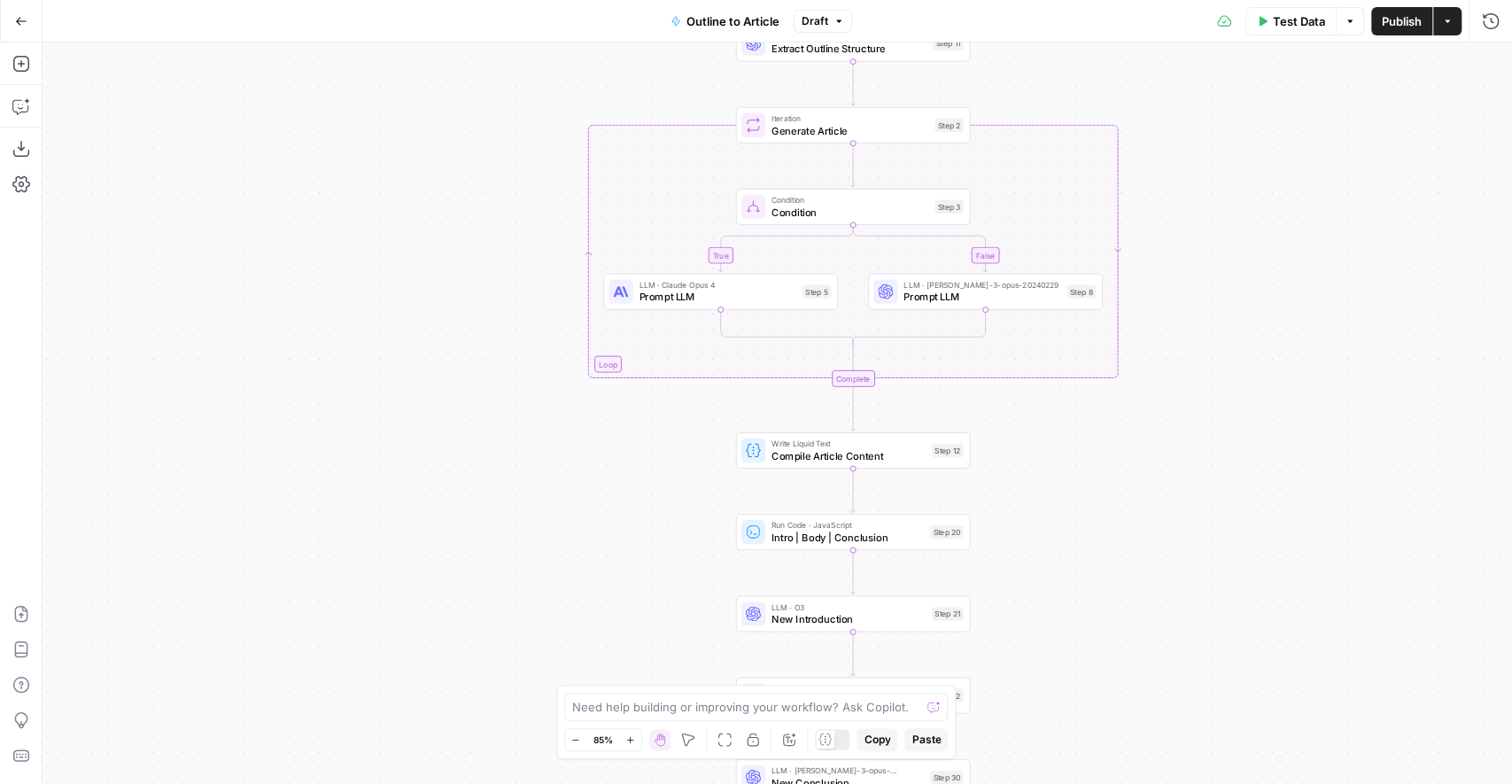
drag, startPoint x: 1114, startPoint y: 364, endPoint x: 1108, endPoint y: 527, distance: 163.1
click at [1109, 527] on div "true false Workflow Input Settings Inputs LLM · GPT-4o Extract Outline Structur…" at bounding box center [777, 413] width 1470 height 742
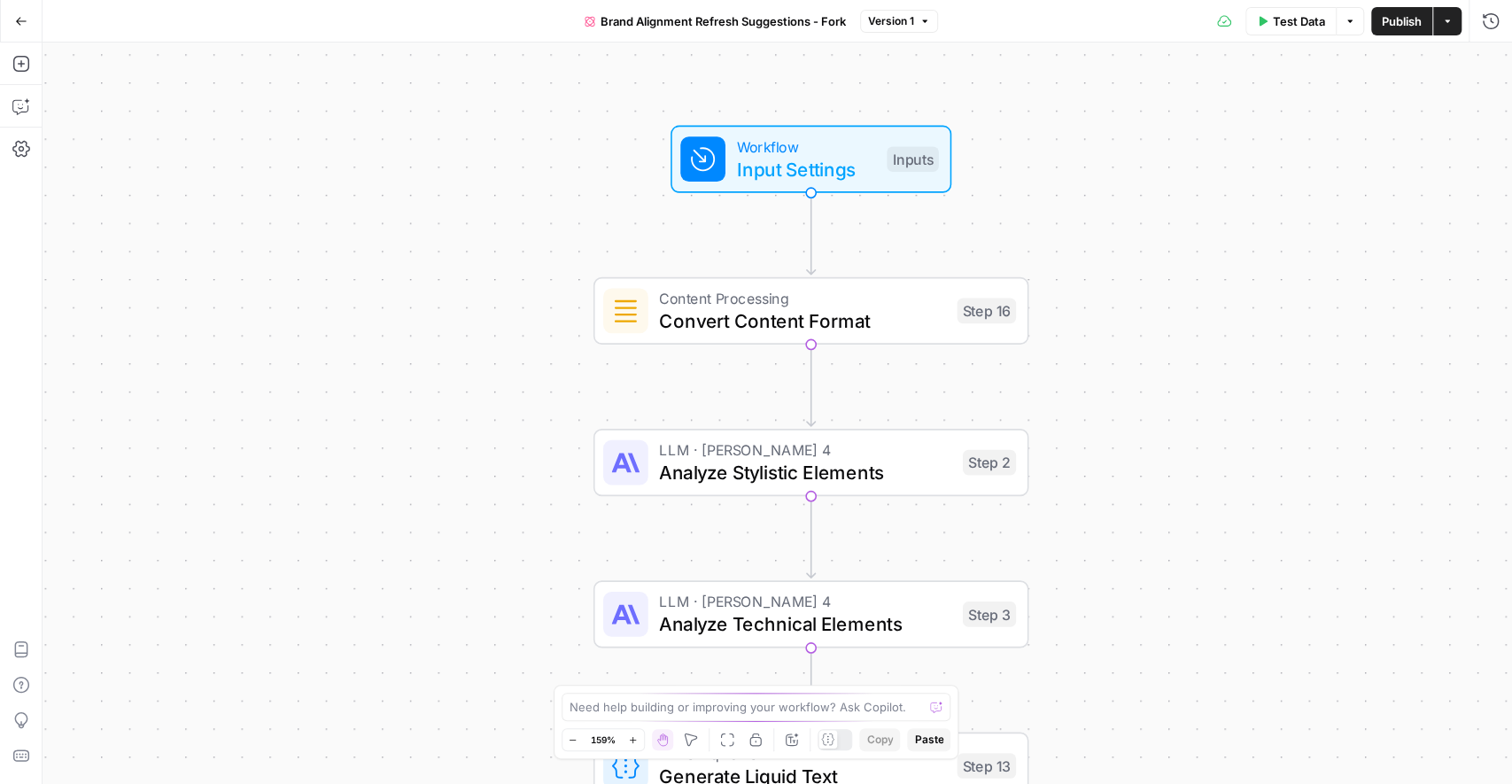
drag, startPoint x: 619, startPoint y: 160, endPoint x: 502, endPoint y: 324, distance: 201.5
click at [502, 322] on div "true false Workflow Input Settings Inputs Content Processing Convert Content Fo…" at bounding box center [777, 413] width 1470 height 742
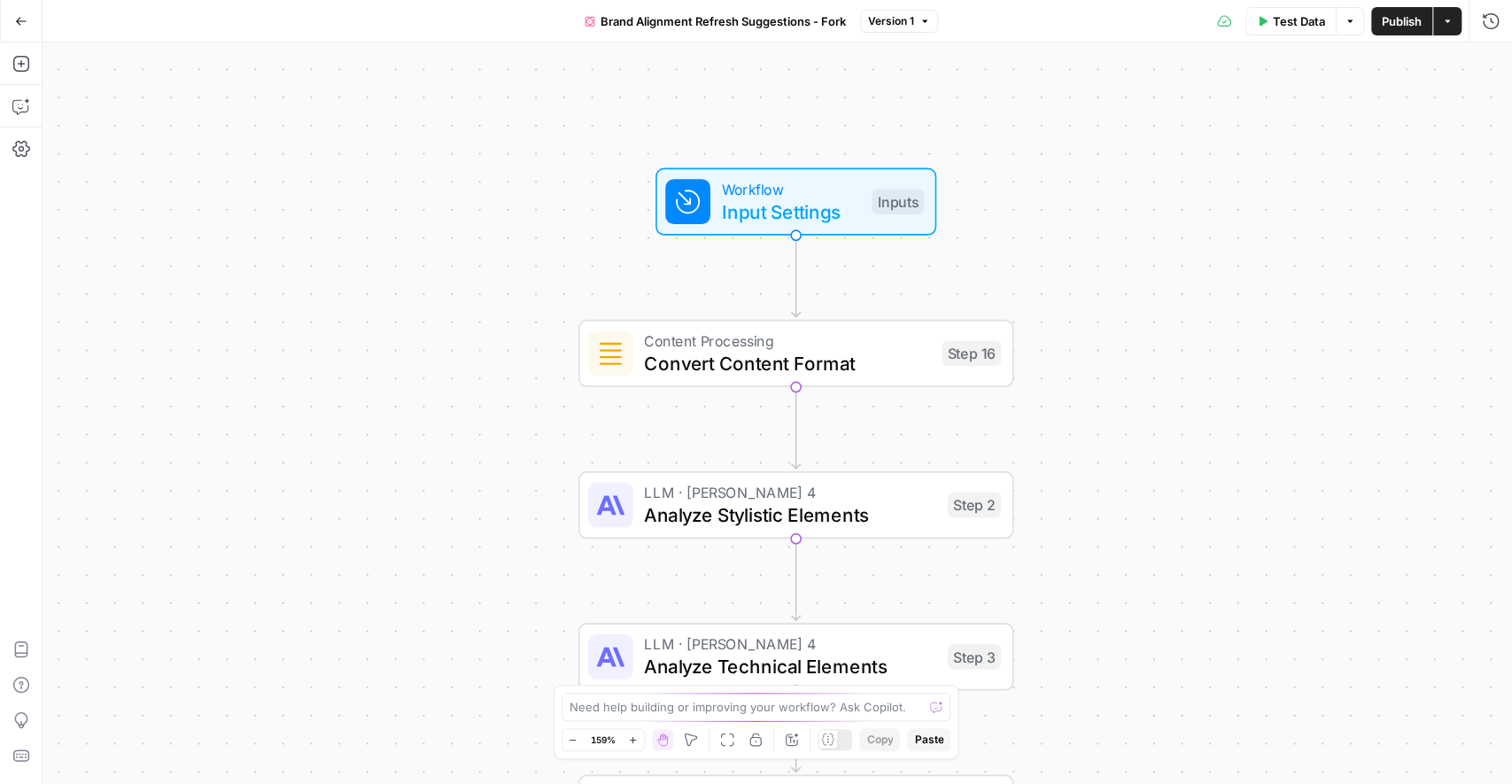
drag, startPoint x: 380, startPoint y: 292, endPoint x: 309, endPoint y: 354, distance: 94.3
click at [309, 354] on div "true false Workflow Input Settings Inputs Content Processing Convert Content Fo…" at bounding box center [777, 413] width 1470 height 742
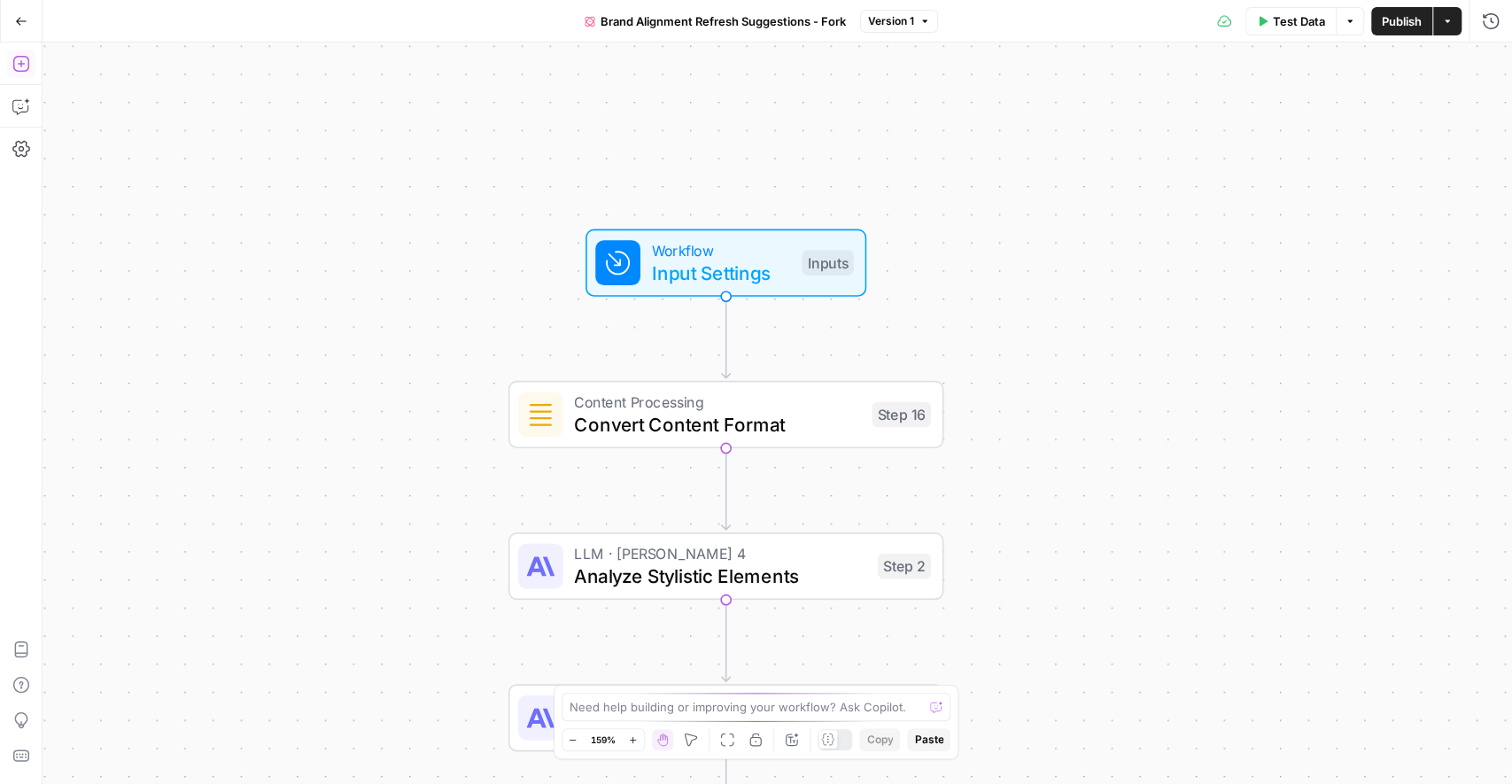
click at [21, 62] on icon "button" at bounding box center [21, 63] width 17 height 17
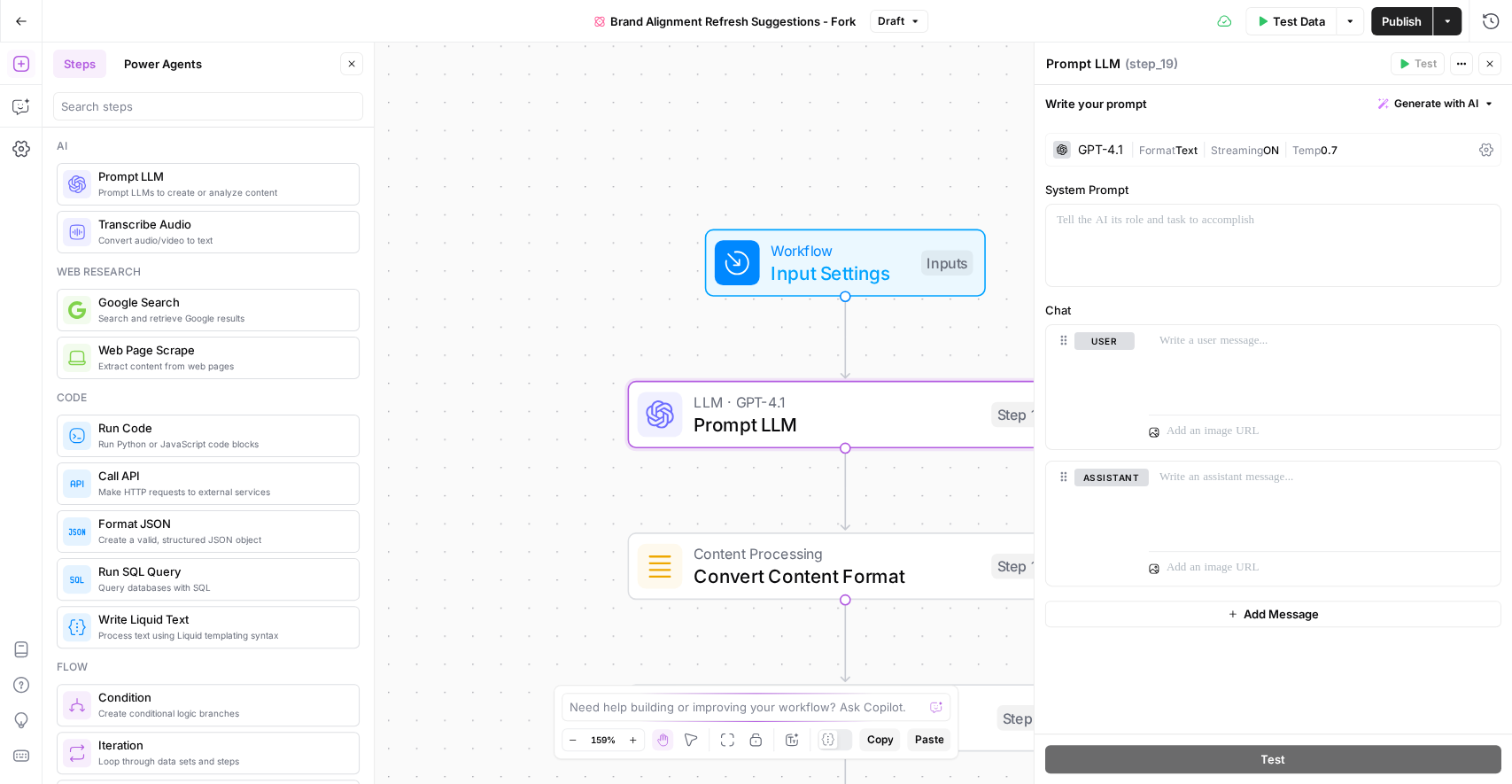
click at [1088, 144] on div "GPT-4.1" at bounding box center [1100, 150] width 45 height 13
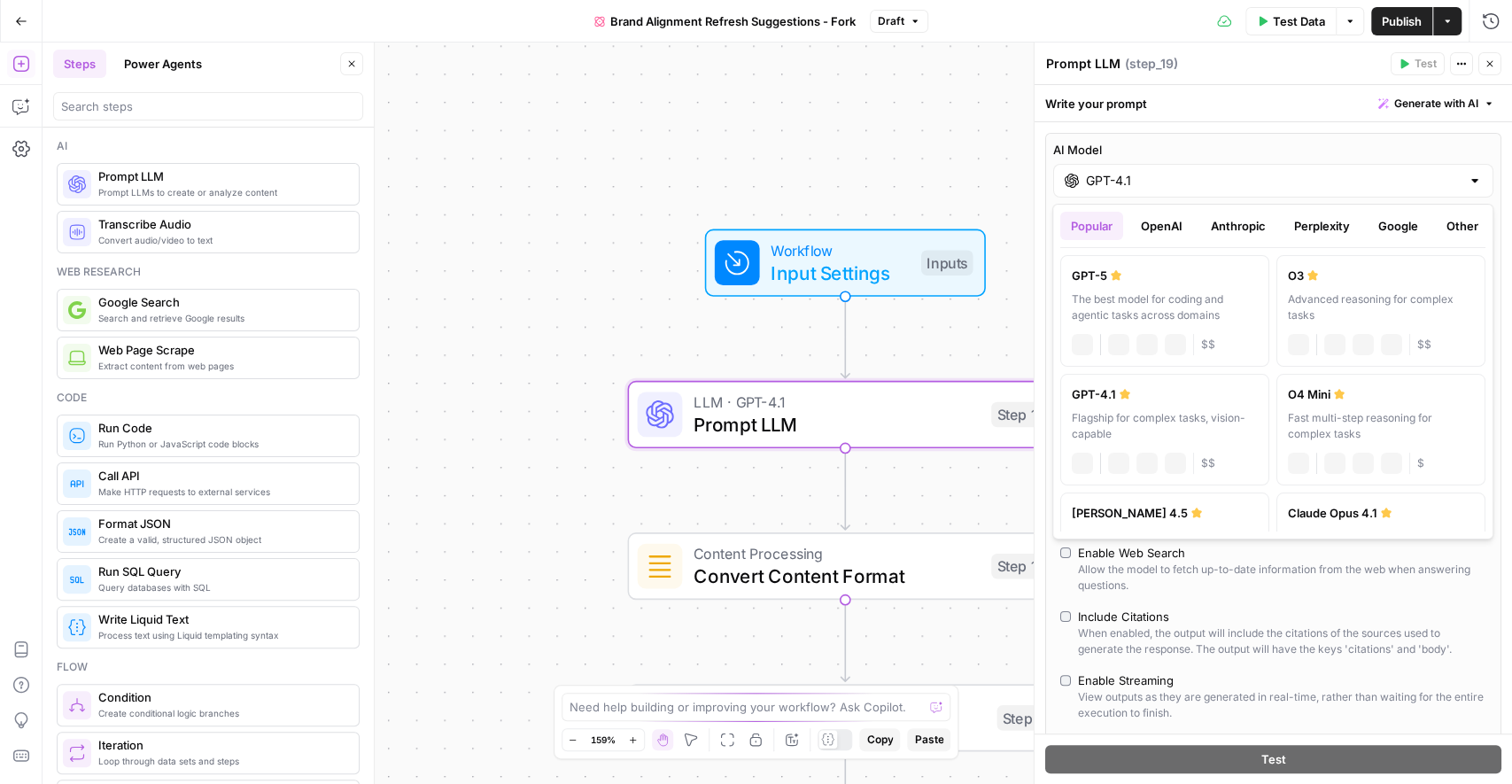
click at [1105, 193] on div "GPT-4.1" at bounding box center [1273, 181] width 441 height 34
click at [1151, 232] on button "OpenAI" at bounding box center [1161, 226] width 63 height 28
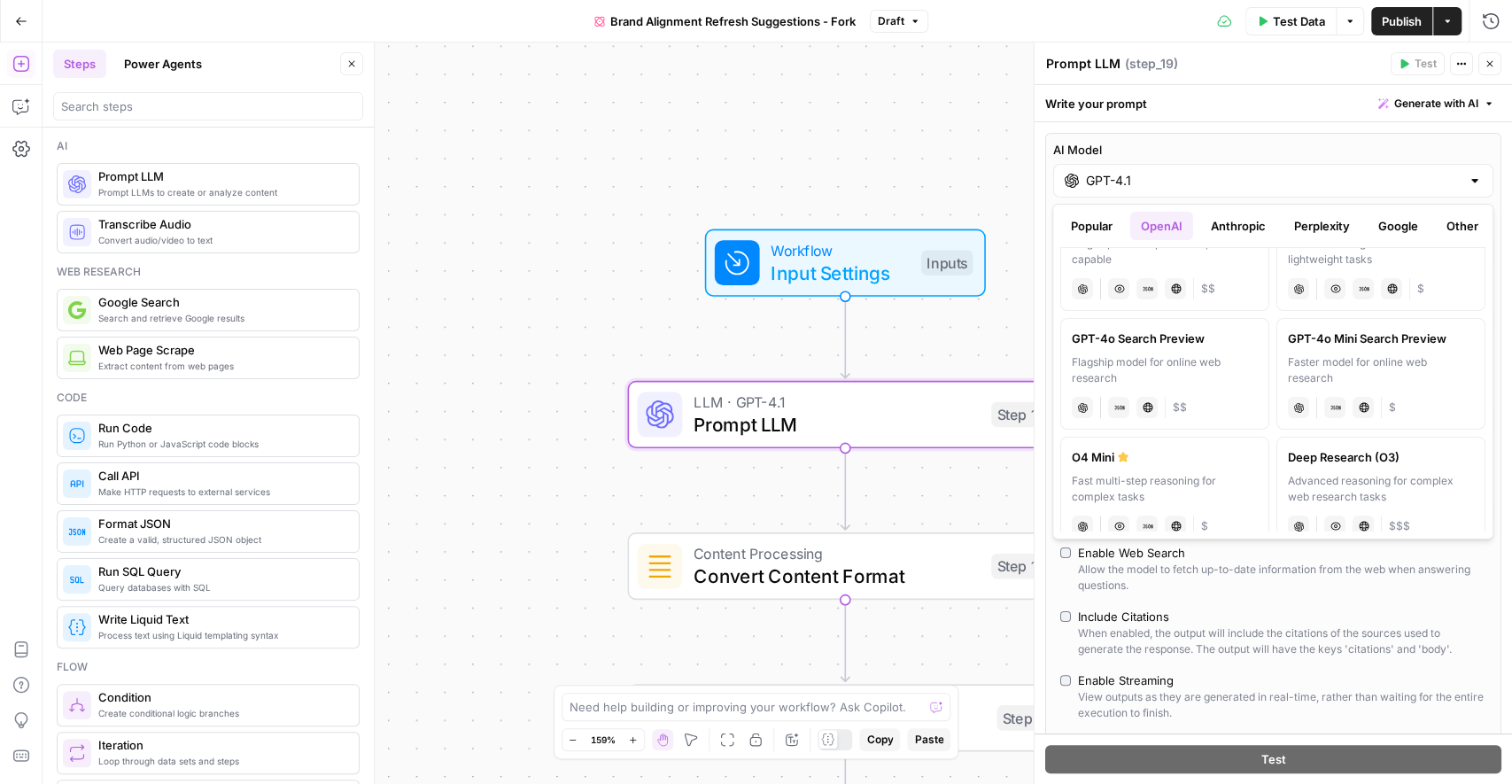
click at [1249, 220] on button "Anthropic" at bounding box center [1238, 226] width 76 height 28
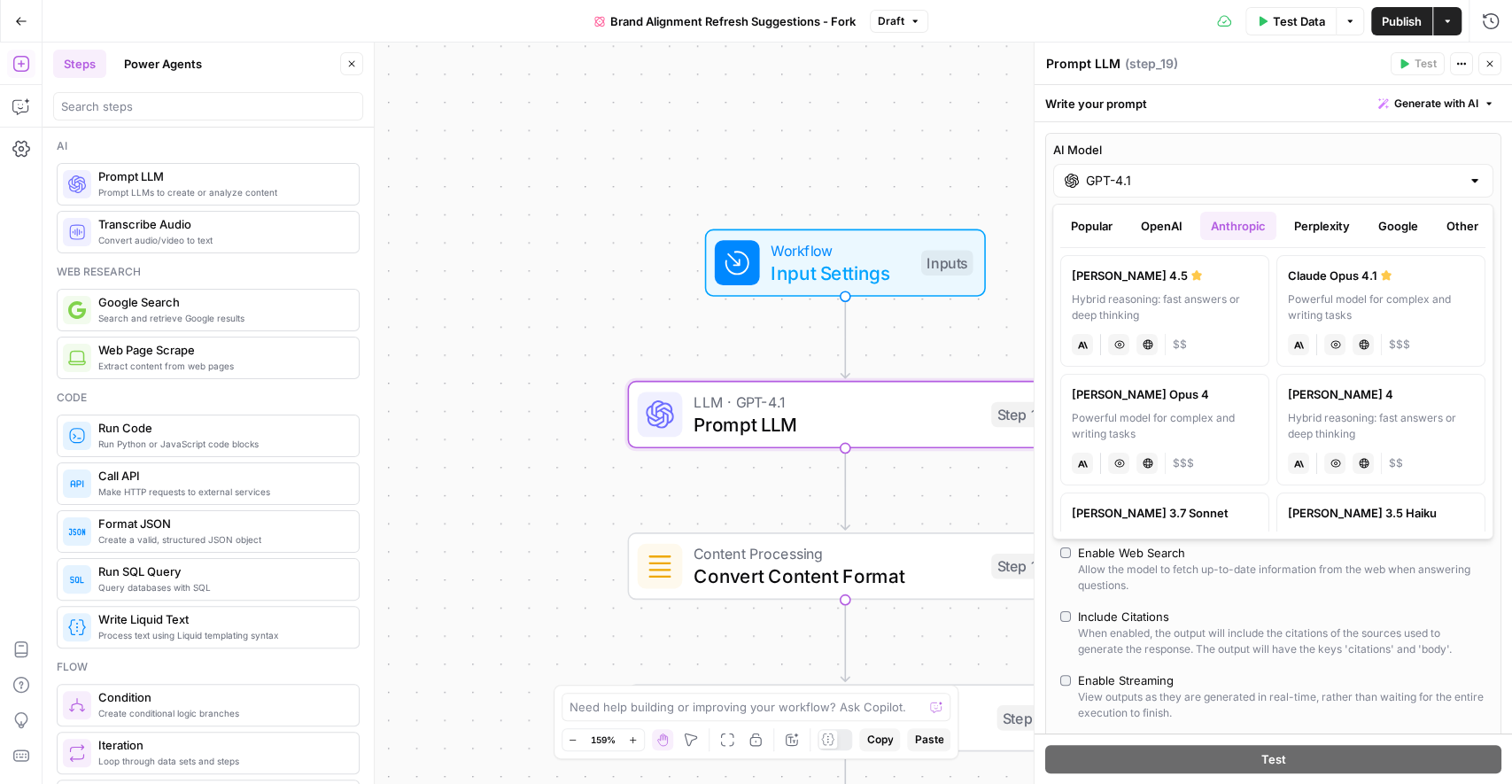
click at [1323, 222] on button "Perplexity" at bounding box center [1322, 226] width 77 height 28
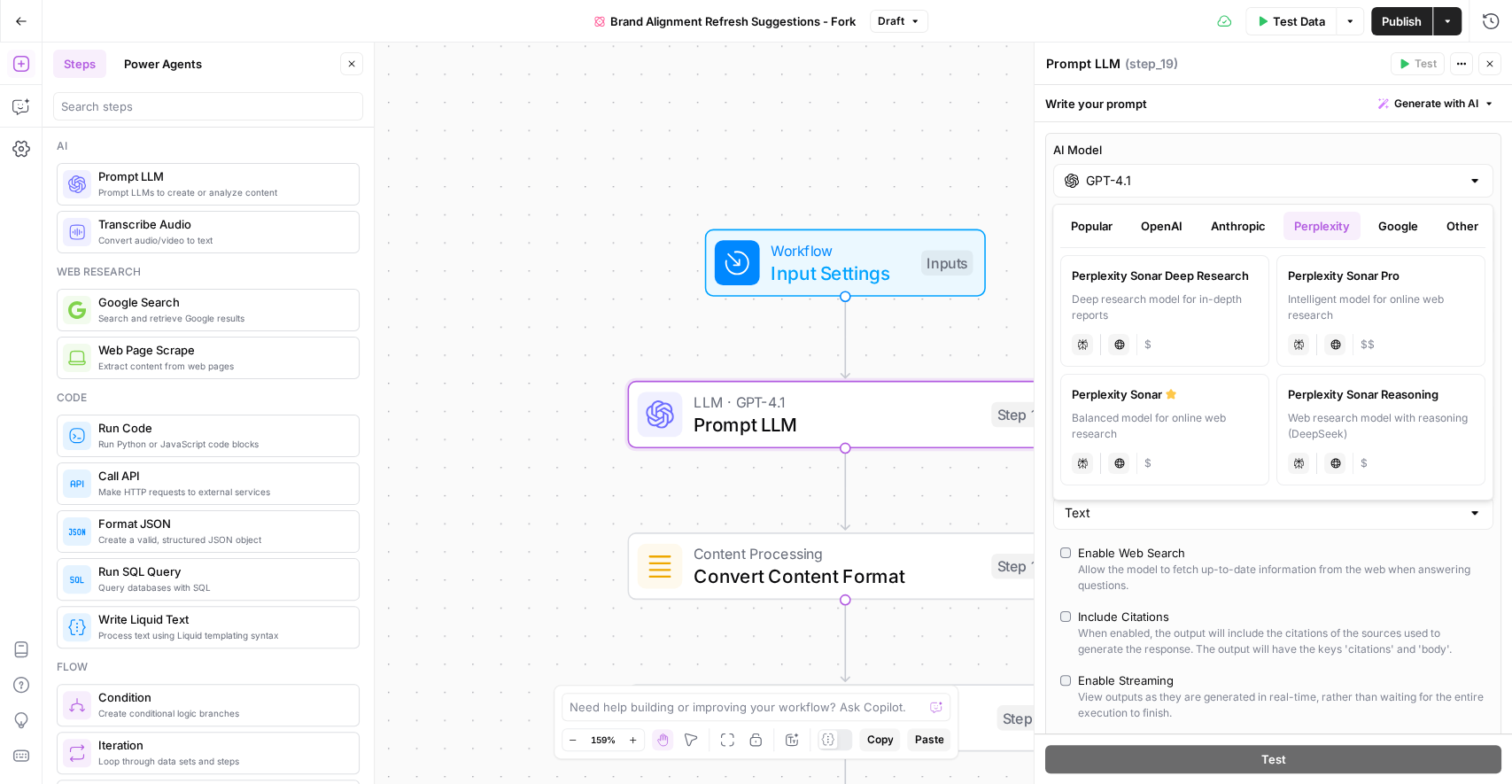
click at [1406, 230] on button "Google" at bounding box center [1398, 226] width 62 height 28
click at [1224, 229] on button "Anthropic" at bounding box center [1238, 226] width 76 height 28
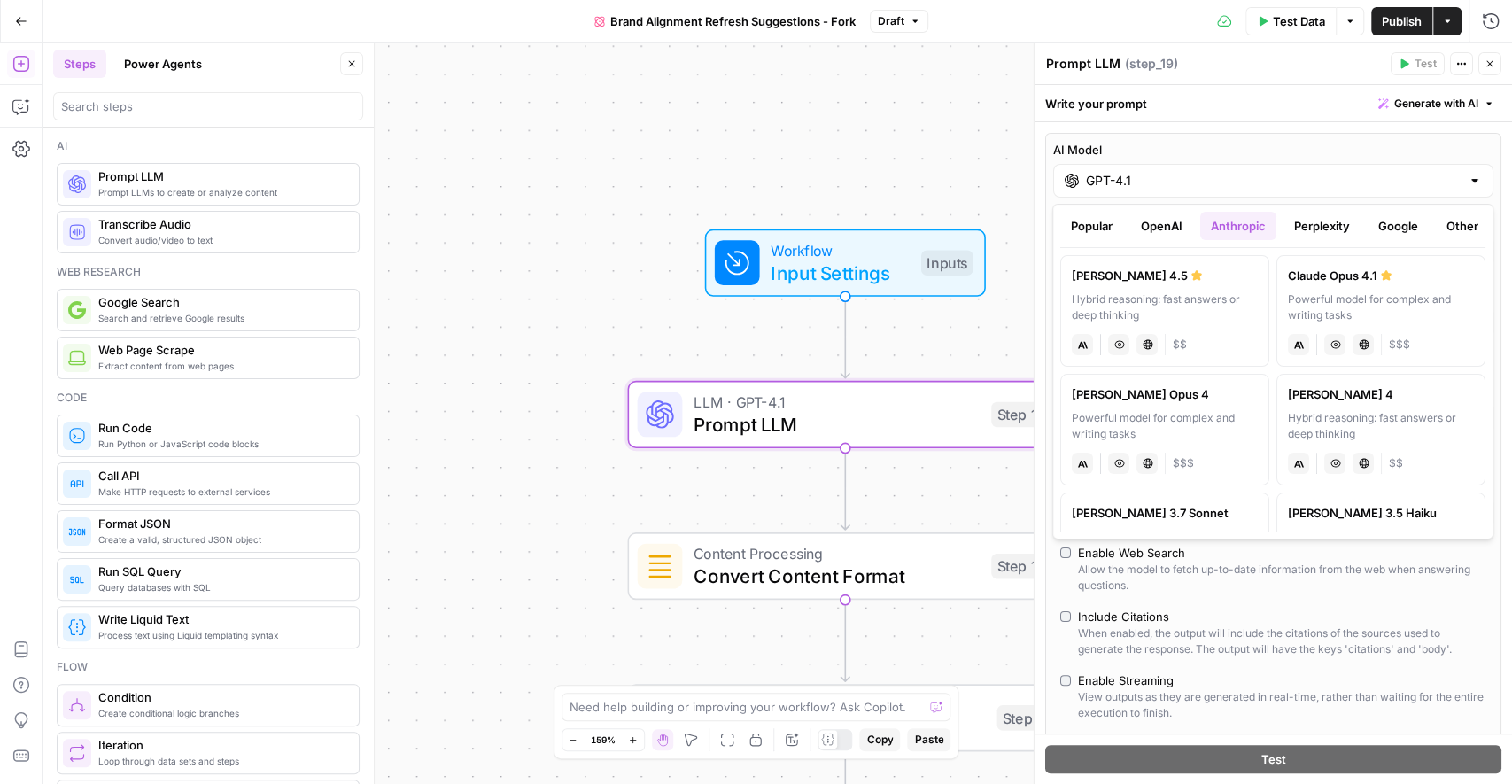
click at [1321, 232] on button "Perplexity" at bounding box center [1322, 226] width 77 height 28
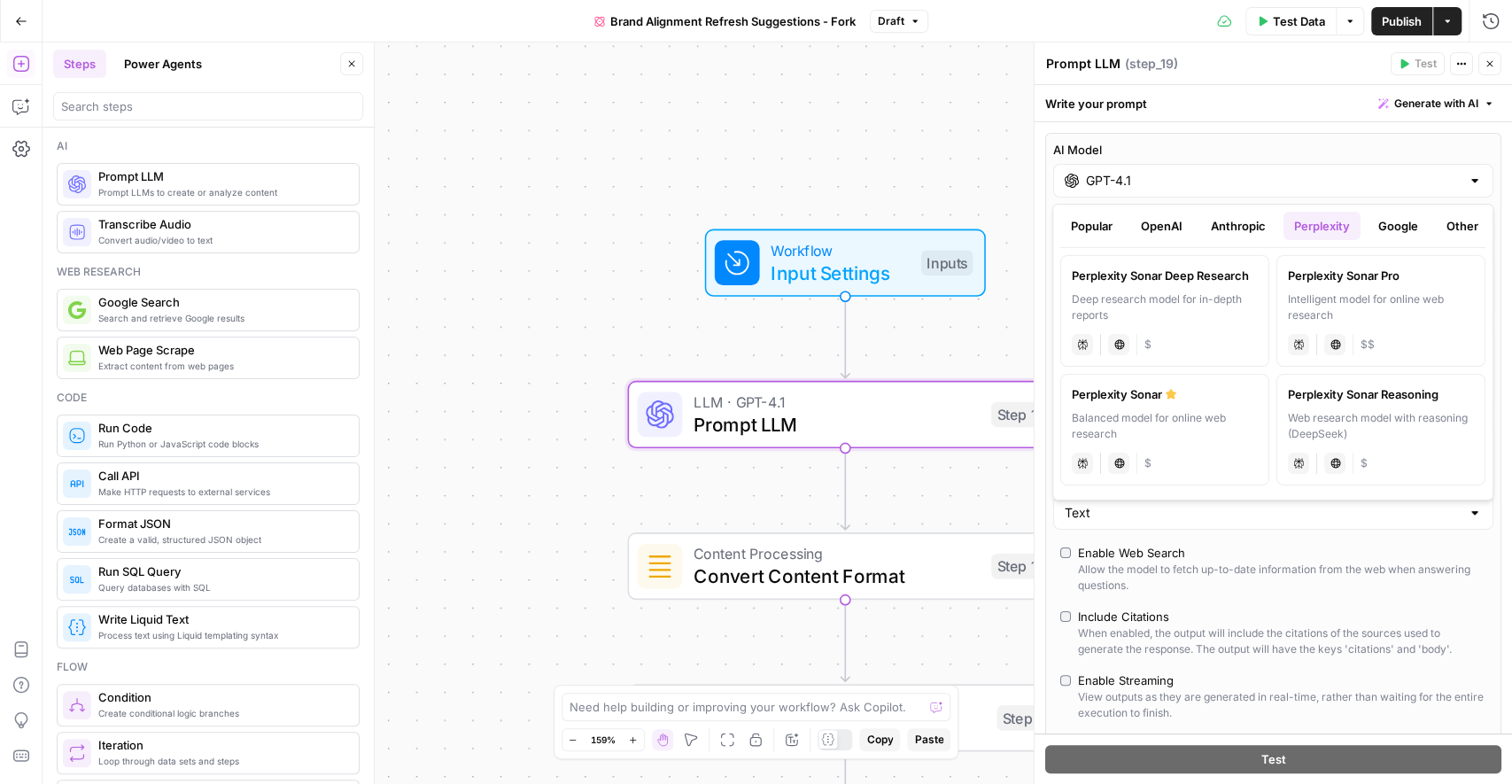
click at [1238, 229] on button "Anthropic" at bounding box center [1238, 226] width 76 height 28
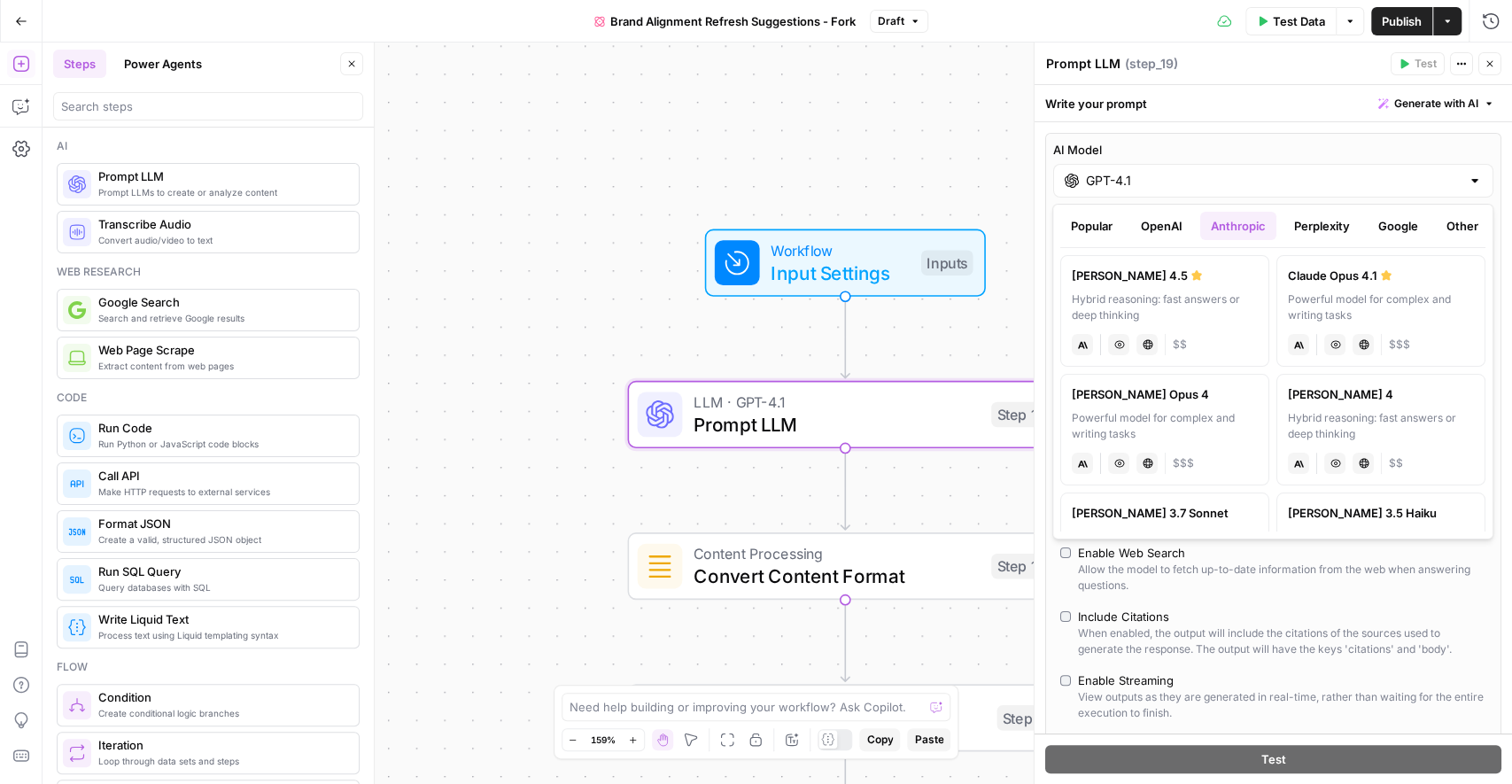
click at [1137, 215] on button "OpenAI" at bounding box center [1161, 226] width 63 height 28
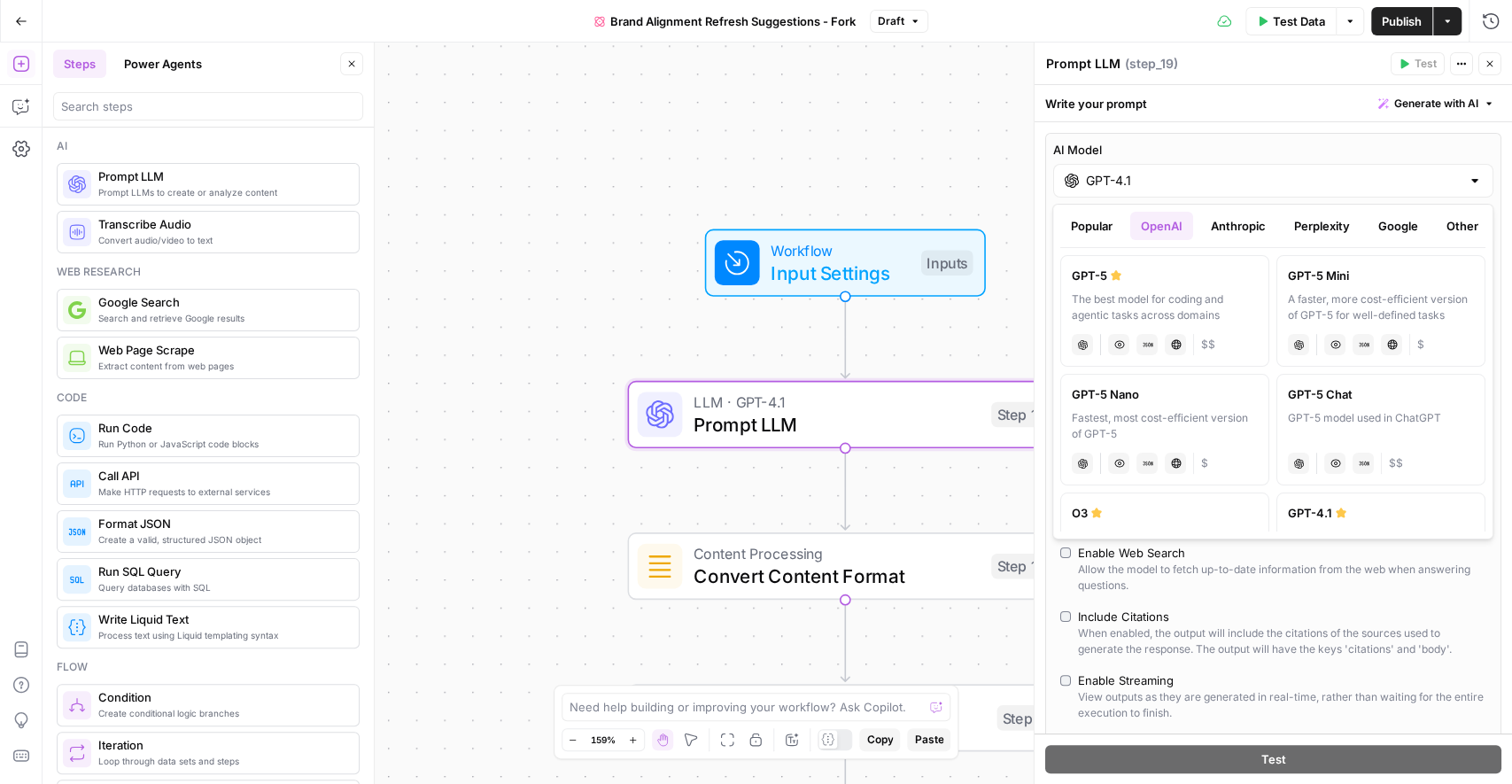
click at [1321, 128] on div "AI Model GPT-4.1 AI Model Version Auto-update to default Temperature Predictabl…" at bounding box center [1273, 703] width 477 height 1163
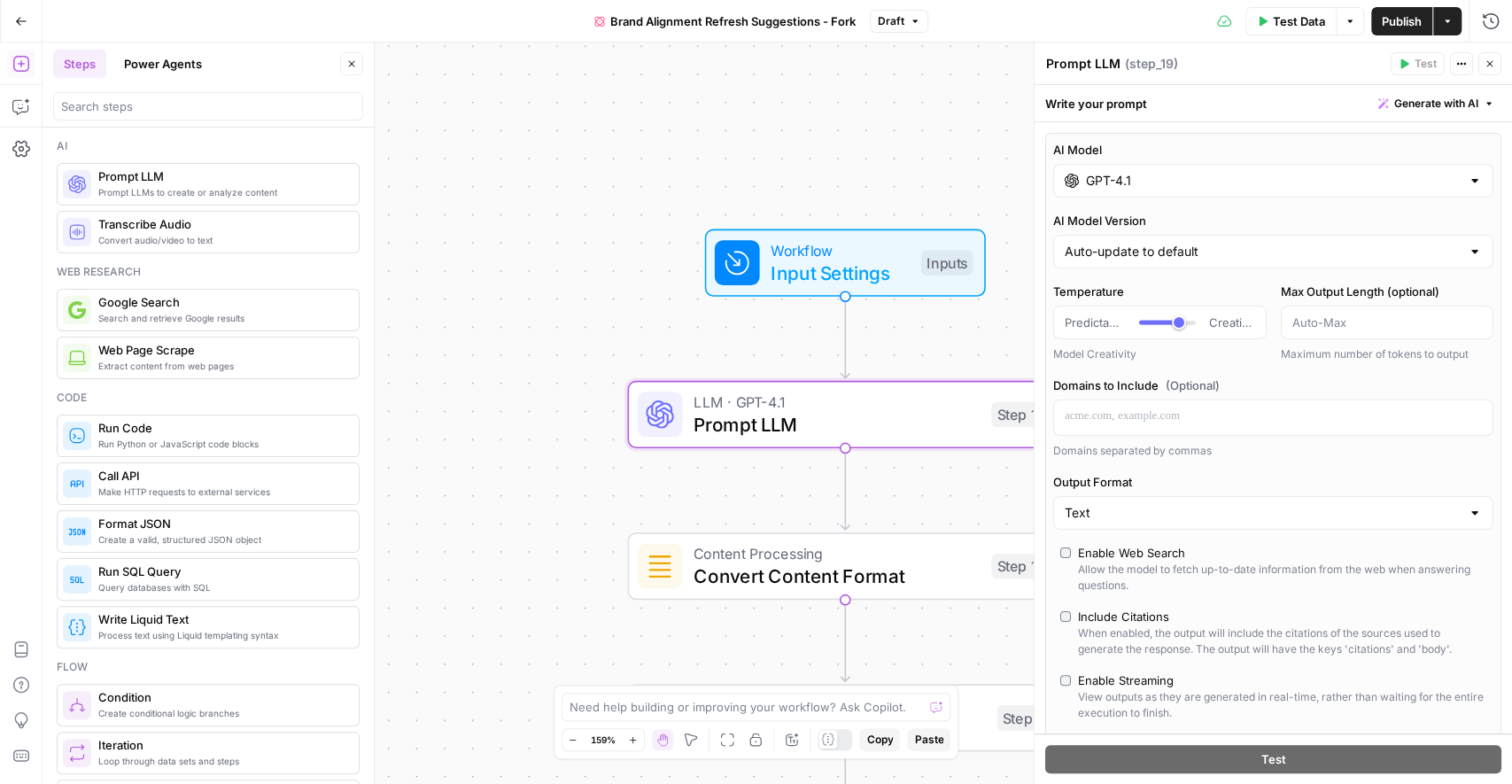
click at [1353, 193] on div "GPT-4.1" at bounding box center [1273, 181] width 441 height 34
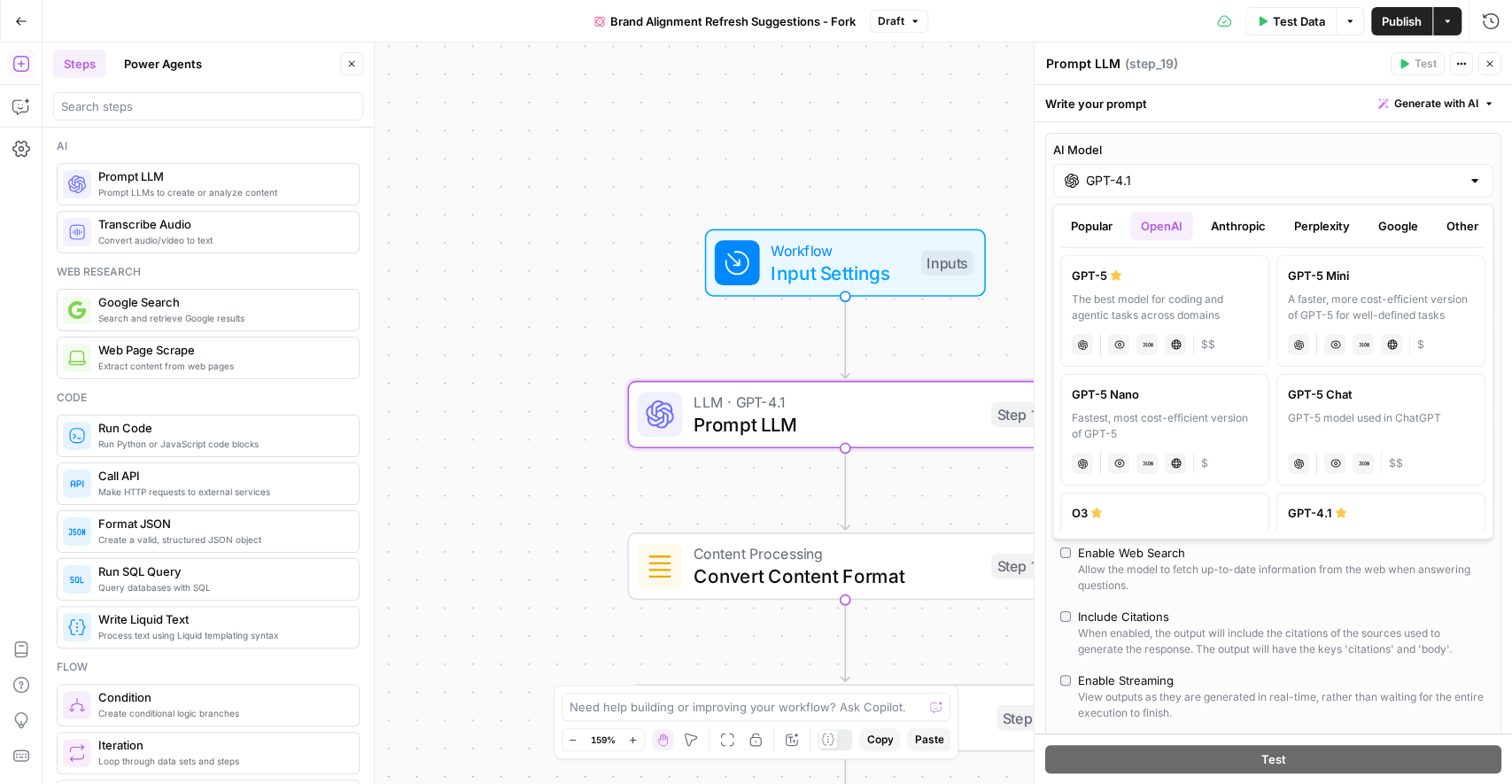
click at [1489, 63] on icon "button" at bounding box center [1489, 64] width 6 height 6
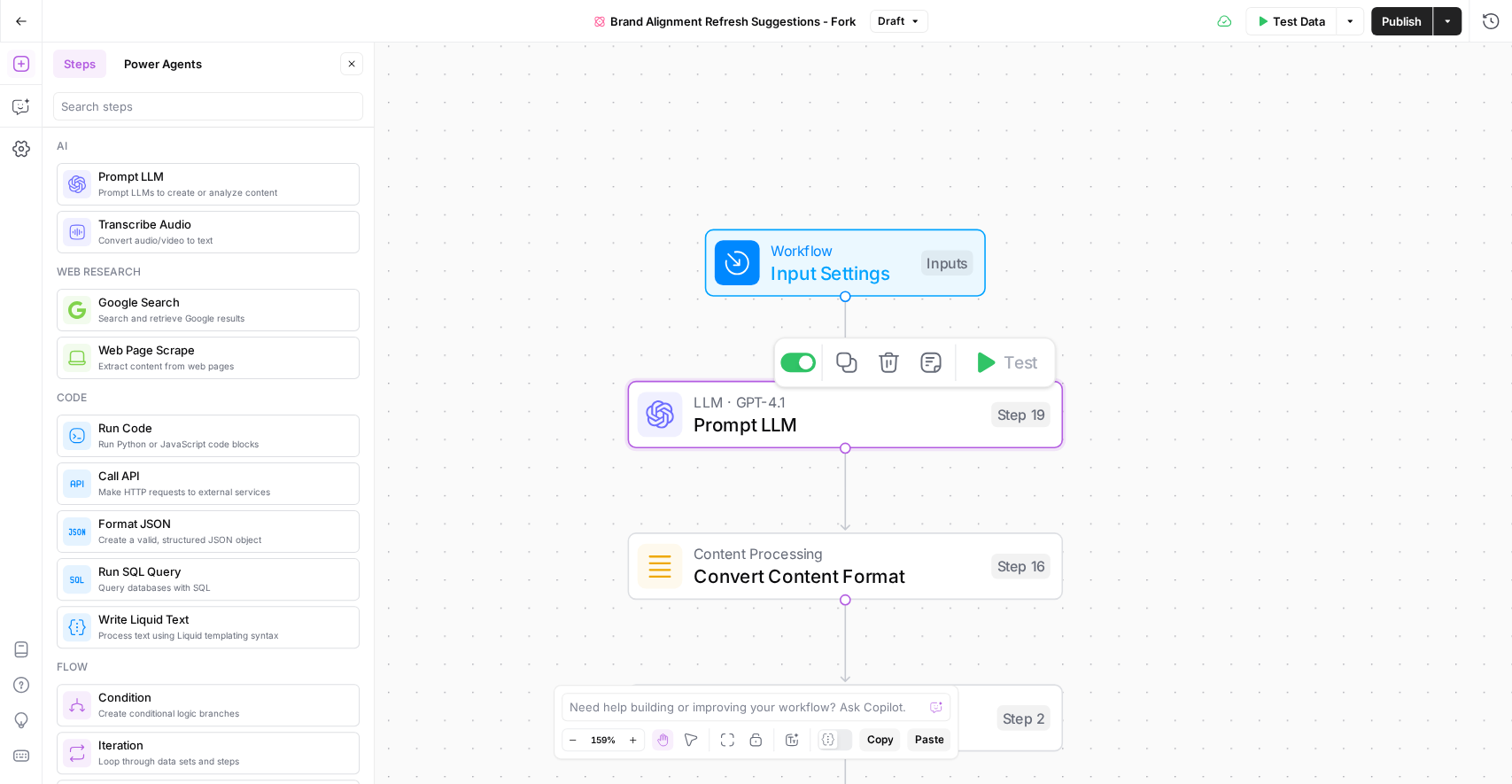
click at [895, 362] on icon "button" at bounding box center [889, 362] width 22 height 22
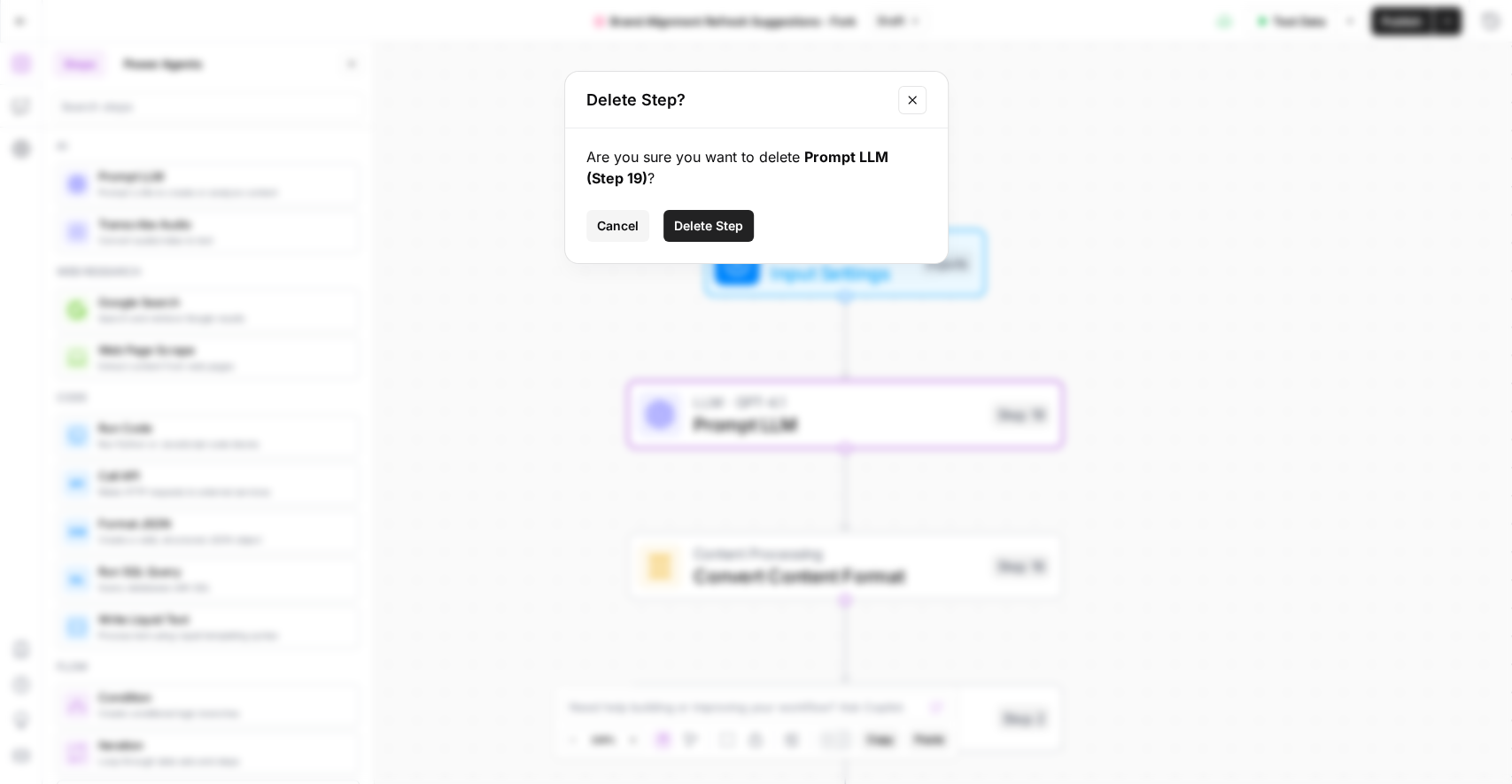
click at [724, 229] on span "Delete Step" at bounding box center [708, 225] width 69 height 17
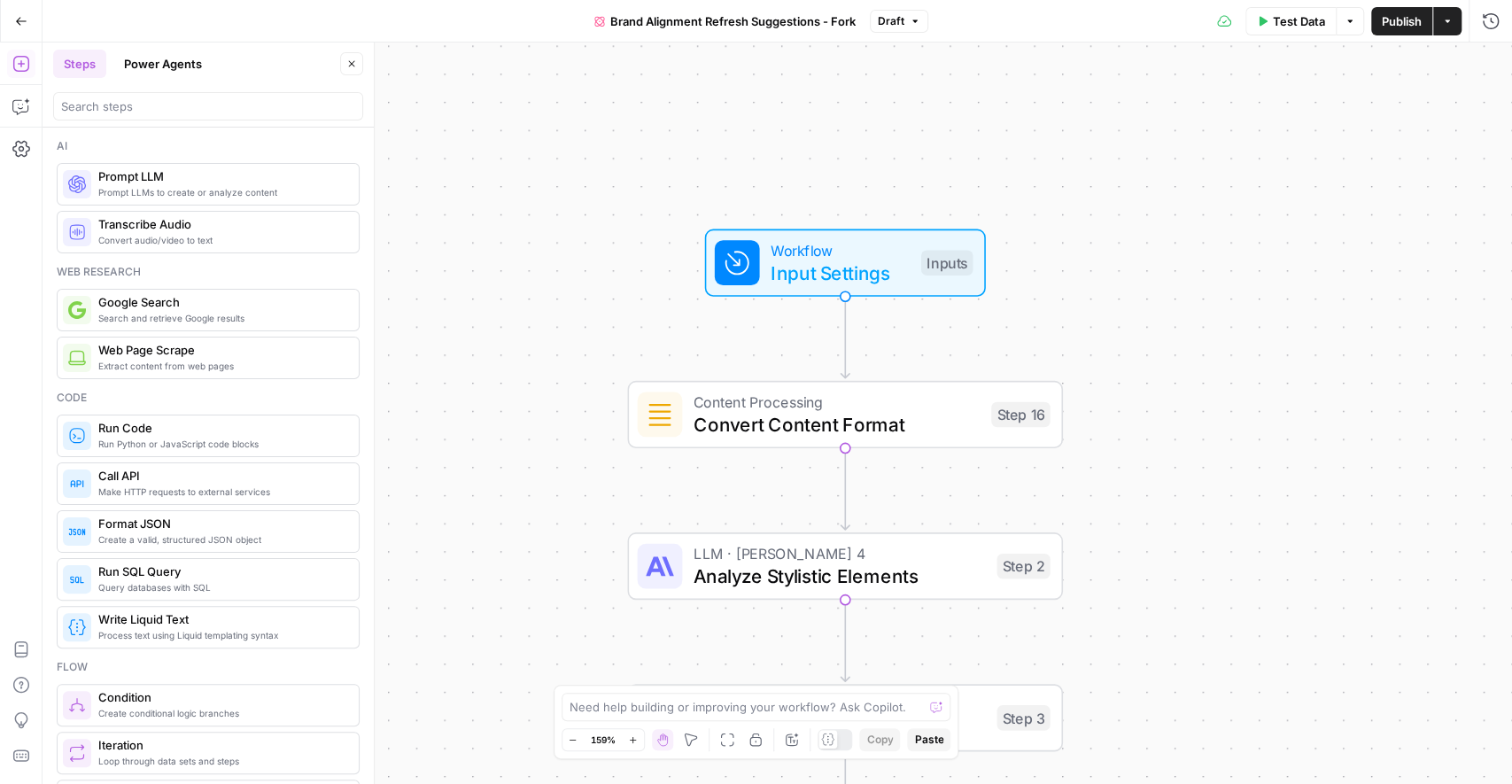
click at [357, 68] on icon "button" at bounding box center [352, 64] width 11 height 11
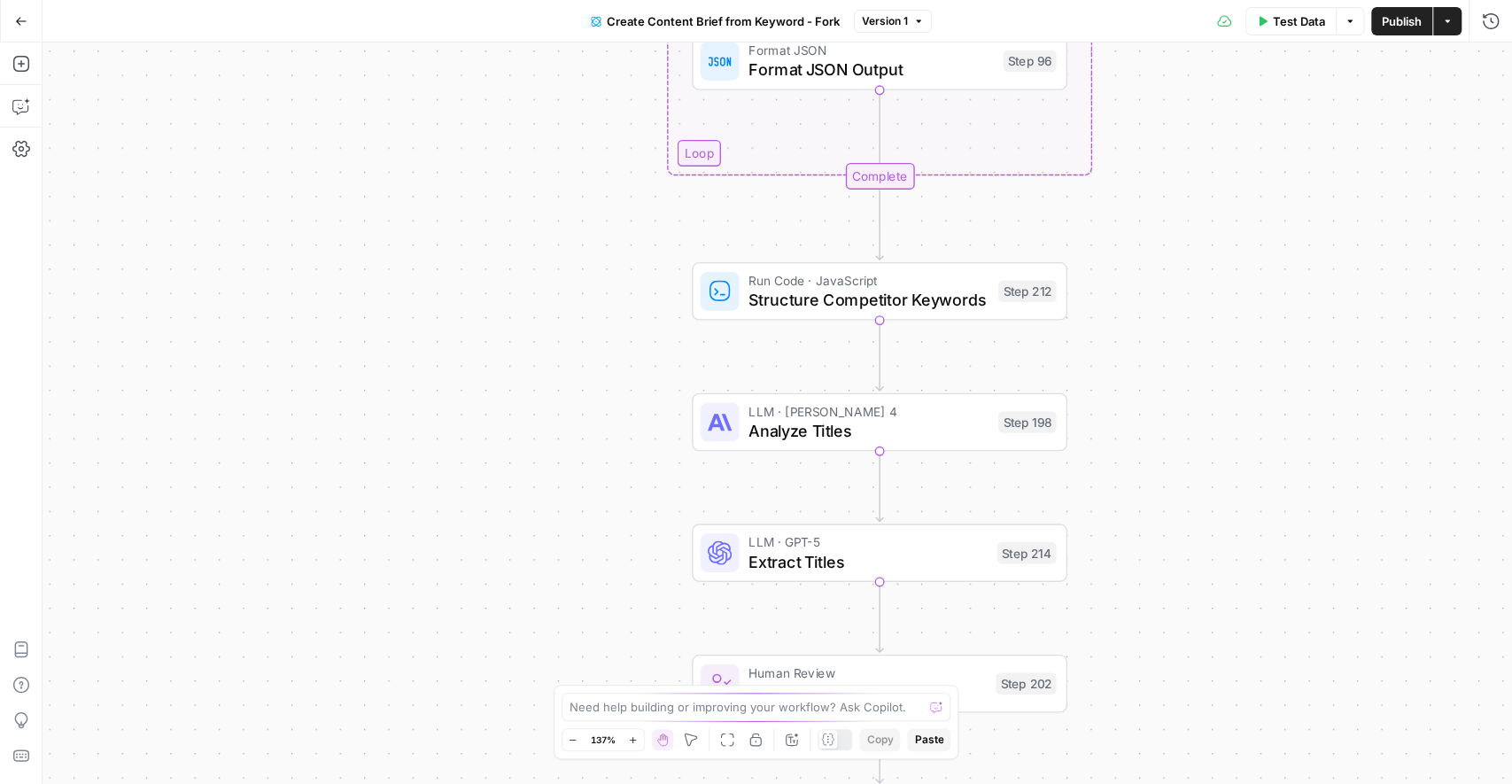
drag, startPoint x: 671, startPoint y: 567, endPoint x: 576, endPoint y: 295, distance: 288.1
click at [577, 297] on div "Workflow Input Settings Inputs Google Search Perform Google Search Step 51 Loop…" at bounding box center [777, 413] width 1470 height 742
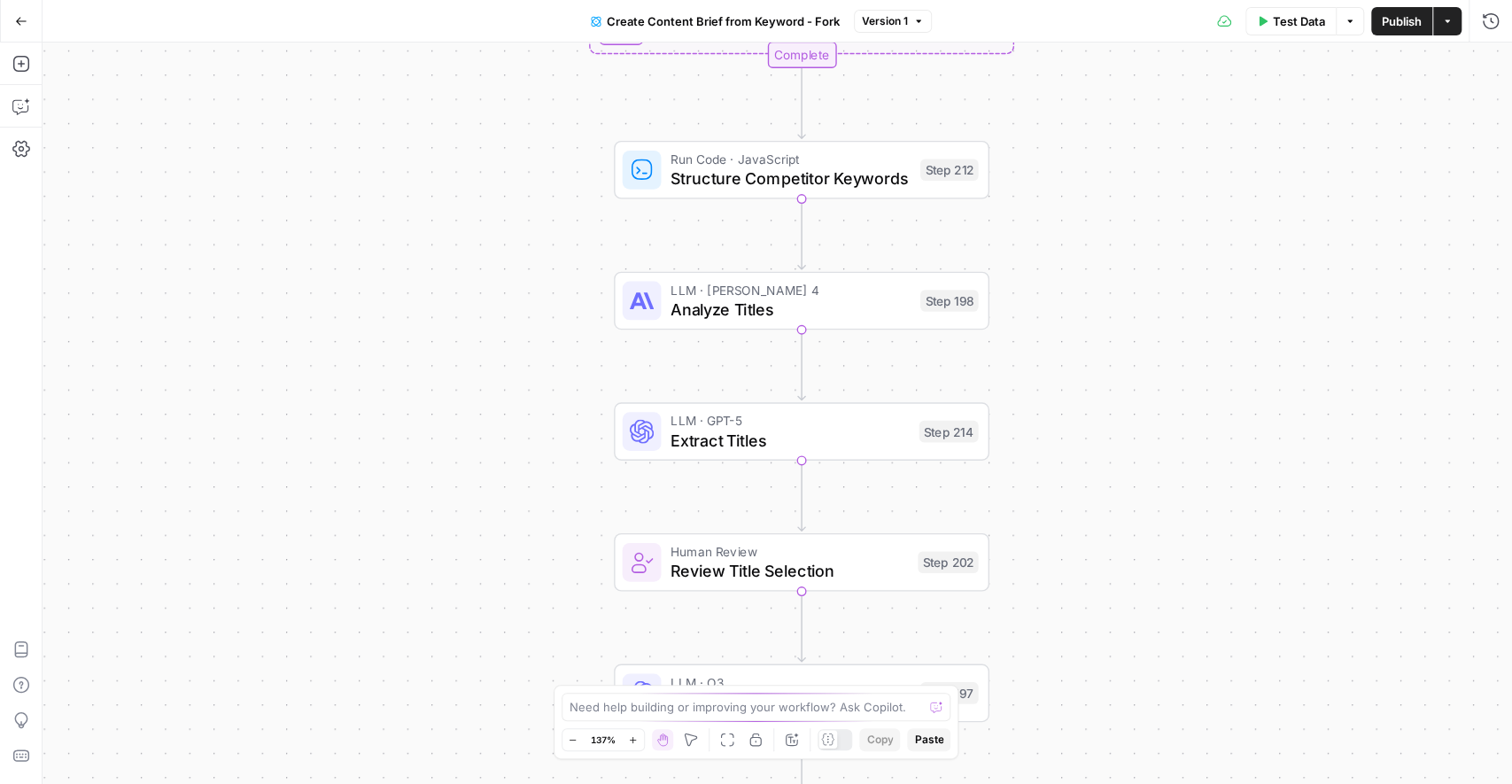
drag, startPoint x: 576, startPoint y: 295, endPoint x: 504, endPoint y: 202, distance: 117.6
click at [504, 202] on div "Workflow Input Settings Inputs Google Search Perform Google Search Step 51 Loop…" at bounding box center [777, 413] width 1470 height 742
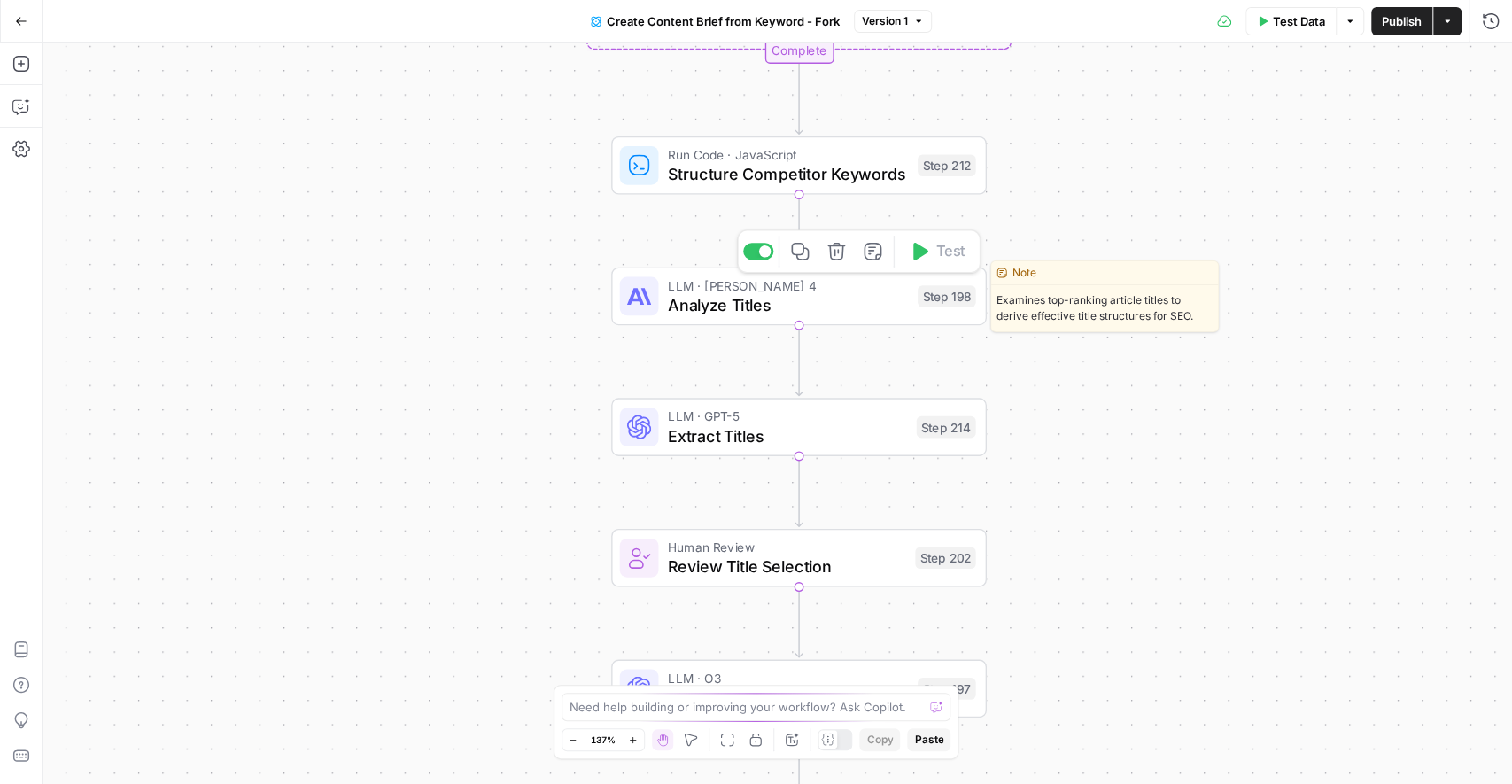
click at [654, 309] on div at bounding box center [639, 297] width 39 height 39
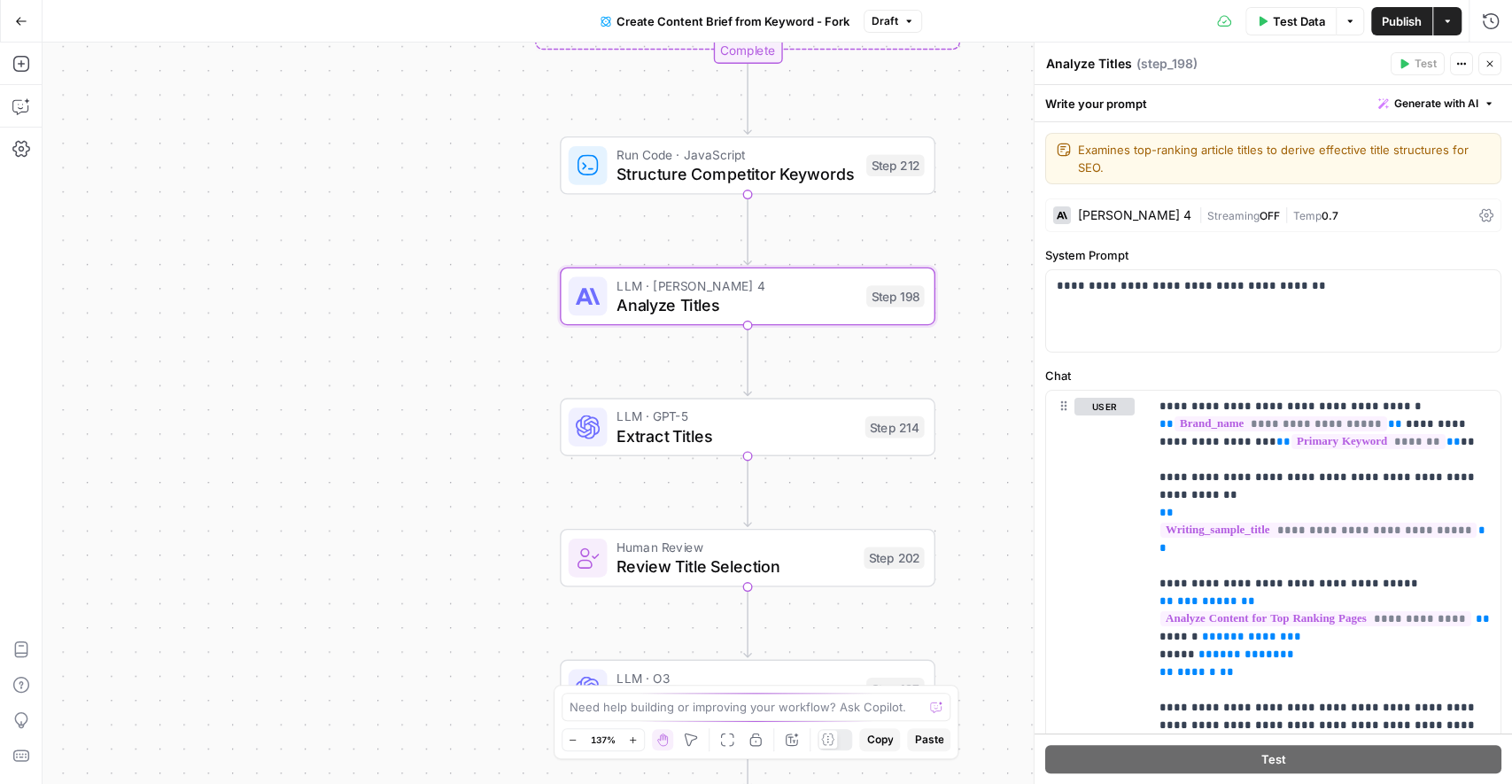
drag, startPoint x: 771, startPoint y: 375, endPoint x: 686, endPoint y: 373, distance: 85.0
click at [686, 373] on div "Workflow Input Settings Inputs Google Search Perform Google Search Step 51 Loop…" at bounding box center [777, 413] width 1470 height 742
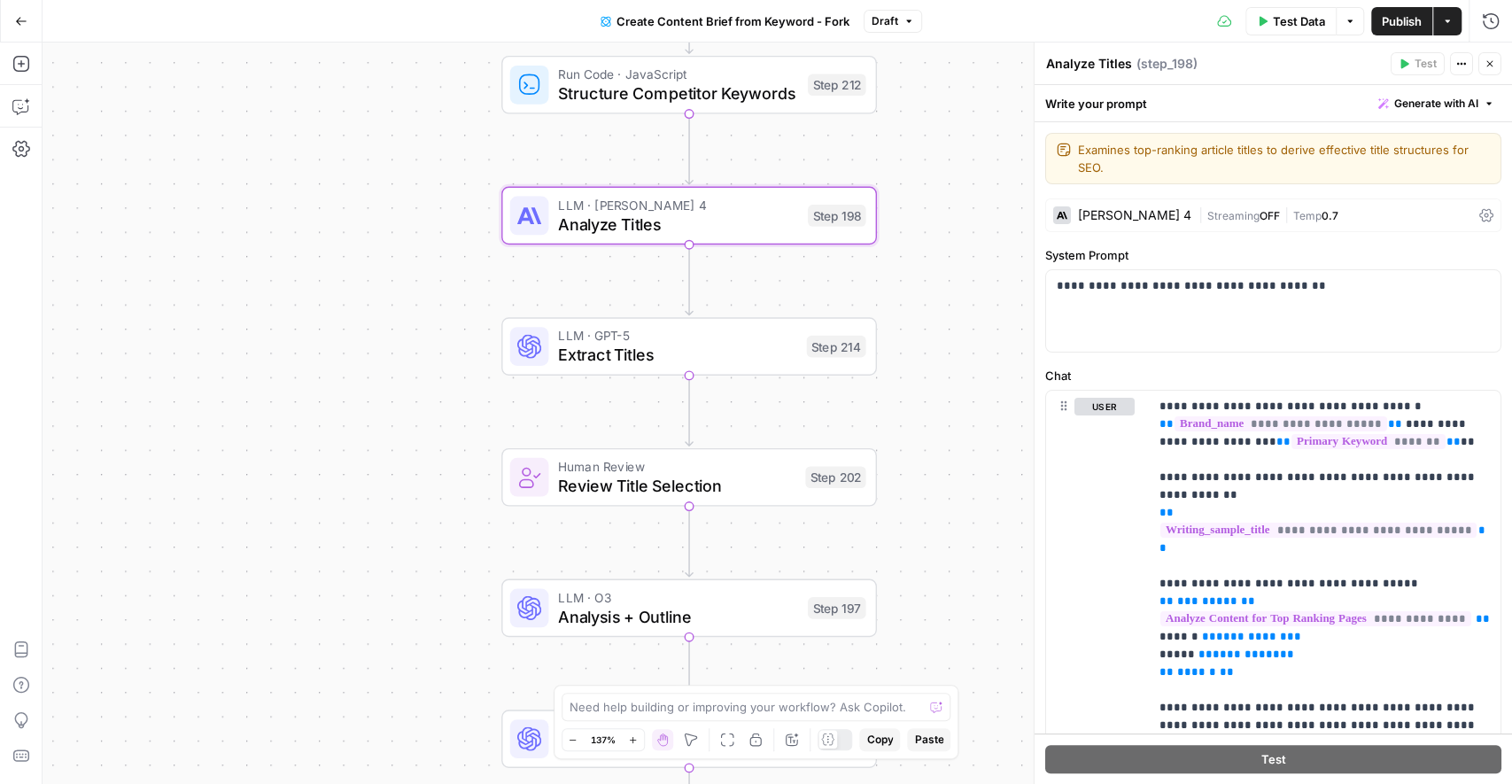
drag, startPoint x: 982, startPoint y: 499, endPoint x: 954, endPoint y: 406, distance: 97.1
click at [954, 406] on div "Workflow Input Settings Inputs Google Search Perform Google Search Step 51 Loop…" at bounding box center [777, 413] width 1470 height 742
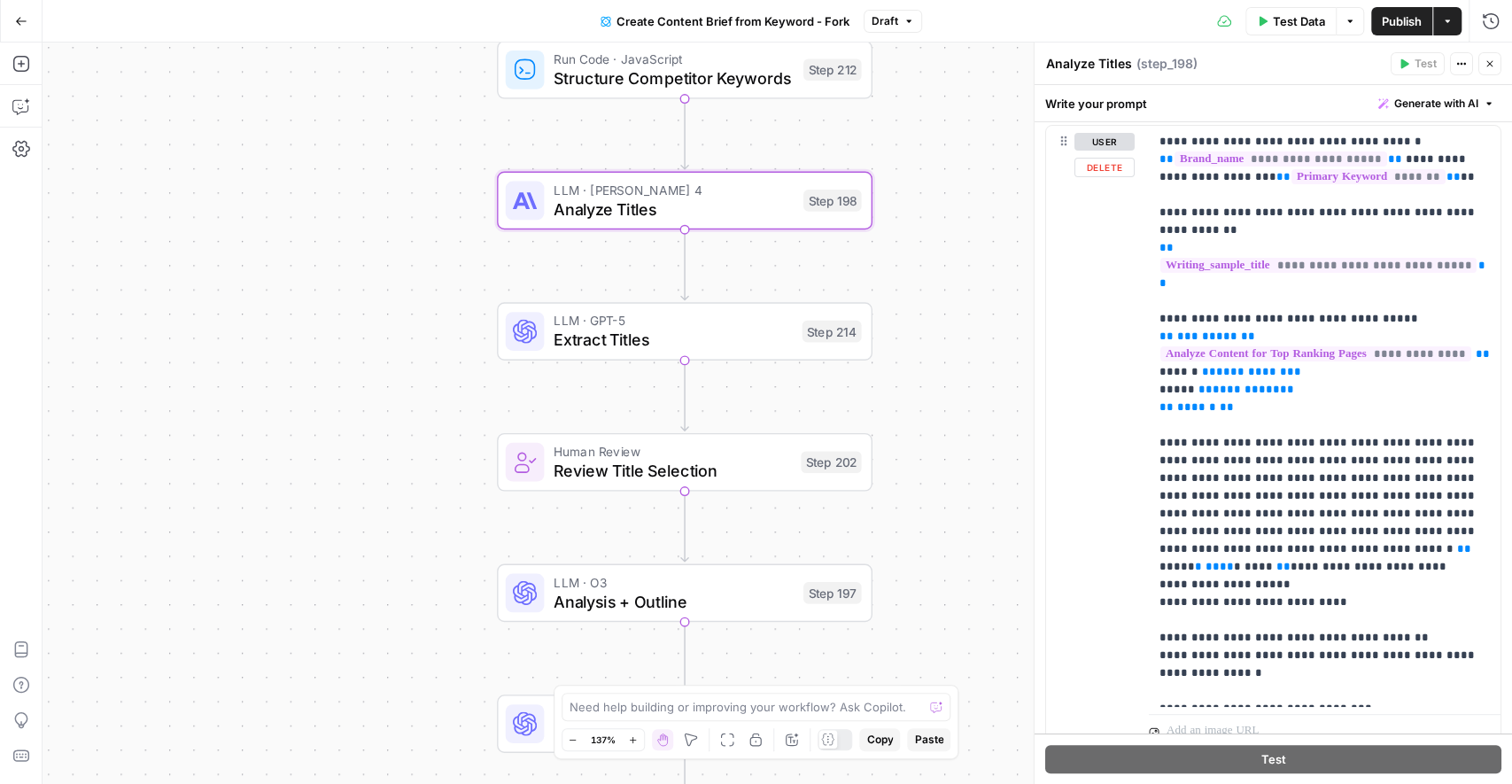
scroll to position [261, 0]
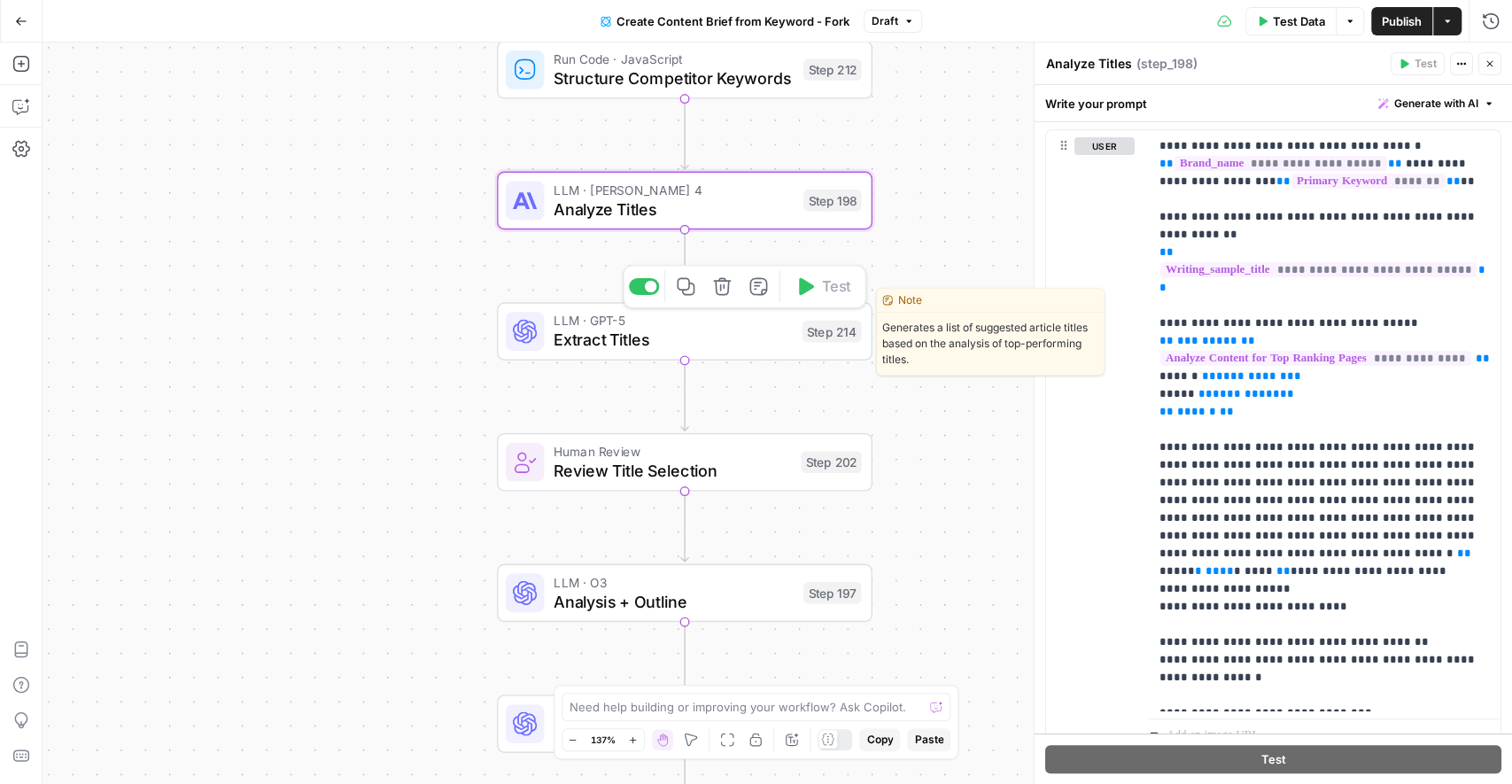
click at [708, 333] on span "Extract Titles" at bounding box center [673, 340] width 239 height 24
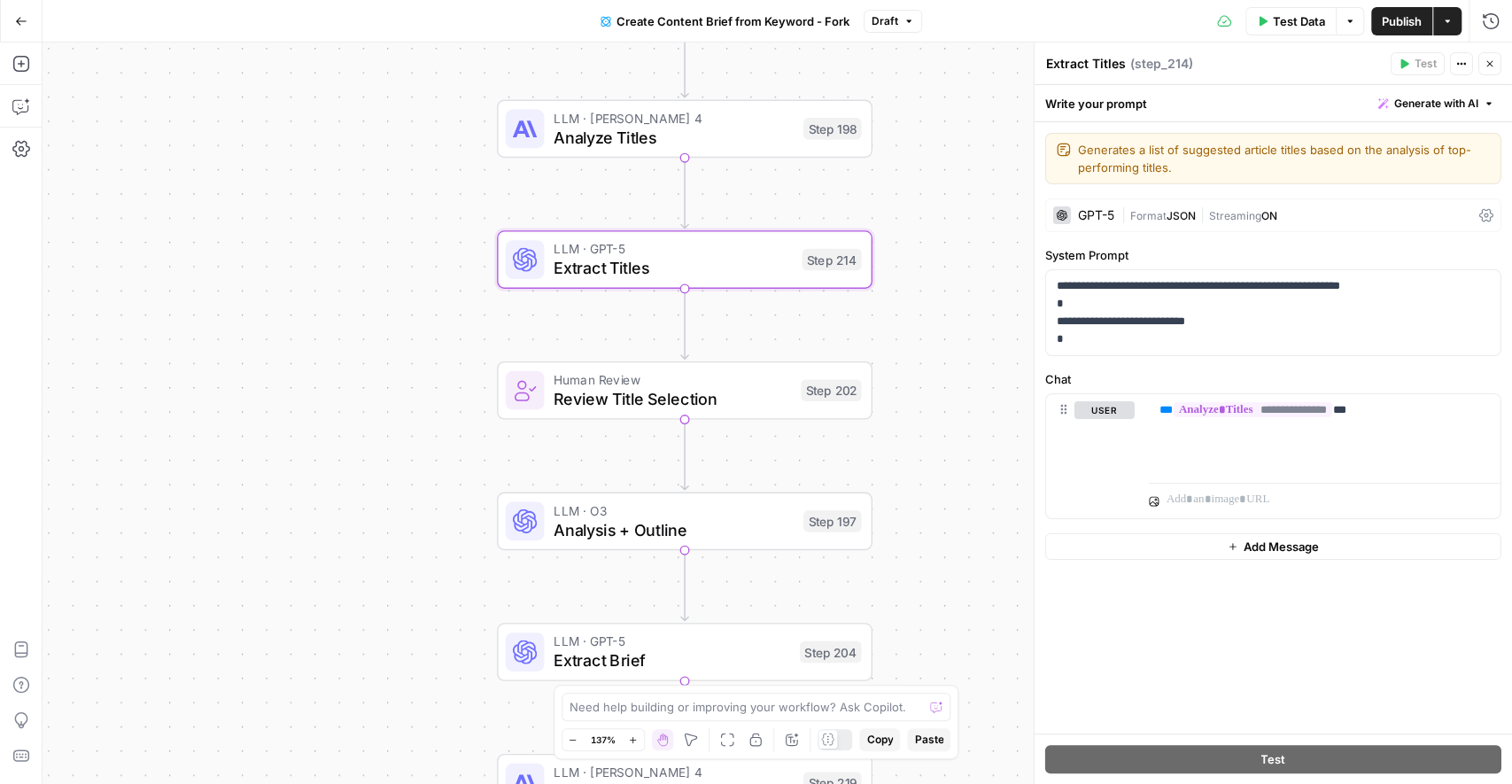
drag, startPoint x: 925, startPoint y: 539, endPoint x: 921, endPoint y: 375, distance: 164.0
click at [921, 375] on div "Workflow Input Settings Inputs Google Search Perform Google Search Step 51 Loop…" at bounding box center [777, 413] width 1470 height 742
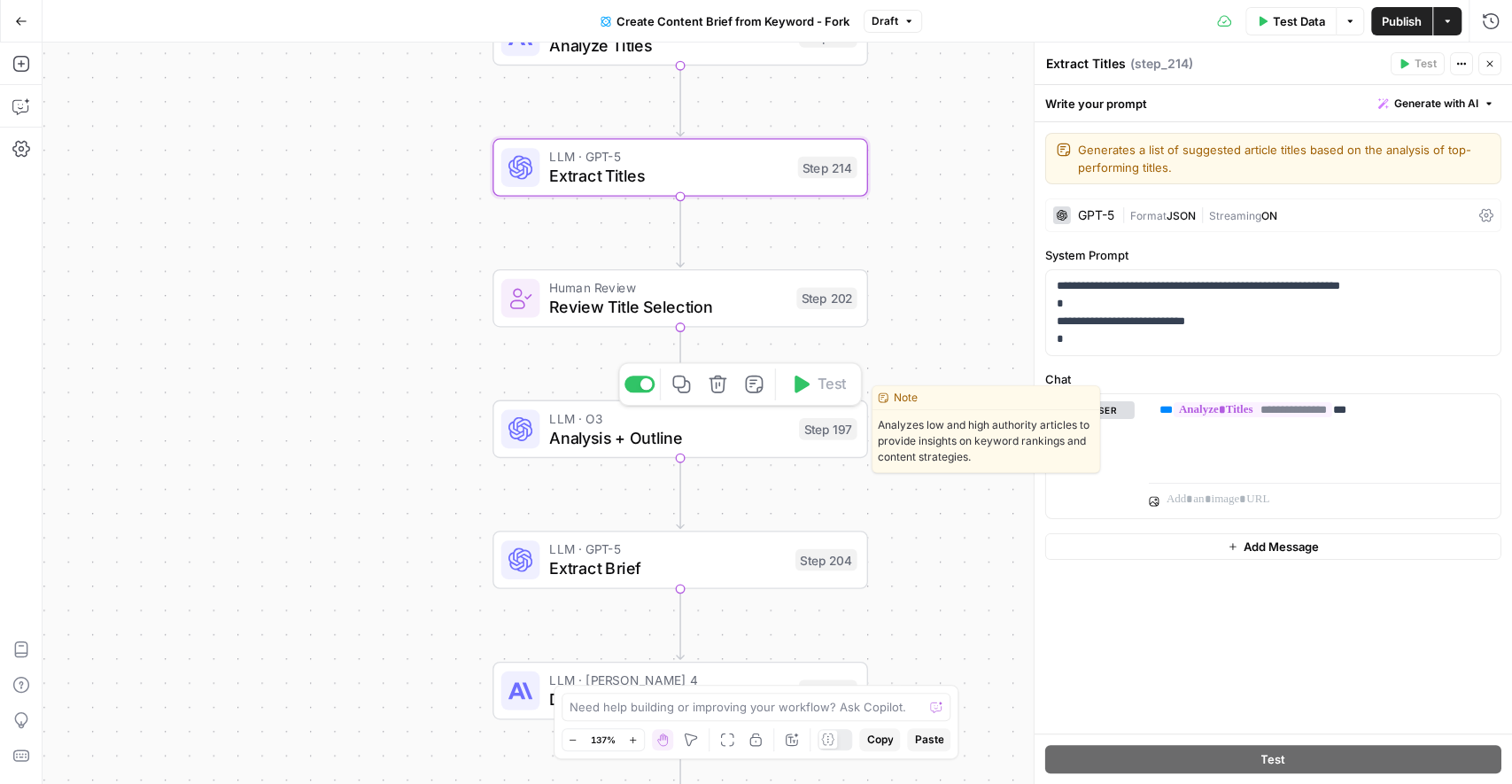
click at [700, 428] on span "Analysis + Outline" at bounding box center [668, 437] width 240 height 24
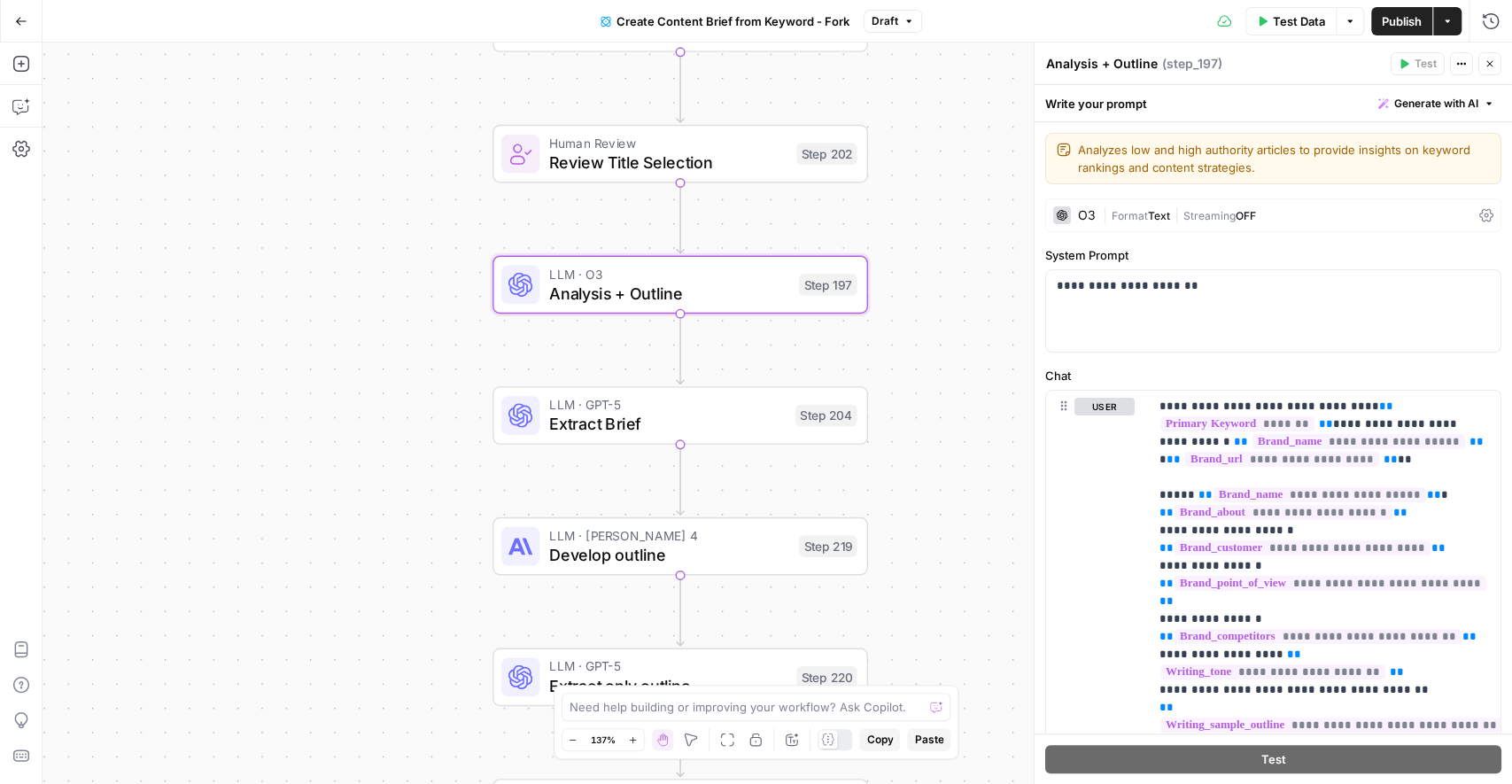
drag, startPoint x: 927, startPoint y: 526, endPoint x: 925, endPoint y: 319, distance: 207.0
click at [925, 319] on div "Workflow Input Settings Inputs Google Search Perform Google Search Step 51 Loop…" at bounding box center [777, 413] width 1470 height 742
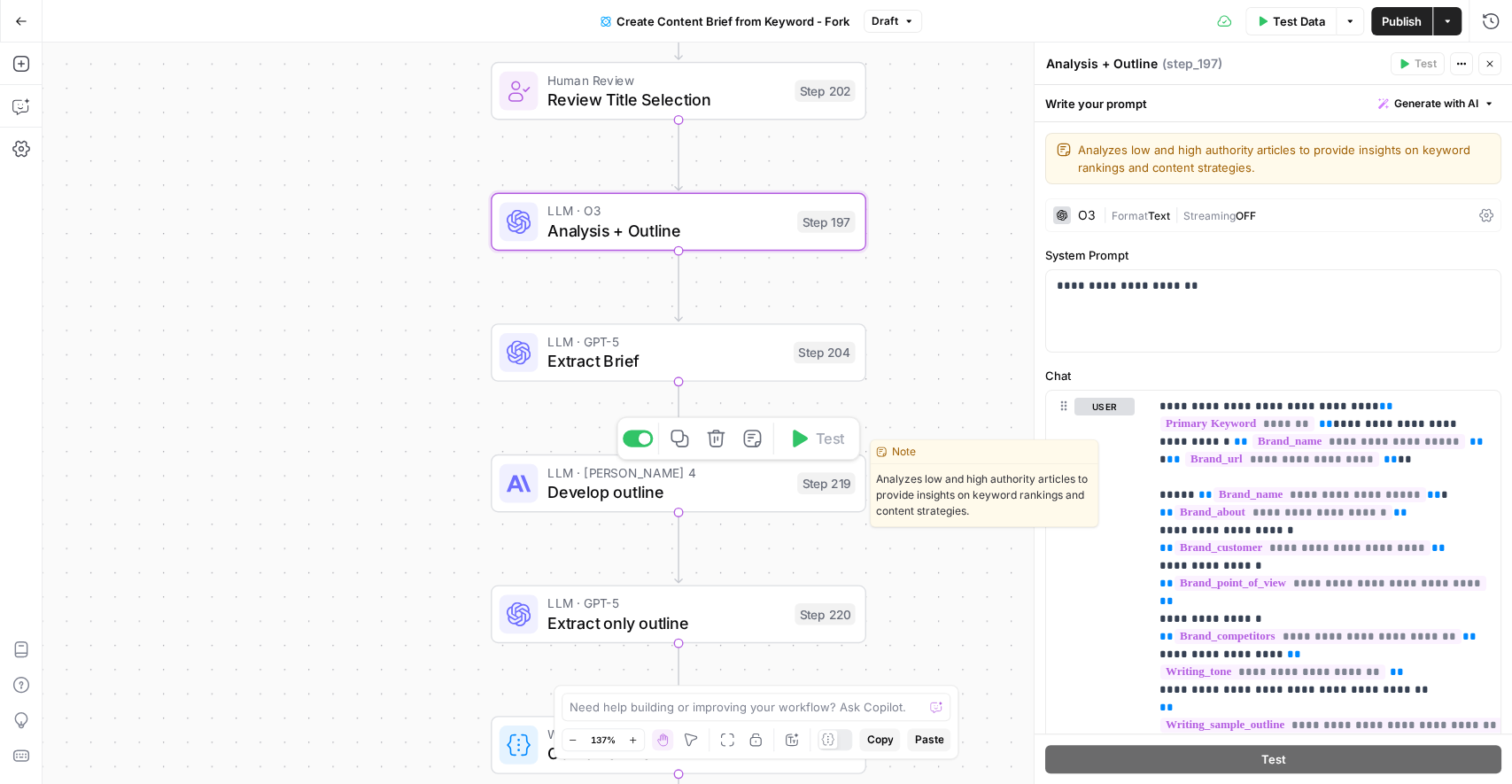
click at [710, 485] on span "Develop outline" at bounding box center [666, 491] width 240 height 24
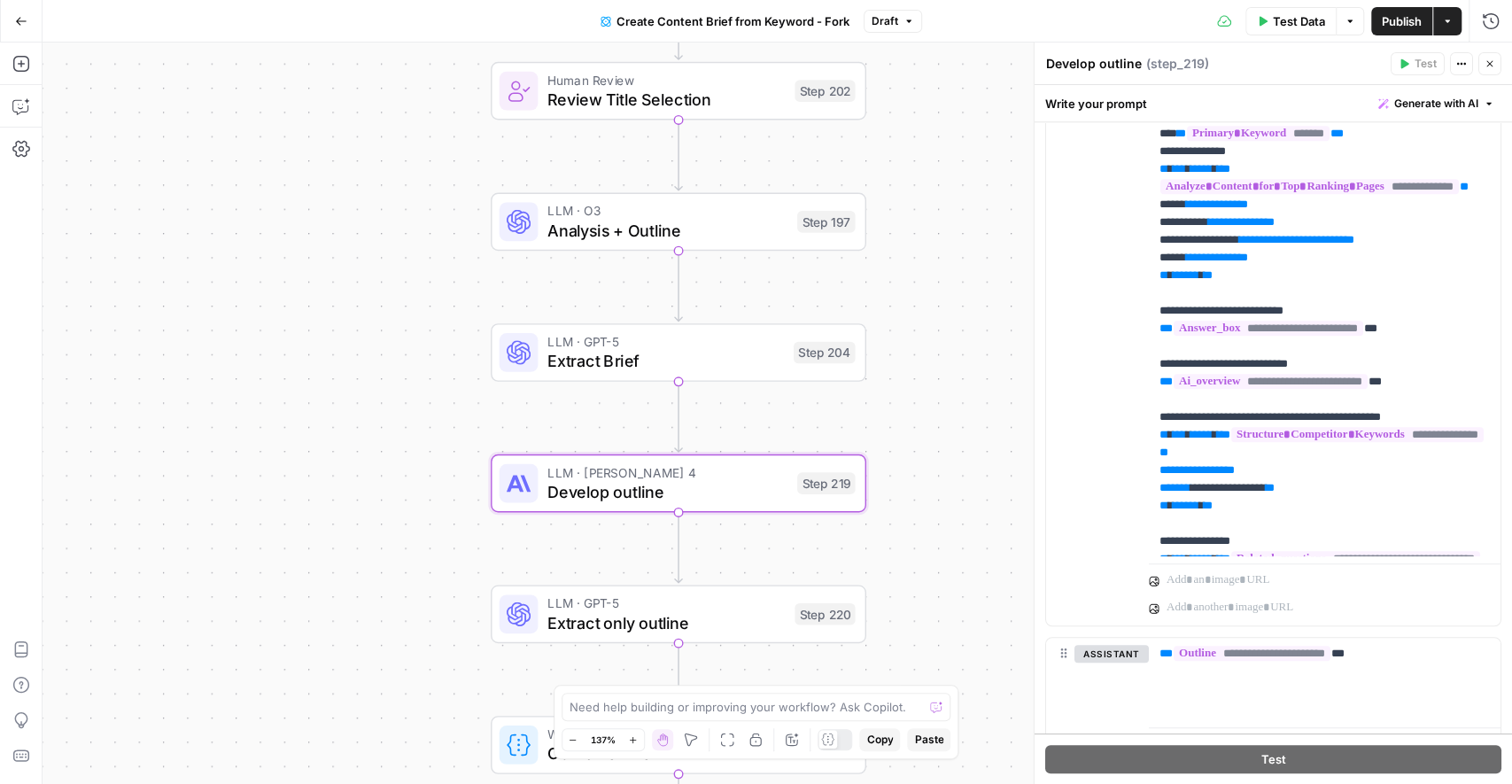
scroll to position [622, 0]
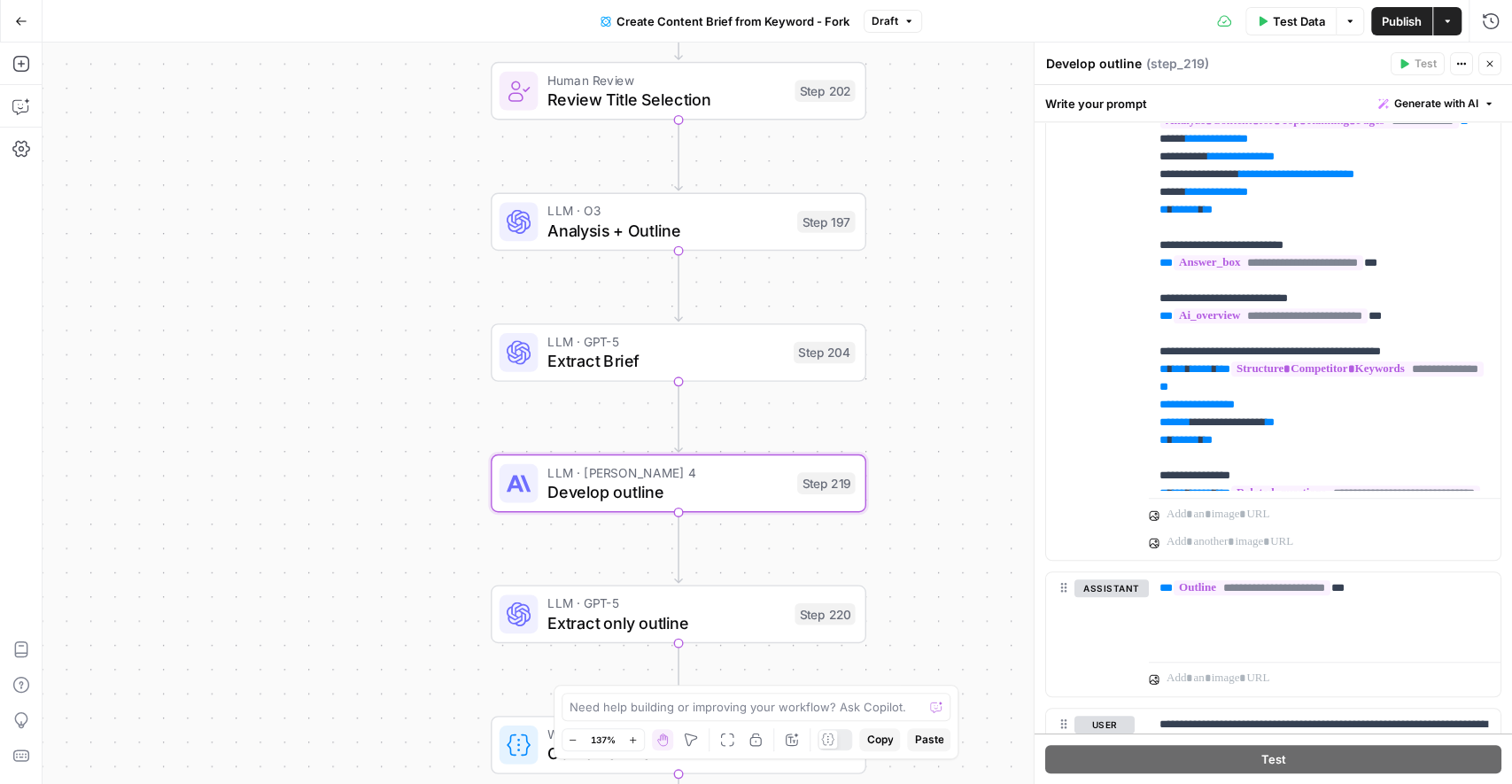
click at [1496, 66] on button "Close" at bounding box center [1489, 63] width 23 height 23
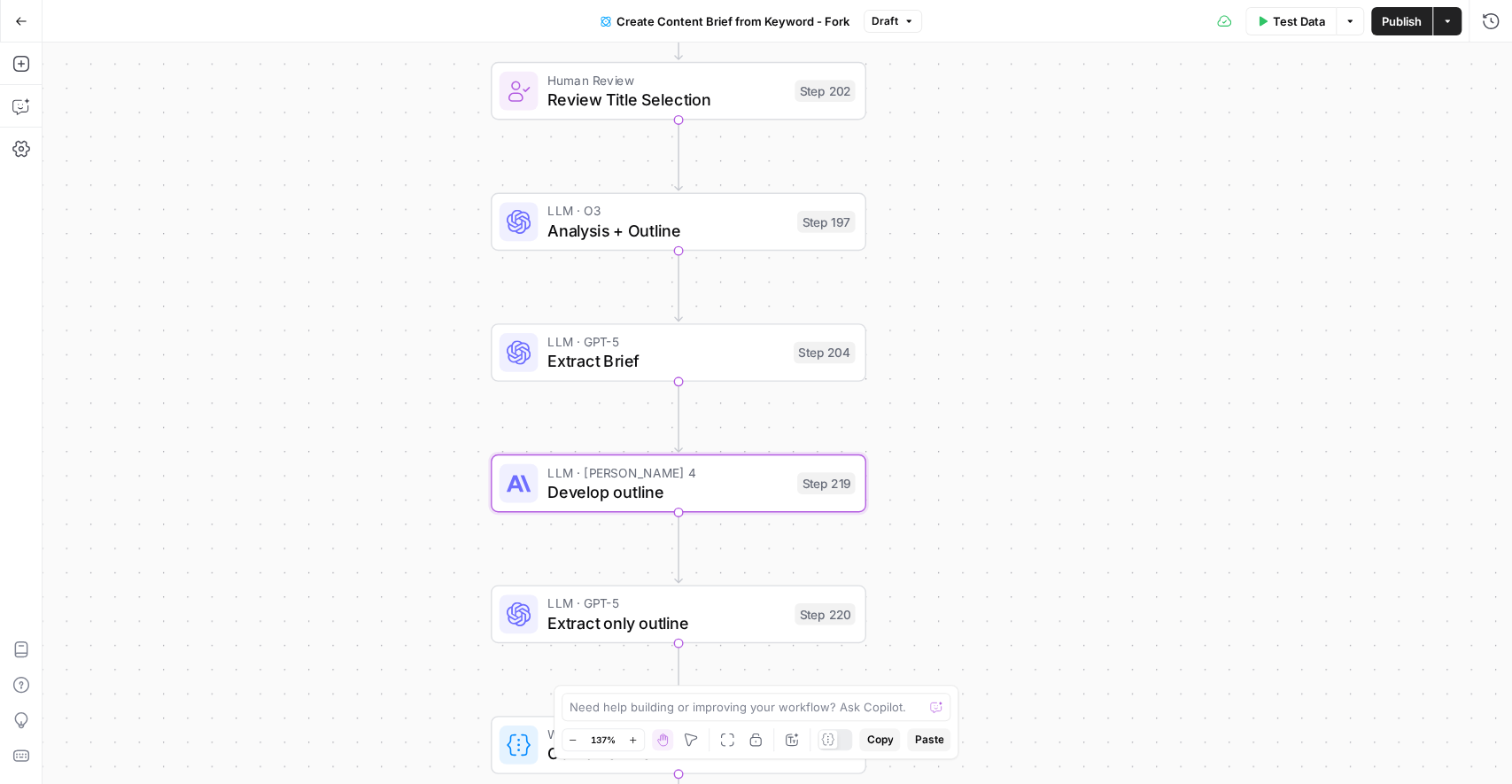
click at [934, 532] on div "Workflow Input Settings Inputs Google Search Perform Google Search Step 51 Loop…" at bounding box center [777, 413] width 1470 height 742
click at [627, 491] on span "Develop outline" at bounding box center [666, 491] width 240 height 24
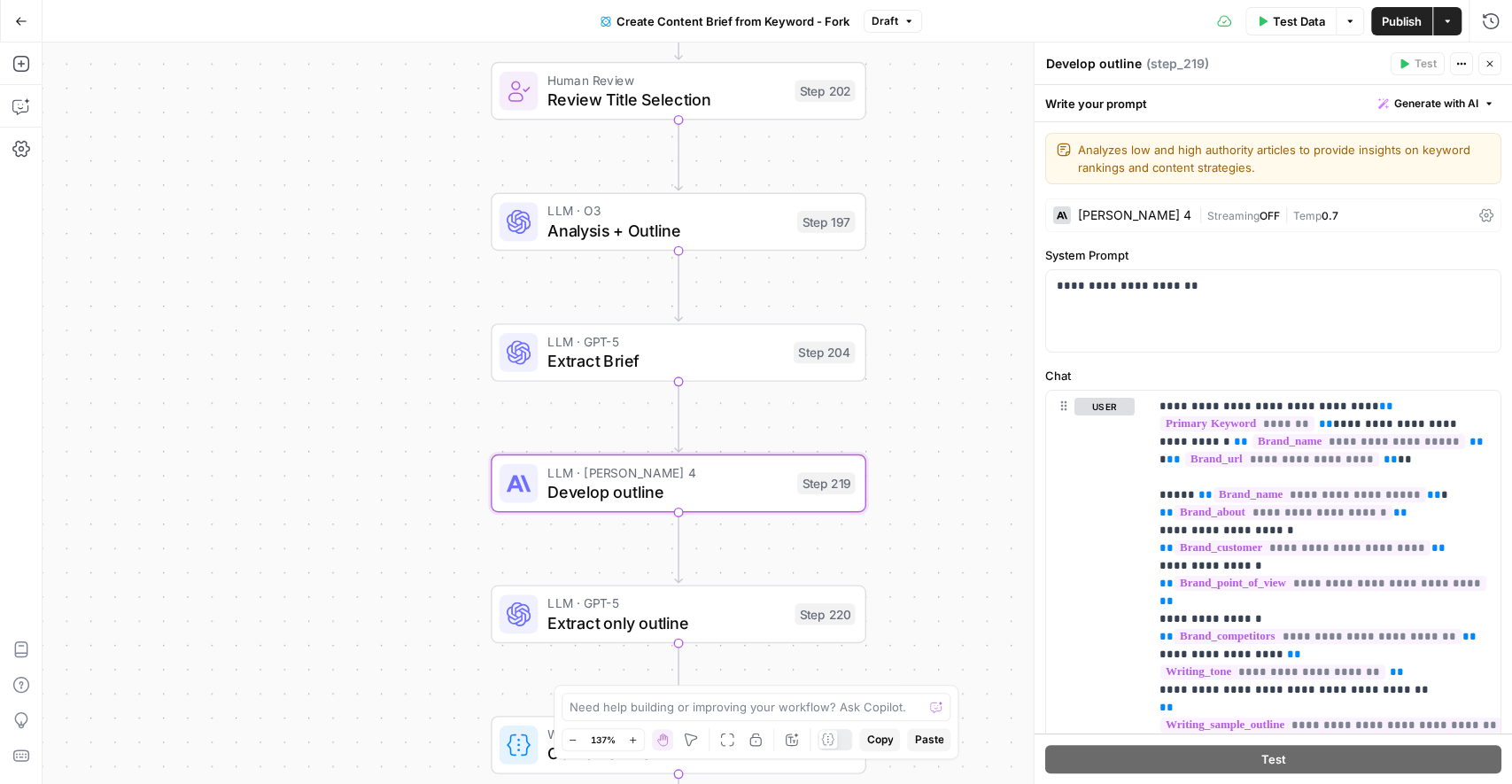
click at [1147, 218] on div "Claude Sonnet 4" at bounding box center [1135, 216] width 114 height 13
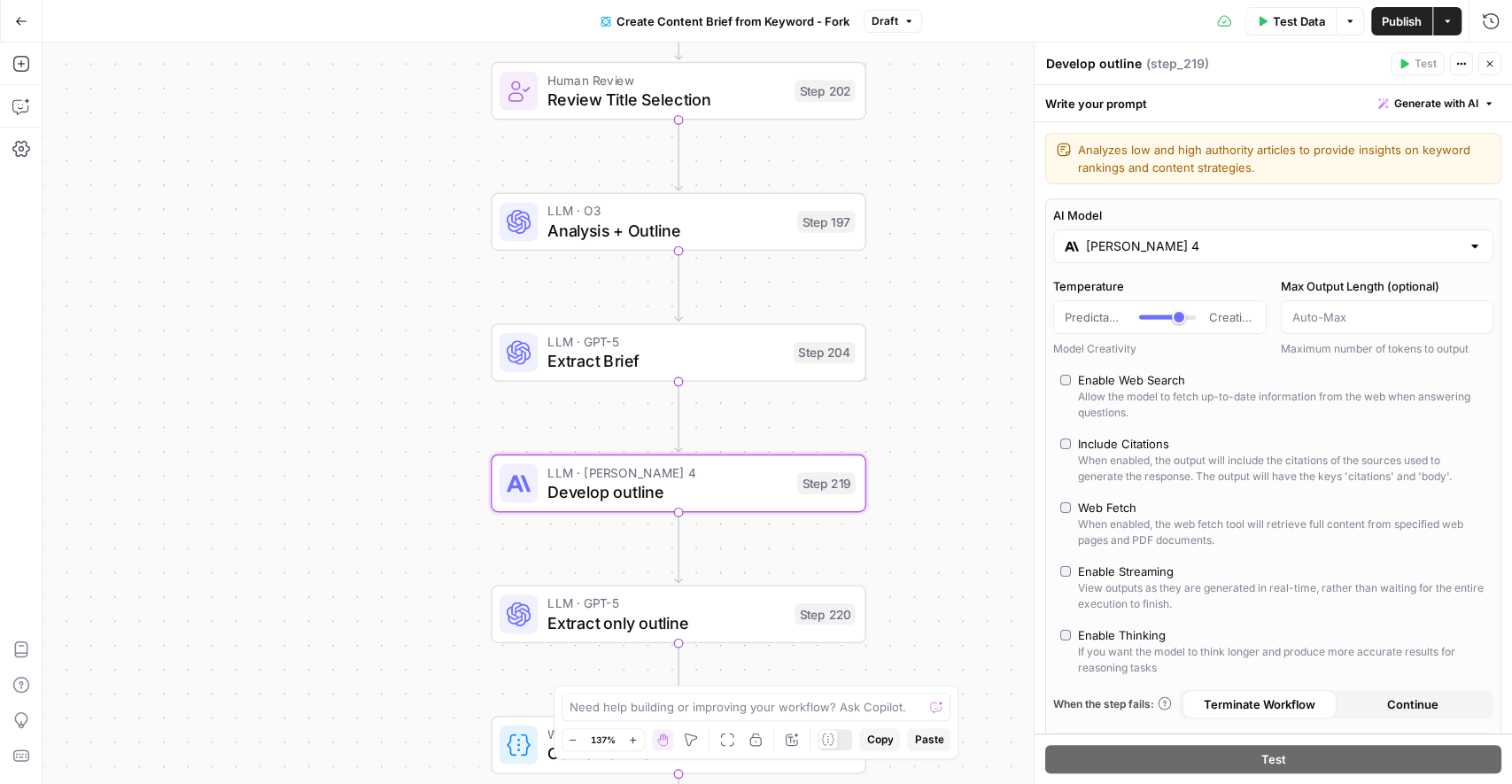
click at [1147, 247] on input "Claude Sonnet 4" at bounding box center [1273, 246] width 375 height 17
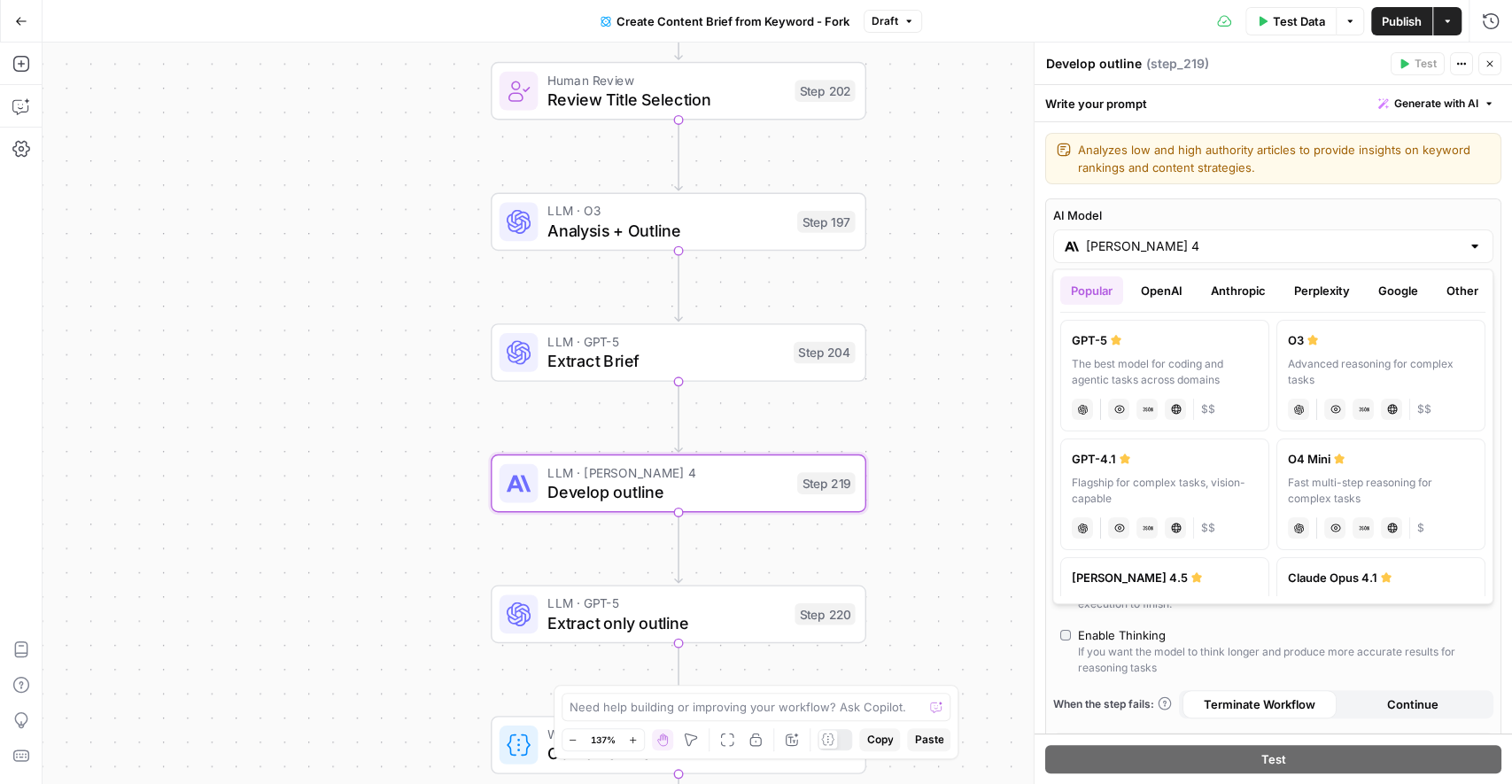
click at [1204, 352] on label "GPT-5 The best model for coding and agentic tasks across domains chat Vision Ca…" at bounding box center [1165, 375] width 209 height 112
type input "GPT-5"
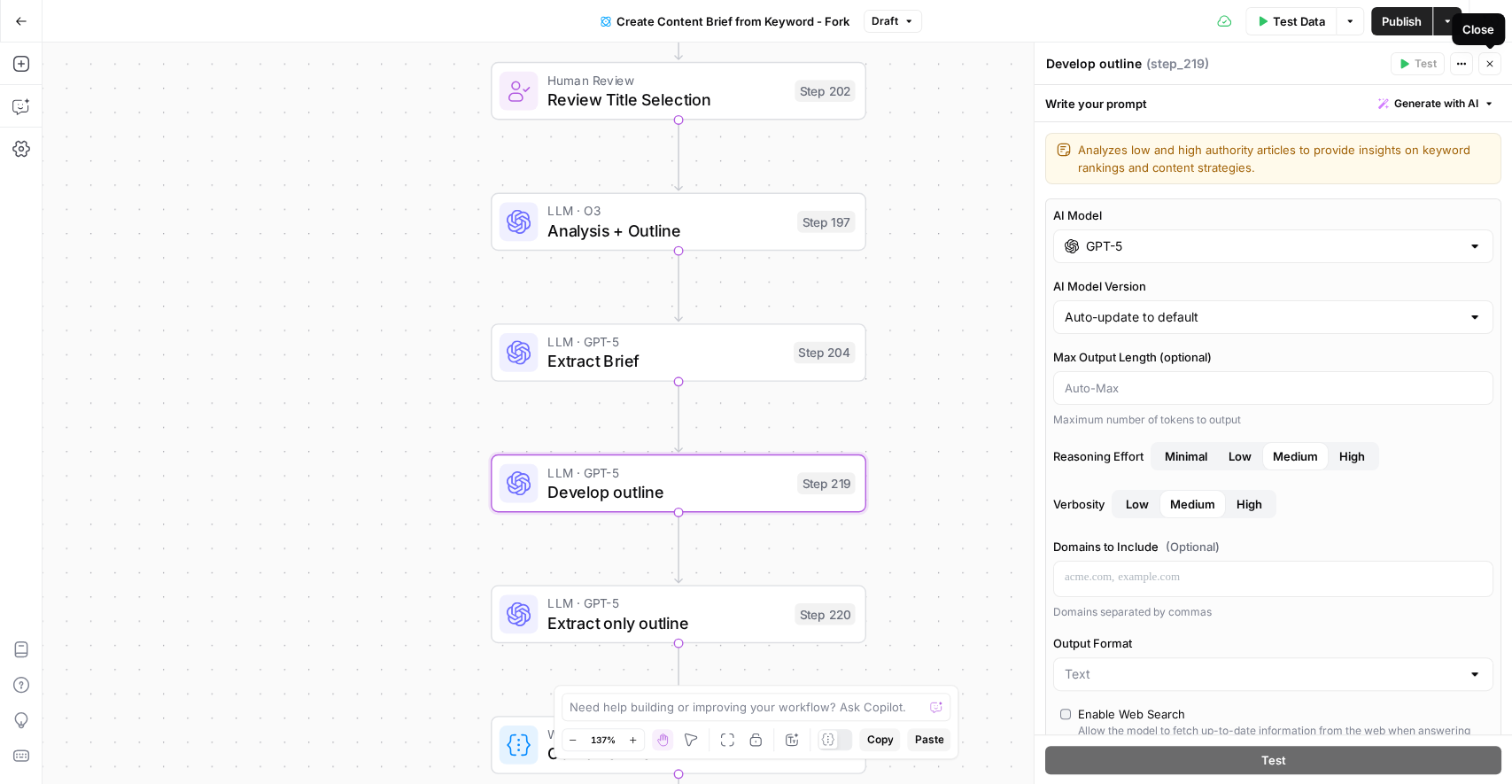
click at [1497, 65] on button "Close" at bounding box center [1489, 63] width 23 height 23
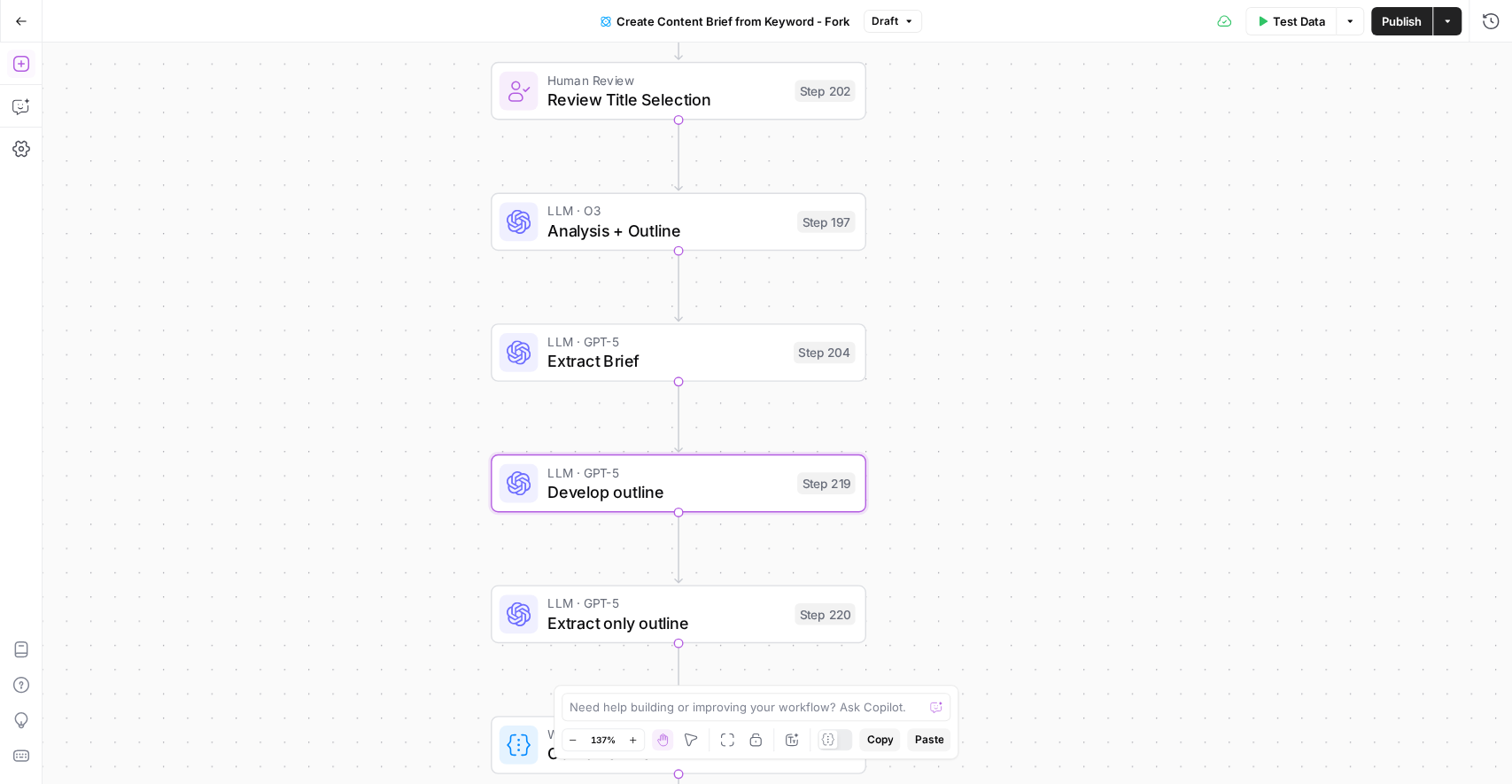
click at [28, 60] on icon "button" at bounding box center [21, 63] width 17 height 17
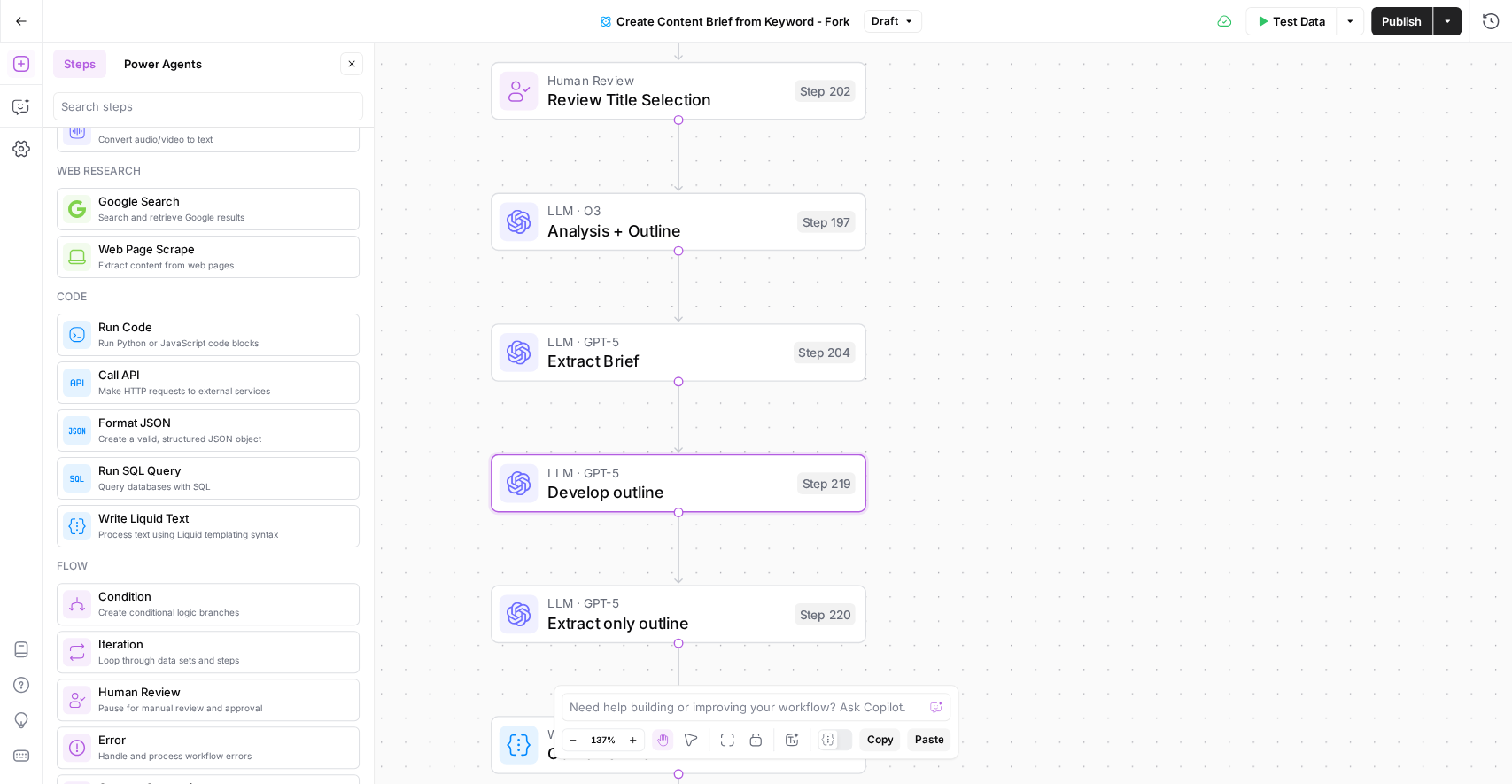
scroll to position [103, 0]
click at [298, 563] on div "Flow" at bounding box center [208, 564] width 303 height 16
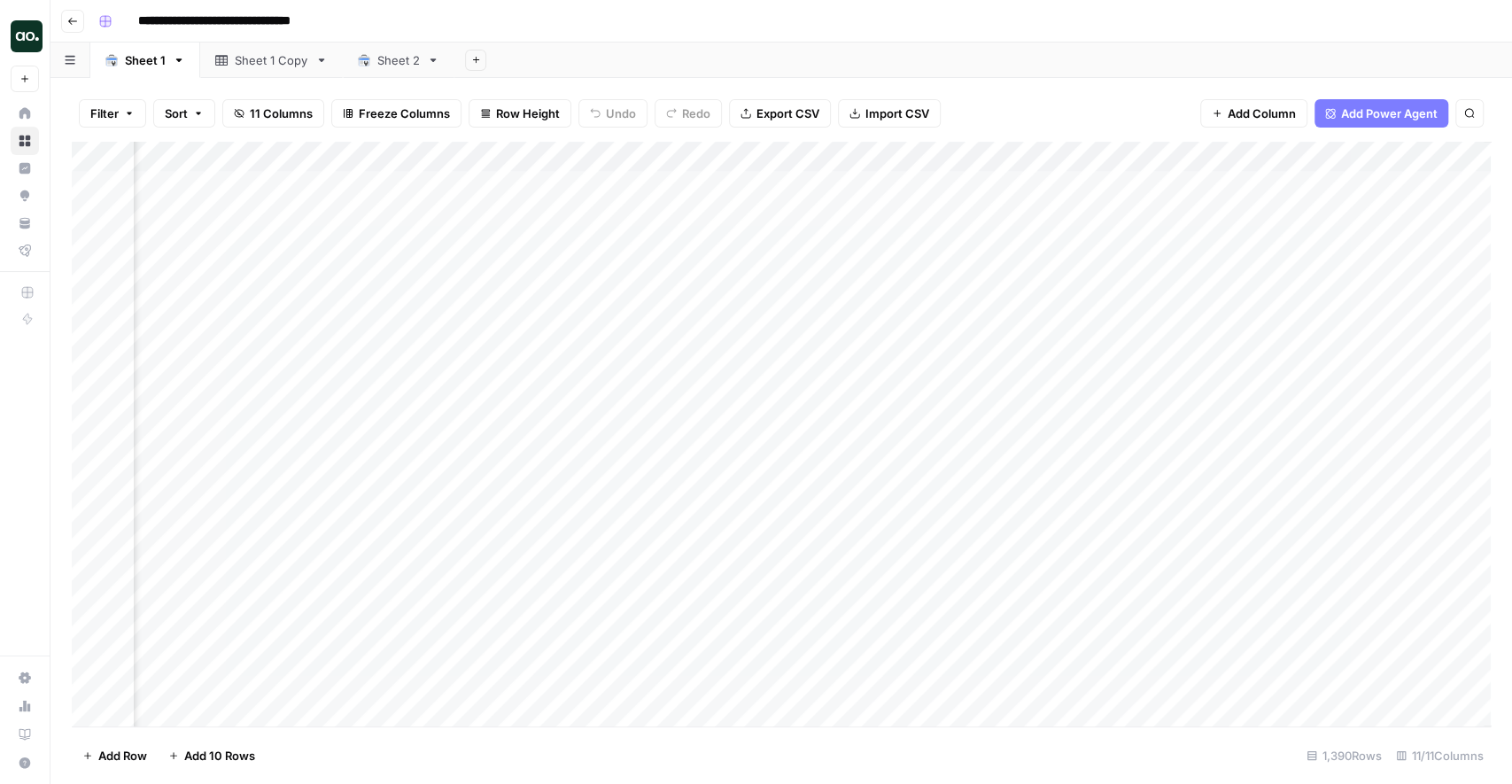
scroll to position [0, 728]
drag, startPoint x: 704, startPoint y: 192, endPoint x: 1443, endPoint y: 206, distance: 739.1
click at [1443, 206] on div "Add Column" at bounding box center [781, 434] width 1419 height 586
drag, startPoint x: 693, startPoint y: 189, endPoint x: 1283, endPoint y: 713, distance: 789.1
click at [1283, 713] on div "Add Column" at bounding box center [781, 434] width 1419 height 586
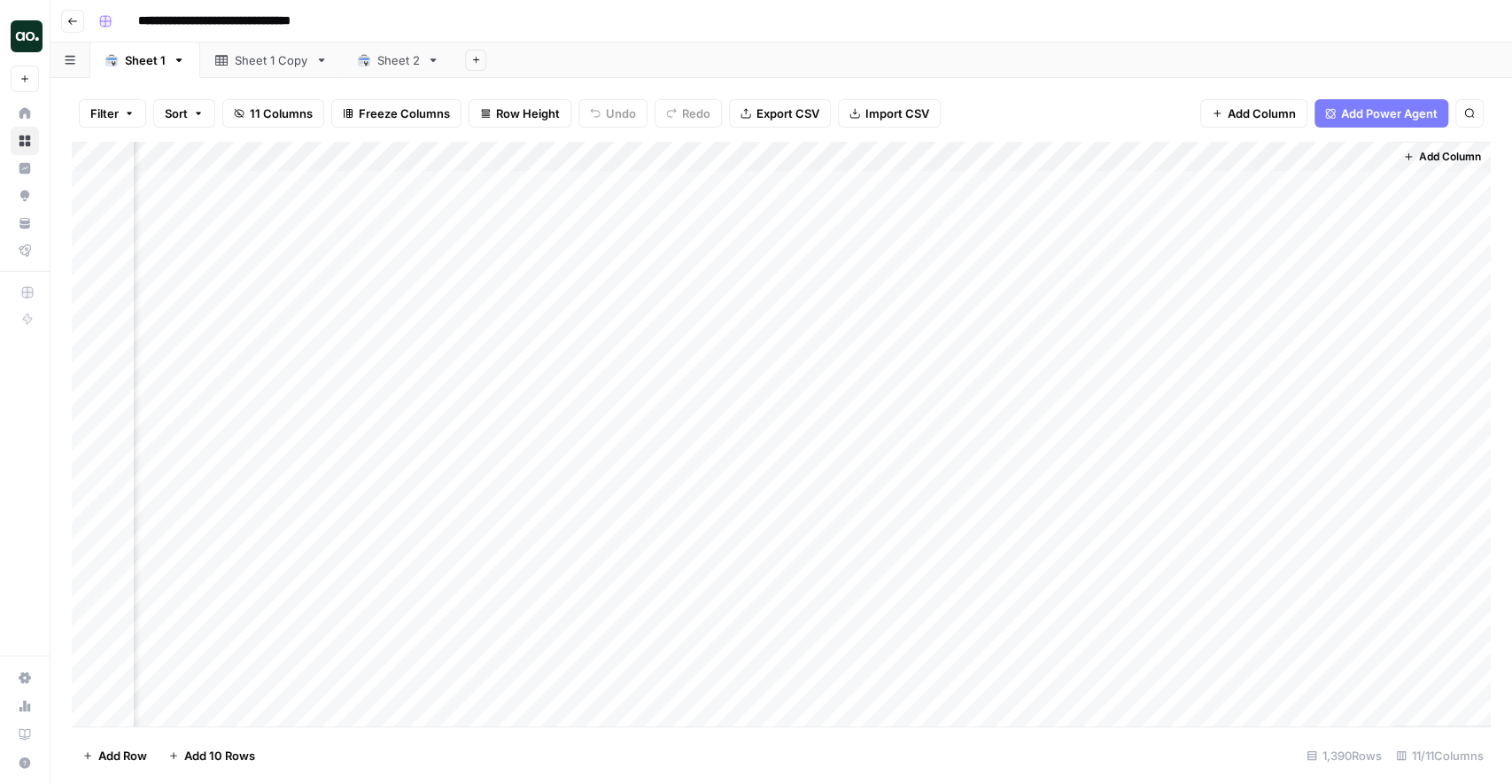
click at [1426, 158] on span "Add Column" at bounding box center [1450, 156] width 62 height 16
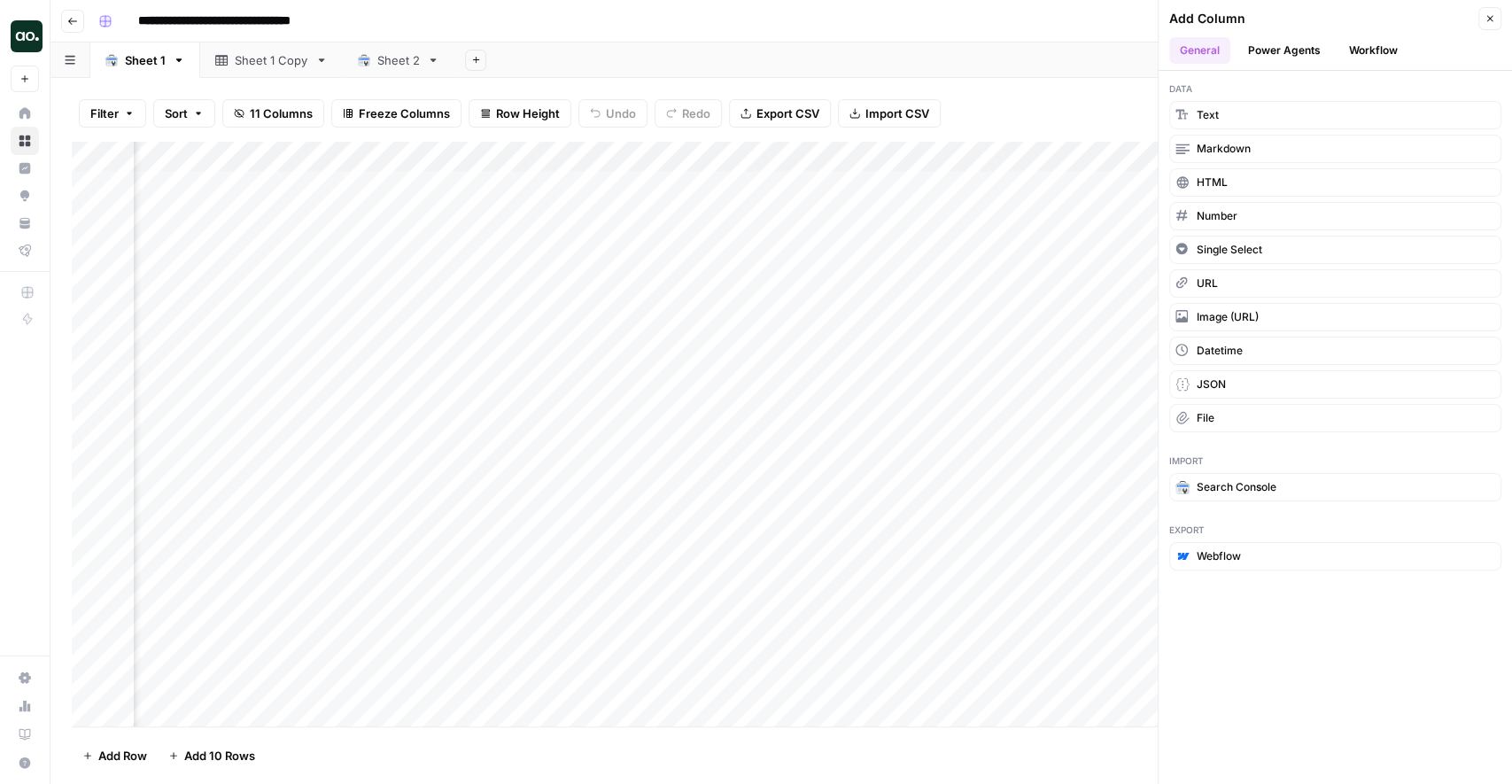
click at [1282, 51] on button "Power Agents" at bounding box center [1284, 50] width 94 height 27
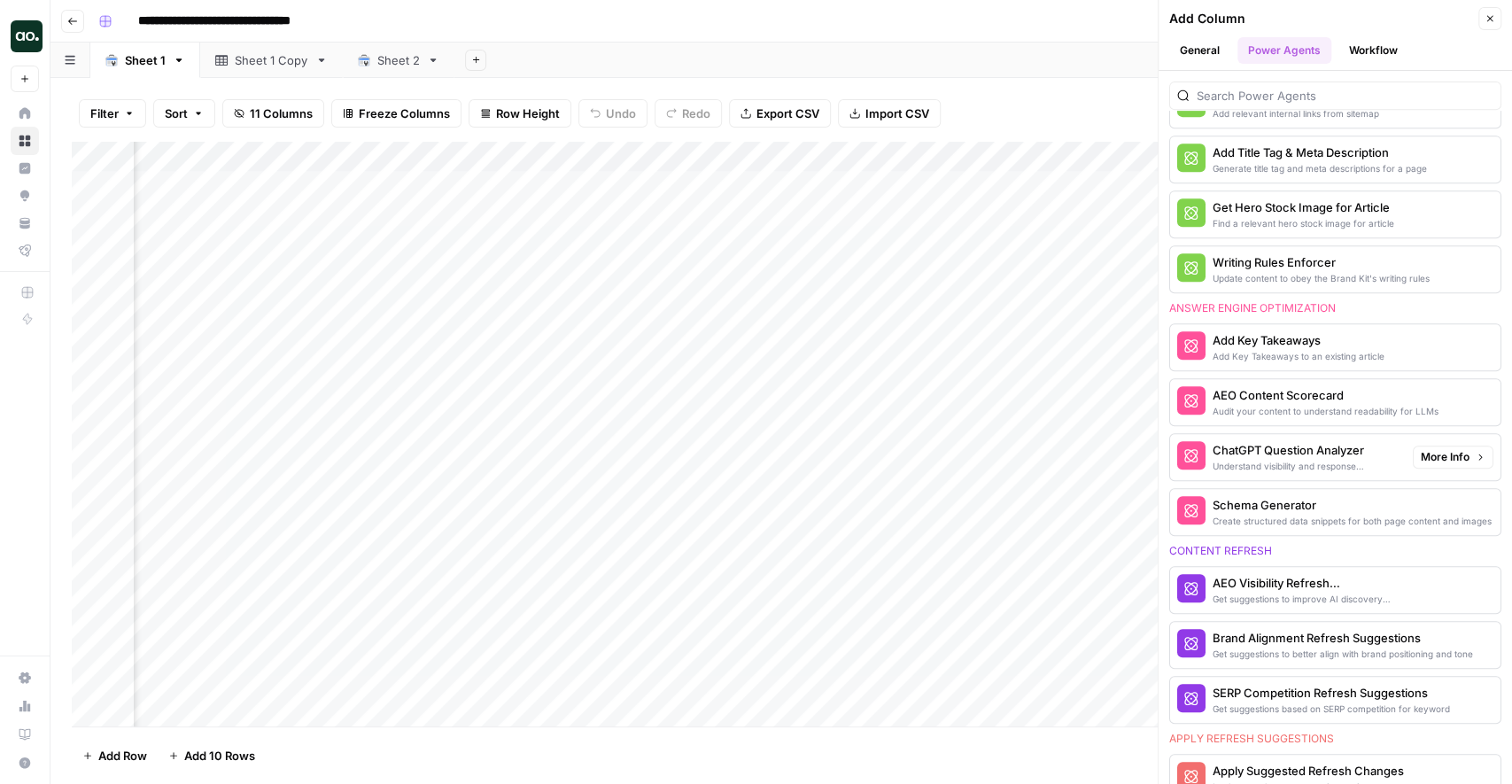
scroll to position [618, 0]
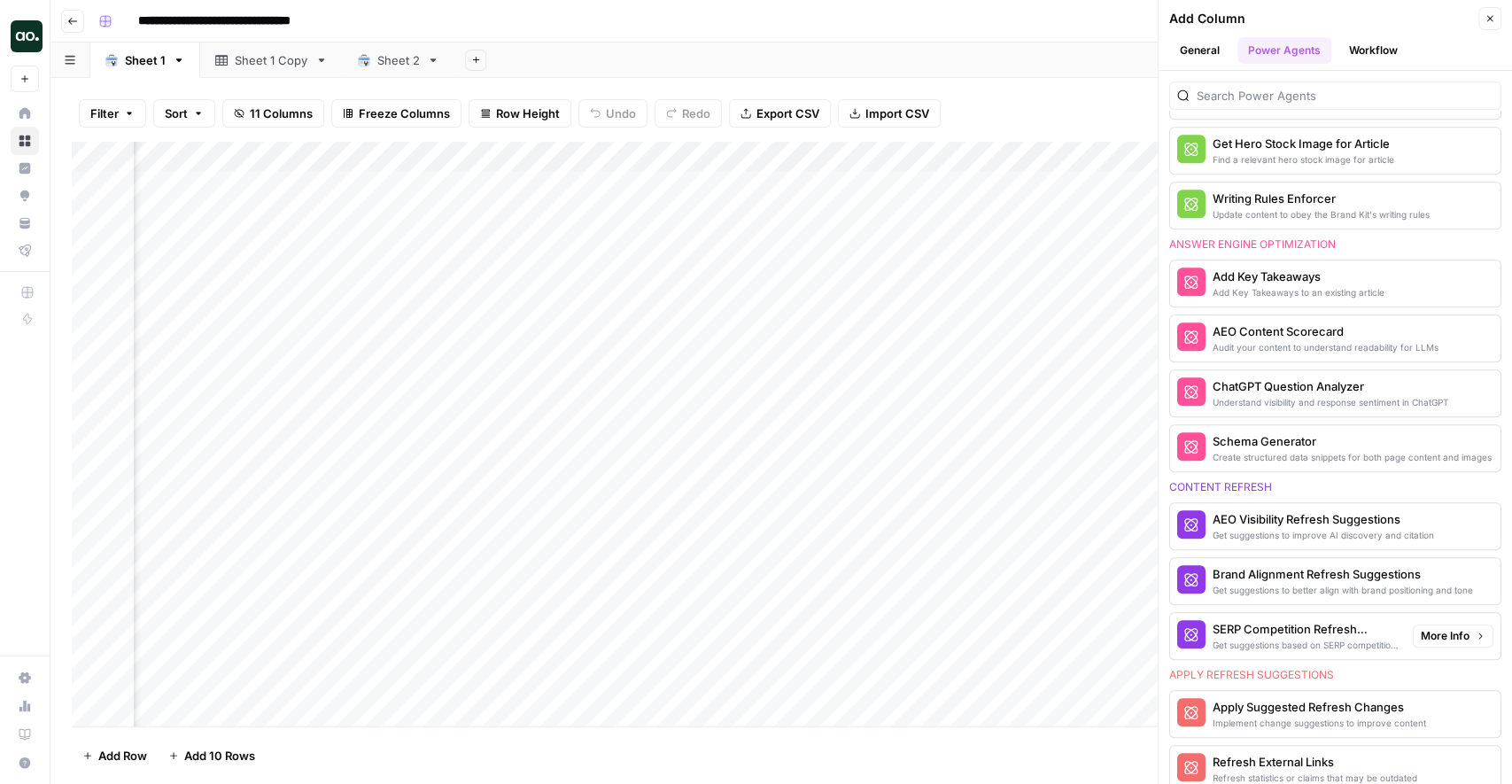
click at [1273, 620] on div "SERP Competition Refresh Suggestions" at bounding box center [1305, 628] width 186 height 17
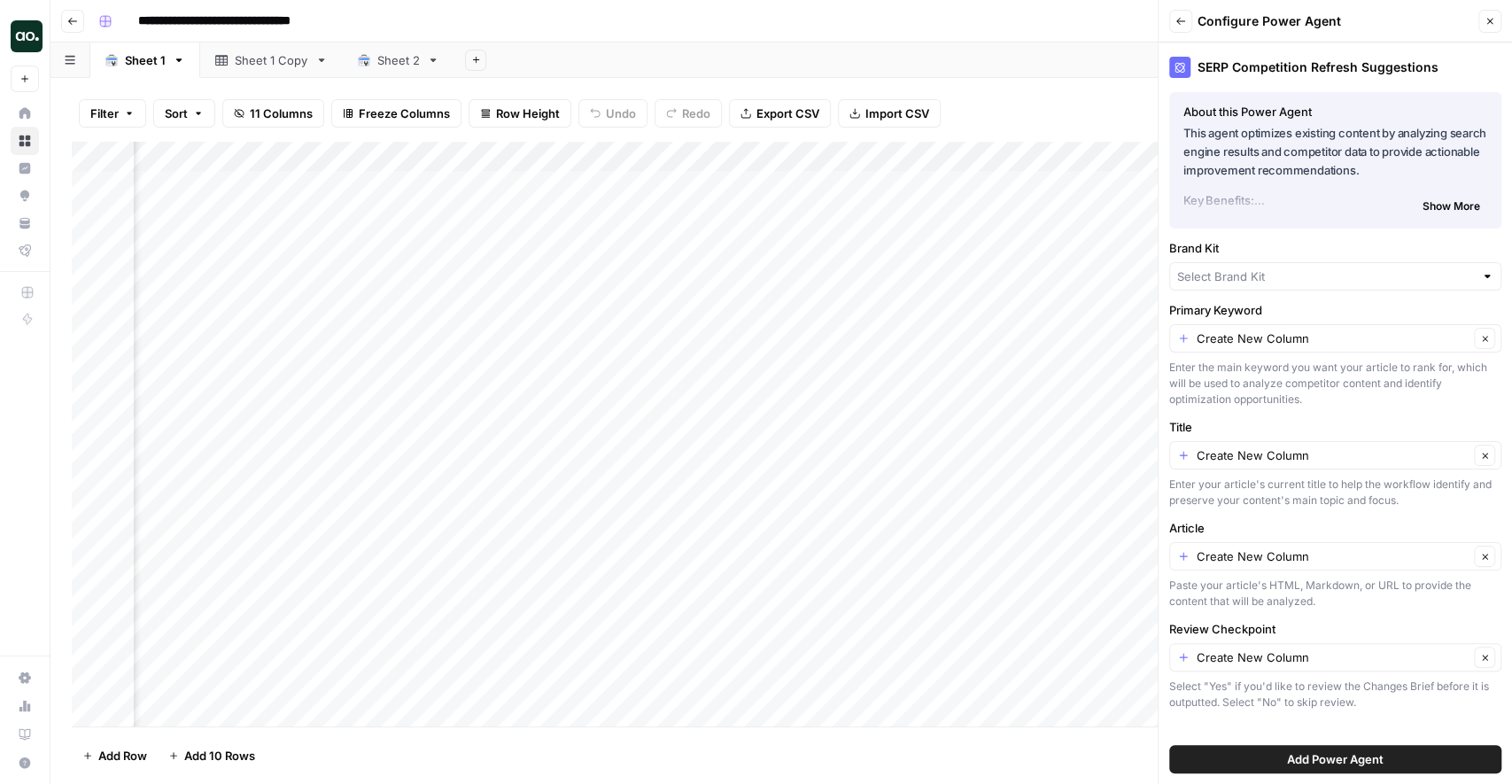
click at [1292, 756] on span "Add Power Agent" at bounding box center [1335, 758] width 96 height 17
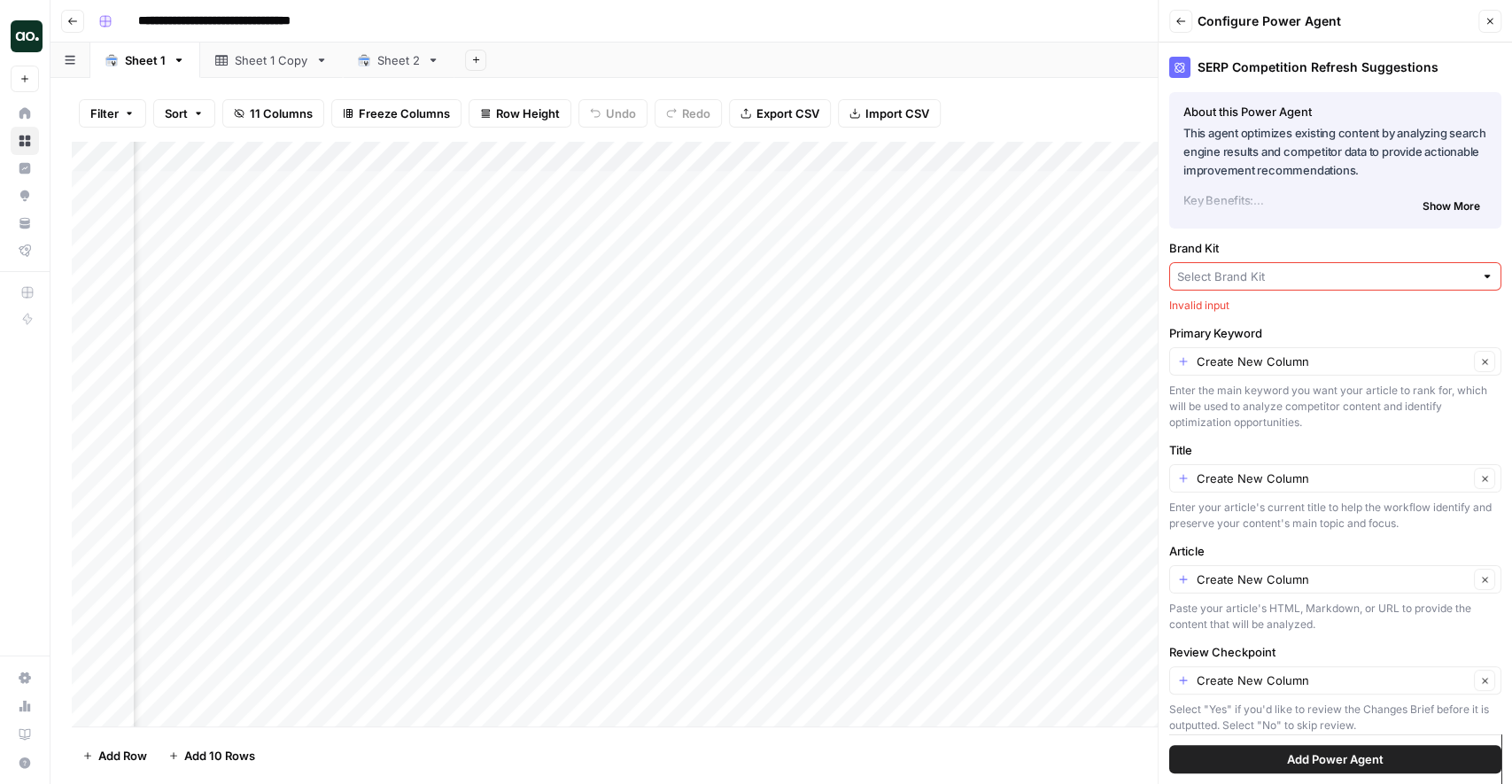
click at [1260, 274] on input "Brand Kit" at bounding box center [1325, 275] width 297 height 17
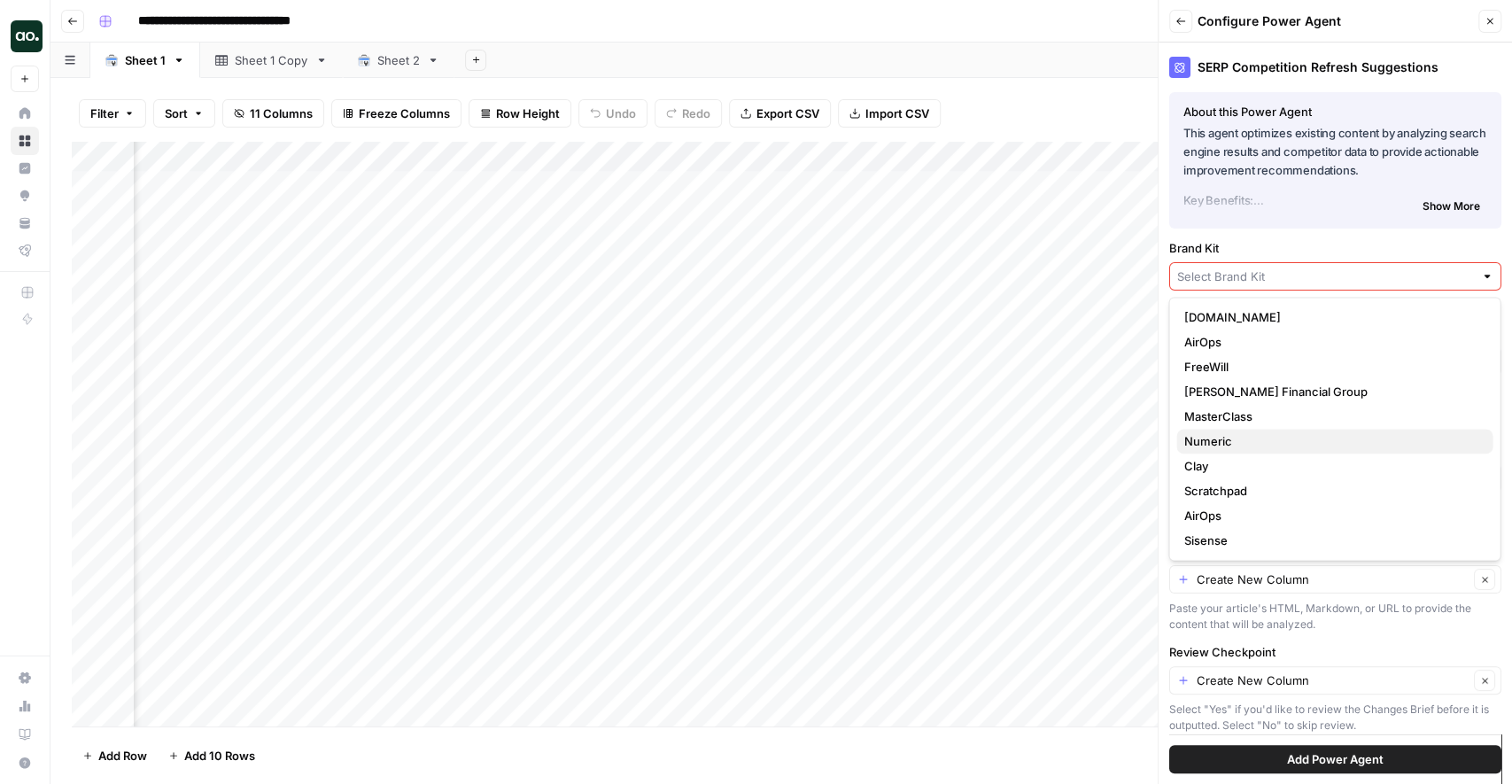
click at [1230, 446] on span "Numeric" at bounding box center [1330, 441] width 295 height 17
type input "Numeric"
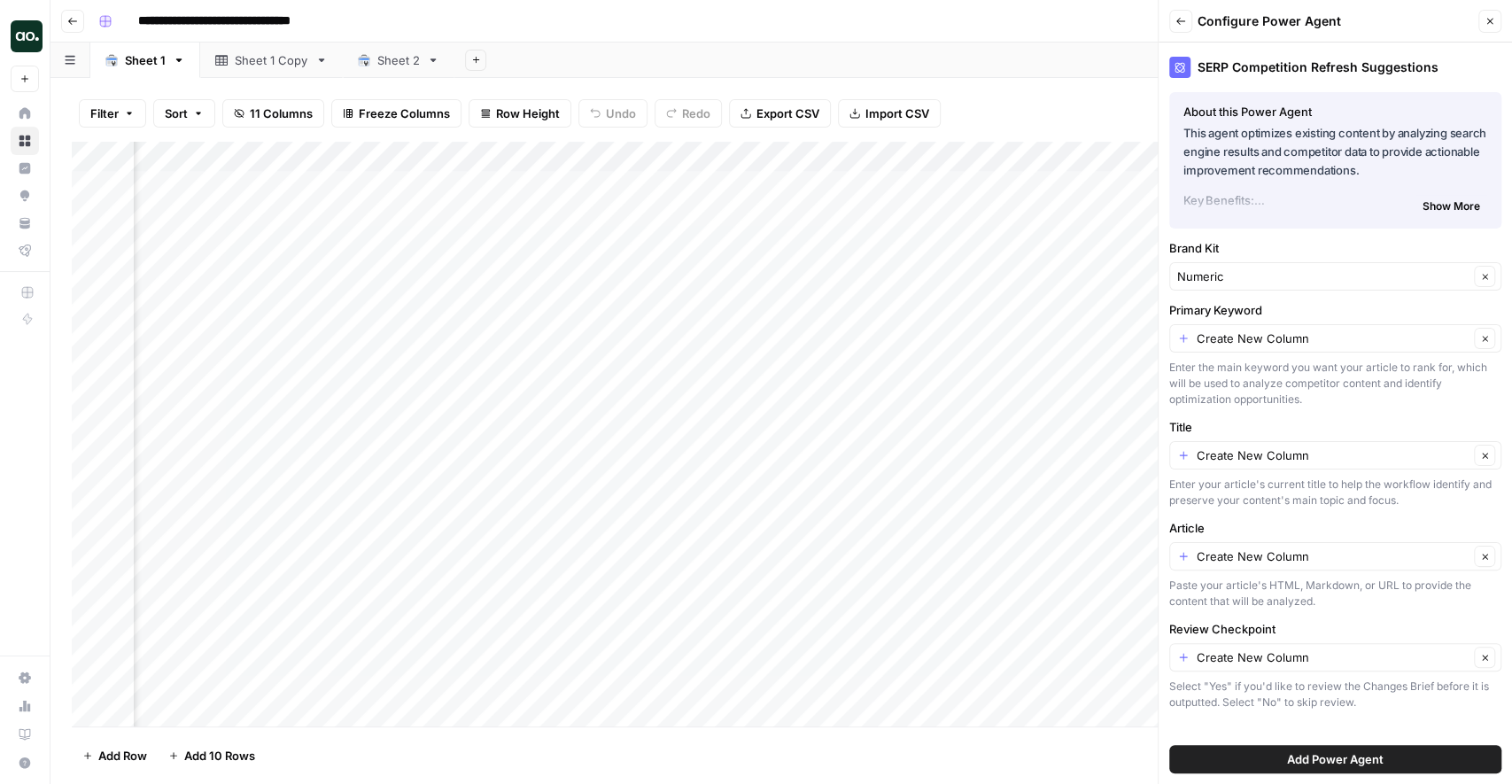
click at [1274, 759] on button "Add Power Agent" at bounding box center [1336, 758] width 332 height 28
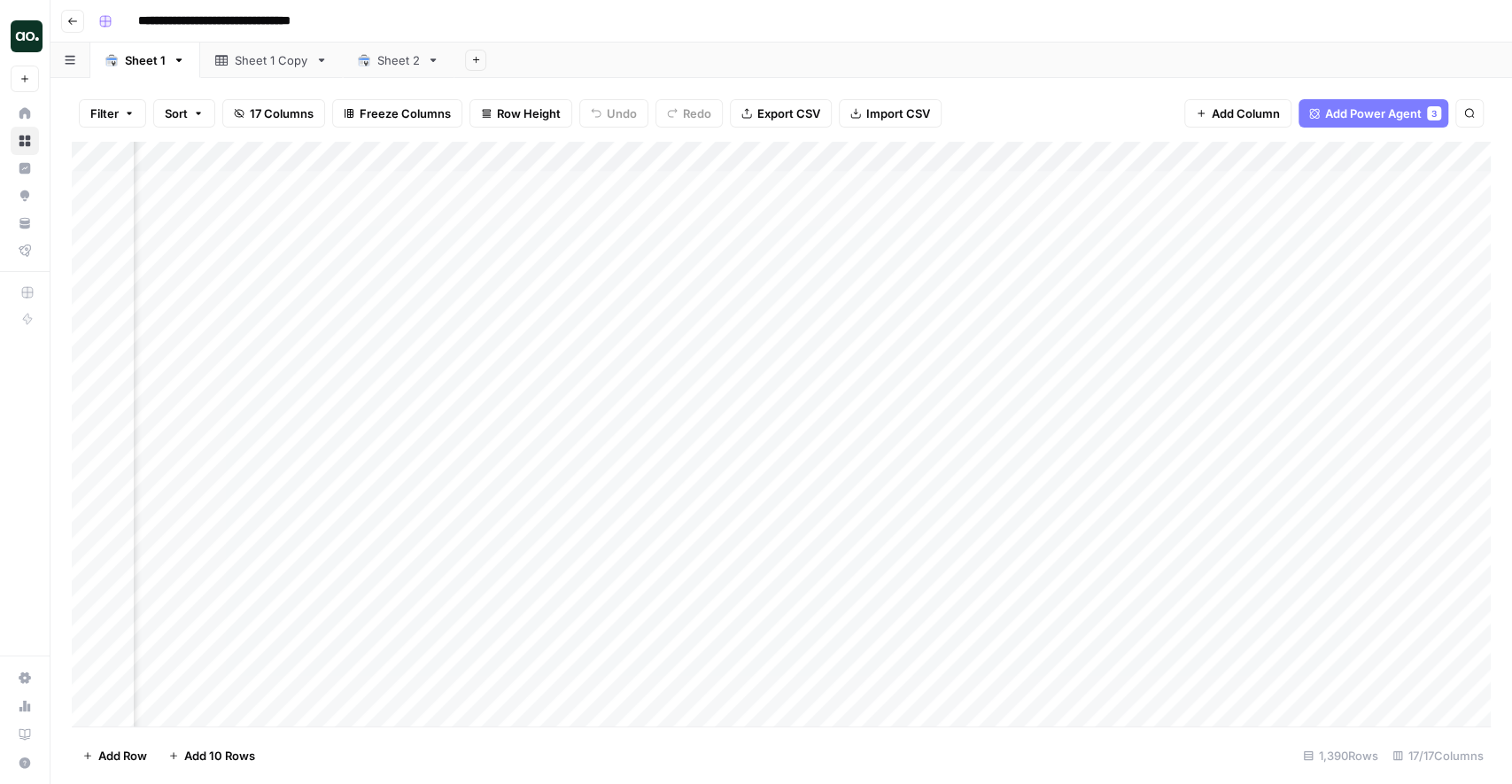
scroll to position [0, 1986]
click at [1319, 156] on div "Add Column" at bounding box center [781, 434] width 1419 height 586
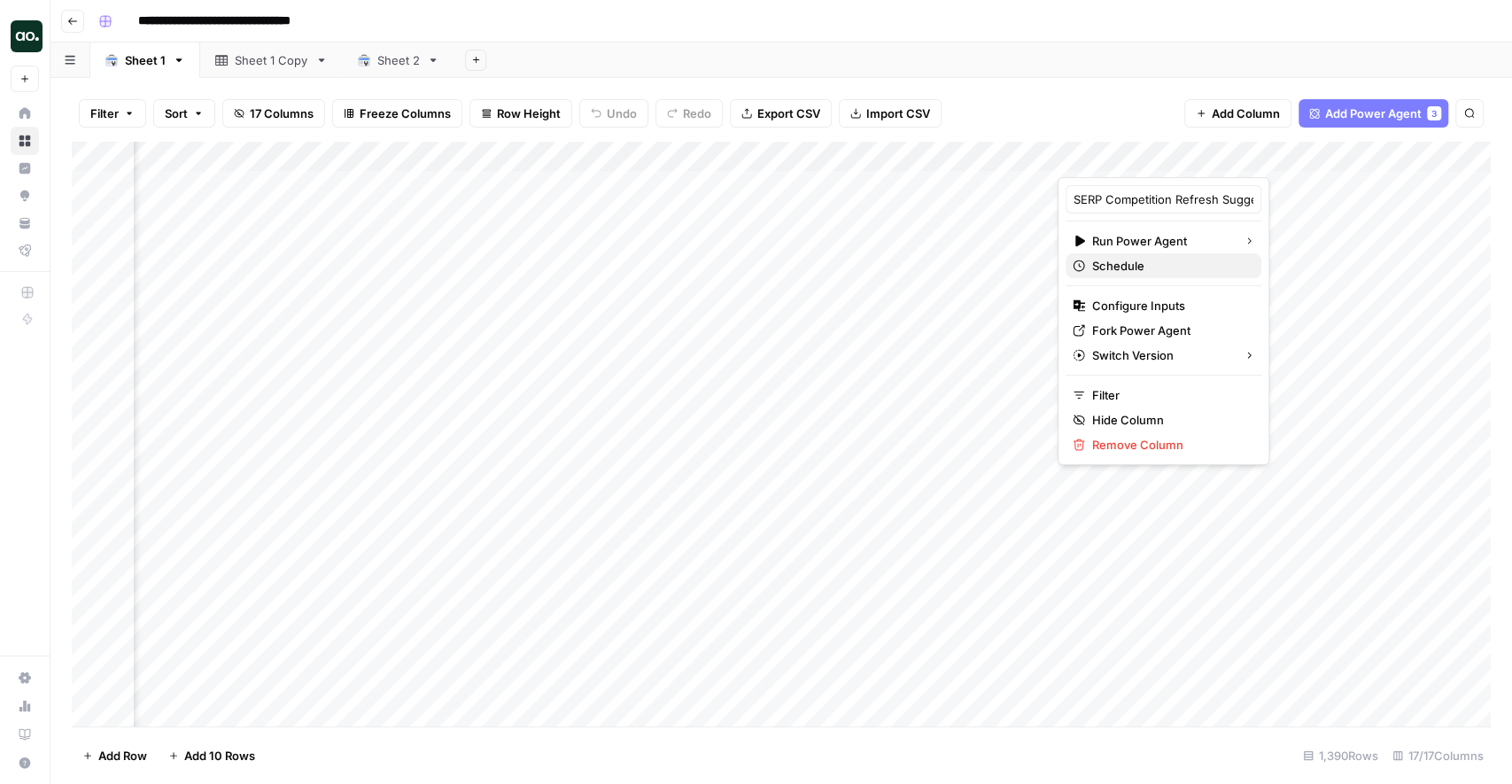
click at [1136, 260] on span "Schedule" at bounding box center [1170, 265] width 155 height 17
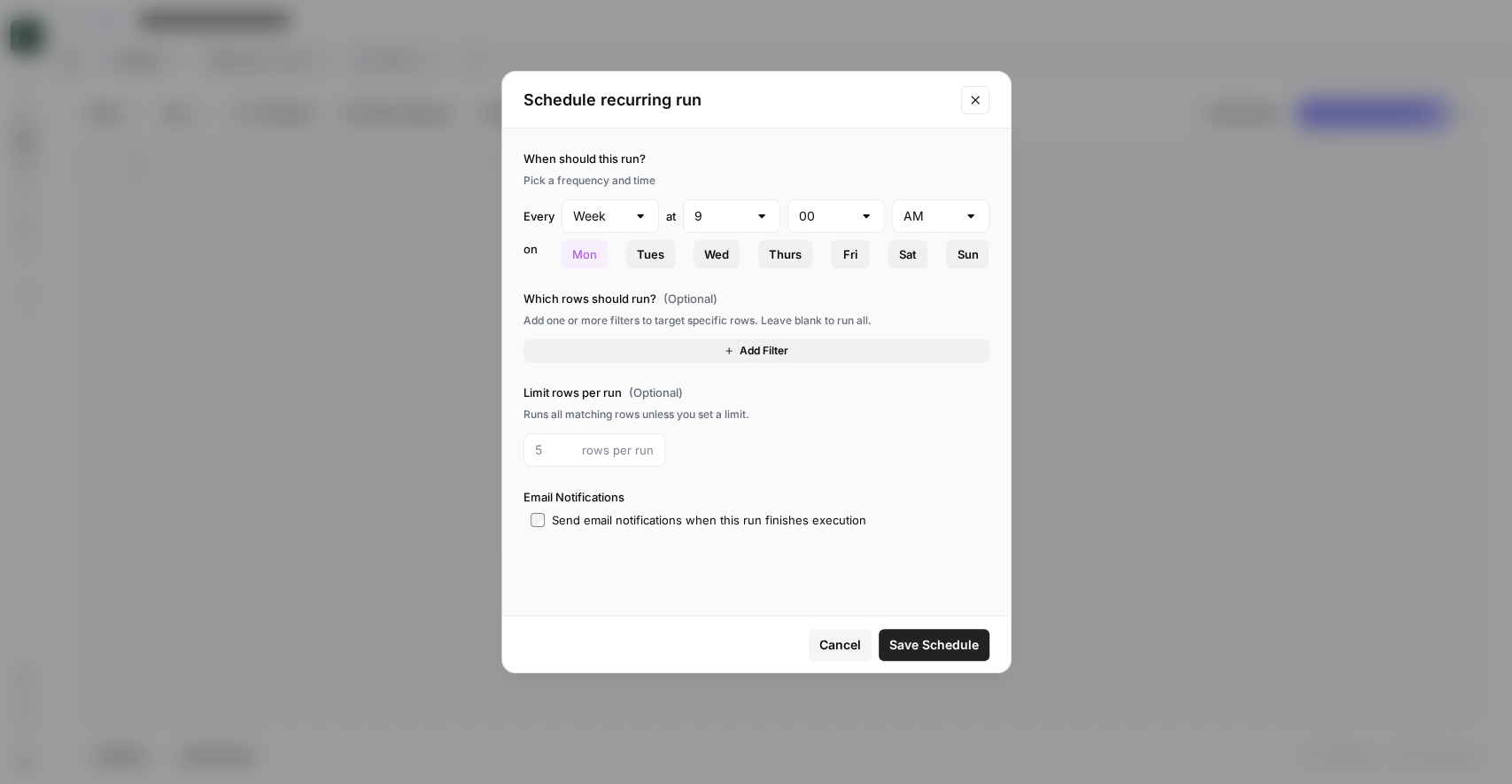
click at [700, 347] on button "Add Filter" at bounding box center [756, 351] width 466 height 23
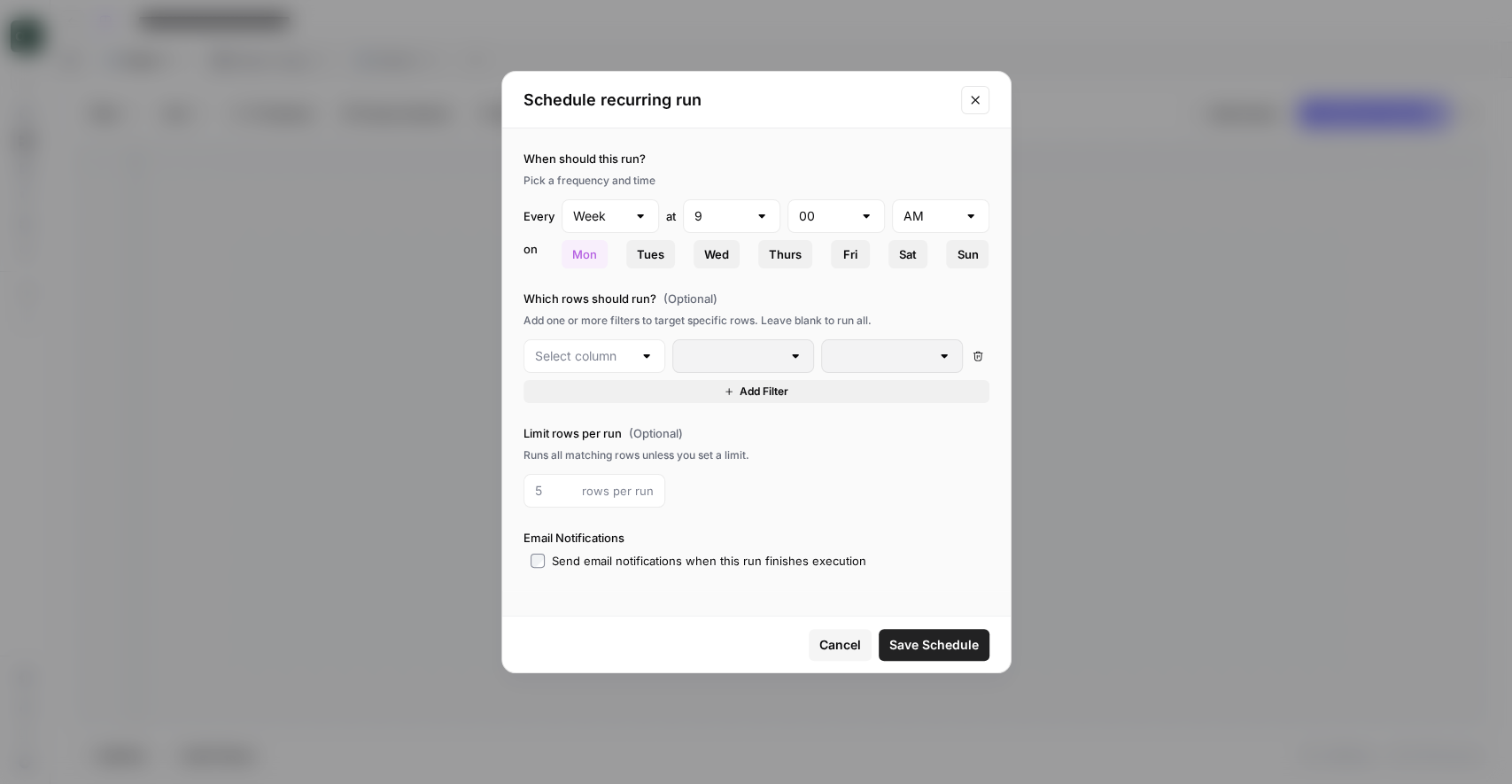
click at [652, 353] on div at bounding box center [646, 355] width 14 height 17
click at [980, 105] on icon "Close modal" at bounding box center [975, 99] width 14 height 14
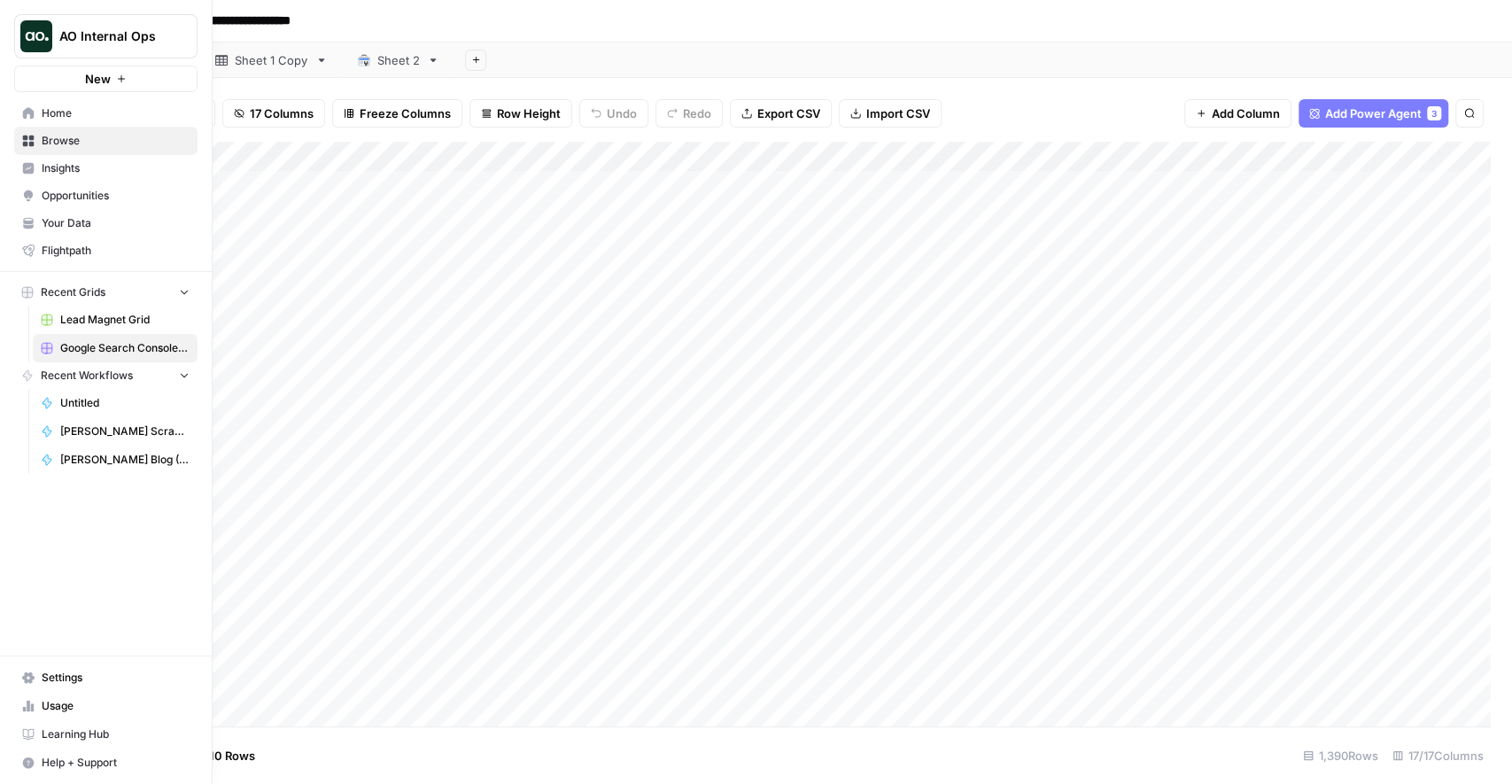
click at [72, 35] on span "AO Internal Ops" at bounding box center [113, 36] width 107 height 17
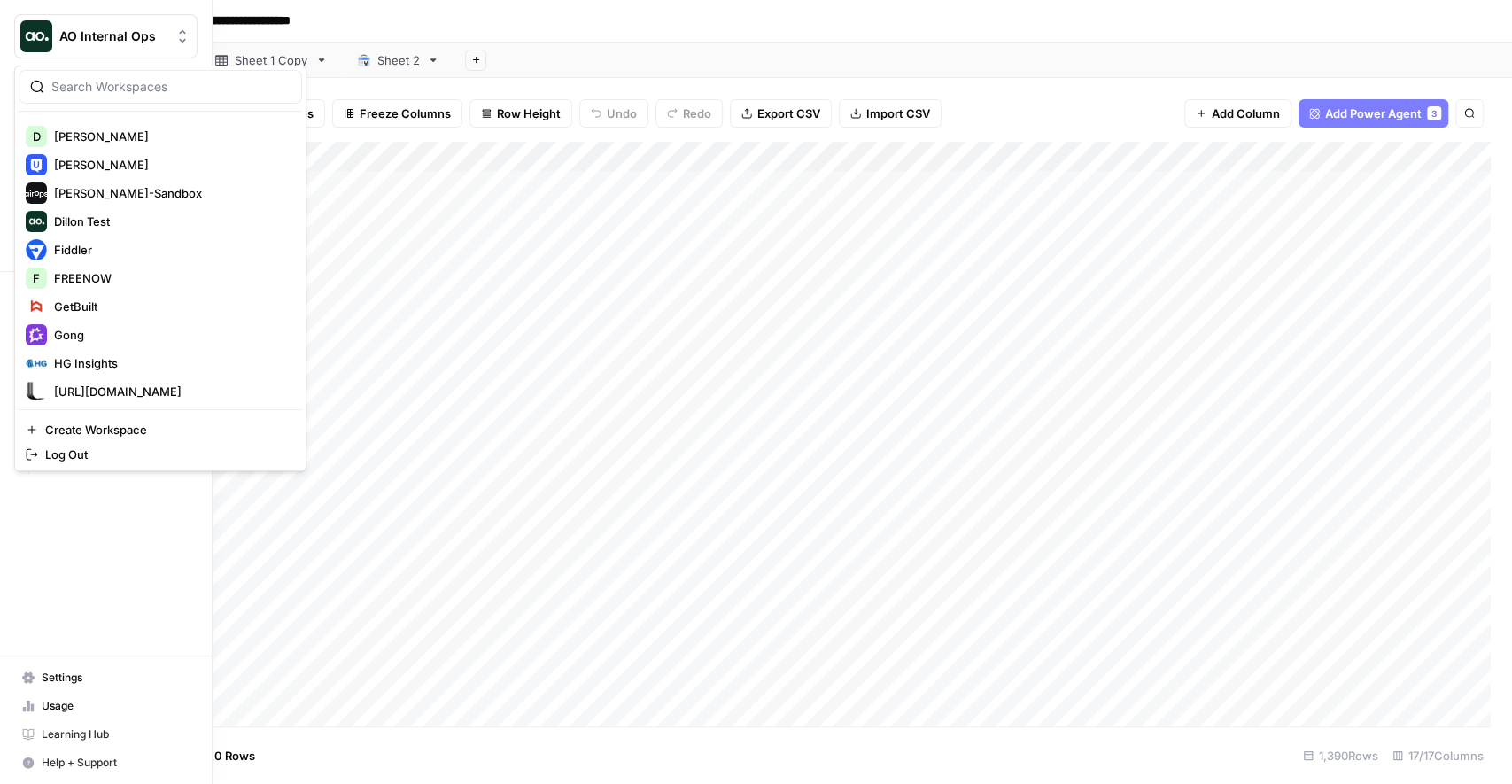
scroll to position [417, 0]
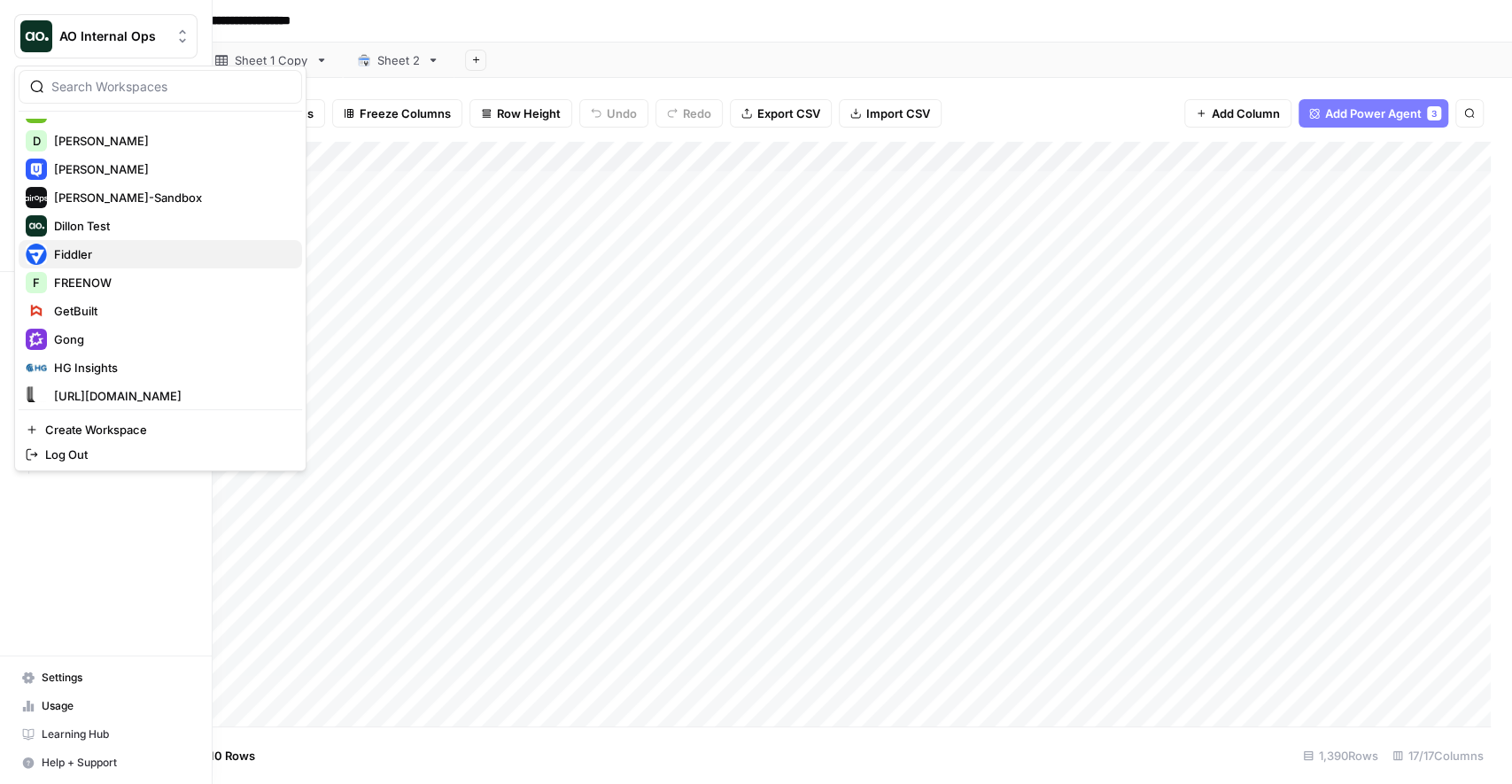
click at [105, 246] on span "Fiddler" at bounding box center [171, 253] width 234 height 17
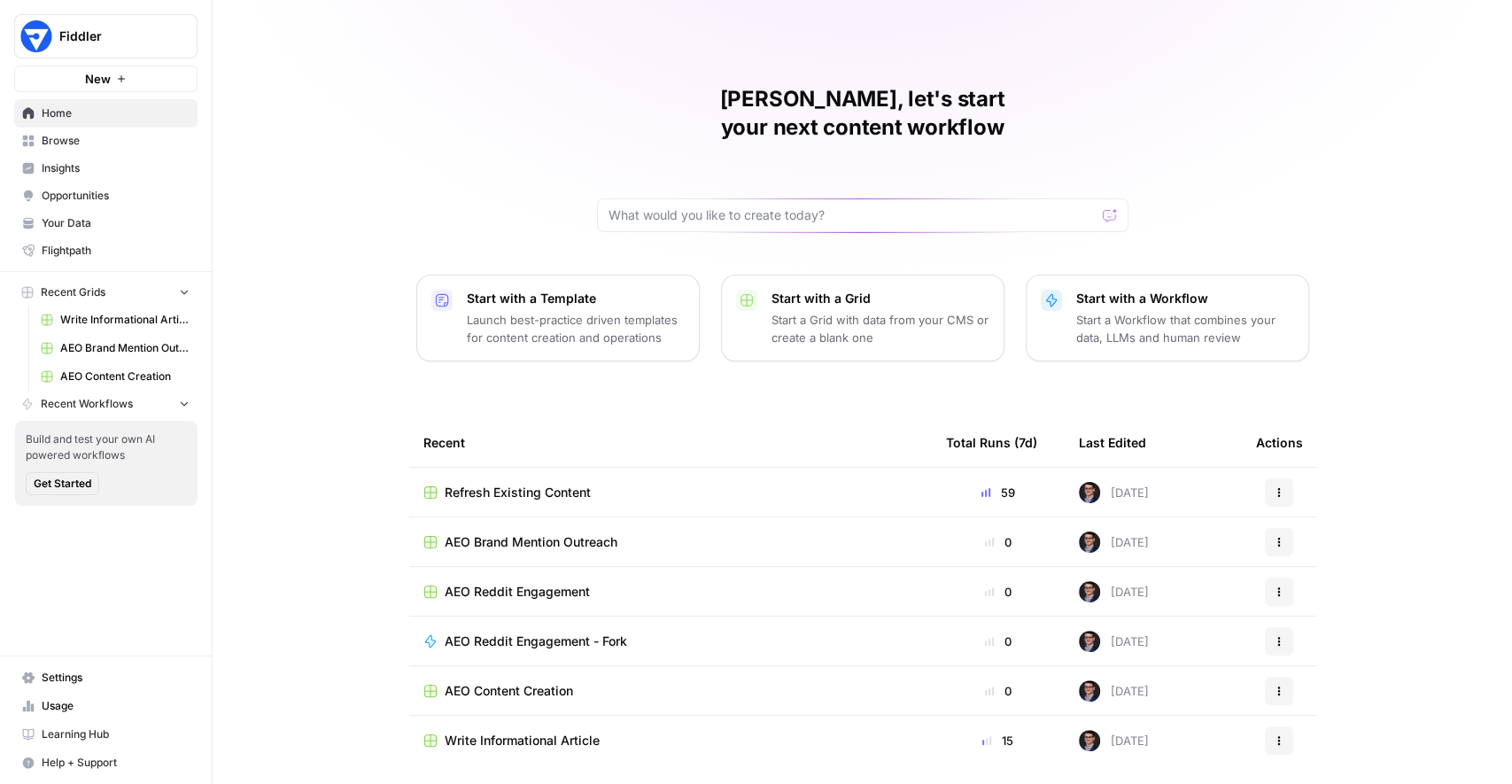
click at [319, 261] on div "Mike, let's start your next content workflow Start with a Template Launch best-…" at bounding box center [862, 397] width 1299 height 794
click at [307, 184] on div "Mike, let's start your next content workflow Start with a Template Launch best-…" at bounding box center [862, 397] width 1299 height 794
click at [138, 15] on button "Fiddler" at bounding box center [106, 36] width 184 height 44
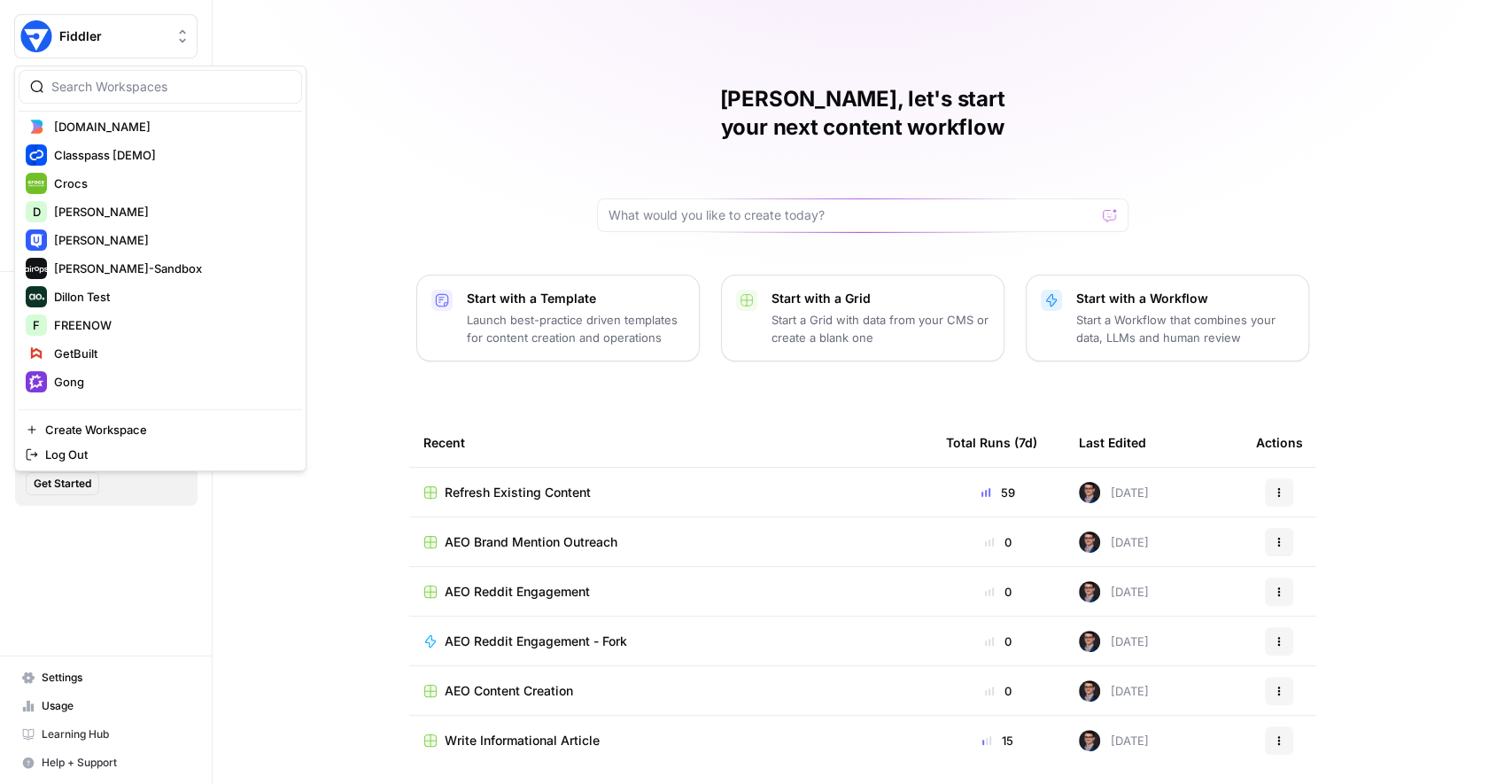
scroll to position [398, 0]
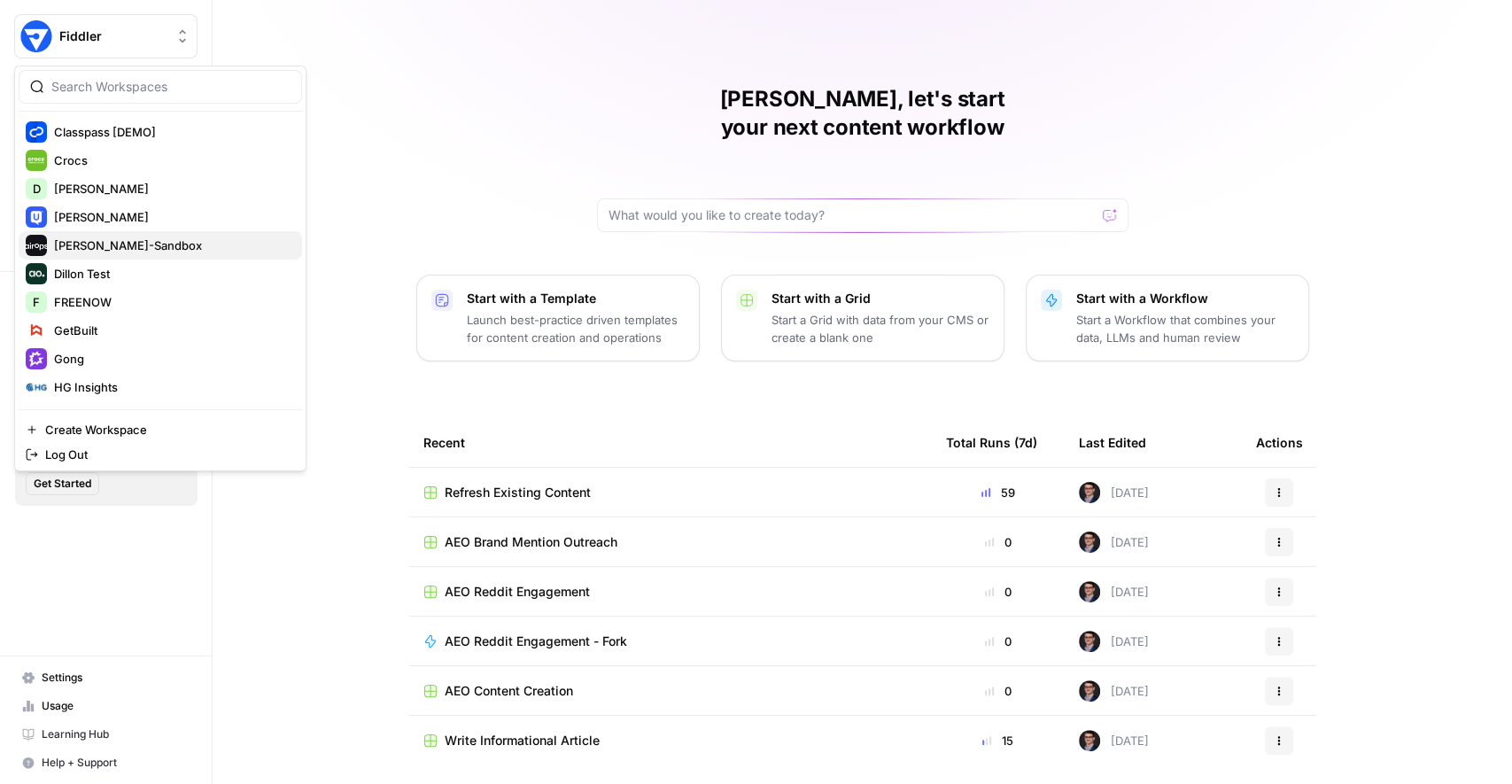
click at [139, 251] on span "[PERSON_NAME]-Sandbox" at bounding box center [171, 245] width 234 height 17
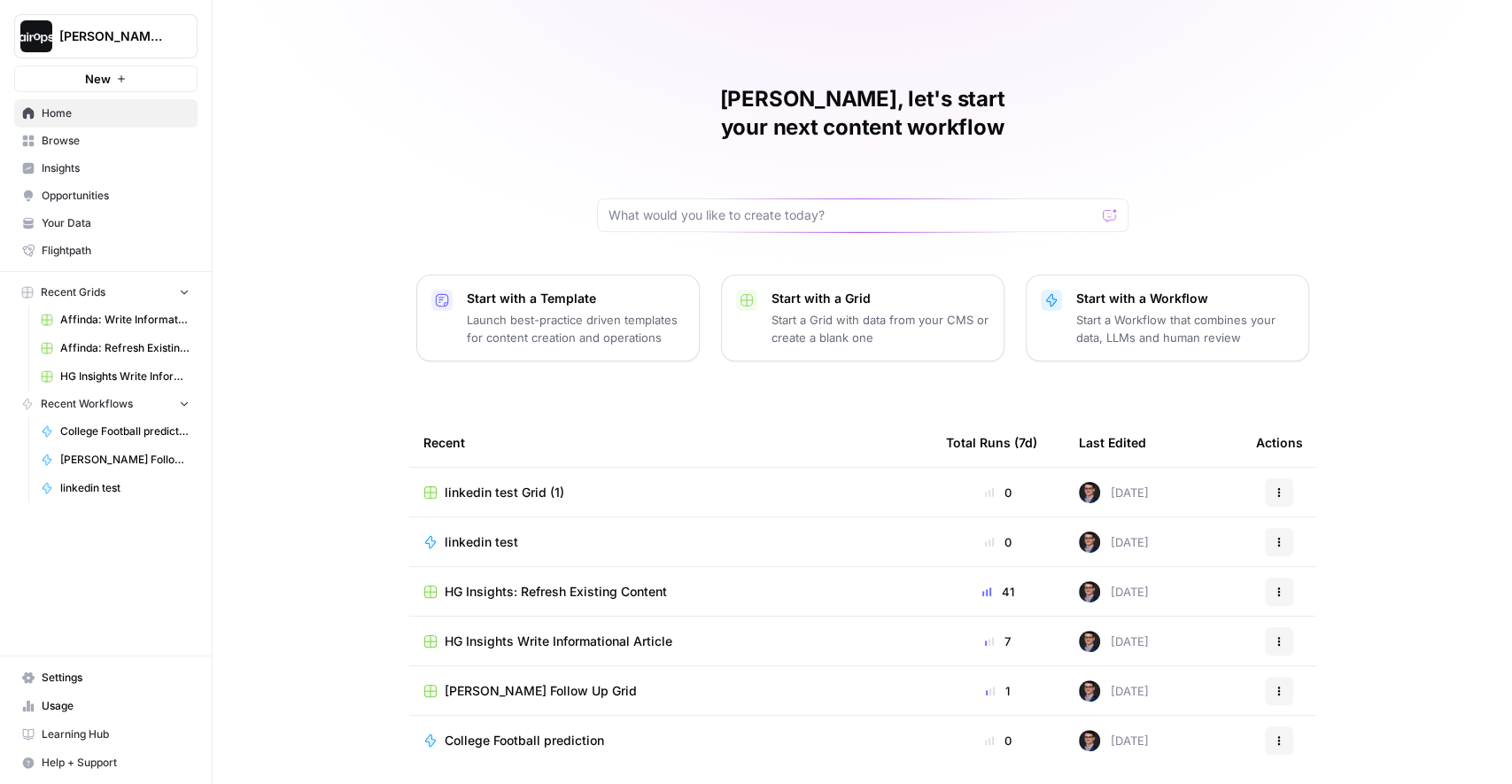
click at [77, 135] on span "Browse" at bounding box center [115, 140] width 148 height 16
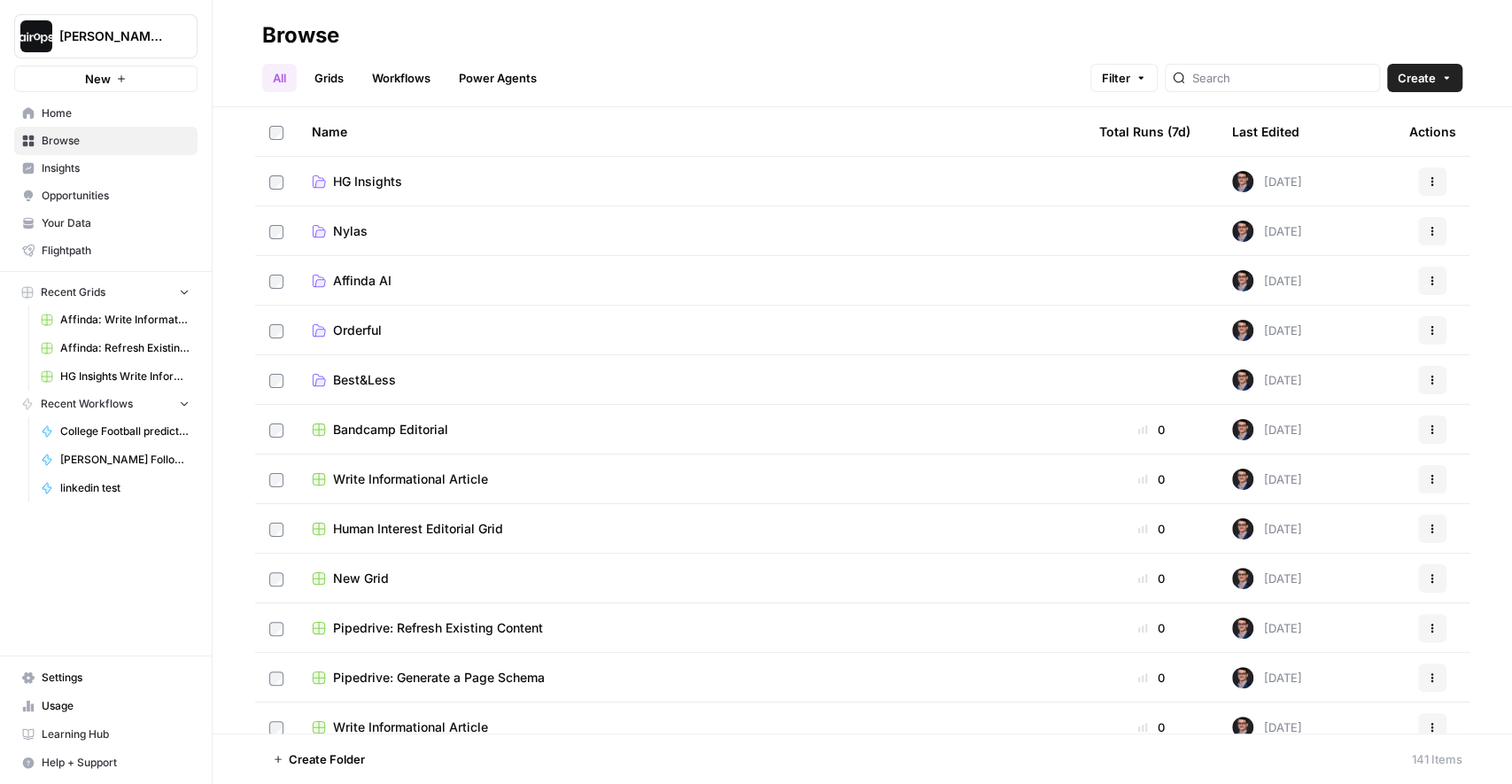
click at [63, 218] on span "Your Data" at bounding box center [115, 222] width 148 height 16
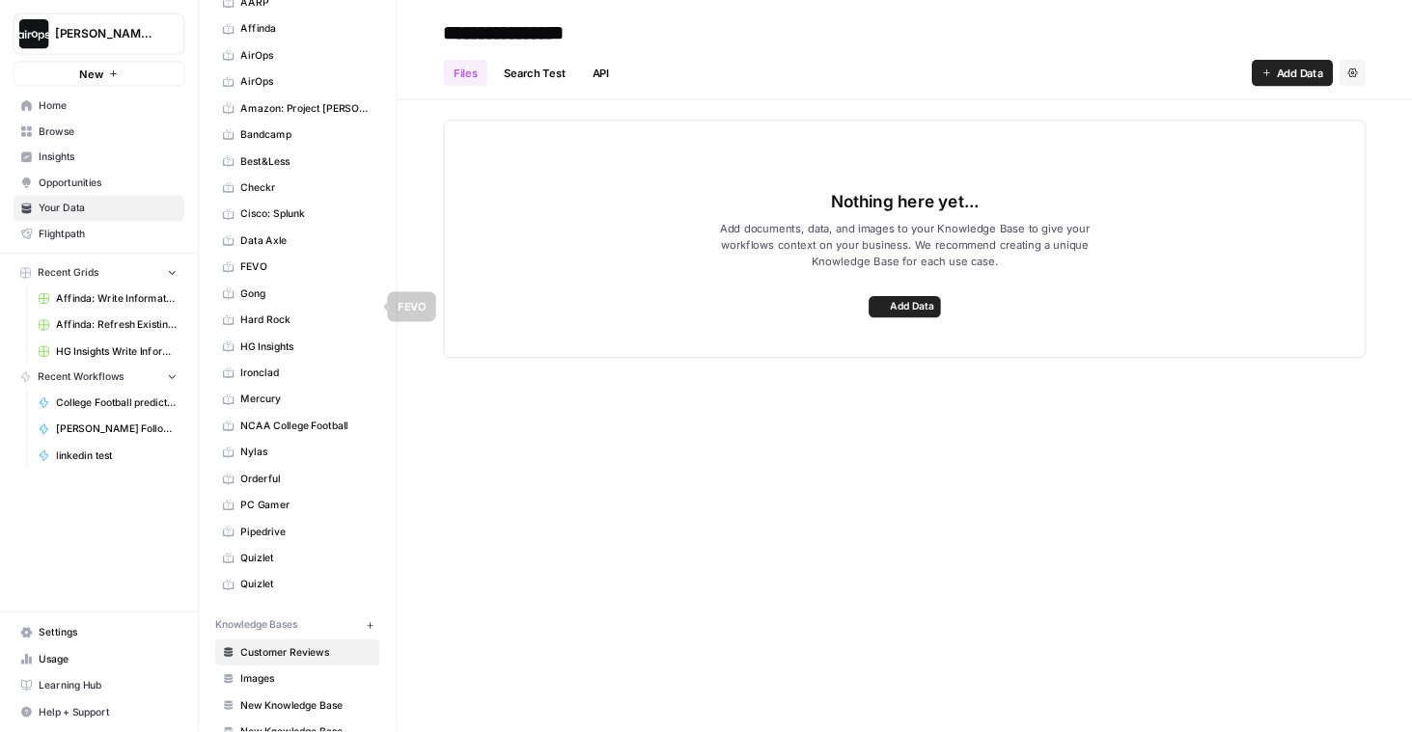
scroll to position [145, 0]
click at [75, 127] on span "Home" at bounding box center [125, 123] width 161 height 17
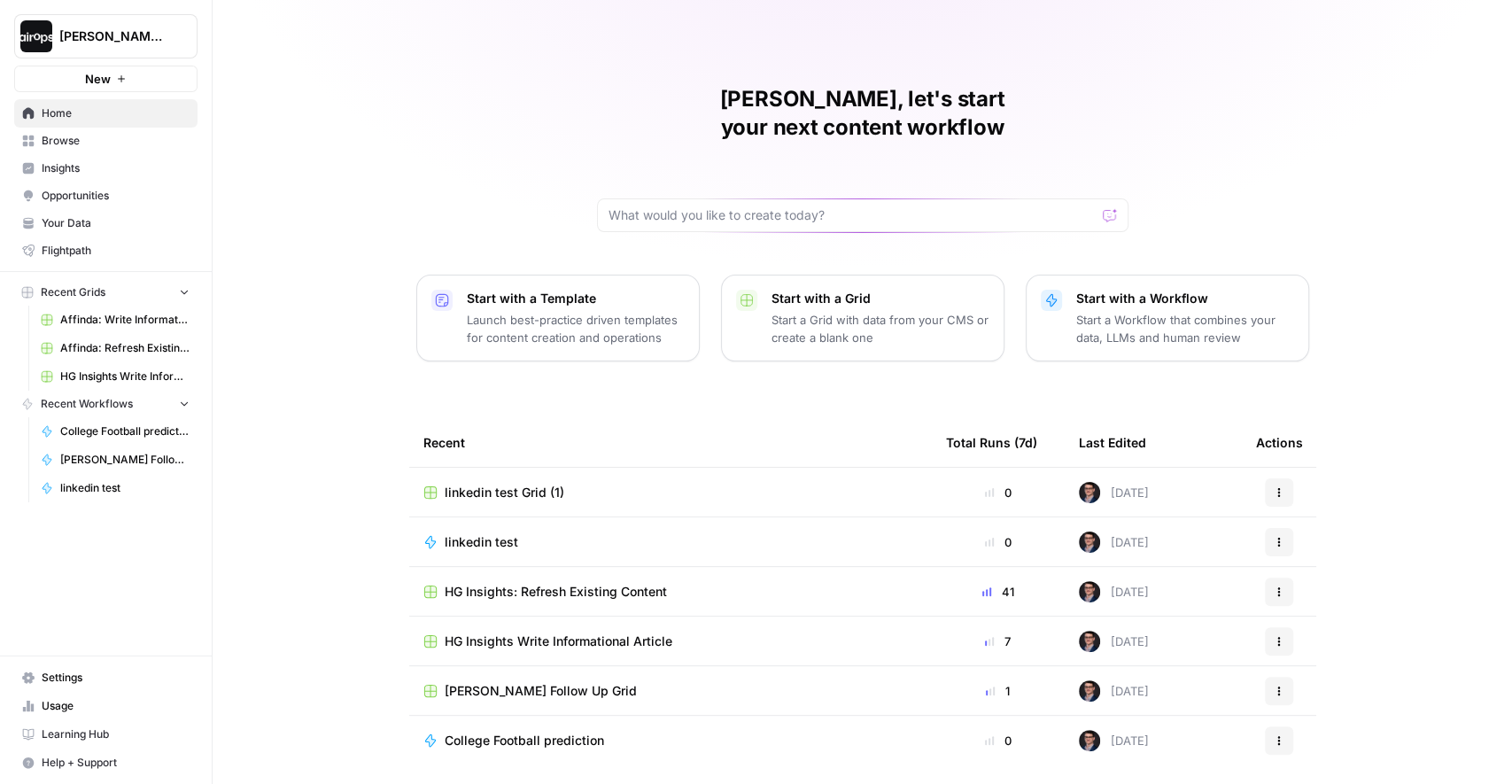
click at [86, 139] on span "Browse" at bounding box center [115, 140] width 148 height 16
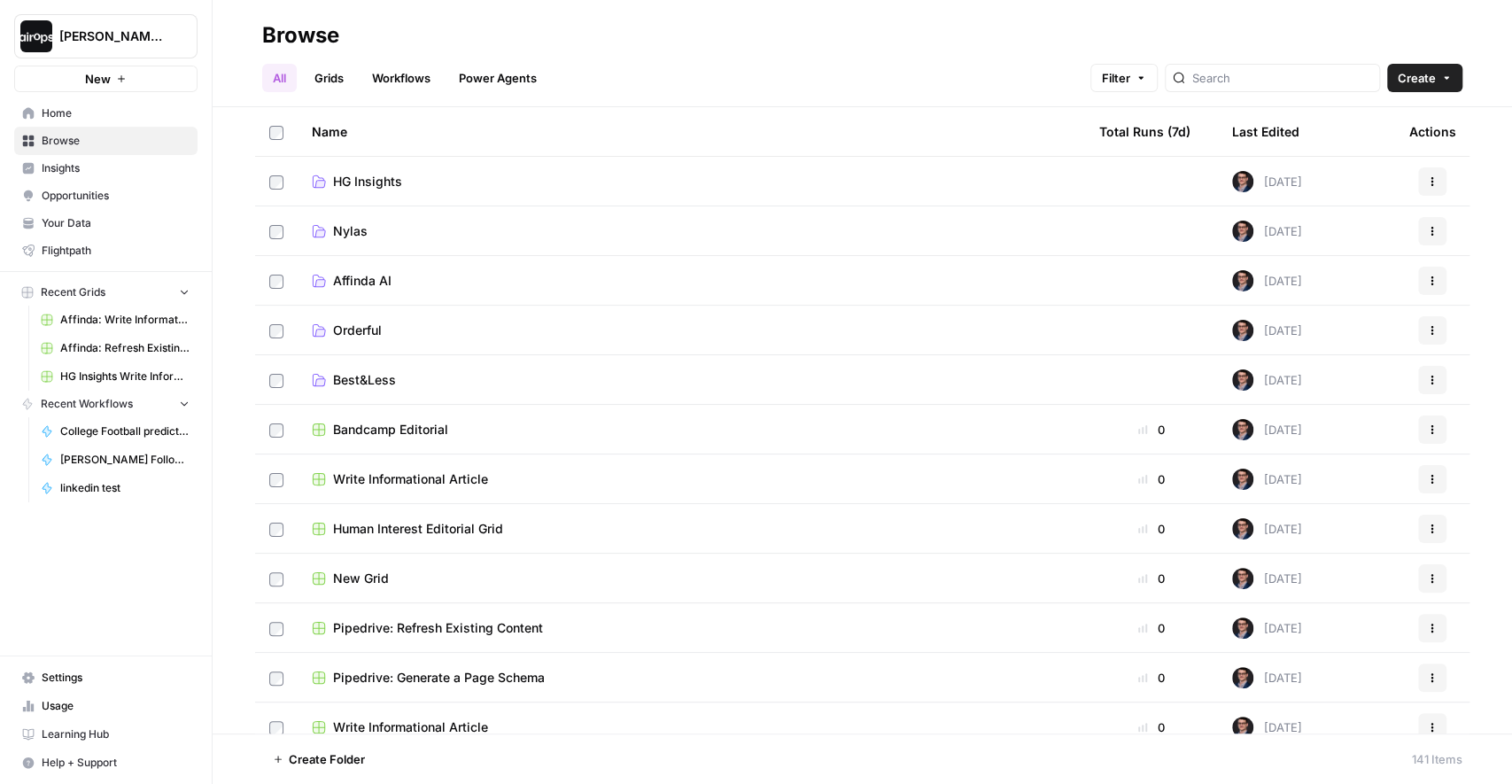
click at [370, 182] on span "HG Insights" at bounding box center [367, 181] width 69 height 17
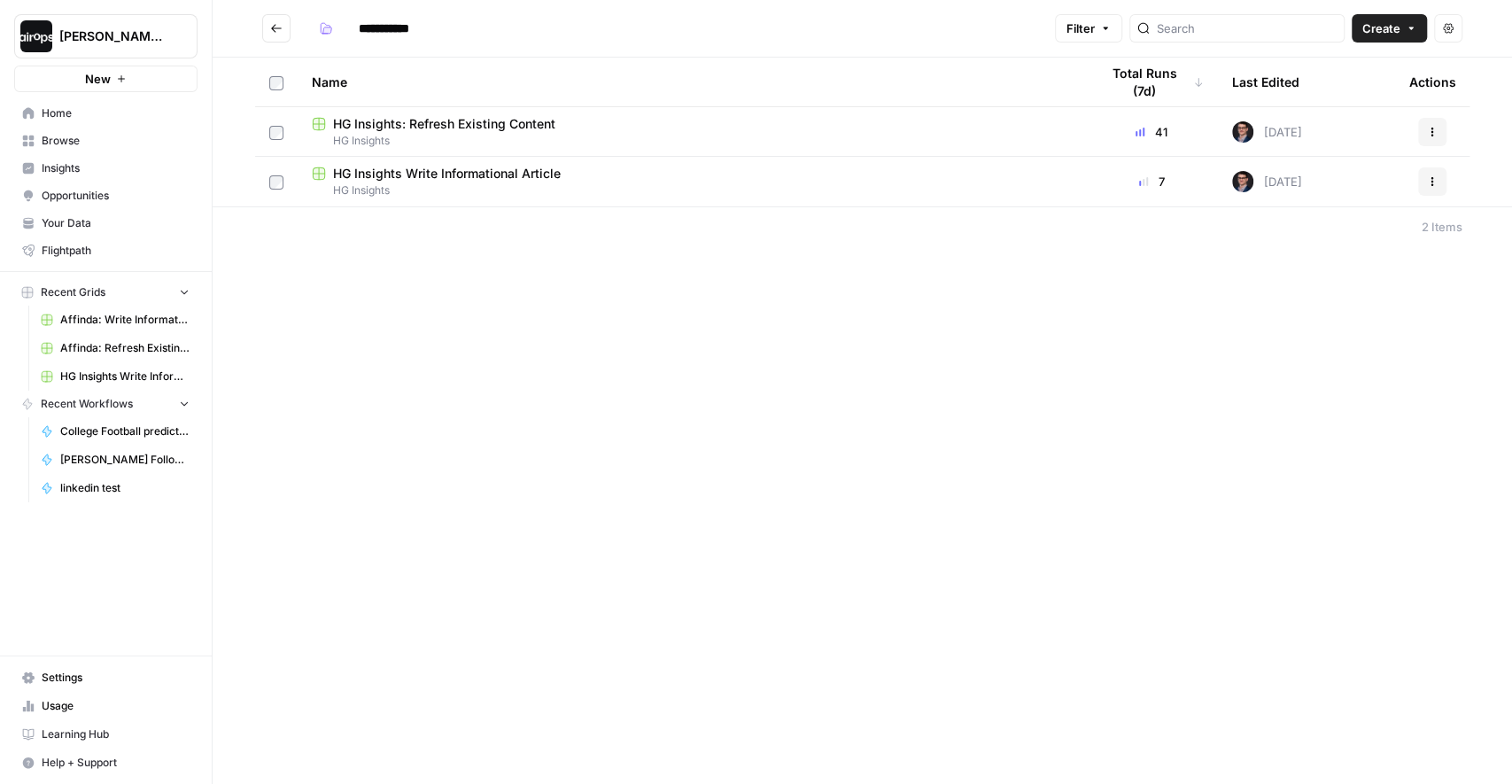
click at [494, 141] on span "HG Insights" at bounding box center [691, 140] width 759 height 16
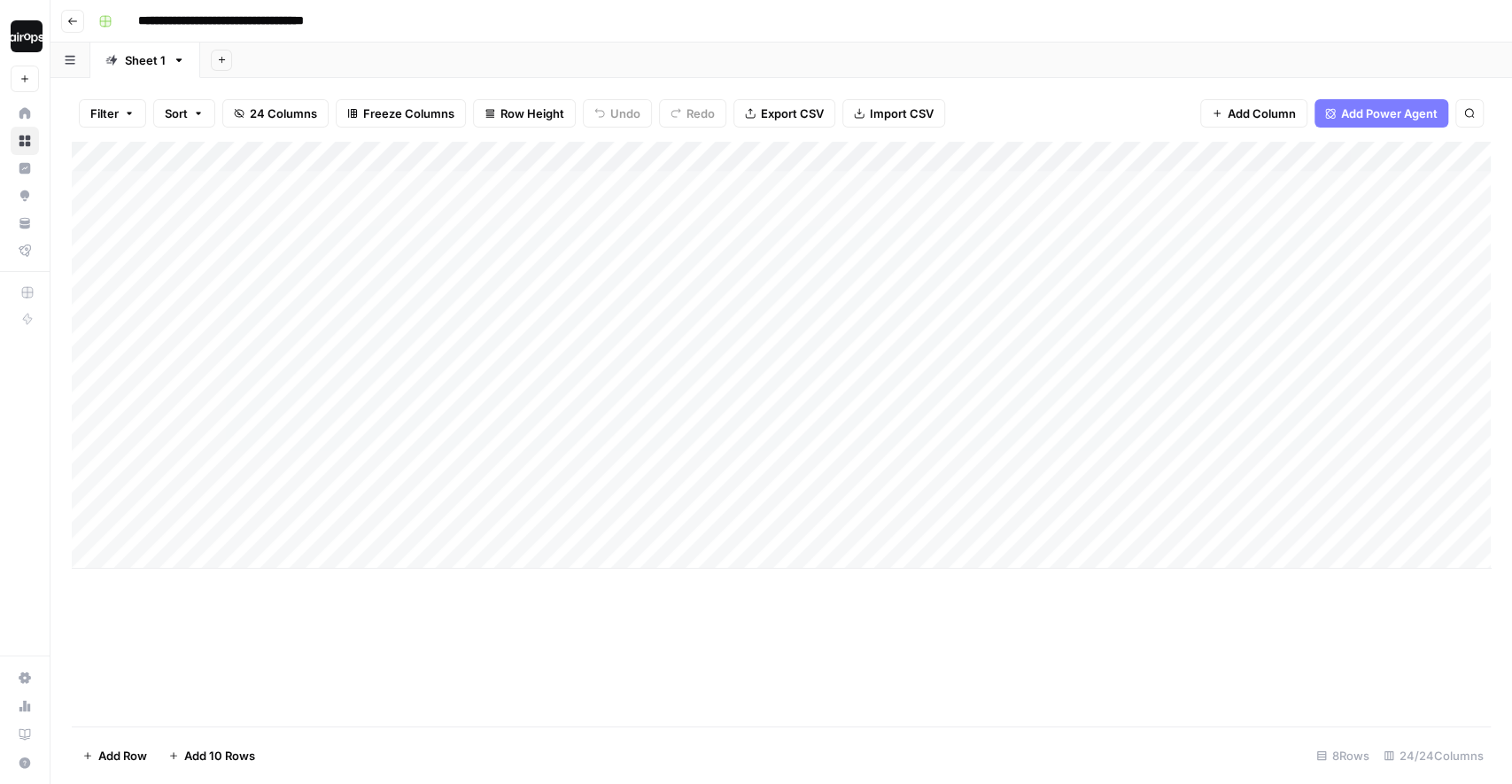
click at [404, 57] on div "Add Sheet" at bounding box center [856, 60] width 1312 height 36
click at [309, 56] on div "Add Sheet" at bounding box center [856, 60] width 1312 height 36
click at [417, 47] on div "Add Sheet" at bounding box center [856, 60] width 1312 height 36
click at [411, 55] on div "Add Sheet" at bounding box center [856, 60] width 1312 height 36
click at [408, 56] on div "Add Sheet" at bounding box center [856, 60] width 1312 height 36
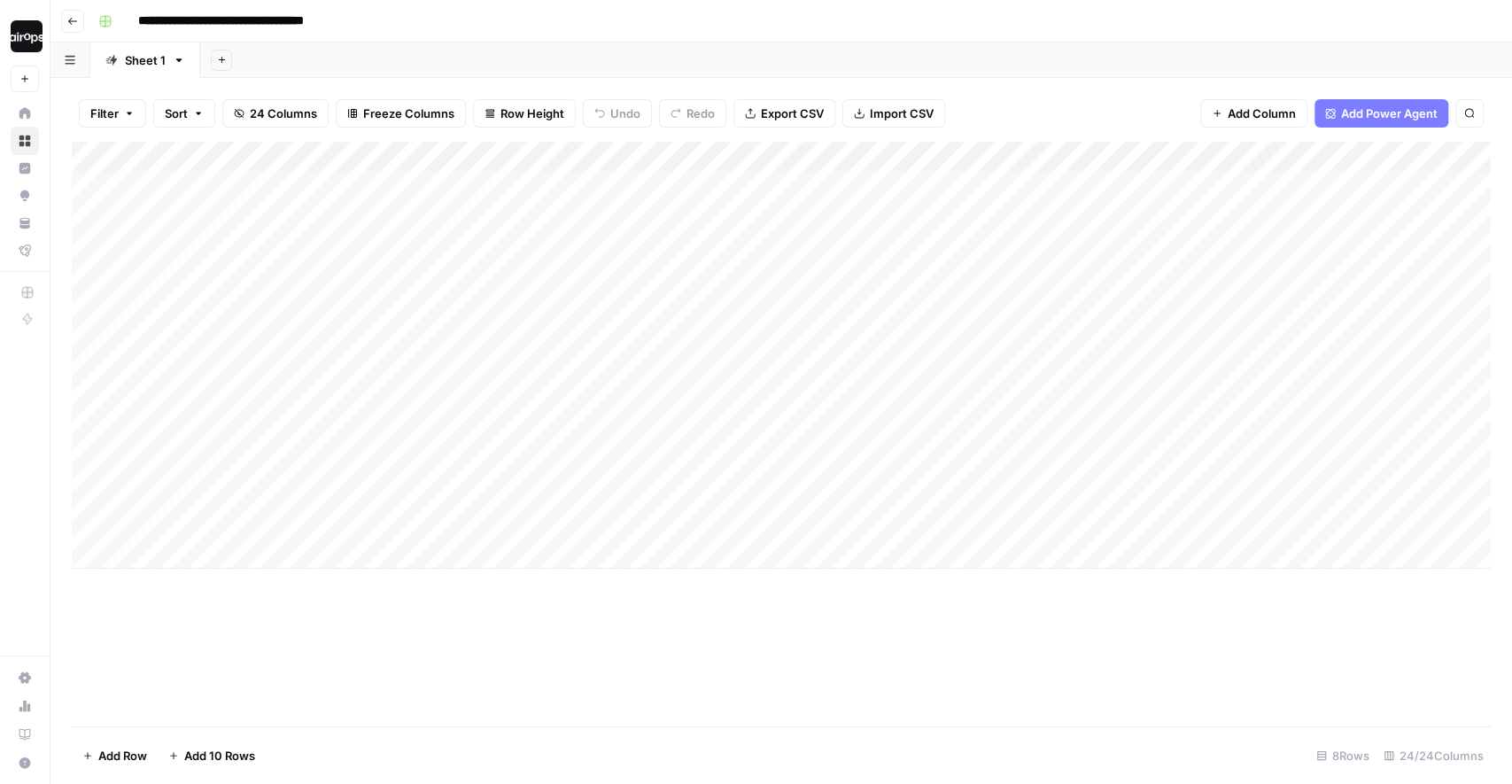
click at [449, 17] on div "**********" at bounding box center [792, 21] width 1403 height 28
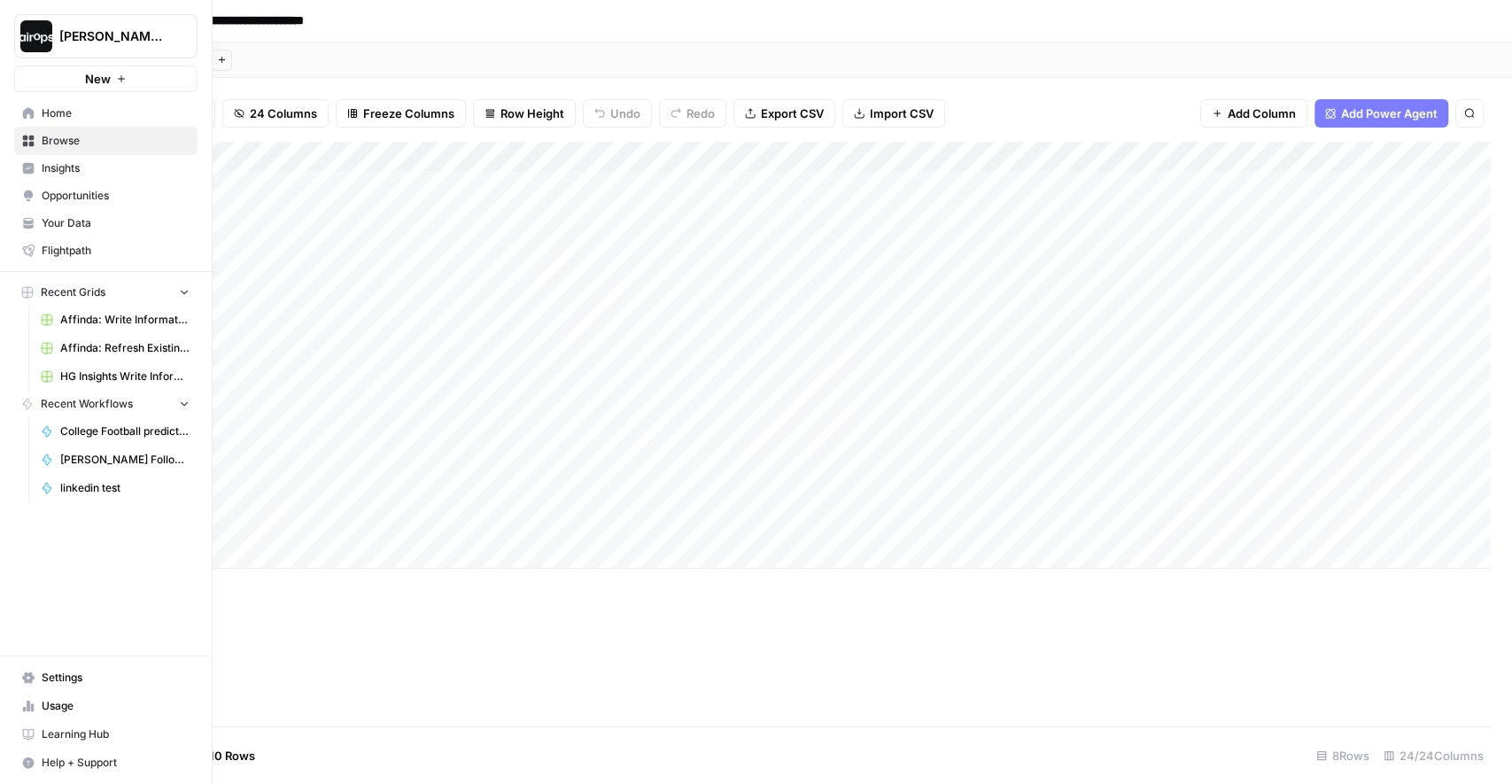
click at [64, 116] on span "Home" at bounding box center [115, 113] width 148 height 16
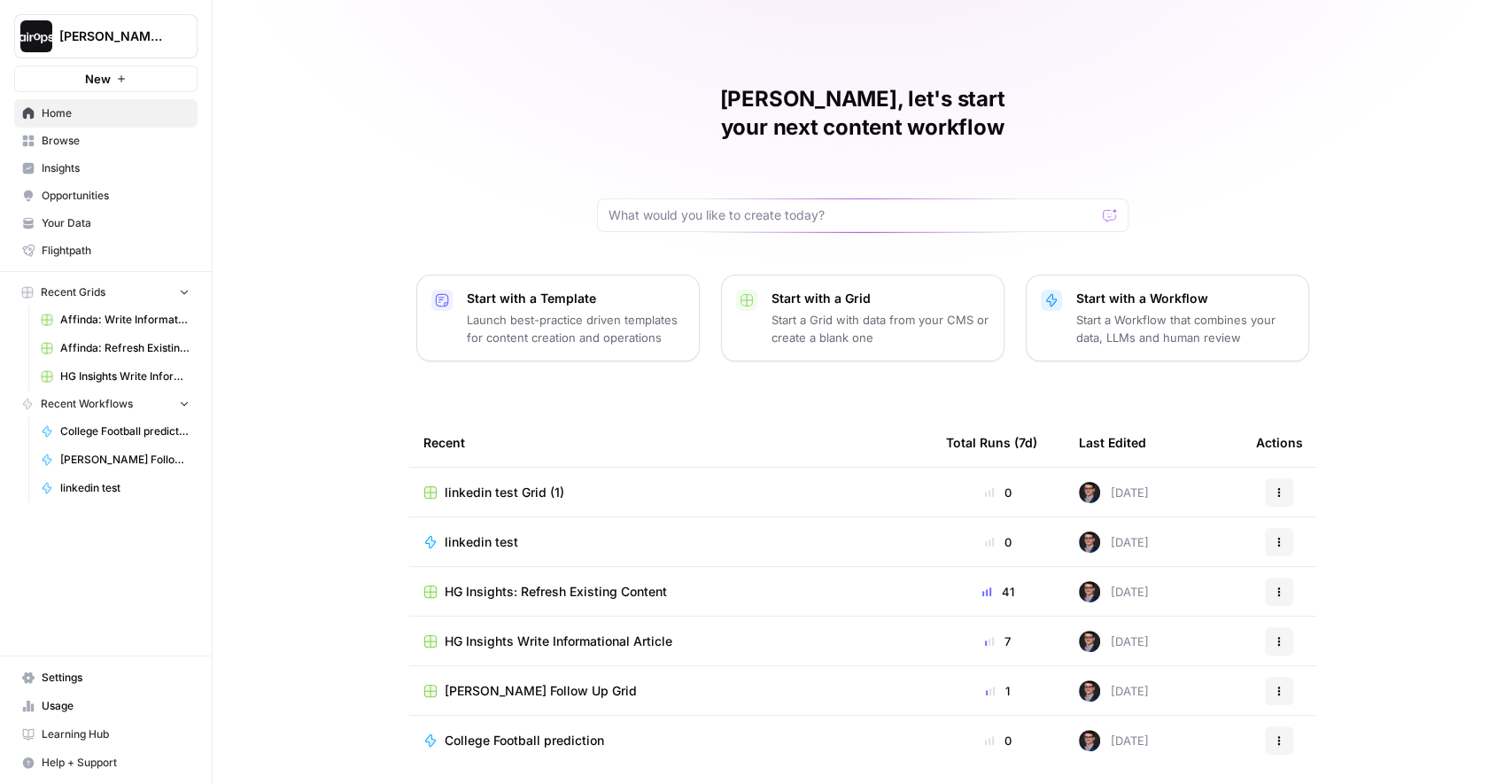
click at [585, 633] on span "HG Insights Write Informational Article" at bounding box center [558, 641] width 228 height 17
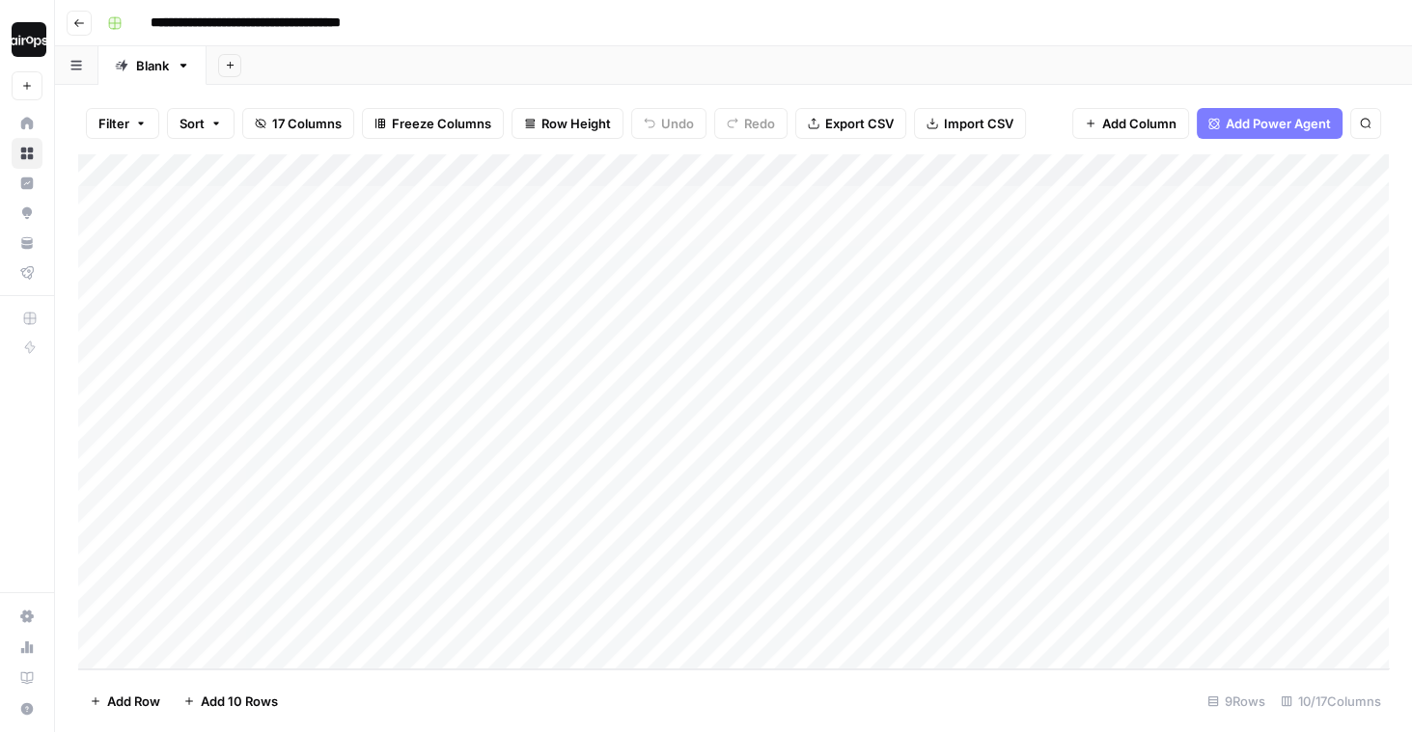
click at [644, 72] on div "Add Sheet" at bounding box center [808, 65] width 1205 height 39
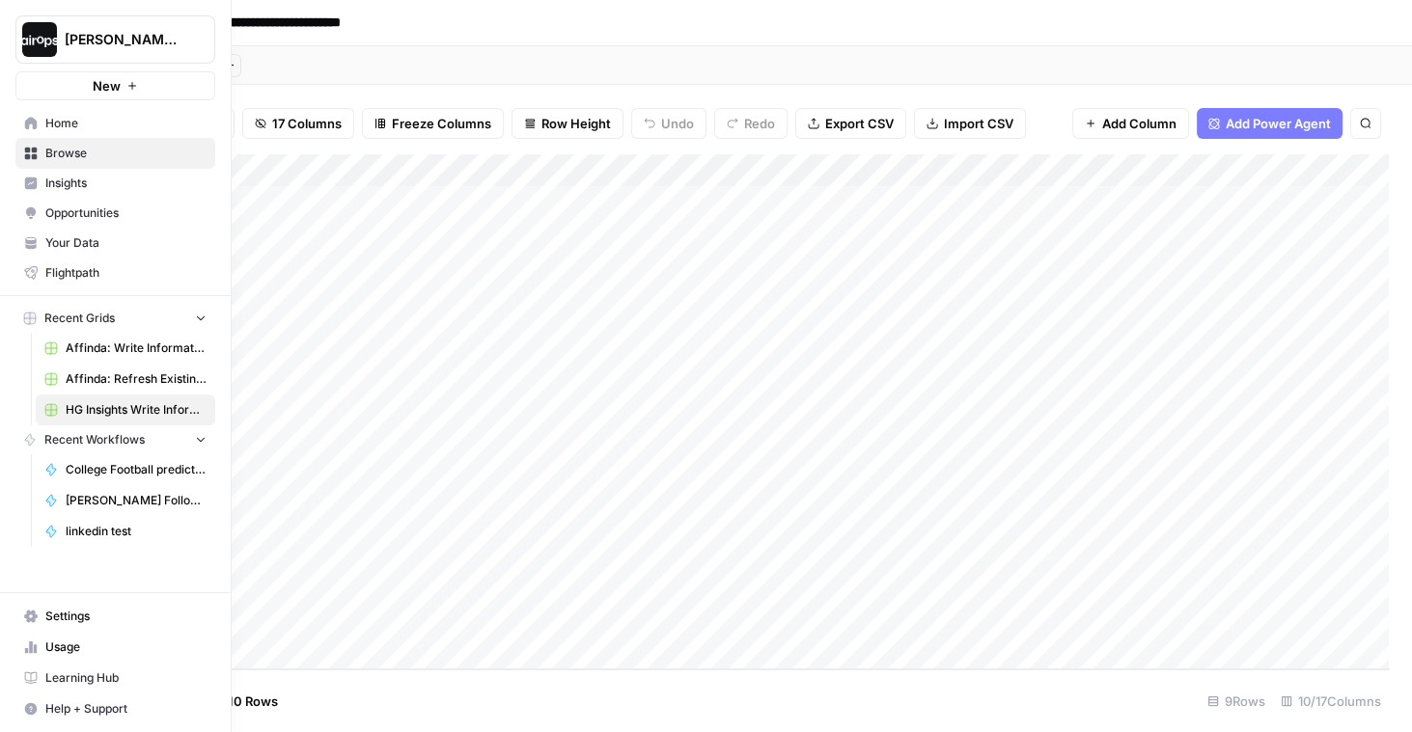
click at [32, 242] on icon at bounding box center [30, 241] width 11 height 8
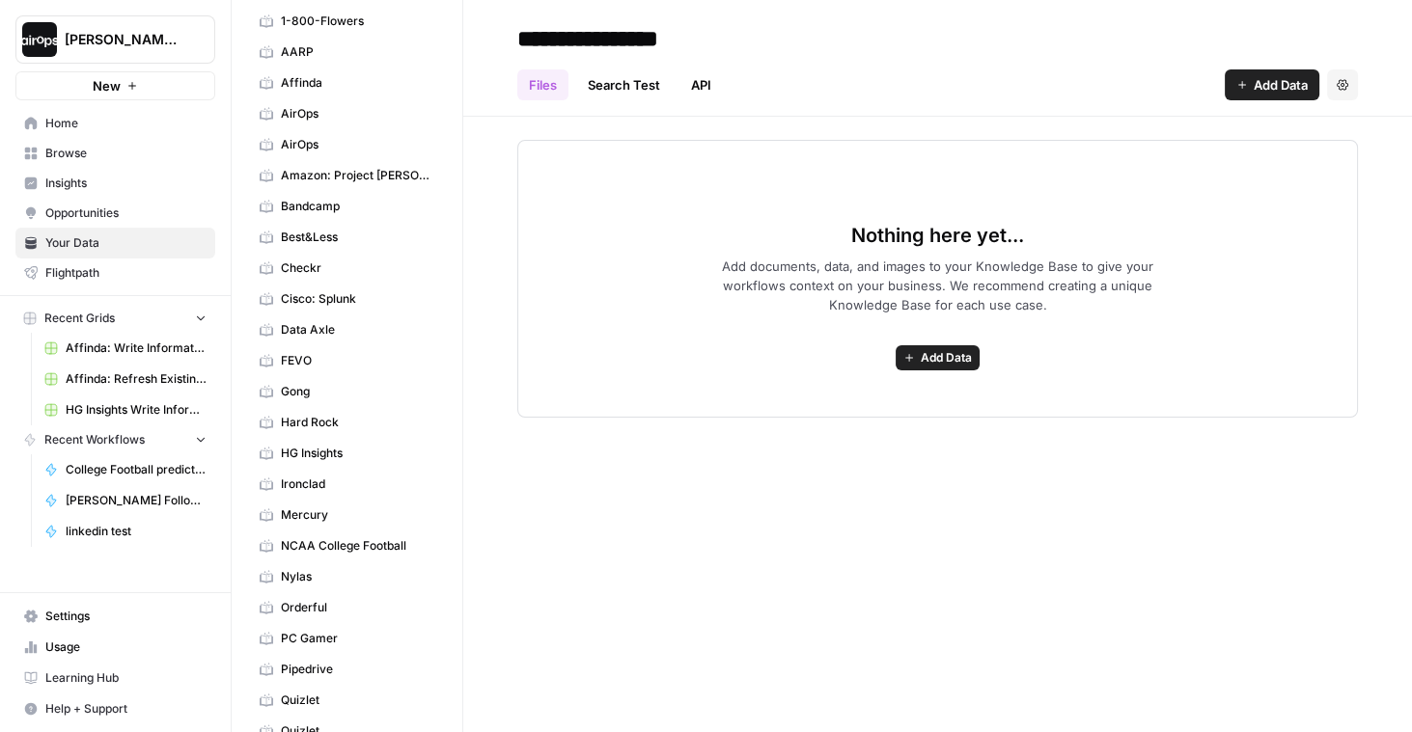
scroll to position [67, 0]
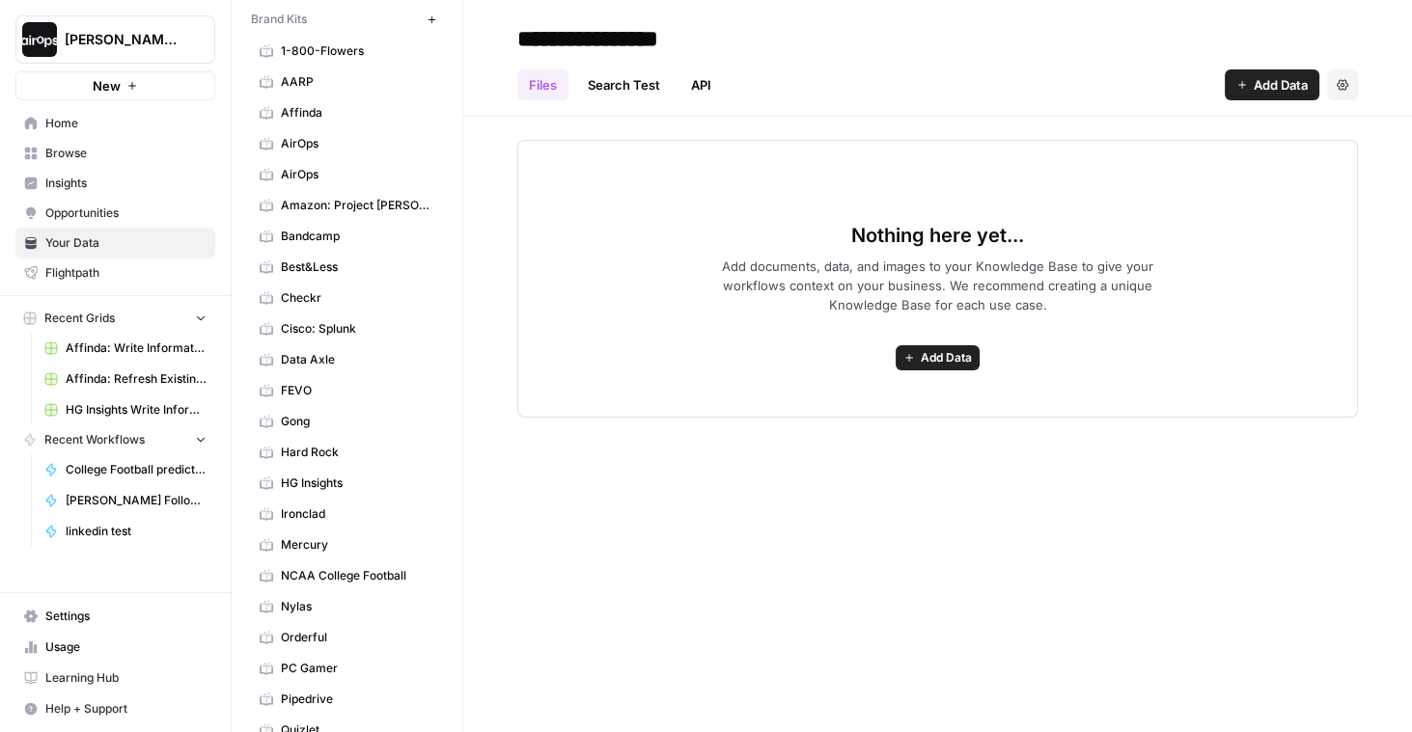
click at [353, 475] on span "HG Insights" at bounding box center [357, 483] width 153 height 17
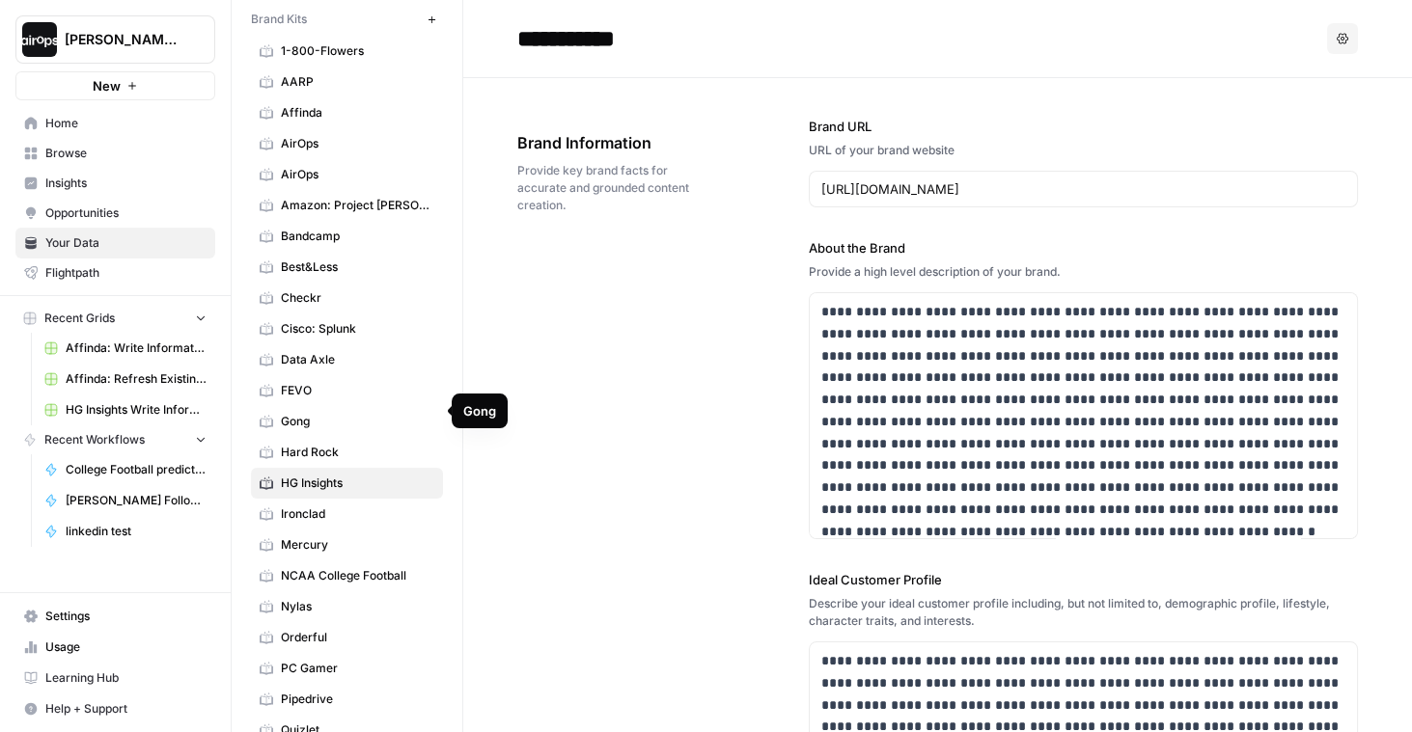
click at [593, 482] on div "**********" at bounding box center [937, 664] width 840 height 1173
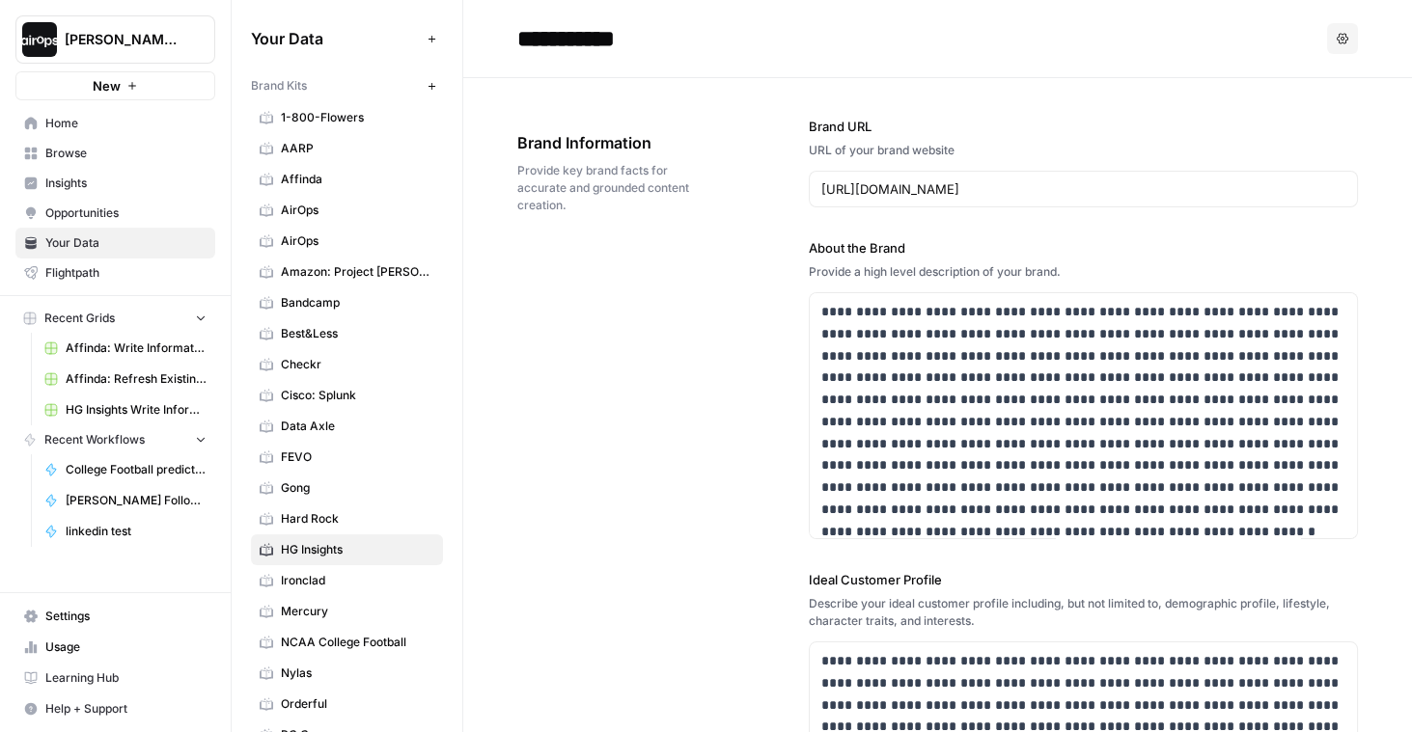
drag, startPoint x: 318, startPoint y: 88, endPoint x: 239, endPoint y: 88, distance: 79.1
click at [239, 88] on div "Your Data Add Data Brand Kits New 1-800-Flowers AARP Affinda AirOps AirOps Amaz…" at bounding box center [347, 366] width 231 height 732
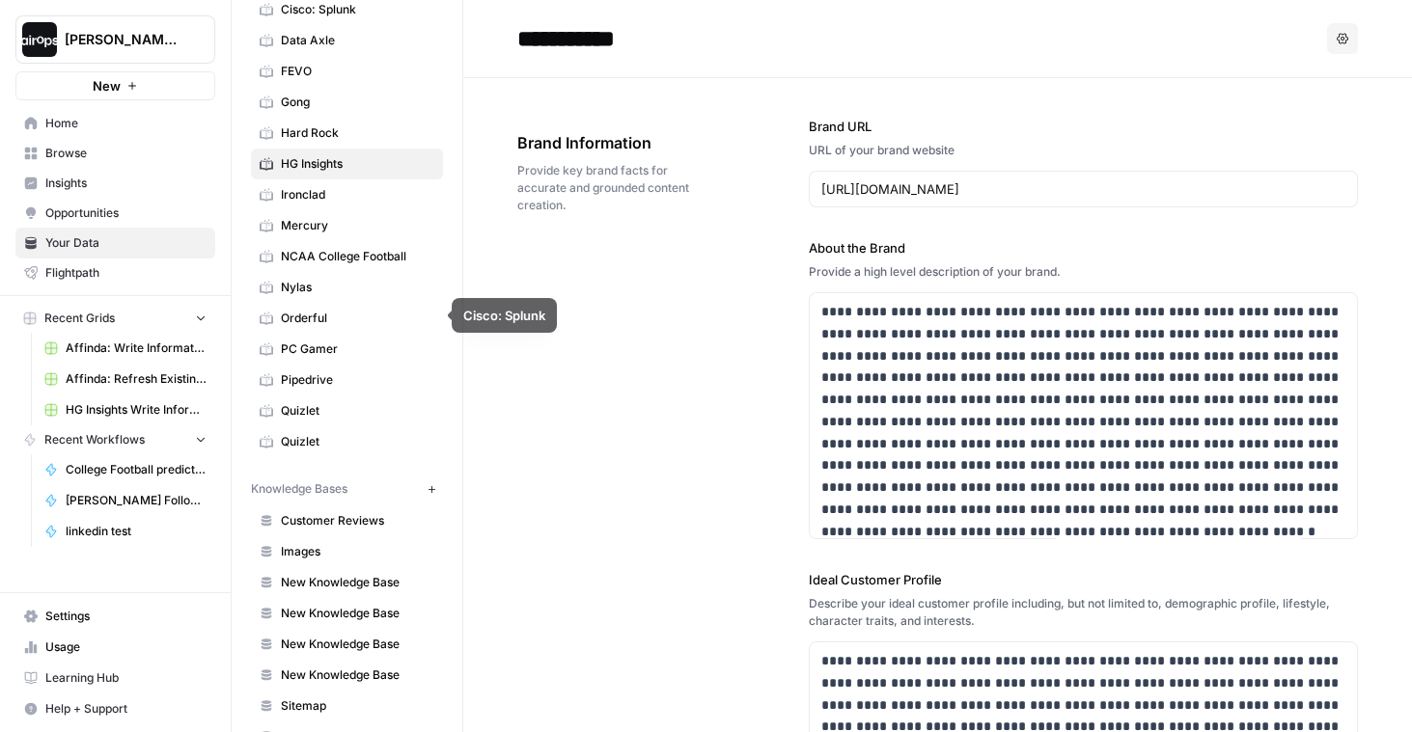
scroll to position [402, 0]
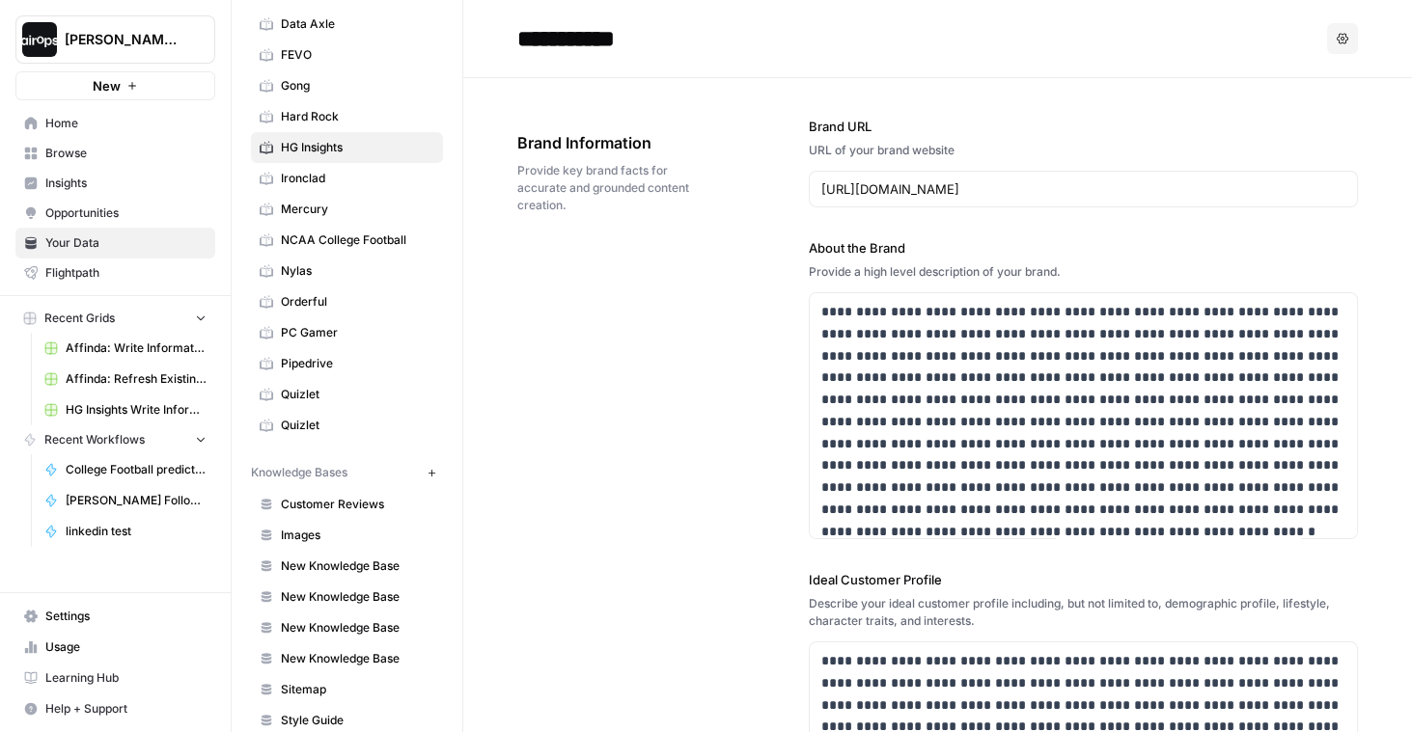
drag, startPoint x: 363, startPoint y: 449, endPoint x: 235, endPoint y: 450, distance: 127.4
click at [234, 450] on div "Your Data Add Data Brand Kits New 1-800-Flowers AARP Affinda AirOps AirOps Amaz…" at bounding box center [347, 366] width 231 height 732
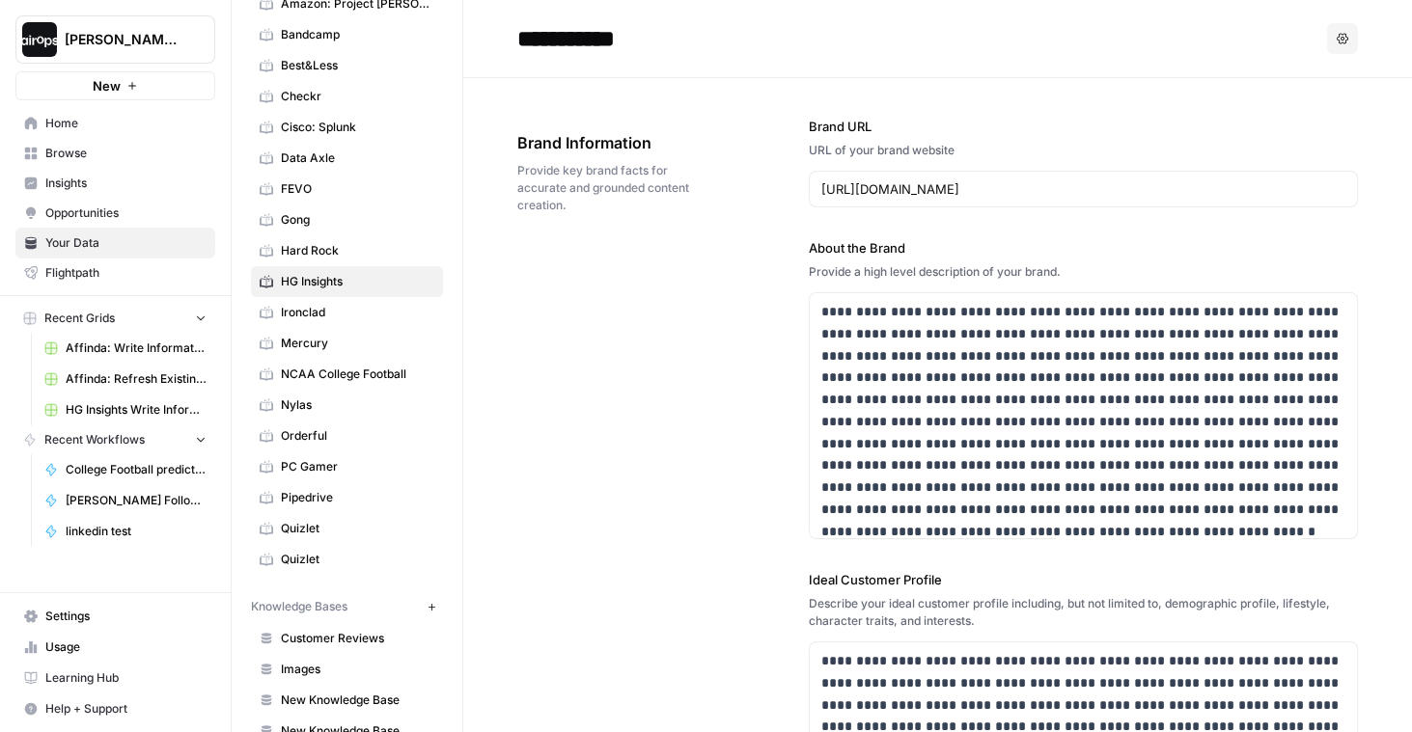
scroll to position [267, 0]
click at [590, 174] on span "Provide key brand facts for accurate and grounded content creation." at bounding box center [608, 188] width 183 height 52
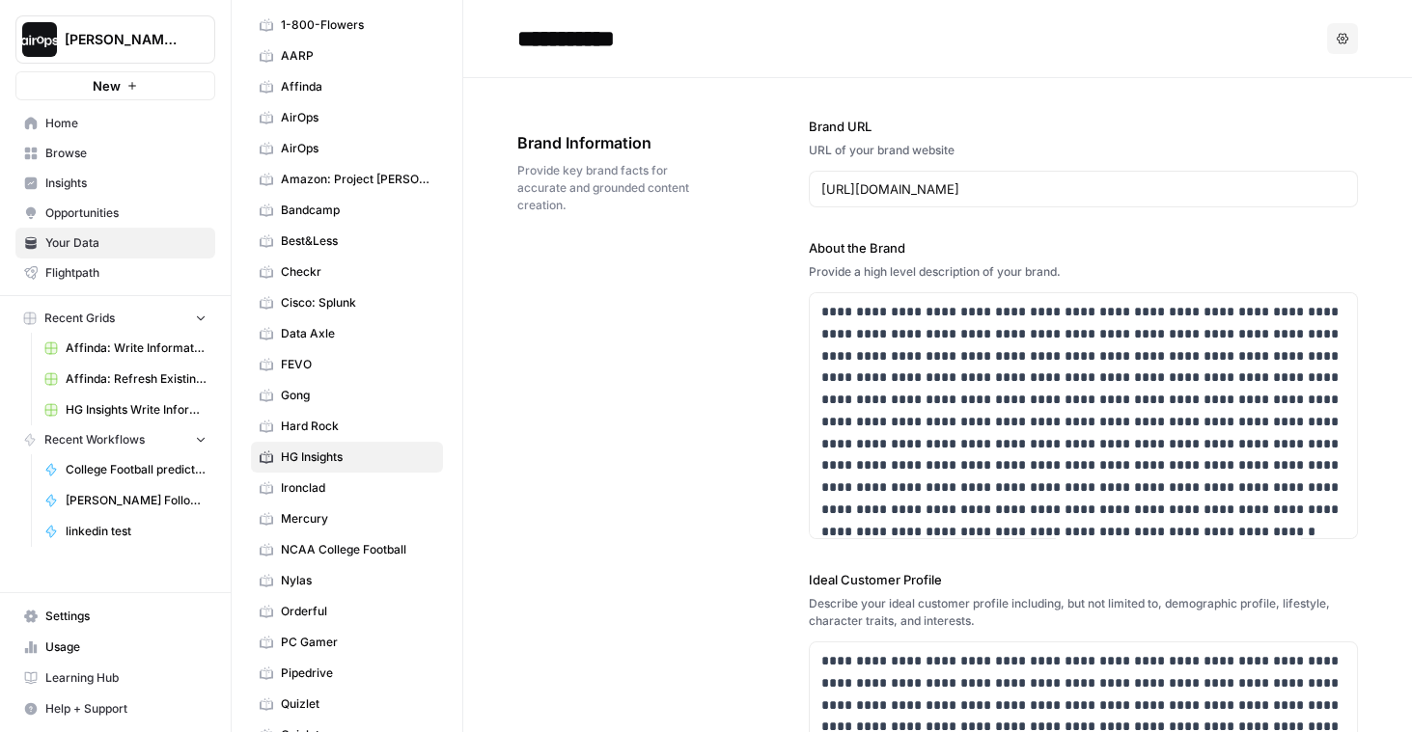
scroll to position [0, 0]
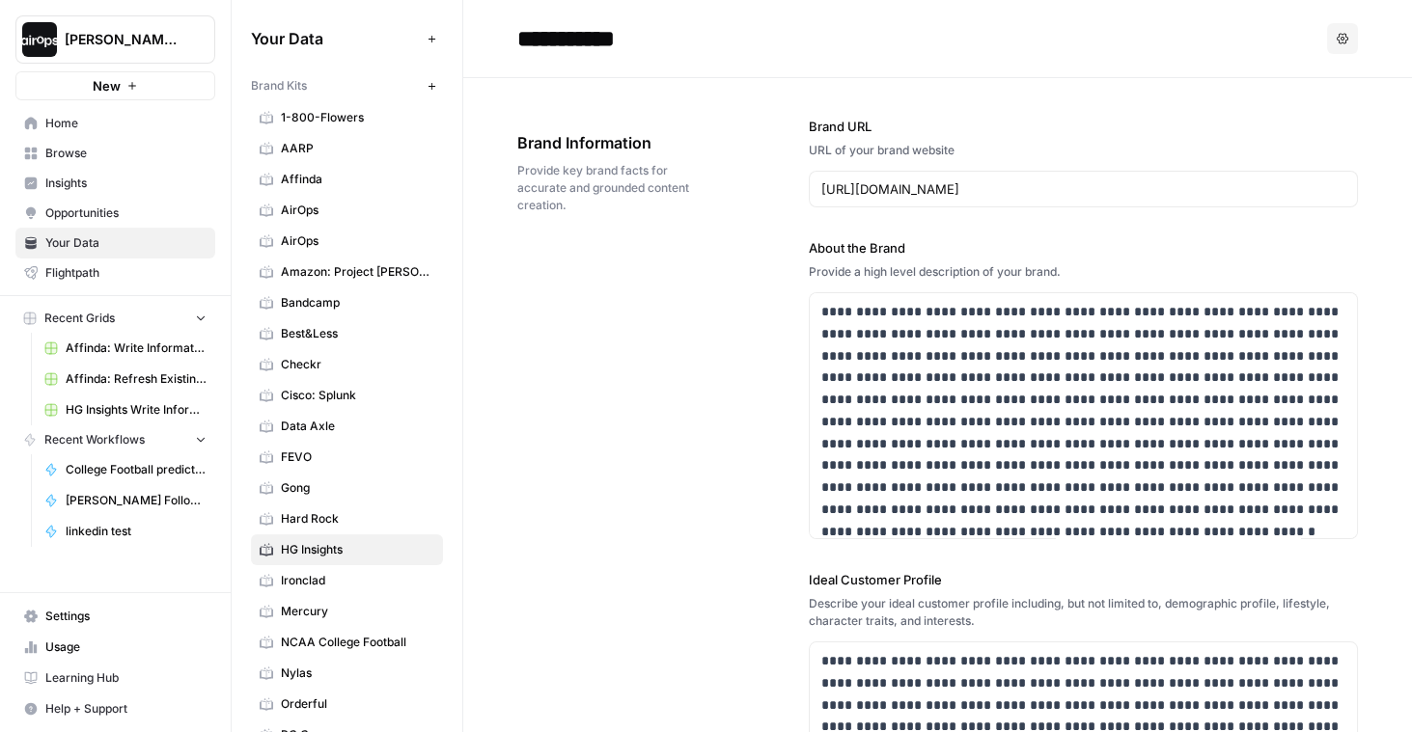
click at [697, 464] on div "**********" at bounding box center [937, 664] width 840 height 1173
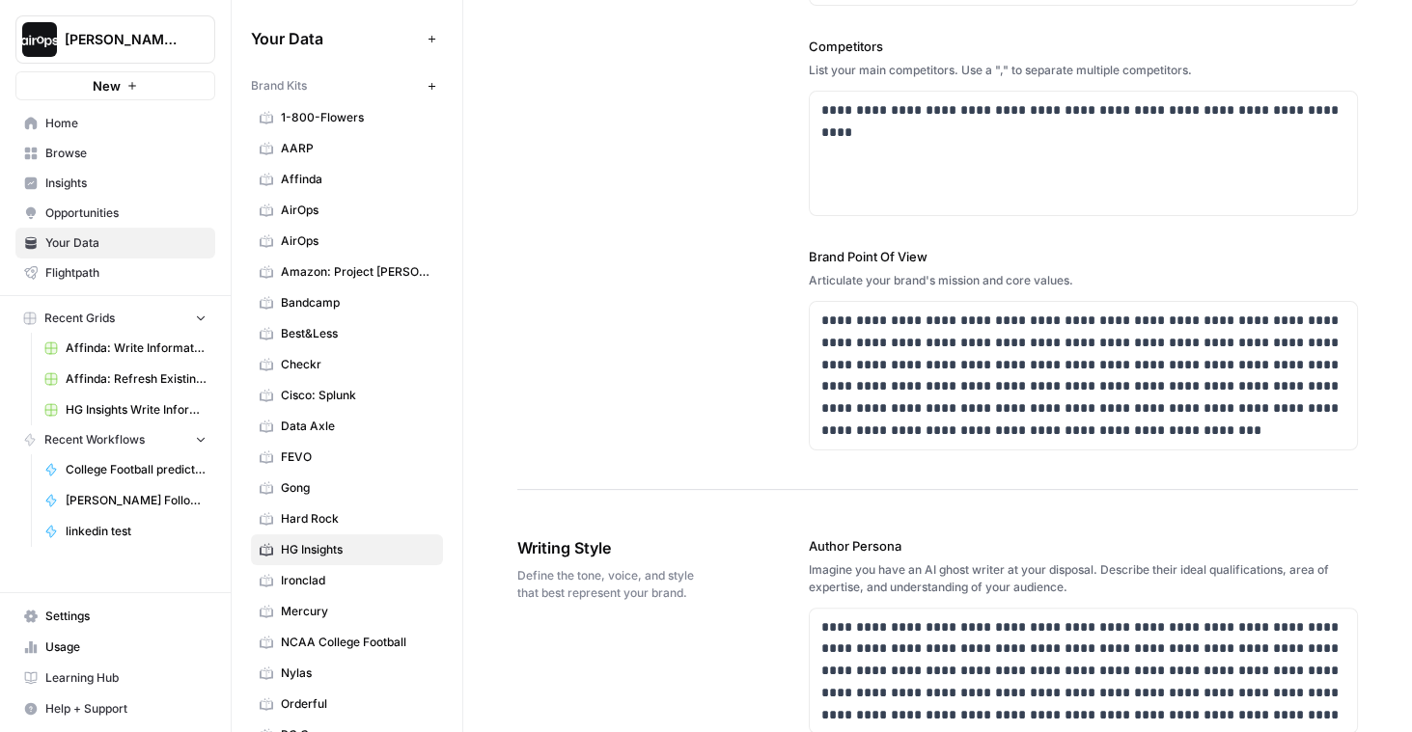
scroll to position [767, 0]
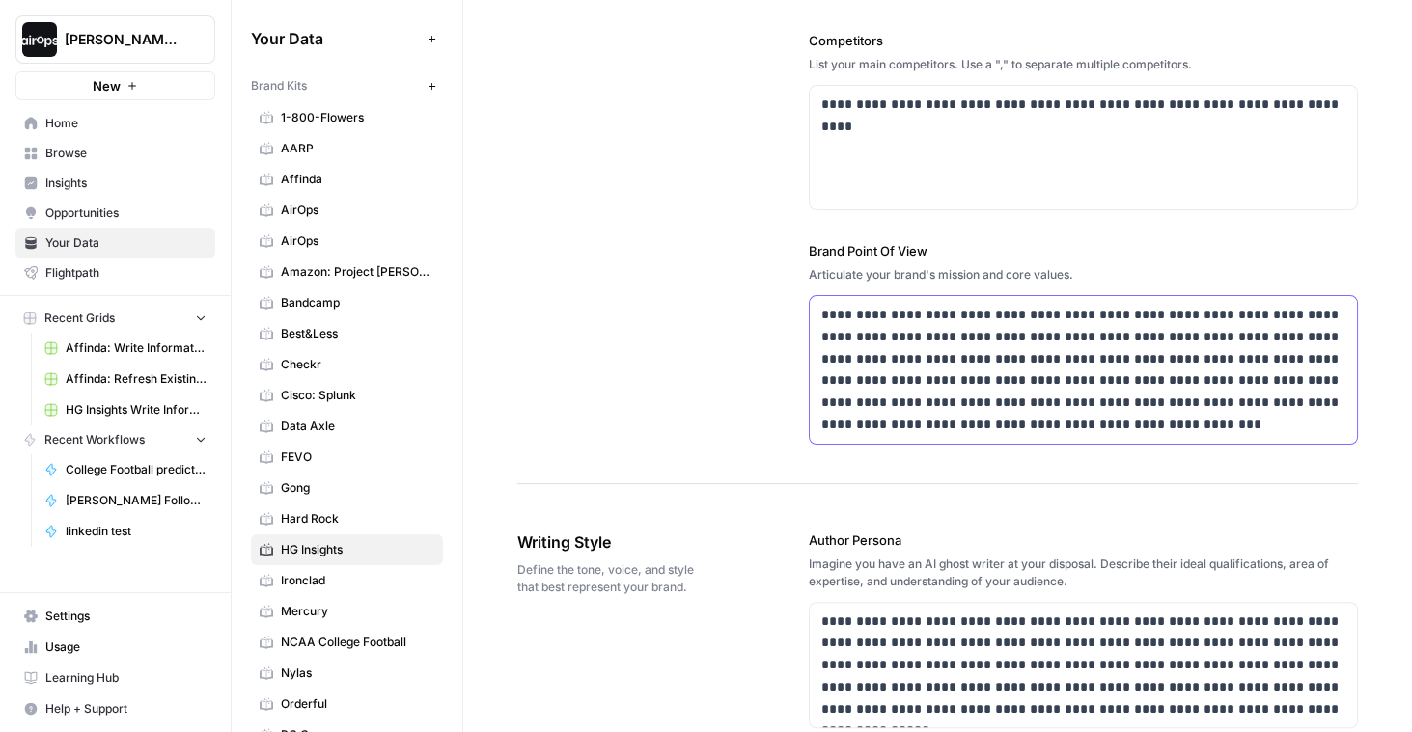
click at [1181, 424] on p "**********" at bounding box center [1083, 370] width 525 height 132
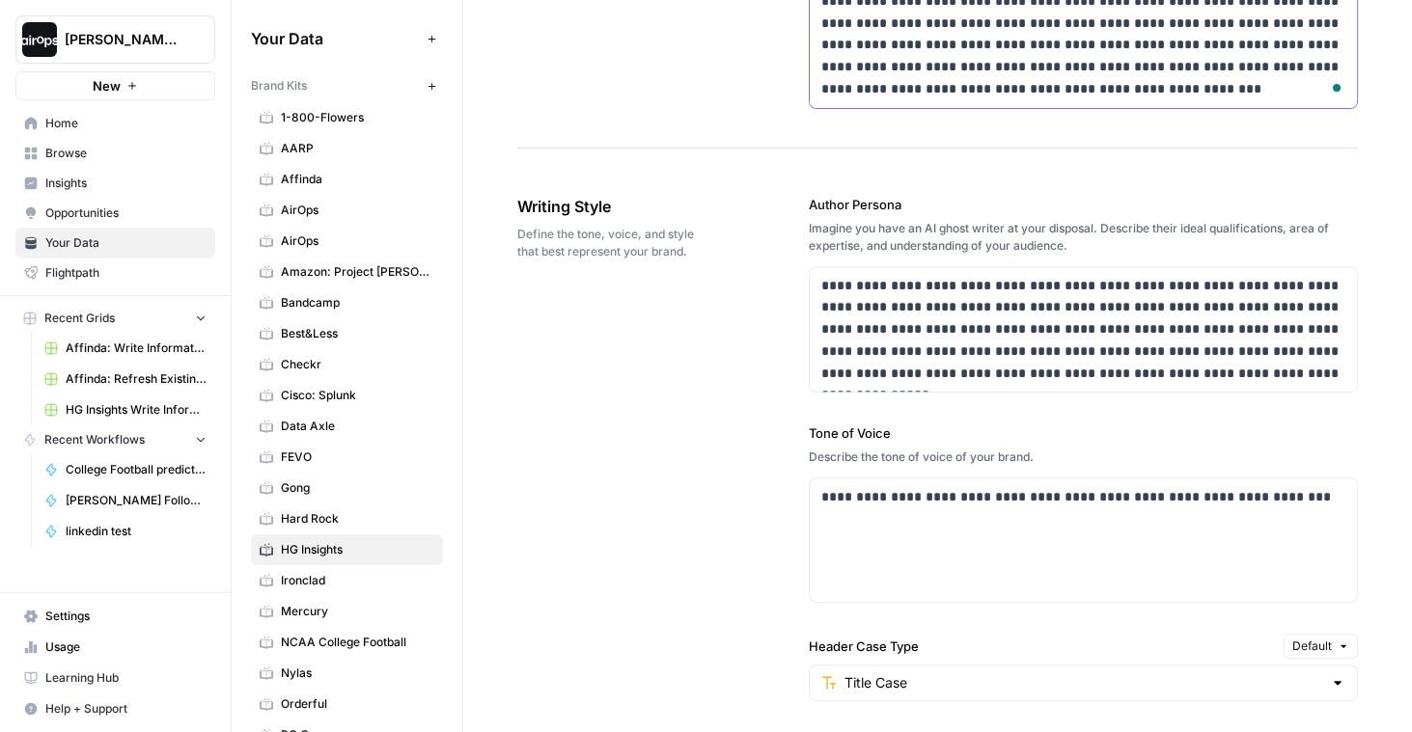
scroll to position [1104, 0]
click at [1279, 489] on p "**********" at bounding box center [1083, 496] width 525 height 22
click at [1230, 363] on p "**********" at bounding box center [1083, 329] width 525 height 110
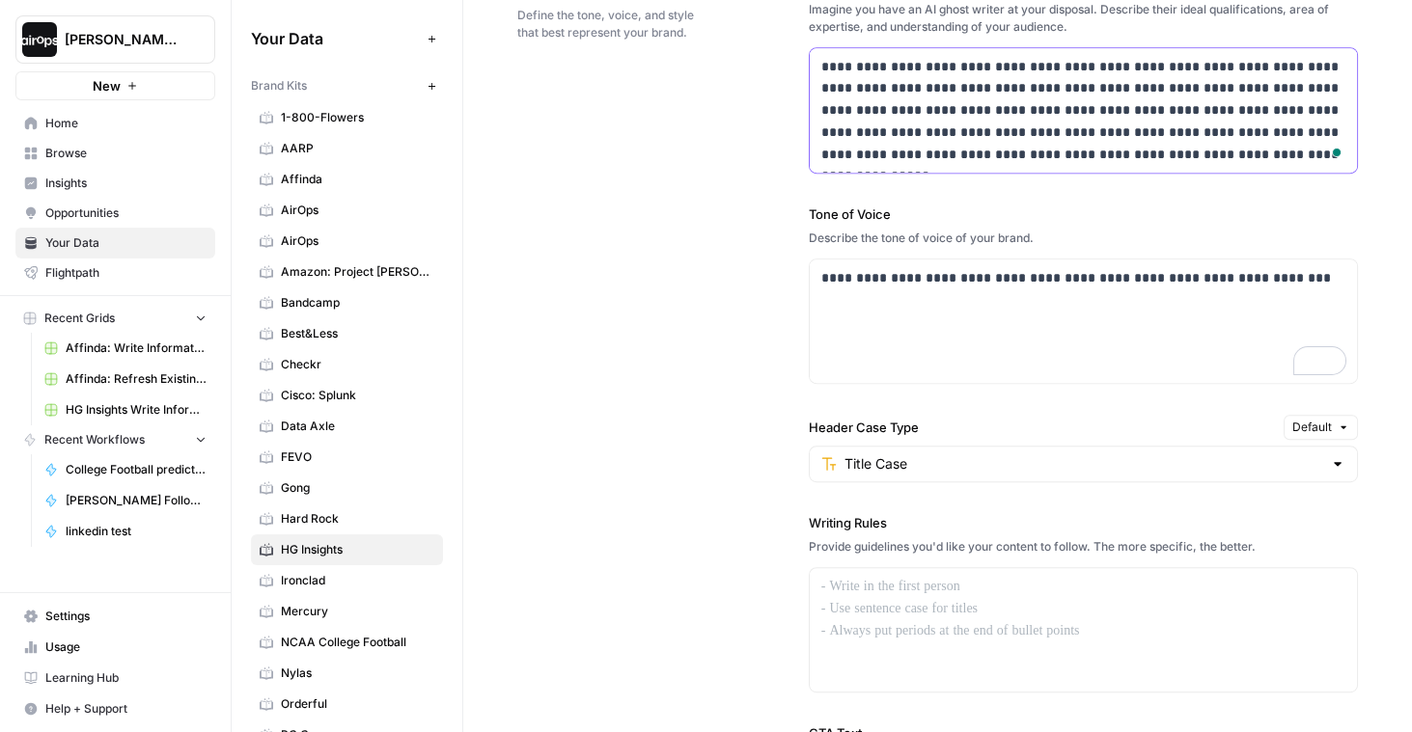
scroll to position [0, 0]
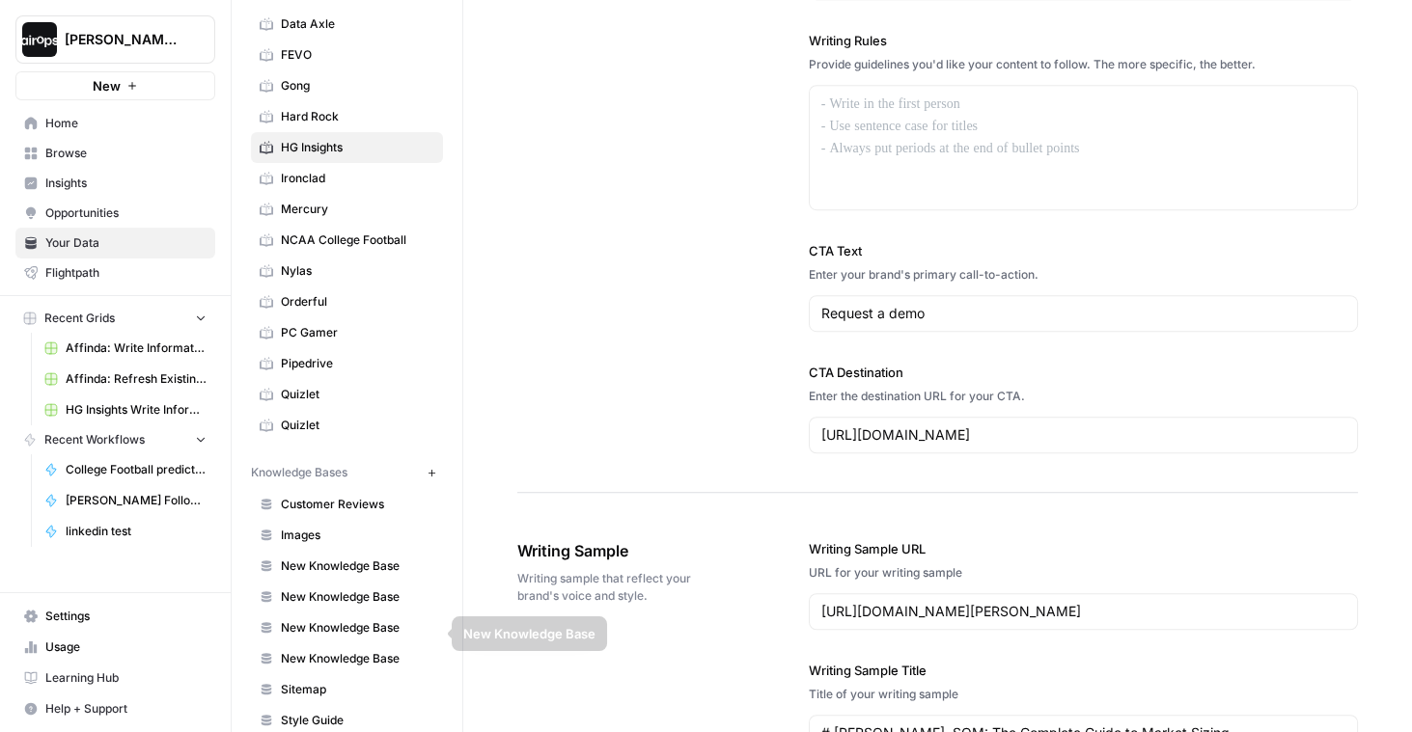
click at [313, 674] on link "Sitemap" at bounding box center [347, 689] width 192 height 31
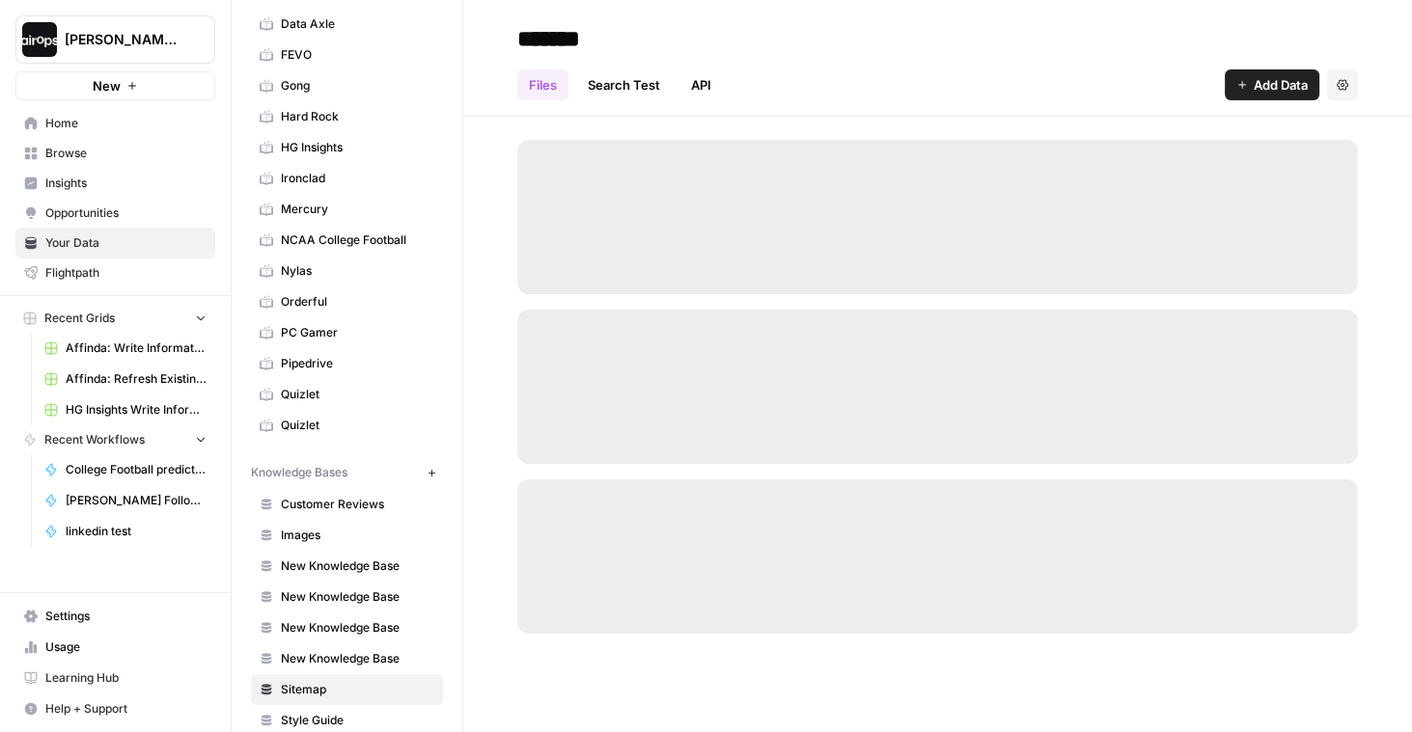
click at [319, 650] on span "New Knowledge Base" at bounding box center [357, 658] width 153 height 17
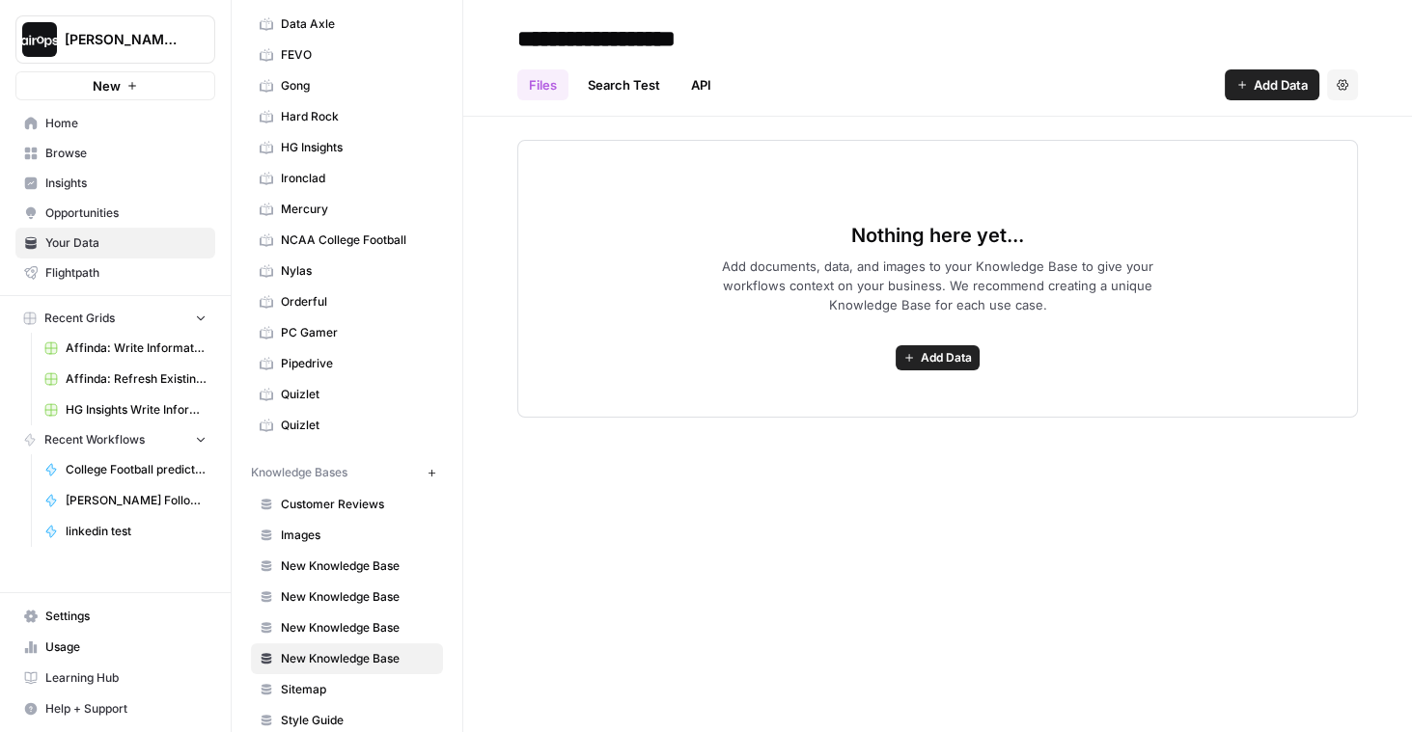
click at [930, 349] on span "Add Data" at bounding box center [946, 357] width 51 height 17
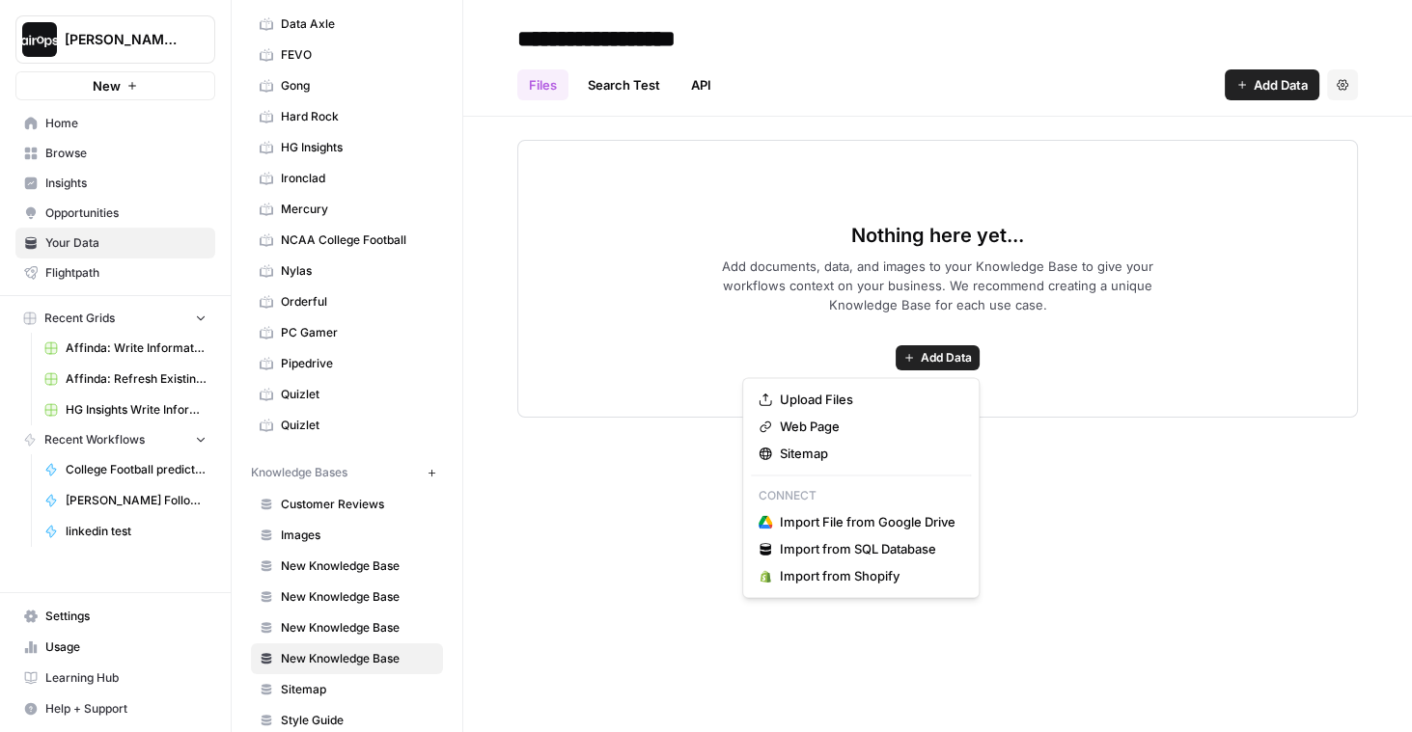
click at [86, 152] on span "Browse" at bounding box center [125, 153] width 161 height 17
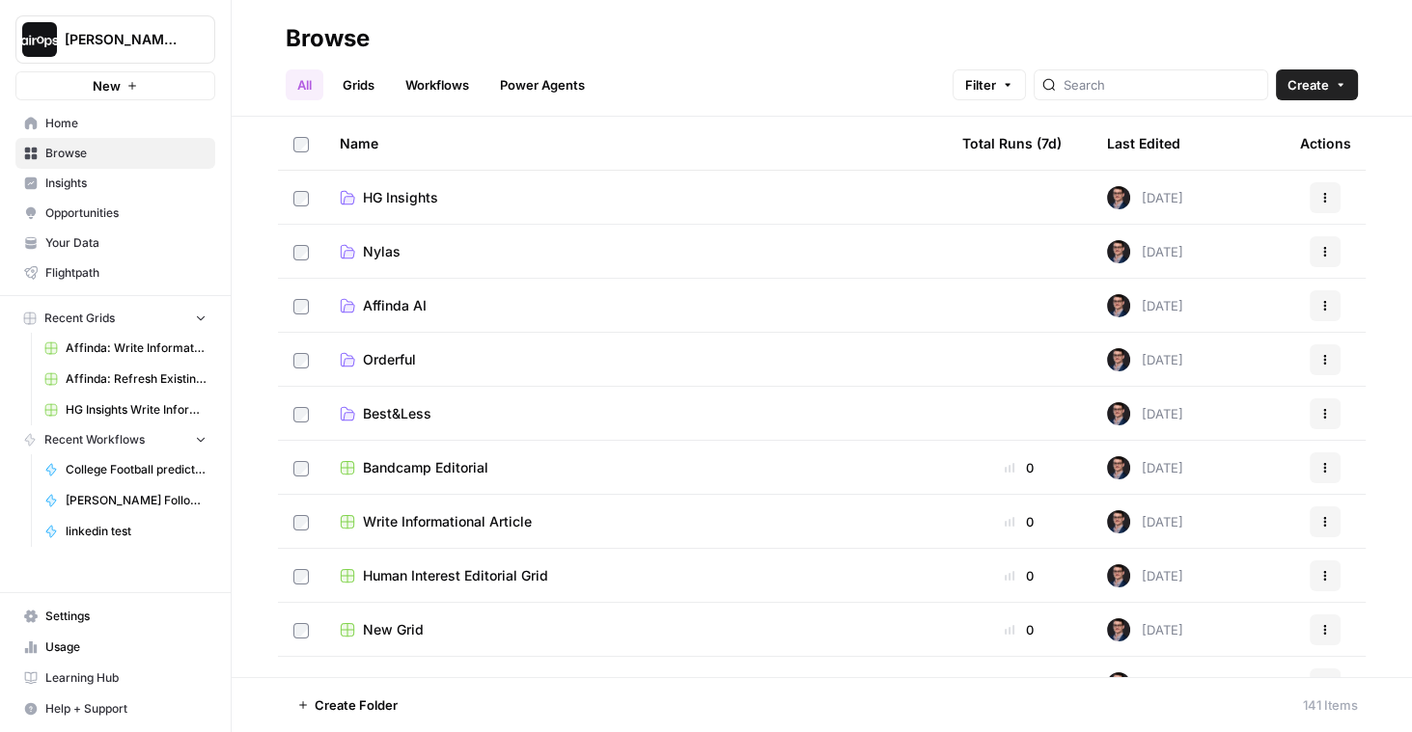
click at [95, 132] on link "Home" at bounding box center [115, 123] width 200 height 31
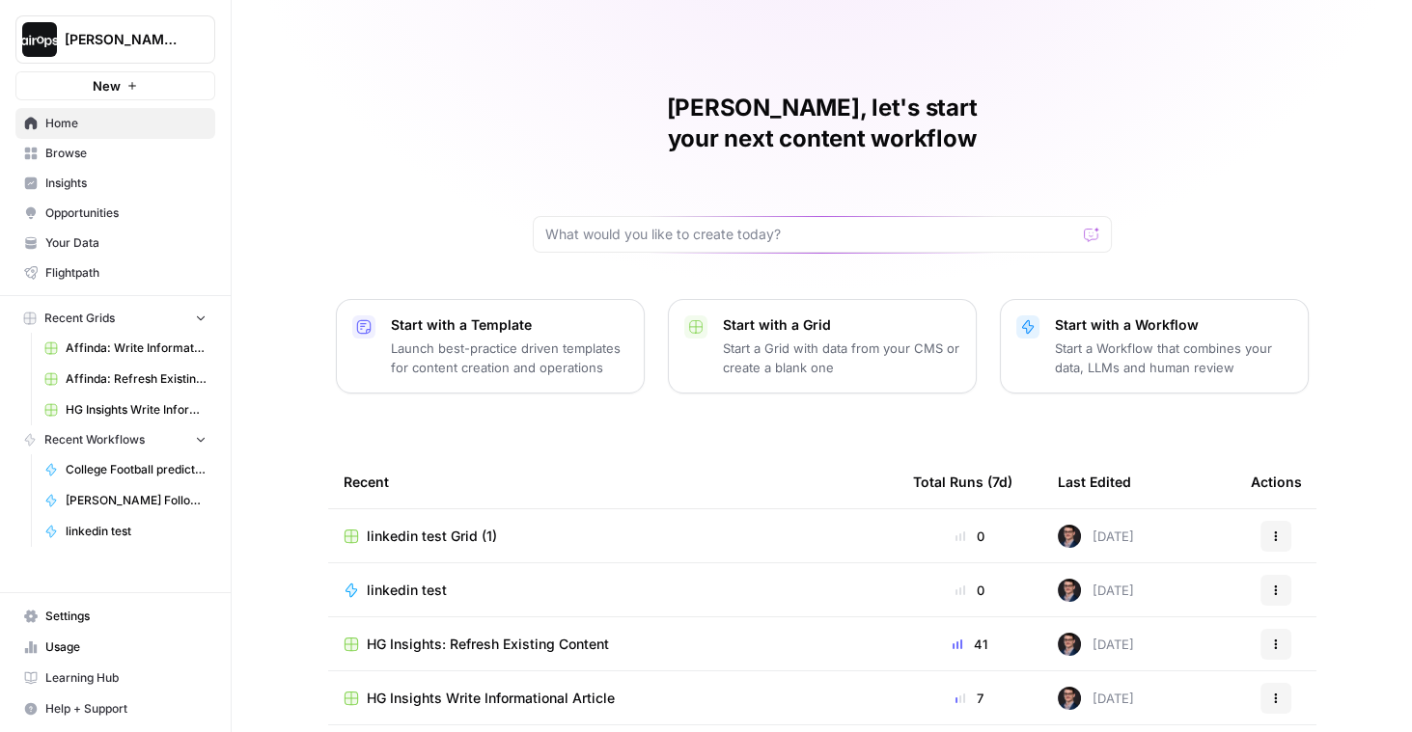
click at [275, 304] on div "[PERSON_NAME], let's start your next content workflow Start with a Template Lau…" at bounding box center [822, 459] width 1180 height 919
click at [436, 339] on p "Launch best-practice driven templates for content creation and operations" at bounding box center [509, 358] width 237 height 39
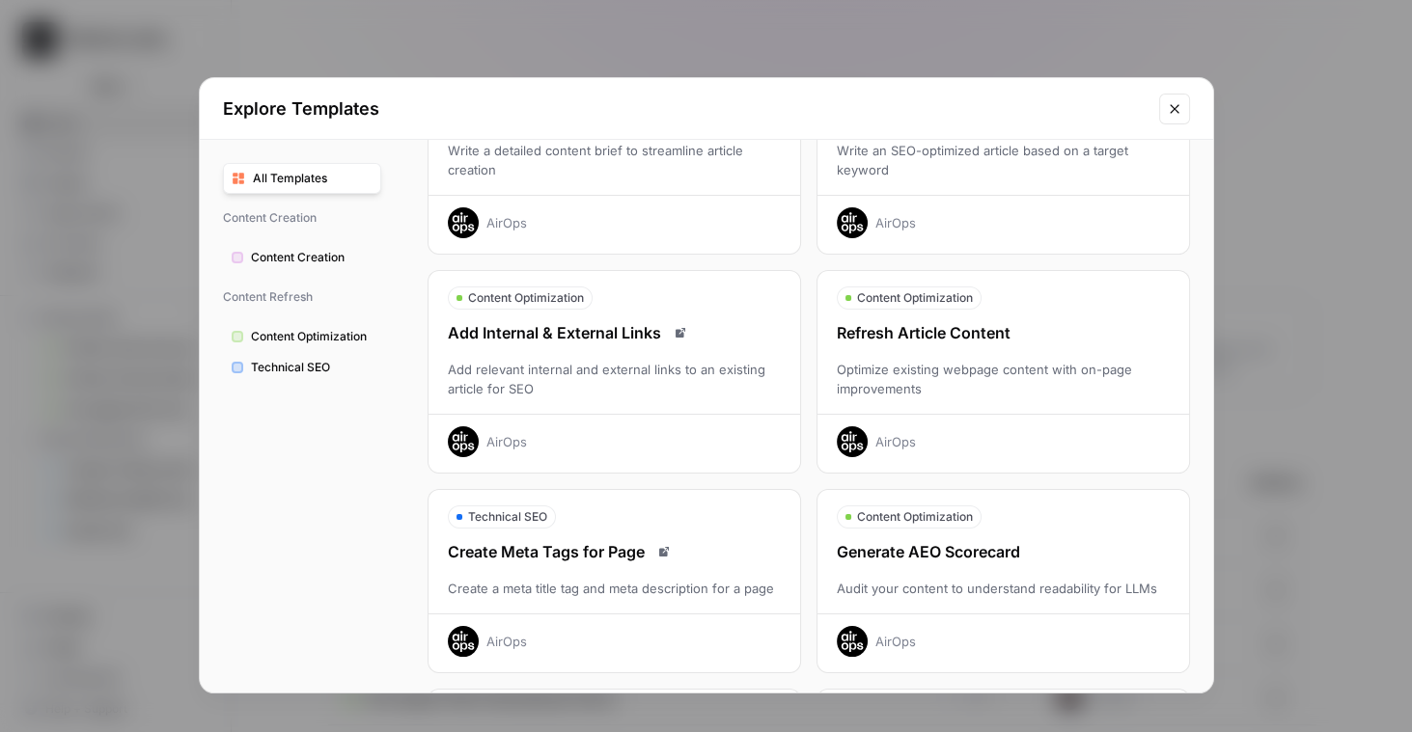
scroll to position [125, 0]
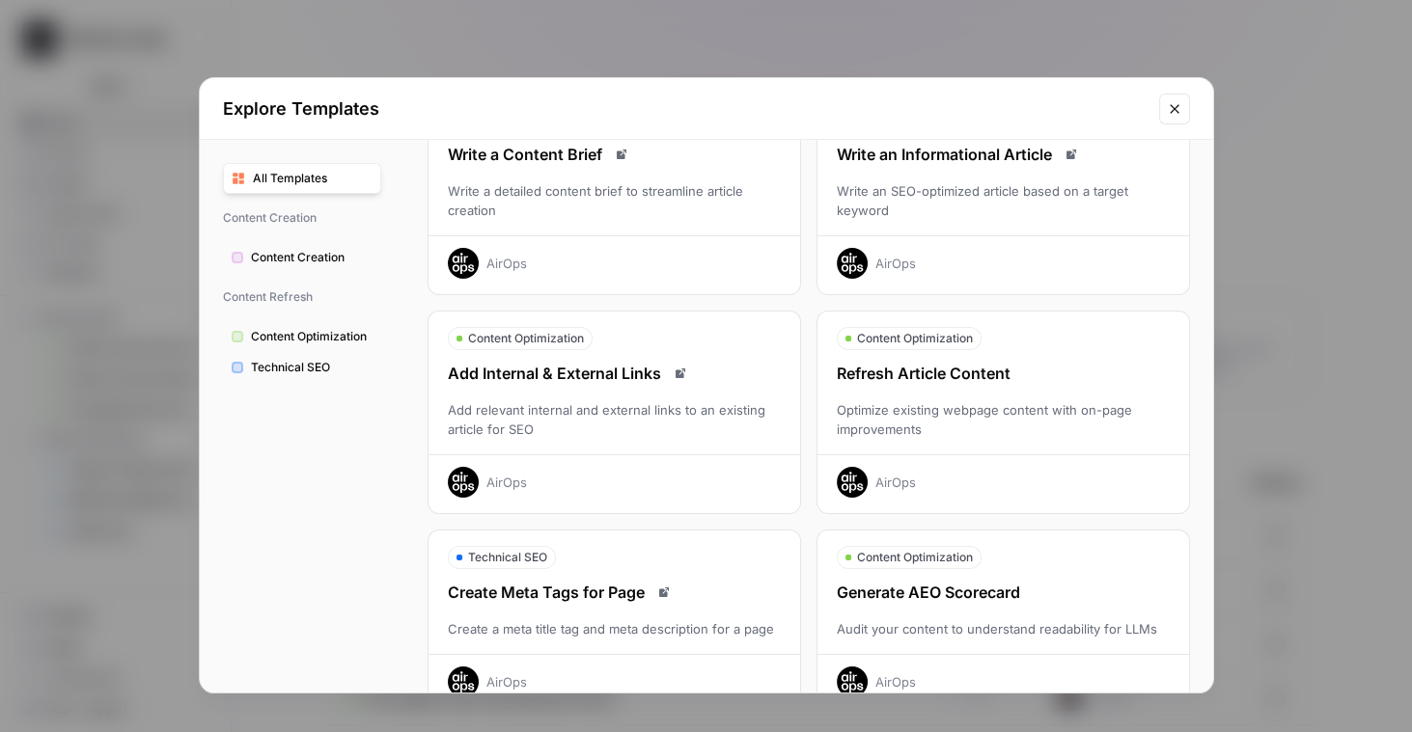
click at [1176, 113] on icon "Close modal" at bounding box center [1174, 108] width 15 height 15
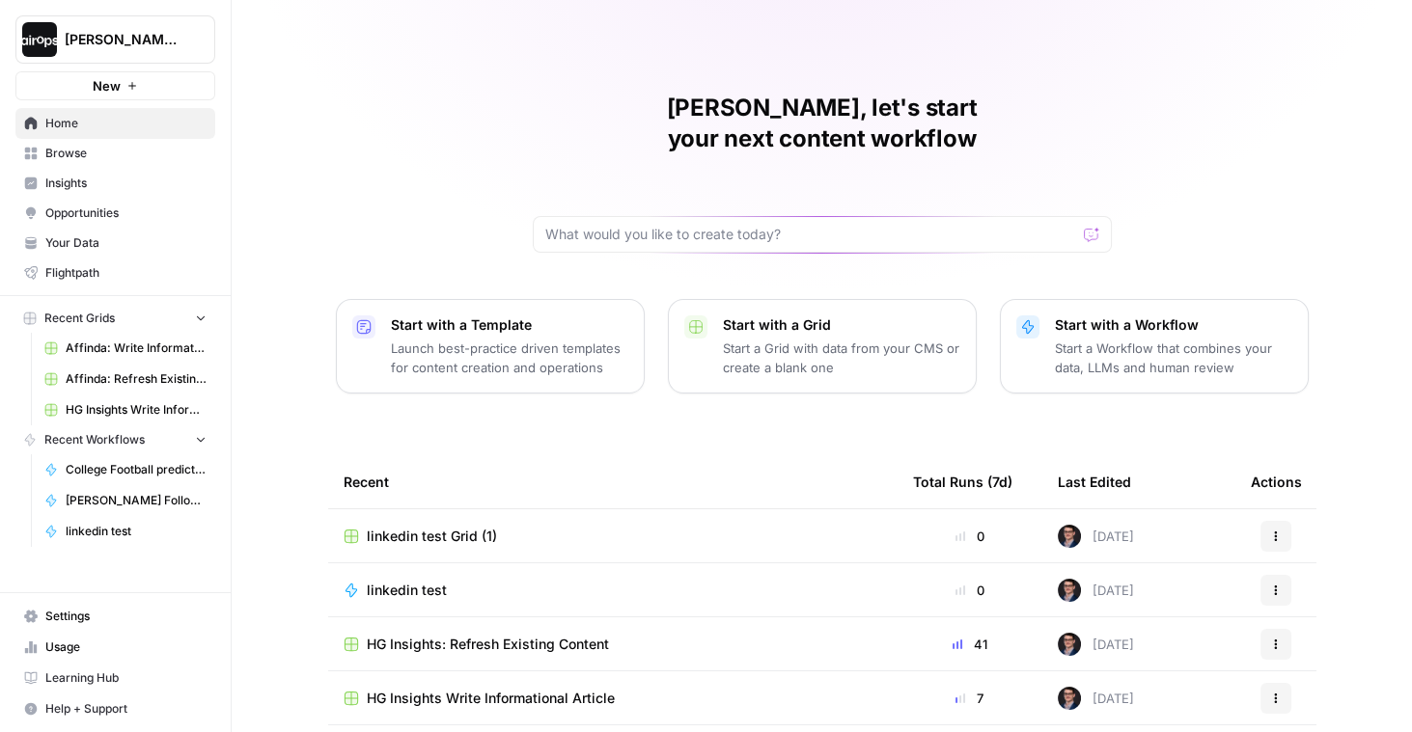
click at [458, 689] on span "HG Insights Write Informational Article" at bounding box center [491, 698] width 248 height 19
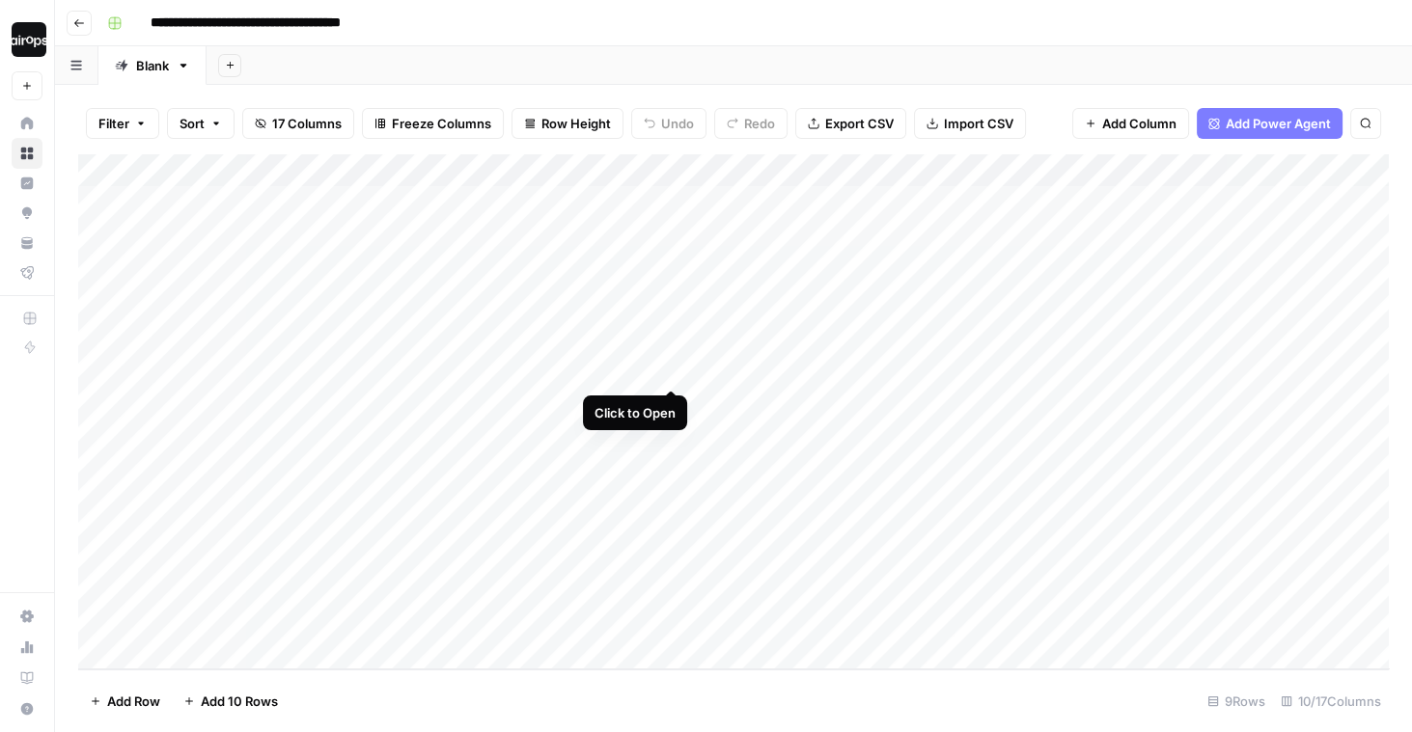
click at [666, 350] on div "Add Column" at bounding box center [733, 411] width 1310 height 515
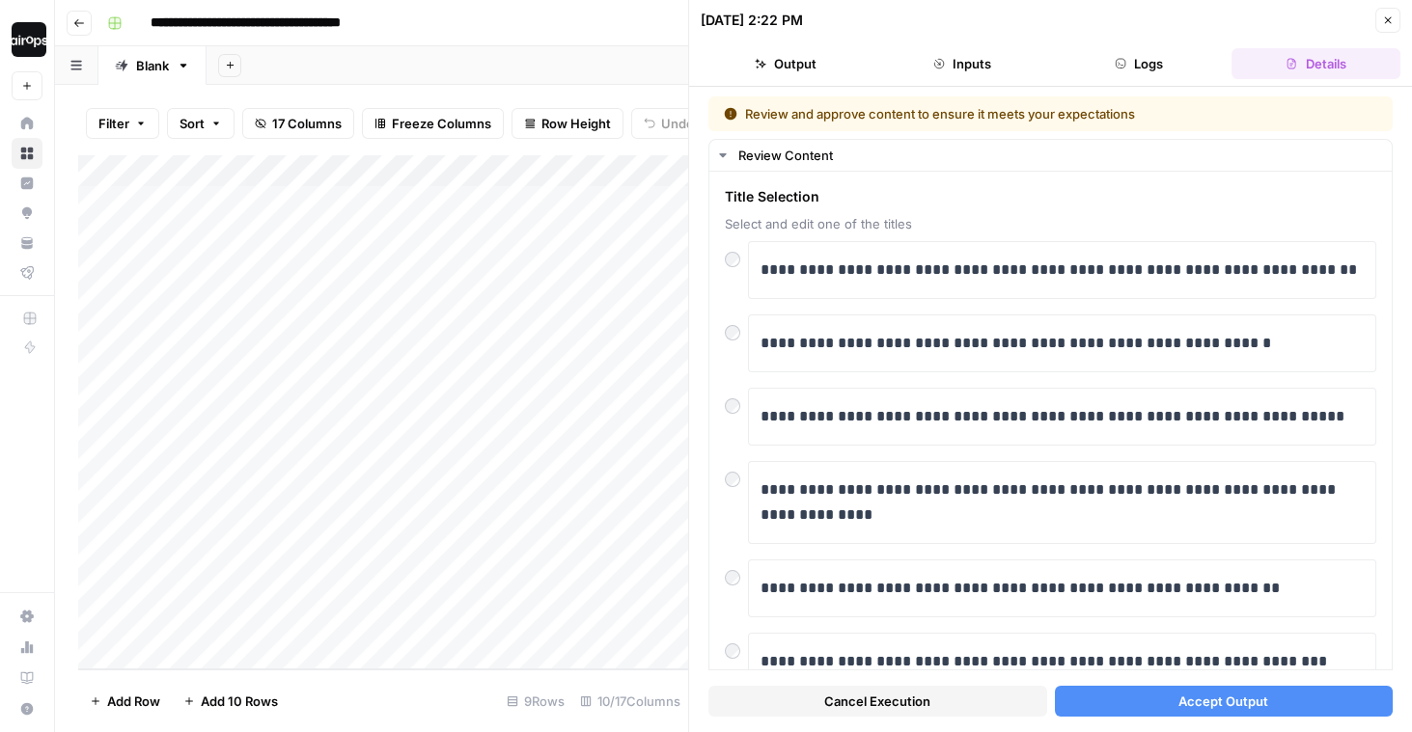
click at [1139, 695] on button "Accept Output" at bounding box center [1224, 701] width 339 height 31
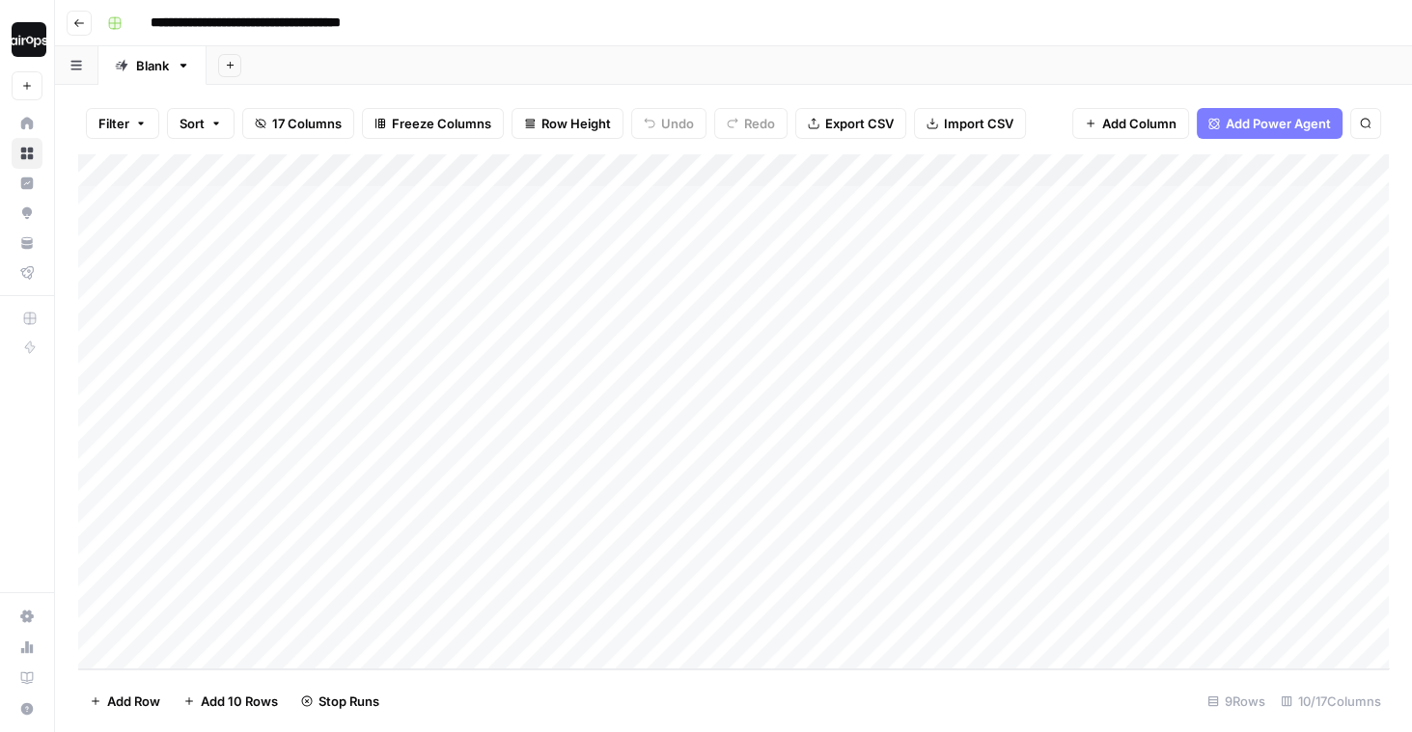
drag, startPoint x: 277, startPoint y: 222, endPoint x: 321, endPoint y: 521, distance: 302.4
click at [321, 521] on div "Add Column" at bounding box center [733, 411] width 1310 height 515
click at [325, 506] on div "Add Column" at bounding box center [733, 411] width 1310 height 515
drag, startPoint x: 572, startPoint y: 207, endPoint x: 543, endPoint y: 530, distance: 323.6
click at [543, 530] on div "Add Column" at bounding box center [733, 411] width 1310 height 515
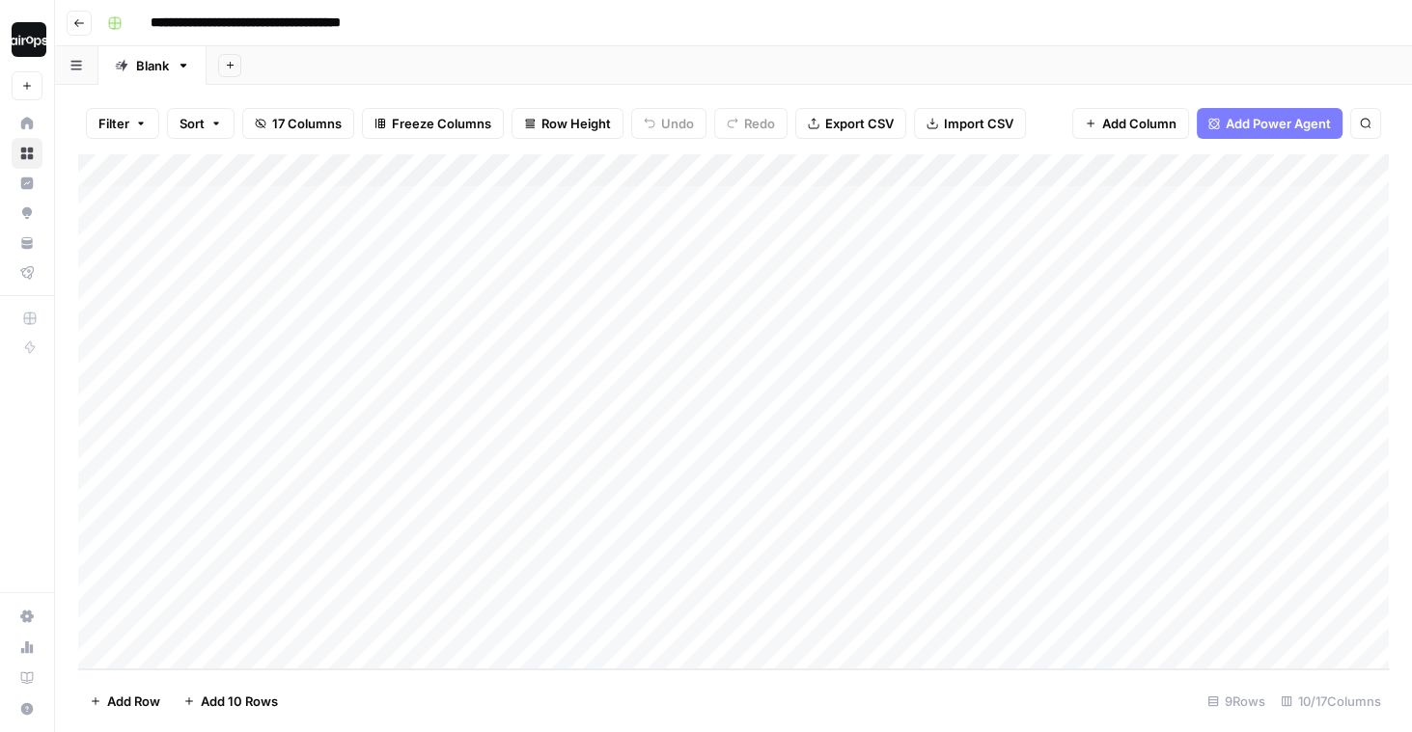
drag, startPoint x: 982, startPoint y: 213, endPoint x: 948, endPoint y: 503, distance: 291.5
click at [948, 503] on div "Add Column" at bounding box center [733, 411] width 1310 height 515
click at [844, 201] on div "Add Column" at bounding box center [733, 411] width 1310 height 515
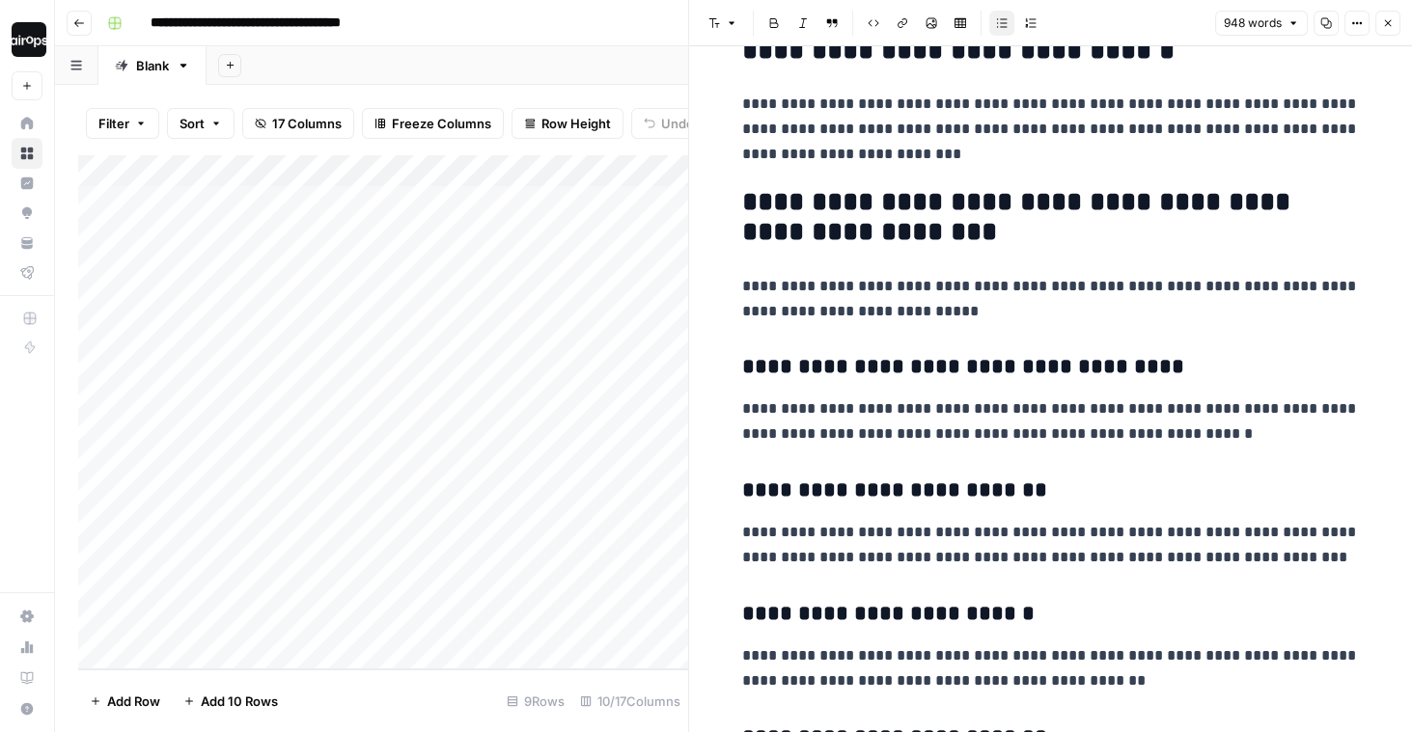
scroll to position [692, 0]
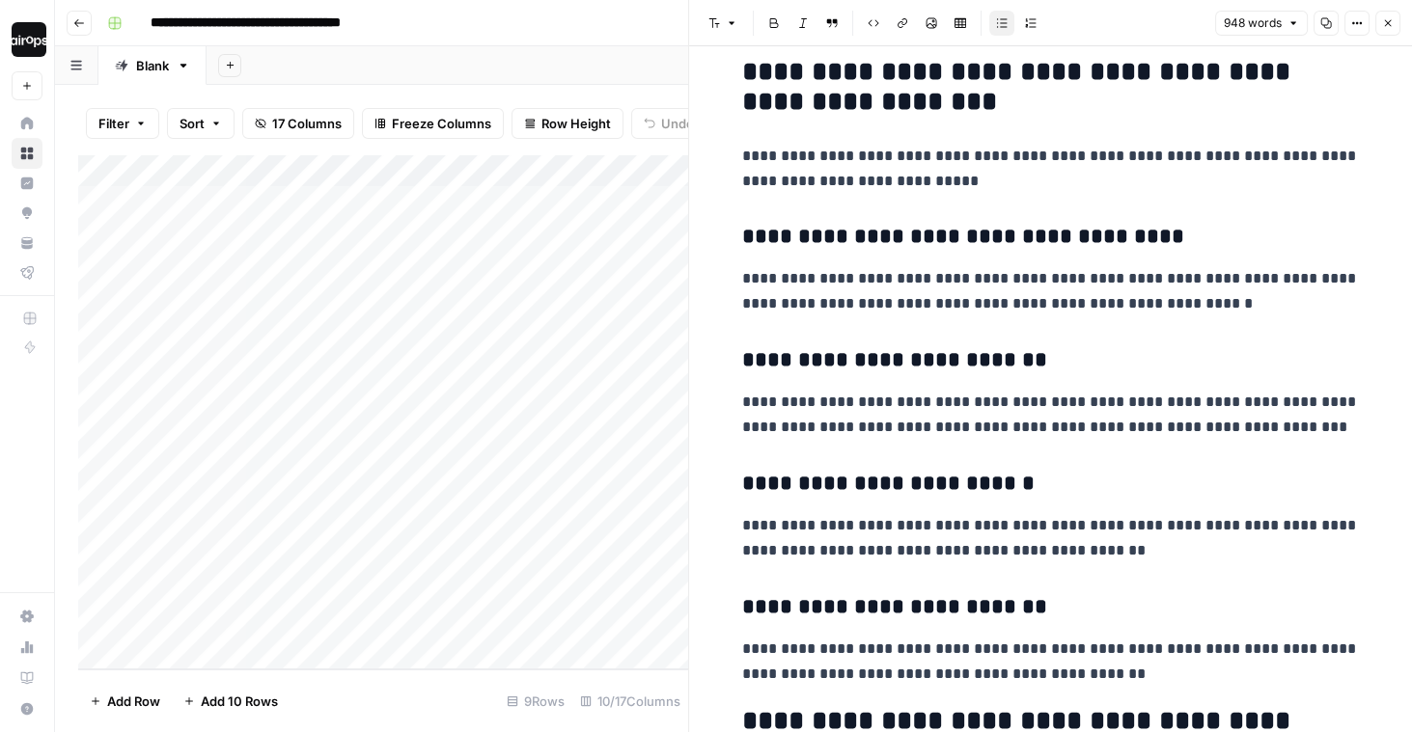
click at [1387, 29] on button "Close" at bounding box center [1387, 23] width 25 height 25
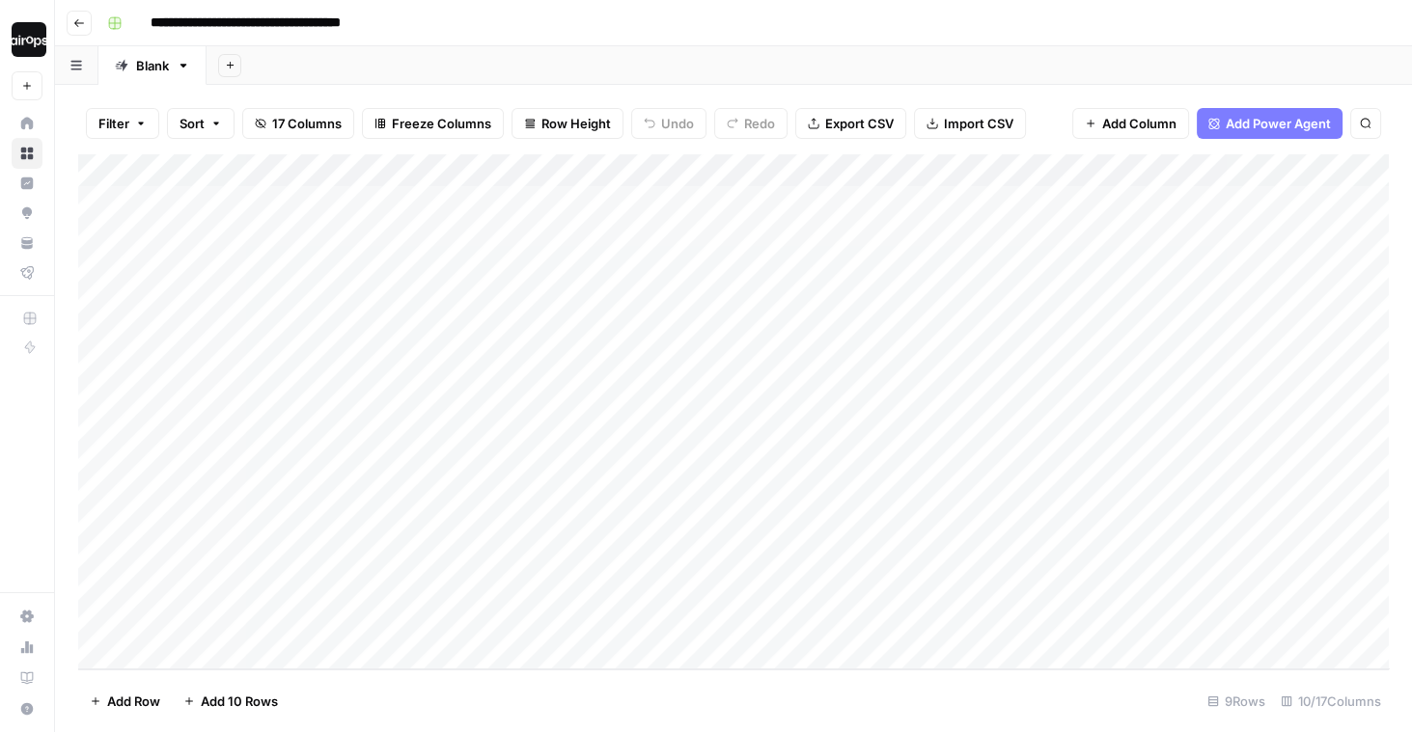
drag, startPoint x: 842, startPoint y: 199, endPoint x: 815, endPoint y: 424, distance: 226.4
click at [815, 424] on div "Add Column" at bounding box center [733, 411] width 1310 height 515
drag, startPoint x: 1029, startPoint y: 219, endPoint x: 966, endPoint y: 397, distance: 188.3
click at [966, 397] on div "Add Column" at bounding box center [733, 411] width 1310 height 515
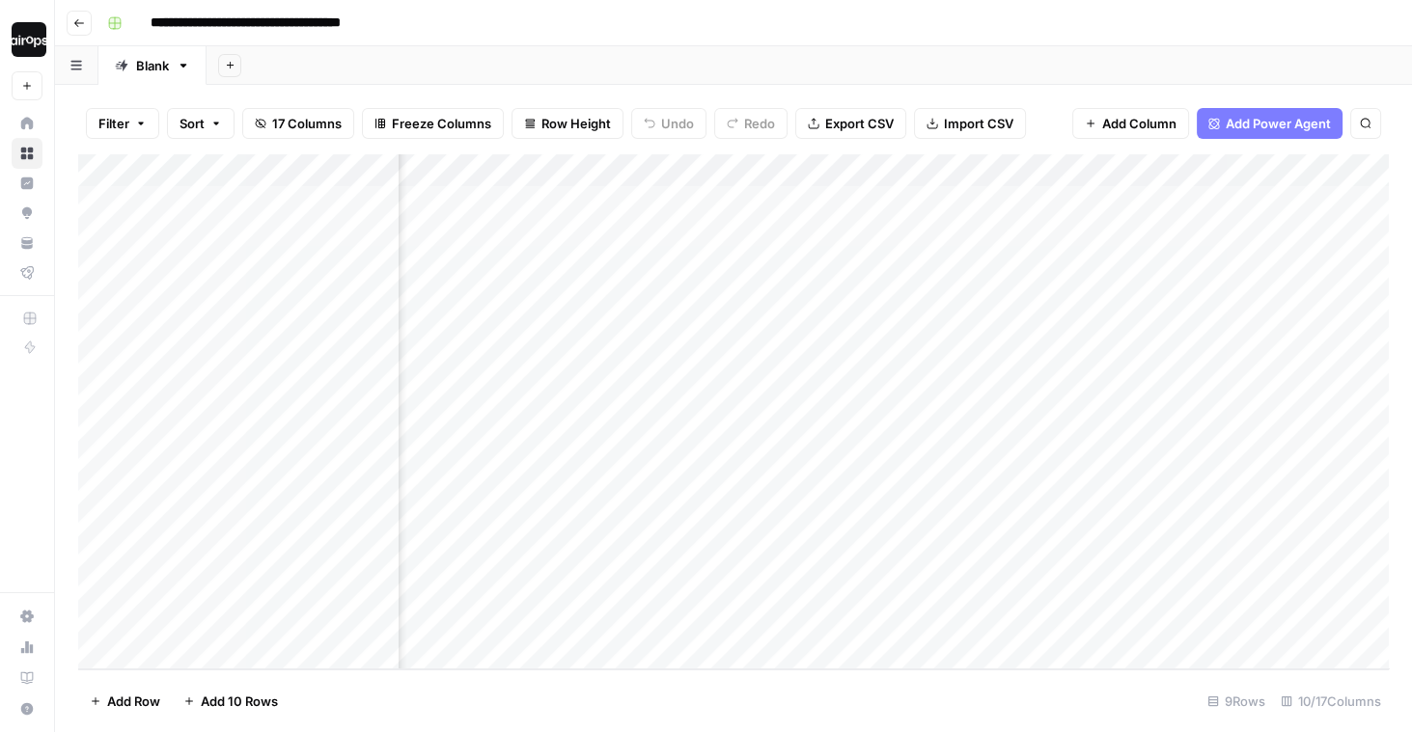
drag, startPoint x: 1109, startPoint y: 218, endPoint x: 1108, endPoint y: 406, distance: 188.2
click at [1108, 406] on div "Add Column" at bounding box center [733, 411] width 1310 height 515
drag, startPoint x: 1021, startPoint y: 210, endPoint x: 1017, endPoint y: 435, distance: 224.9
click at [1017, 435] on div "Add Column" at bounding box center [733, 411] width 1310 height 515
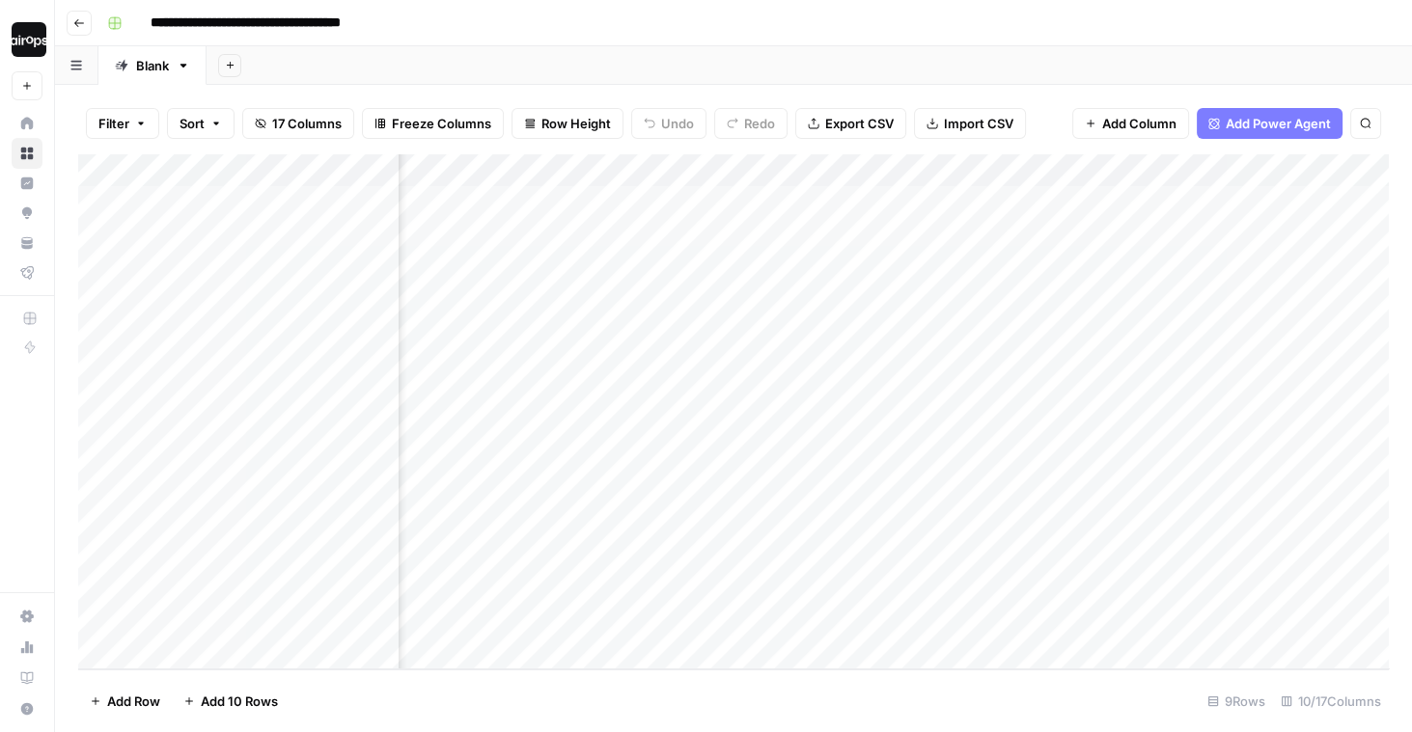
scroll to position [0, 889]
drag, startPoint x: 1021, startPoint y: 199, endPoint x: 1014, endPoint y: 385, distance: 186.3
click at [1014, 385] on div "Add Column" at bounding box center [733, 411] width 1310 height 515
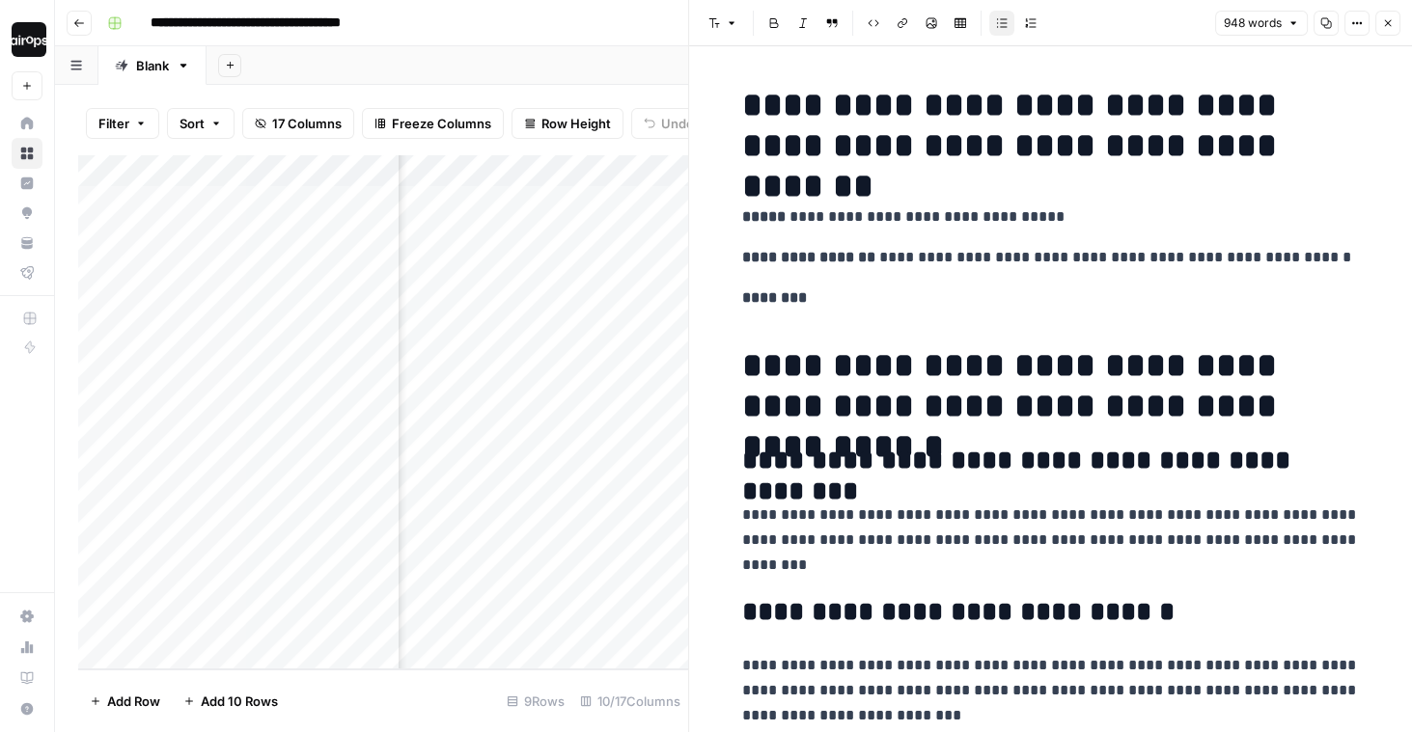
click at [1389, 21] on icon "button" at bounding box center [1388, 23] width 12 height 12
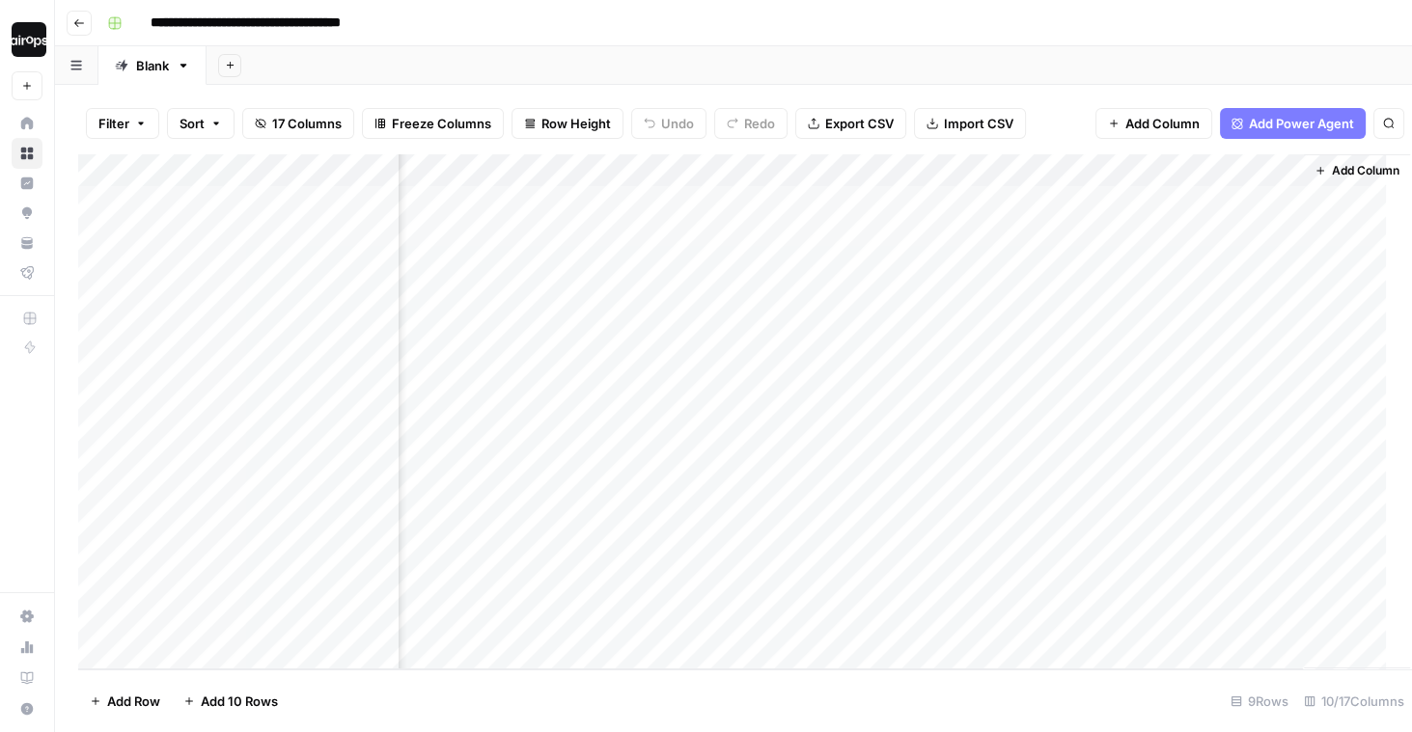
scroll to position [0, 1086]
click at [1350, 166] on span "Add Column" at bounding box center [1367, 170] width 68 height 17
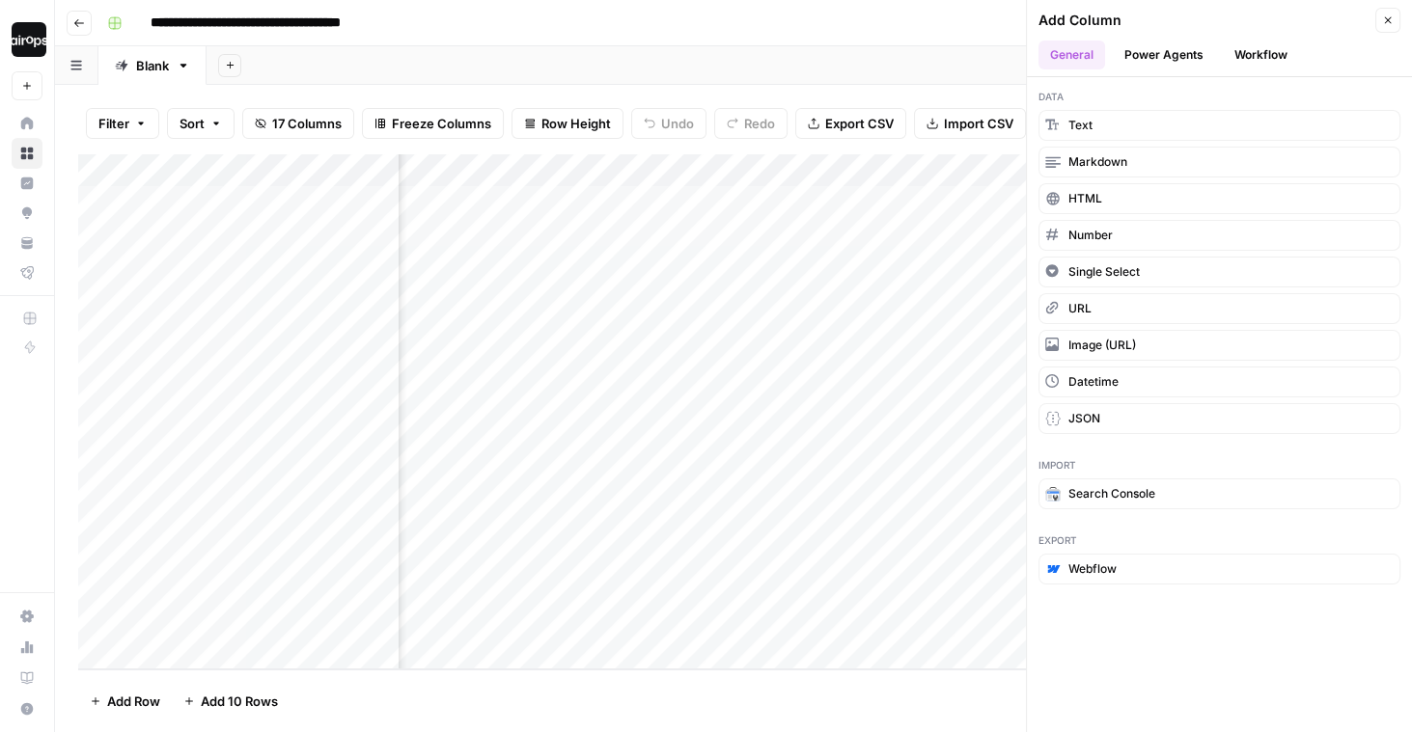
click at [1156, 45] on button "Power Agents" at bounding box center [1164, 55] width 102 height 29
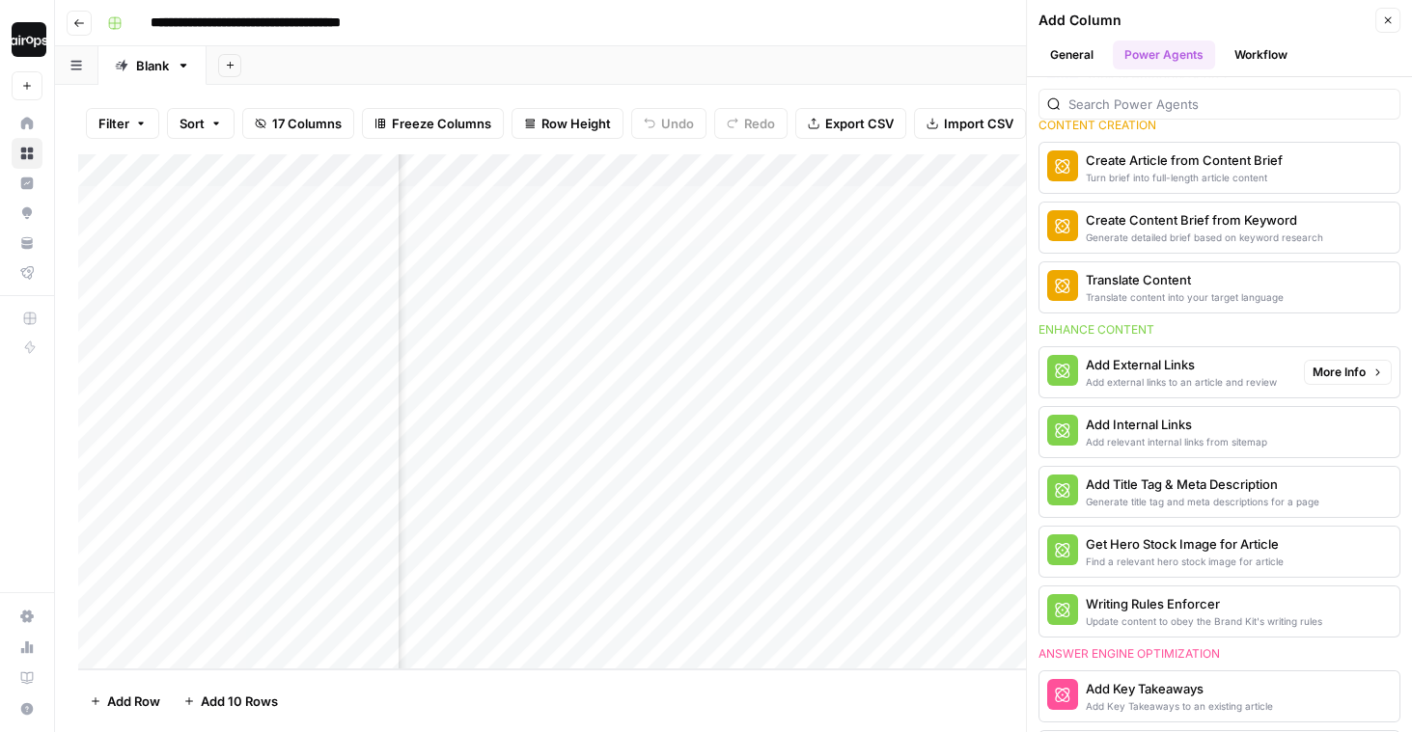
scroll to position [286, 0]
click at [1189, 433] on div "Add relevant internal links from sitemap" at bounding box center [1175, 440] width 181 height 15
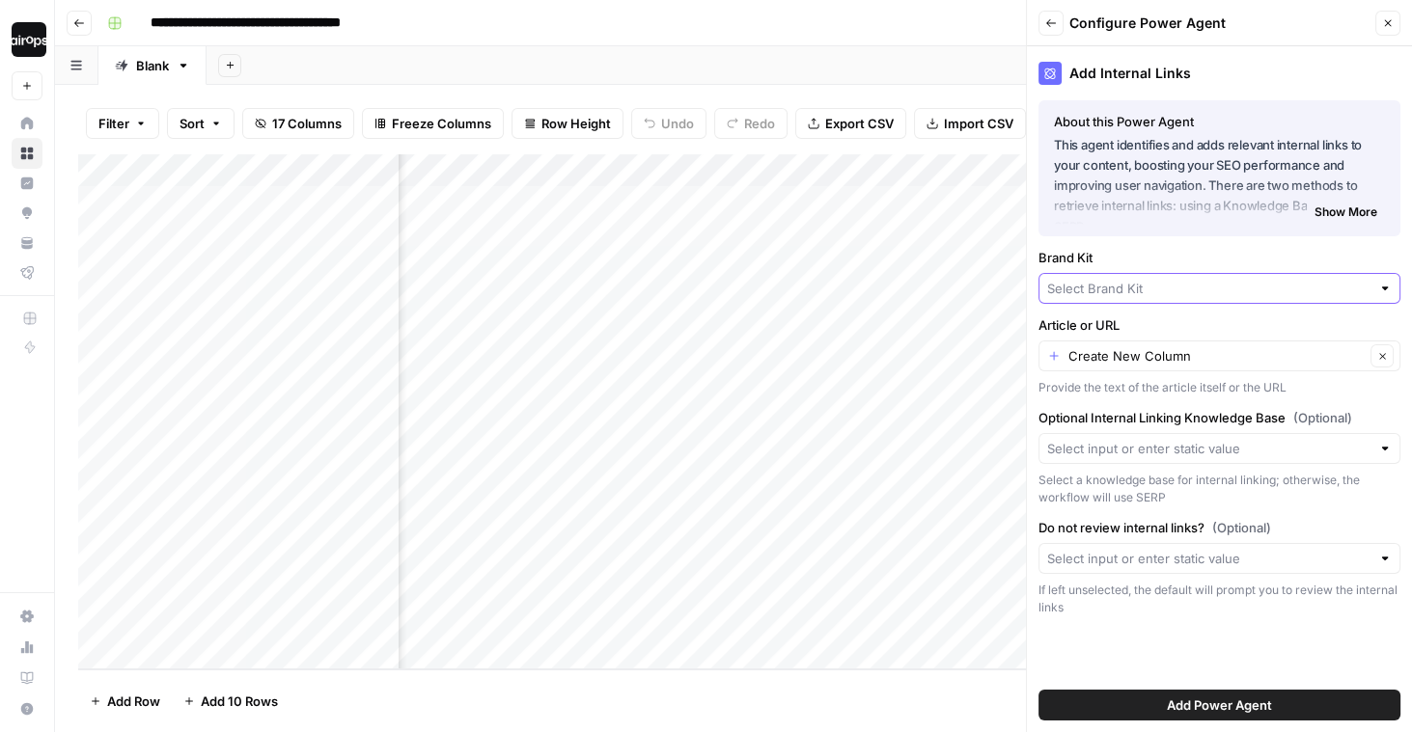
click at [1171, 290] on input "Brand Kit" at bounding box center [1208, 288] width 323 height 19
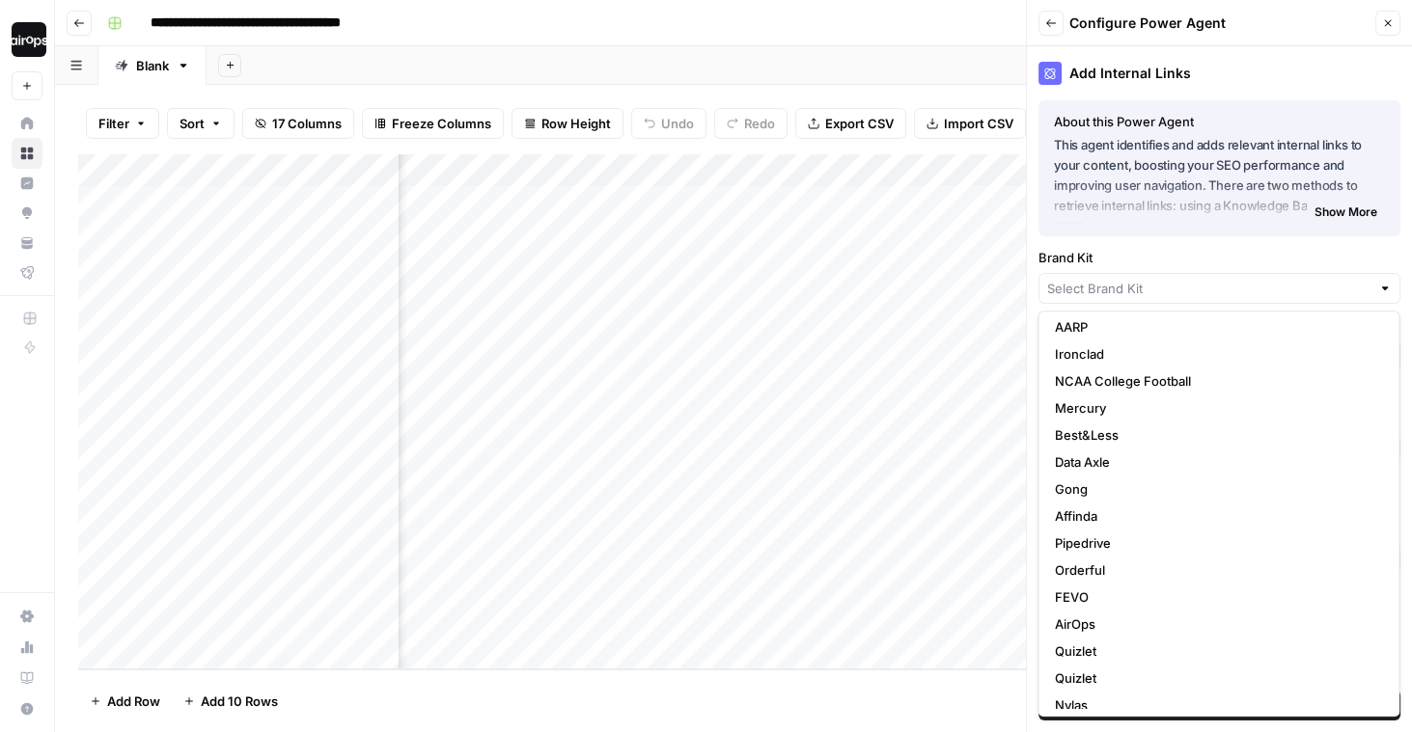
scroll to position [259, 0]
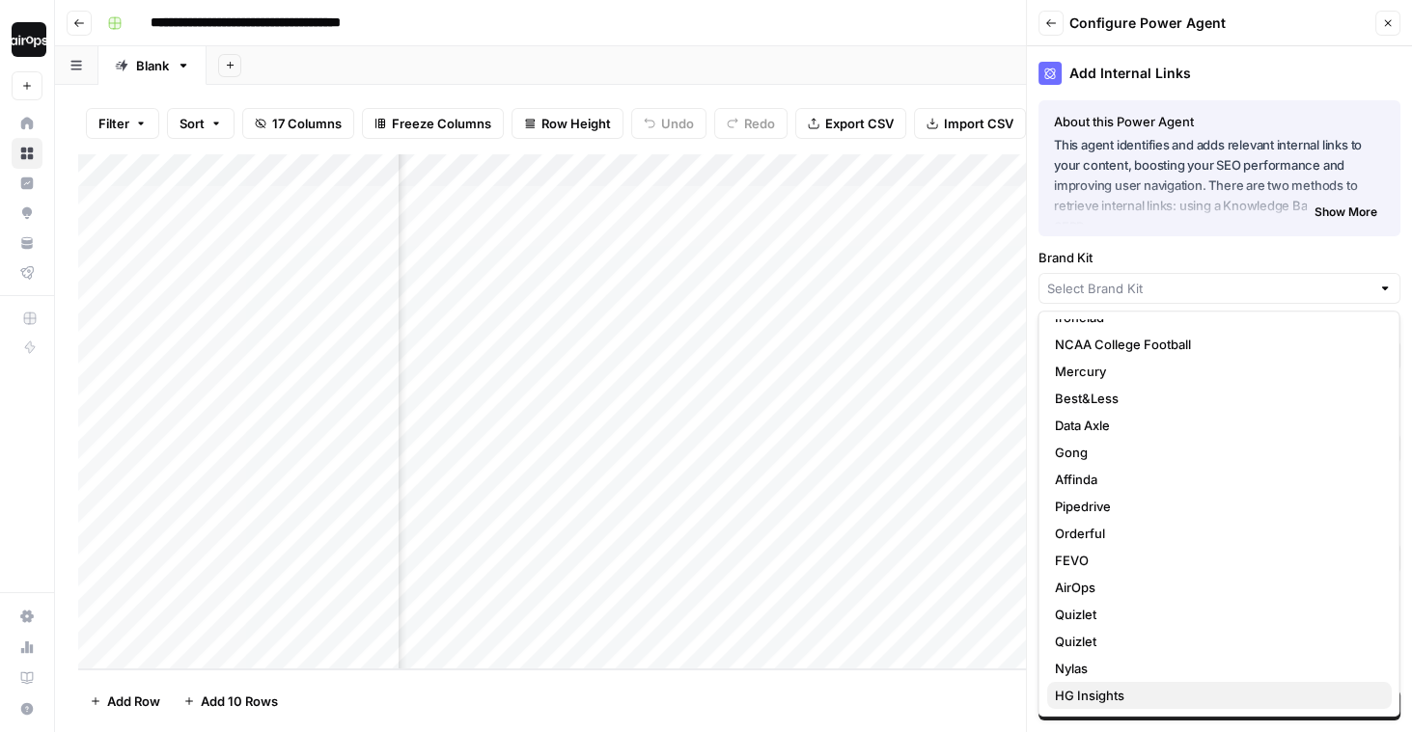
click at [1095, 686] on span "HG Insights" at bounding box center [1214, 695] width 321 height 19
type input "HG Insights"
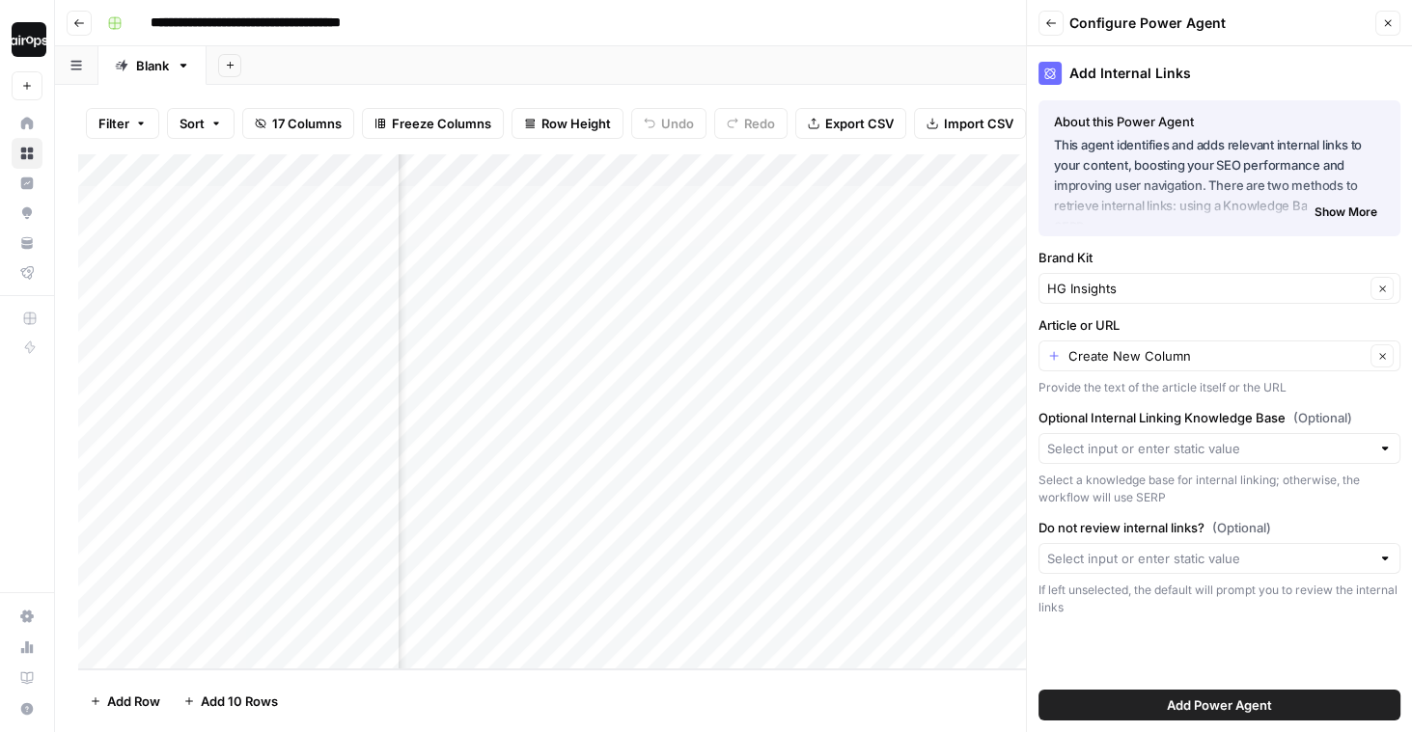
click at [1171, 709] on span "Add Power Agent" at bounding box center [1219, 705] width 105 height 19
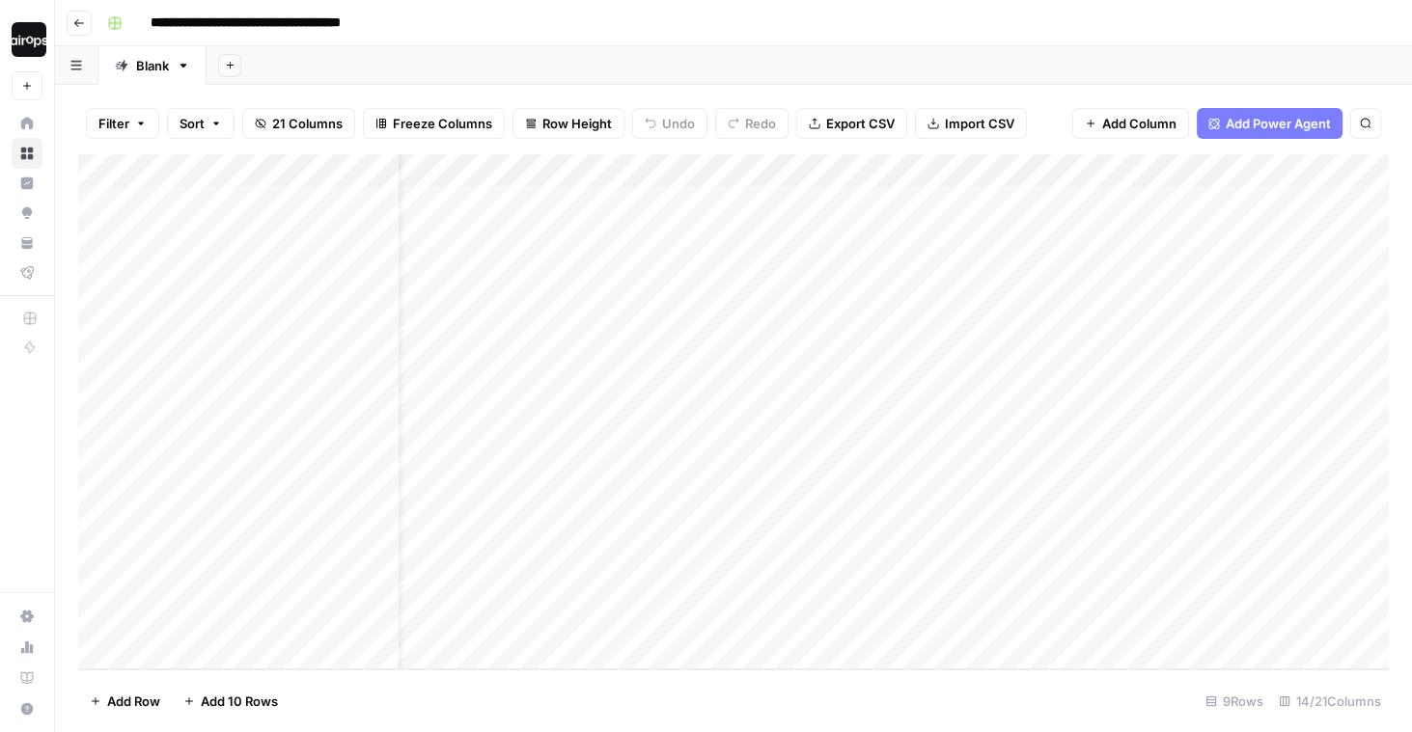
scroll to position [0, 0]
click at [1267, 202] on div "Add Column" at bounding box center [733, 411] width 1310 height 515
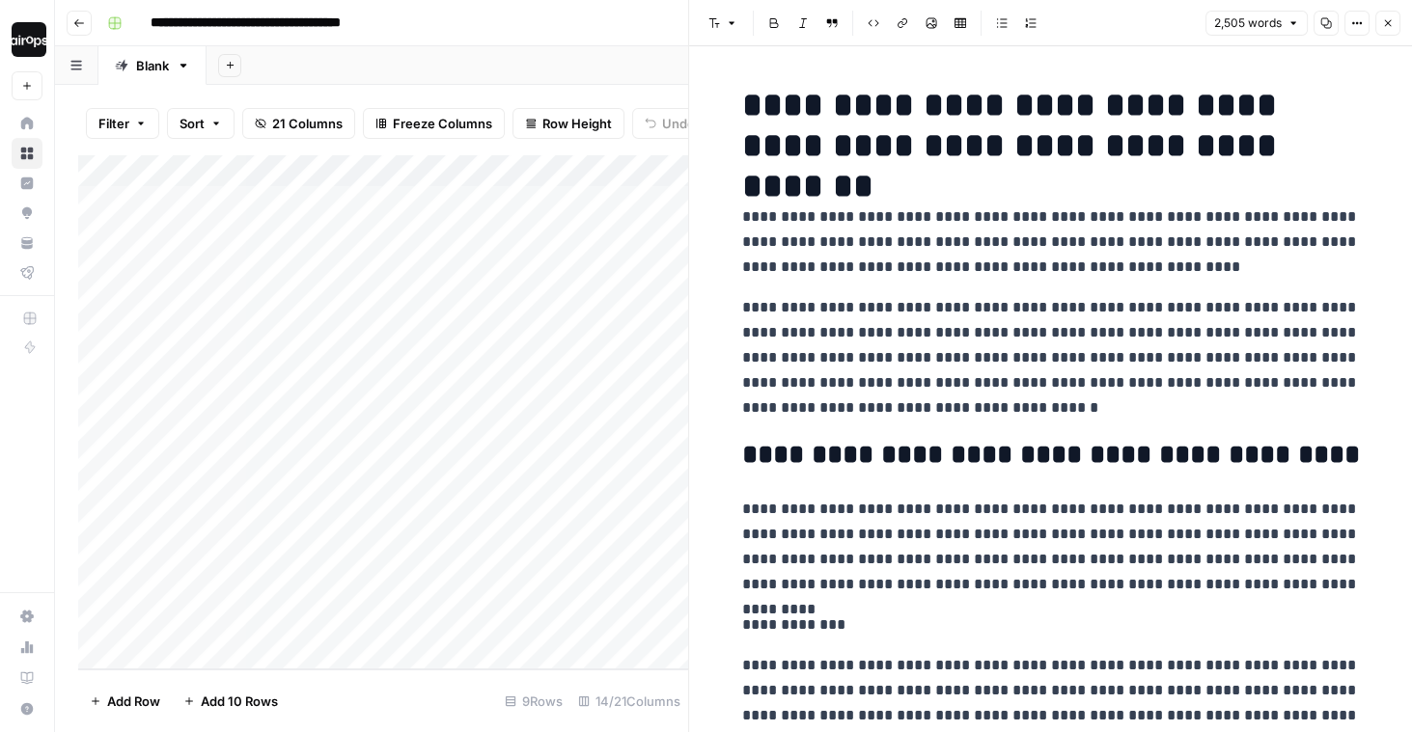
click at [1095, 397] on p "**********" at bounding box center [1051, 357] width 618 height 125
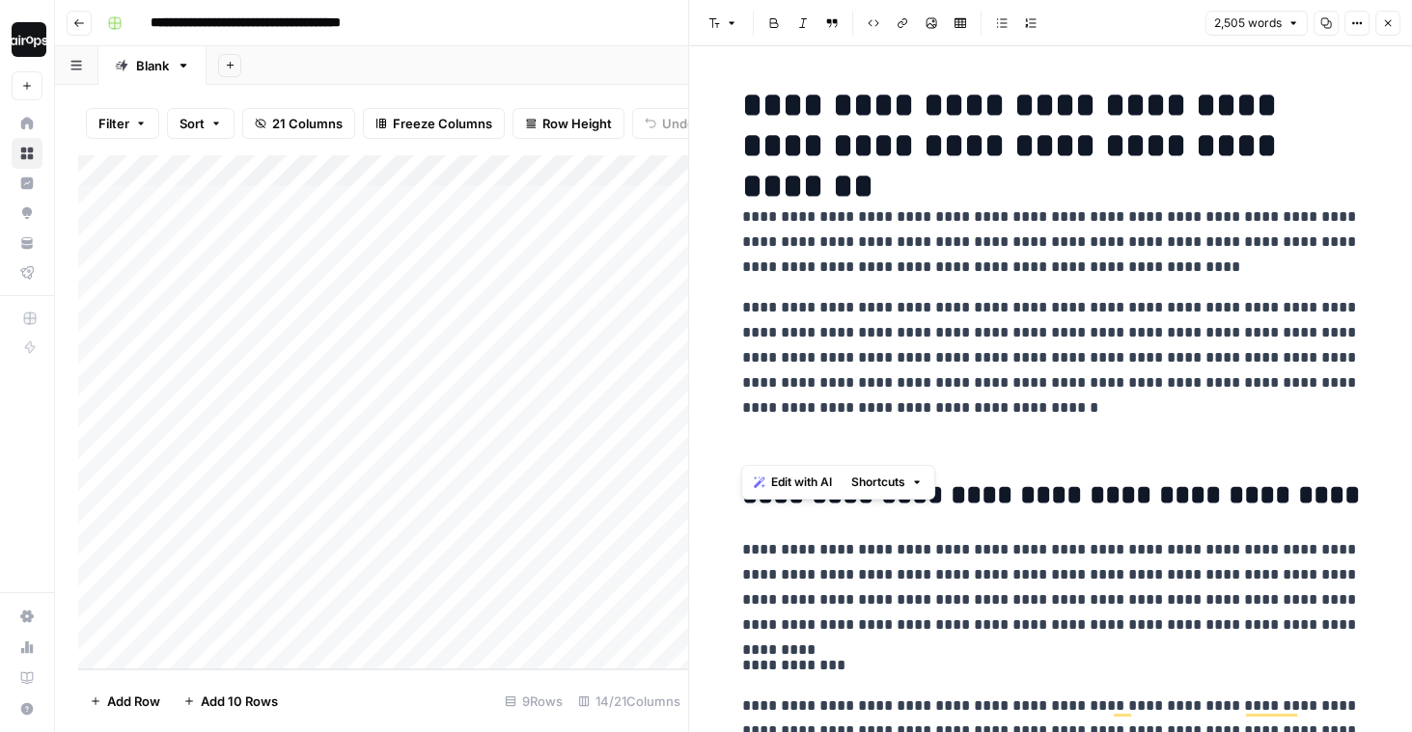
drag, startPoint x: 1054, startPoint y: 428, endPoint x: 794, endPoint y: 365, distance: 267.3
drag, startPoint x: 1079, startPoint y: 400, endPoint x: 736, endPoint y: 294, distance: 358.6
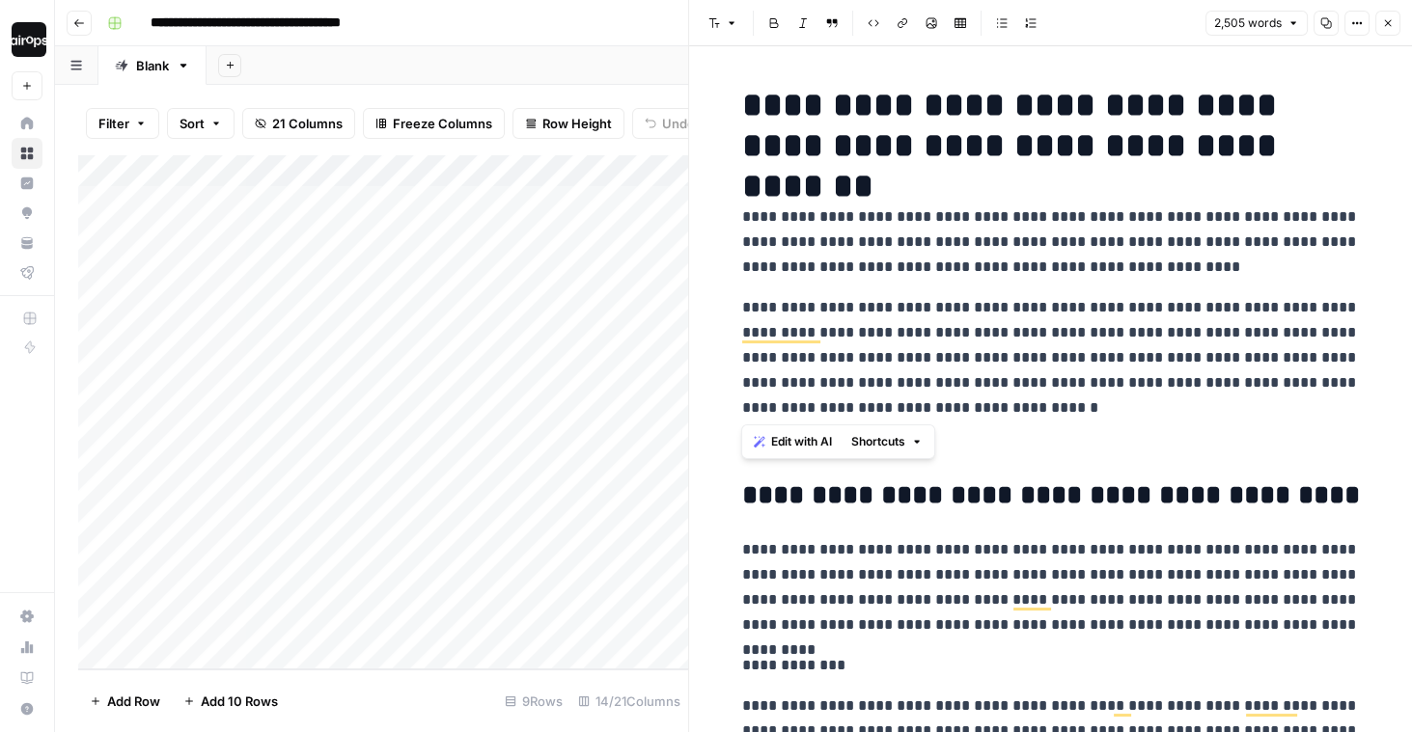
click at [784, 441] on span "Edit with AI" at bounding box center [801, 441] width 61 height 17
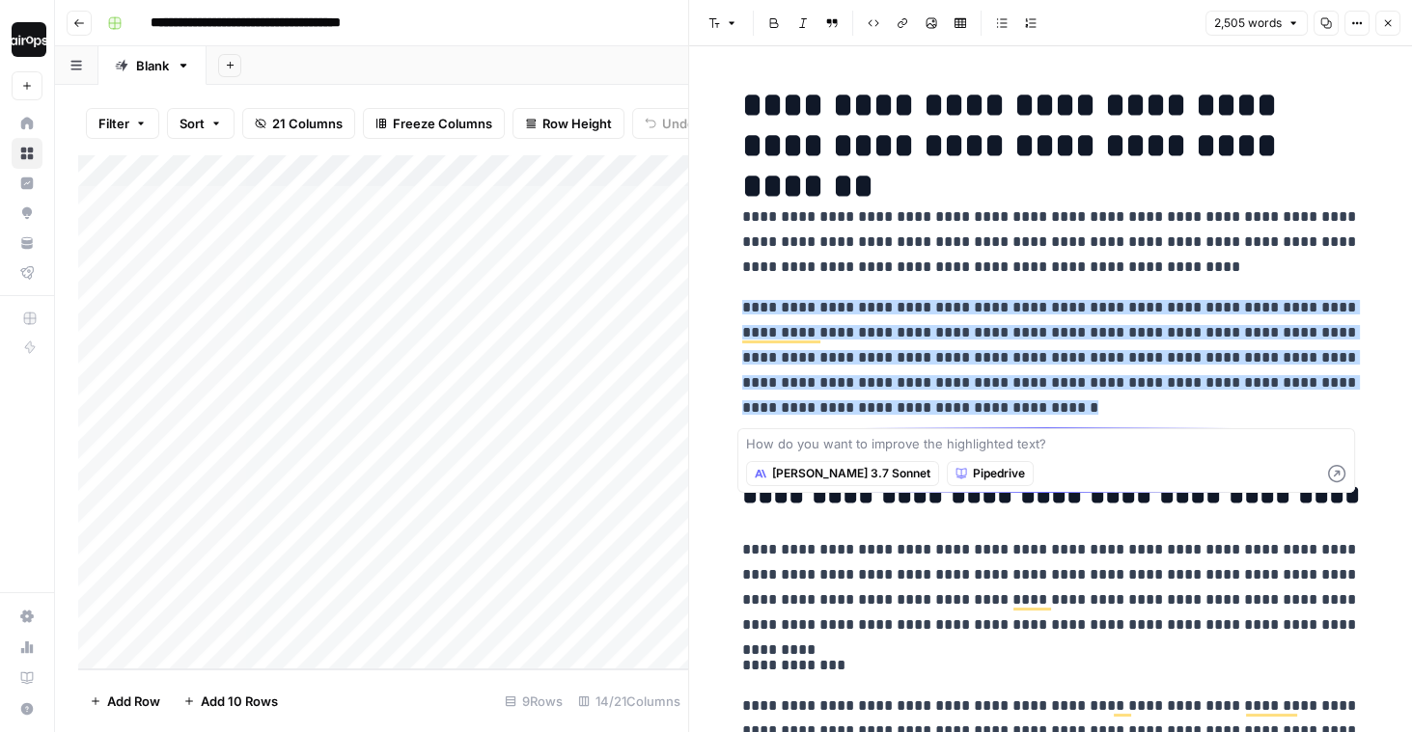
click at [789, 469] on span "Claude 3.7 Sonnet" at bounding box center [851, 473] width 158 height 17
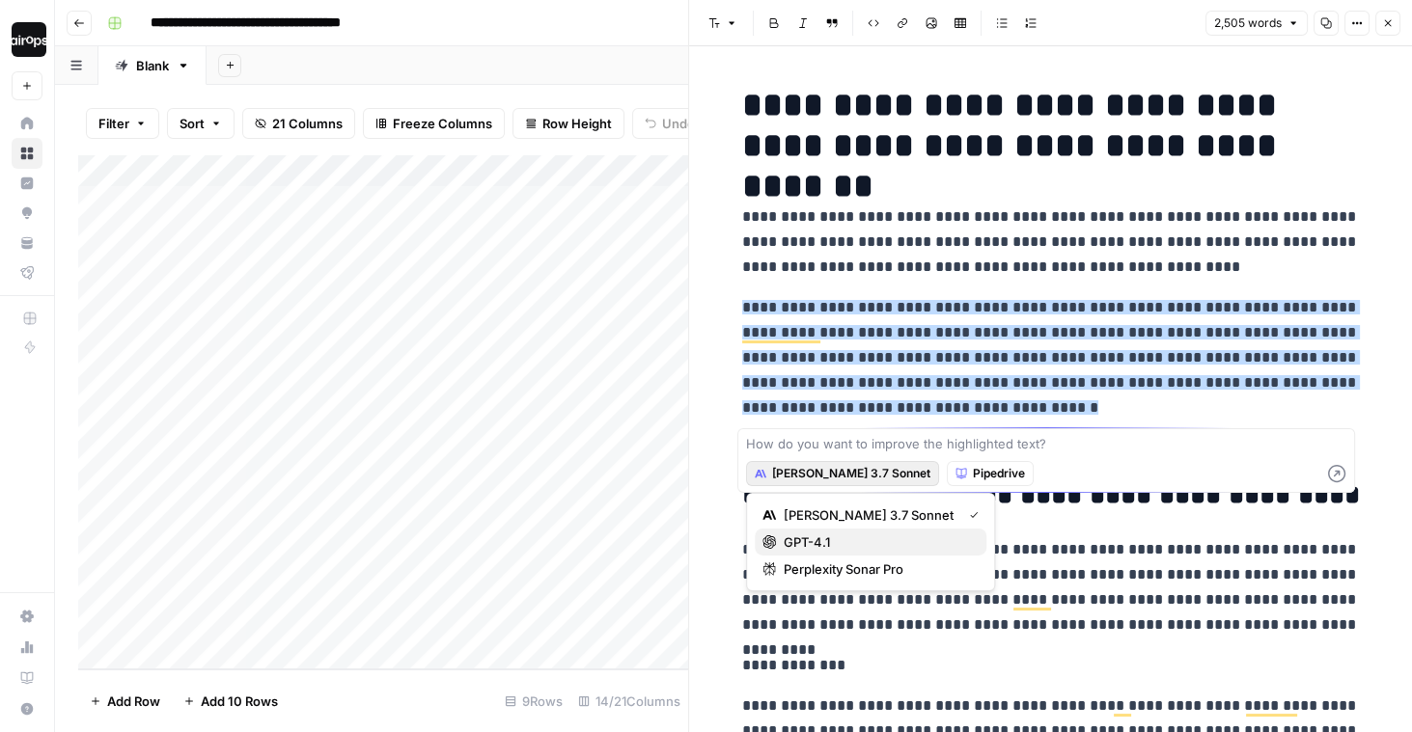
click at [811, 542] on span "GPT-4.1" at bounding box center [876, 542] width 187 height 19
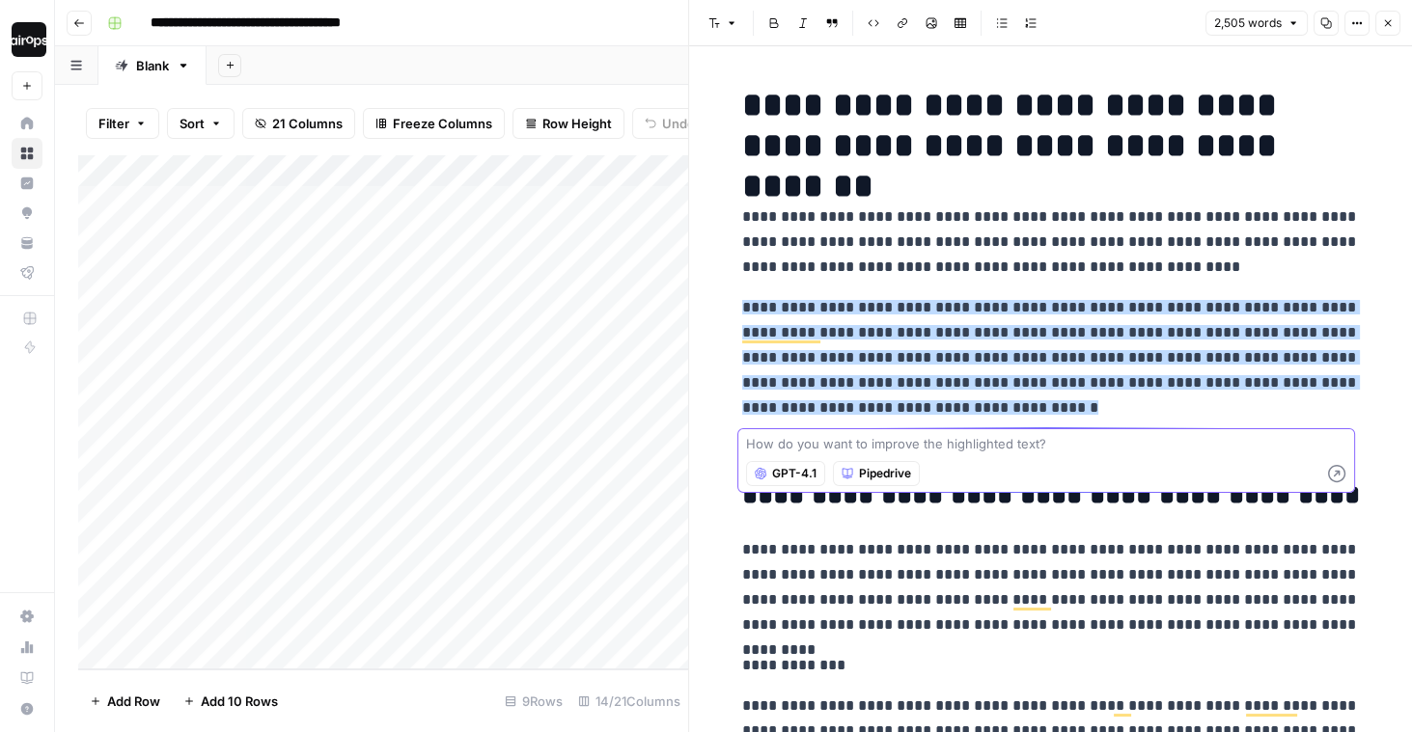
click at [902, 448] on textarea at bounding box center [1046, 443] width 600 height 19
click at [1084, 398] on p "**********" at bounding box center [1051, 357] width 618 height 125
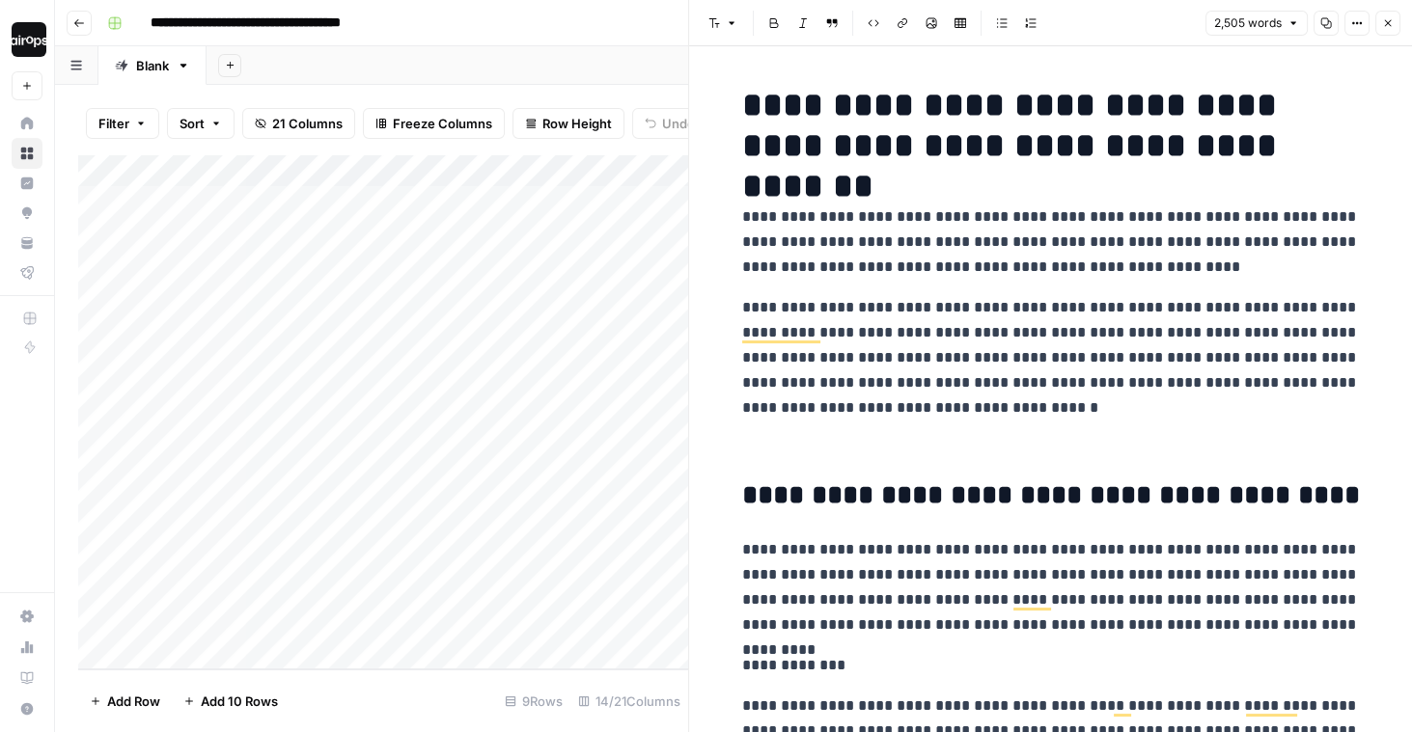
click at [1045, 446] on p "To enrich screen reader interactions, please activate Accessibility in Grammarl…" at bounding box center [1051, 448] width 618 height 25
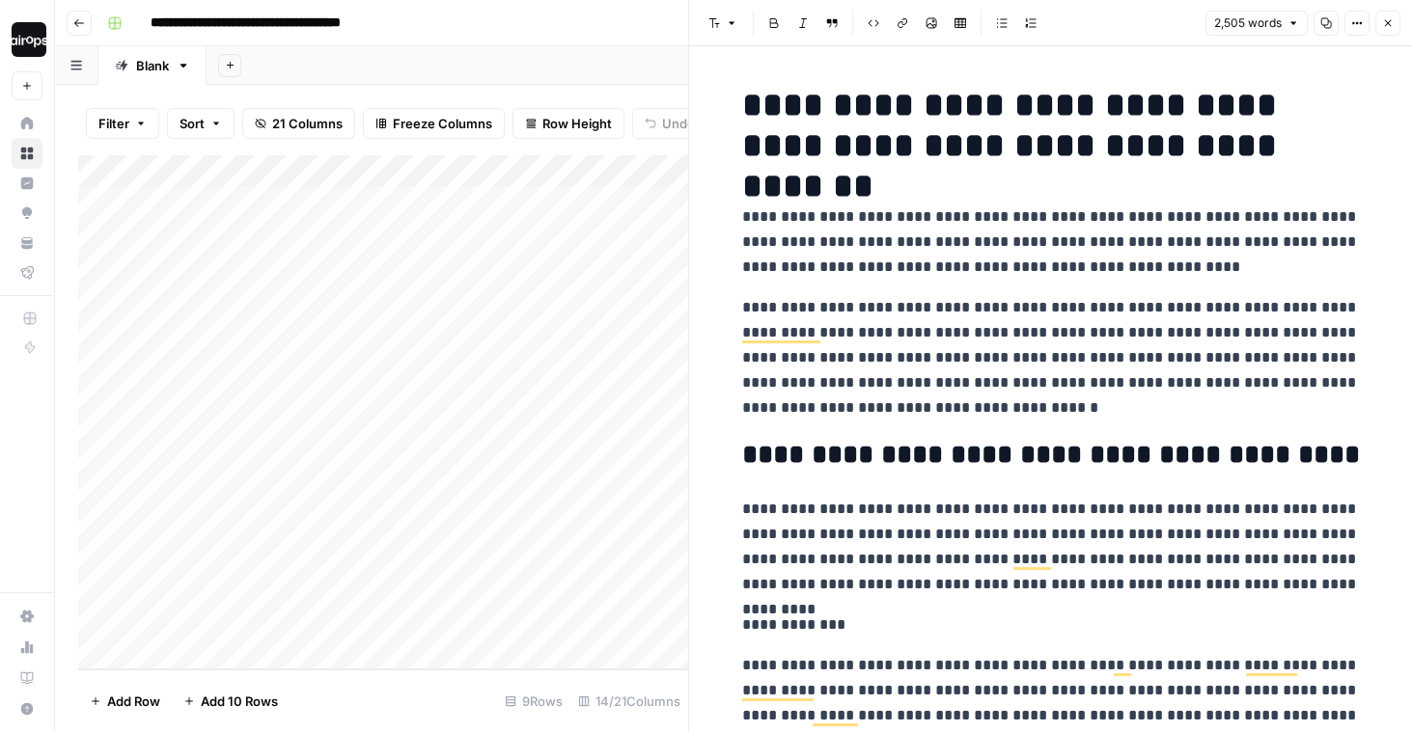
click at [1384, 21] on icon "button" at bounding box center [1388, 23] width 12 height 12
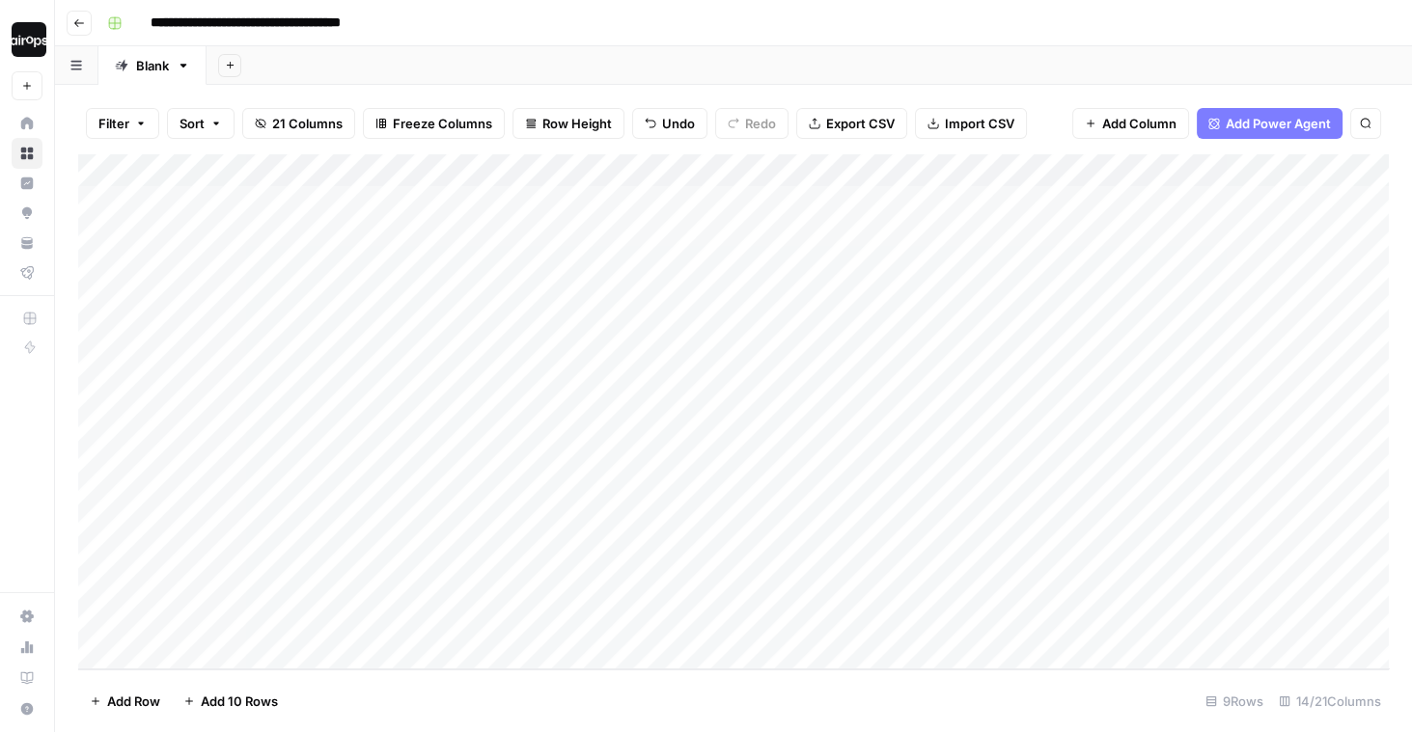
click at [1289, 250] on div "Add Column" at bounding box center [733, 411] width 1310 height 515
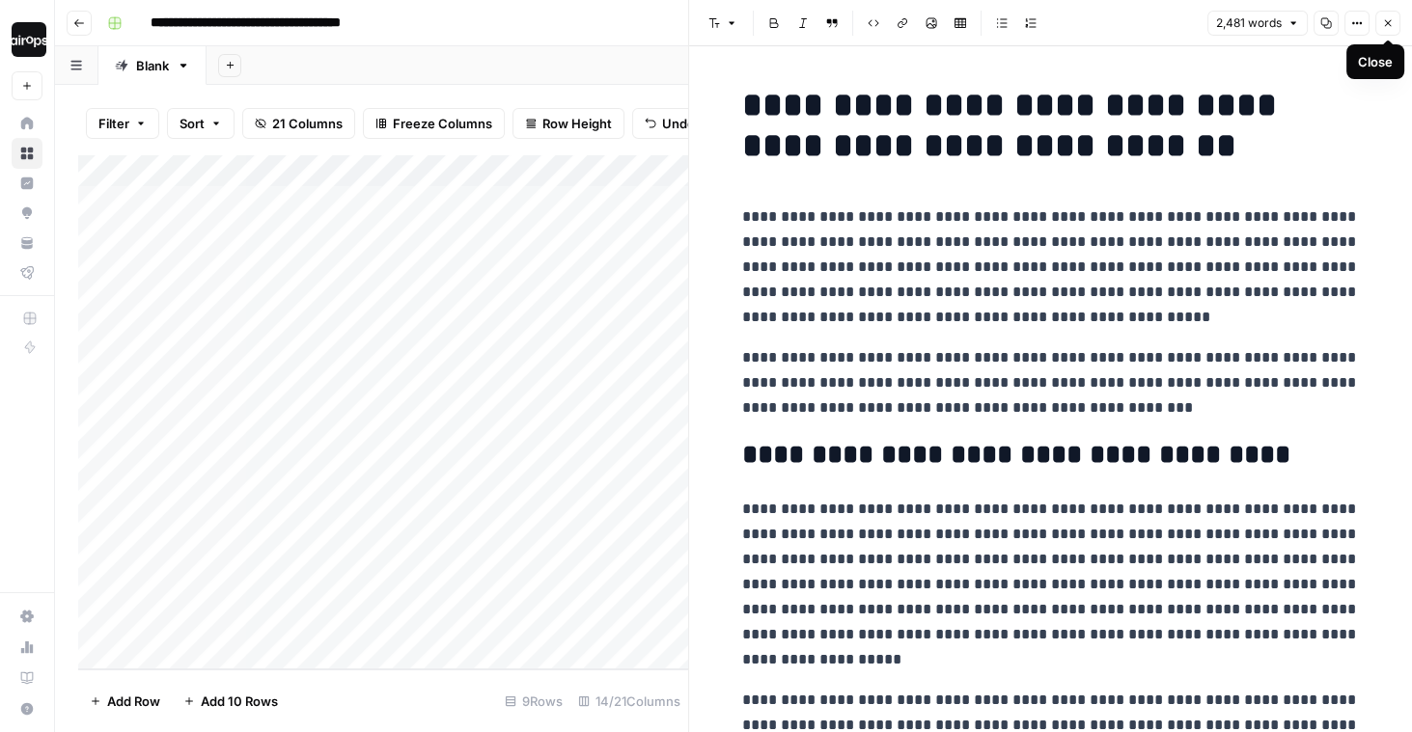
click at [1388, 24] on icon "button" at bounding box center [1388, 23] width 7 height 7
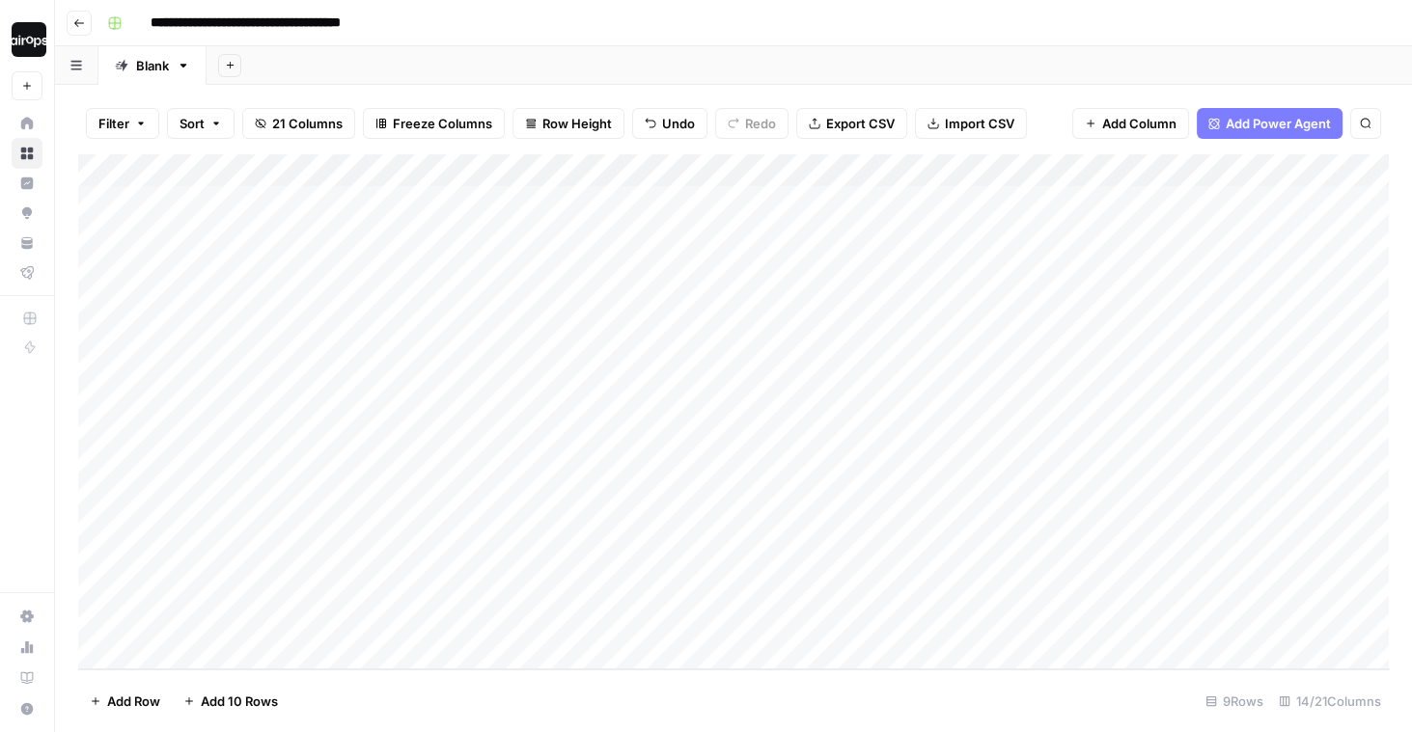
click at [1261, 85] on div "Filter Sort 21 Columns Freeze Columns Row Height Undo Redo Export CSV Import CS…" at bounding box center [733, 408] width 1357 height 647
click at [1183, 77] on div "Add Sheet" at bounding box center [808, 65] width 1205 height 39
click at [1040, 130] on div "Filter Sort 21 Columns Freeze Columns Row Height Undo Redo Export CSV Import CS…" at bounding box center [733, 124] width 1310 height 62
click at [1041, 124] on div "Filter Sort 21 Columns Freeze Columns Row Height Undo Redo Export CSV Import CS…" at bounding box center [733, 124] width 1310 height 62
click at [882, 60] on div "Add Sheet" at bounding box center [808, 65] width 1205 height 39
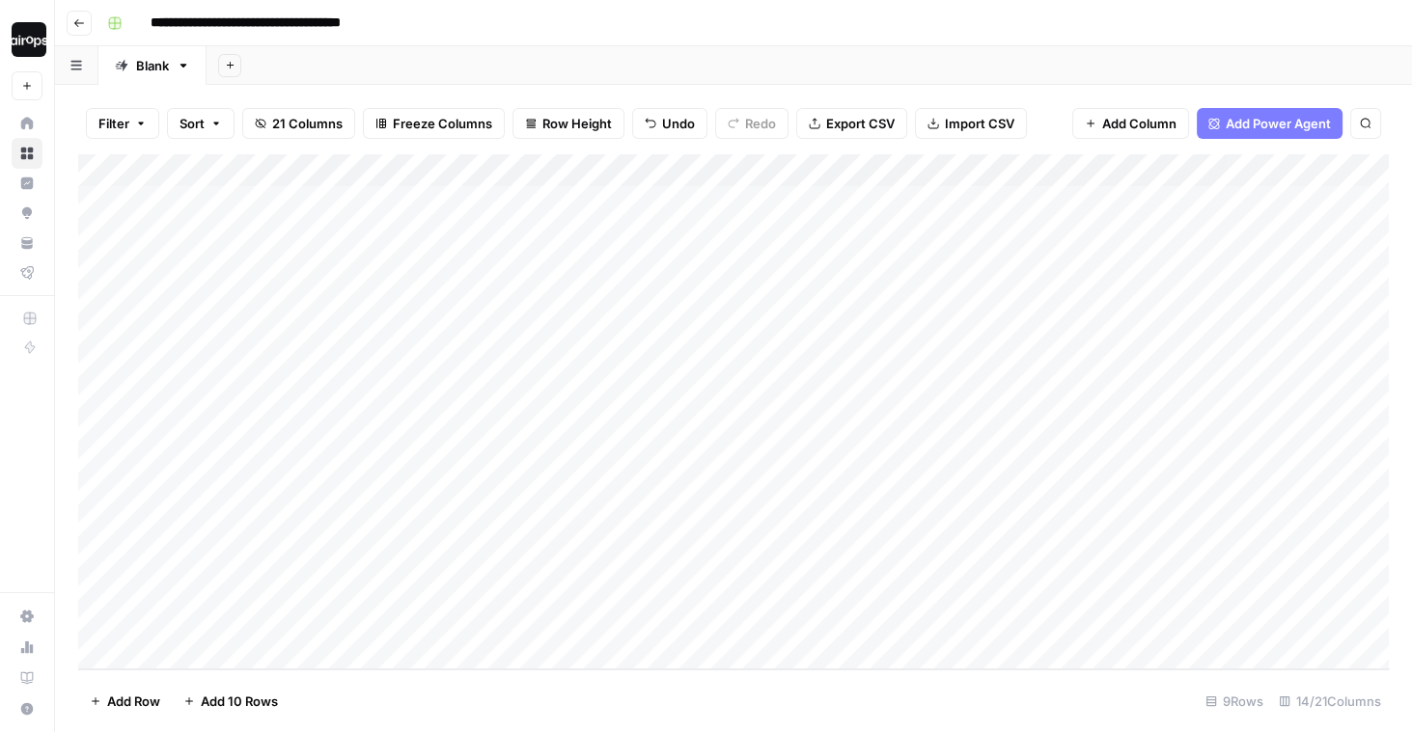
click at [652, 170] on div "Add Column" at bounding box center [733, 411] width 1310 height 515
click at [700, 145] on div "Filter Sort 21 Columns Freeze Columns Row Height Undo Redo Export CSV Import CS…" at bounding box center [733, 124] width 1310 height 62
click at [703, 138] on div "Filter Sort 21 Columns Freeze Columns Row Height Undo Redo Export CSV Import CS…" at bounding box center [733, 124] width 1310 height 62
click at [649, 169] on div "Add Column" at bounding box center [733, 411] width 1310 height 515
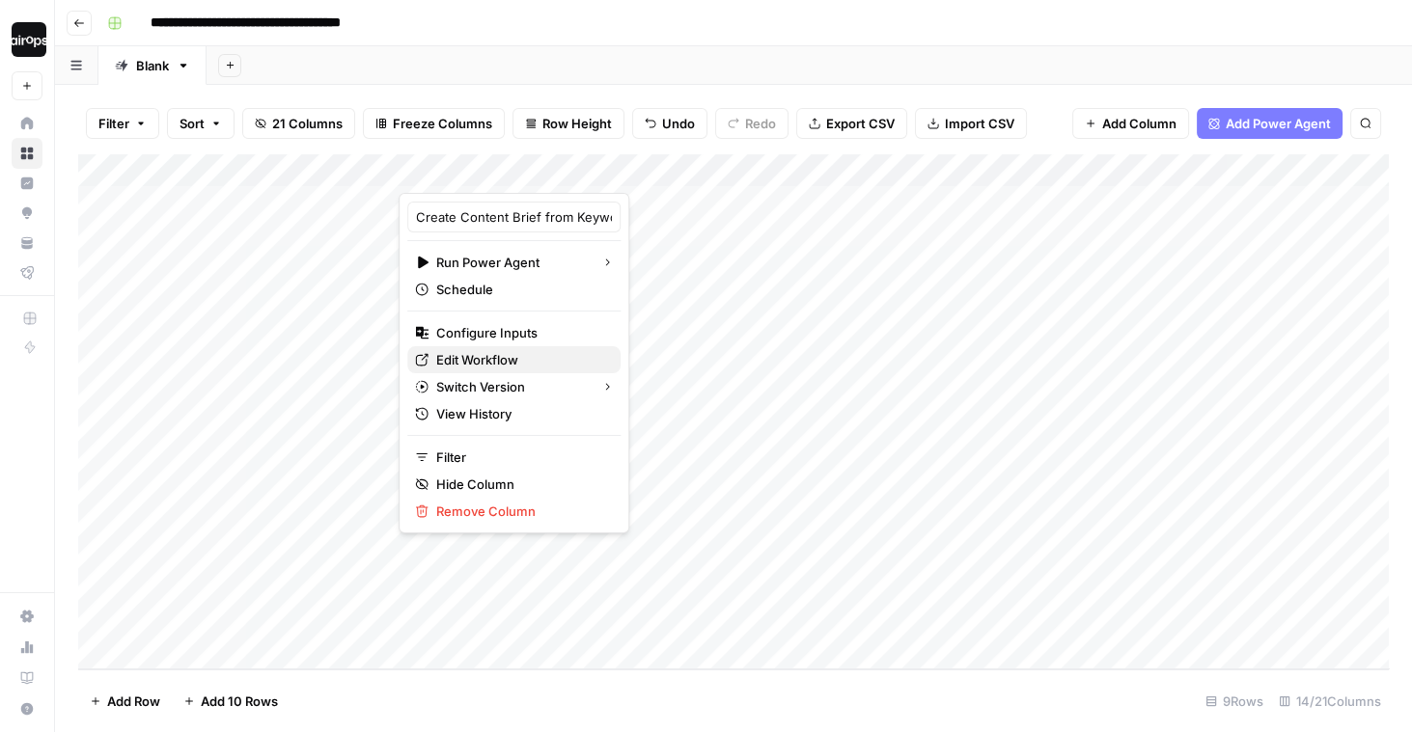
click at [467, 356] on span "Edit Workflow" at bounding box center [520, 359] width 169 height 19
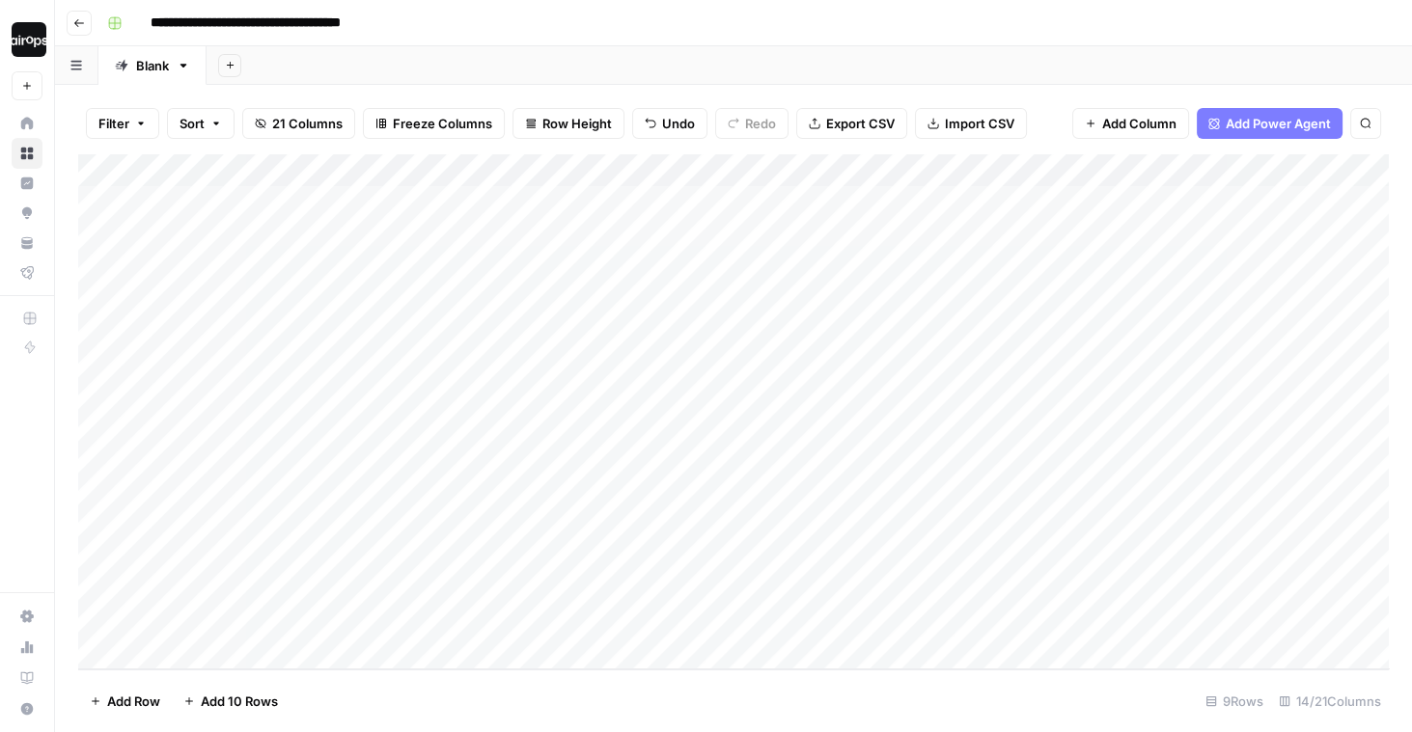
drag, startPoint x: 294, startPoint y: 194, endPoint x: 283, endPoint y: 409, distance: 215.5
click at [283, 409] on div "Add Column" at bounding box center [733, 411] width 1310 height 515
drag, startPoint x: 561, startPoint y: 206, endPoint x: 516, endPoint y: 555, distance: 352.1
click at [516, 555] on div "Add Column" at bounding box center [733, 411] width 1310 height 515
drag, startPoint x: 286, startPoint y: 419, endPoint x: 264, endPoint y: 640, distance: 222.0
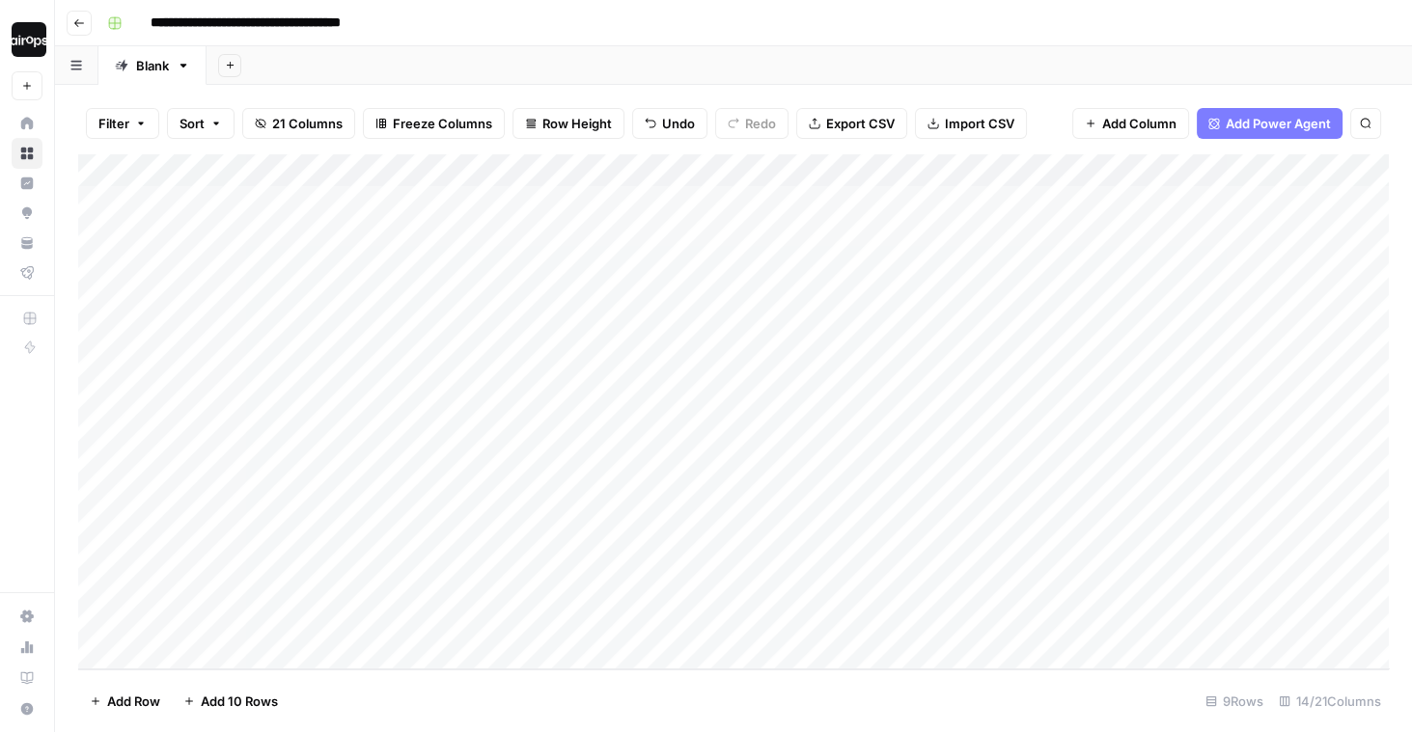
click at [264, 640] on div "Add Column" at bounding box center [733, 411] width 1310 height 515
click at [318, 421] on div "Add Column" at bounding box center [733, 411] width 1310 height 515
click at [595, 356] on div "Add Column" at bounding box center [733, 411] width 1310 height 515
click at [844, 353] on div "Add Column" at bounding box center [733, 411] width 1310 height 515
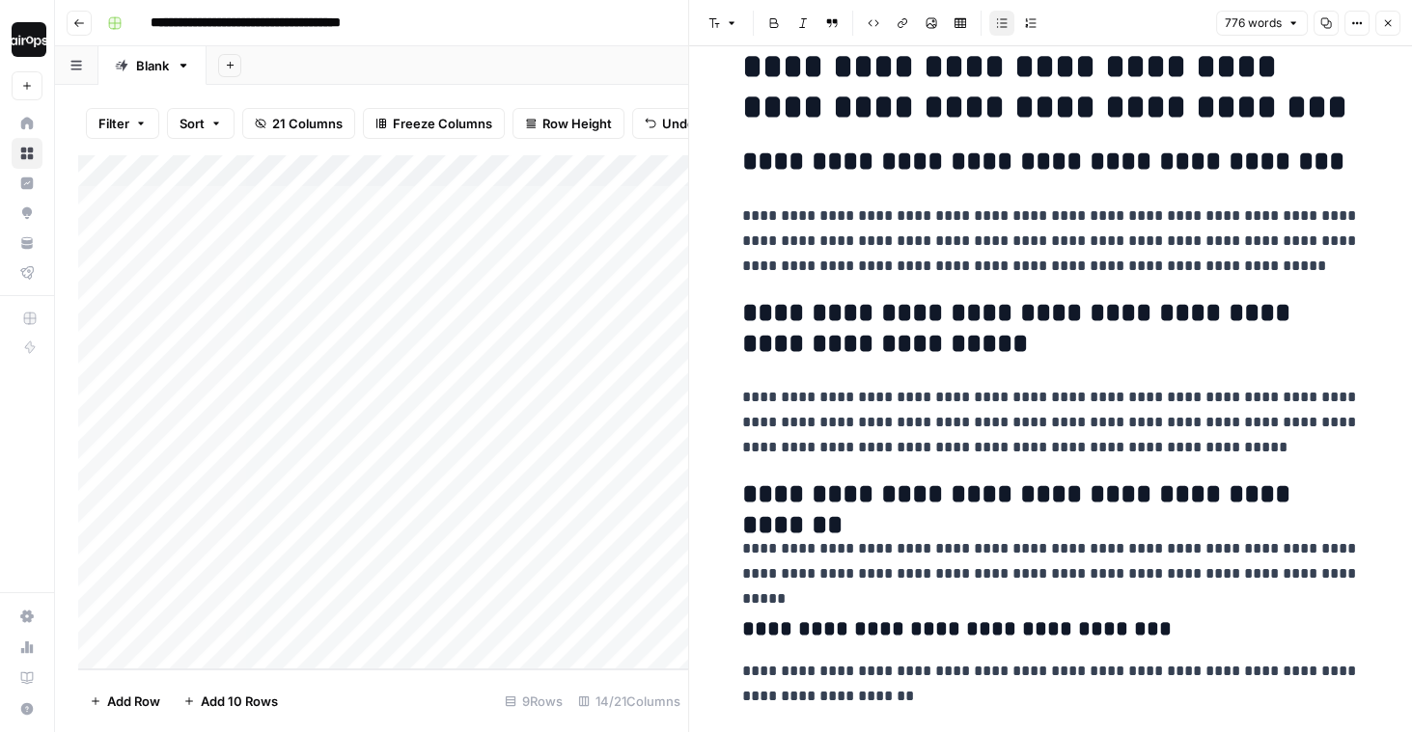
scroll to position [426, 0]
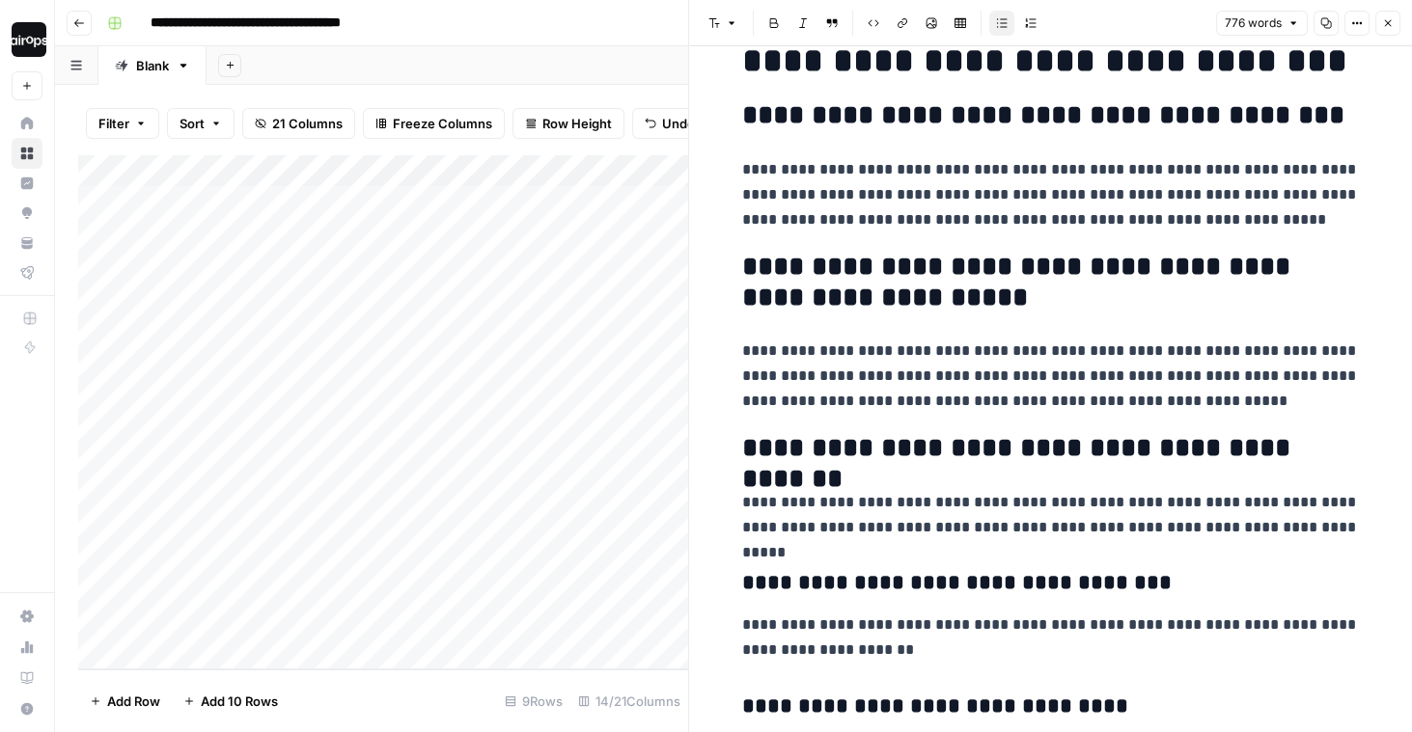
click at [1396, 18] on button "Close" at bounding box center [1387, 23] width 25 height 25
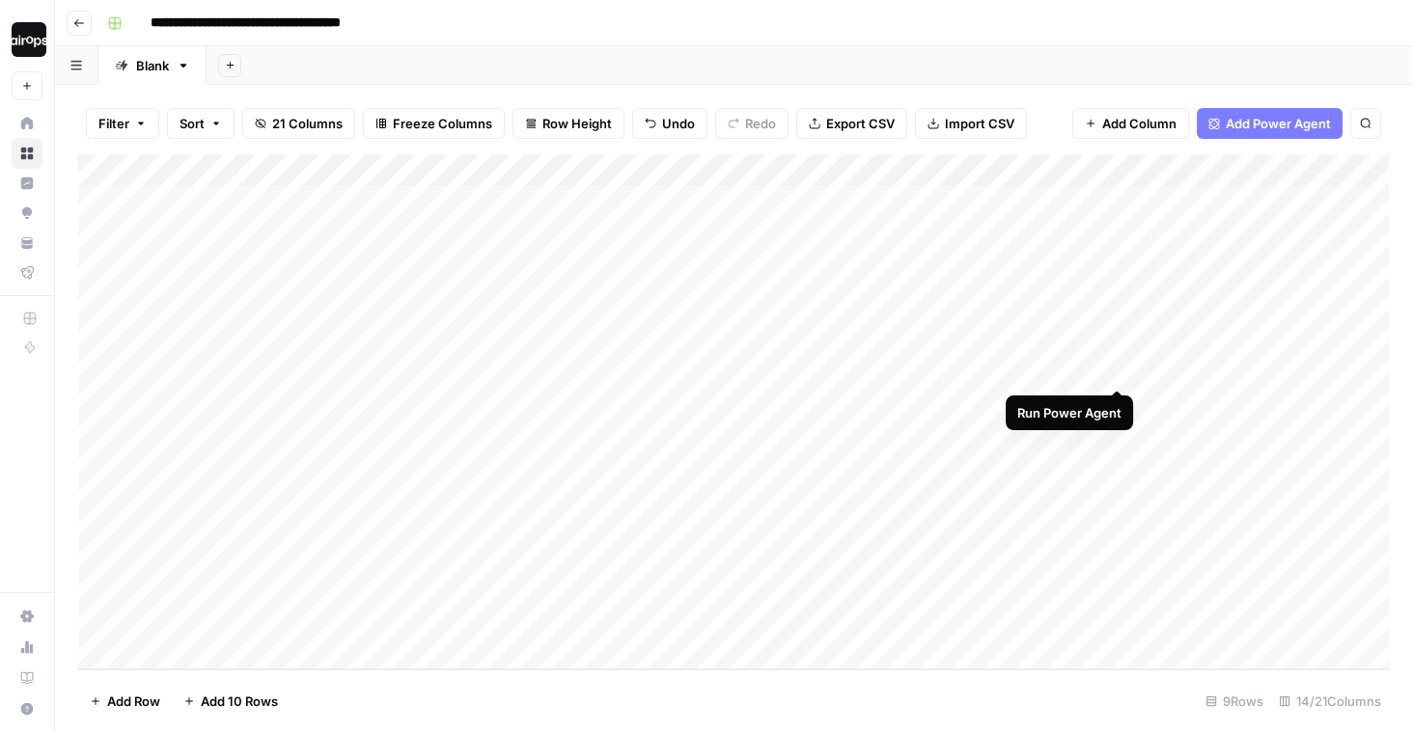
click at [1119, 353] on div "Add Column" at bounding box center [733, 411] width 1310 height 515
drag, startPoint x: 615, startPoint y: 199, endPoint x: 613, endPoint y: 471, distance: 272.1
click at [613, 471] on div "Add Column" at bounding box center [733, 411] width 1310 height 515
drag, startPoint x: 1049, startPoint y: 224, endPoint x: 1021, endPoint y: 497, distance: 274.5
click at [1021, 498] on div "Add Column" at bounding box center [733, 411] width 1310 height 515
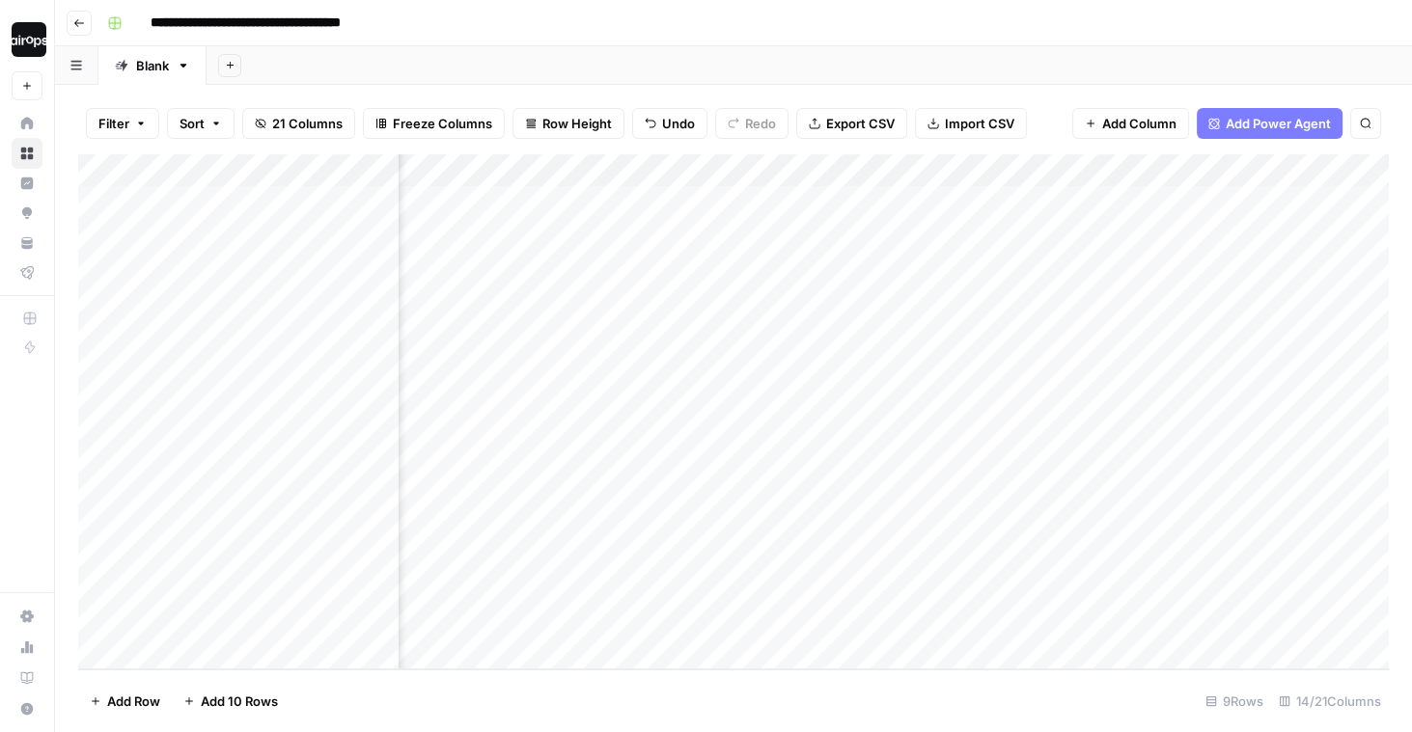
scroll to position [0, 154]
drag, startPoint x: 1272, startPoint y: 210, endPoint x: 1271, endPoint y: 426, distance: 215.2
click at [1271, 426] on div "Add Column" at bounding box center [733, 411] width 1310 height 515
click at [316, 58] on div "Add Sheet" at bounding box center [808, 65] width 1205 height 39
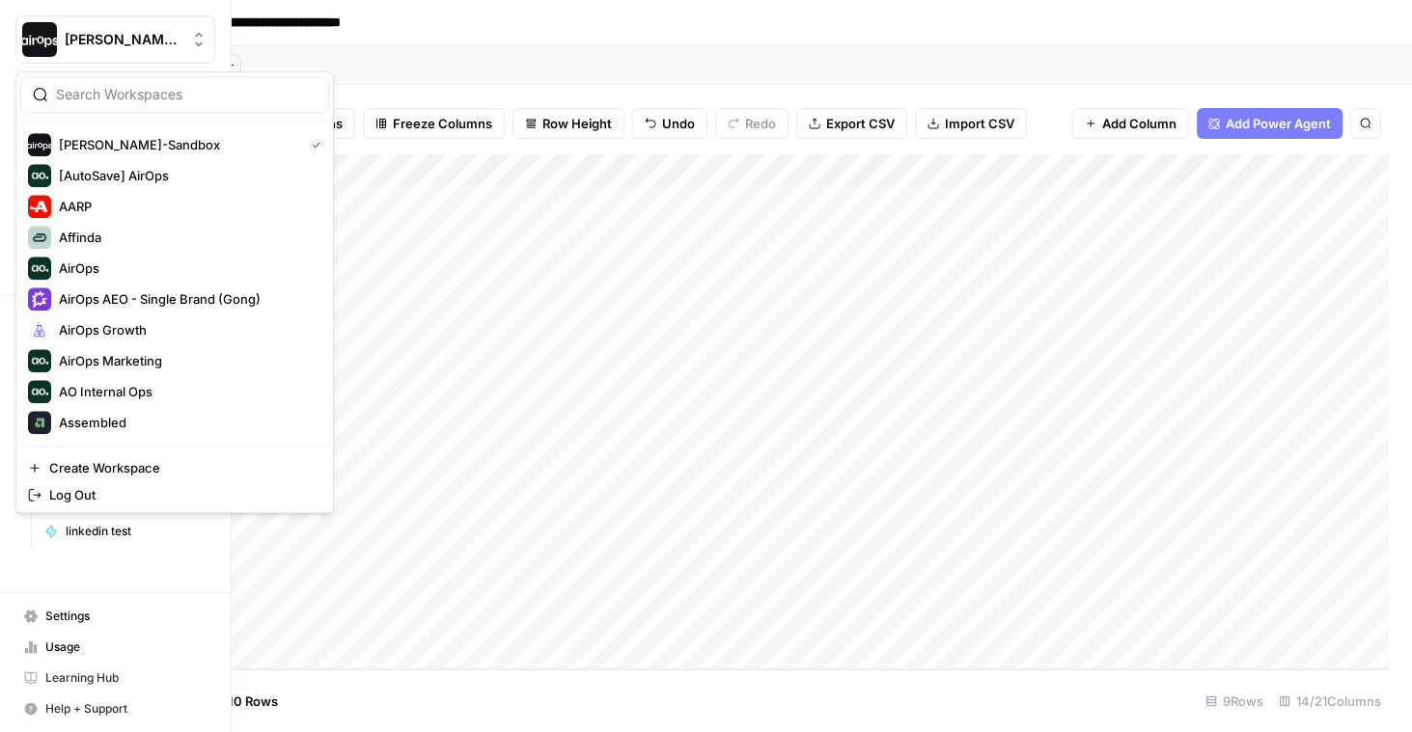
click at [78, 48] on span "[PERSON_NAME]-Sandbox" at bounding box center [123, 39] width 117 height 19
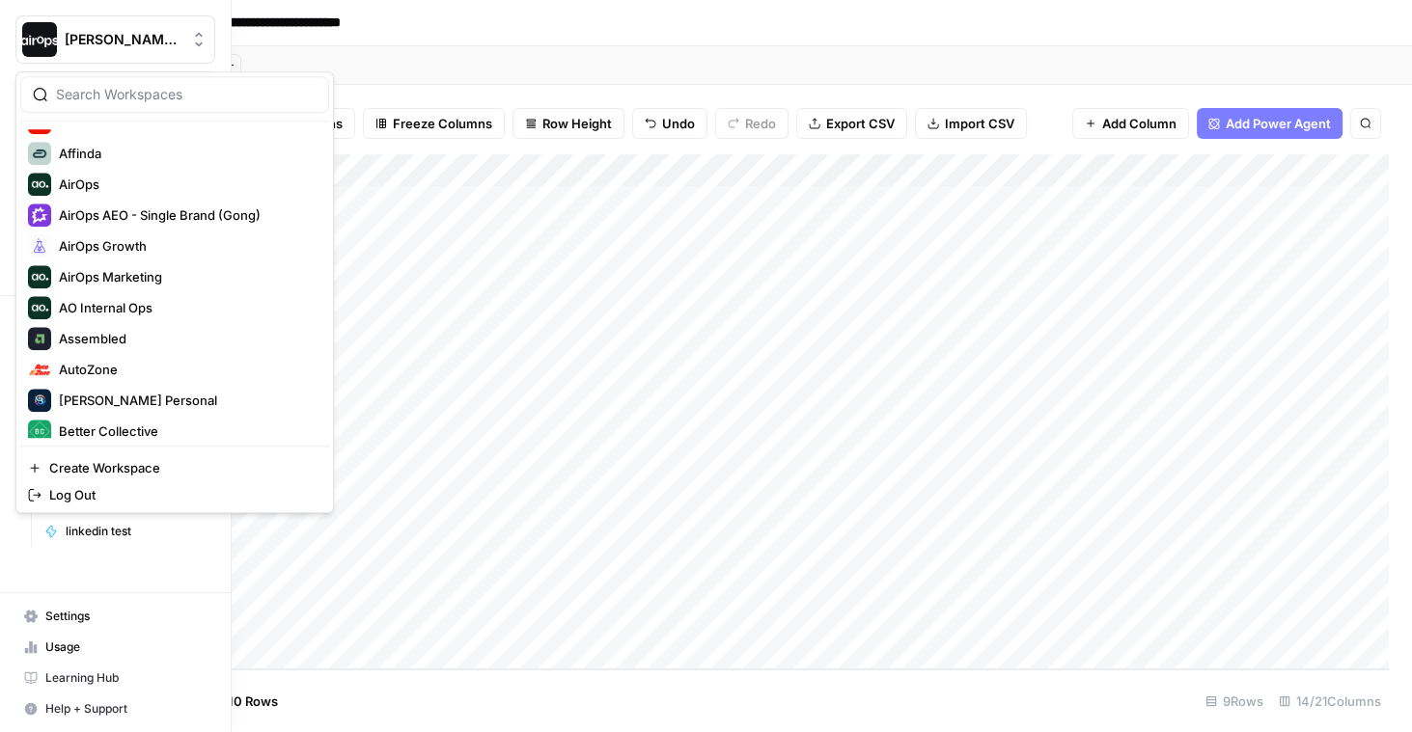
scroll to position [81, 0]
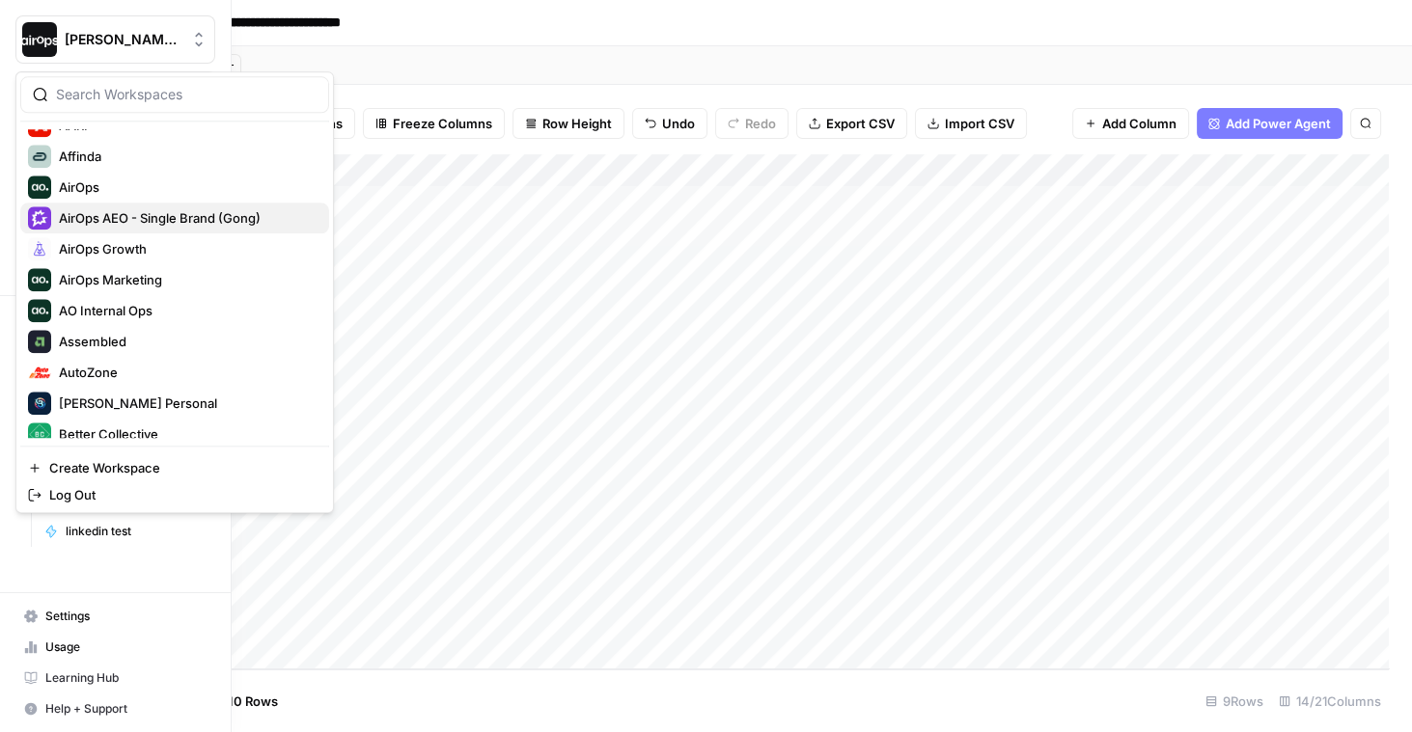
click at [166, 218] on span "AirOps AEO - Single Brand (Gong)" at bounding box center [186, 217] width 255 height 19
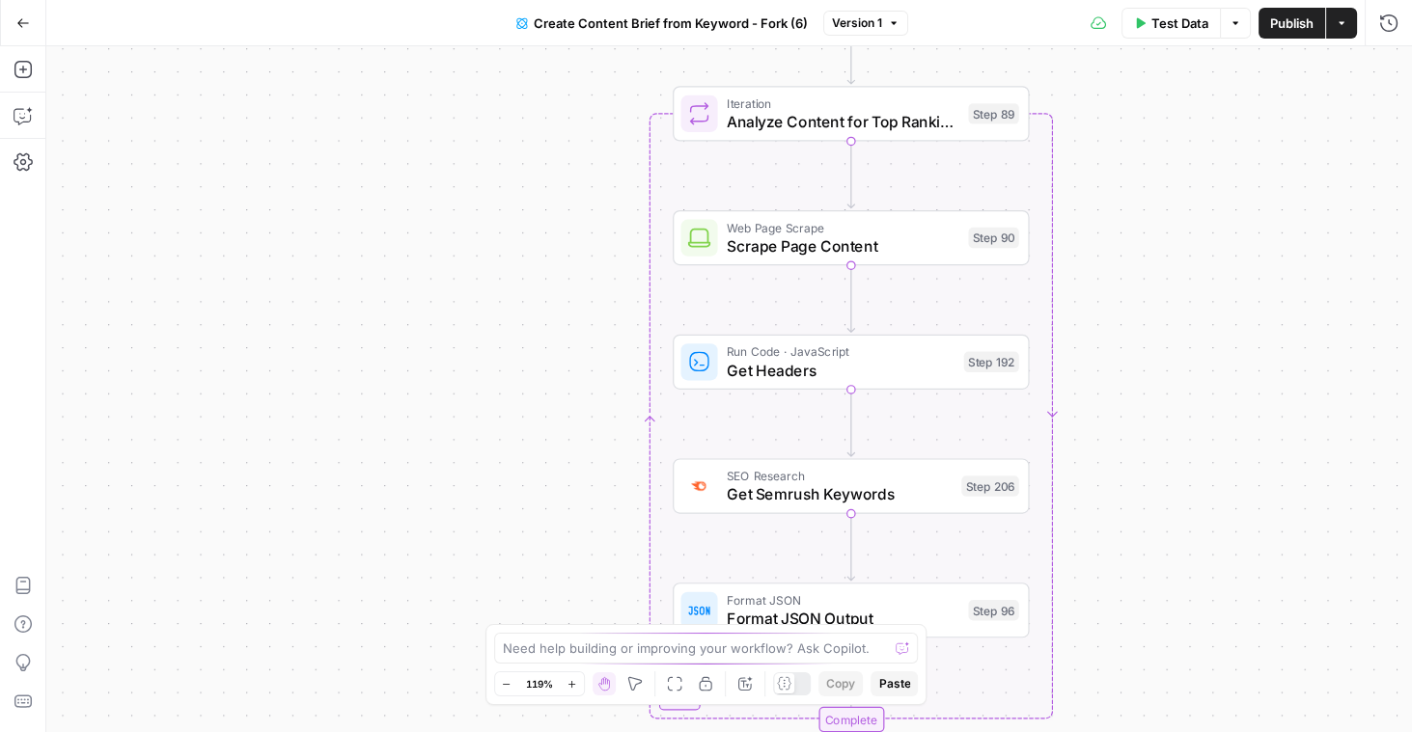
drag, startPoint x: 655, startPoint y: 217, endPoint x: 520, endPoint y: 460, distance: 278.2
click at [520, 460] on div "Workflow Input Settings Inputs Google Search Perform Google Search Step 51 Loop…" at bounding box center [728, 389] width 1365 height 686
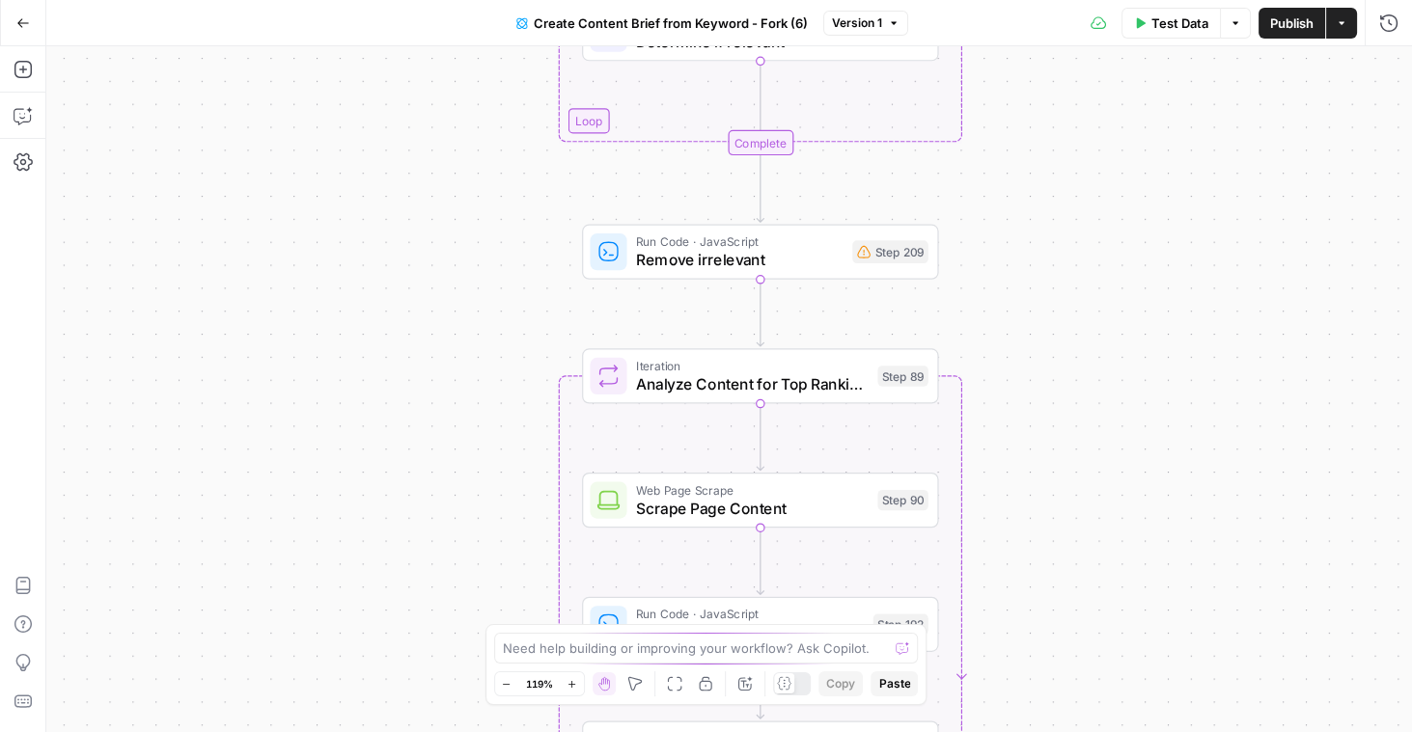
drag, startPoint x: 533, startPoint y: 169, endPoint x: 479, endPoint y: 431, distance: 268.0
click at [480, 430] on div "Workflow Input Settings Inputs Google Search Perform Google Search Step 51 Loop…" at bounding box center [728, 389] width 1365 height 686
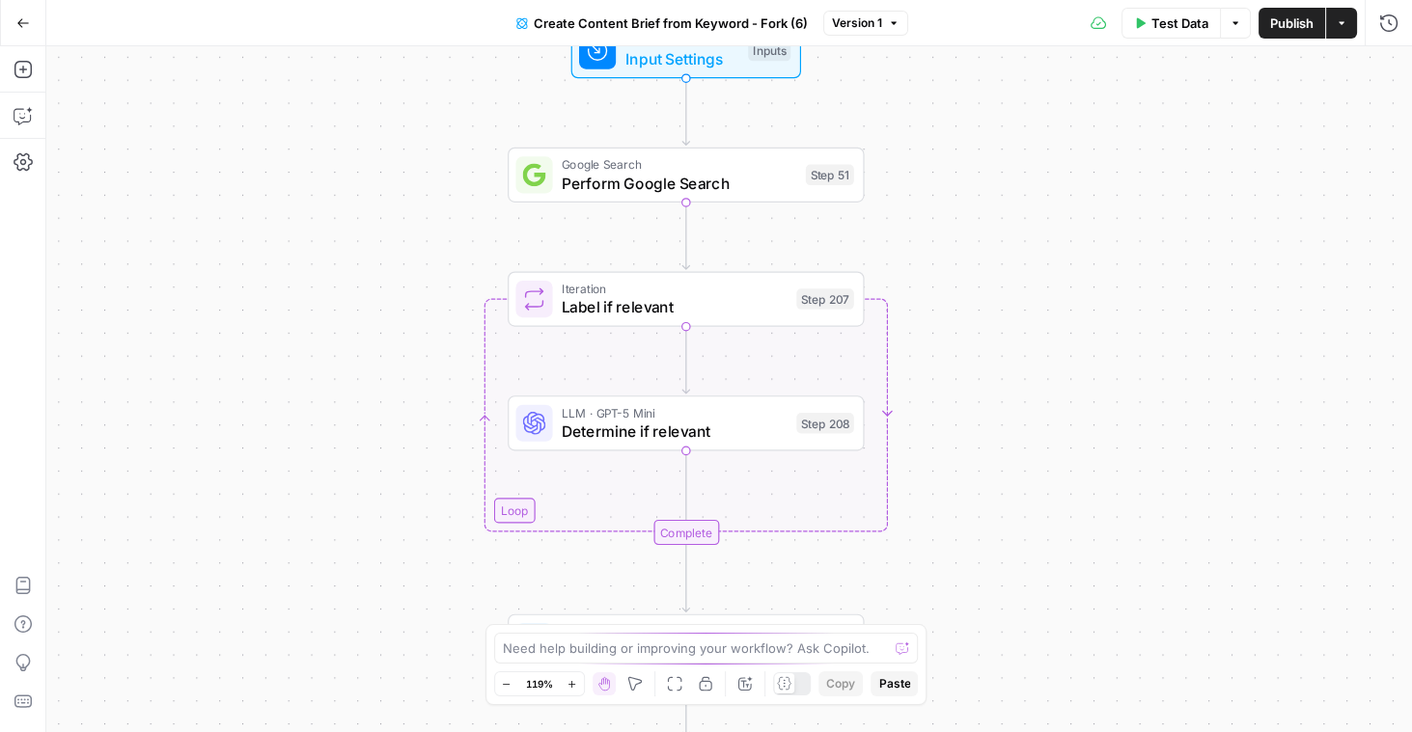
drag, startPoint x: 527, startPoint y: 227, endPoint x: 458, endPoint y: 524, distance: 305.0
click at [458, 524] on div "Workflow Input Settings Inputs Google Search Perform Google Search Step 51 Loop…" at bounding box center [728, 389] width 1365 height 686
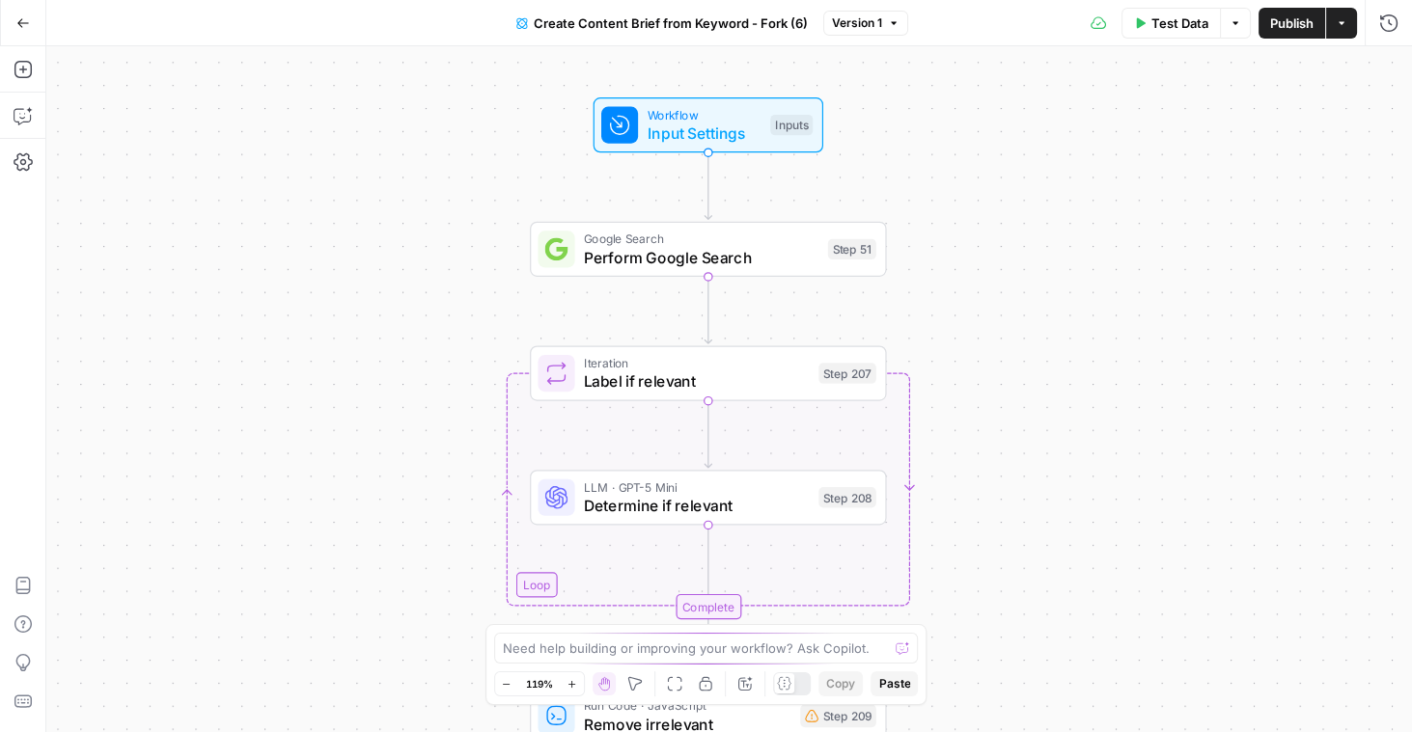
drag, startPoint x: 471, startPoint y: 326, endPoint x: 496, endPoint y: 390, distance: 68.4
click at [496, 390] on div "Workflow Input Settings Inputs Google Search Perform Google Search Step 51 Loop…" at bounding box center [728, 389] width 1365 height 686
click at [25, 68] on icon "button" at bounding box center [23, 69] width 19 height 19
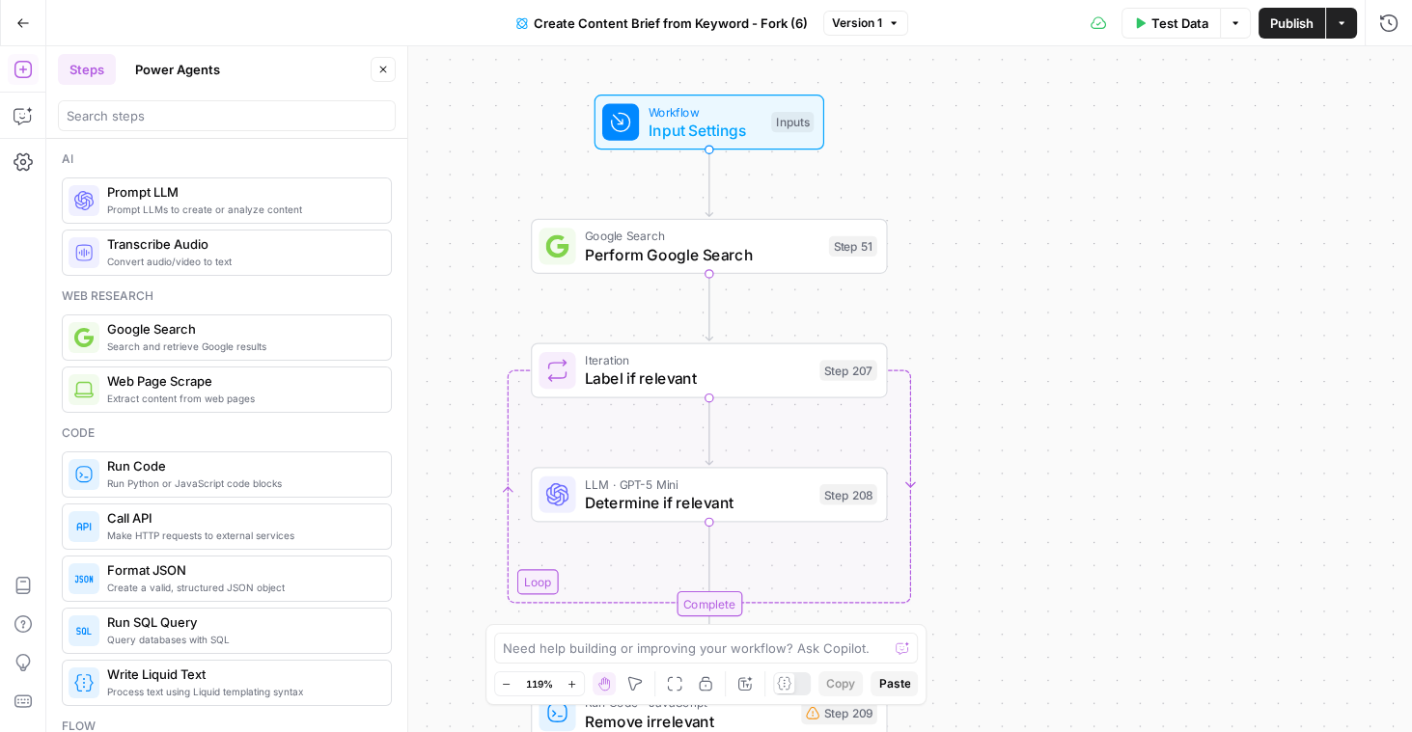
scroll to position [8, 0]
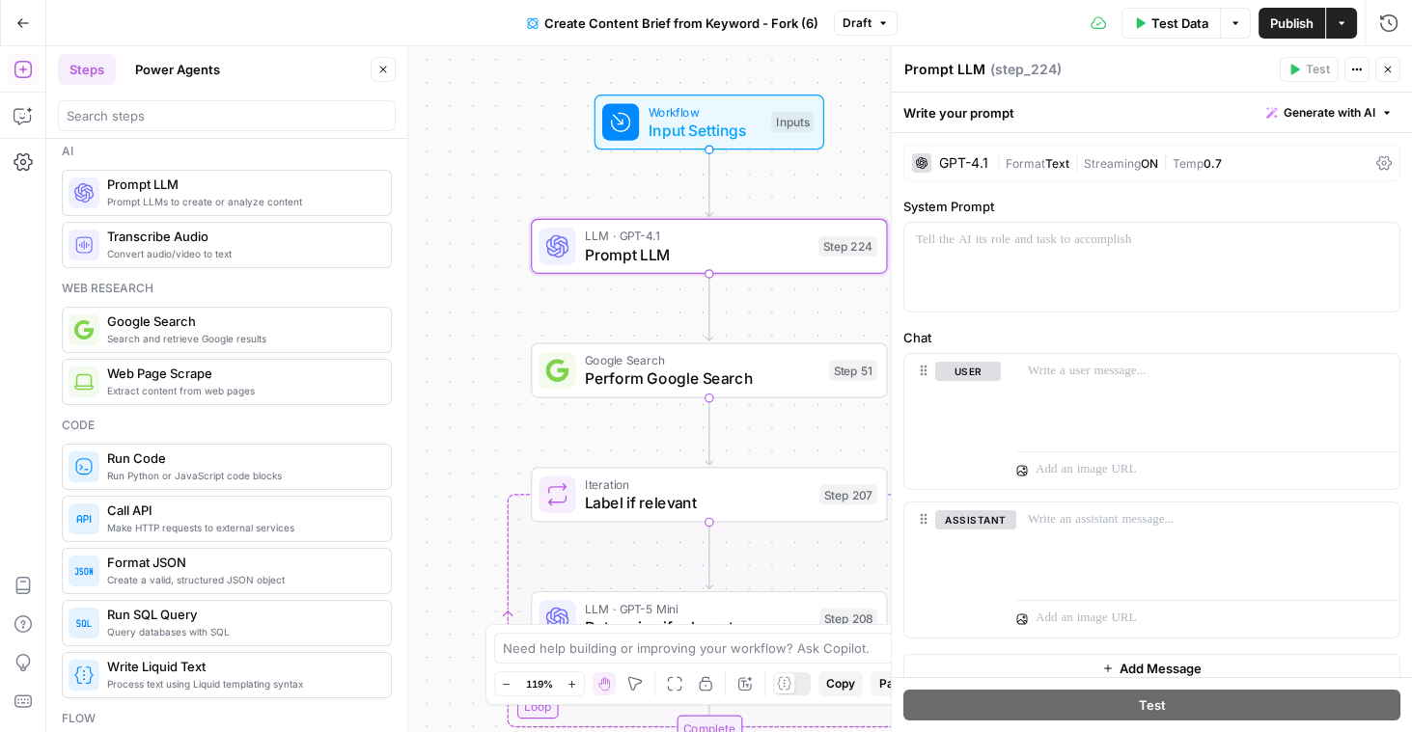
click at [951, 169] on div "GPT-4.1" at bounding box center [963, 163] width 49 height 14
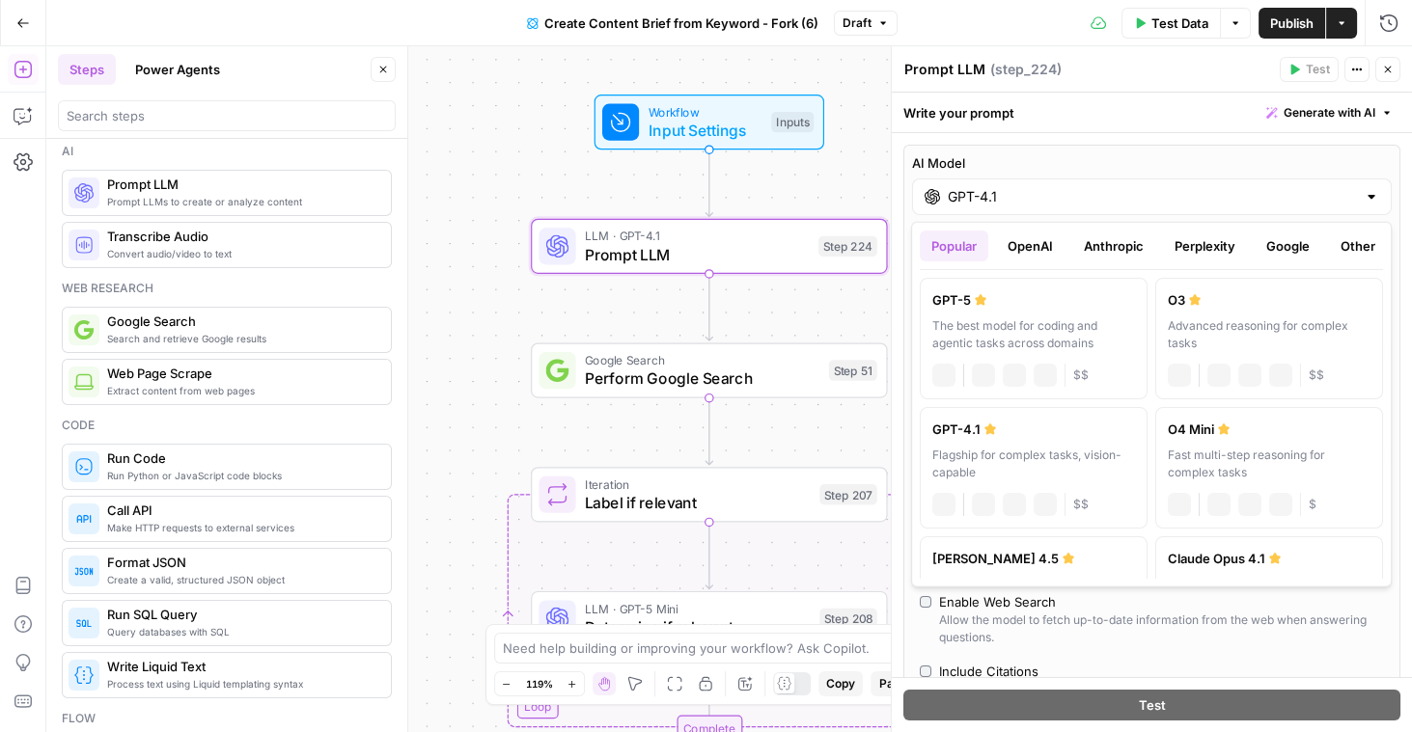
click at [963, 194] on input "GPT-4.1" at bounding box center [1152, 196] width 408 height 19
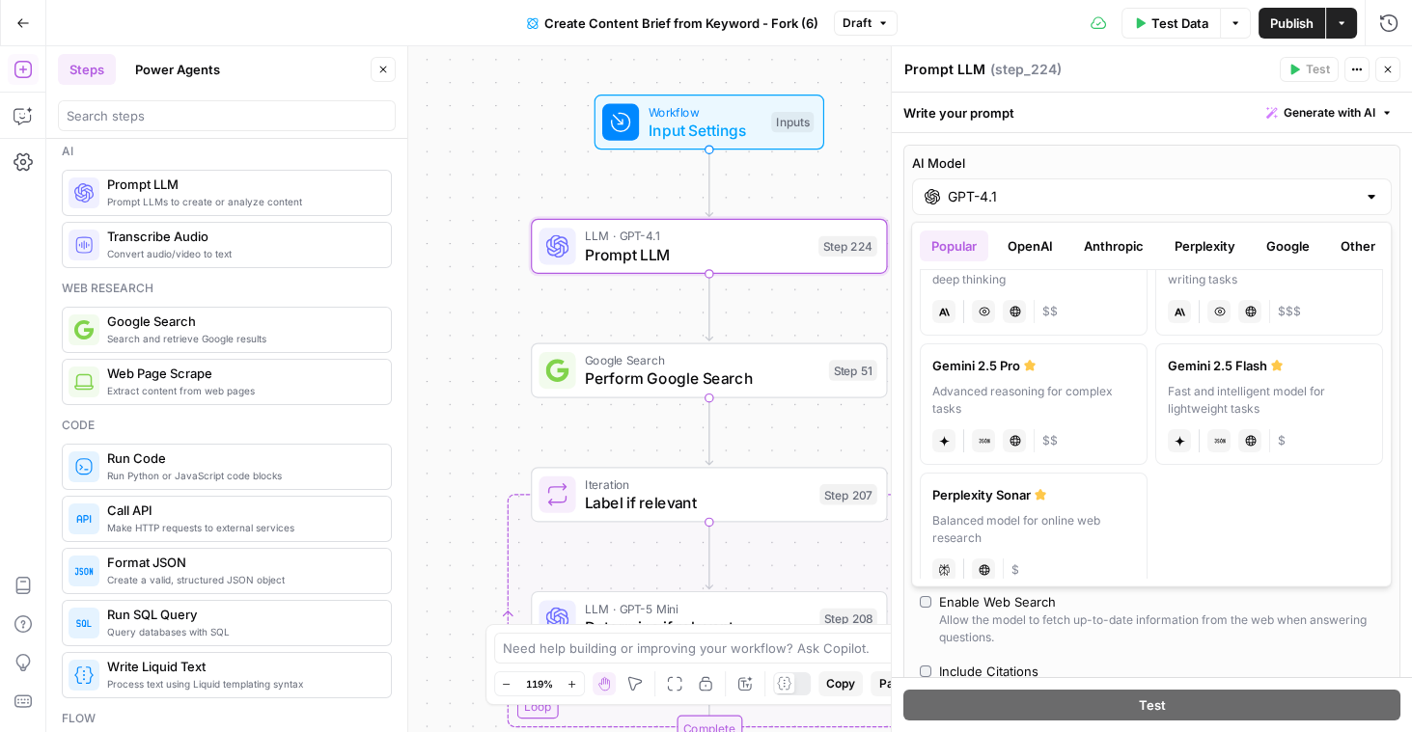
scroll to position [341, 0]
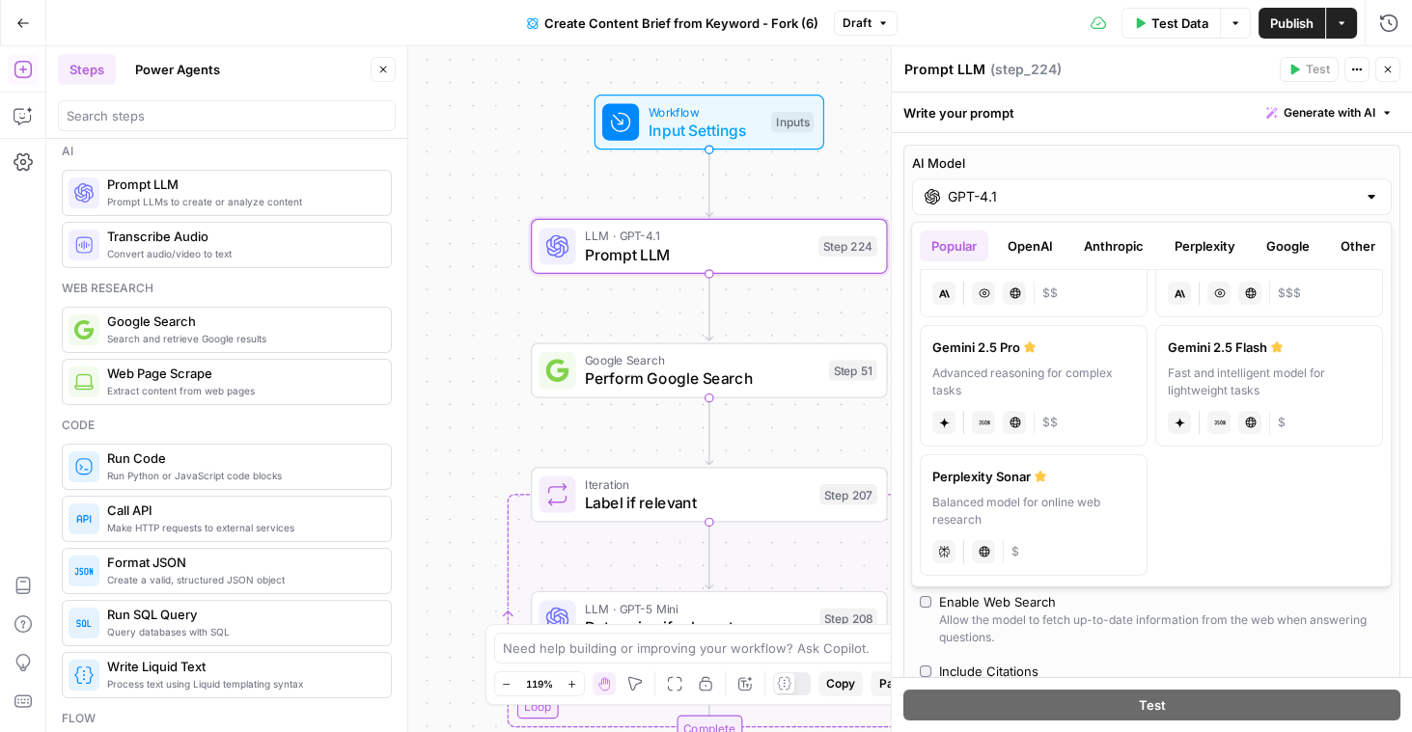
click at [1383, 70] on icon "button" at bounding box center [1388, 70] width 12 height 12
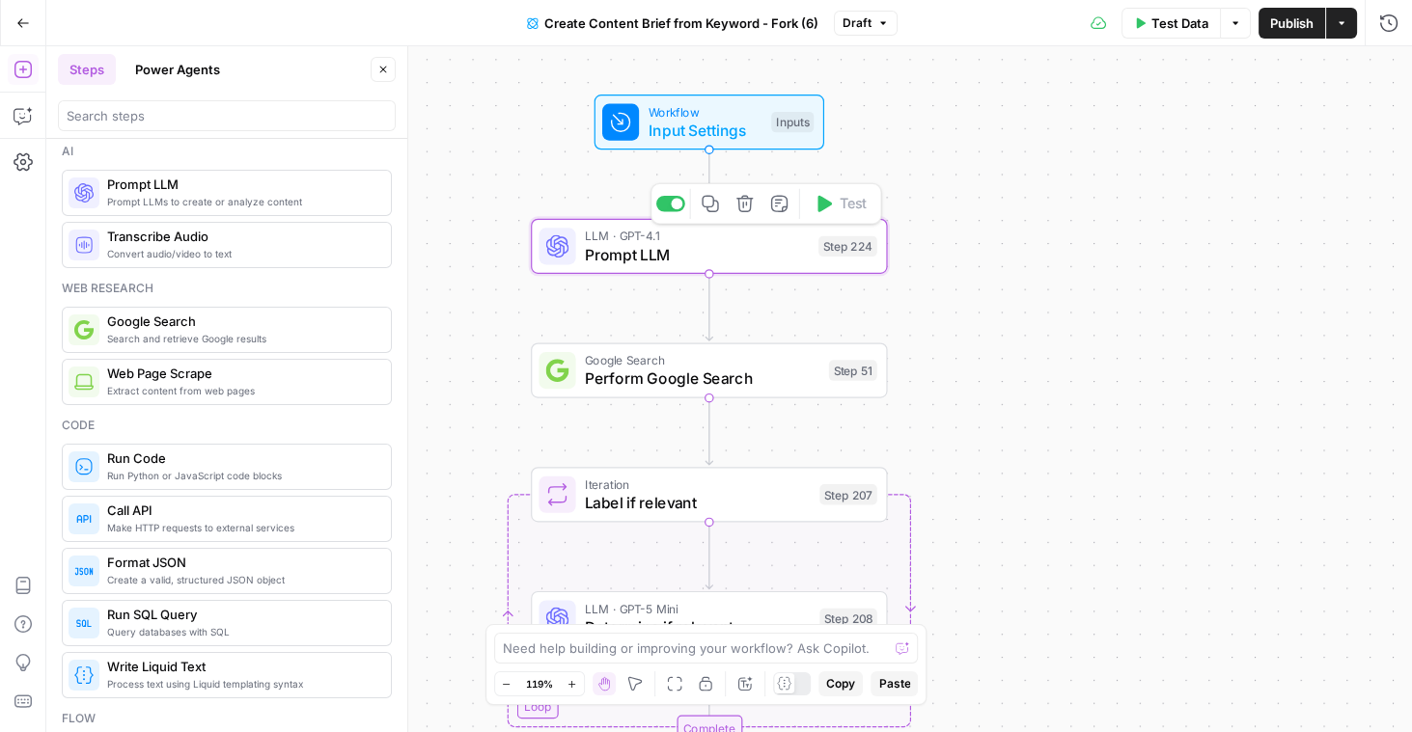
click at [746, 209] on icon "button" at bounding box center [744, 204] width 18 height 18
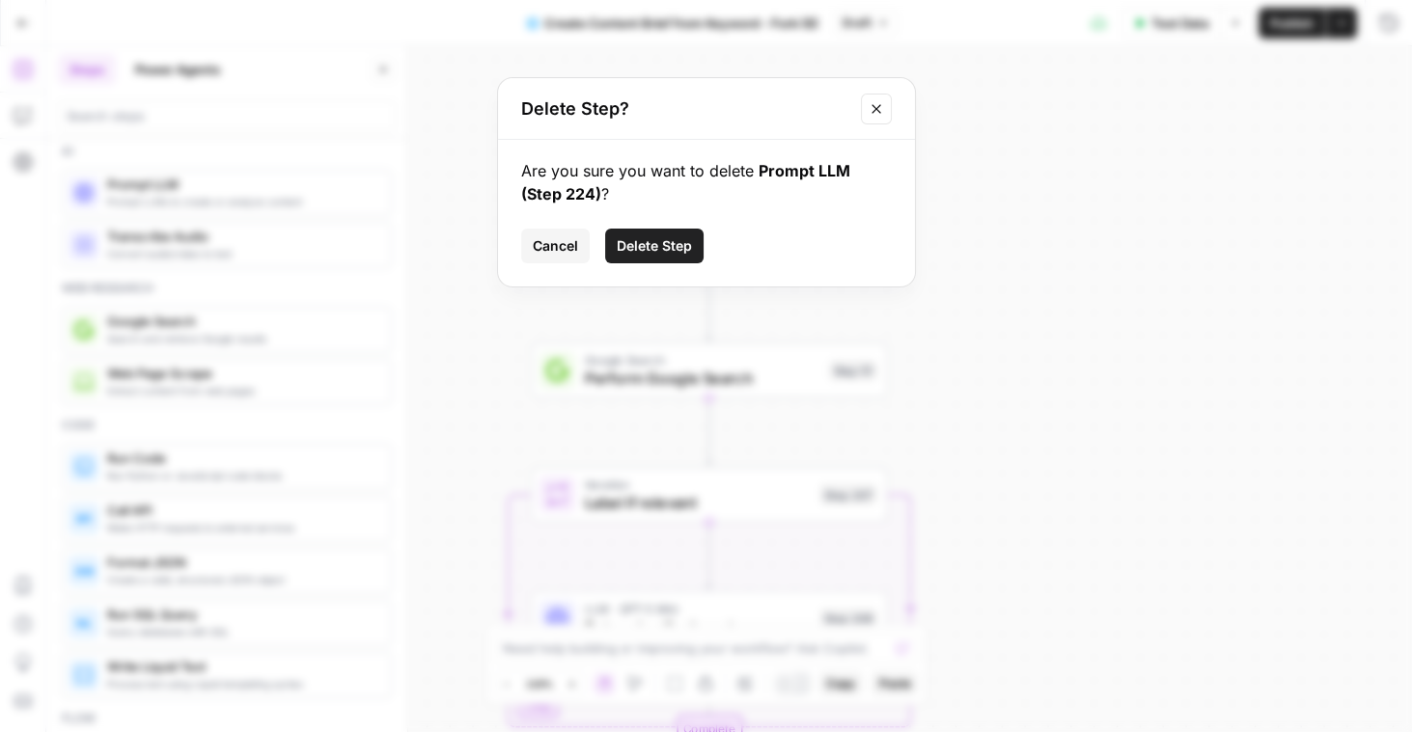
click at [656, 252] on span "Delete Step" at bounding box center [654, 245] width 75 height 19
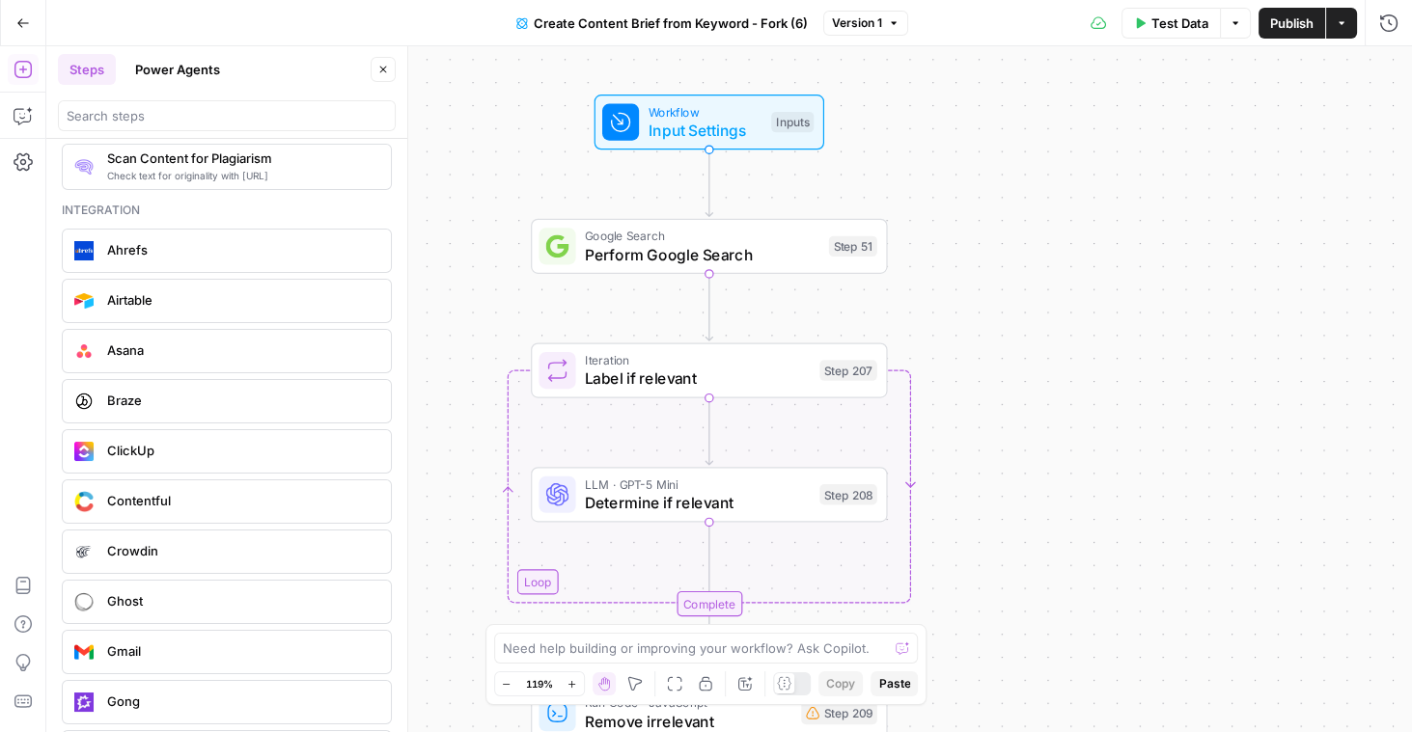
scroll to position [3516, 0]
drag, startPoint x: 150, startPoint y: 149, endPoint x: 52, endPoint y: 150, distance: 97.5
click at [52, 150] on div "Ai Prompt LLMs to create or analyze content Prompt LLM Convert audio/video to t…" at bounding box center [226, 435] width 361 height 593
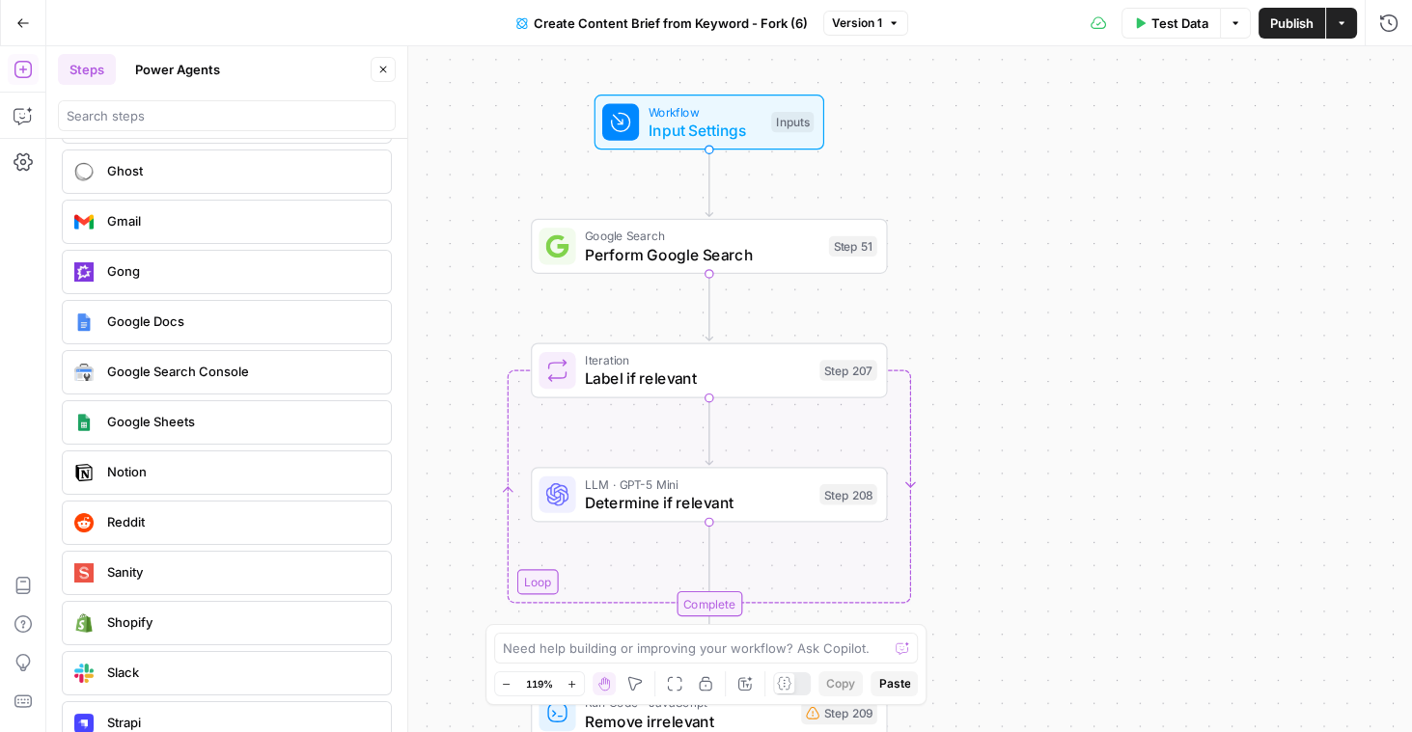
scroll to position [3939, 0]
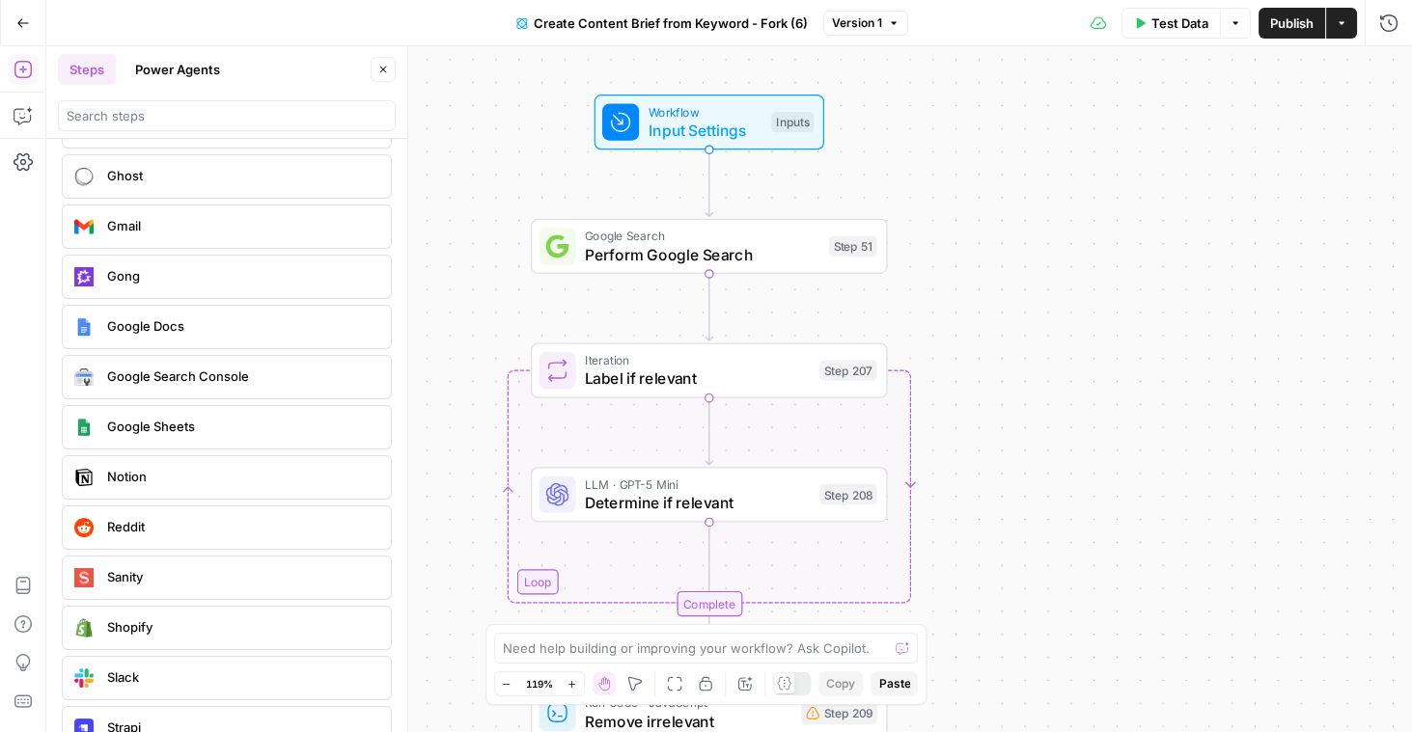
click at [385, 70] on icon "button" at bounding box center [383, 70] width 7 height 7
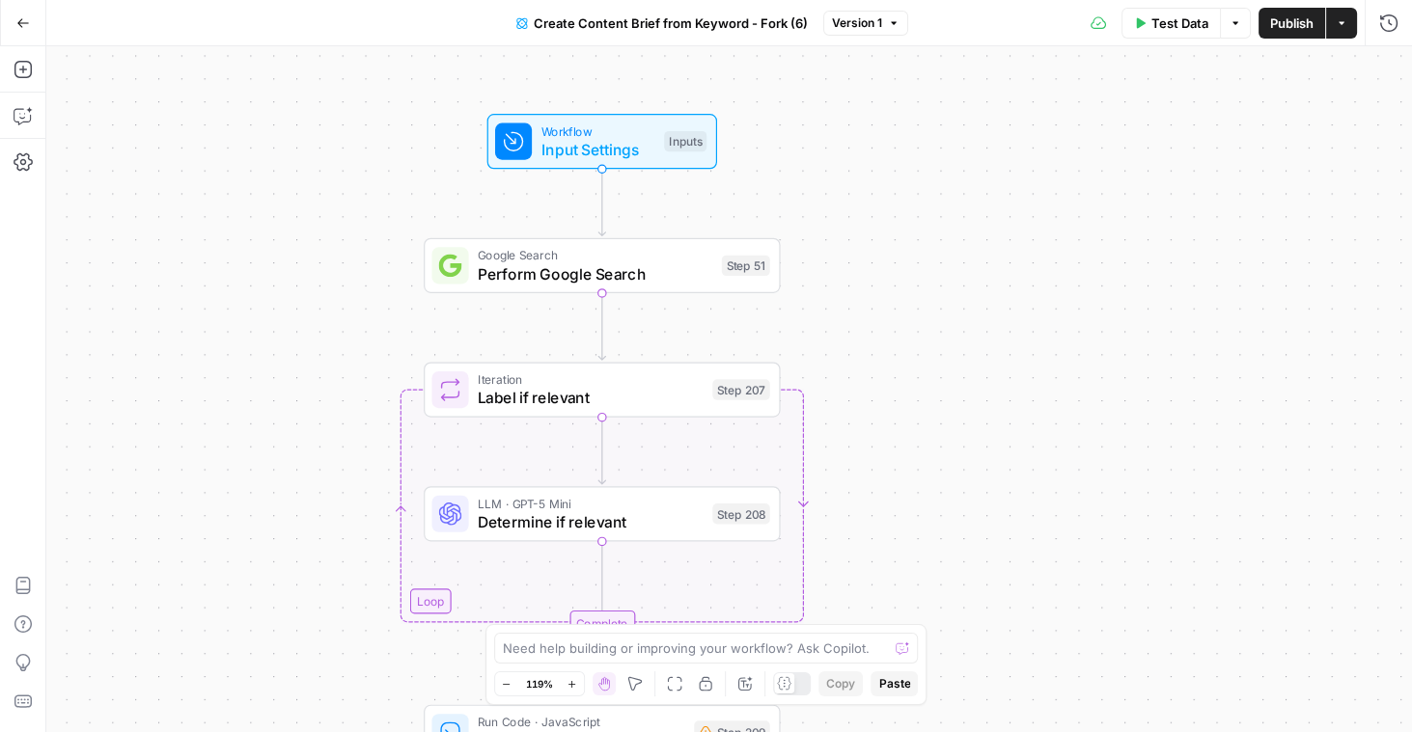
drag, startPoint x: 980, startPoint y: 334, endPoint x: 873, endPoint y: 354, distance: 109.0
click at [873, 354] on div "Workflow Input Settings Inputs Google Search Perform Google Search Step 51 Loop…" at bounding box center [728, 389] width 1365 height 686
click at [630, 140] on span "Input Settings" at bounding box center [598, 150] width 114 height 23
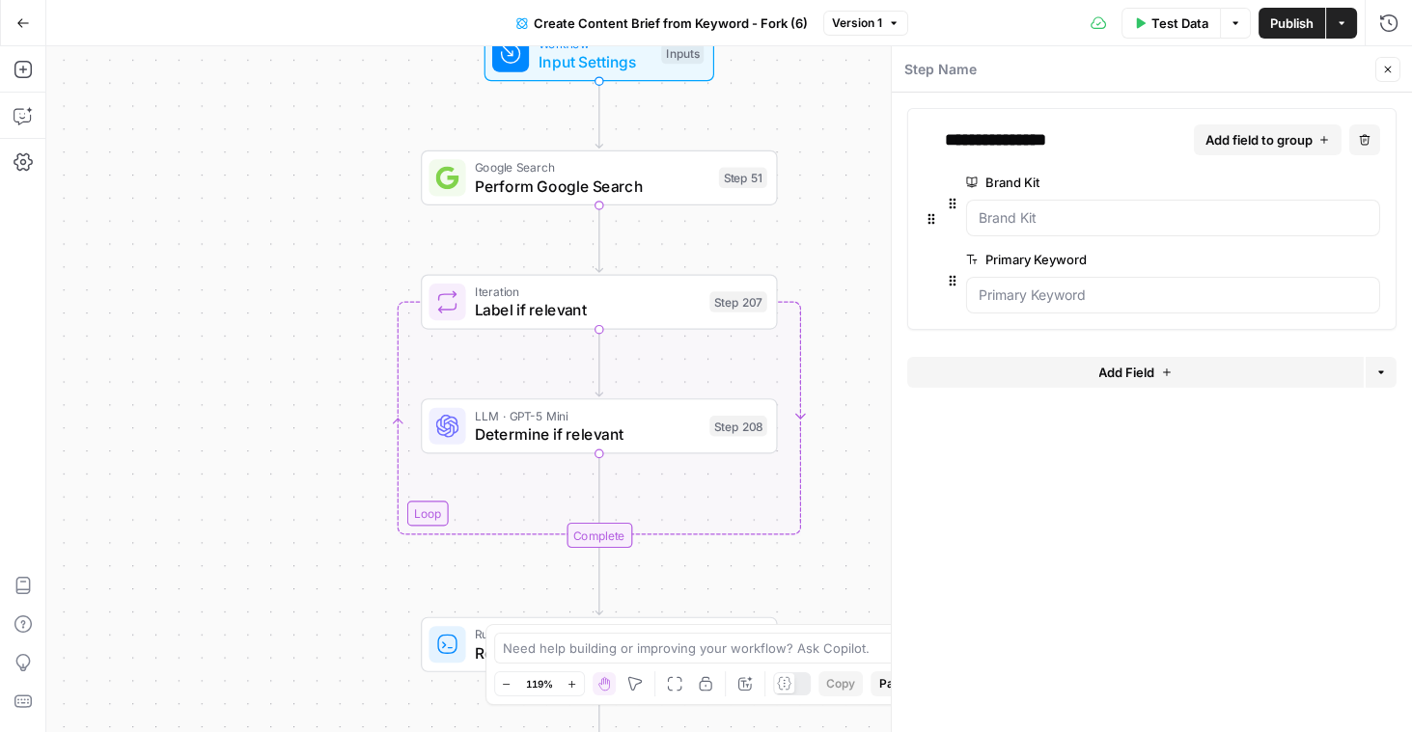
drag, startPoint x: 840, startPoint y: 333, endPoint x: 840, endPoint y: 237, distance: 95.5
click at [839, 238] on div "Workflow Input Settings Inputs Google Search Perform Google Search Step 51 Loop…" at bounding box center [728, 389] width 1365 height 686
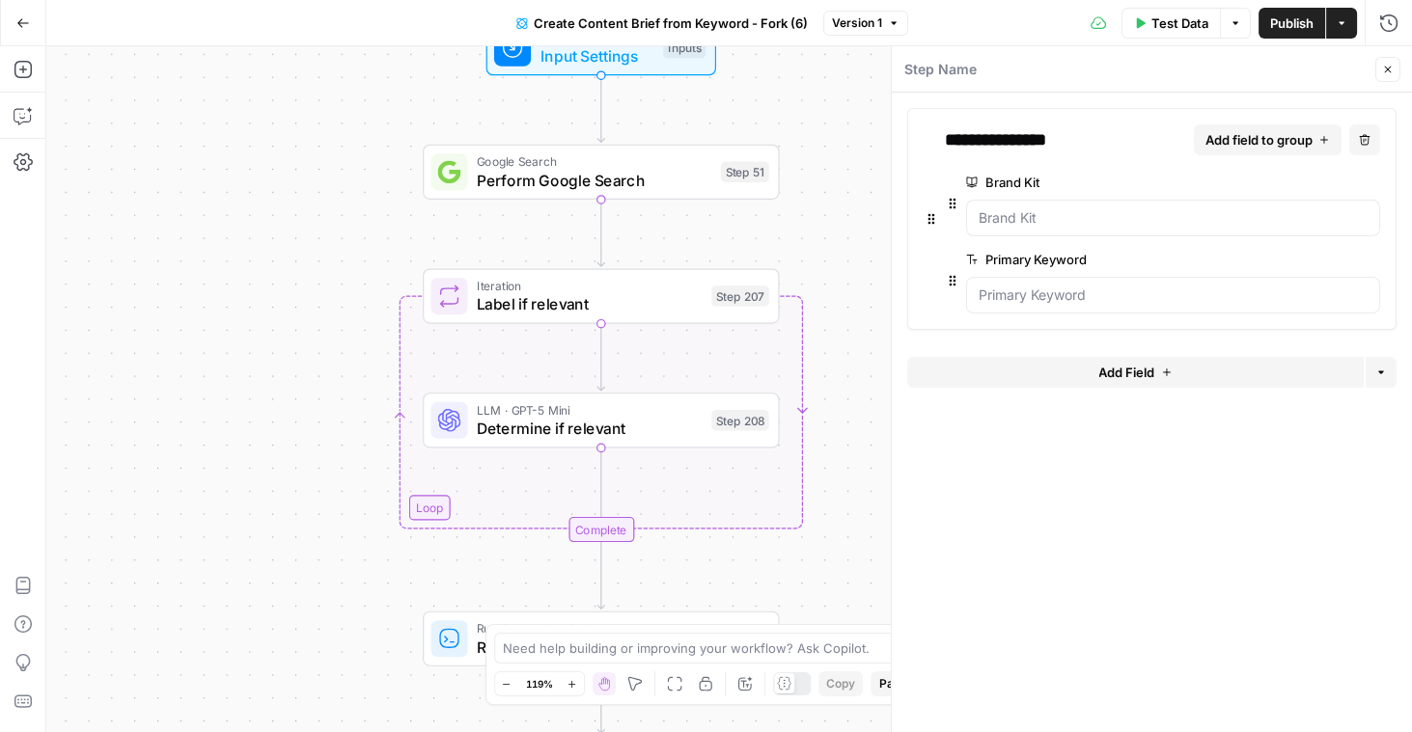
click at [1386, 68] on icon "button" at bounding box center [1387, 70] width 7 height 7
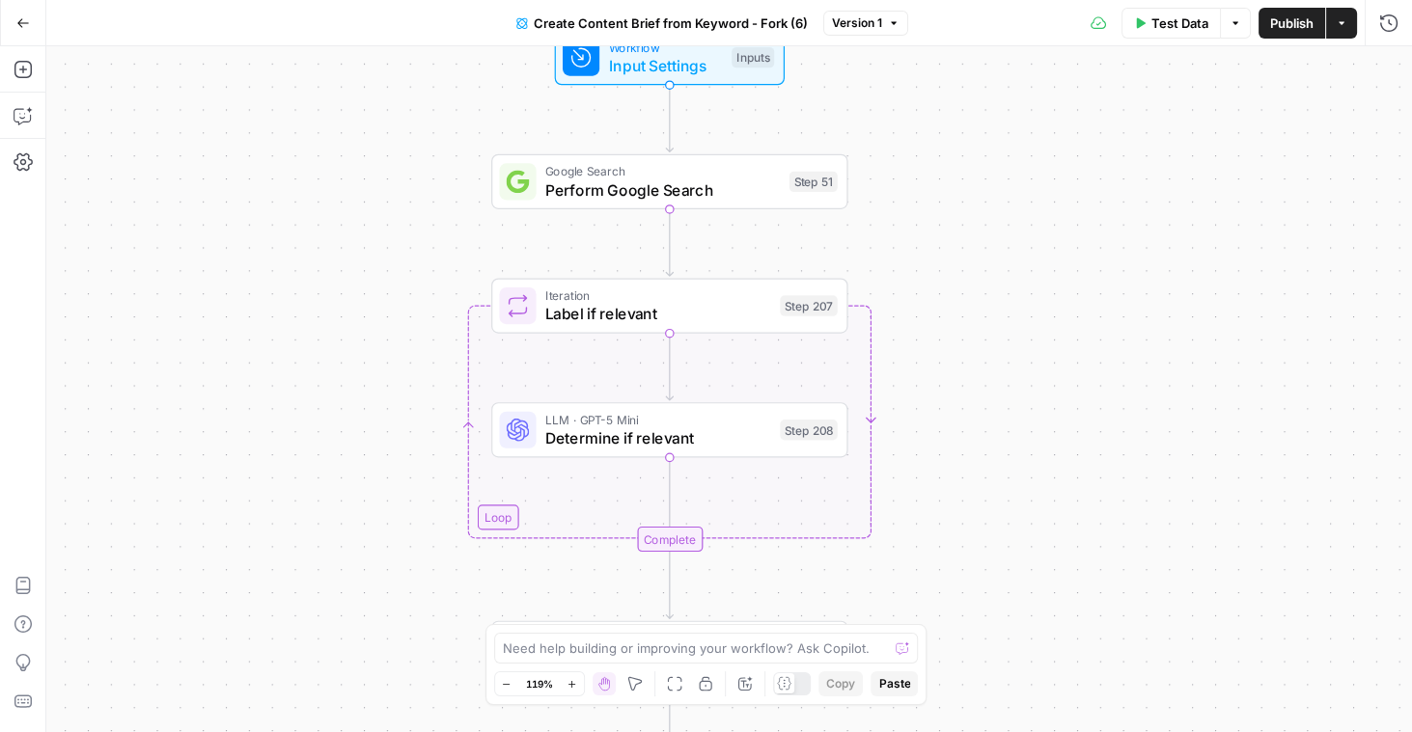
drag, startPoint x: 883, startPoint y: 173, endPoint x: 951, endPoint y: 187, distance: 70.0
click at [951, 187] on div "Workflow Input Settings Inputs Google Search Perform Google Search Step 51 Loop…" at bounding box center [728, 389] width 1365 height 686
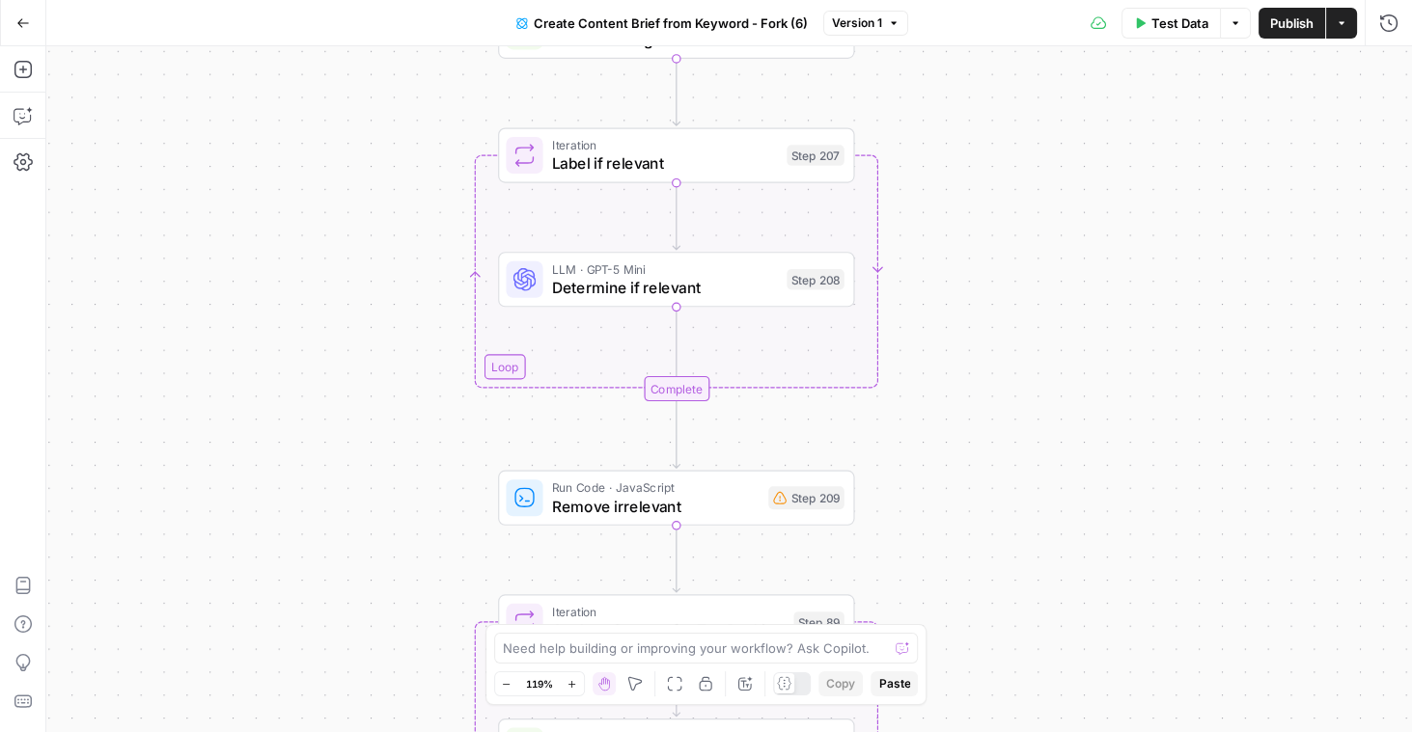
drag, startPoint x: 952, startPoint y: 388, endPoint x: 963, endPoint y: 228, distance: 160.5
click at [963, 228] on div "Workflow Input Settings Inputs Google Search Perform Google Search Step 51 Loop…" at bounding box center [728, 389] width 1365 height 686
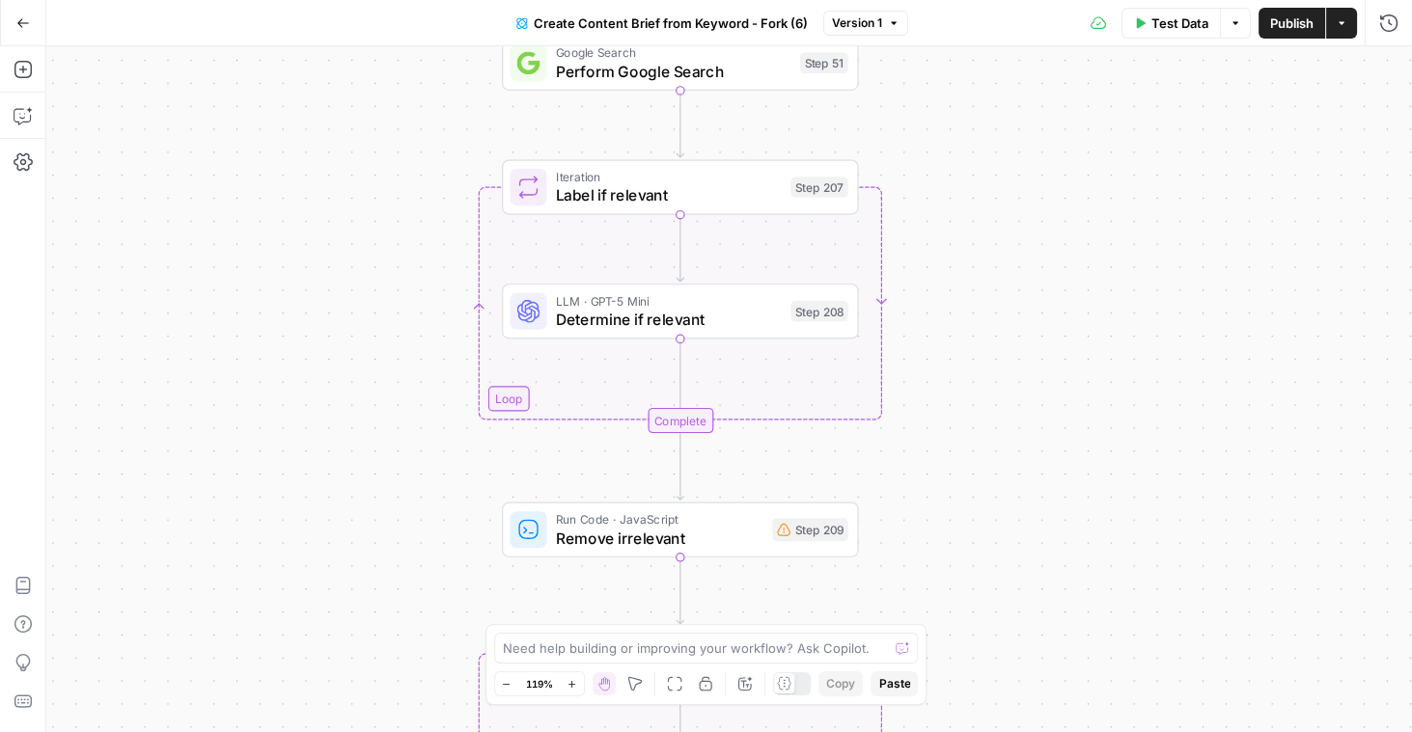
drag, startPoint x: 951, startPoint y: 303, endPoint x: 951, endPoint y: 353, distance: 50.2
click at [950, 353] on div "Workflow Input Settings Inputs Google Search Perform Google Search Step 51 Loop…" at bounding box center [728, 389] width 1365 height 686
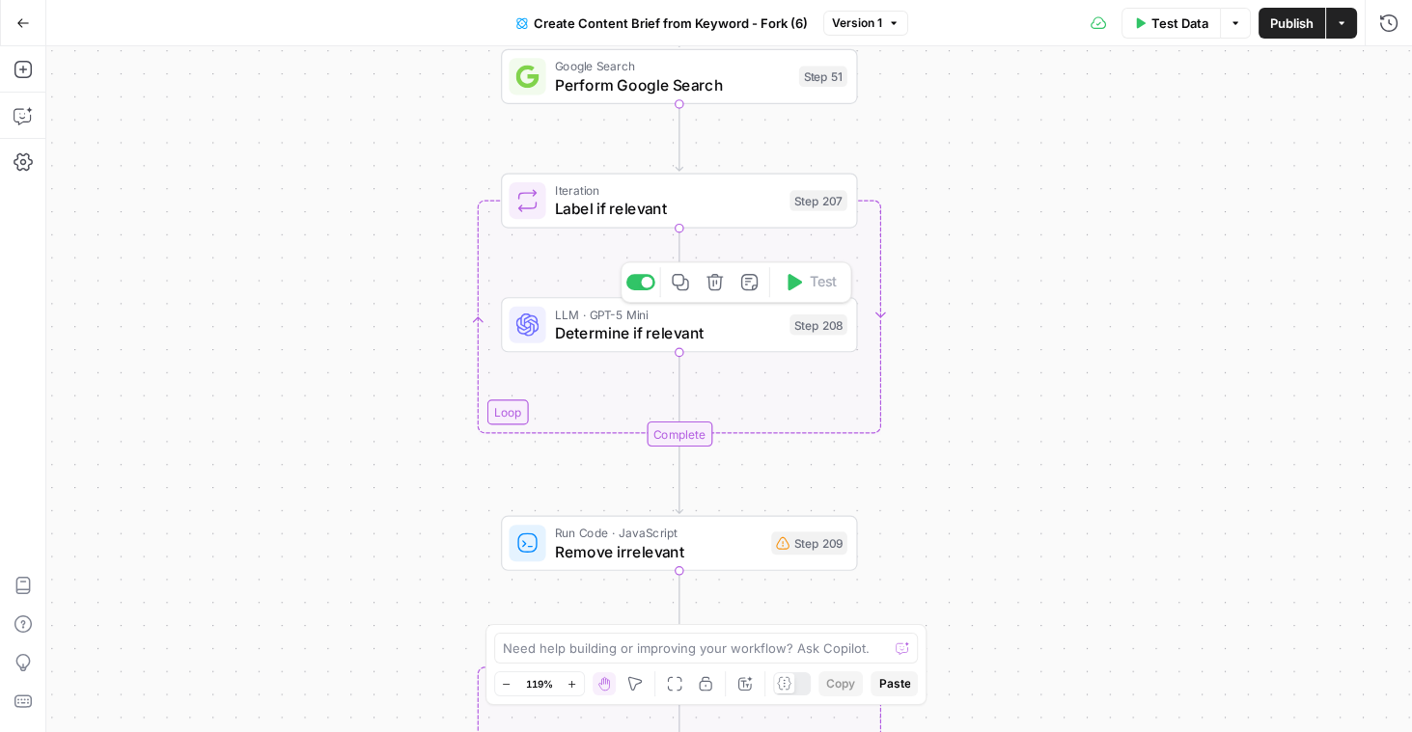
click at [746, 327] on span "Determine if relevant" at bounding box center [668, 332] width 226 height 23
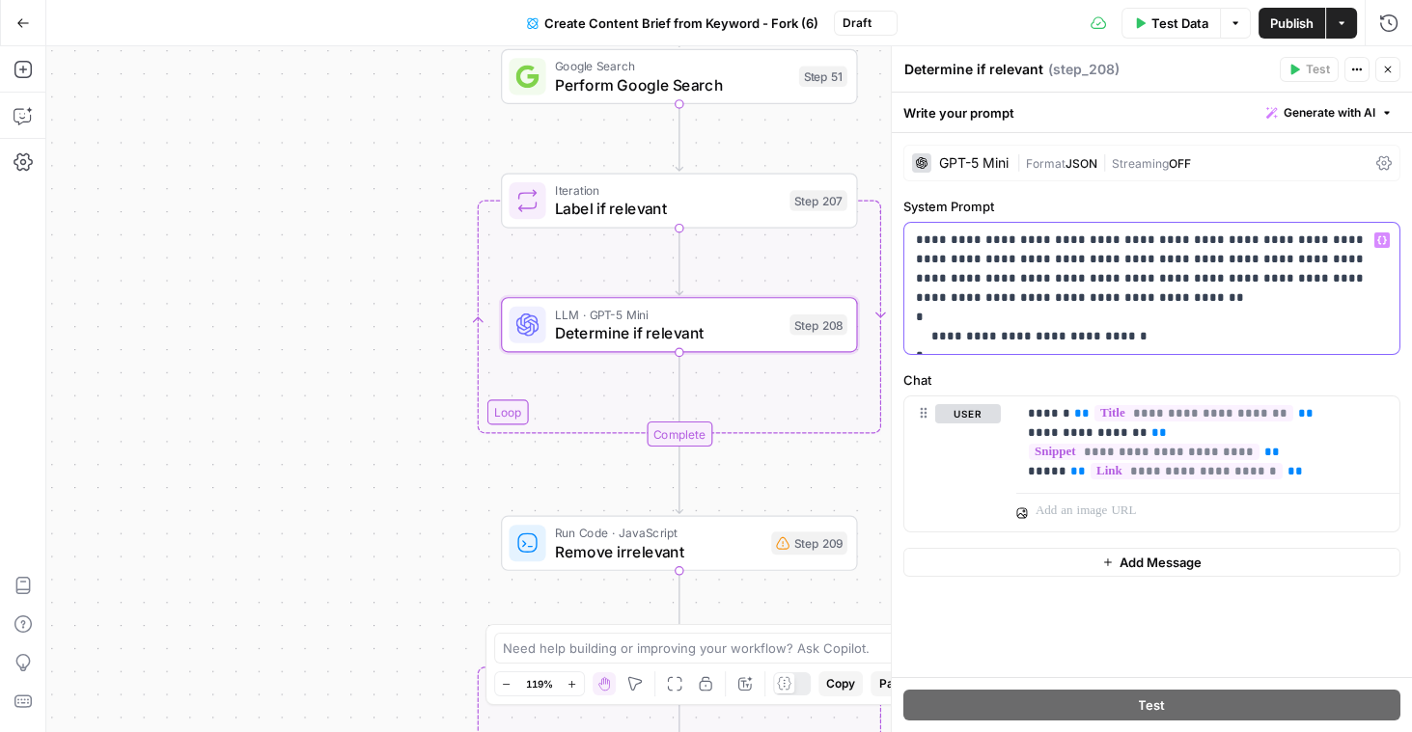
click at [1284, 253] on p "**********" at bounding box center [1152, 289] width 473 height 116
click at [1388, 69] on icon "button" at bounding box center [1388, 70] width 12 height 12
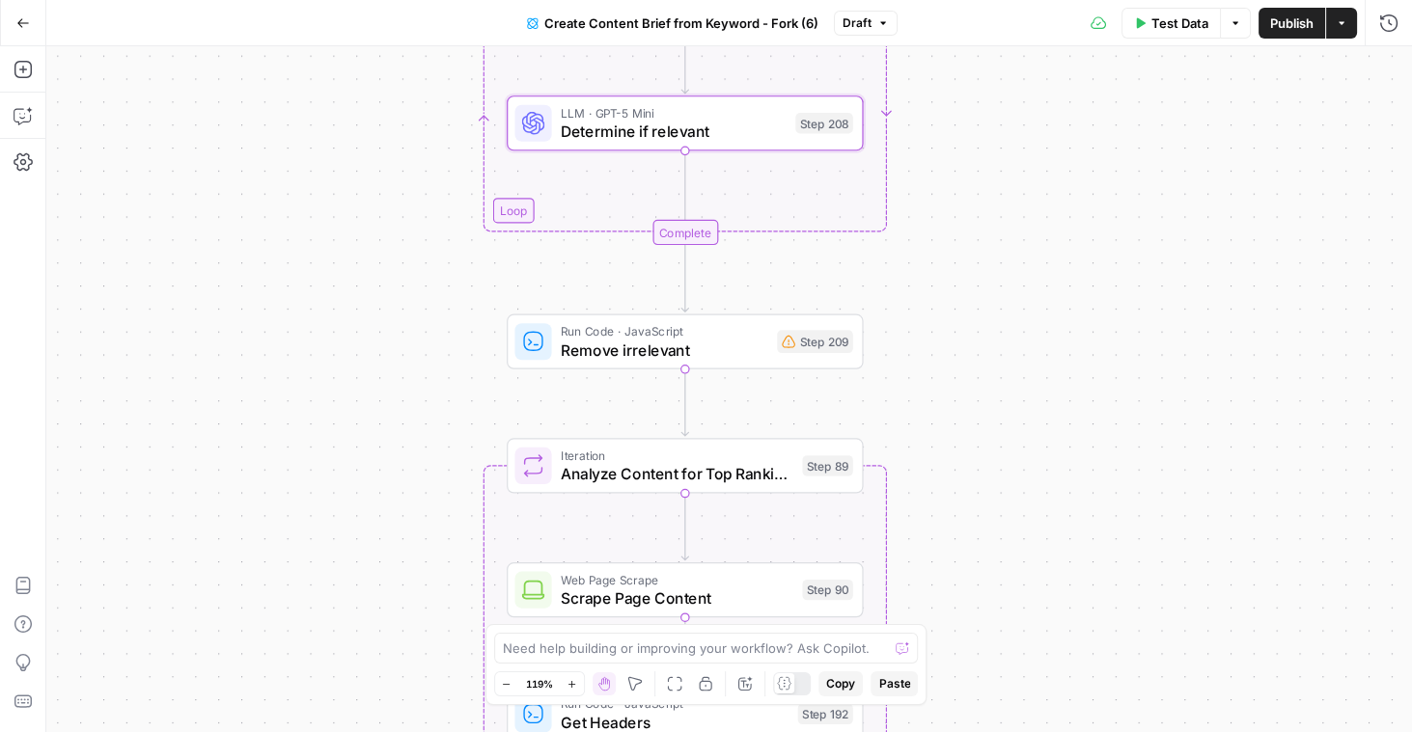
drag, startPoint x: 1005, startPoint y: 468, endPoint x: 1011, endPoint y: 261, distance: 207.5
click at [1011, 261] on div "Workflow Input Settings Inputs Google Search Perform Google Search Step 51 Loop…" at bounding box center [728, 389] width 1365 height 686
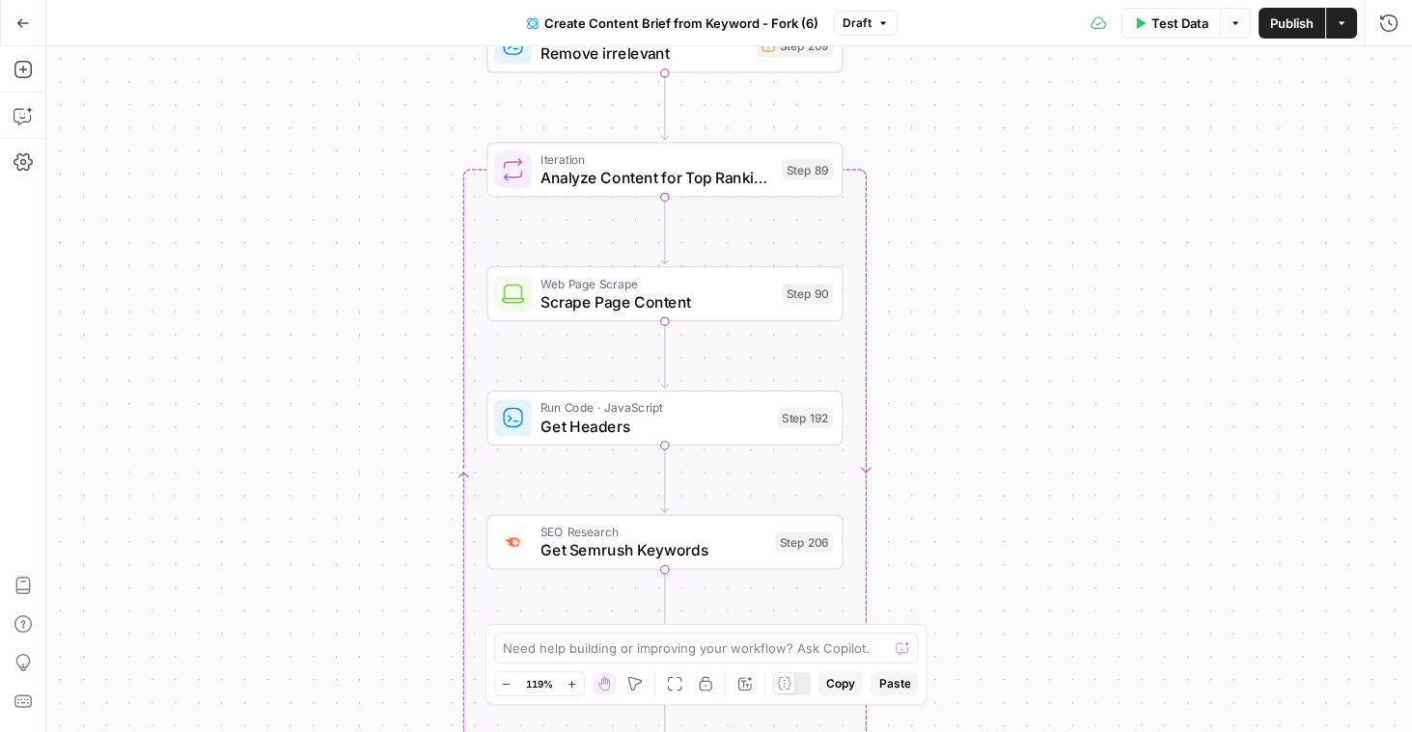
drag, startPoint x: 1031, startPoint y: 559, endPoint x: 1010, endPoint y: 267, distance: 292.2
click at [1010, 267] on div "Workflow Input Settings Inputs Google Search Perform Google Search Step 51 Loop…" at bounding box center [728, 389] width 1365 height 686
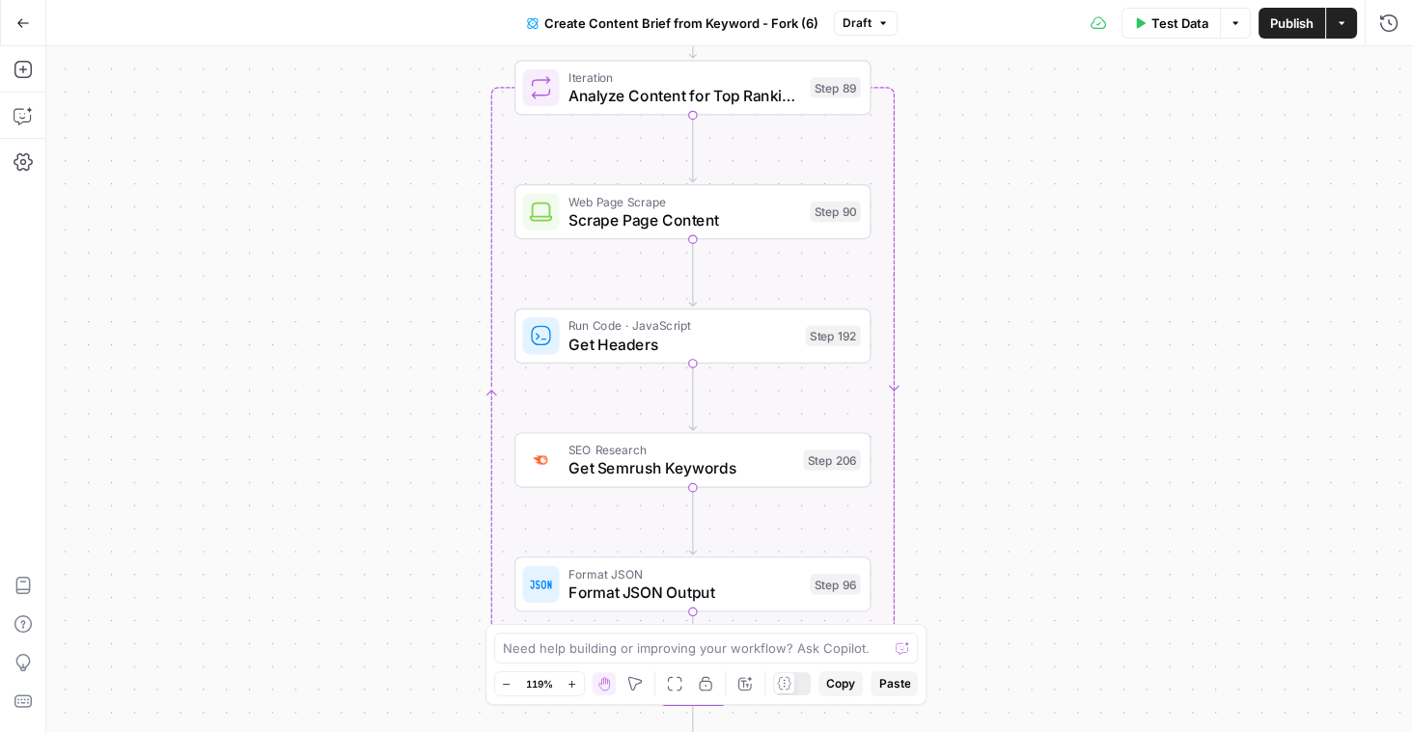
drag, startPoint x: 1012, startPoint y: 394, endPoint x: 1041, endPoint y: 313, distance: 86.1
click at [1041, 313] on div "Workflow Input Settings Inputs Google Search Perform Google Search Step 51 Loop…" at bounding box center [728, 389] width 1365 height 686
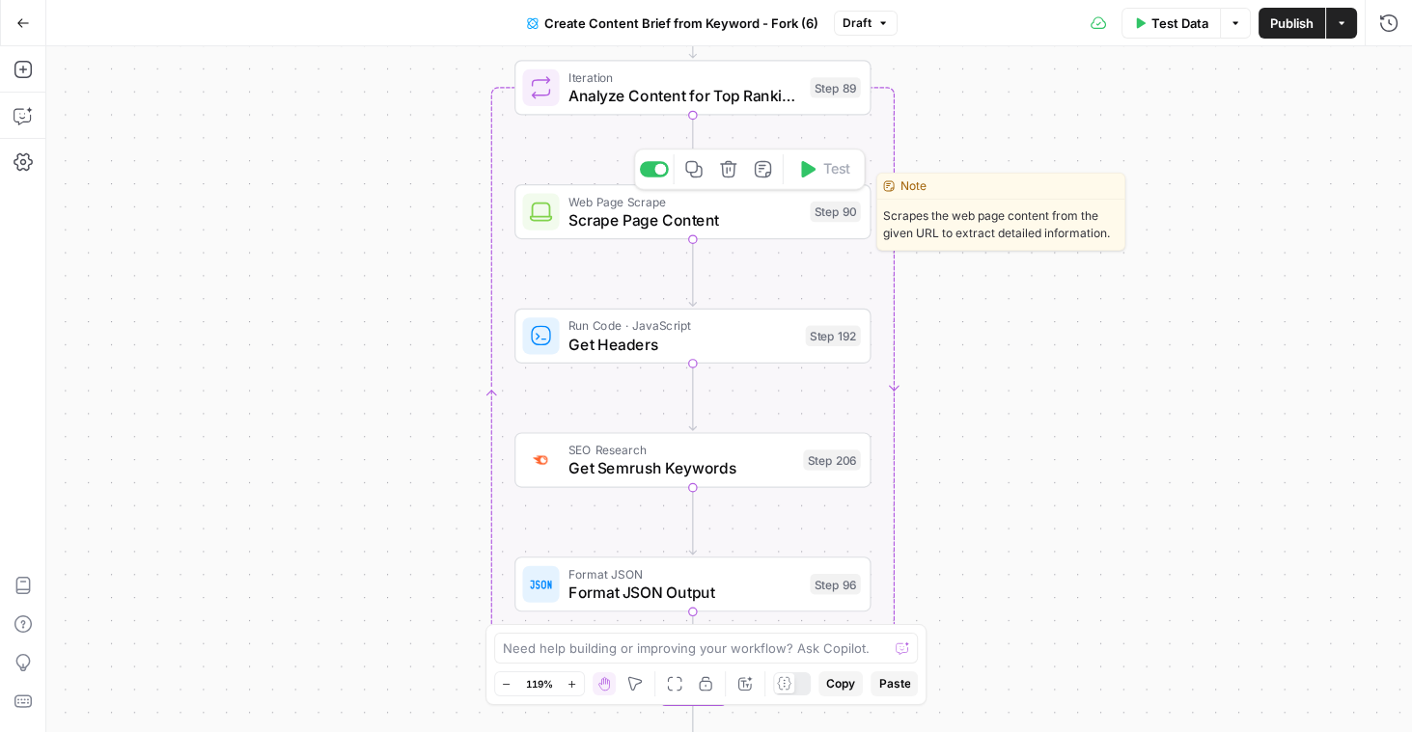
click at [751, 221] on span "Scrape Page Content" at bounding box center [684, 219] width 233 height 23
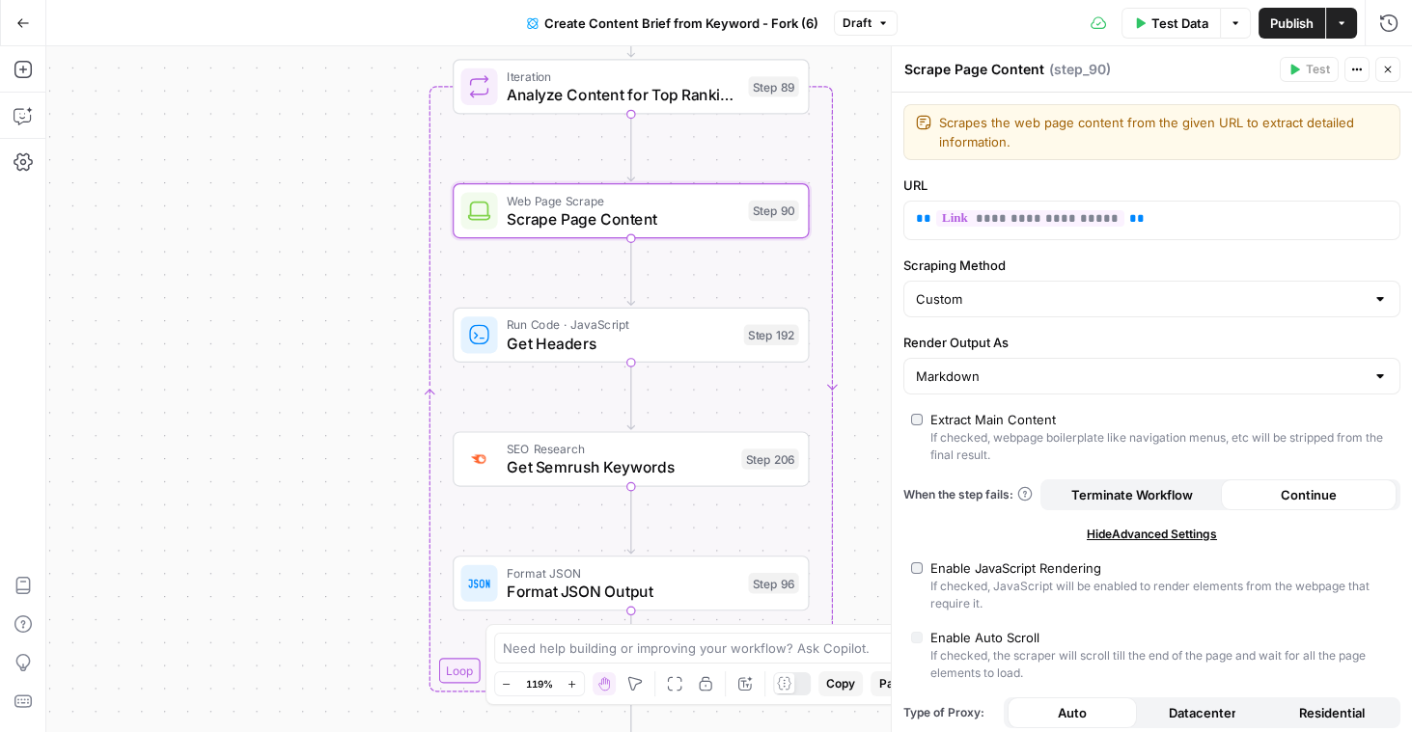
drag, startPoint x: 363, startPoint y: 305, endPoint x: 302, endPoint y: 304, distance: 60.8
click at [302, 304] on div "Workflow Input Settings Inputs Google Search Perform Google Search Step 51 Loop…" at bounding box center [728, 389] width 1365 height 686
click at [622, 346] on span "Get Headers" at bounding box center [622, 343] width 228 height 23
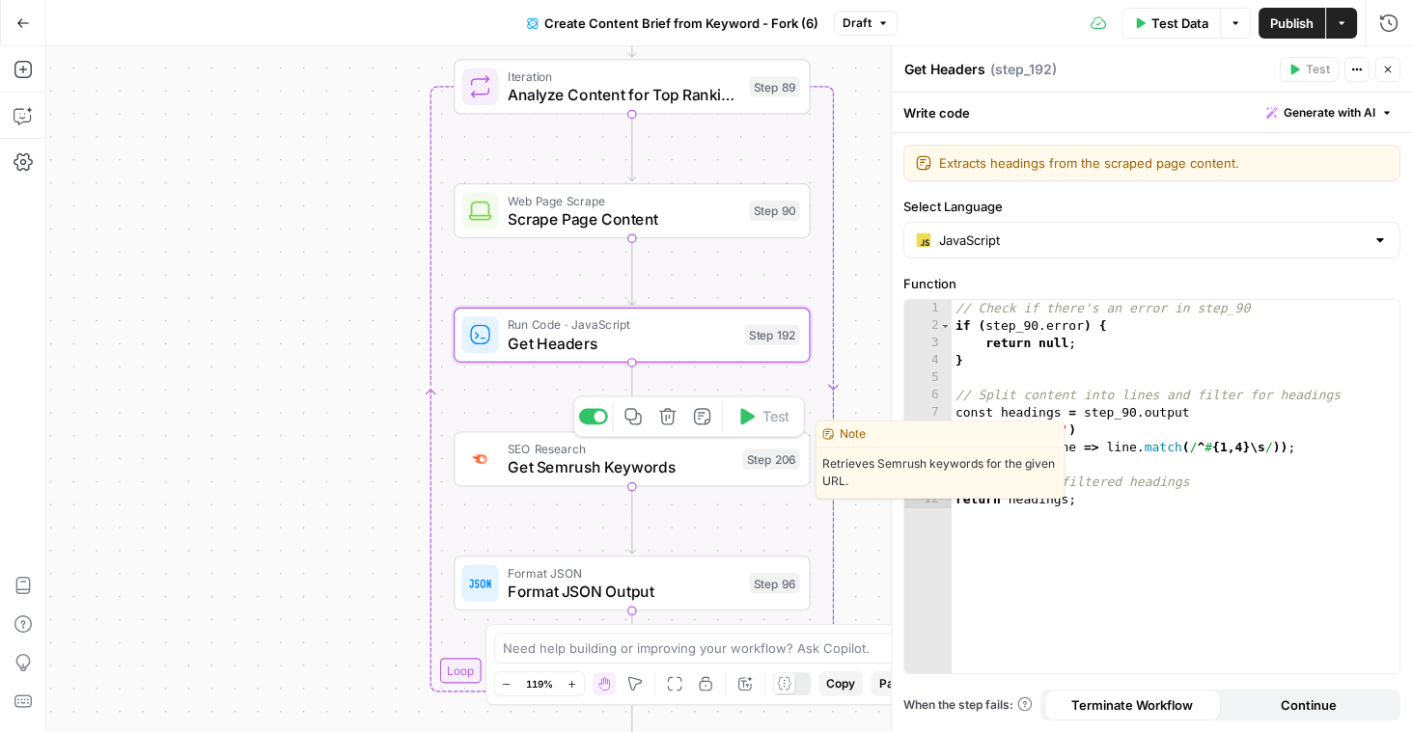
click at [630, 465] on span "Get Semrush Keywords" at bounding box center [621, 466] width 226 height 23
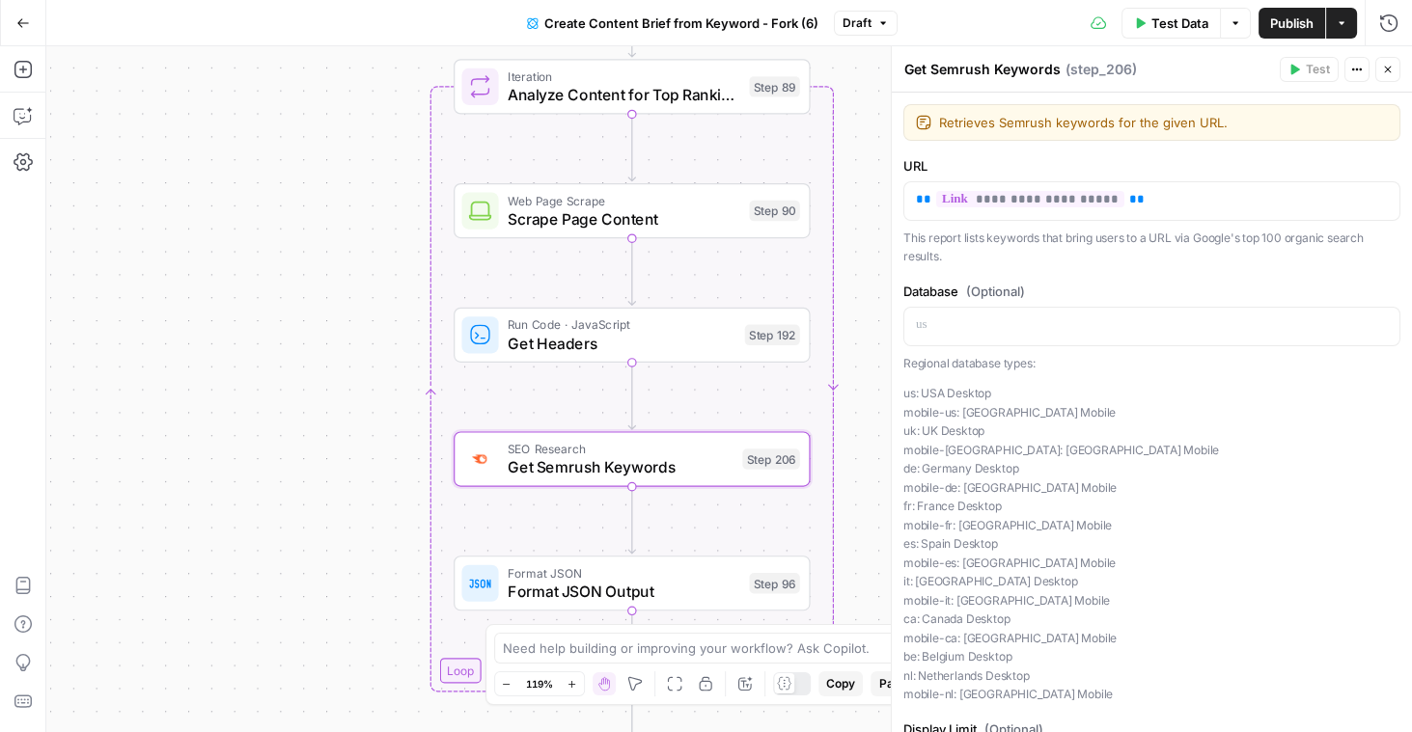
click at [1395, 74] on button "Close" at bounding box center [1387, 69] width 25 height 25
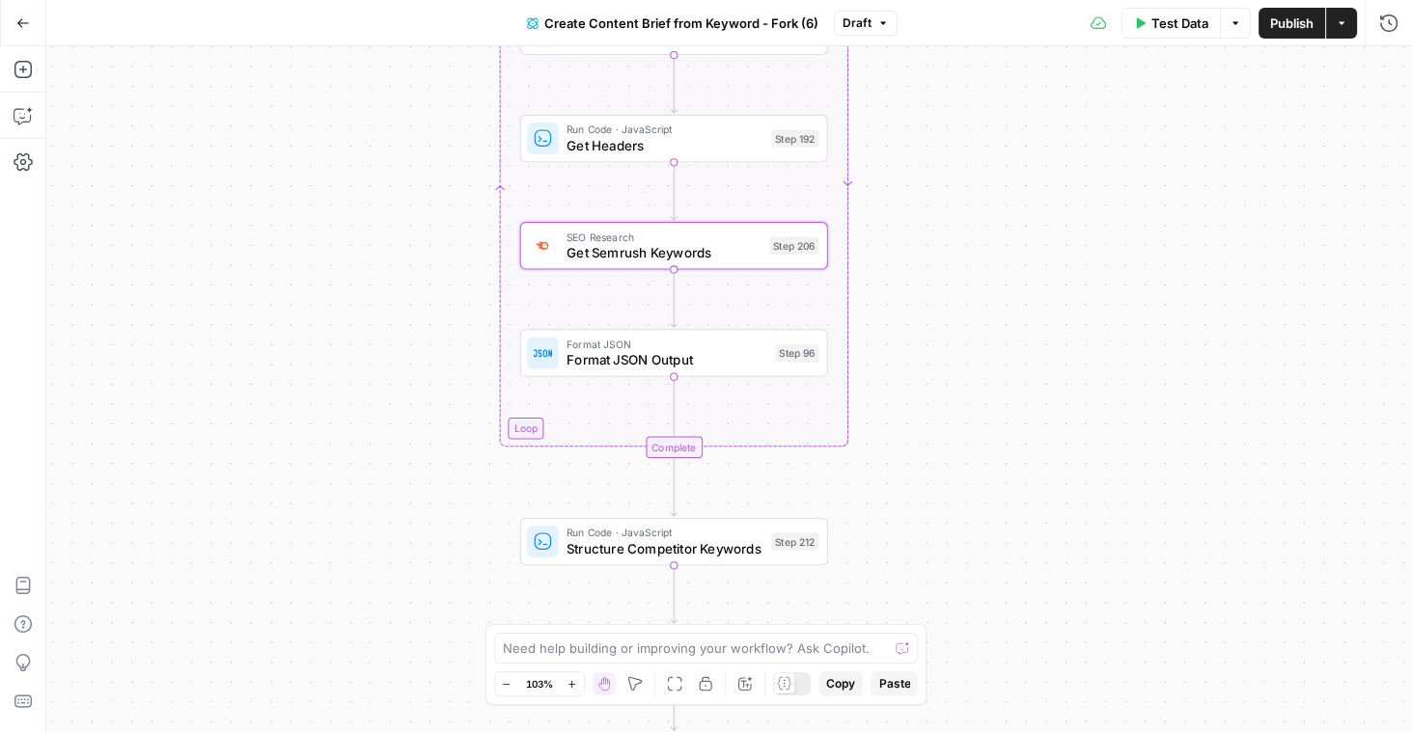
drag, startPoint x: 900, startPoint y: 556, endPoint x: 895, endPoint y: 341, distance: 215.2
click at [895, 341] on div "Workflow Input Settings Inputs Google Search Perform Google Search Step 51 Loop…" at bounding box center [728, 389] width 1365 height 686
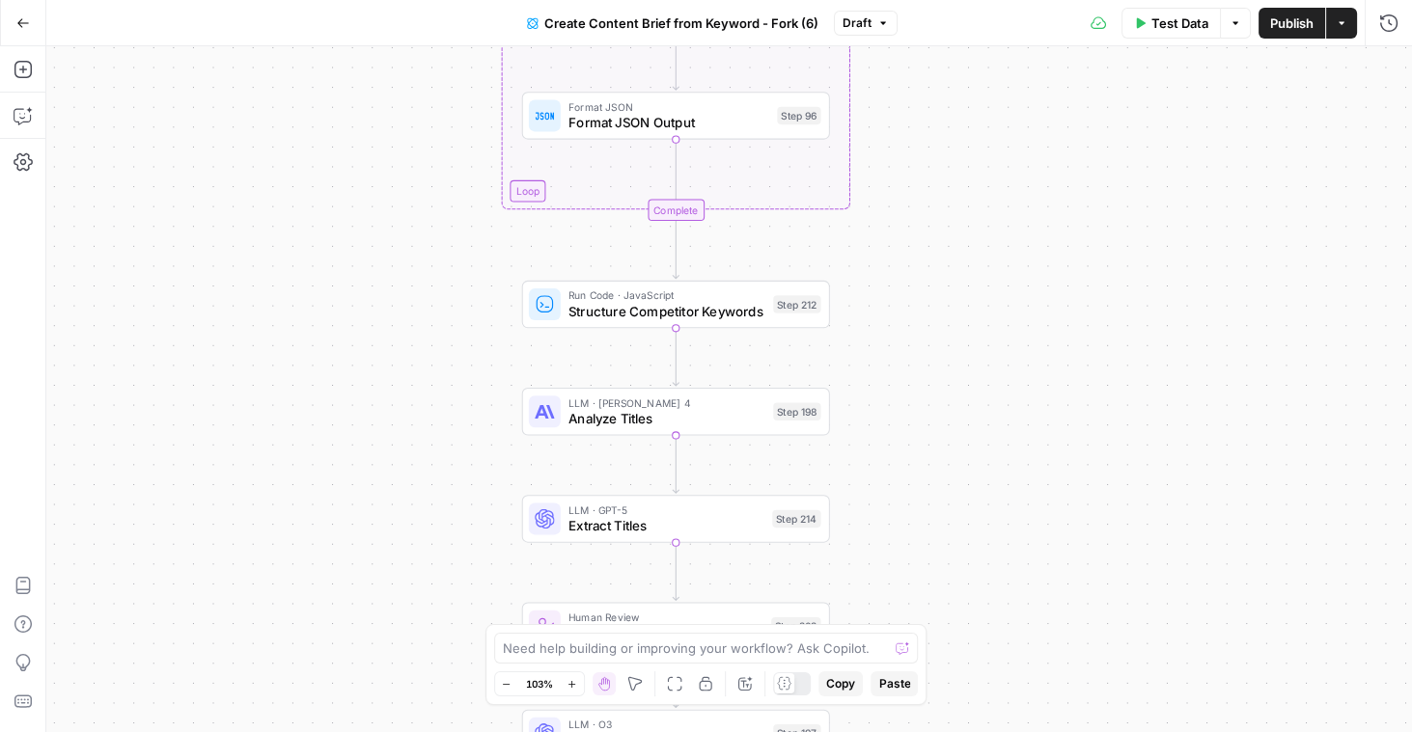
drag, startPoint x: 906, startPoint y: 516, endPoint x: 908, endPoint y: 282, distance: 234.5
click at [908, 282] on div "Workflow Input Settings Inputs Google Search Perform Google Search Step 51 Loop…" at bounding box center [728, 389] width 1365 height 686
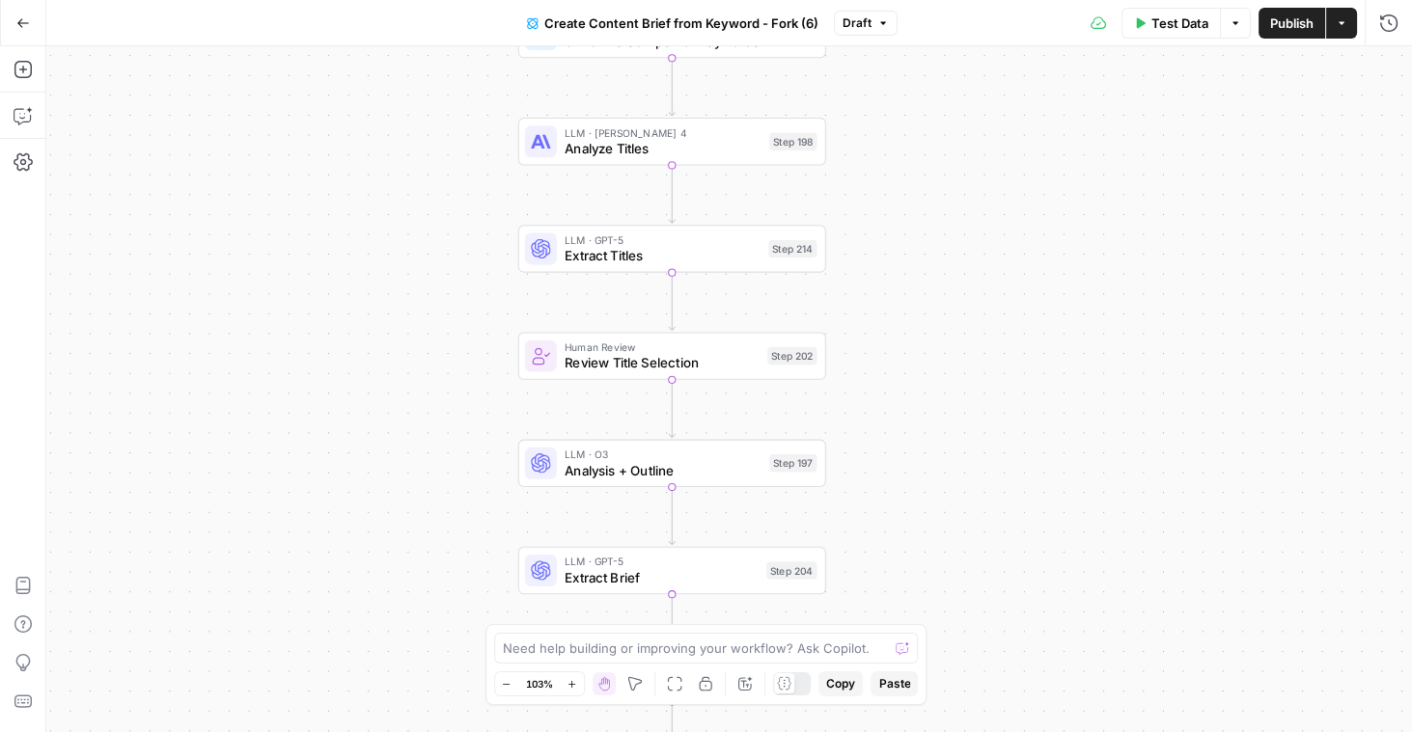
drag, startPoint x: 910, startPoint y: 436, endPoint x: 908, endPoint y: 179, distance: 256.7
click at [908, 179] on div "Workflow Input Settings Inputs Google Search Perform Google Search Step 51 Loop…" at bounding box center [728, 389] width 1365 height 686
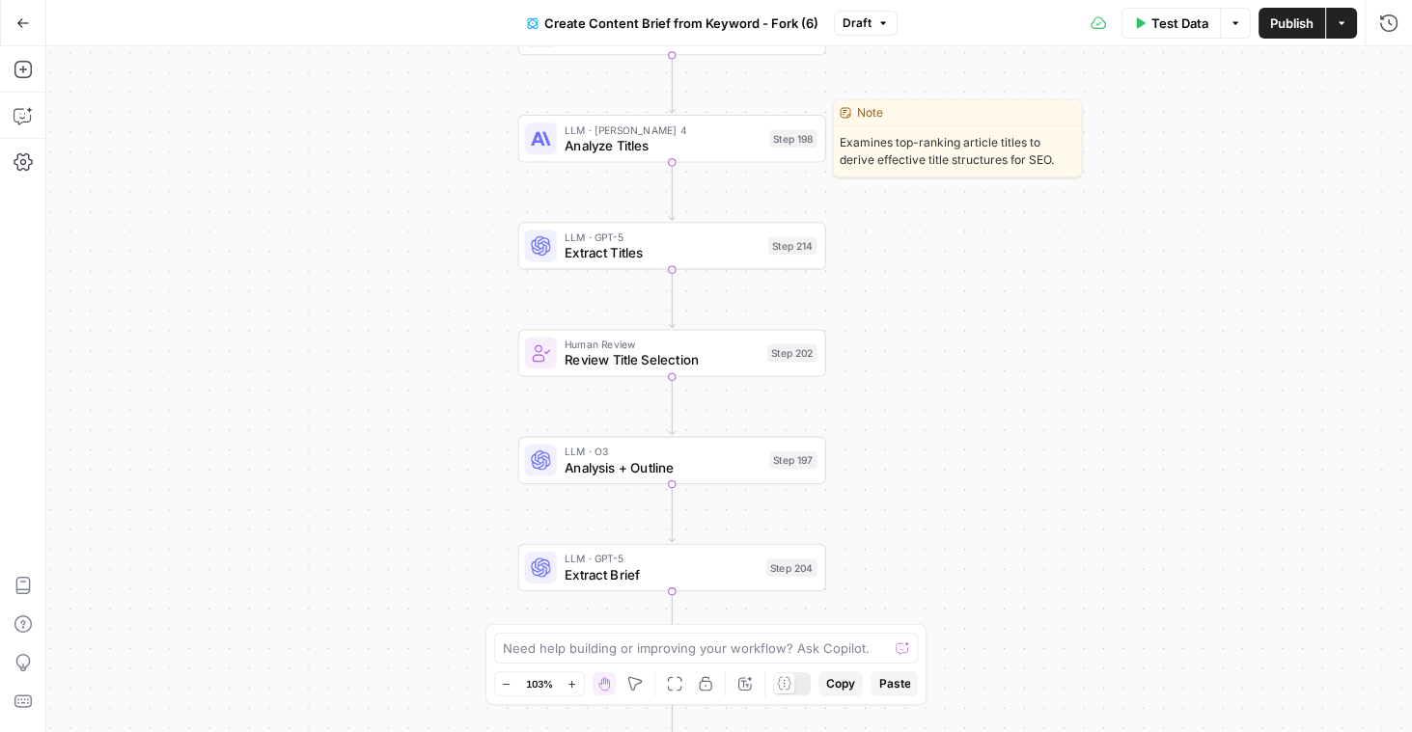
click at [721, 142] on span "Analyze Titles" at bounding box center [662, 146] width 197 height 20
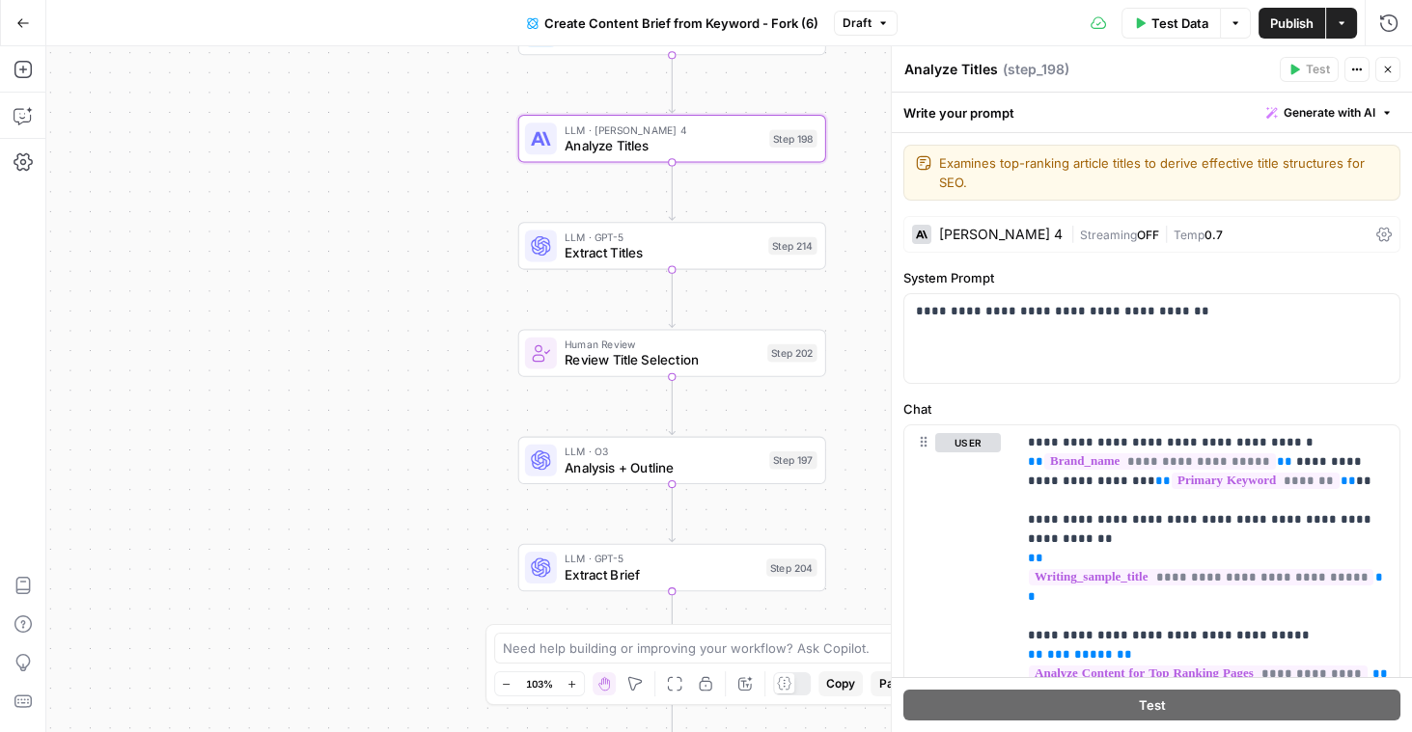
click at [720, 260] on span "Extract Titles" at bounding box center [662, 253] width 196 height 20
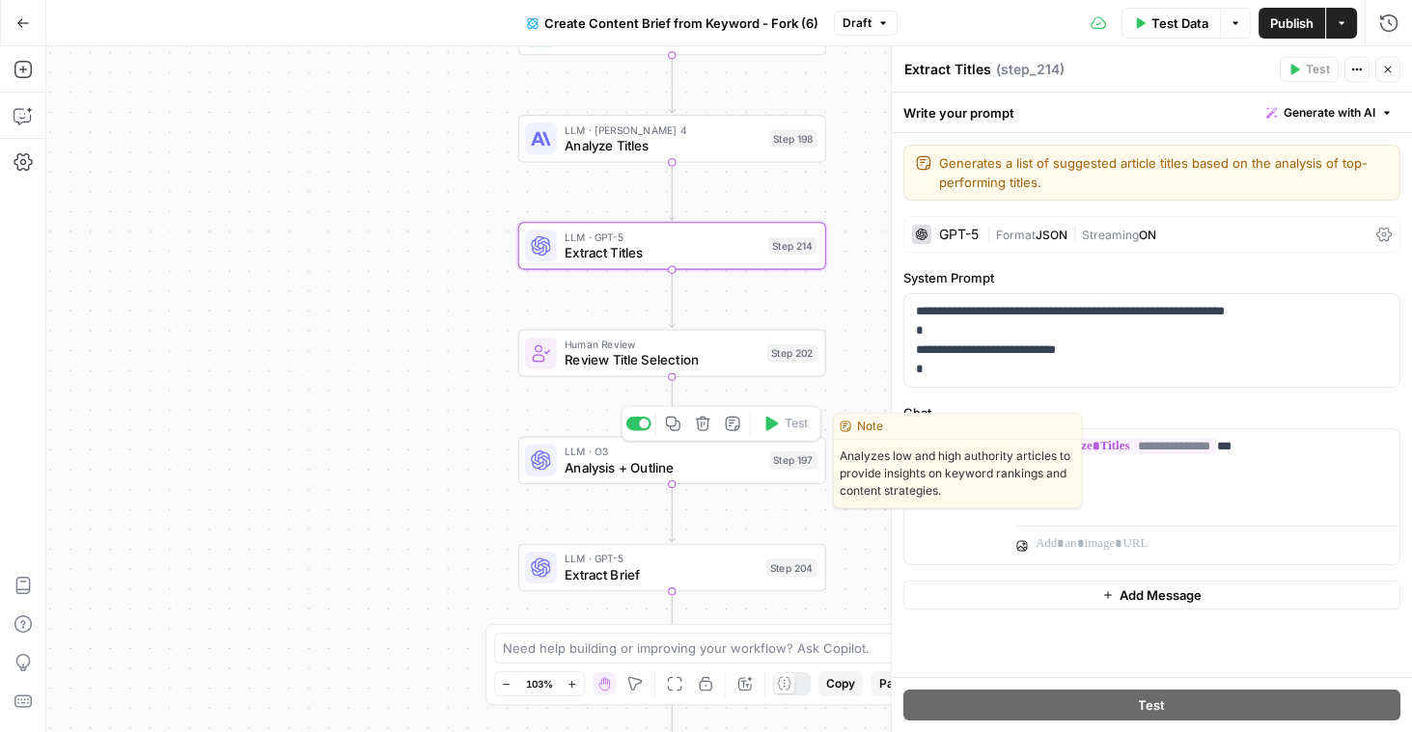
click at [695, 471] on span "Analysis + Outline" at bounding box center [662, 467] width 197 height 20
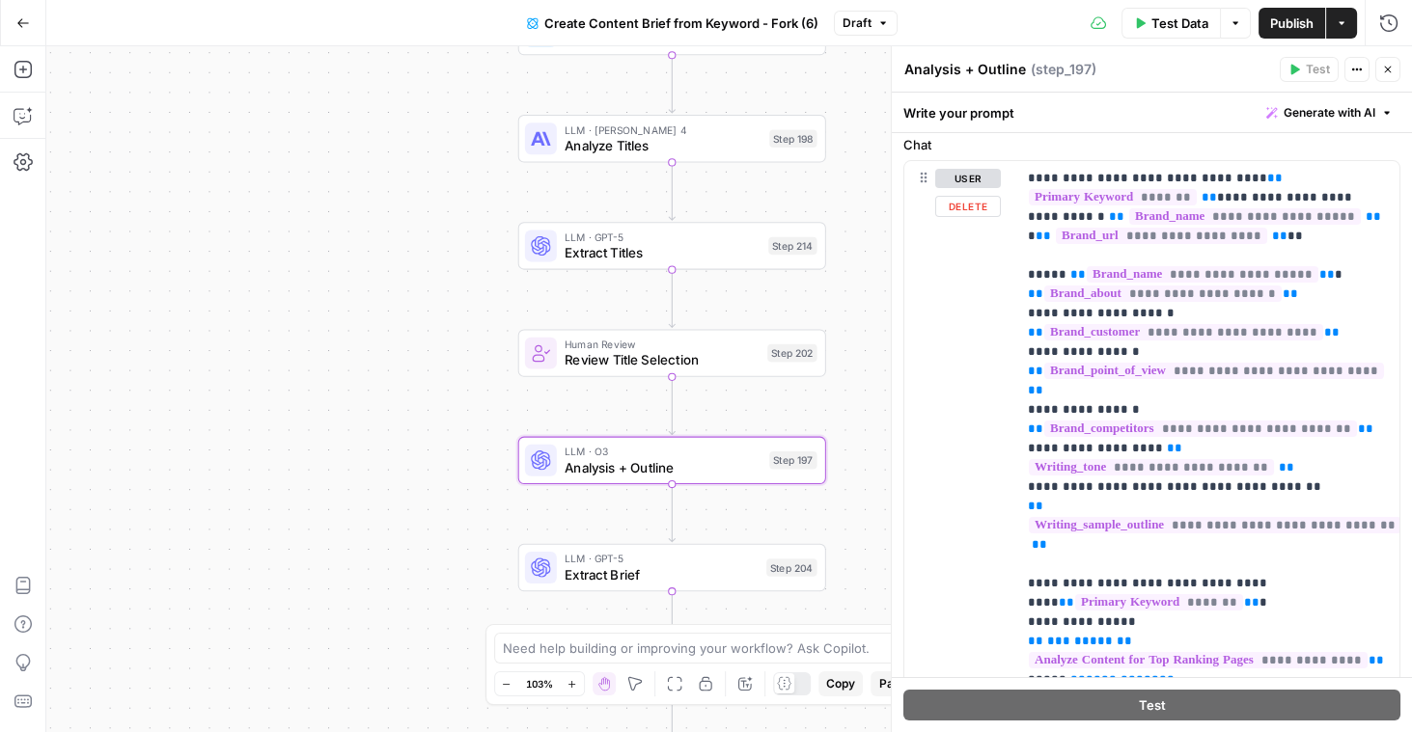
scroll to position [262, 0]
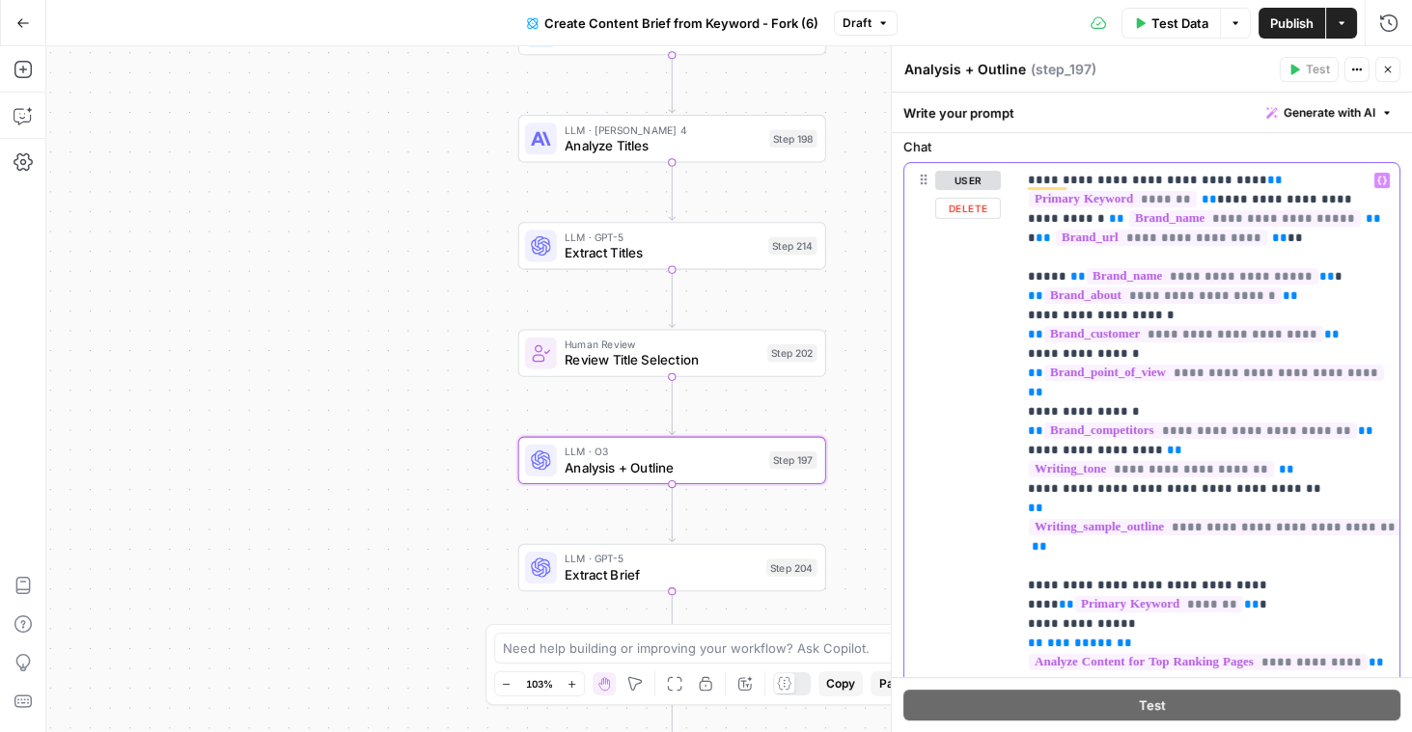
drag, startPoint x: 1041, startPoint y: 391, endPoint x: 1144, endPoint y: 391, distance: 103.2
drag, startPoint x: 1025, startPoint y: 431, endPoint x: 1164, endPoint y: 430, distance: 138.9
click at [1164, 430] on div "**********" at bounding box center [1207, 556] width 383 height 786
click at [1171, 112] on div "Write your prompt Generate with AI" at bounding box center [1152, 113] width 520 height 40
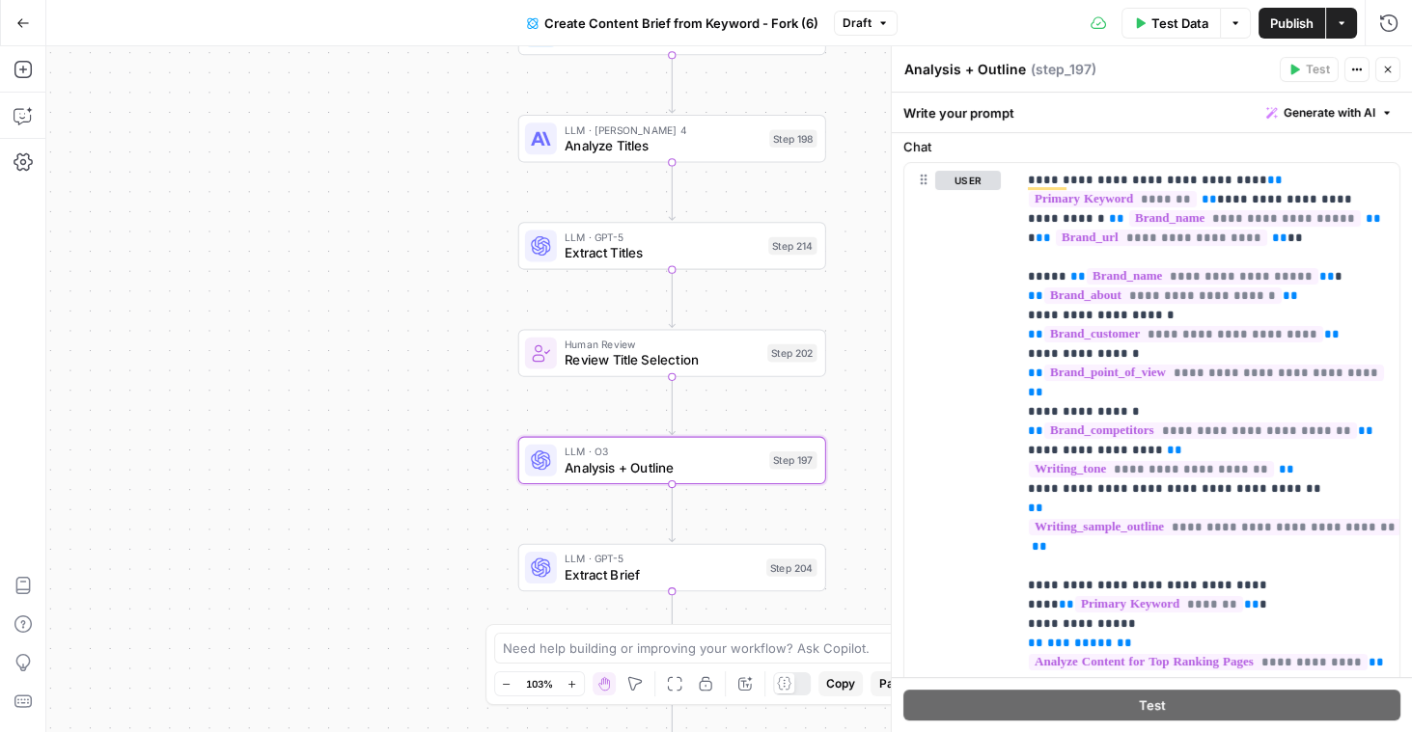
click at [1382, 73] on icon "button" at bounding box center [1388, 70] width 12 height 12
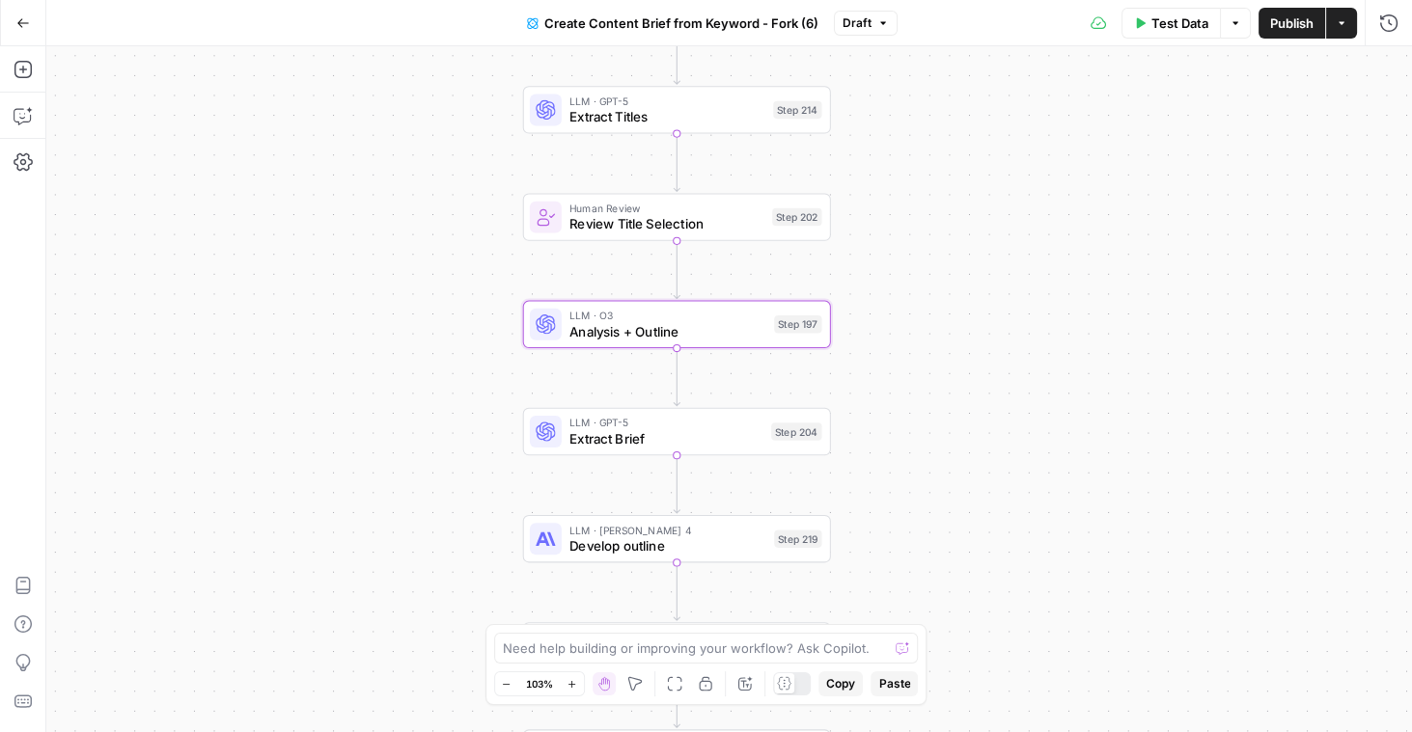
drag, startPoint x: 924, startPoint y: 490, endPoint x: 928, endPoint y: 328, distance: 162.1
click at [928, 328] on div "Workflow Input Settings Inputs Google Search Perform Google Search Step 51 Loop…" at bounding box center [728, 389] width 1365 height 686
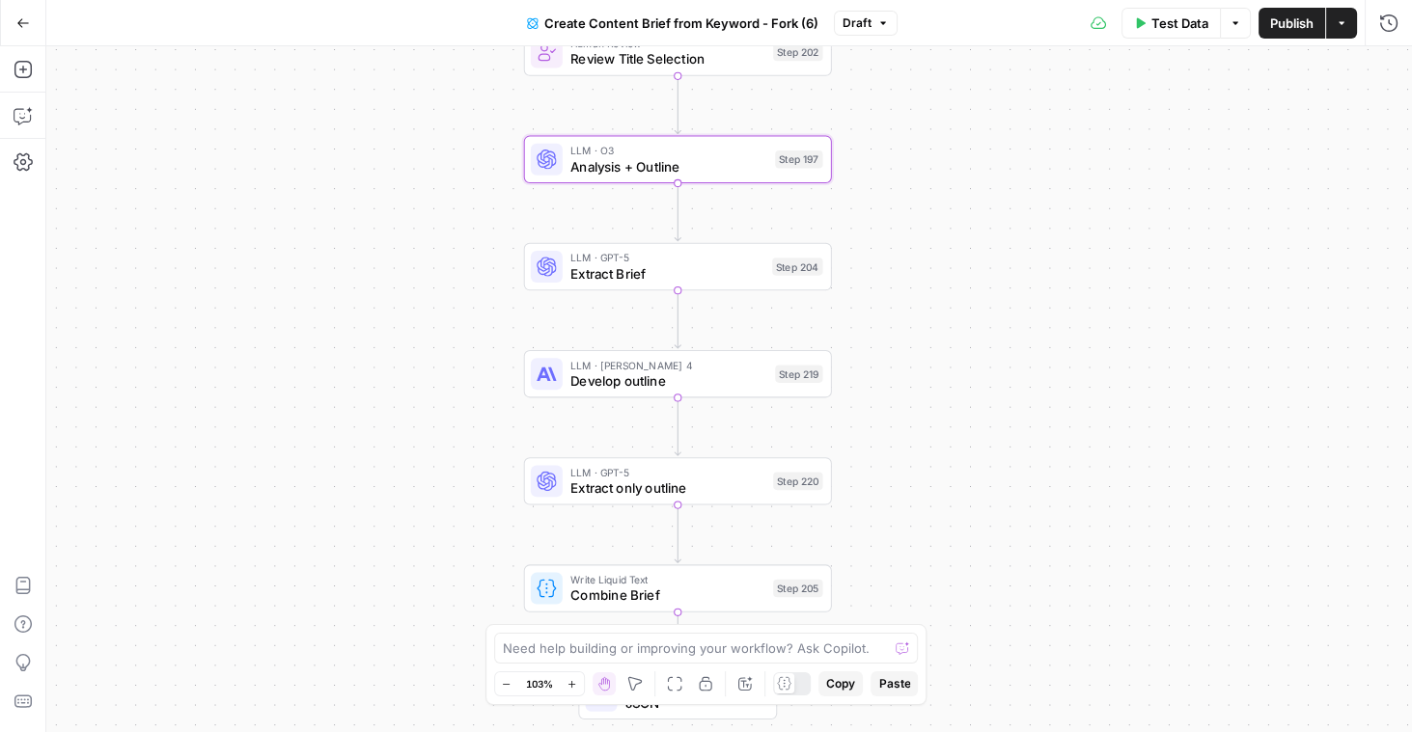
drag, startPoint x: 928, startPoint y: 326, endPoint x: 930, endPoint y: 188, distance: 138.0
click at [930, 188] on div "Workflow Input Settings Inputs Google Search Perform Google Search Step 51 Loop…" at bounding box center [728, 389] width 1365 height 686
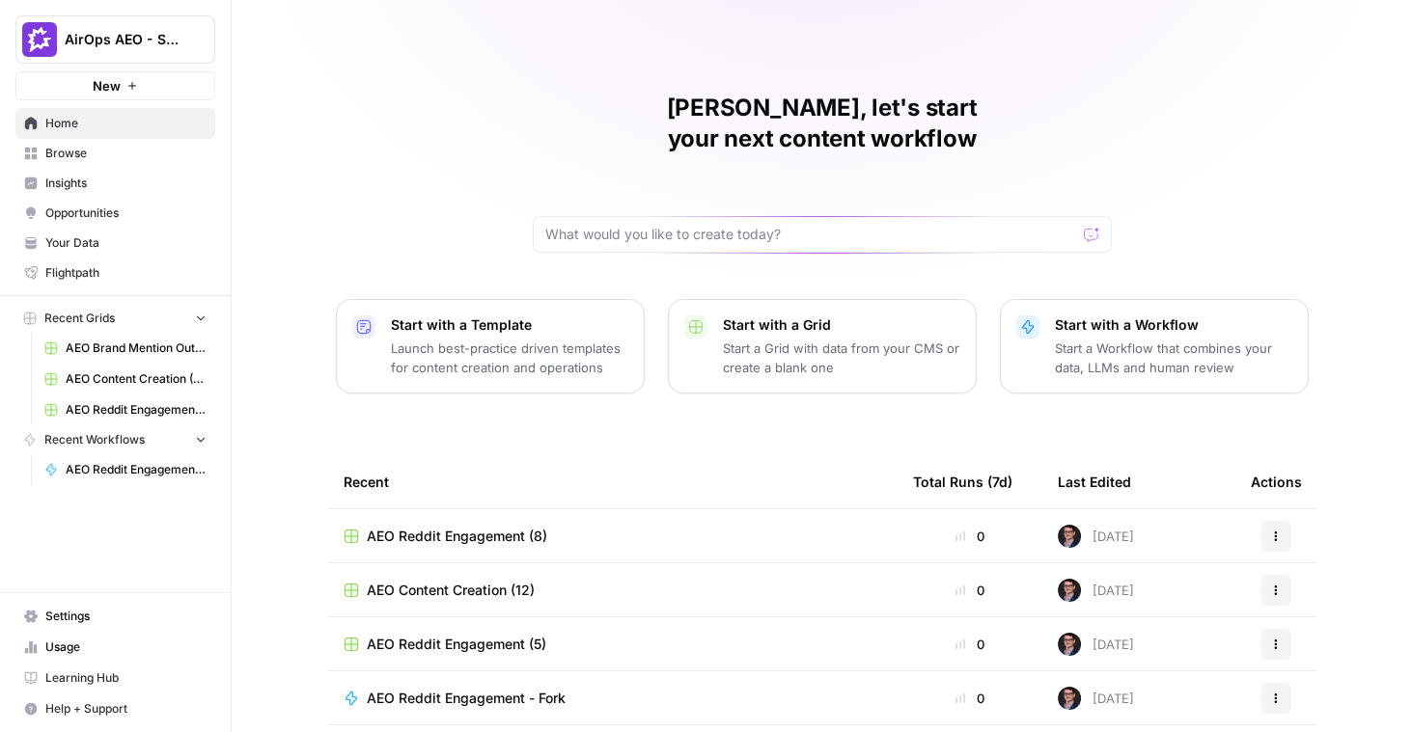
click at [78, 178] on span "Insights" at bounding box center [125, 183] width 161 height 17
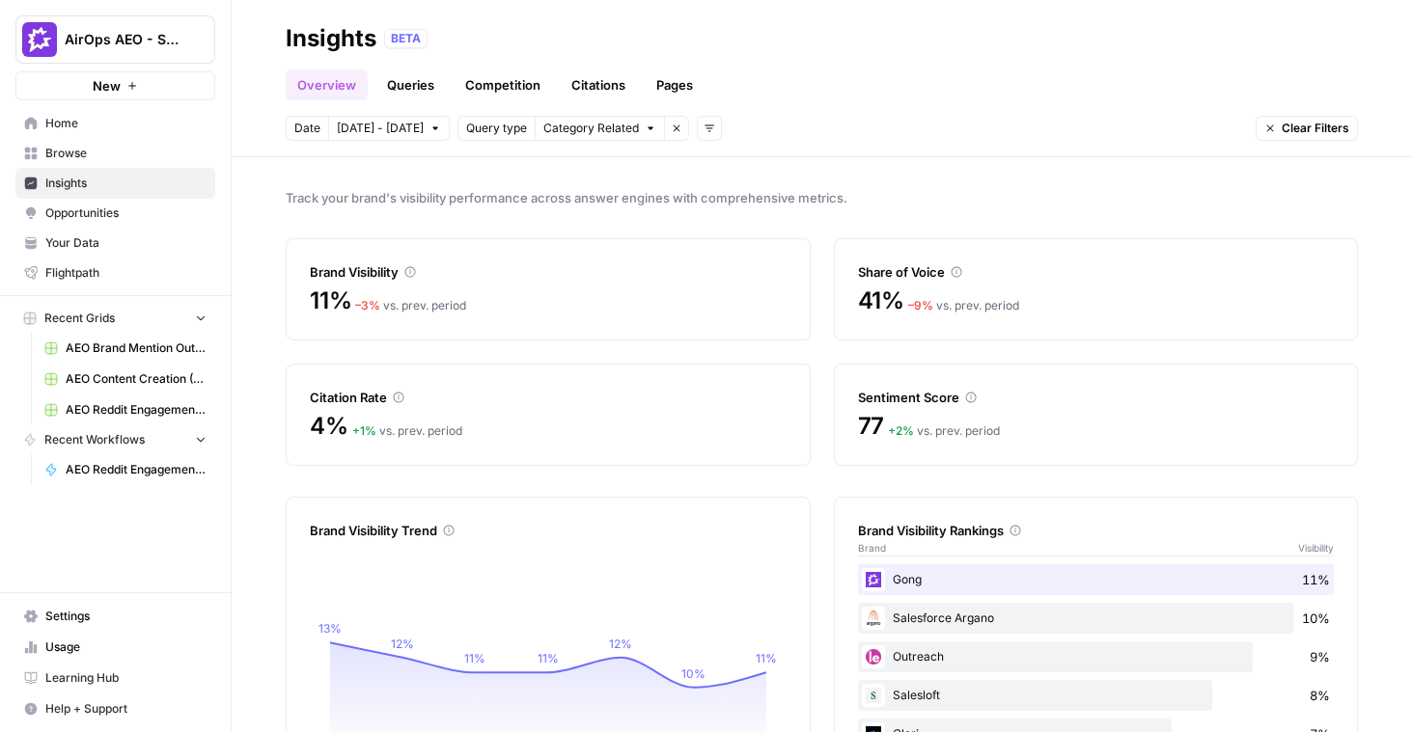
click at [368, 128] on span "[DATE] - [DATE]" at bounding box center [380, 128] width 87 height 17
click at [588, 130] on span "Category Related" at bounding box center [591, 128] width 96 height 17
click at [714, 128] on span "Add filters" at bounding box center [714, 128] width 1 height 1
click at [547, 183] on div "Track your brand's visibility performance across answer engines with comprehens…" at bounding box center [822, 444] width 1180 height 575
click at [410, 90] on link "Queries" at bounding box center [410, 84] width 70 height 31
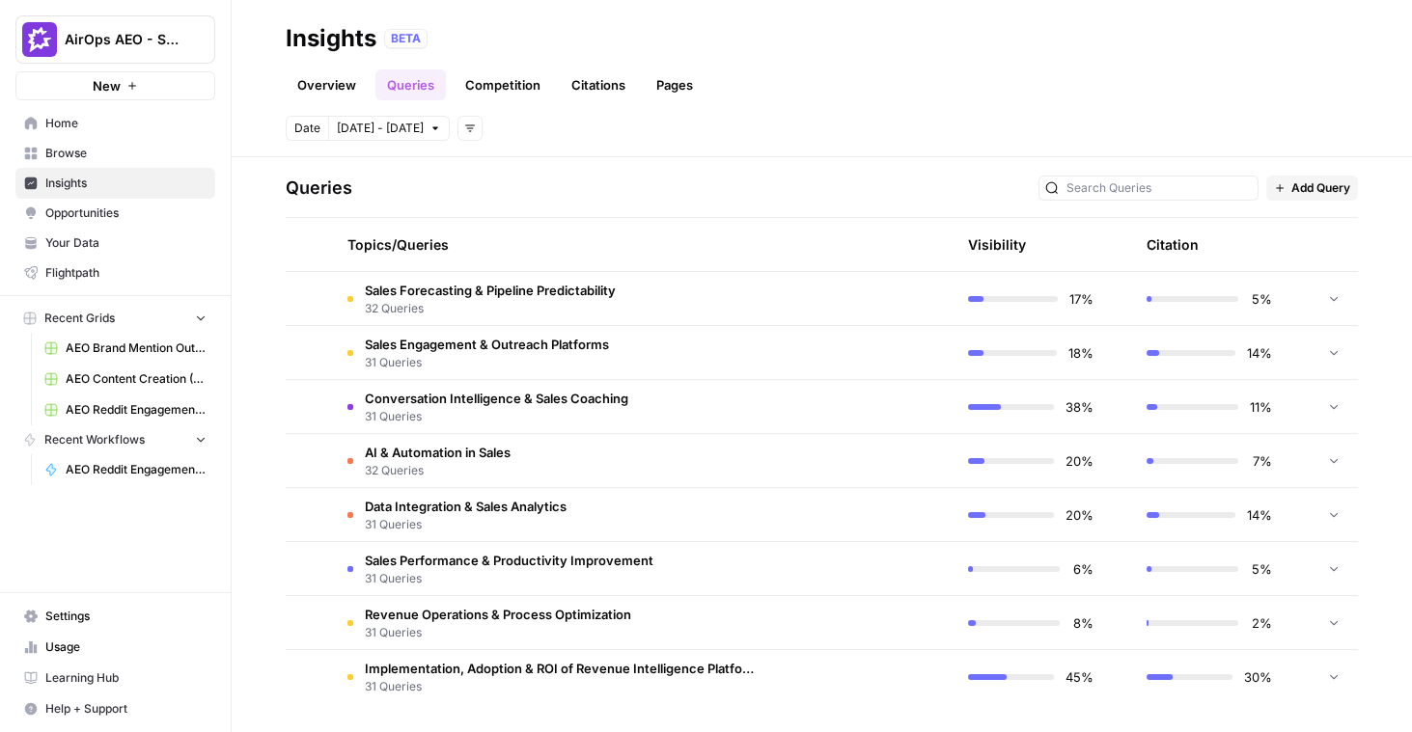
scroll to position [391, 0]
click at [1287, 191] on button "Add Query" at bounding box center [1312, 187] width 92 height 25
click at [1299, 222] on div "Add Query" at bounding box center [1331, 227] width 100 height 19
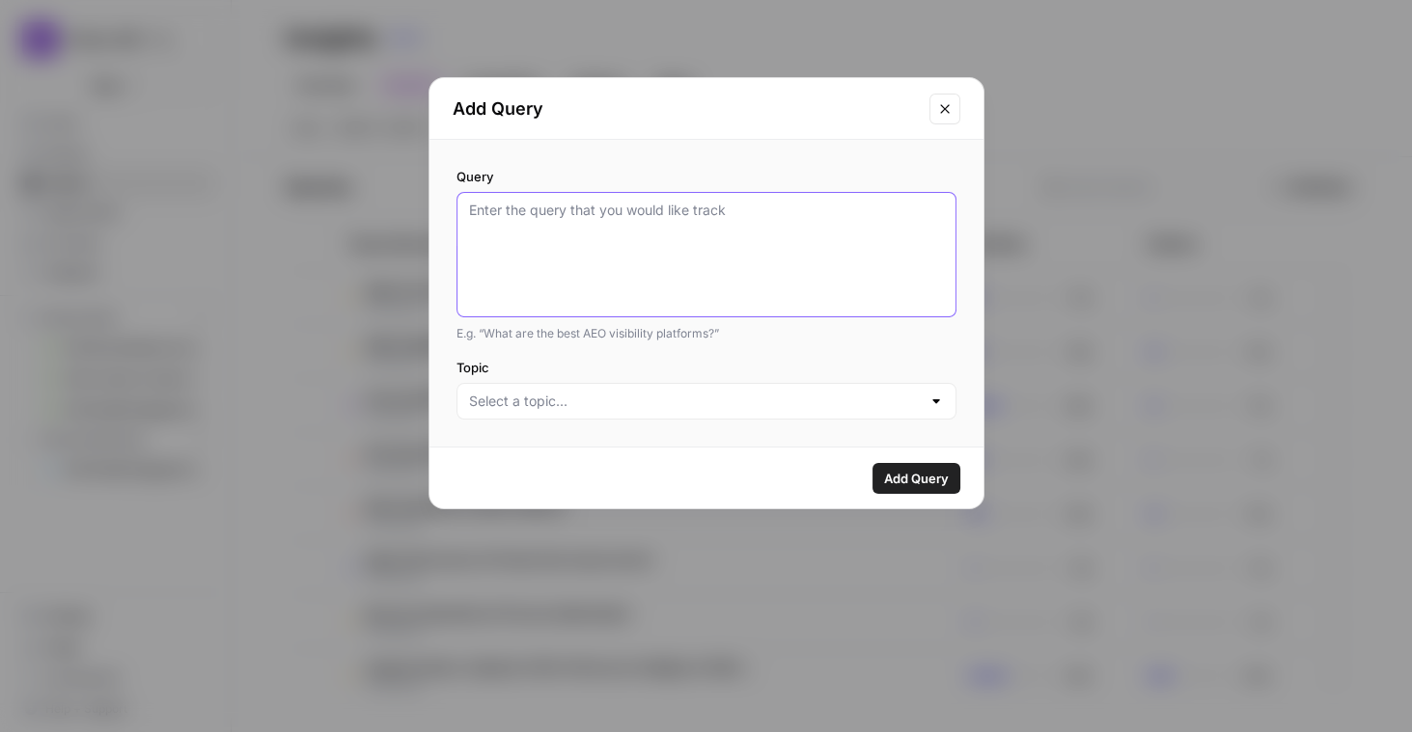
click at [767, 252] on textarea "Query" at bounding box center [706, 255] width 475 height 108
click at [944, 112] on icon "Close modal" at bounding box center [944, 108] width 15 height 15
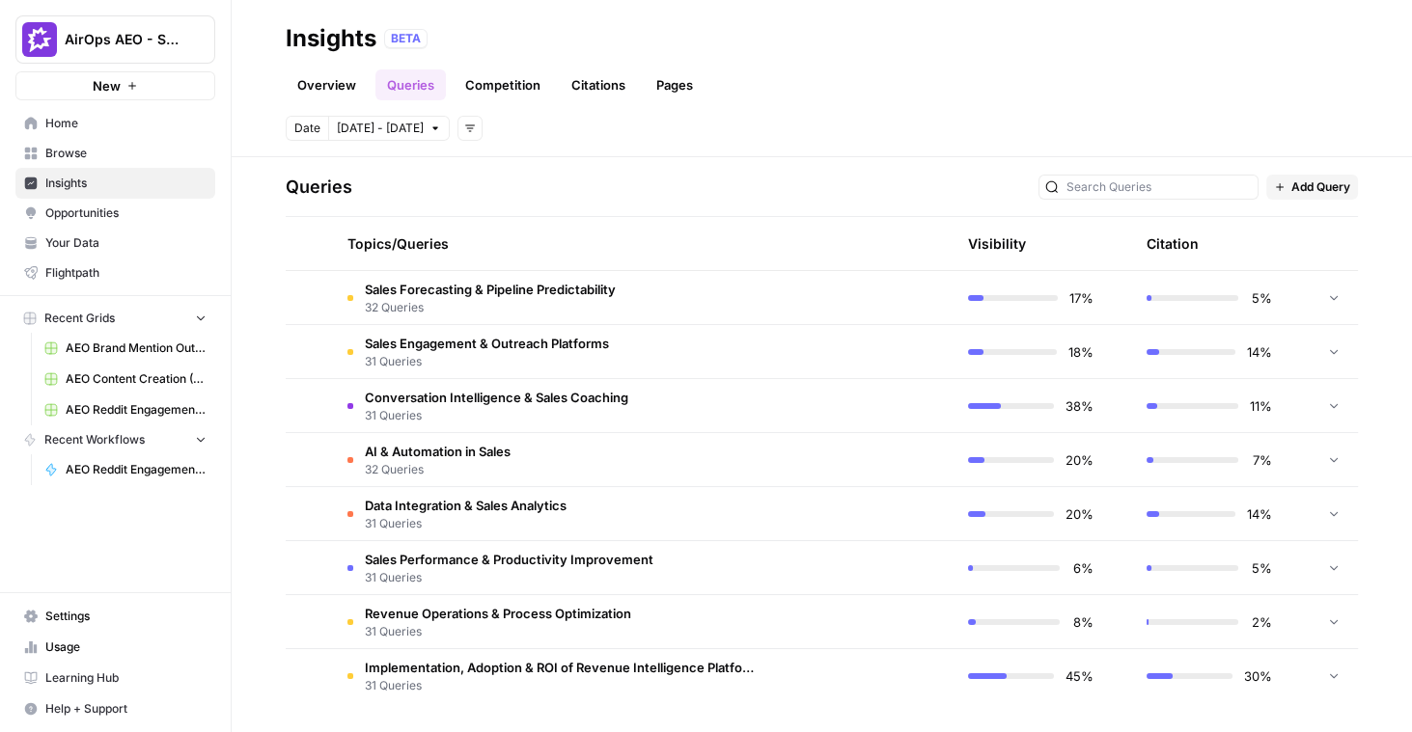
click at [540, 339] on span "Sales Engagement & Outreach Platforms" at bounding box center [487, 343] width 244 height 19
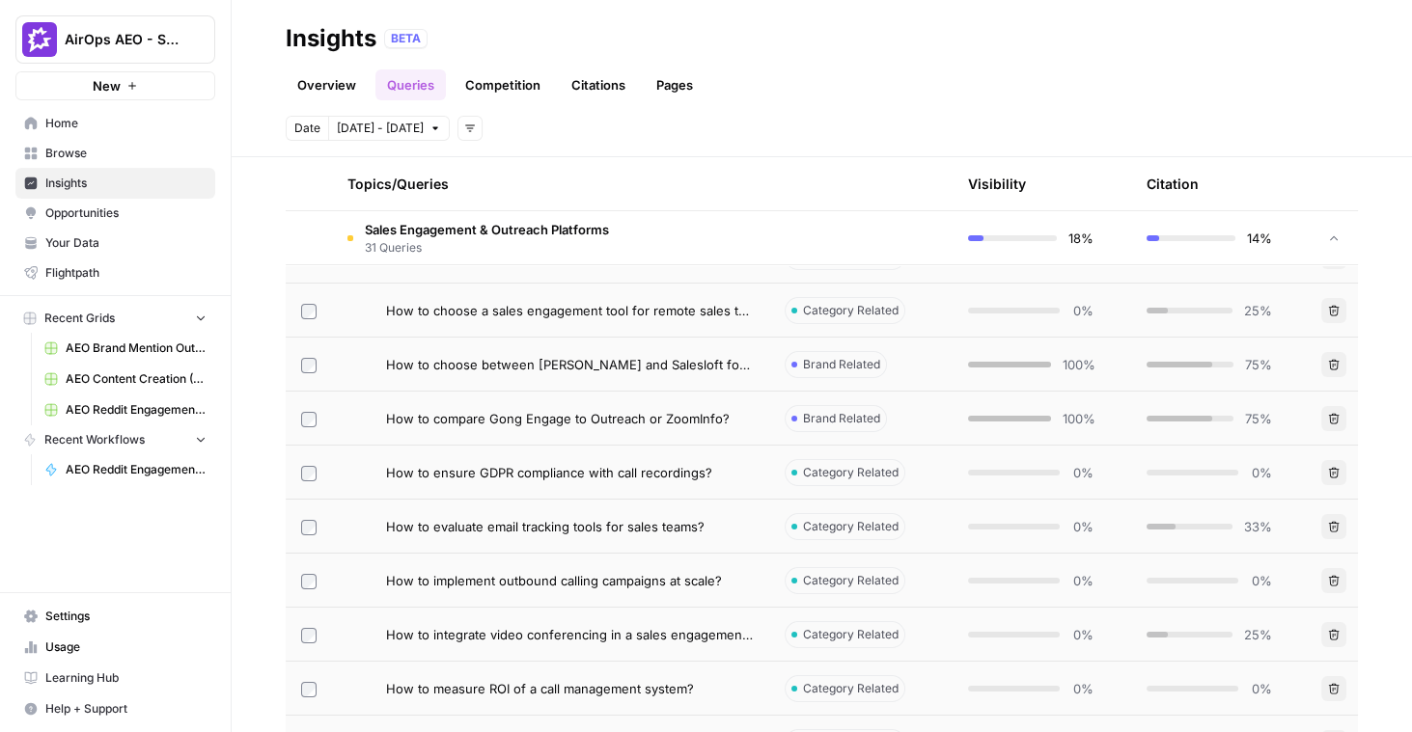
scroll to position [649, 0]
click at [635, 516] on span "How to evaluate email tracking tools for sales teams?" at bounding box center [545, 525] width 318 height 19
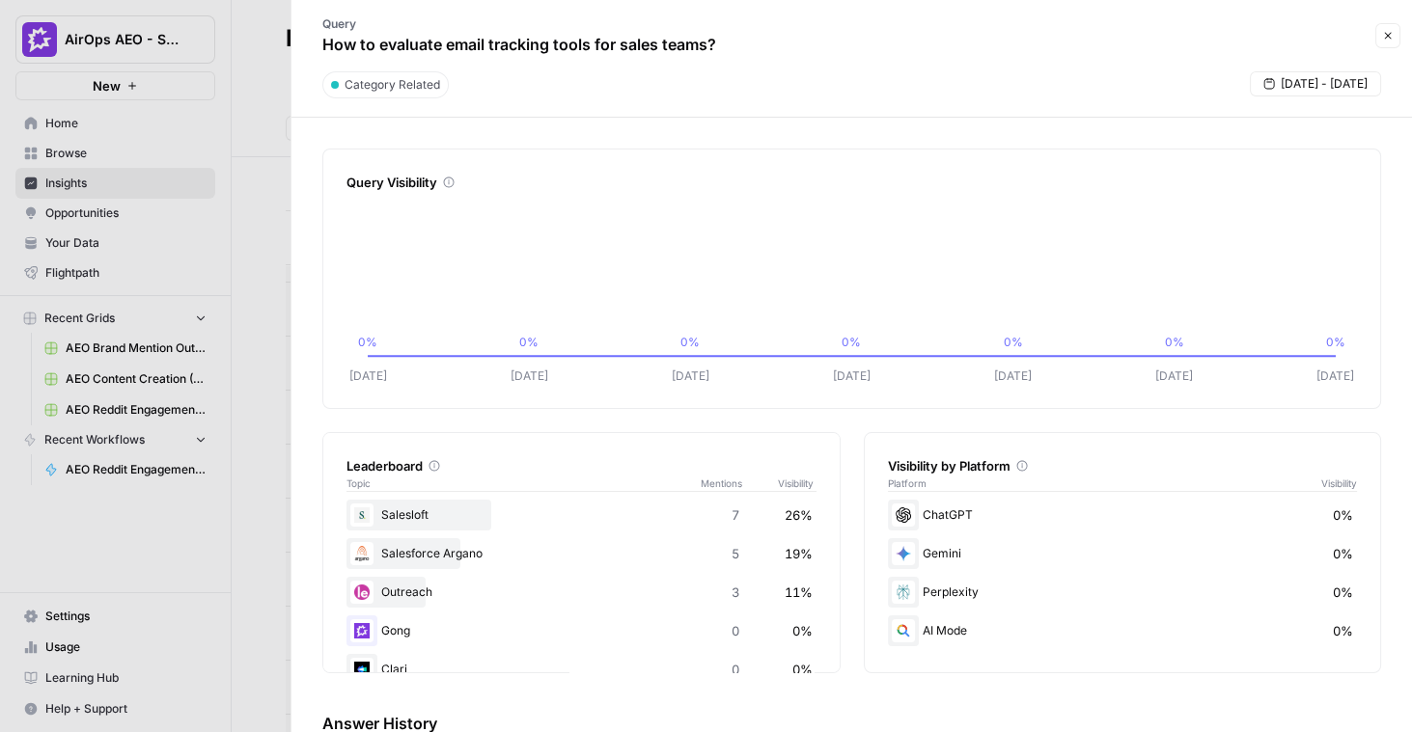
click at [1390, 38] on icon "button" at bounding box center [1388, 36] width 12 height 12
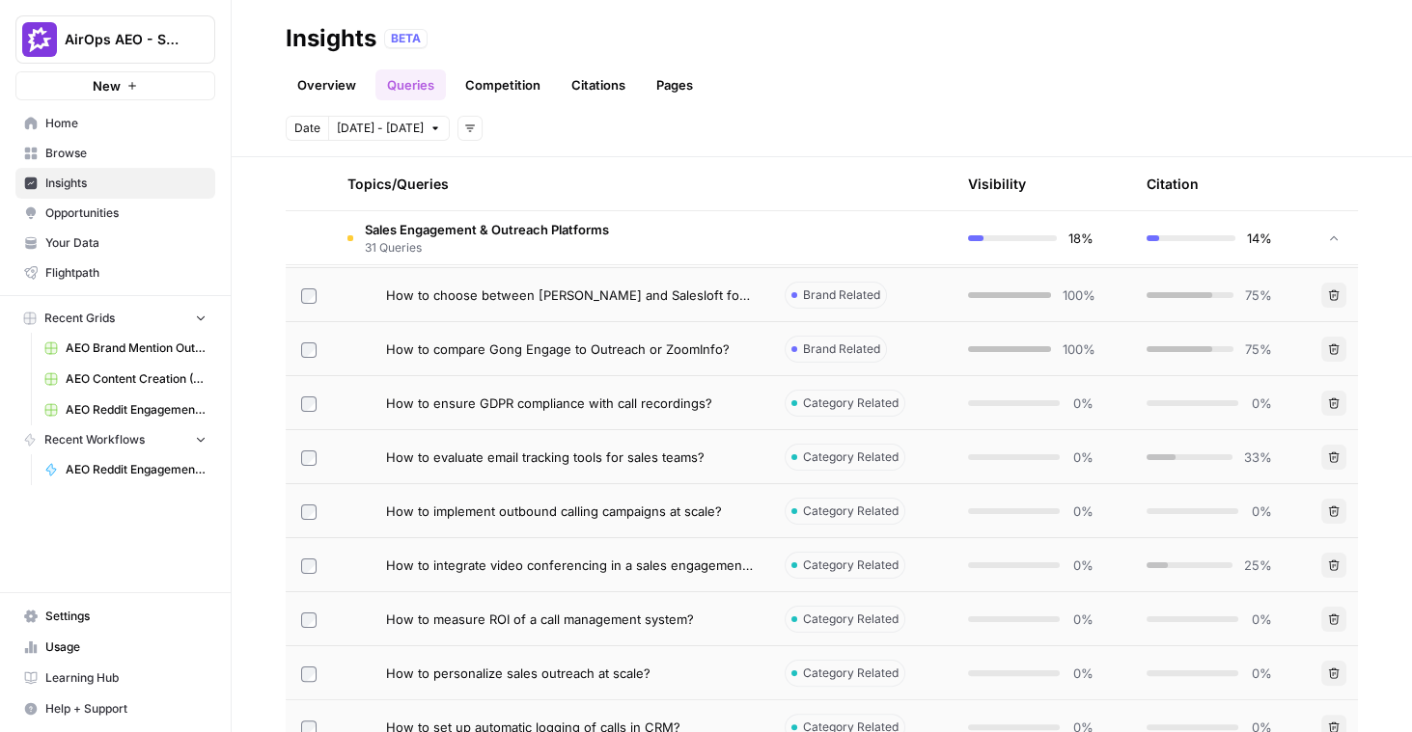
scroll to position [753, 0]
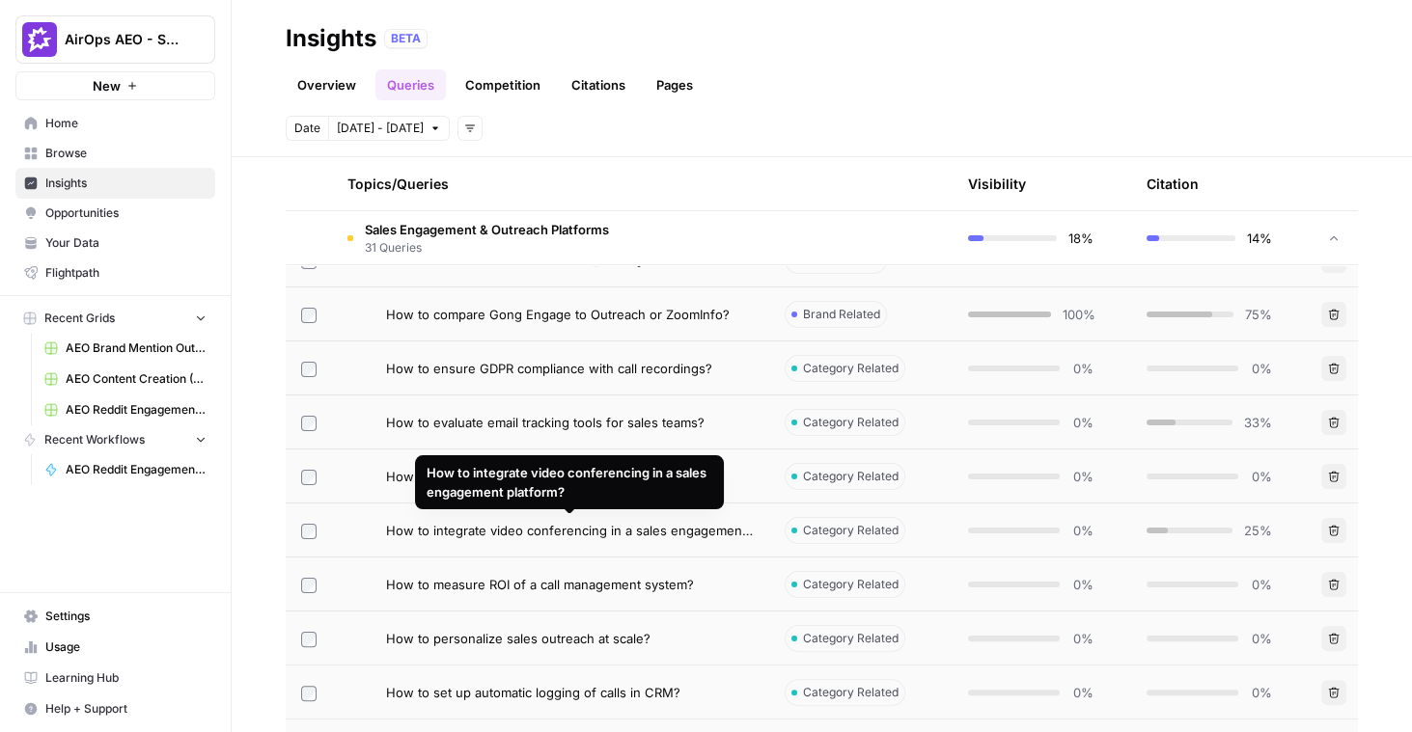
click at [720, 528] on span "How to integrate video conferencing in a sales engagement platform?" at bounding box center [570, 530] width 368 height 19
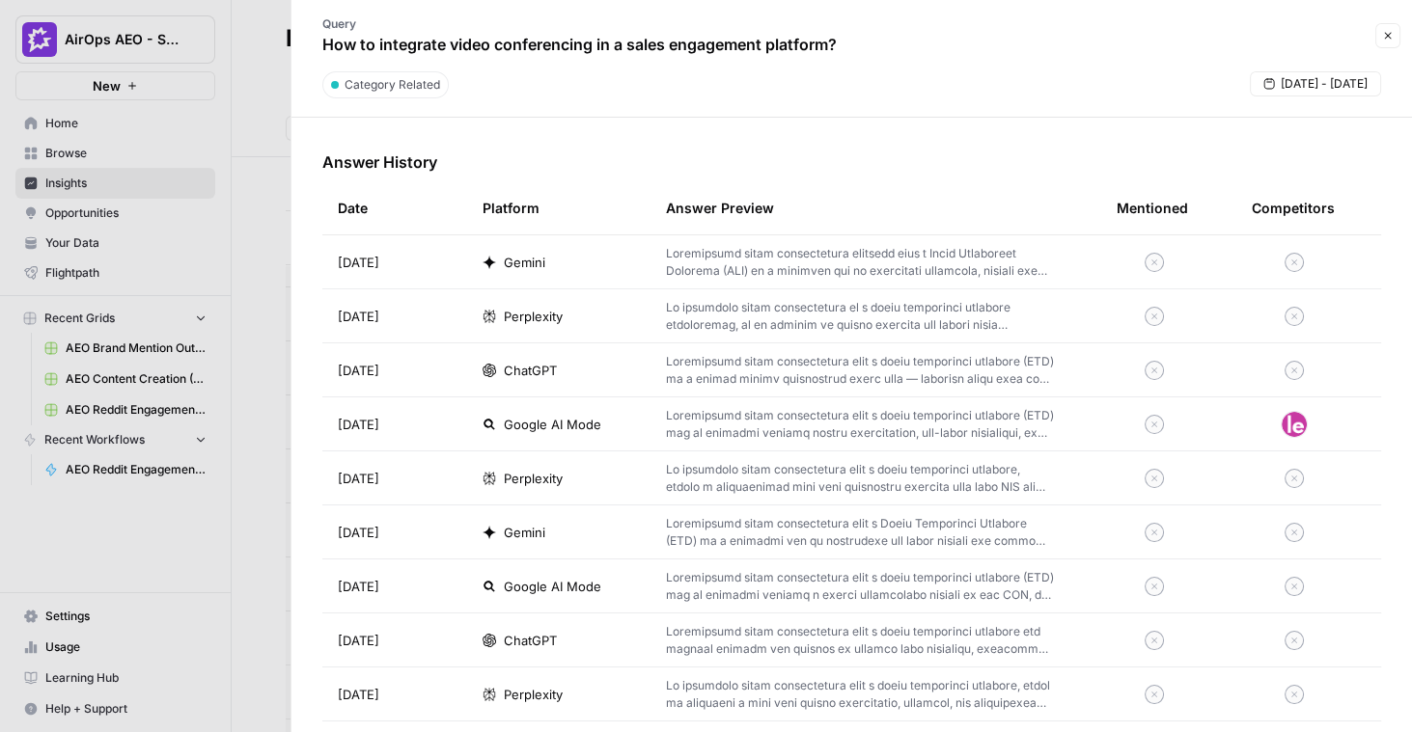
scroll to position [563, 0]
drag, startPoint x: 425, startPoint y: 429, endPoint x: 338, endPoint y: 245, distance: 203.7
click at [639, 362] on td "ChatGPT" at bounding box center [558, 369] width 183 height 53
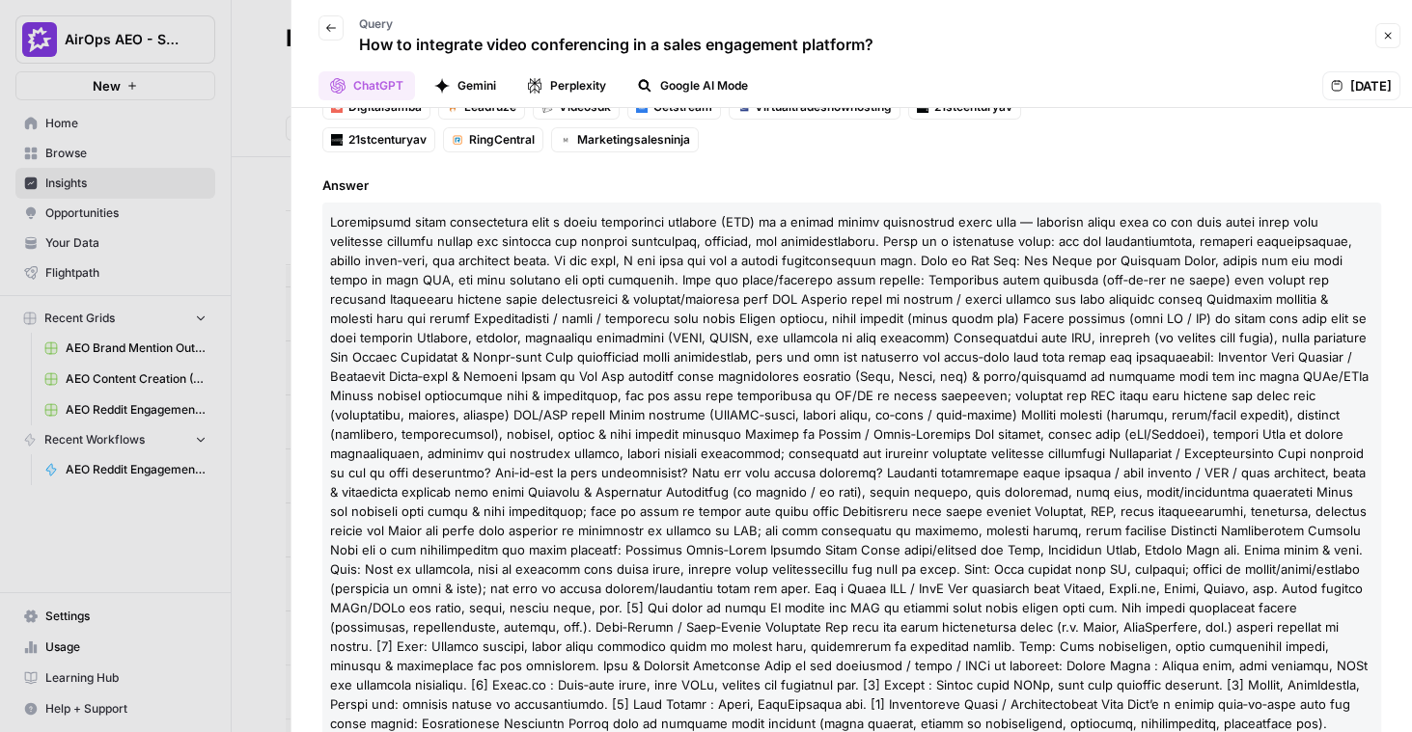
scroll to position [362, 0]
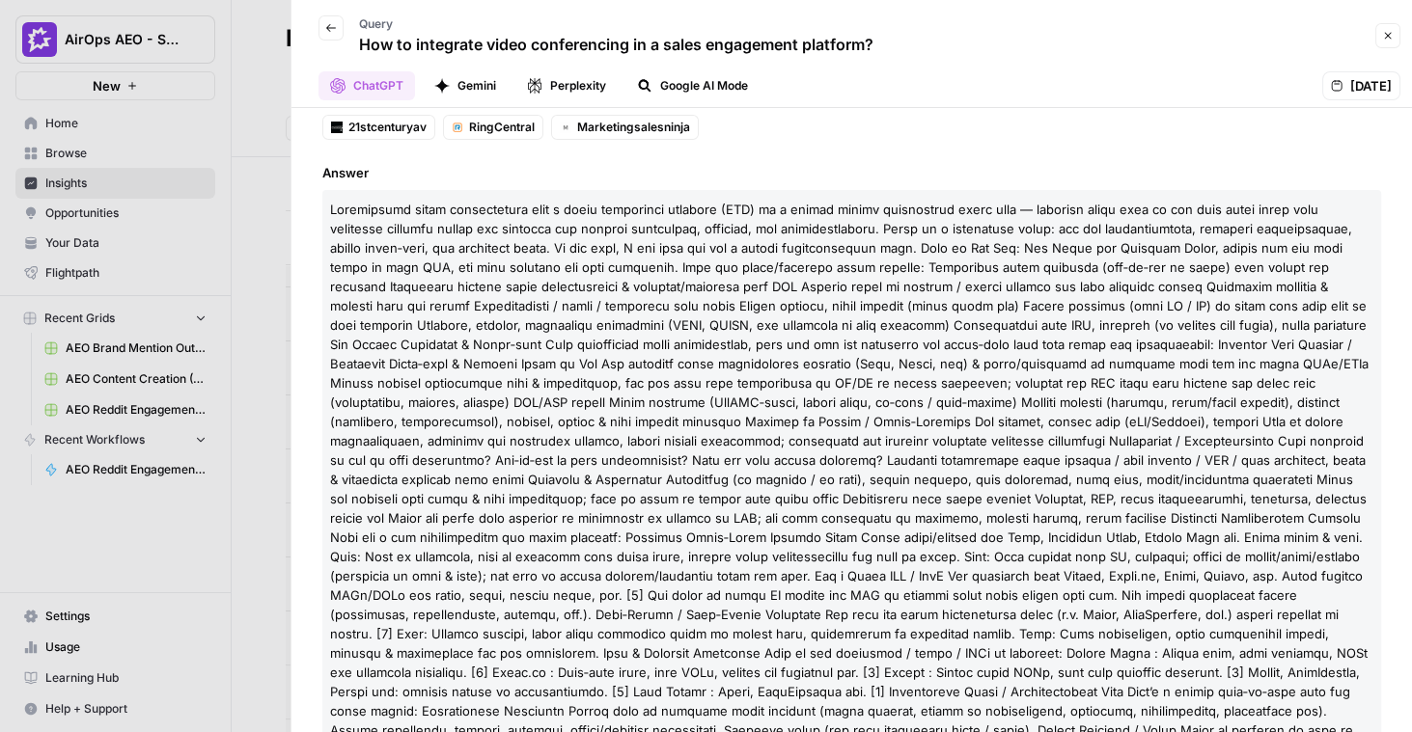
click at [671, 43] on p "How to integrate video conferencing in a sales engagement platform?" at bounding box center [616, 44] width 514 height 23
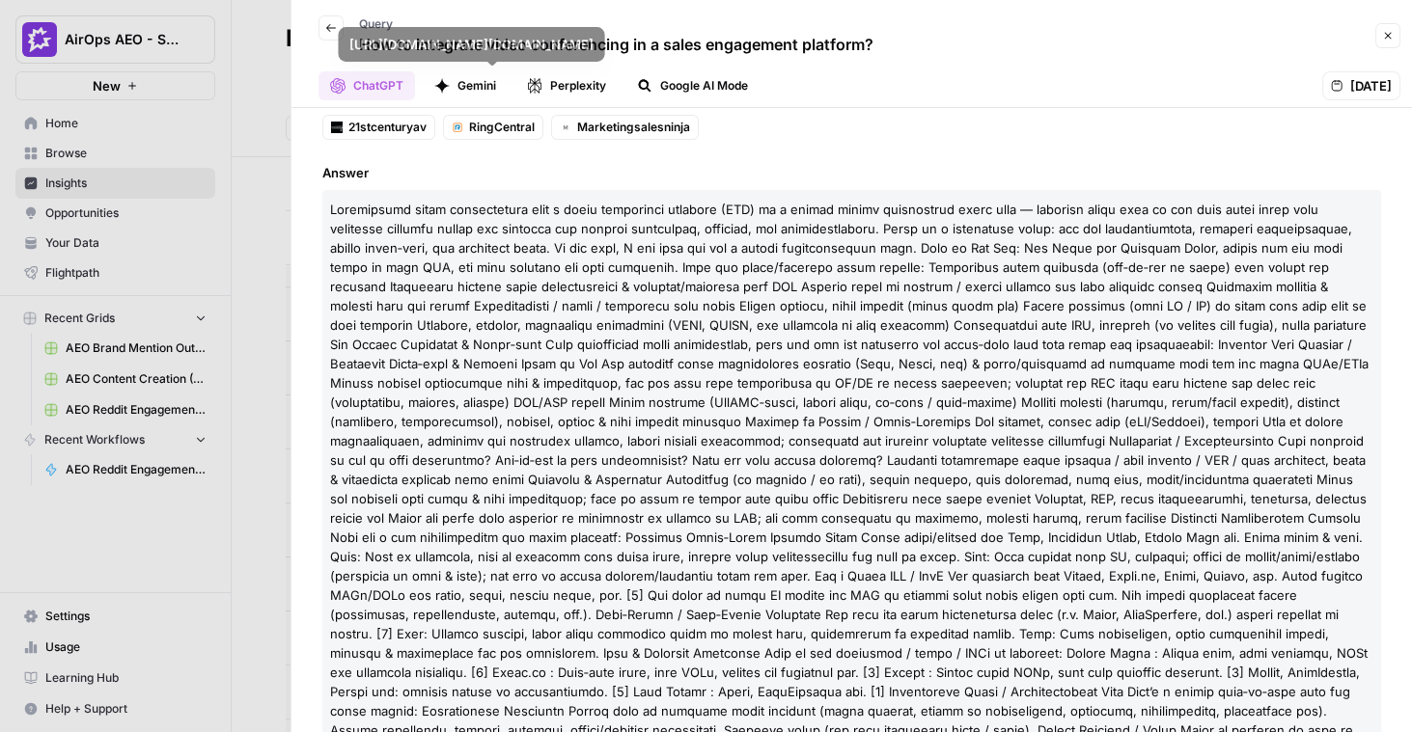
click at [477, 163] on span "Answer" at bounding box center [851, 172] width 1058 height 19
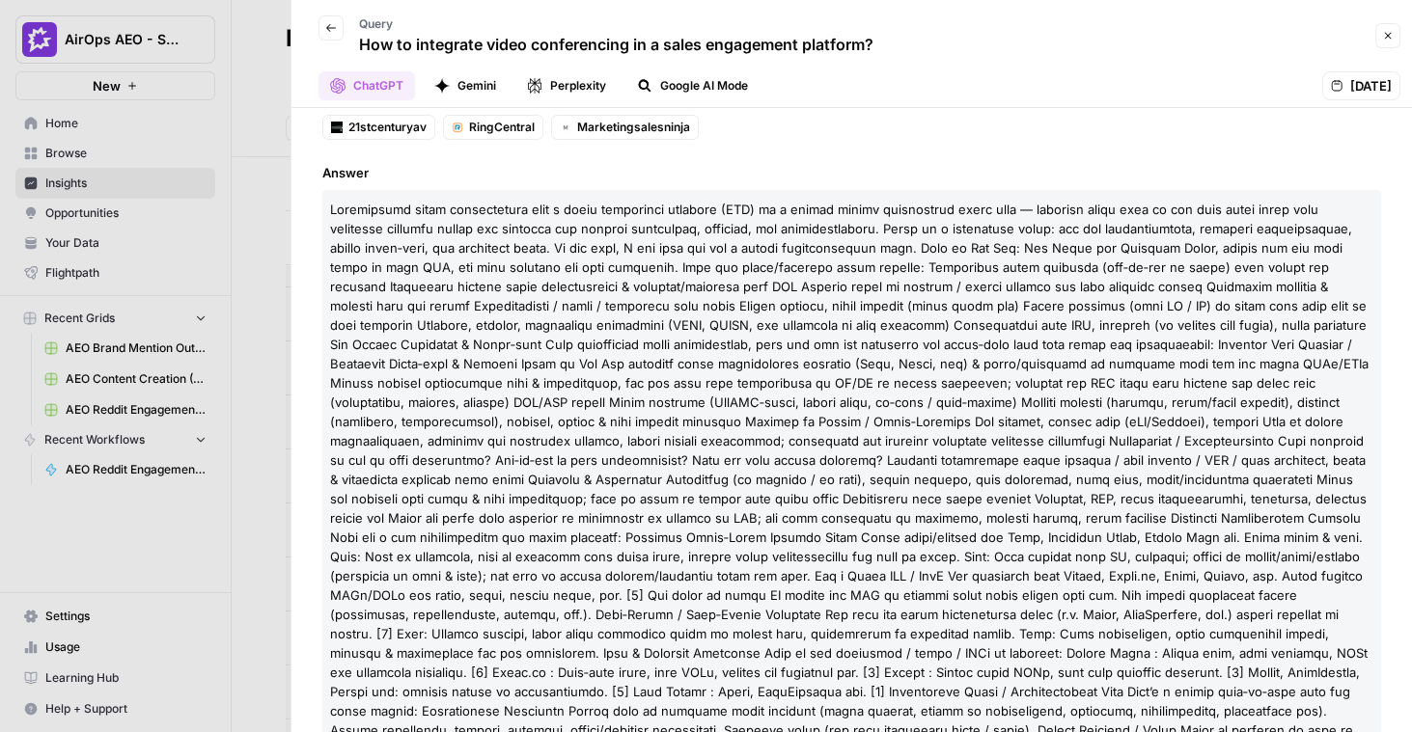
click at [1389, 41] on icon "button" at bounding box center [1388, 36] width 12 height 12
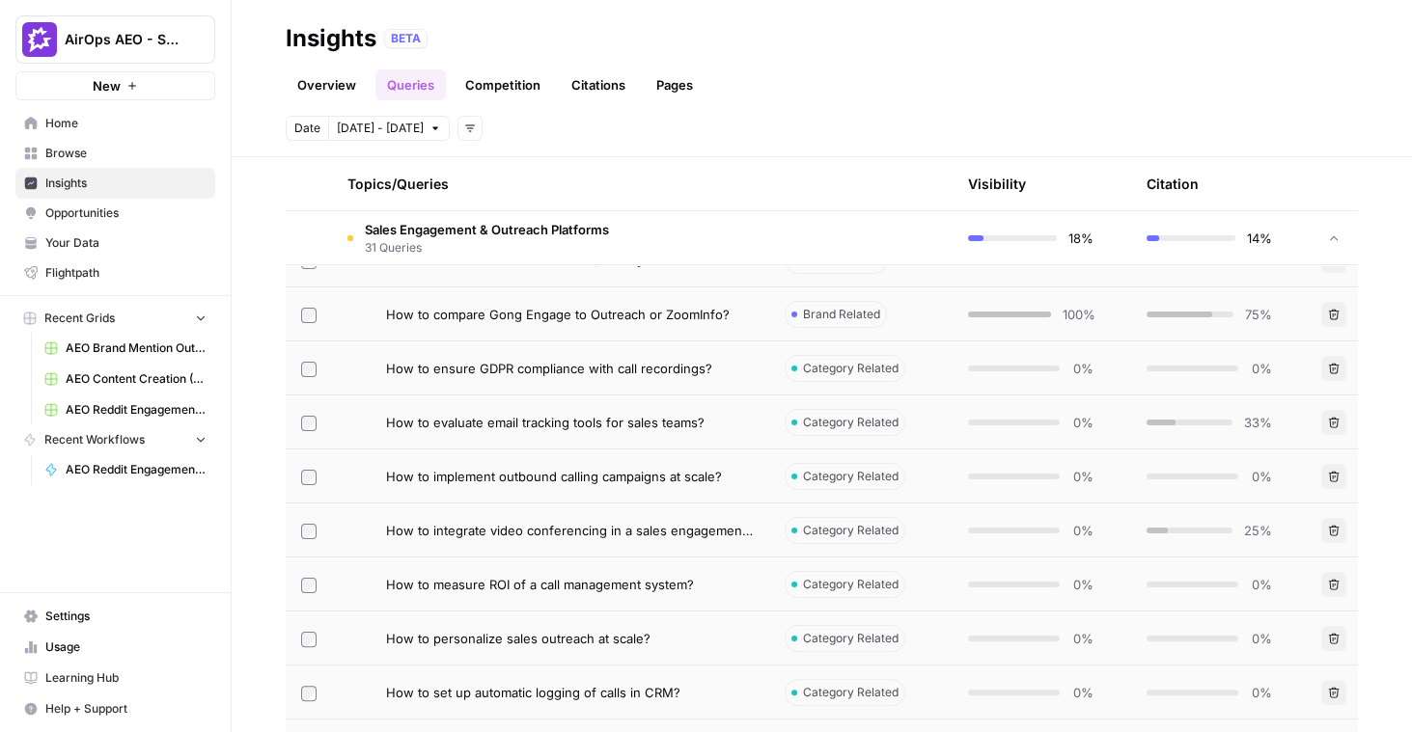
click at [663, 246] on td "Sales Engagement & Outreach Platforms 31 Queries" at bounding box center [550, 237] width 437 height 53
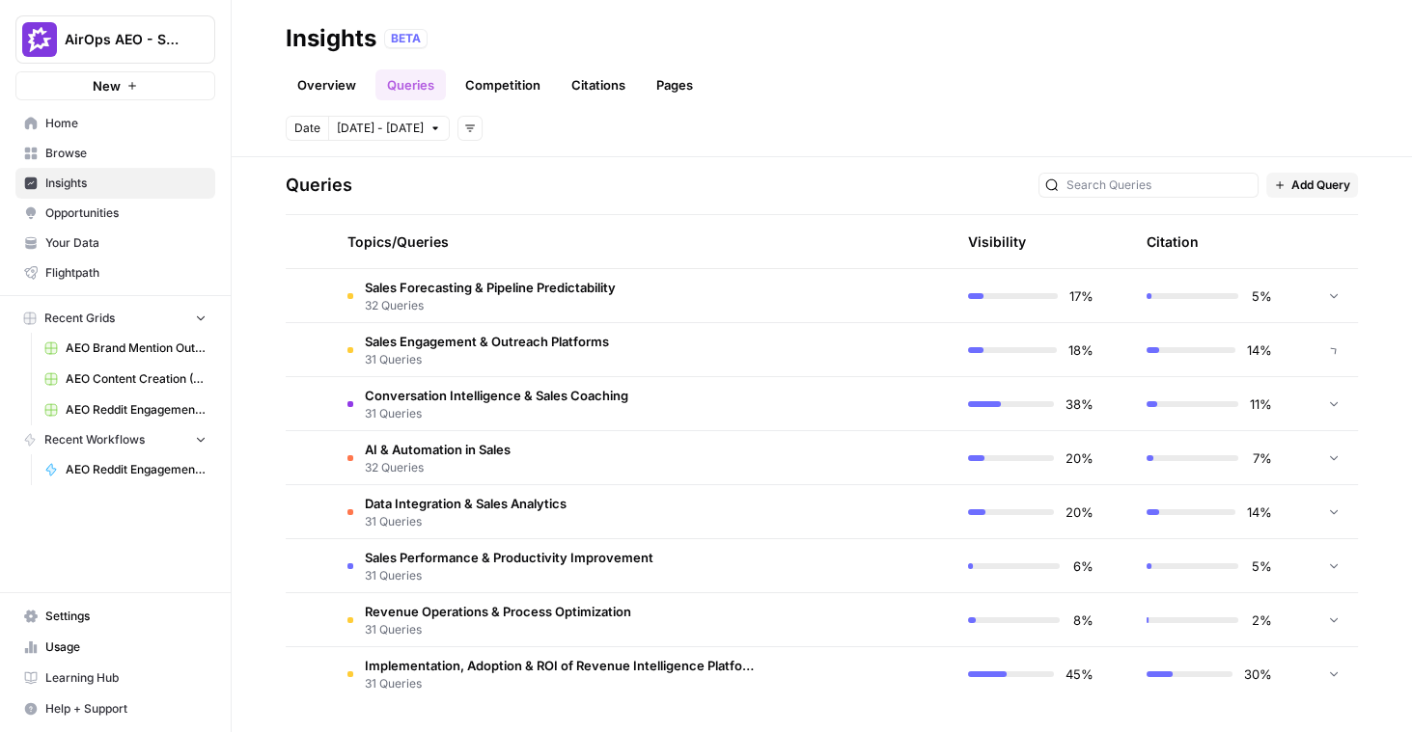
scroll to position [391, 0]
click at [591, 512] on td "Data Integration & Sales Analytics 31 Queries" at bounding box center [550, 513] width 437 height 53
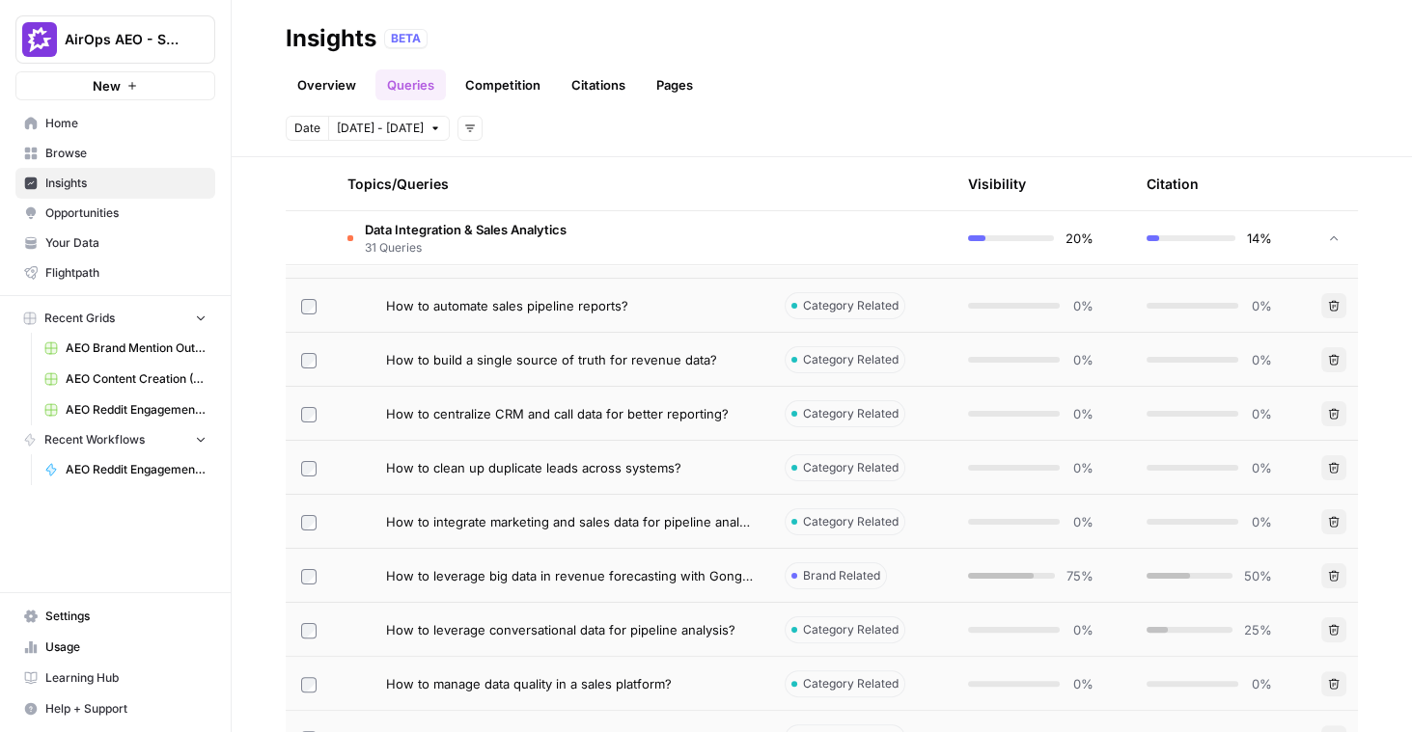
scroll to position [801, 0]
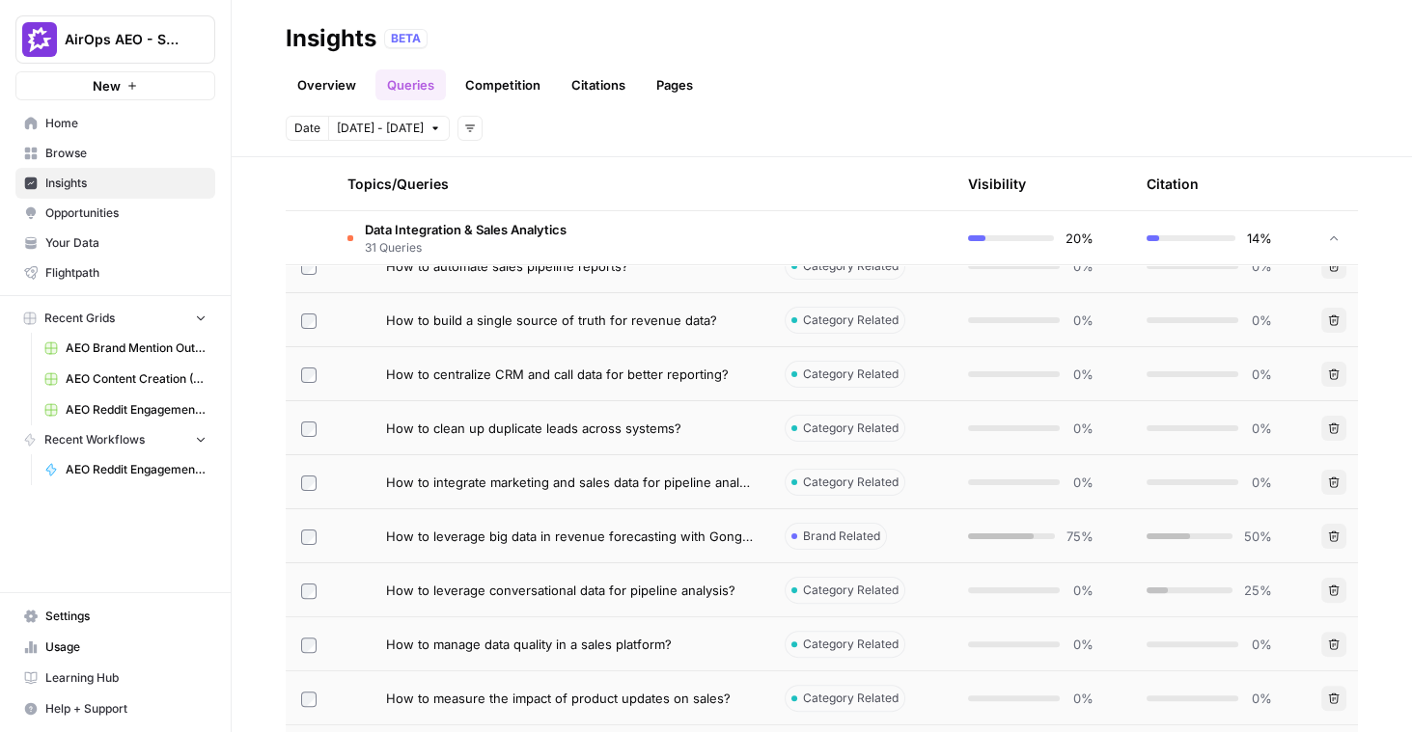
click at [591, 536] on span "How to leverage big data in revenue forecasting with Gong Data Engine?" at bounding box center [570, 536] width 368 height 19
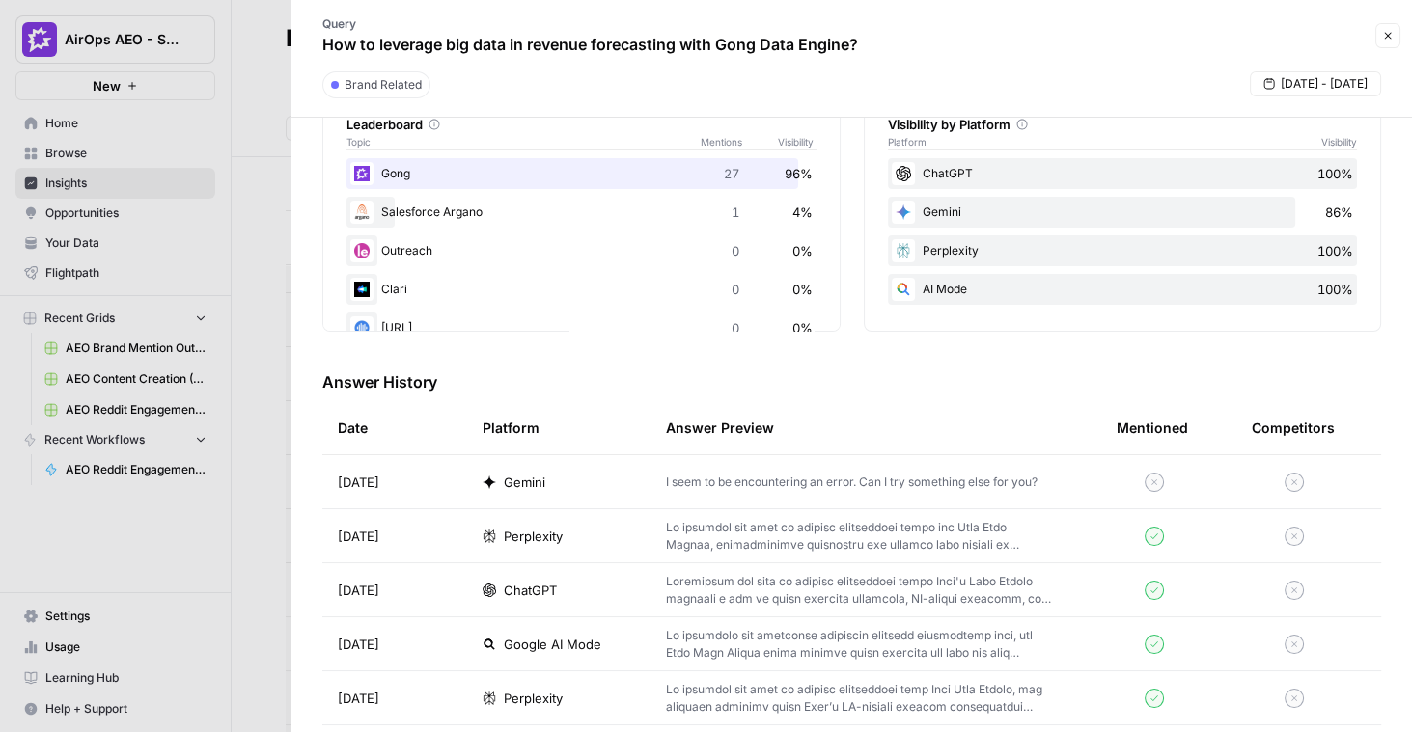
scroll to position [344, 0]
click at [1384, 35] on icon "button" at bounding box center [1388, 36] width 12 height 12
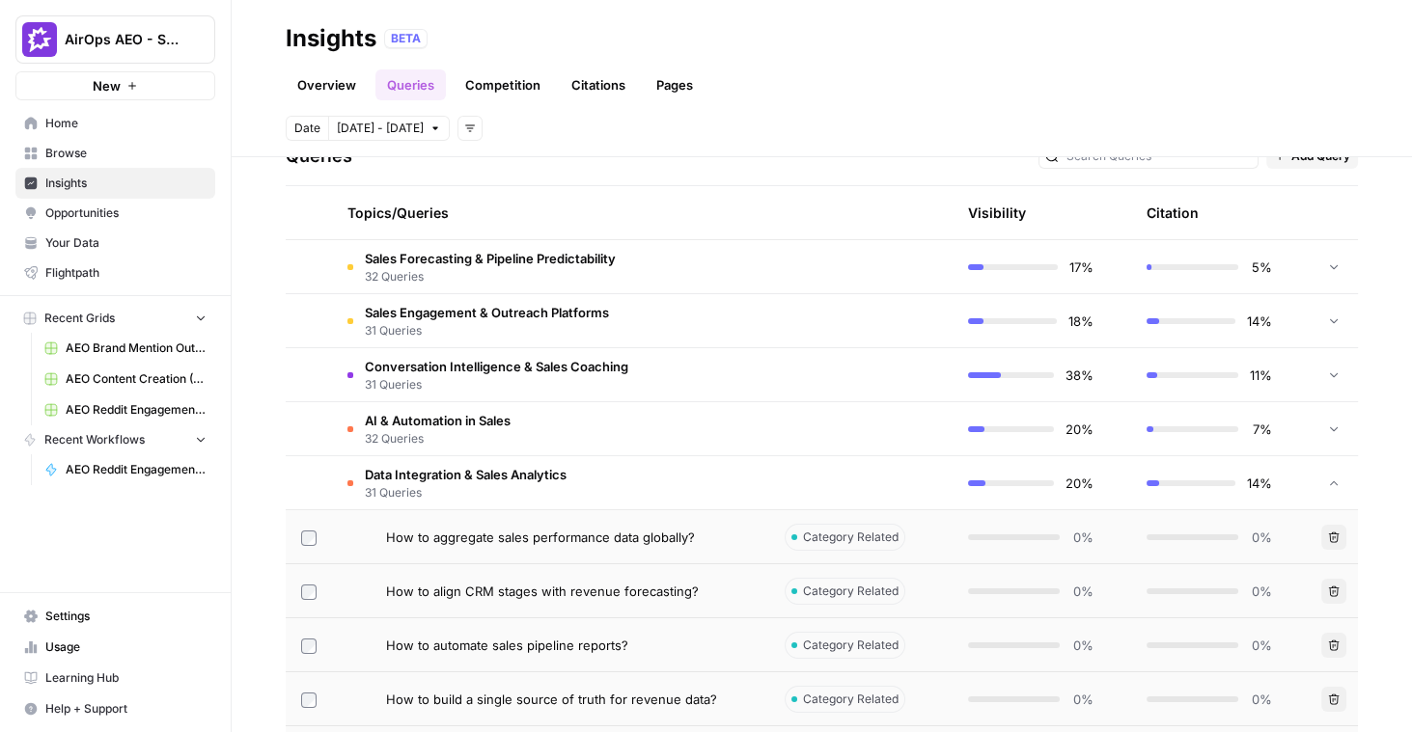
click at [530, 474] on span "Data Integration & Sales Analytics" at bounding box center [466, 474] width 202 height 19
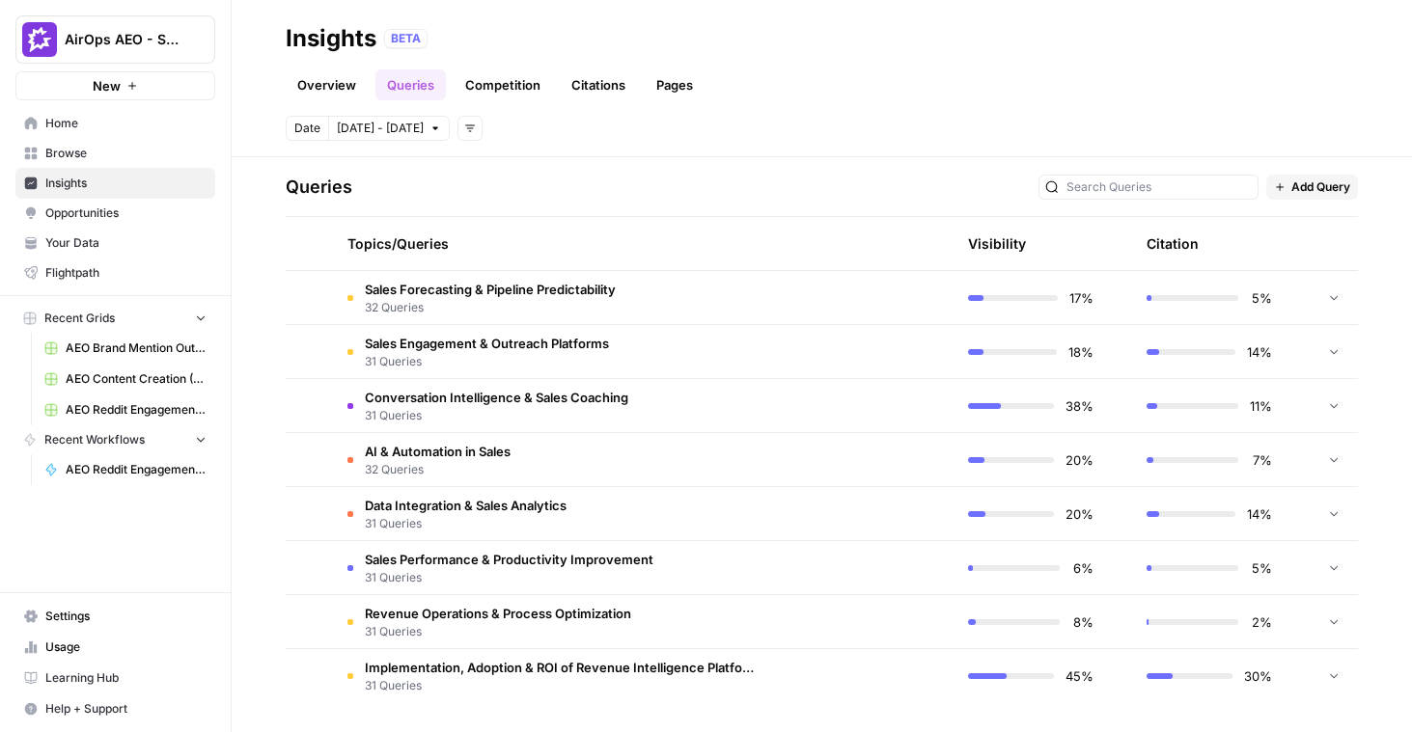
click at [110, 214] on span "Opportunities" at bounding box center [125, 213] width 161 height 17
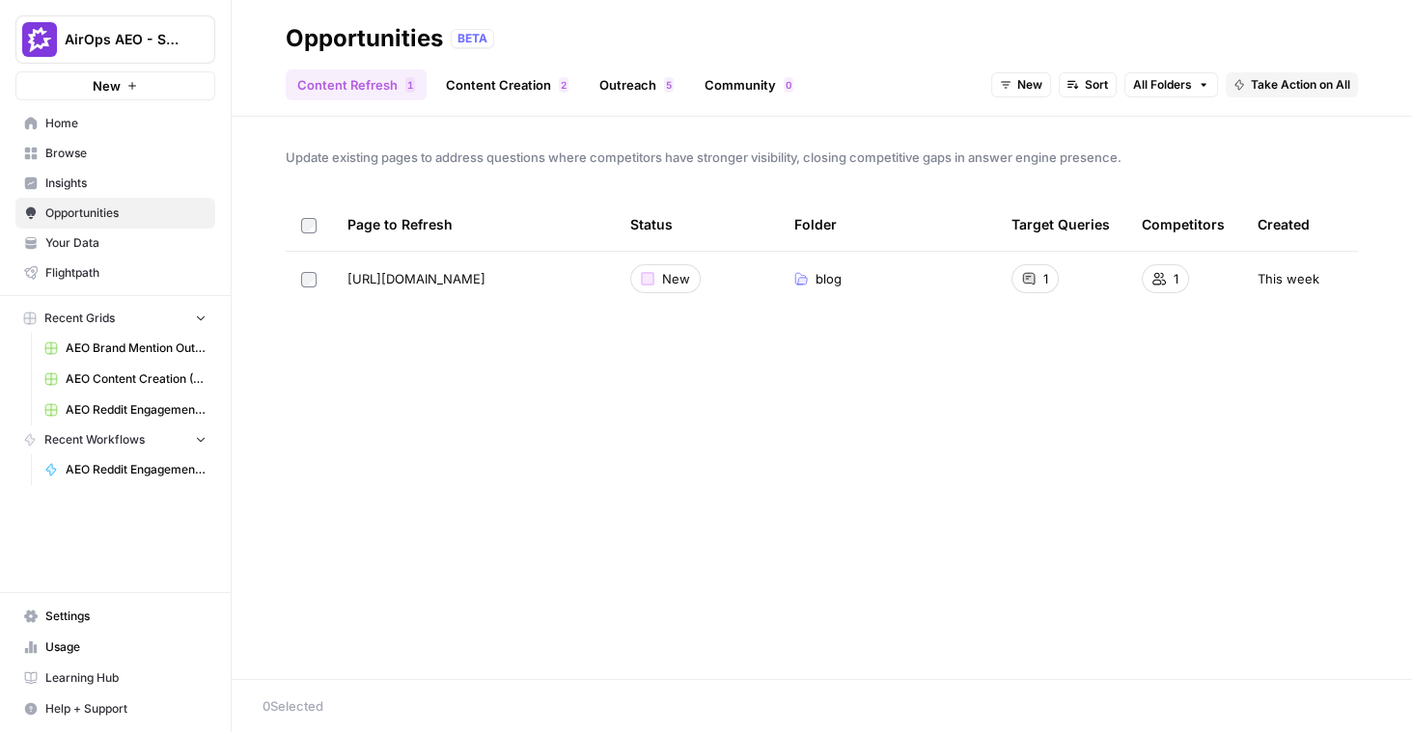
click at [518, 90] on link "Content Creation 2" at bounding box center [507, 84] width 146 height 31
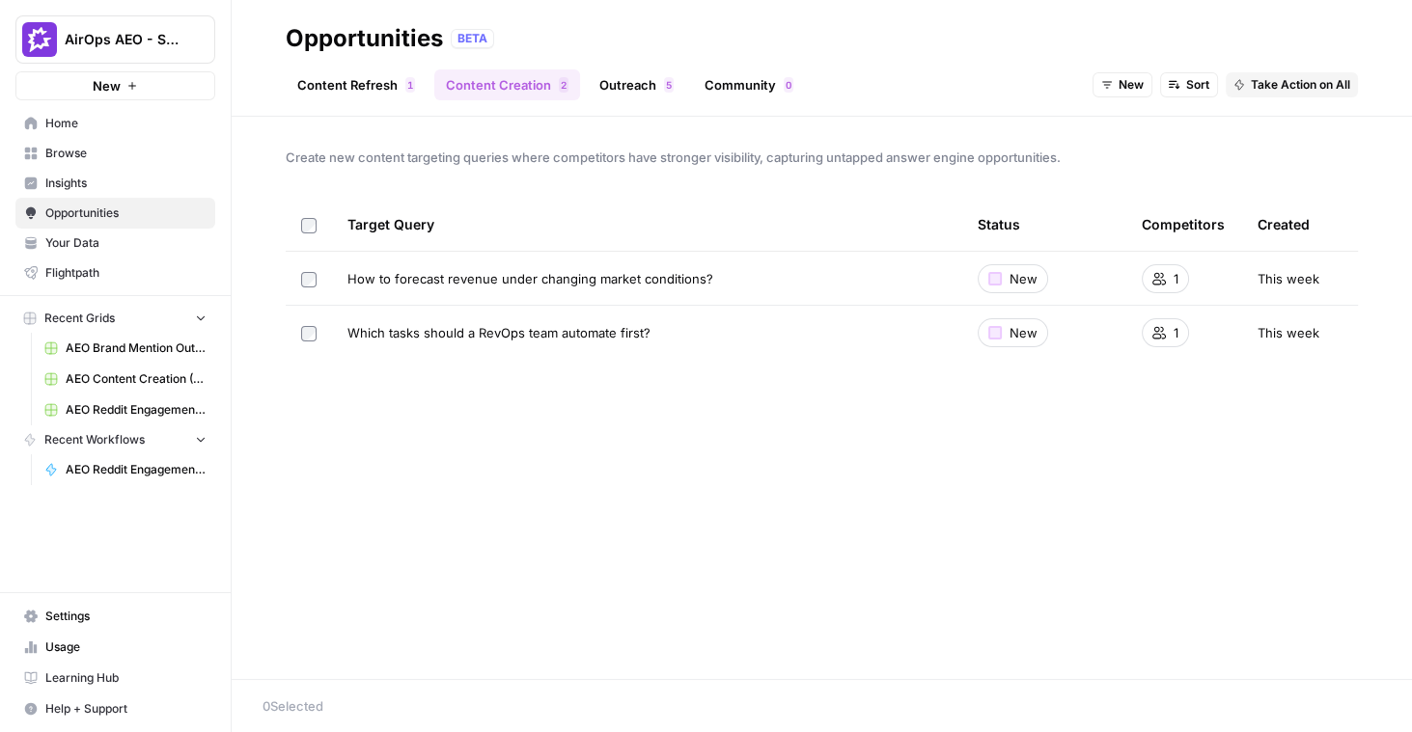
click at [602, 281] on span "How to forecast revenue under changing market conditions?" at bounding box center [530, 278] width 366 height 19
click at [1300, 83] on span "Take Action on All" at bounding box center [1299, 84] width 99 height 17
click at [1282, 124] on span "Create New Grid" at bounding box center [1320, 127] width 116 height 19
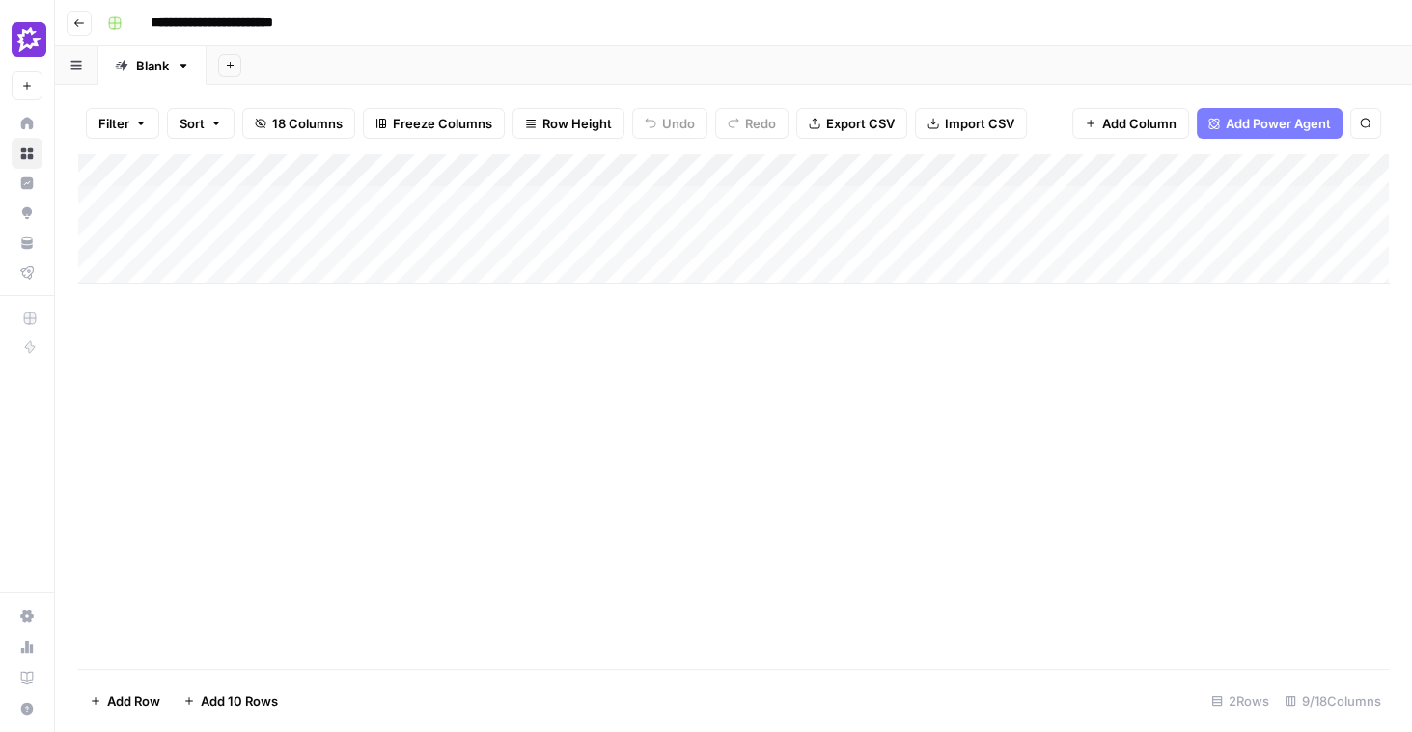
drag, startPoint x: 493, startPoint y: 206, endPoint x: 488, endPoint y: 238, distance: 33.2
click at [488, 238] on div "Add Column" at bounding box center [733, 218] width 1310 height 129
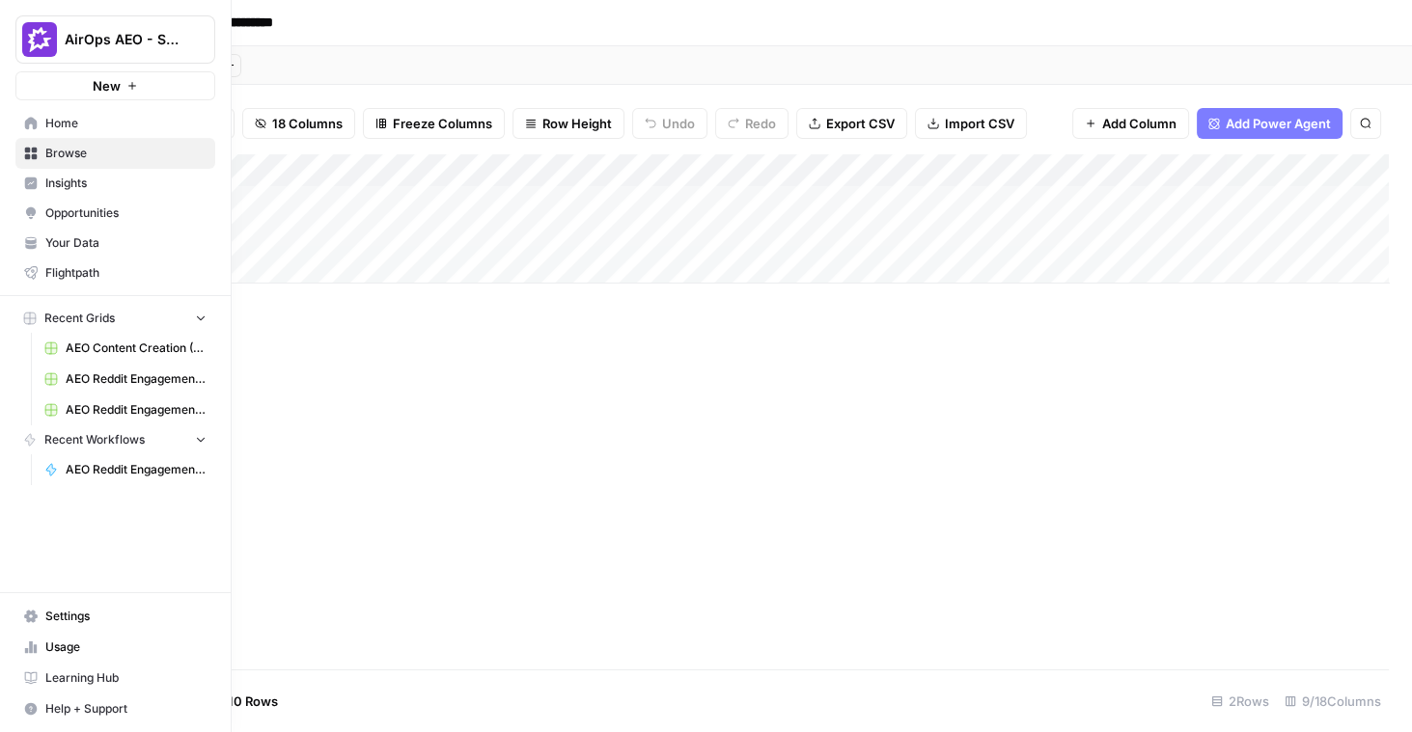
click at [55, 185] on span "Insights" at bounding box center [125, 183] width 161 height 17
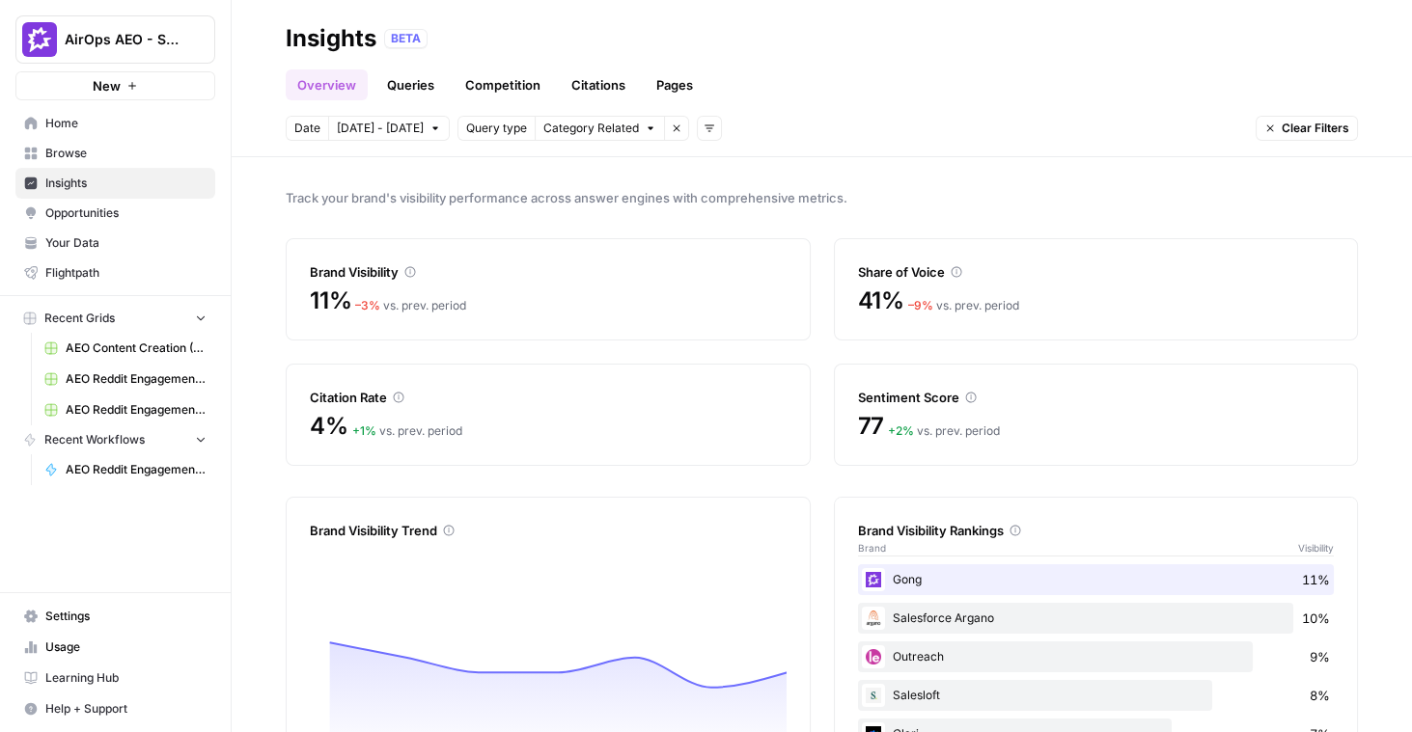
click at [80, 219] on span "Opportunities" at bounding box center [125, 213] width 161 height 17
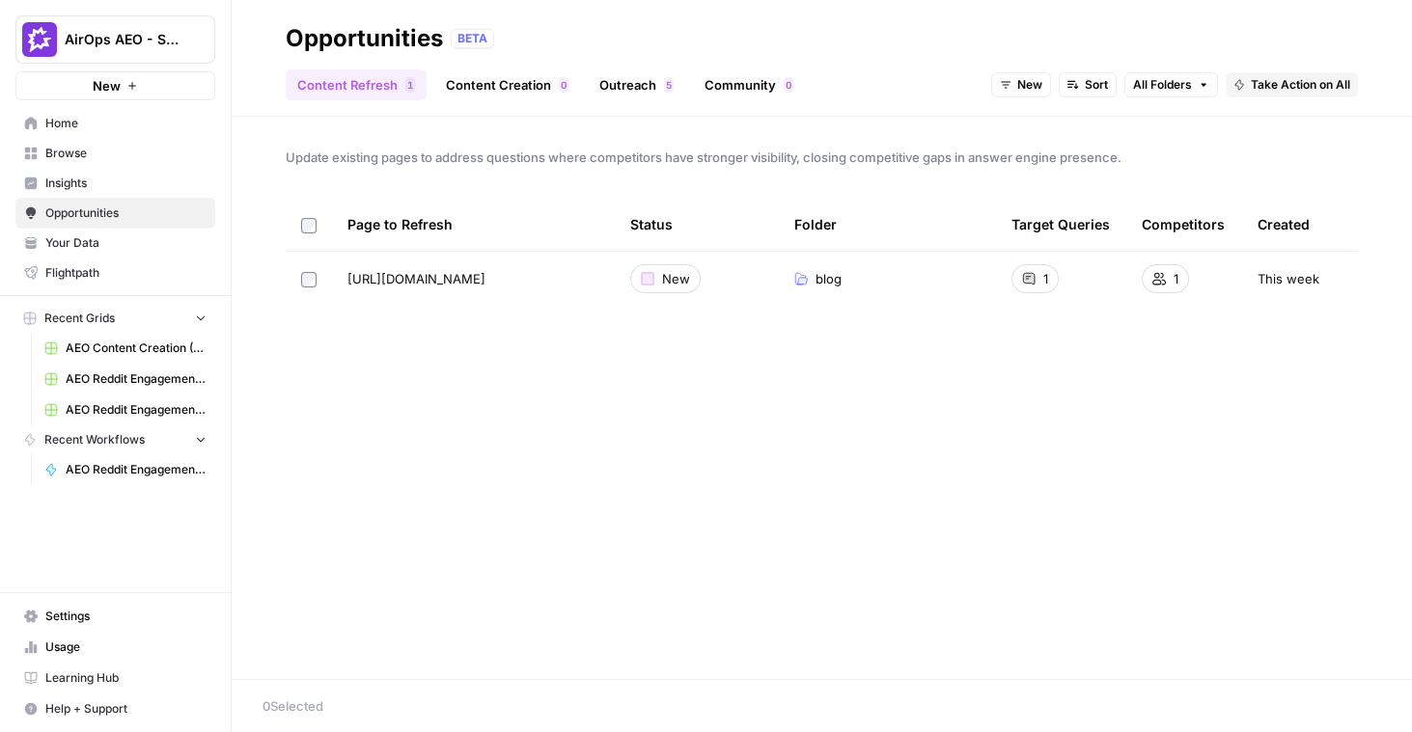
click at [360, 86] on link "Content Refresh 1" at bounding box center [356, 84] width 141 height 31
click at [820, 156] on span "Update existing pages to address questions where competitors have stronger visi…" at bounding box center [822, 157] width 1072 height 19
click at [735, 95] on link "Community 0" at bounding box center [749, 84] width 112 height 31
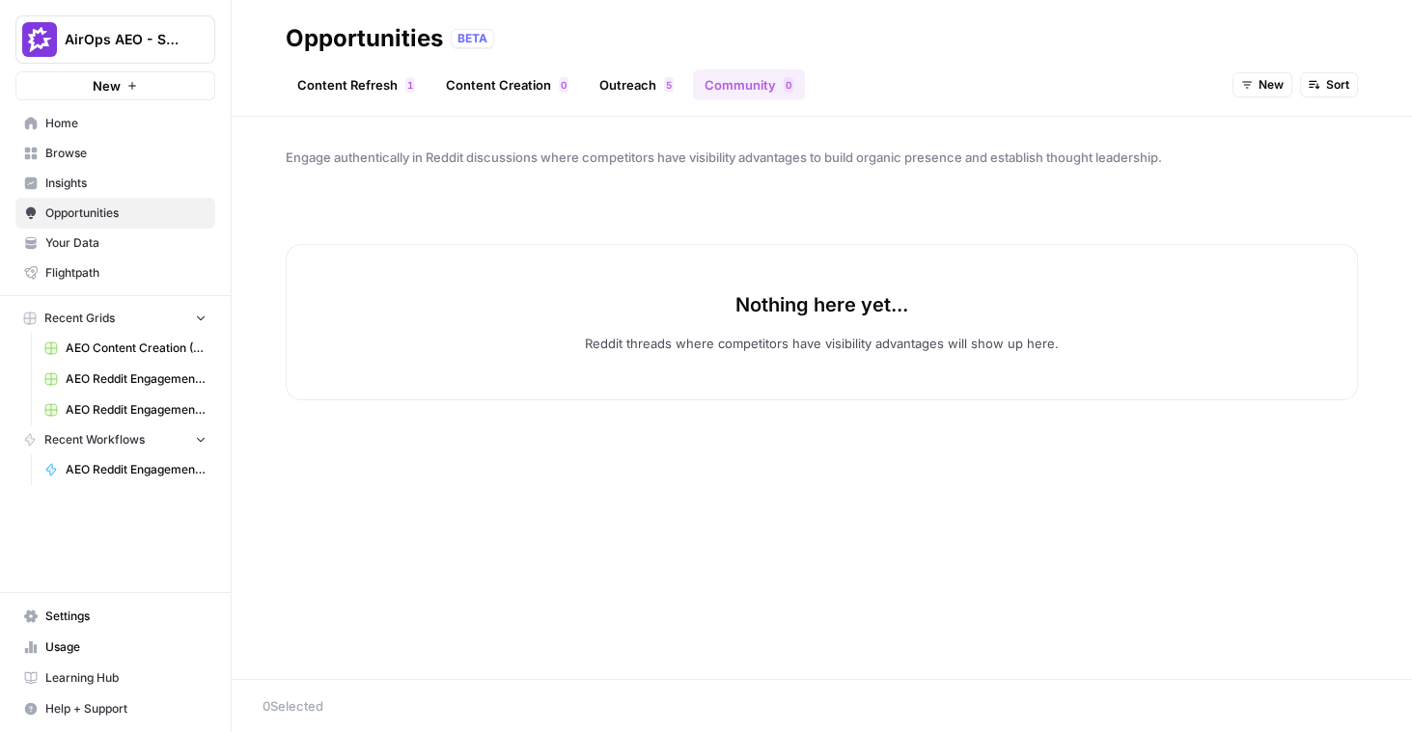
click at [723, 154] on span "Engage authentically in Reddit discussions where competitors have visibility ad…" at bounding box center [822, 157] width 1072 height 19
click at [92, 187] on span "Insights" at bounding box center [125, 183] width 161 height 17
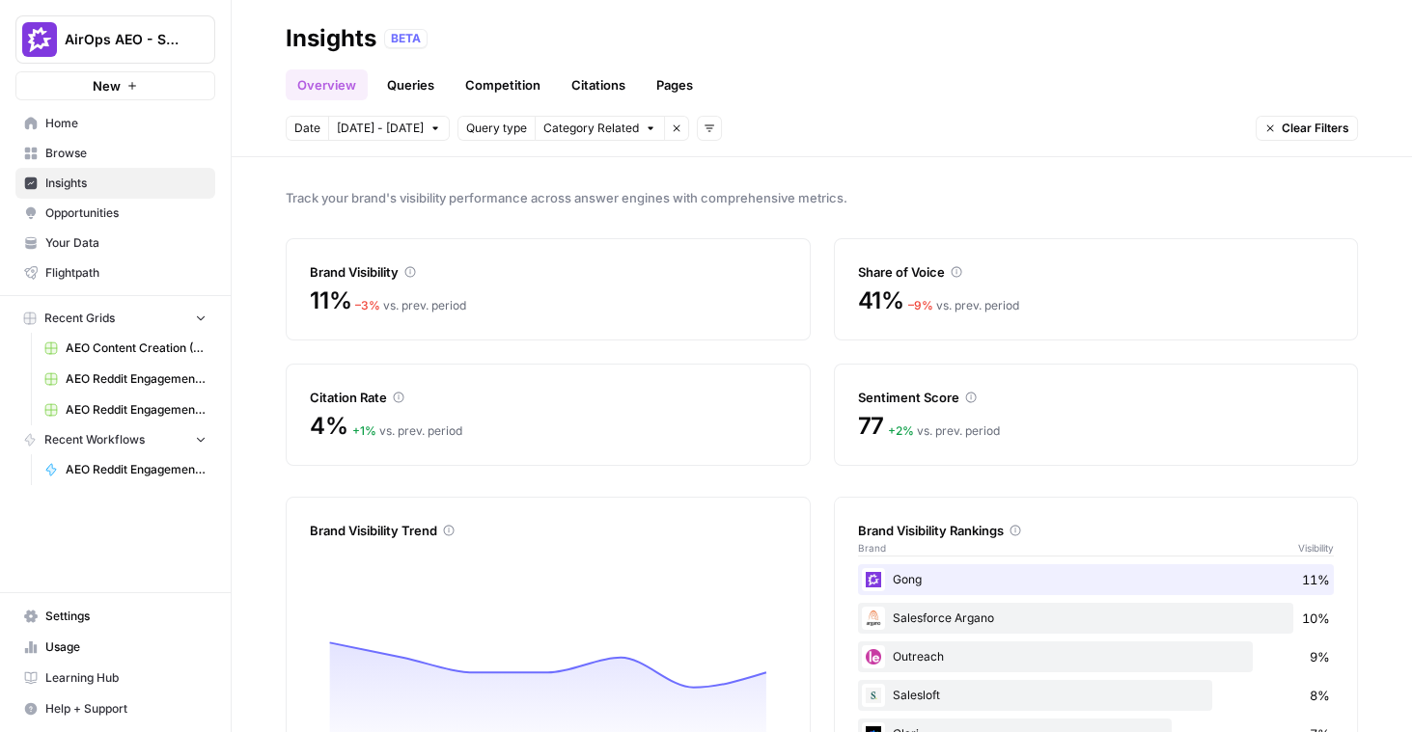
click at [584, 89] on link "Citations" at bounding box center [598, 84] width 77 height 31
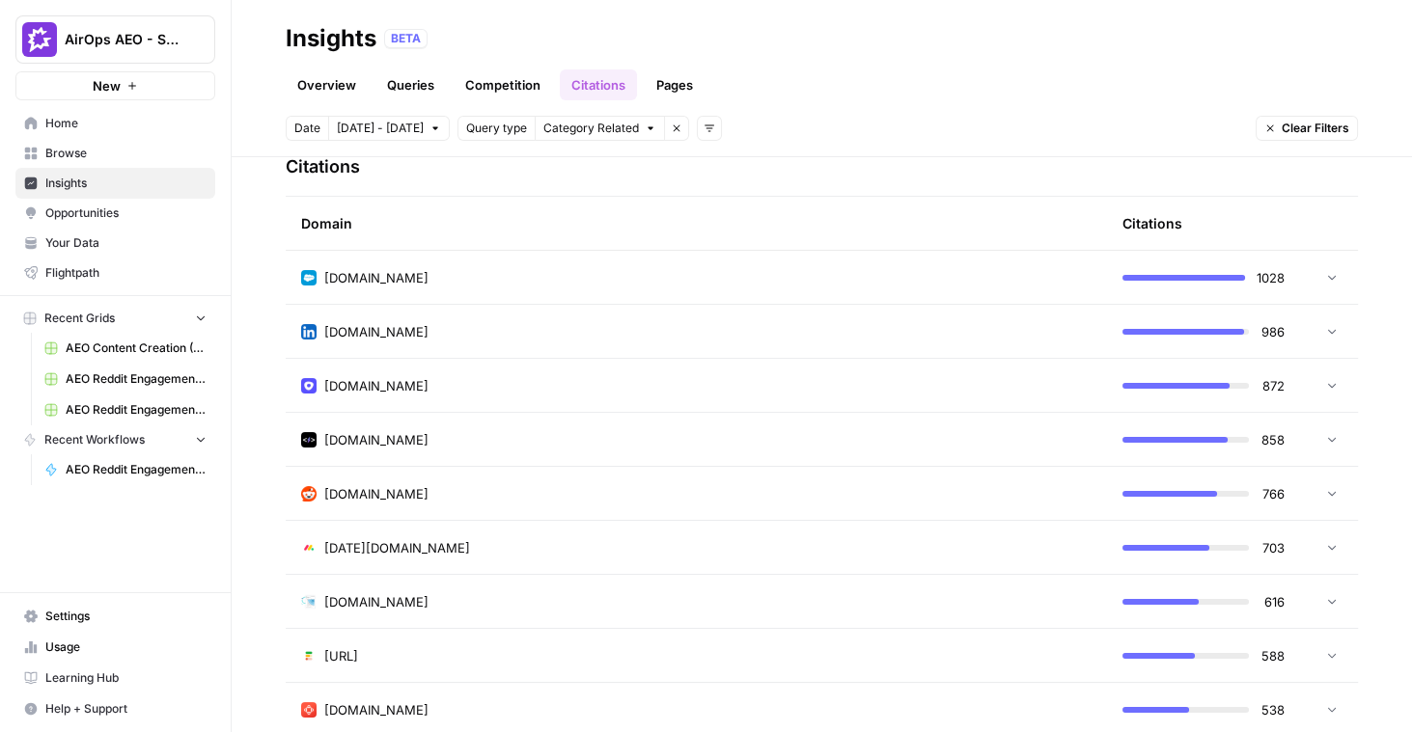
scroll to position [471, 0]
click at [1331, 487] on icon at bounding box center [1332, 491] width 14 height 14
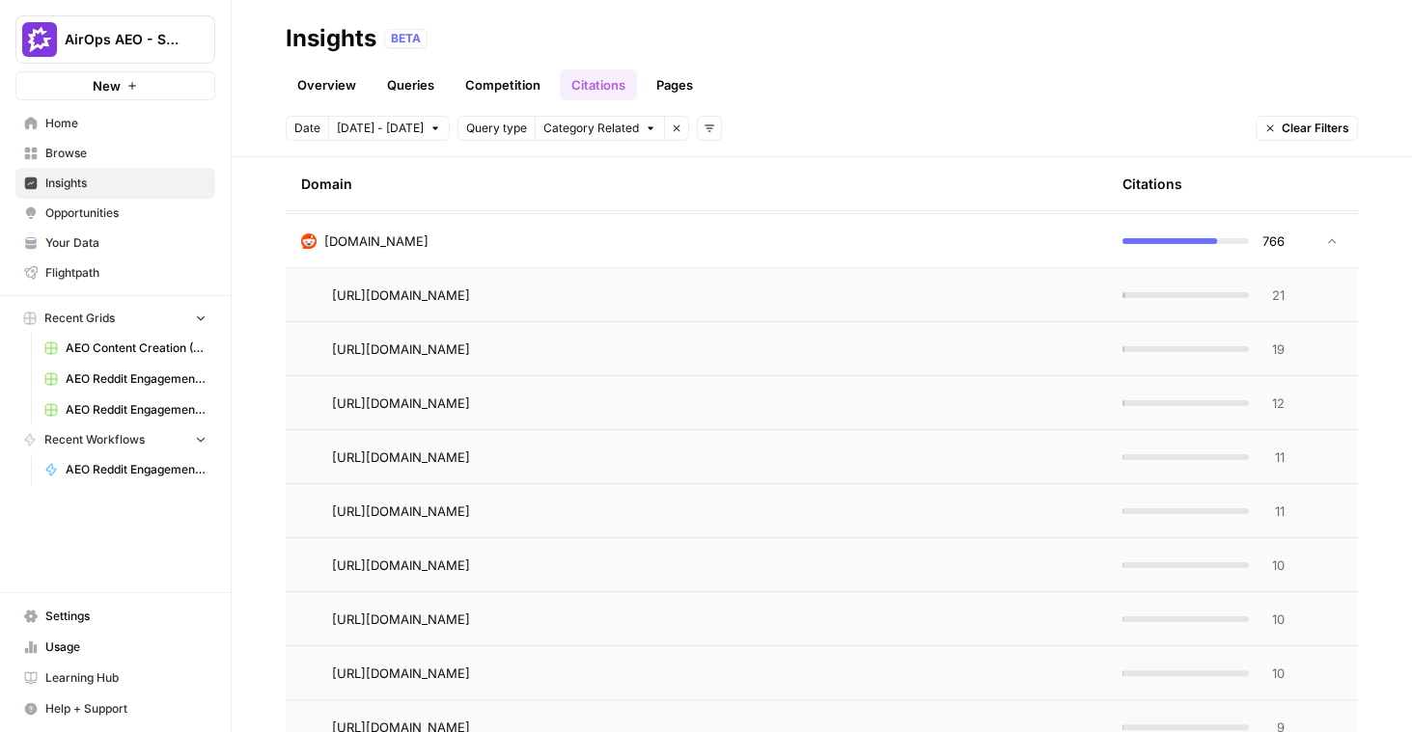
scroll to position [723, 0]
click at [1023, 244] on div "reddit.com" at bounding box center [696, 240] width 790 height 19
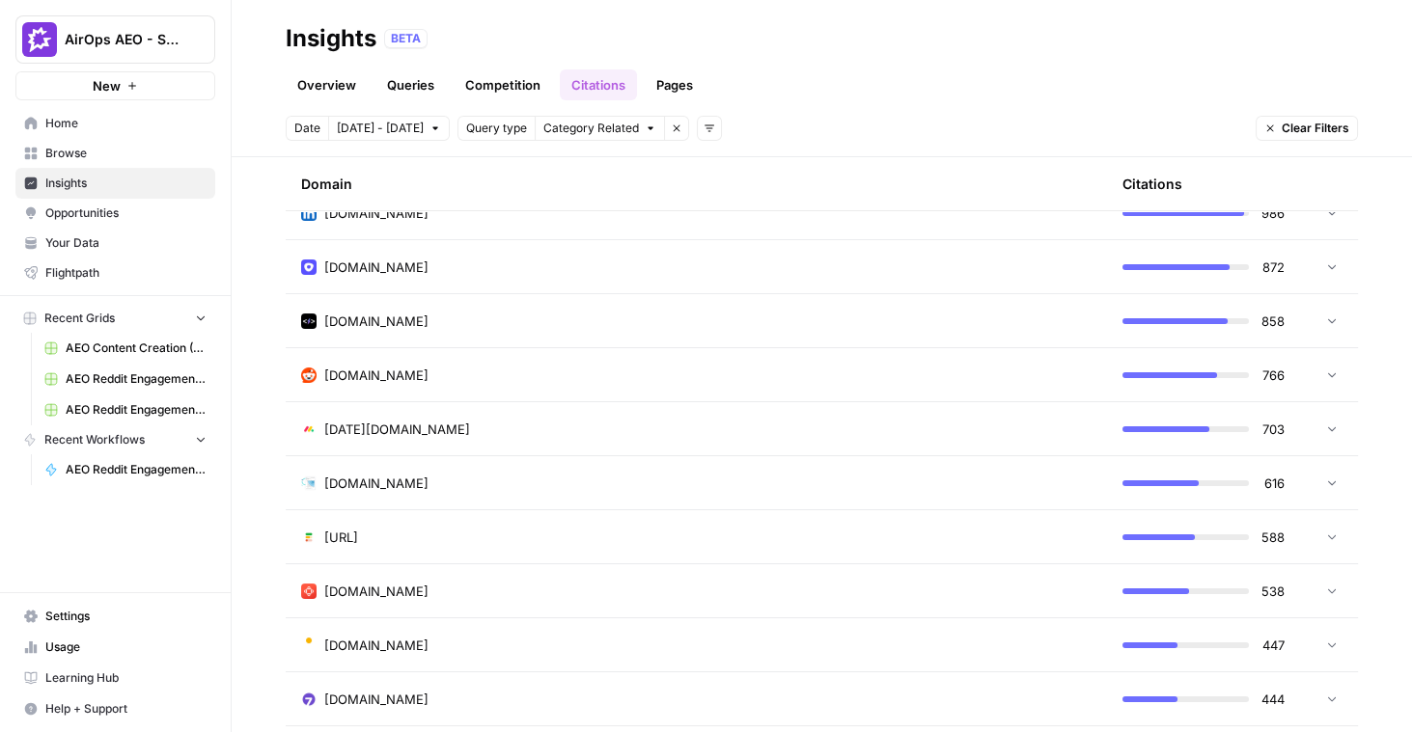
scroll to position [567, 0]
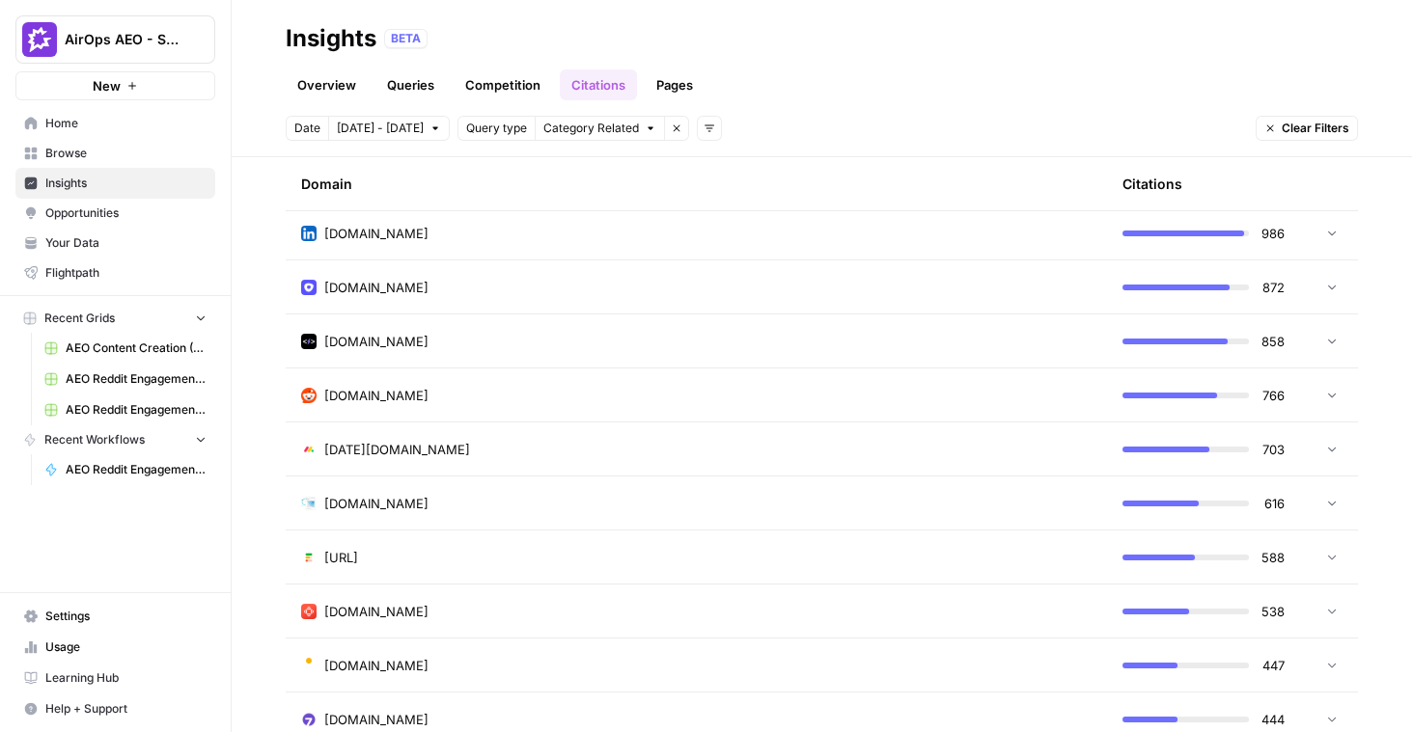
click at [95, 182] on span "Insights" at bounding box center [125, 183] width 161 height 17
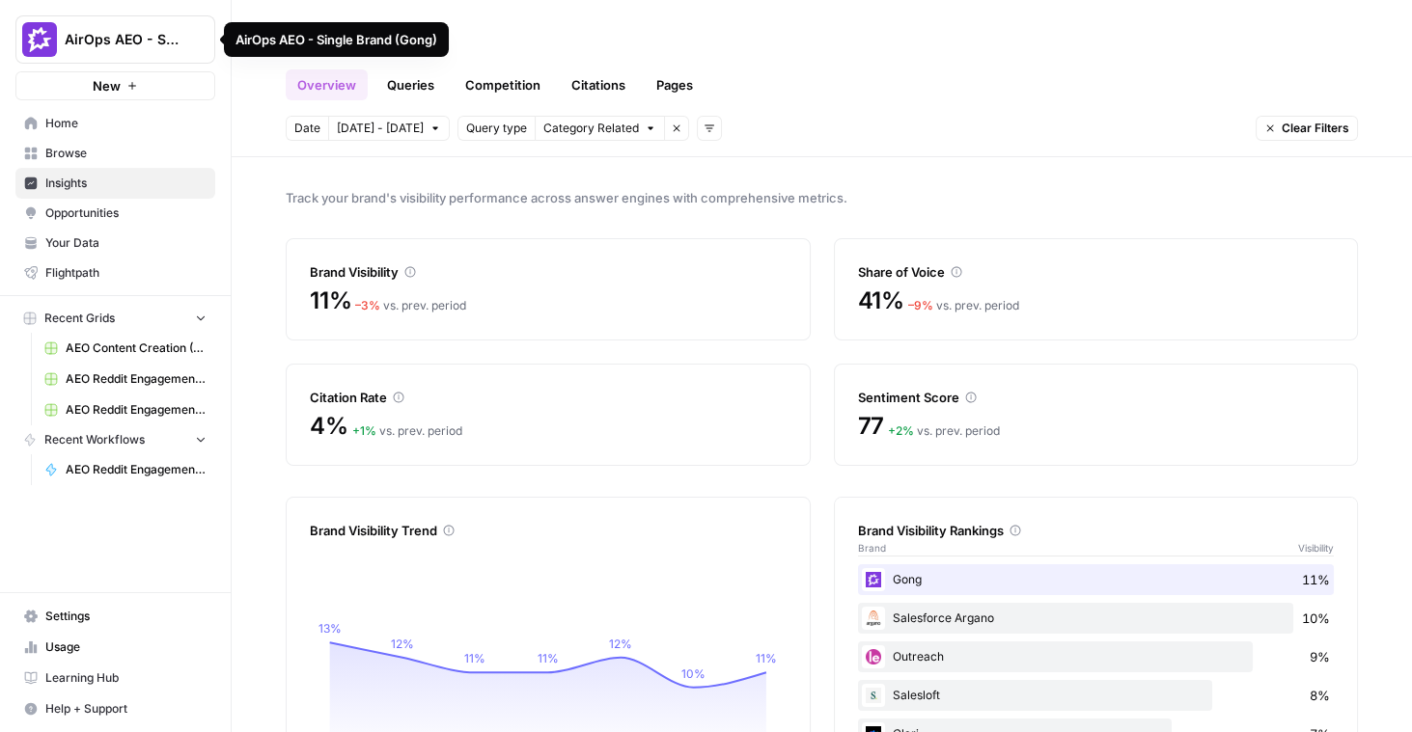
click at [196, 42] on icon "Workspace: AirOps AEO - Single Brand (Gong)" at bounding box center [199, 40] width 8 height 14
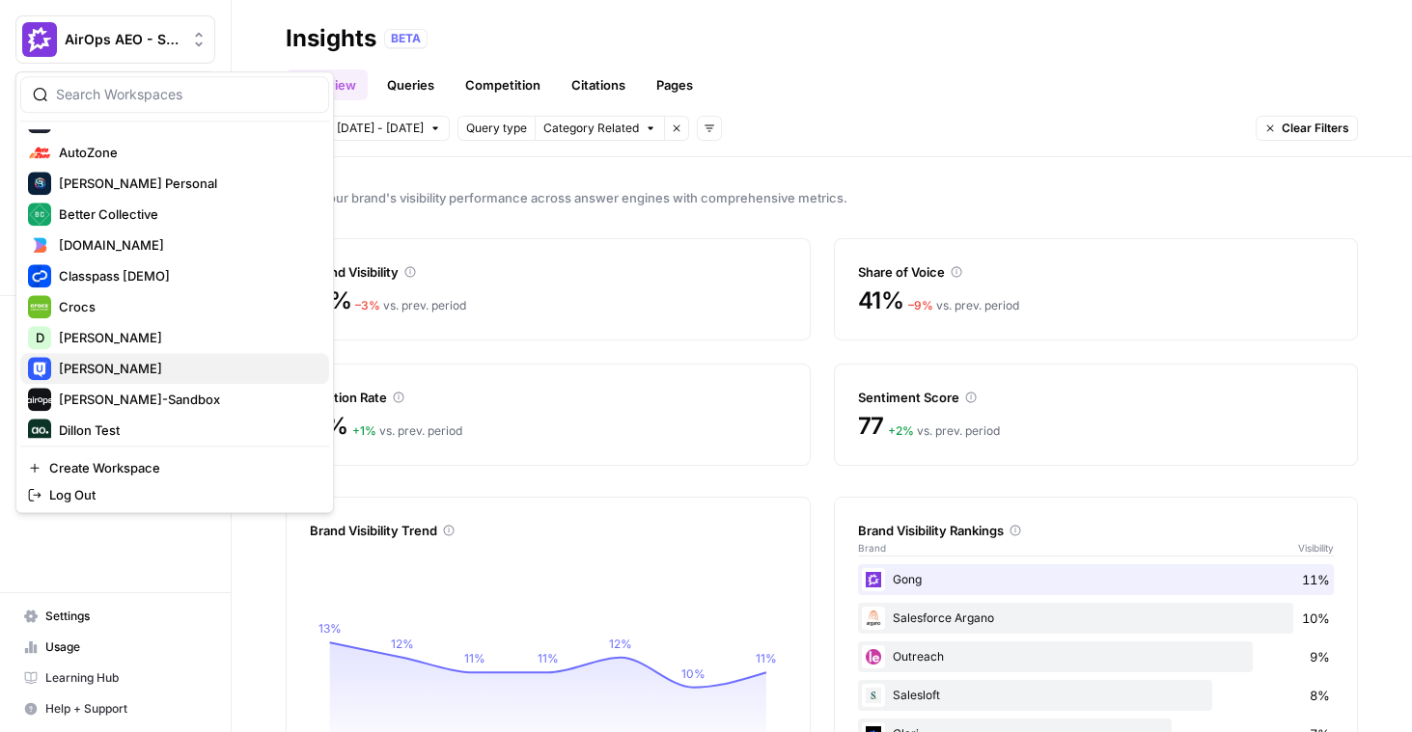
scroll to position [271, 0]
click at [136, 400] on span "[PERSON_NAME]-Sandbox" at bounding box center [186, 398] width 255 height 19
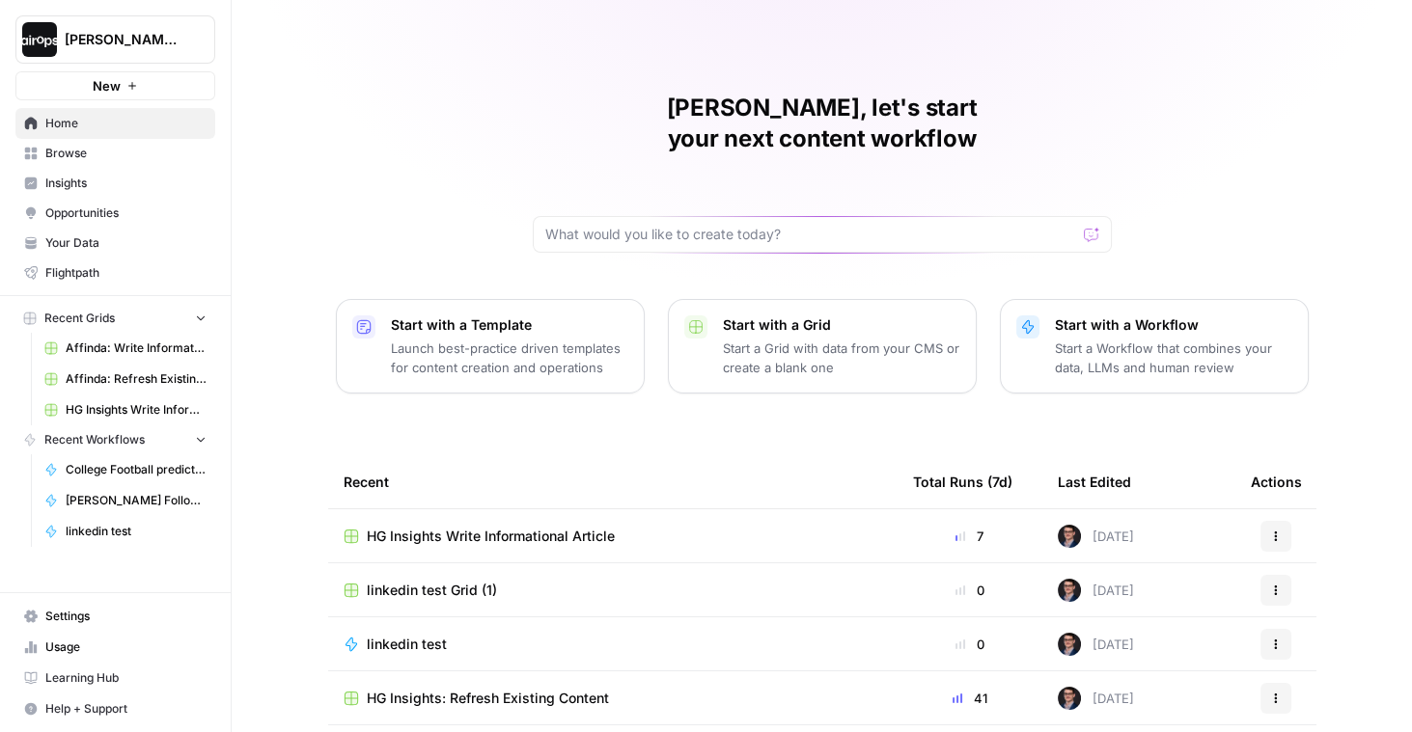
click at [265, 124] on div "[PERSON_NAME], let's start your next content workflow Start with a Template Lau…" at bounding box center [822, 459] width 1180 height 919
click at [126, 345] on span "Affinda: Write Informational Article" at bounding box center [136, 348] width 141 height 17
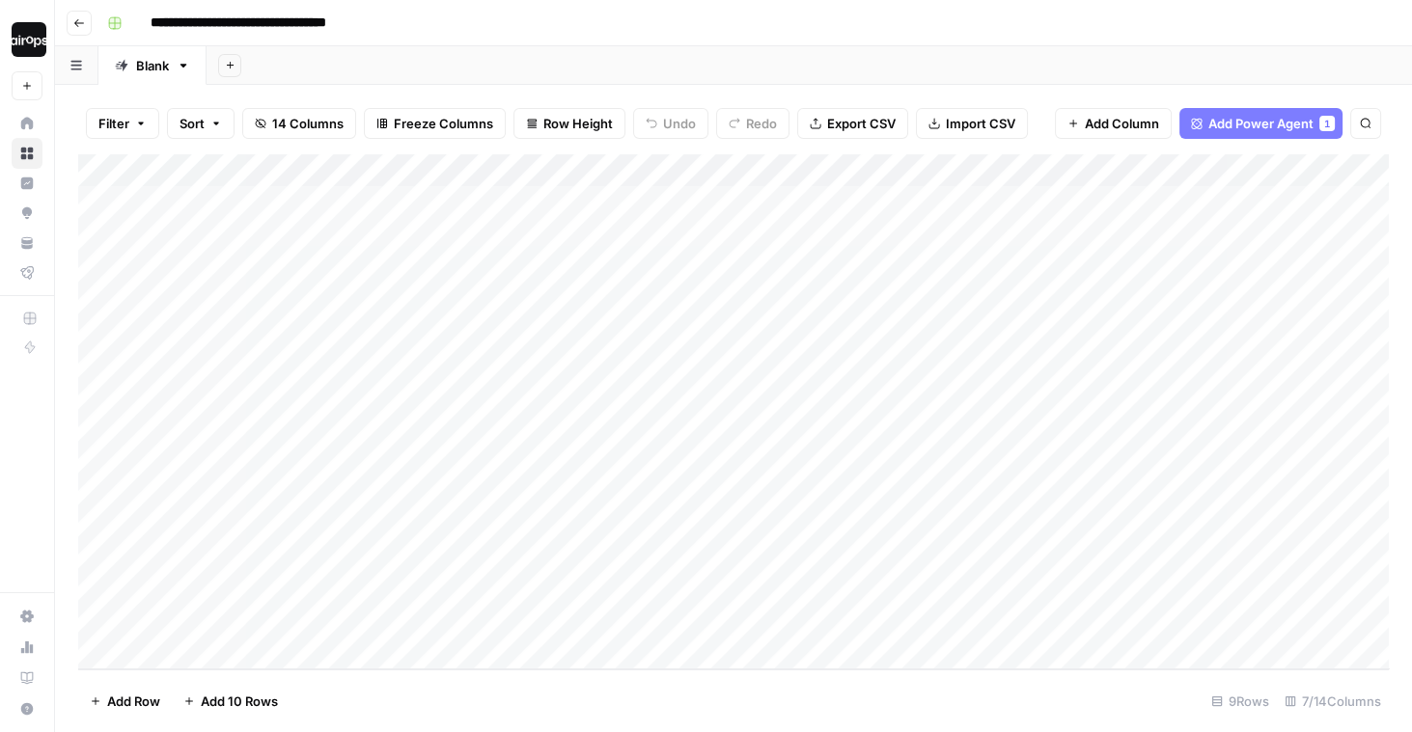
click at [451, 87] on div "Filter Sort 14 Columns Freeze Columns Row Height Undo Redo Export CSV Import CS…" at bounding box center [733, 408] width 1357 height 647
click at [479, 61] on div "Add Sheet" at bounding box center [808, 65] width 1205 height 39
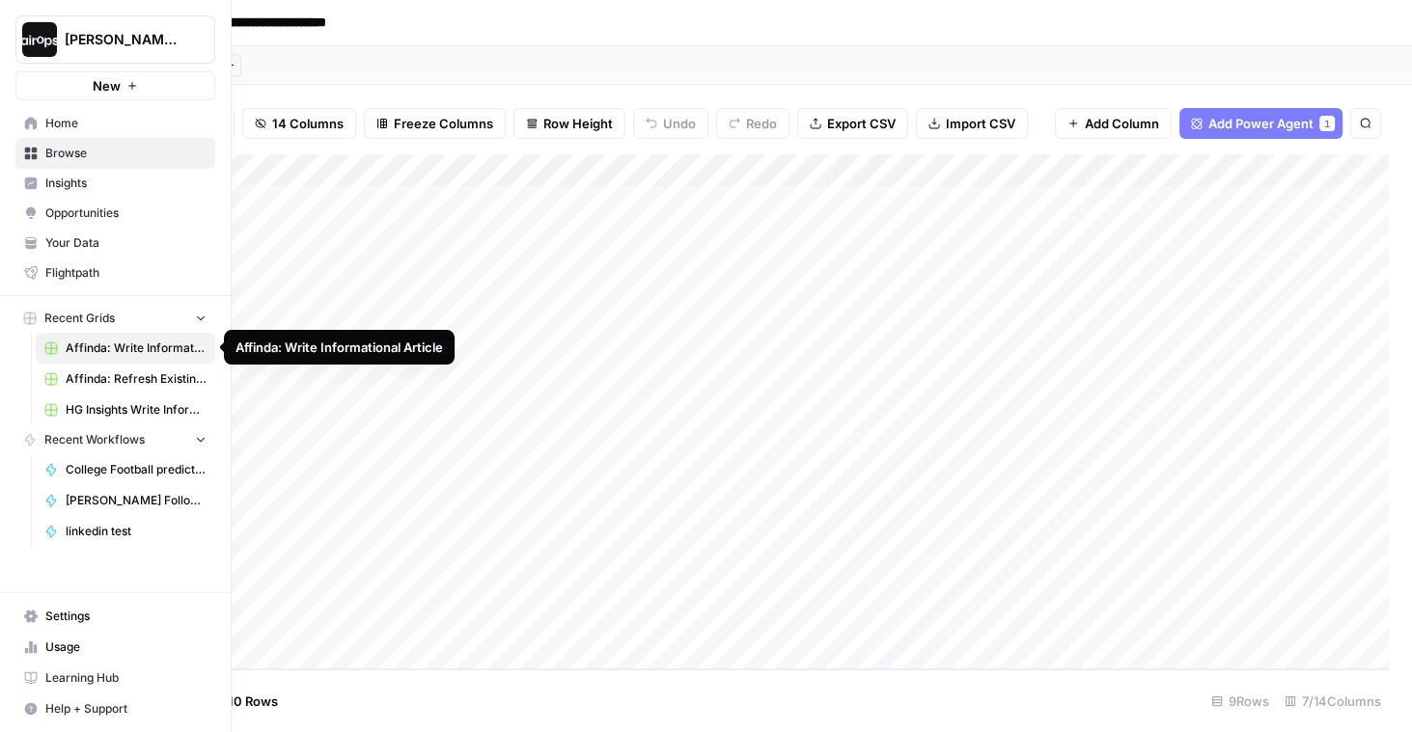
click at [75, 373] on span "Affinda: Refresh Existing Content" at bounding box center [136, 379] width 141 height 17
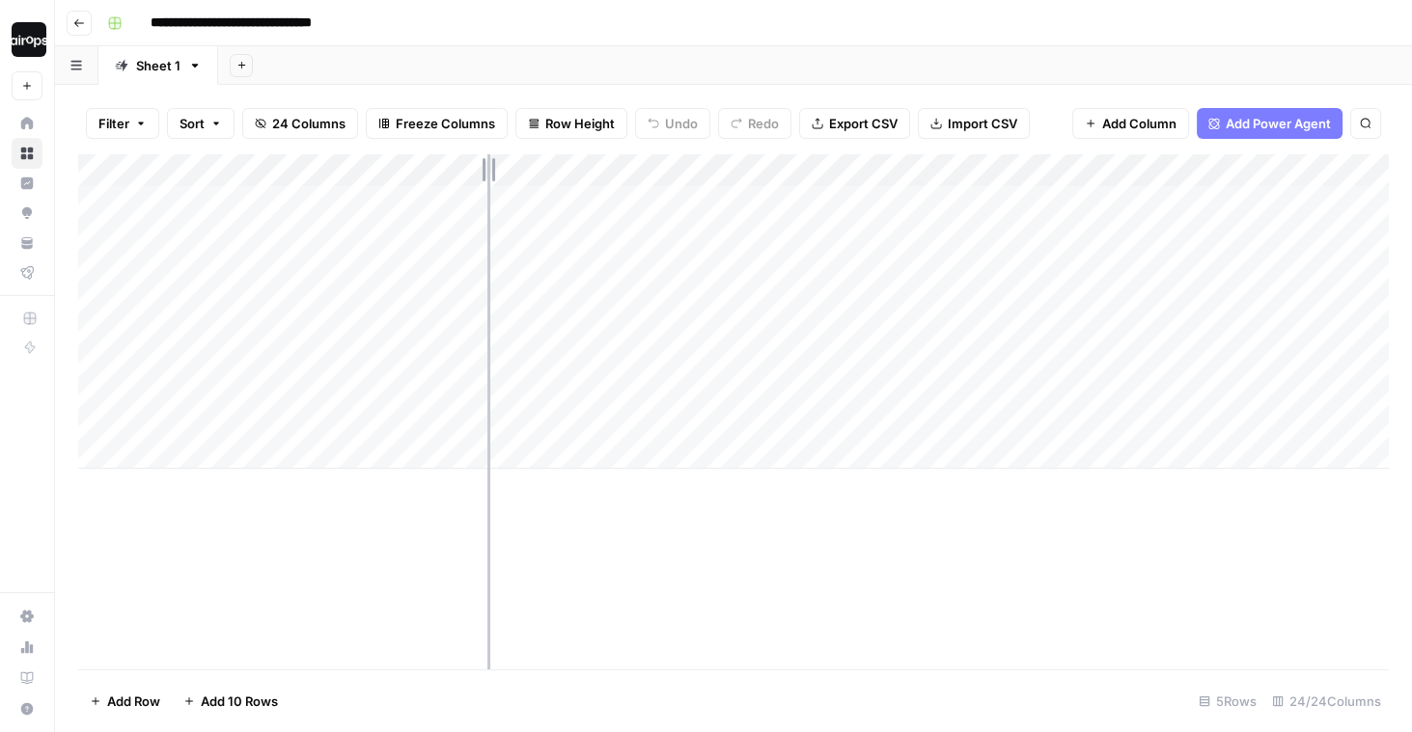
drag, startPoint x: 589, startPoint y: 168, endPoint x: 468, endPoint y: 166, distance: 120.6
click at [468, 166] on div "Add Column" at bounding box center [733, 311] width 1310 height 315
drag, startPoint x: 398, startPoint y: 224, endPoint x: 380, endPoint y: 424, distance: 200.5
click at [380, 424] on div "Add Column" at bounding box center [733, 311] width 1310 height 315
click at [250, 457] on div "Add Column" at bounding box center [733, 311] width 1310 height 315
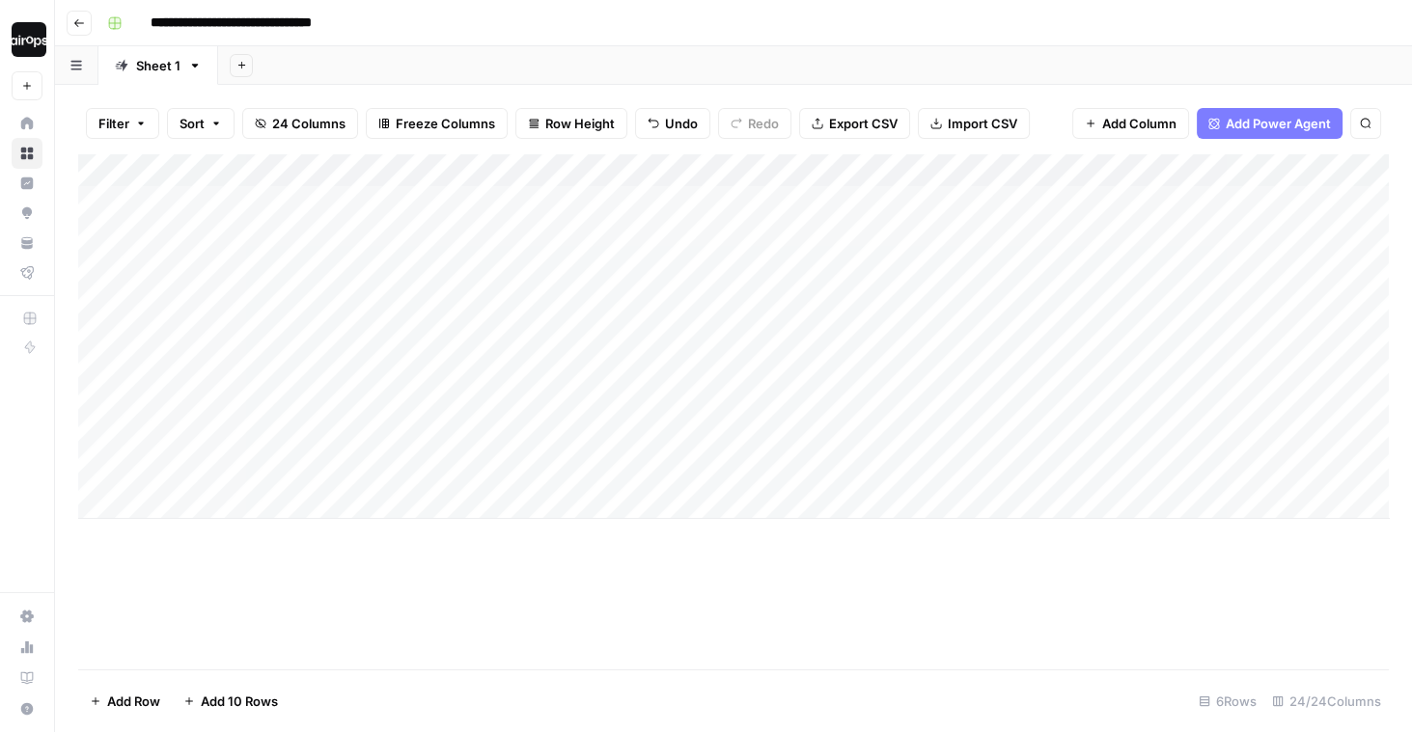
click at [232, 514] on div "Add Column" at bounding box center [733, 336] width 1310 height 365
click at [241, 641] on div "Add Column" at bounding box center [733, 411] width 1310 height 515
drag, startPoint x: 294, startPoint y: 454, endPoint x: 294, endPoint y: 527, distance: 72.4
click at [294, 527] on div "Add Column" at bounding box center [733, 361] width 1310 height 415
click at [392, 616] on div "Add Column" at bounding box center [733, 411] width 1310 height 515
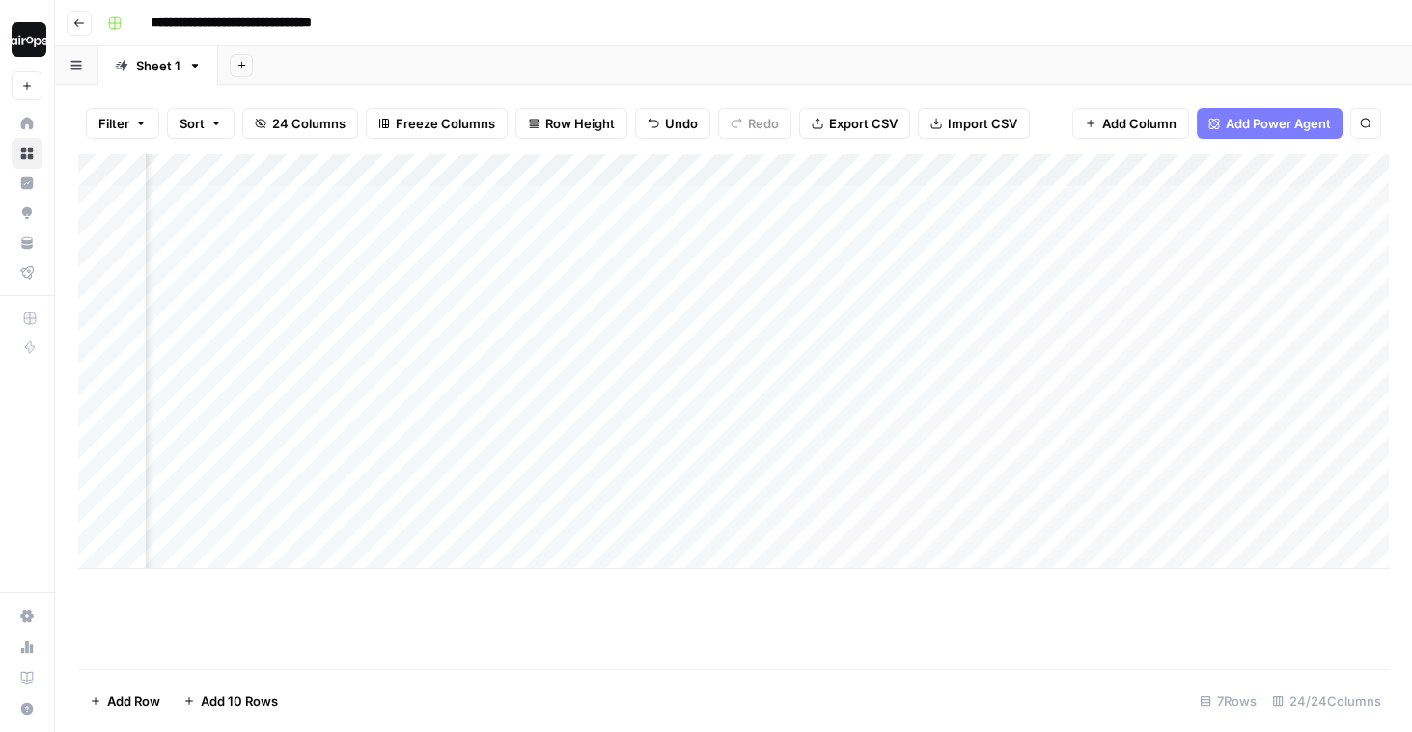
scroll to position [0, 210]
drag, startPoint x: 434, startPoint y: 211, endPoint x: 427, endPoint y: 419, distance: 207.6
click at [427, 419] on div "Add Column" at bounding box center [733, 361] width 1310 height 415
drag, startPoint x: 507, startPoint y: 210, endPoint x: 496, endPoint y: 395, distance: 184.6
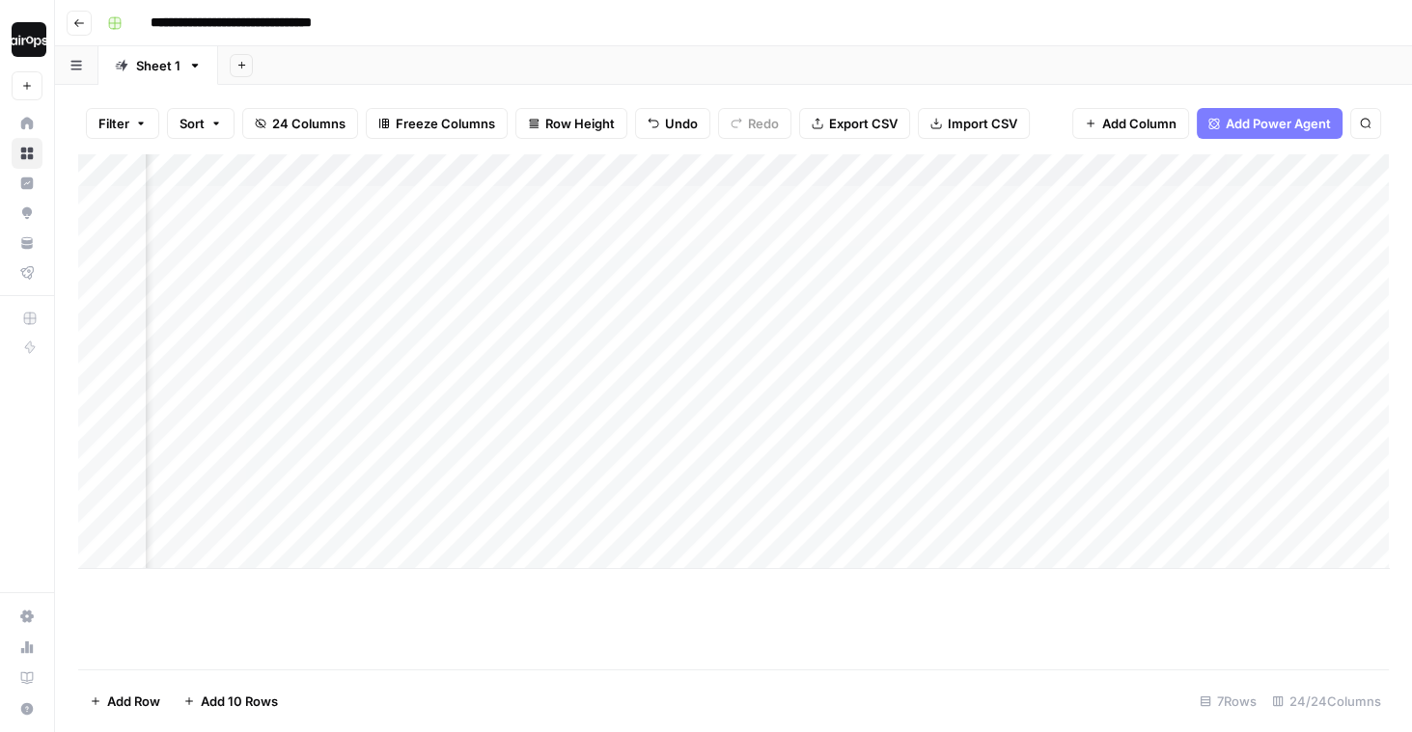
click at [496, 395] on div "Add Column" at bounding box center [733, 361] width 1310 height 415
click at [738, 400] on div "Add Column" at bounding box center [733, 361] width 1310 height 415
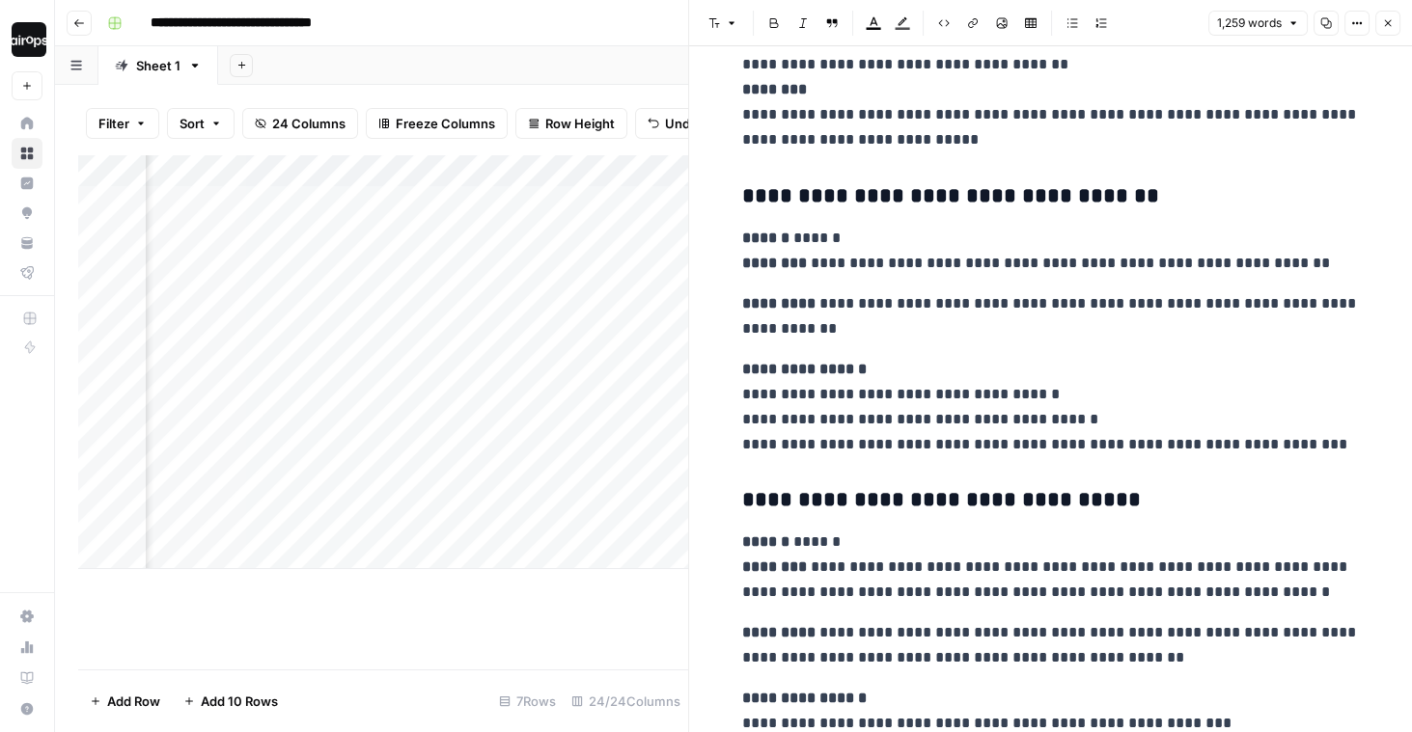
scroll to position [4133, 0]
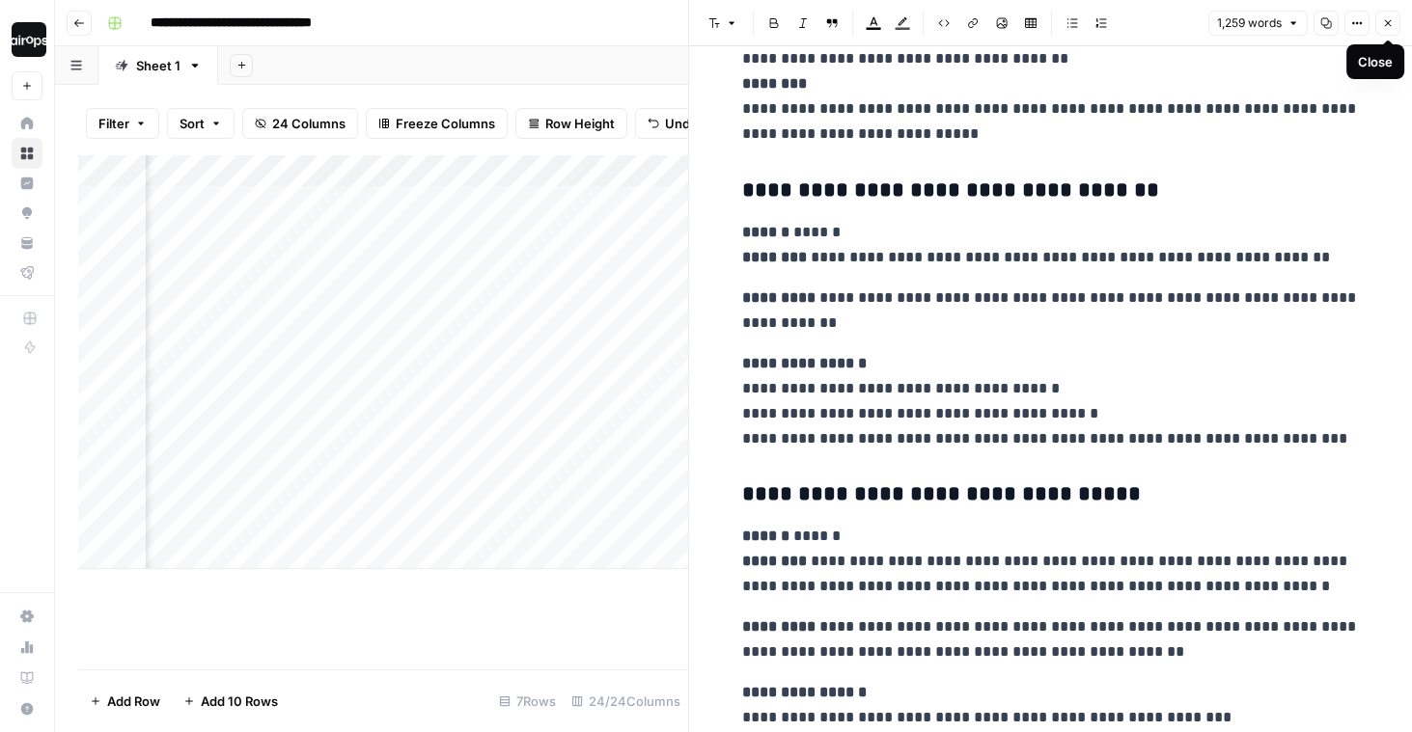
click at [1388, 23] on icon "button" at bounding box center [1388, 23] width 12 height 12
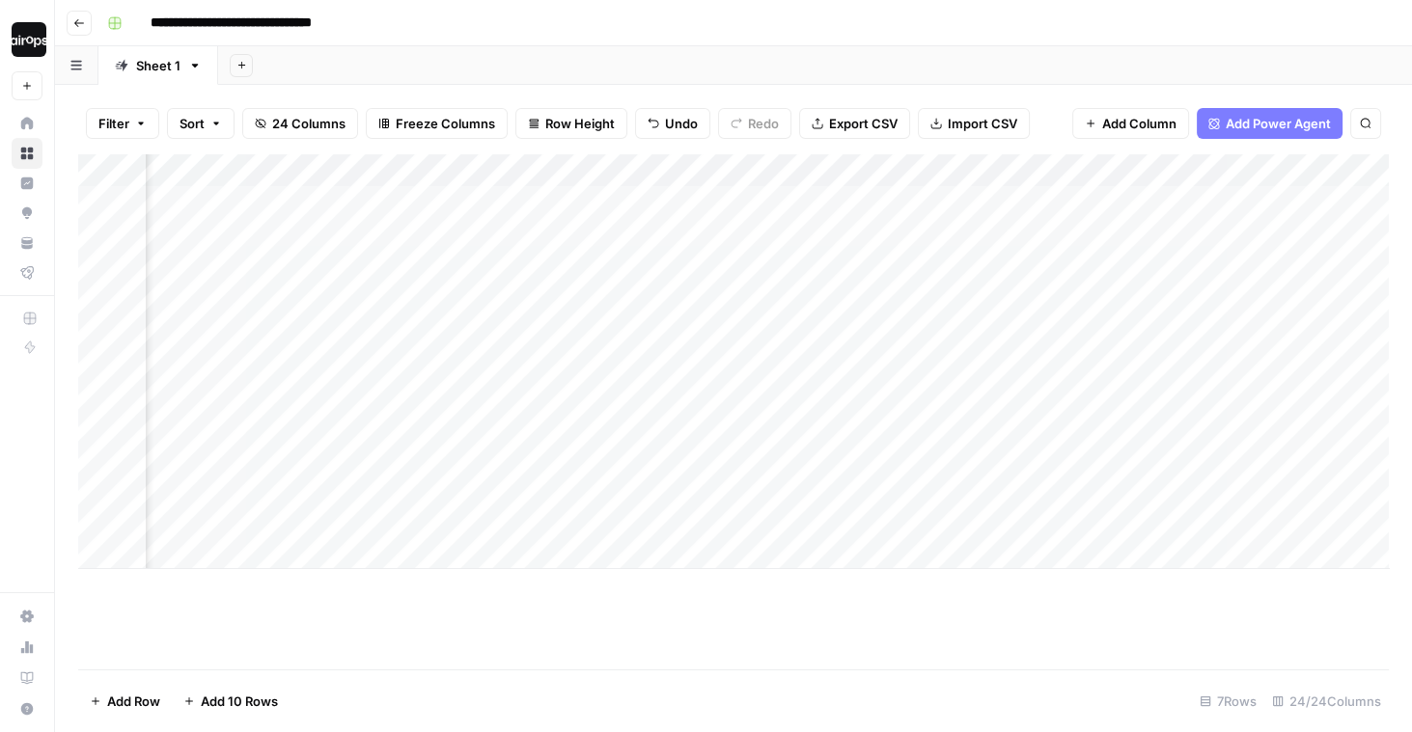
scroll to position [0, 2180]
drag, startPoint x: 585, startPoint y: 219, endPoint x: 584, endPoint y: 469, distance: 249.9
click at [584, 469] on div "Add Column" at bounding box center [733, 361] width 1310 height 415
click at [840, 405] on div "Add Column" at bounding box center [733, 361] width 1310 height 415
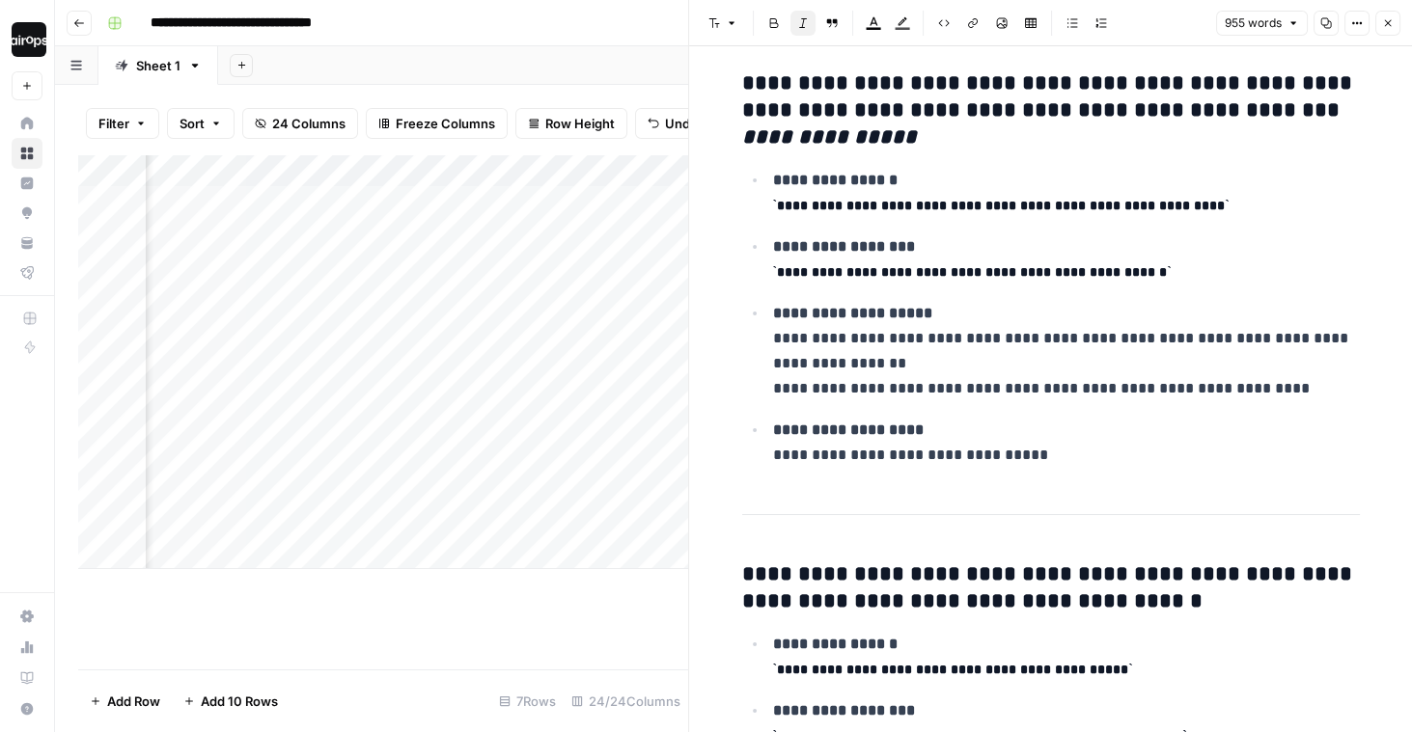
scroll to position [576, 0]
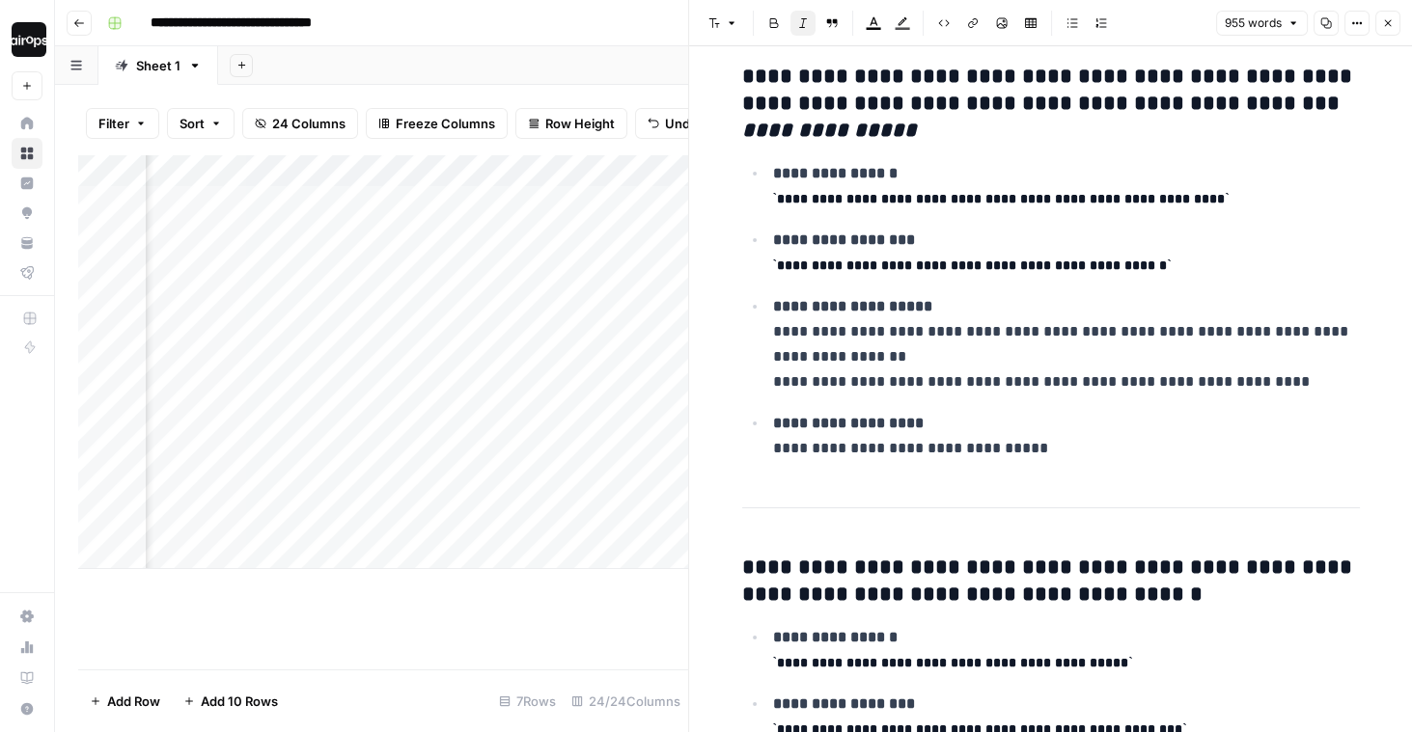
click at [1388, 18] on icon "button" at bounding box center [1388, 23] width 12 height 12
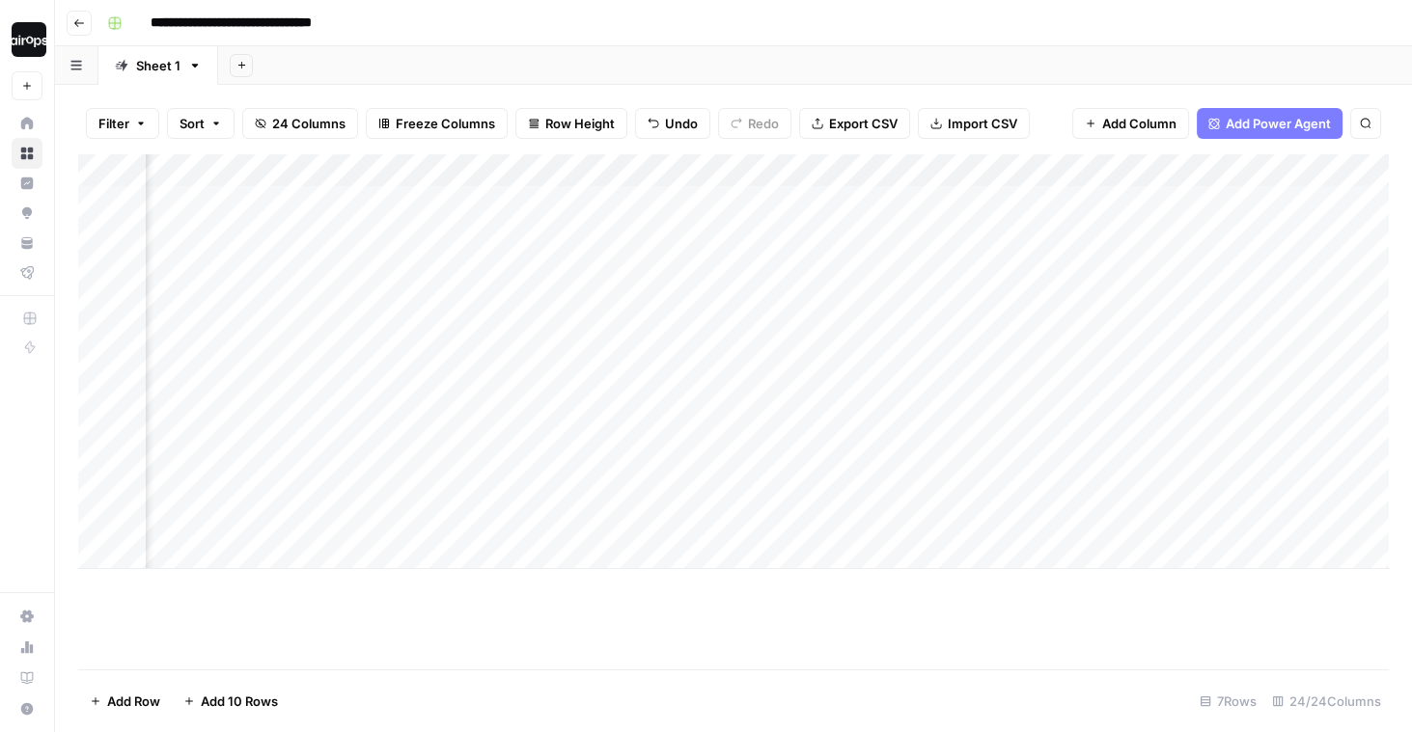
scroll to position [0, 2636]
click at [871, 401] on div "Add Column" at bounding box center [733, 361] width 1310 height 415
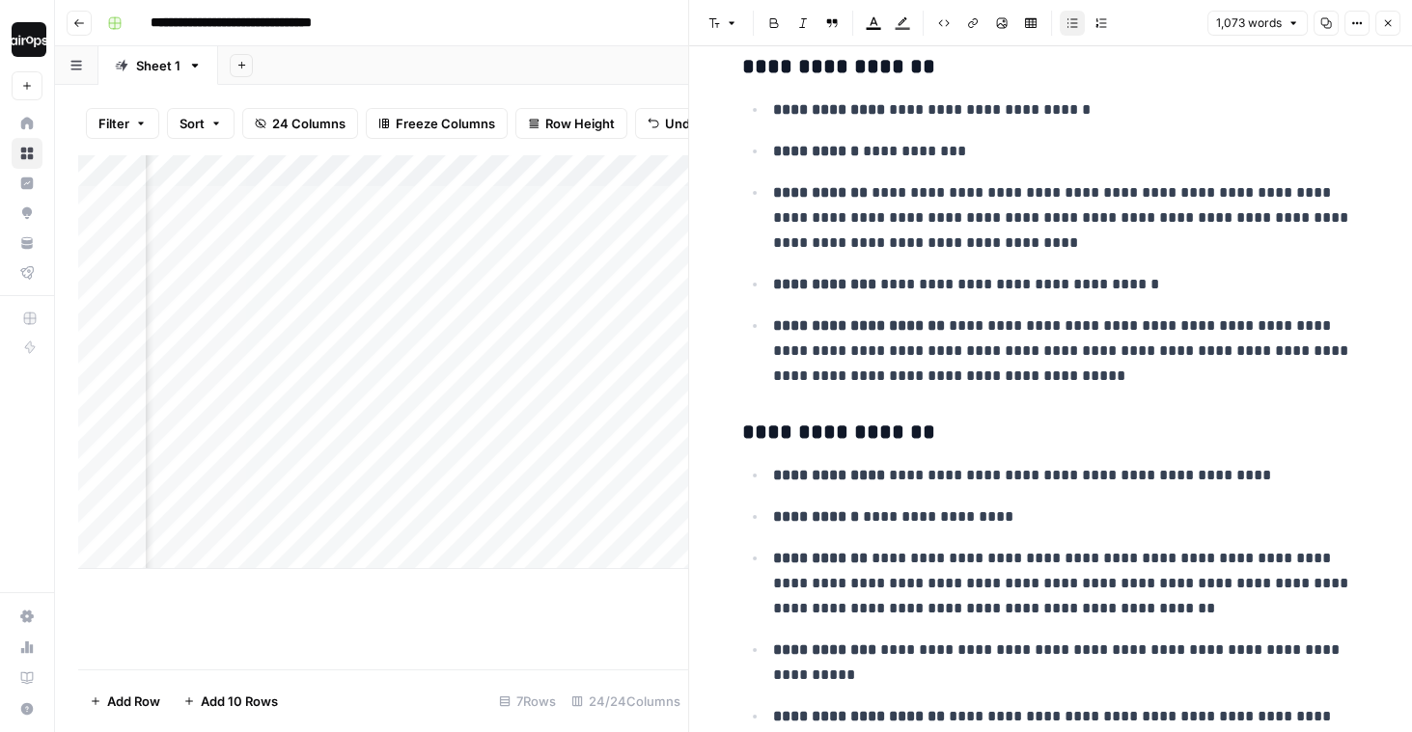
scroll to position [908, 0]
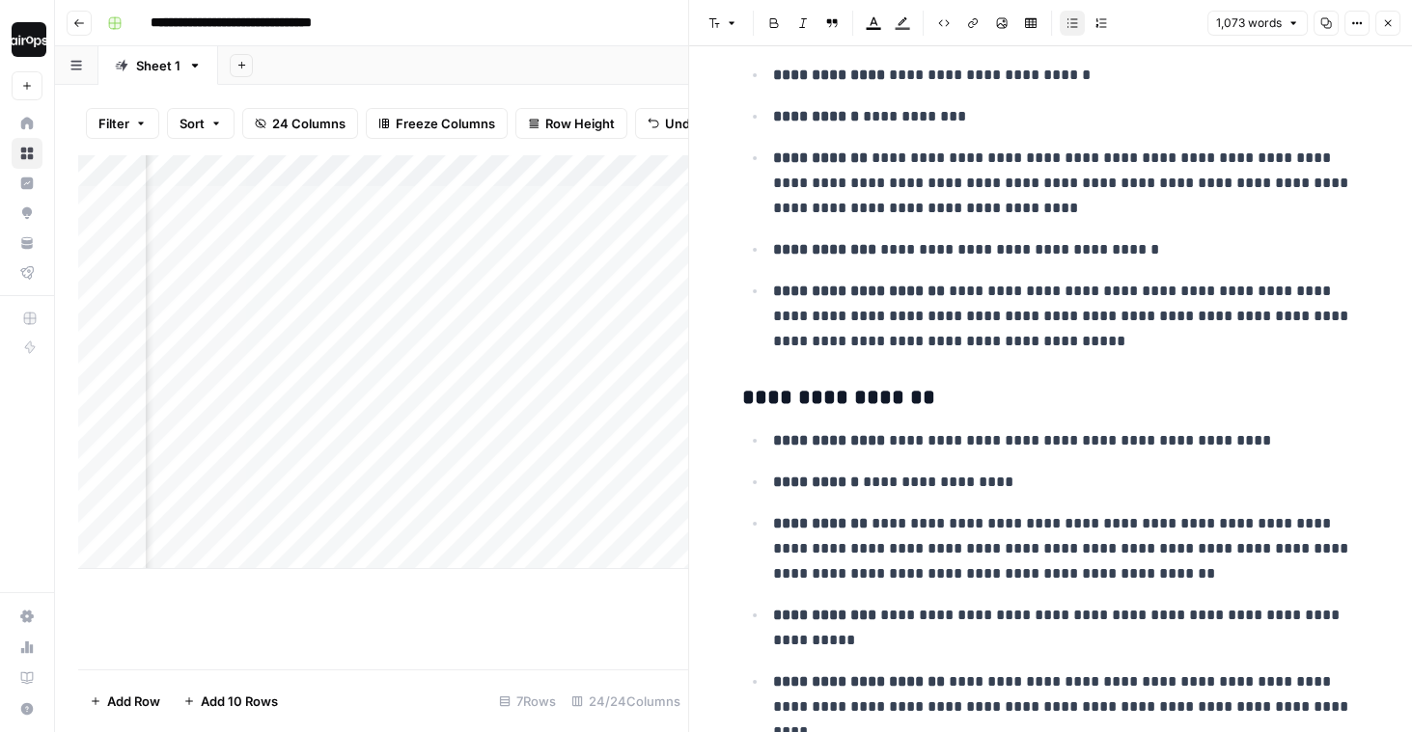
click at [1389, 32] on button "Close" at bounding box center [1387, 23] width 25 height 25
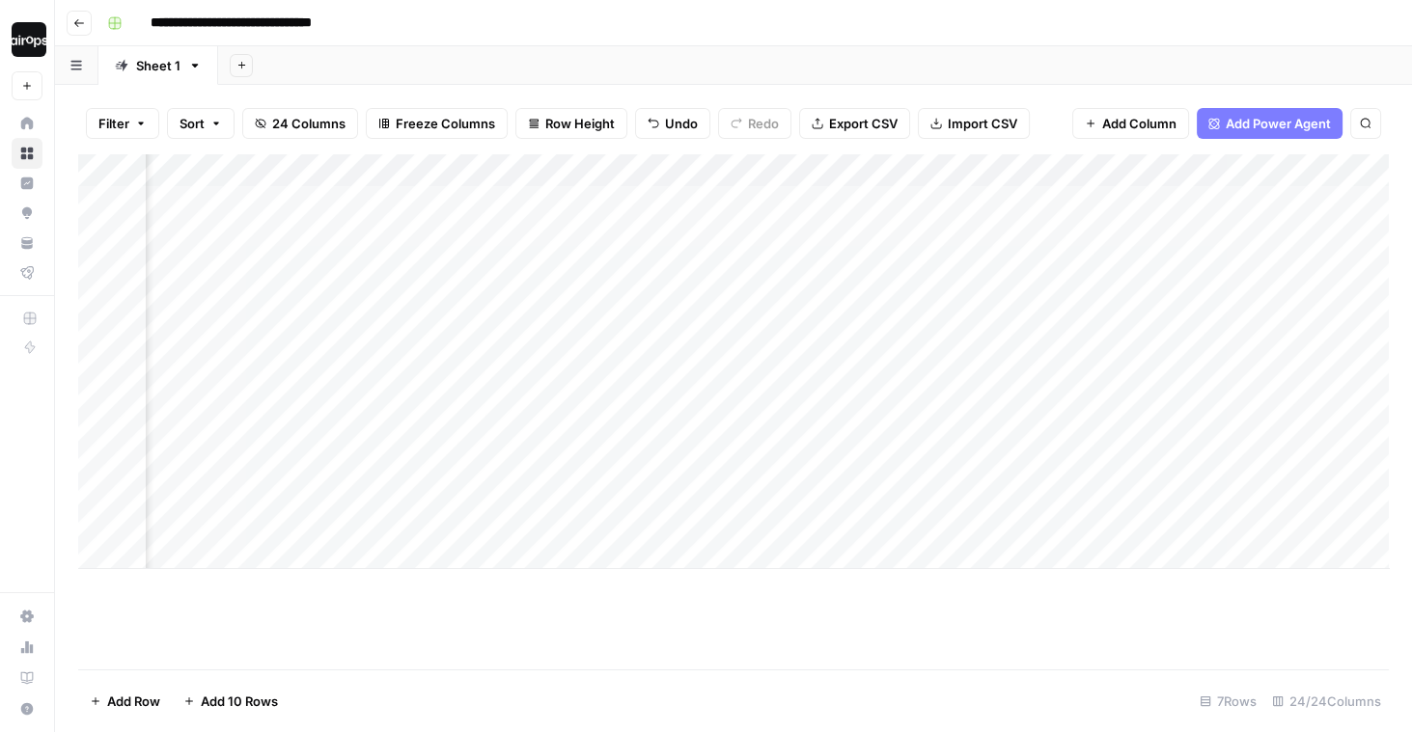
scroll to position [0, 2943]
click at [1014, 353] on div "Add Column" at bounding box center [733, 361] width 1310 height 415
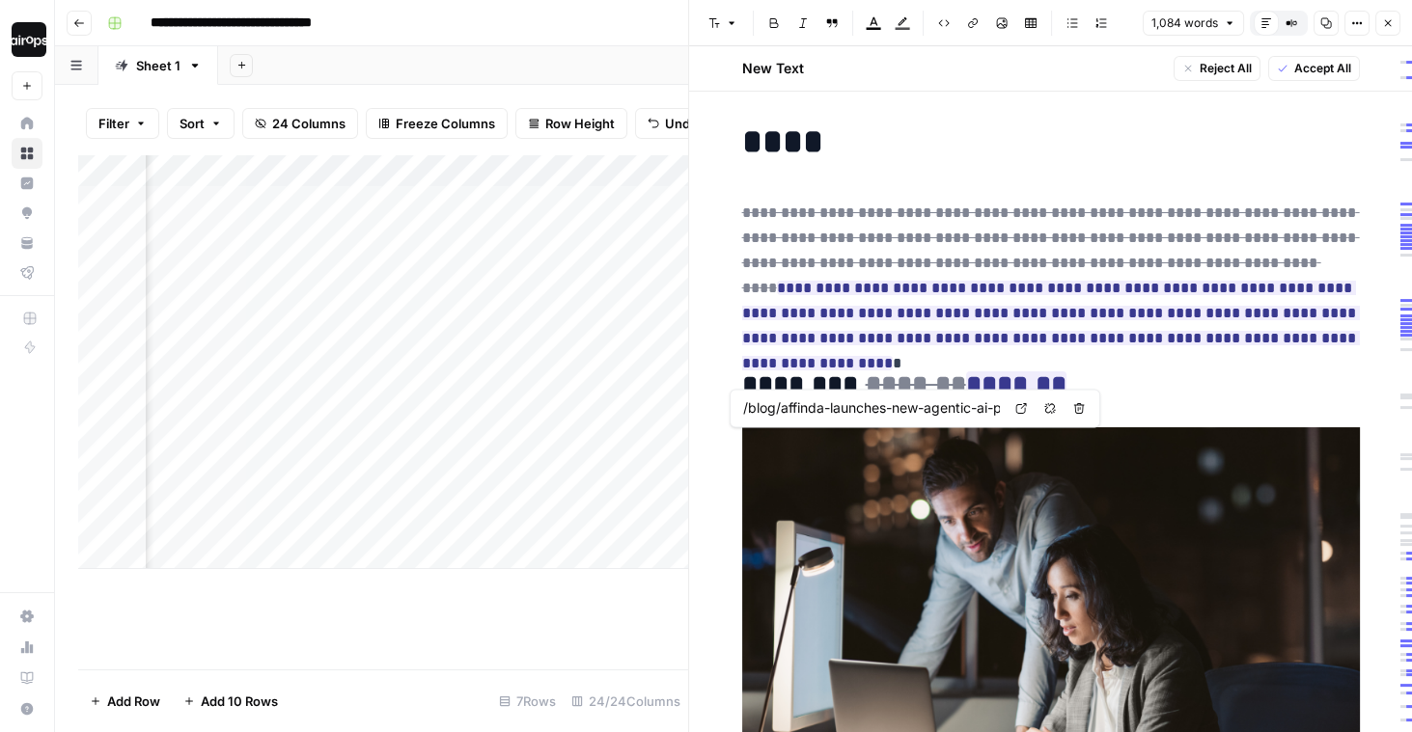
scroll to position [8, 0]
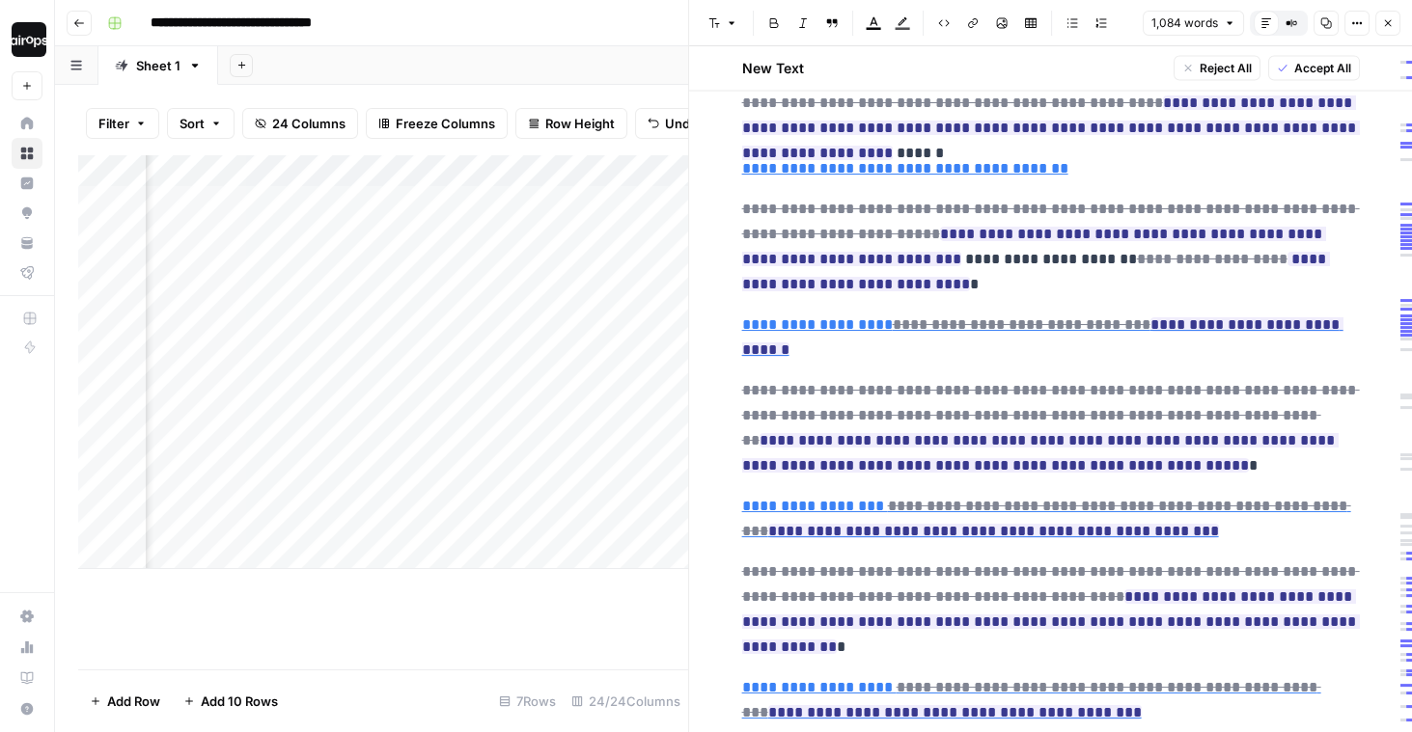
scroll to position [5627, 0]
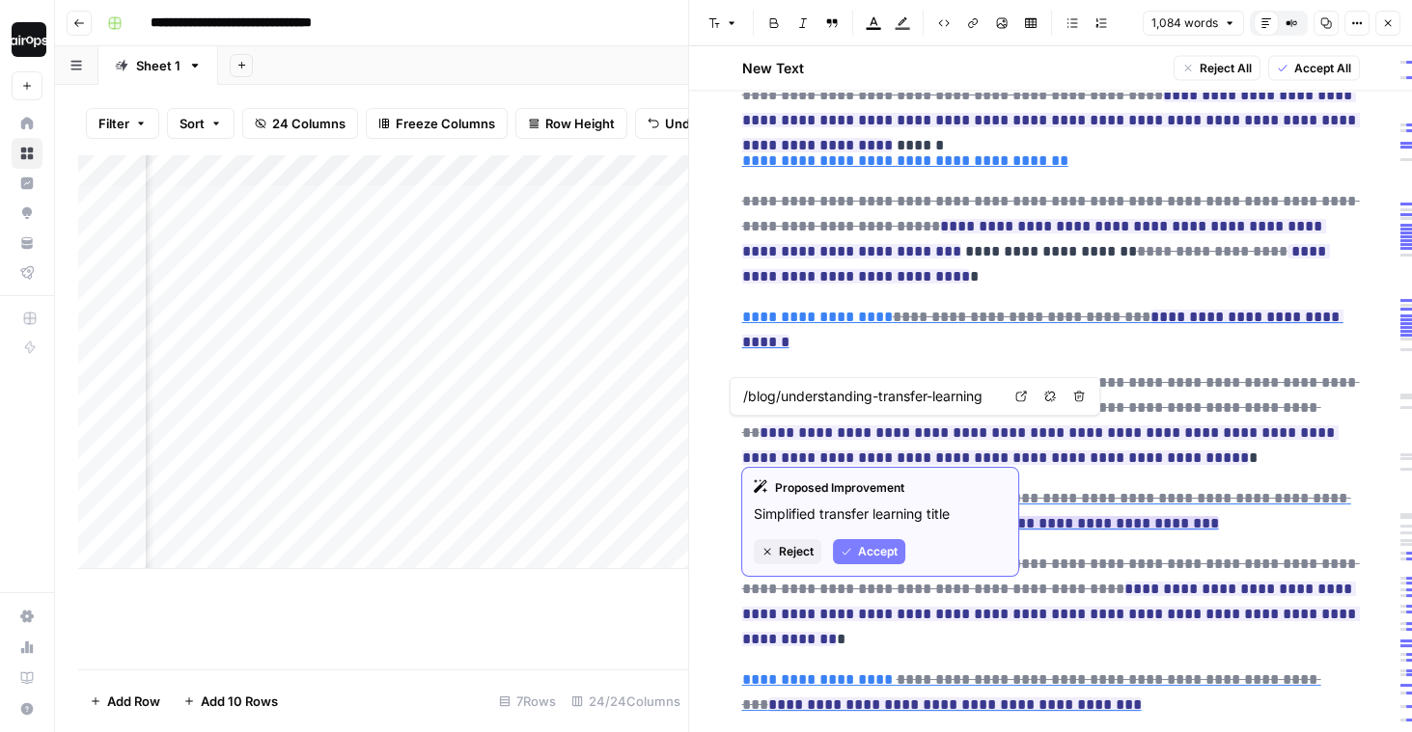
type input "/blog/from-ocr-to-ai-the-evolution-of-ocr-technology"
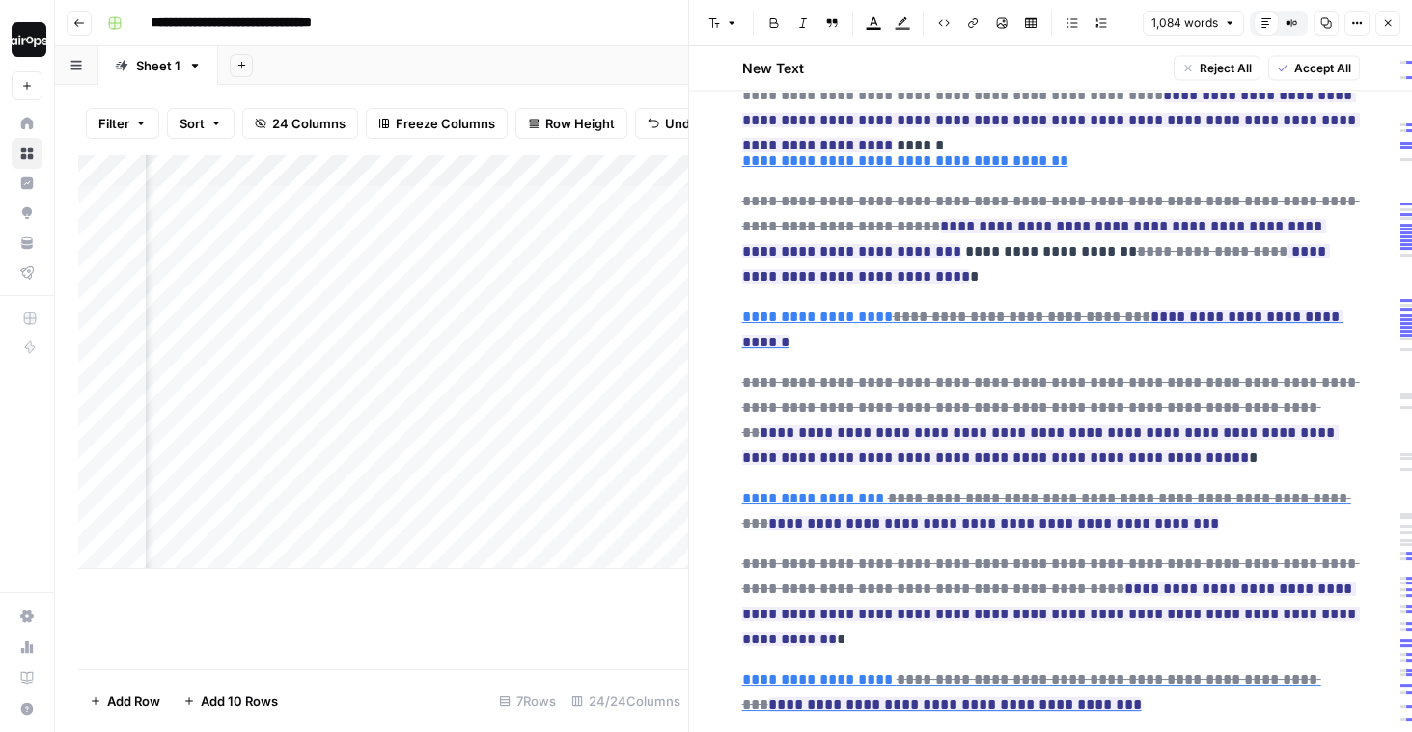
click at [1391, 15] on button "Close" at bounding box center [1387, 23] width 25 height 25
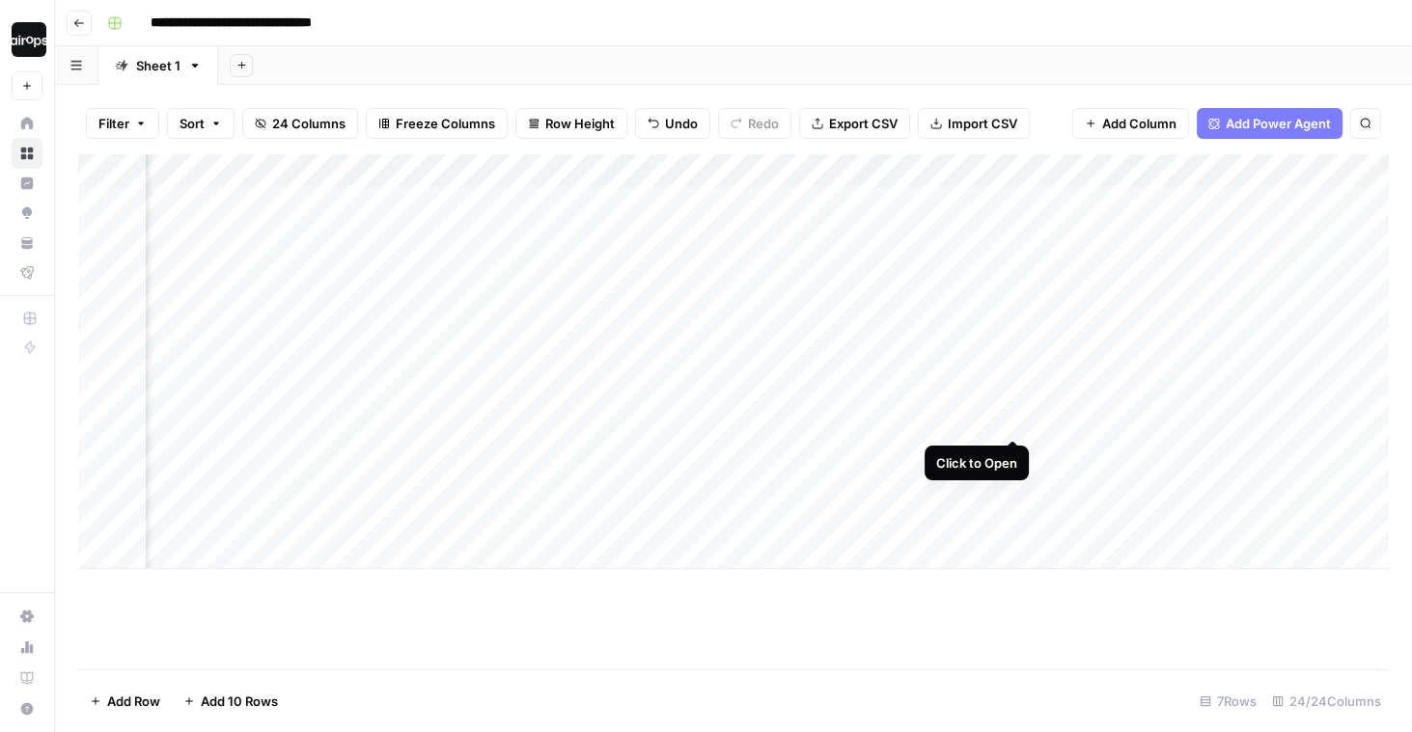
click at [1015, 402] on div "Add Column" at bounding box center [733, 361] width 1310 height 415
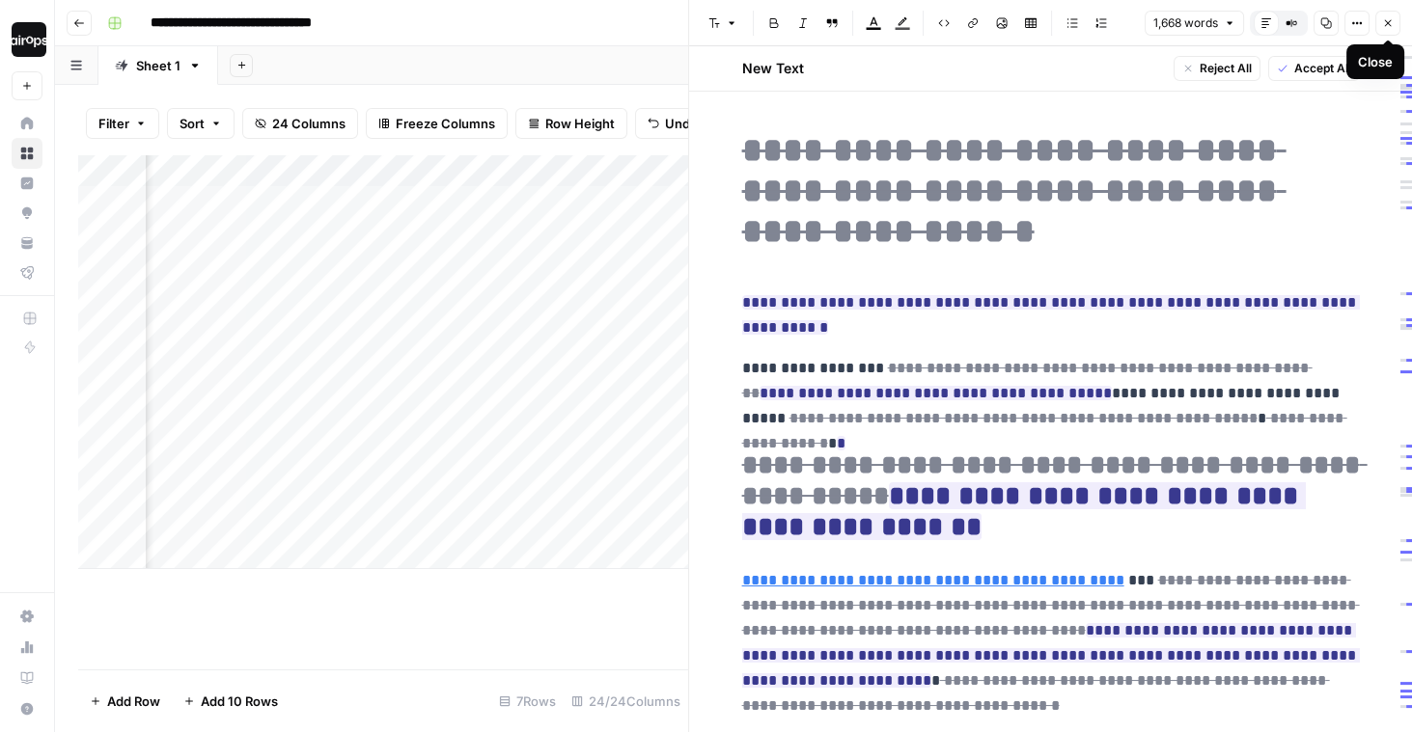
click at [1388, 22] on icon "button" at bounding box center [1388, 23] width 12 height 12
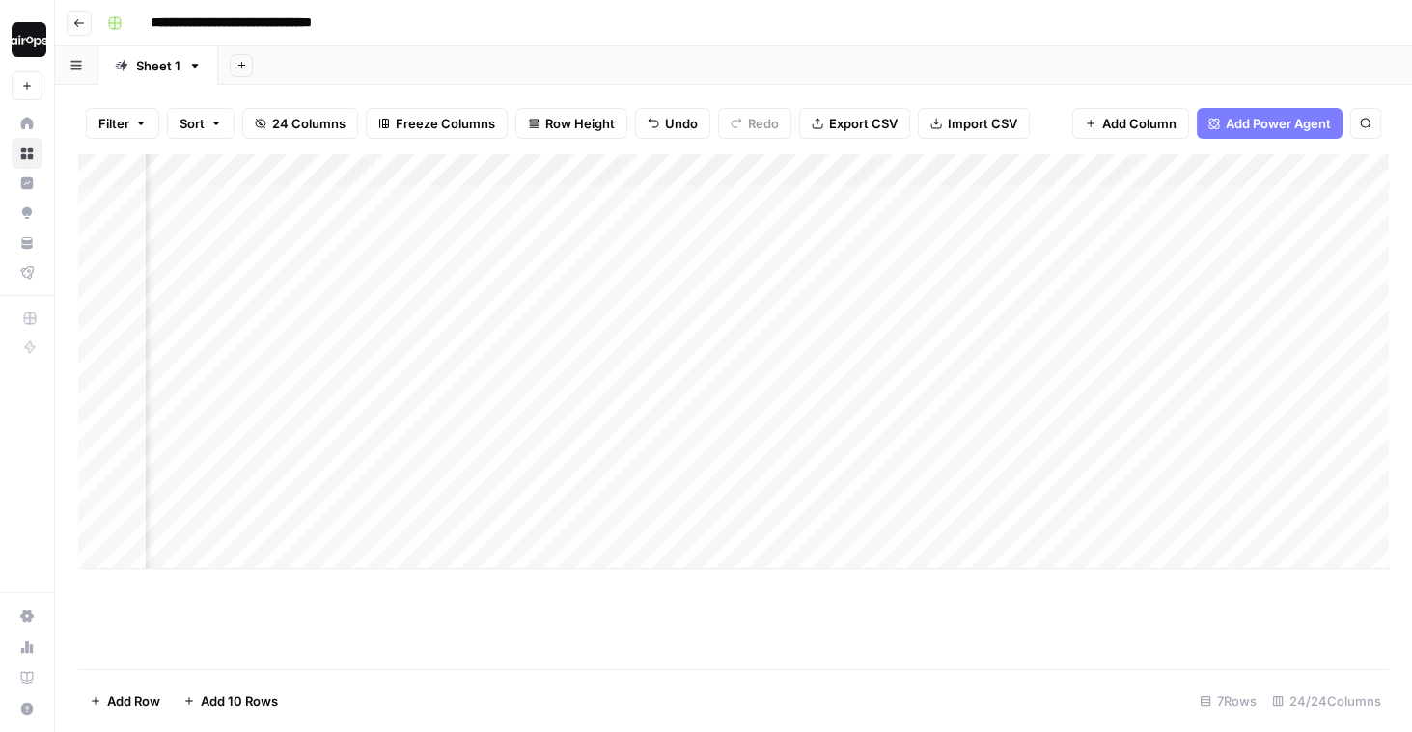
click at [1191, 55] on div "Add Sheet" at bounding box center [815, 65] width 1194 height 39
click at [897, 618] on div "Add Column" at bounding box center [733, 411] width 1310 height 515
click at [377, 63] on div "Add Sheet" at bounding box center [815, 65] width 1194 height 39
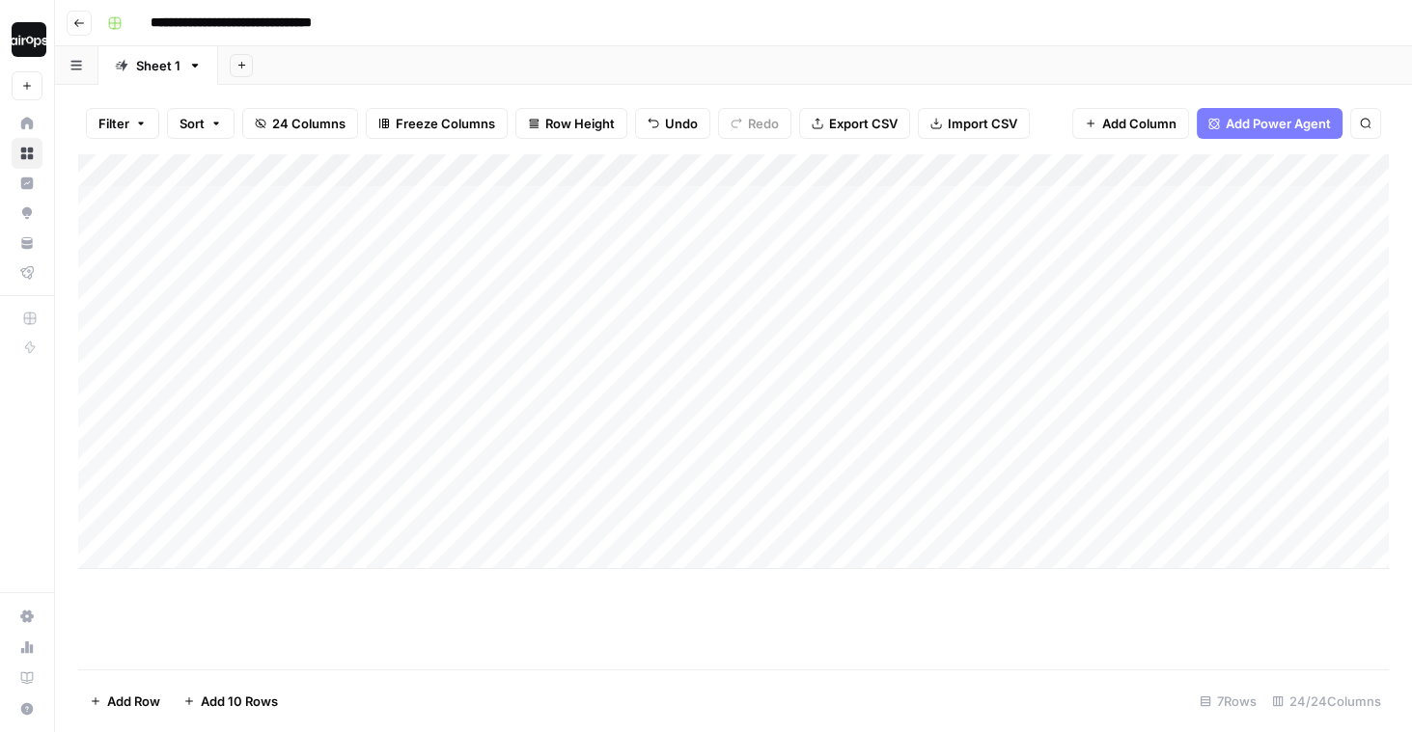
click at [30, 126] on icon at bounding box center [27, 123] width 13 height 13
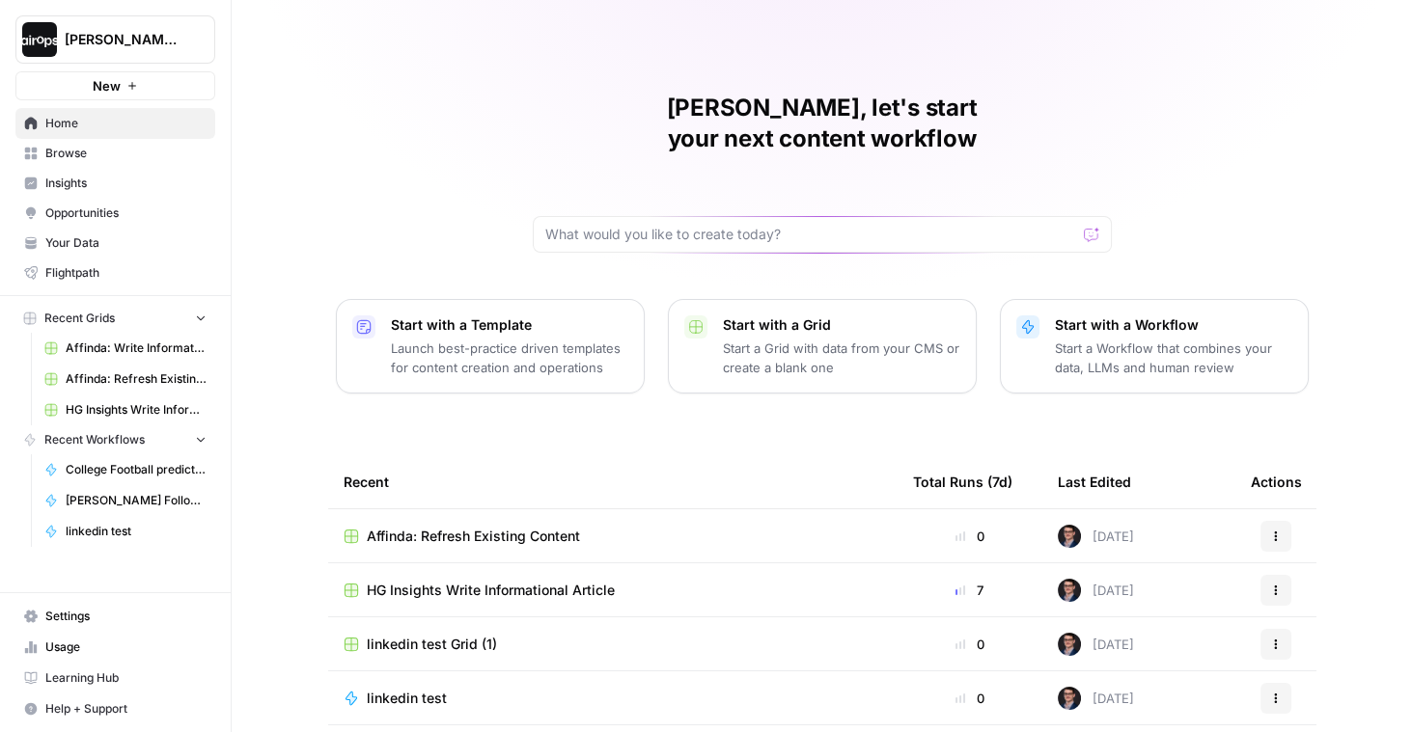
click at [75, 125] on span "Home" at bounding box center [125, 123] width 161 height 17
click at [1150, 348] on button "Start with a Workflow Start a Workflow that combines your data, LLMs and human …" at bounding box center [1154, 346] width 309 height 95
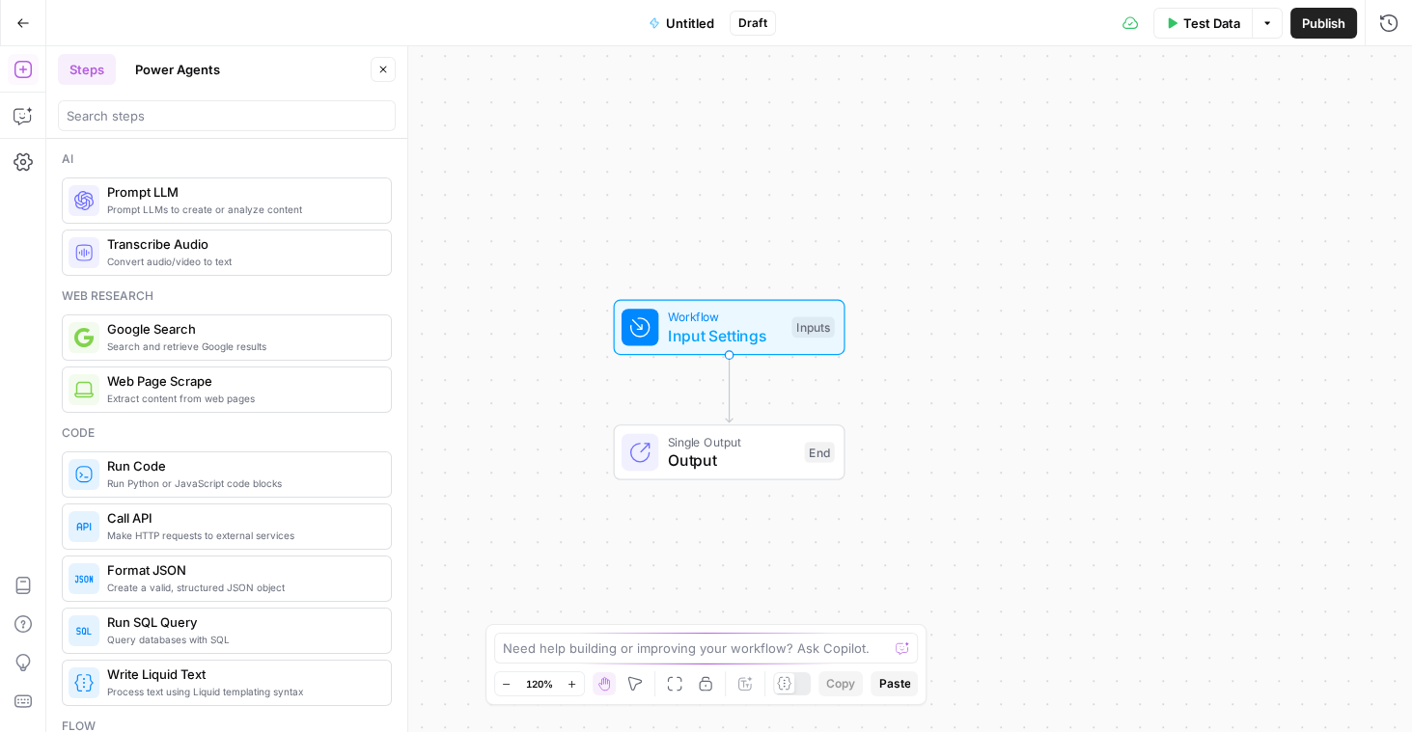
click at [955, 305] on div "Workflow Input Settings Inputs Single Output Output End" at bounding box center [728, 389] width 1365 height 686
click at [553, 376] on div "Workflow Input Settings Inputs Single Output Output End" at bounding box center [728, 389] width 1365 height 686
click at [27, 112] on icon "button" at bounding box center [23, 115] width 19 height 19
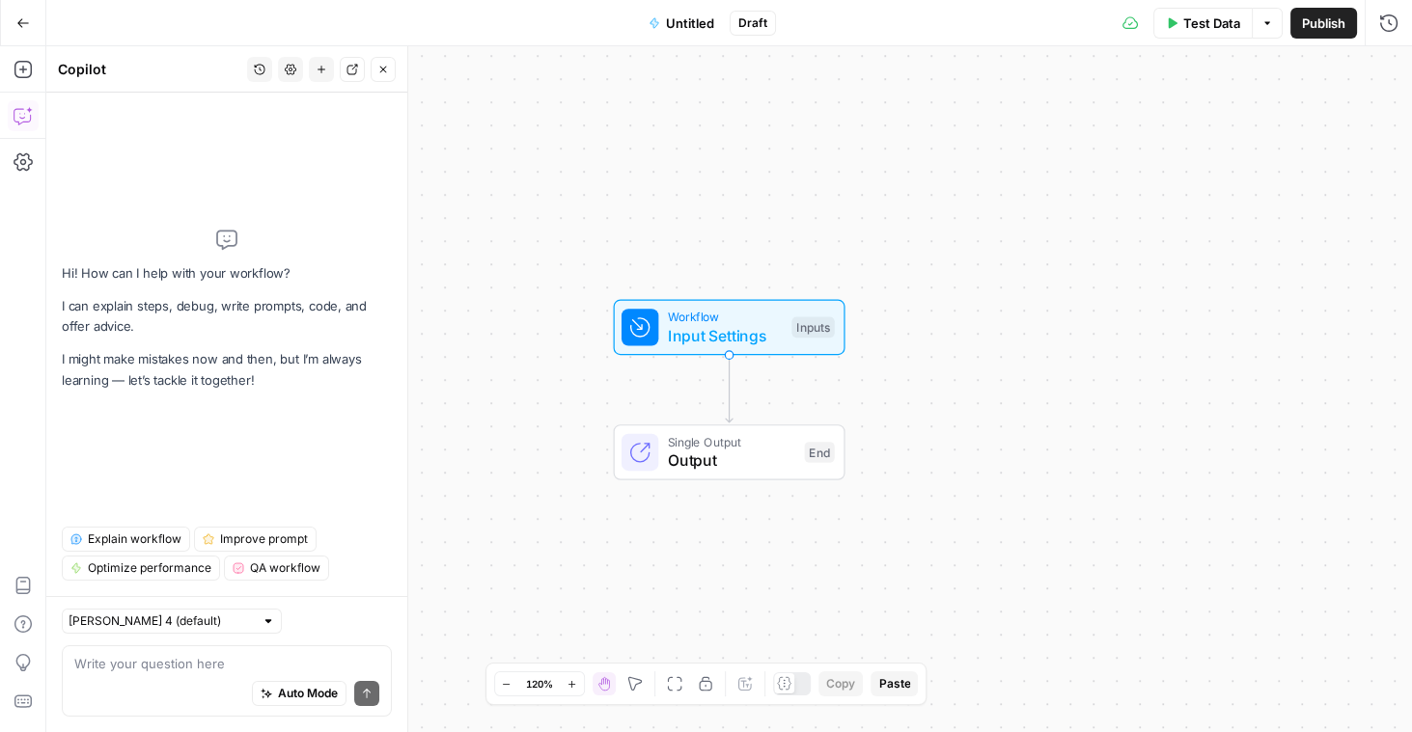
click at [185, 667] on textarea at bounding box center [226, 663] width 305 height 19
click at [196, 663] on textarea at bounding box center [226, 663] width 305 height 19
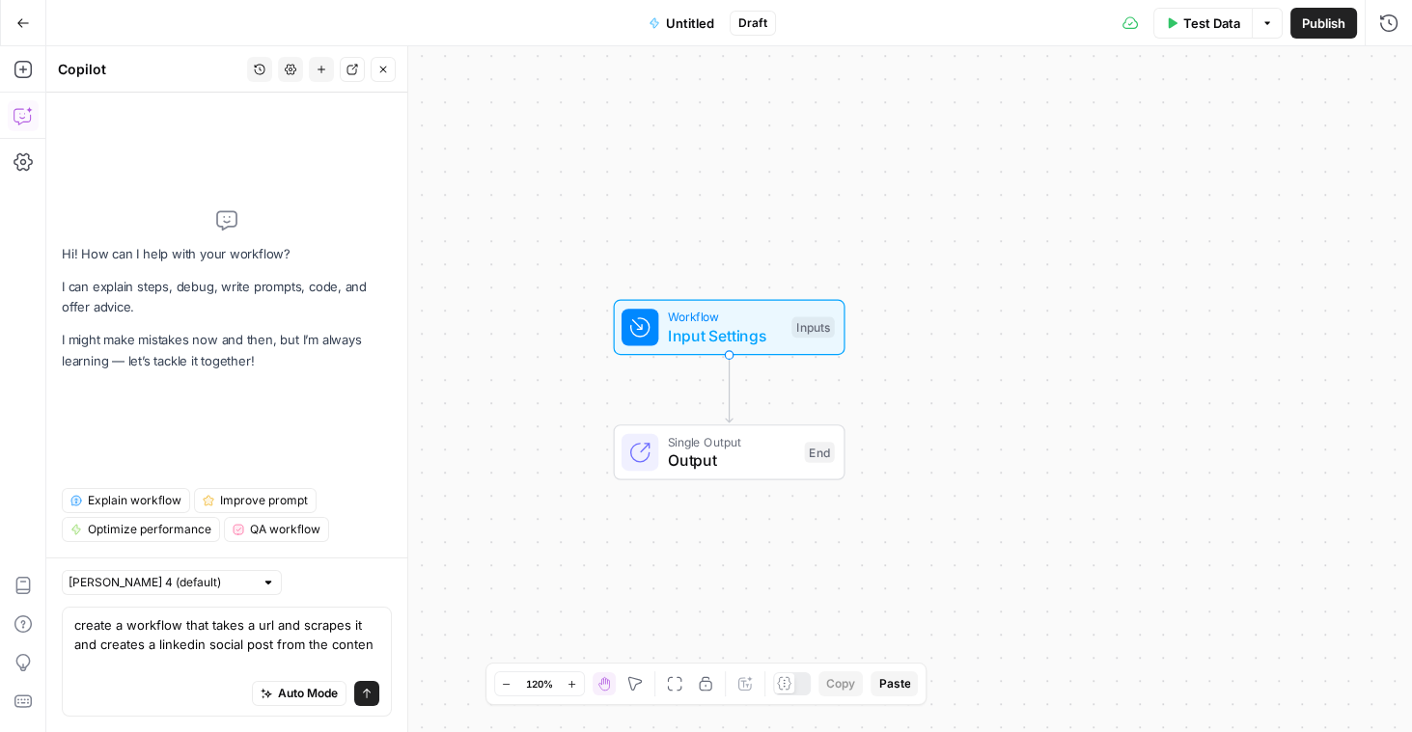
type textarea "create a workflow that takes a url and scrapes it and creates a linkedin social…"
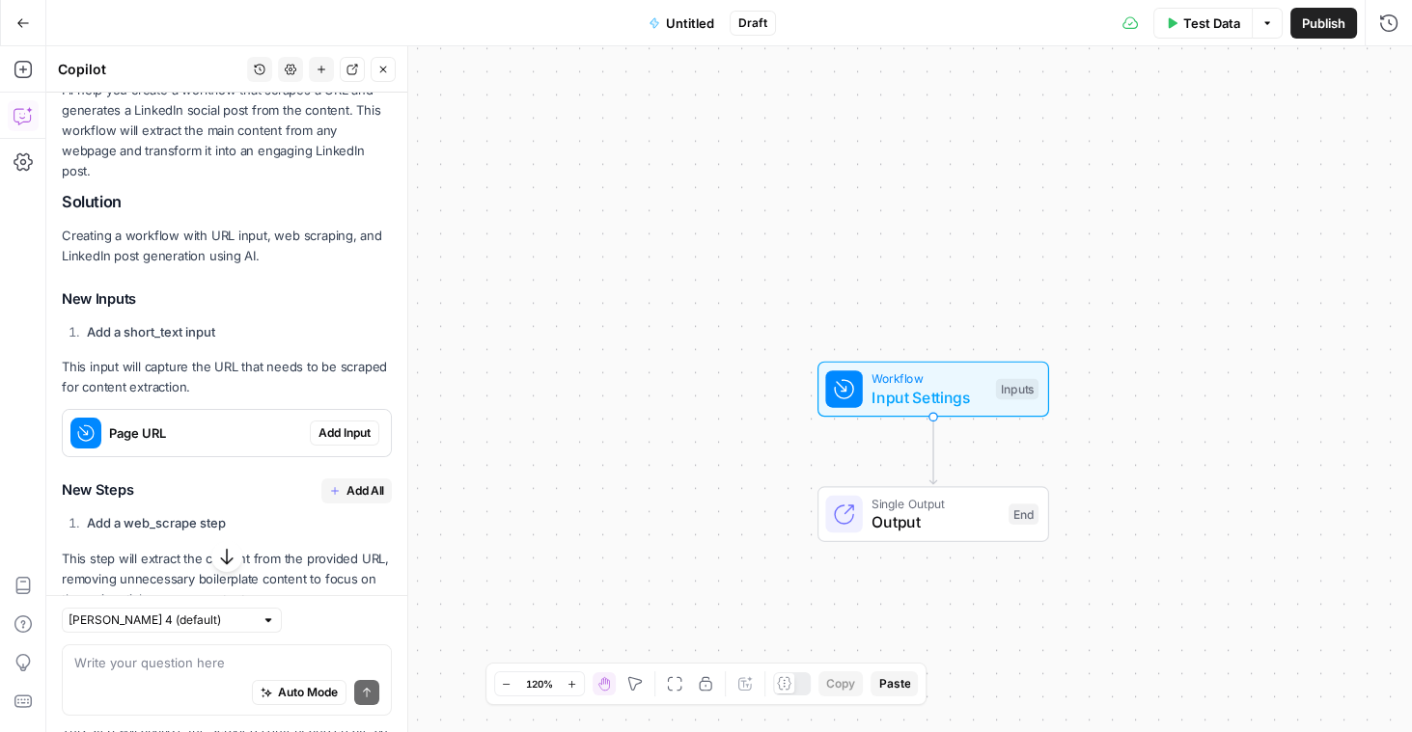
scroll to position [204, 0]
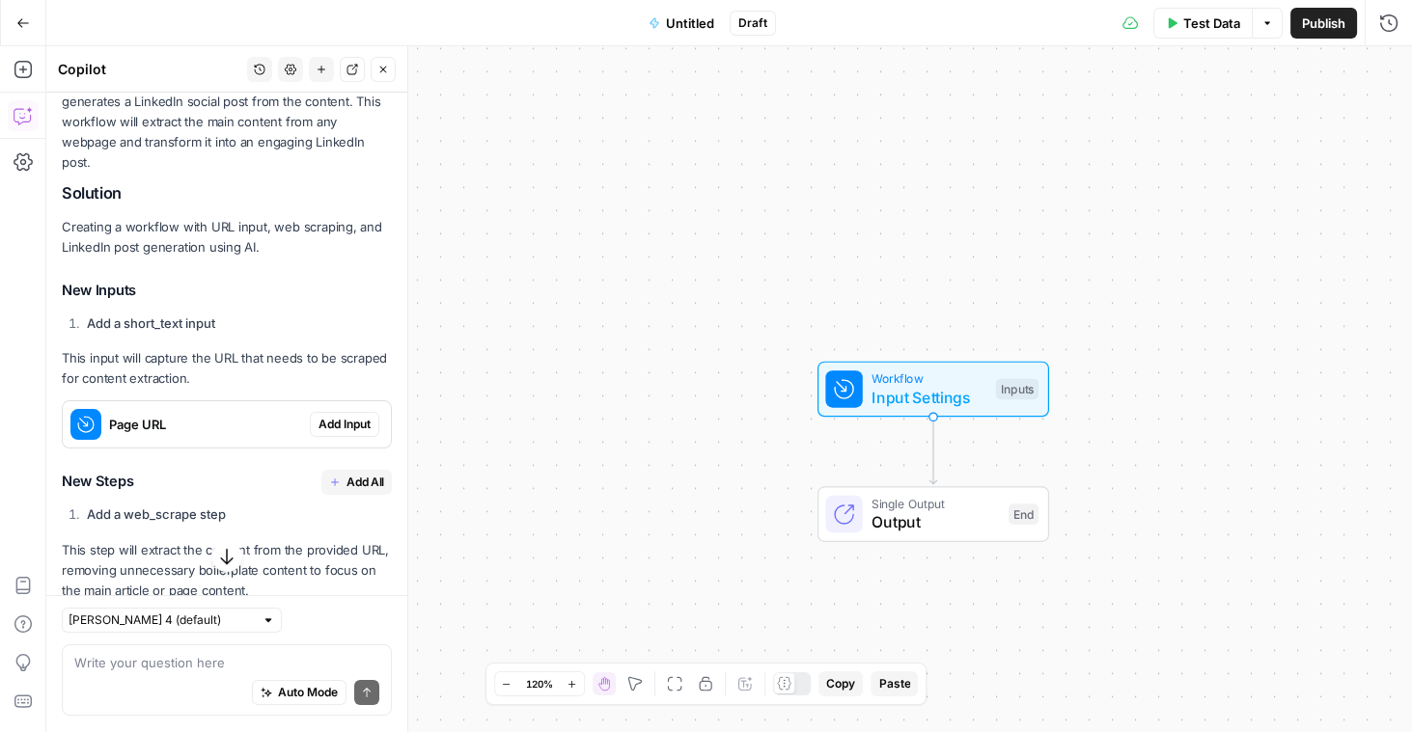
click at [340, 416] on span "Add Input" at bounding box center [344, 424] width 52 height 17
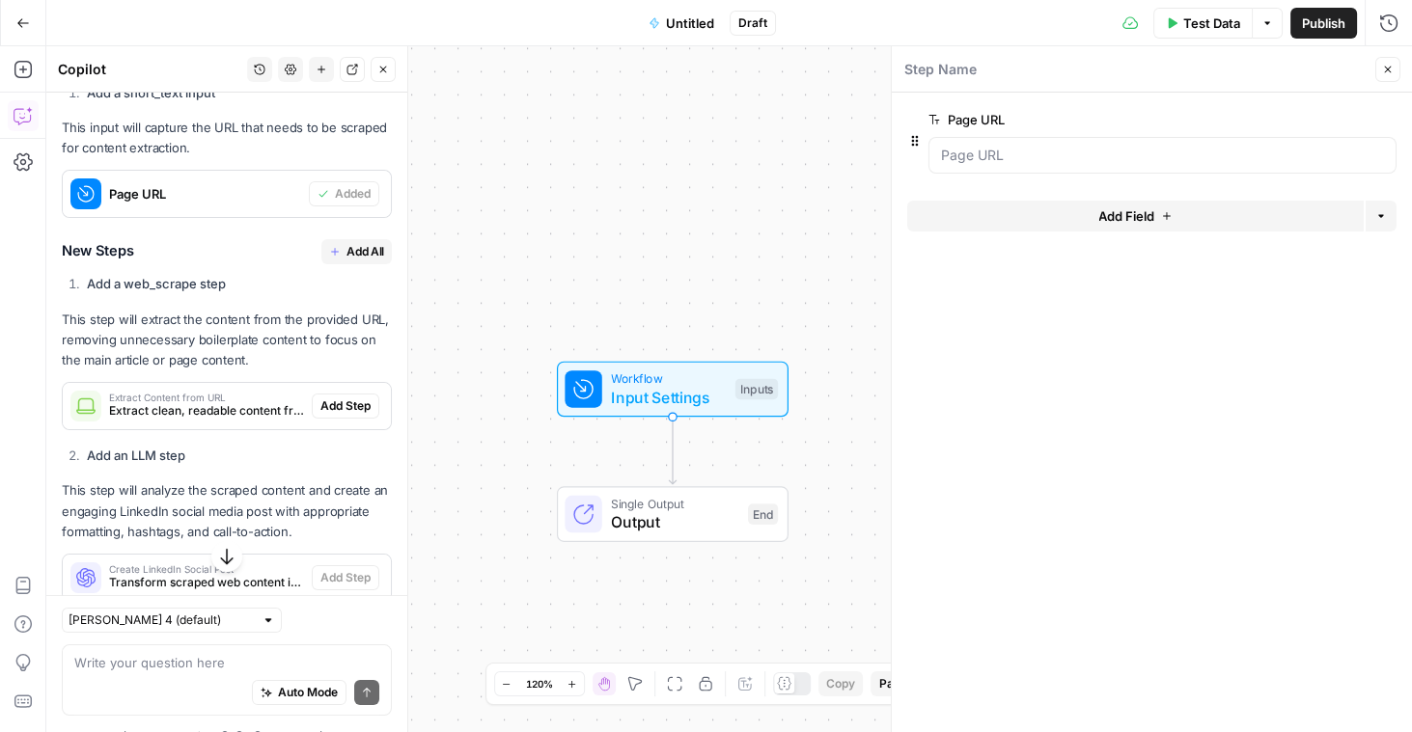
scroll to position [519, 0]
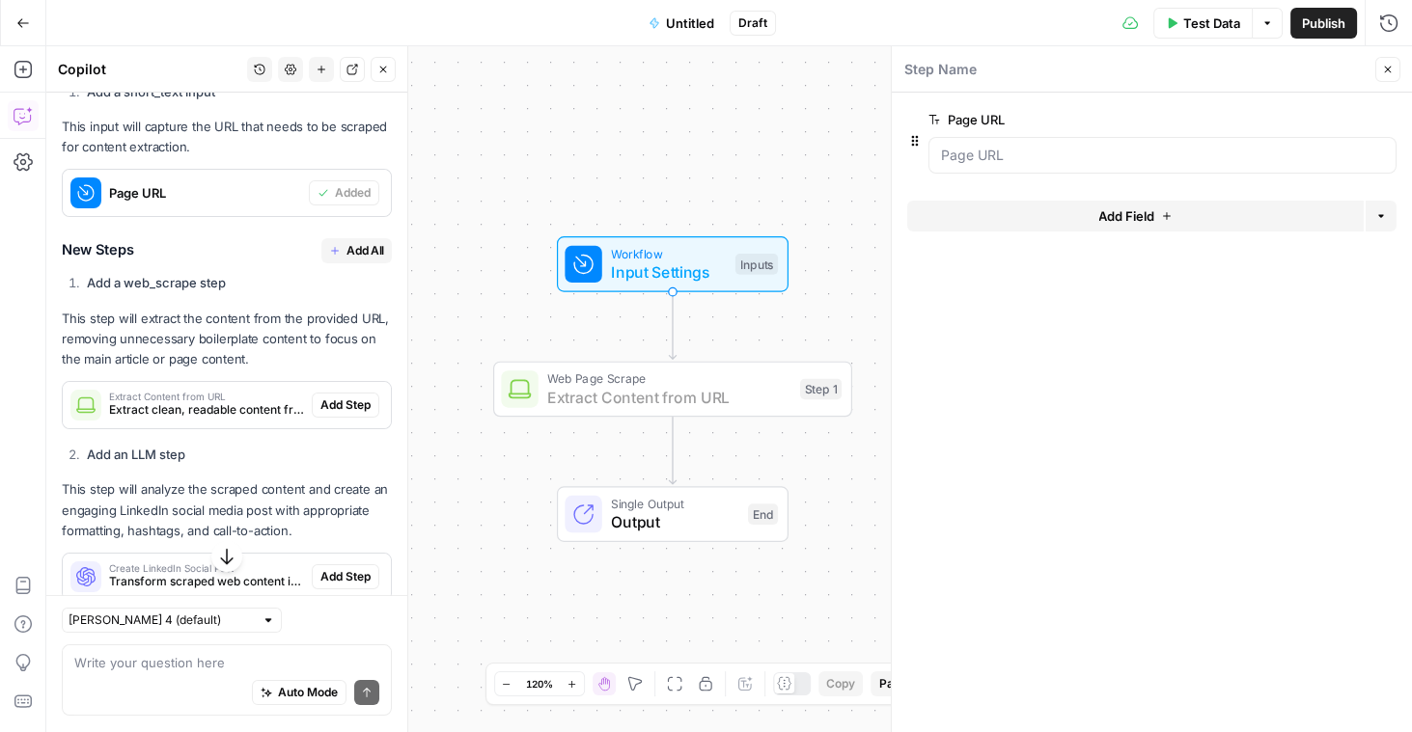
click at [340, 397] on span "Add Step" at bounding box center [345, 405] width 50 height 17
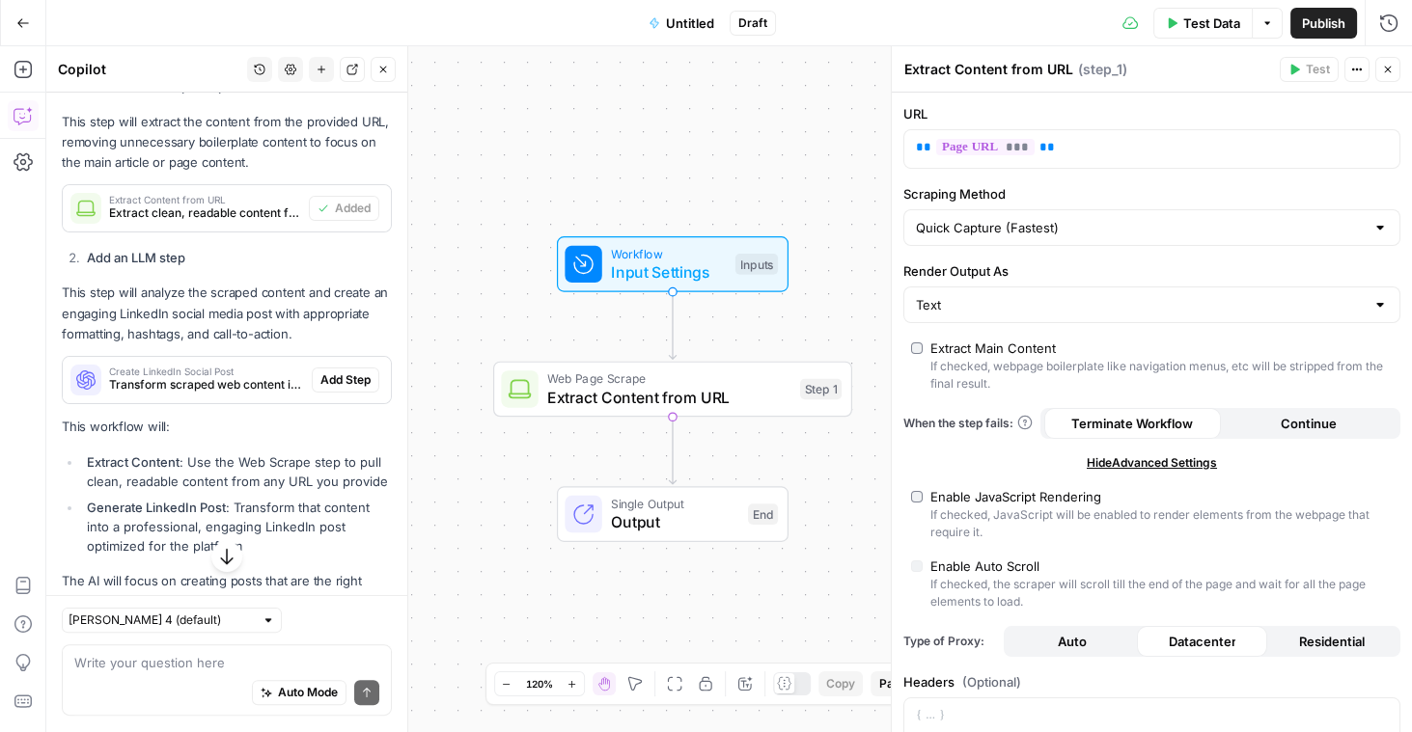
scroll to position [716, 0]
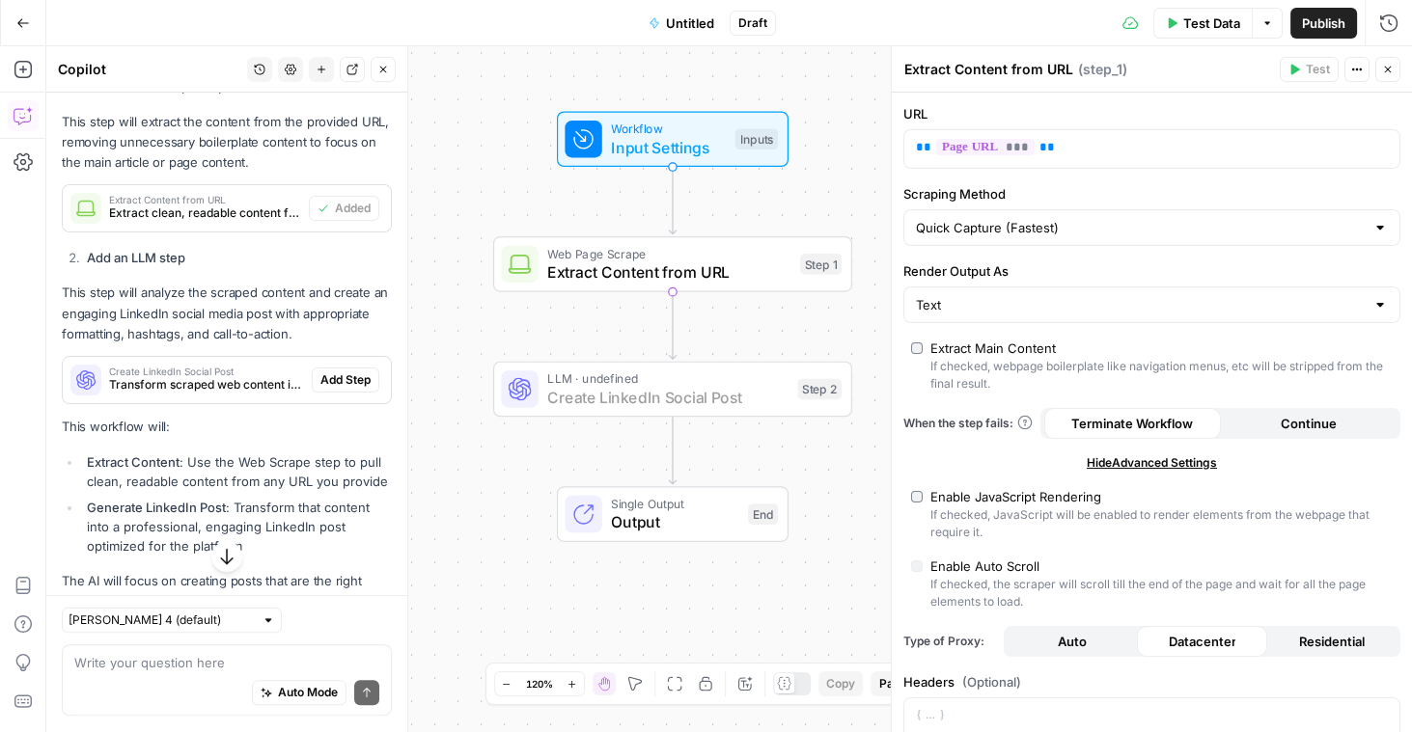
click at [345, 371] on span "Add Step" at bounding box center [345, 379] width 50 height 17
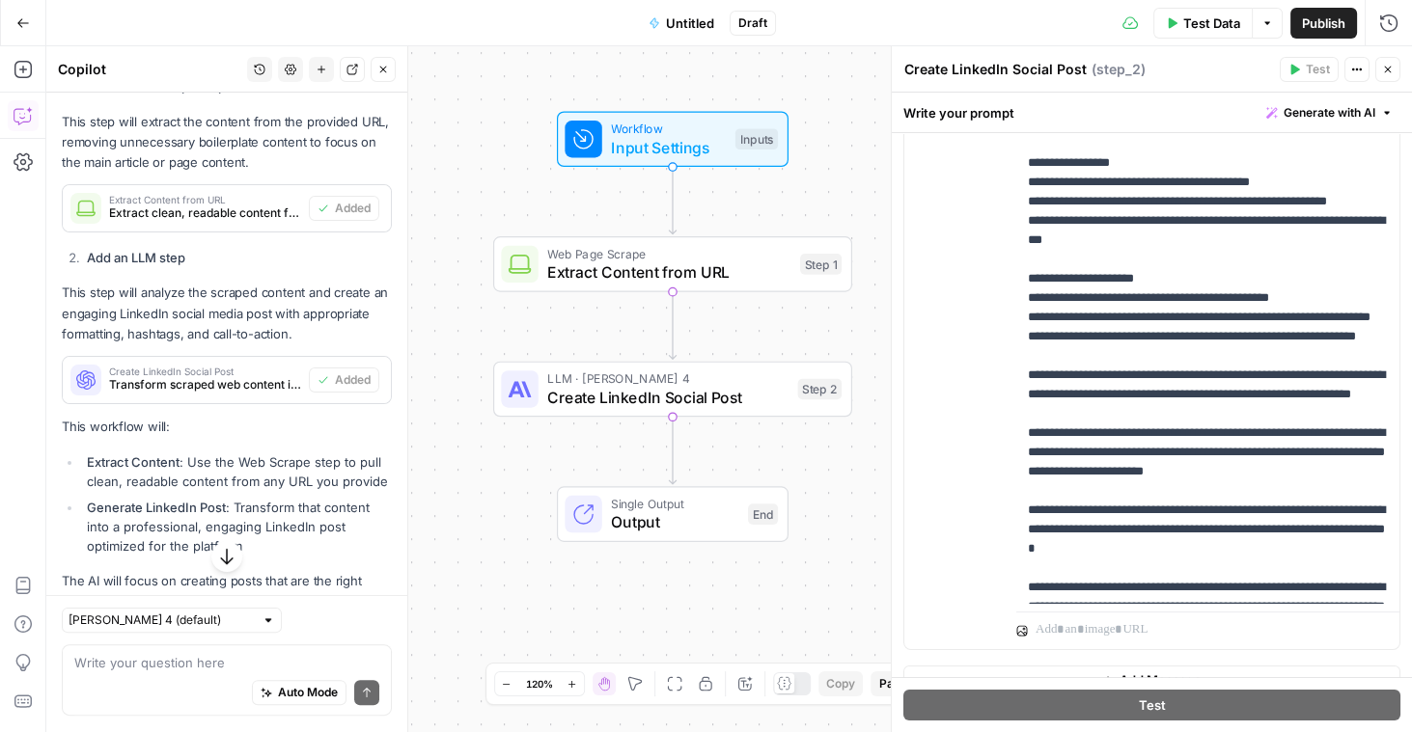
scroll to position [565, 0]
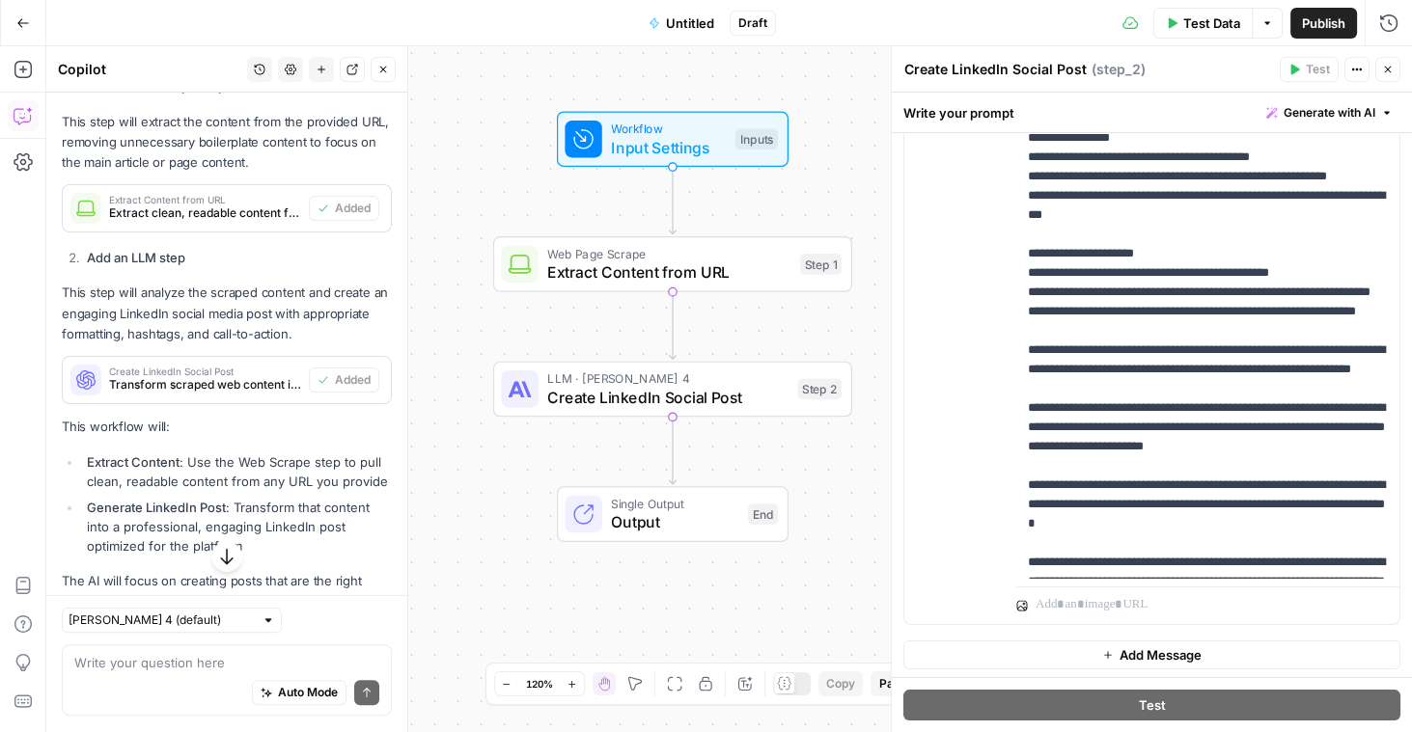
click at [1383, 75] on button "Close" at bounding box center [1387, 69] width 25 height 25
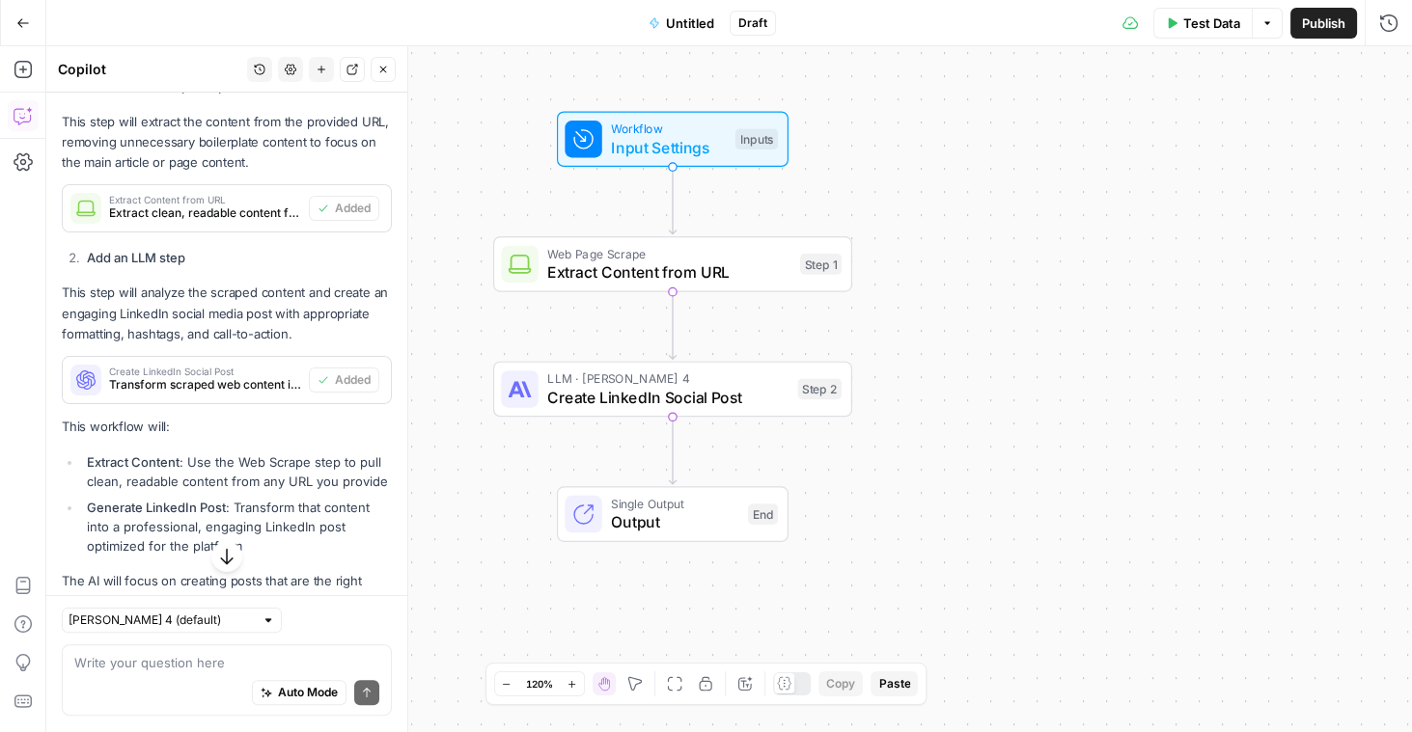
click at [391, 75] on button "Close" at bounding box center [383, 69] width 25 height 25
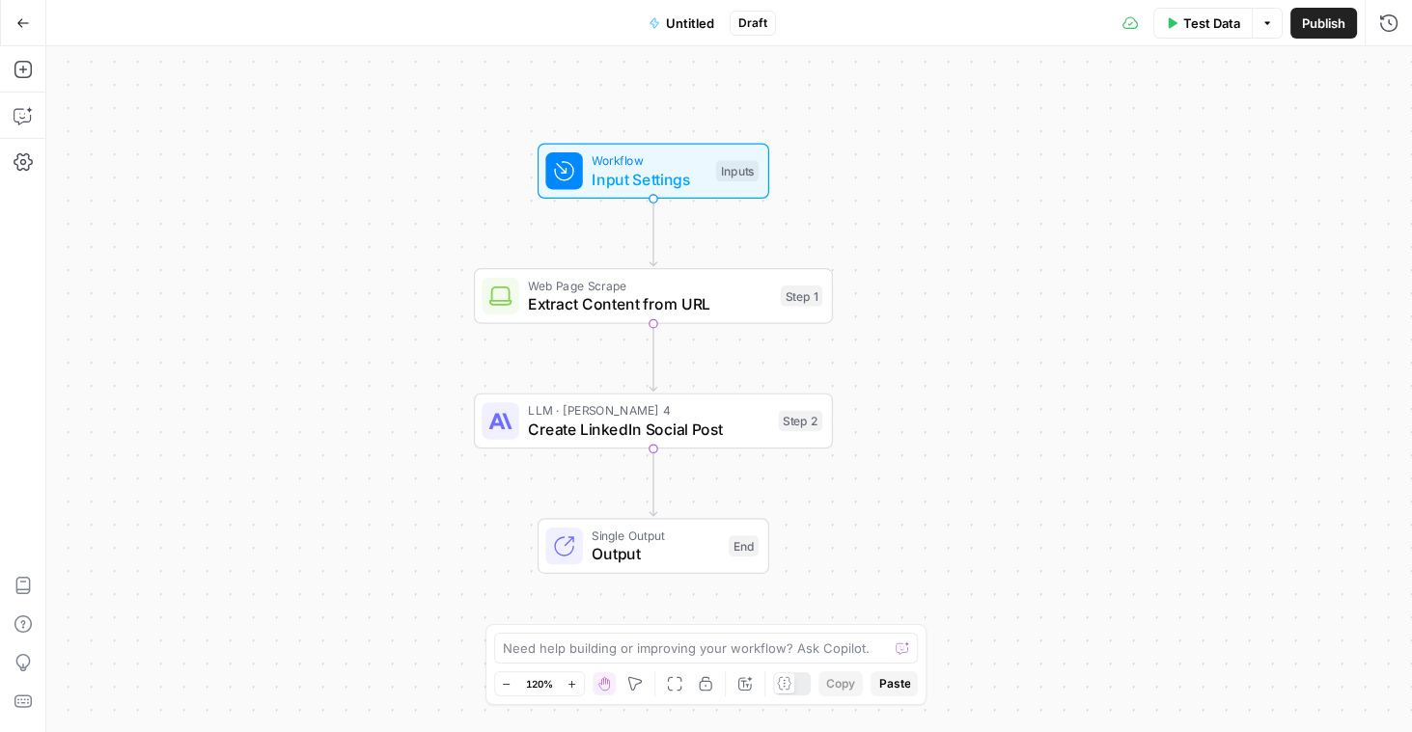
drag, startPoint x: 366, startPoint y: 276, endPoint x: 338, endPoint y: 320, distance: 52.5
click at [338, 320] on div "Workflow Input Settings Inputs Web Page Scrape Extract Content from URL Step 1 …" at bounding box center [728, 389] width 1365 height 686
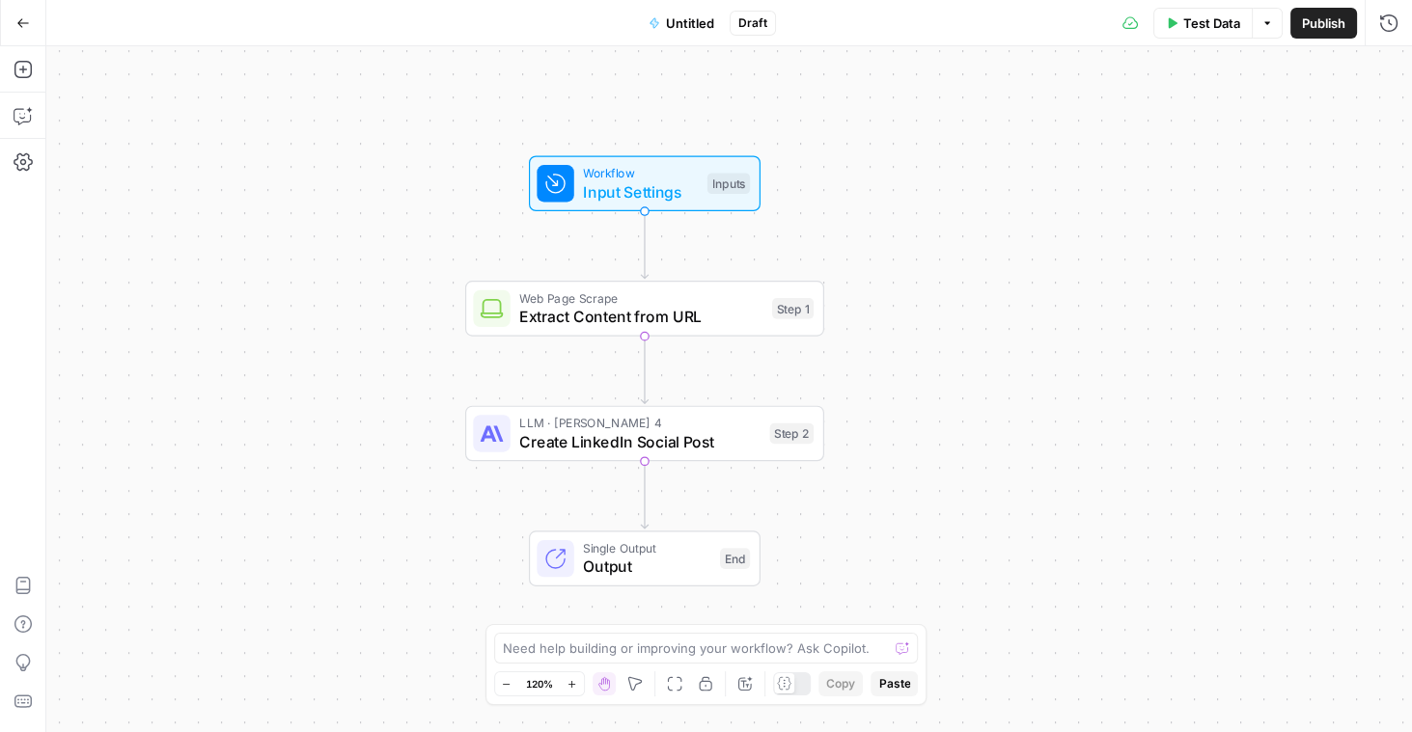
click at [1200, 28] on span "Test Data" at bounding box center [1211, 23] width 57 height 19
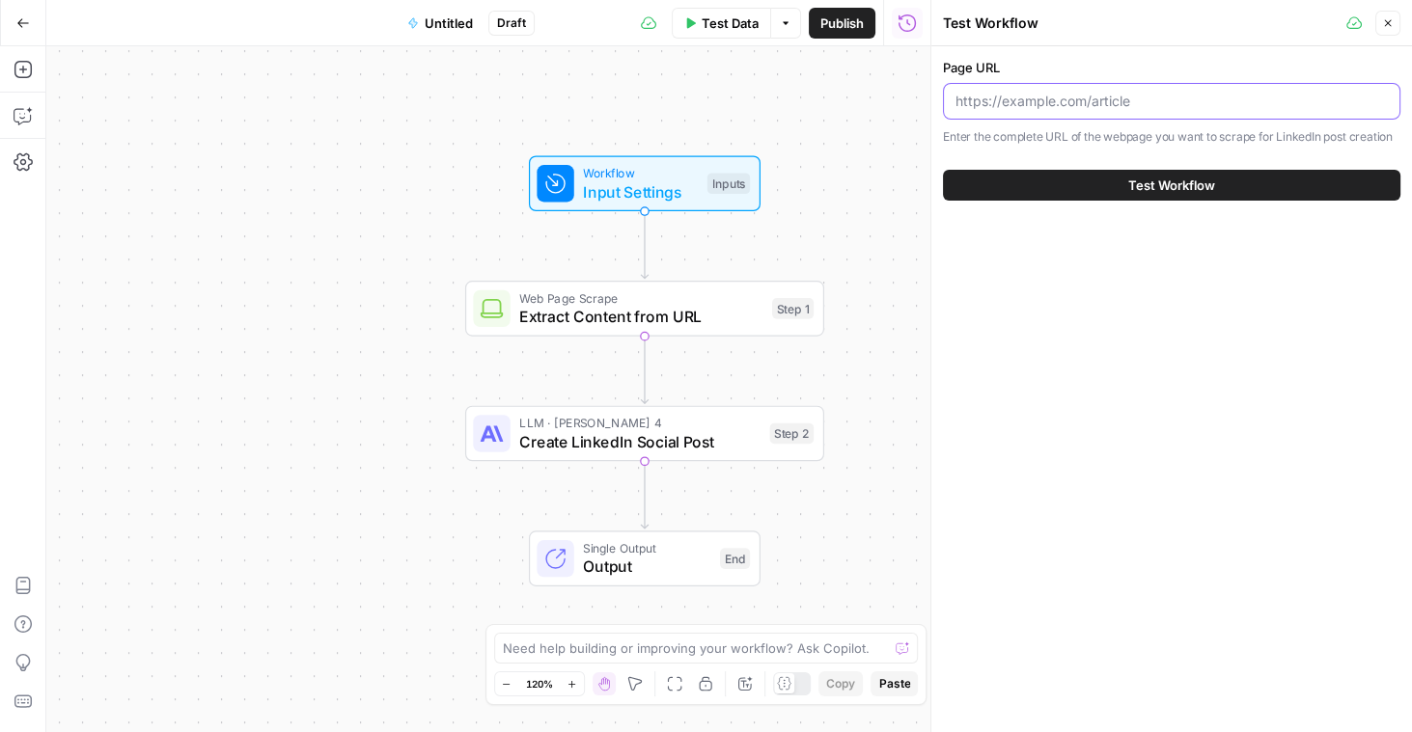
click at [1080, 103] on input "Page URL" at bounding box center [1171, 101] width 432 height 19
click at [1389, 27] on icon "button" at bounding box center [1388, 23] width 12 height 12
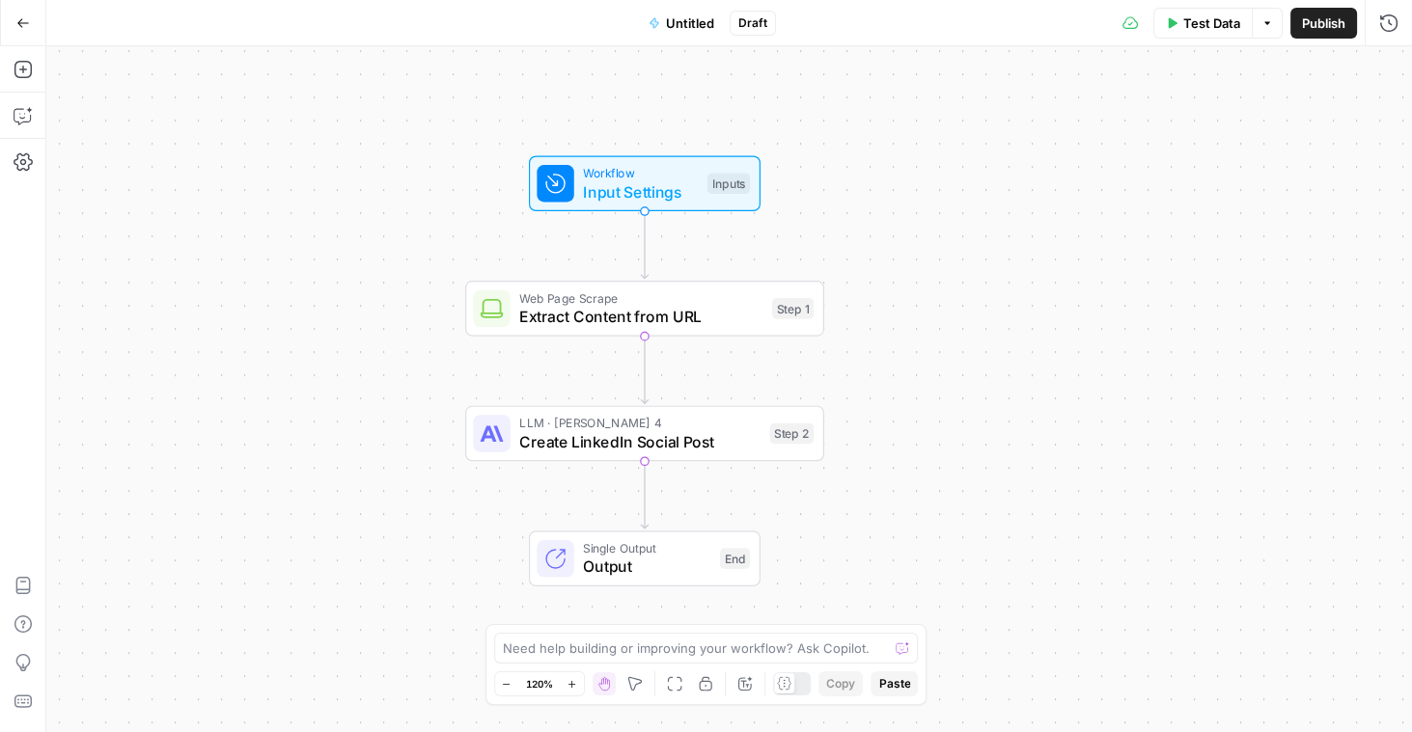
click at [1324, 24] on span "Publish" at bounding box center [1323, 23] width 43 height 19
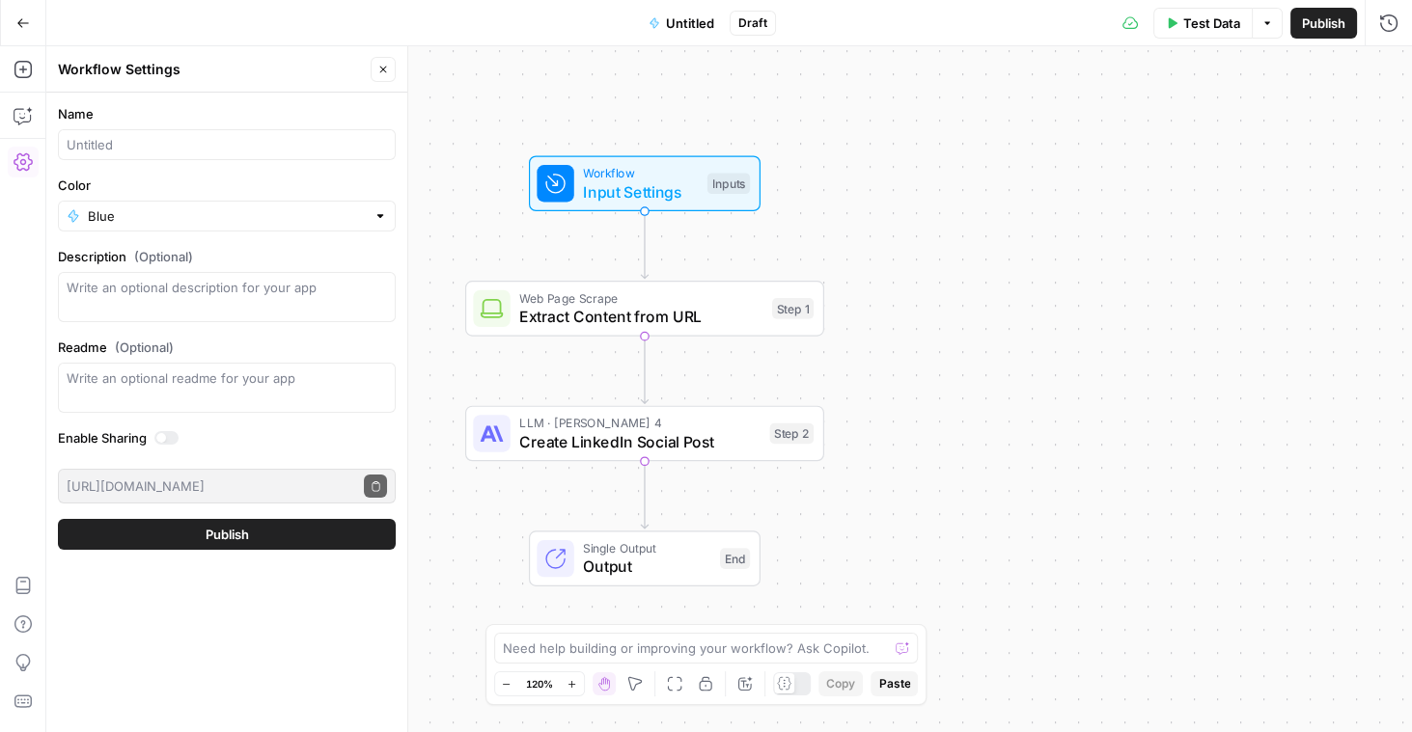
click at [305, 128] on div "Name" at bounding box center [227, 132] width 338 height 56
click at [294, 141] on input "Name" at bounding box center [227, 144] width 320 height 19
type input "test"
click at [58, 519] on button "Publish" at bounding box center [227, 534] width 338 height 31
click at [225, 534] on span "Publish" at bounding box center [227, 534] width 43 height 19
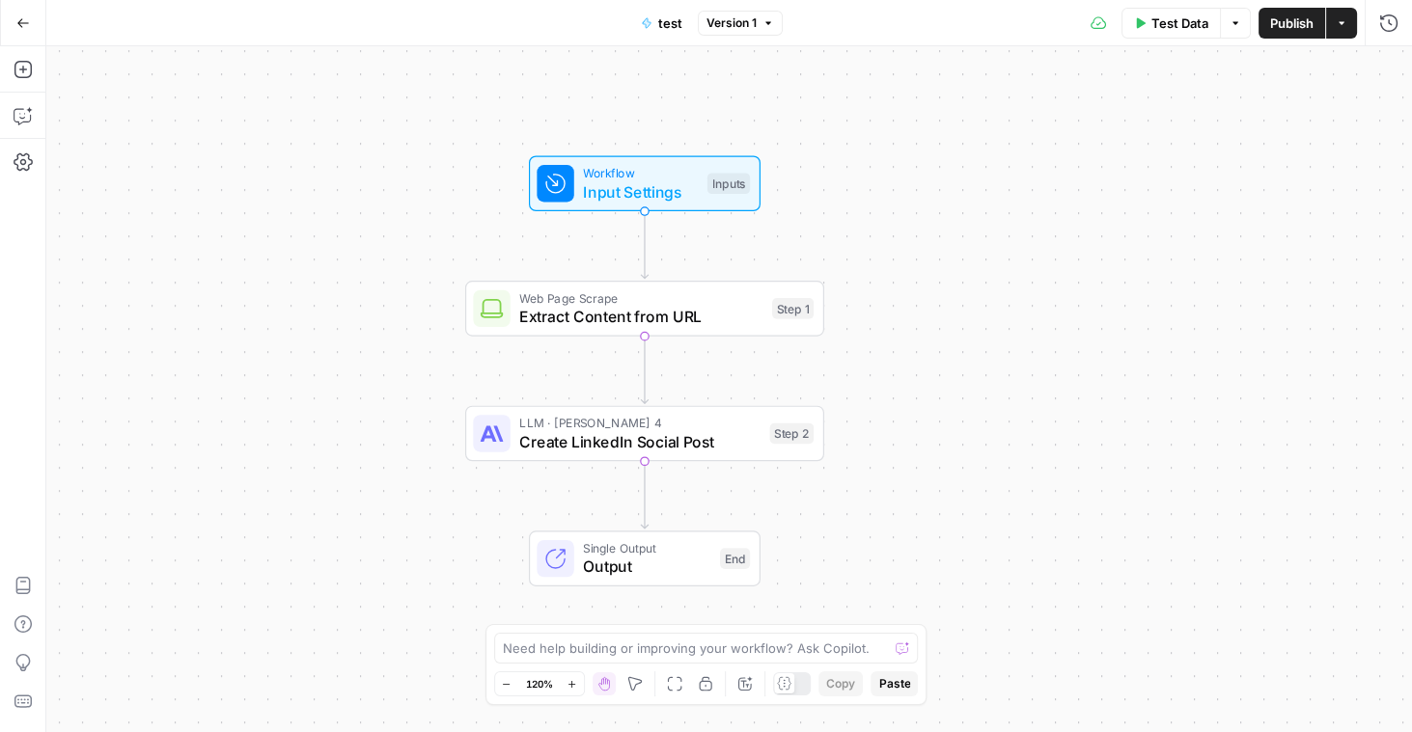
click at [1197, 18] on span "Test Data" at bounding box center [1179, 23] width 57 height 19
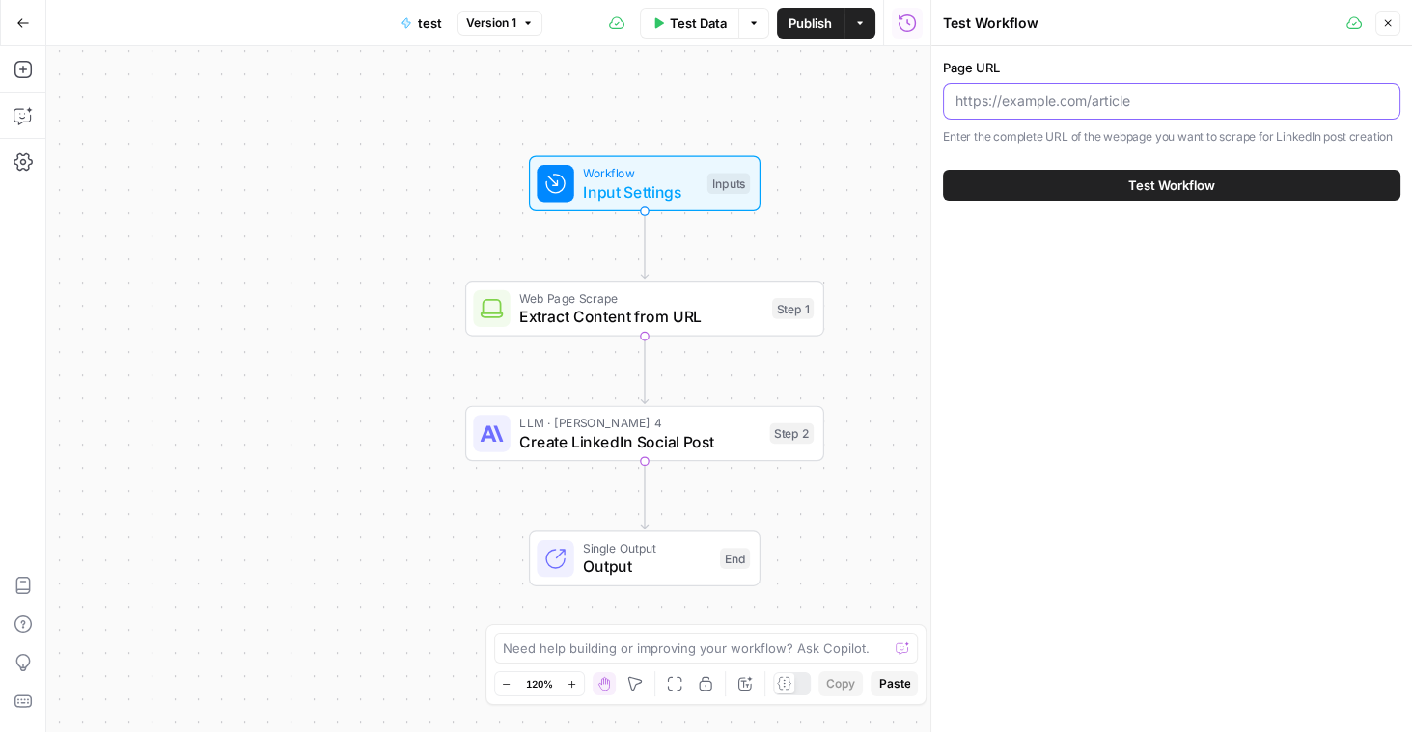
click at [1135, 105] on input "Page URL" at bounding box center [1171, 101] width 432 height 19
paste input "[URL][DOMAIN_NAME]"
type input "[URL][DOMAIN_NAME]"
click at [1092, 179] on button "Test Workflow" at bounding box center [1171, 185] width 457 height 31
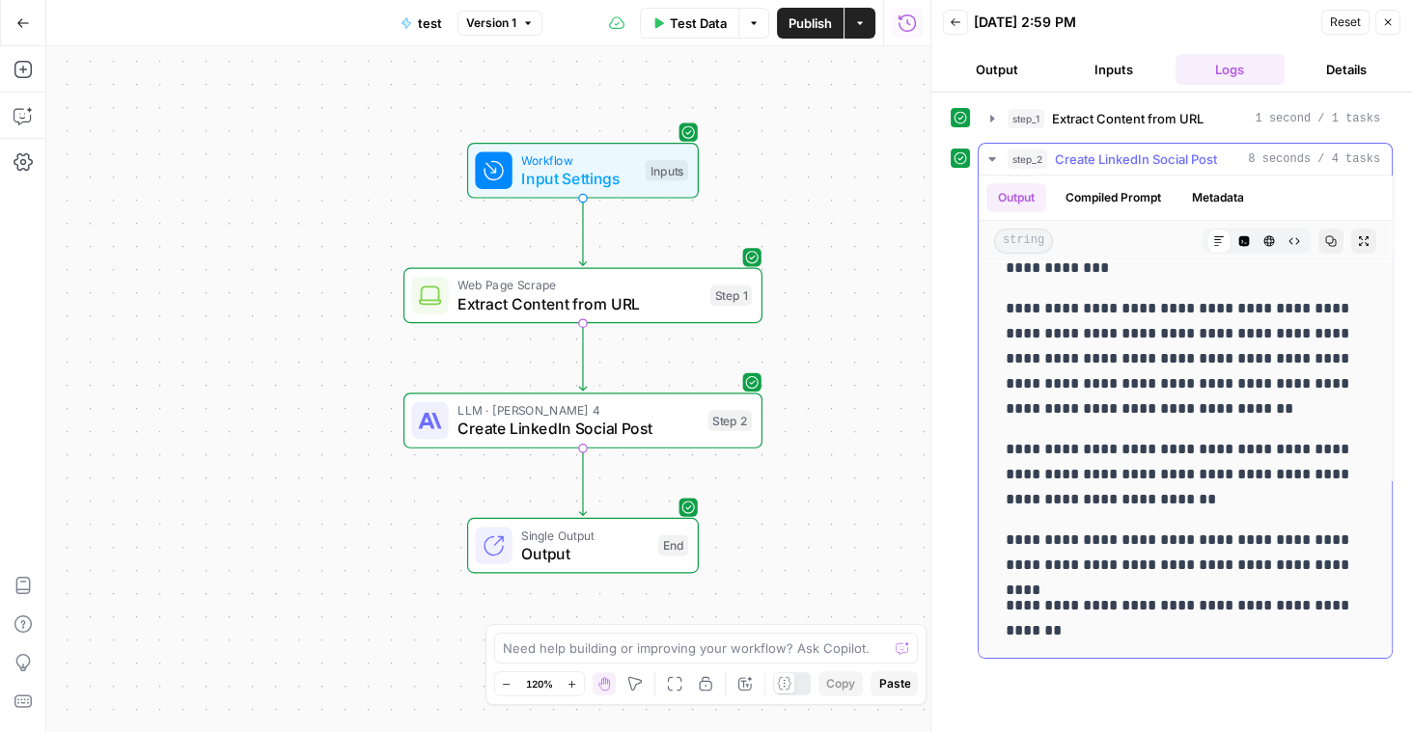
scroll to position [675, 0]
click at [1387, 22] on icon "button" at bounding box center [1388, 22] width 12 height 12
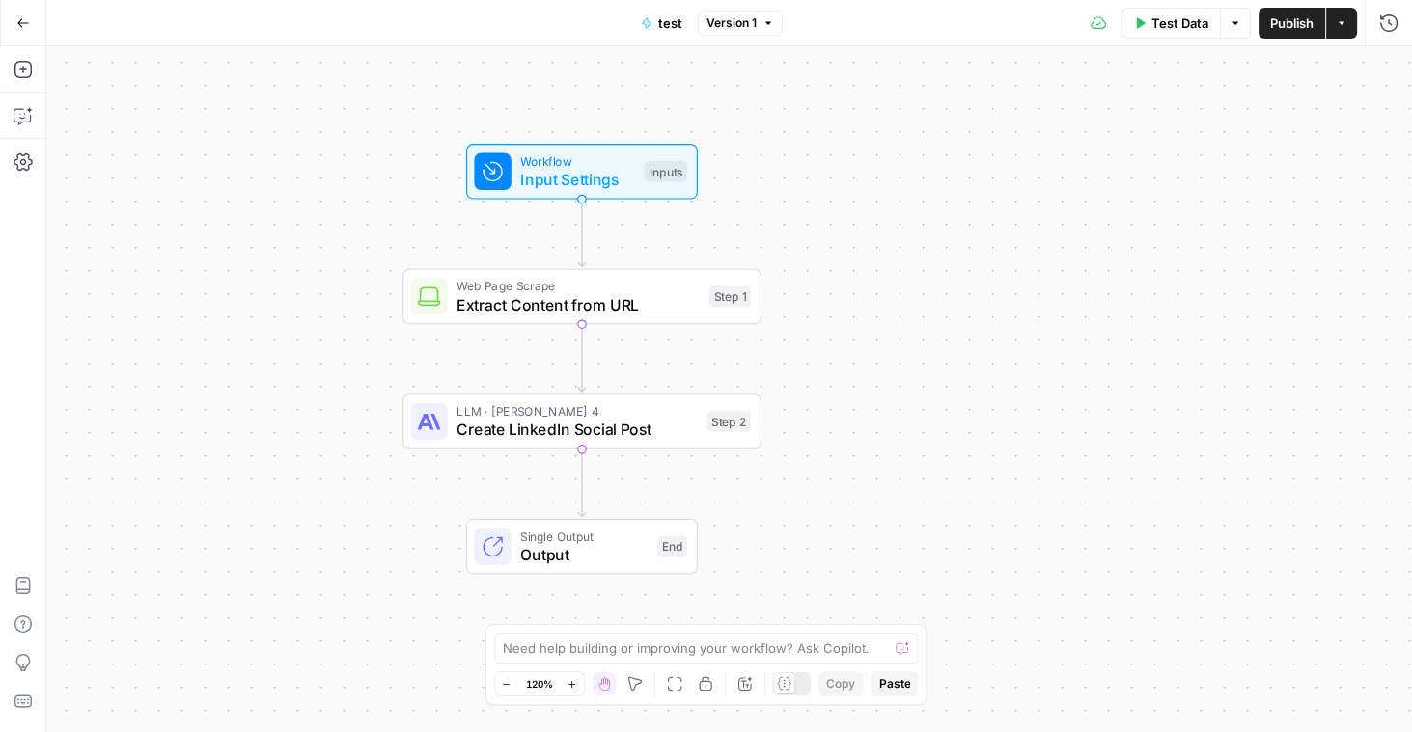
drag, startPoint x: 1032, startPoint y: 252, endPoint x: 996, endPoint y: 296, distance: 57.6
click at [996, 296] on div "Workflow Input Settings Inputs Web Page Scrape Extract Content from URL Step 1 …" at bounding box center [728, 389] width 1365 height 686
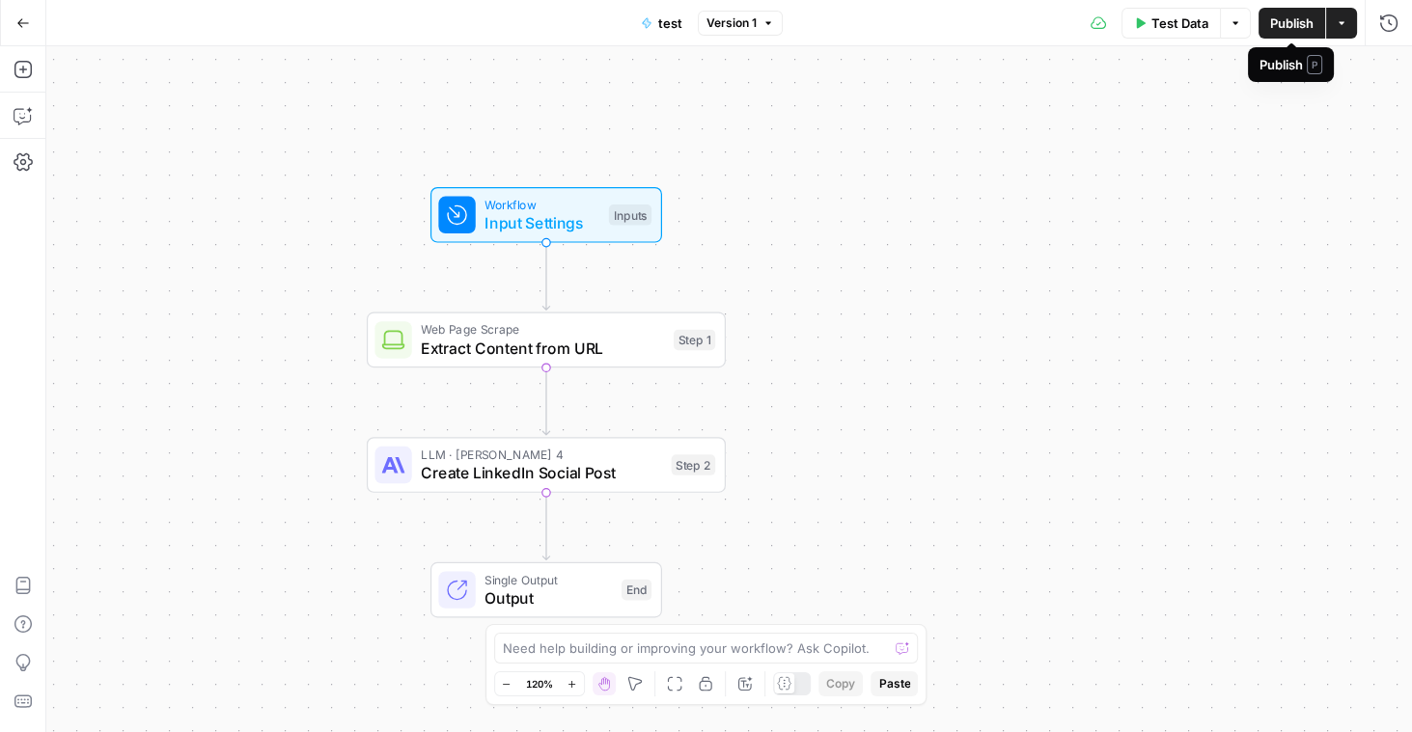
click at [1308, 29] on span "Publish" at bounding box center [1291, 23] width 43 height 19
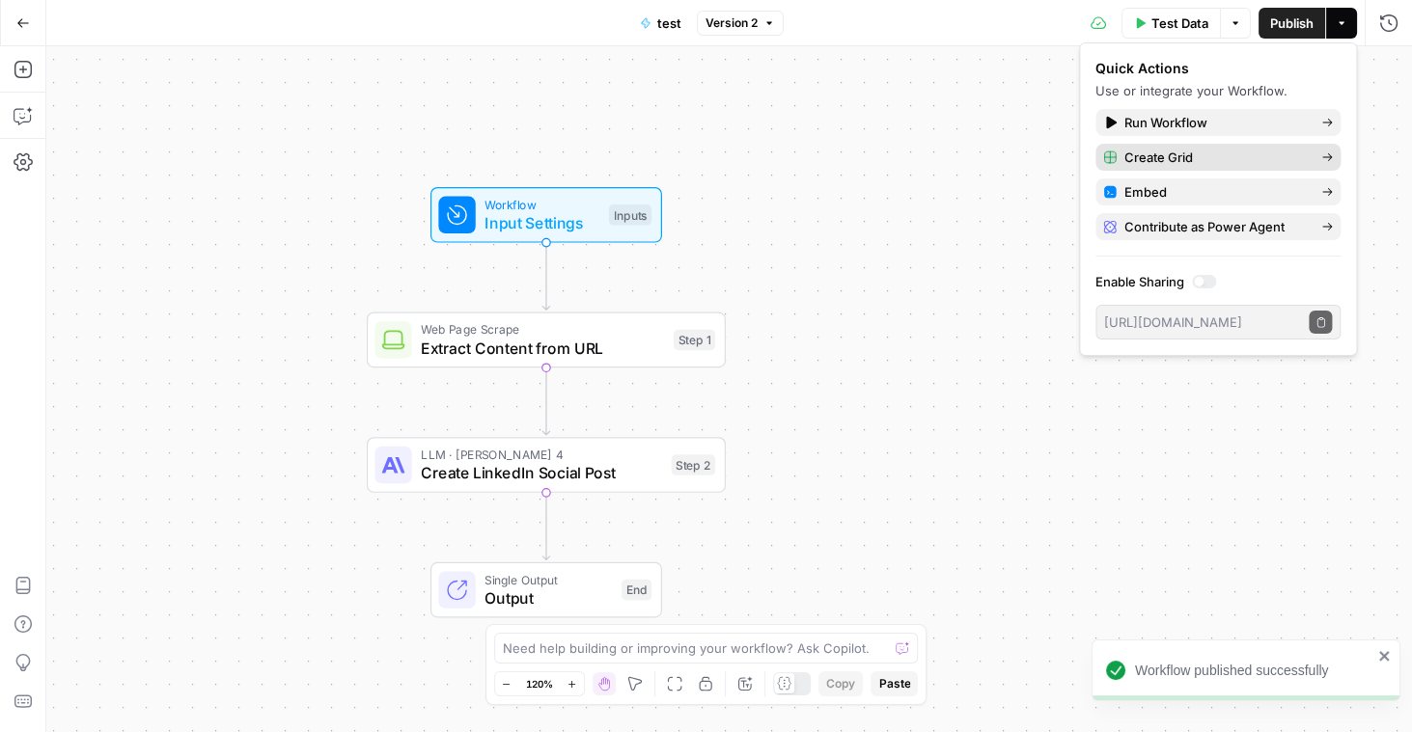
click at [1181, 162] on span "Create Grid" at bounding box center [1214, 157] width 181 height 19
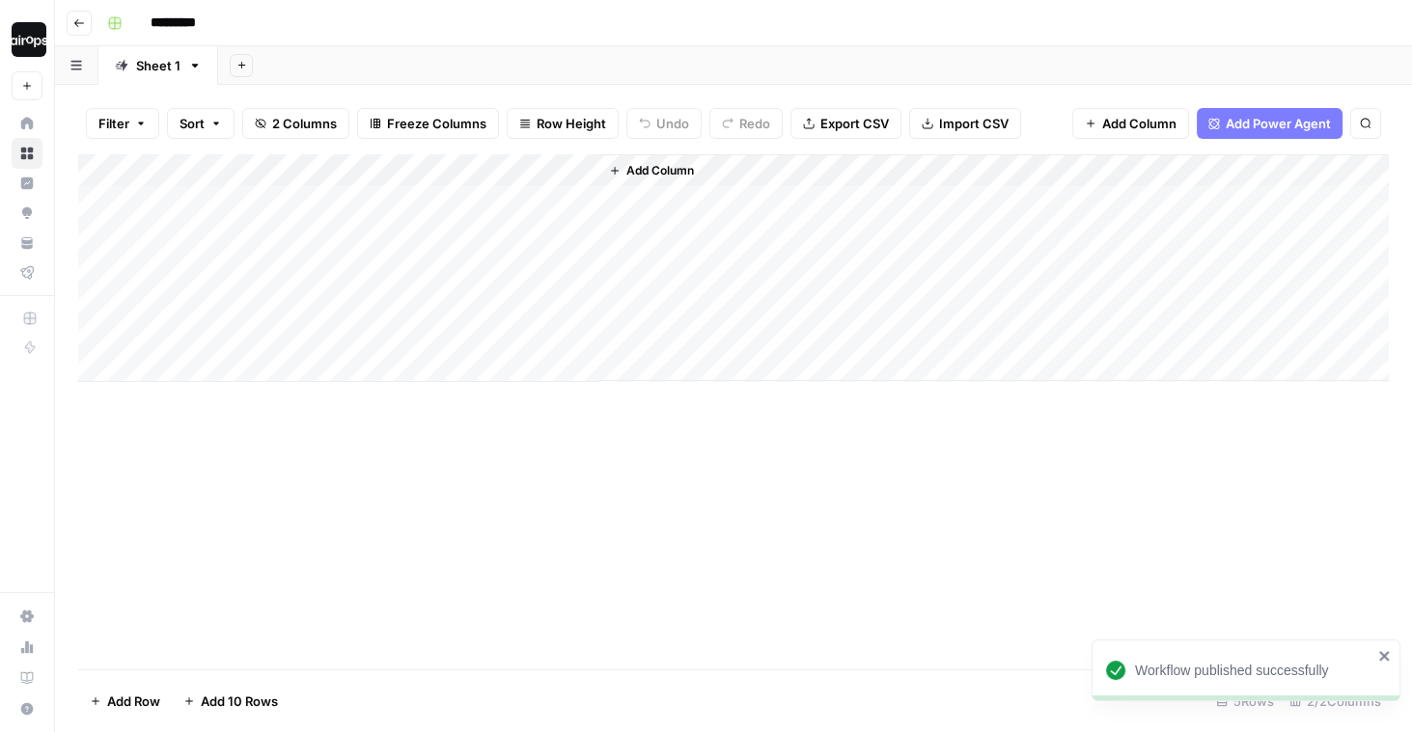
click at [286, 202] on div "Add Column" at bounding box center [733, 268] width 1310 height 228
type textarea "**********"
click at [269, 243] on div "Add Column" at bounding box center [733, 268] width 1310 height 228
click at [509, 199] on div "Add Column" at bounding box center [733, 268] width 1310 height 228
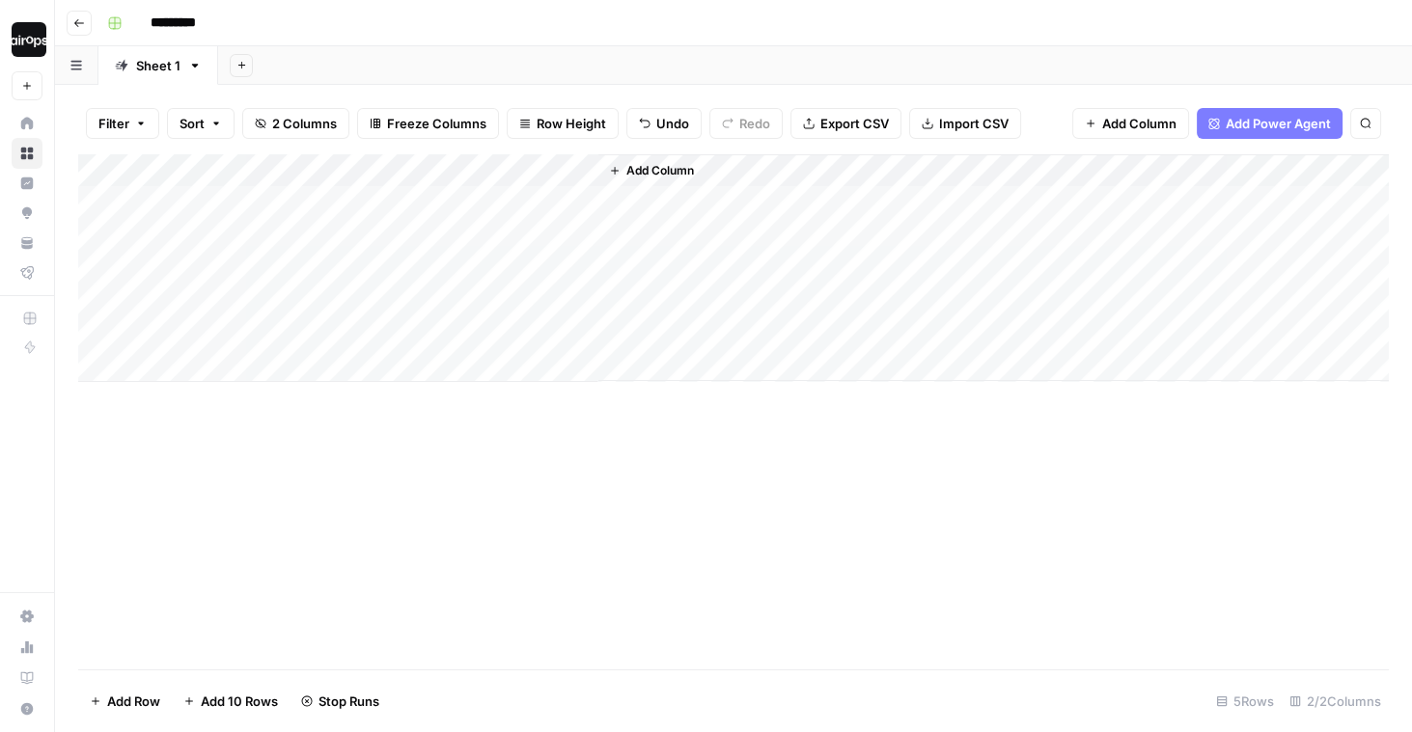
click at [554, 174] on div "Add Column" at bounding box center [733, 268] width 1310 height 228
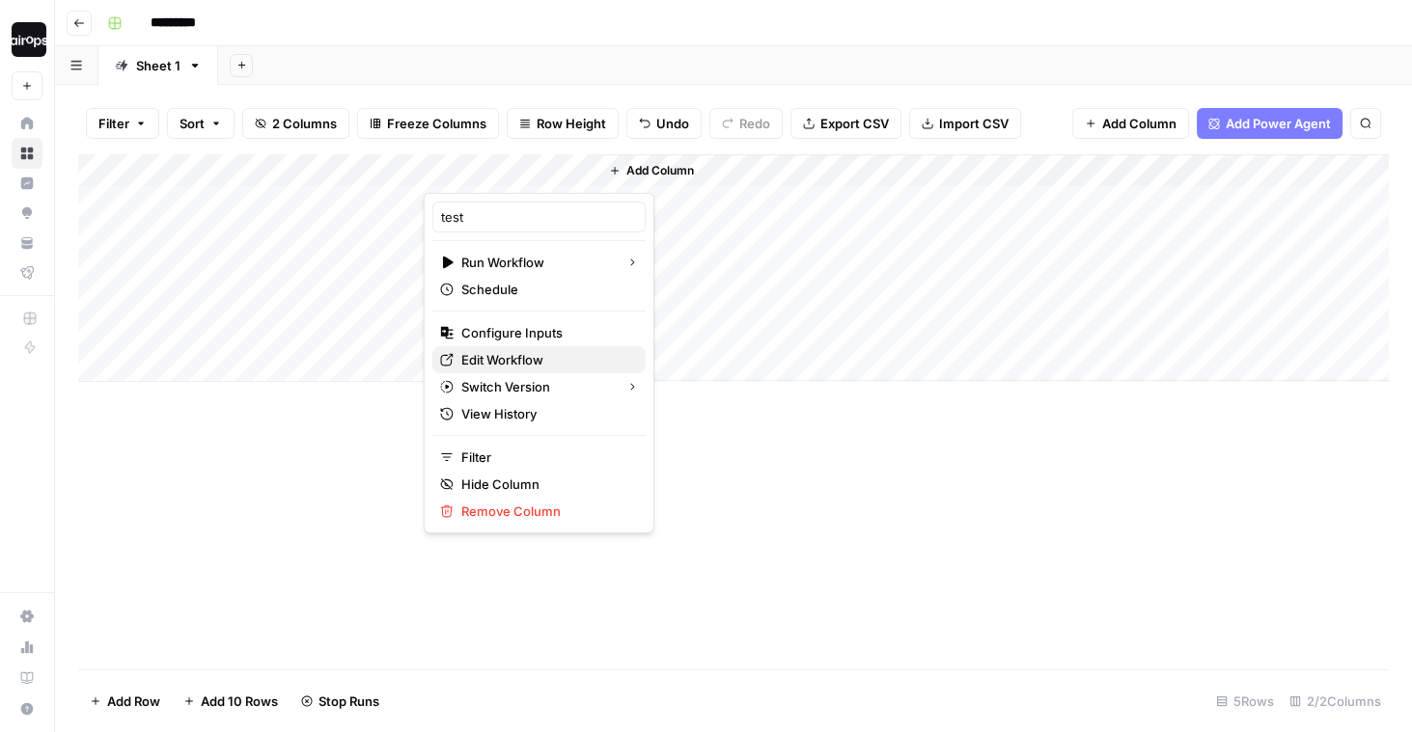
click at [490, 350] on span "Edit Workflow" at bounding box center [545, 359] width 169 height 19
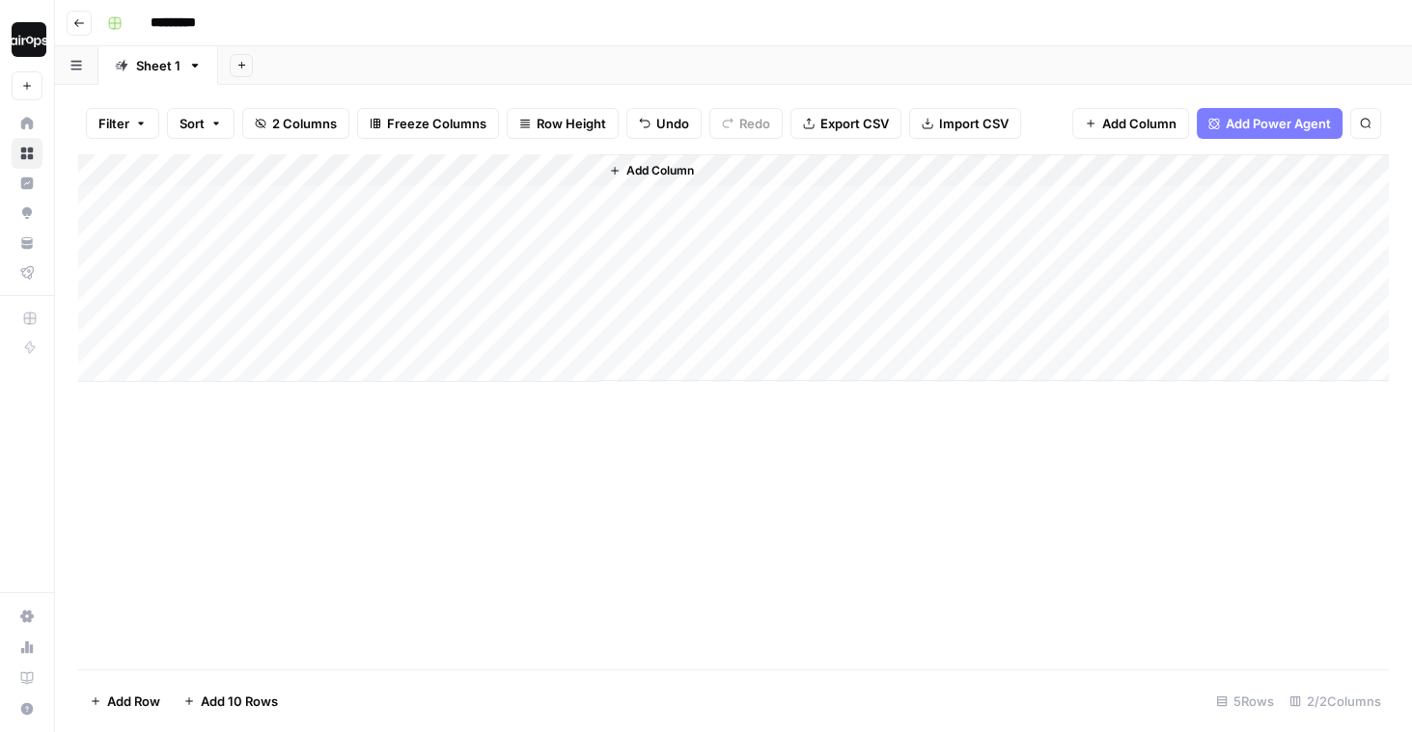
click at [661, 172] on span "Add Column" at bounding box center [660, 170] width 68 height 17
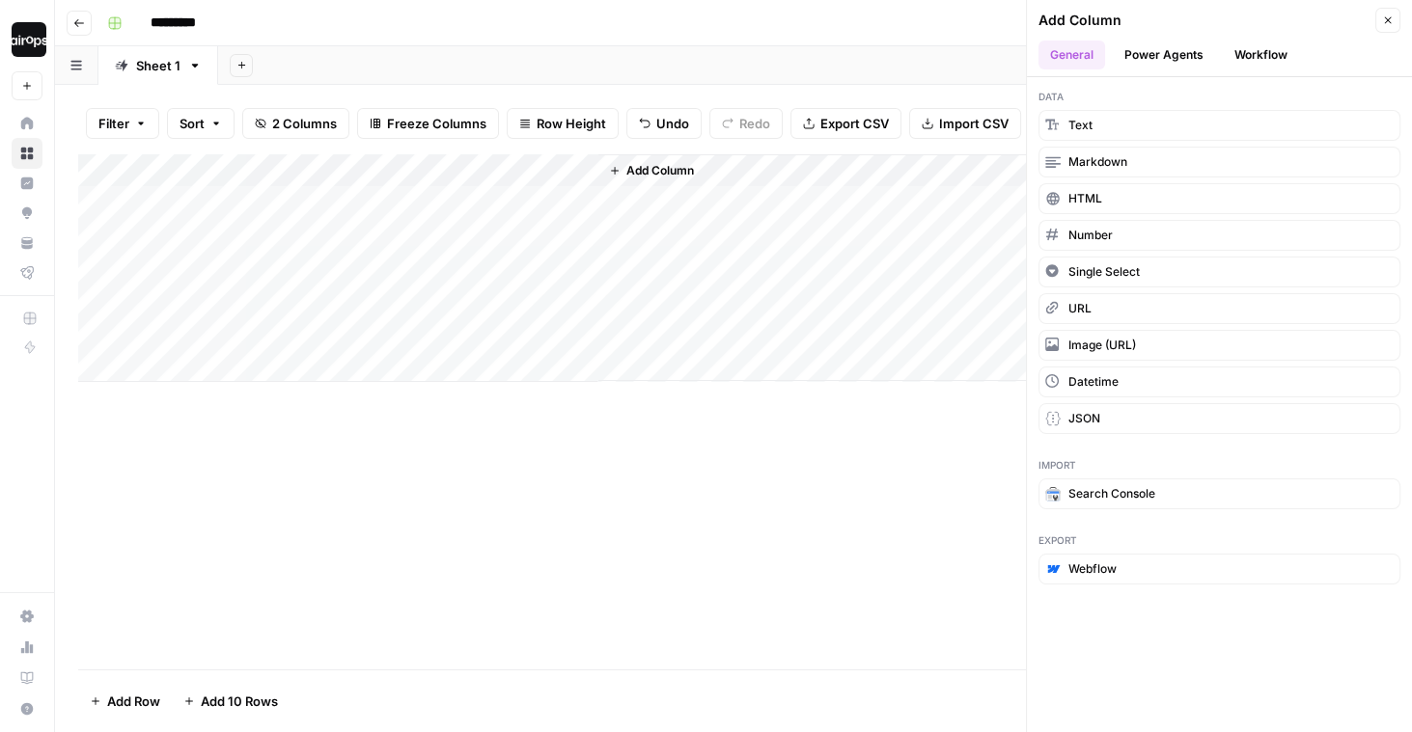
click at [1191, 52] on button "Power Agents" at bounding box center [1164, 55] width 102 height 29
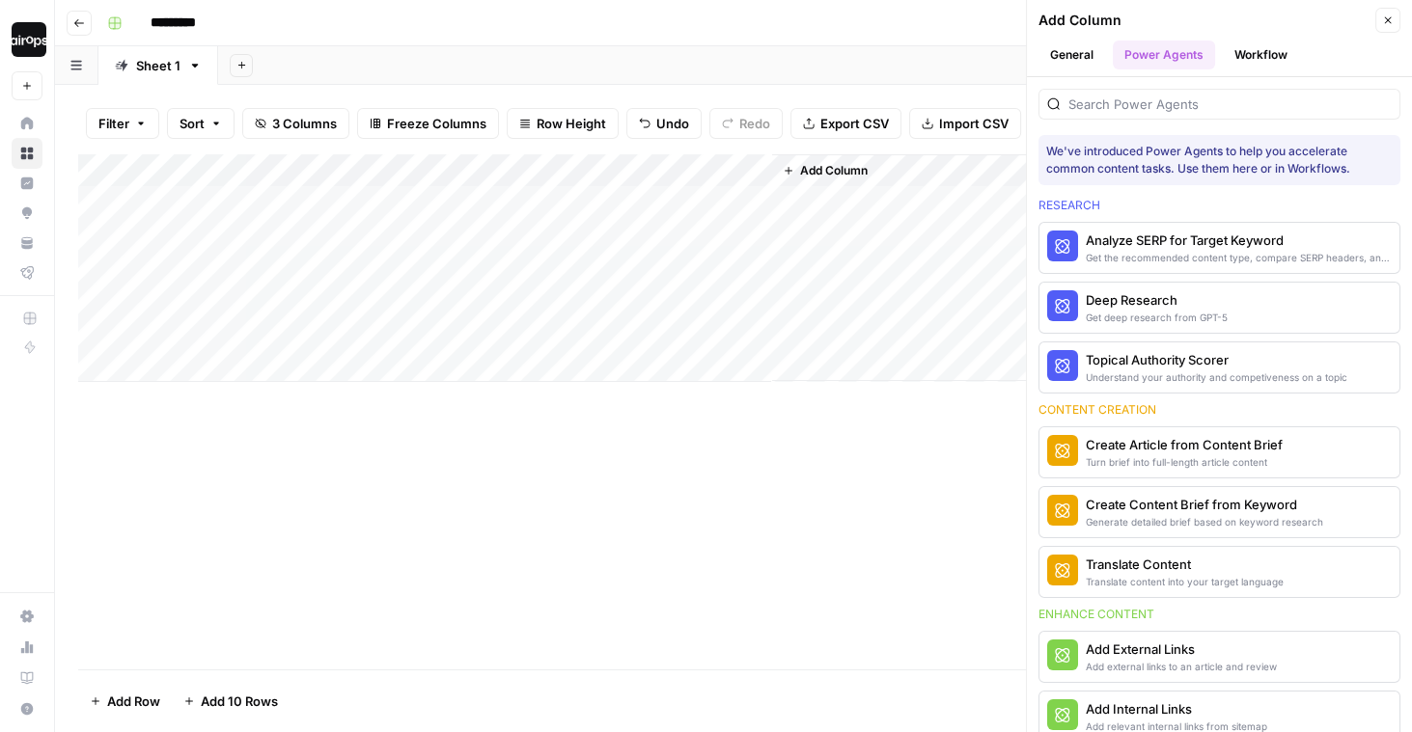
click at [693, 202] on div "Add Column" at bounding box center [733, 268] width 1310 height 228
click at [755, 200] on div "Add Column" at bounding box center [733, 268] width 1310 height 228
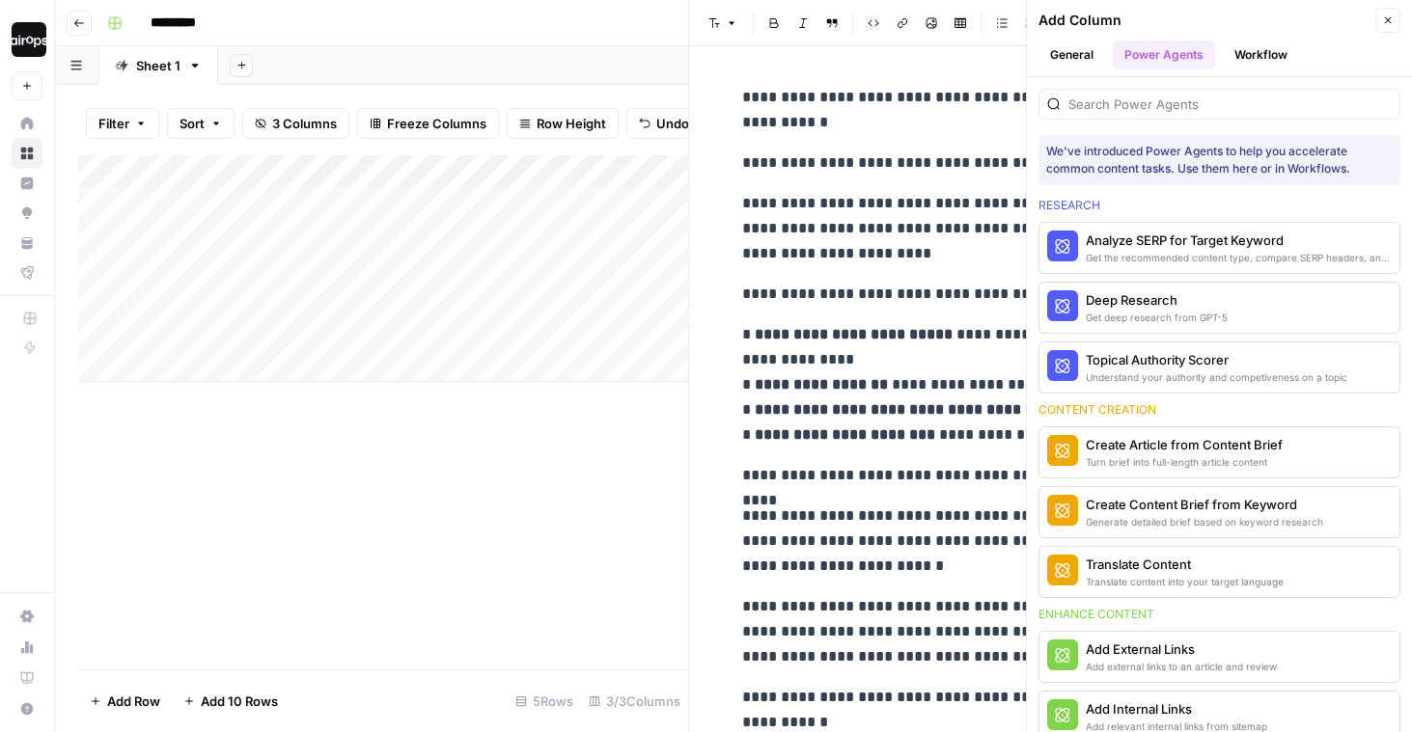
click at [1393, 17] on icon "button" at bounding box center [1388, 20] width 12 height 12
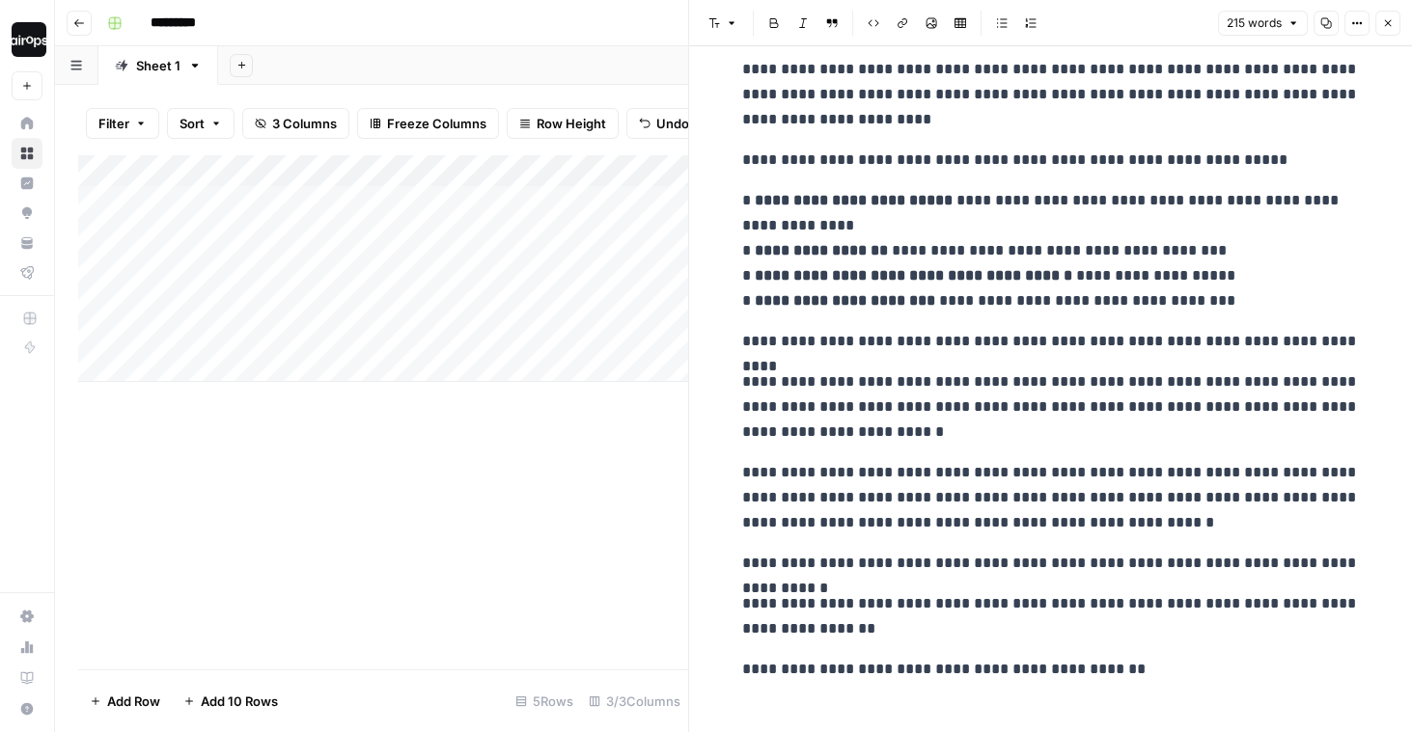
scroll to position [153, 0]
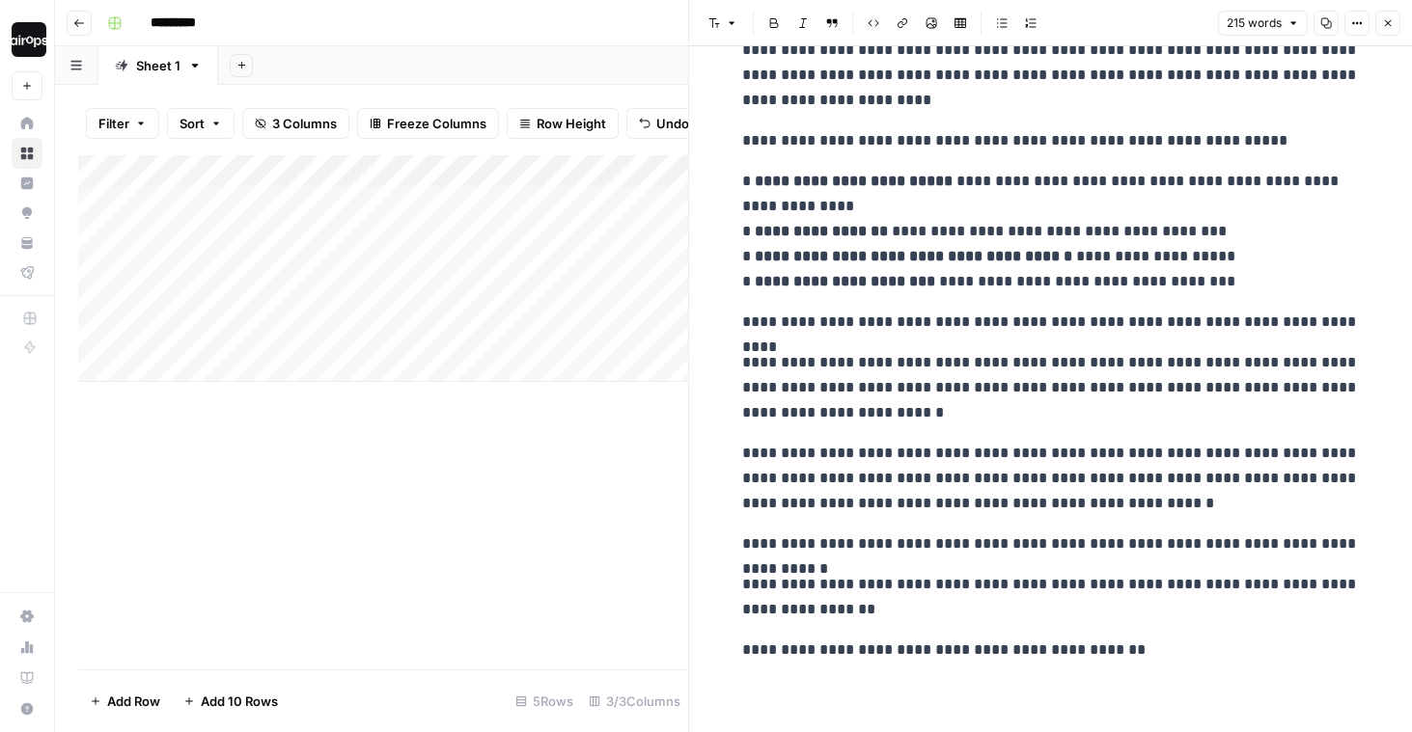
click at [953, 649] on p "**********" at bounding box center [1051, 650] width 618 height 25
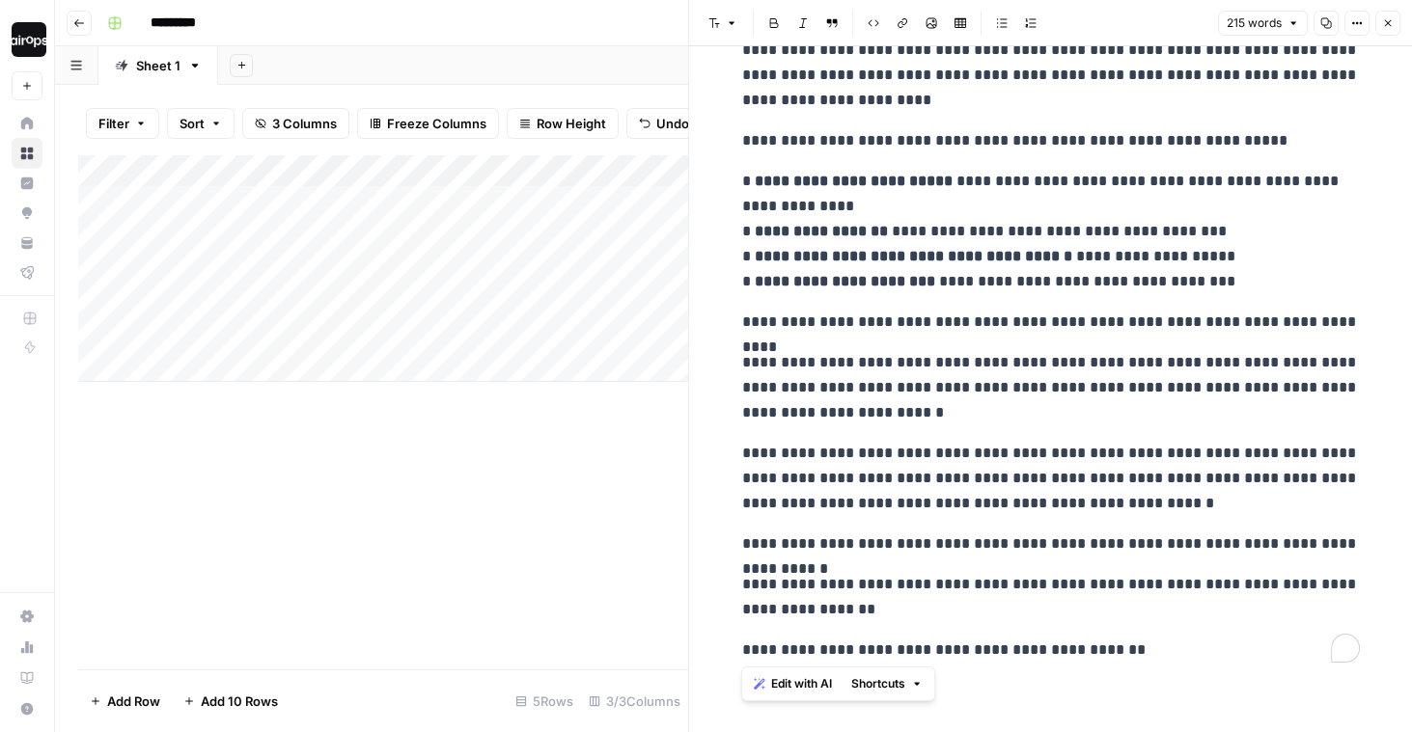
click at [984, 470] on p "**********" at bounding box center [1051, 478] width 618 height 75
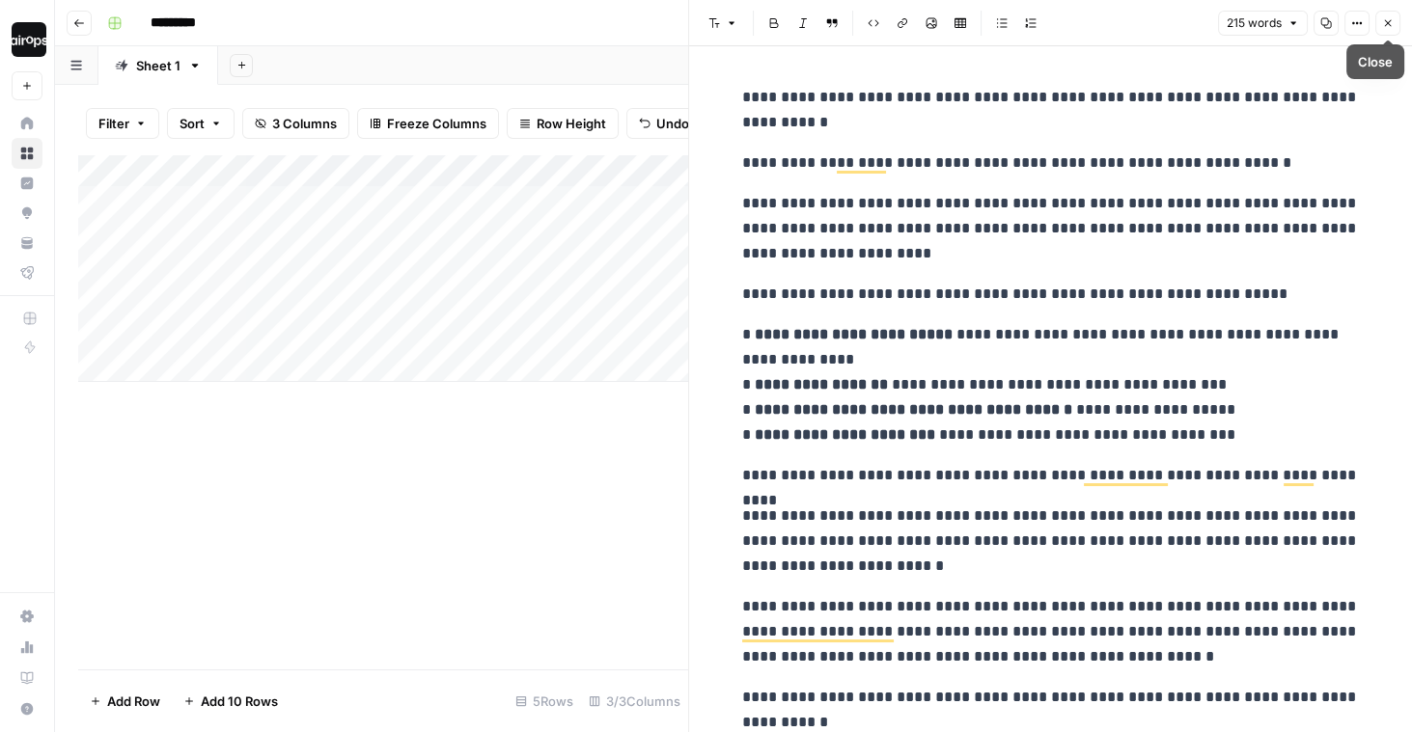
click at [1389, 23] on icon "button" at bounding box center [1388, 23] width 12 height 12
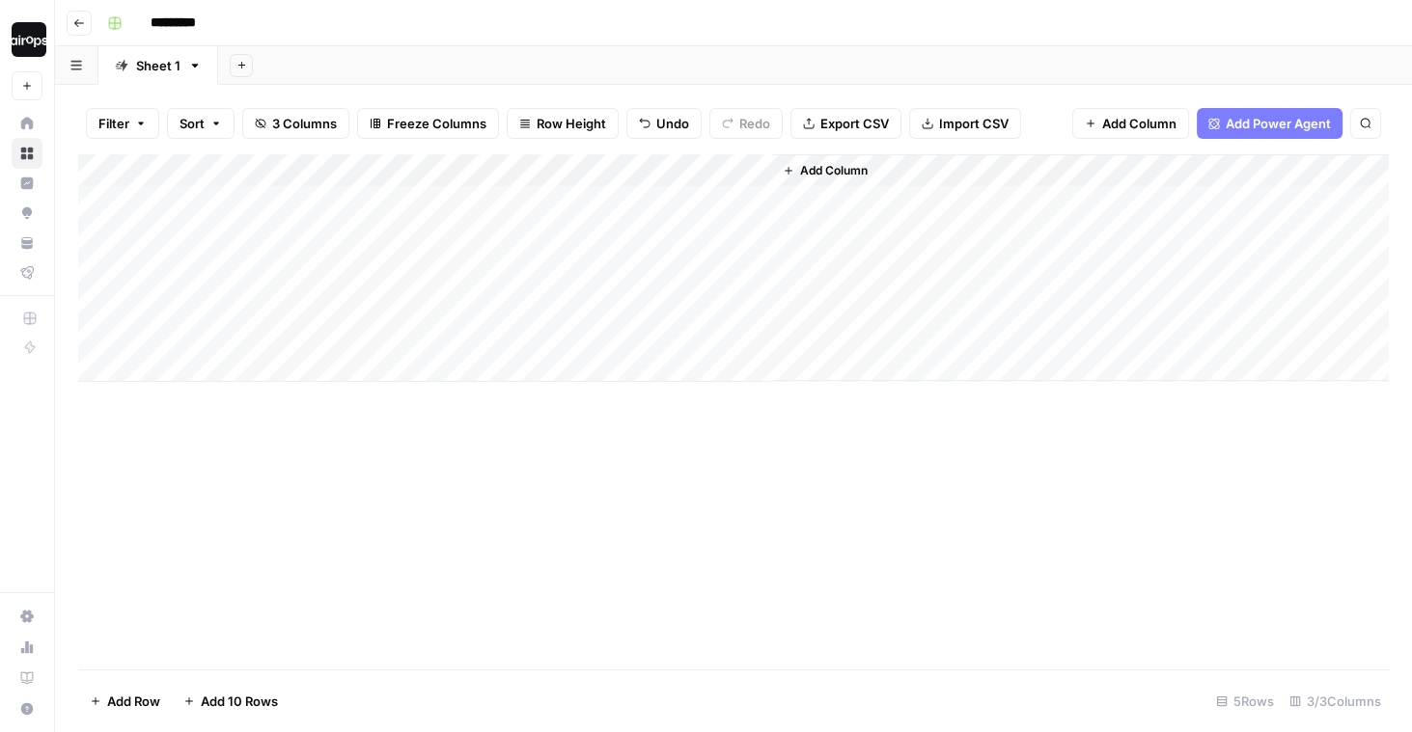
click at [828, 171] on span "Add Column" at bounding box center [834, 170] width 68 height 17
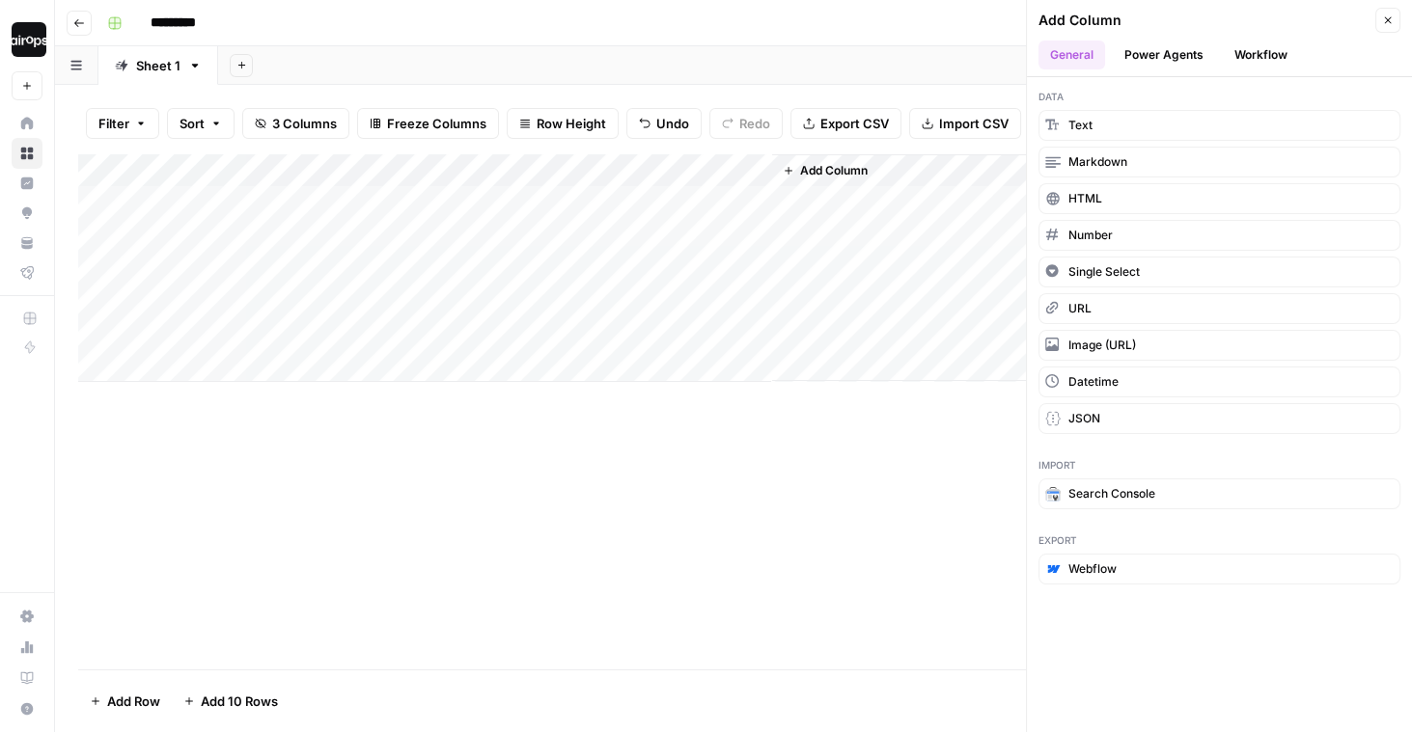
click at [1169, 54] on button "Power Agents" at bounding box center [1164, 55] width 102 height 29
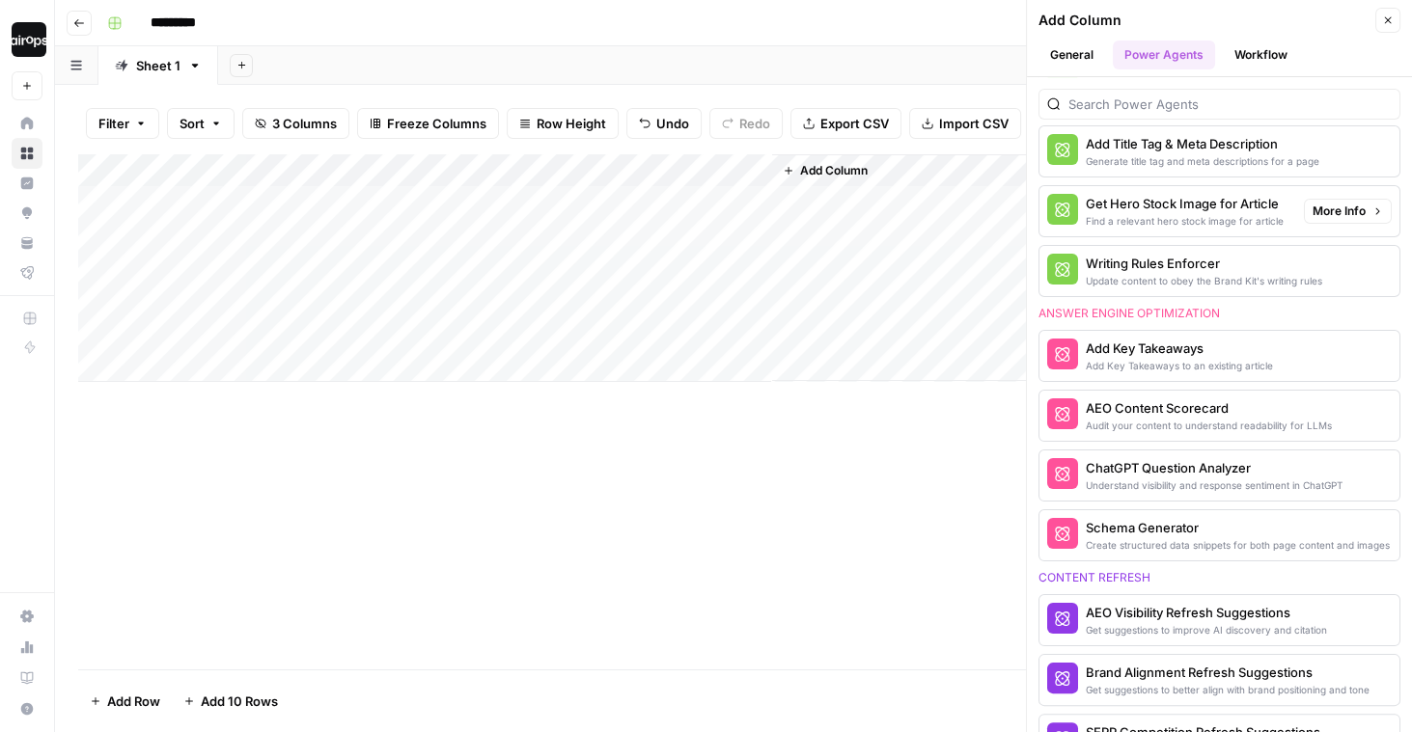
scroll to position [634, 0]
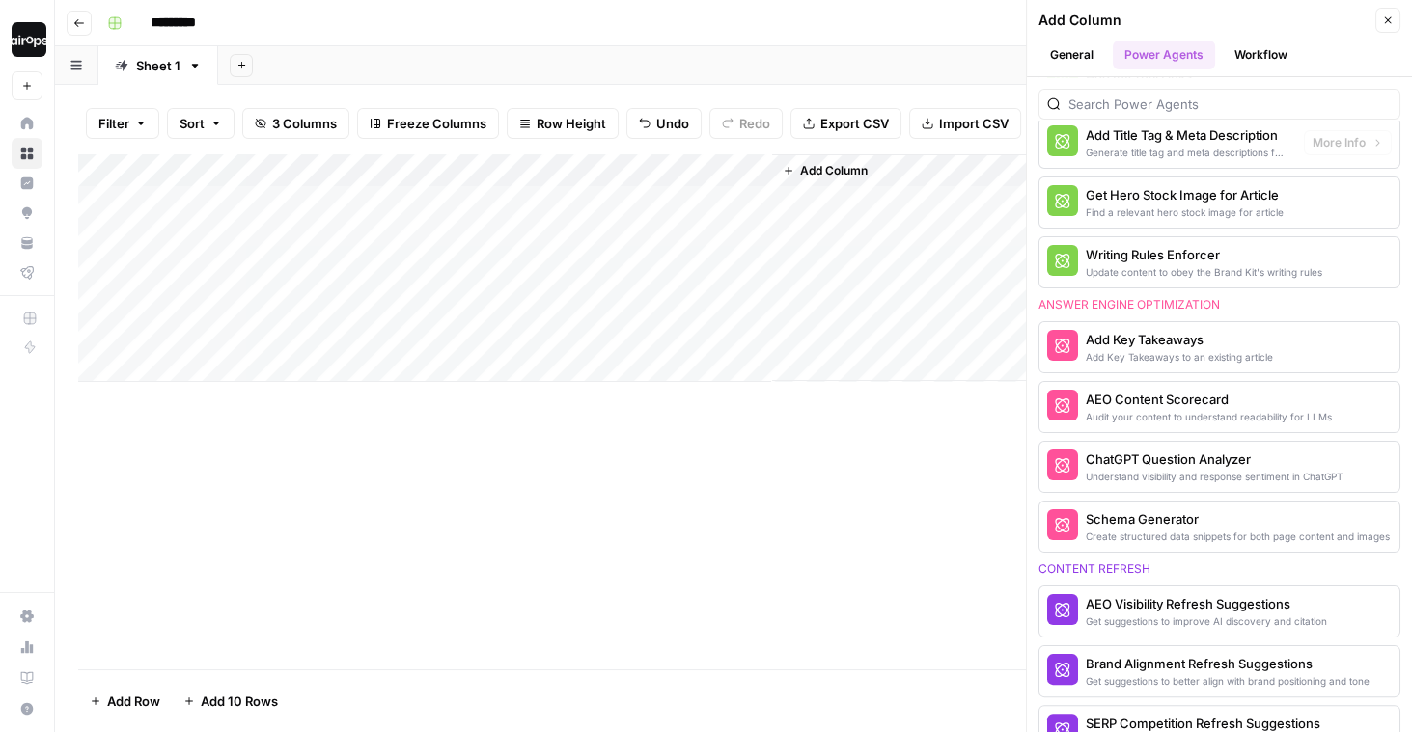
click at [1264, 55] on button "Workflow" at bounding box center [1261, 55] width 76 height 29
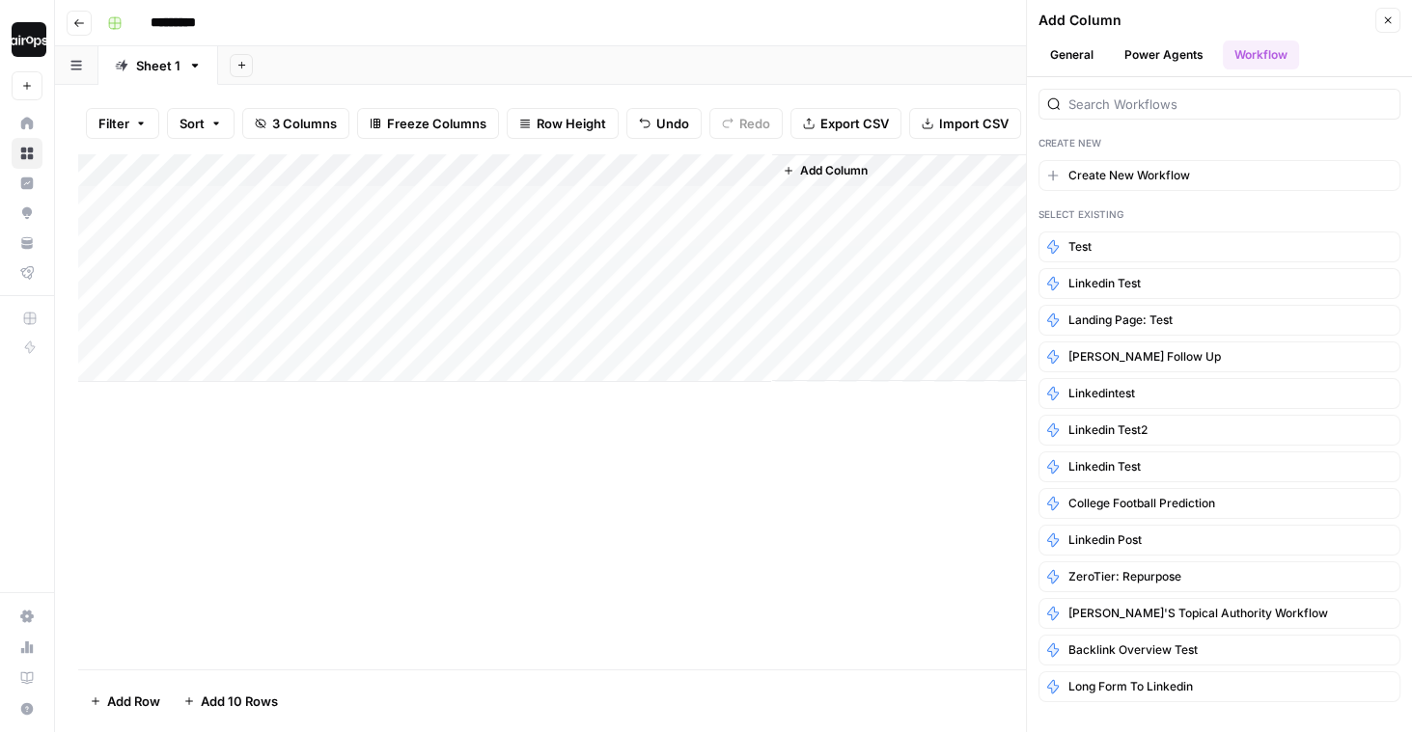
click at [1390, 23] on icon "button" at bounding box center [1388, 20] width 12 height 12
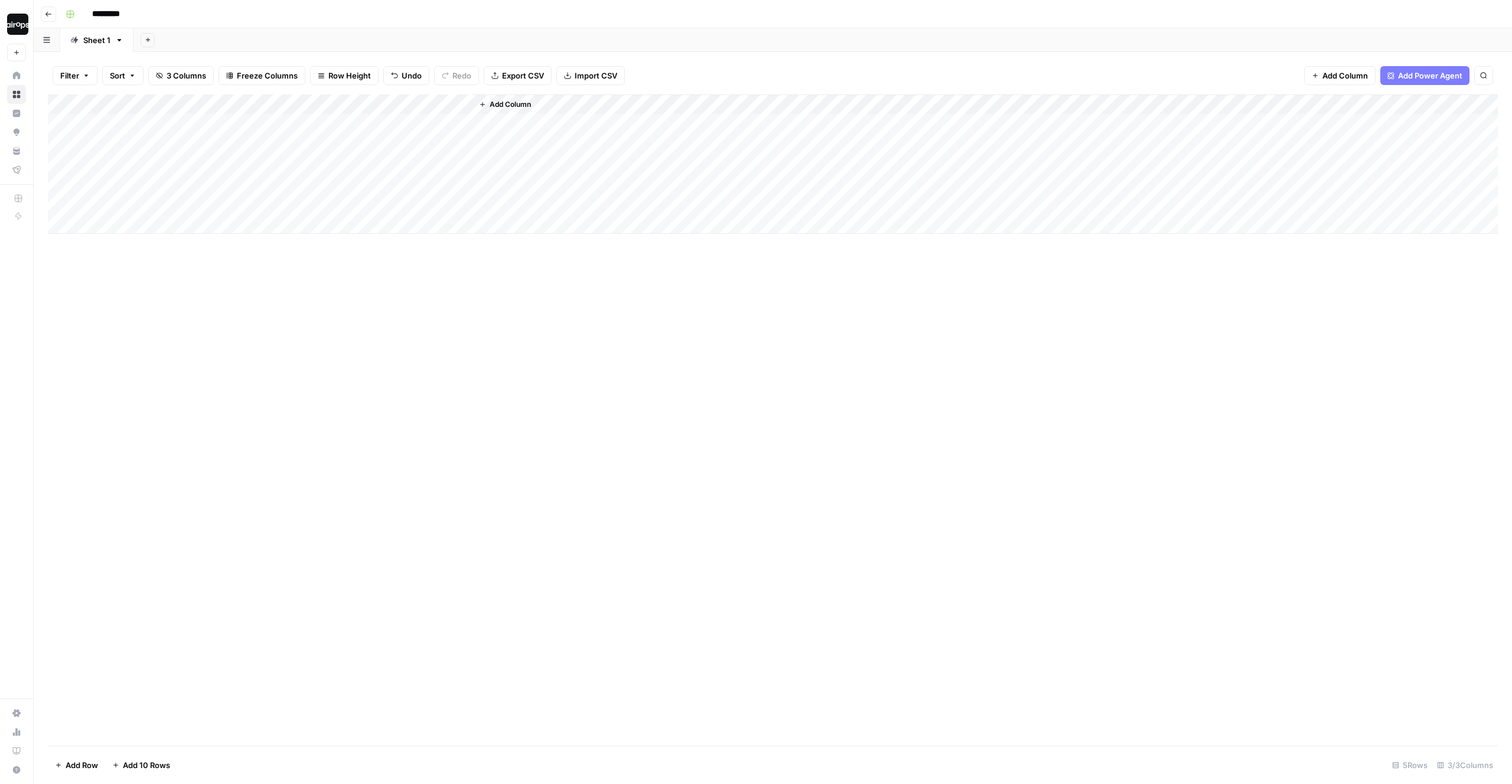
click at [490, 292] on div "Add Column" at bounding box center [773, 420] width 1450 height 651
click at [587, 171] on div "Add Column" at bounding box center [985, 164] width 1025 height 140
click at [721, 70] on div "Filter Sort 3 Columns Freeze Columns Row Height Undo Redo Export CSV Import CSV…" at bounding box center [773, 76] width 1450 height 38
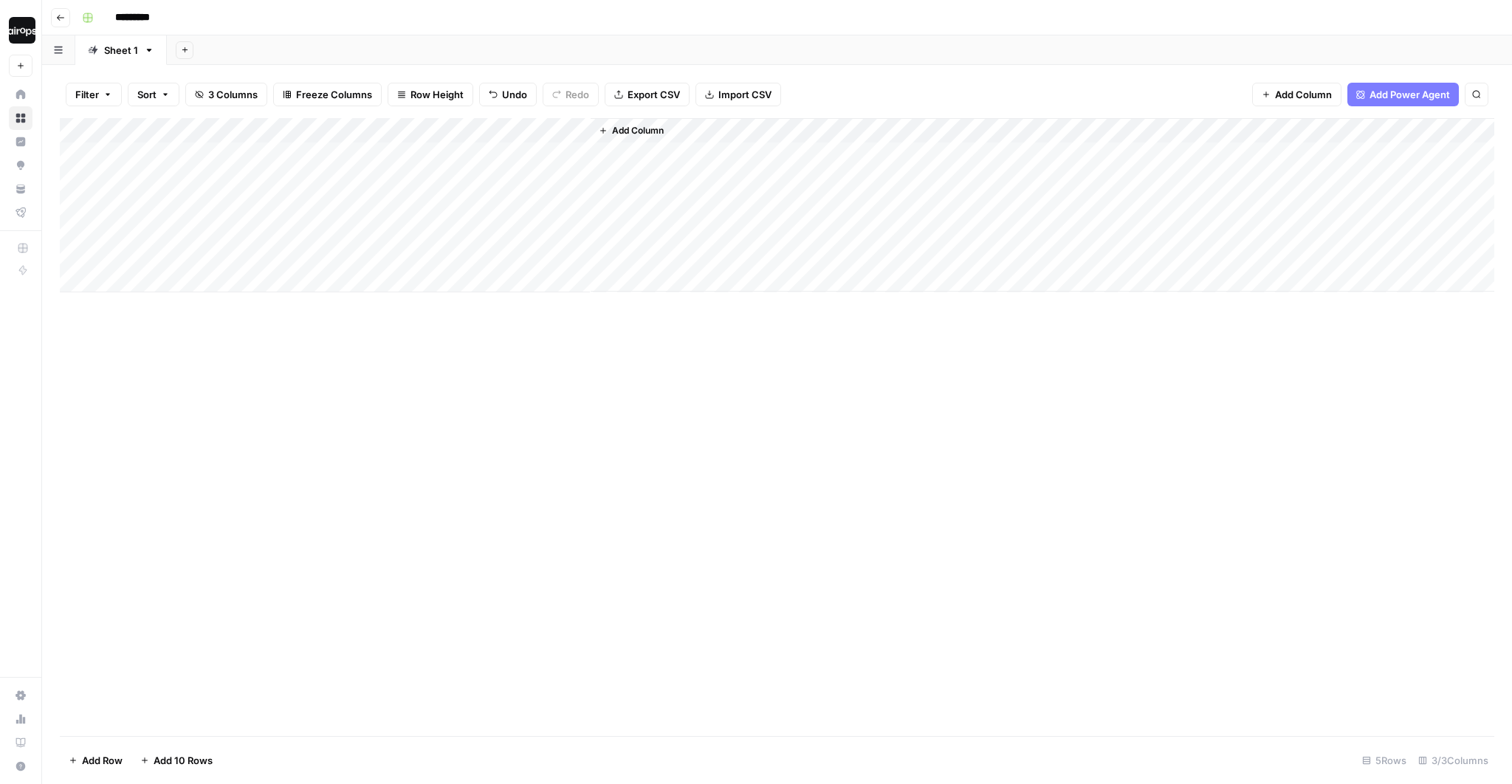
click at [644, 72] on div "Filter Sort 3 Columns Freeze Columns Row Height Undo Redo Export CSV Import CSV…" at bounding box center [777, 95] width 1435 height 47
click at [373, 41] on div "Add Sheet" at bounding box center [839, 50] width 1345 height 30
click at [352, 48] on div "Add Sheet" at bounding box center [839, 50] width 1345 height 30
click at [229, 48] on div "Add Sheet" at bounding box center [839, 50] width 1345 height 30
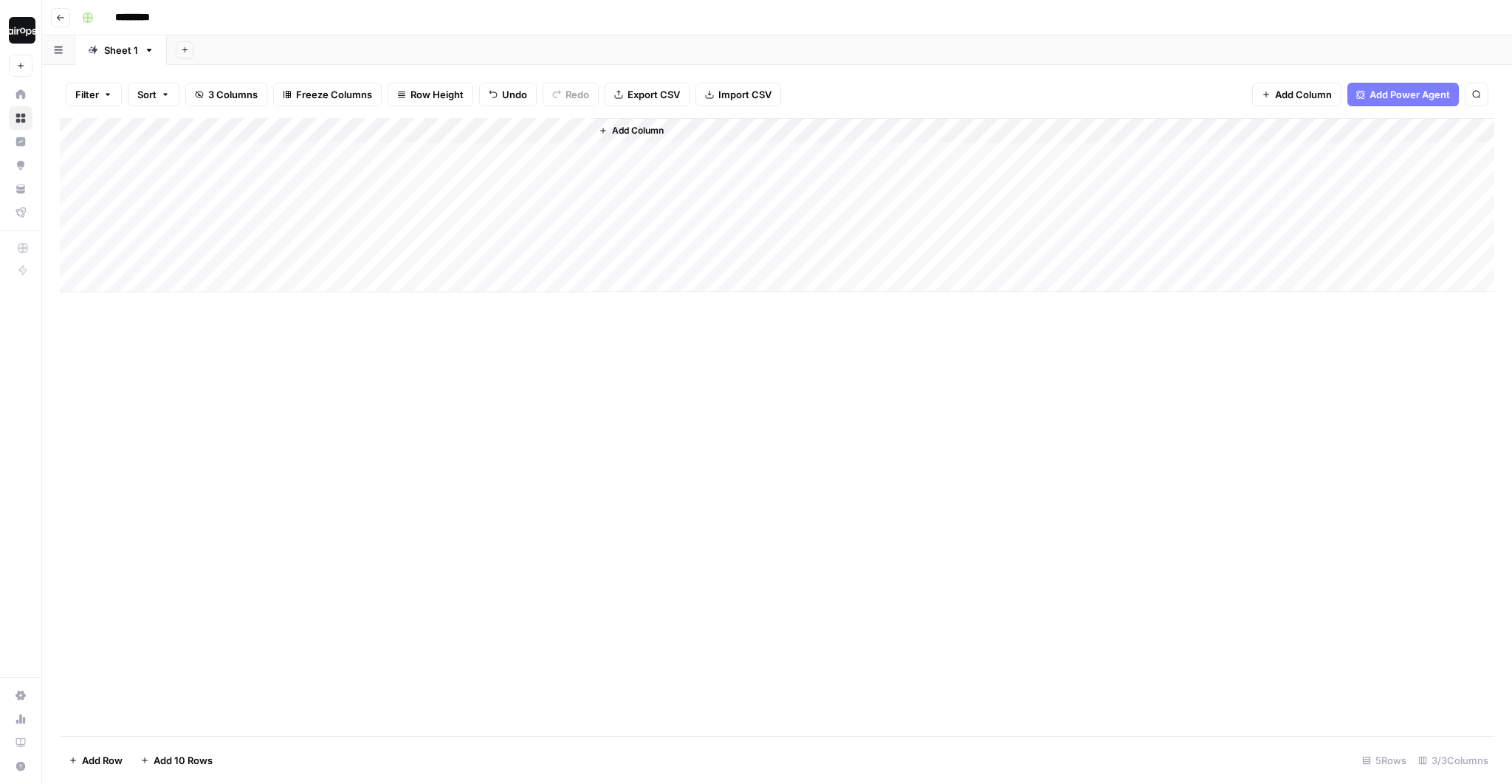
click at [215, 13] on div "*********" at bounding box center [786, 18] width 1421 height 24
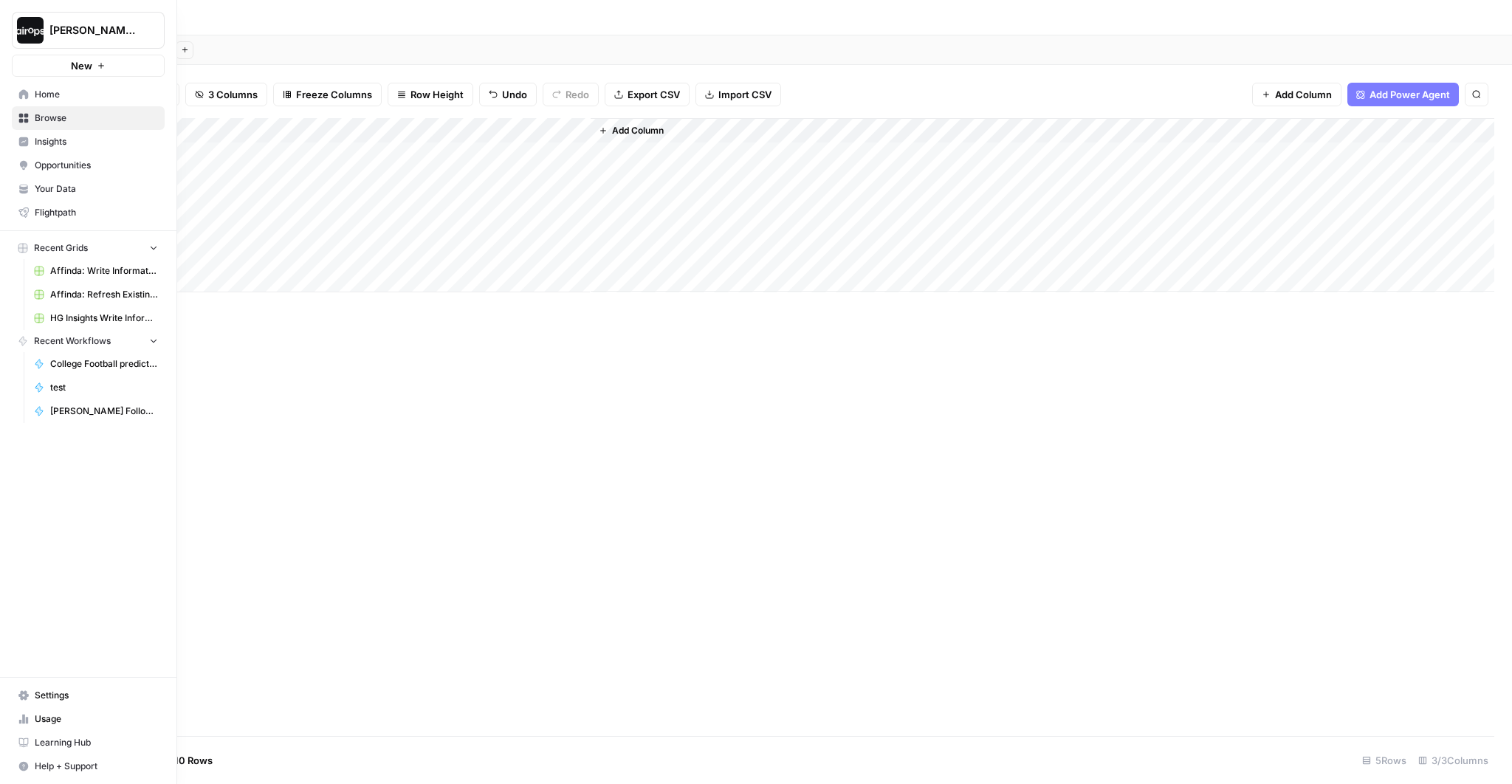
click at [48, 99] on span "Home" at bounding box center [96, 94] width 123 height 13
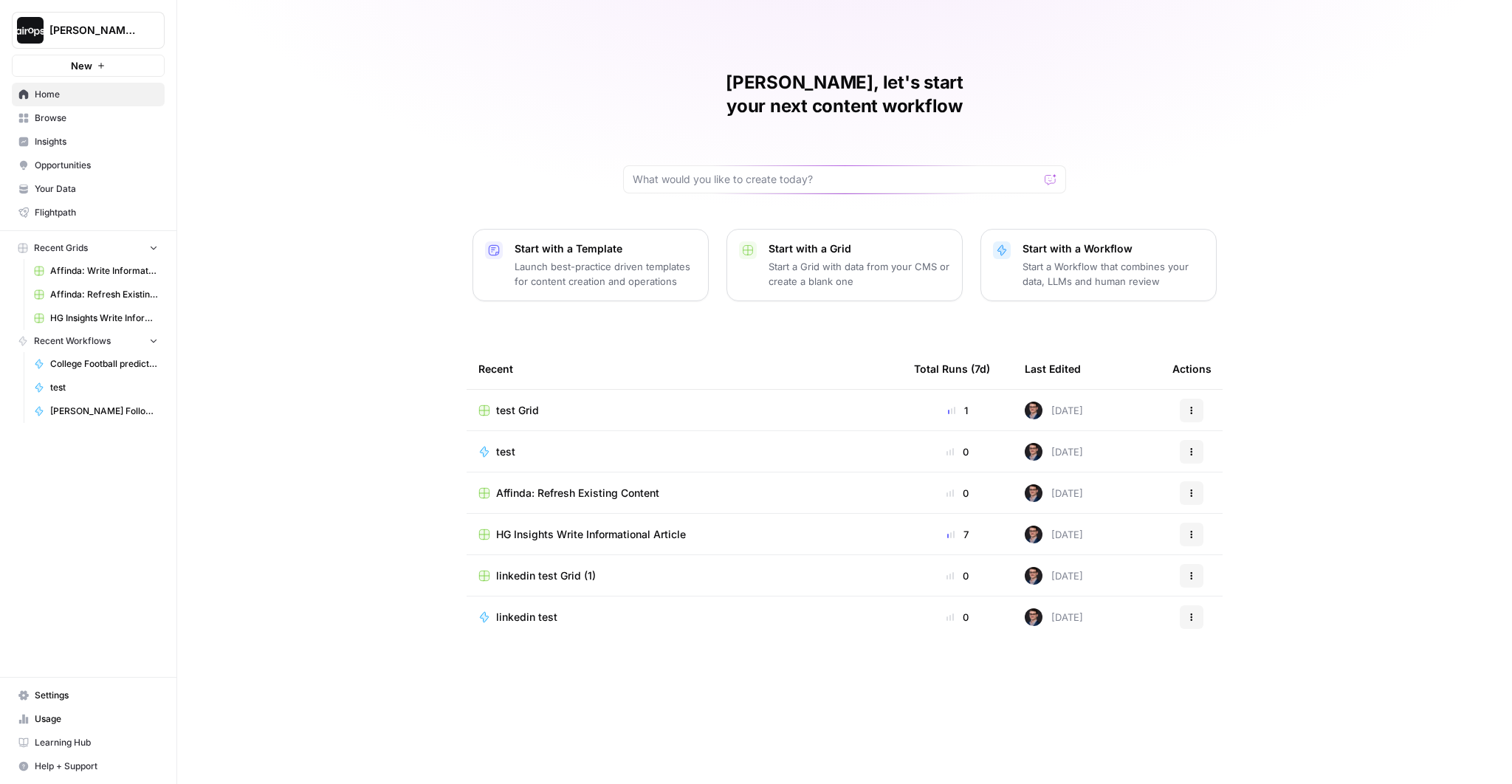
click at [441, 12] on div "Mike, let's start your next content workflow Start with a Template Launch best-…" at bounding box center [845, 392] width 1335 height 784
click at [455, 89] on div "Mike, let's start your next content workflow Start with a Template Launch best-…" at bounding box center [845, 392] width 1335 height 784
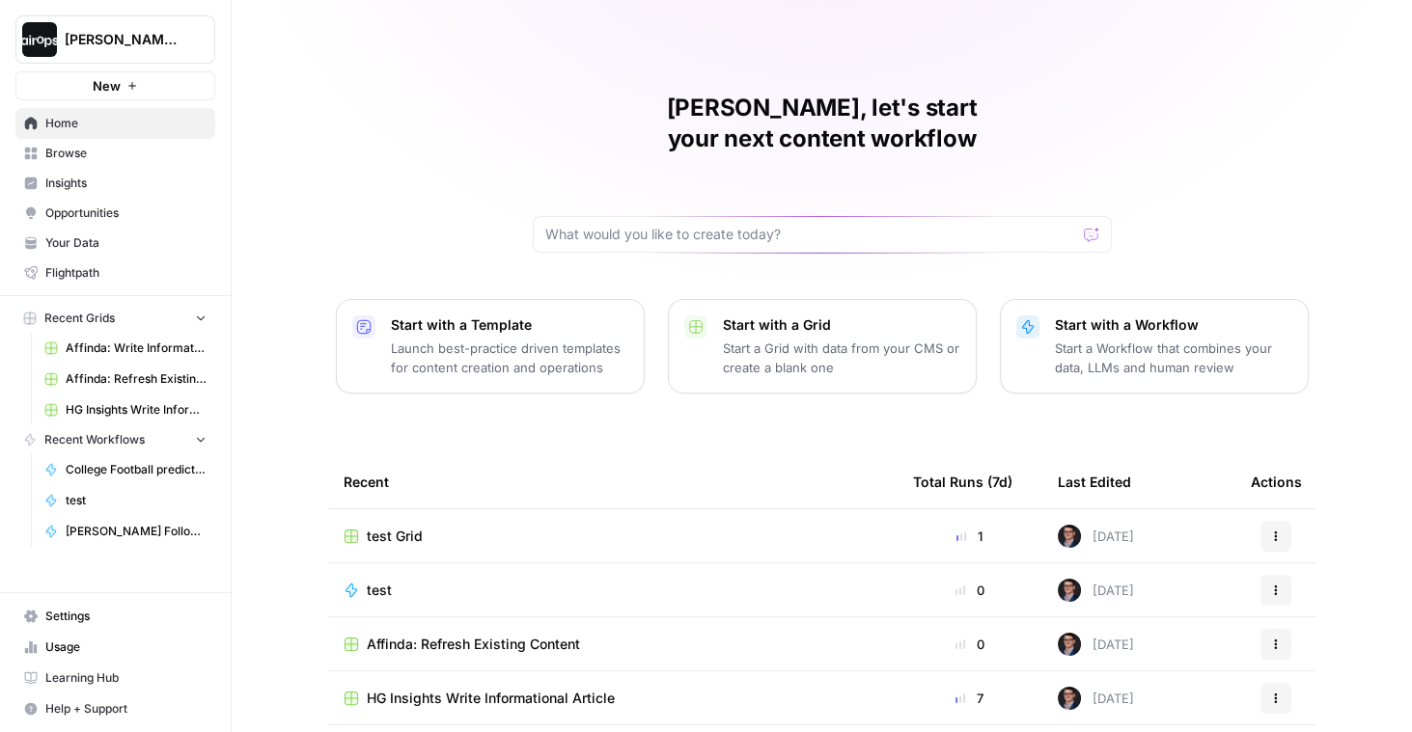
click at [312, 158] on div "Mike, let's start your next content workflow Start with a Template Launch best-…" at bounding box center [822, 459] width 1180 height 919
click at [308, 241] on div "Mike, let's start your next content workflow Start with a Template Launch best-…" at bounding box center [822, 459] width 1180 height 919
click at [358, 197] on div "Mike, let's start your next content workflow Start with a Template Launch best-…" at bounding box center [822, 459] width 1180 height 919
click at [289, 131] on div "Mike, let's start your next content workflow Start with a Template Launch best-…" at bounding box center [822, 459] width 1180 height 919
click at [288, 131] on div "Mike, let's start your next content workflow Start with a Template Launch best-…" at bounding box center [822, 459] width 1180 height 919
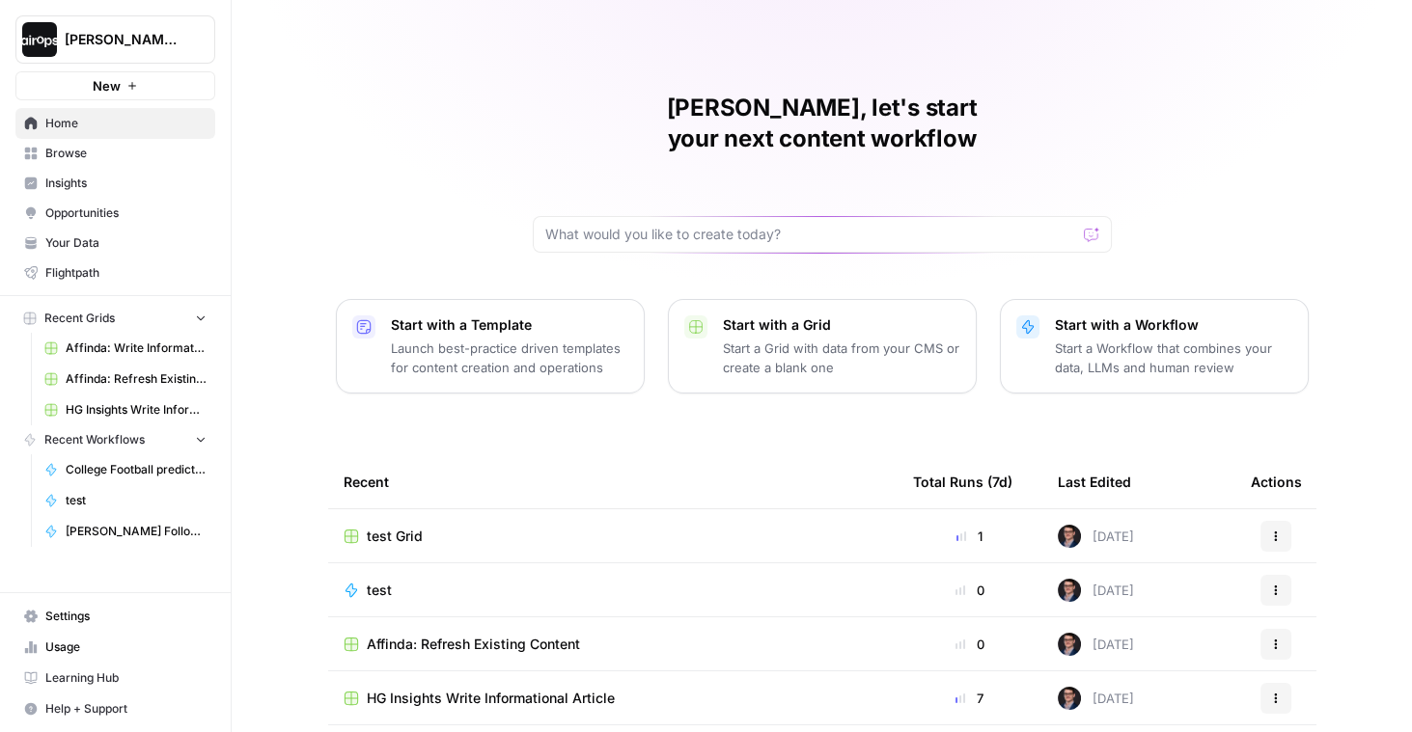
click at [290, 239] on div "Mike, let's start your next content workflow Start with a Template Launch best-…" at bounding box center [822, 459] width 1180 height 919
click at [487, 339] on p "Launch best-practice driven templates for content creation and operations" at bounding box center [509, 358] width 237 height 39
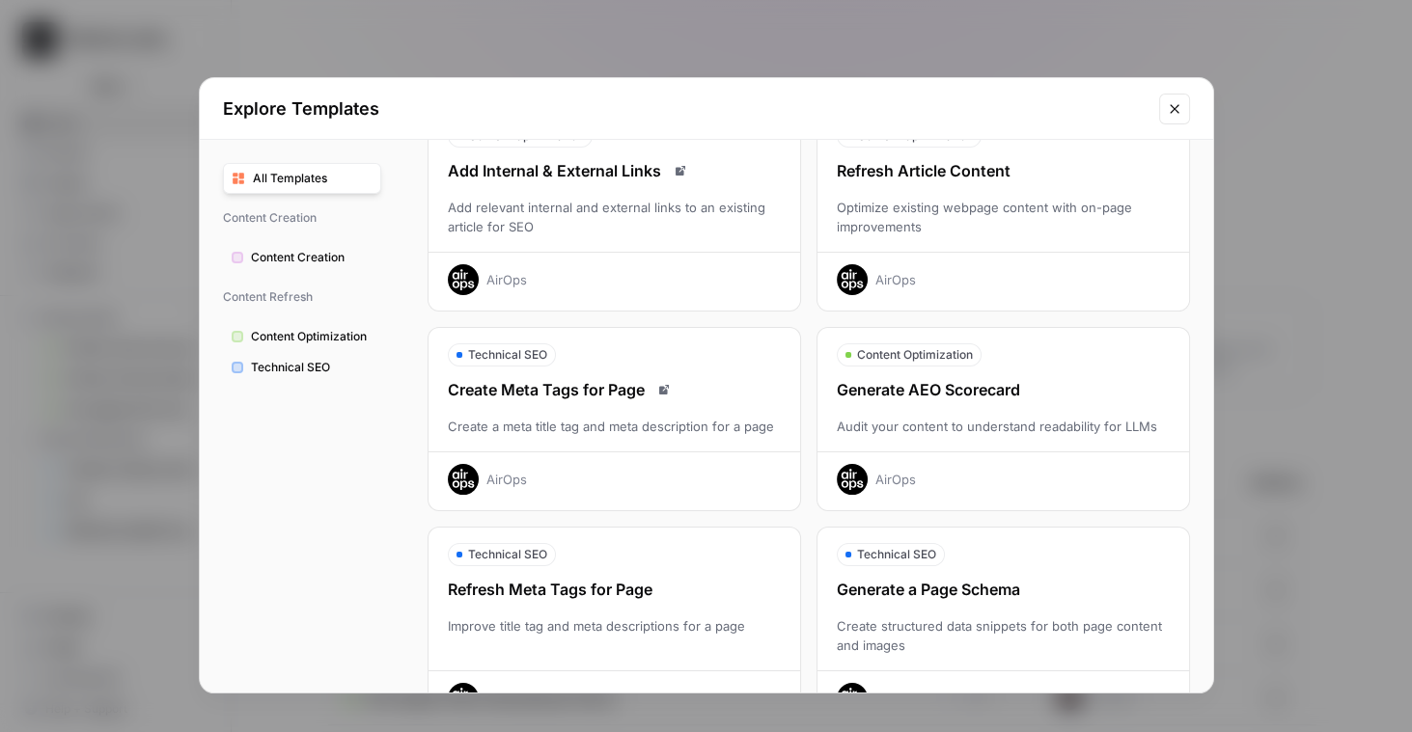
scroll to position [329, 0]
click at [1174, 111] on icon "Close modal" at bounding box center [1174, 108] width 15 height 15
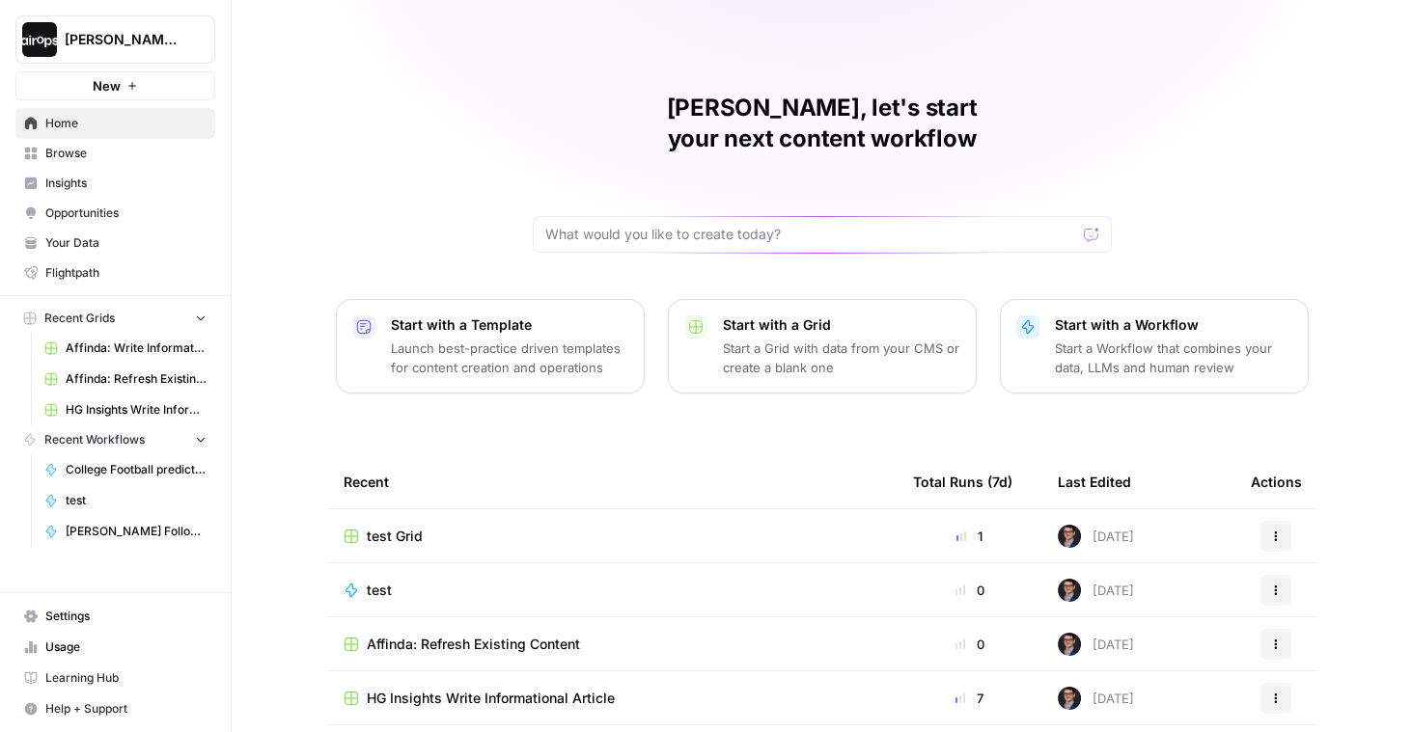
click at [348, 182] on div "Mike, let's start your next content workflow Start with a Template Launch best-…" at bounding box center [822, 459] width 1180 height 919
click at [116, 245] on span "Your Data" at bounding box center [125, 242] width 161 height 17
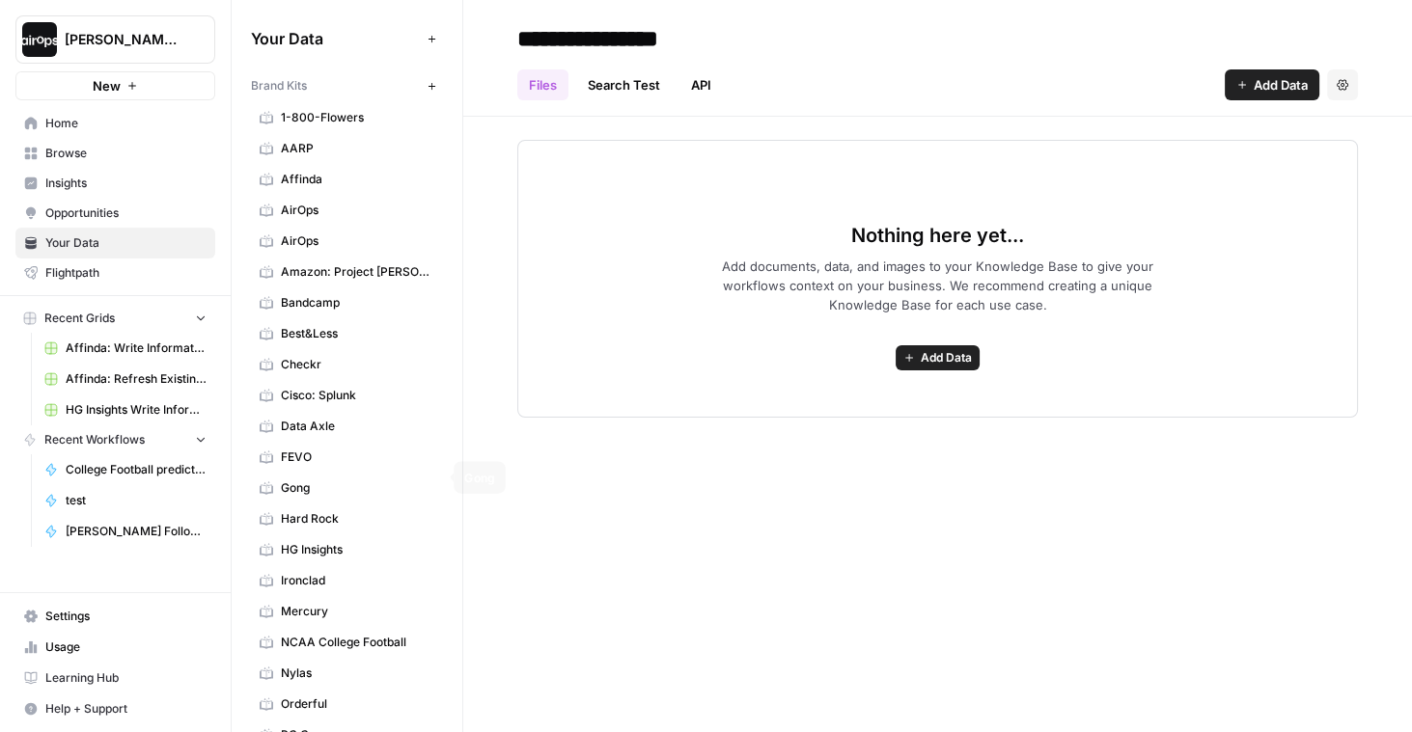
click at [339, 488] on link "Gong" at bounding box center [347, 488] width 192 height 31
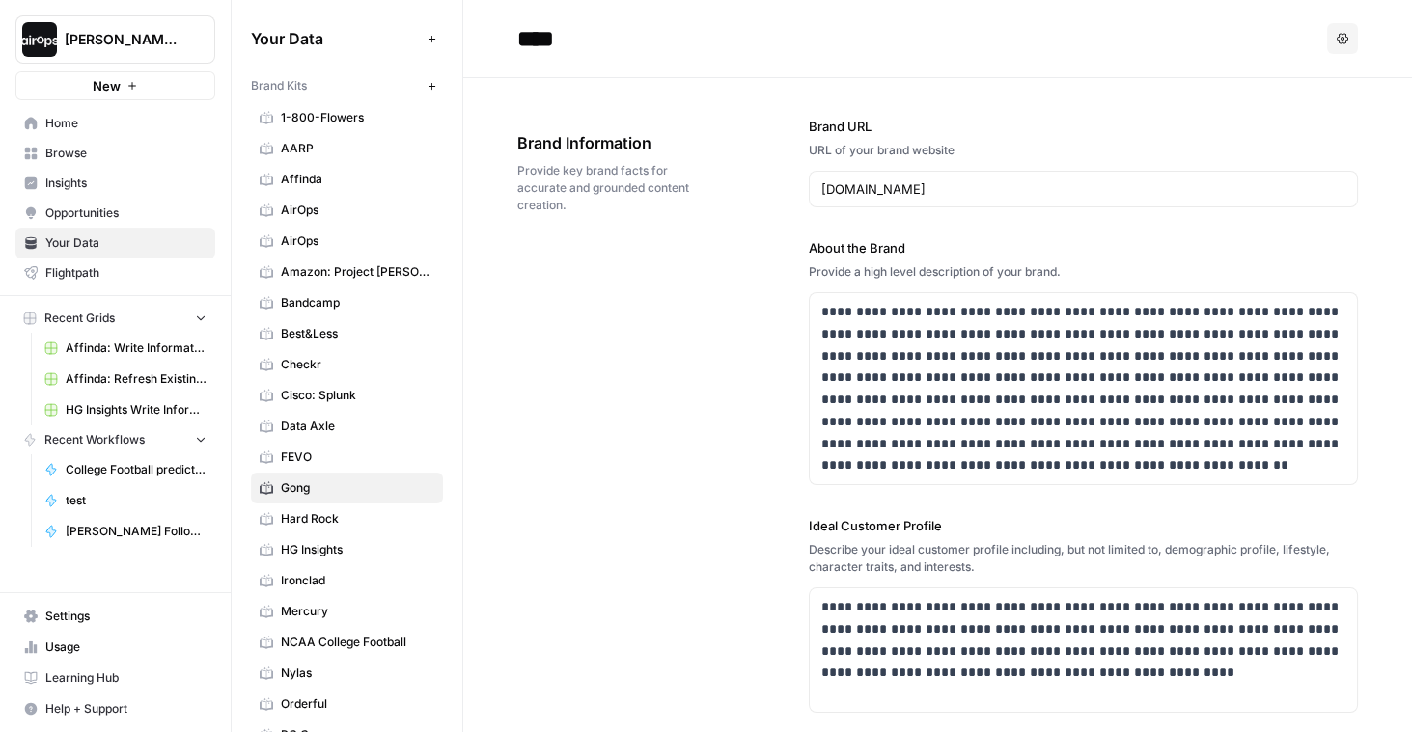
drag, startPoint x: 330, startPoint y: 92, endPoint x: 240, endPoint y: 87, distance: 89.9
click at [240, 87] on div "Your Data Add Data Brand Kits New 1-800-Flowers AARP Affinda AirOps AirOps Amaz…" at bounding box center [347, 366] width 231 height 732
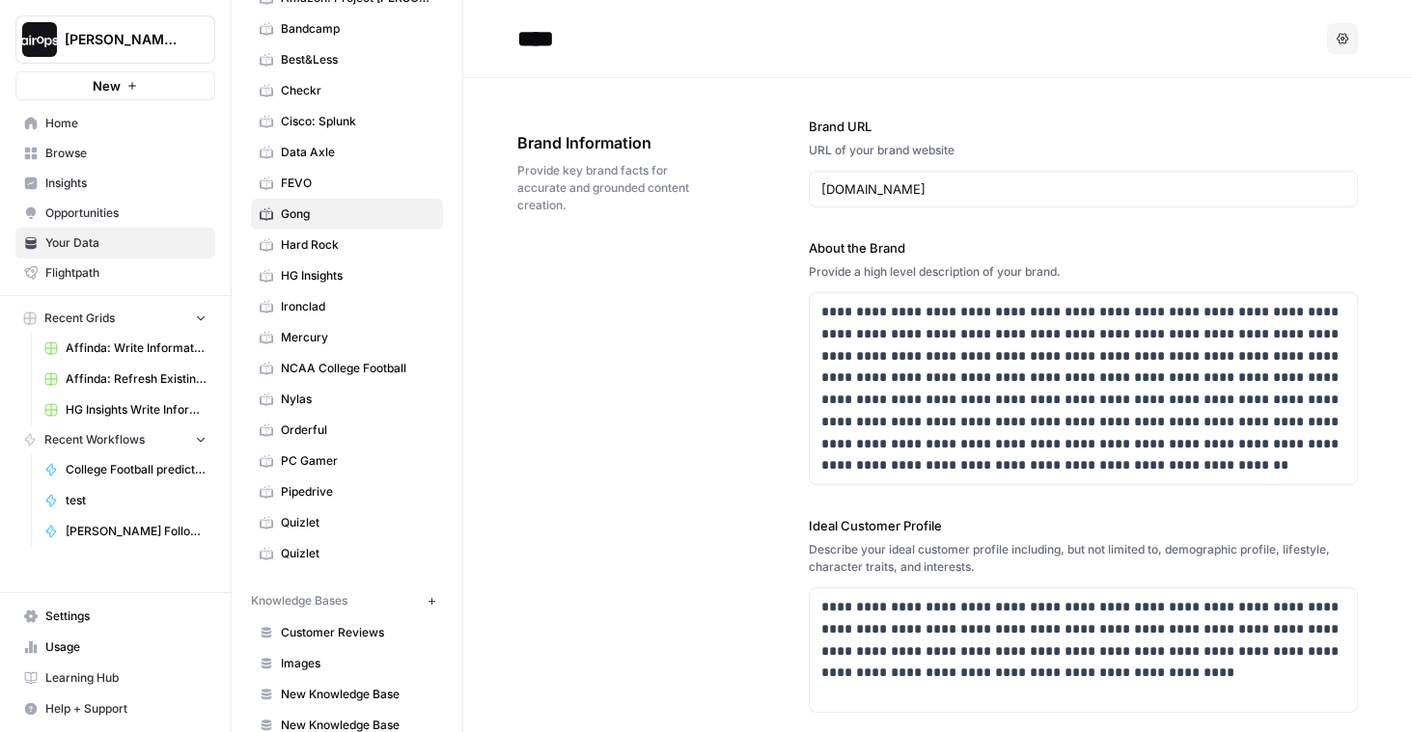
scroll to position [299, 0]
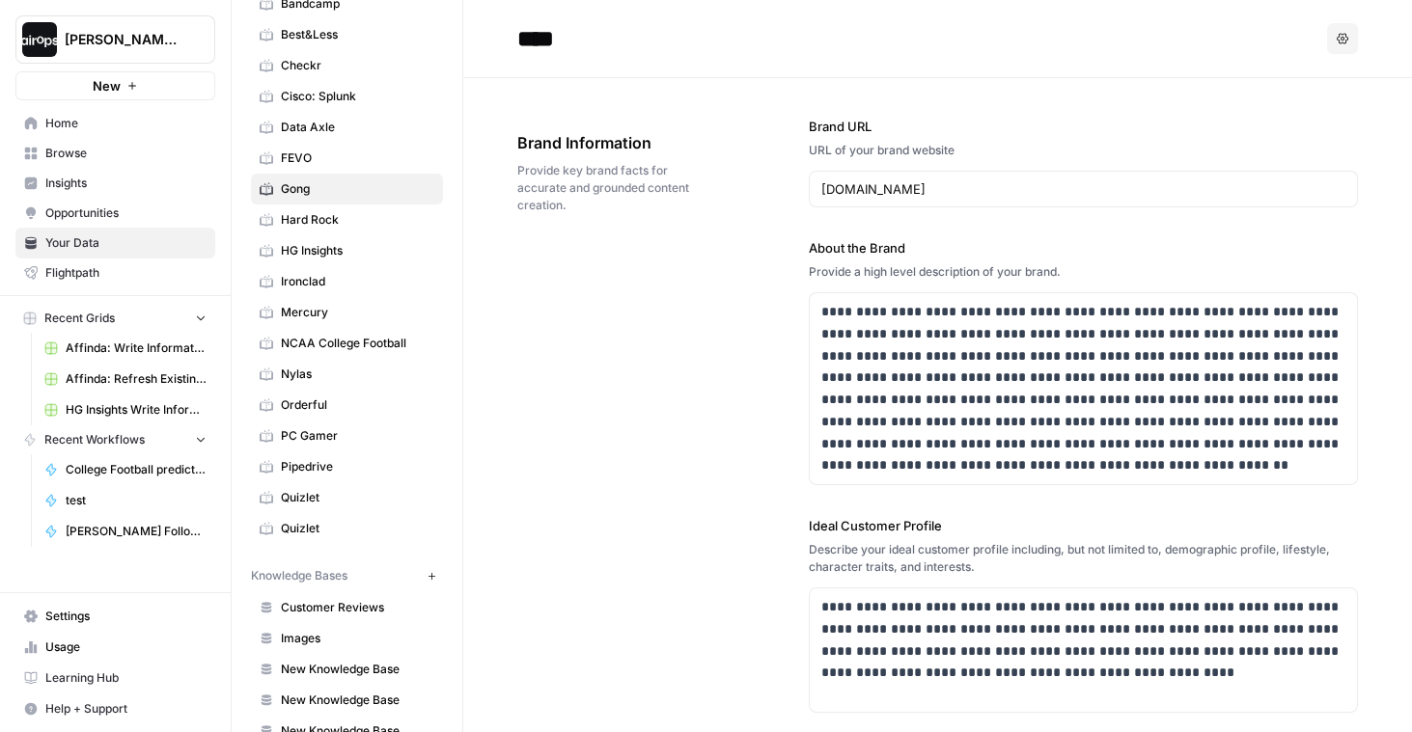
drag, startPoint x: 366, startPoint y: 558, endPoint x: 238, endPoint y: 556, distance: 127.4
click at [238, 556] on div "Your Data Add Data Brand Kits New 1-800-Flowers AARP Affinda AirOps AirOps Amaz…" at bounding box center [347, 366] width 231 height 732
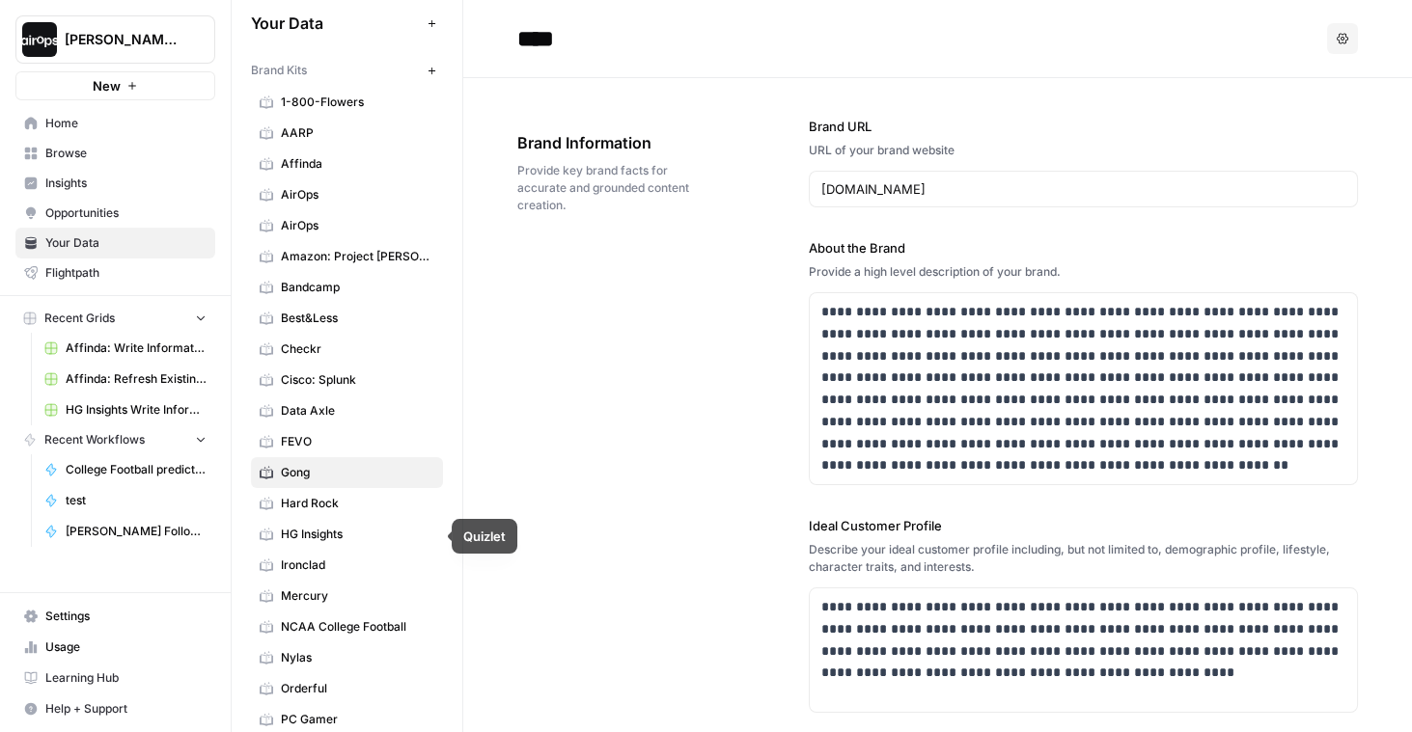
scroll to position [0, 0]
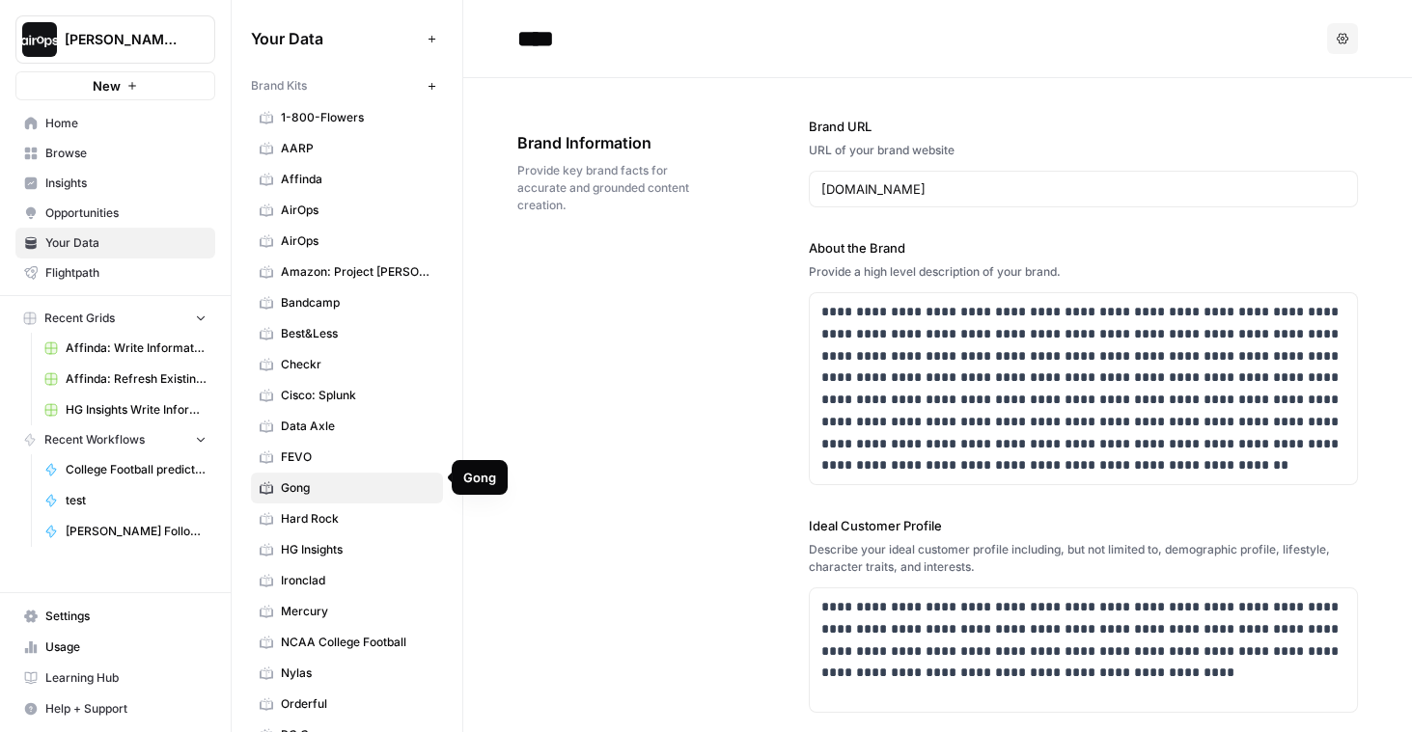
click at [331, 202] on span "AirOps" at bounding box center [357, 210] width 153 height 17
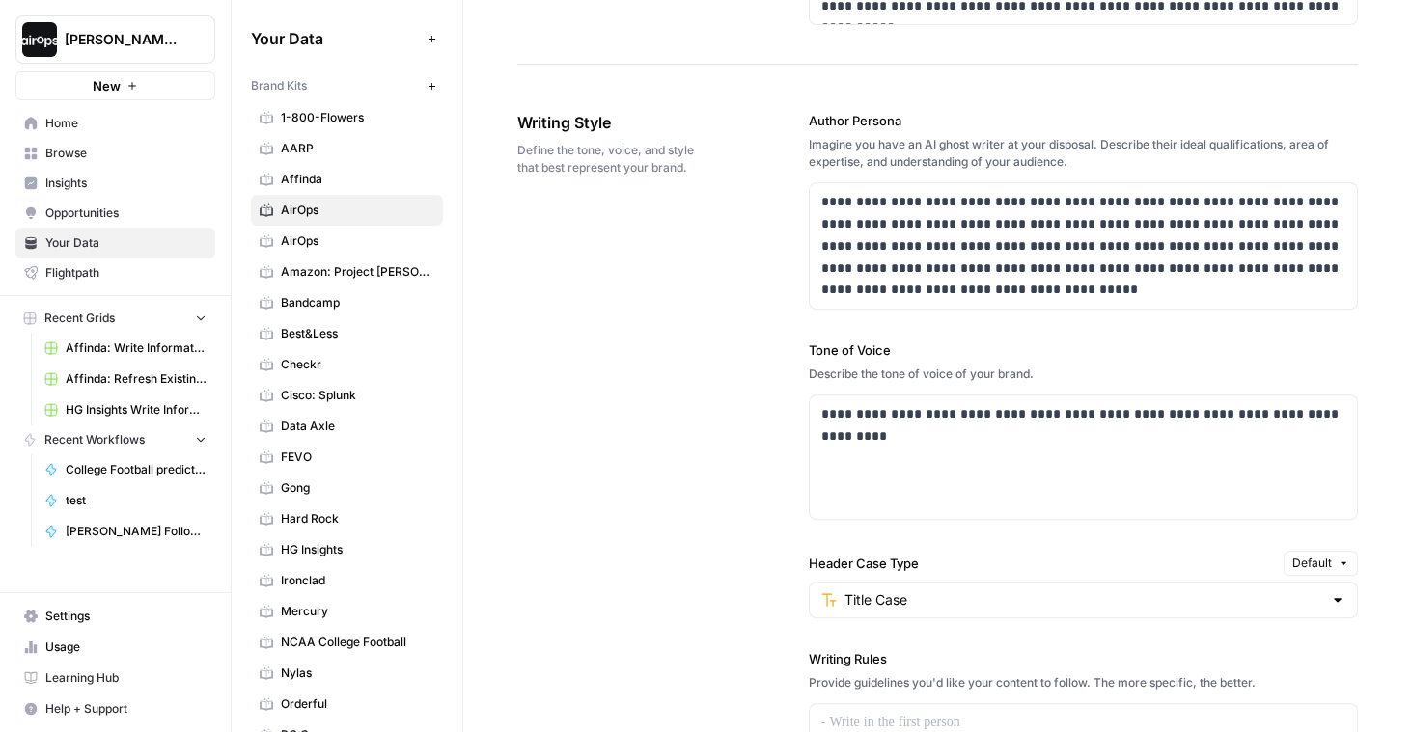
scroll to position [1112, 0]
click at [1028, 492] on div "**********" at bounding box center [1083, 458] width 547 height 124
click at [791, 418] on div "**********" at bounding box center [937, 591] width 840 height 1039
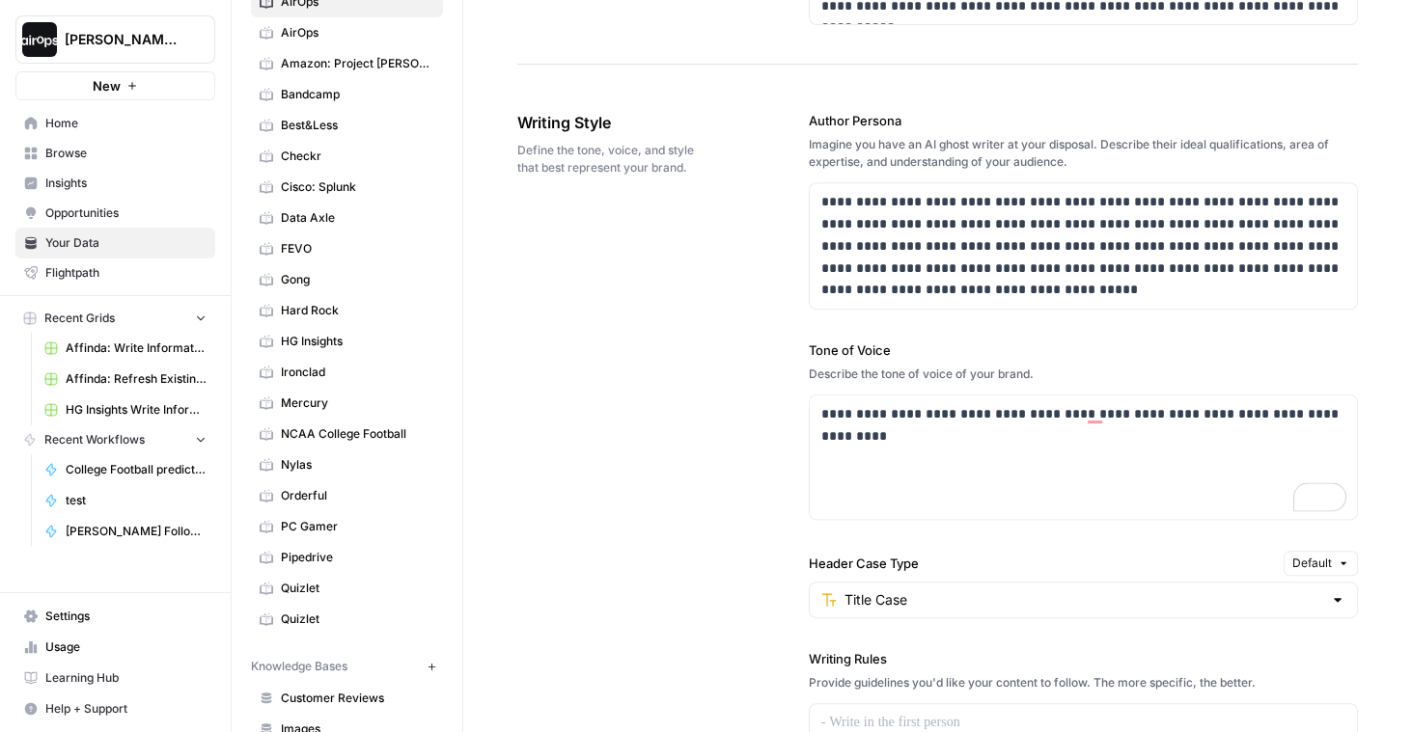
scroll to position [402, 0]
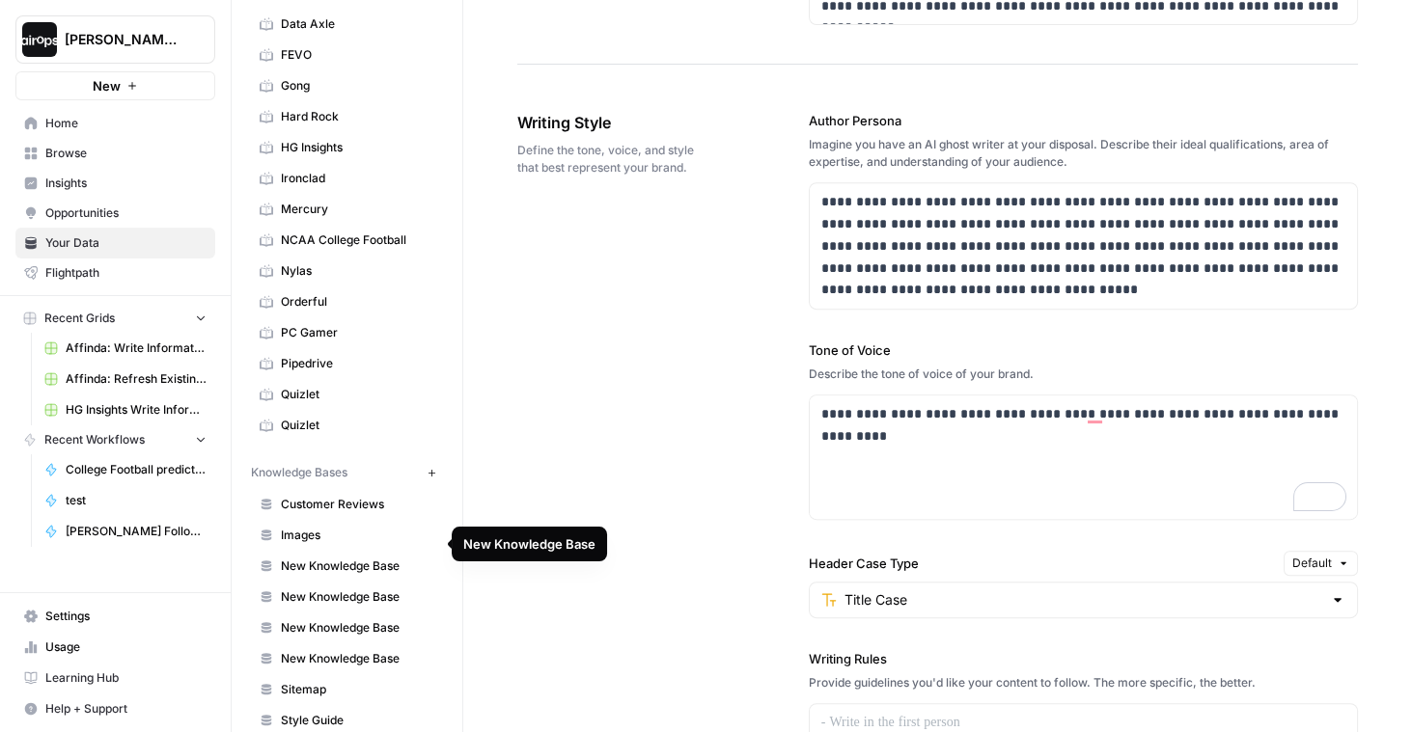
click at [340, 558] on span "New Knowledge Base" at bounding box center [357, 566] width 153 height 17
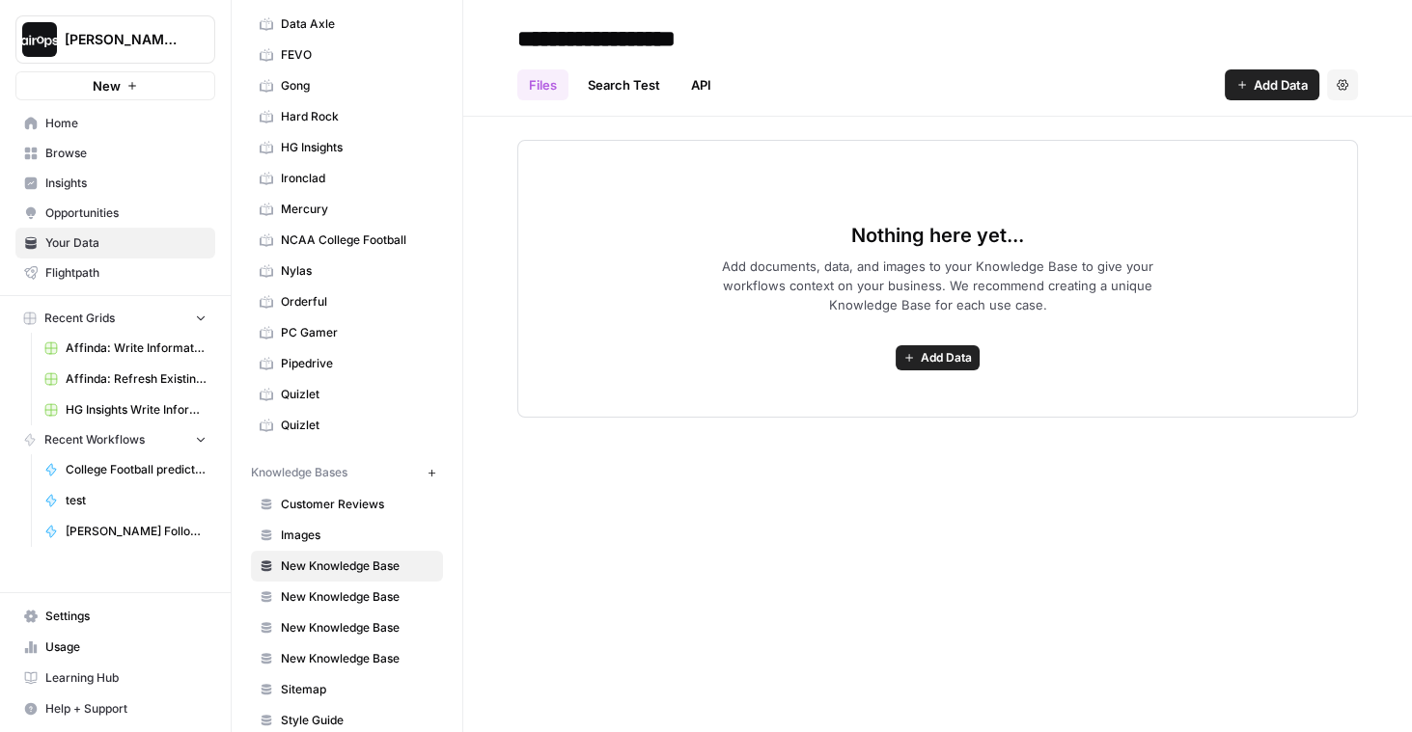
click at [934, 364] on span "Add Data" at bounding box center [946, 357] width 51 height 17
click at [702, 448] on div "**********" at bounding box center [937, 366] width 948 height 732
click at [121, 350] on span "Affinda: Write Informational Article" at bounding box center [136, 348] width 141 height 17
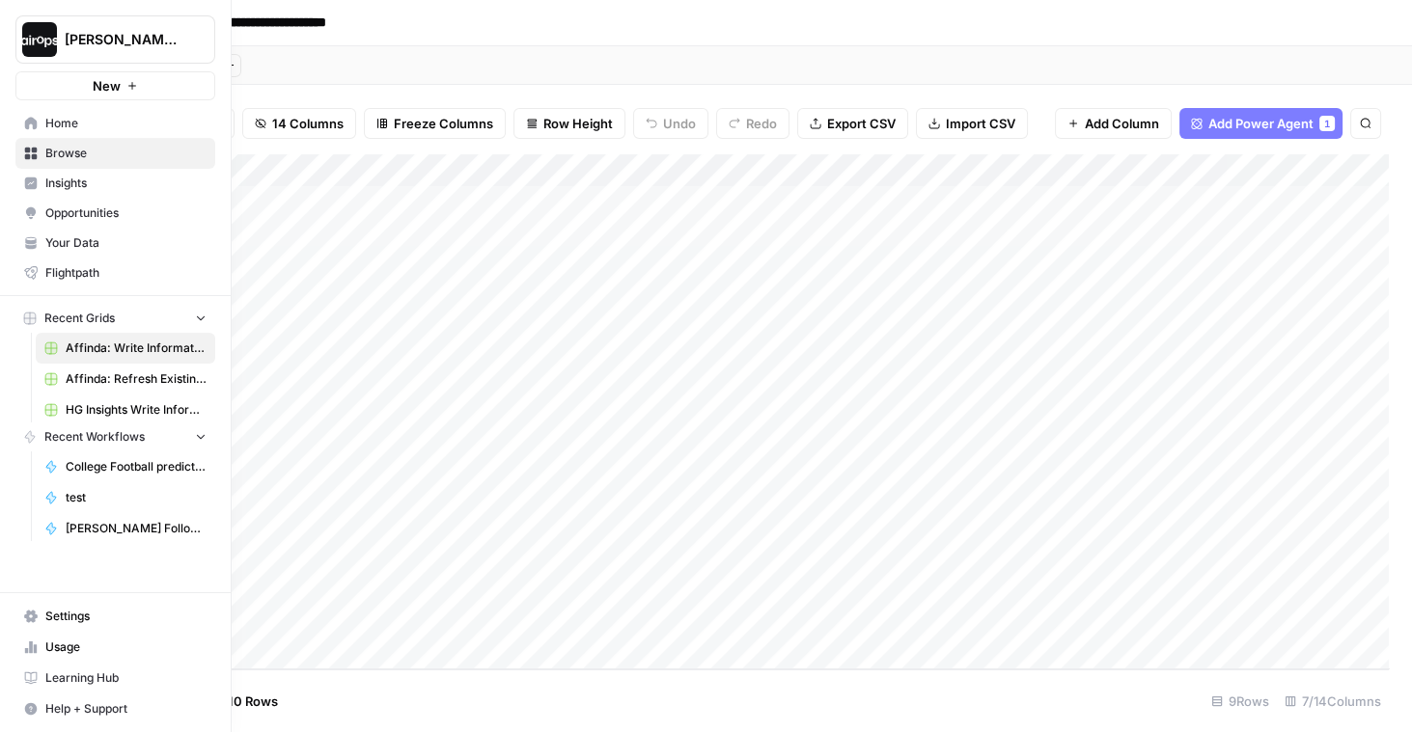
click at [36, 121] on icon at bounding box center [31, 123] width 13 height 13
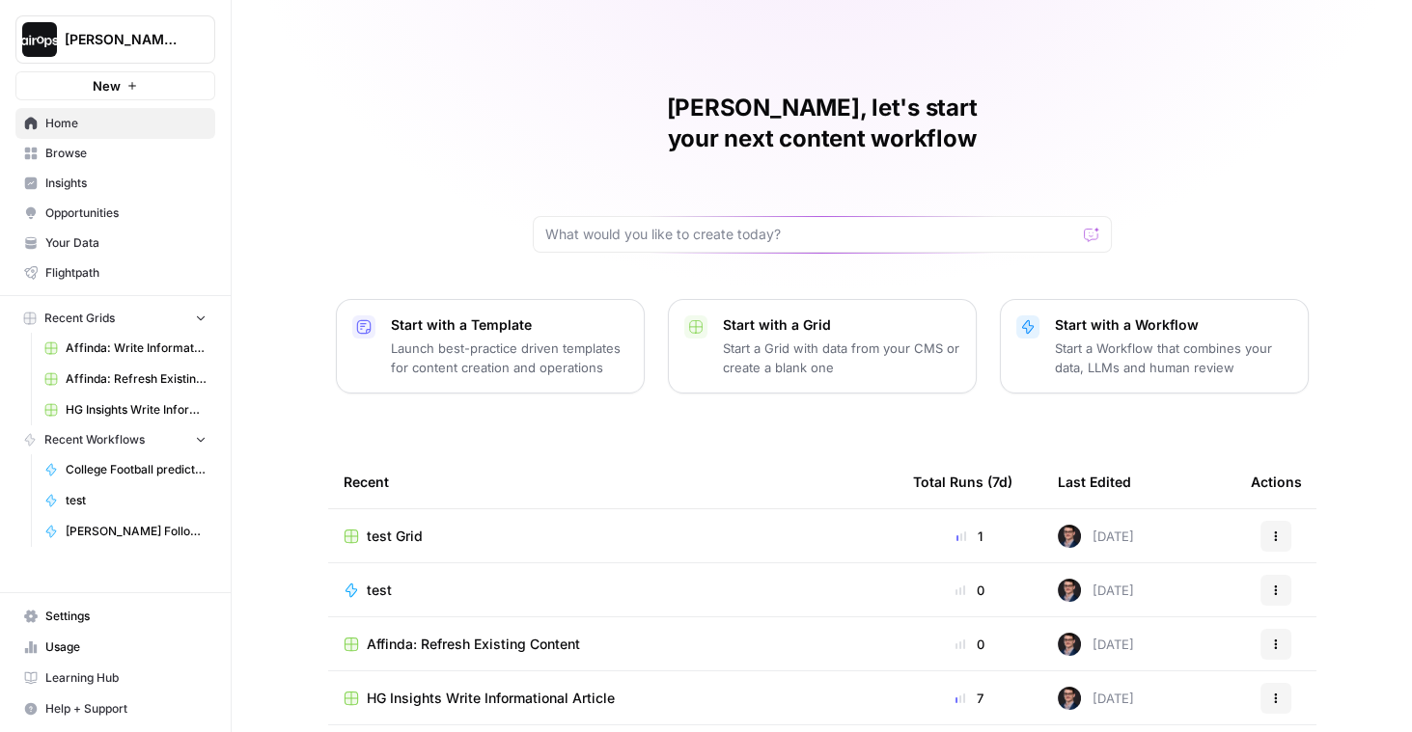
click at [452, 339] on p "Launch best-practice driven templates for content creation and operations" at bounding box center [509, 358] width 237 height 39
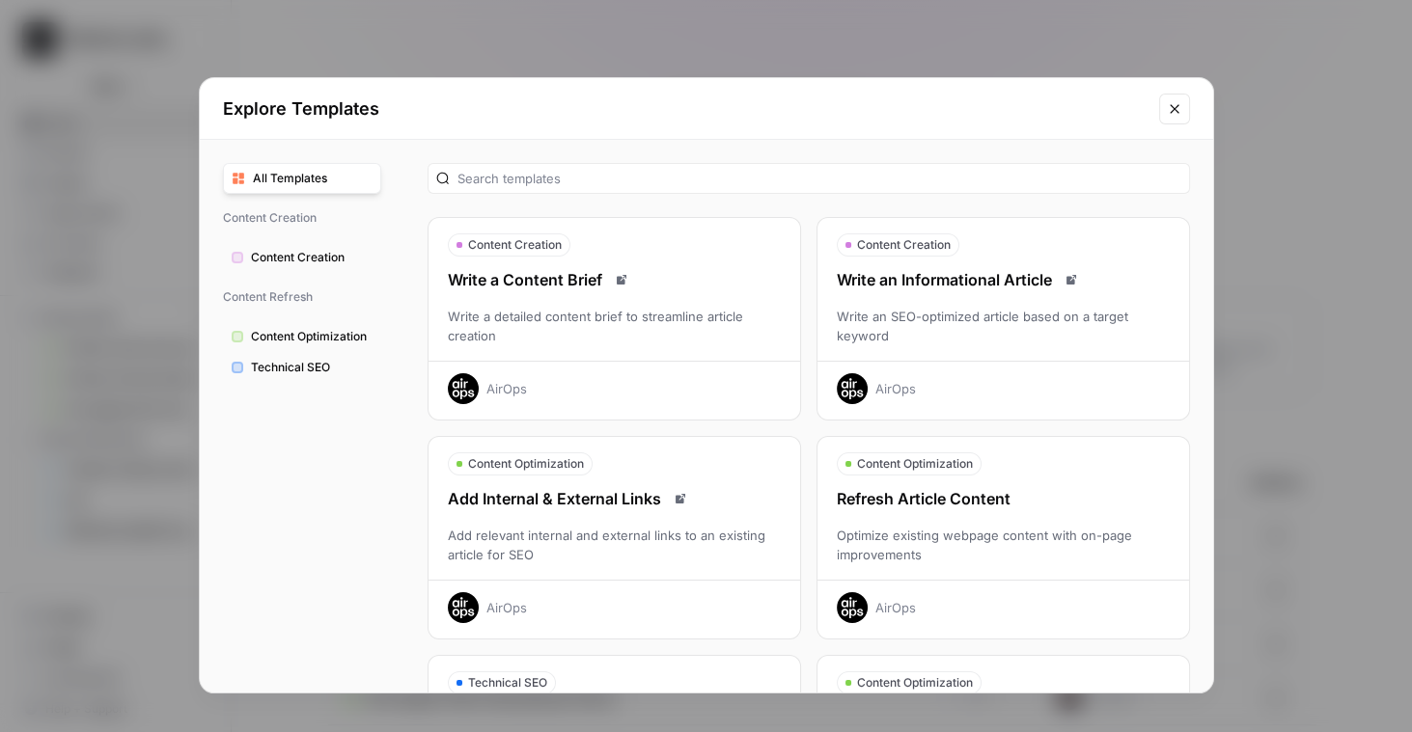
click at [1174, 110] on icon "Close modal" at bounding box center [1173, 108] width 9 height 9
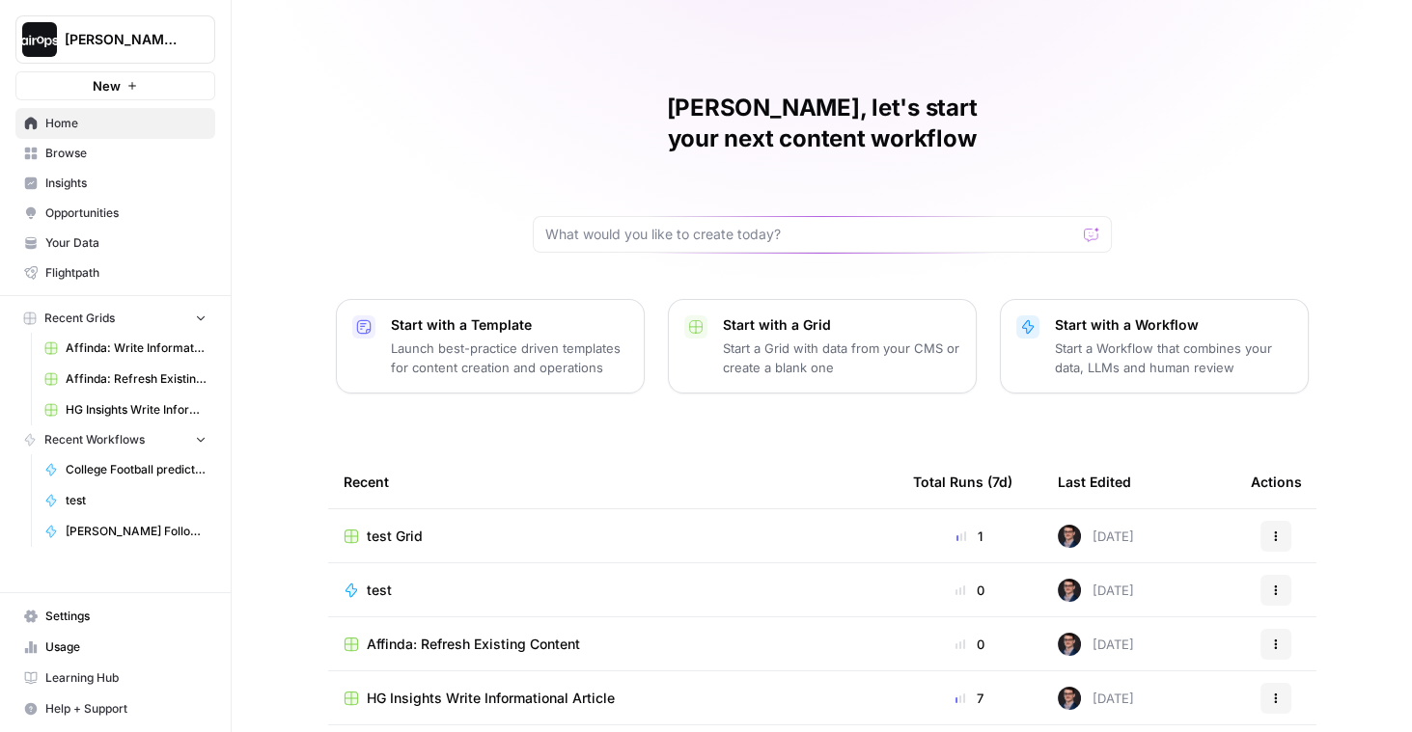
click at [147, 350] on span "Affinda: Write Informational Article" at bounding box center [136, 348] width 141 height 17
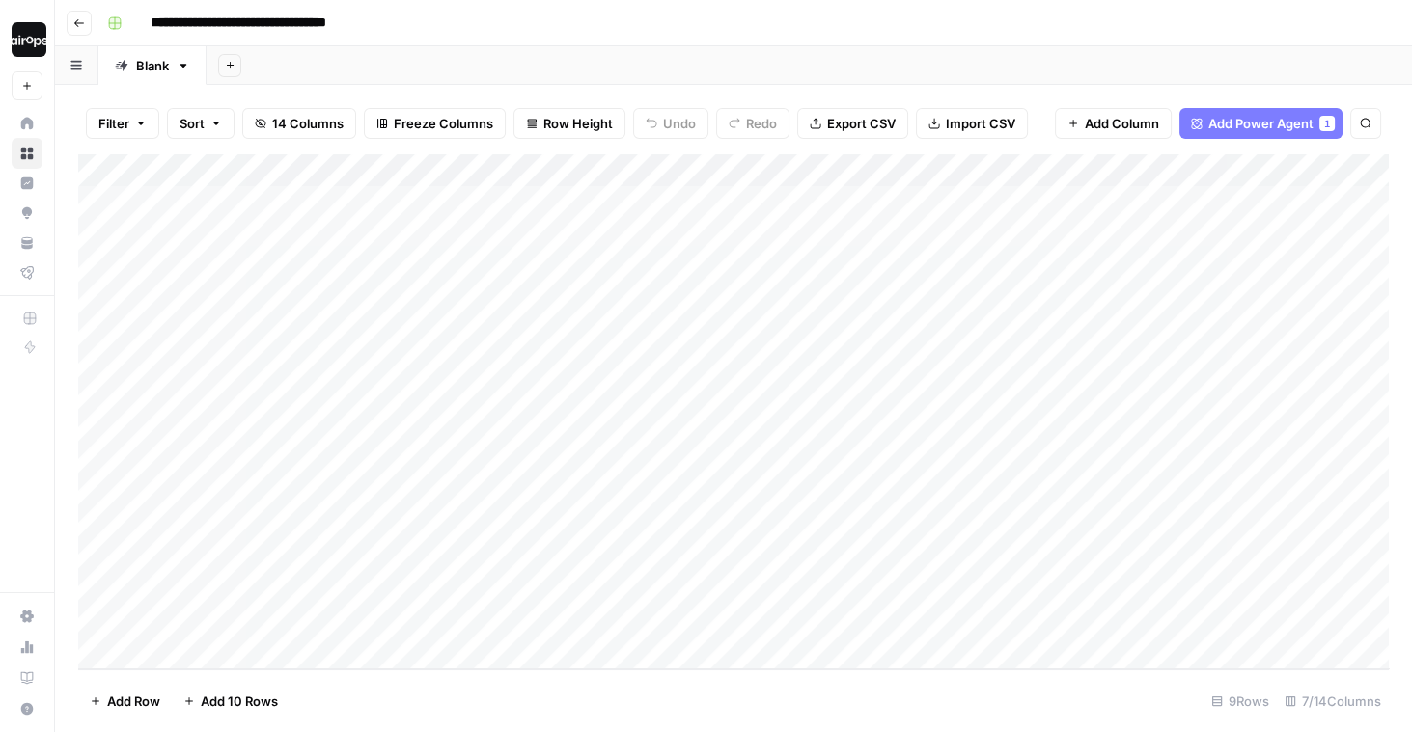
click at [397, 66] on div "Add Sheet" at bounding box center [808, 65] width 1205 height 39
drag, startPoint x: 364, startPoint y: 215, endPoint x: 310, endPoint y: 489, distance: 279.3
click at [310, 489] on div "Add Column" at bounding box center [733, 411] width 1310 height 515
click at [297, 556] on div "Add Column" at bounding box center [733, 411] width 1310 height 515
click at [450, 69] on div "Add Sheet" at bounding box center [808, 65] width 1205 height 39
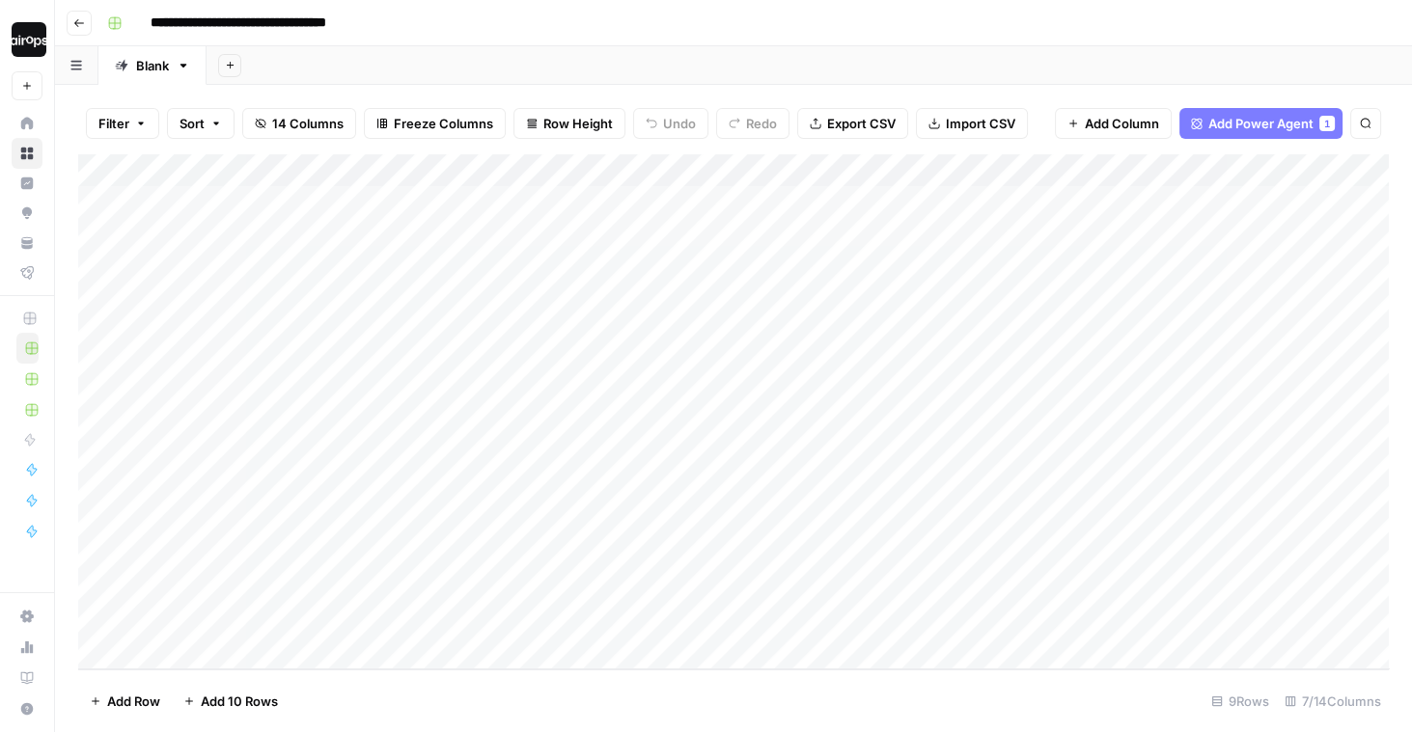
drag, startPoint x: 283, startPoint y: 208, endPoint x: 280, endPoint y: 371, distance: 162.1
click at [280, 371] on div "Add Column" at bounding box center [733, 411] width 1310 height 515
click at [285, 416] on div "Add Column" at bounding box center [733, 411] width 1310 height 515
click at [276, 464] on div "Add Column" at bounding box center [733, 411] width 1310 height 515
click at [276, 522] on div "Add Column" at bounding box center [733, 411] width 1310 height 515
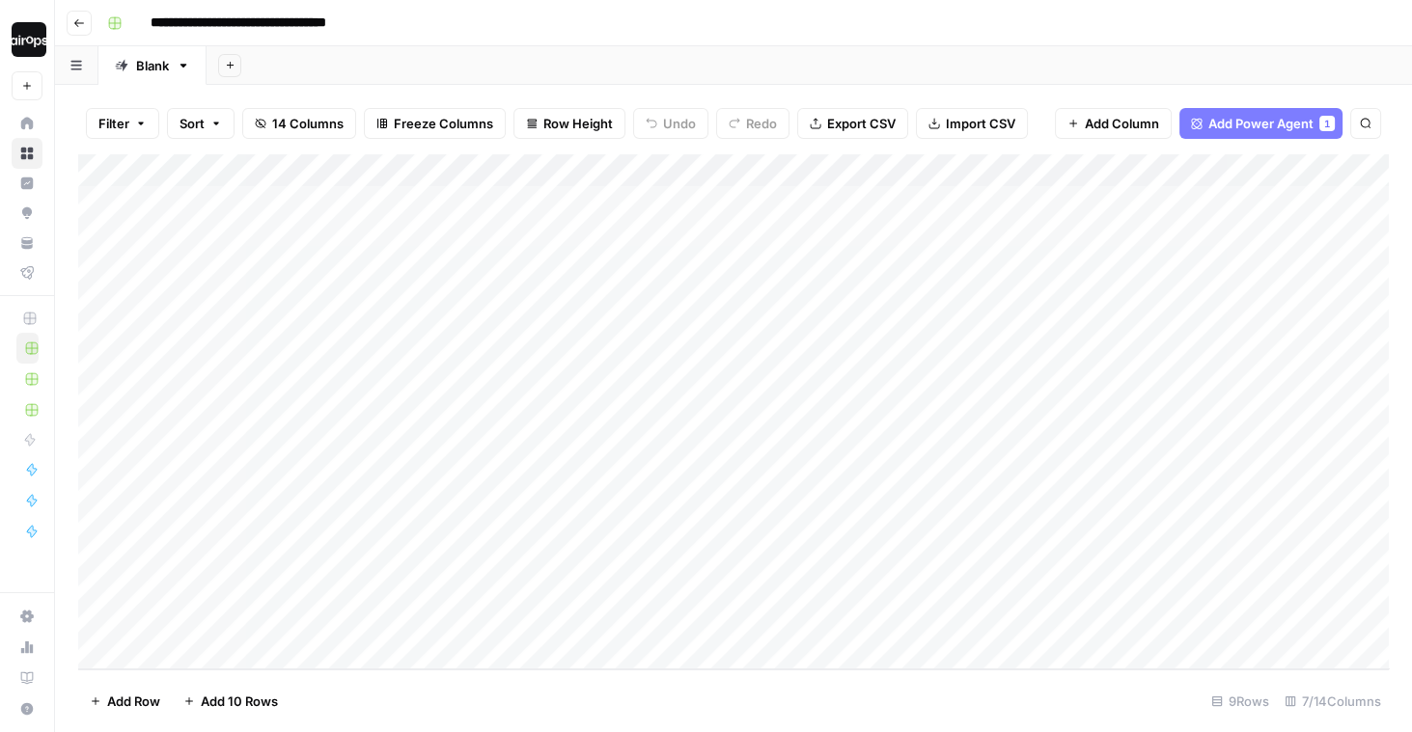
click at [255, 557] on div "Add Column" at bounding box center [733, 411] width 1310 height 515
click at [232, 588] on div "Add Column" at bounding box center [733, 411] width 1310 height 515
click at [263, 491] on div "Add Column" at bounding box center [733, 411] width 1310 height 515
drag, startPoint x: 281, startPoint y: 407, endPoint x: 281, endPoint y: 504, distance: 96.5
click at [281, 504] on div "Add Column" at bounding box center [733, 411] width 1310 height 515
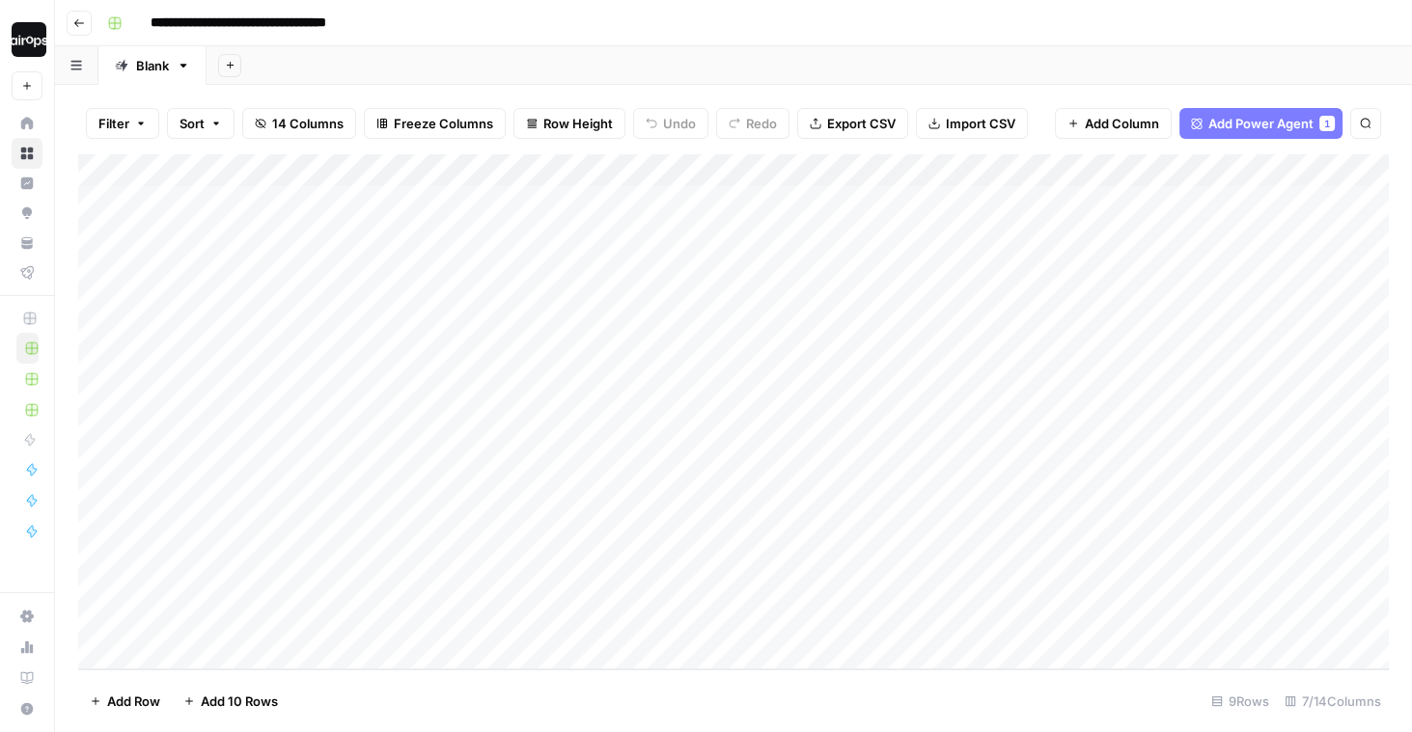
click at [310, 464] on div "Add Column" at bounding box center [733, 411] width 1310 height 515
click at [297, 504] on div "Add Column" at bounding box center [733, 411] width 1310 height 515
click at [331, 508] on div "Add Column" at bounding box center [733, 411] width 1310 height 515
click at [321, 560] on div "Add Column" at bounding box center [733, 411] width 1310 height 515
drag, startPoint x: 399, startPoint y: 221, endPoint x: 399, endPoint y: 448, distance: 226.7
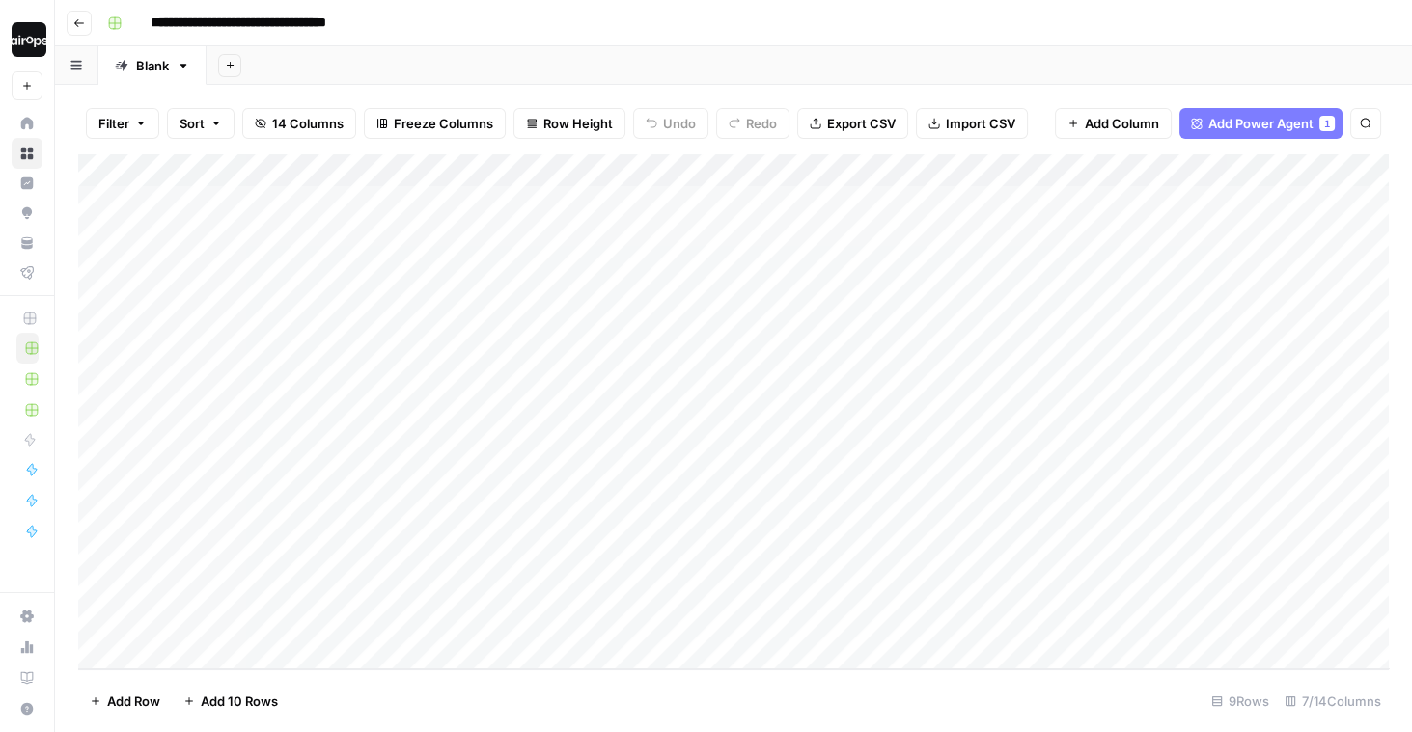
click at [399, 448] on div "Add Column" at bounding box center [733, 411] width 1310 height 515
drag, startPoint x: 592, startPoint y: 206, endPoint x: 577, endPoint y: 462, distance: 256.2
click at [577, 462] on div "Add Column" at bounding box center [733, 411] width 1310 height 515
click at [866, 377] on div "Add Column" at bounding box center [733, 411] width 1310 height 515
click at [756, 401] on div "Add Column" at bounding box center [733, 411] width 1310 height 515
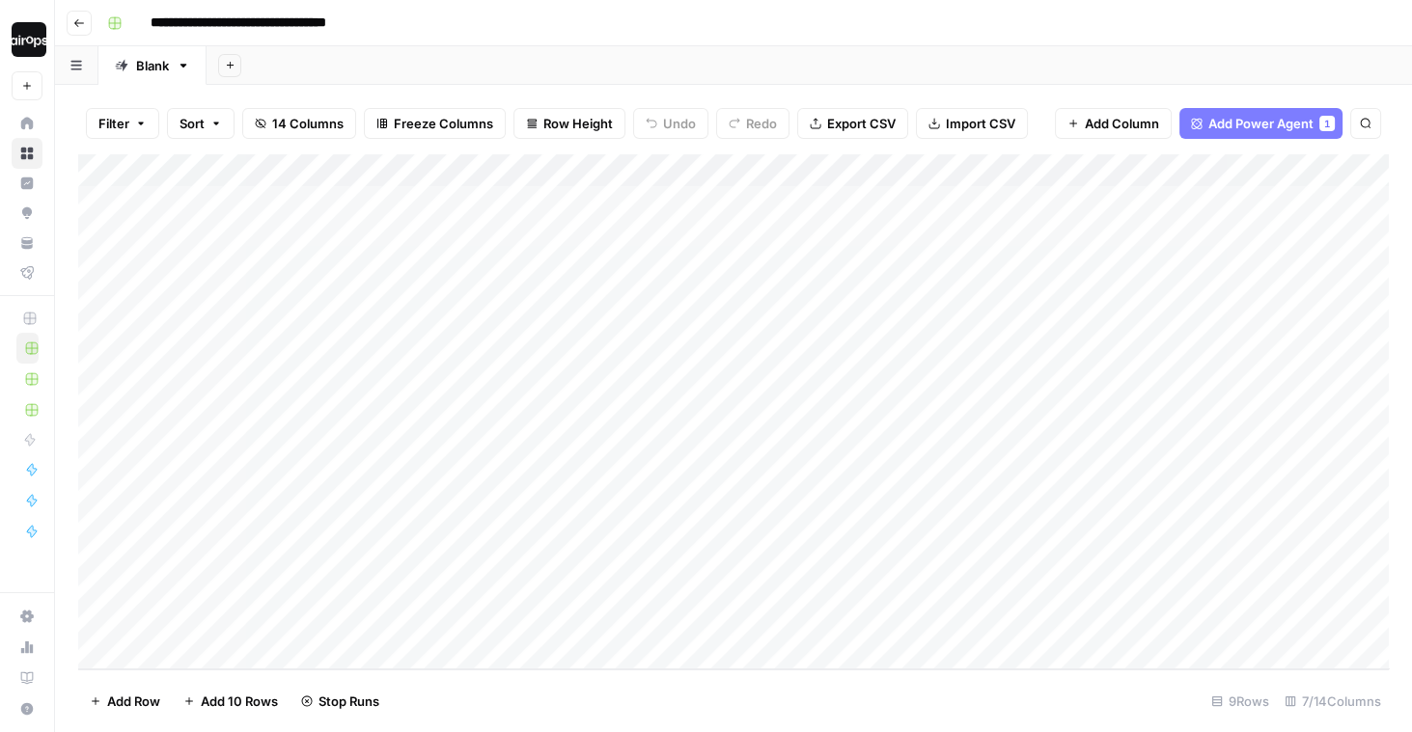
click at [319, 374] on div "Add Column" at bounding box center [733, 411] width 1310 height 515
click at [319, 374] on div "**********" at bounding box center [327, 361] width 365 height 53
click at [288, 361] on textarea "**********" at bounding box center [327, 354] width 365 height 27
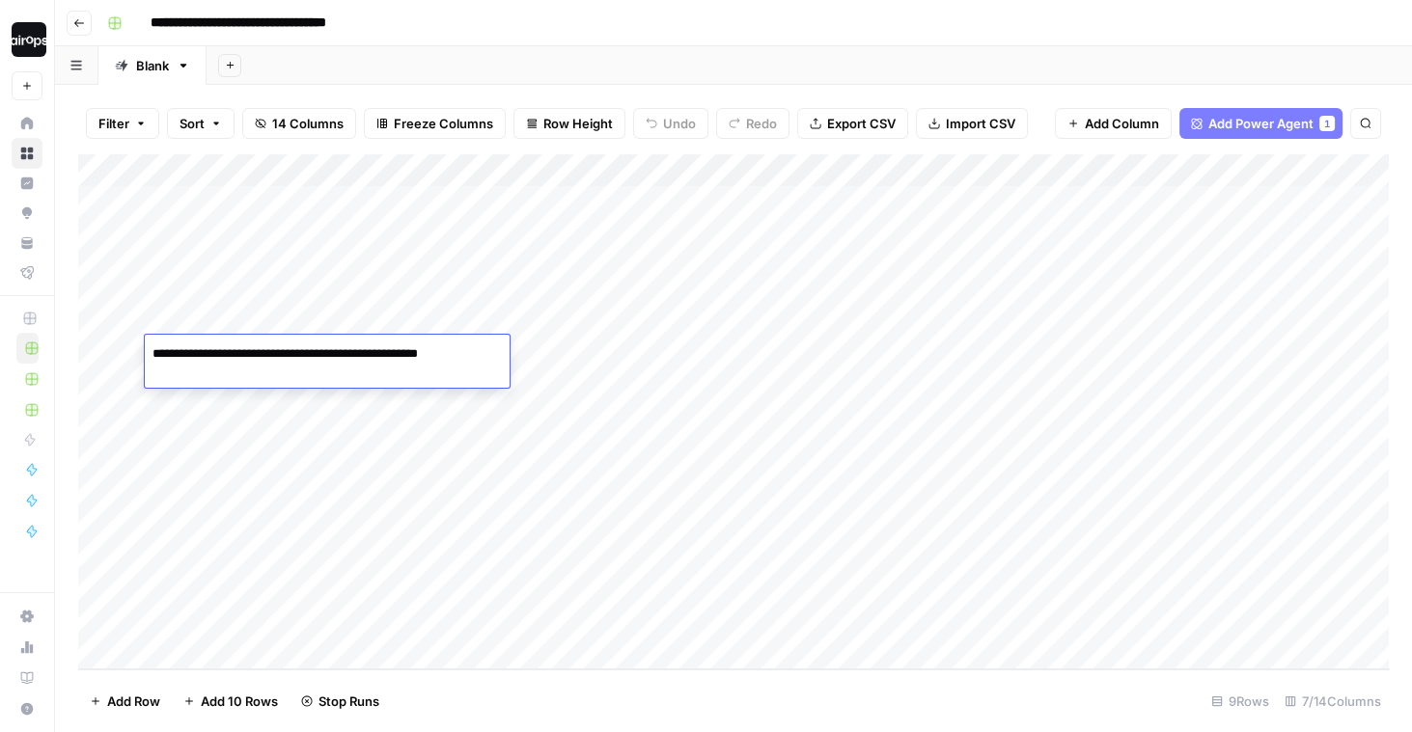
click at [288, 361] on textarea "**********" at bounding box center [327, 354] width 365 height 27
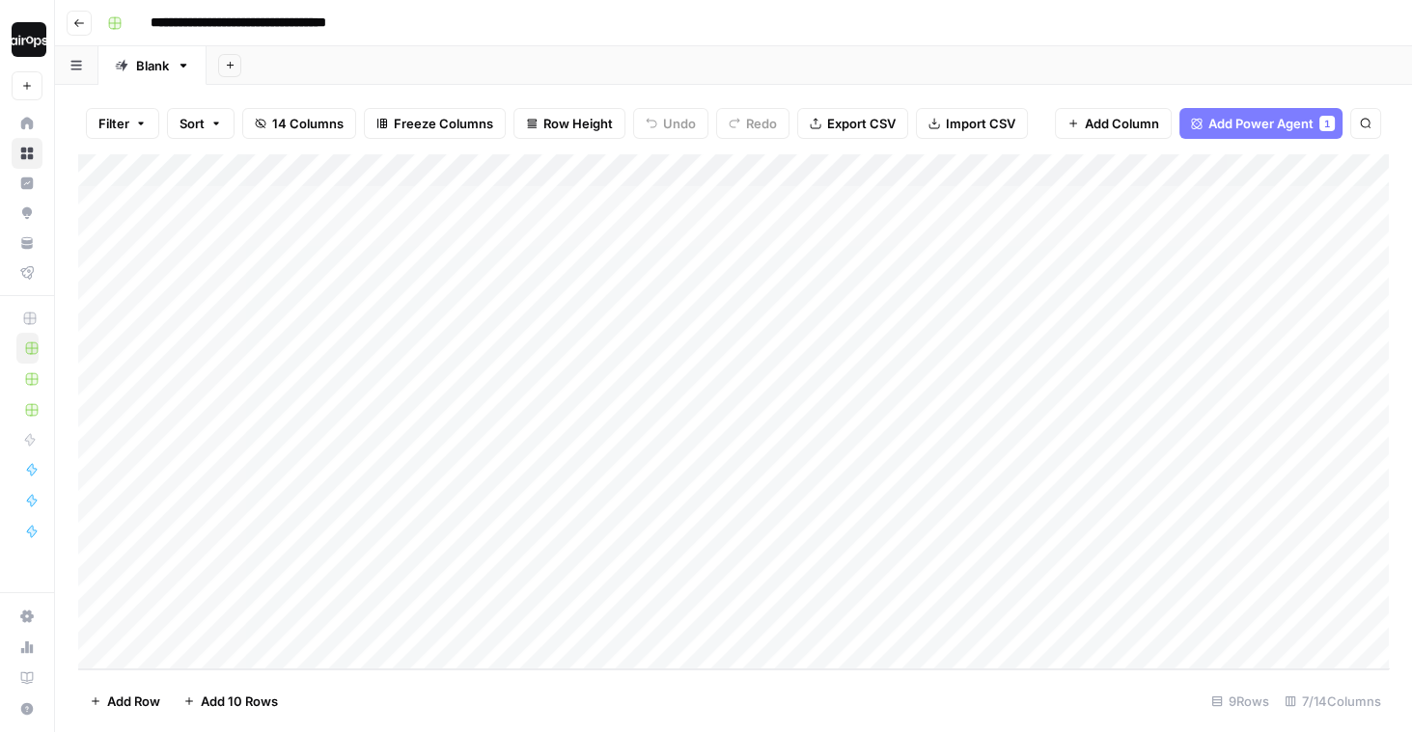
click at [283, 498] on div "Add Column" at bounding box center [733, 411] width 1310 height 515
type textarea "**********"
click at [318, 587] on div "Add Column" at bounding box center [733, 411] width 1310 height 515
click at [625, 508] on div "Add Column" at bounding box center [733, 411] width 1310 height 515
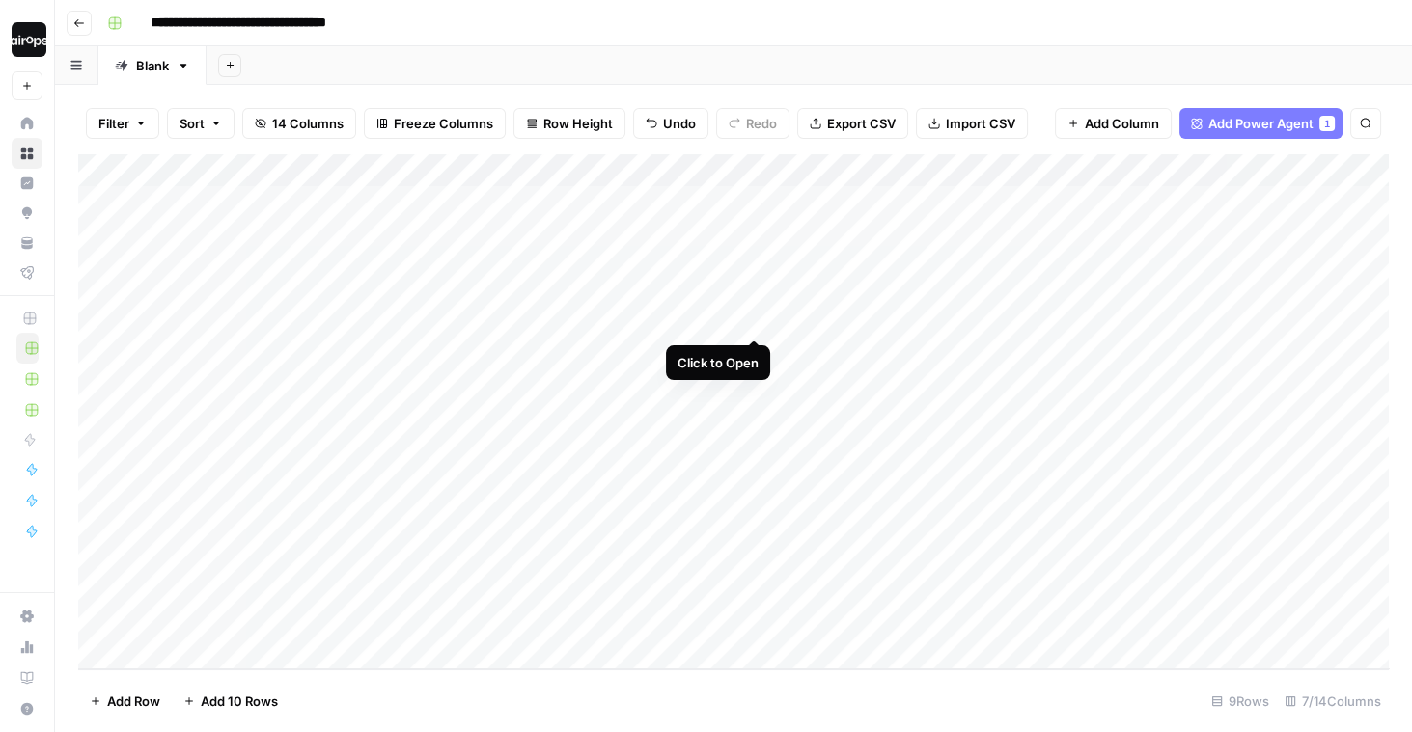
click at [752, 302] on div "Add Column" at bounding box center [733, 411] width 1310 height 515
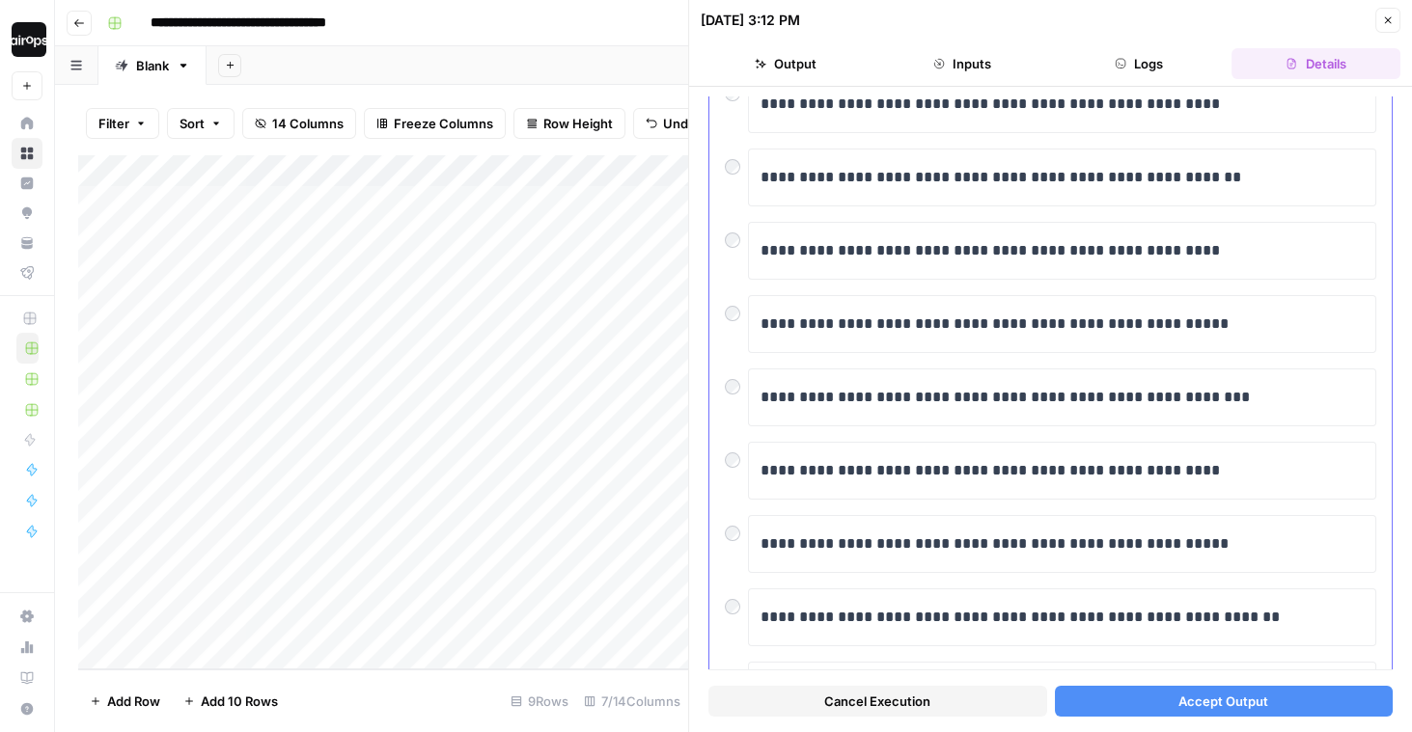
scroll to position [167, 0]
click at [1112, 694] on button "Accept Output" at bounding box center [1224, 701] width 339 height 31
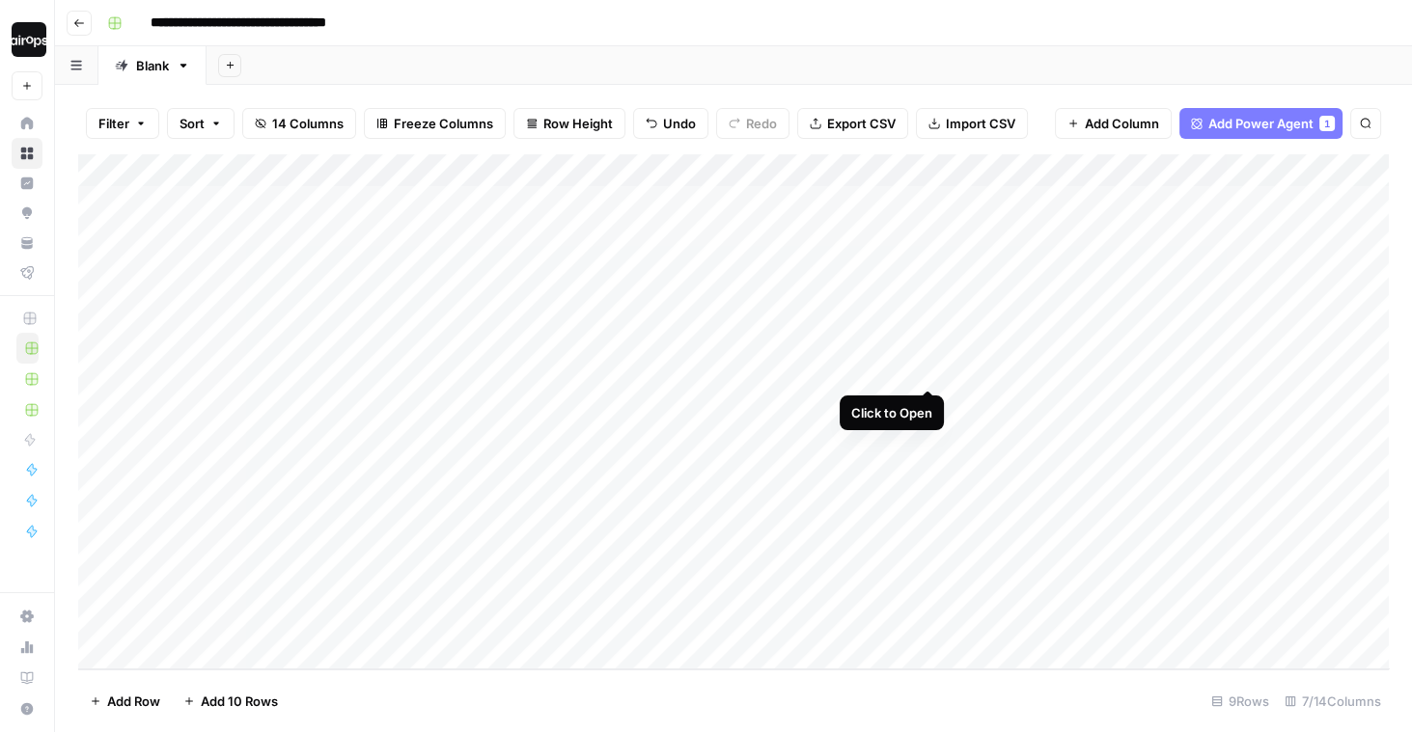
click at [930, 344] on div "Add Column" at bounding box center [733, 411] width 1310 height 515
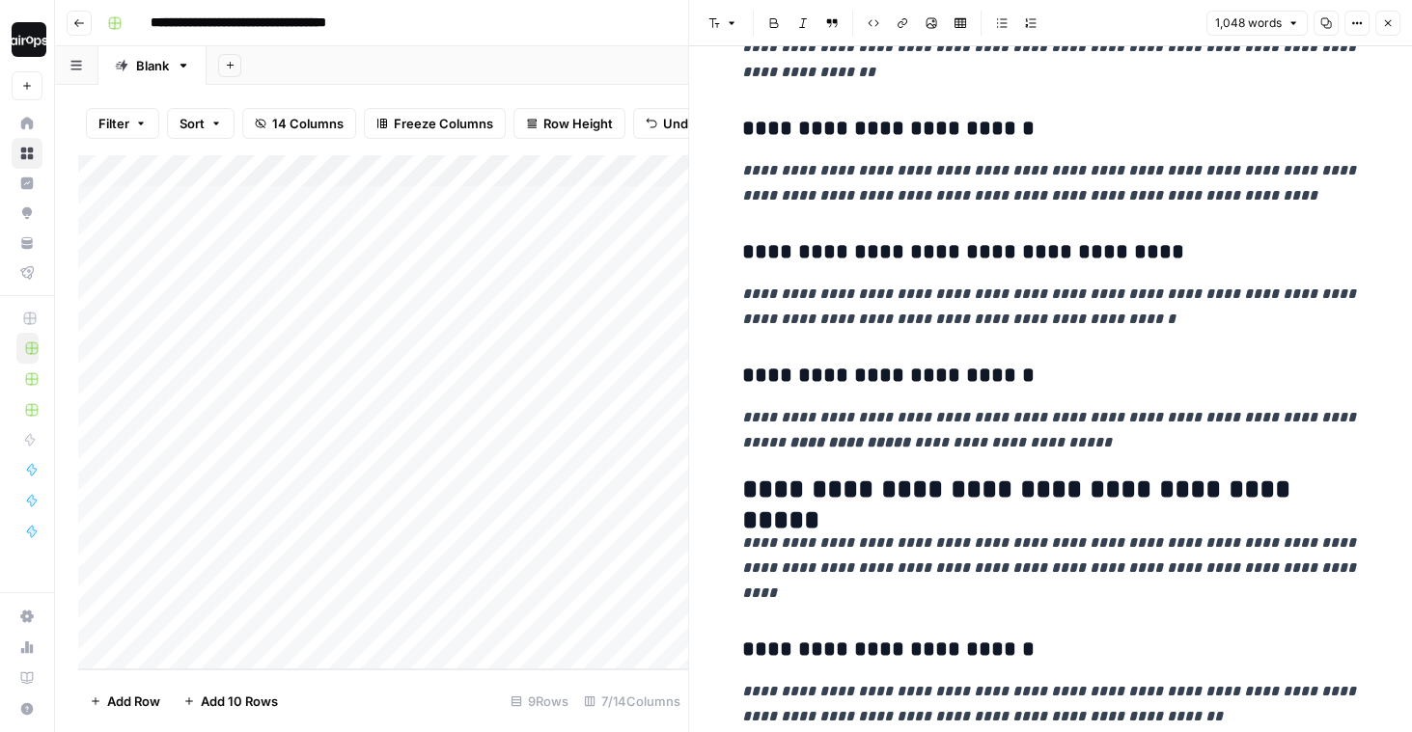
scroll to position [536, 0]
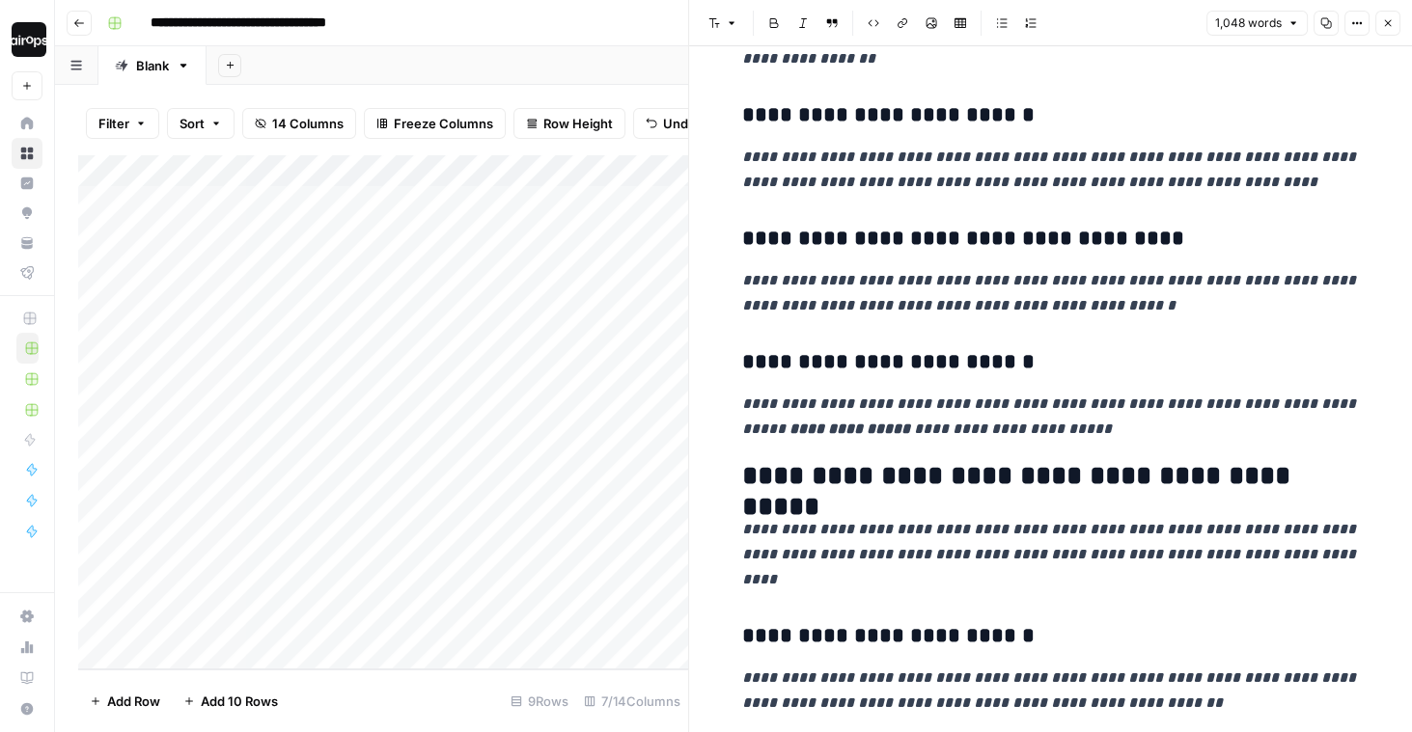
click at [1384, 22] on icon "button" at bounding box center [1388, 23] width 12 height 12
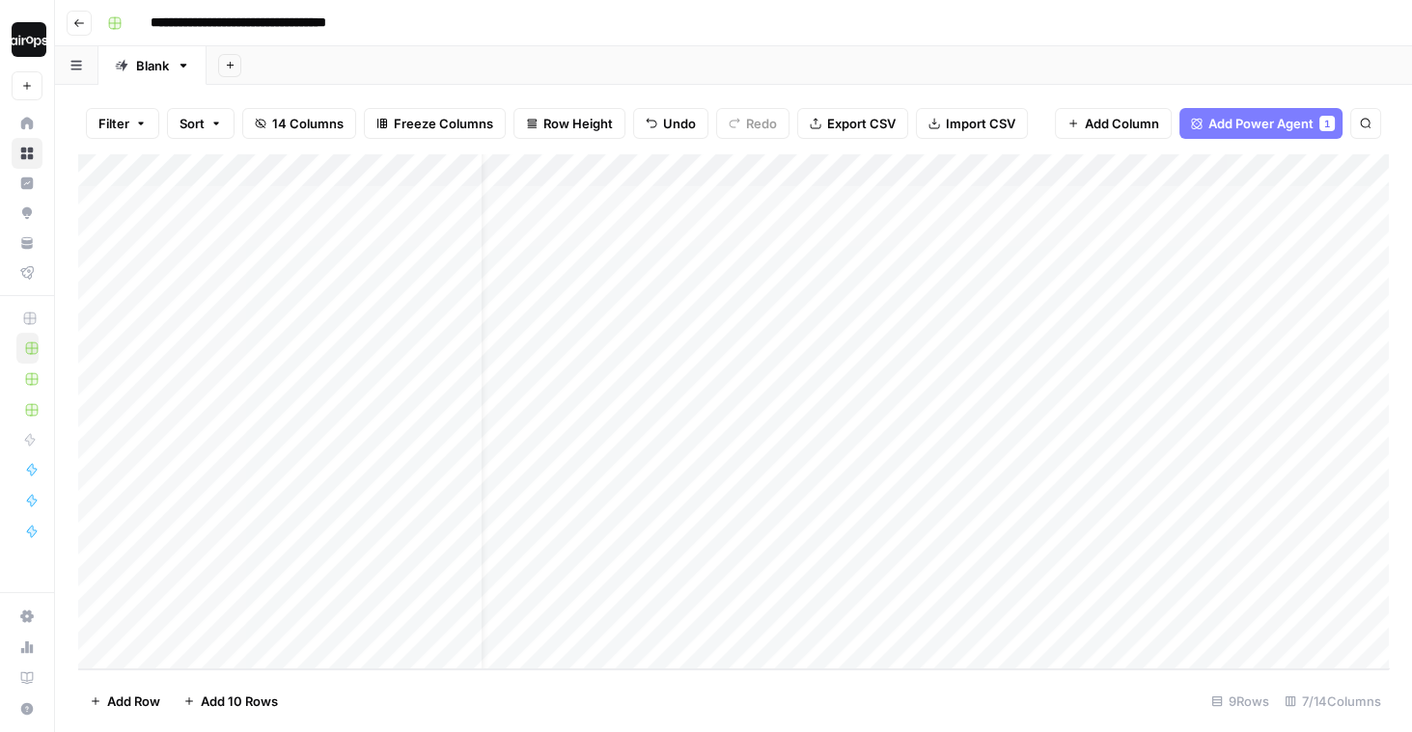
scroll to position [0, 71]
drag, startPoint x: 794, startPoint y: 337, endPoint x: 794, endPoint y: 468, distance: 131.2
click at [794, 469] on div "Add Column" at bounding box center [733, 411] width 1310 height 515
drag, startPoint x: 844, startPoint y: 218, endPoint x: 844, endPoint y: 461, distance: 243.2
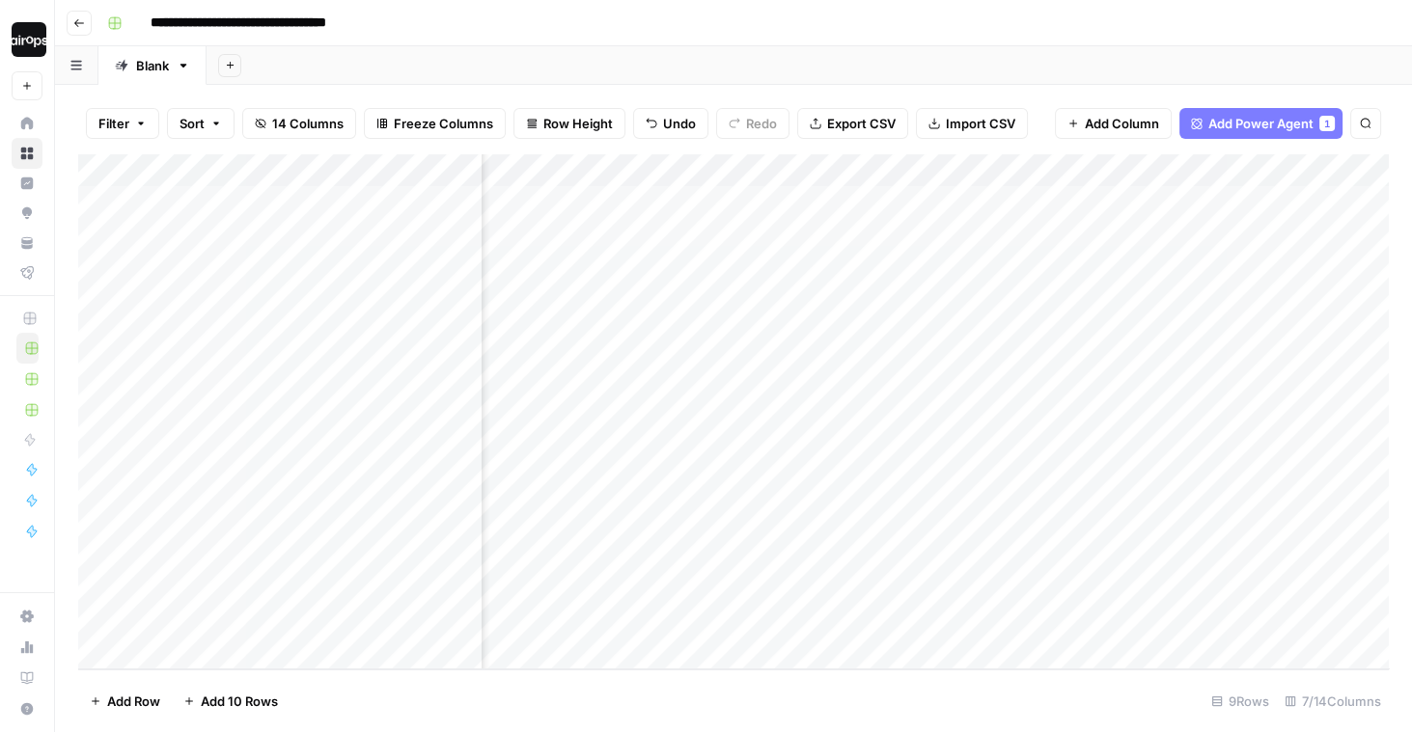
click at [844, 461] on div "Add Column" at bounding box center [733, 411] width 1310 height 515
click at [1057, 200] on div "Add Column" at bounding box center [733, 411] width 1310 height 515
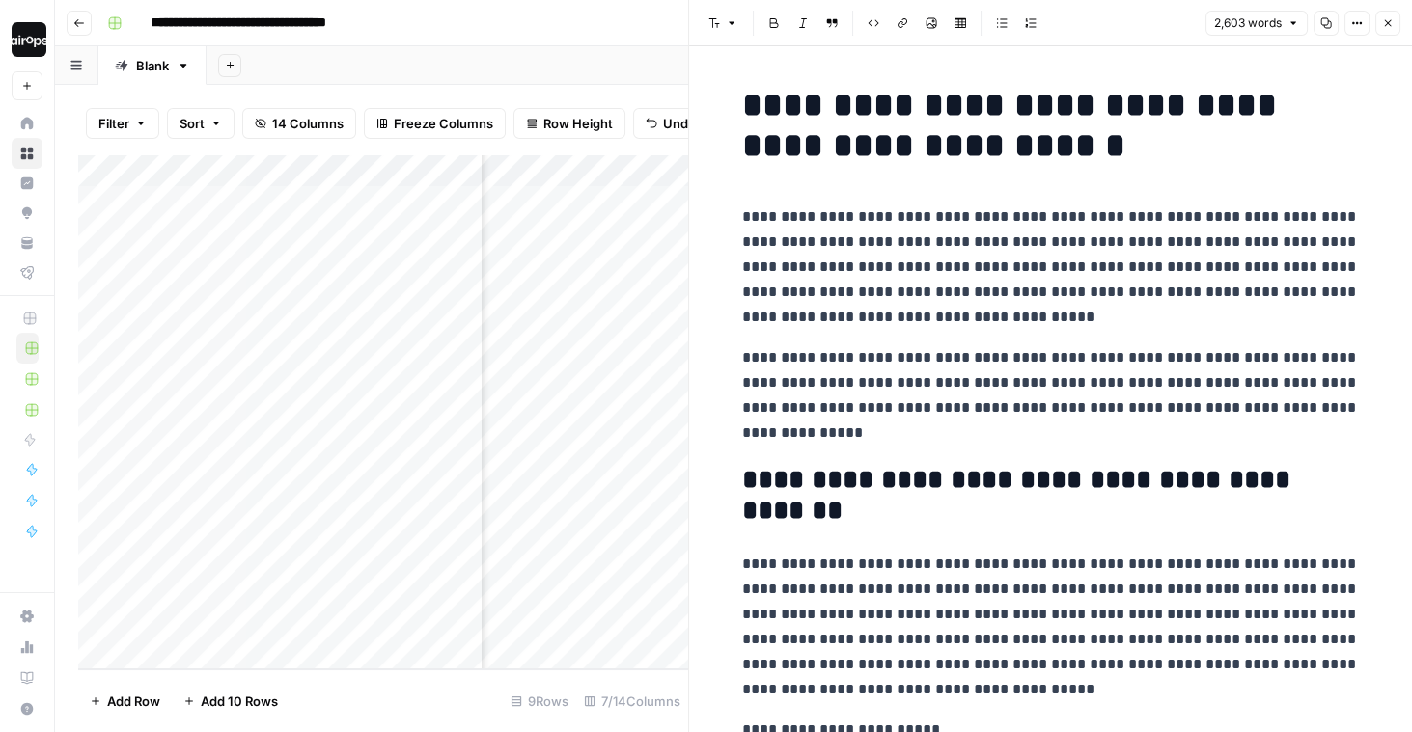
click at [1092, 417] on p "**********" at bounding box center [1051, 395] width 618 height 100
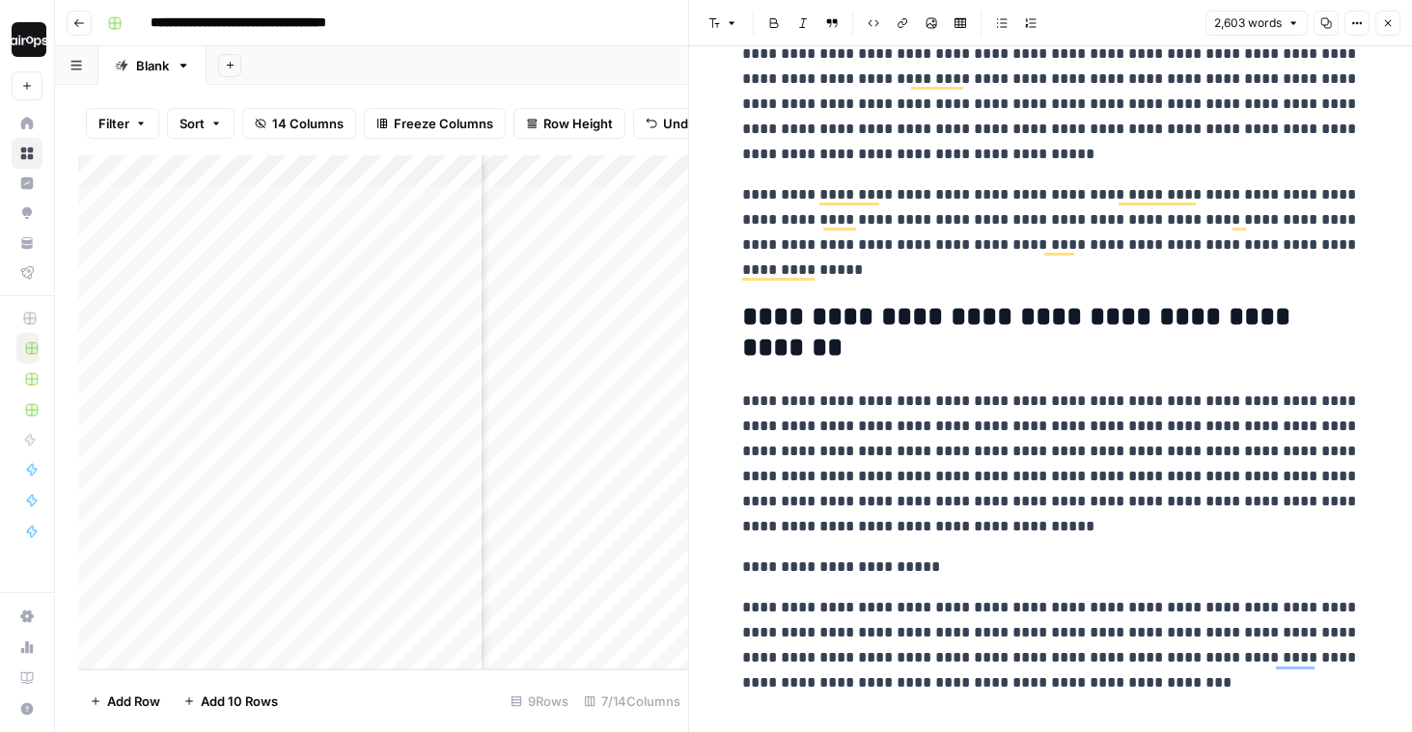
scroll to position [163, 0]
drag, startPoint x: 928, startPoint y: 566, endPoint x: 723, endPoint y: 563, distance: 205.6
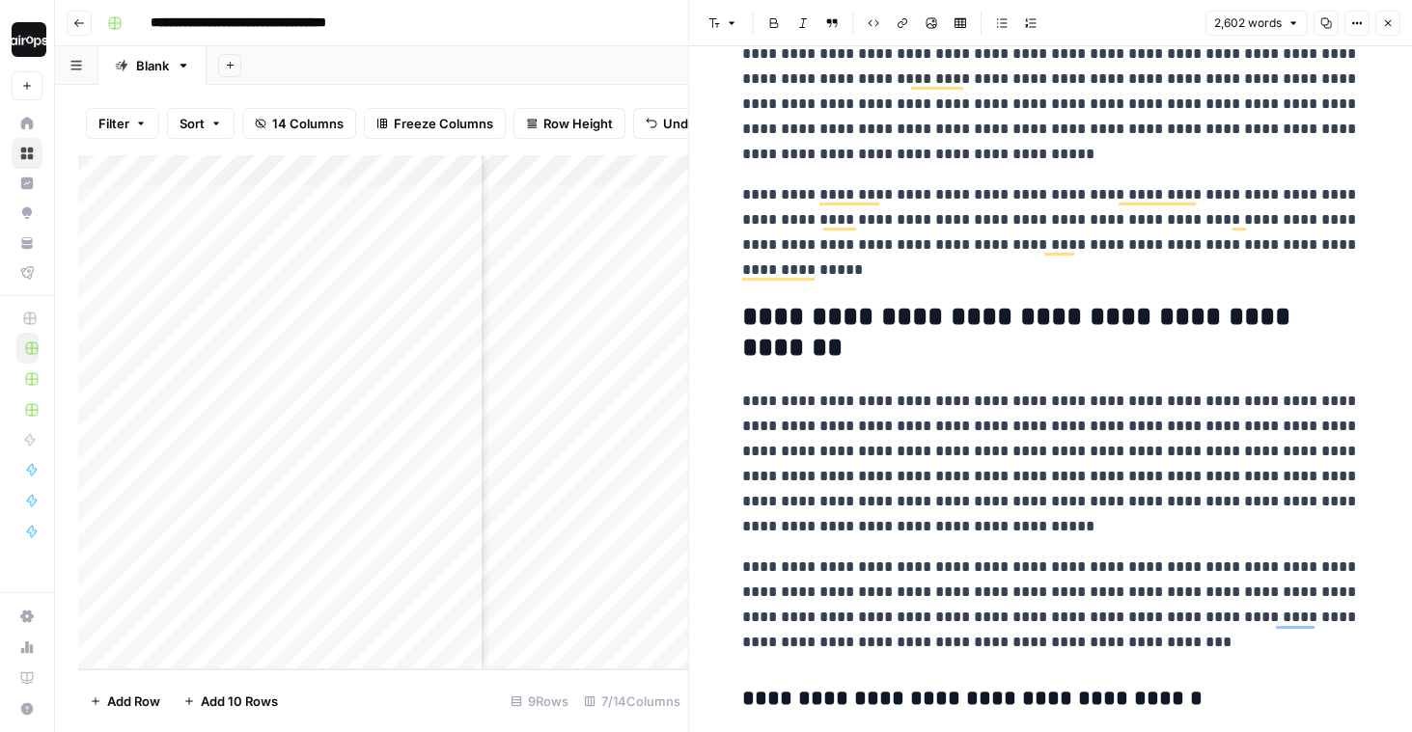
click at [1386, 23] on icon "button" at bounding box center [1388, 23] width 12 height 12
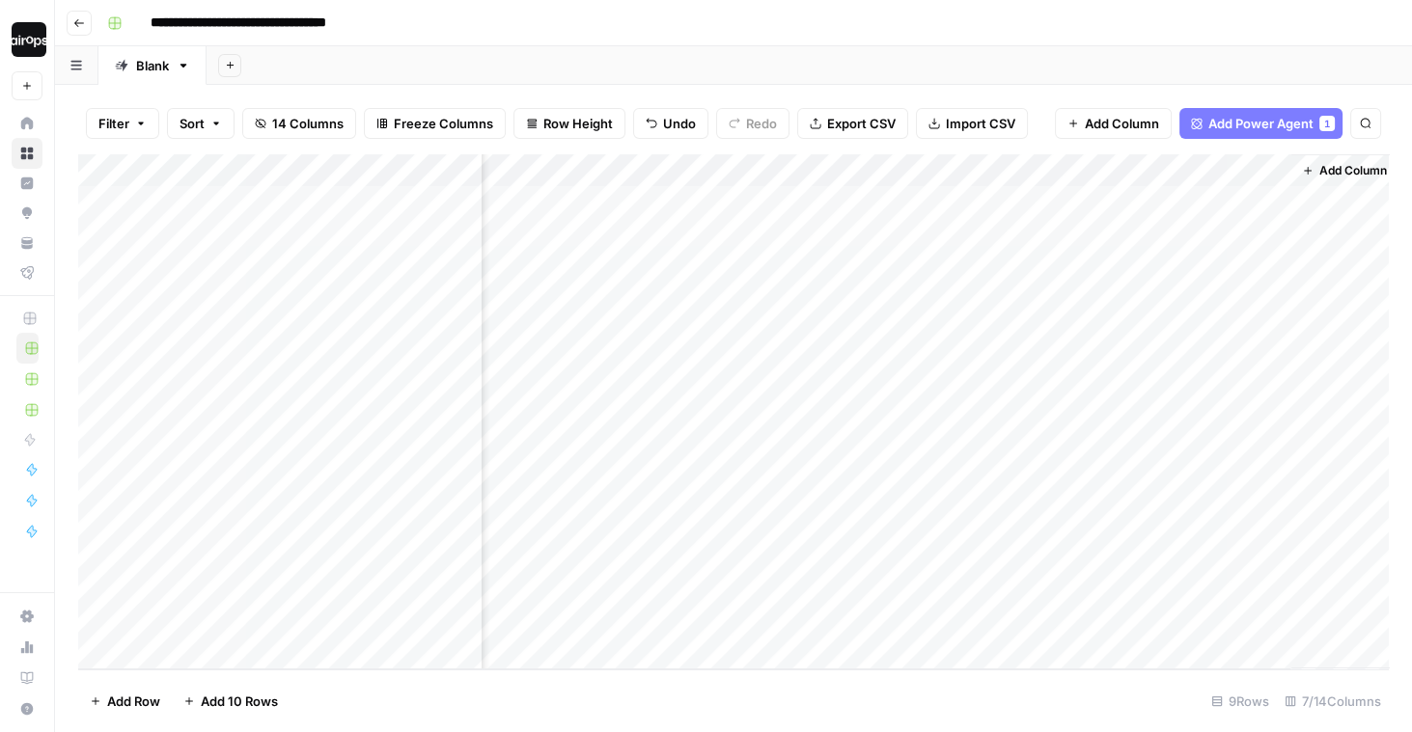
scroll to position [0, 558]
drag, startPoint x: 995, startPoint y: 206, endPoint x: 978, endPoint y: 464, distance: 258.1
click at [978, 464] on div "Add Column" at bounding box center [733, 411] width 1310 height 515
click at [1339, 175] on span "Add Column" at bounding box center [1344, 170] width 68 height 17
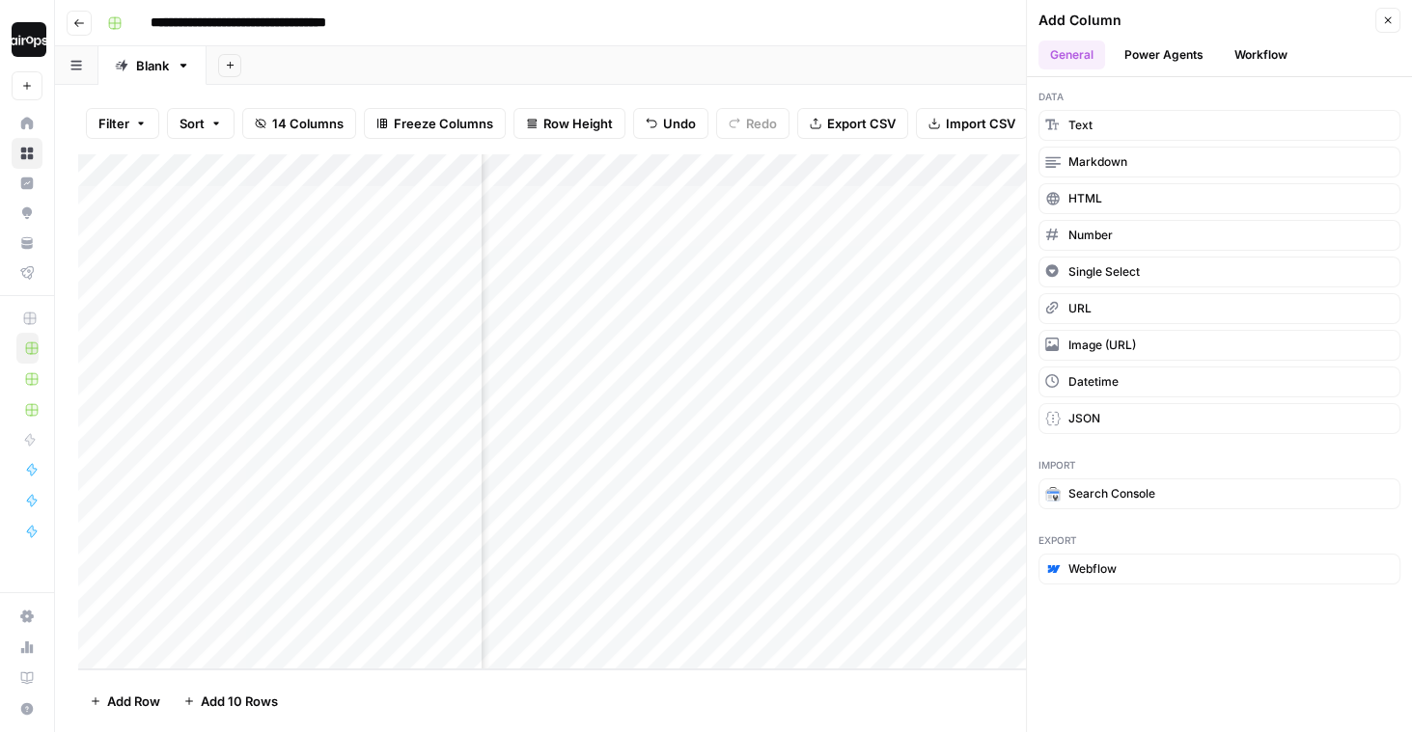
click at [1175, 64] on button "Power Agents" at bounding box center [1164, 55] width 102 height 29
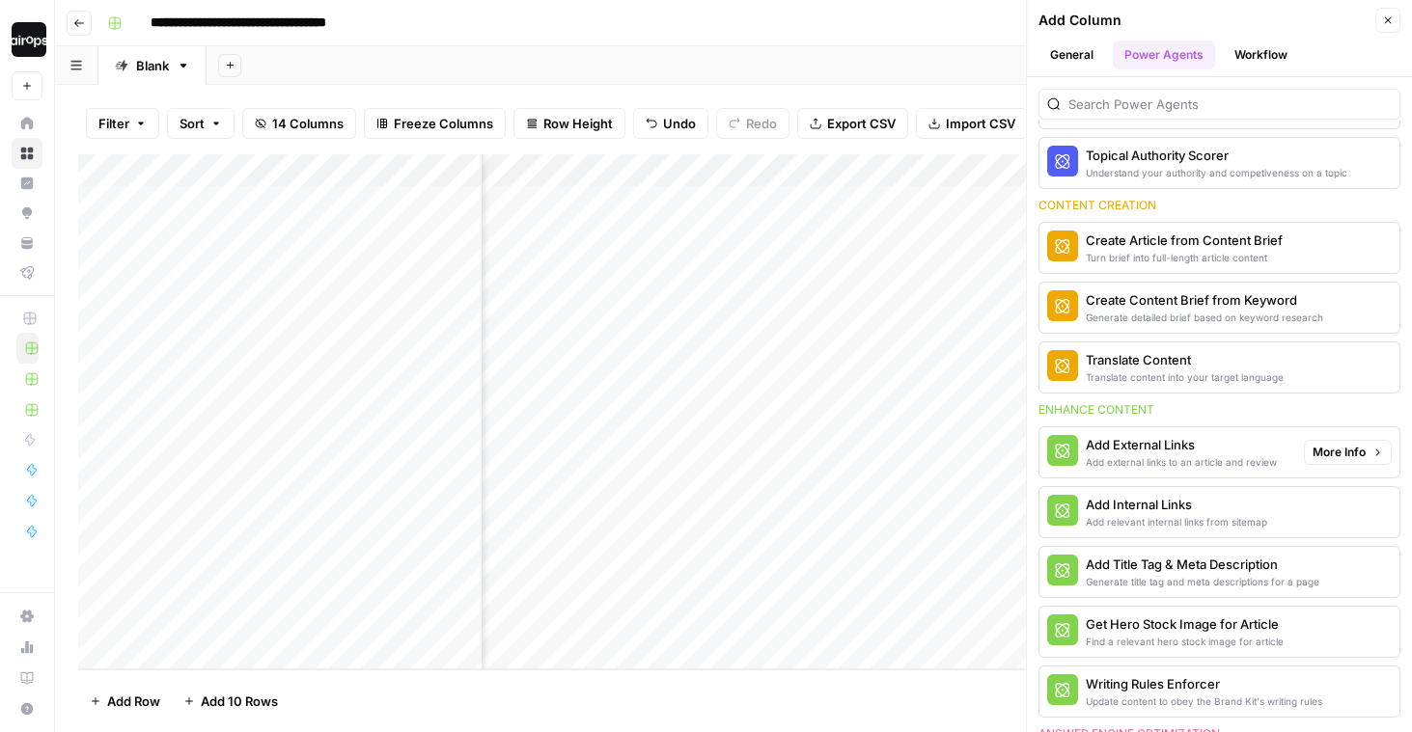
scroll to position [380, 0]
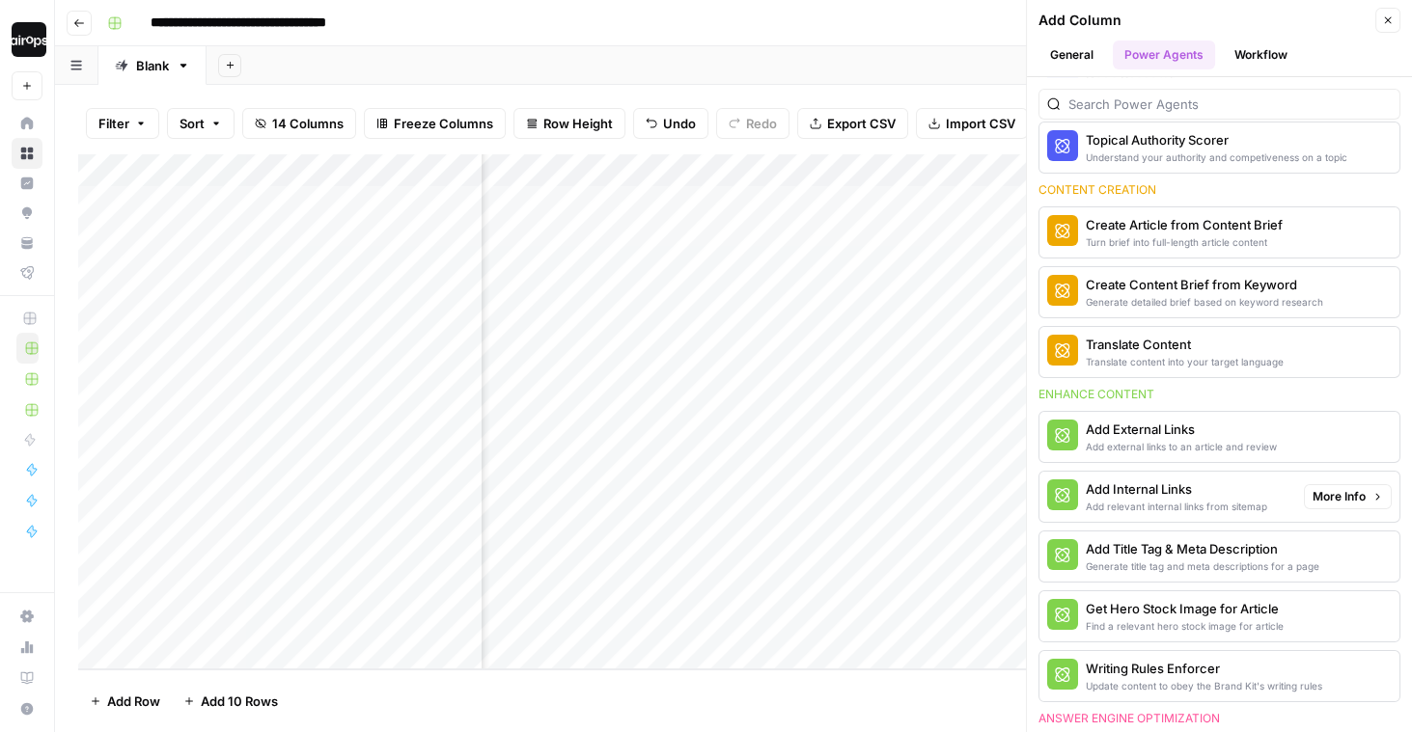
click at [1177, 486] on div "Add Internal Links" at bounding box center [1175, 489] width 181 height 19
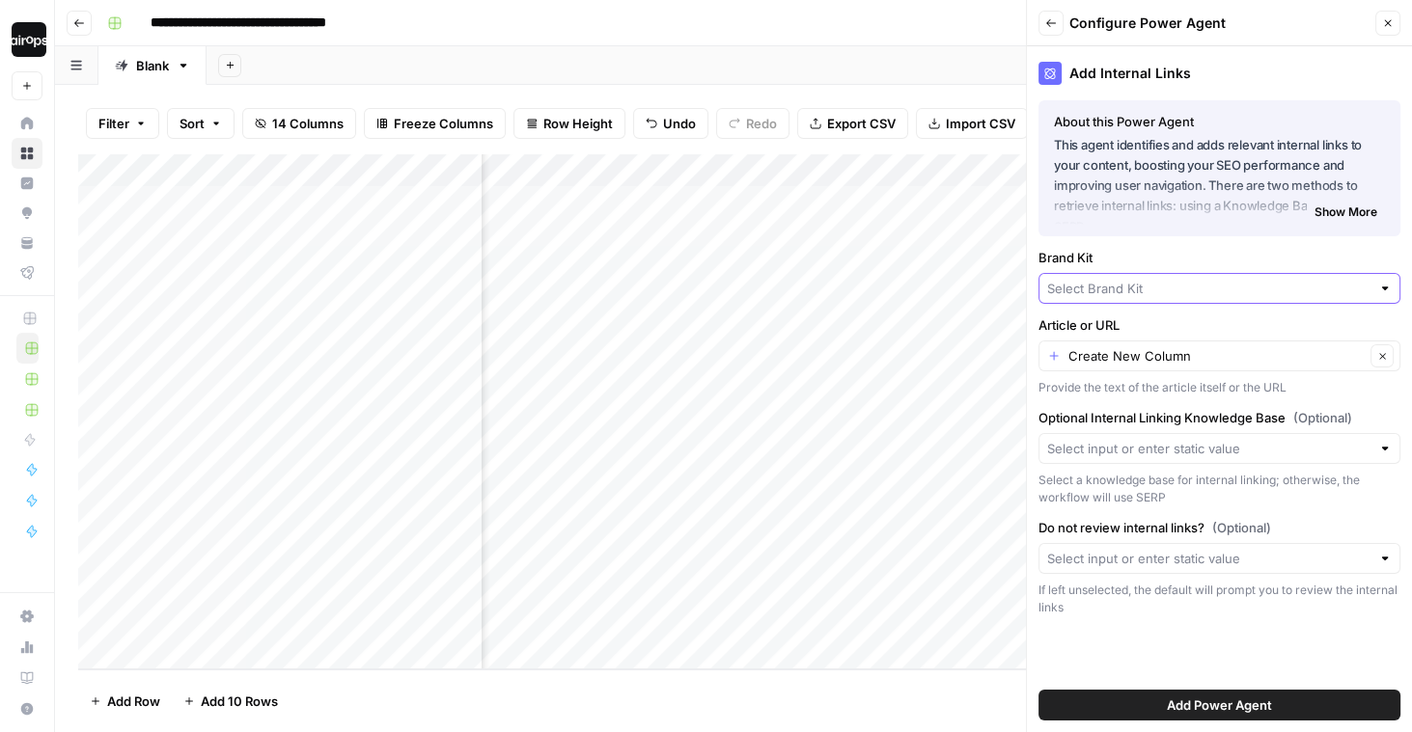
click at [1140, 293] on input "Brand Kit" at bounding box center [1208, 288] width 323 height 19
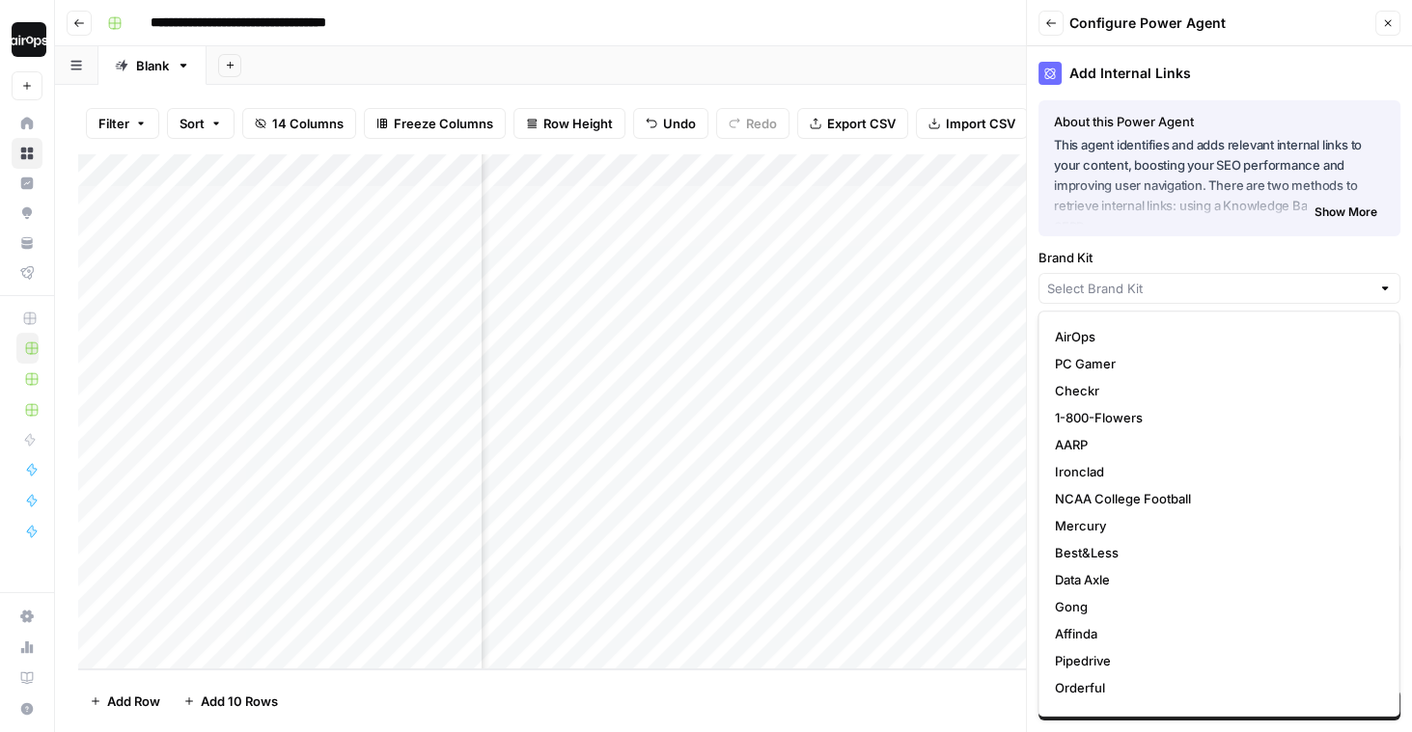
scroll to position [259, 0]
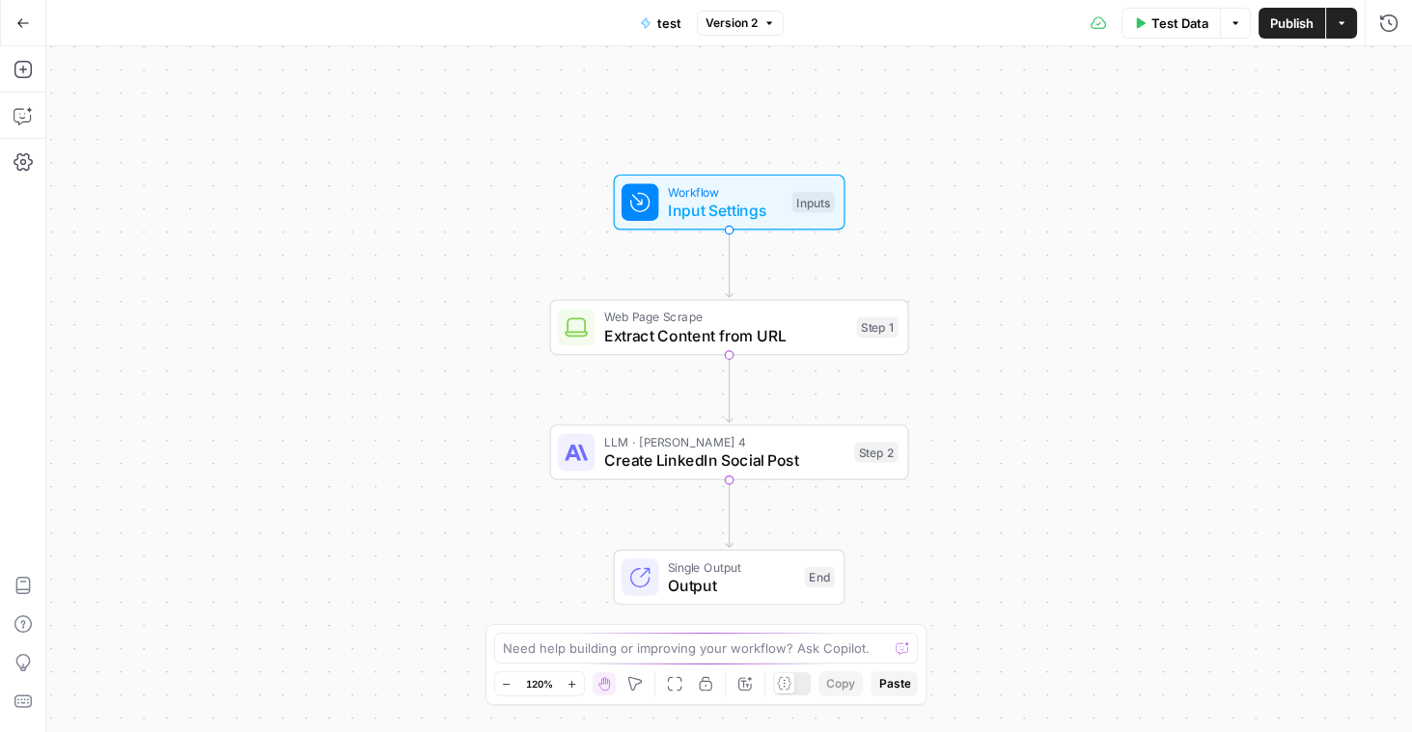
click at [1338, 18] on icon "button" at bounding box center [1341, 23] width 12 height 12
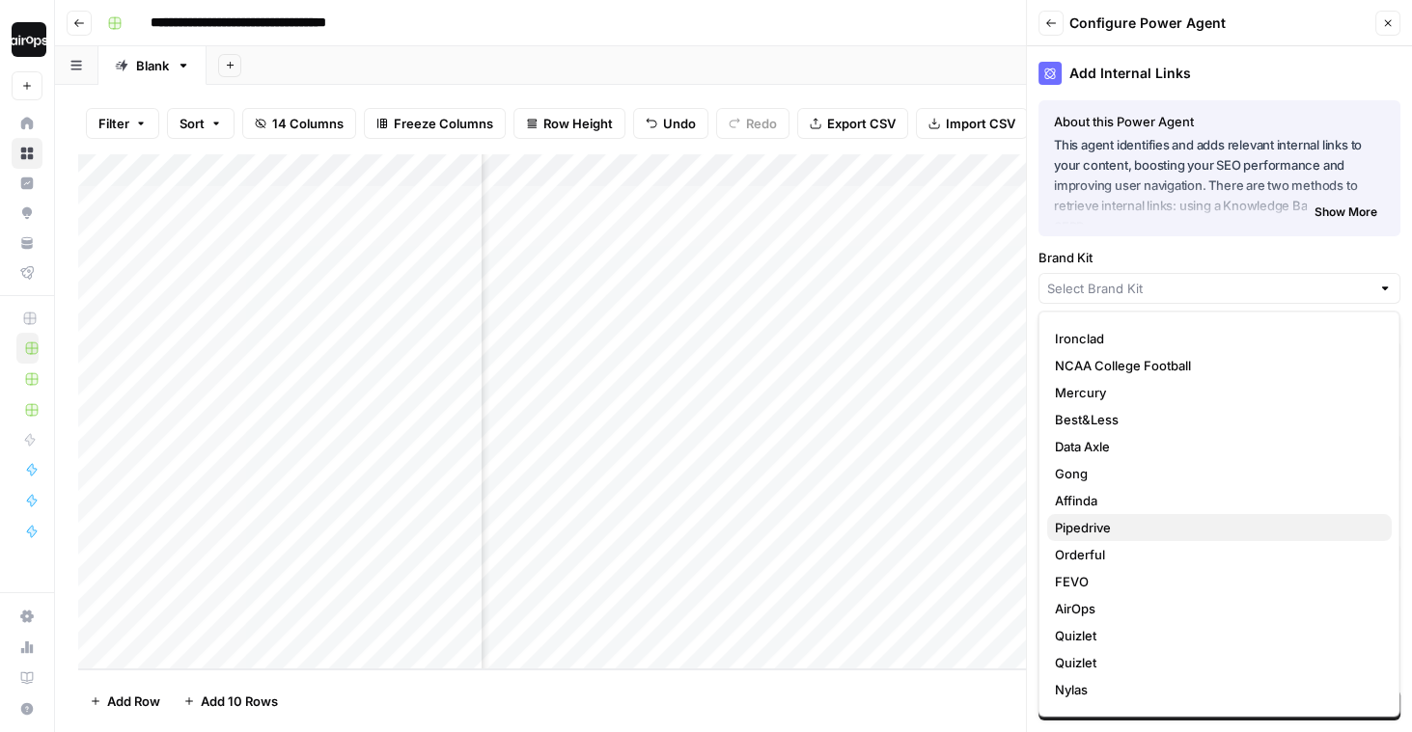
scroll to position [0, 558]
type input "Affinda"
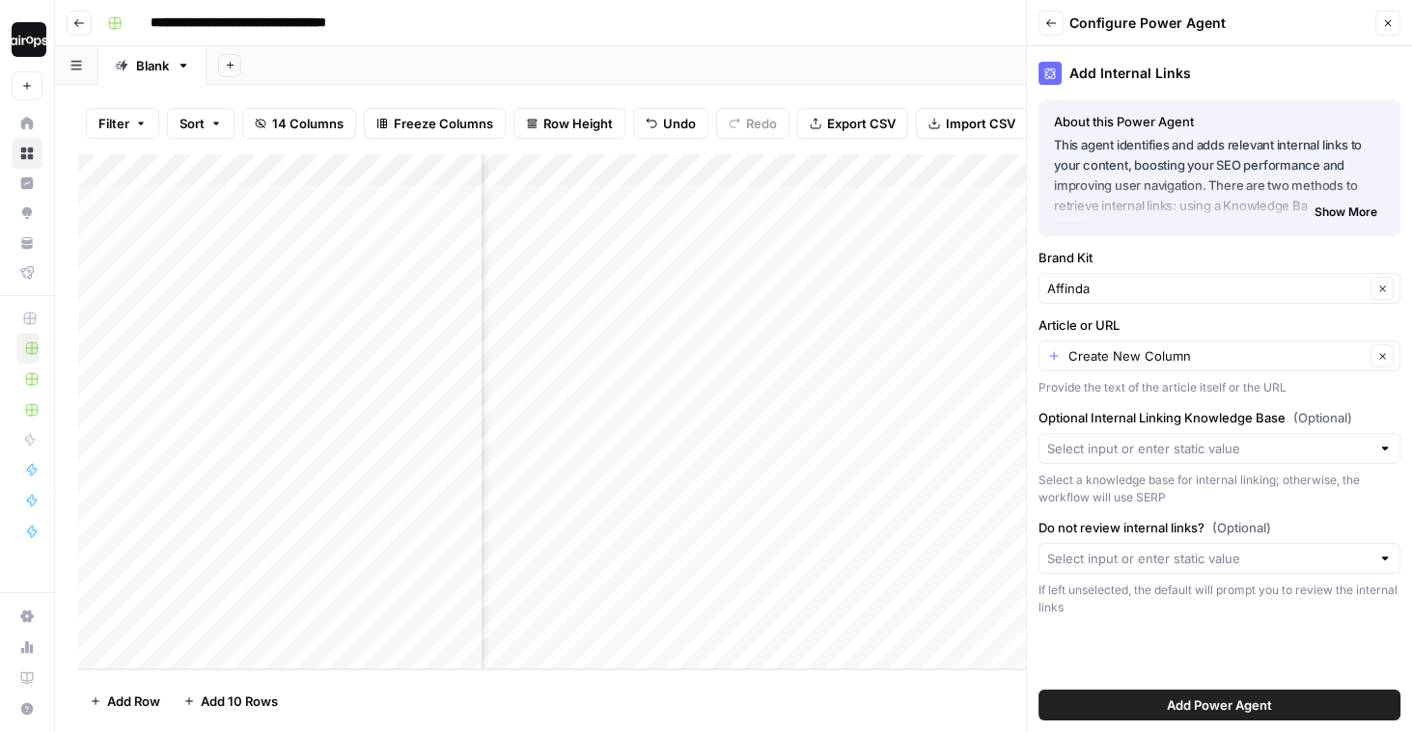
click at [1180, 701] on span "Add Power Agent" at bounding box center [1219, 705] width 105 height 19
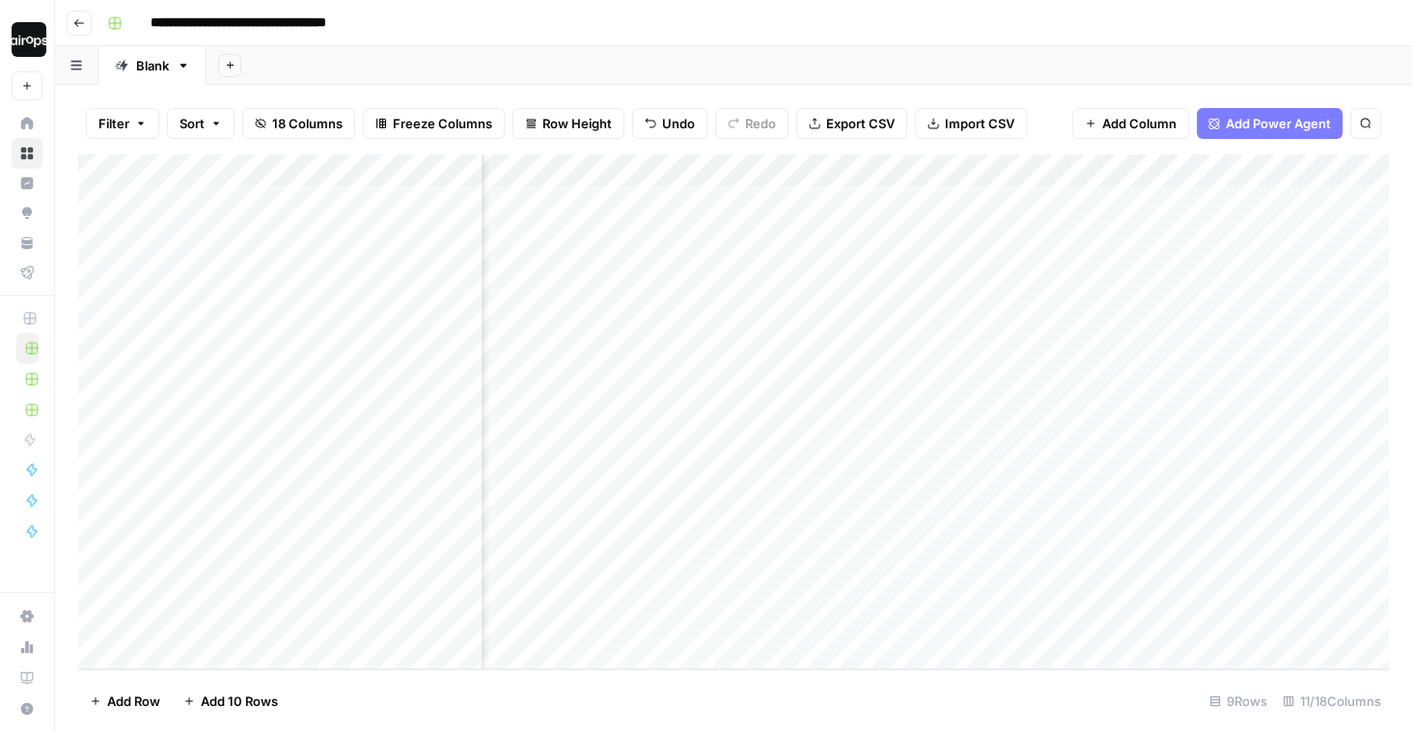
scroll to position [0, 1073]
drag, startPoint x: 1107, startPoint y: 216, endPoint x: 1099, endPoint y: 493, distance: 277.0
click at [1099, 493] on div "Add Column" at bounding box center [733, 411] width 1310 height 515
click at [730, 174] on div "Add Column" at bounding box center [733, 411] width 1310 height 515
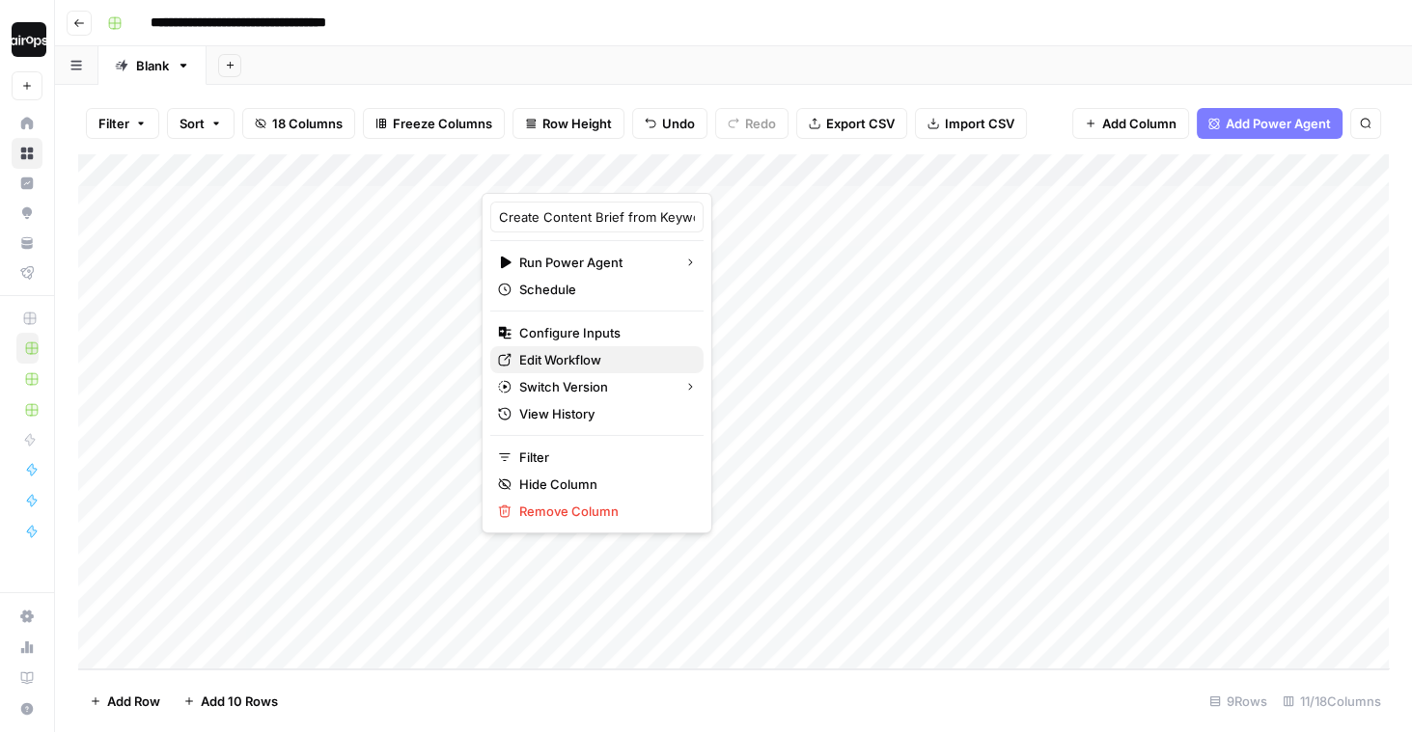
click at [574, 361] on span "Edit Workflow" at bounding box center [603, 359] width 169 height 19
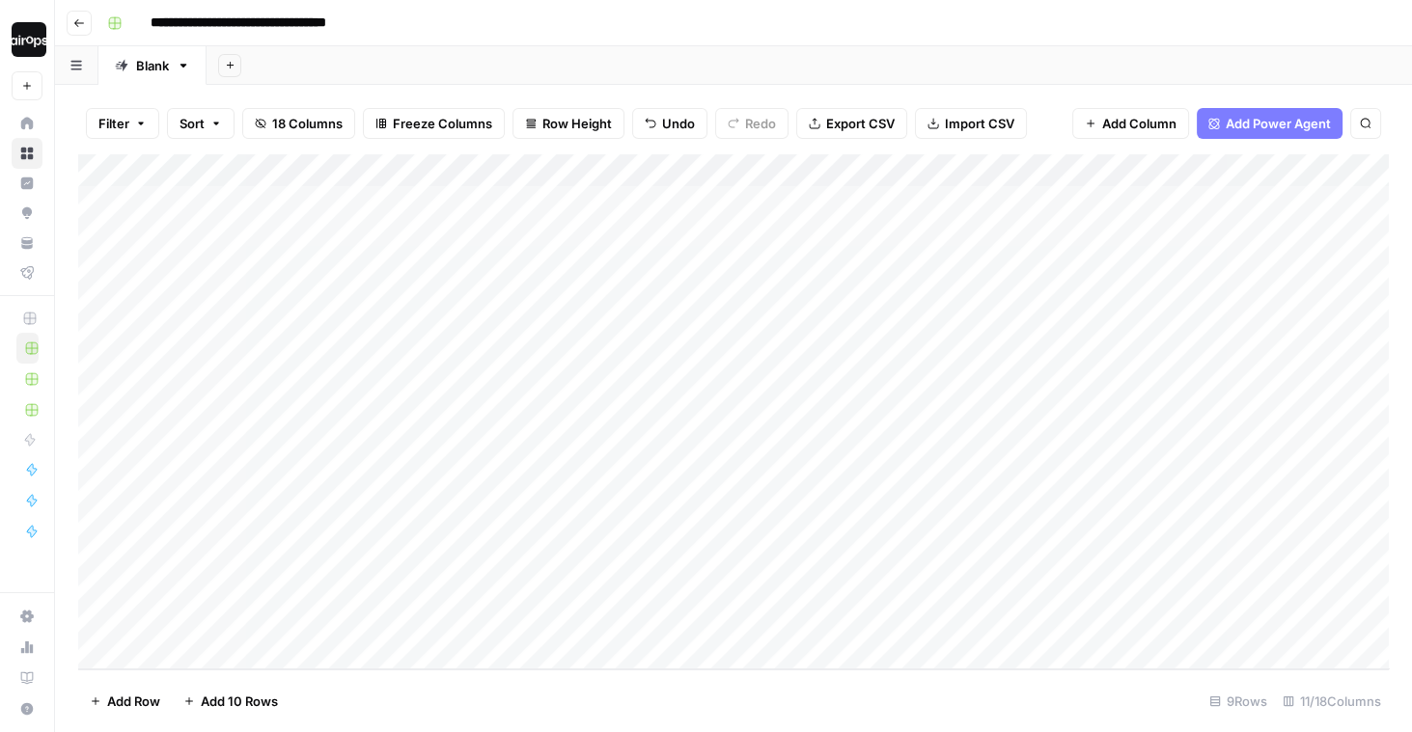
click at [26, 123] on icon at bounding box center [27, 123] width 13 height 13
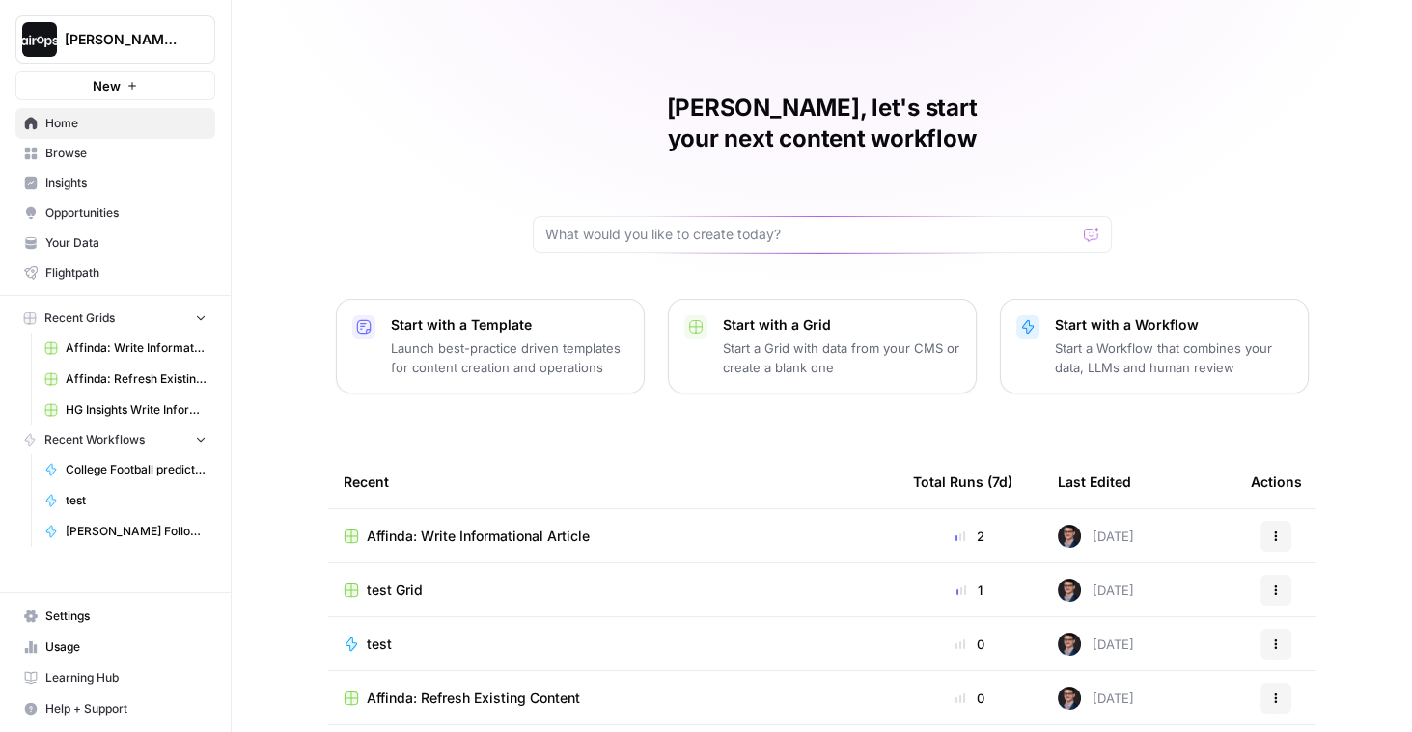
click at [491, 339] on p "Launch best-practice driven templates for content creation and operations" at bounding box center [509, 358] width 237 height 39
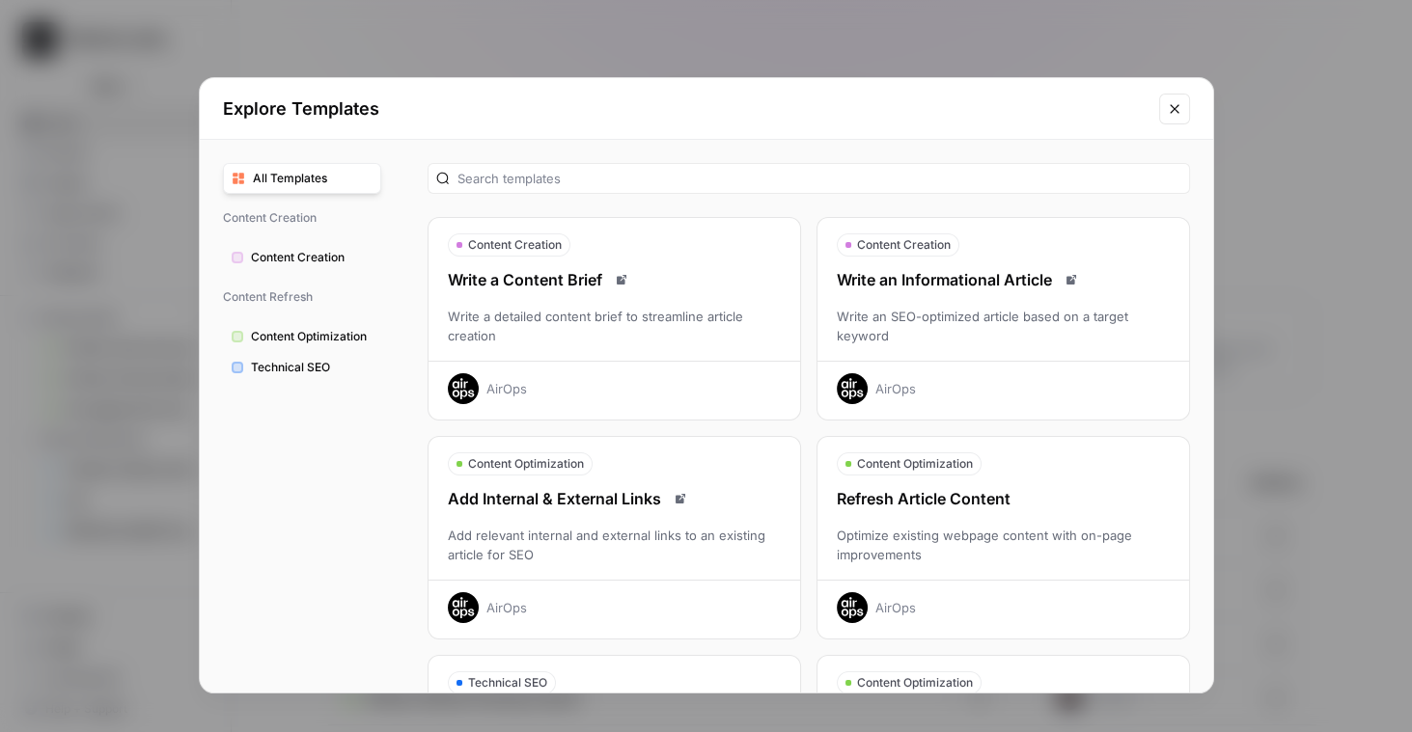
click at [1173, 109] on icon "Close modal" at bounding box center [1174, 108] width 15 height 15
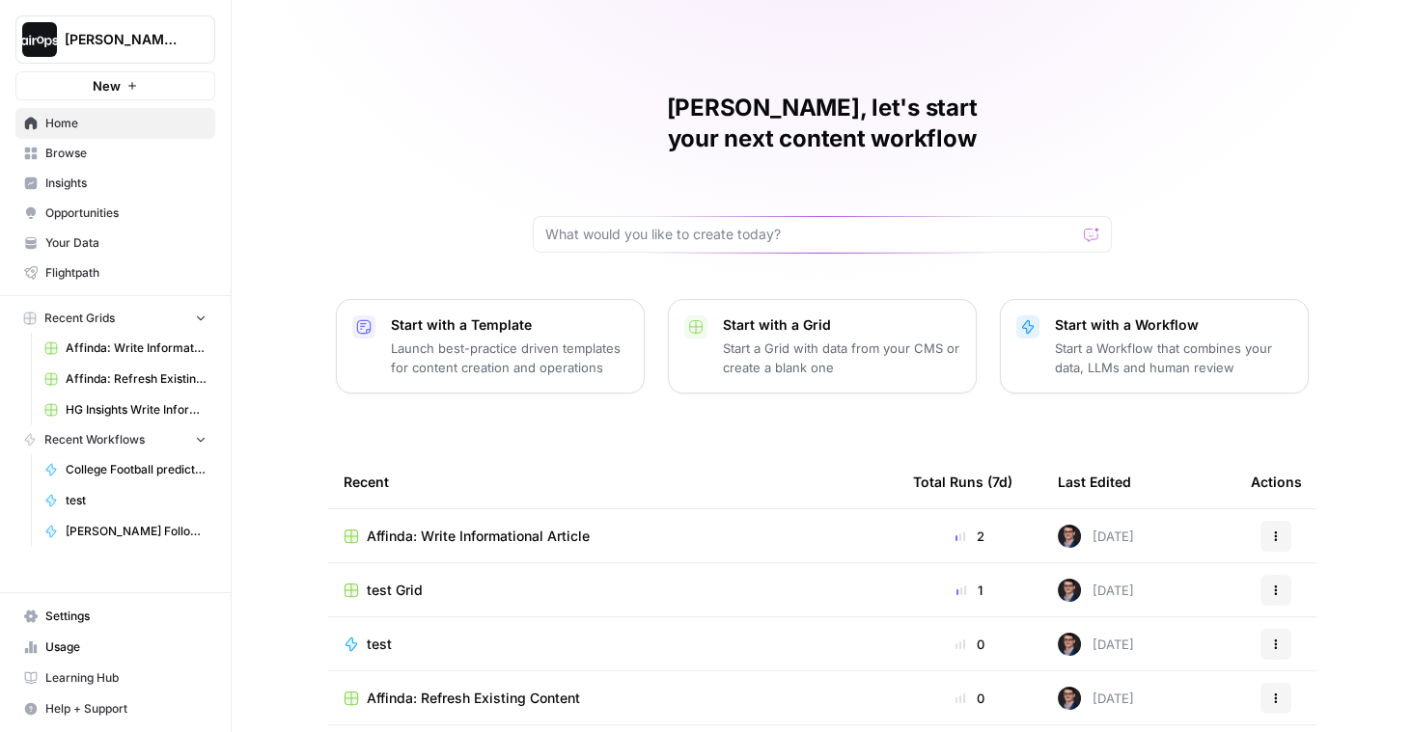
click at [93, 128] on span "Home" at bounding box center [125, 123] width 161 height 17
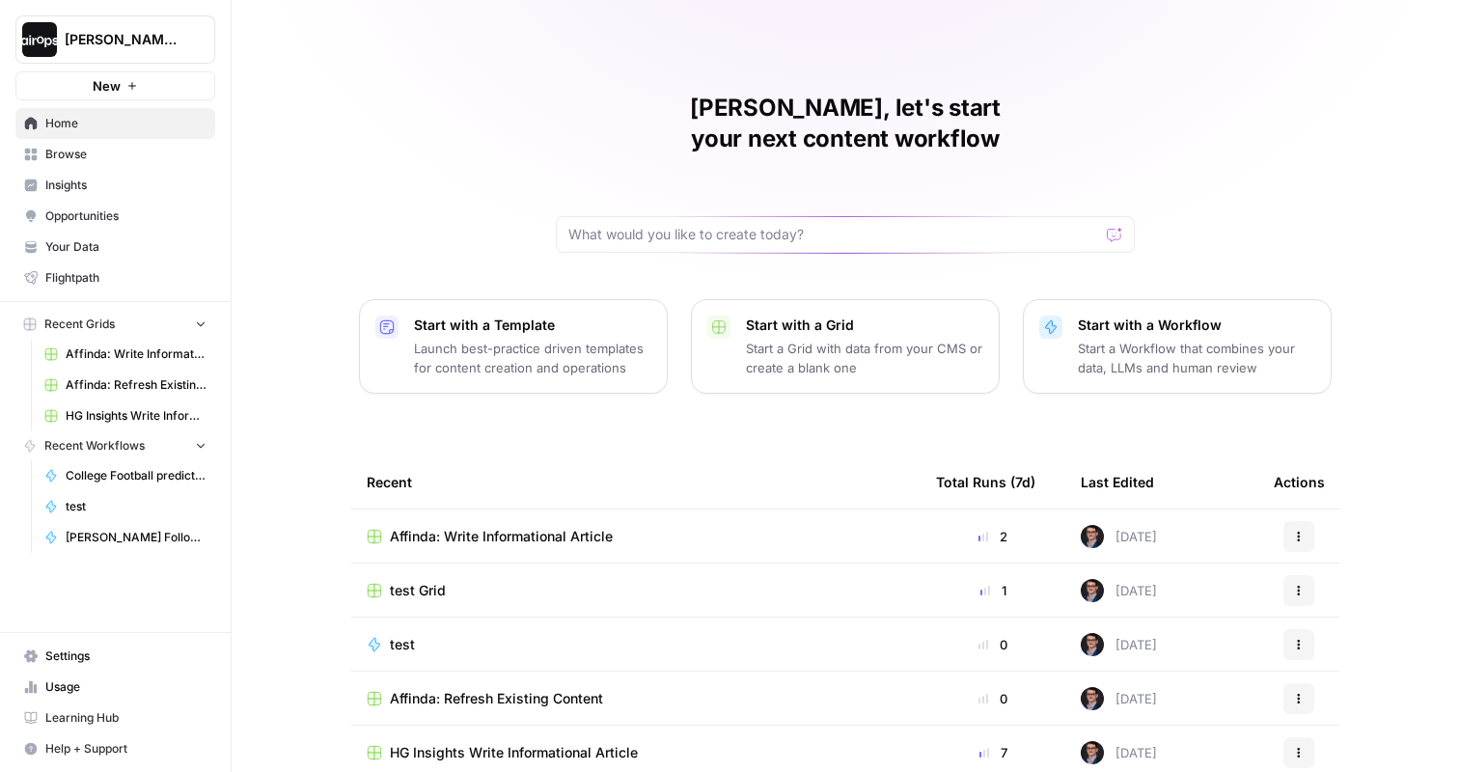
click at [1220, 135] on div "Mike, let's start your next content workflow Start with a Template Launch best-…" at bounding box center [845, 459] width 1227 height 919
click at [480, 84] on div "Mike, let's start your next content workflow Start with a Template Launch best-…" at bounding box center [845, 459] width 1227 height 919
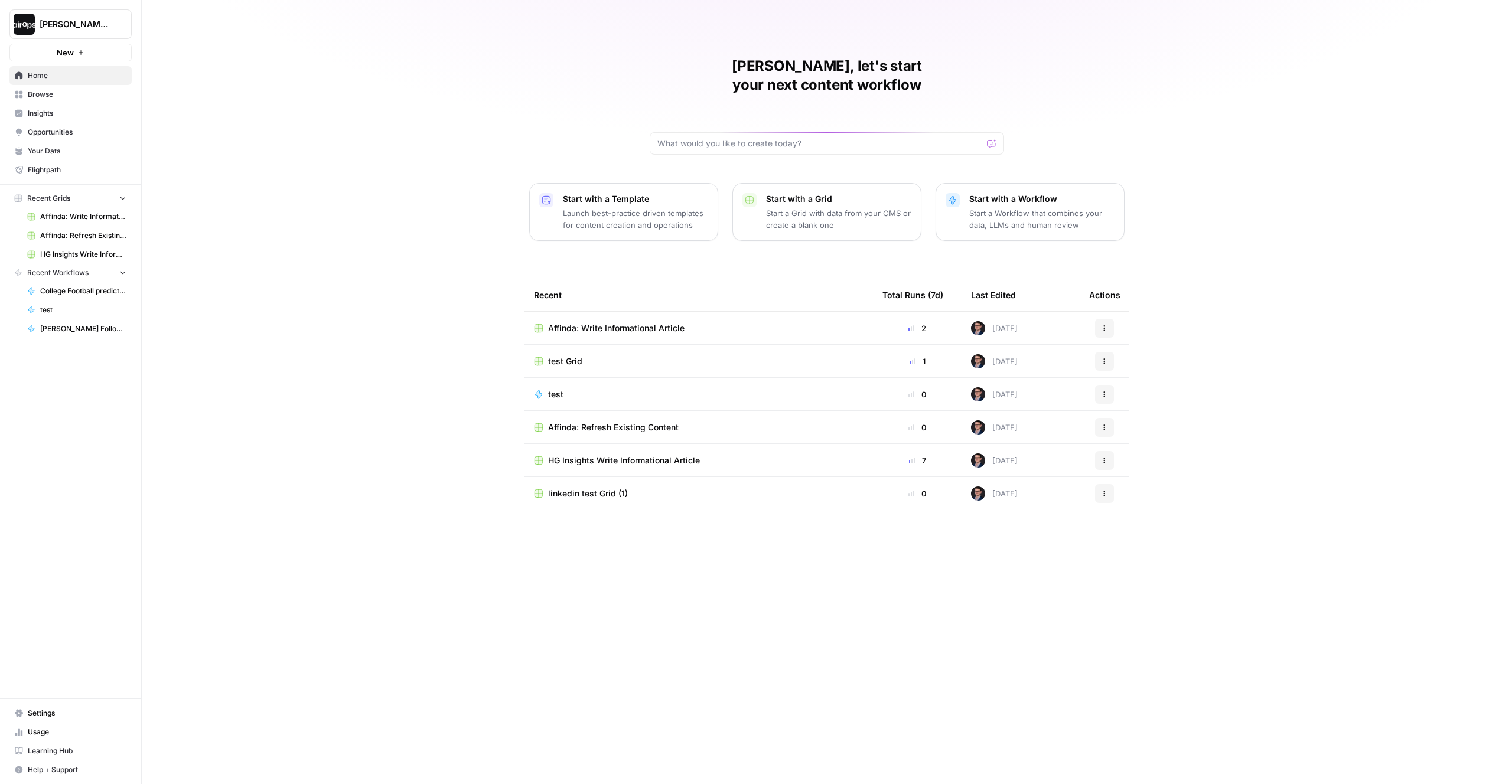
click at [852, 447] on td "linkedin test Grid (1)" at bounding box center [698, 494] width 348 height 33
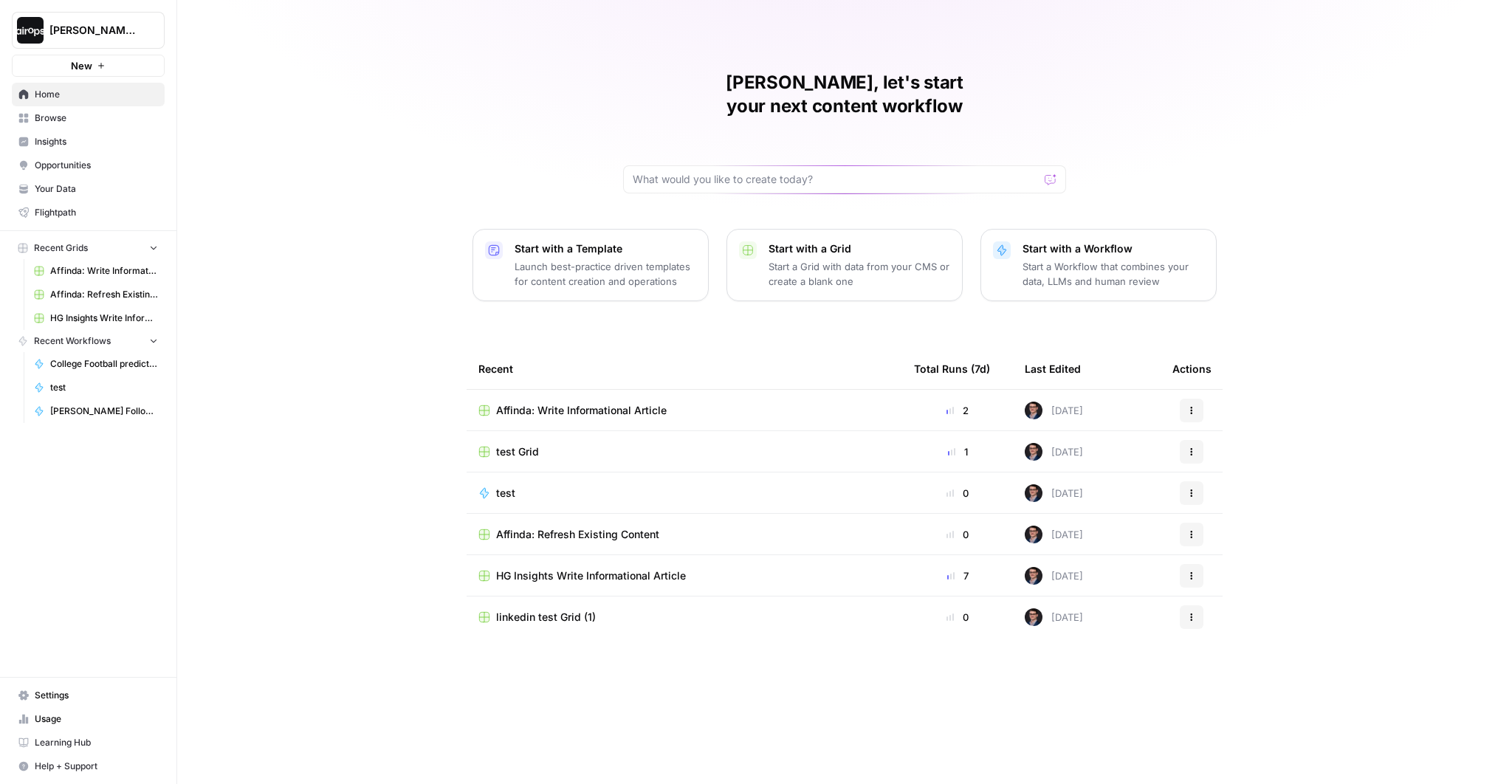
click at [835, 184] on div "Mike, let's start your next content workflow Start with a Template Launch best-…" at bounding box center [845, 392] width 1335 height 784
click at [753, 185] on div "Mike, let's start your next content workflow Start with a Template Launch best-…" at bounding box center [845, 392] width 1335 height 784
click at [435, 222] on div "Mike, let's start your next content workflow Start with a Template Launch best-…" at bounding box center [845, 392] width 1335 height 784
click at [63, 95] on span "Home" at bounding box center [96, 94] width 123 height 13
click at [1051, 242] on p "Start with a Workflow" at bounding box center [1113, 249] width 181 height 15
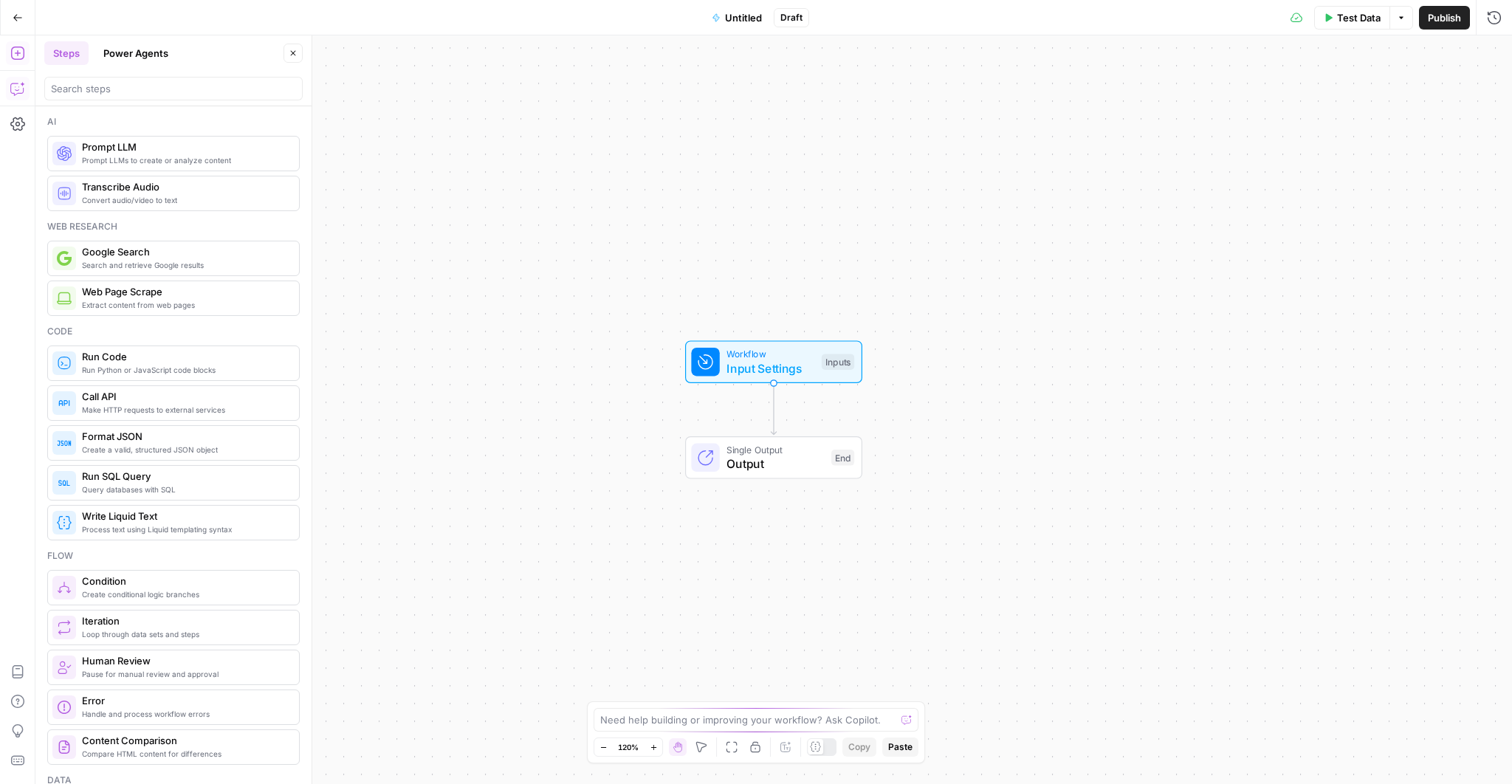
click at [18, 90] on icon "button" at bounding box center [16, 90] width 4 height 1
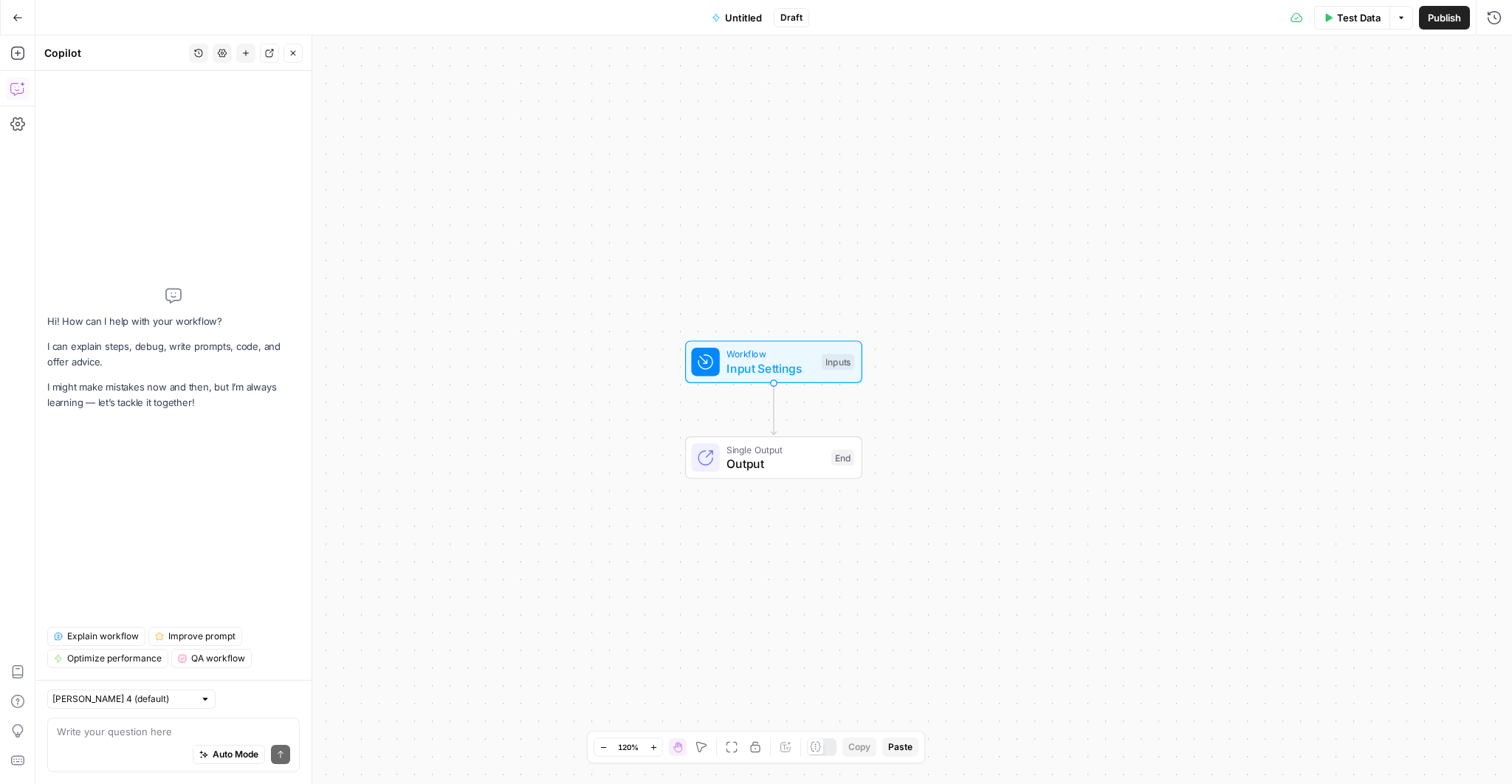
click at [158, 559] on textarea at bounding box center [173, 731] width 233 height 15
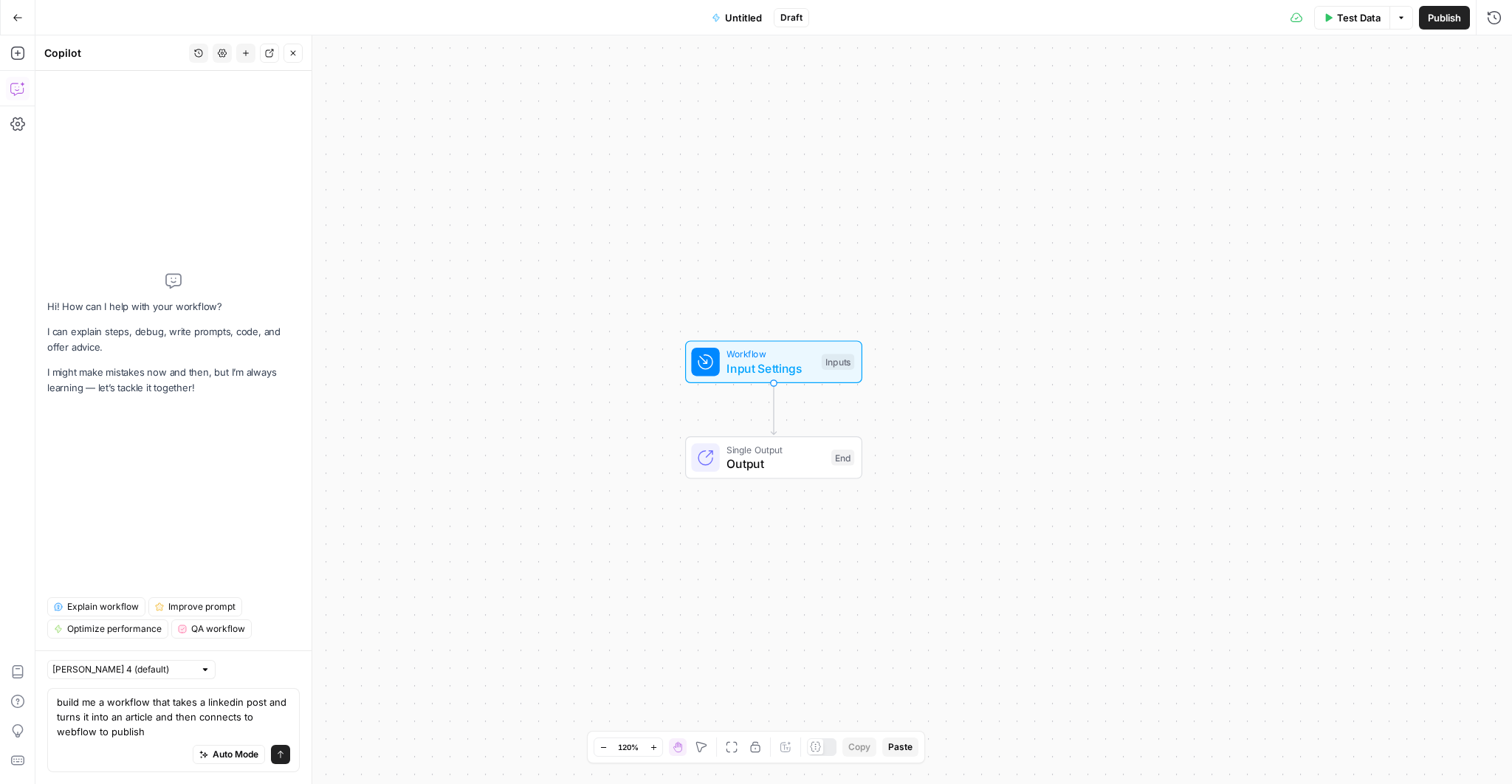
type textarea "build me a workflow that takes a linkedin post and turns it into an article and…"
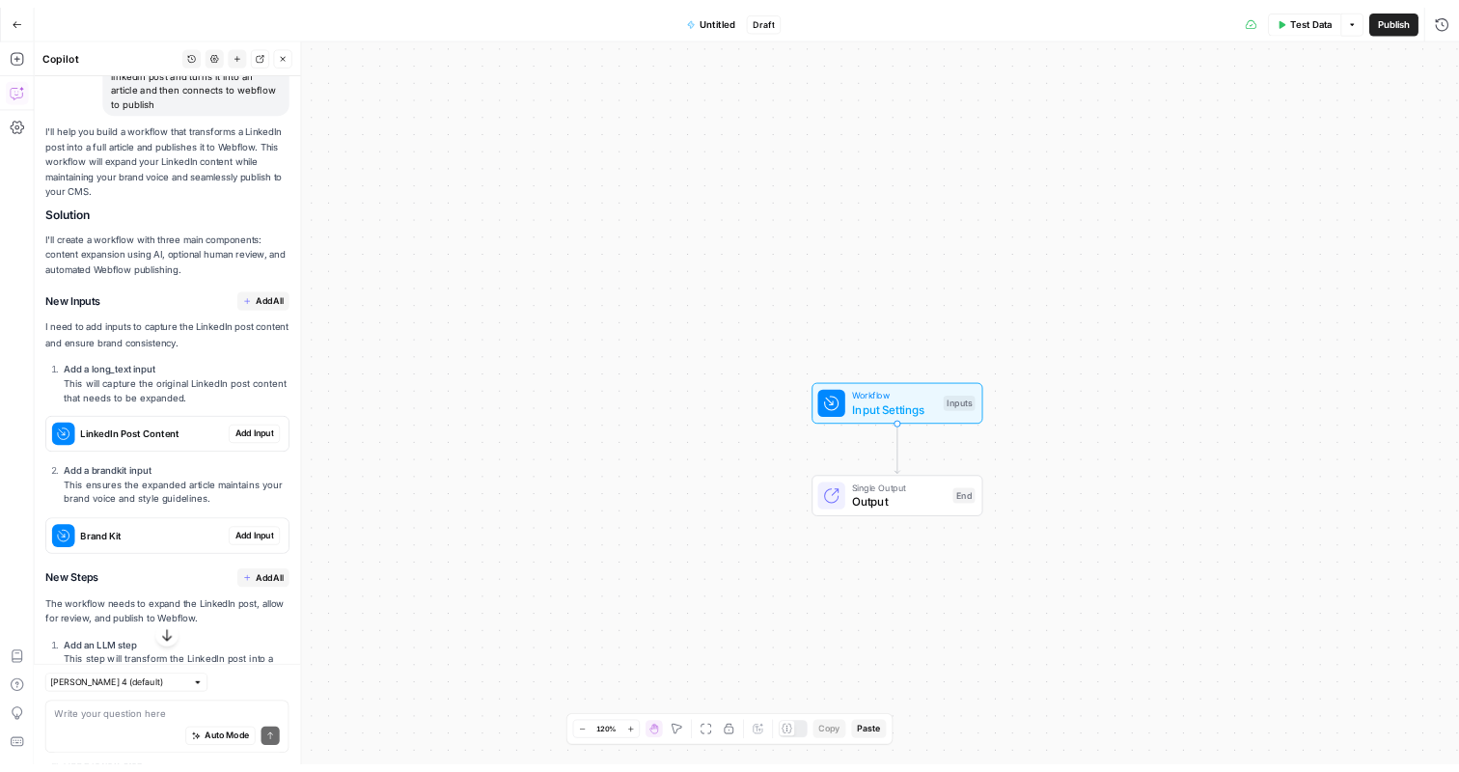
scroll to position [168, 0]
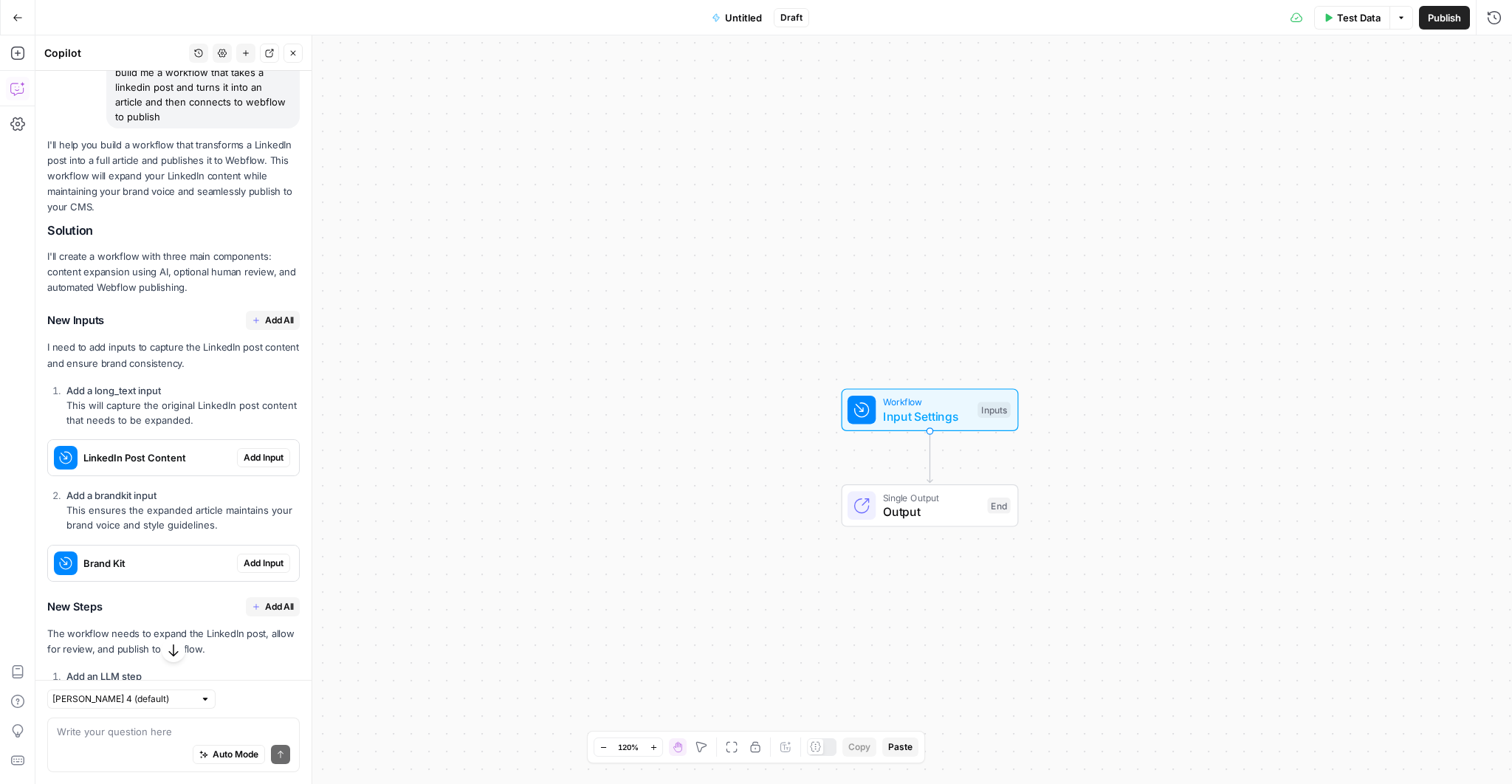
click at [193, 353] on p "I need to add inputs to capture the LinkedIn post content and ensure brand cons…" at bounding box center [174, 355] width 253 height 31
click at [20, 16] on icon "button" at bounding box center [18, 18] width 11 height 11
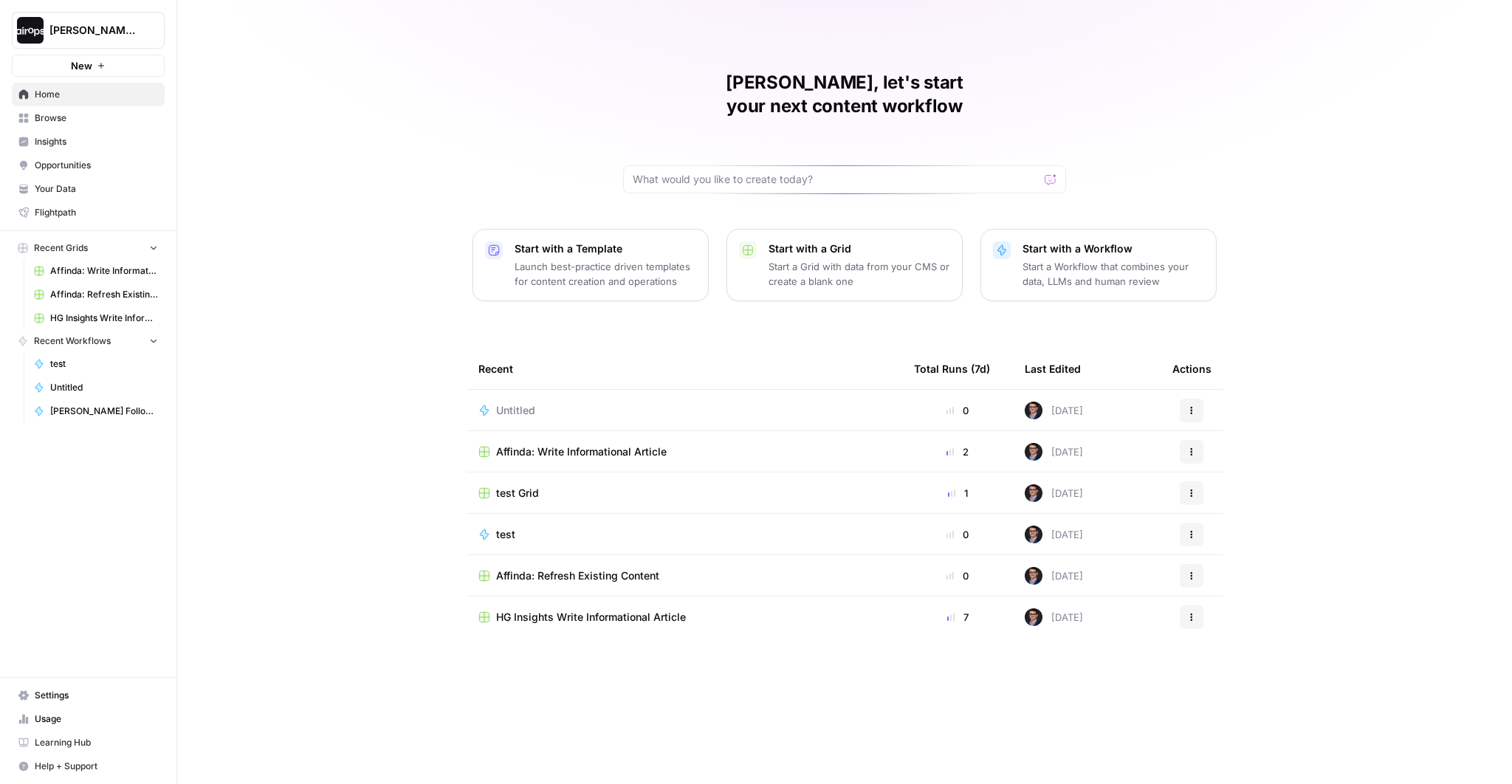
click at [562, 559] on span "HG Insights Write Informational Article" at bounding box center [591, 616] width 190 height 15
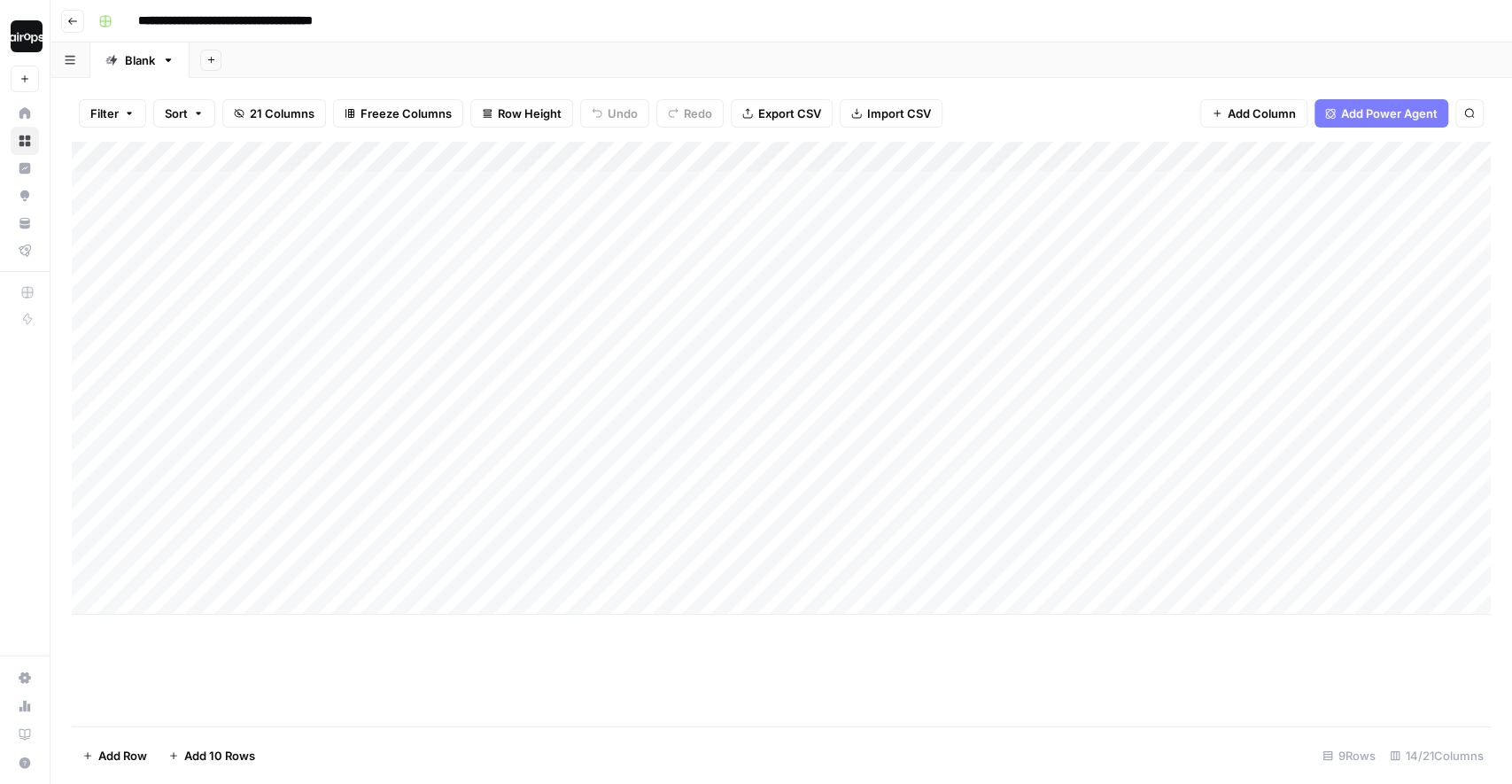
click at [353, 34] on input "**********" at bounding box center [253, 21] width 246 height 28
drag, startPoint x: 278, startPoint y: 183, endPoint x: 251, endPoint y: 495, distance: 313.2
click at [251, 495] on div "Add Column" at bounding box center [781, 377] width 1419 height 473
click at [617, 325] on div "Add Column" at bounding box center [781, 377] width 1419 height 473
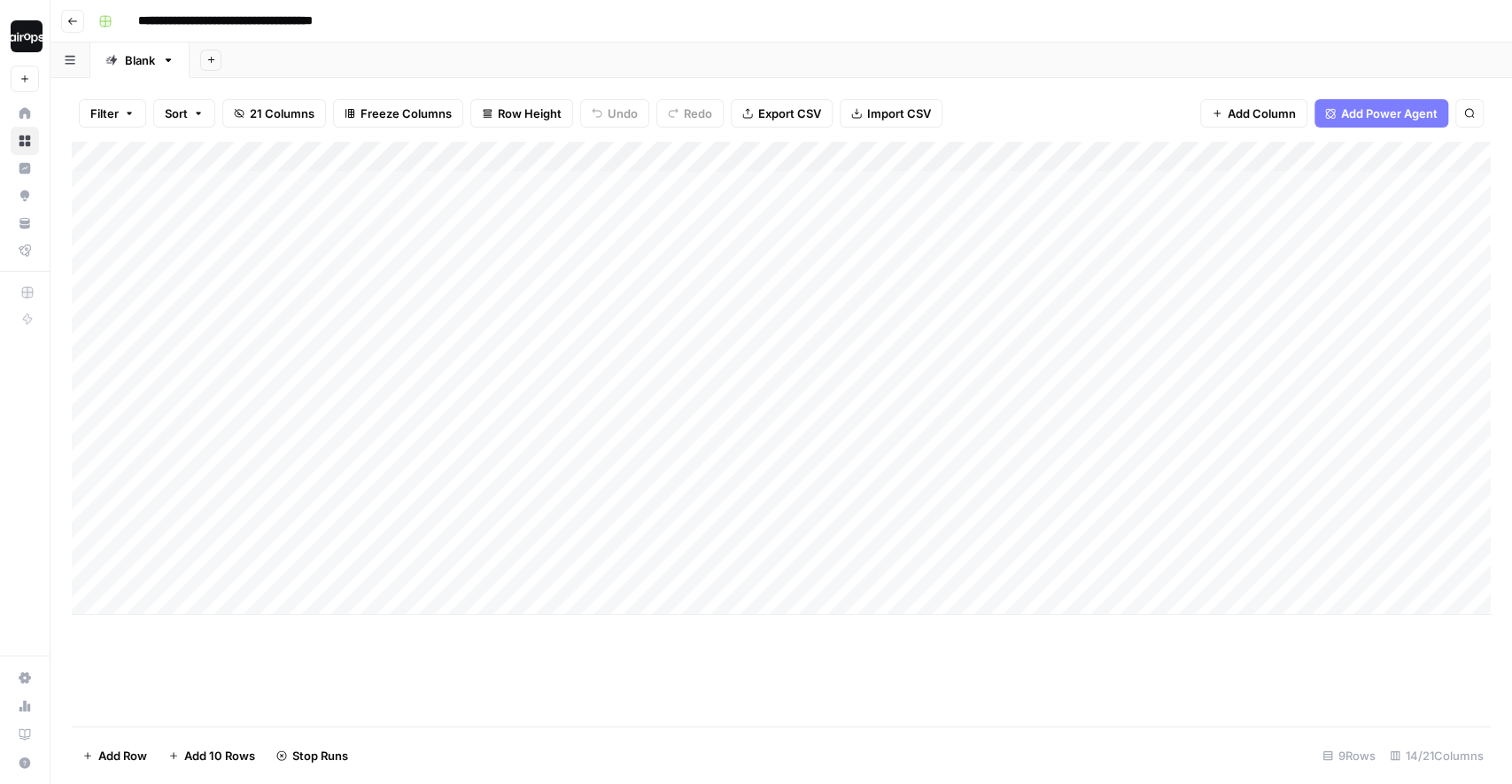
click at [771, 184] on div "Add Column" at bounding box center [781, 377] width 1419 height 473
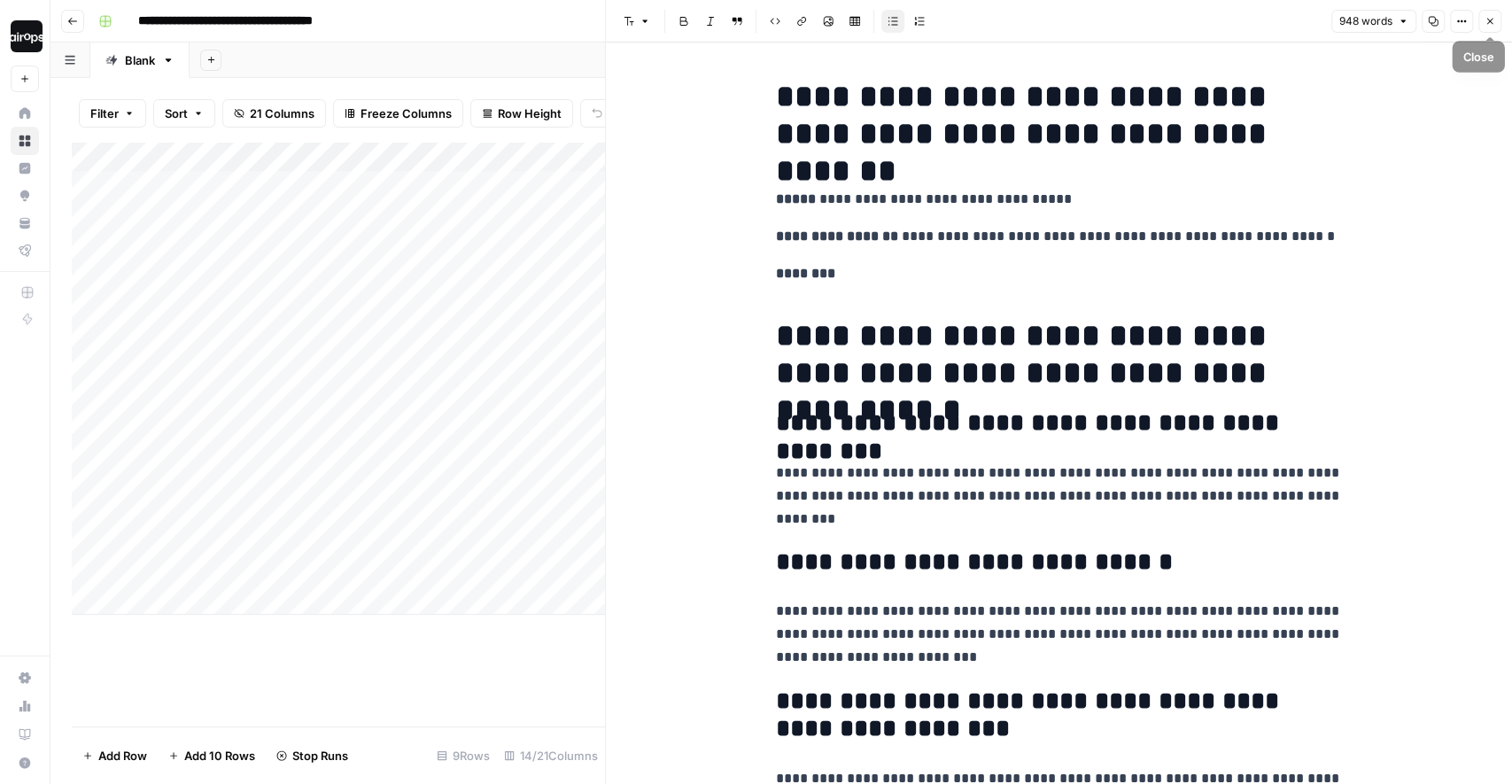
click at [1295, 19] on button "Close" at bounding box center [1489, 21] width 23 height 23
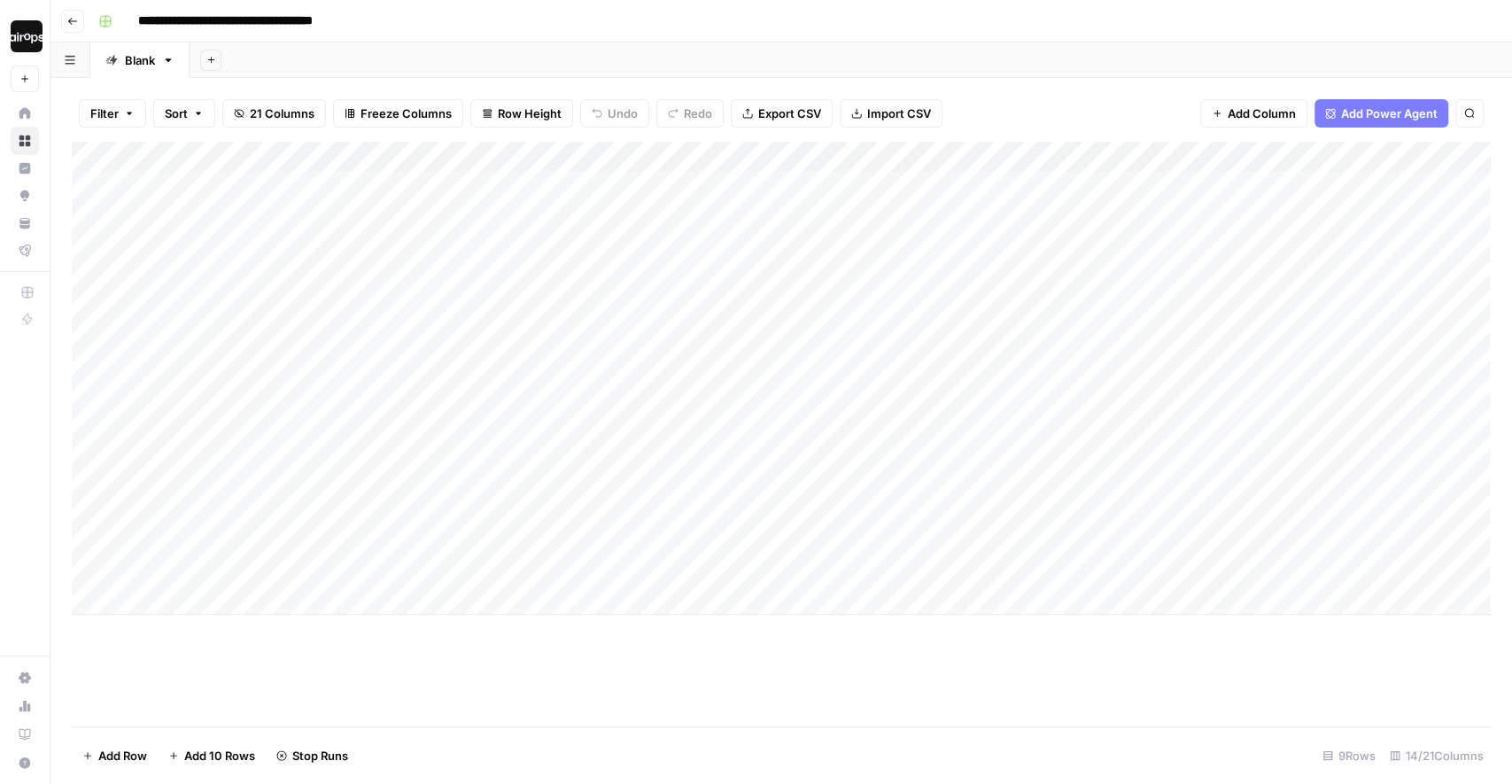
click at [1165, 184] on div "Add Column" at bounding box center [781, 377] width 1419 height 473
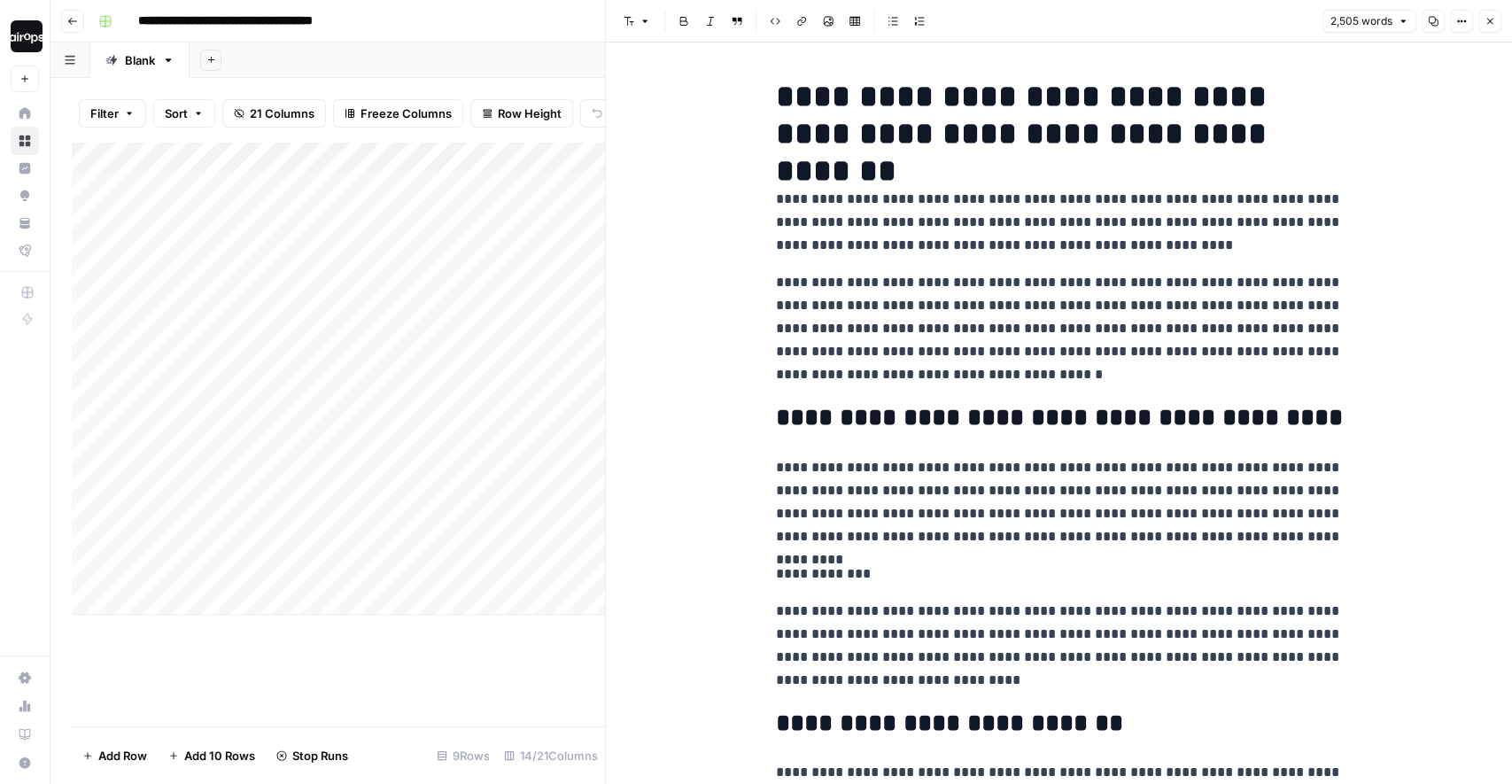
click at [1295, 25] on button "Close" at bounding box center [1489, 21] width 23 height 23
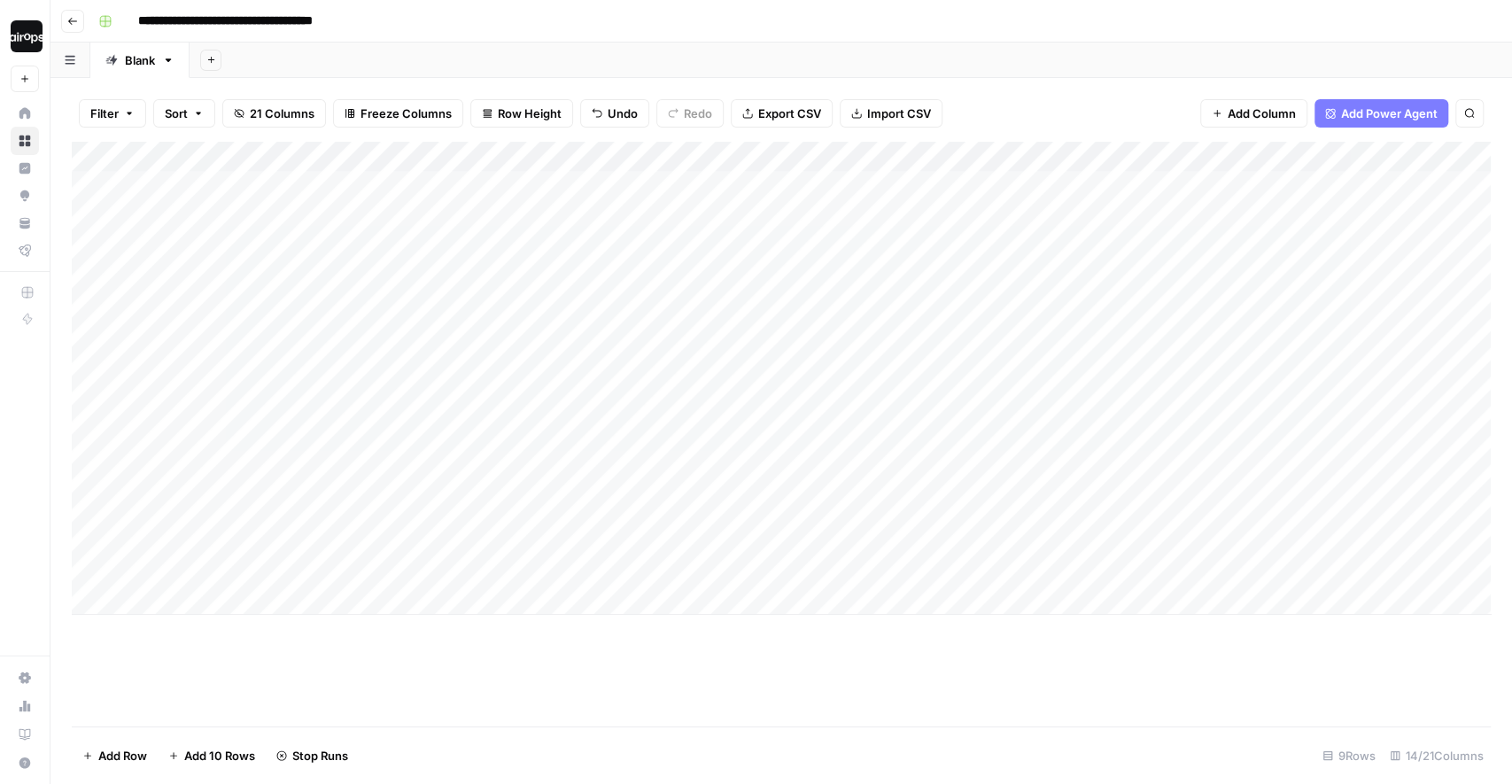
drag, startPoint x: 960, startPoint y: 197, endPoint x: 923, endPoint y: 517, distance: 322.1
click at [923, 517] on div "Add Column" at bounding box center [781, 377] width 1419 height 473
drag, startPoint x: 578, startPoint y: 189, endPoint x: 562, endPoint y: 501, distance: 312.4
click at [562, 501] on div "Add Column" at bounding box center [781, 377] width 1419 height 473
click at [271, 420] on div "Add Column" at bounding box center [781, 377] width 1419 height 473
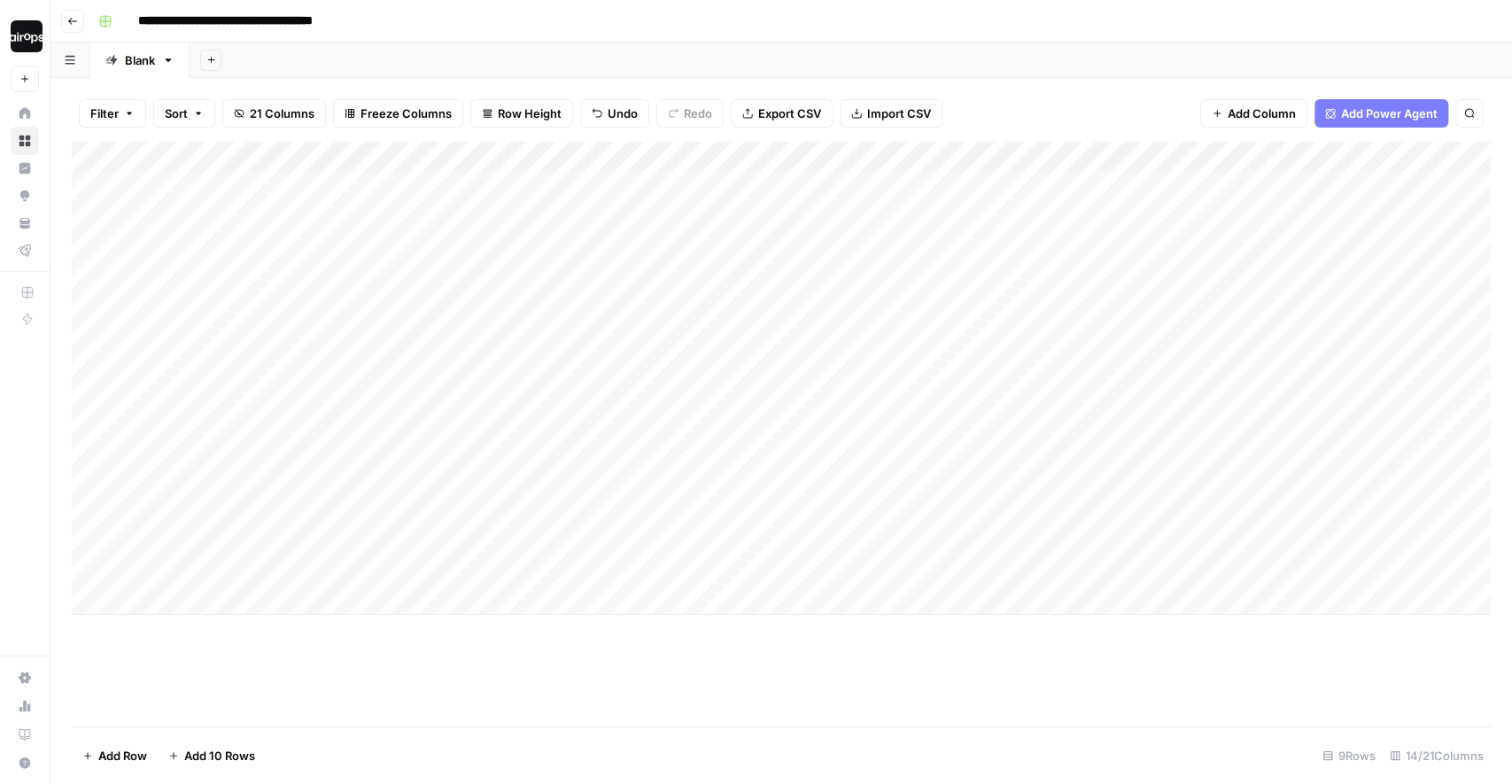
drag, startPoint x: 283, startPoint y: 191, endPoint x: 252, endPoint y: 560, distance: 370.3
click at [252, 558] on div "Add Column" at bounding box center [781, 377] width 1419 height 473
click at [27, 113] on icon at bounding box center [25, 113] width 12 height 12
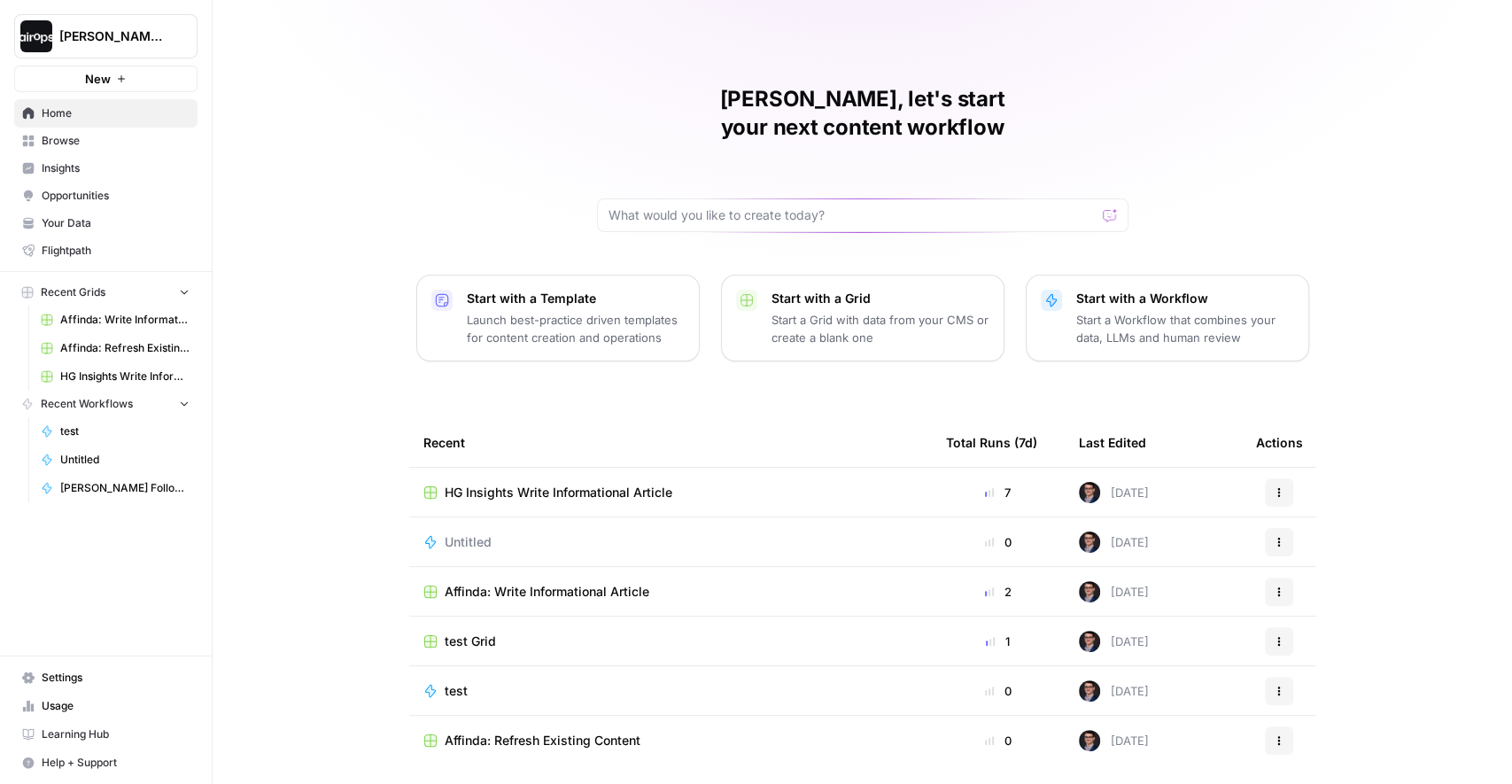
click at [532, 311] on p "Launch best-practice driven templates for content creation and operations" at bounding box center [575, 329] width 218 height 36
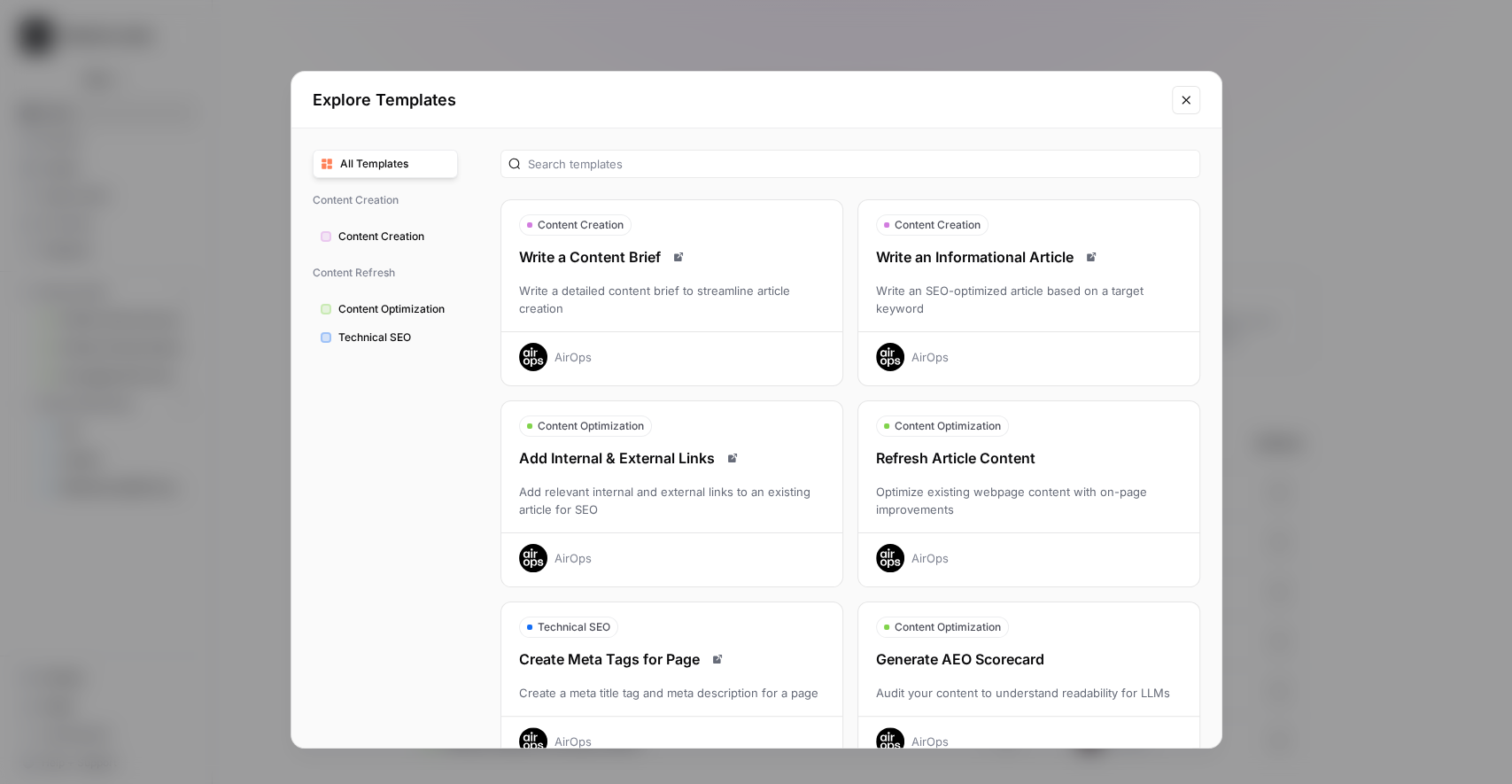
click at [1188, 97] on icon "Close modal" at bounding box center [1185, 99] width 14 height 14
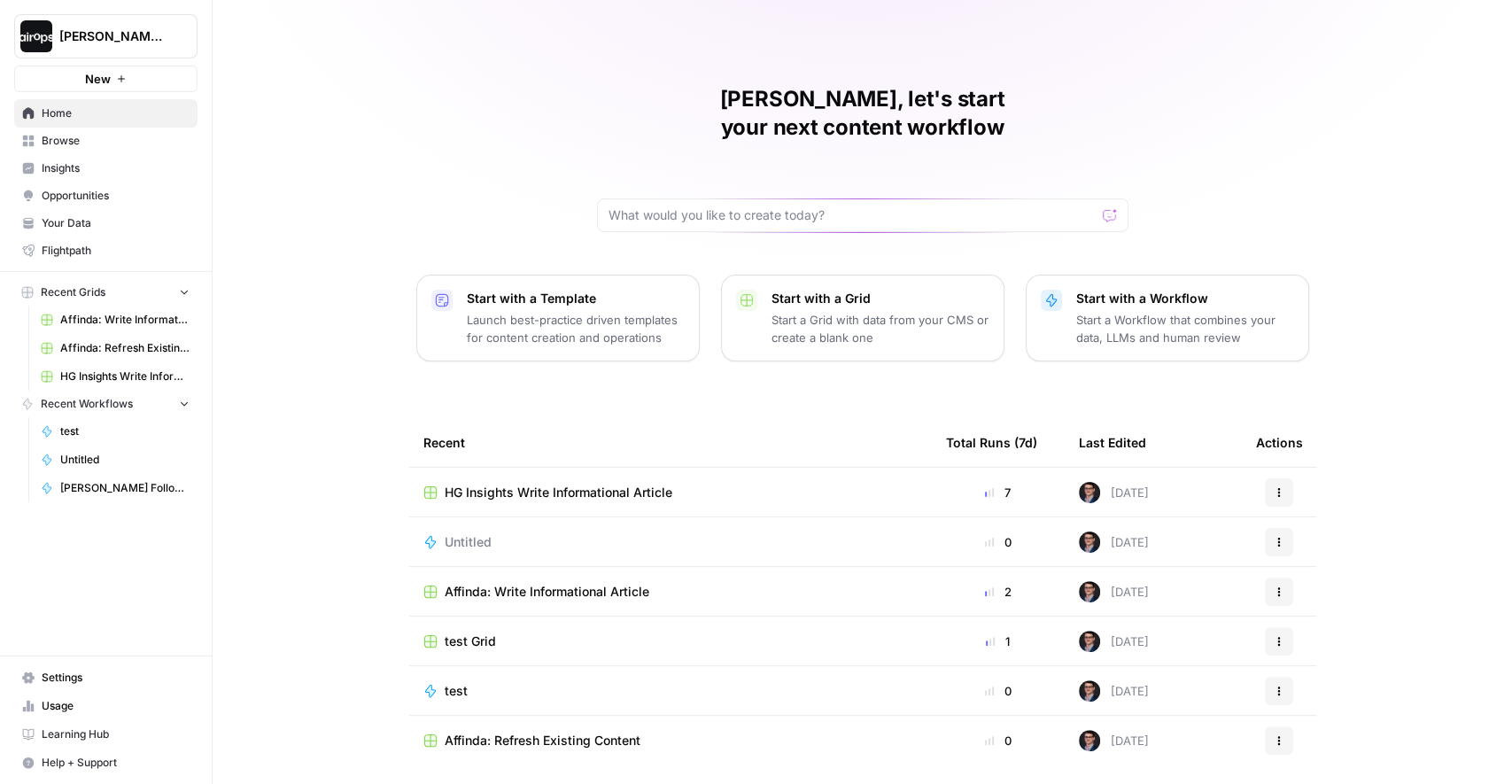
click at [310, 320] on div "Mike, let's start your next content workflow Start with a Template Launch best-…" at bounding box center [862, 421] width 1299 height 844
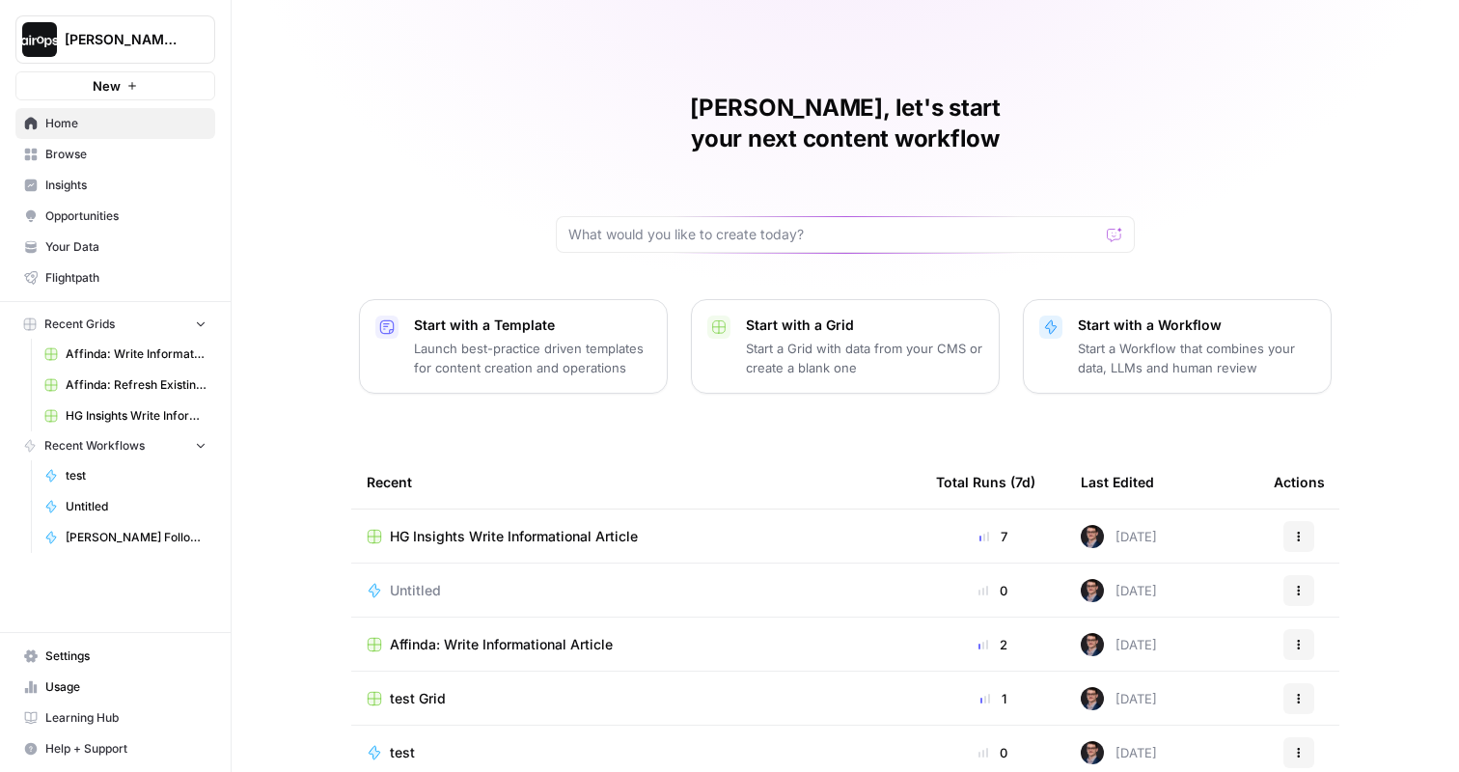
click at [282, 305] on div "Mike, let's start your next content workflow Start with a Template Launch best-…" at bounding box center [845, 459] width 1227 height 919
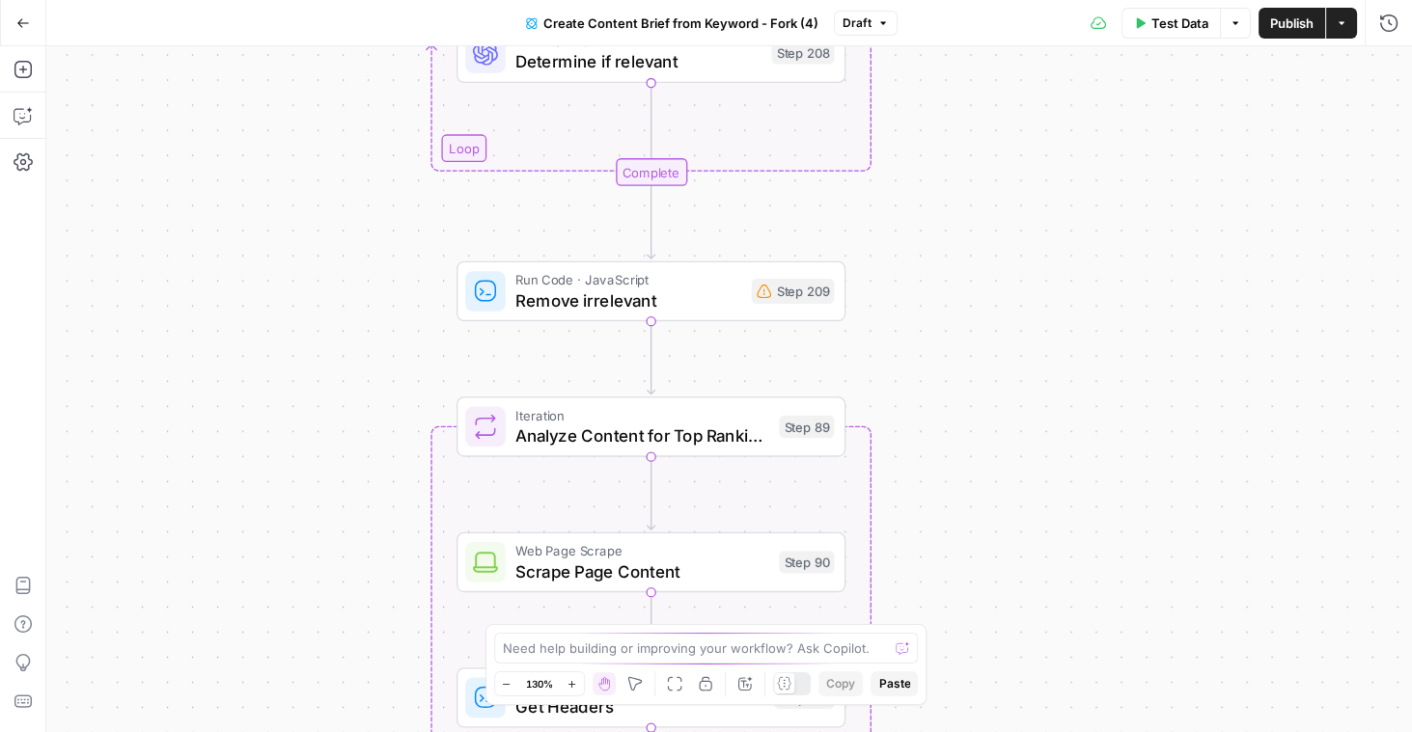
drag, startPoint x: 821, startPoint y: 122, endPoint x: 891, endPoint y: 341, distance: 229.8
click at [891, 341] on div "Workflow Input Settings Inputs Google Search Perform Google Search Step 51 Loop…" at bounding box center [728, 389] width 1365 height 686
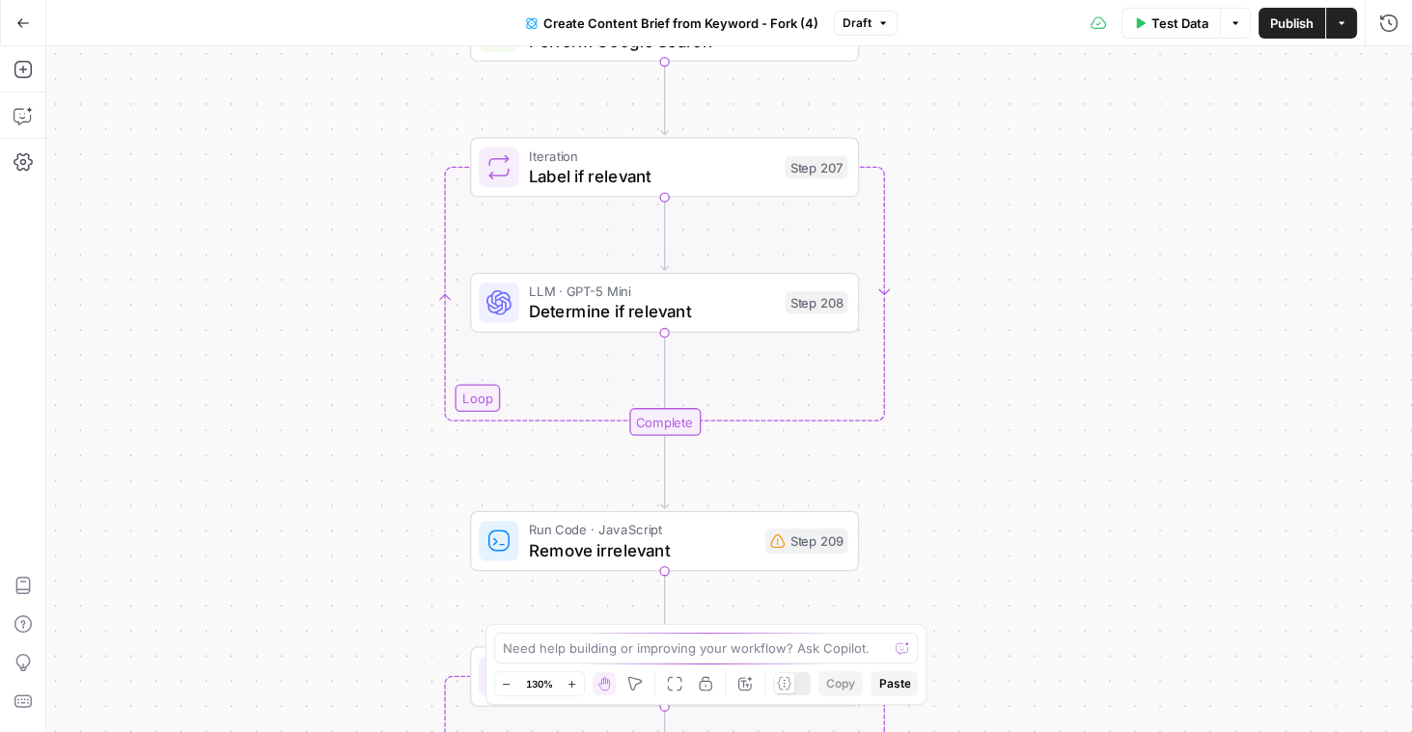
drag, startPoint x: 894, startPoint y: 87, endPoint x: 909, endPoint y: 336, distance: 249.4
click at [909, 336] on div "Workflow Input Settings Inputs Google Search Perform Google Search Step 51 Loop…" at bounding box center [728, 389] width 1365 height 686
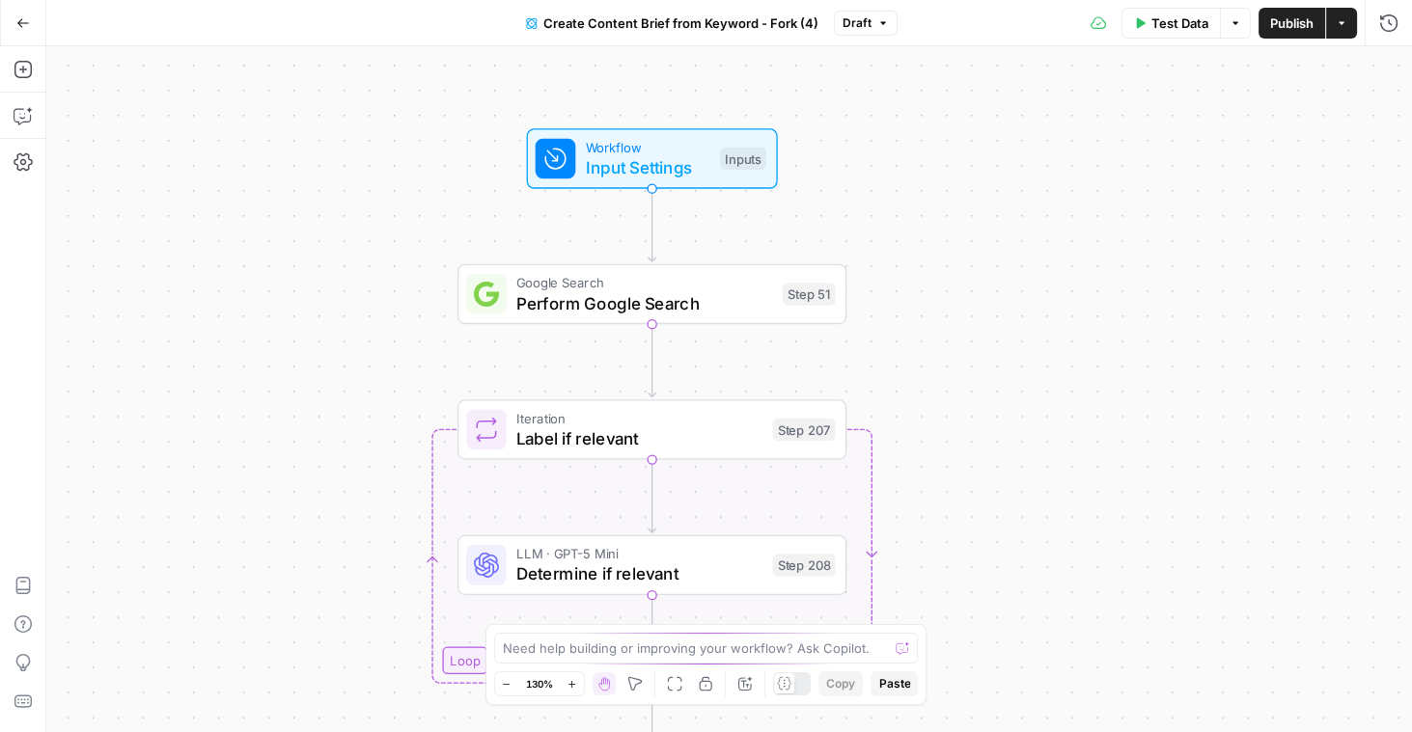
drag, startPoint x: 906, startPoint y: 161, endPoint x: 893, endPoint y: 426, distance: 265.7
click at [893, 426] on div "Workflow Input Settings Inputs Google Search Perform Google Search Step 51 Loop…" at bounding box center [728, 389] width 1365 height 686
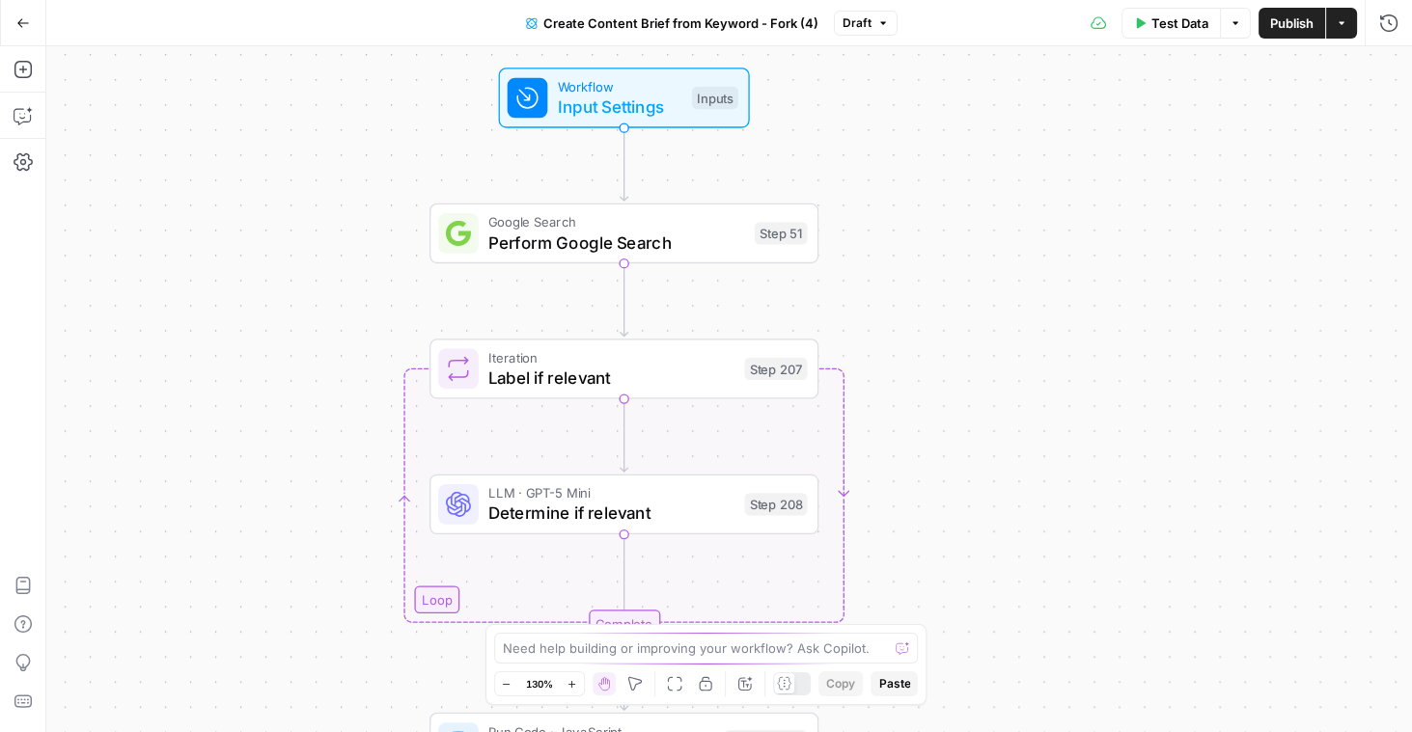
drag, startPoint x: 936, startPoint y: 398, endPoint x: 908, endPoint y: 335, distance: 68.7
click at [908, 335] on div "Workflow Input Settings Inputs Google Search Perform Google Search Step 51 Loop…" at bounding box center [728, 389] width 1365 height 686
click at [24, 69] on icon "button" at bounding box center [22, 69] width 17 height 17
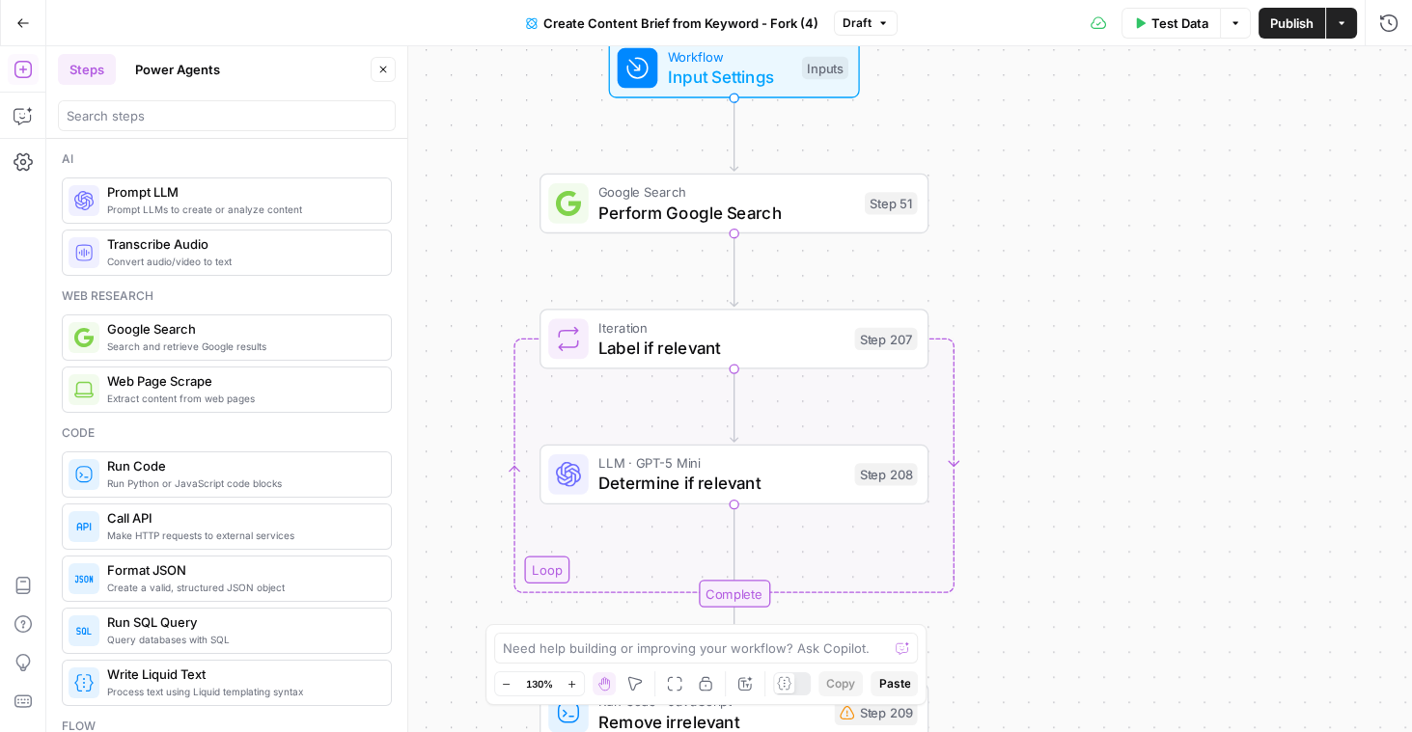
drag, startPoint x: 467, startPoint y: 157, endPoint x: 577, endPoint y: 127, distance: 114.0
click at [577, 127] on div "Workflow Input Settings Inputs Google Search Perform Google Search Step 51 Loop…" at bounding box center [728, 389] width 1365 height 686
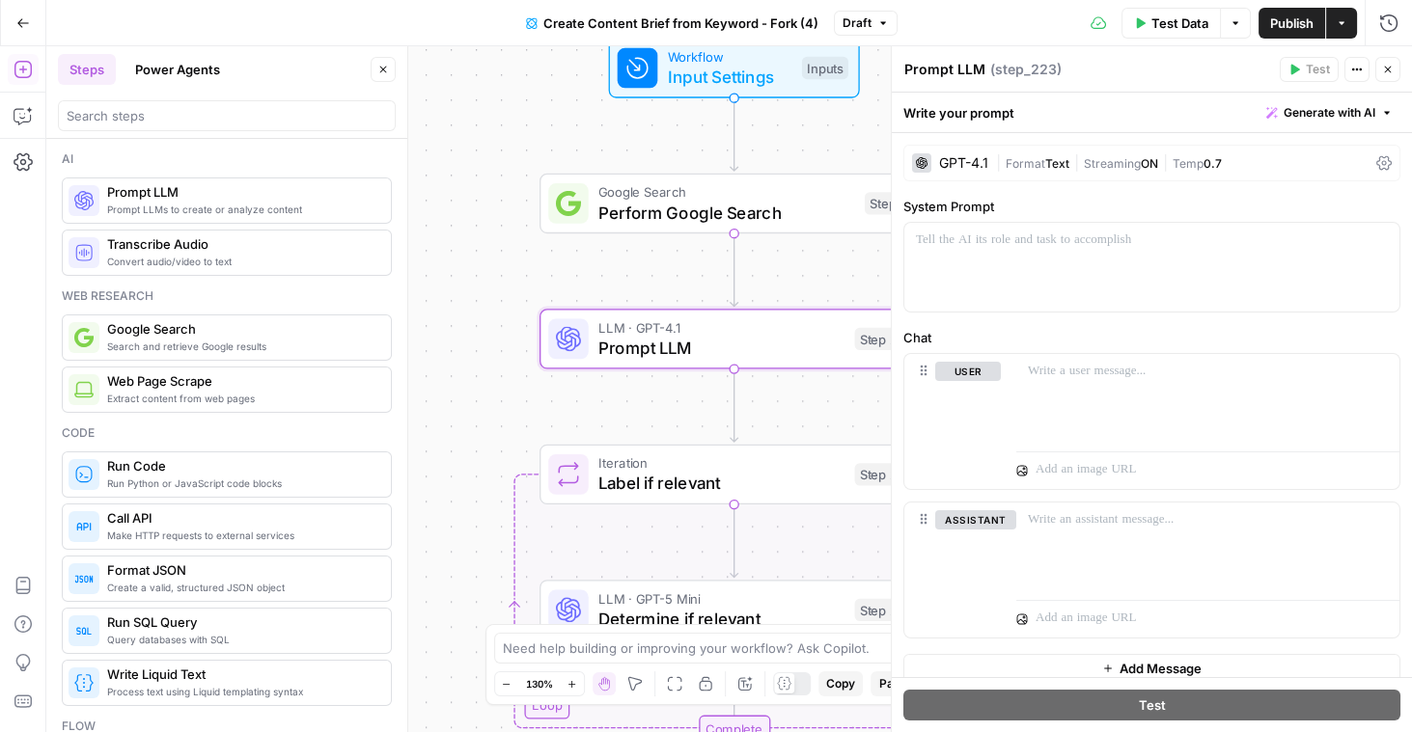
click at [951, 154] on div "GPT-4.1" at bounding box center [950, 162] width 76 height 19
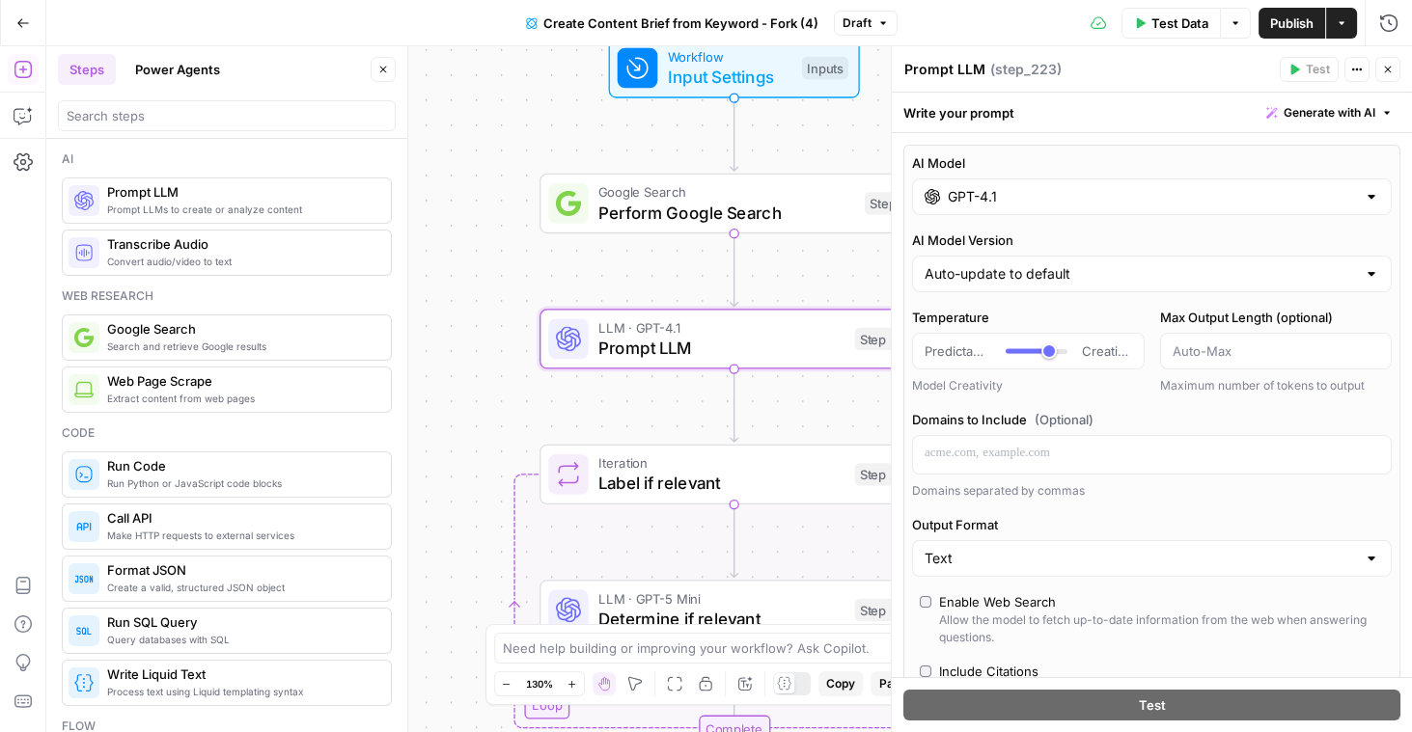
click at [1048, 197] on input "GPT-4.1" at bounding box center [1152, 196] width 408 height 19
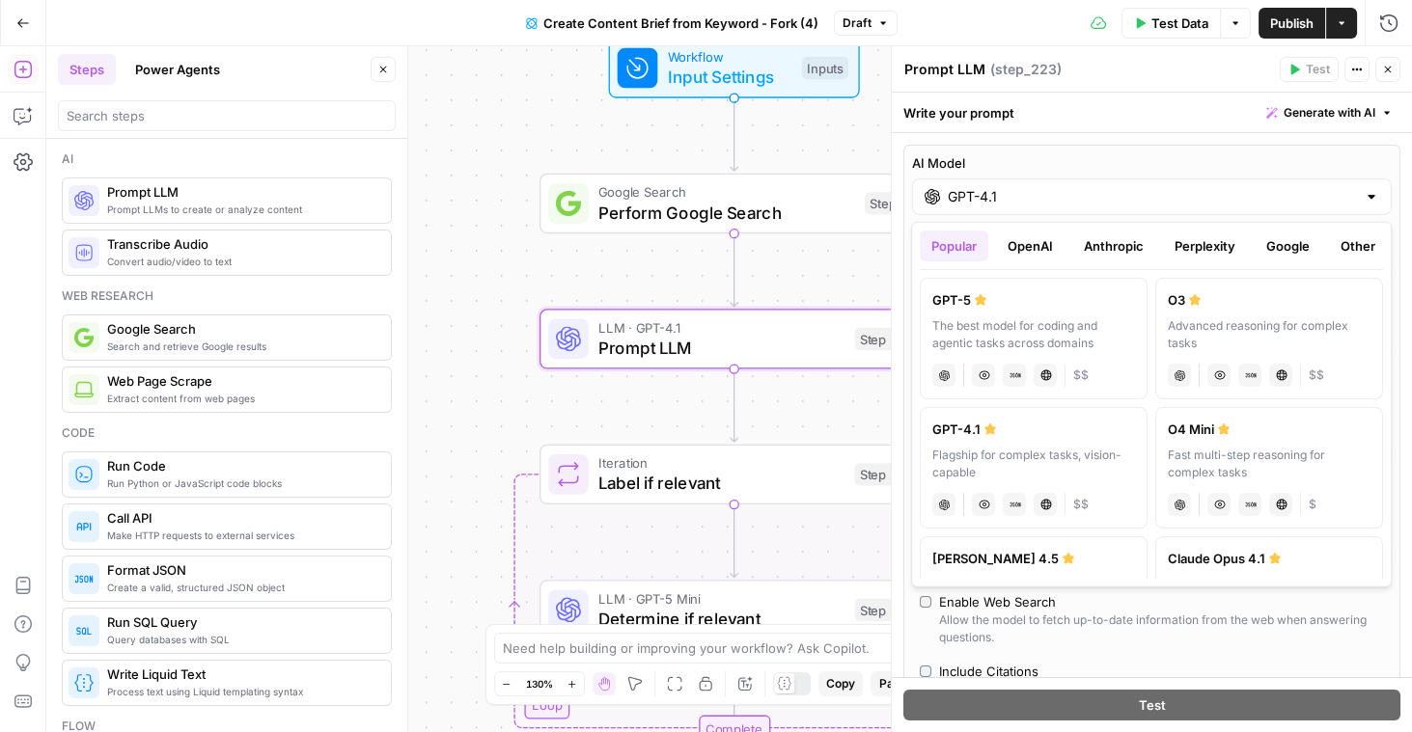
click at [1026, 244] on button "OpenAI" at bounding box center [1030, 246] width 69 height 31
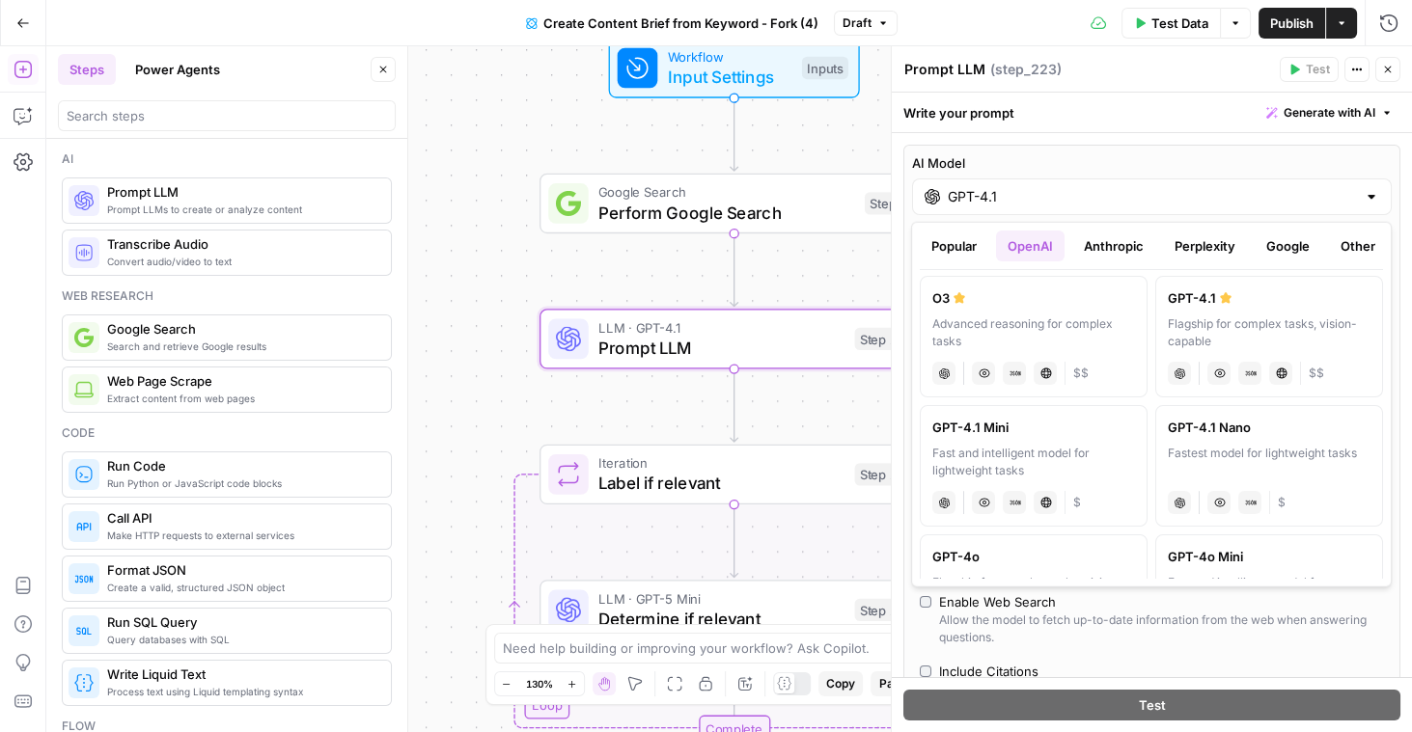
click at [1127, 234] on button "Anthropic" at bounding box center [1113, 246] width 83 height 31
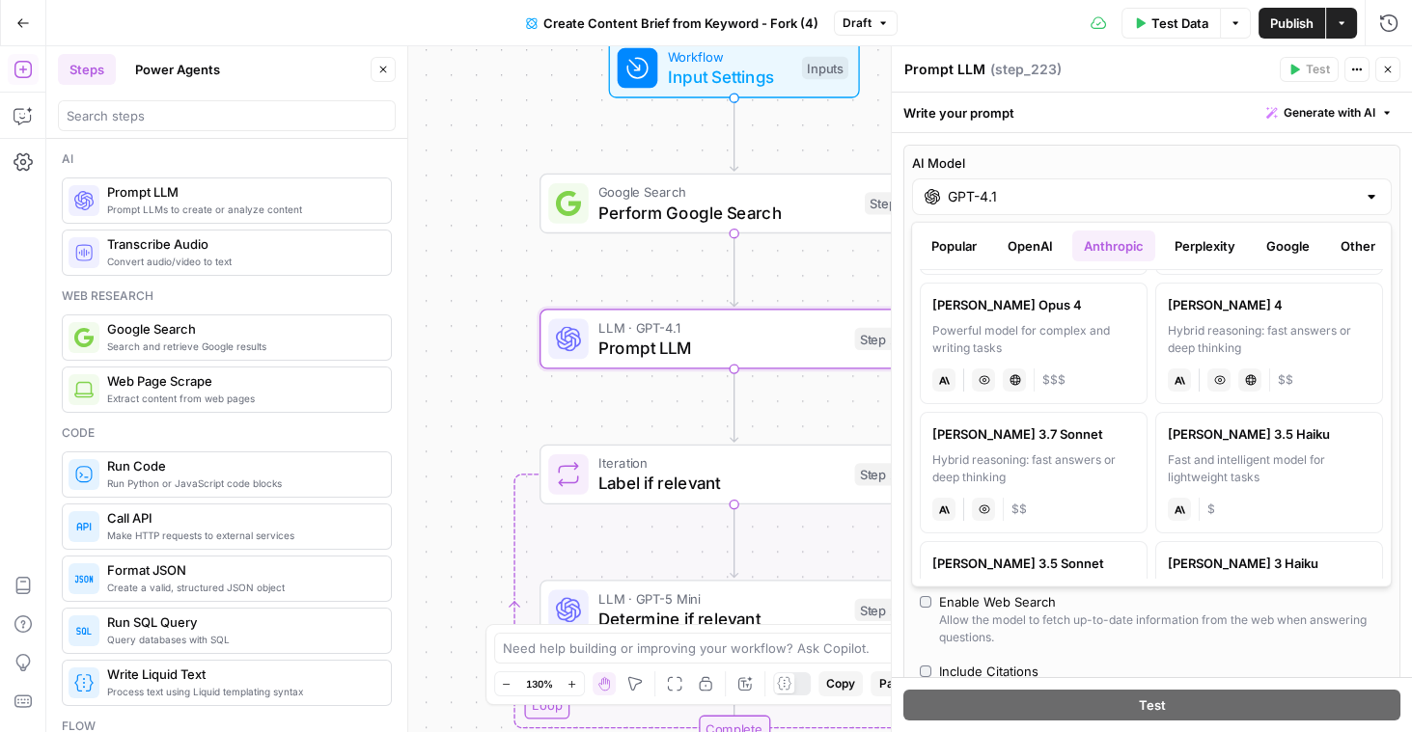
scroll to position [110, 0]
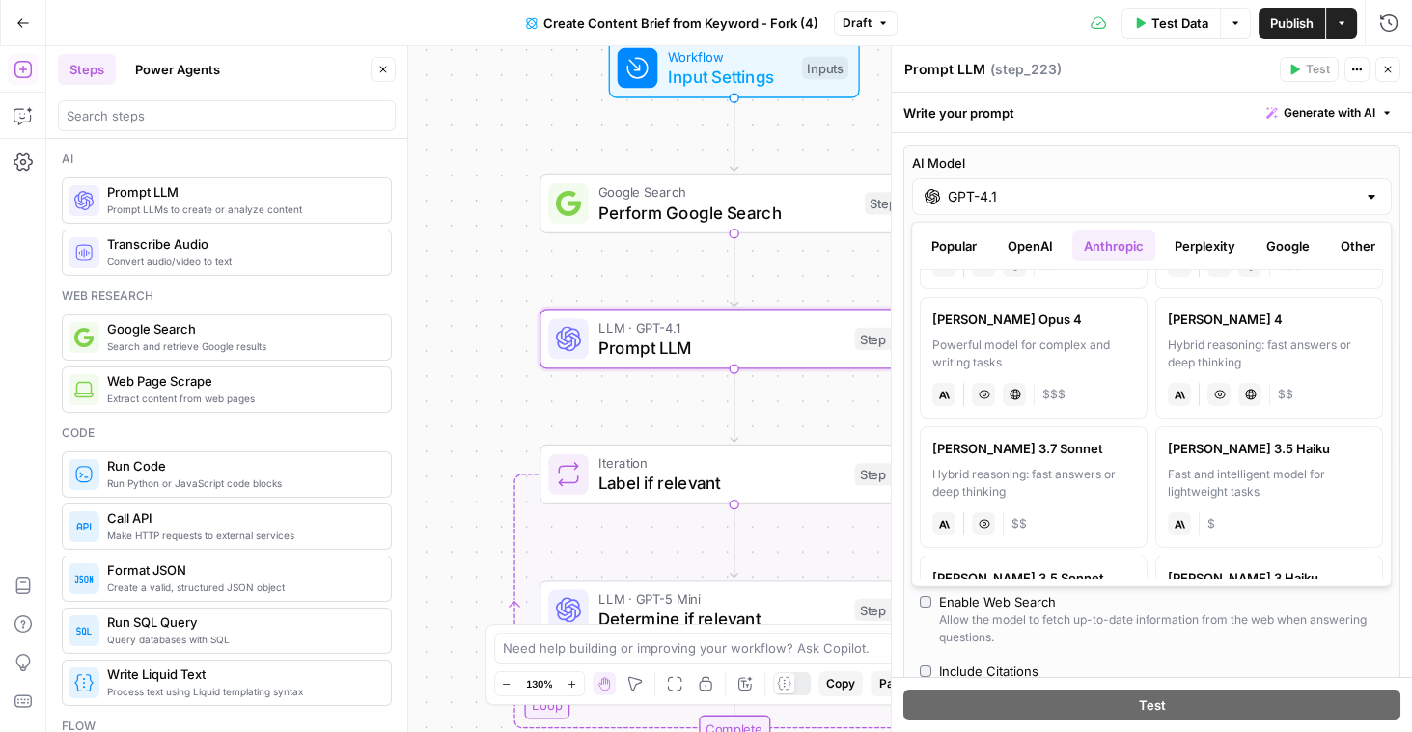
click at [1209, 248] on button "Perplexity" at bounding box center [1205, 246] width 84 height 31
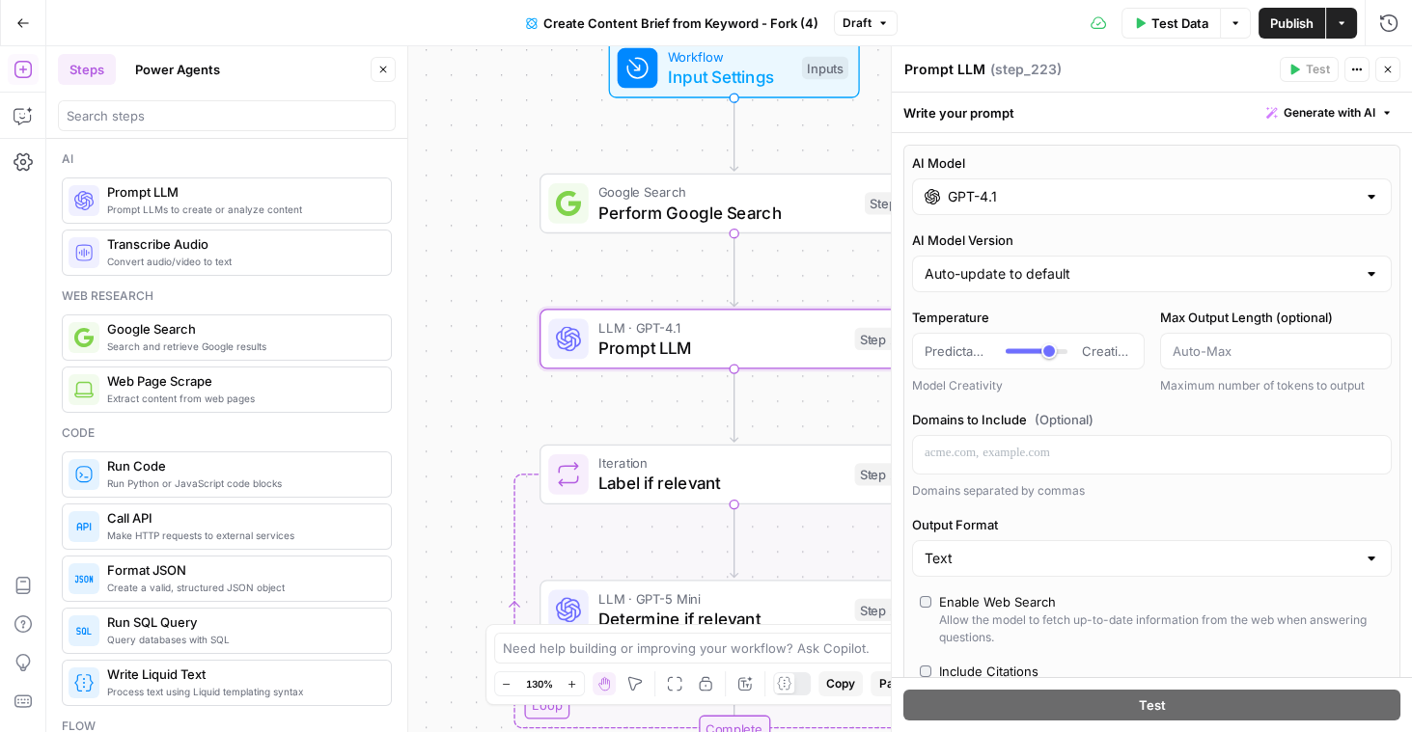
click at [1393, 69] on button "Close" at bounding box center [1387, 69] width 25 height 25
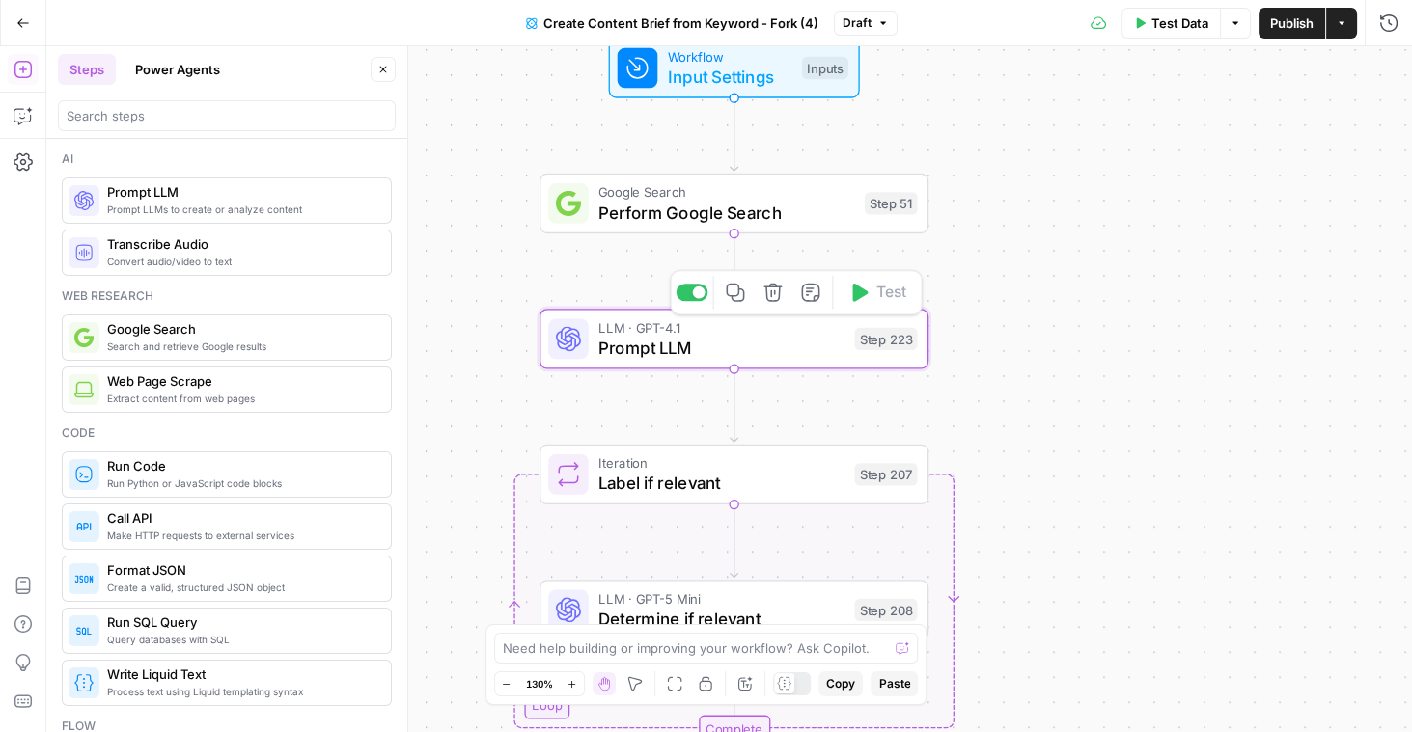
click at [778, 297] on icon "button" at bounding box center [773, 293] width 20 height 20
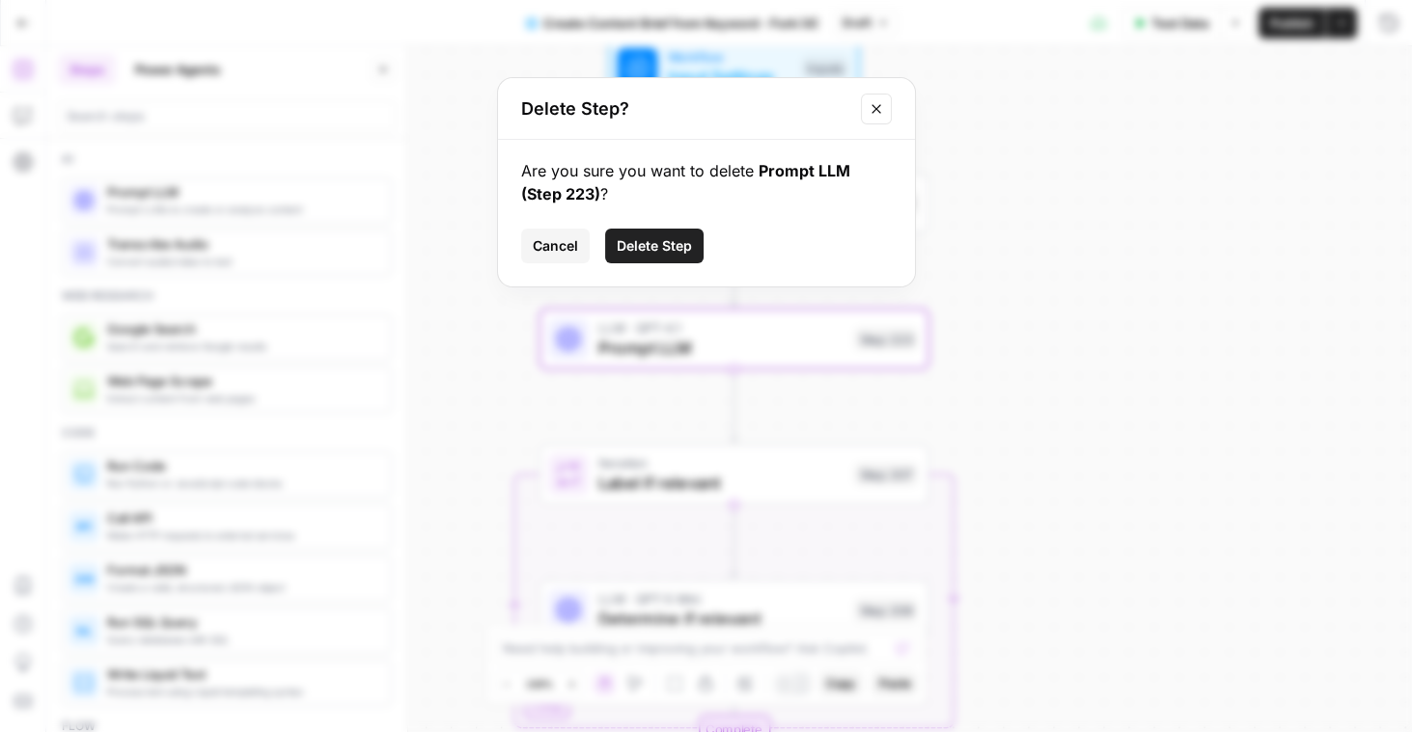
click at [666, 248] on span "Delete Step" at bounding box center [654, 245] width 75 height 19
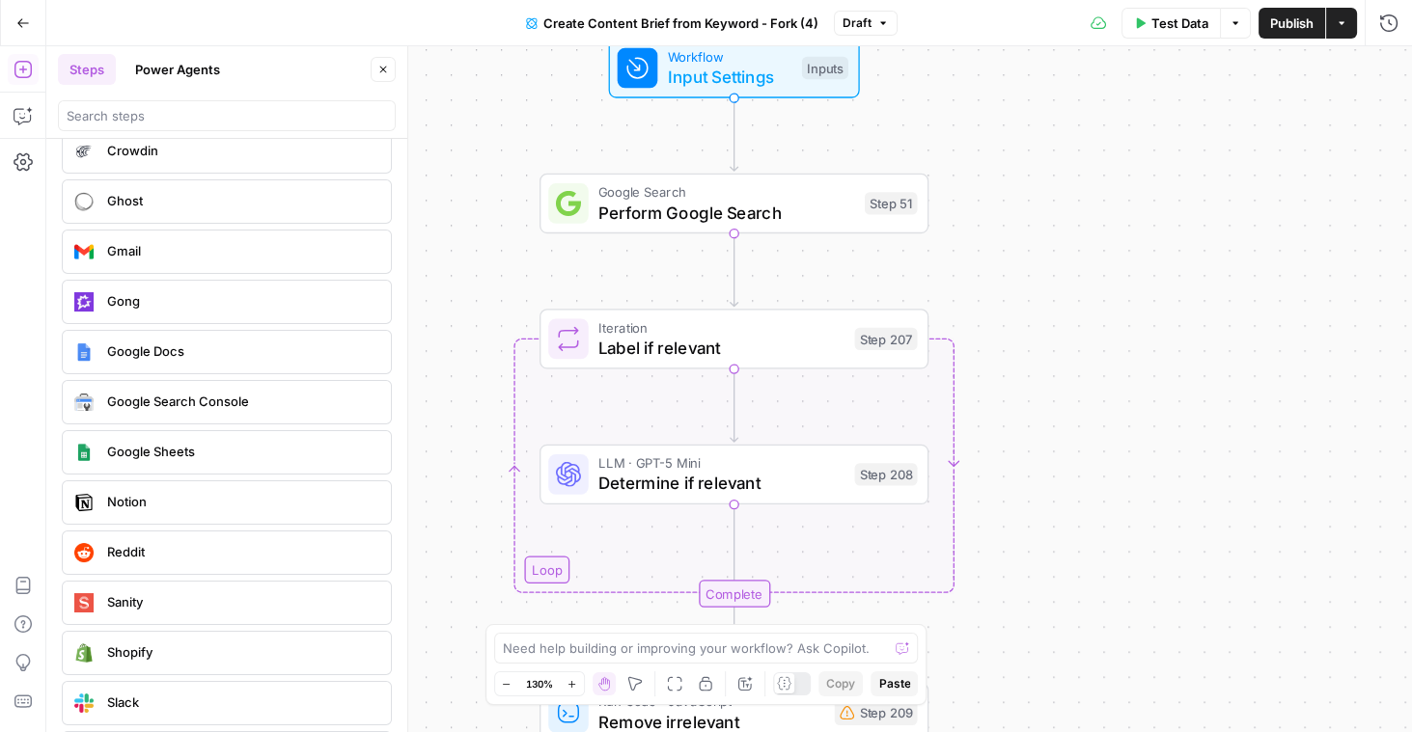
scroll to position [4049, 0]
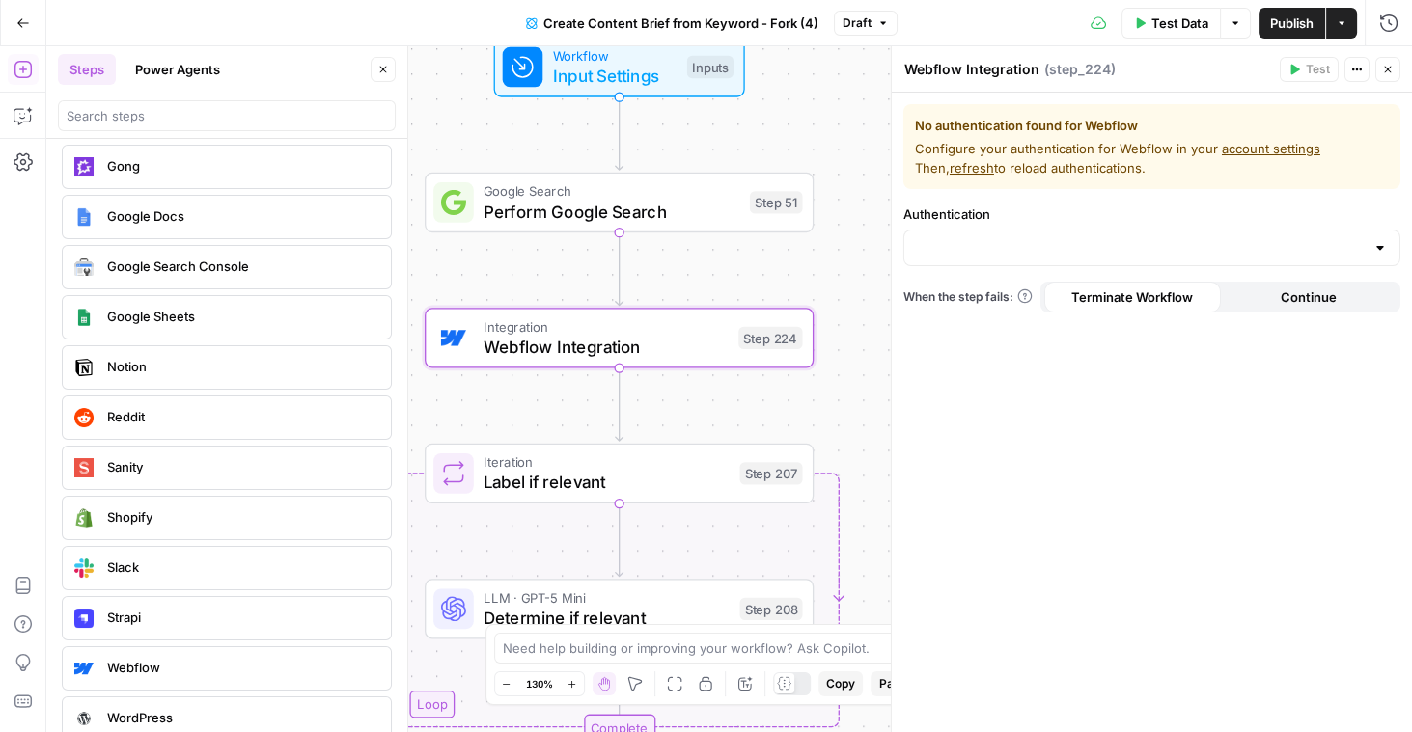
drag, startPoint x: 695, startPoint y: 402, endPoint x: 580, endPoint y: 401, distance: 114.8
click at [580, 401] on div "Workflow Input Settings Inputs Google Search Perform Google Search Step 51 Inte…" at bounding box center [728, 389] width 1365 height 686
click at [1382, 68] on icon "button" at bounding box center [1388, 70] width 12 height 12
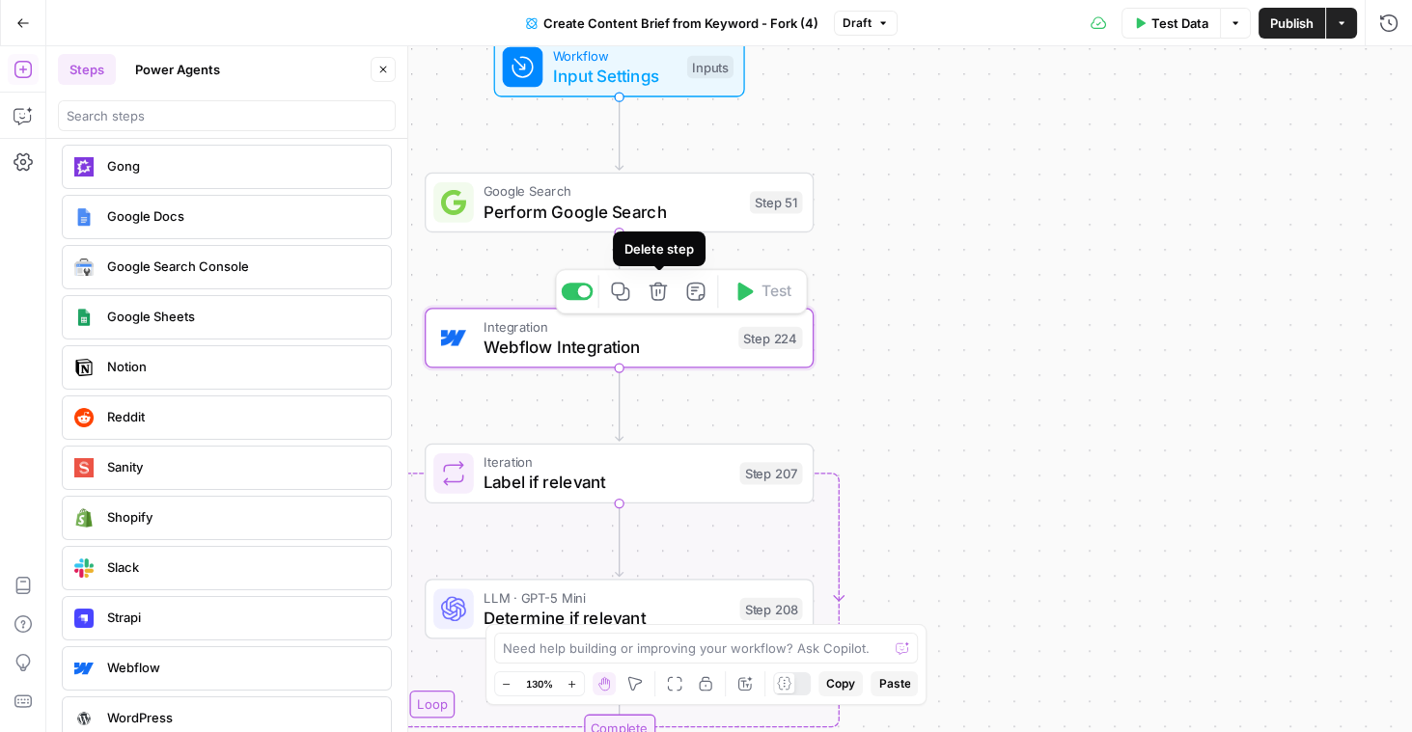
click at [664, 295] on icon "button" at bounding box center [657, 292] width 18 height 18
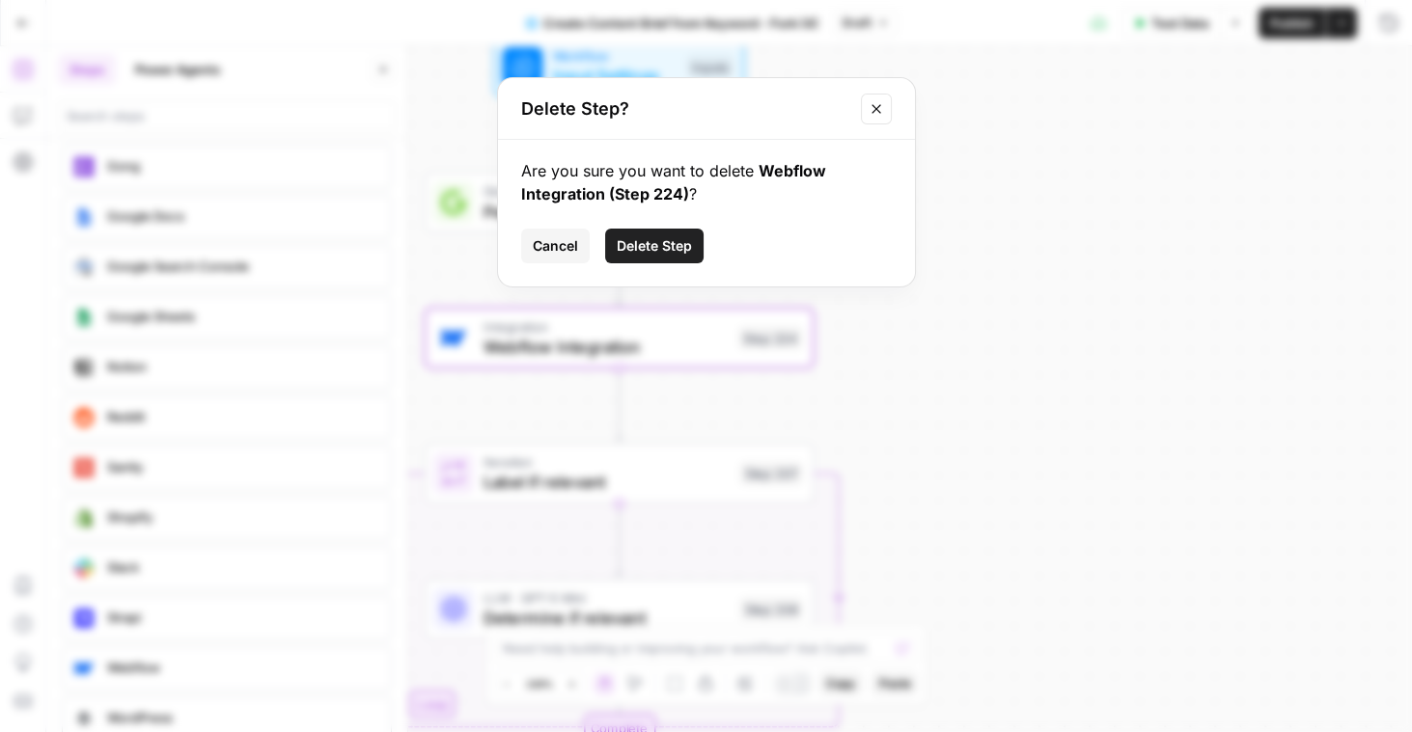
click at [650, 251] on span "Delete Step" at bounding box center [654, 245] width 75 height 19
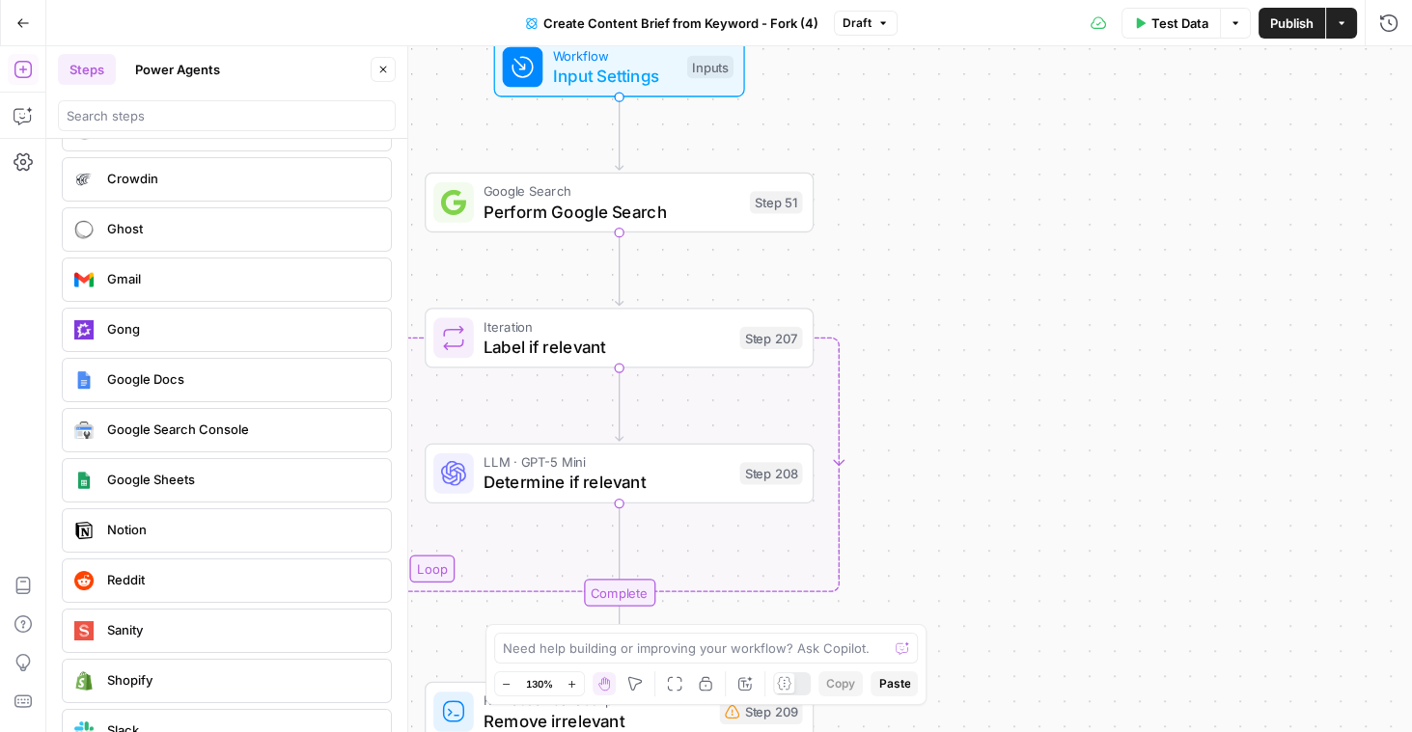
scroll to position [3876, 0]
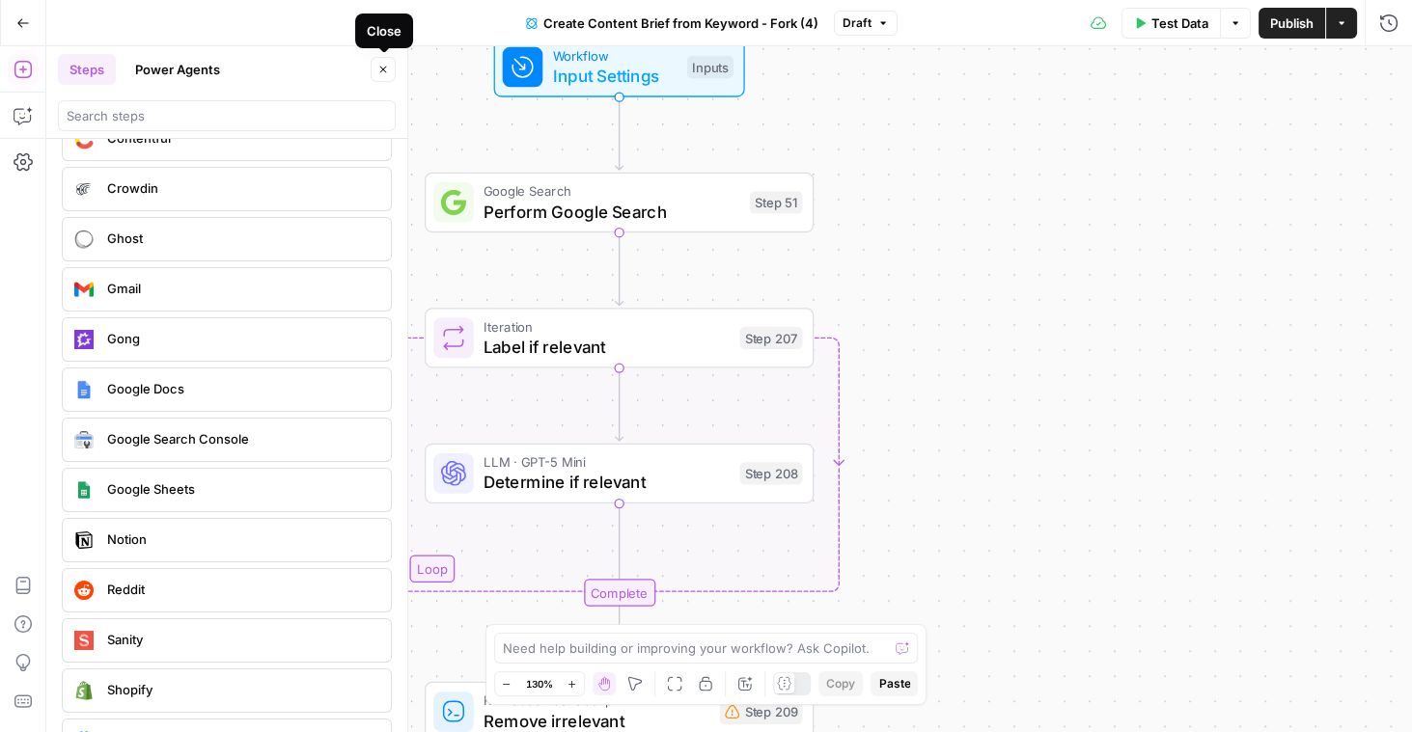
click at [385, 69] on icon "button" at bounding box center [383, 70] width 12 height 12
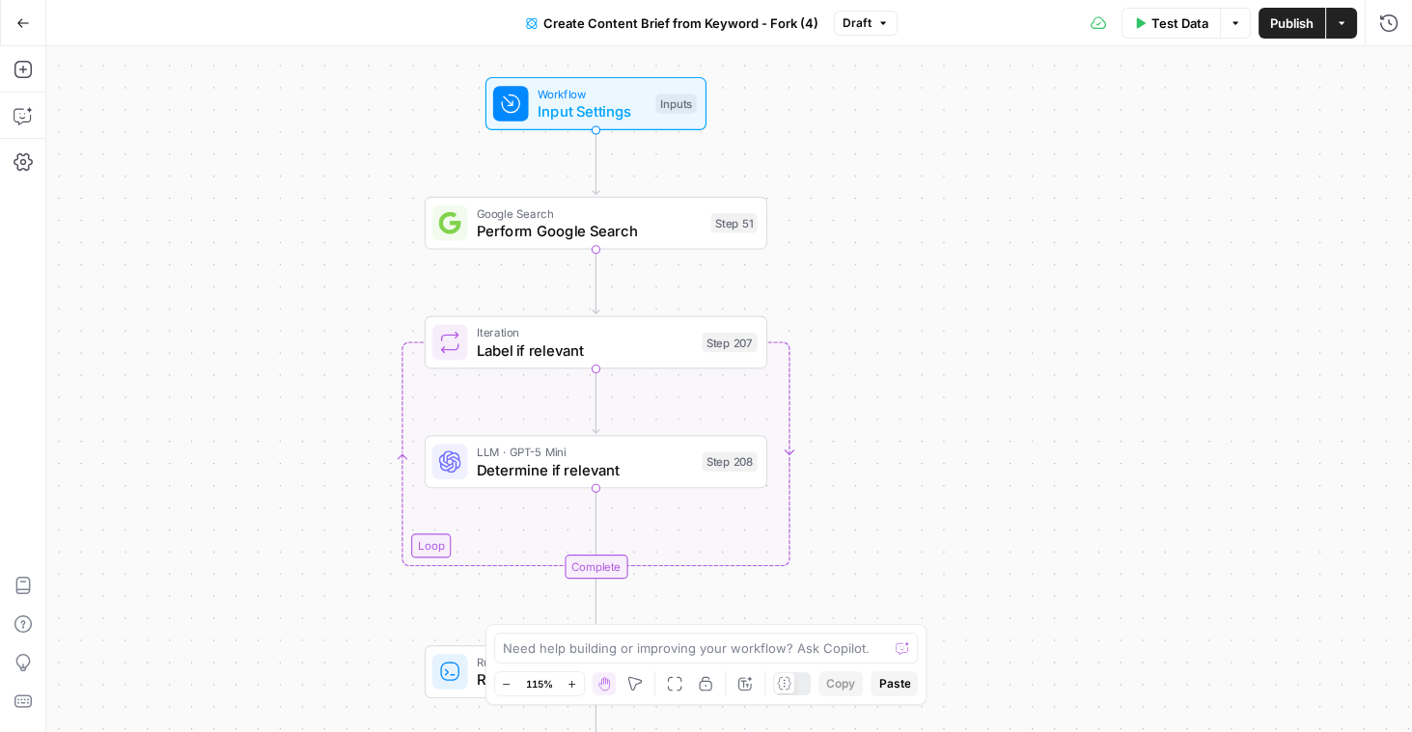
drag, startPoint x: 918, startPoint y: 351, endPoint x: 859, endPoint y: 354, distance: 58.9
click at [859, 354] on div "Workflow Input Settings Inputs Google Search Perform Google Search Step 51 Loop…" at bounding box center [728, 389] width 1365 height 686
click at [601, 116] on span "Input Settings" at bounding box center [591, 111] width 109 height 22
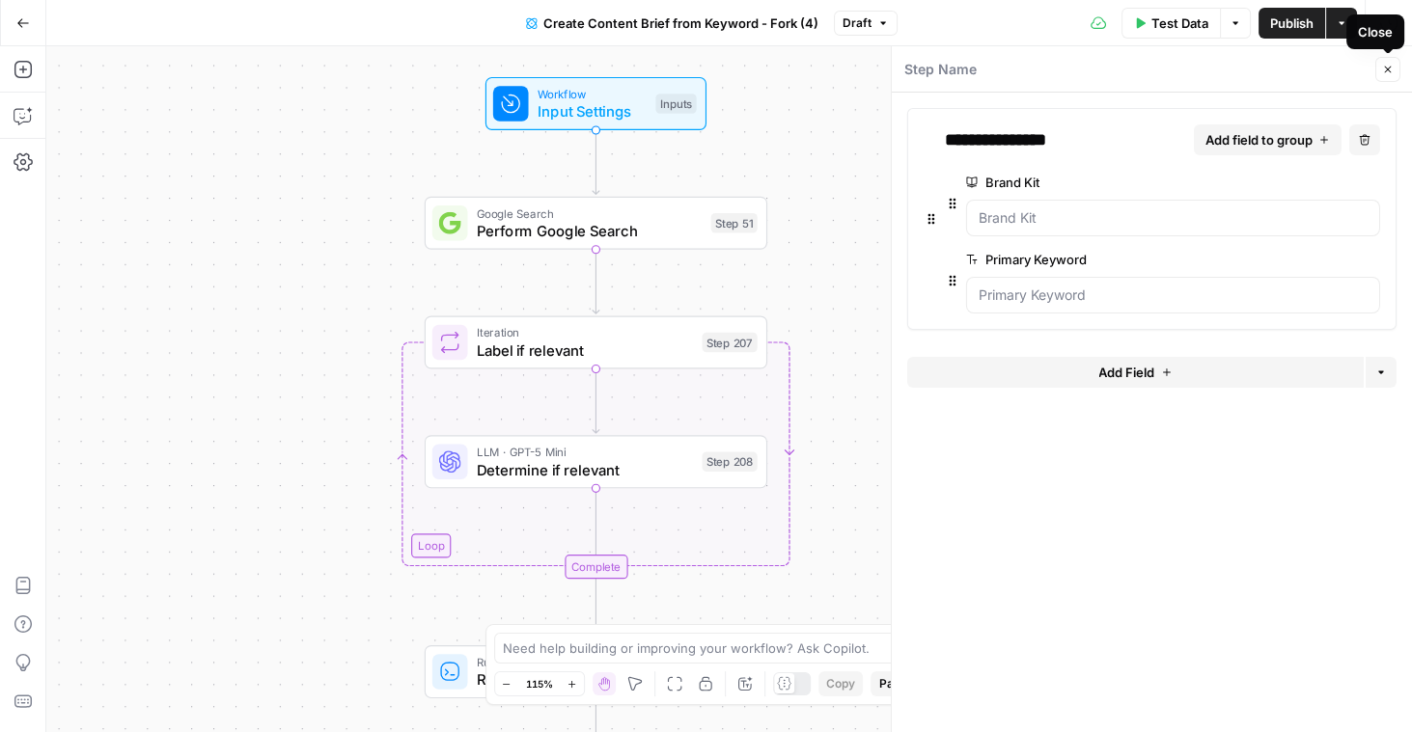
click at [1390, 66] on icon "button" at bounding box center [1388, 70] width 12 height 12
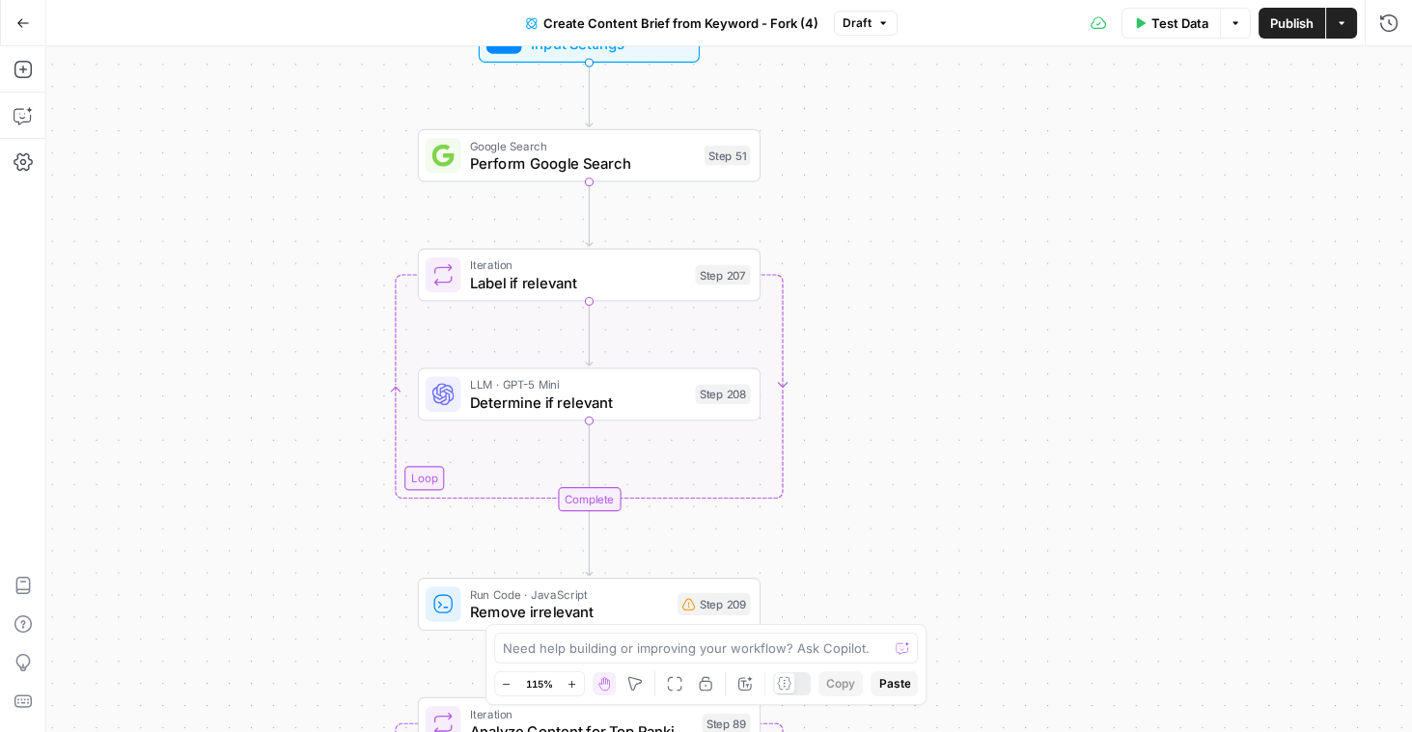
drag, startPoint x: 869, startPoint y: 297, endPoint x: 860, endPoint y: 225, distance: 73.0
click at [861, 225] on div "Workflow Input Settings Inputs Google Search Perform Google Search Step 51 Loop…" at bounding box center [728, 389] width 1365 height 686
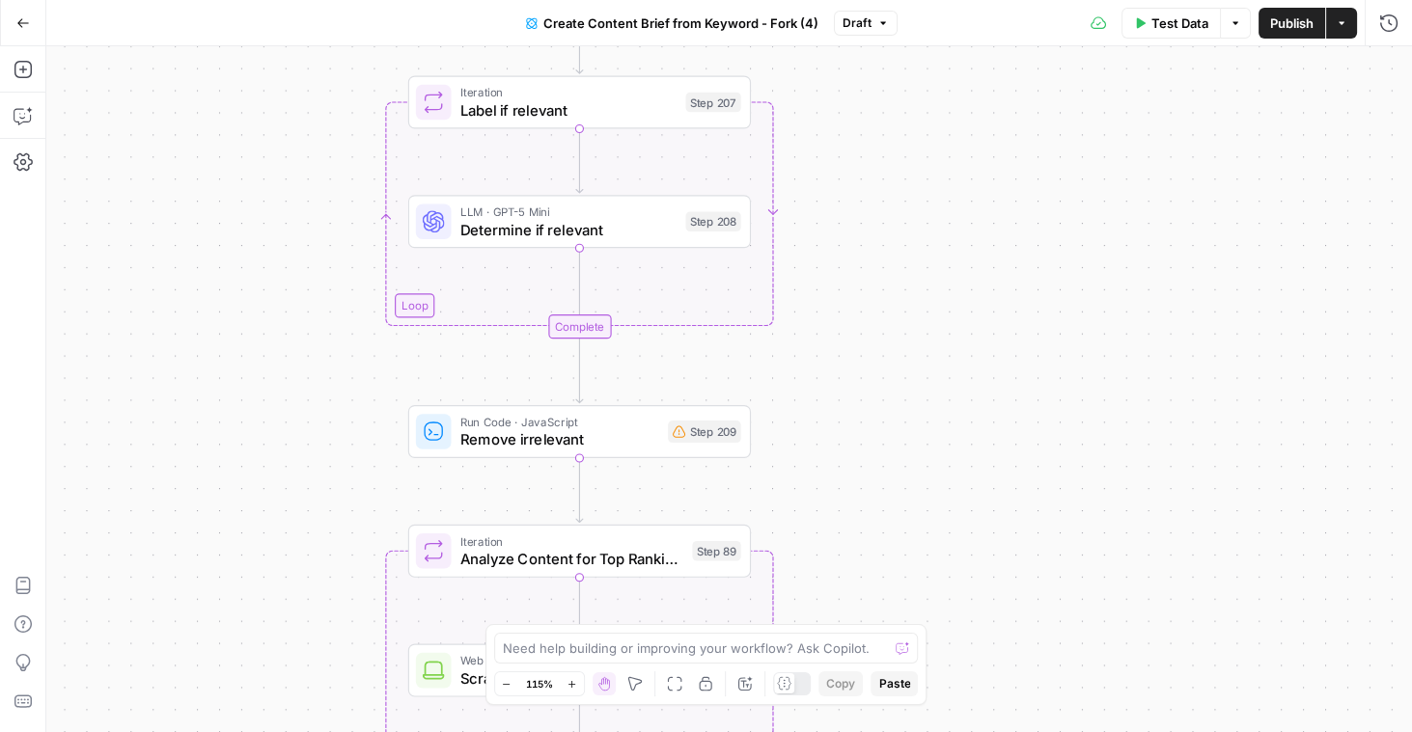
drag, startPoint x: 829, startPoint y: 361, endPoint x: 824, endPoint y: 190, distance: 170.9
click at [824, 190] on div "Workflow Input Settings Inputs Google Search Perform Google Search Step 51 Loop…" at bounding box center [728, 389] width 1365 height 686
click at [615, 226] on span "Determine if relevant" at bounding box center [571, 226] width 217 height 22
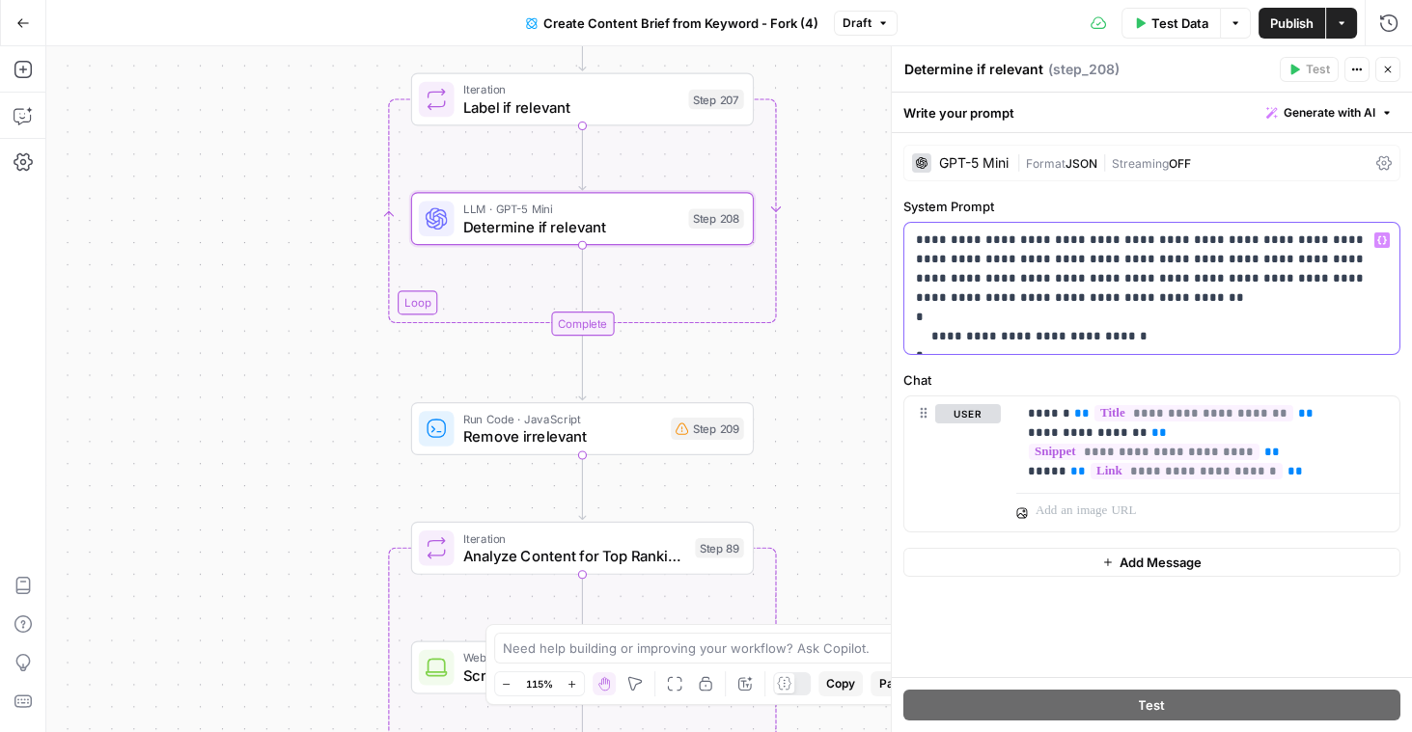
click at [1293, 257] on p "**********" at bounding box center [1152, 289] width 473 height 116
click at [1231, 261] on p "**********" at bounding box center [1152, 289] width 473 height 116
click at [1388, 68] on icon "button" at bounding box center [1388, 70] width 12 height 12
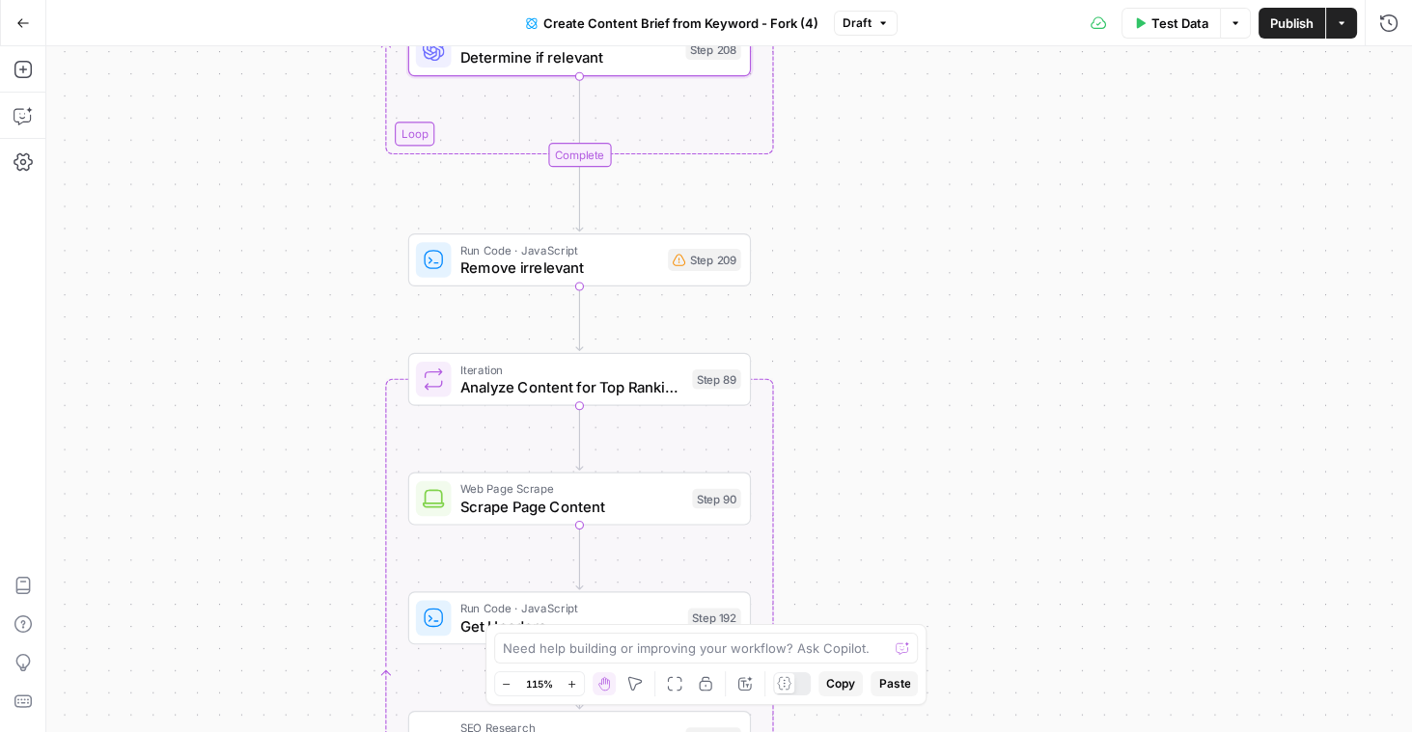
drag, startPoint x: 1003, startPoint y: 511, endPoint x: 1000, endPoint y: 290, distance: 221.0
click at [1000, 290] on div "Workflow Input Settings Inputs Google Search Perform Google Search Step 51 Loop…" at bounding box center [728, 389] width 1365 height 686
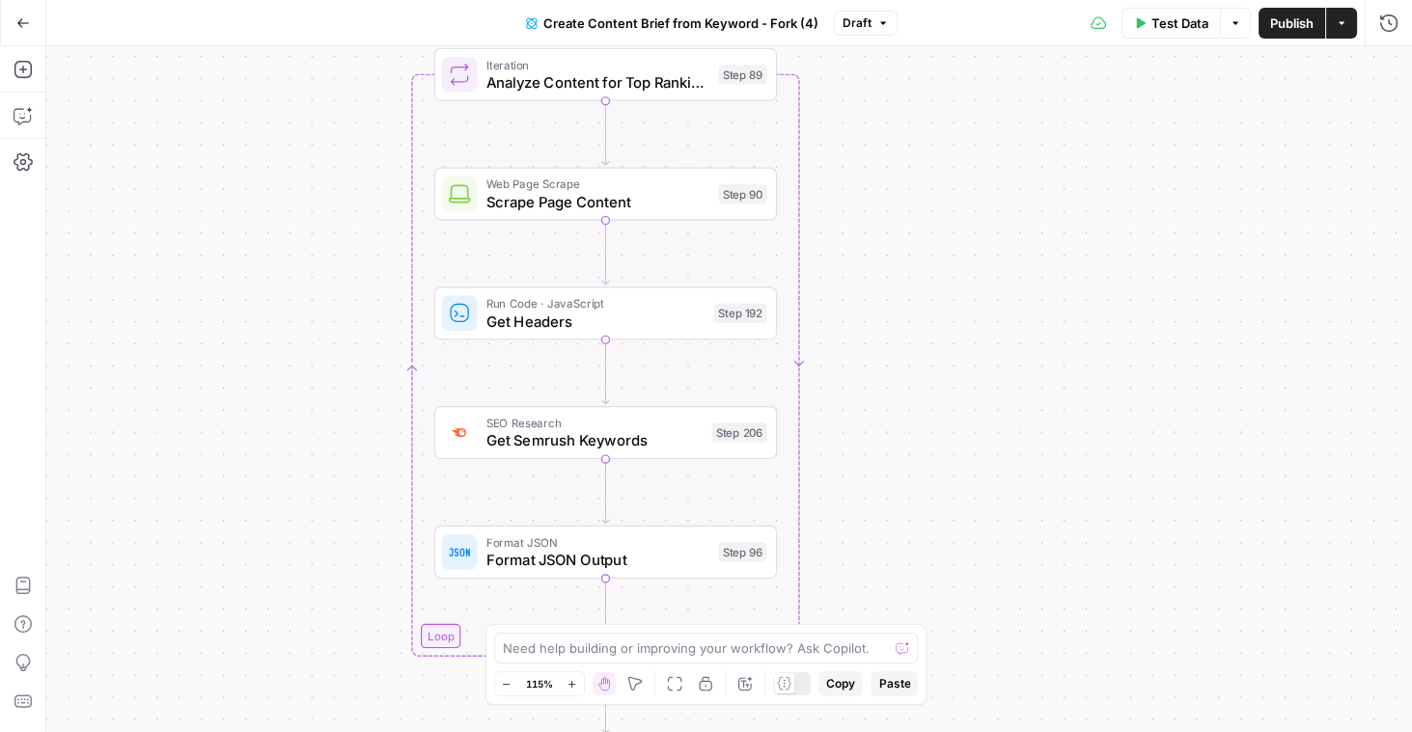
drag, startPoint x: 886, startPoint y: 459, endPoint x: 912, endPoint y: 206, distance: 254.1
click at [912, 206] on div "Workflow Input Settings Inputs Google Search Perform Google Search Step 51 Loop…" at bounding box center [728, 389] width 1365 height 686
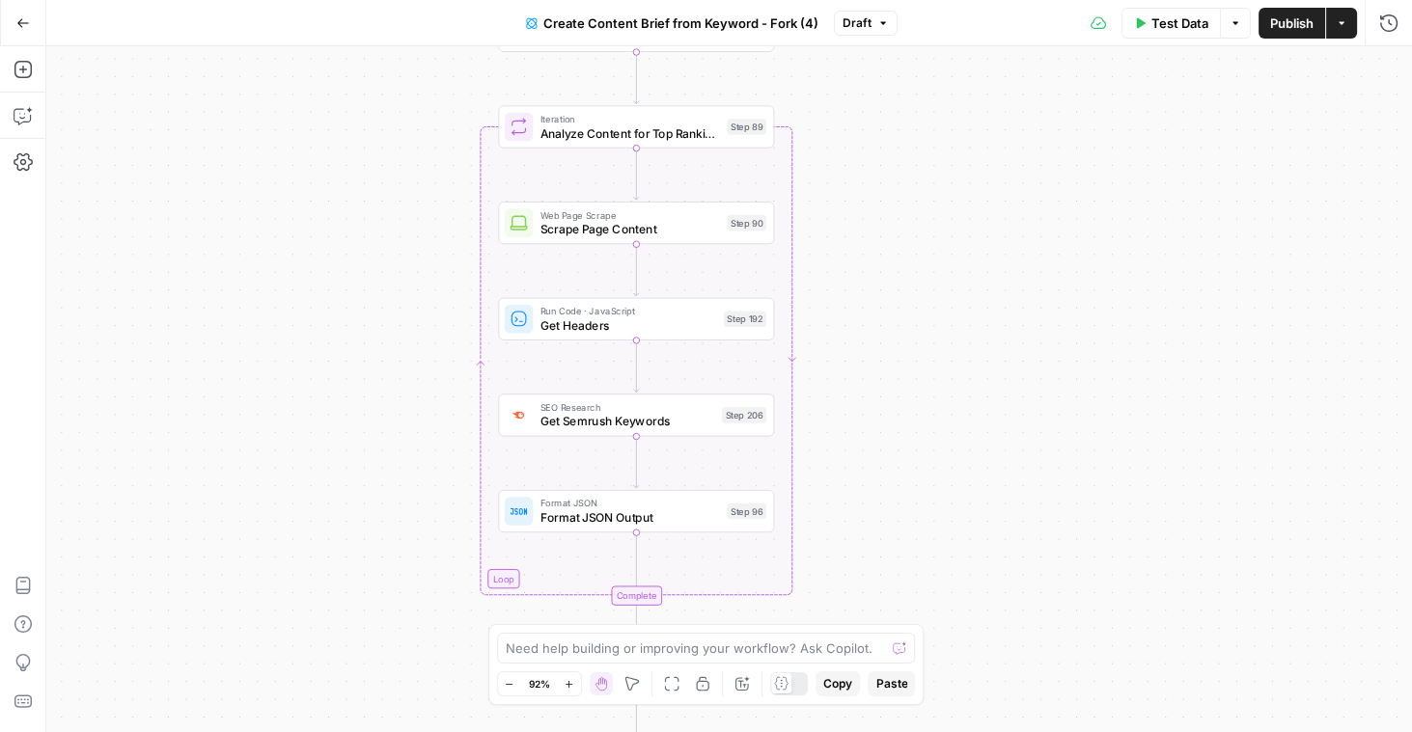
drag, startPoint x: 858, startPoint y: 536, endPoint x: 842, endPoint y: 502, distance: 37.1
click at [842, 502] on div "Workflow Input Settings Inputs Google Search Perform Google Search Step 51 Loop…" at bounding box center [728, 389] width 1365 height 686
click at [849, 501] on div "Workflow Input Settings Inputs Google Search Perform Google Search Step 51 Loop…" at bounding box center [728, 389] width 1365 height 686
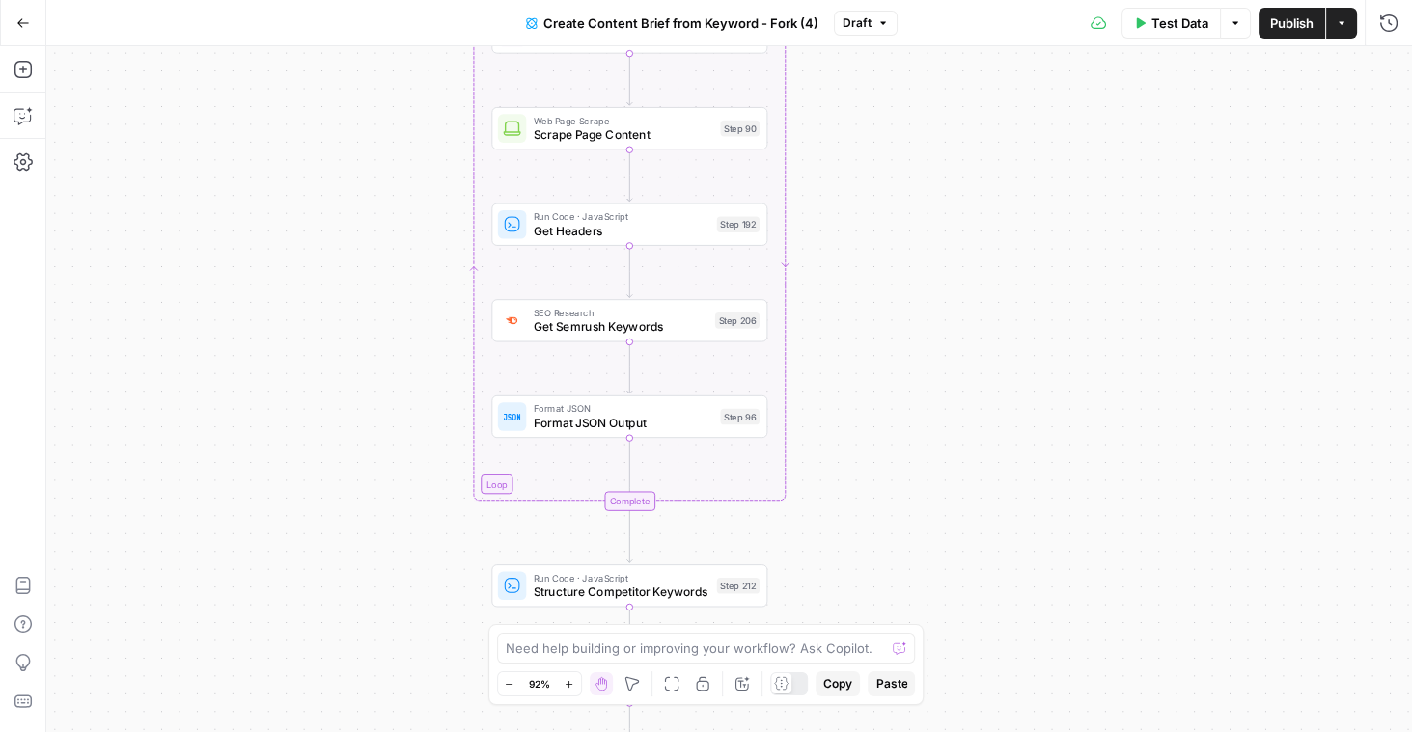
drag, startPoint x: 884, startPoint y: 519, endPoint x: 883, endPoint y: 426, distance: 93.6
click at [883, 426] on div "Workflow Input Settings Inputs Google Search Perform Google Search Step 51 Loop…" at bounding box center [728, 389] width 1365 height 686
